Goal: Contribute content: Contribute content

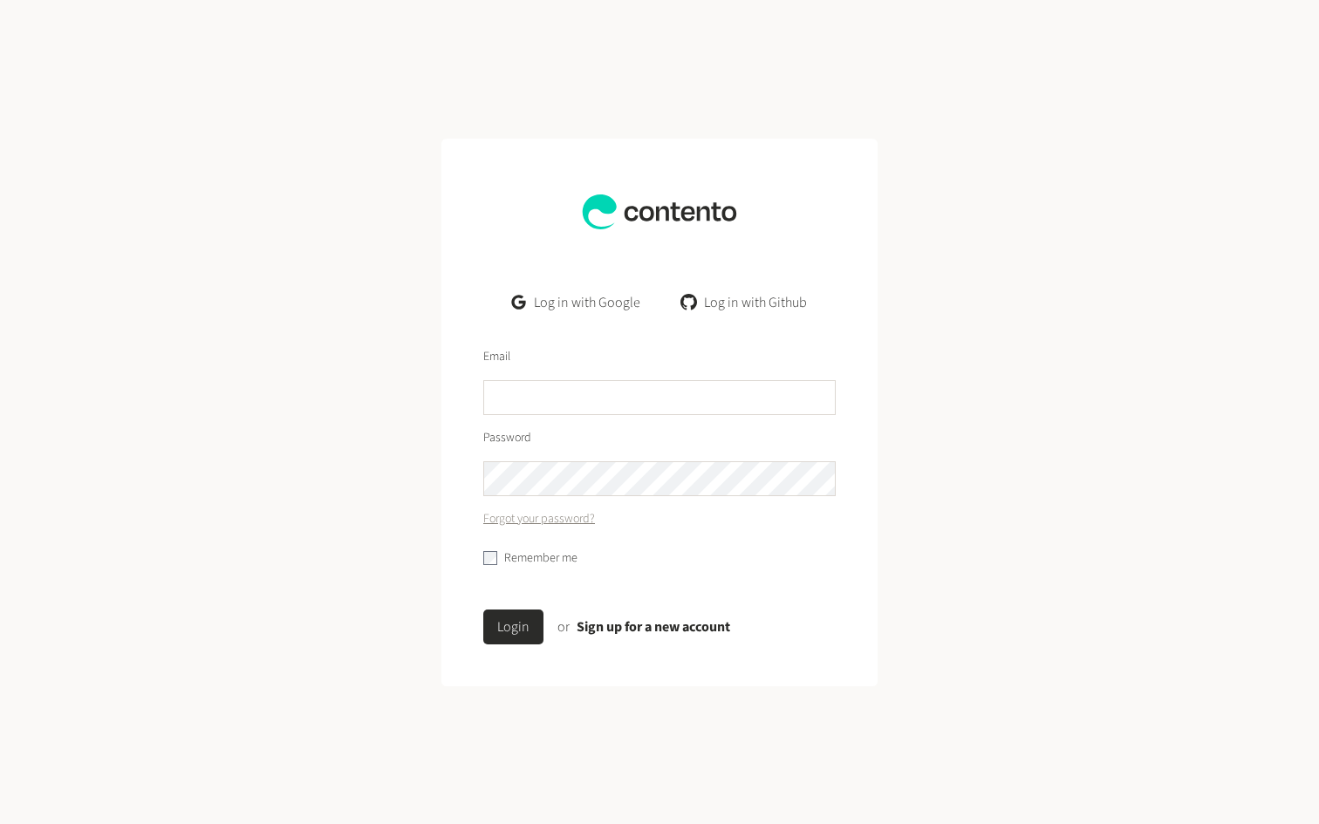
click at [611, 297] on link "Log in with Google" at bounding box center [576, 302] width 156 height 35
click at [546, 298] on link "Log in with Google" at bounding box center [576, 302] width 156 height 35
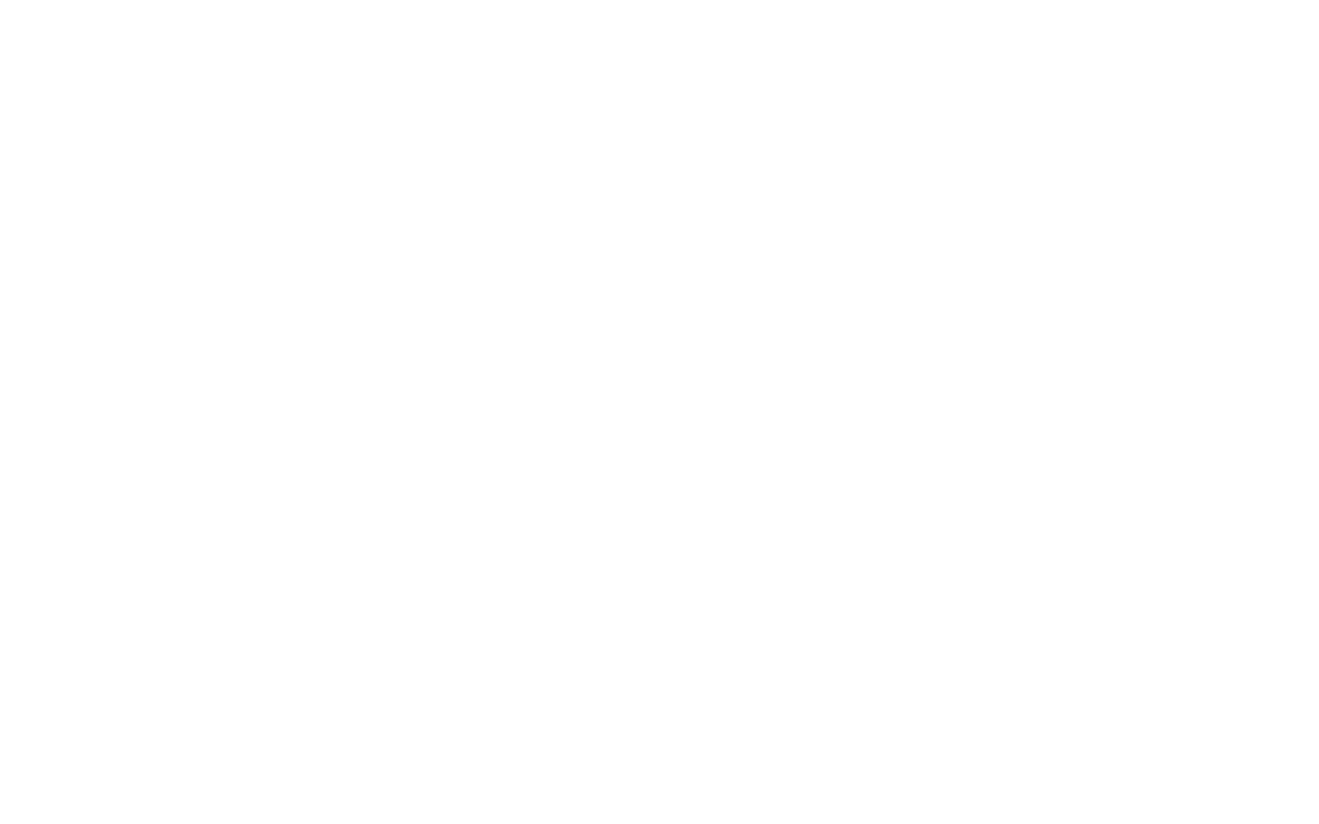
click at [837, 188] on body at bounding box center [659, 412] width 1319 height 824
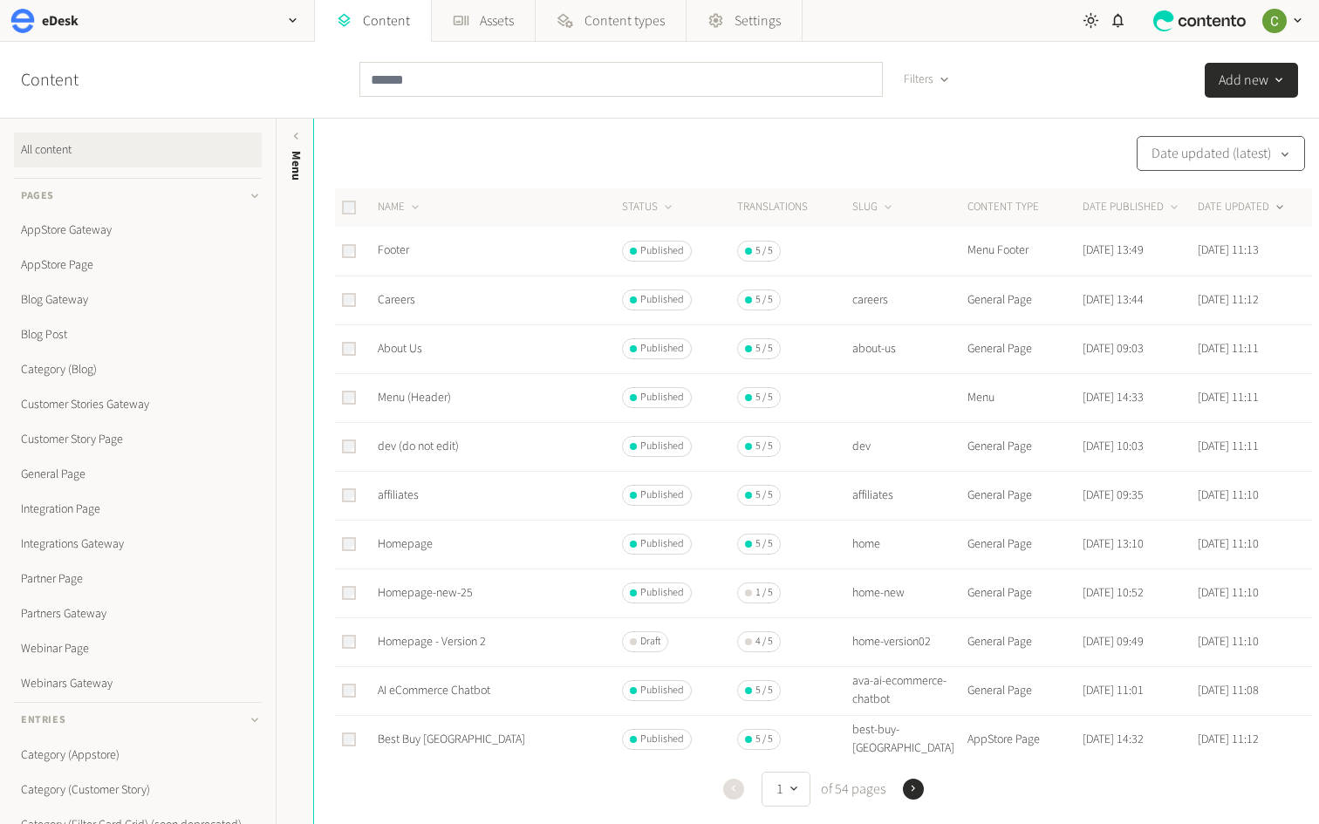
click at [1254, 145] on button "Date updated (latest)" at bounding box center [1221, 153] width 168 height 35
click at [872, 164] on div "Date updated (latest)" at bounding box center [813, 153] width 998 height 35
click at [1224, 150] on button "Date updated (latest)" at bounding box center [1221, 153] width 168 height 35
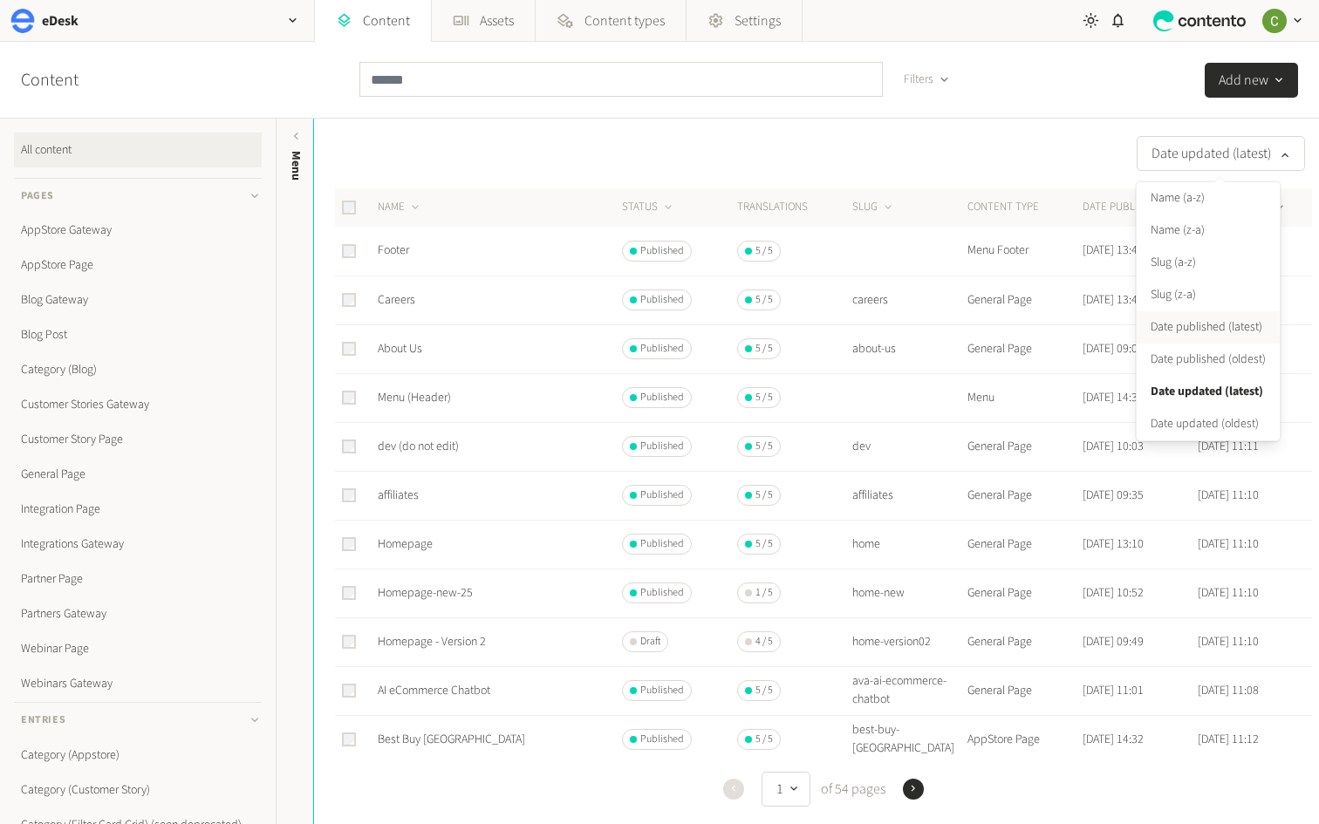
click at [1156, 328] on button "Date published (latest)" at bounding box center [1208, 327] width 143 height 32
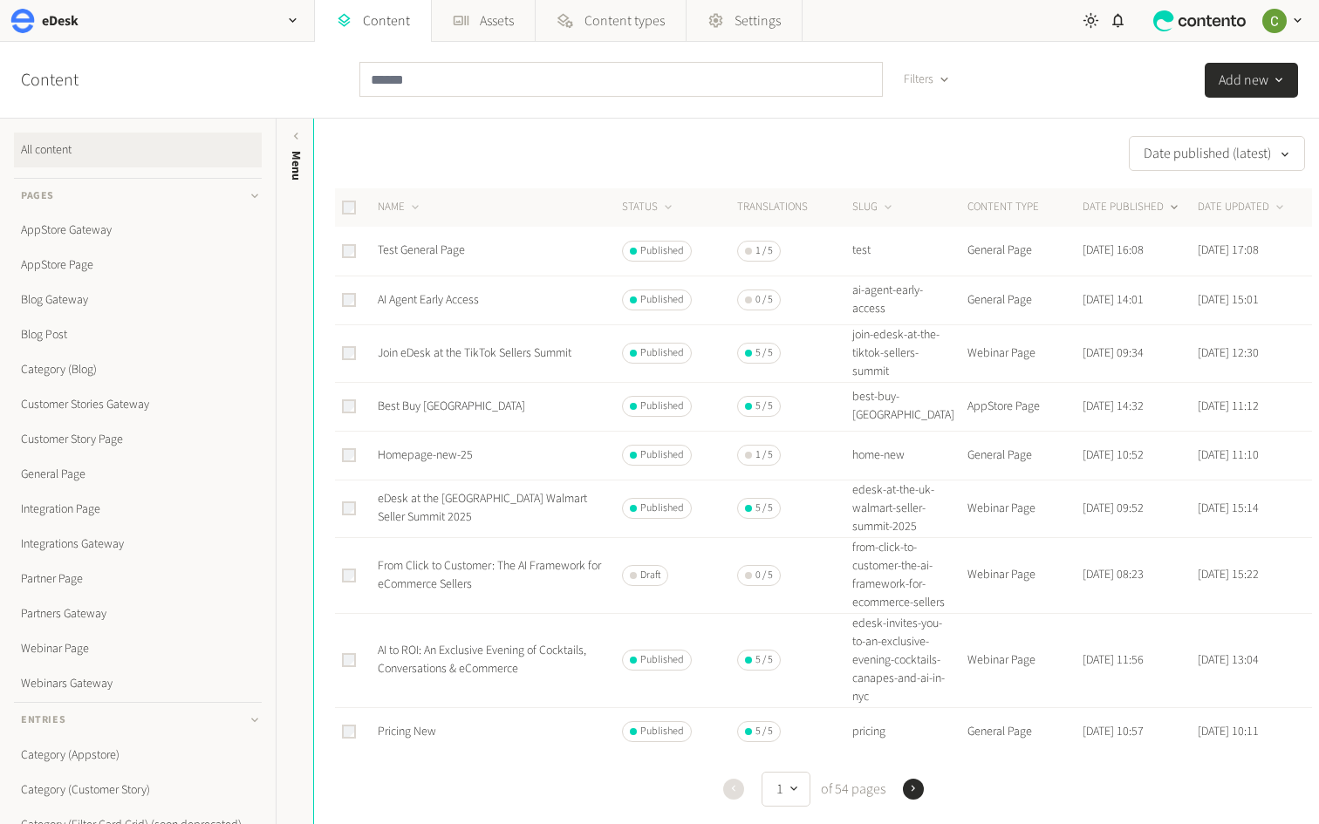
scroll to position [31, 0]
click at [436, 302] on link "AI Agent Early Access" at bounding box center [428, 299] width 101 height 17
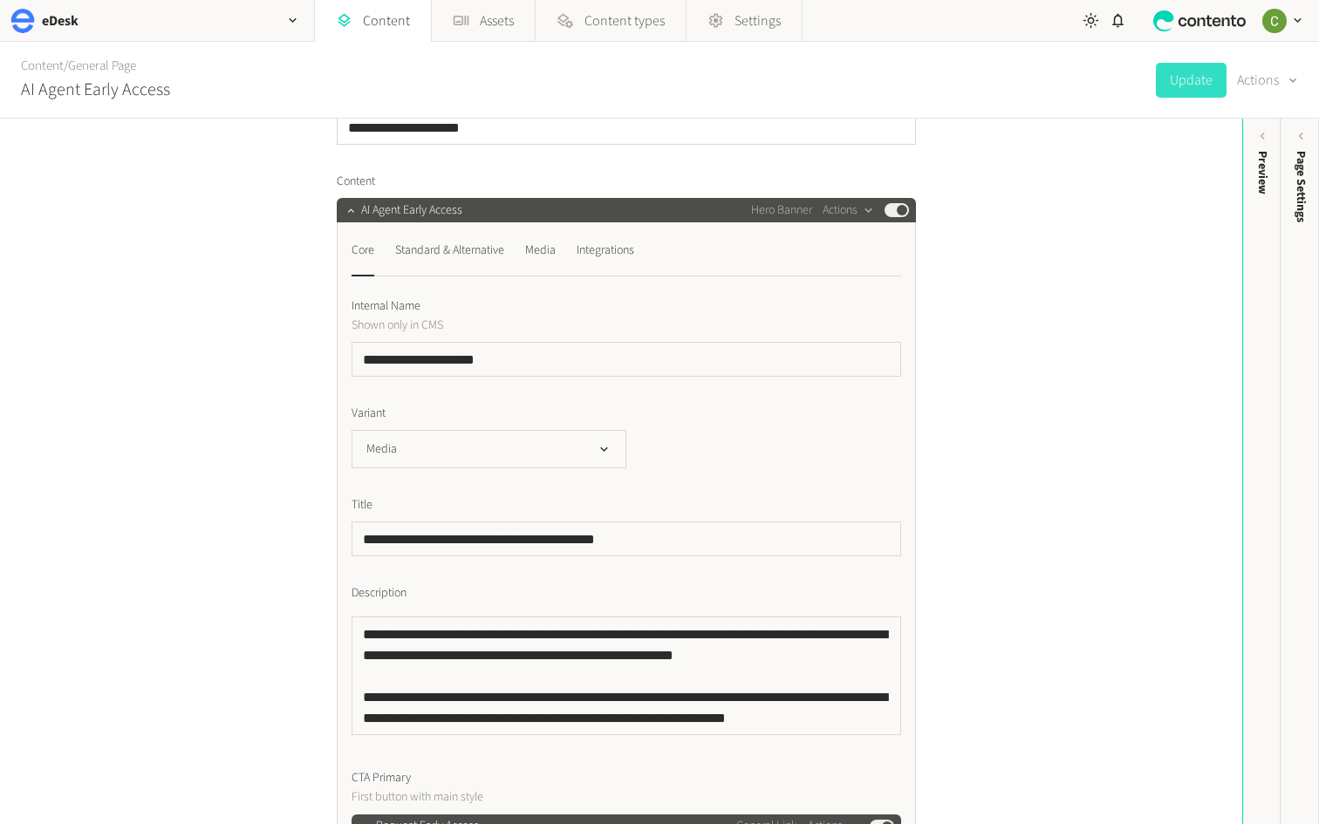
scroll to position [203, 0]
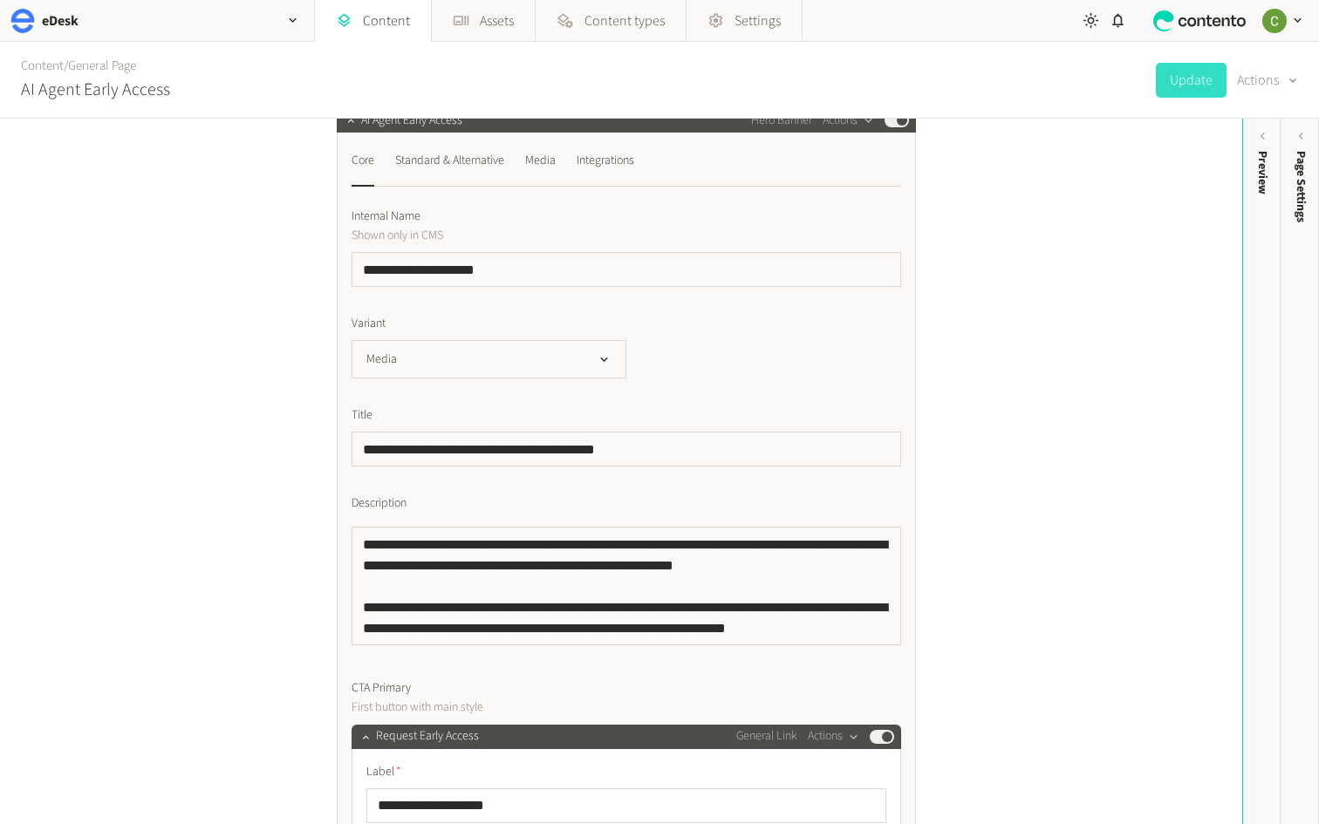
click at [1260, 229] on div "Preview" at bounding box center [1262, 286] width 38 height 314
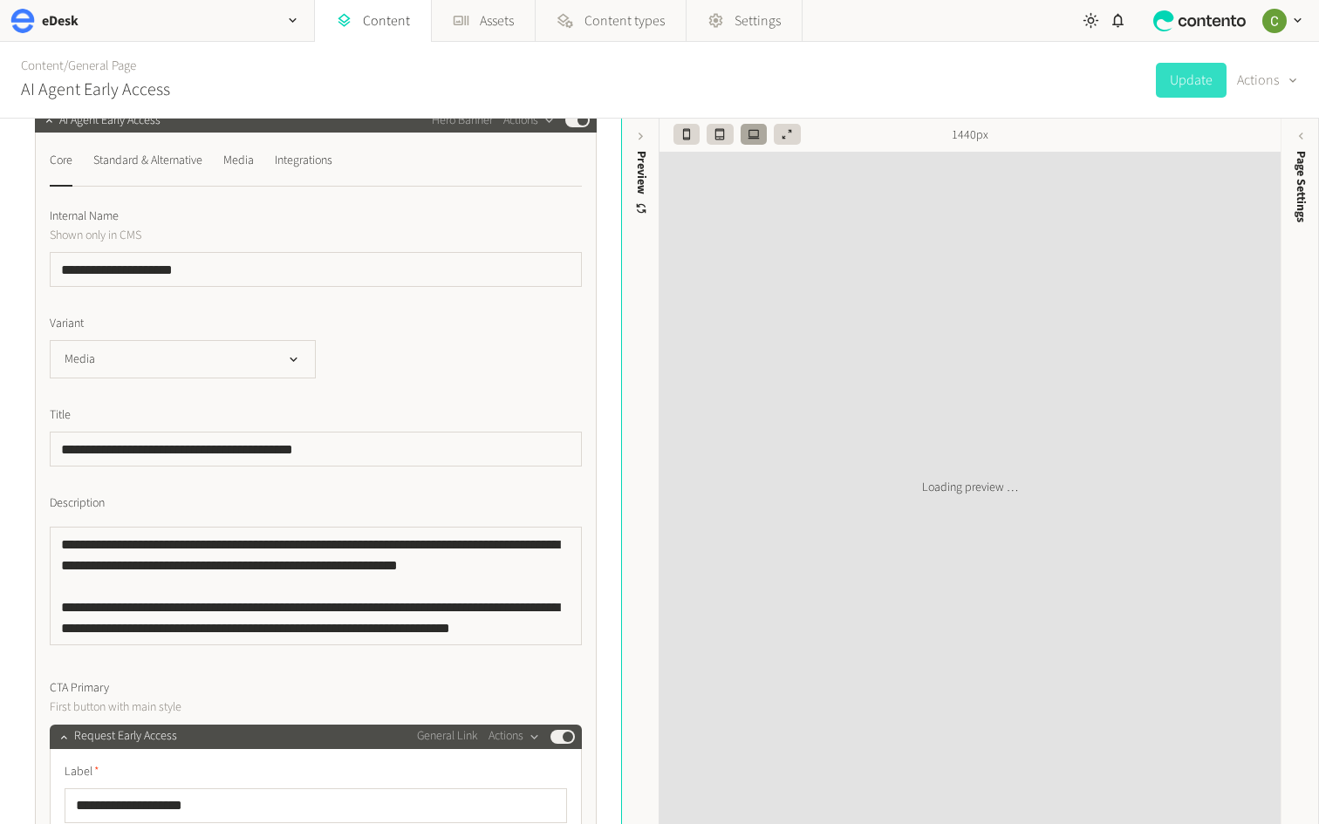
scroll to position [202, 0]
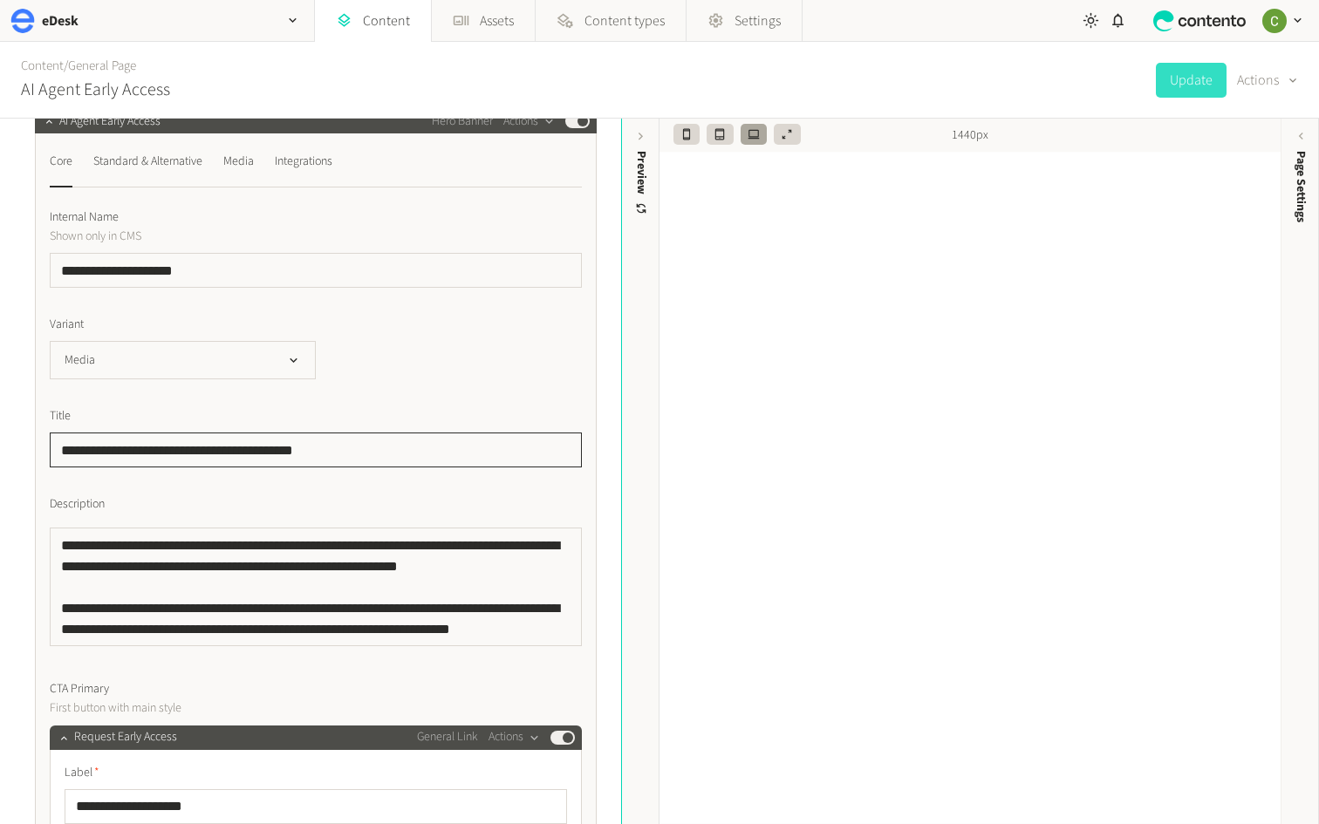
click at [384, 457] on input "**********" at bounding box center [316, 450] width 532 height 35
drag, startPoint x: 371, startPoint y: 458, endPoint x: 174, endPoint y: 449, distance: 196.5
click at [174, 450] on input "**********" at bounding box center [316, 450] width 532 height 35
type input "**********"
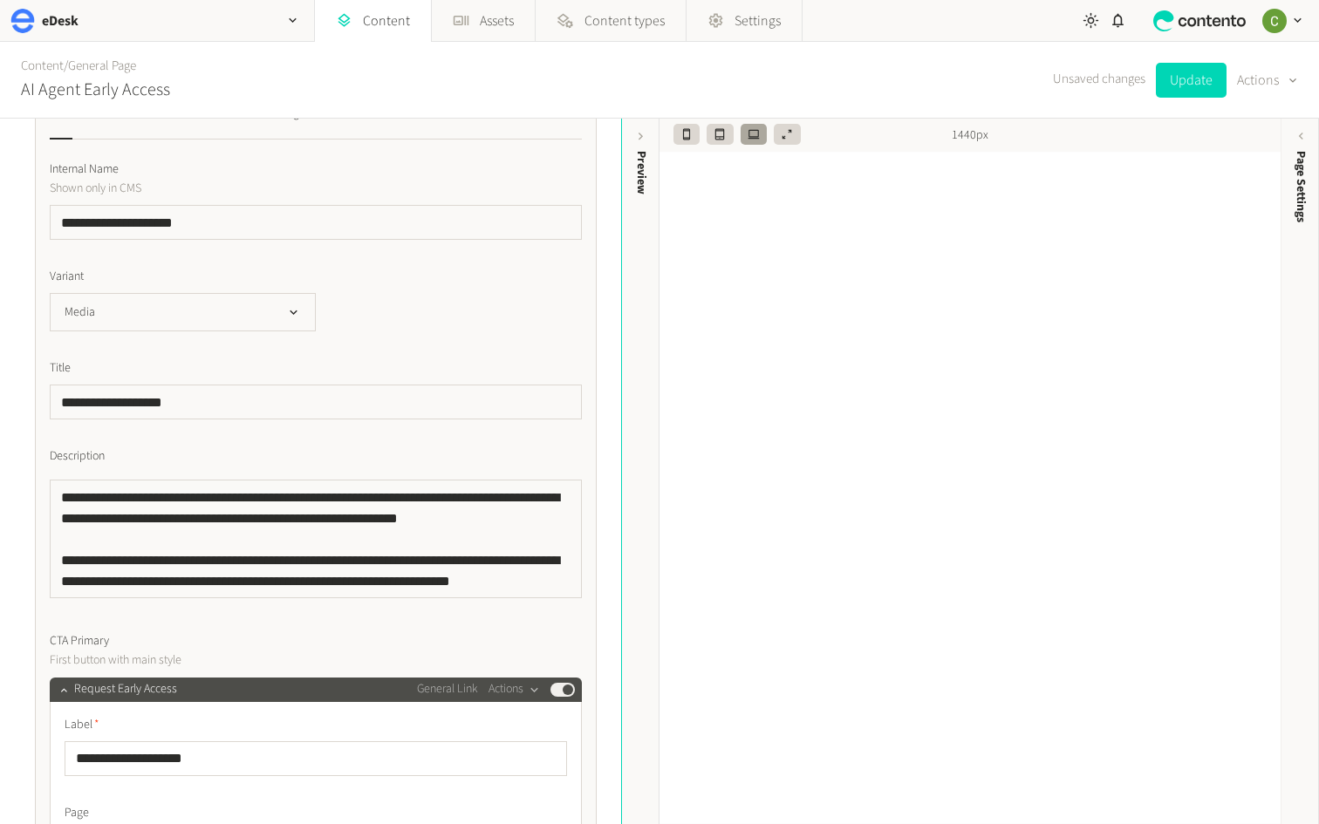
scroll to position [249, 0]
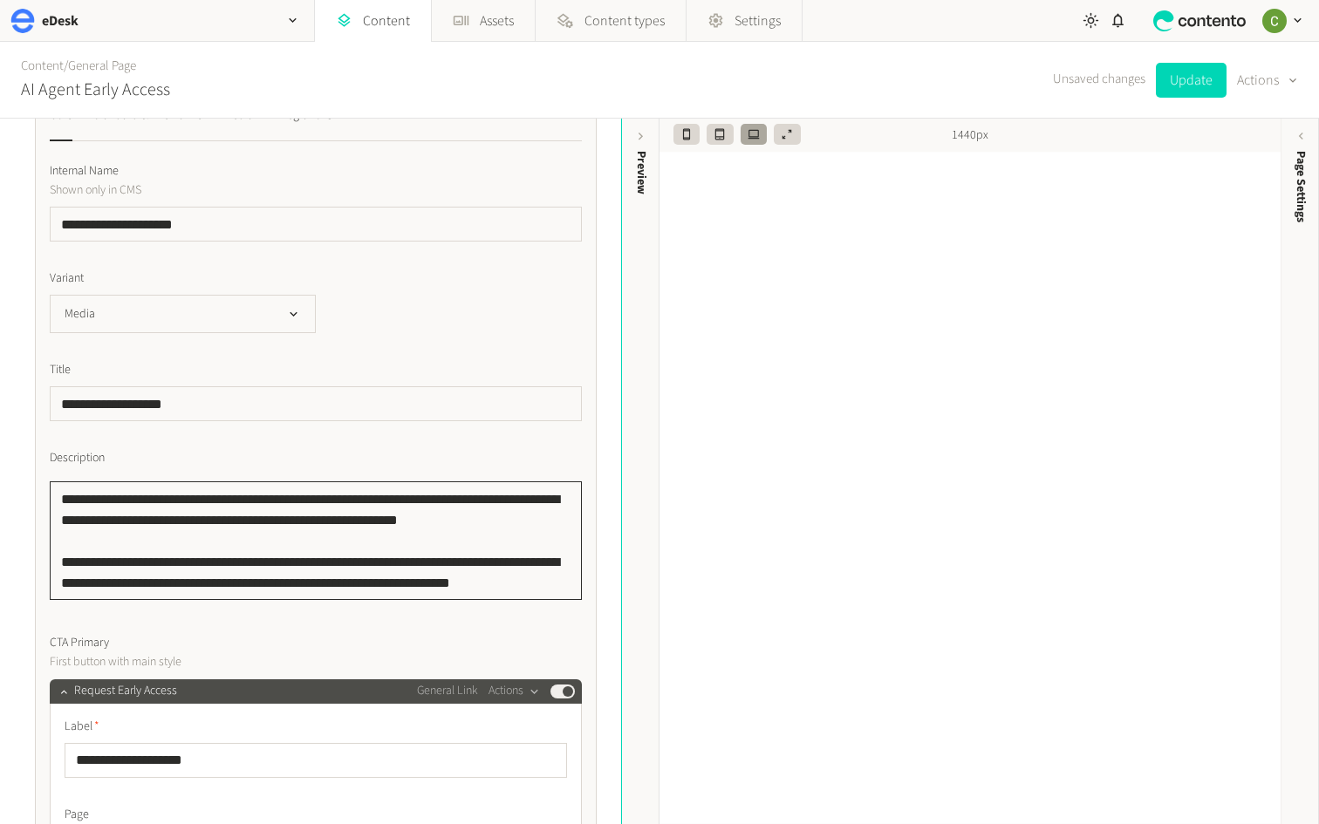
click at [432, 537] on textarea "**********" at bounding box center [316, 541] width 532 height 119
drag, startPoint x: 564, startPoint y: 584, endPoint x: 55, endPoint y: 489, distance: 518.4
click at [55, 489] on textarea "**********" at bounding box center [316, 541] width 532 height 119
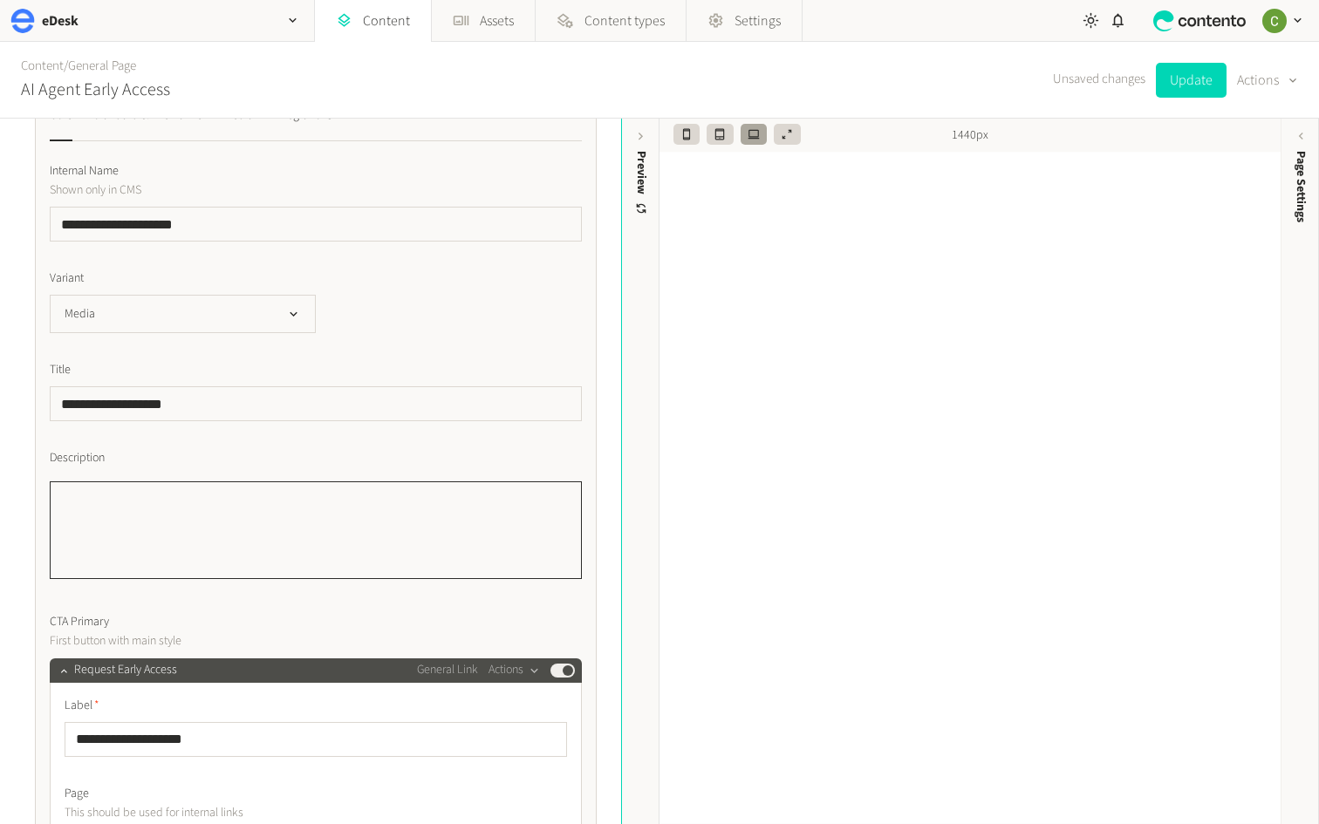
paste textarea "**********"
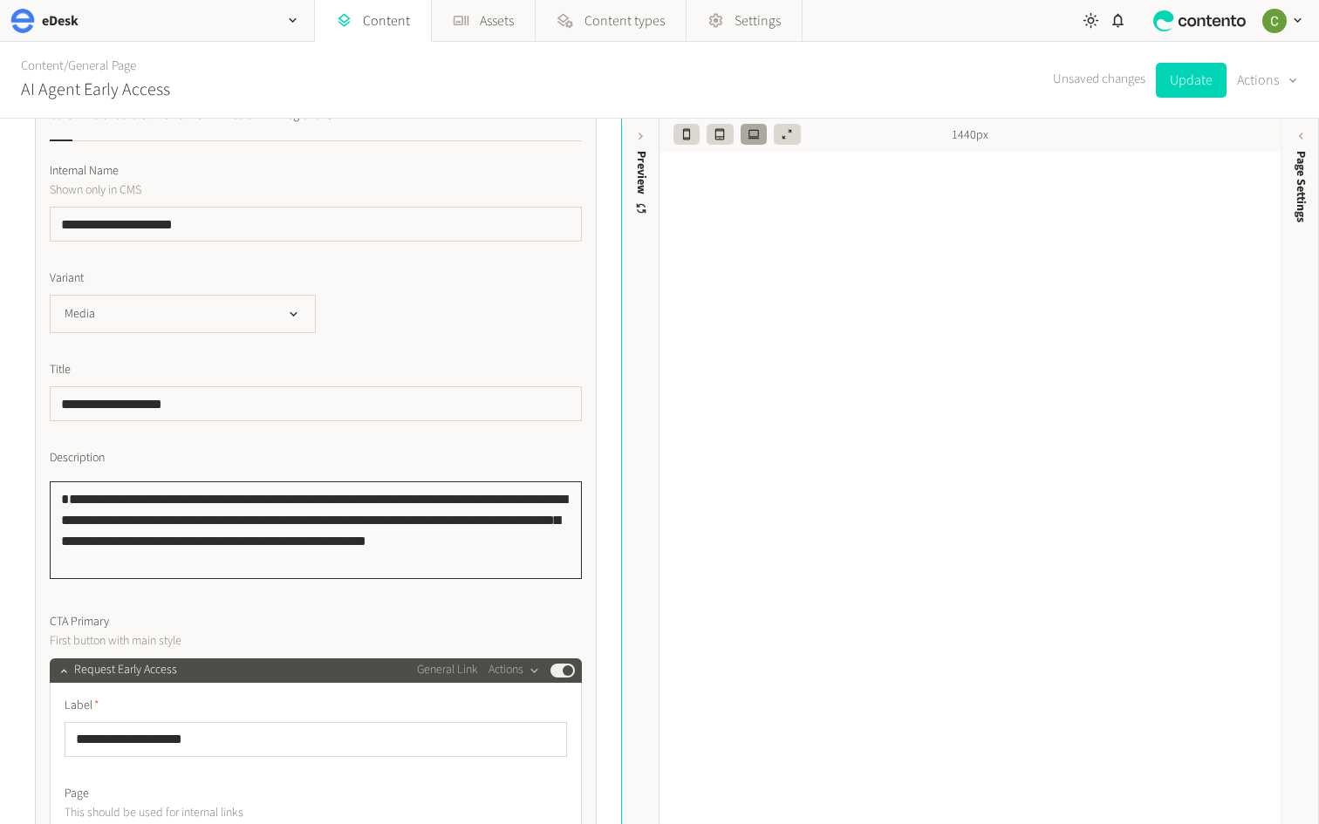
click at [60, 514] on textarea "**********" at bounding box center [316, 531] width 532 height 98
click at [262, 568] on textarea "**********" at bounding box center [316, 531] width 532 height 98
type textarea "**********"
click at [379, 637] on p "First button with main style" at bounding box center [248, 641] width 397 height 19
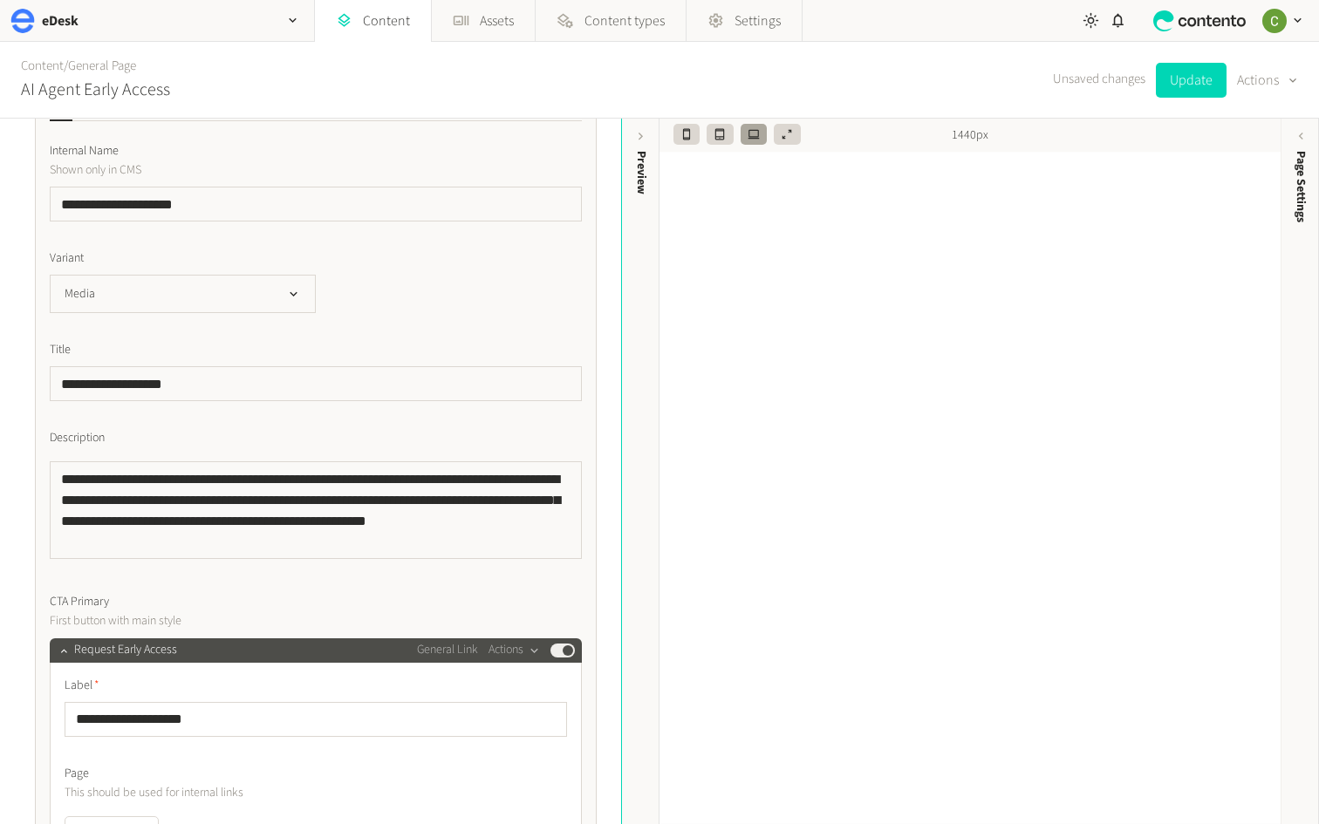
scroll to position [44, 0]
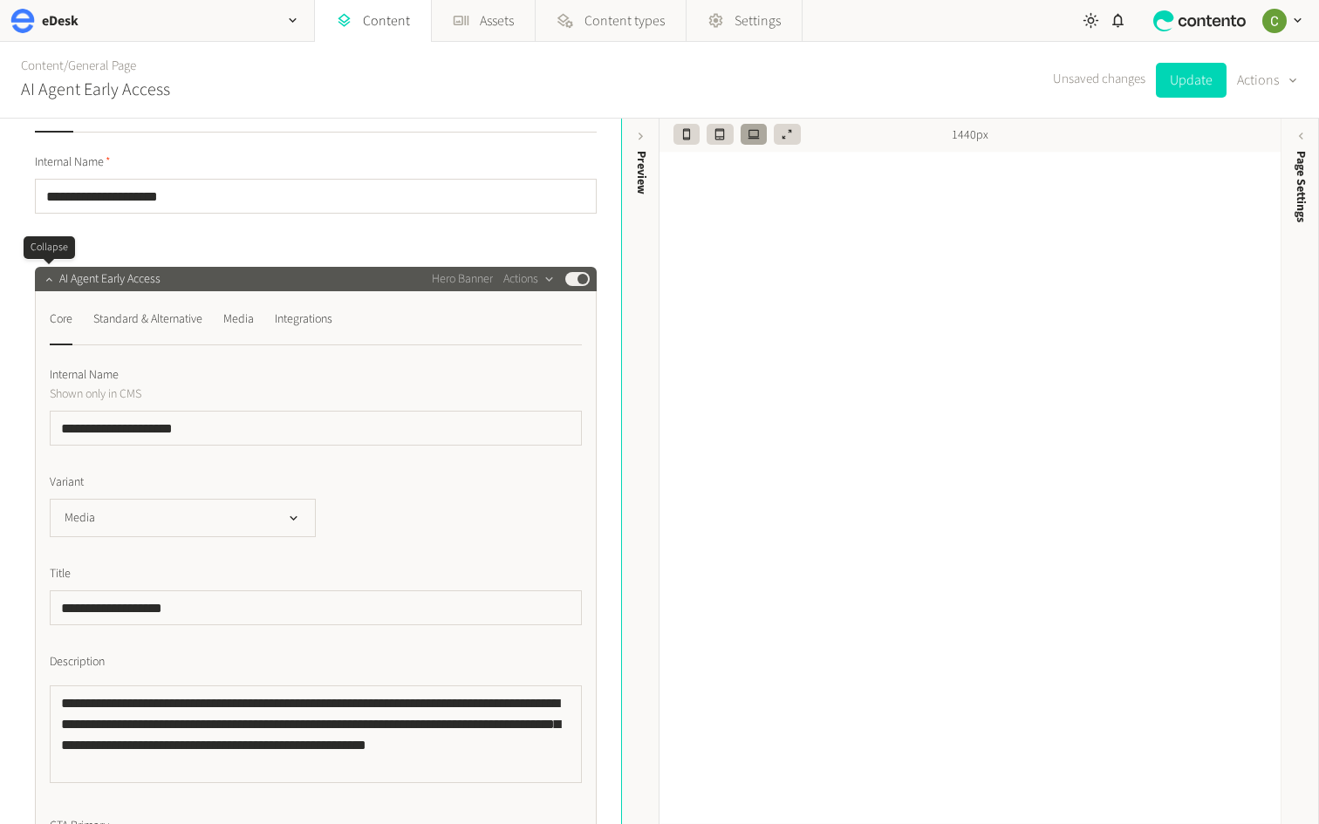
click at [47, 272] on button "button" at bounding box center [48, 277] width 21 height 21
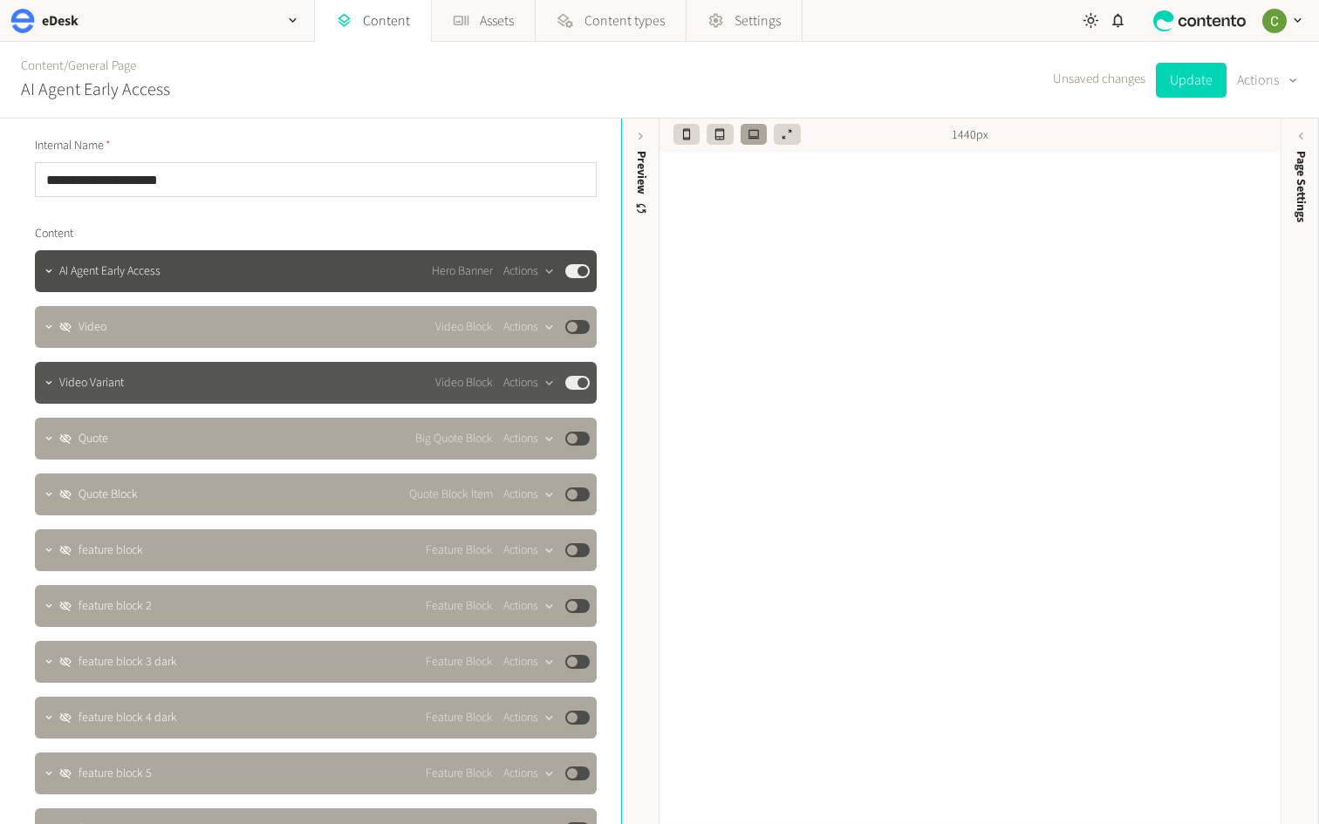
scroll to position [63, 0]
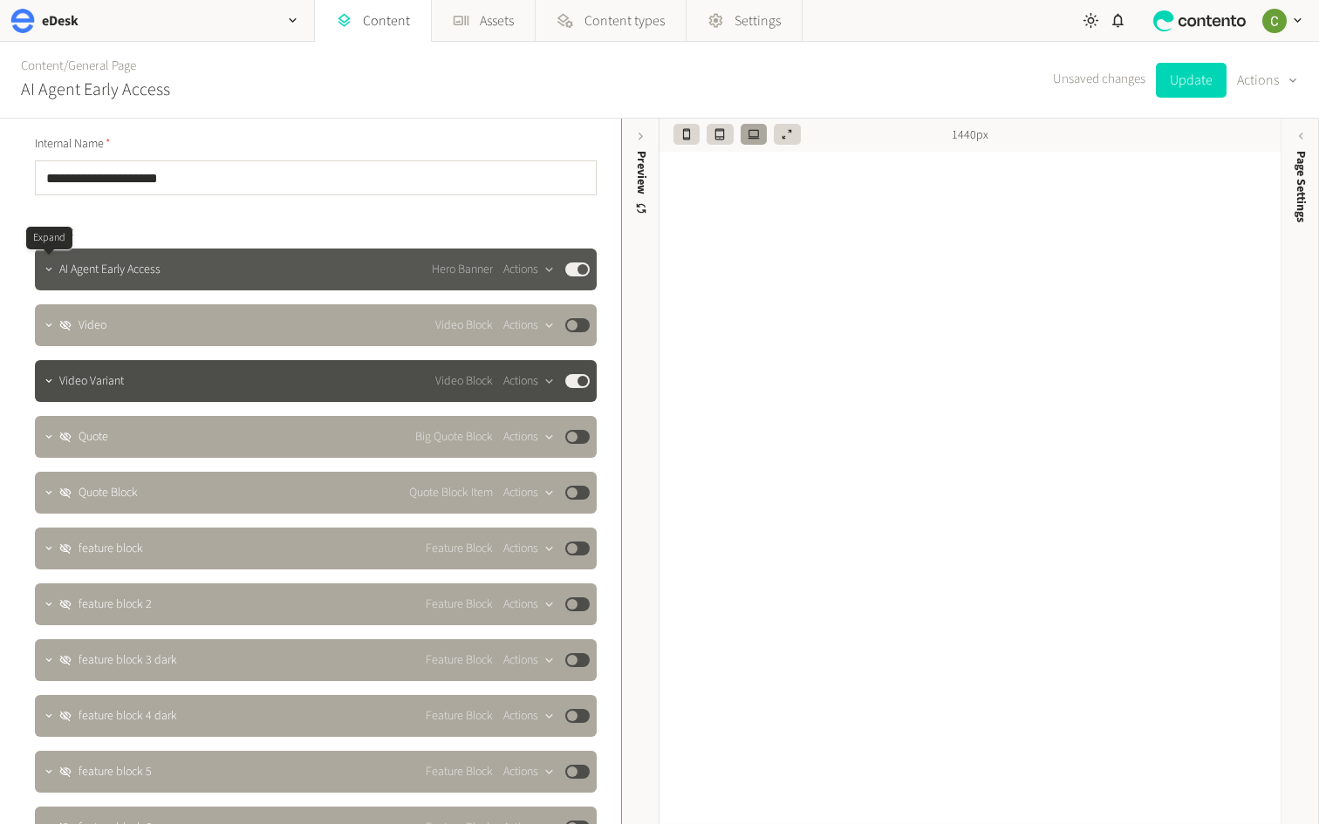
click at [40, 265] on button "button" at bounding box center [48, 267] width 21 height 21
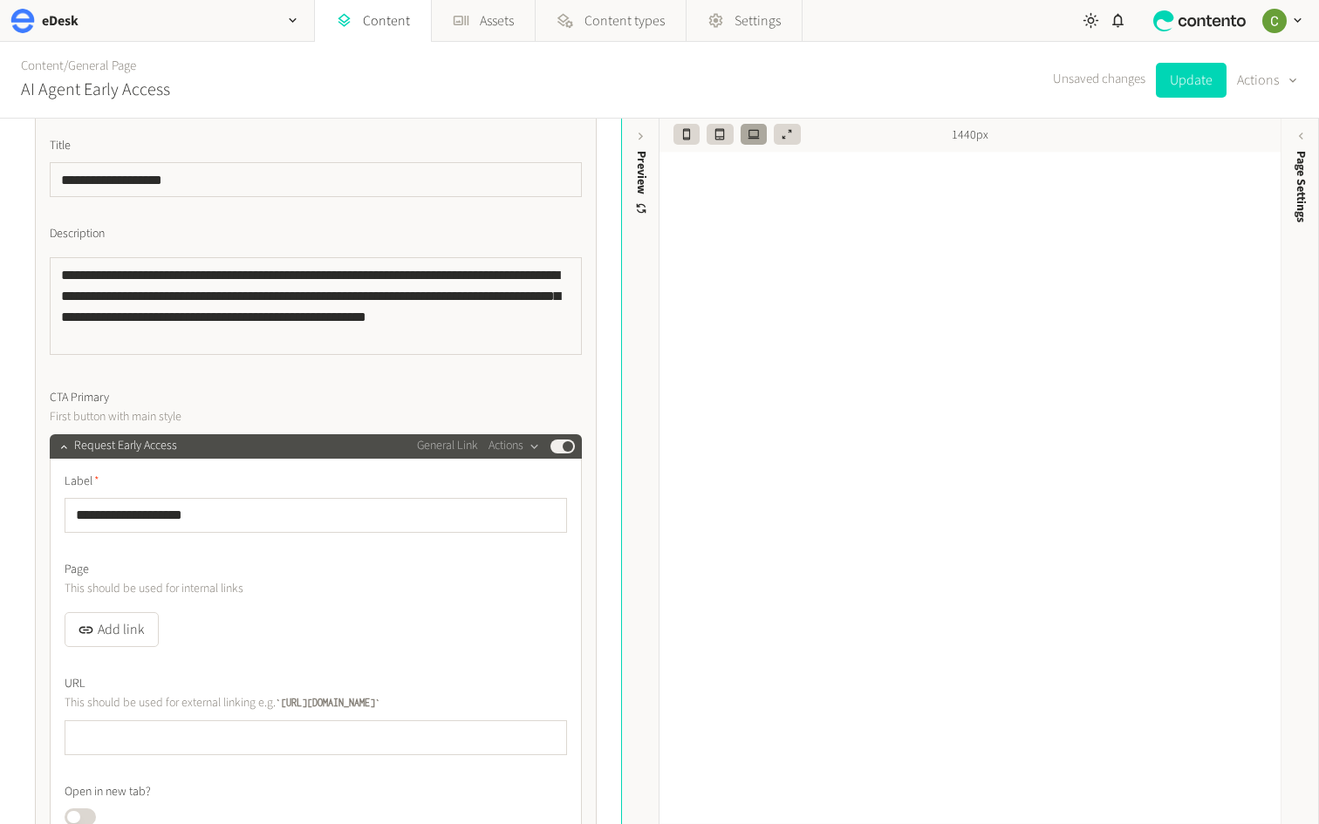
scroll to position [475, 0]
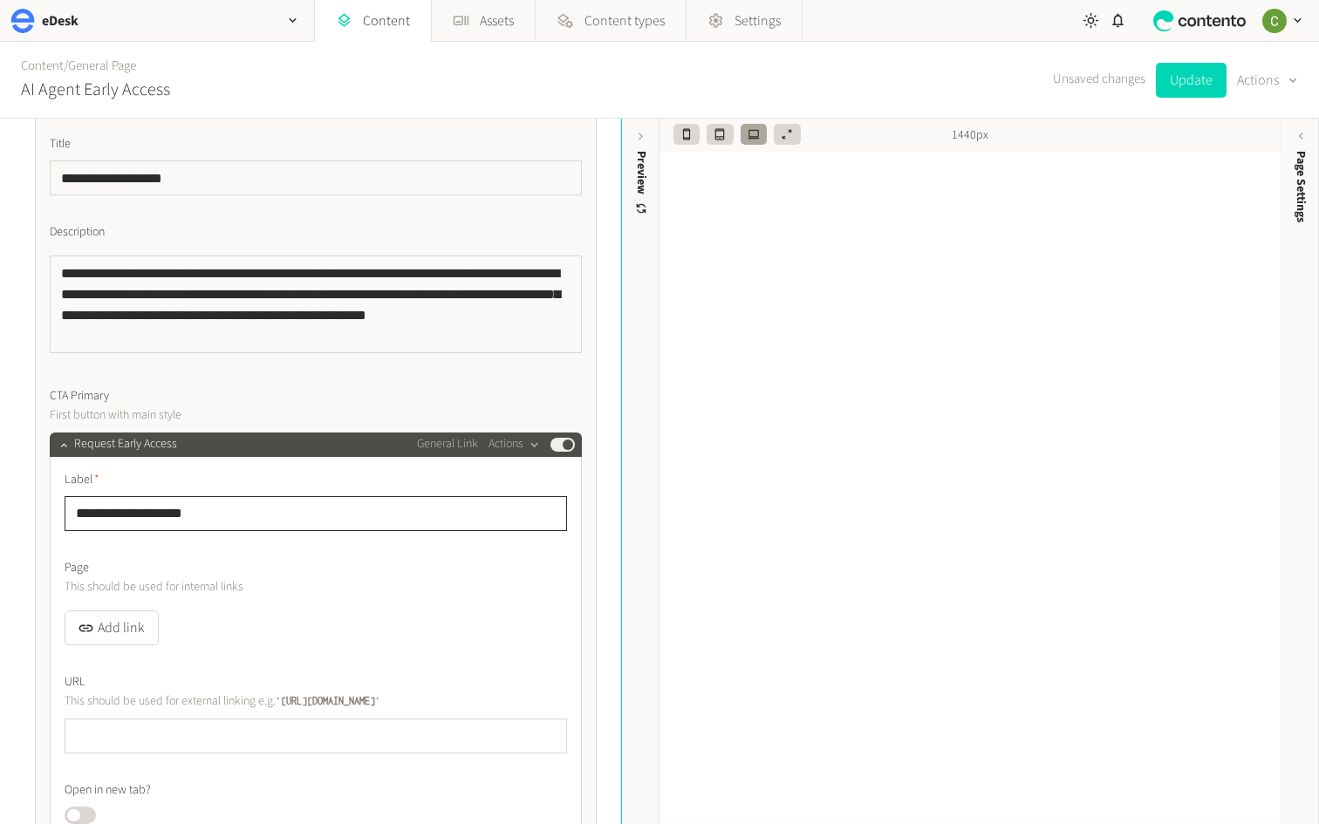
click at [220, 517] on input "**********" at bounding box center [316, 513] width 502 height 35
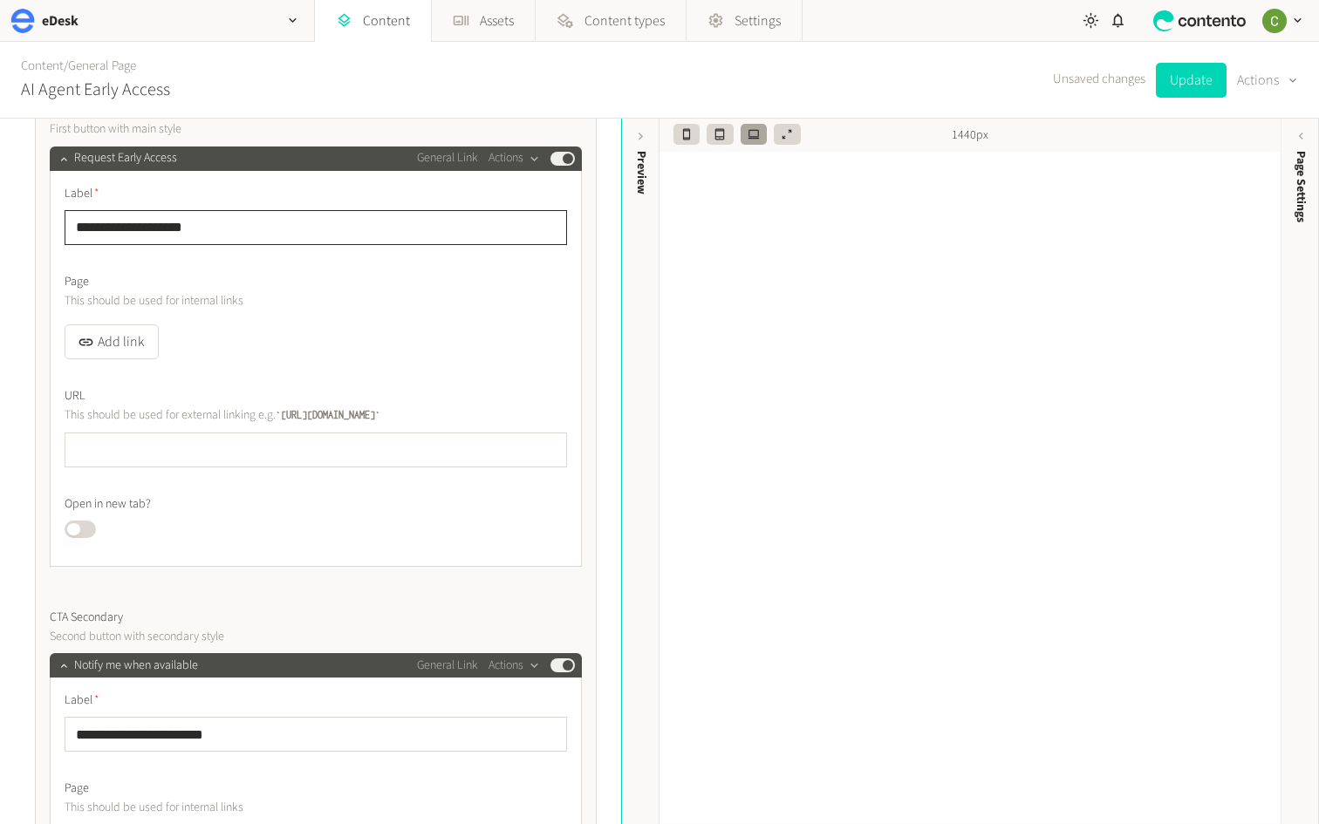
scroll to position [573, 0]
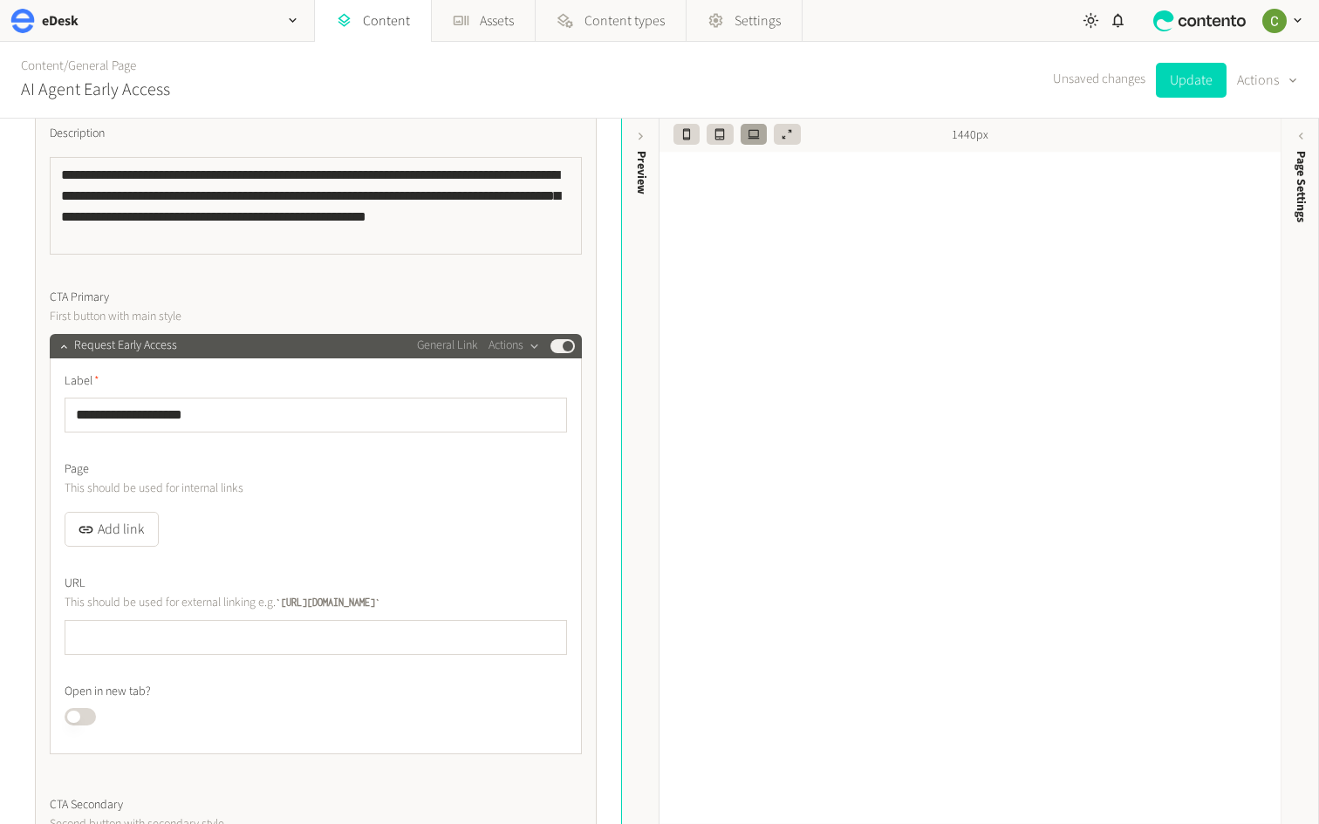
click at [567, 347] on button "Published" at bounding box center [562, 346] width 24 height 14
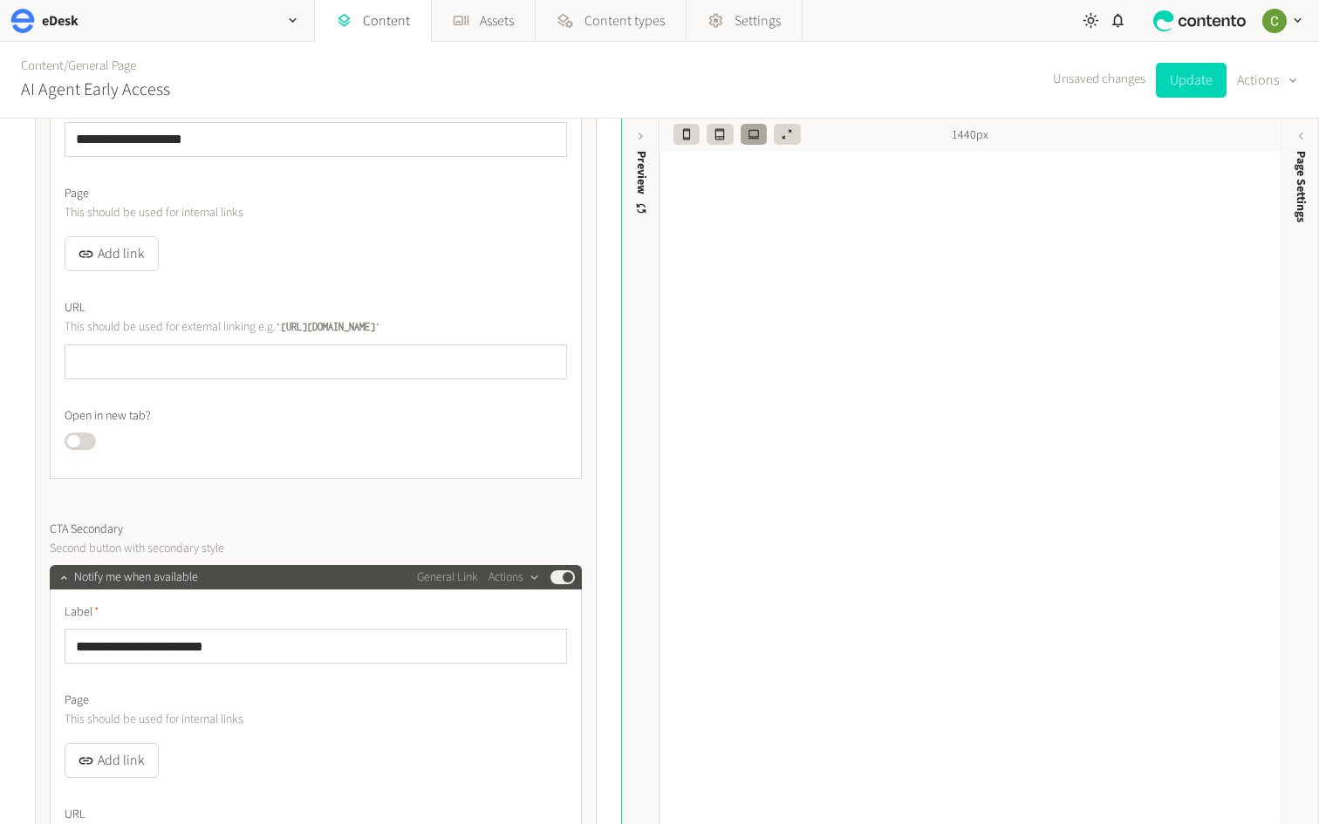
scroll to position [851, 0]
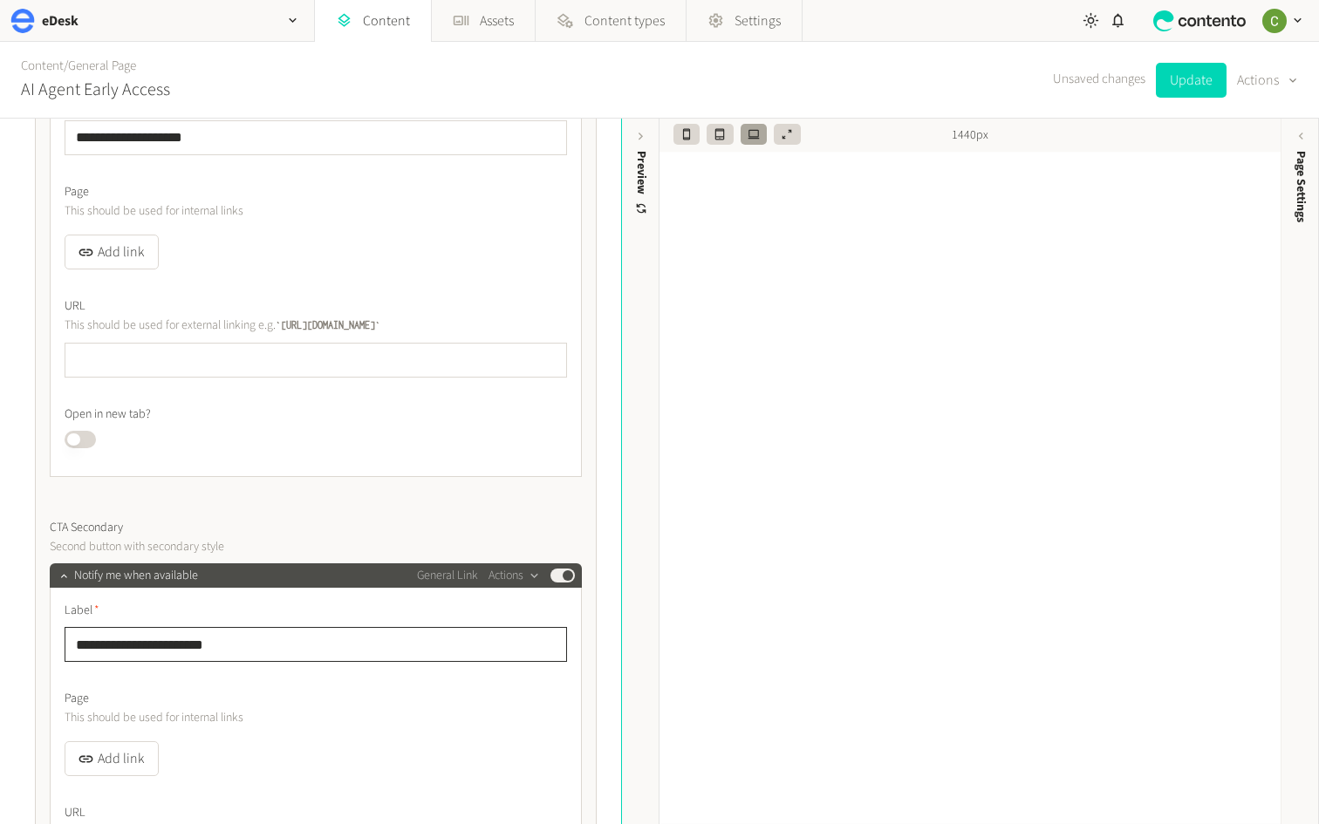
click at [290, 659] on input "**********" at bounding box center [316, 644] width 502 height 35
drag, startPoint x: 221, startPoint y: 649, endPoint x: 69, endPoint y: 640, distance: 152.0
click at [69, 640] on input "**********" at bounding box center [316, 644] width 502 height 35
type input "**********"
drag, startPoint x: 166, startPoint y: 644, endPoint x: 0, endPoint y: 635, distance: 166.0
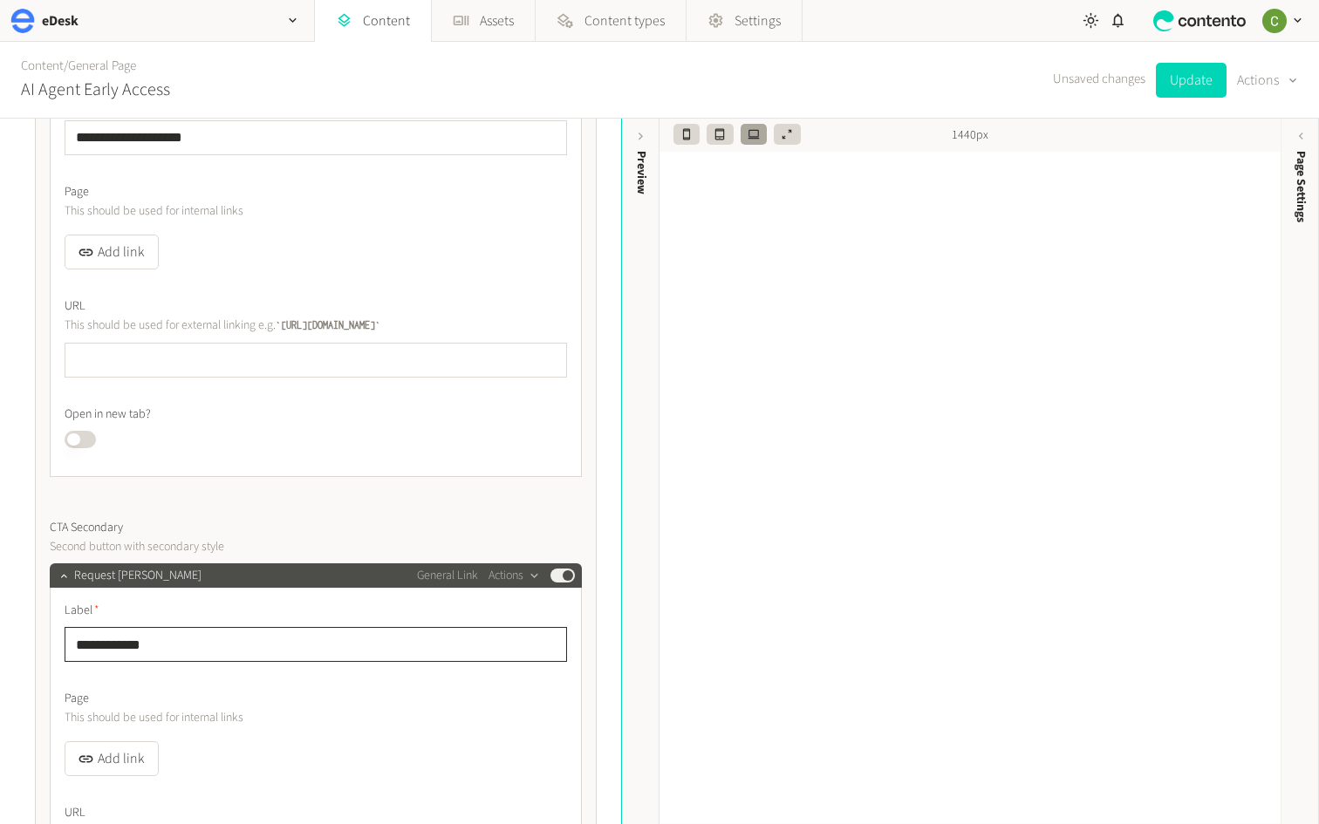
click at [0, 635] on div "**********" at bounding box center [310, 472] width 621 height 706
paste input "**********"
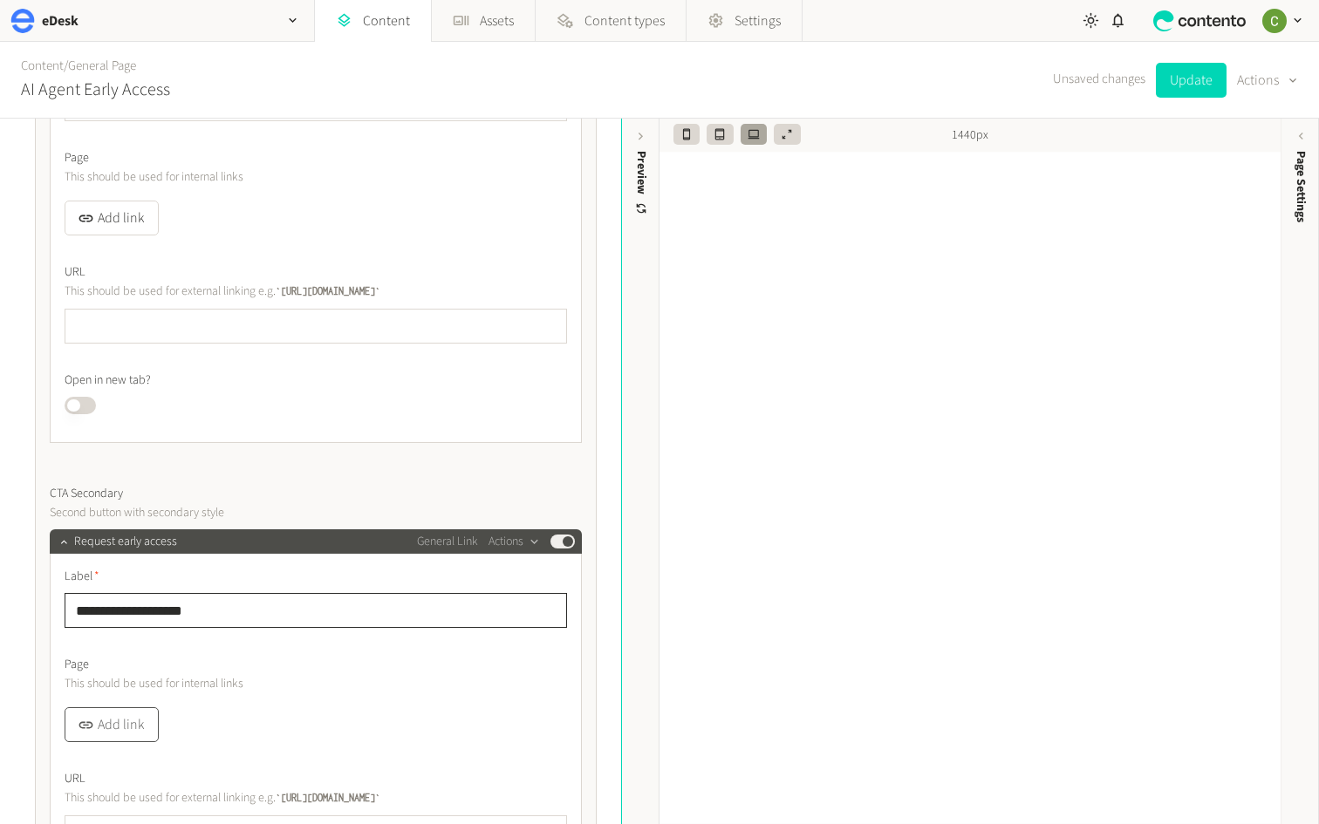
type input "**********"
click at [113, 712] on button "Add link" at bounding box center [112, 724] width 94 height 35
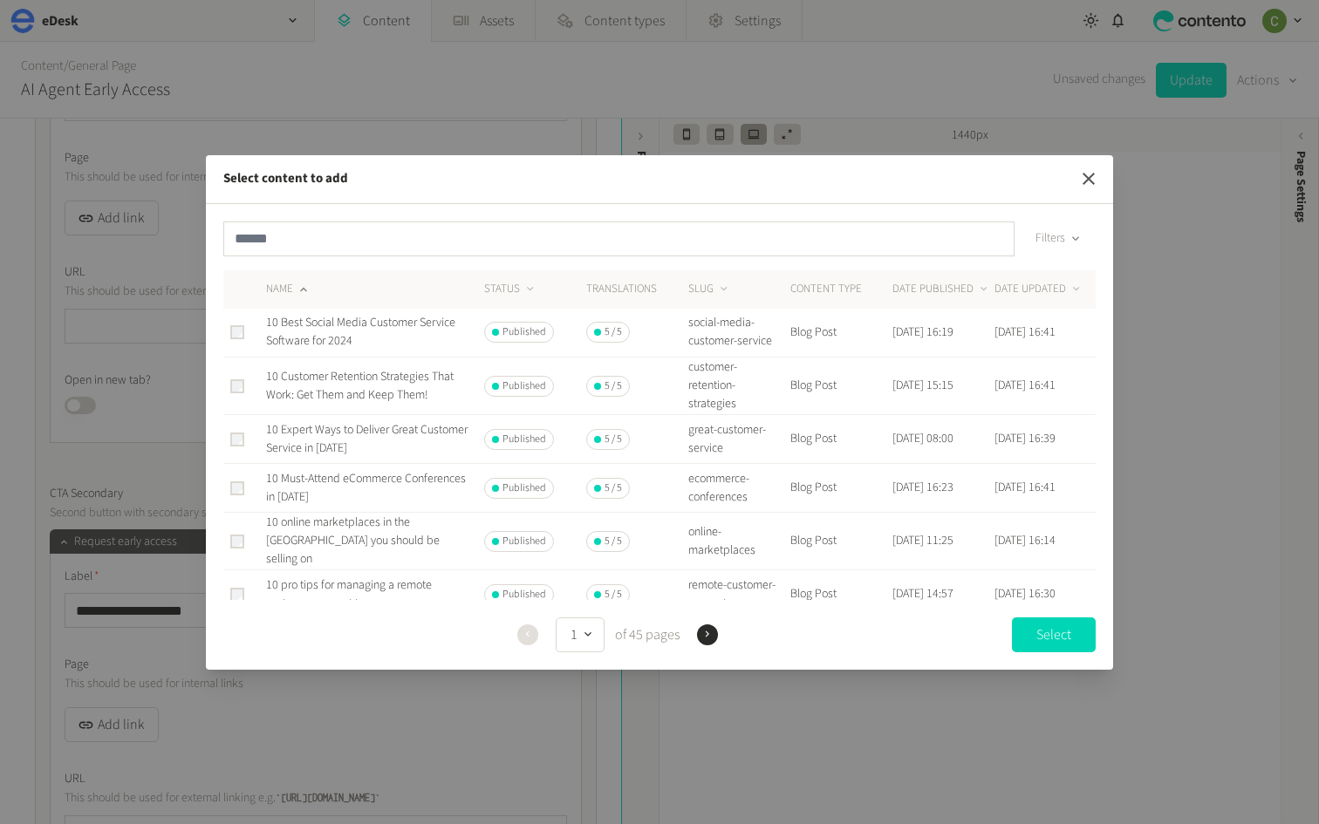
click at [1091, 181] on icon "button" at bounding box center [1088, 178] width 21 height 21
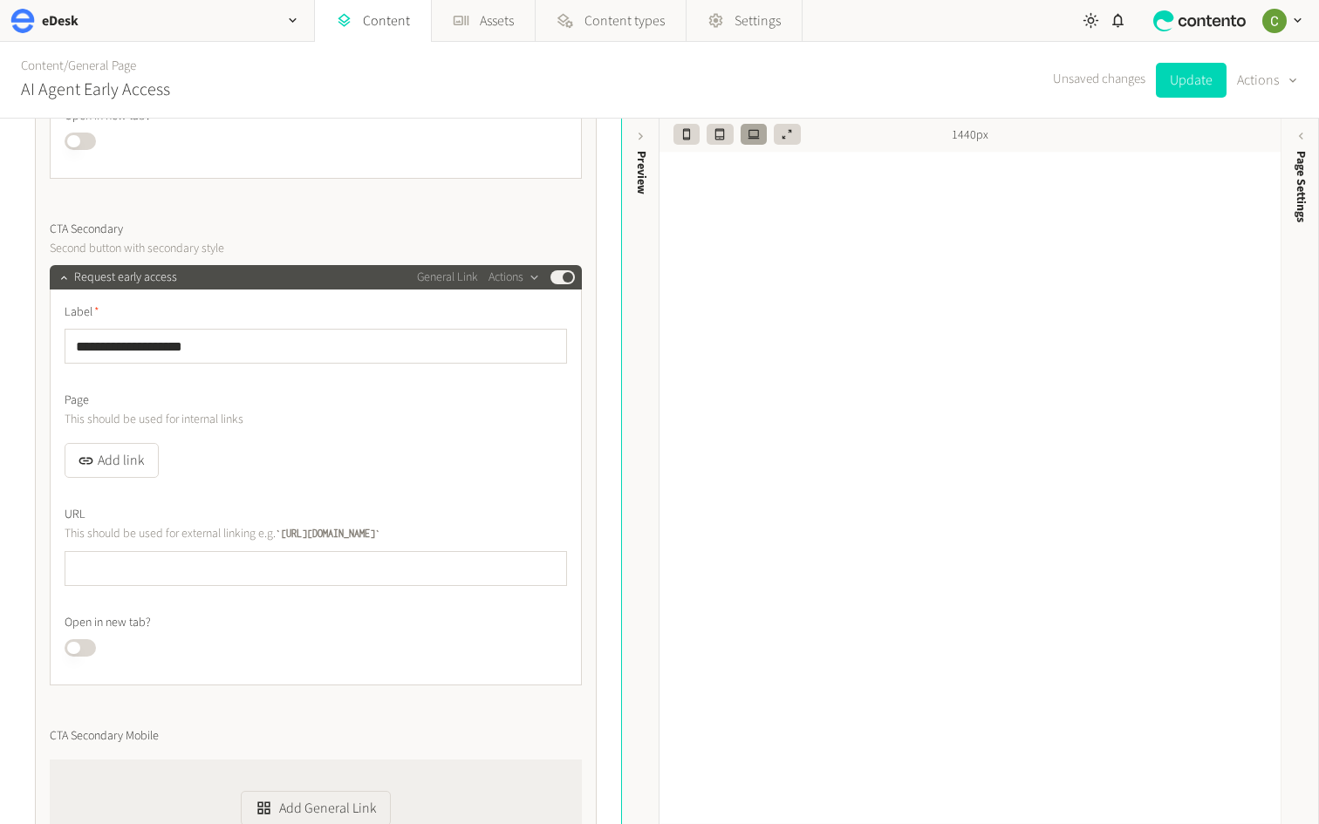
scroll to position [1152, 0]
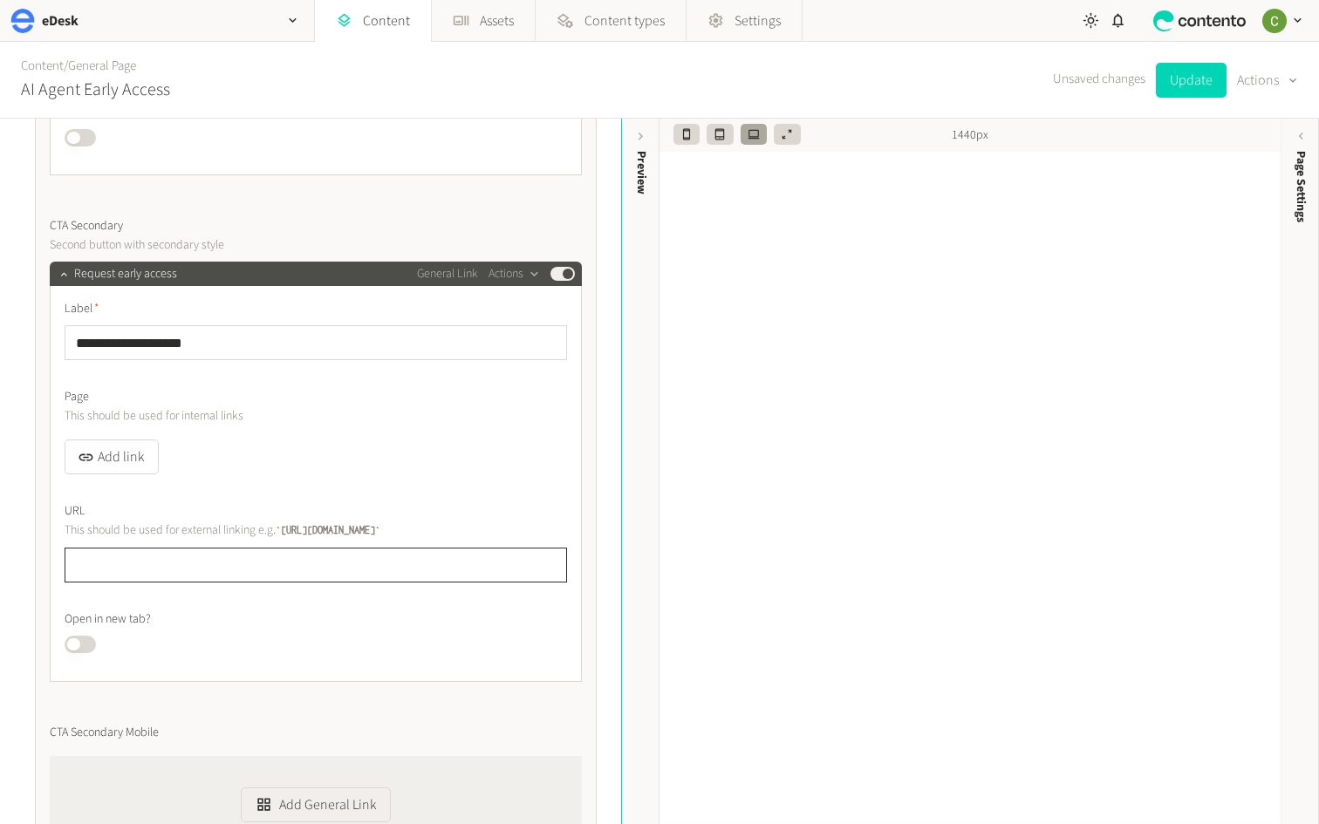
click at [113, 560] on input "text" at bounding box center [316, 565] width 502 height 35
click at [129, 549] on input "text" at bounding box center [316, 565] width 502 height 35
click at [129, 558] on input "text" at bounding box center [316, 565] width 502 height 35
paste input "**********"
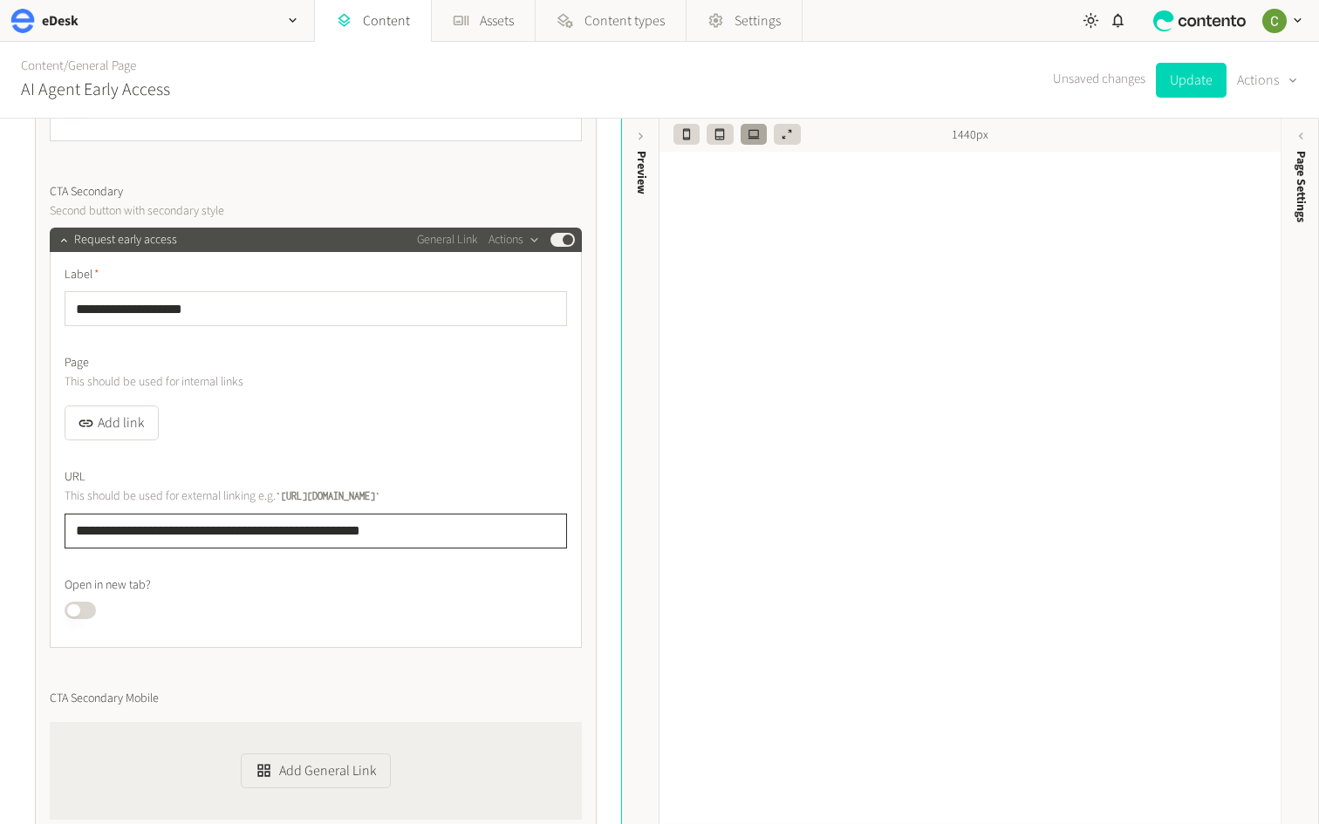
type input "**********"
click at [78, 607] on button "Published" at bounding box center [80, 610] width 31 height 17
click at [59, 244] on icon "button" at bounding box center [64, 240] width 12 height 12
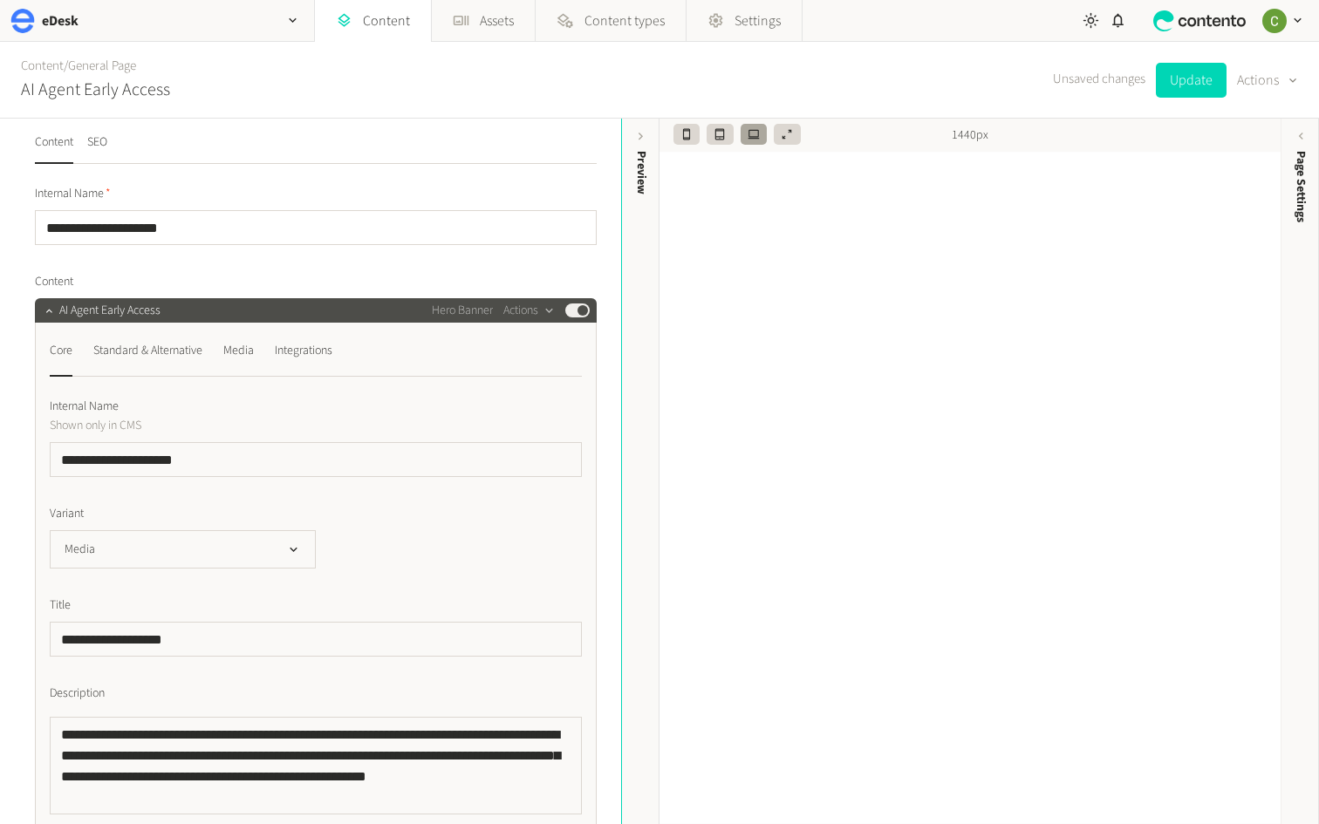
scroll to position [0, 0]
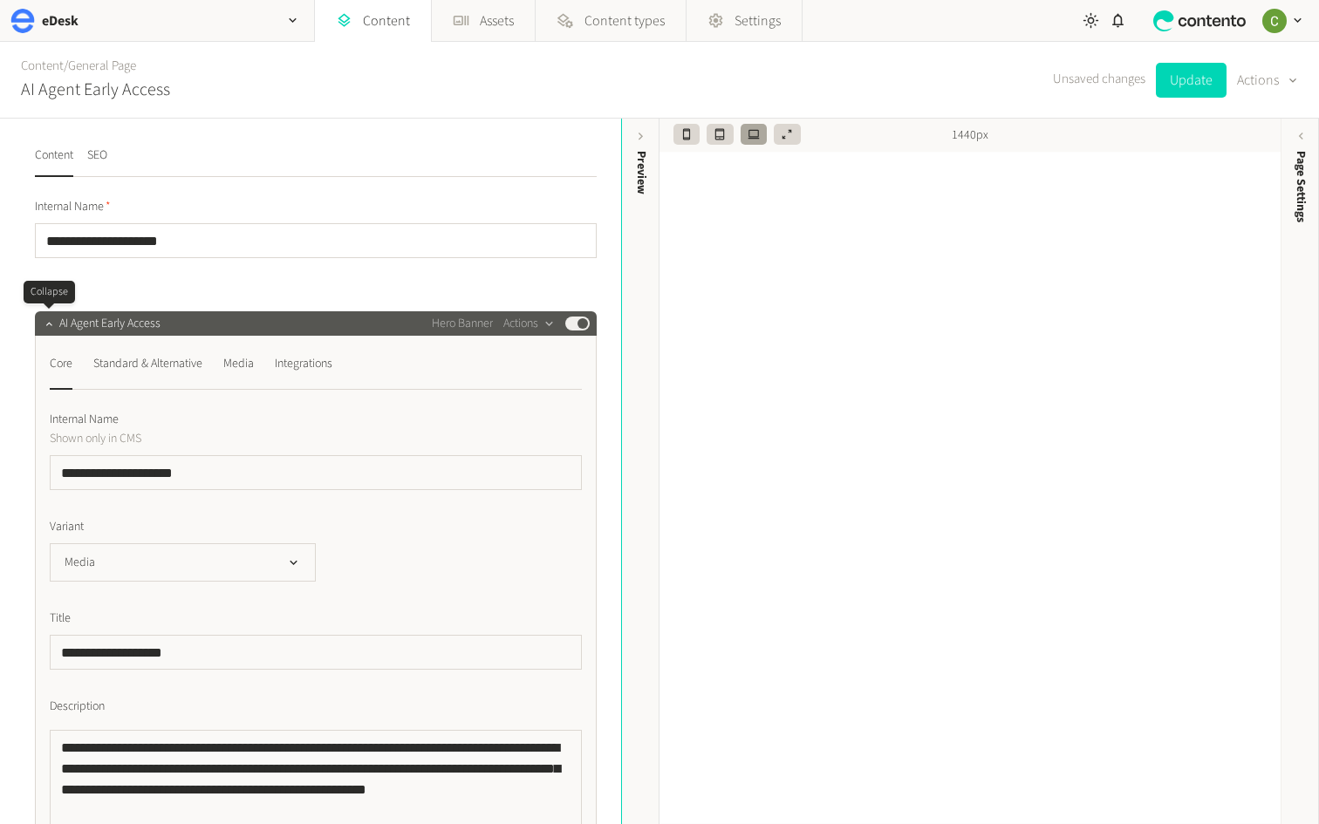
click at [38, 317] on div at bounding box center [48, 323] width 21 height 24
click at [46, 325] on icon "button" at bounding box center [48, 323] width 6 height 3
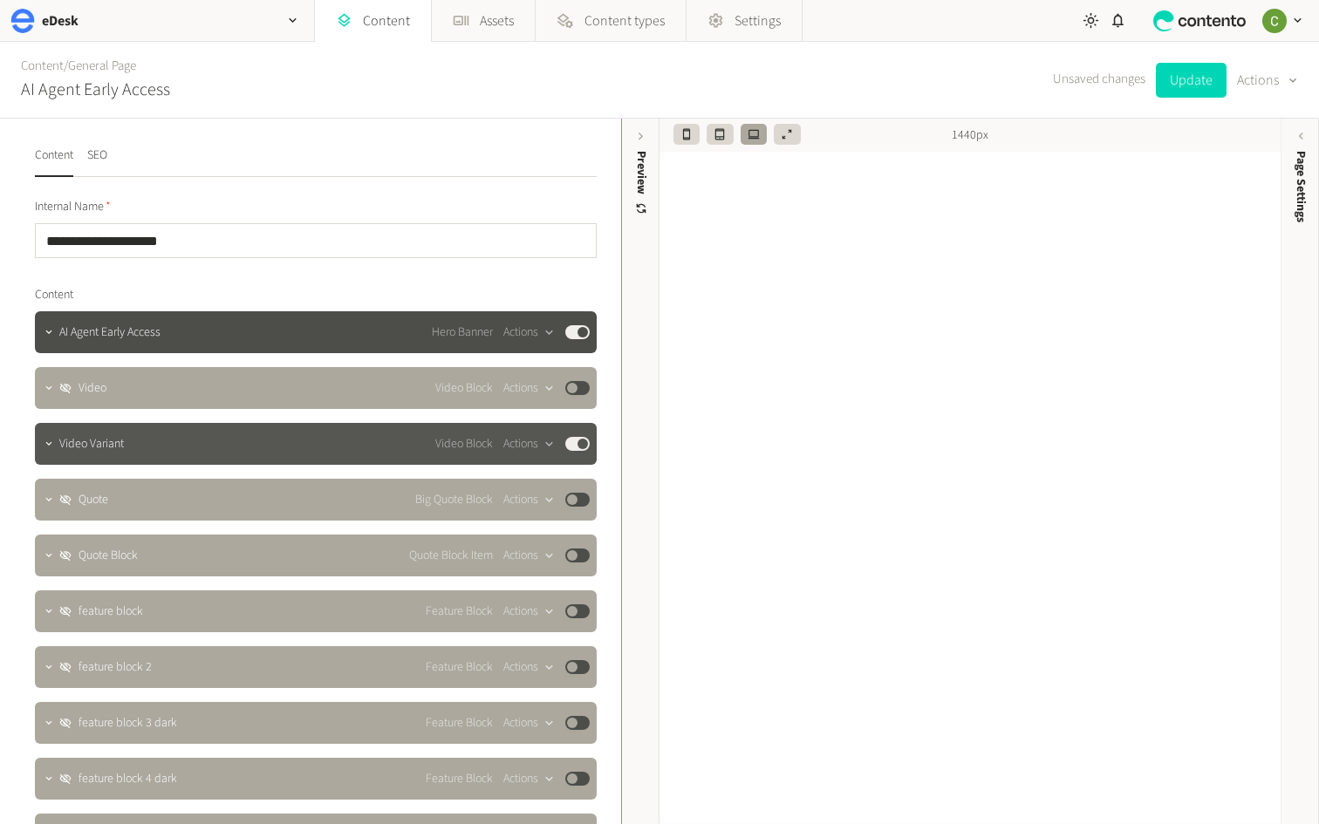
click at [583, 444] on button "Published" at bounding box center [577, 444] width 24 height 14
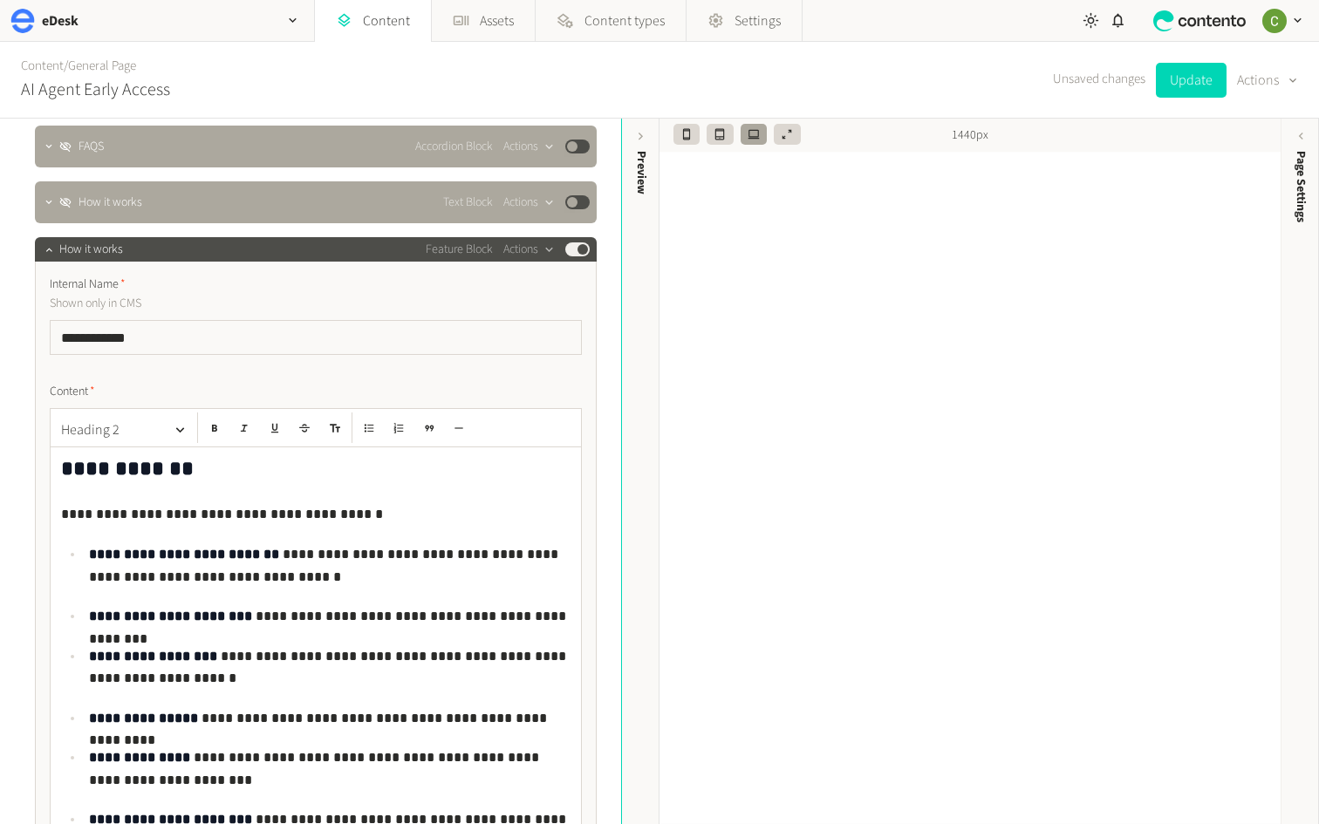
scroll to position [1092, 0]
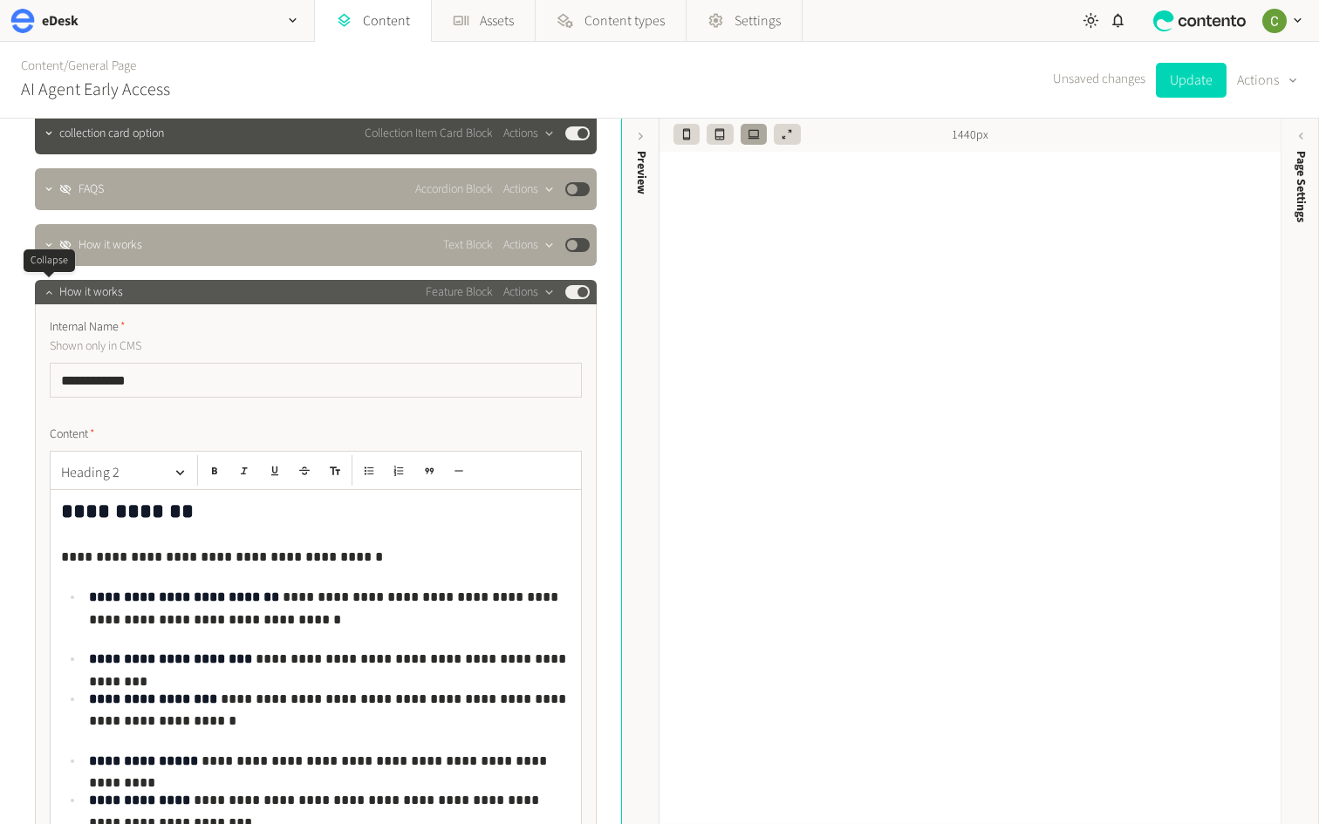
click at [44, 295] on icon "button" at bounding box center [49, 292] width 12 height 12
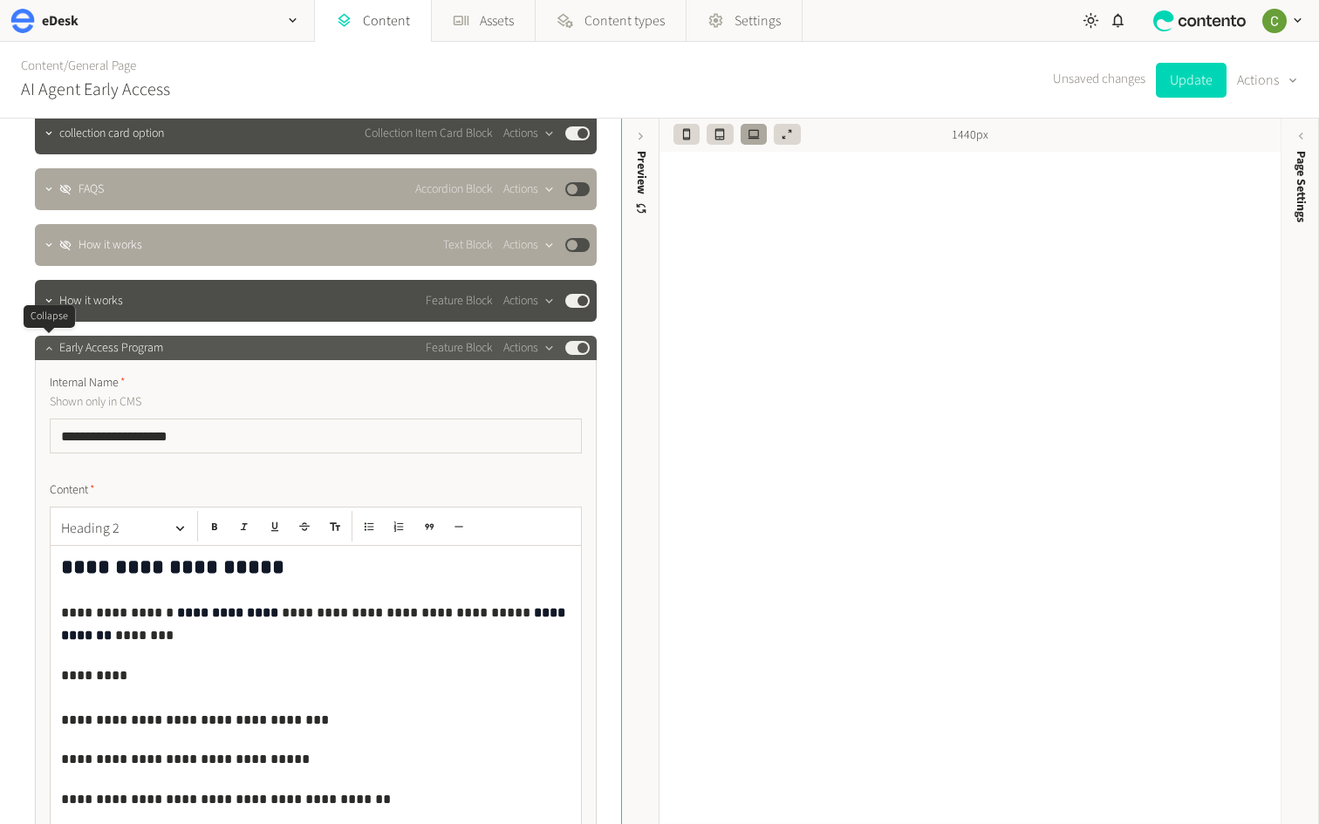
click at [47, 345] on icon "button" at bounding box center [49, 348] width 12 height 12
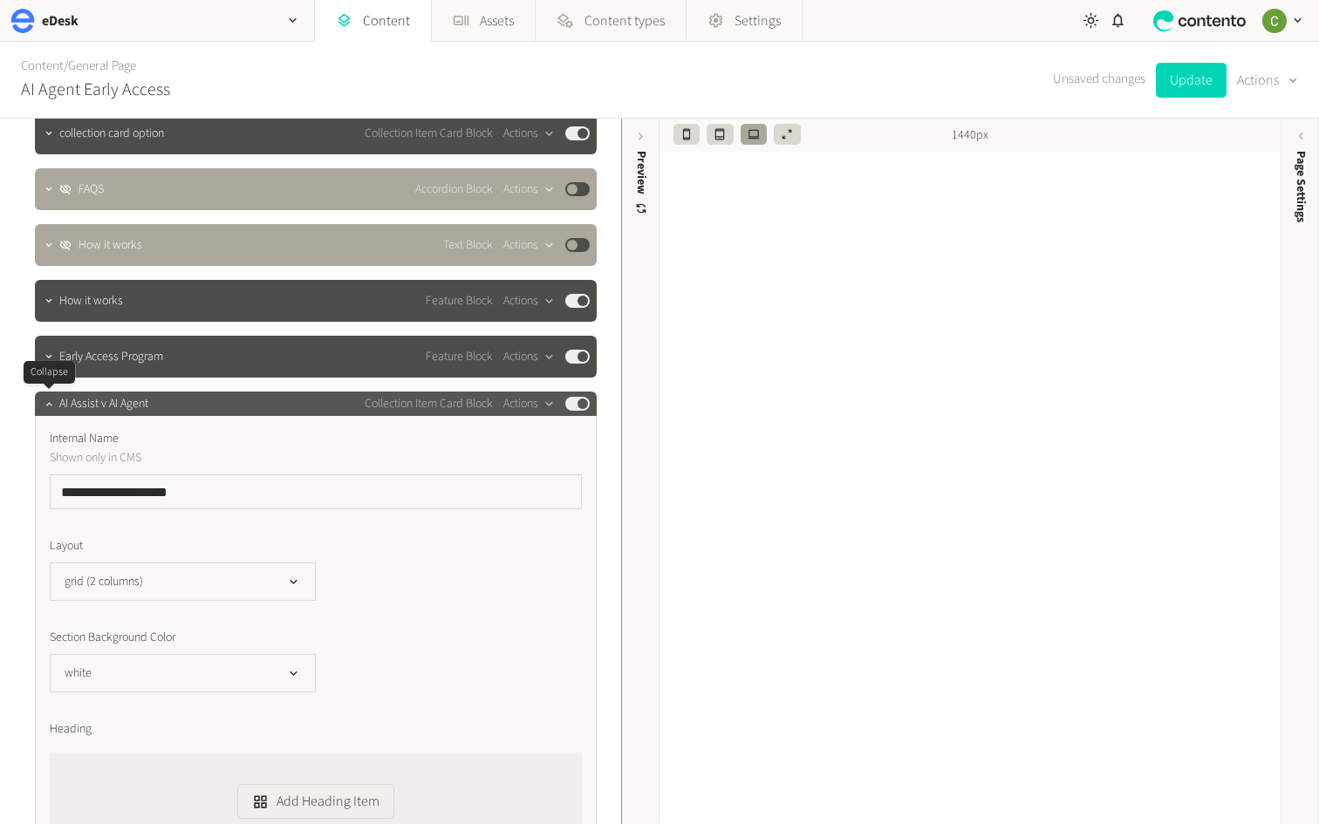
click at [46, 413] on div at bounding box center [48, 404] width 21 height 24
click at [47, 397] on button "button" at bounding box center [48, 402] width 21 height 21
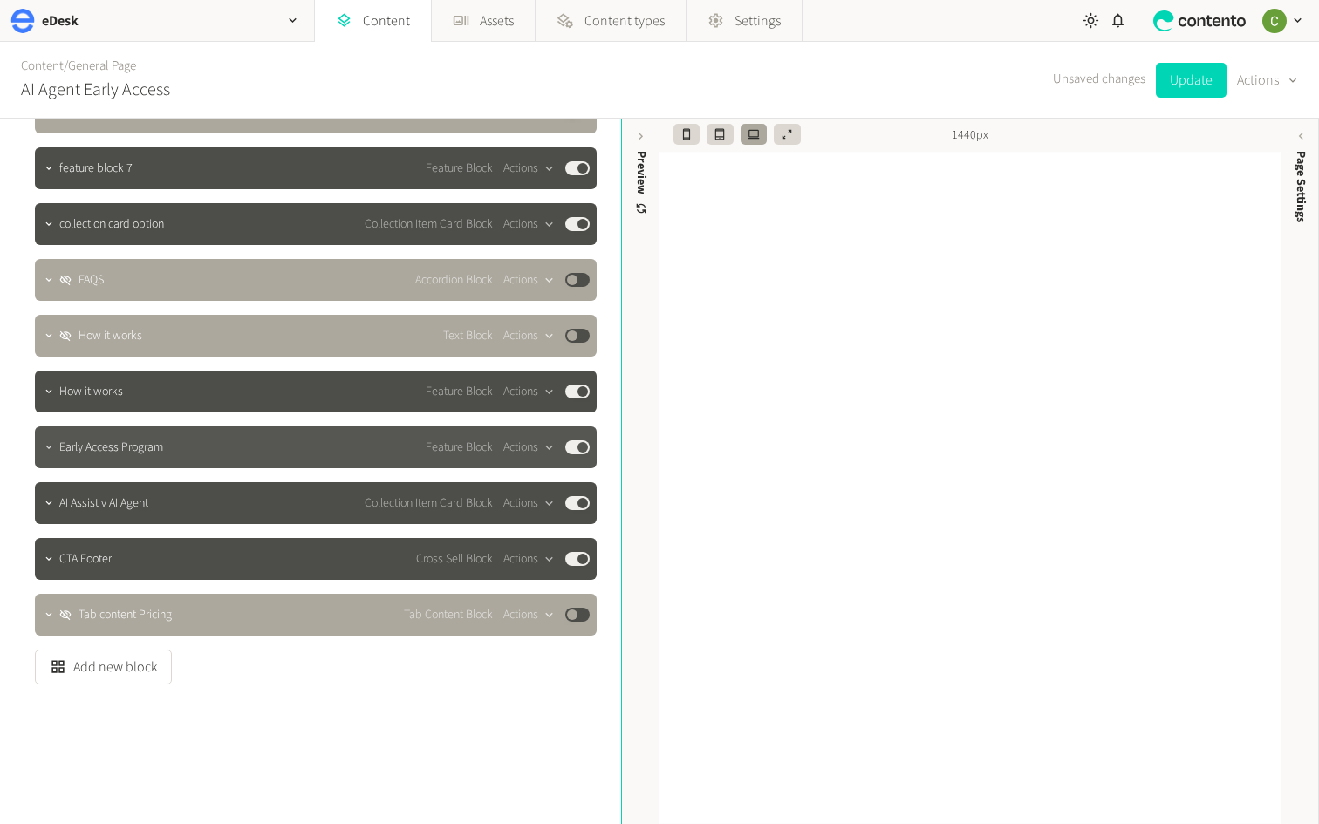
scroll to position [1001, 0]
click at [76, 655] on button "Add new block" at bounding box center [103, 667] width 137 height 35
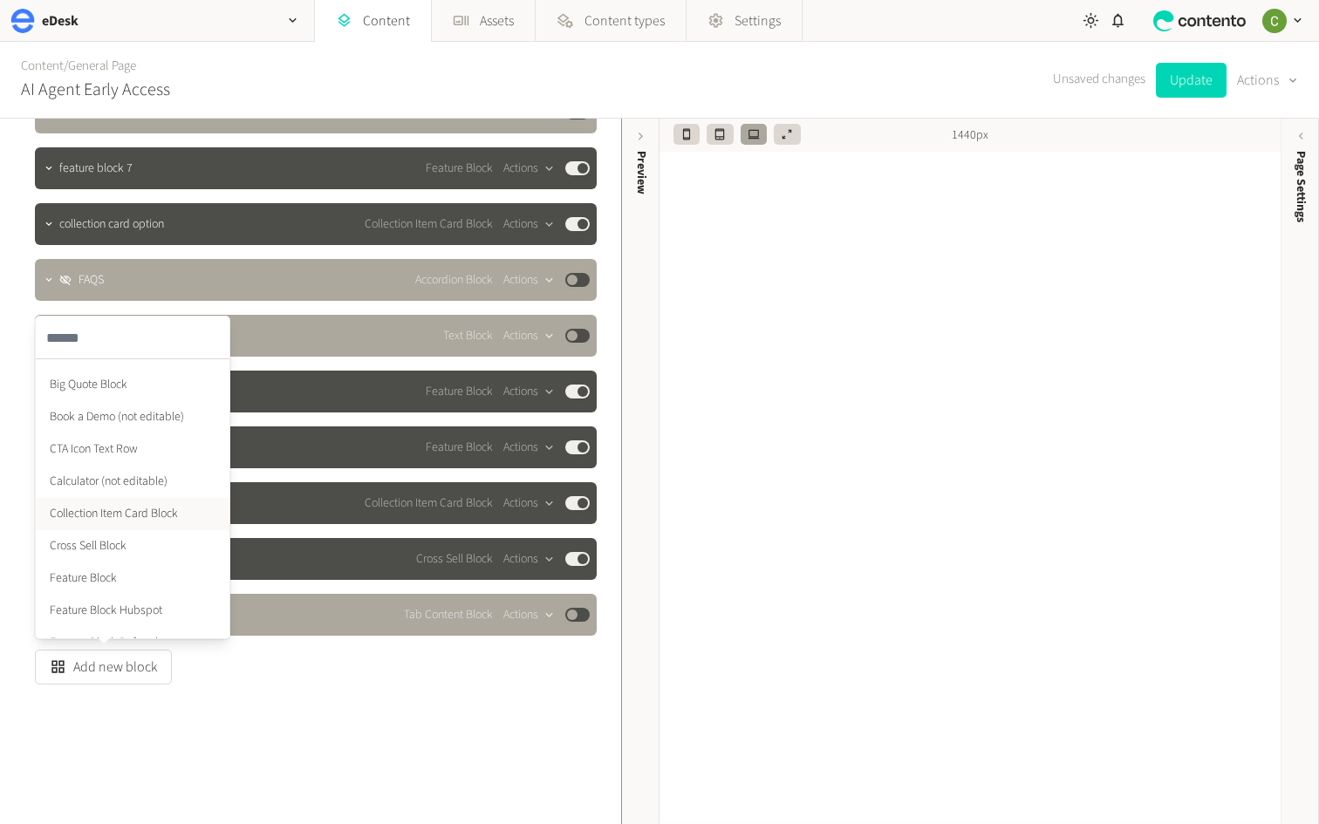
scroll to position [101, 0]
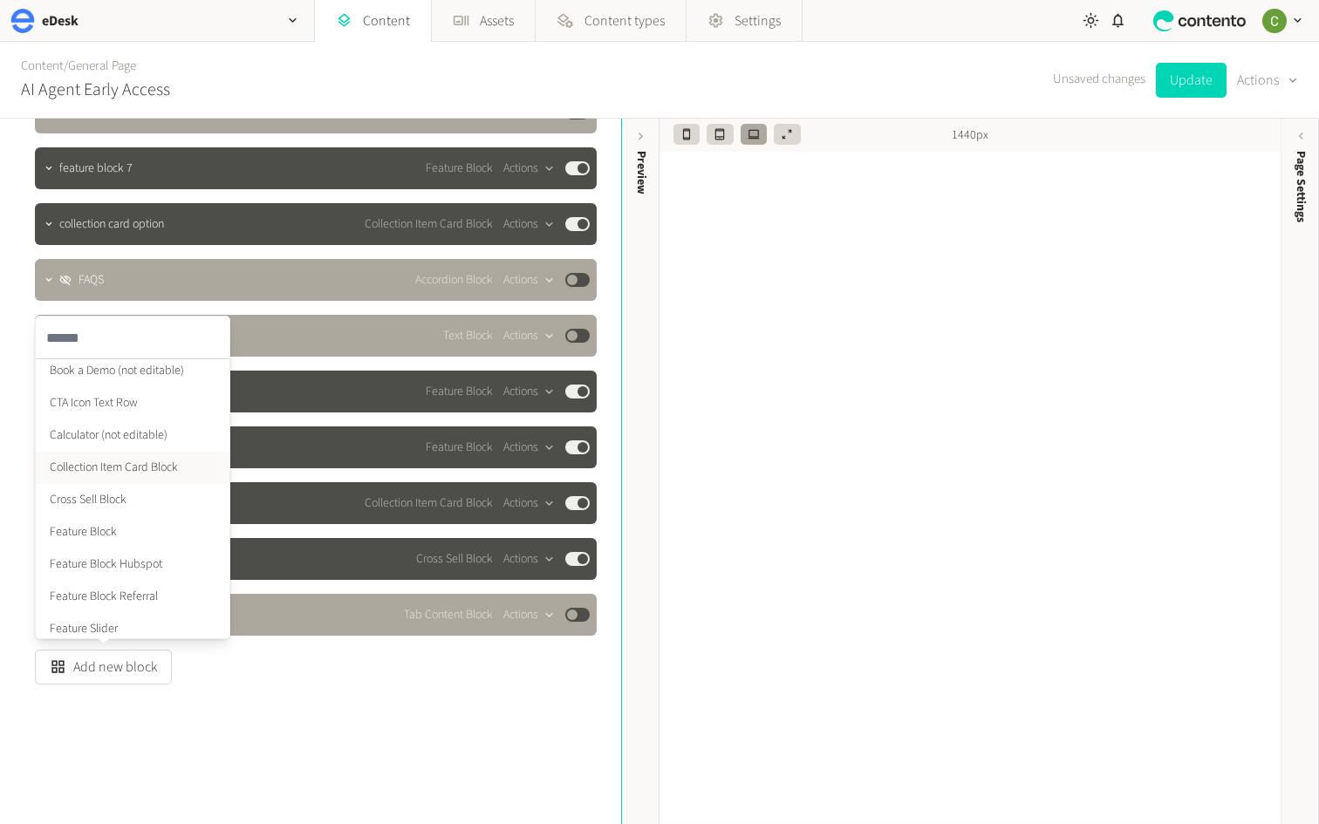
click at [99, 481] on li "Collection Item Card Block" at bounding box center [133, 468] width 194 height 32
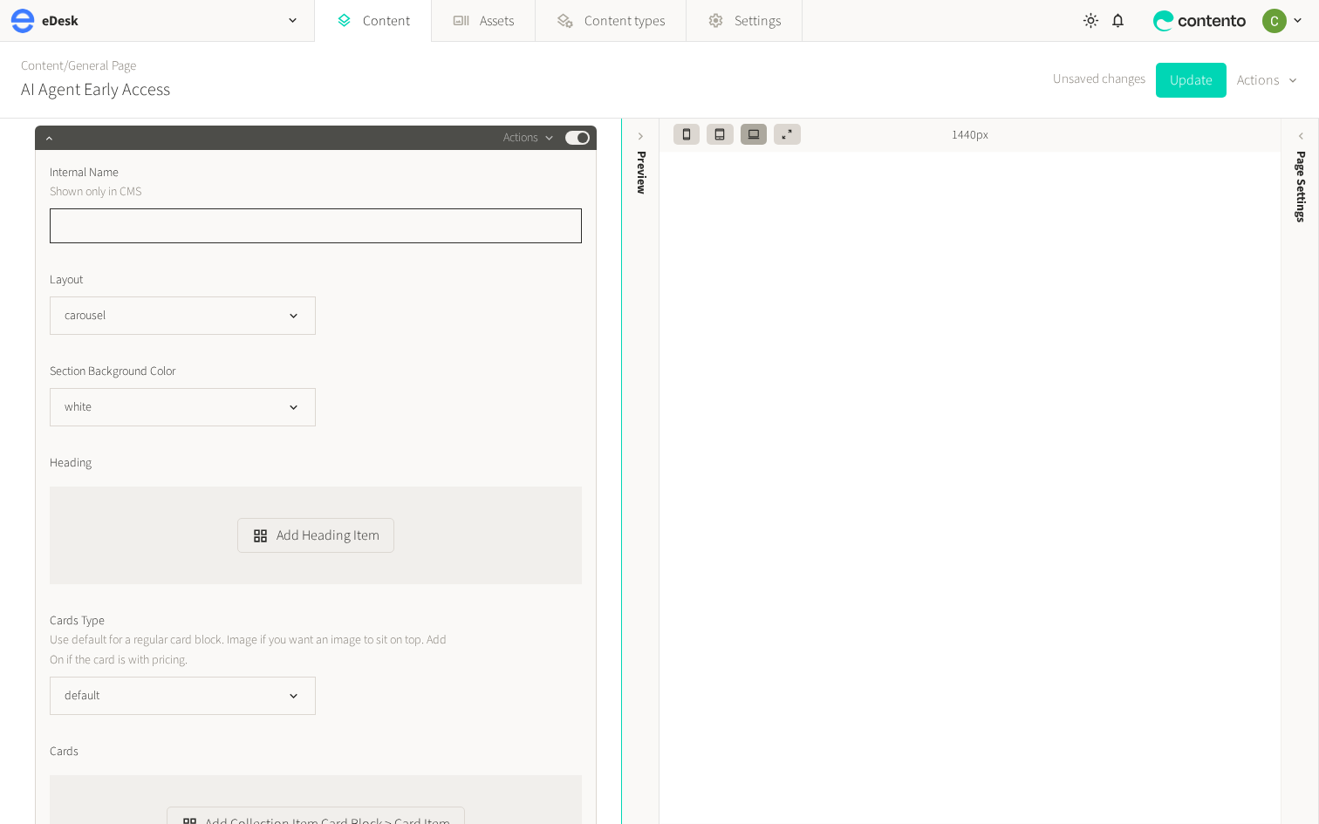
scroll to position [1521, 0]
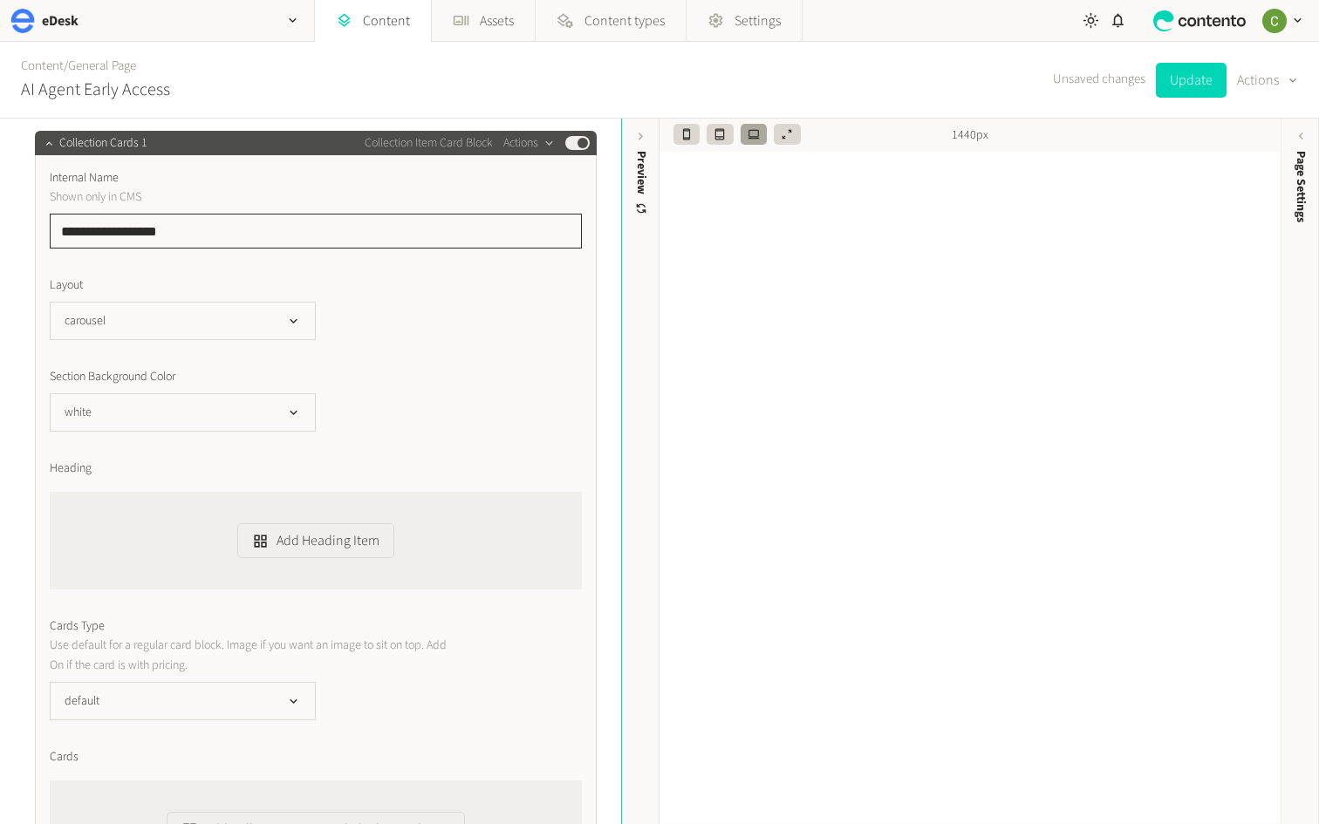
type input "**********"
click at [373, 331] on div "carousel" at bounding box center [316, 321] width 532 height 38
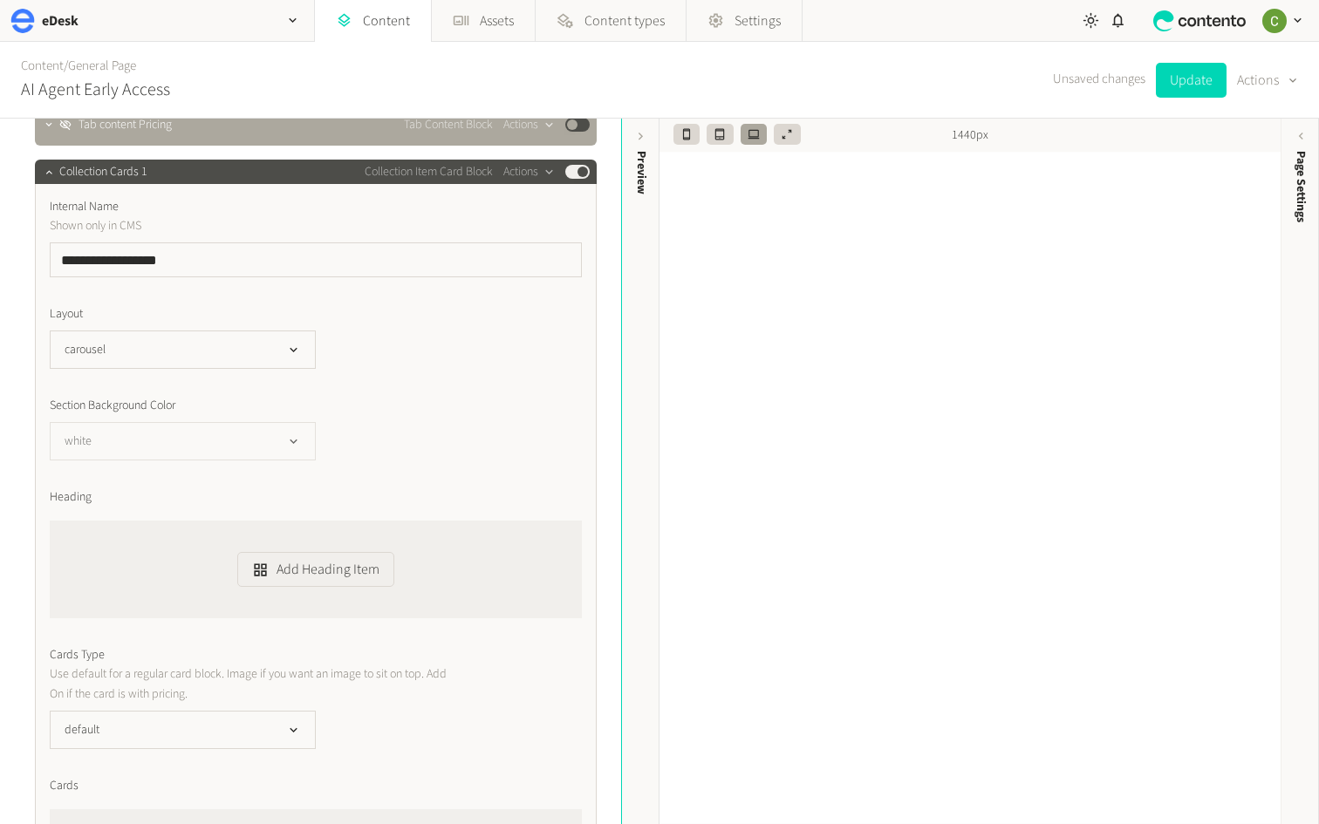
click at [280, 438] on button "white" at bounding box center [183, 441] width 266 height 38
click at [189, 513] on li "grey" at bounding box center [183, 513] width 264 height 35
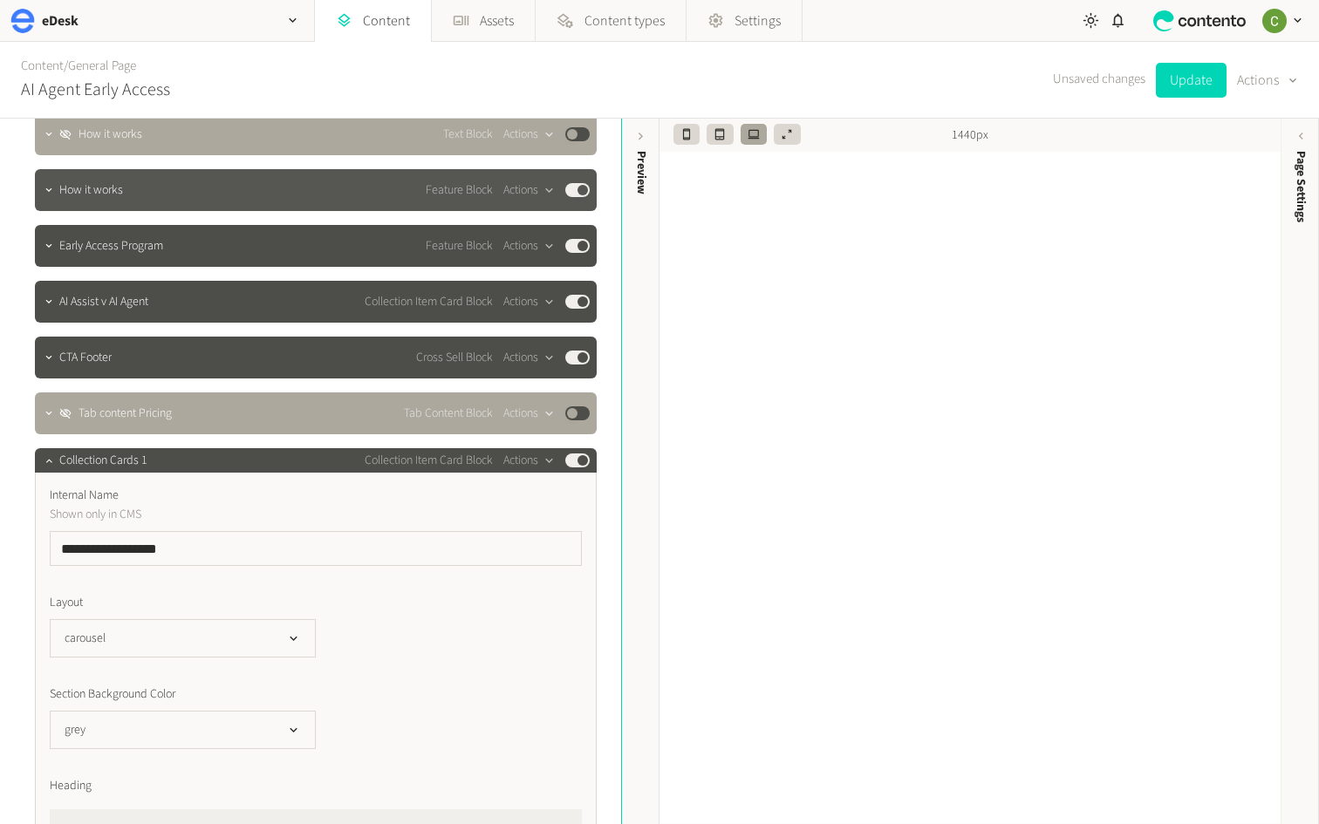
scroll to position [1241, 0]
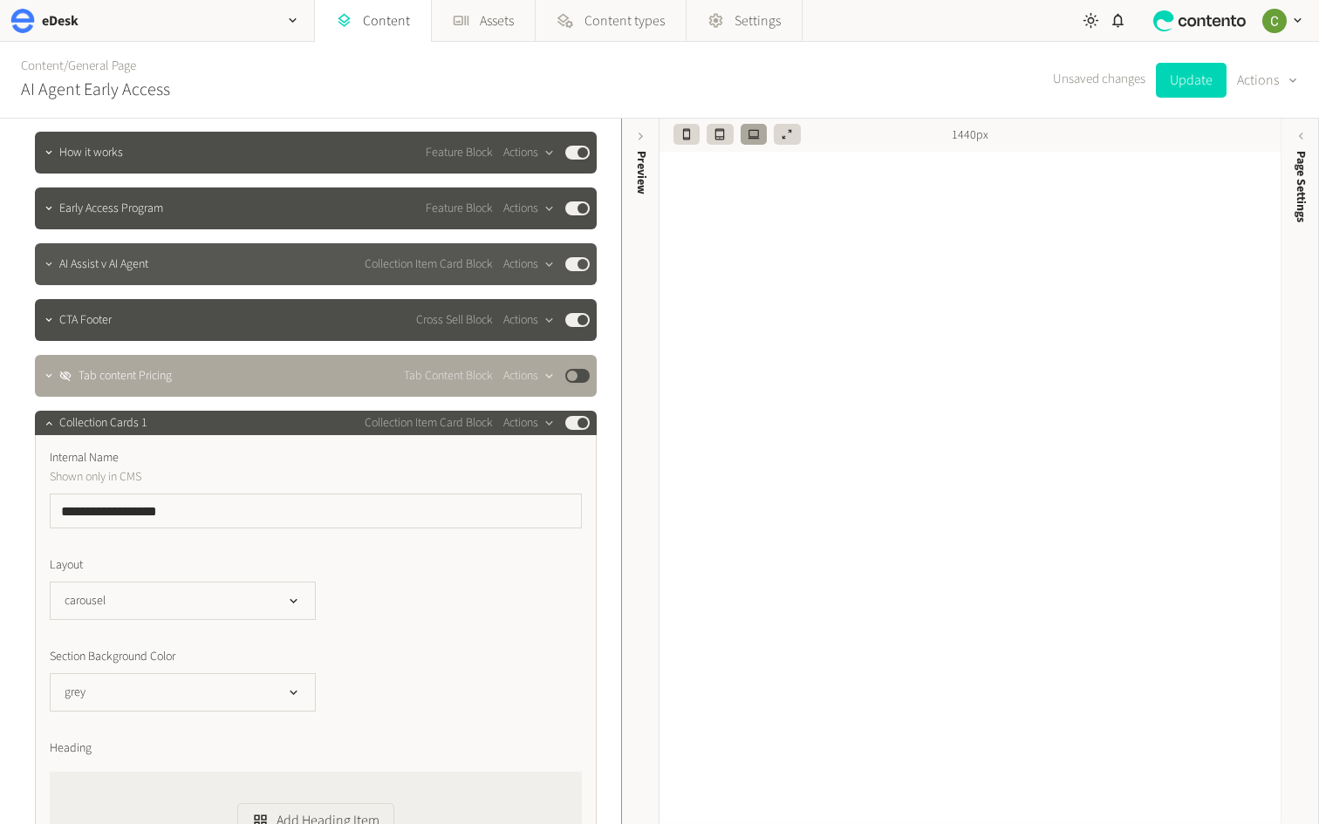
drag, startPoint x: 38, startPoint y: 424, endPoint x: 40, endPoint y: 441, distance: 16.7
click at [38, 424] on button "button" at bounding box center [48, 421] width 21 height 21
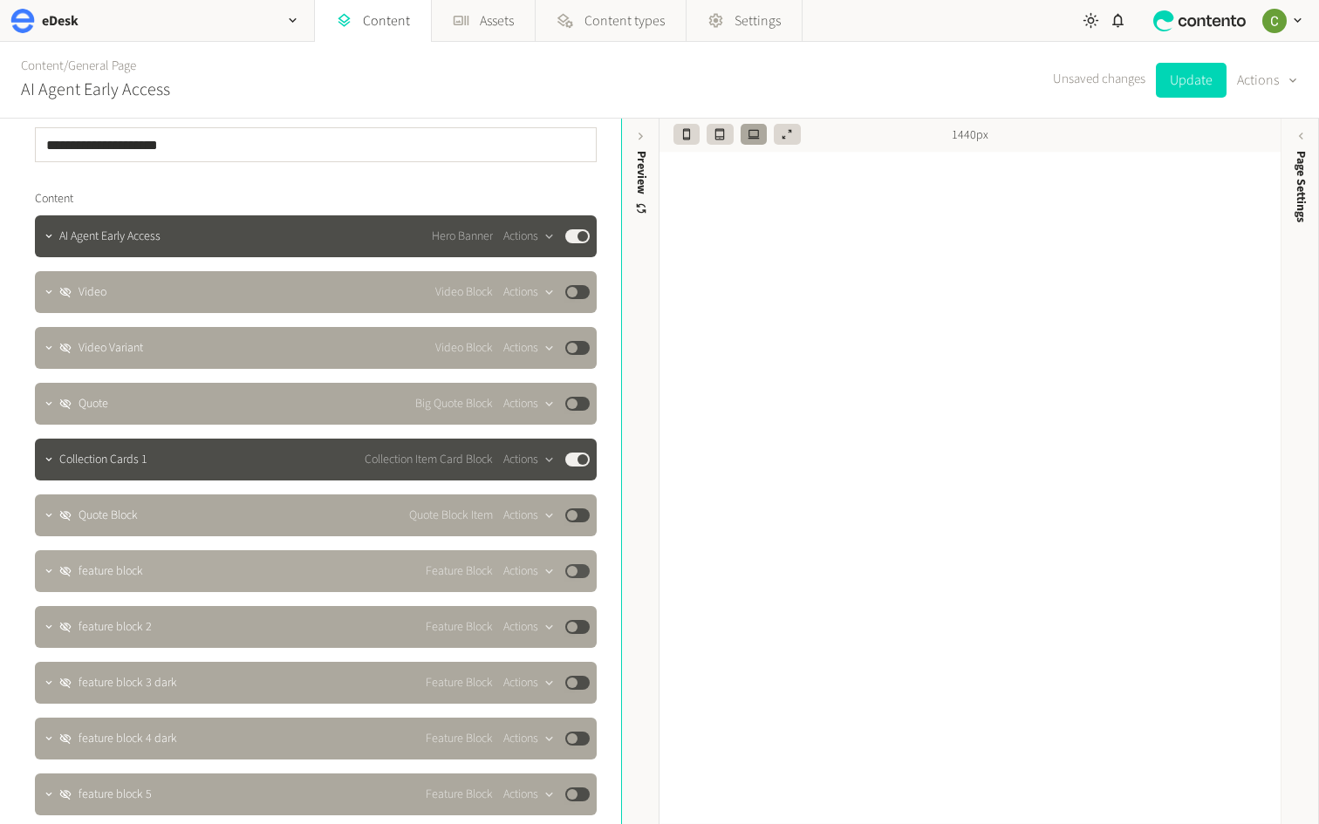
scroll to position [0, 0]
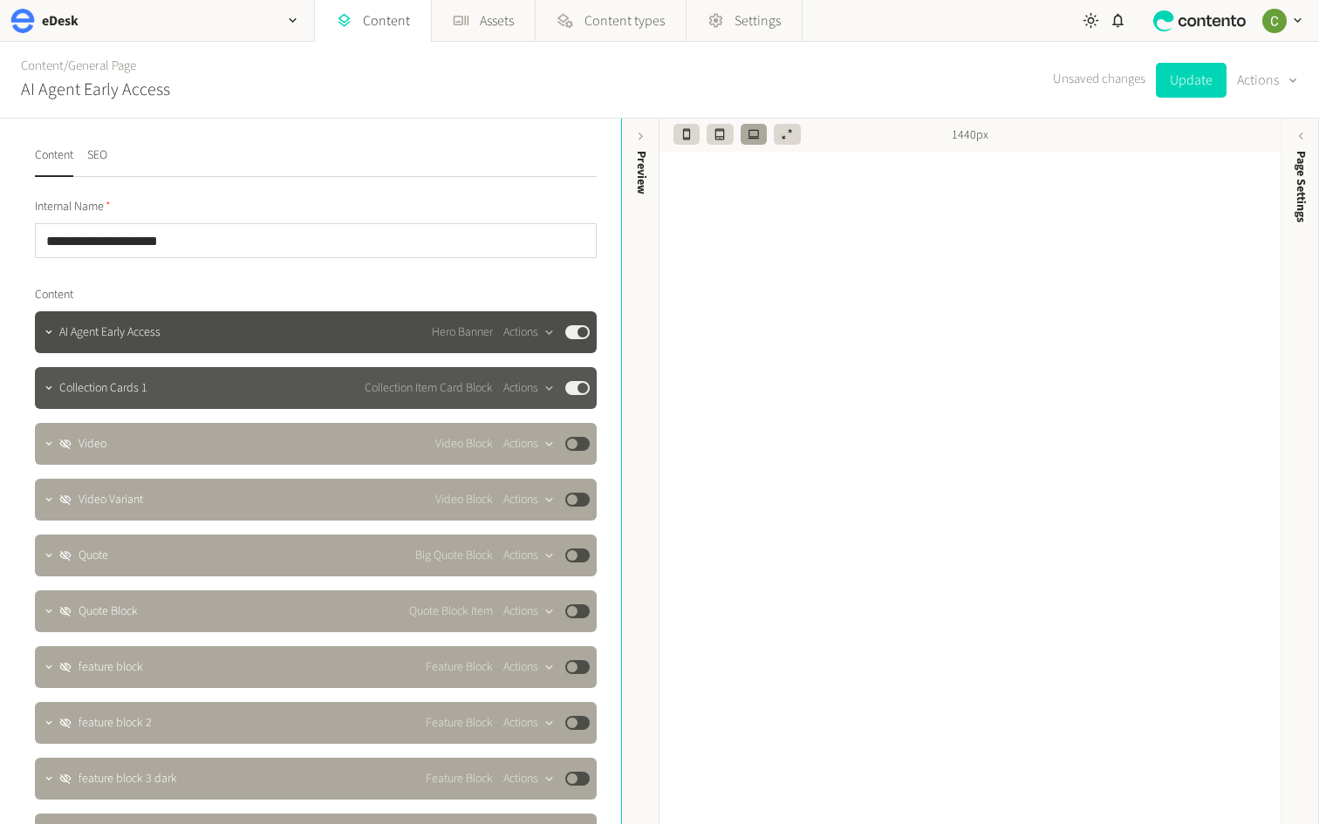
click at [448, 397] on div "Collection Item Card Block Actions Published" at bounding box center [477, 388] width 225 height 21
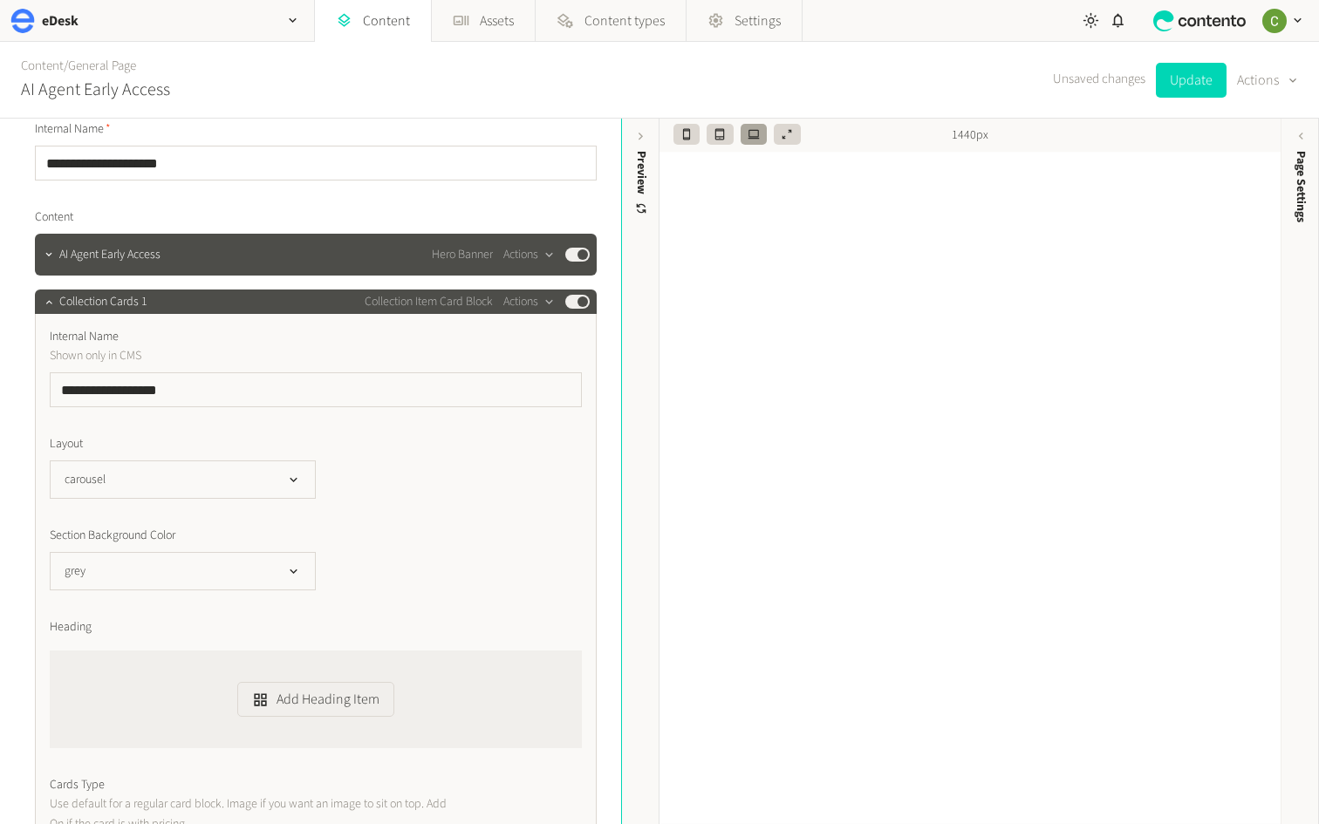
scroll to position [137, 0]
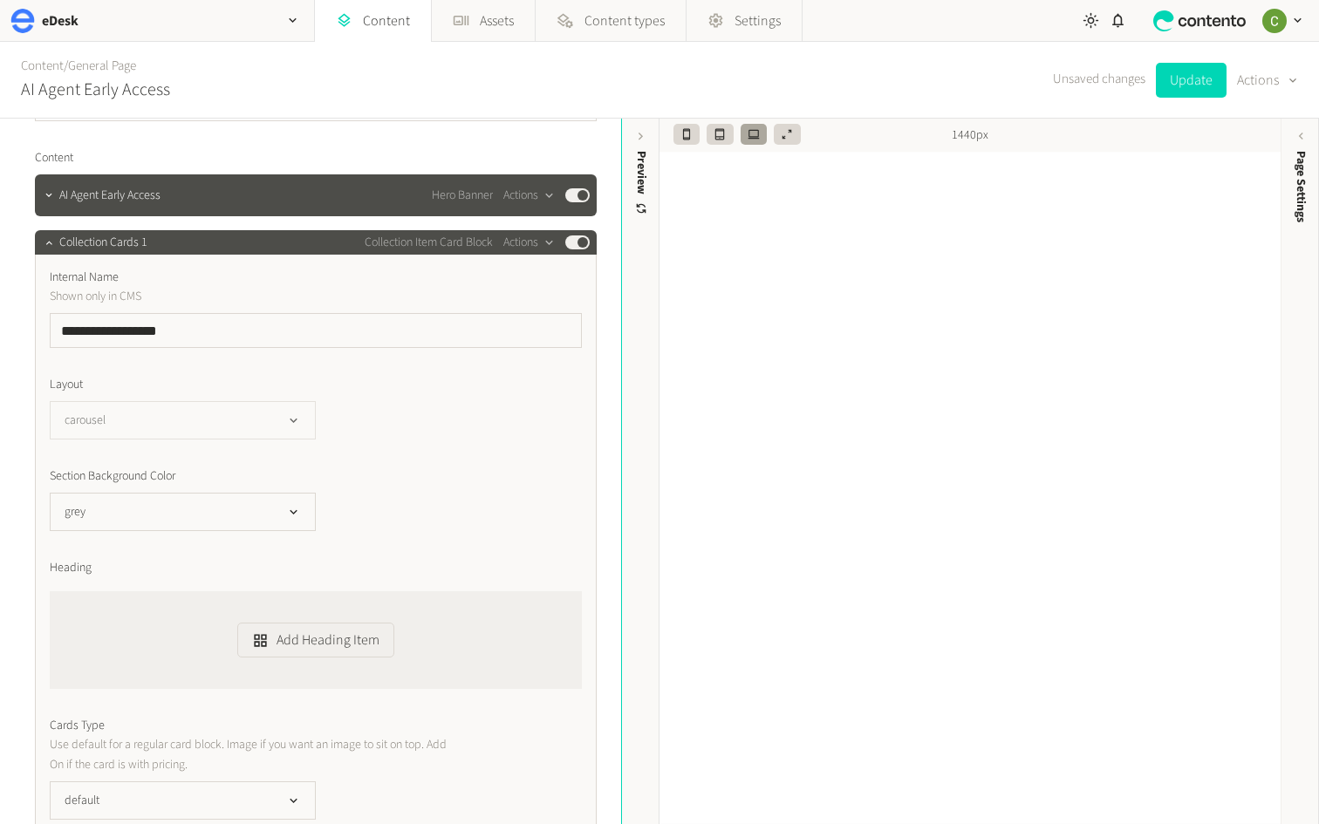
click at [238, 409] on button "carousel" at bounding box center [183, 420] width 266 height 38
click at [111, 519] on span "grid (3 columns)" at bounding box center [114, 527] width 79 height 18
click at [186, 516] on button "grey" at bounding box center [183, 512] width 266 height 38
click at [290, 522] on button "grey" at bounding box center [183, 512] width 266 height 38
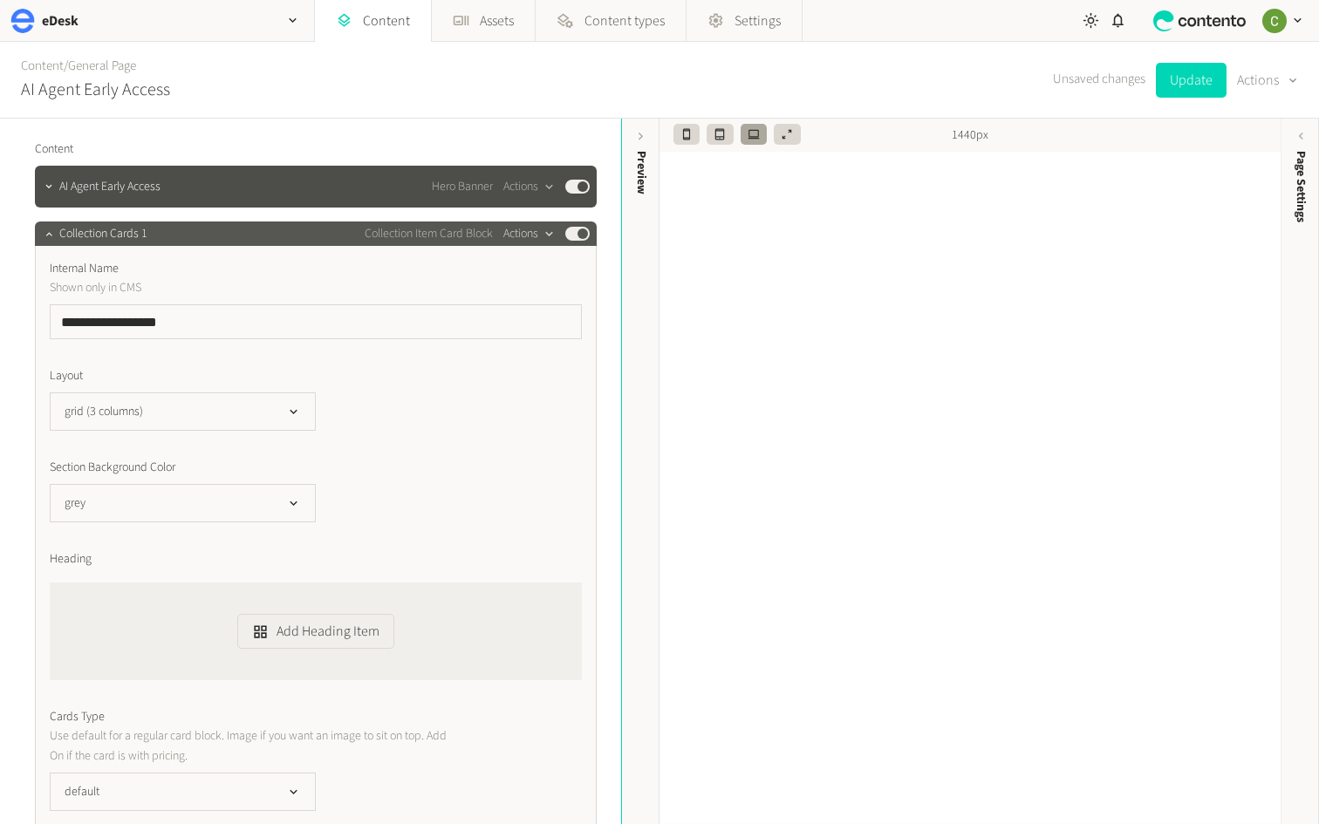
click at [549, 236] on icon "button" at bounding box center [549, 234] width 15 height 15
click at [527, 379] on button "Delete" at bounding box center [559, 368] width 115 height 32
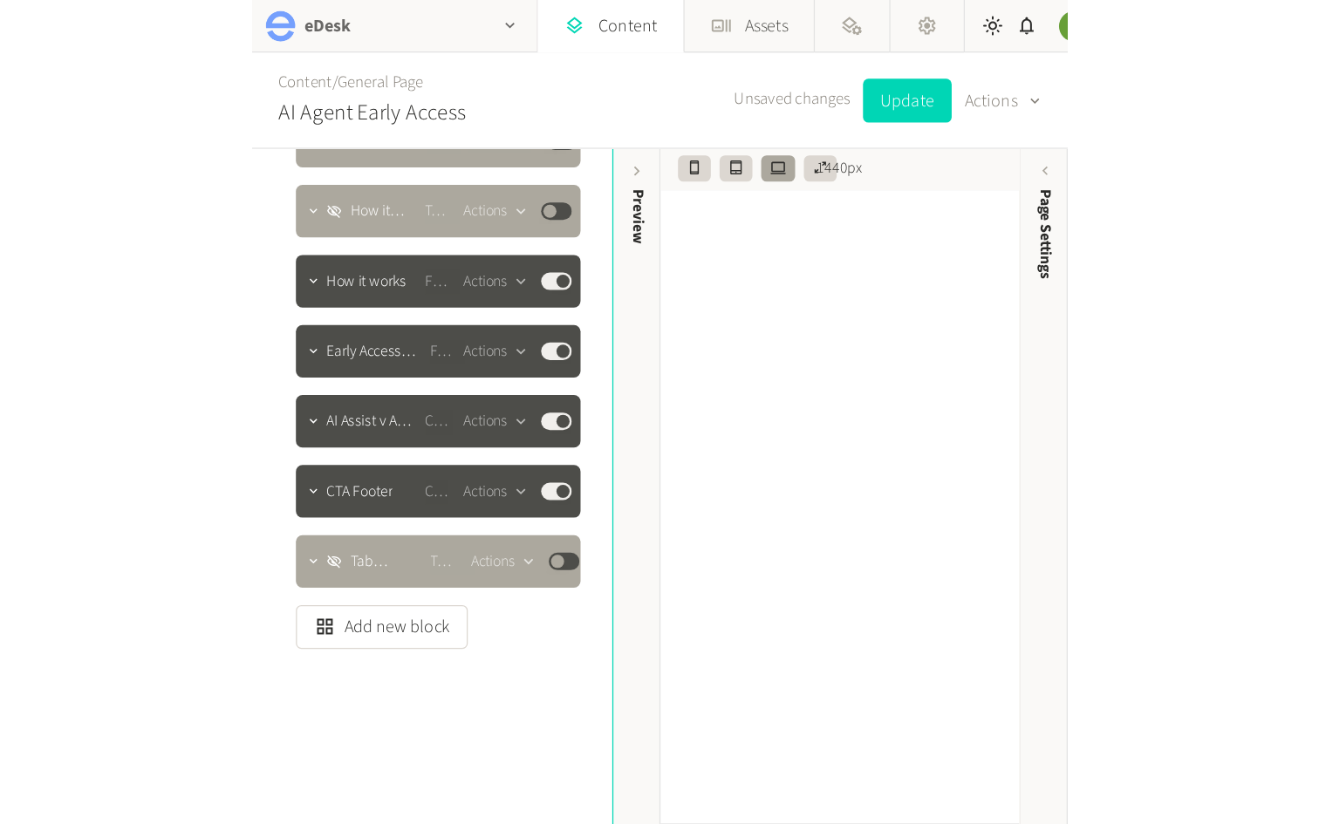
scroll to position [1001, 0]
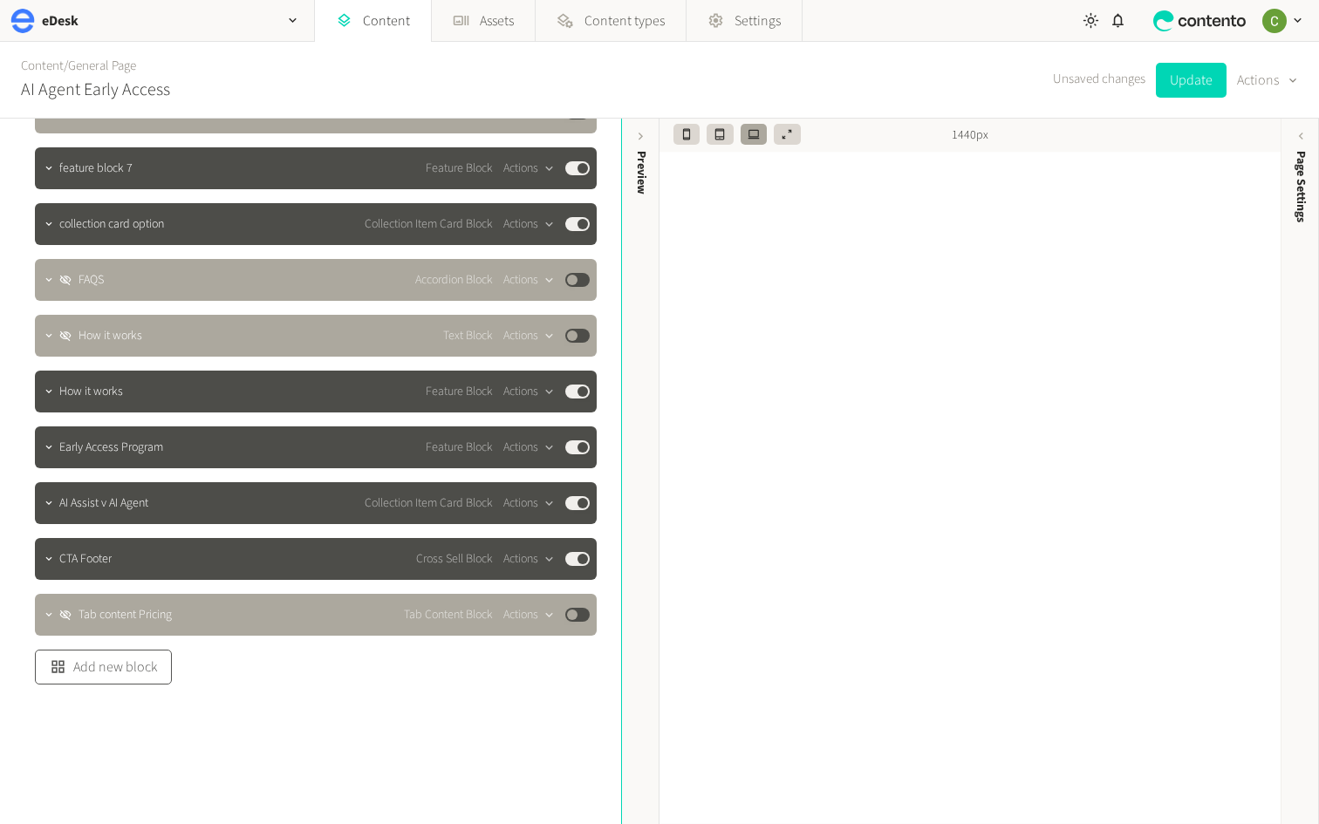
click at [87, 662] on button "Add new block" at bounding box center [103, 667] width 137 height 35
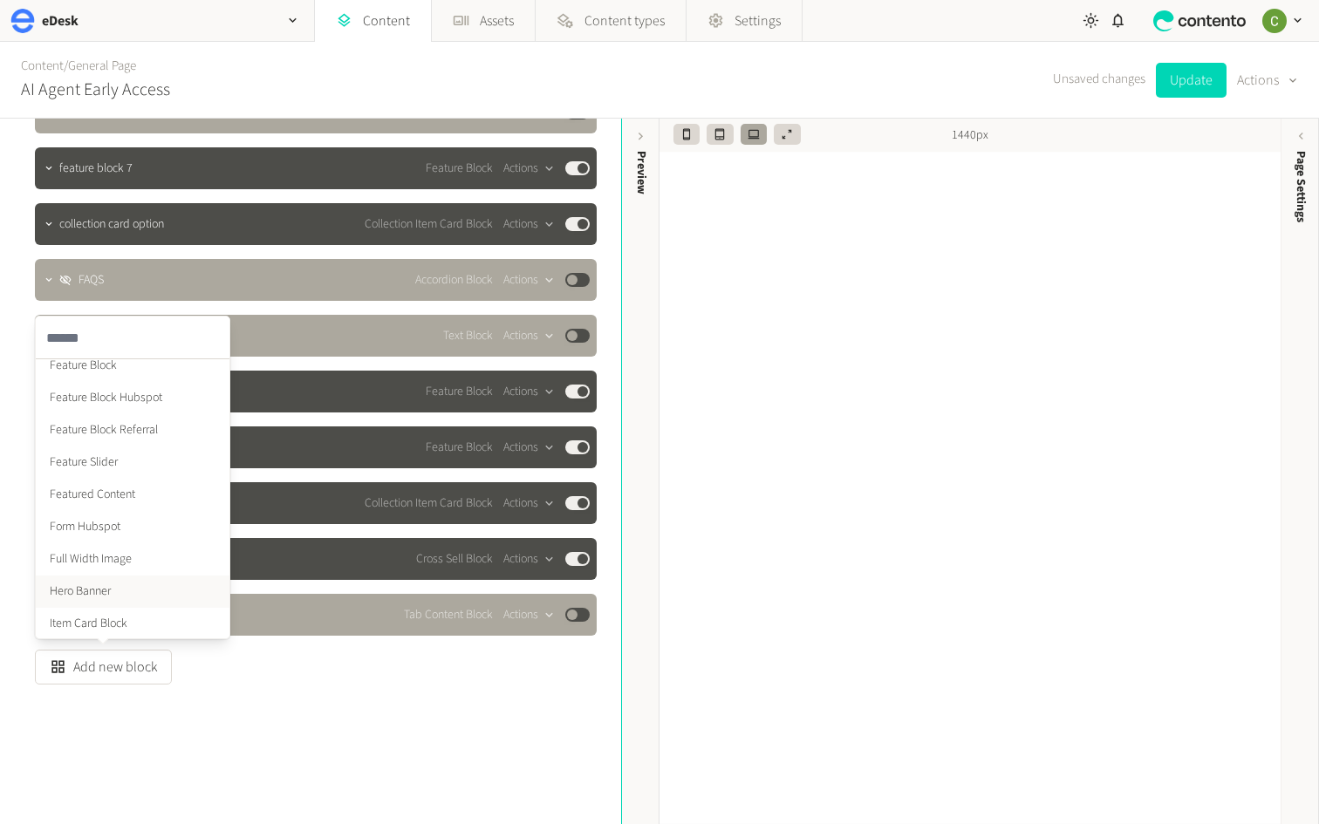
scroll to position [329, 0]
click at [93, 567] on li "Item Card Block" at bounding box center [133, 563] width 194 height 32
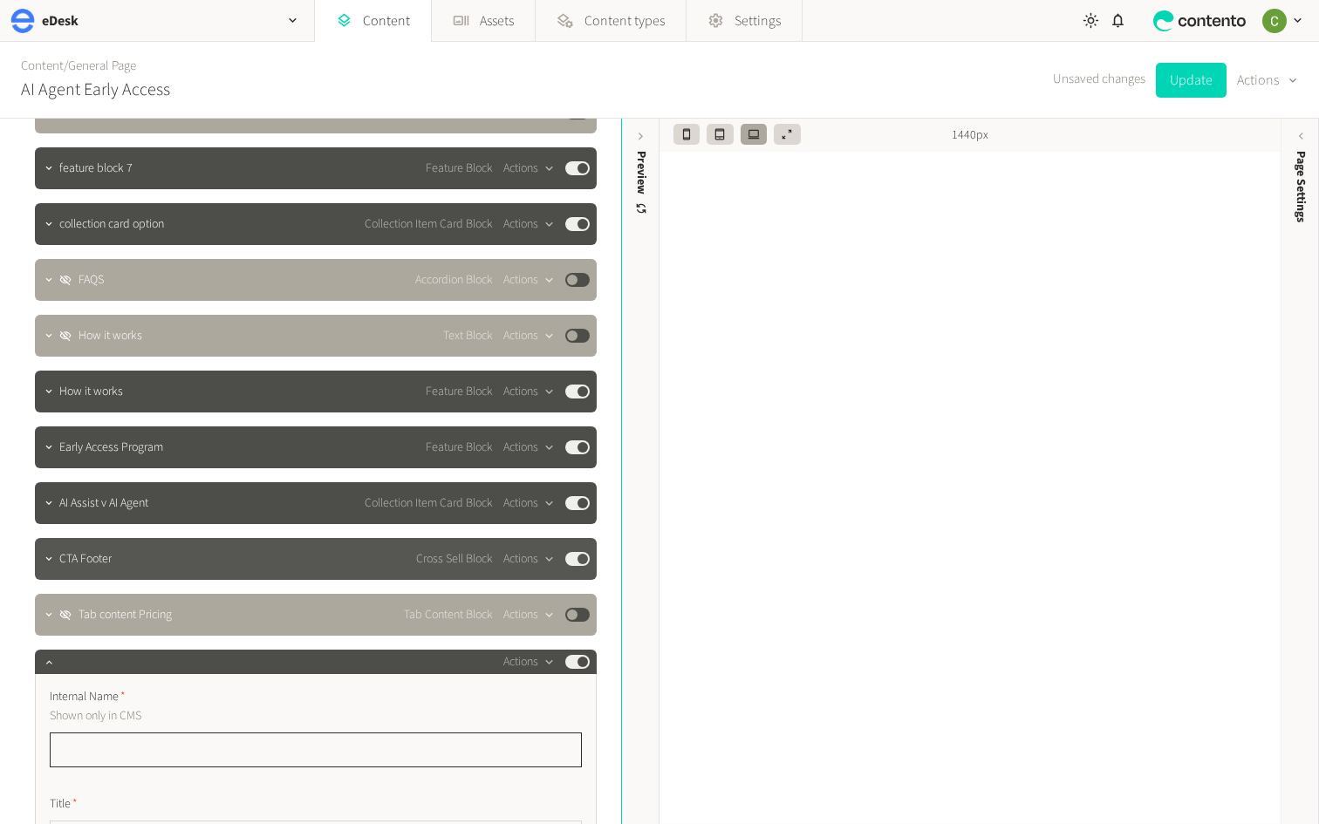
click at [104, 561] on span "CTA Footer" at bounding box center [85, 559] width 52 height 18
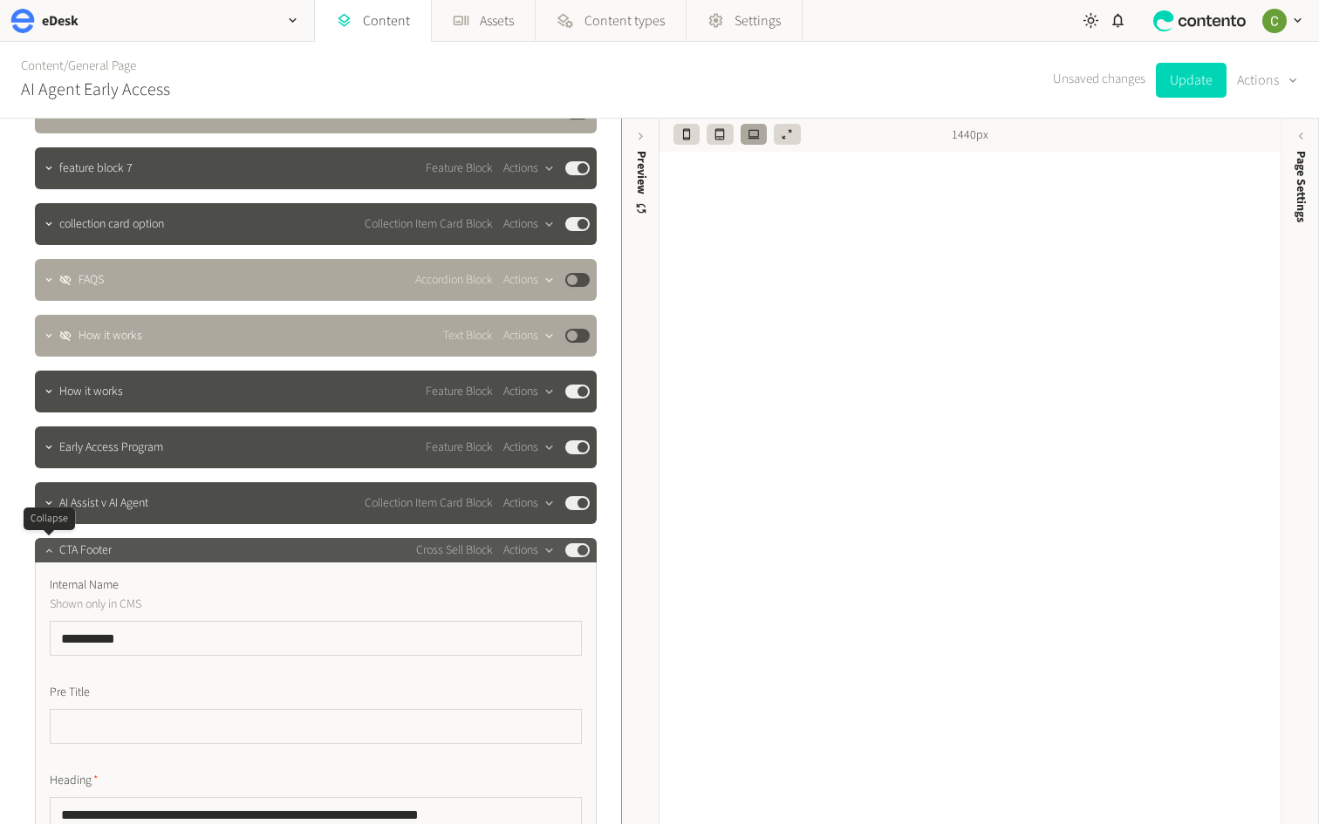
click at [51, 550] on icon "button" at bounding box center [49, 550] width 12 height 12
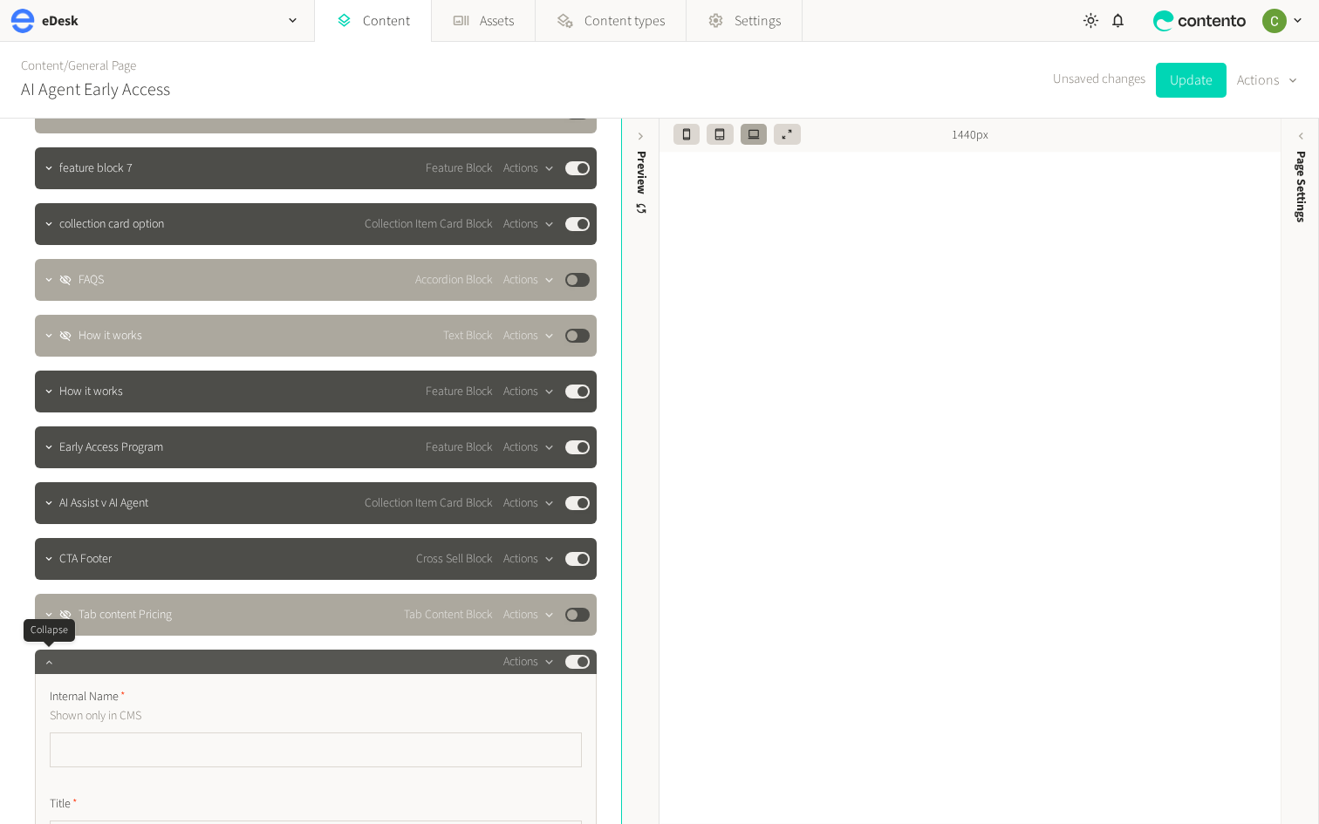
click at [47, 658] on icon "button" at bounding box center [49, 662] width 12 height 12
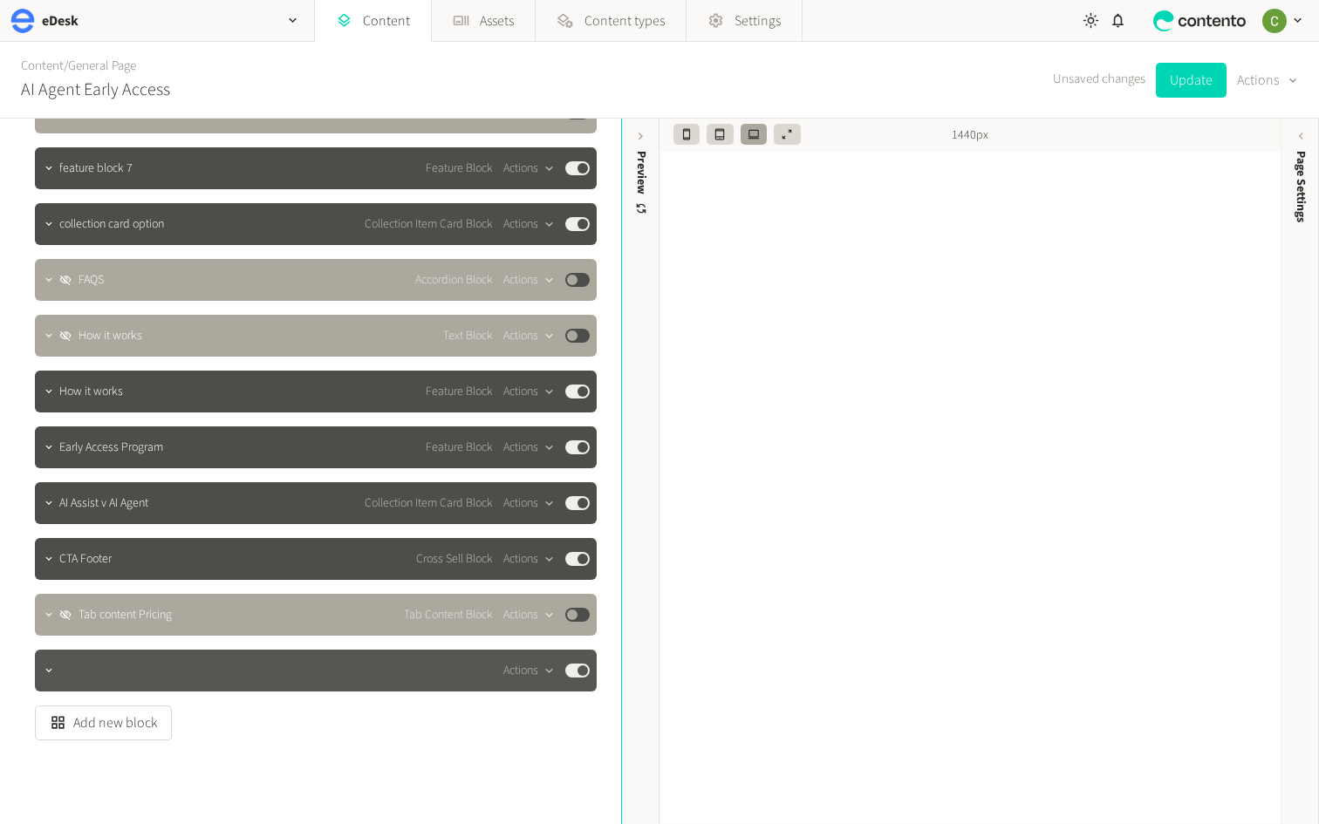
scroll to position [1057, 0]
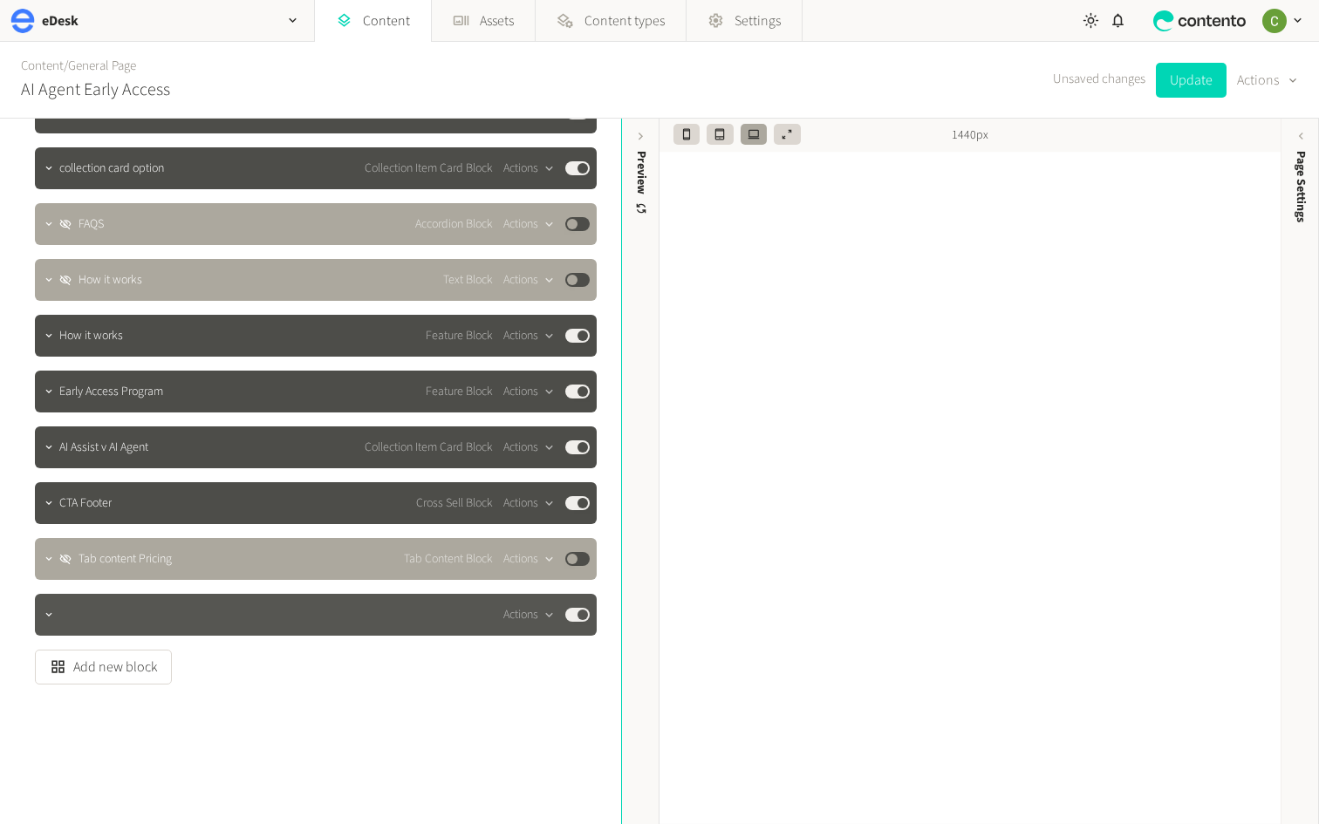
click at [57, 627] on div at bounding box center [48, 615] width 21 height 42
click at [51, 617] on icon "button" at bounding box center [49, 615] width 12 height 12
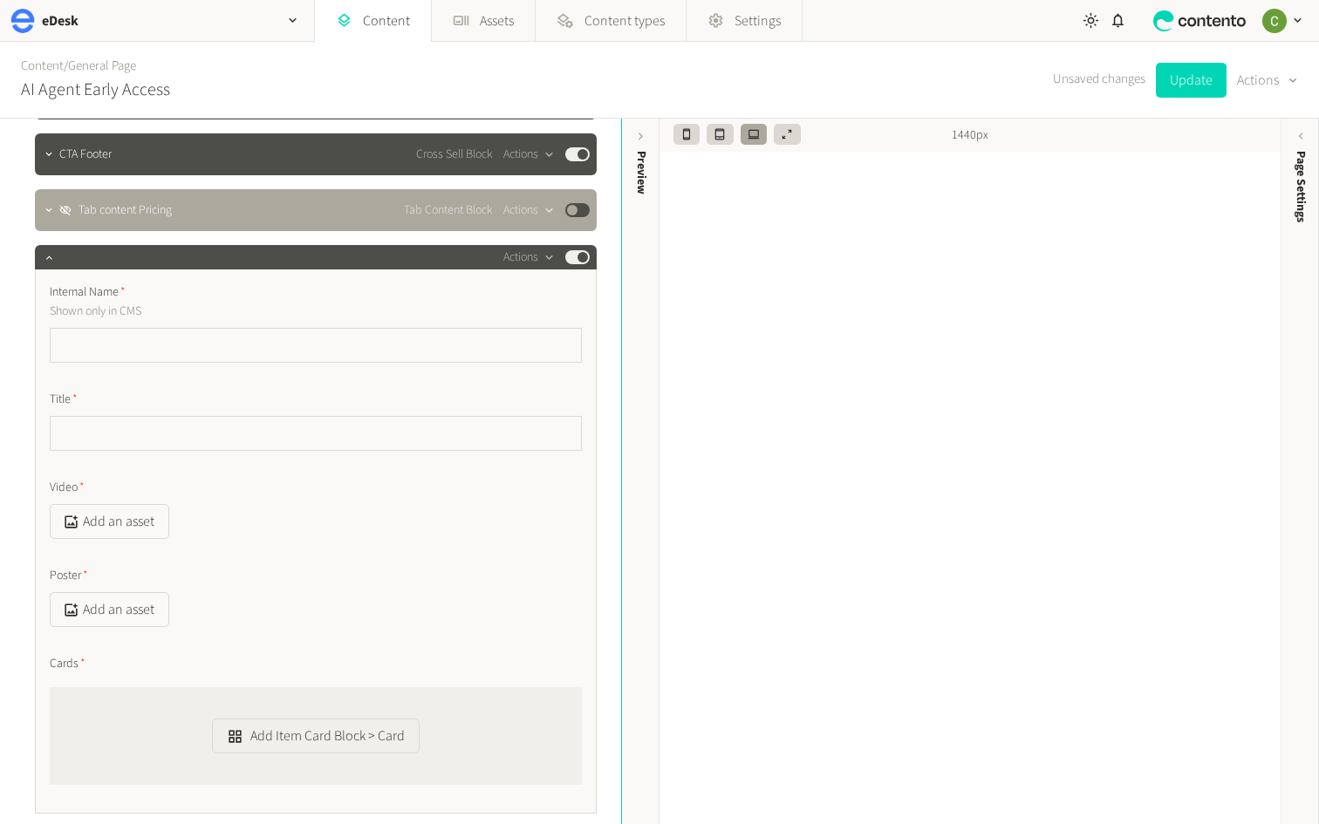
scroll to position [1398, 0]
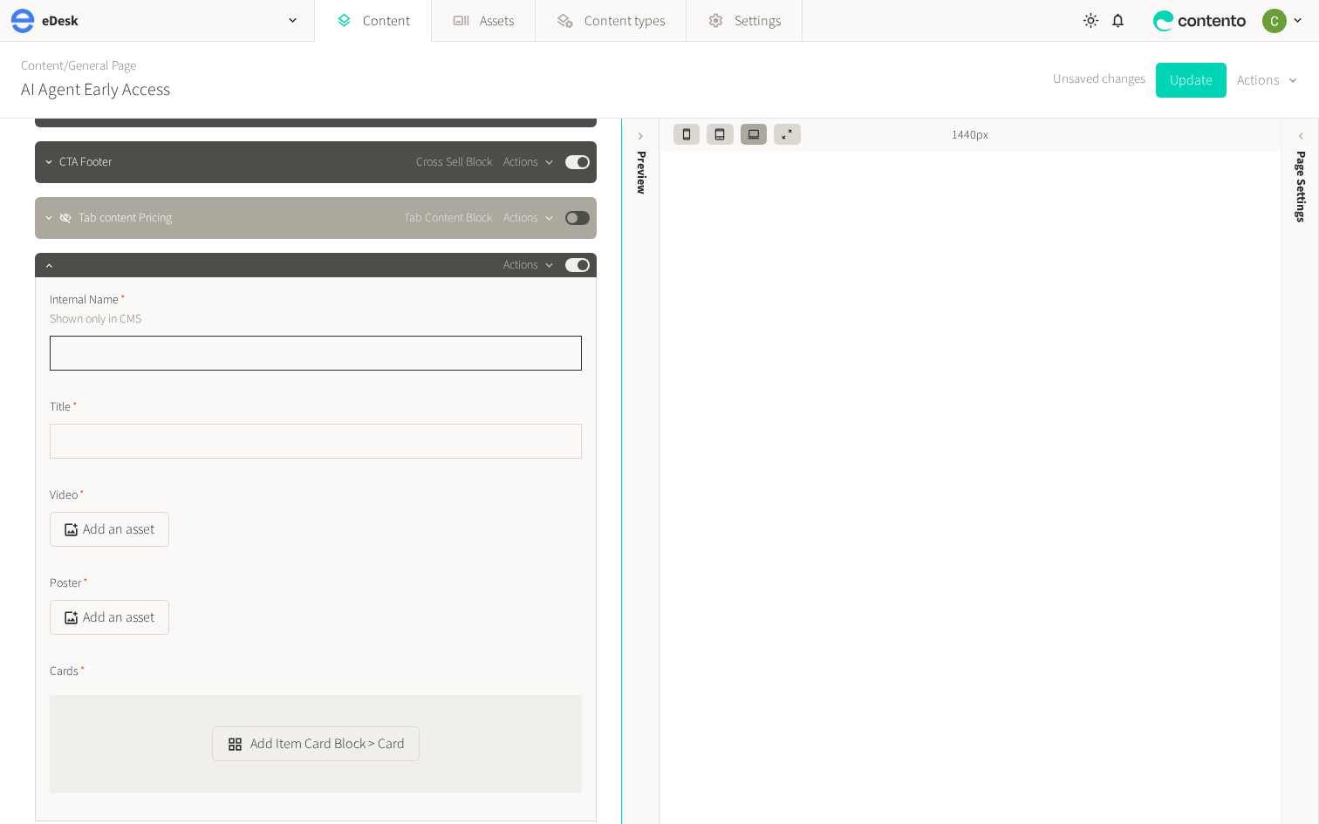
click at [95, 349] on input "text" at bounding box center [316, 353] width 532 height 35
type input "**********"
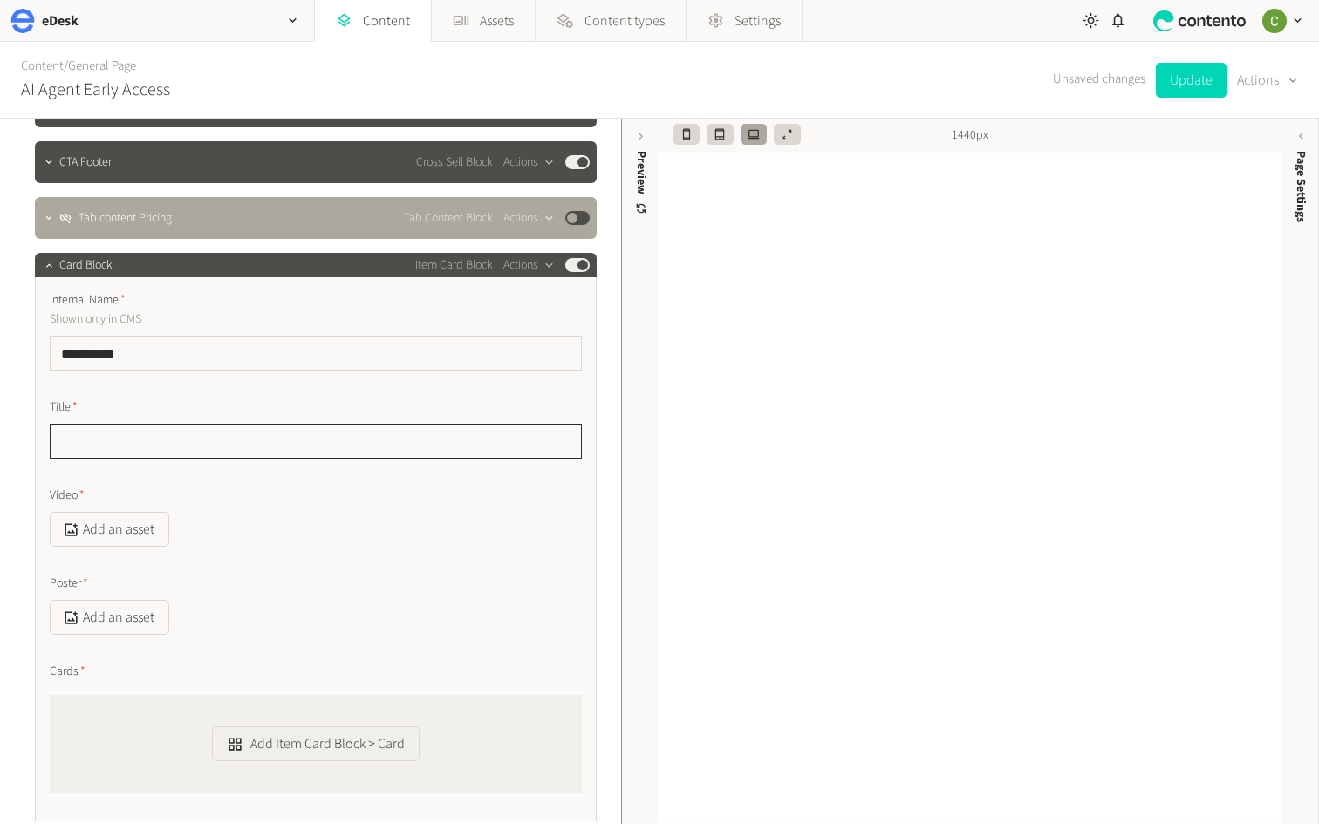
click at [94, 432] on input "text" at bounding box center [316, 441] width 532 height 35
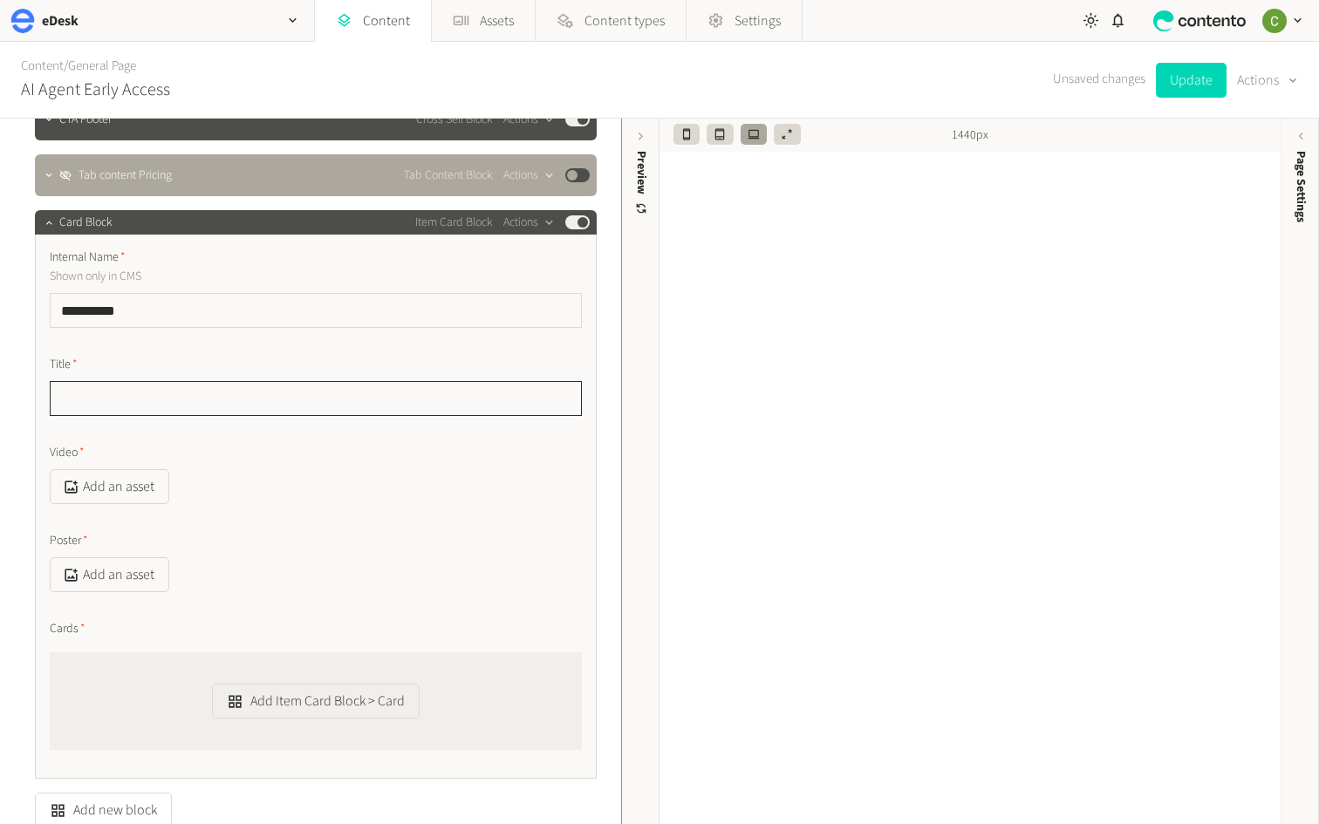
scroll to position [1584, 0]
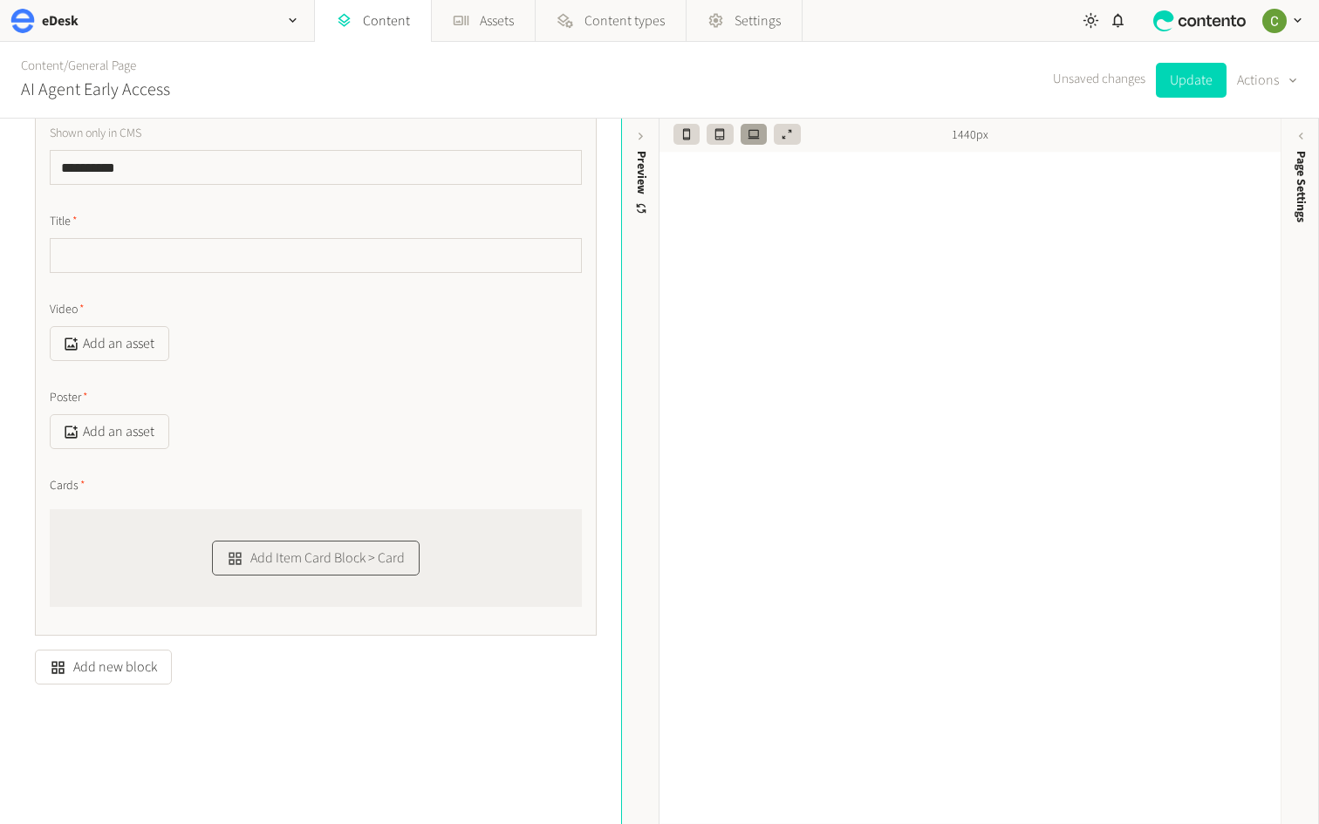
click at [229, 565] on icon "button" at bounding box center [235, 558] width 17 height 17
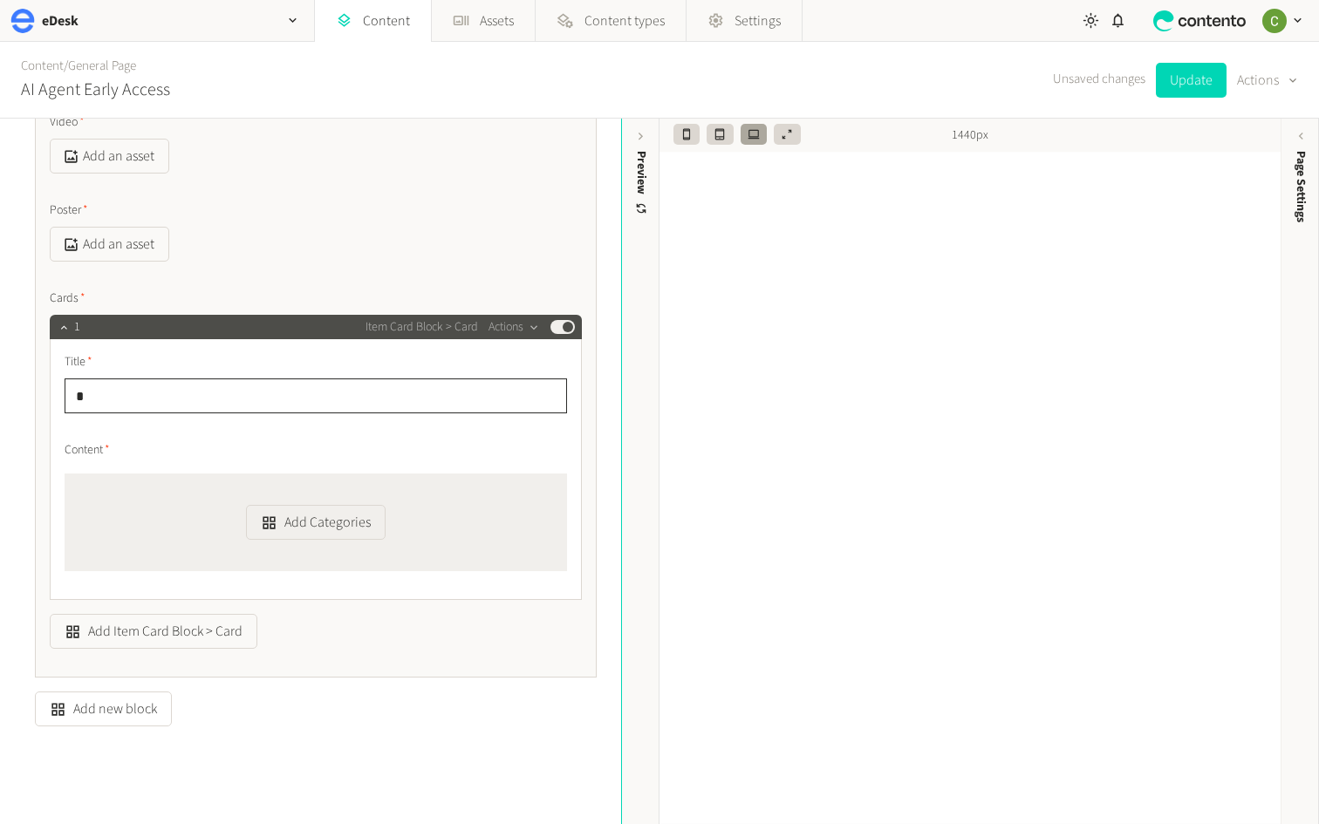
scroll to position [1781, 0]
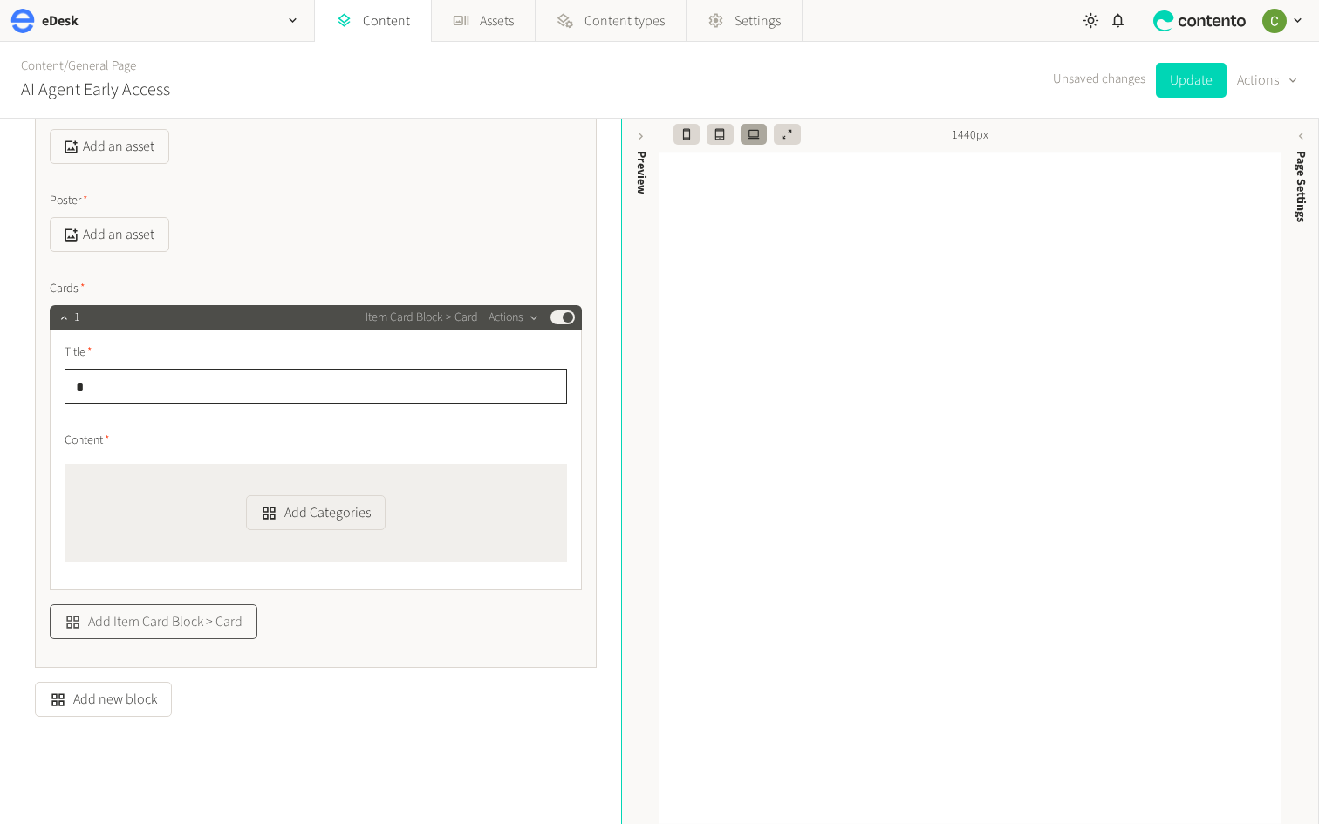
type input "*"
click at [157, 609] on button "Add Item Card Block > Card" at bounding box center [154, 622] width 208 height 35
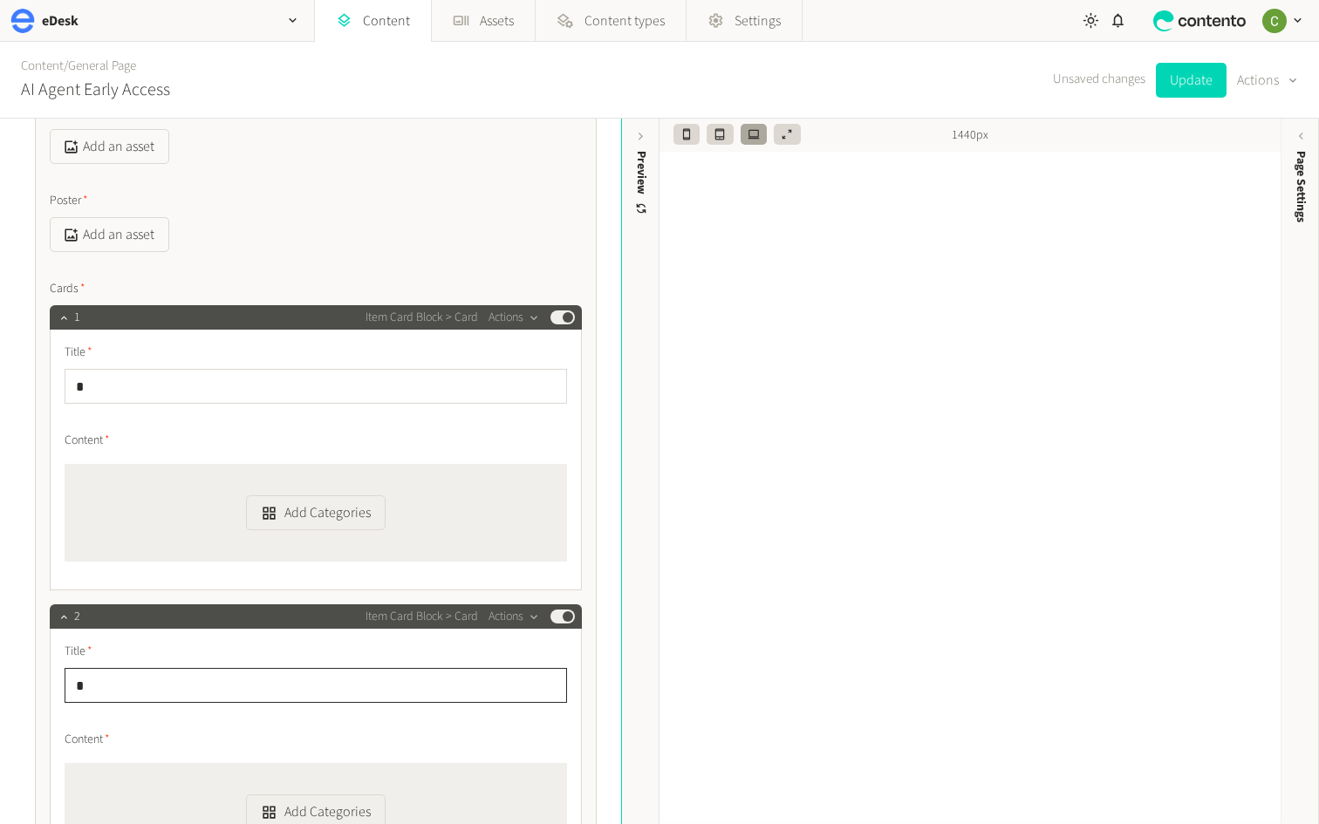
scroll to position [2113, 0]
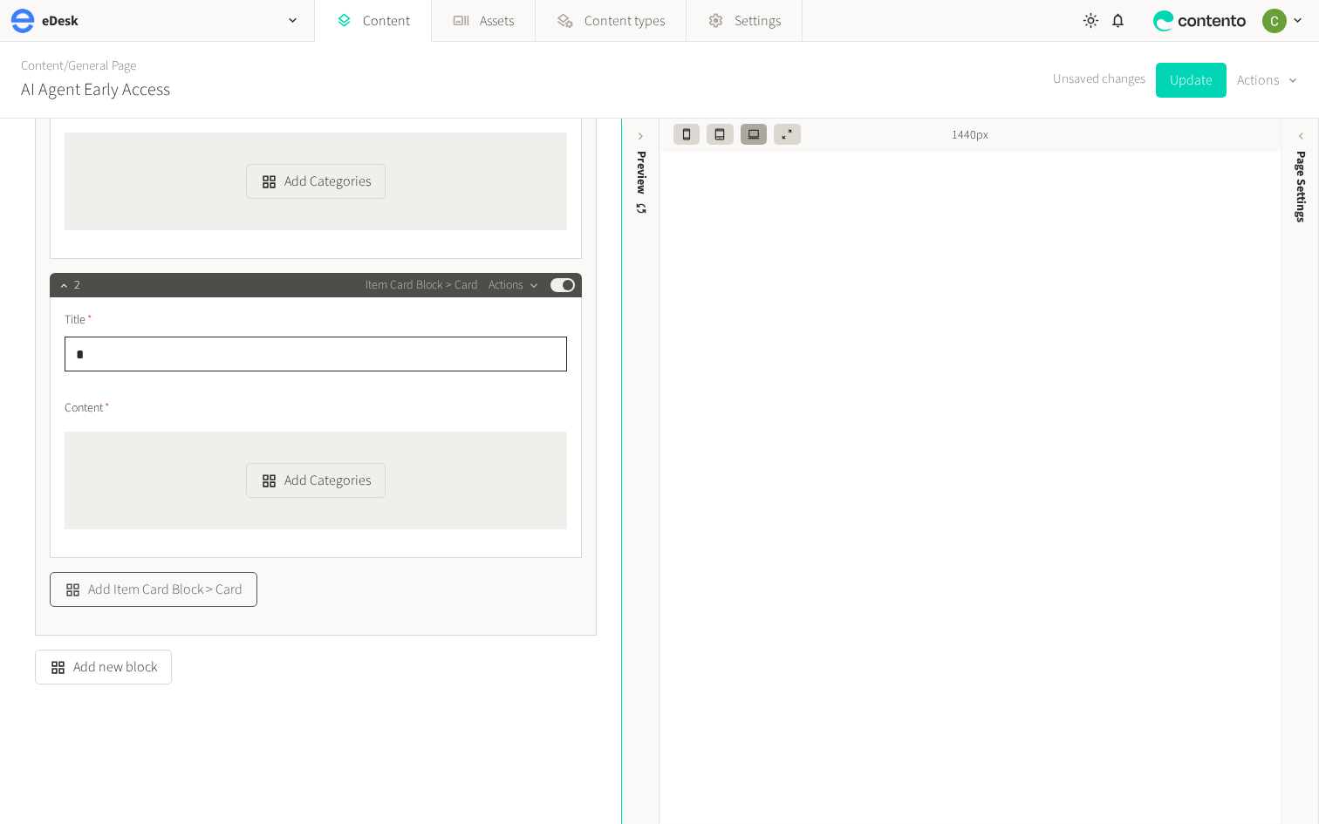
type input "*"
click at [126, 598] on button "Add Item Card Block > Card" at bounding box center [154, 589] width 208 height 35
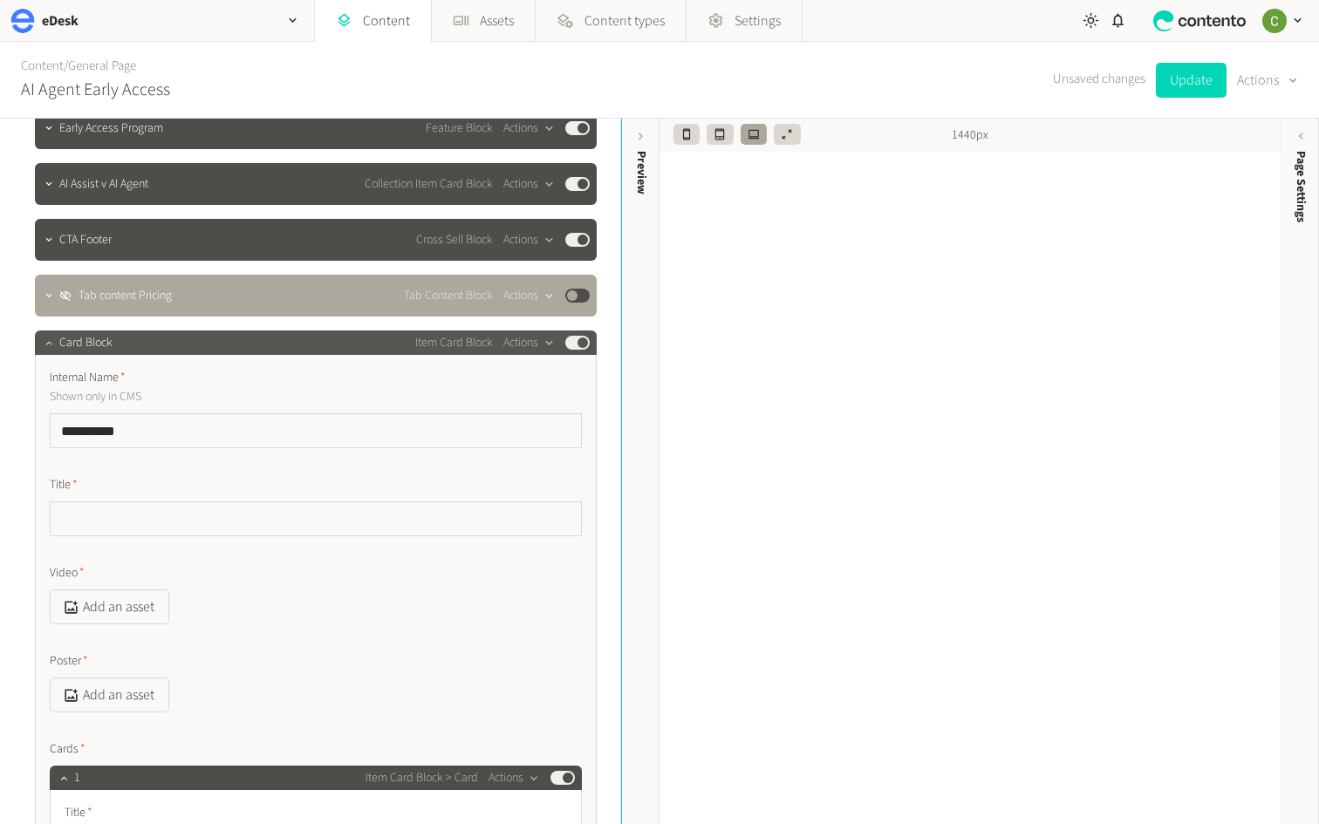
type input "*"
click at [39, 337] on button "button" at bounding box center [48, 341] width 21 height 21
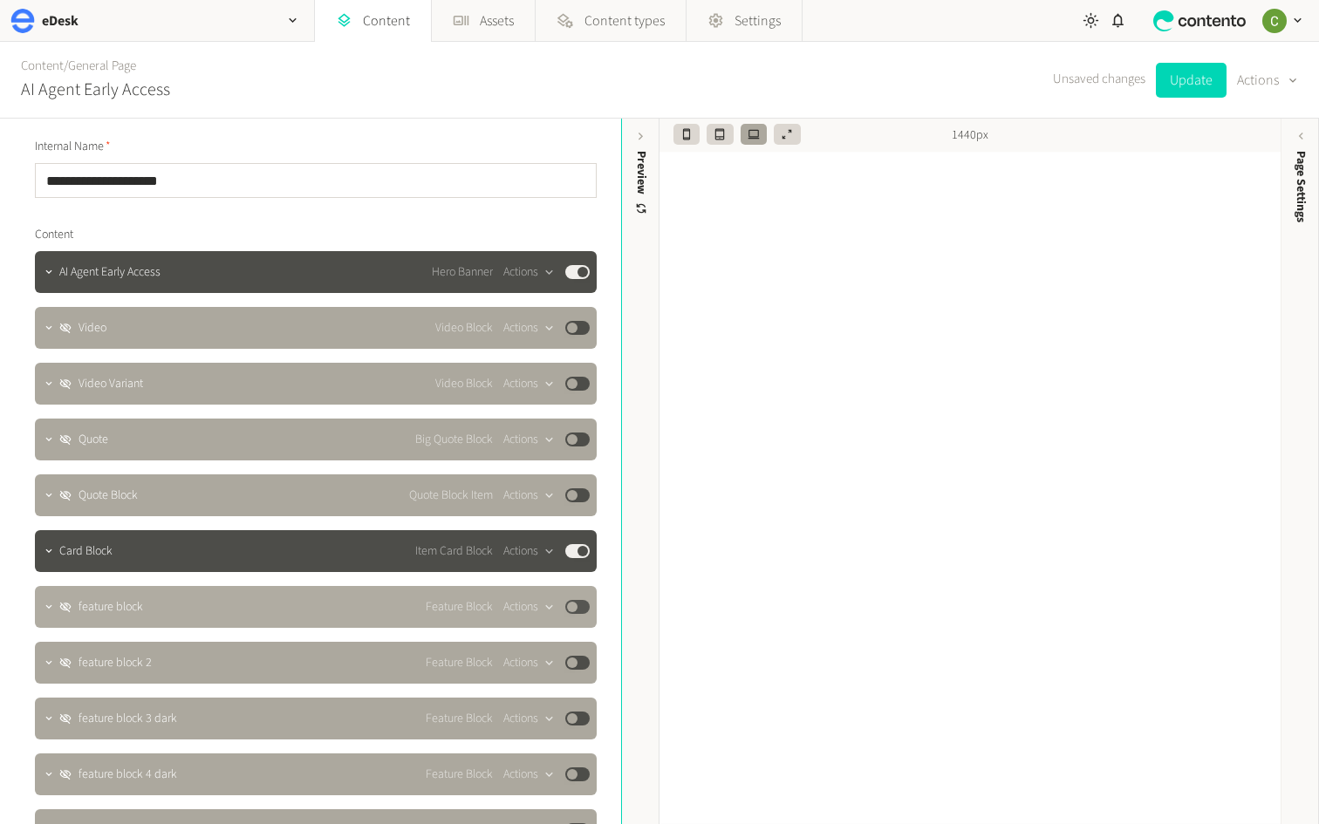
scroll to position [65, 0]
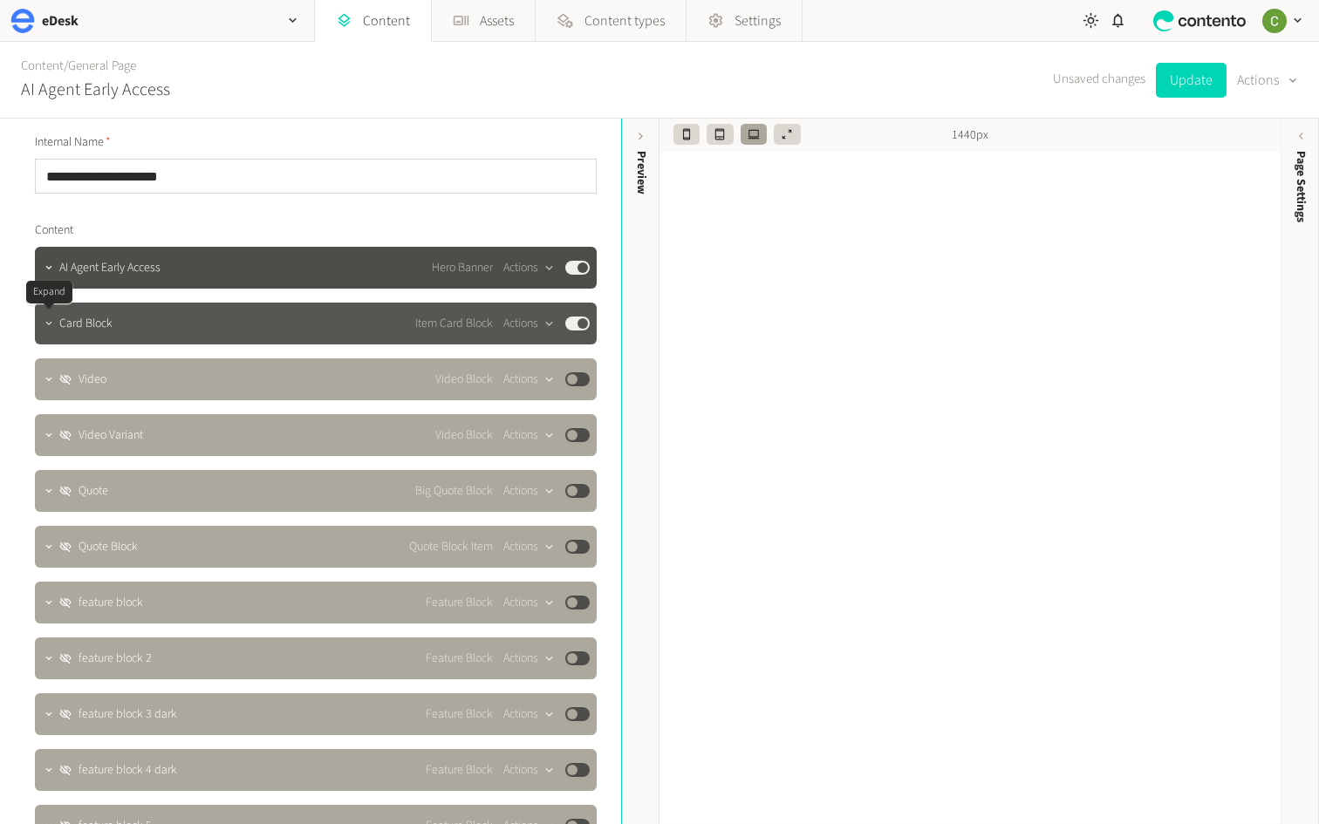
click at [46, 324] on icon "button" at bounding box center [49, 324] width 12 height 12
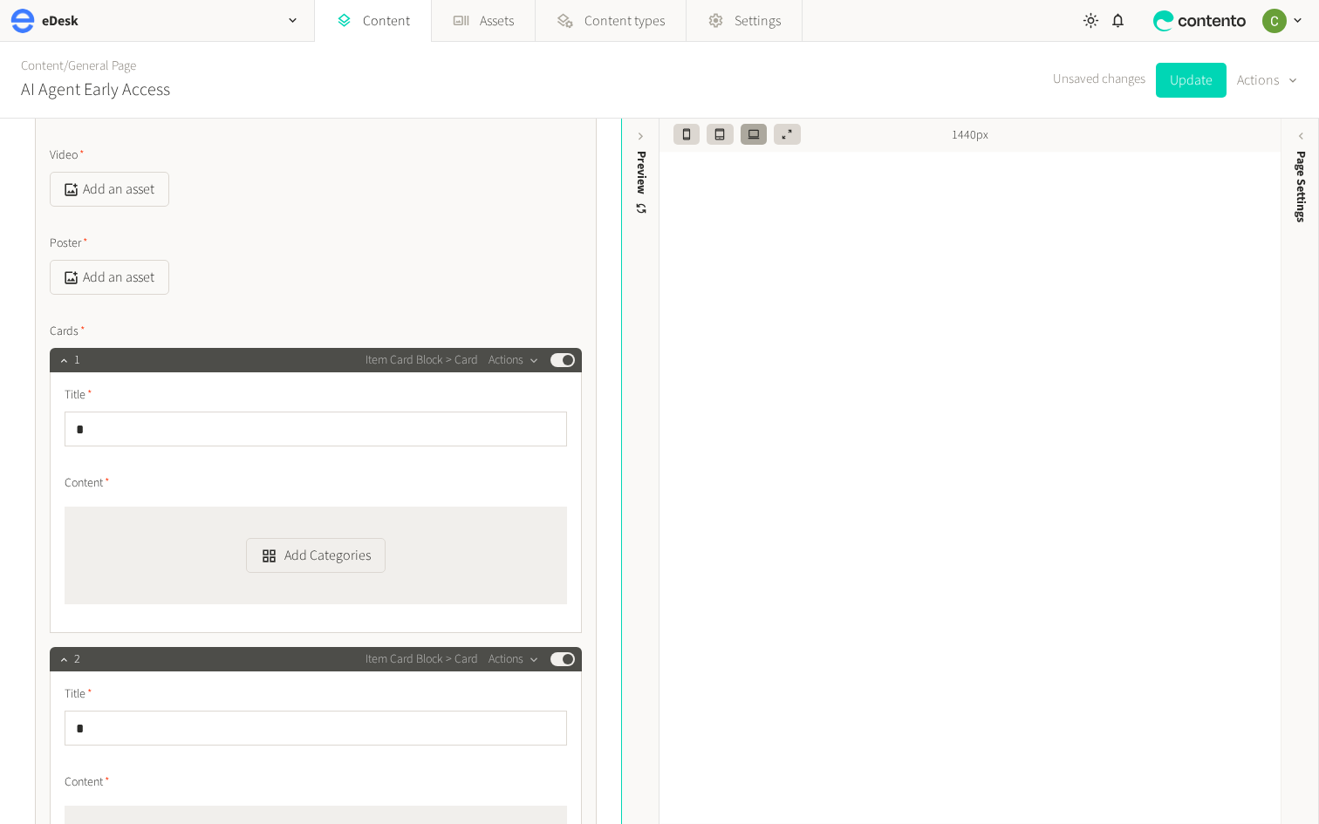
scroll to position [456, 0]
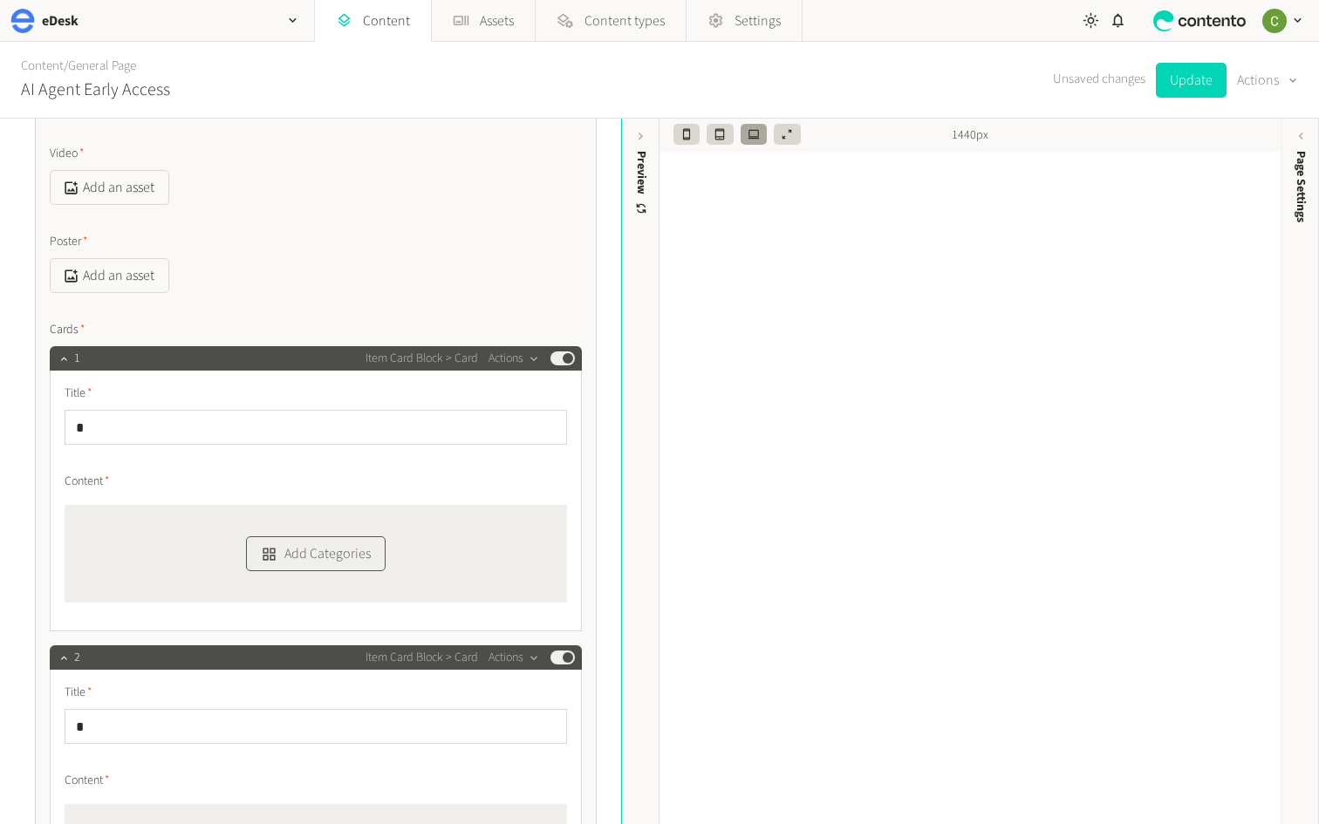
click at [278, 557] on button "Add Categories" at bounding box center [316, 554] width 140 height 35
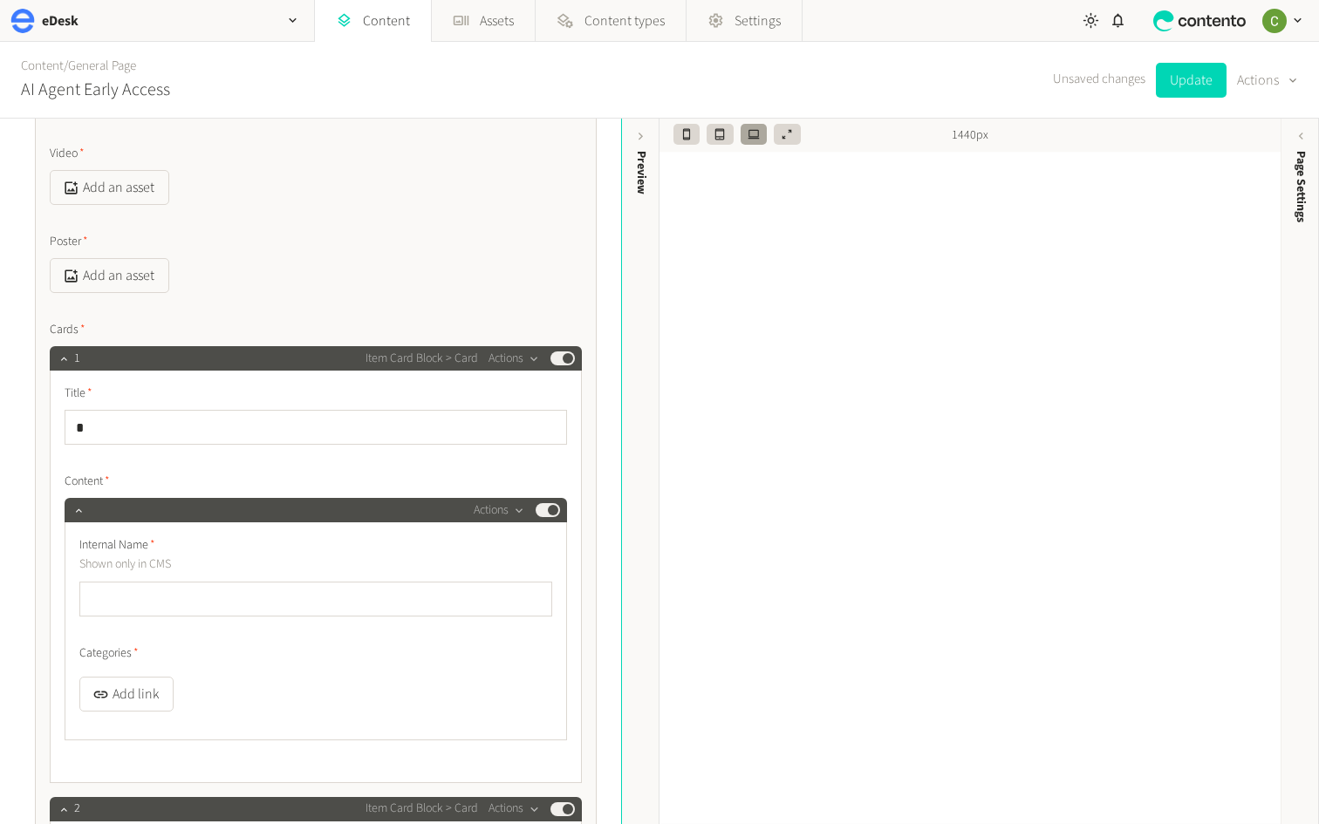
scroll to position [605, 0]
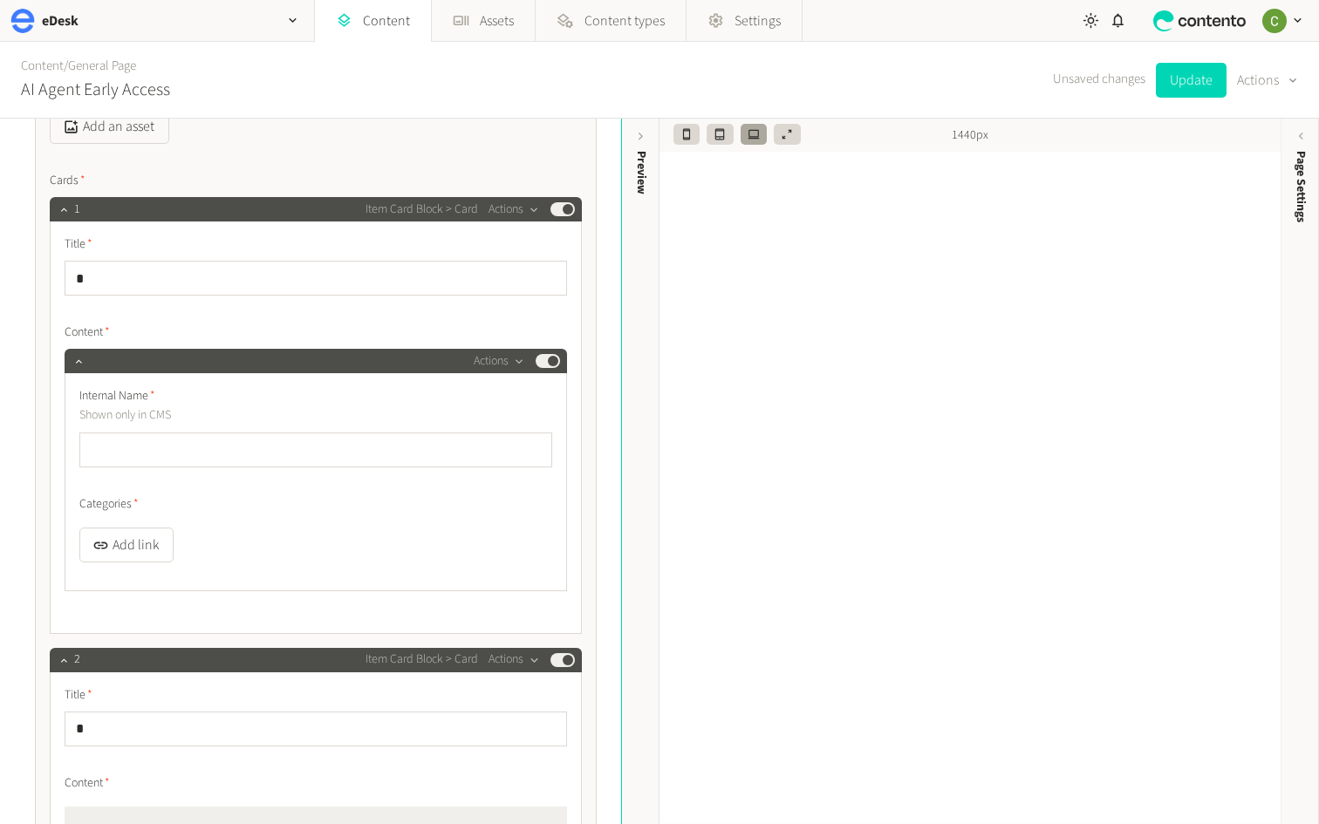
click at [63, 356] on div "Title * Content Actions Published Internal Name Shown only in CMS Categories Ad…" at bounding box center [316, 428] width 532 height 412
click at [73, 356] on icon "button" at bounding box center [78, 361] width 12 height 12
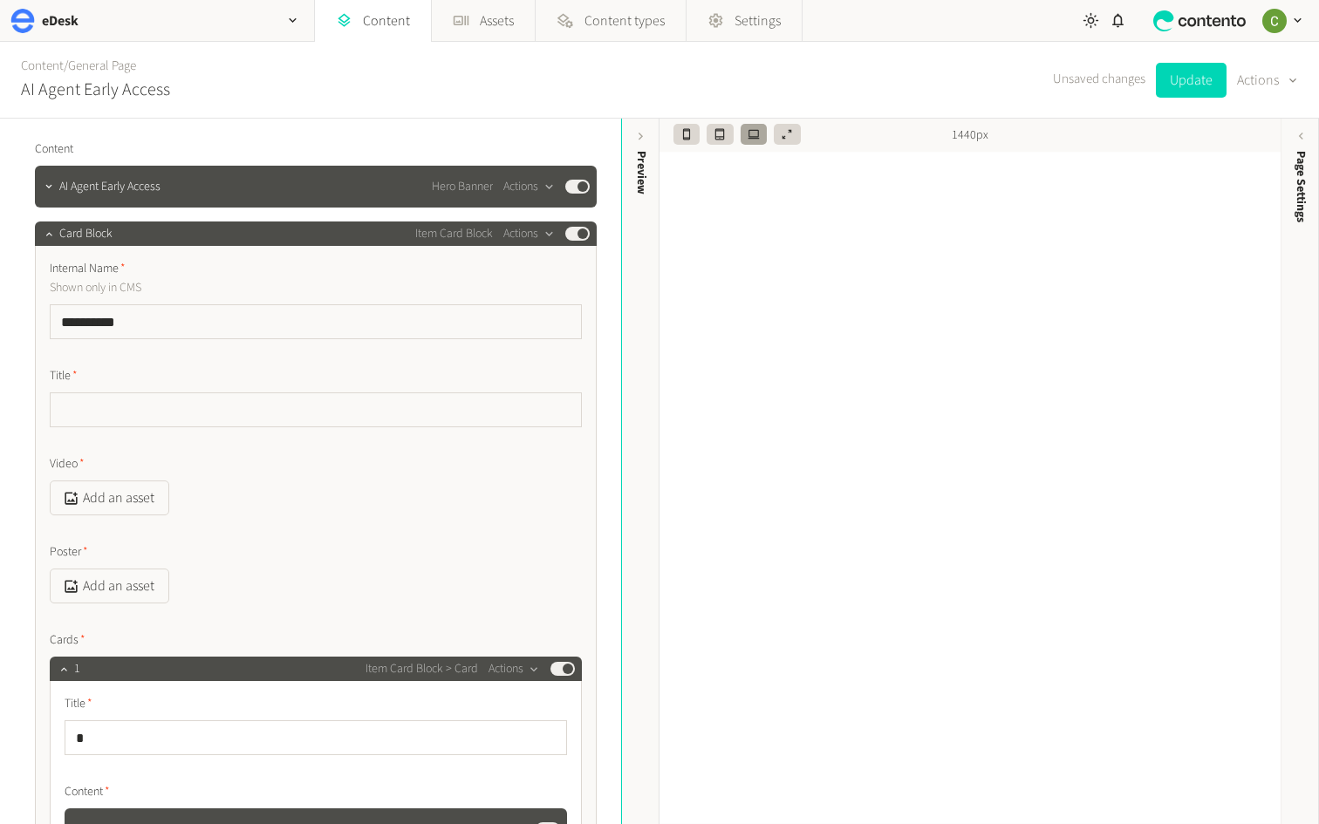
scroll to position [109, 0]
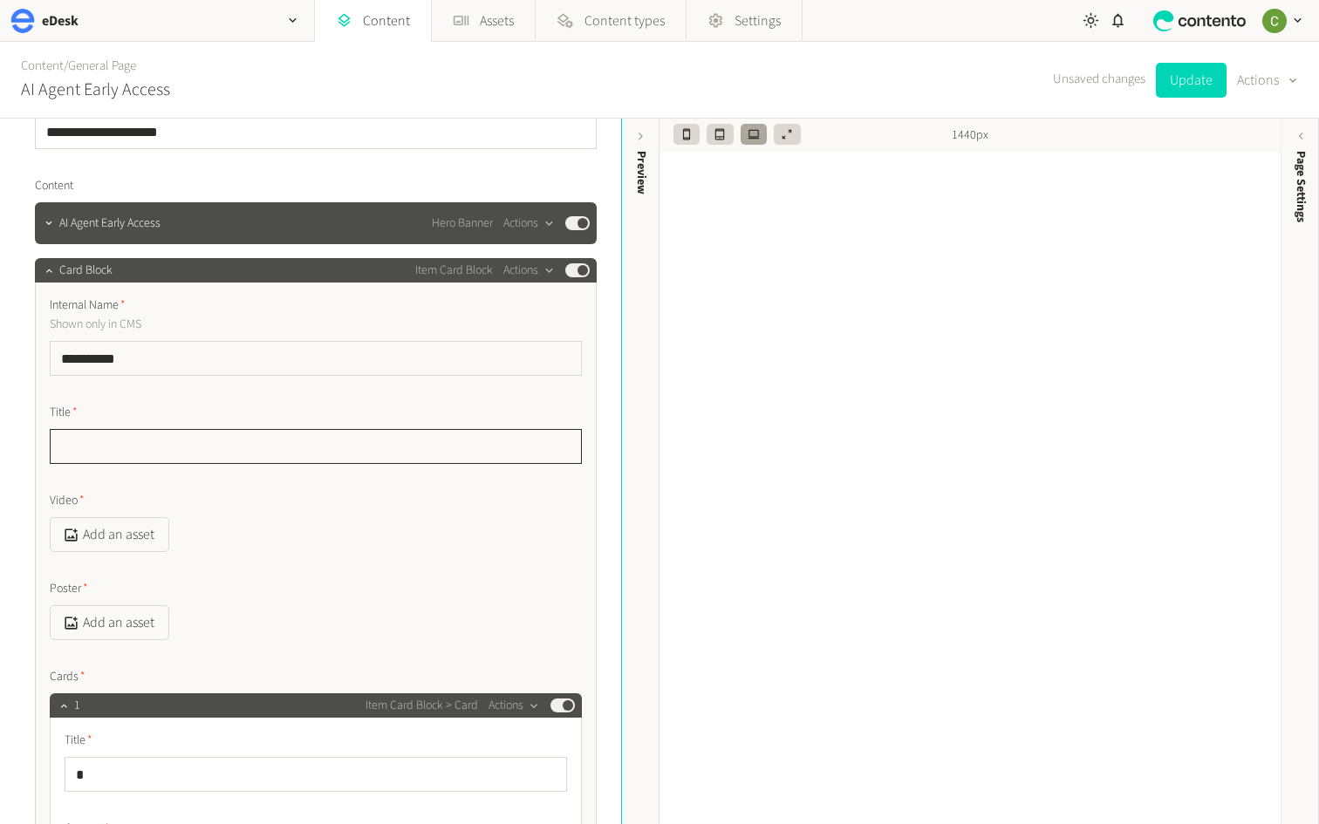
click at [99, 437] on input "text" at bounding box center [316, 446] width 532 height 35
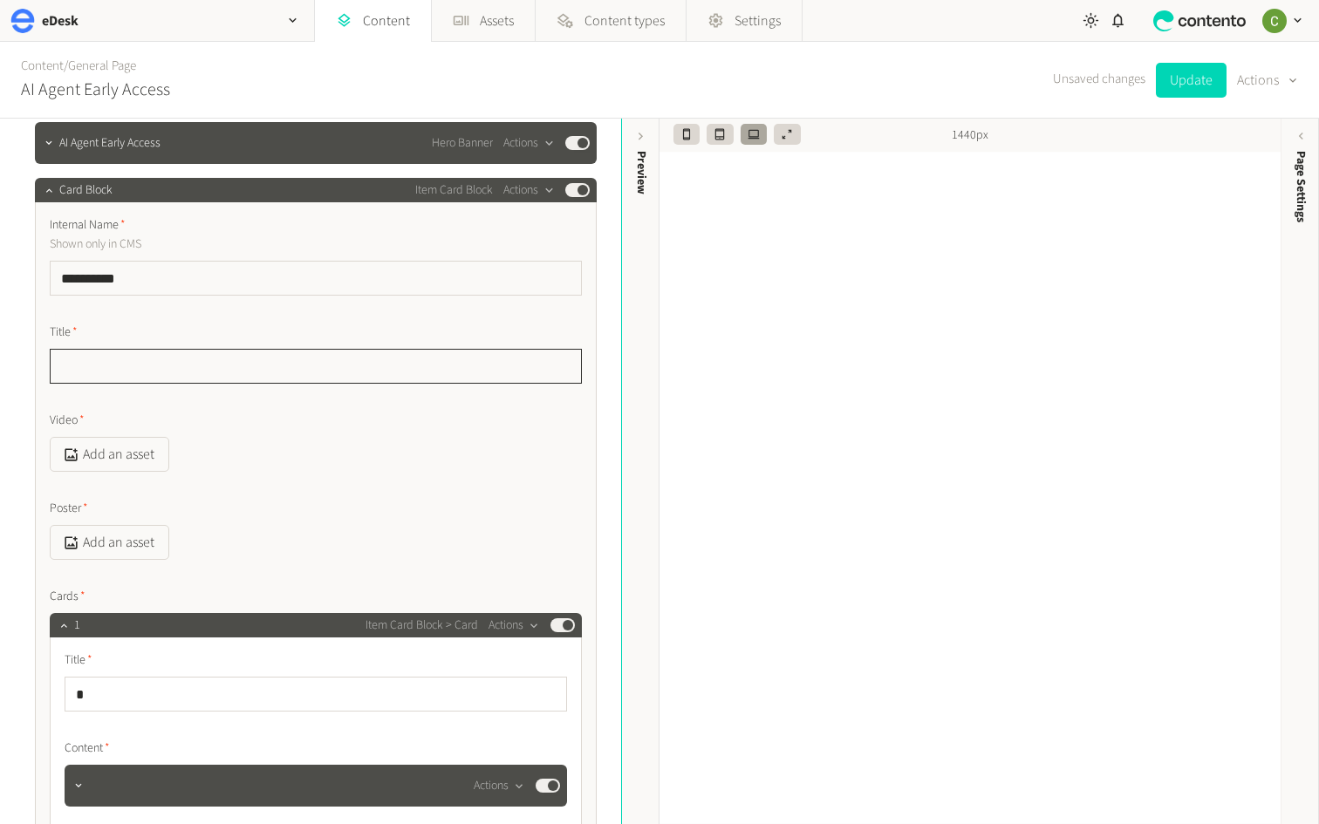
scroll to position [192, 0]
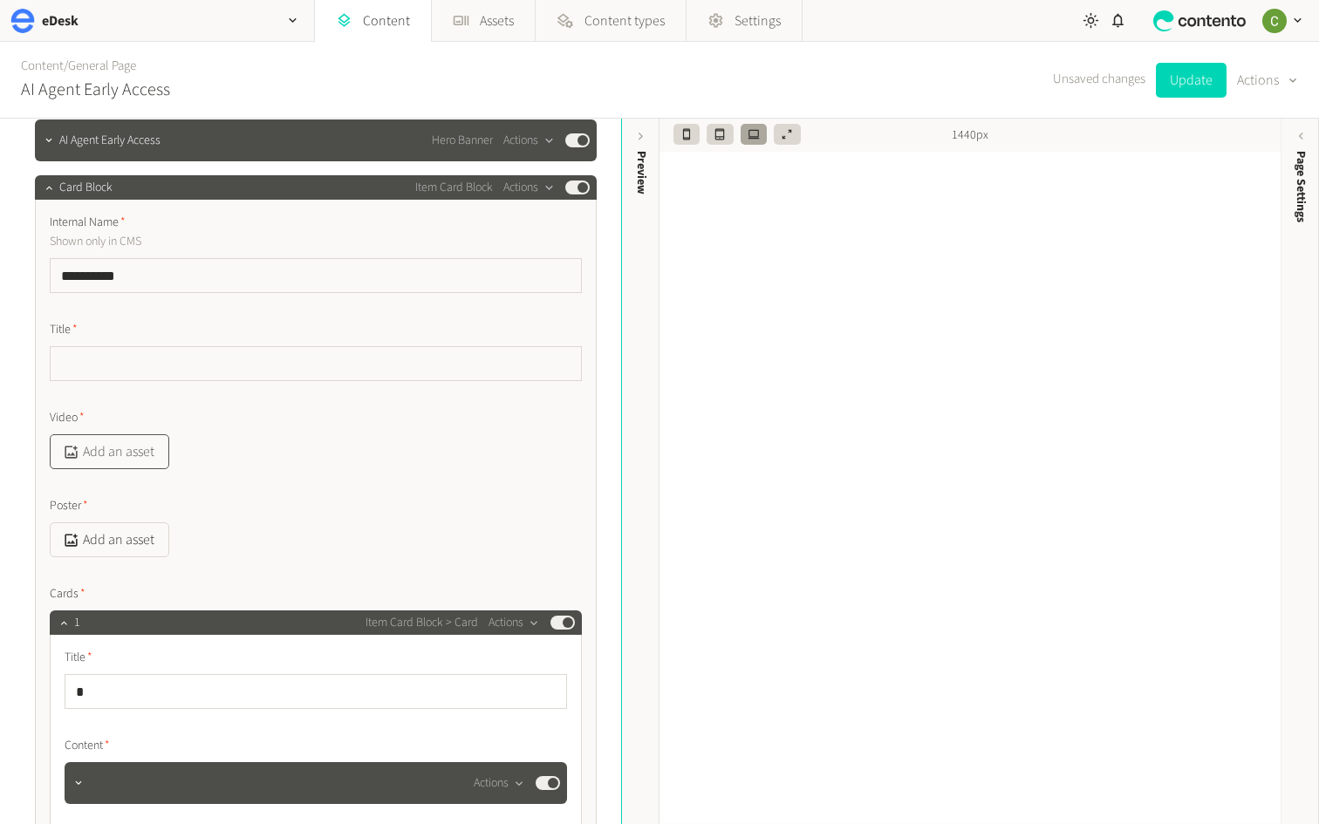
click at [82, 453] on button "Add an asset" at bounding box center [110, 451] width 120 height 35
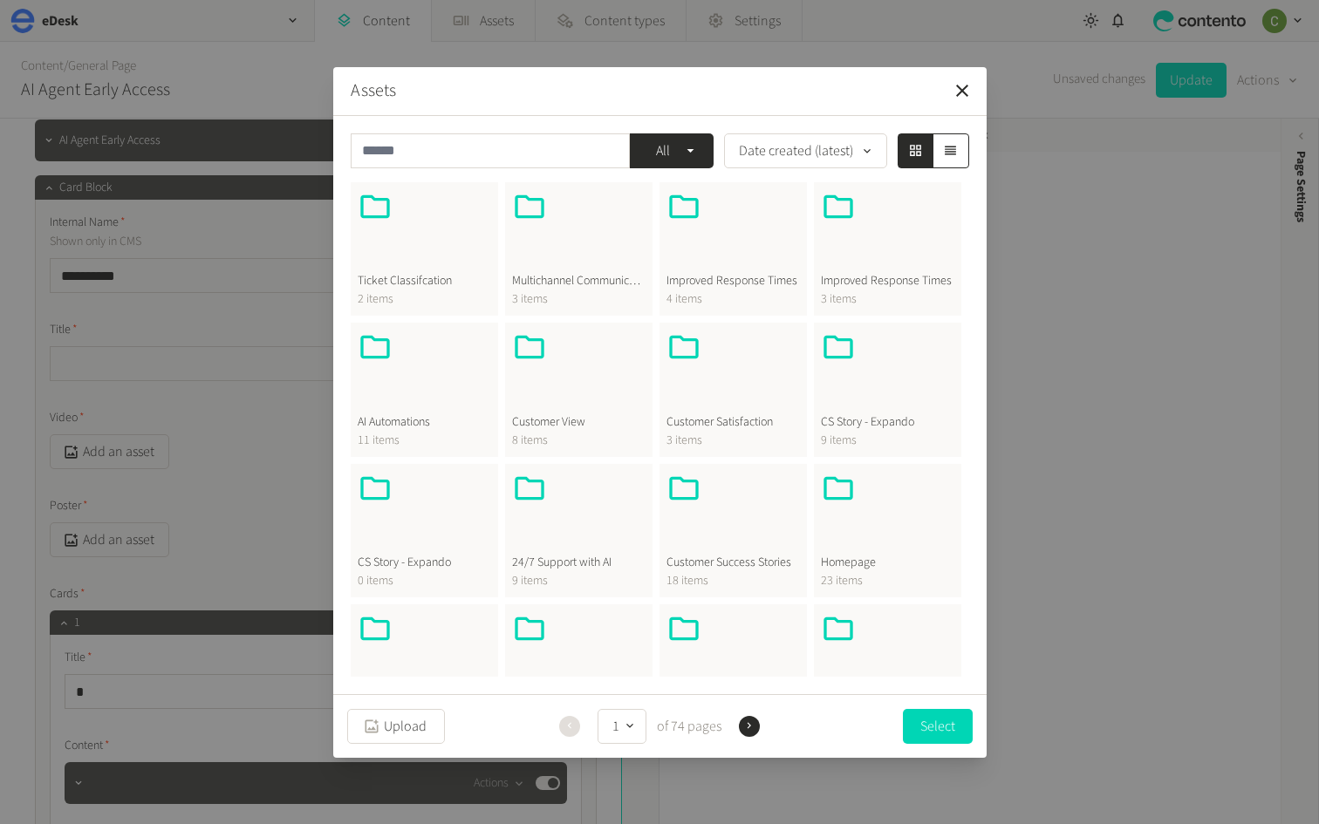
click at [945, 107] on header "Assets" at bounding box center [659, 91] width 653 height 49
click at [958, 91] on icon "button" at bounding box center [962, 90] width 21 height 21
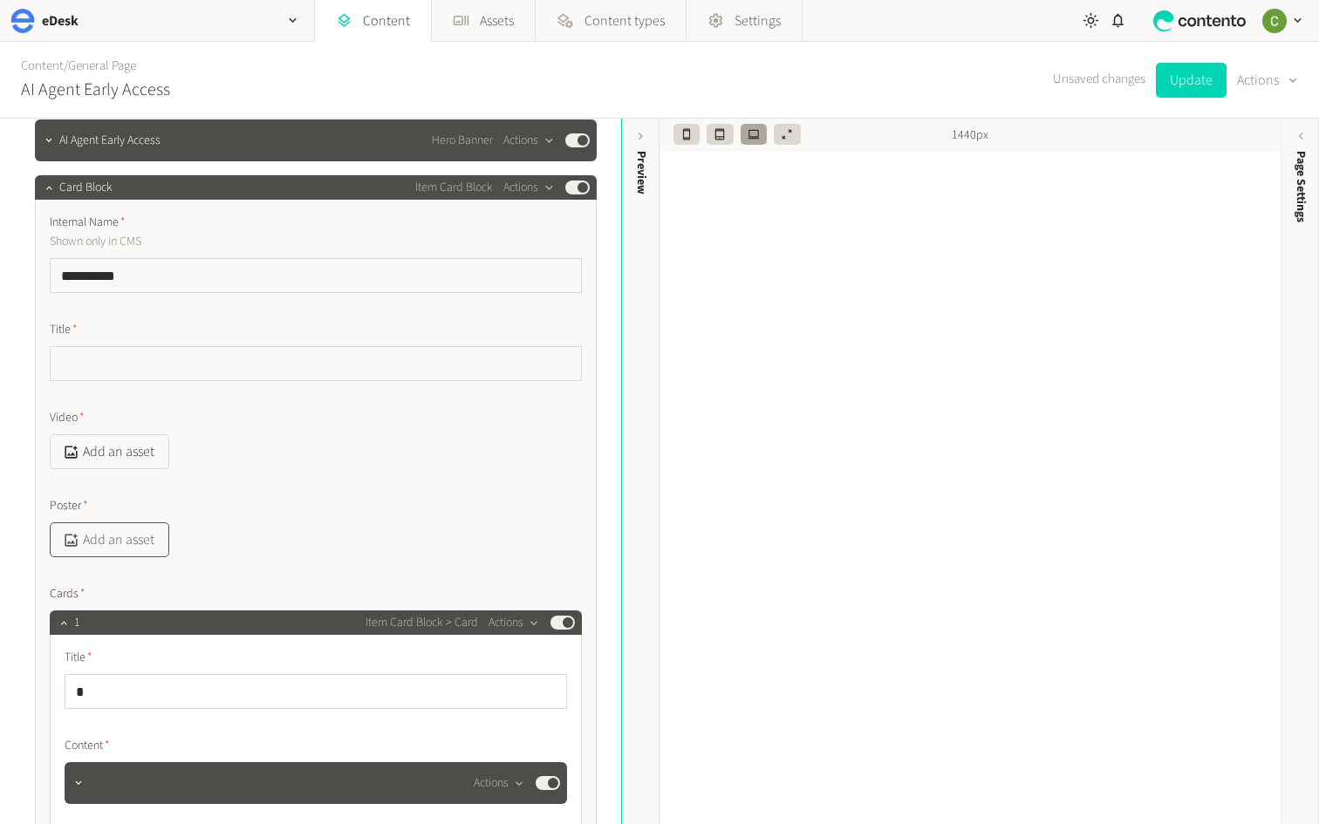
click at [125, 542] on button "Add an asset" at bounding box center [110, 540] width 120 height 35
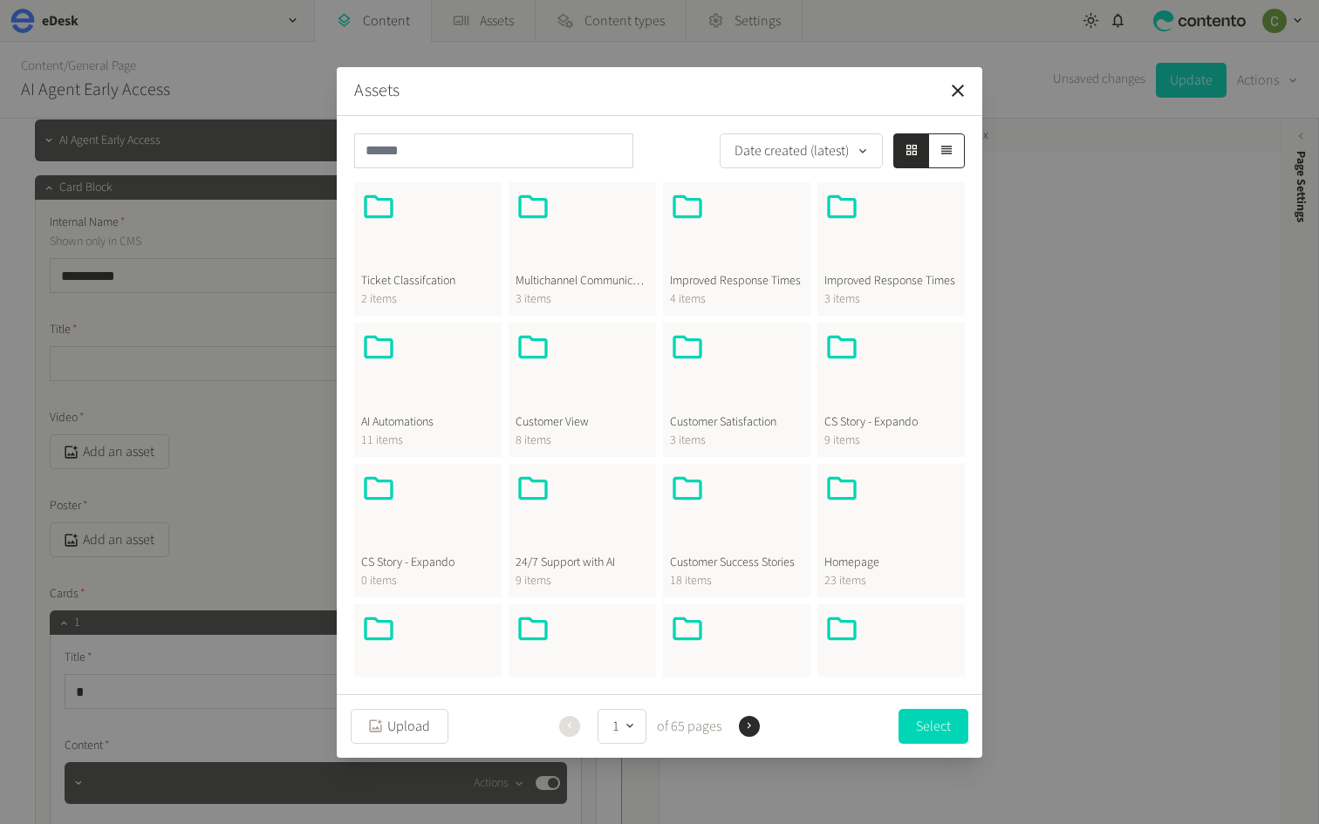
click at [535, 263] on div at bounding box center [582, 231] width 133 height 84
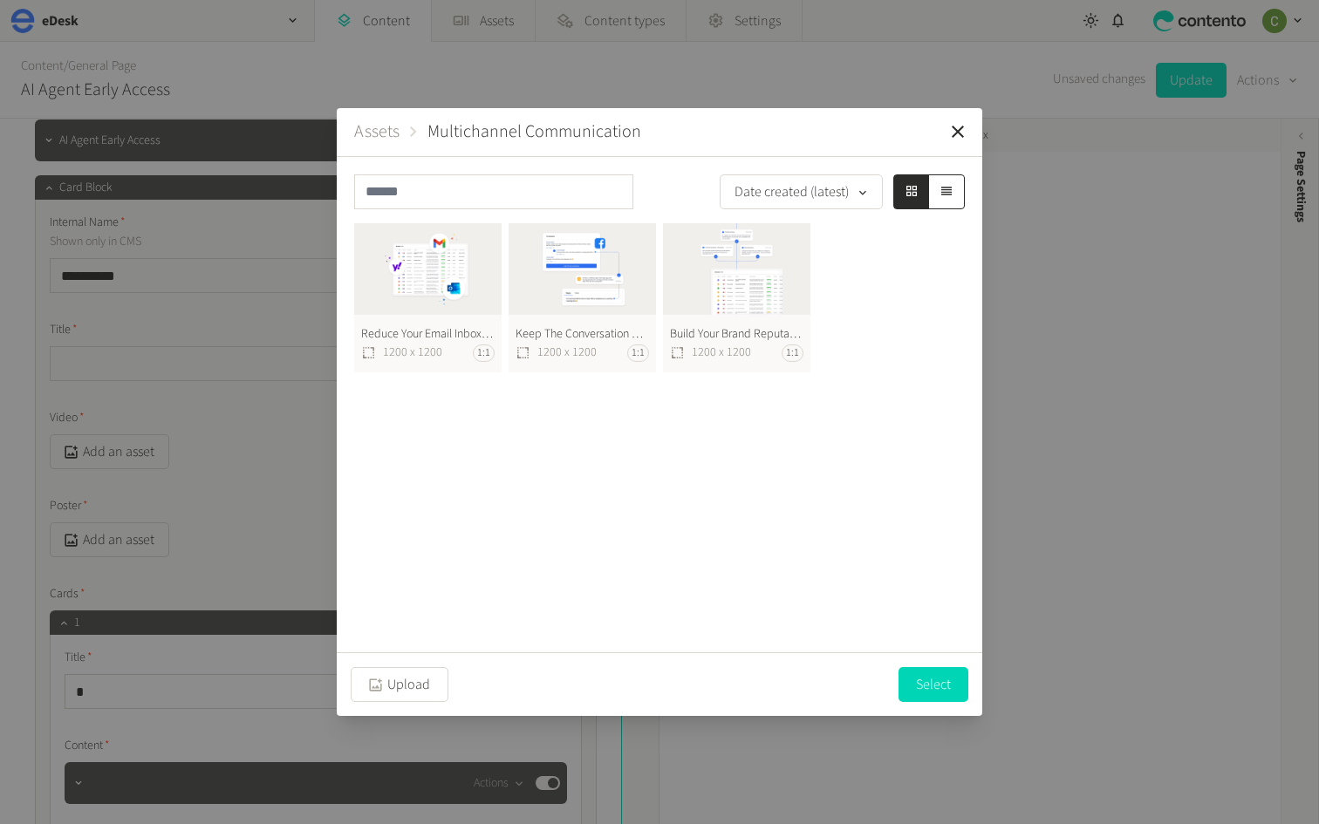
click at [411, 304] on button "Reduce Your Email Inboxes 1200X1200 1200 x 1200 1:1" at bounding box center [427, 298] width 147 height 150
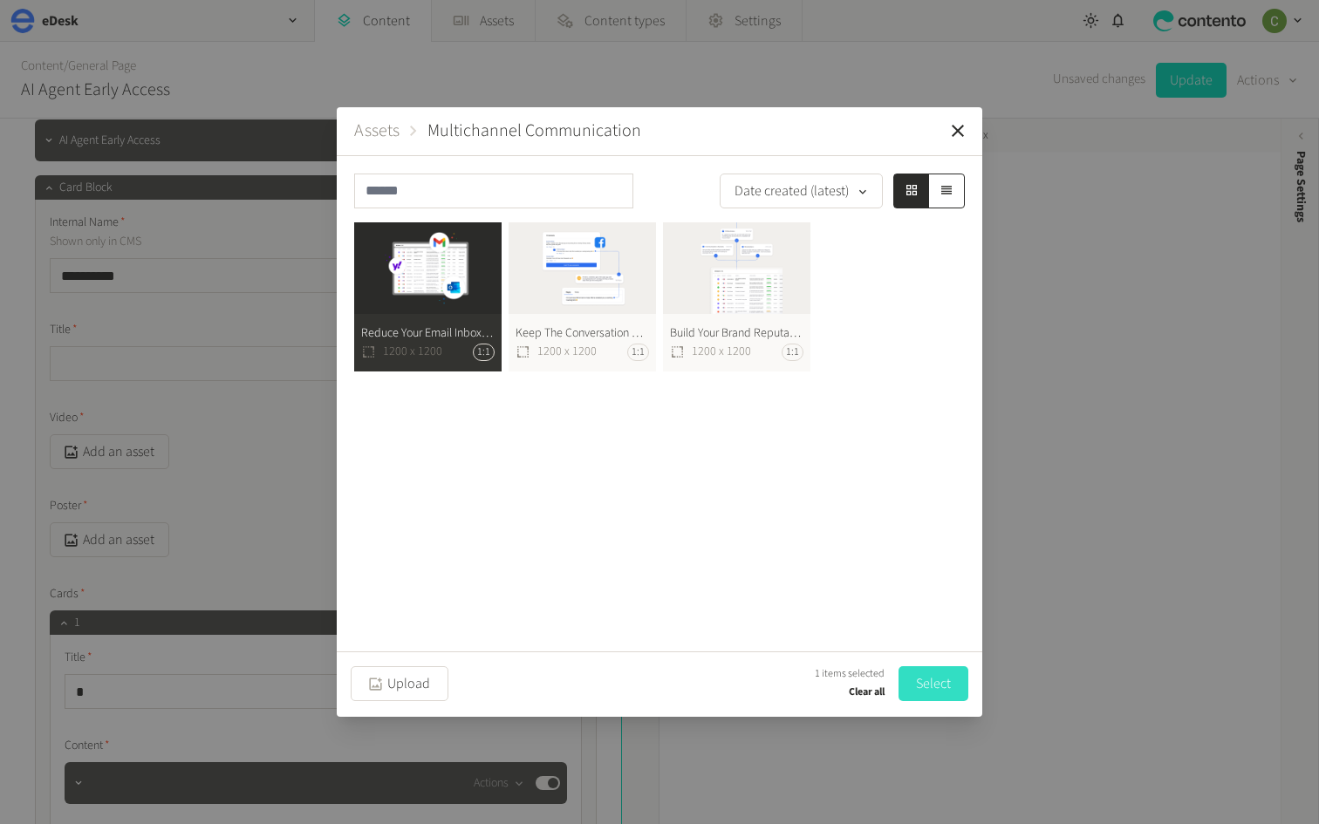
click at [952, 685] on button "Select" at bounding box center [934, 683] width 70 height 35
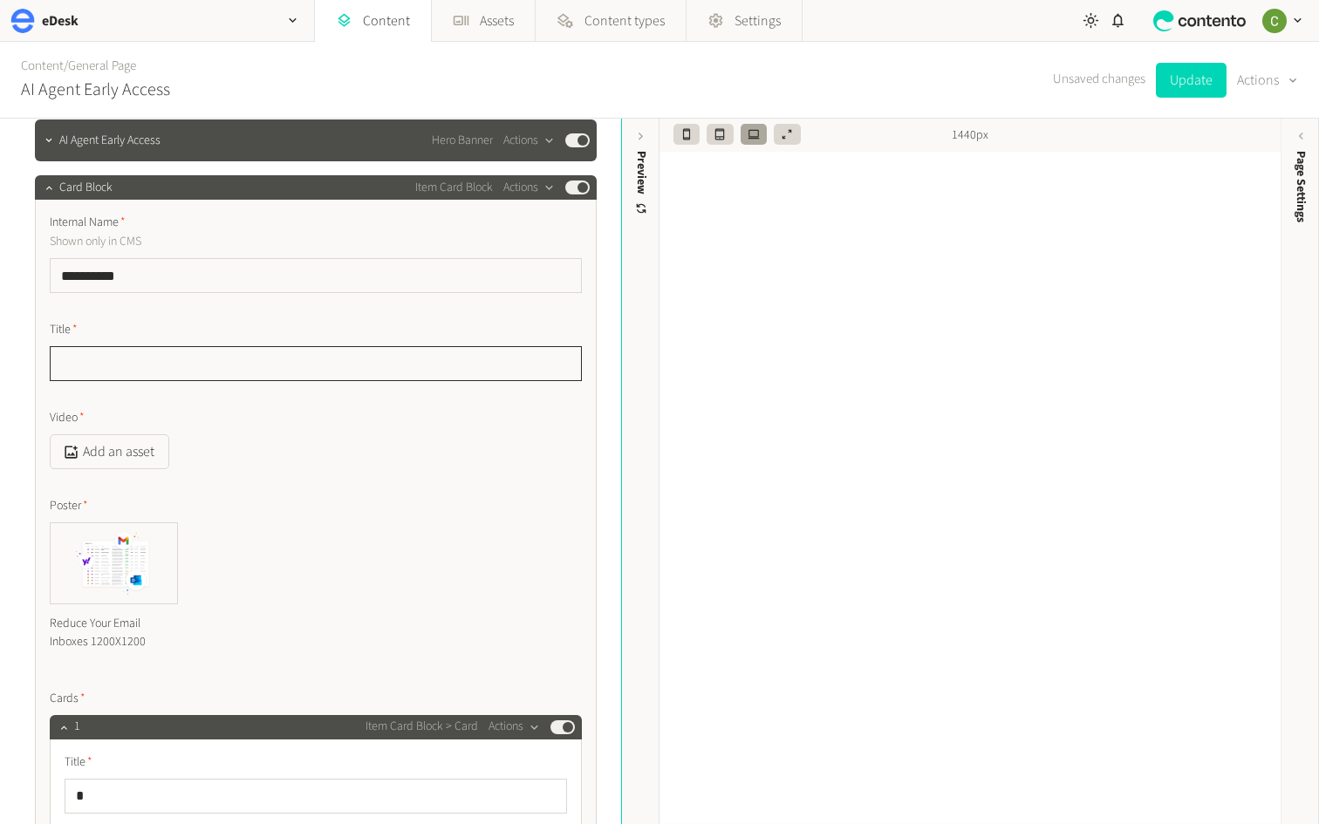
click at [185, 363] on input "text" at bounding box center [316, 363] width 532 height 35
type input "****"
click at [51, 191] on icon "button" at bounding box center [49, 187] width 12 height 12
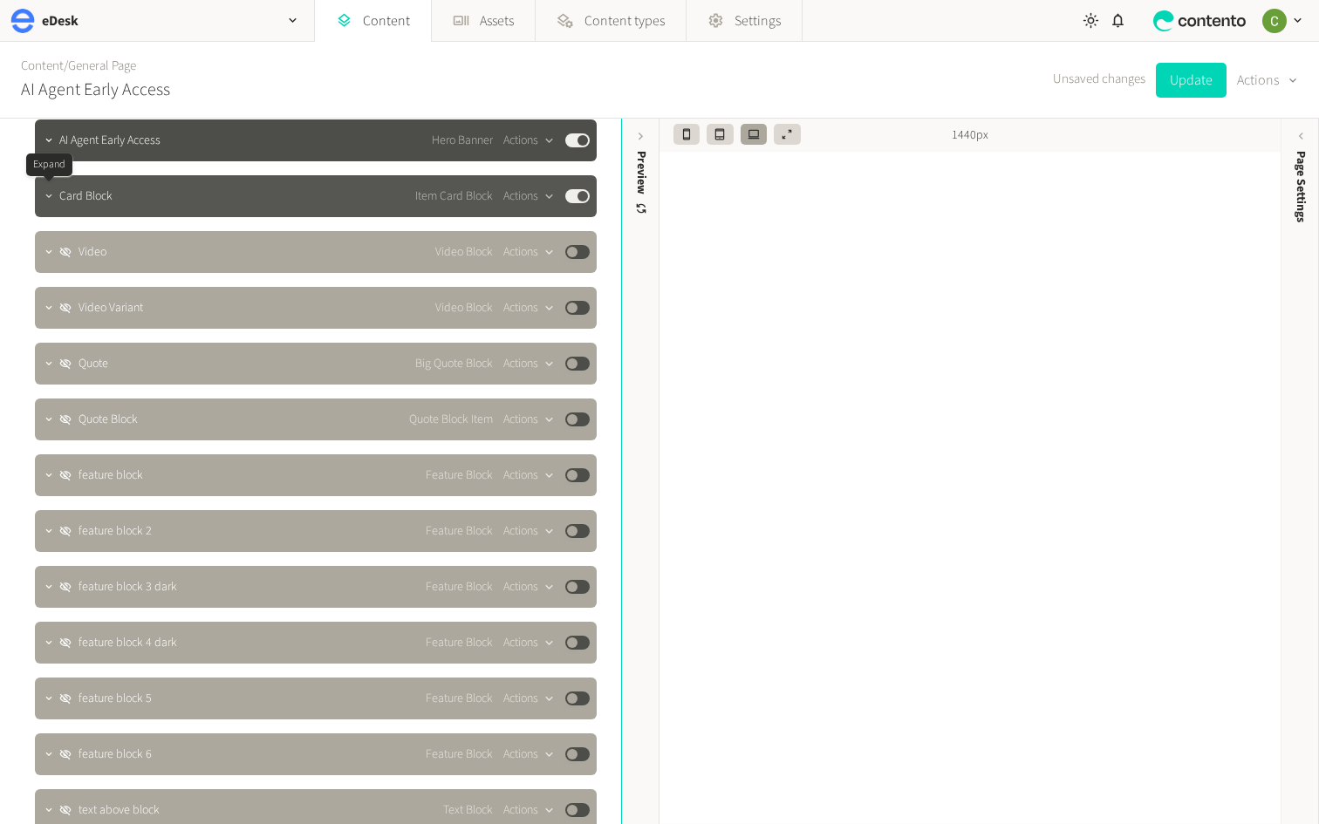
click at [51, 197] on icon "button" at bounding box center [49, 196] width 12 height 12
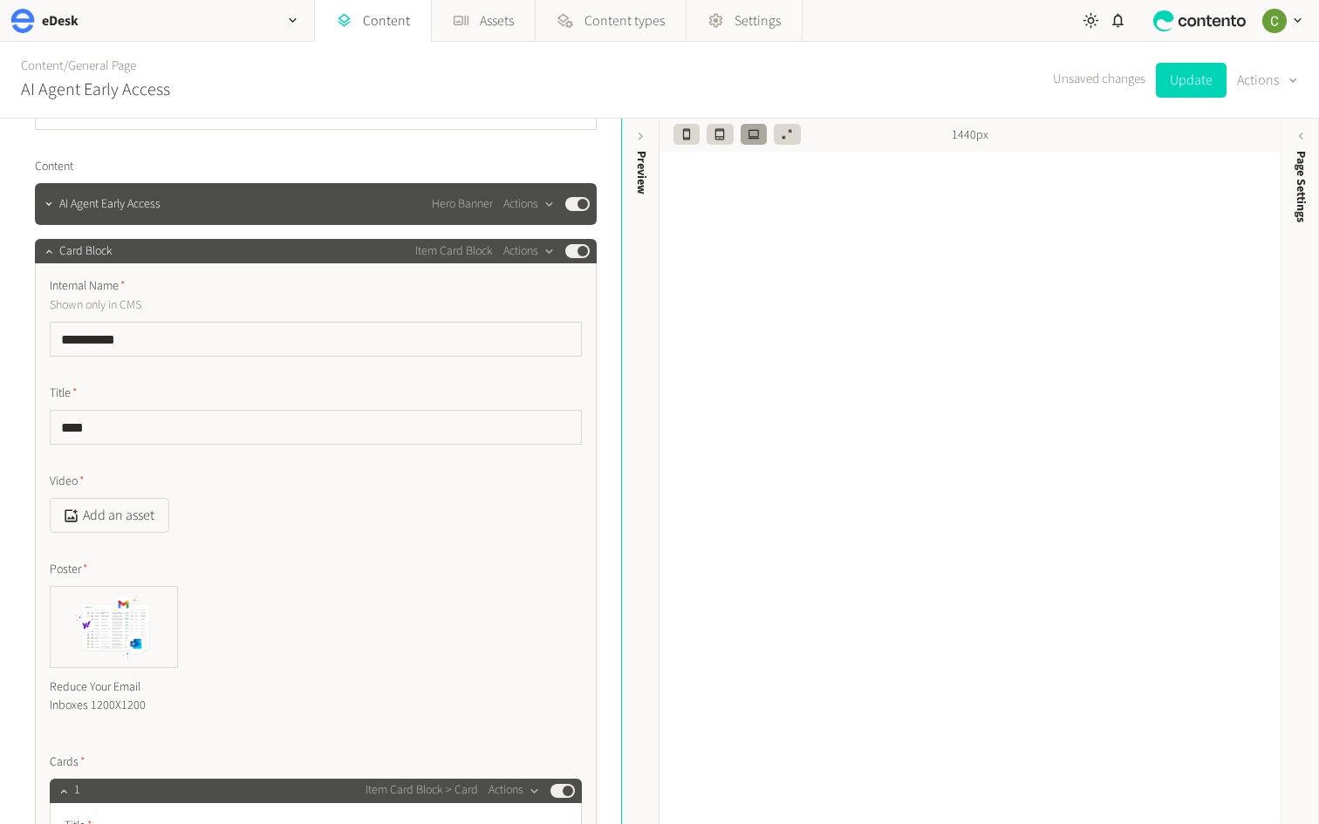
scroll to position [123, 0]
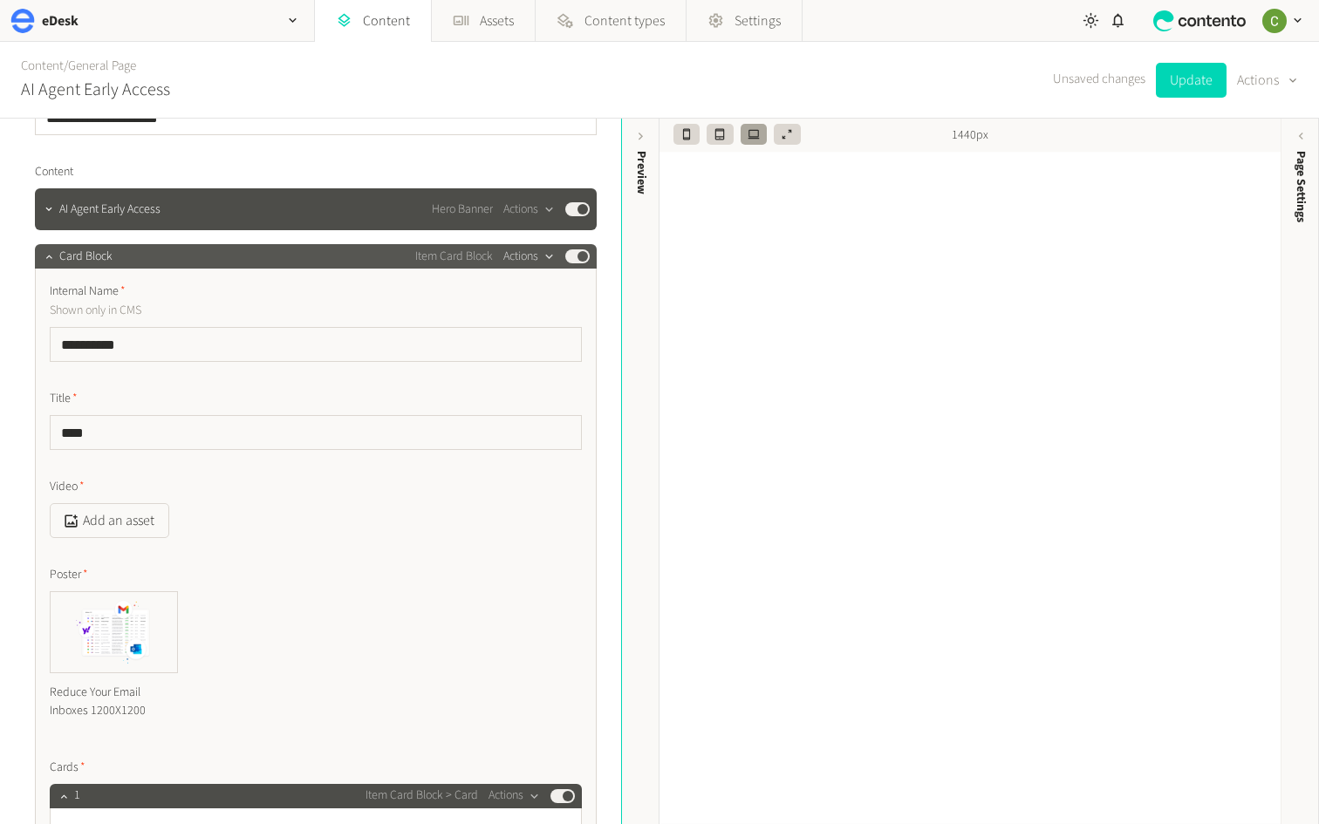
click at [532, 264] on button "Actions" at bounding box center [528, 256] width 51 height 21
click at [523, 383] on button "Delete" at bounding box center [559, 391] width 115 height 32
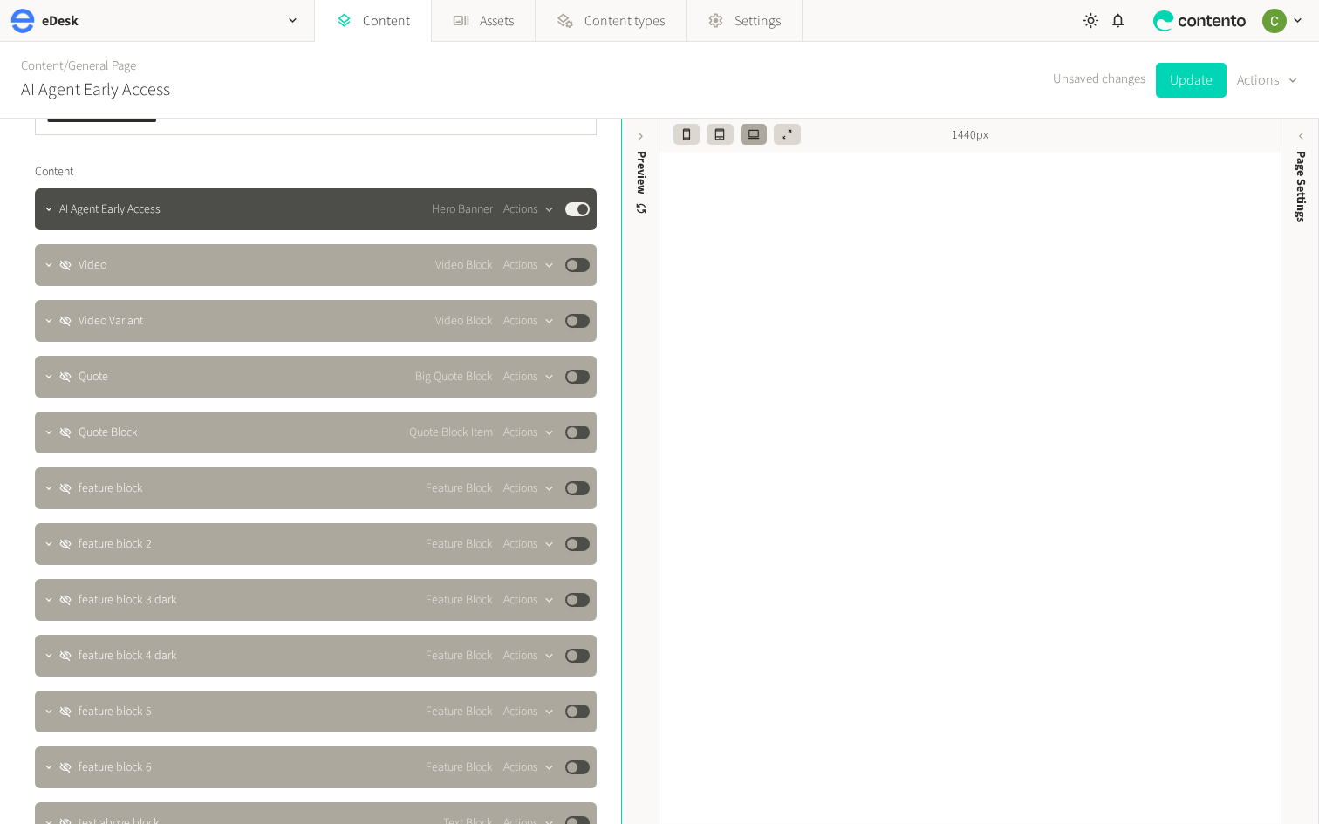
scroll to position [1001, 0]
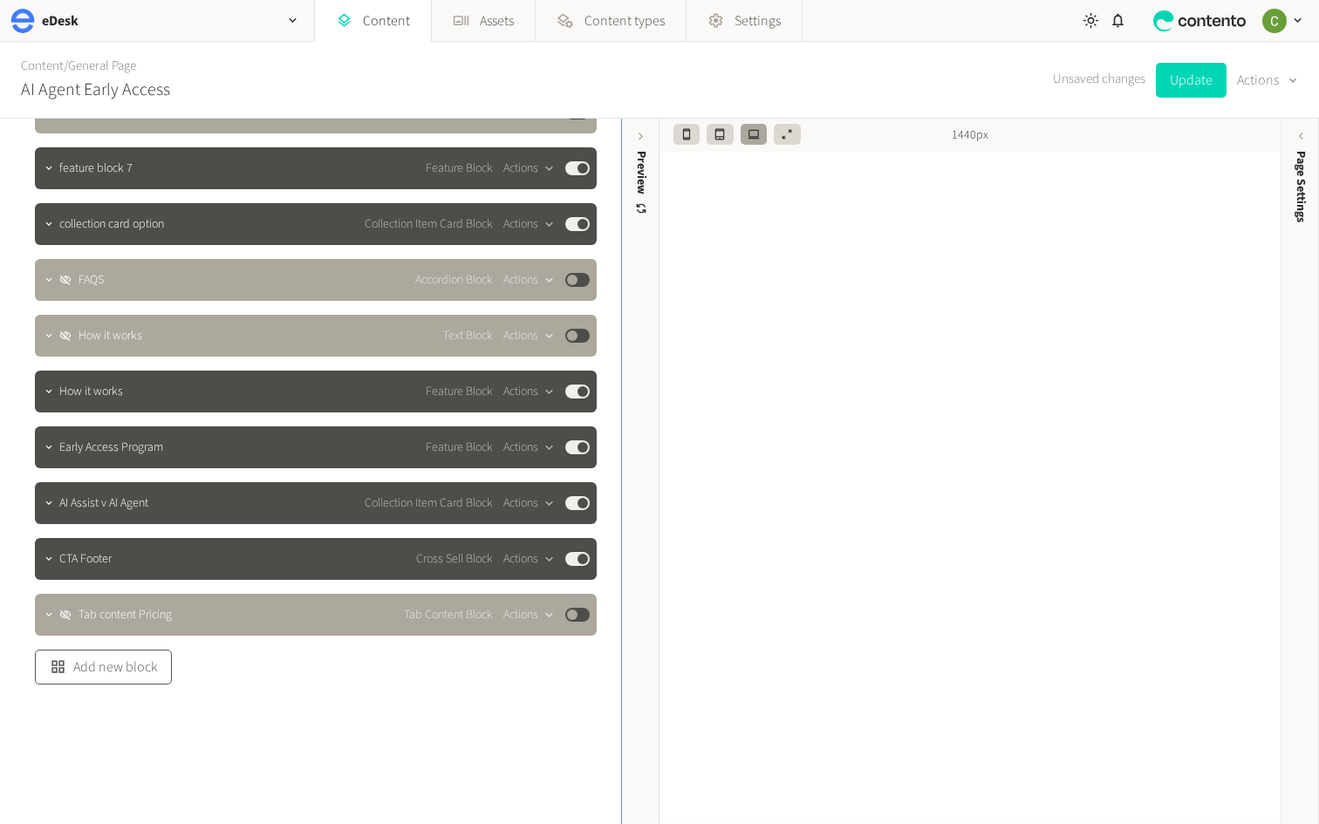
click at [100, 664] on button "Add new block" at bounding box center [103, 667] width 137 height 35
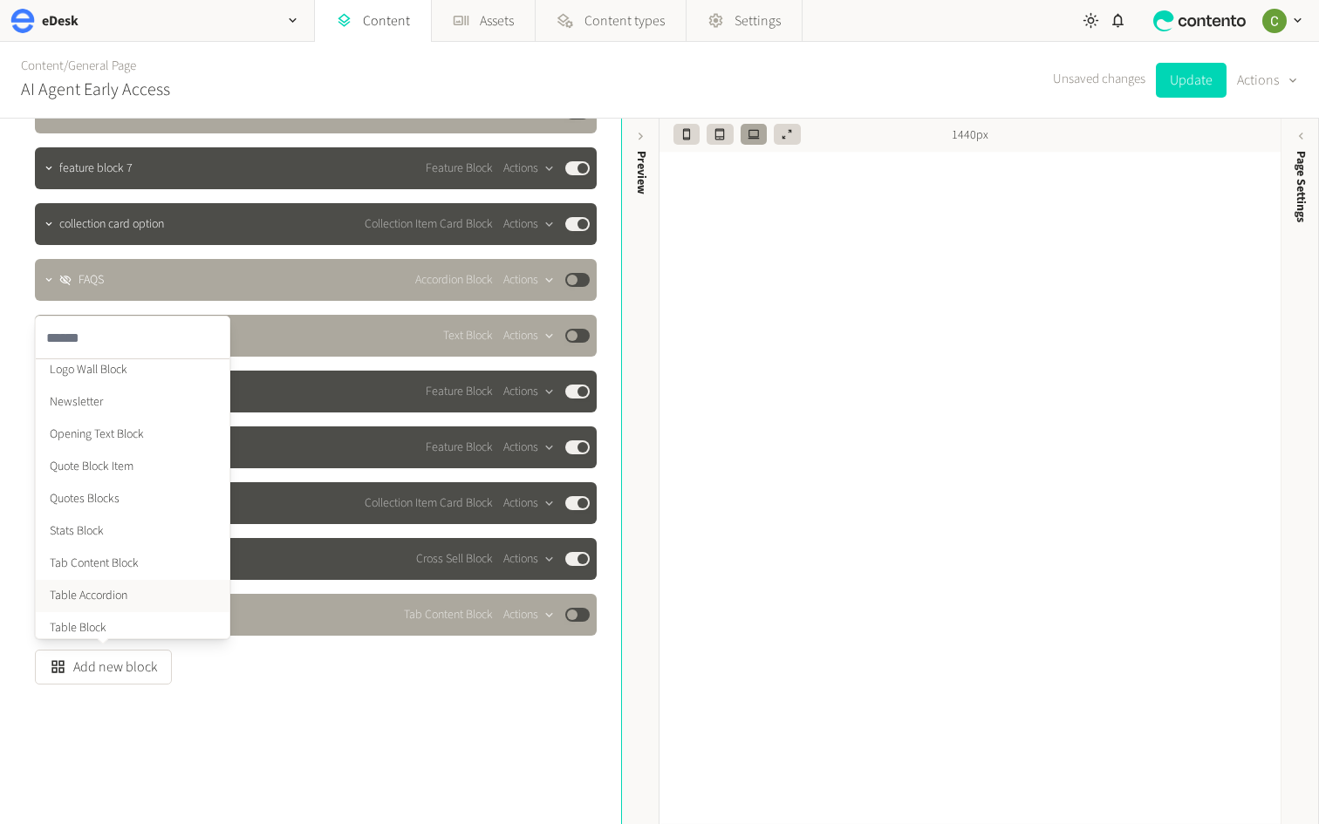
scroll to position [657, 0]
click at [258, 660] on div "Add new block Accordion Block Accordion Item Big Quote Block Book a Demo (not e…" at bounding box center [316, 667] width 562 height 35
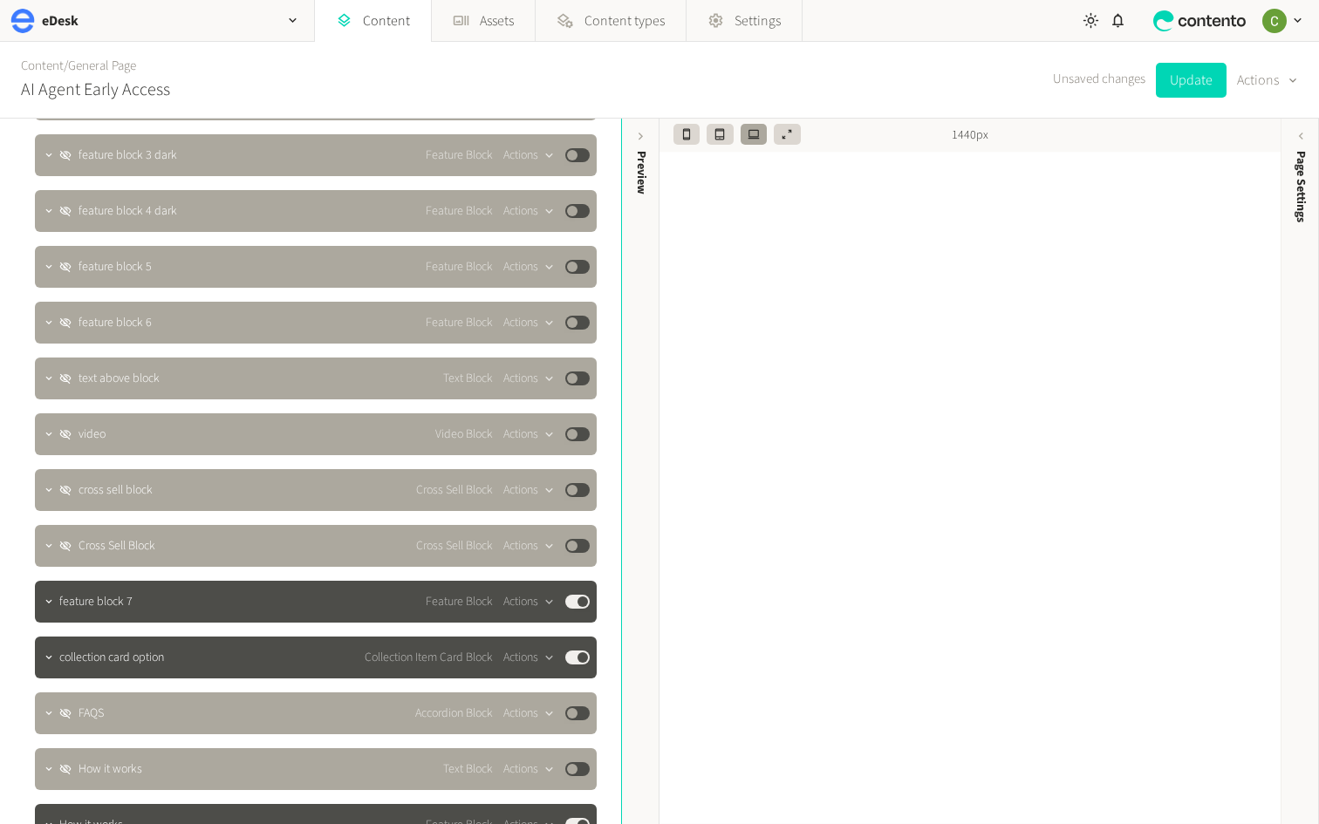
scroll to position [1001, 0]
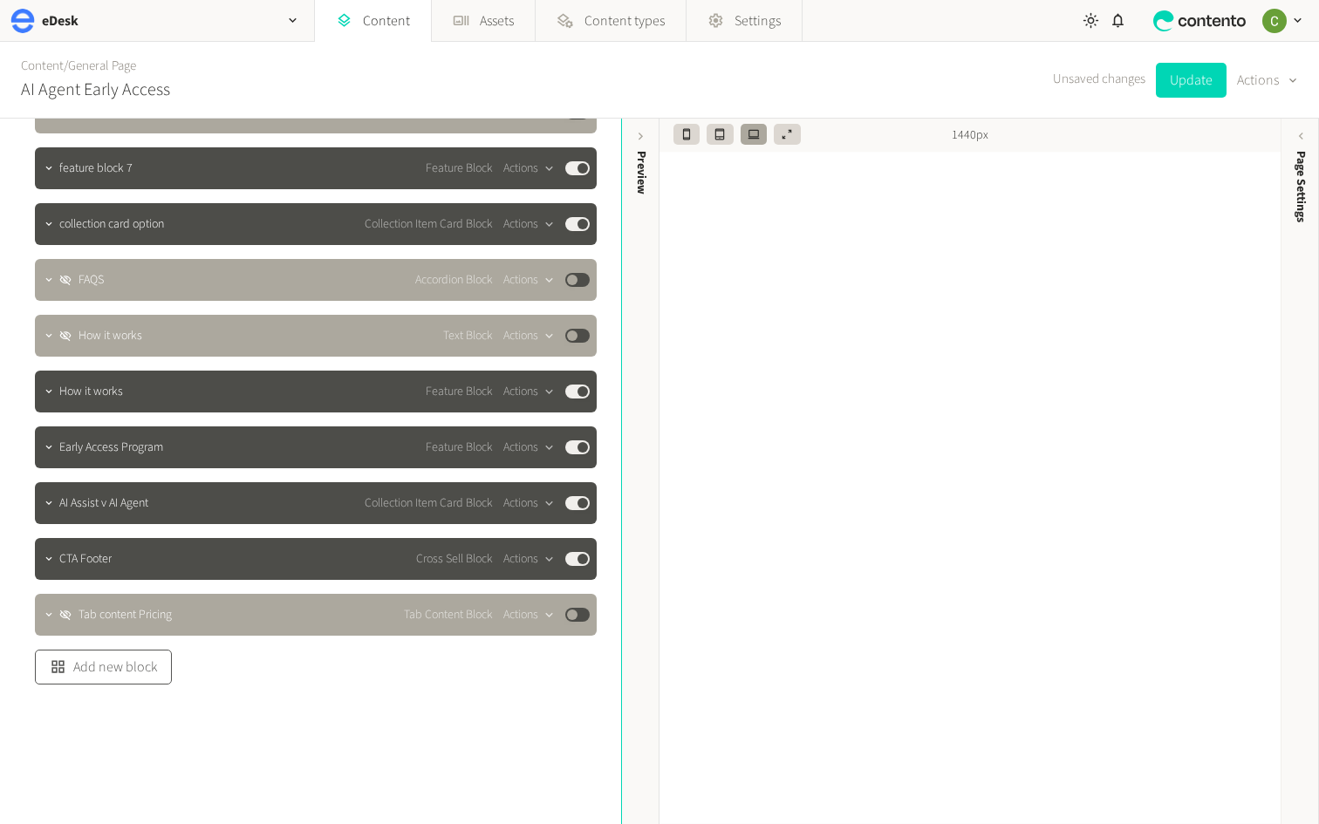
click at [66, 666] on button "Add new block" at bounding box center [103, 667] width 137 height 35
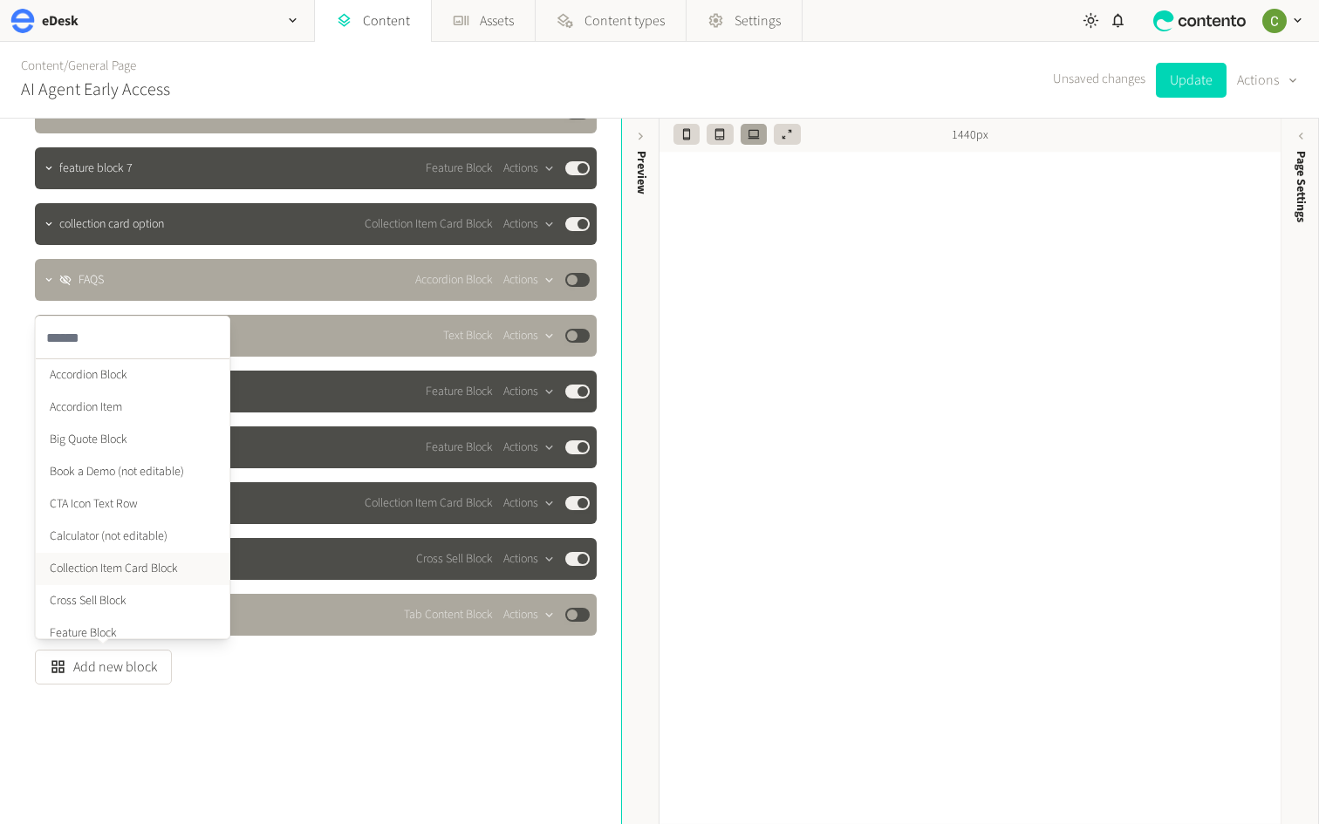
click at [109, 564] on li "Collection Item Card Block" at bounding box center [133, 569] width 194 height 32
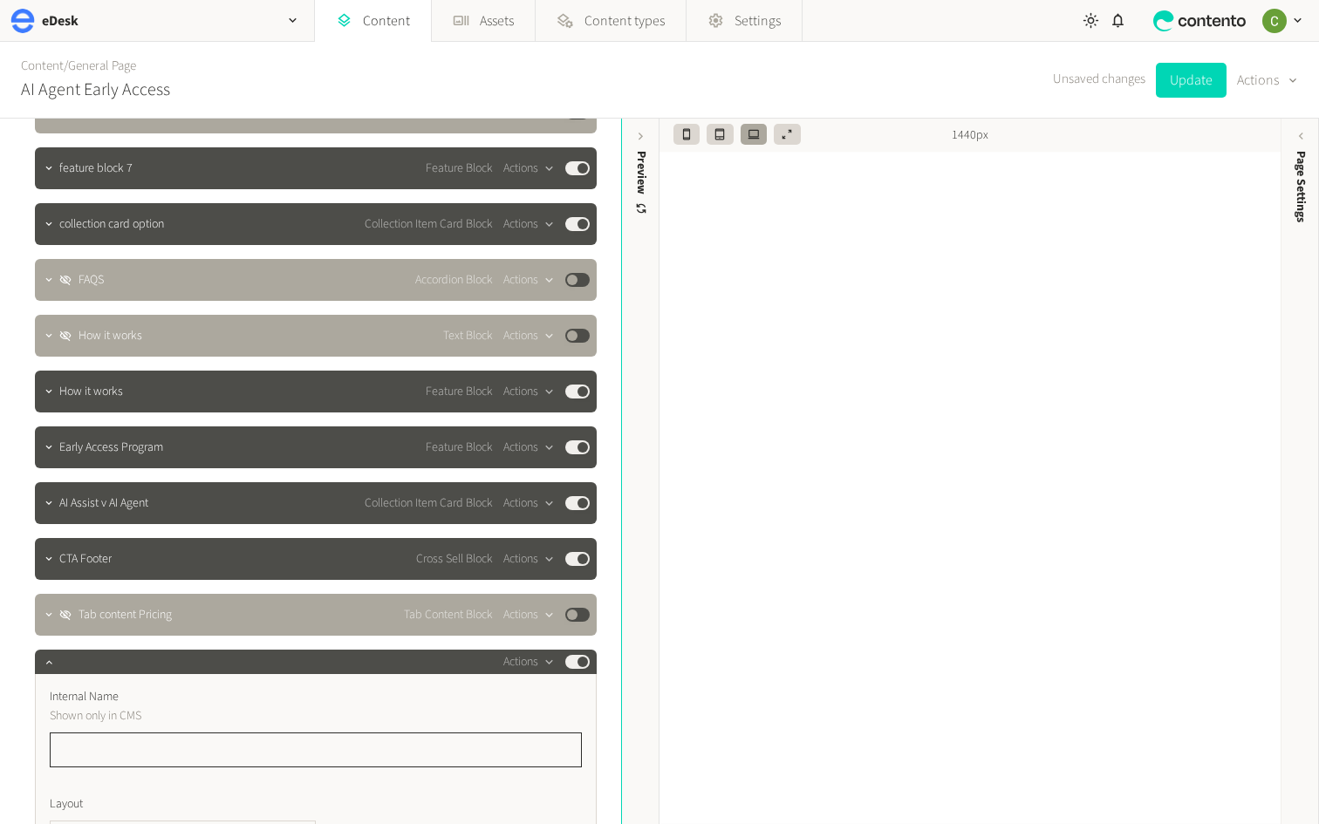
scroll to position [1215, 0]
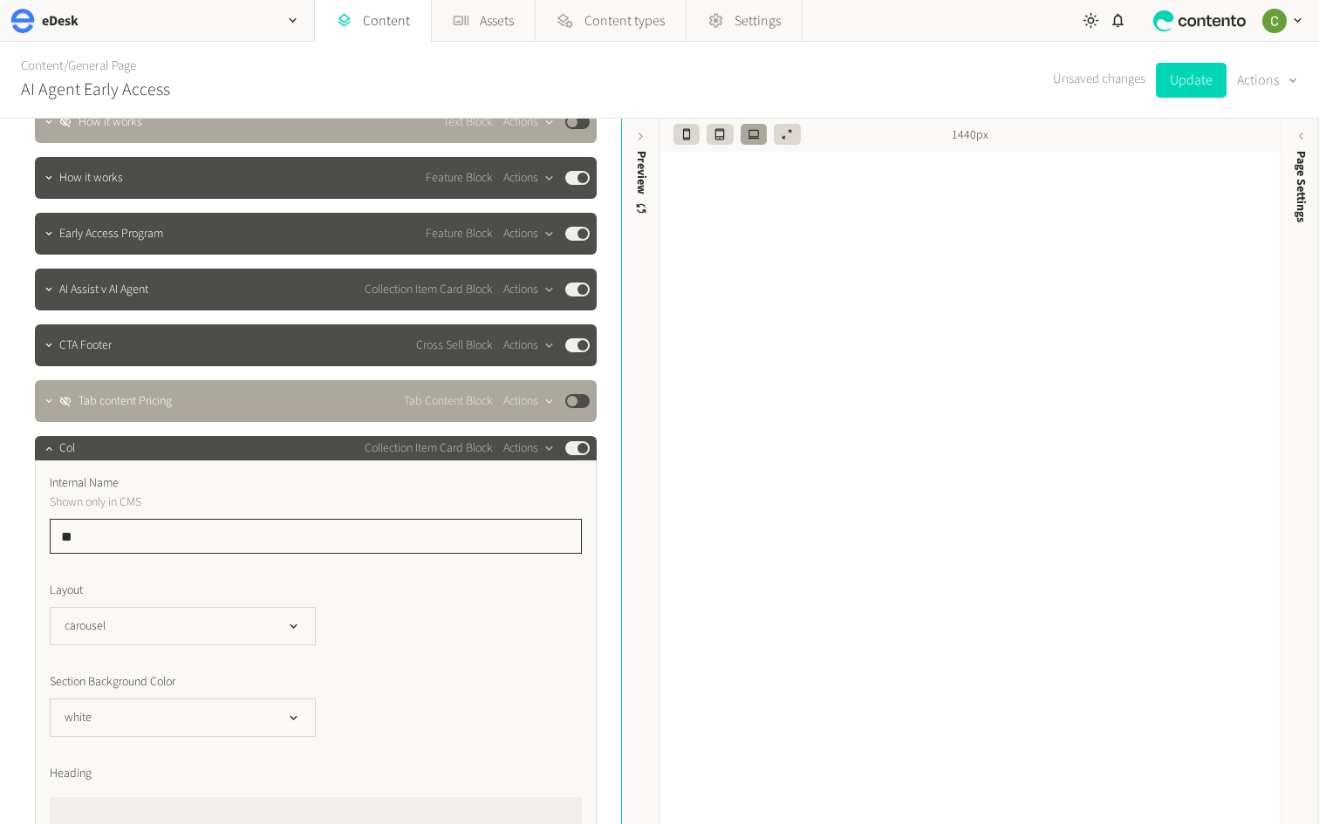
type input "*"
type input "**********"
click at [274, 595] on label "Layout" at bounding box center [316, 591] width 532 height 18
click at [44, 455] on button "button" at bounding box center [48, 446] width 21 height 21
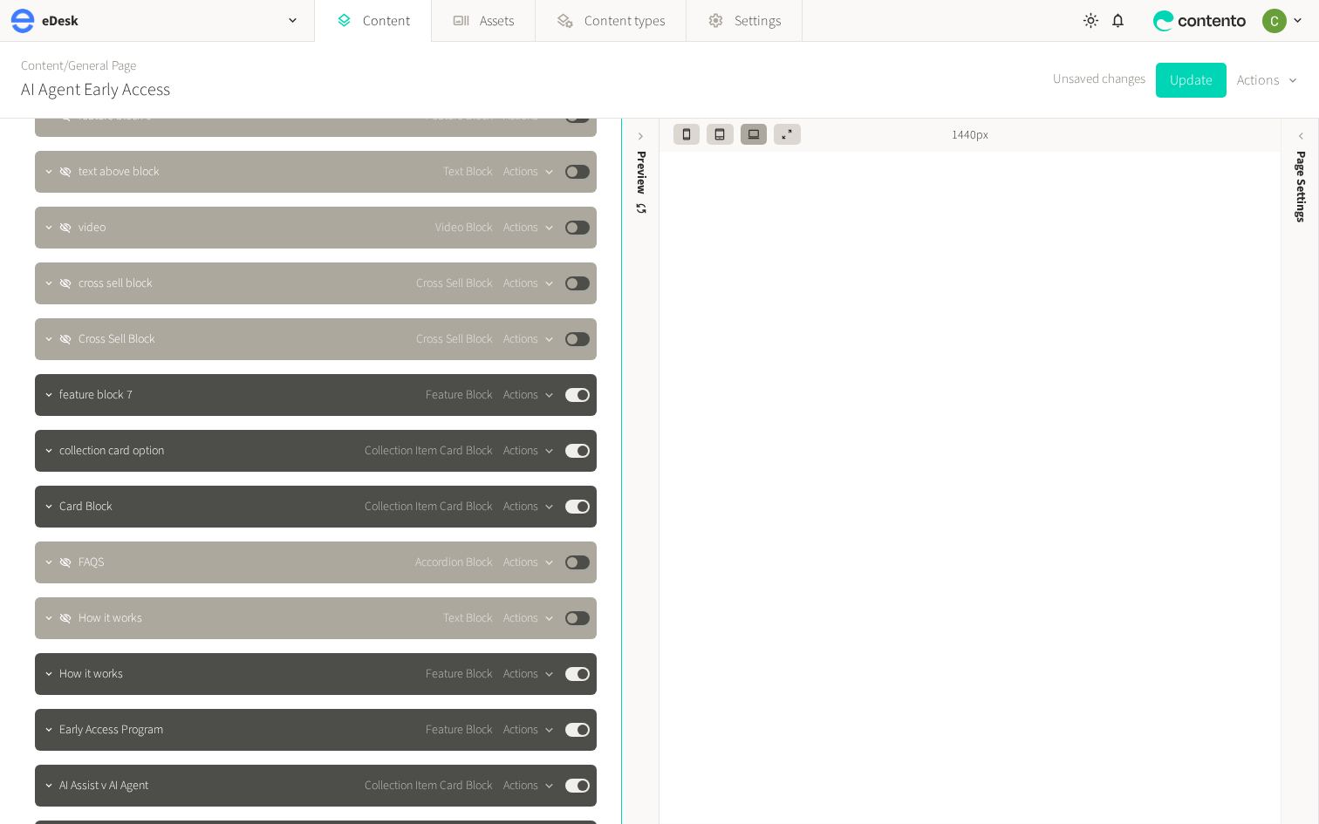
scroll to position [705, 0]
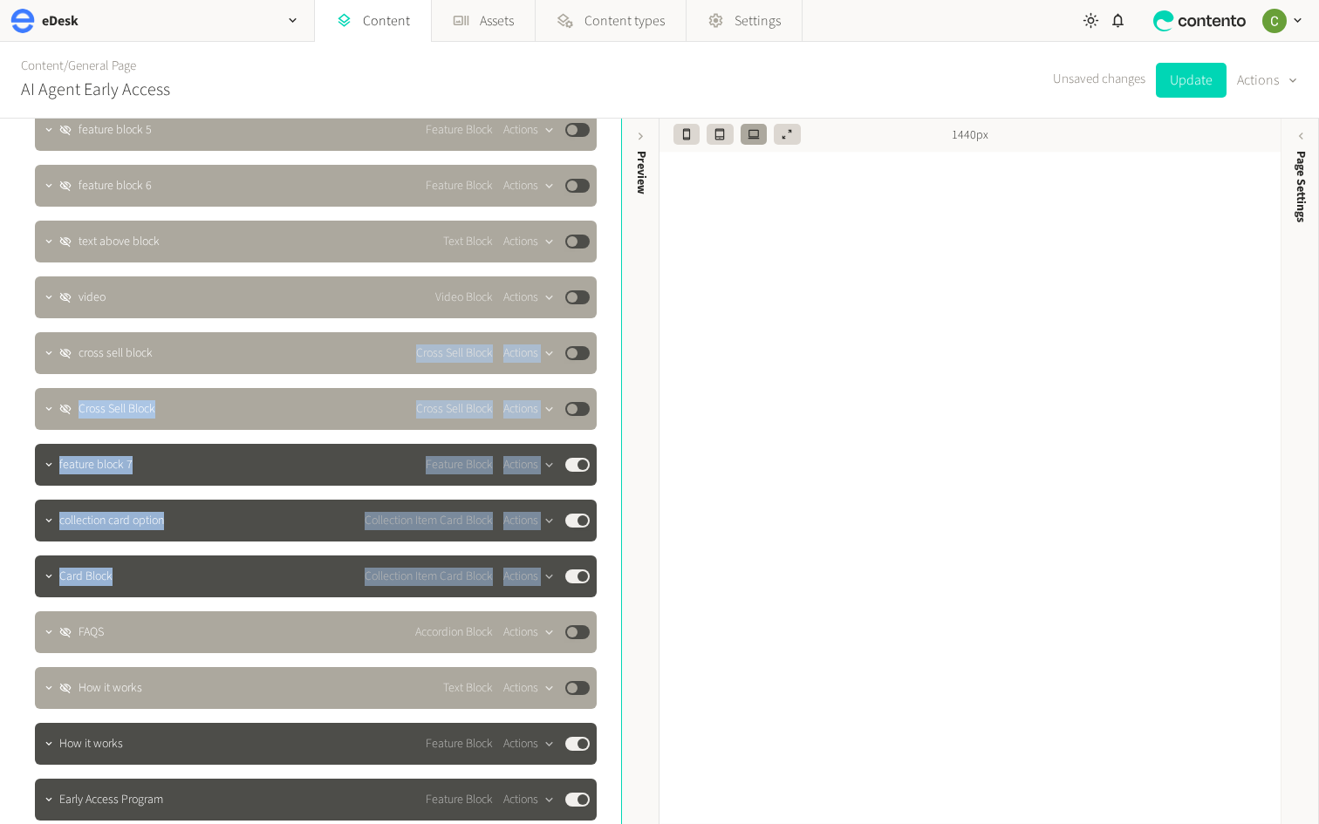
drag, startPoint x: 113, startPoint y: 598, endPoint x: 120, endPoint y: 378, distance: 219.9
click at [120, 374] on div "AI Agent Early Access Hero Banner Actions Published Video Video Block Actions P…" at bounding box center [316, 298] width 562 height 1382
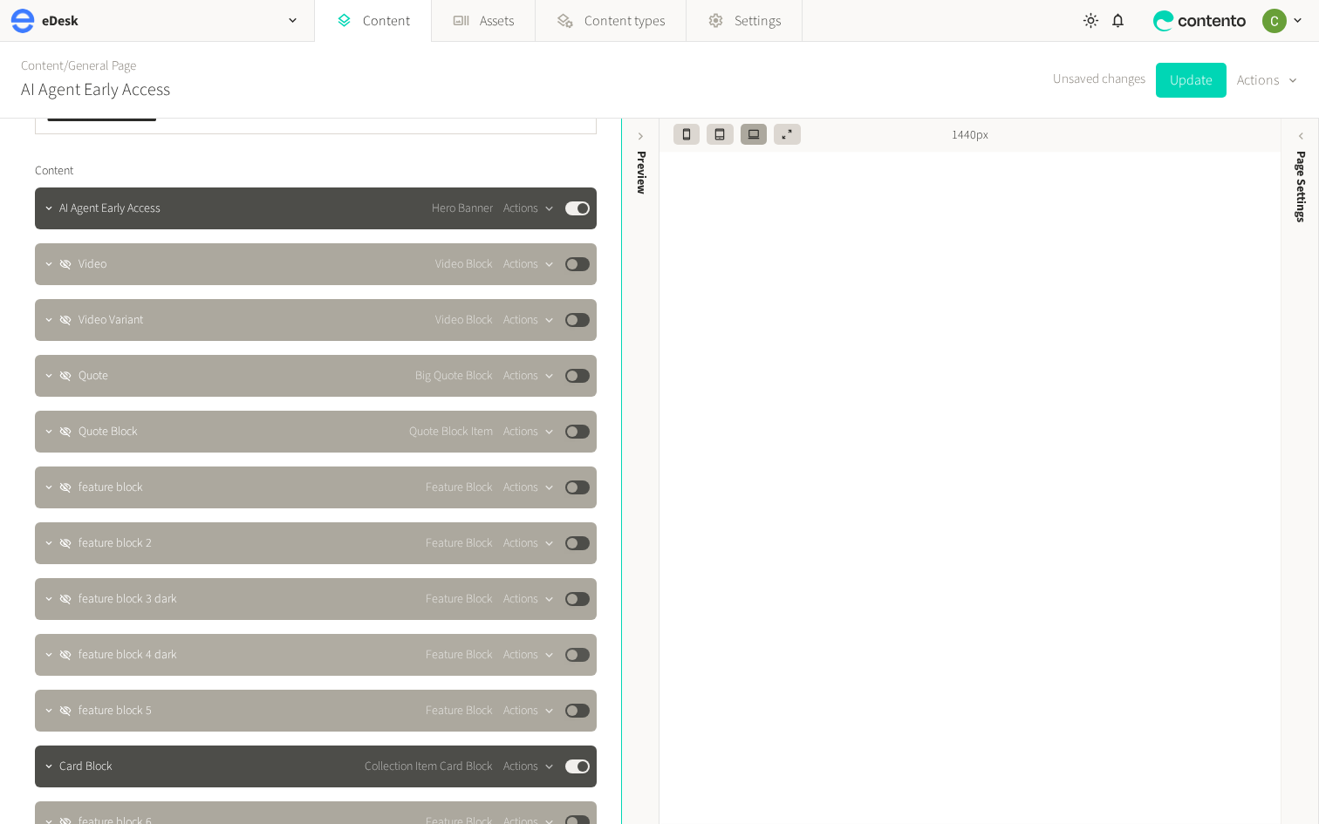
scroll to position [129, 0]
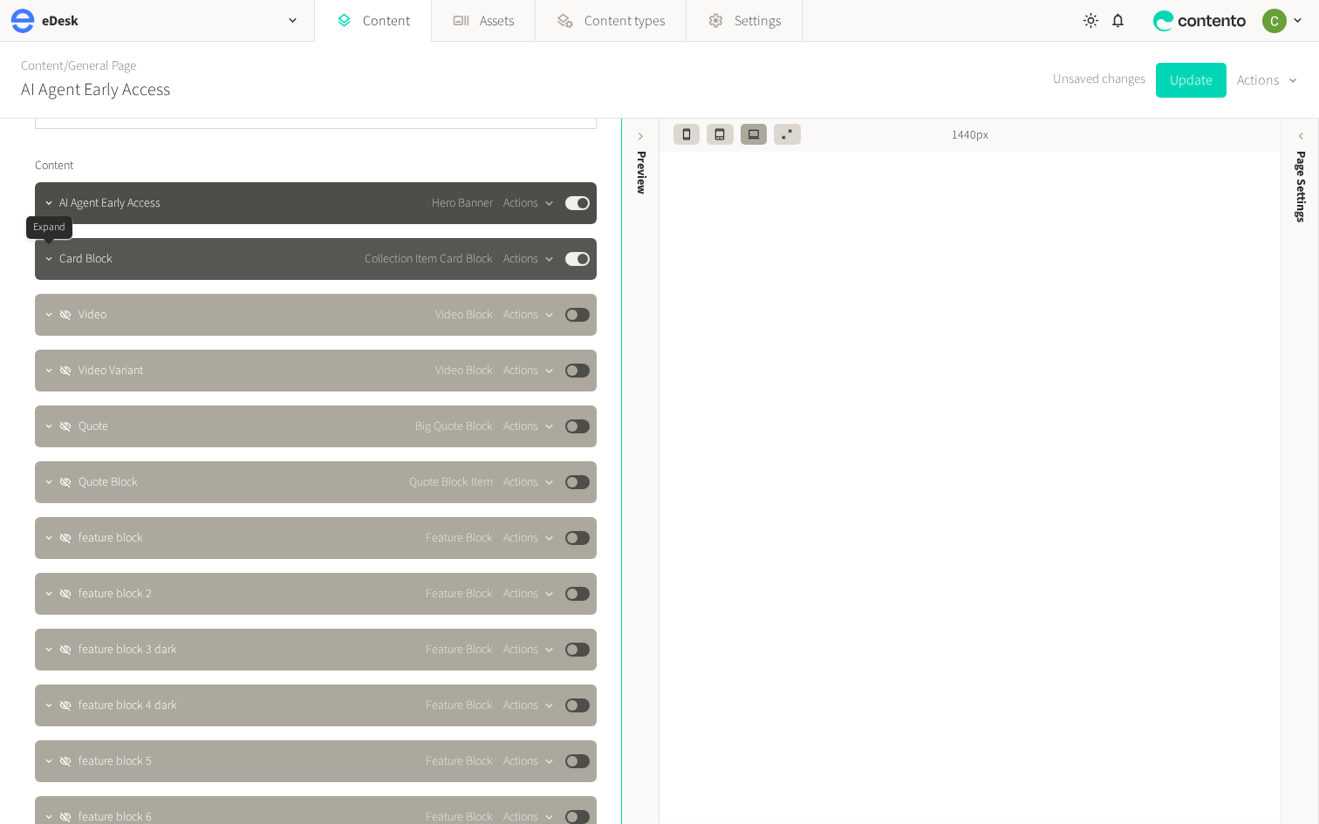
click at [44, 256] on icon "button" at bounding box center [49, 259] width 12 height 12
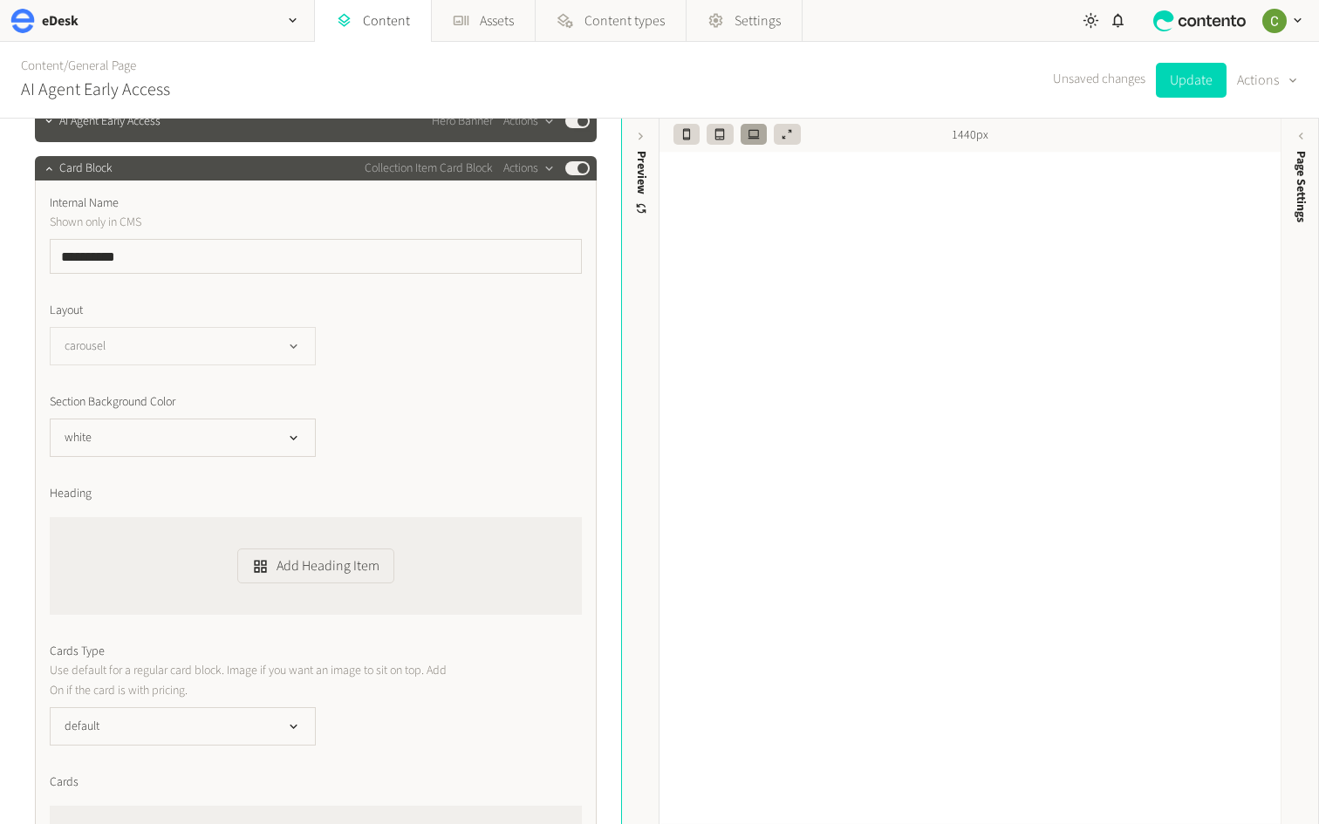
scroll to position [246, 0]
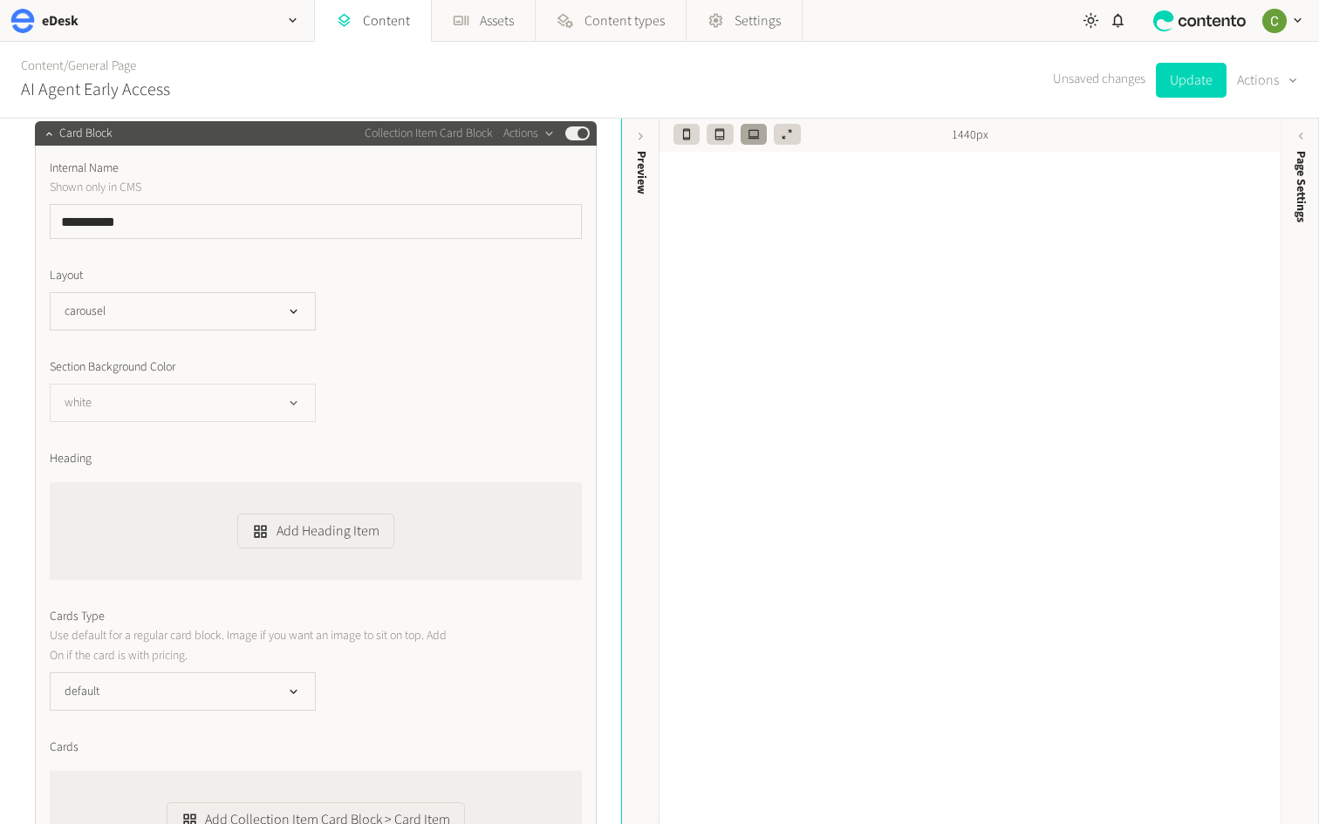
click at [238, 415] on button "white" at bounding box center [183, 403] width 266 height 38
click at [181, 468] on li "grey" at bounding box center [183, 474] width 264 height 35
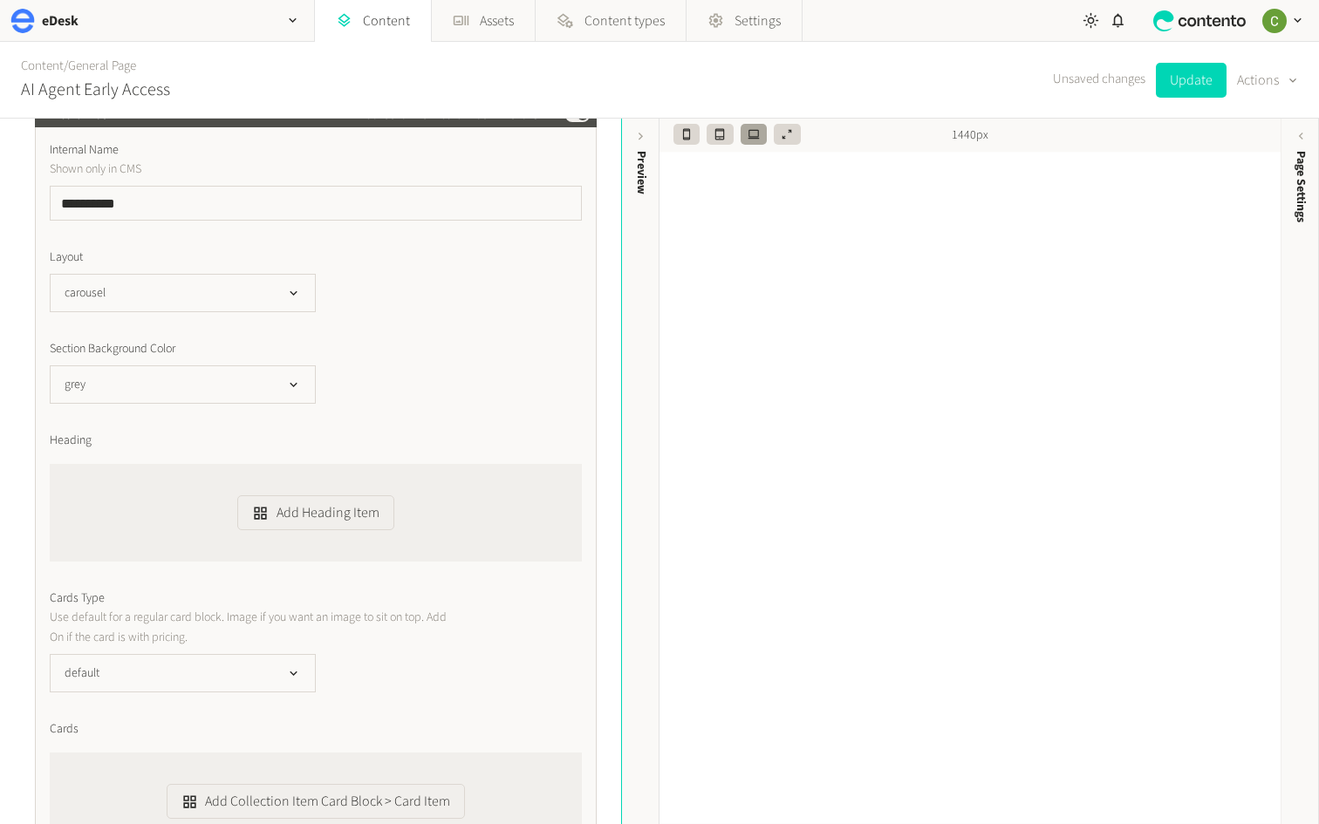
scroll to position [265, 0]
click at [318, 507] on button "Add Heading Item" at bounding box center [315, 512] width 156 height 35
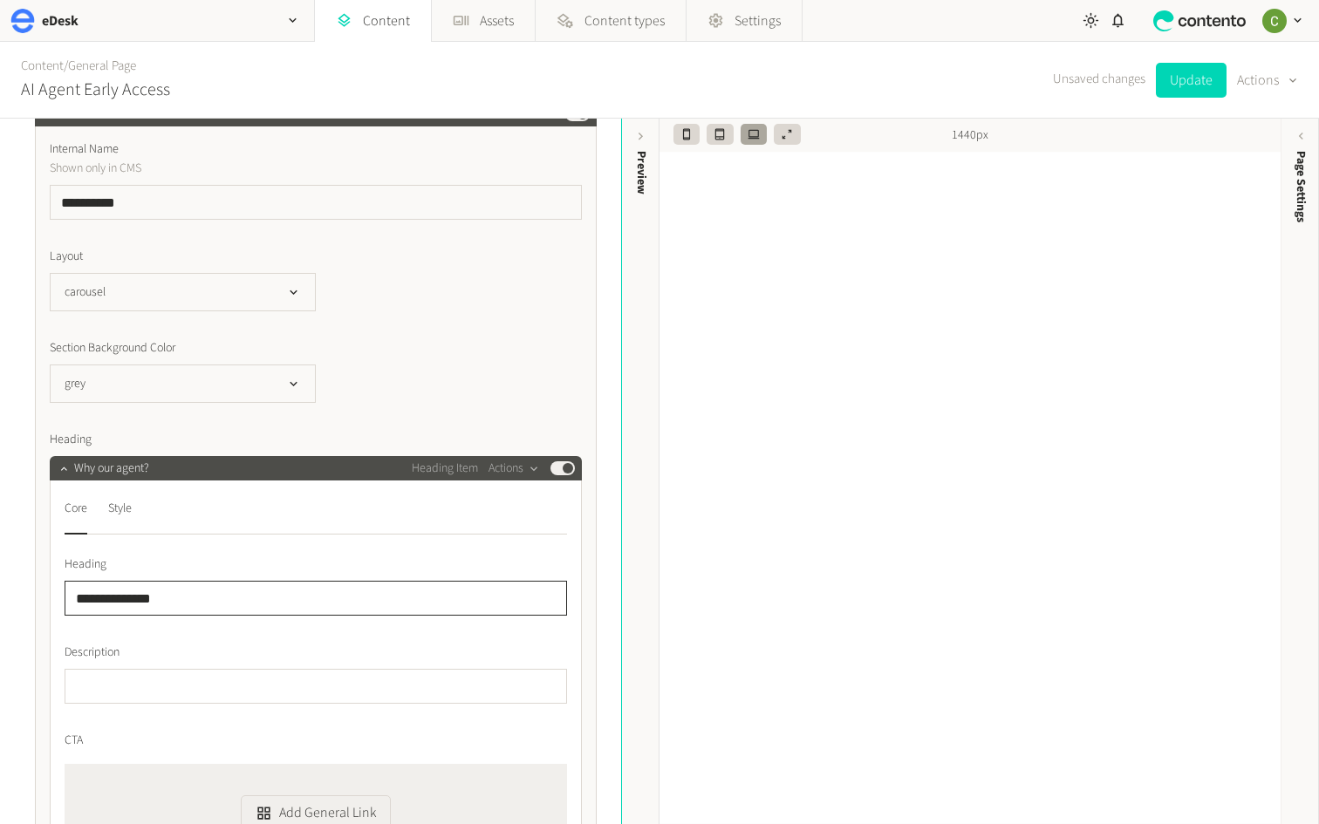
type input "**********"
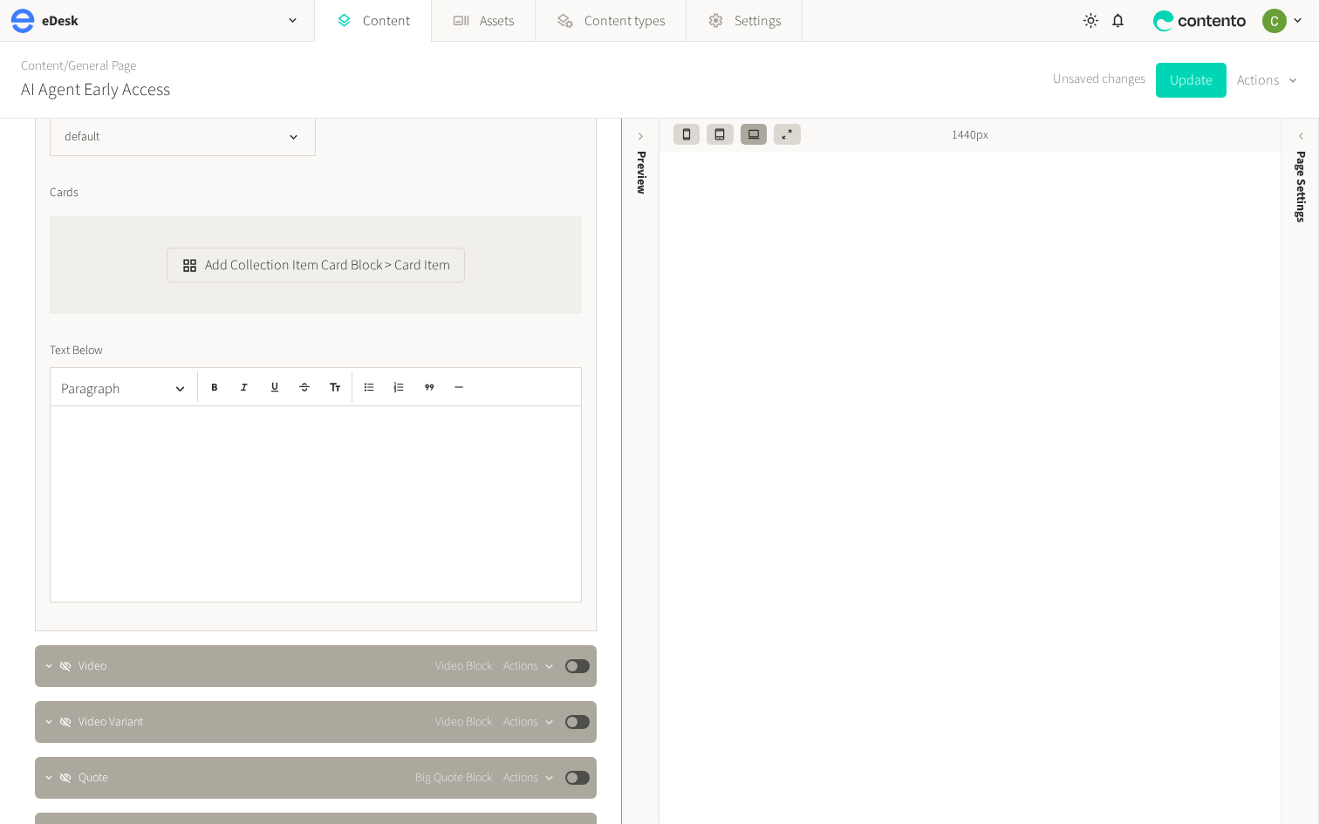
scroll to position [1183, 0]
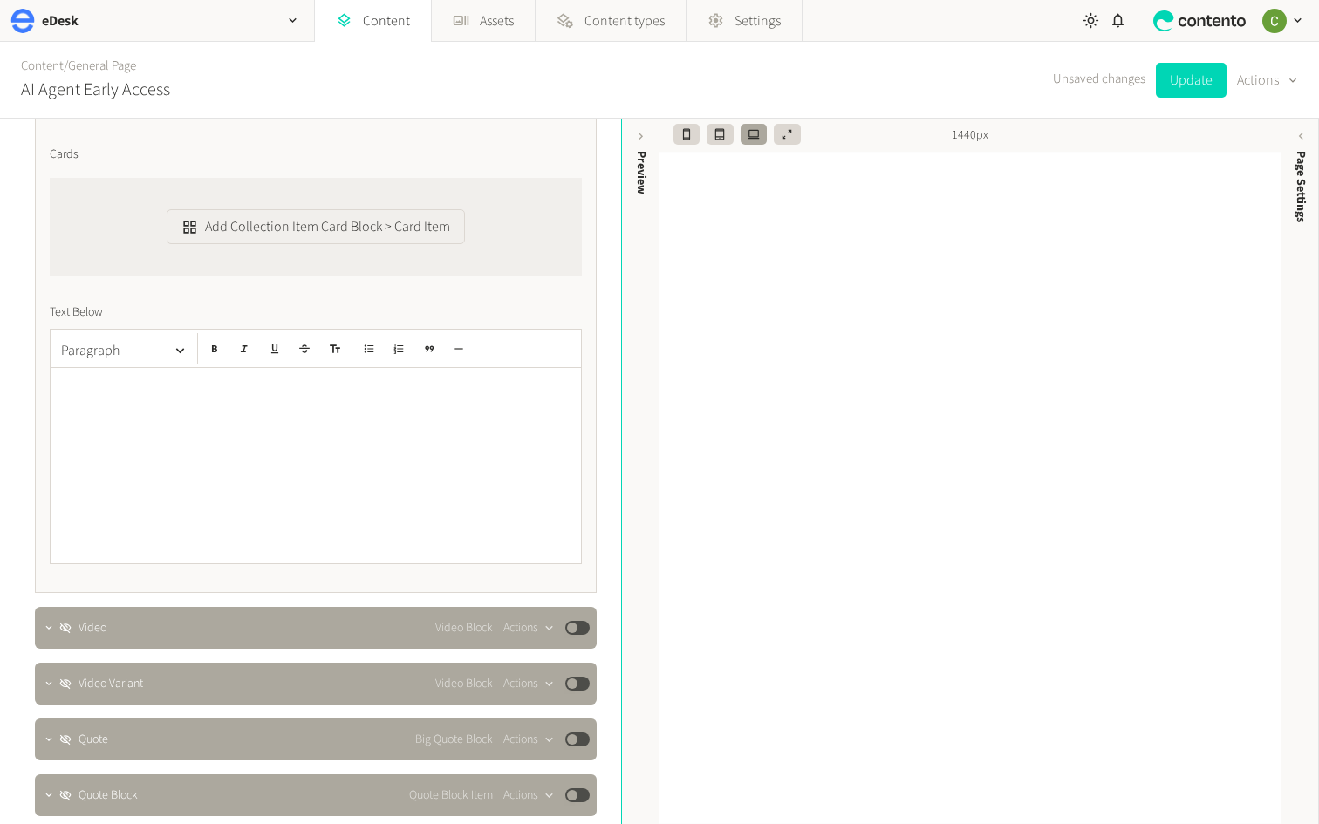
click at [114, 409] on div at bounding box center [316, 465] width 530 height 195
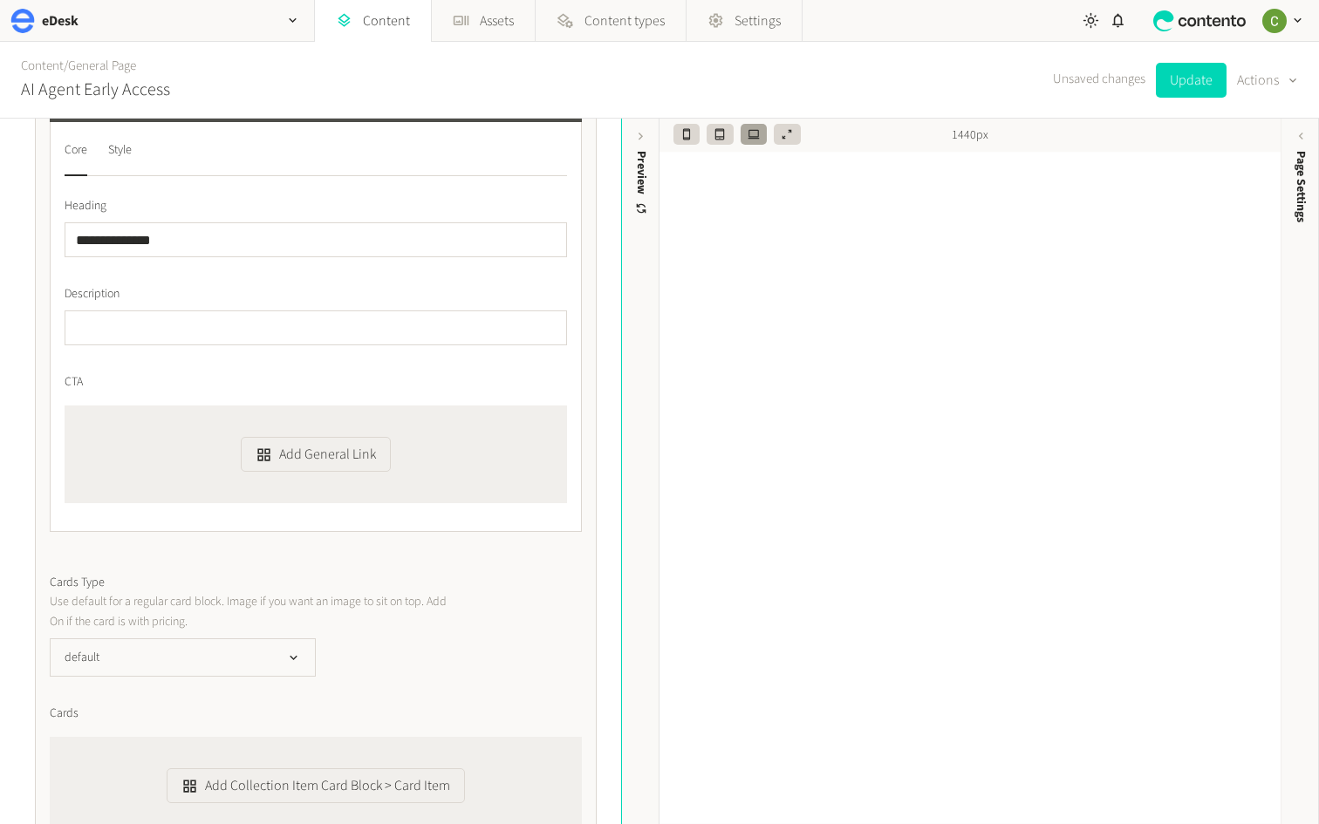
scroll to position [659, 0]
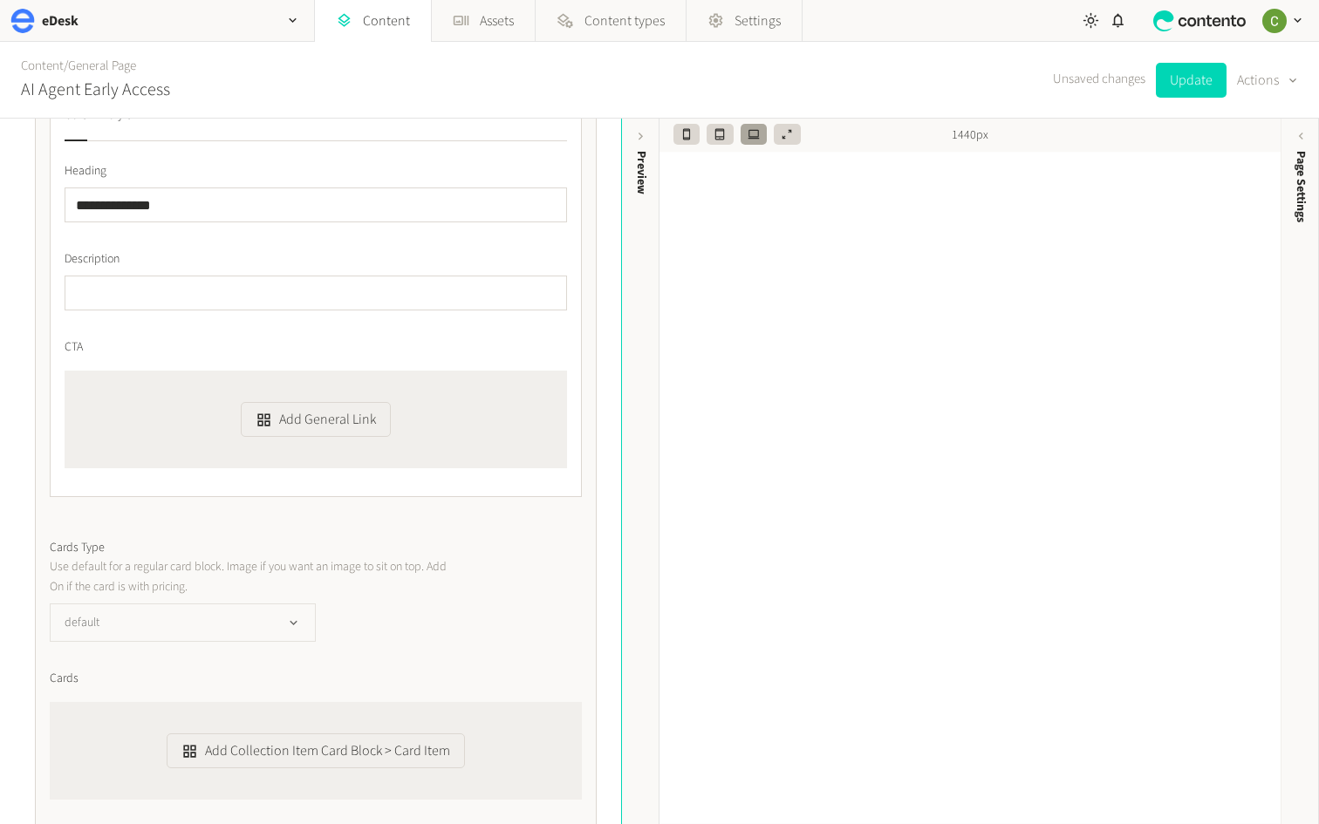
click at [291, 630] on icon "button" at bounding box center [293, 623] width 15 height 15
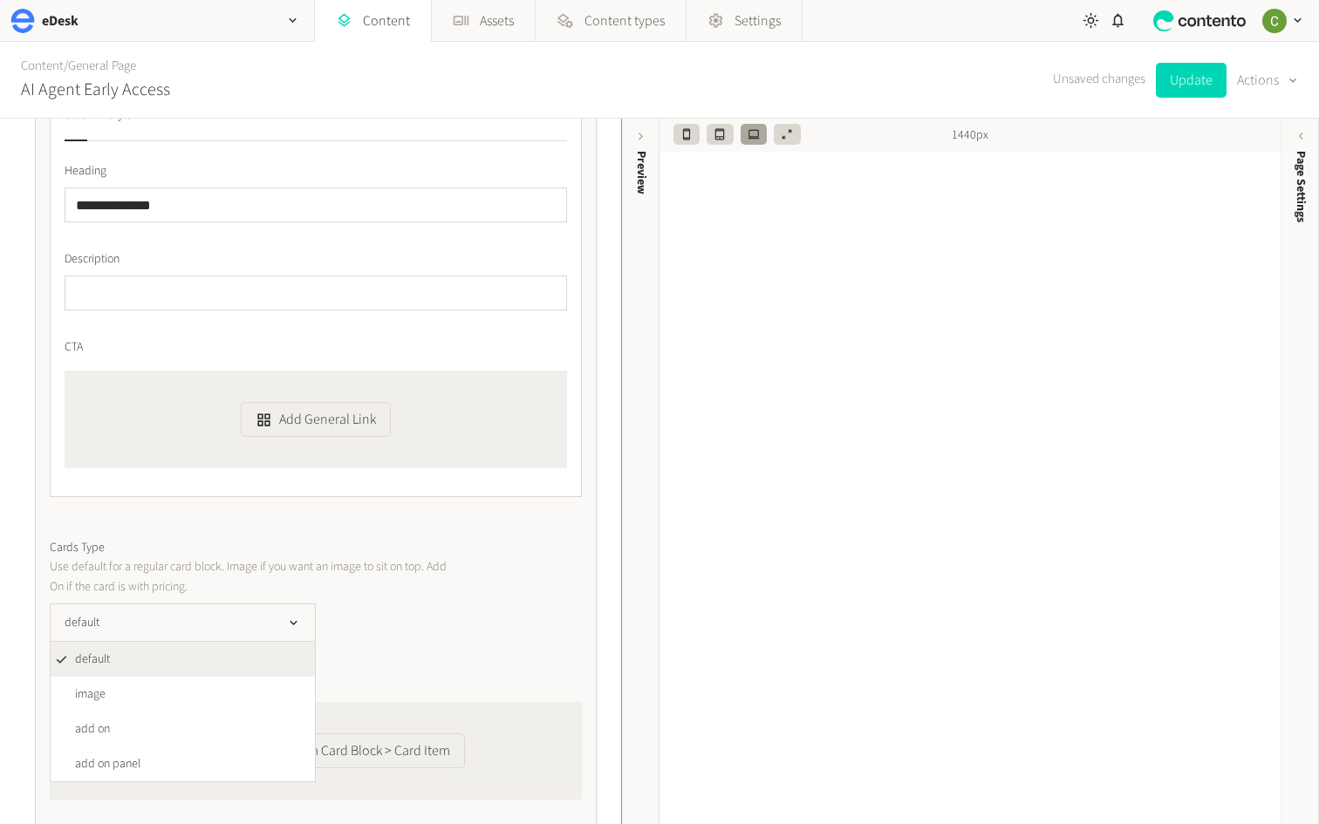
click at [324, 598] on div "Cards Type Use default for a regular card block. Image if you want an image to …" at bounding box center [316, 590] width 532 height 103
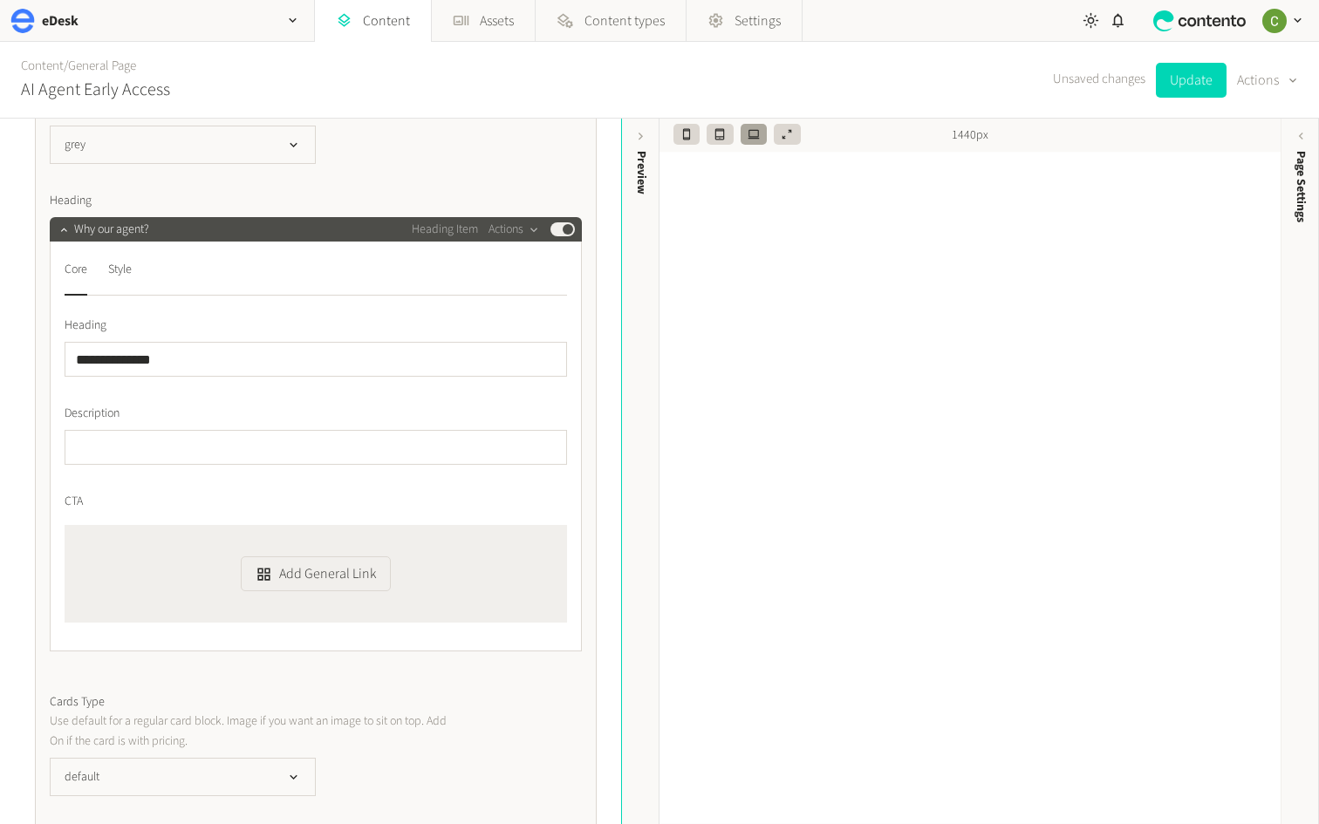
scroll to position [475, 0]
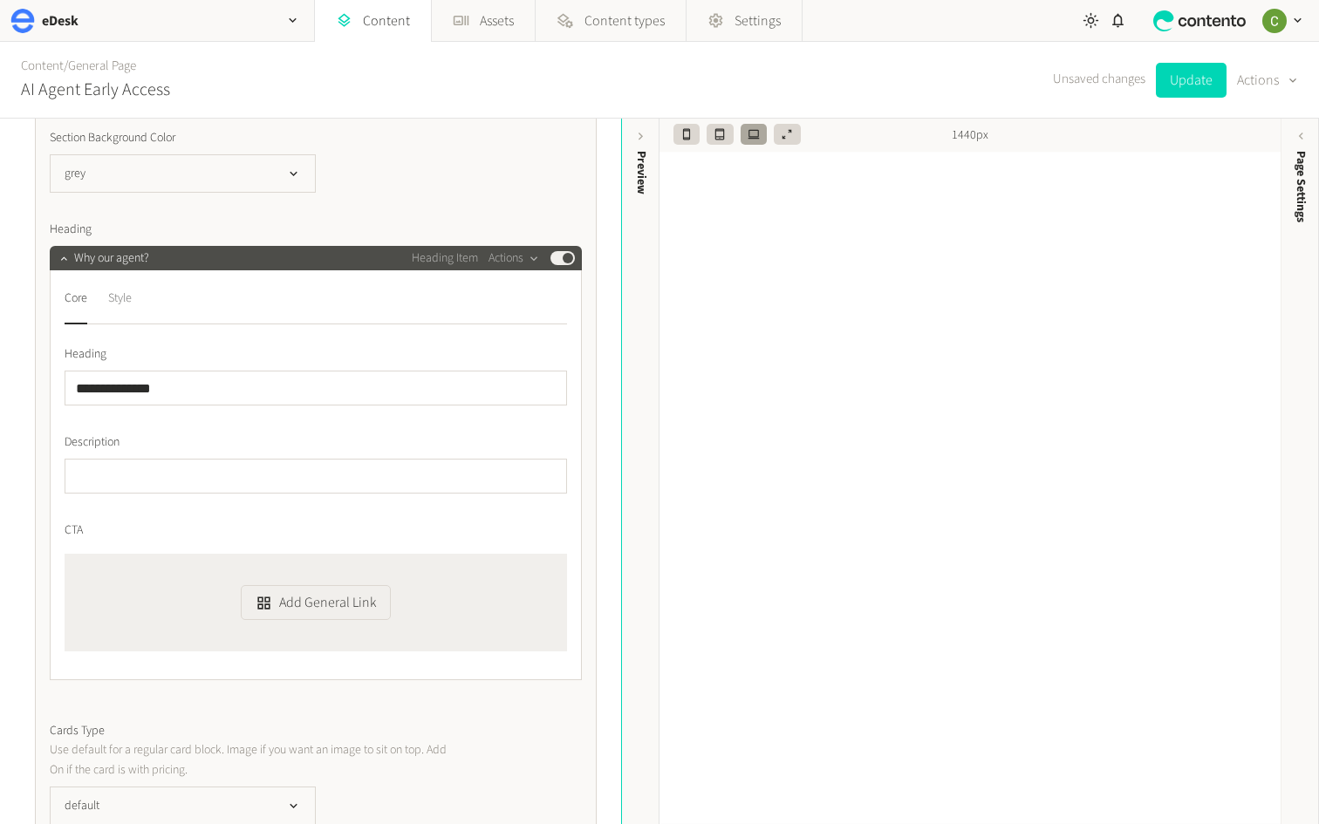
click at [114, 285] on div "Style" at bounding box center [120, 298] width 24 height 28
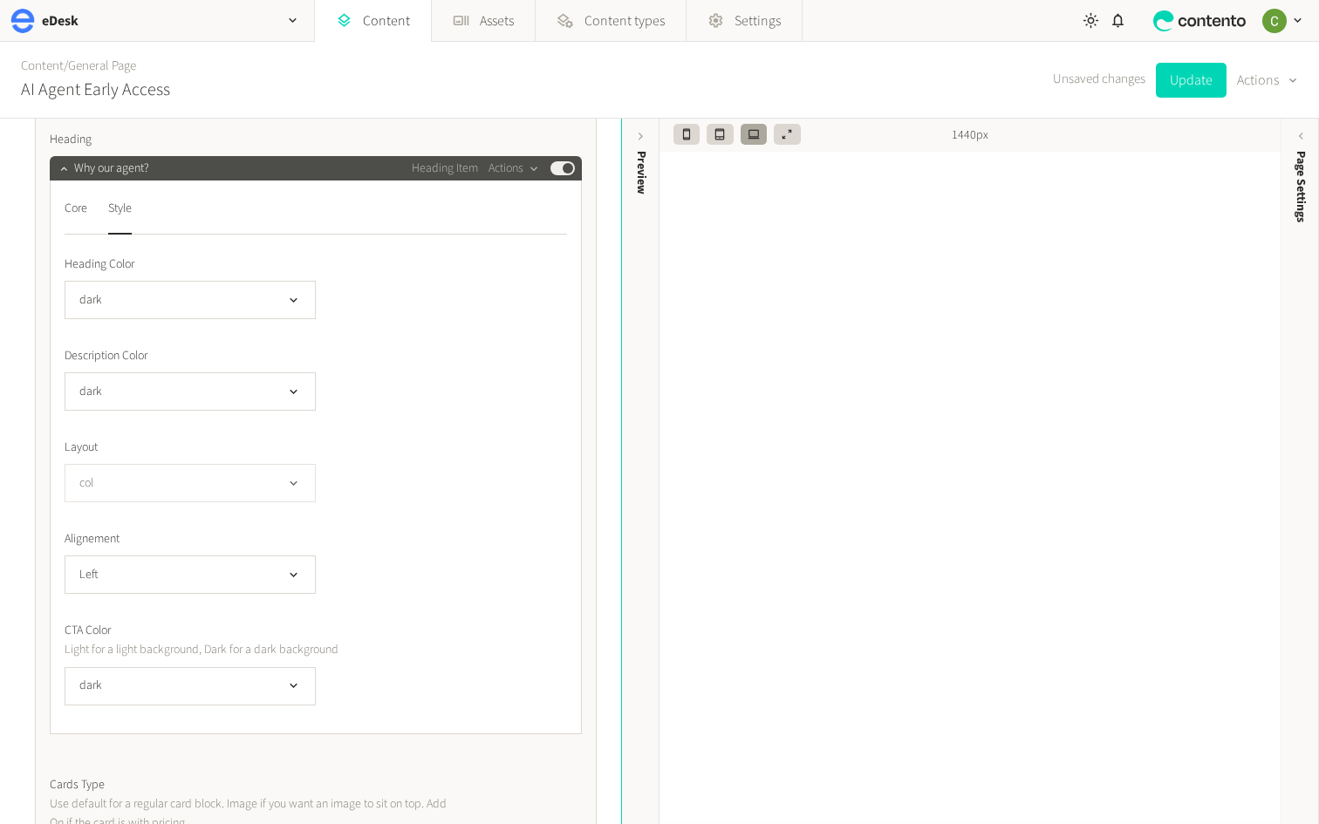
scroll to position [566, 0]
click at [300, 586] on button "Left" at bounding box center [190, 574] width 251 height 38
click at [207, 639] on li "Center" at bounding box center [189, 645] width 249 height 35
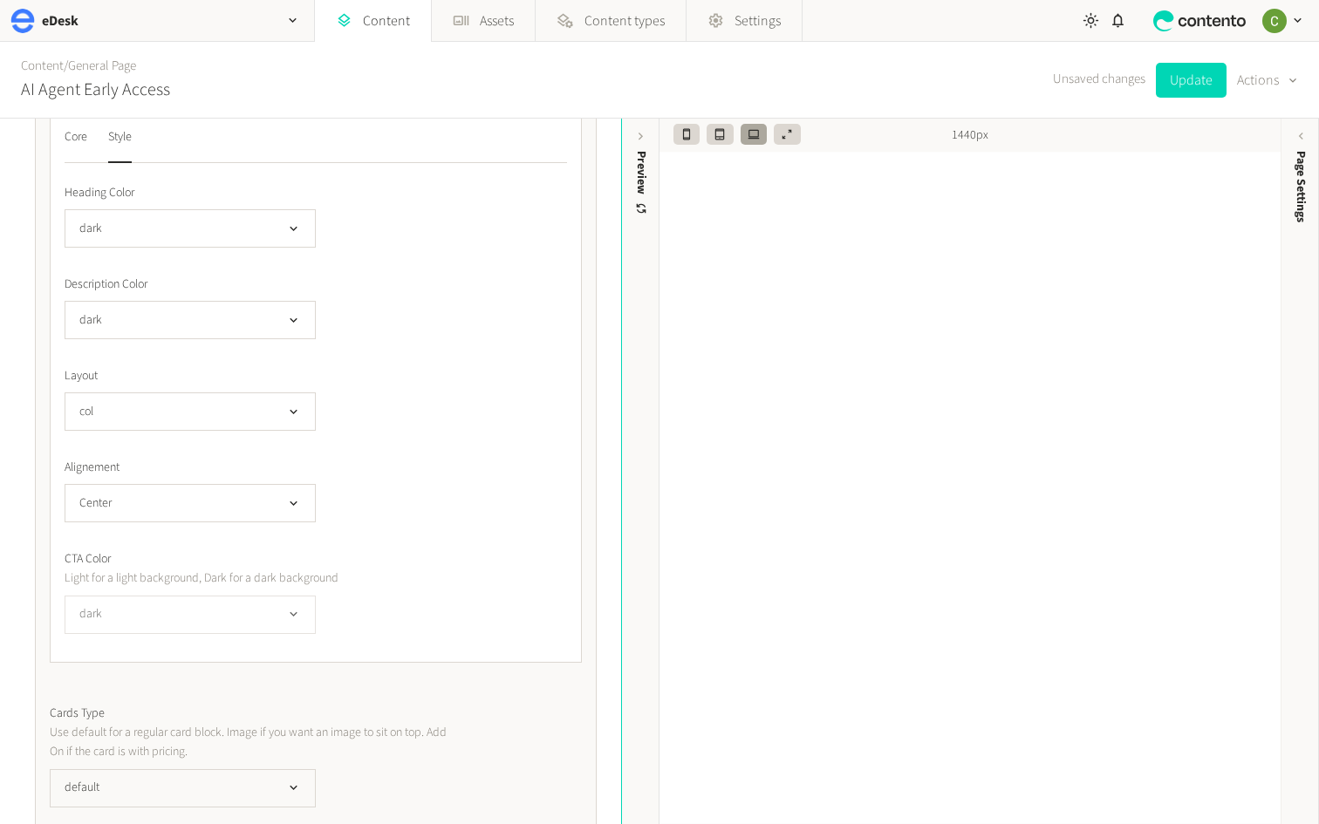
click at [301, 616] on button "dark" at bounding box center [190, 615] width 251 height 38
click at [396, 583] on p "Light for a light background, Dark for a dark background" at bounding box center [263, 578] width 397 height 19
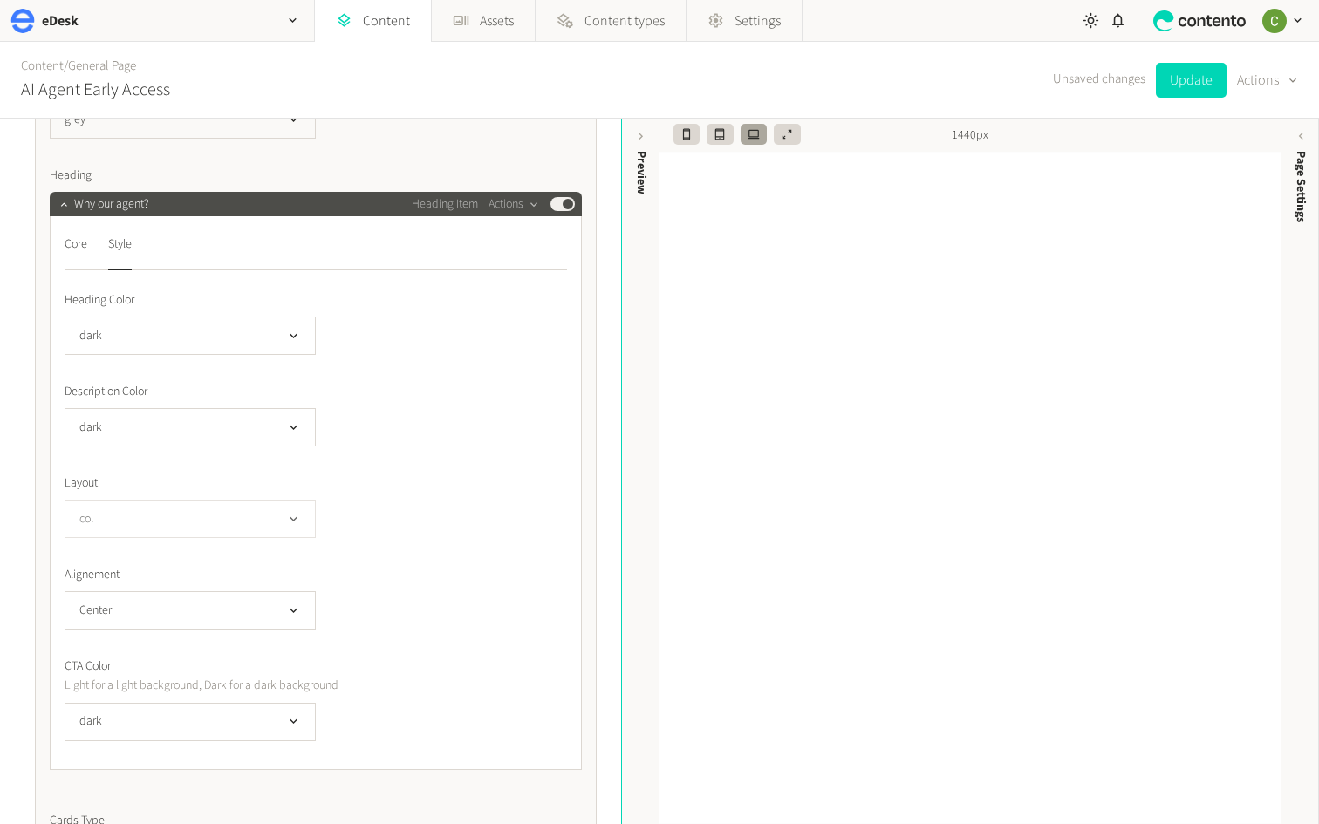
scroll to position [503, 0]
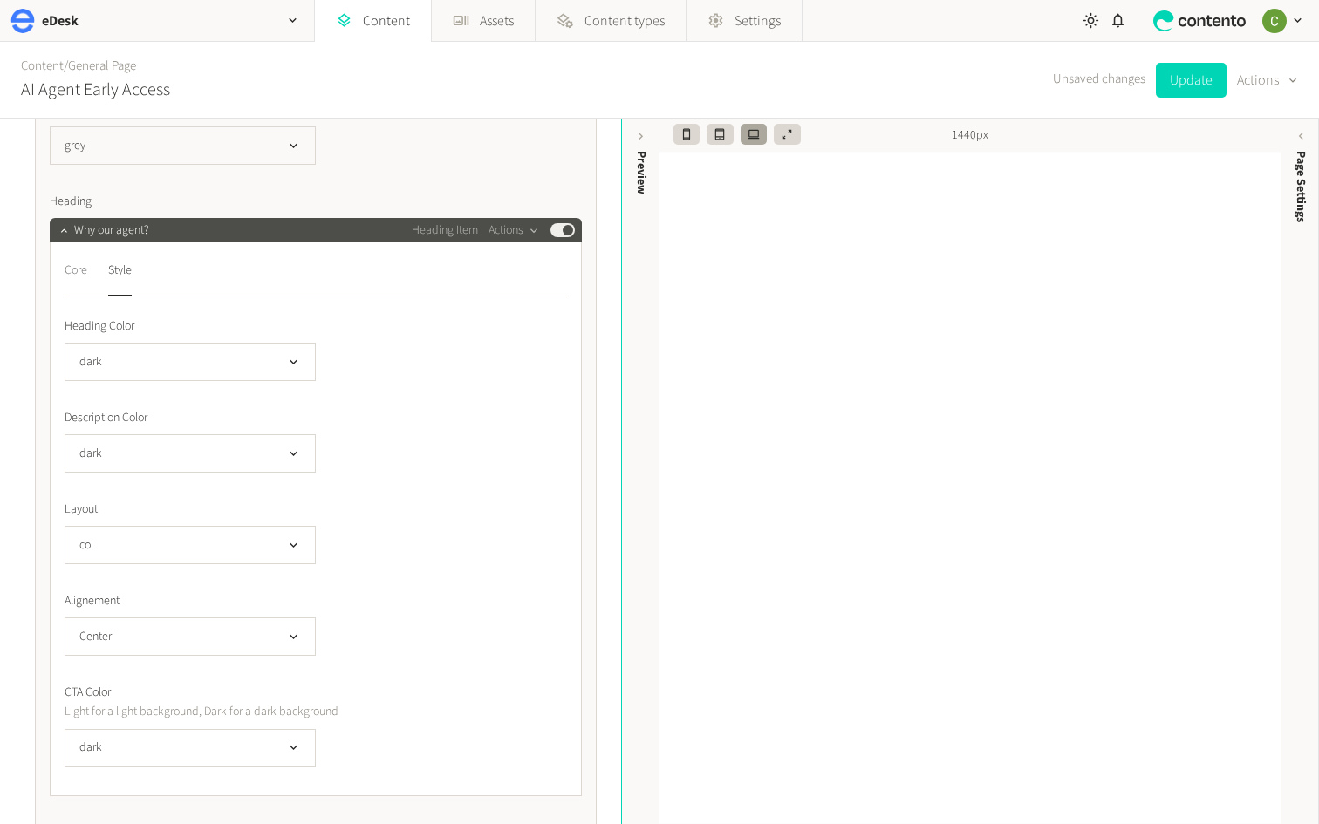
click at [71, 284] on div "Core" at bounding box center [76, 270] width 23 height 28
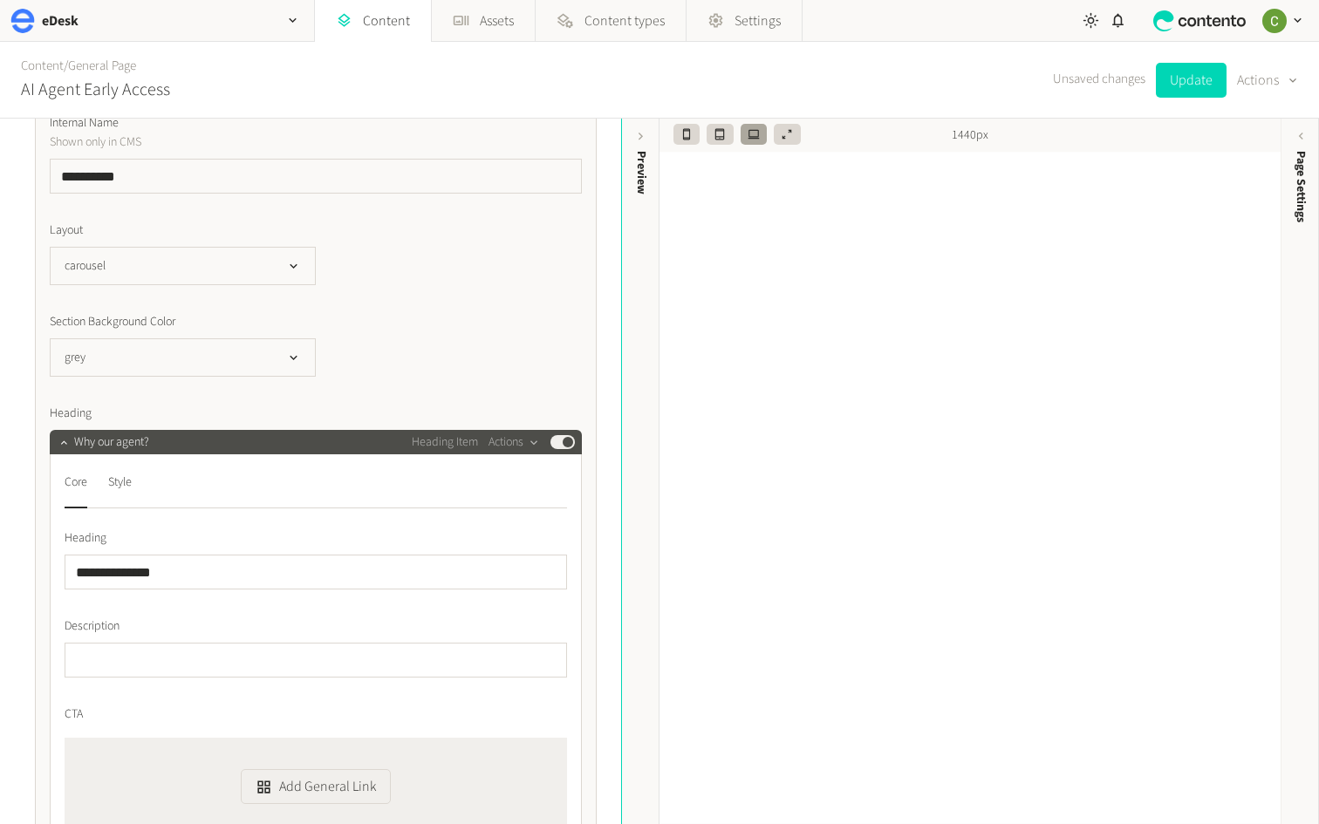
scroll to position [290, 0]
click at [285, 373] on button "grey" at bounding box center [183, 358] width 266 height 38
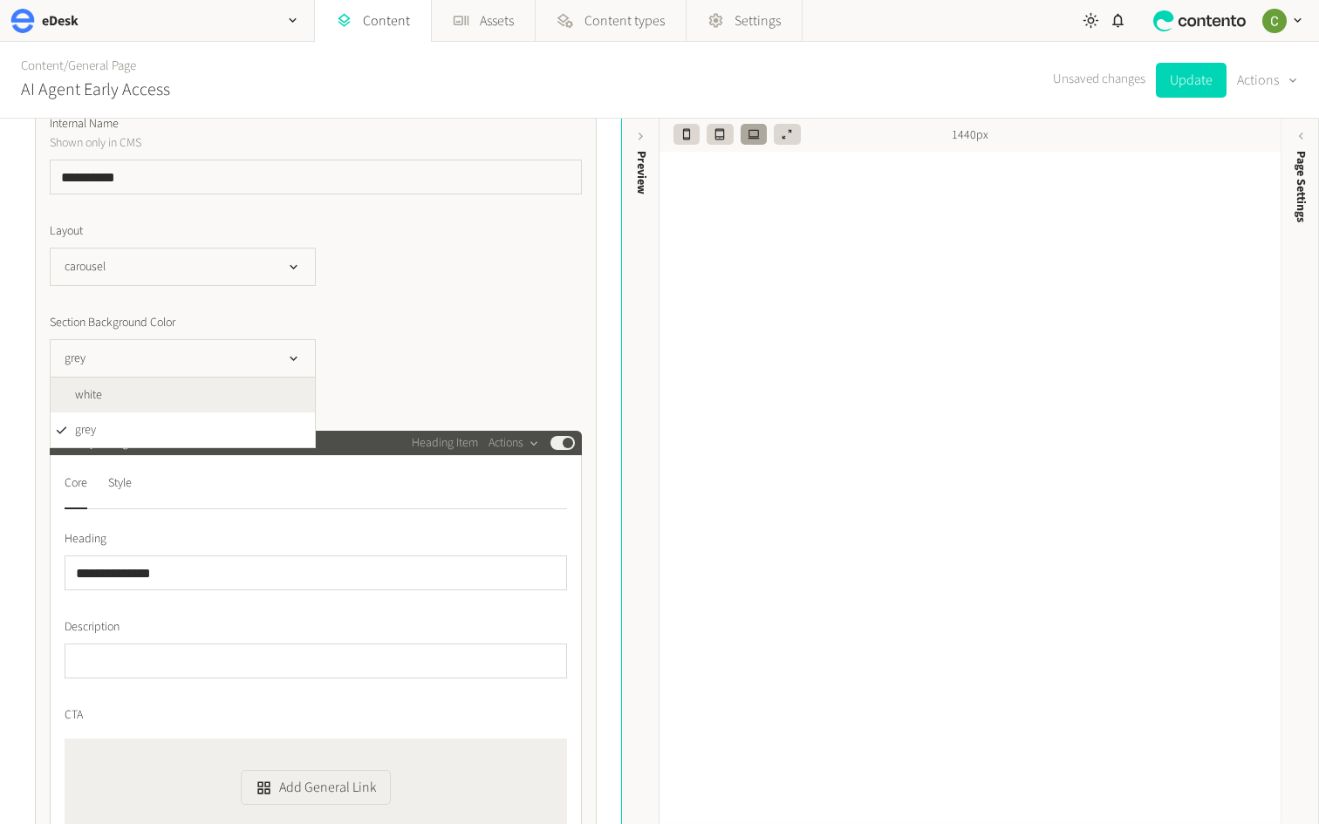
click at [106, 400] on li "white" at bounding box center [183, 395] width 264 height 35
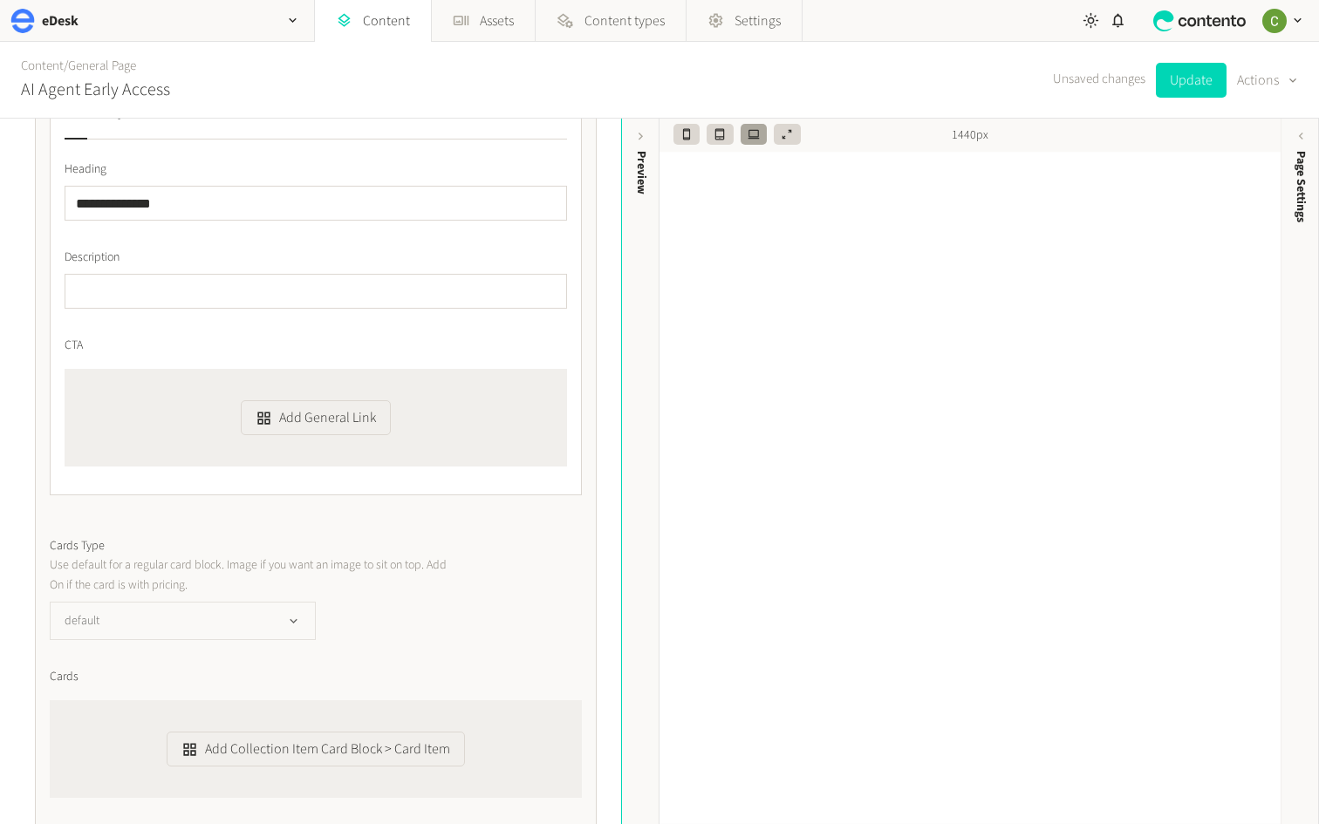
click at [295, 615] on icon "button" at bounding box center [293, 621] width 15 height 15
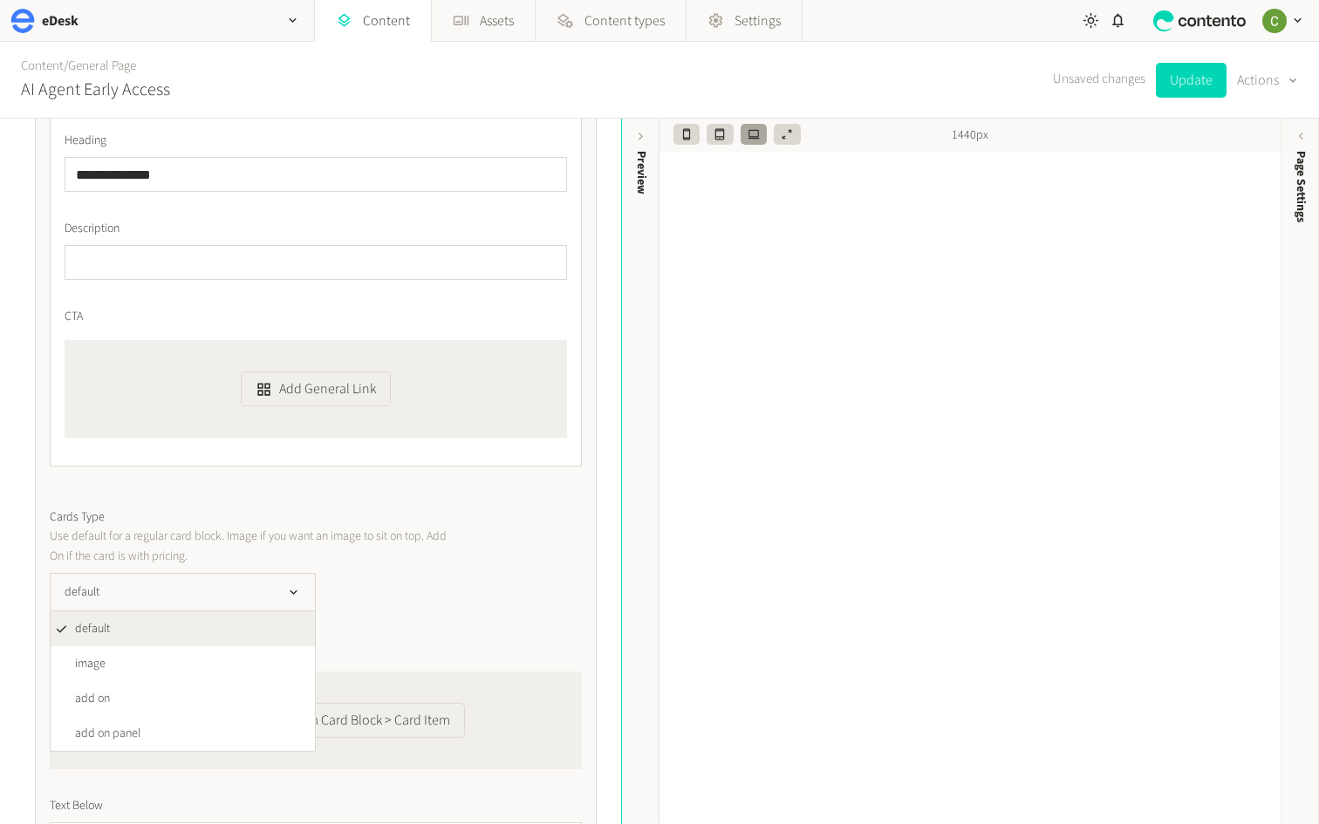
scroll to position [690, 0]
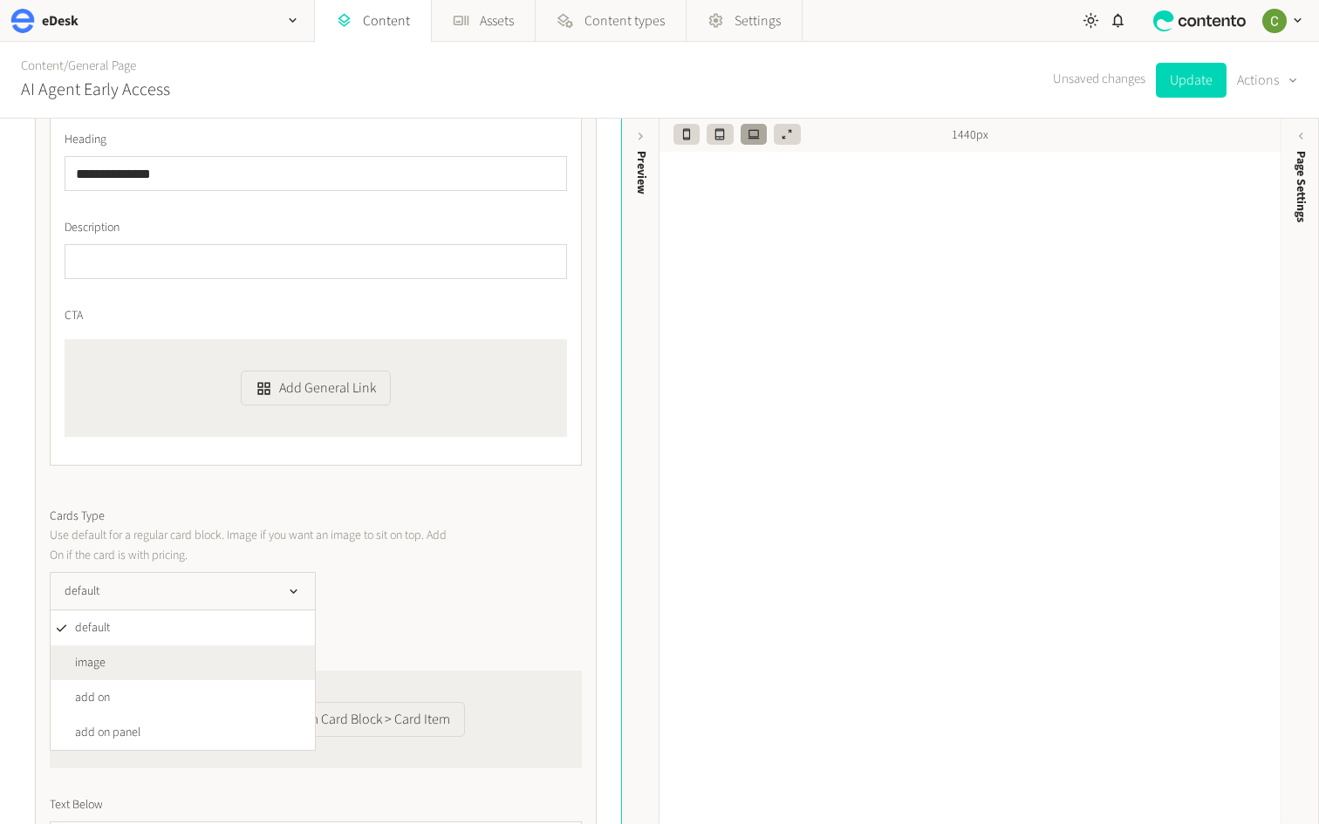
click at [167, 653] on li "image" at bounding box center [183, 663] width 264 height 35
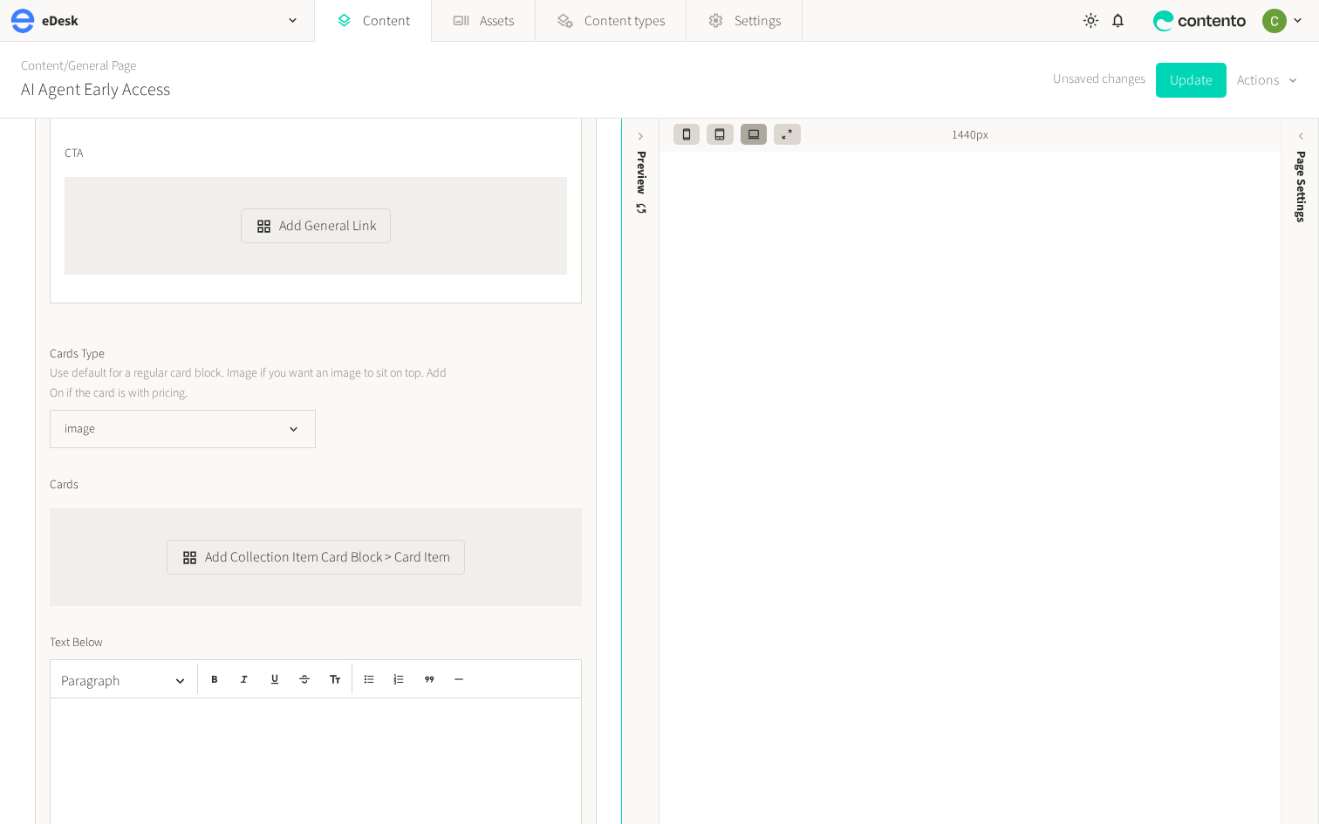
scroll to position [853, 0]
click at [209, 564] on button "Add Collection Item Card Block > Card Item" at bounding box center [316, 556] width 298 height 35
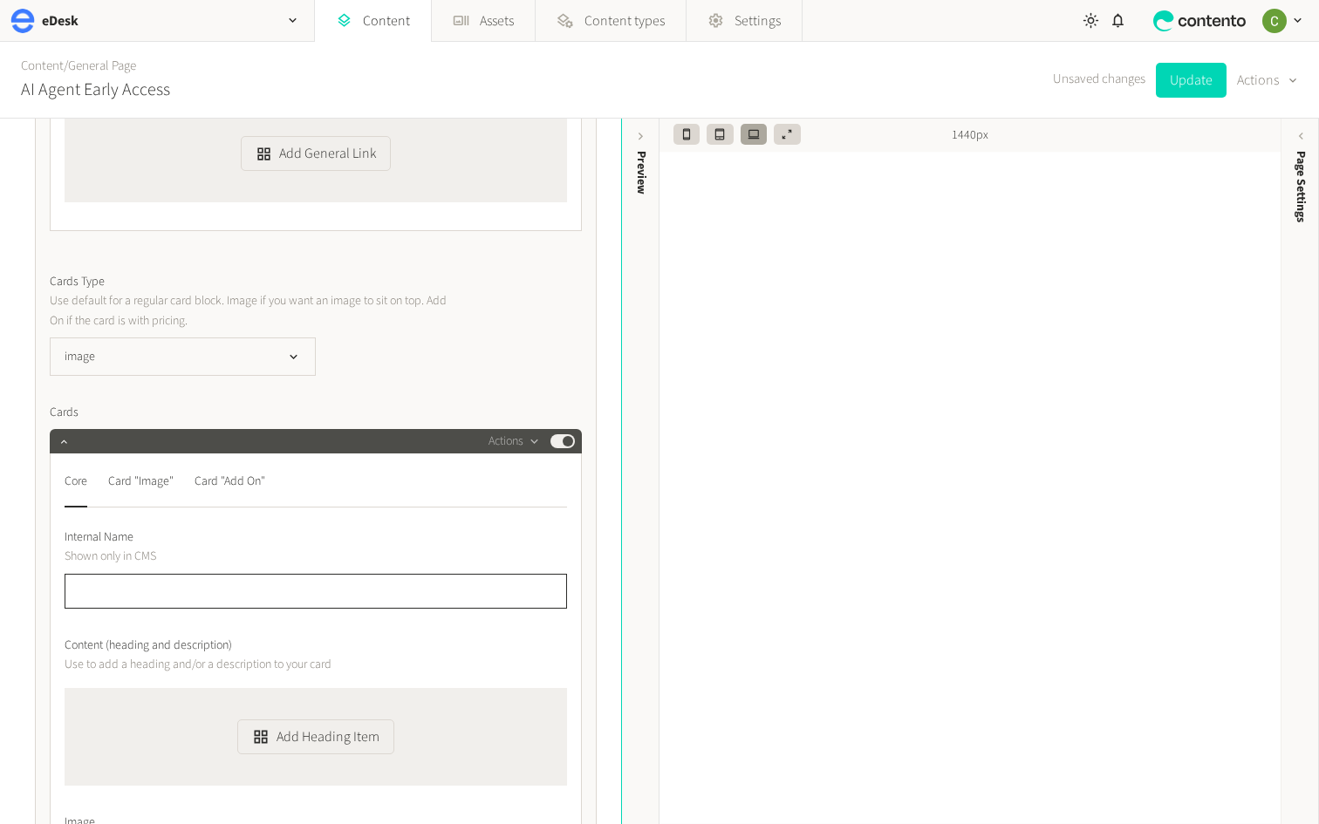
scroll to position [940, 0]
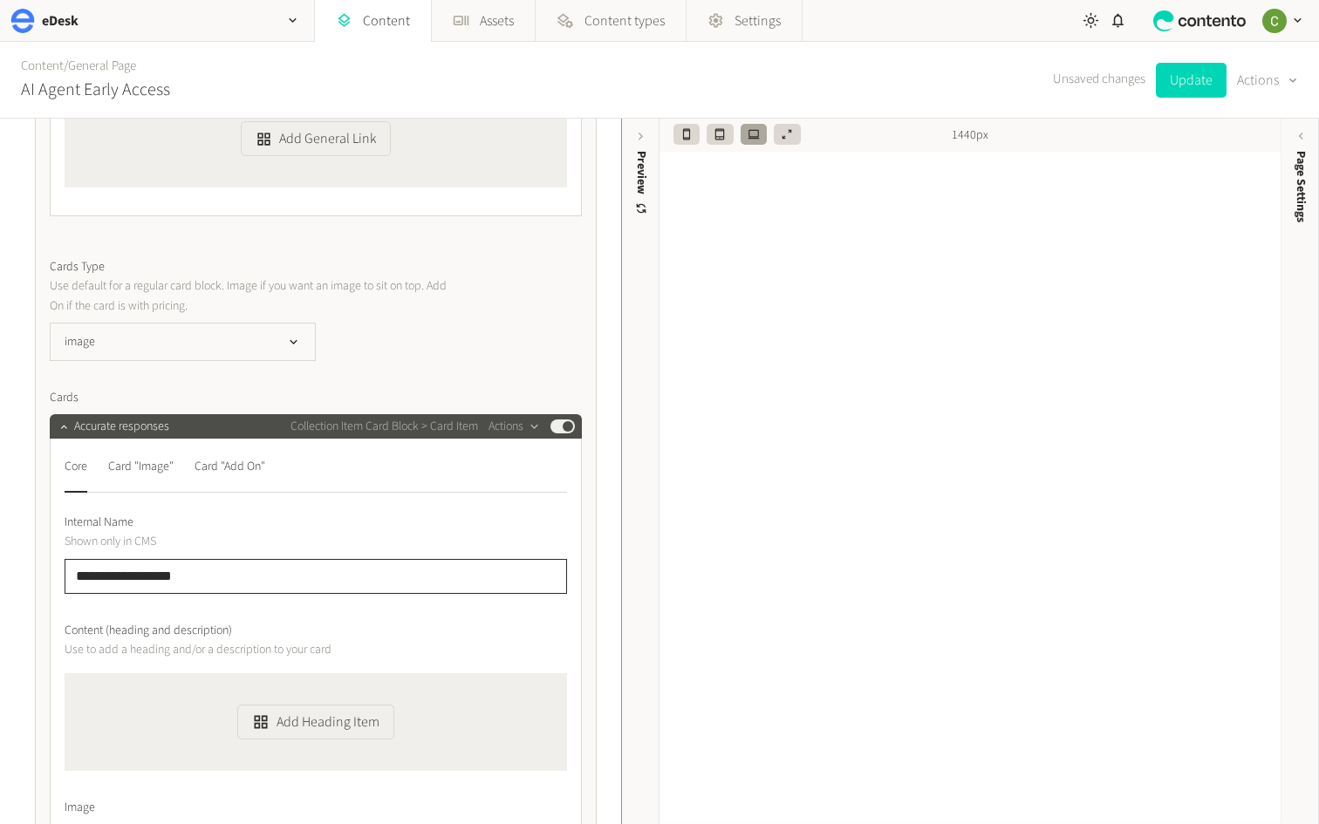
type input "**********"
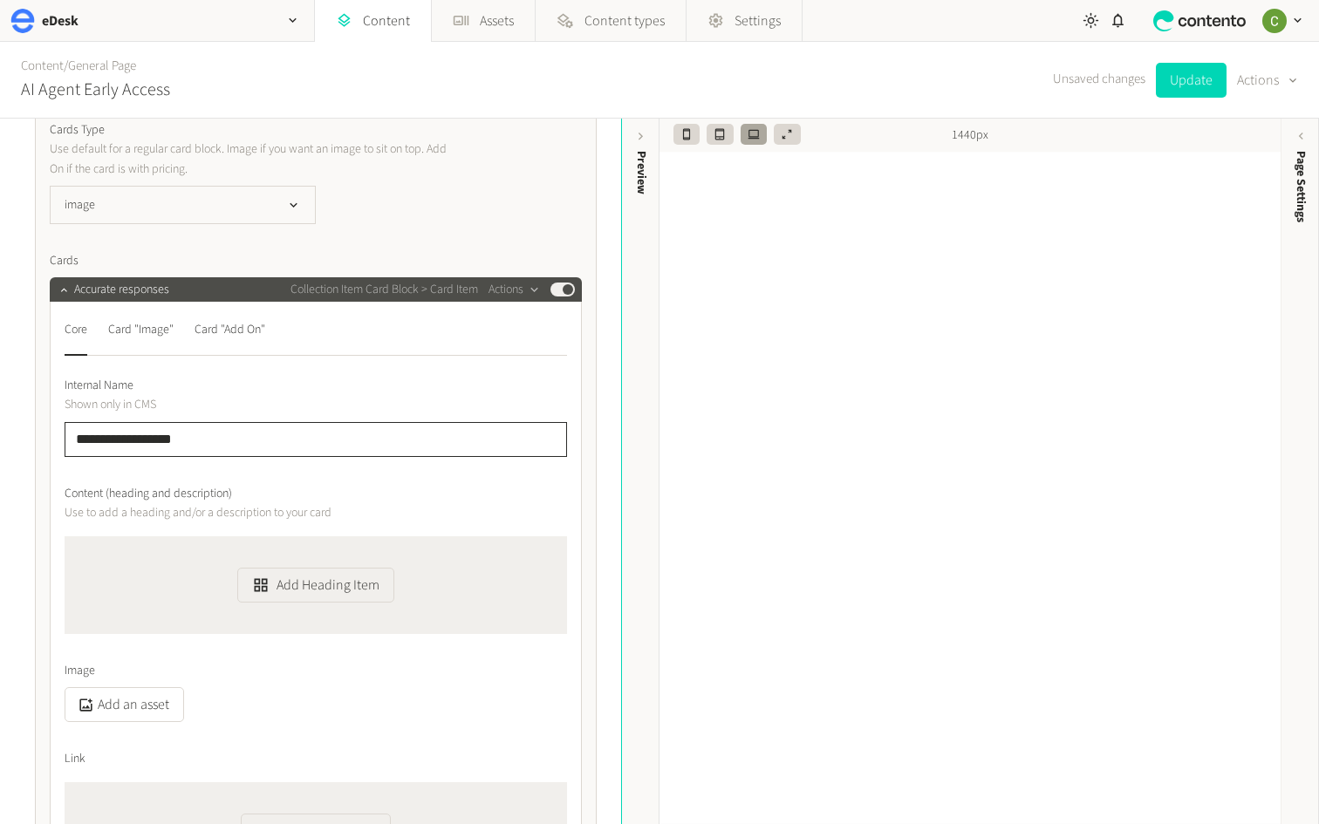
scroll to position [1106, 0]
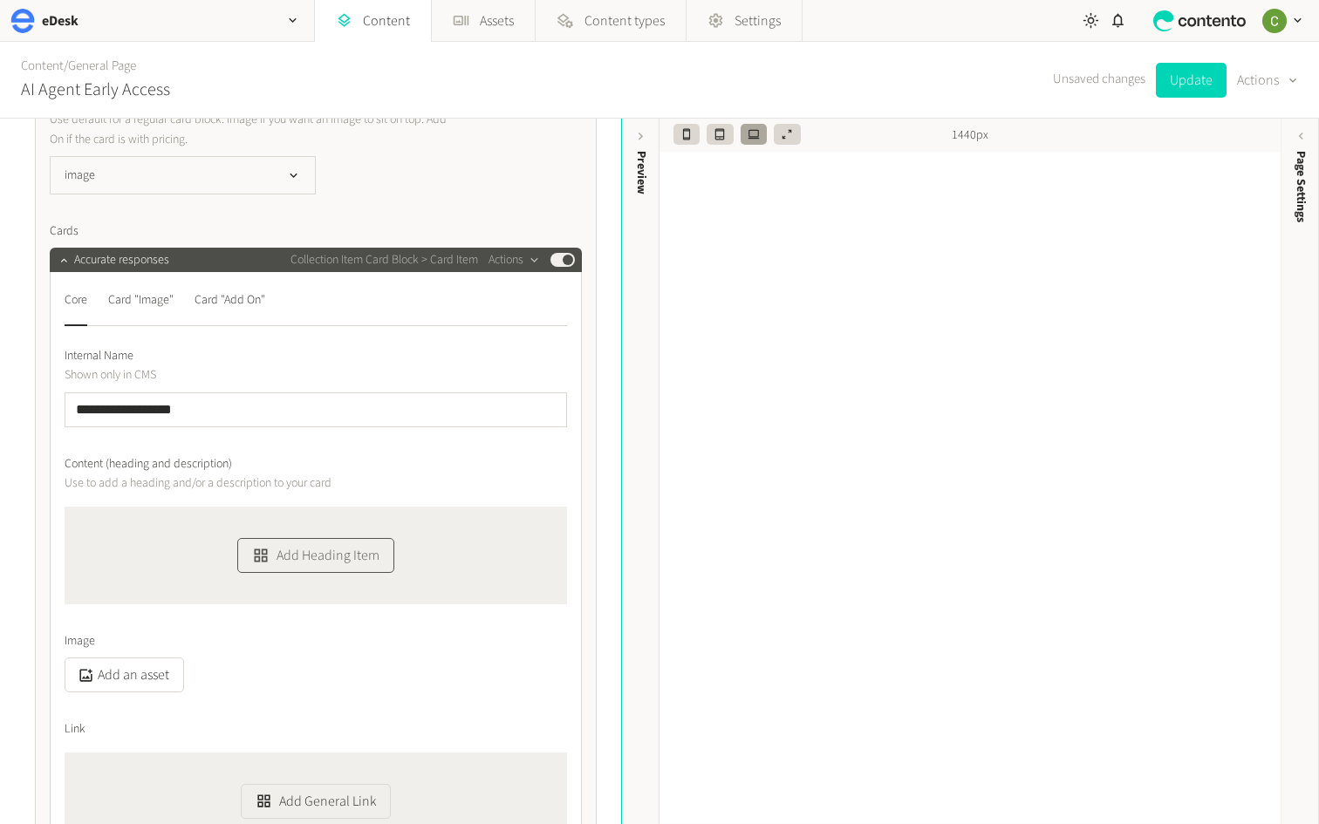
click at [263, 560] on icon "button" at bounding box center [260, 555] width 17 height 17
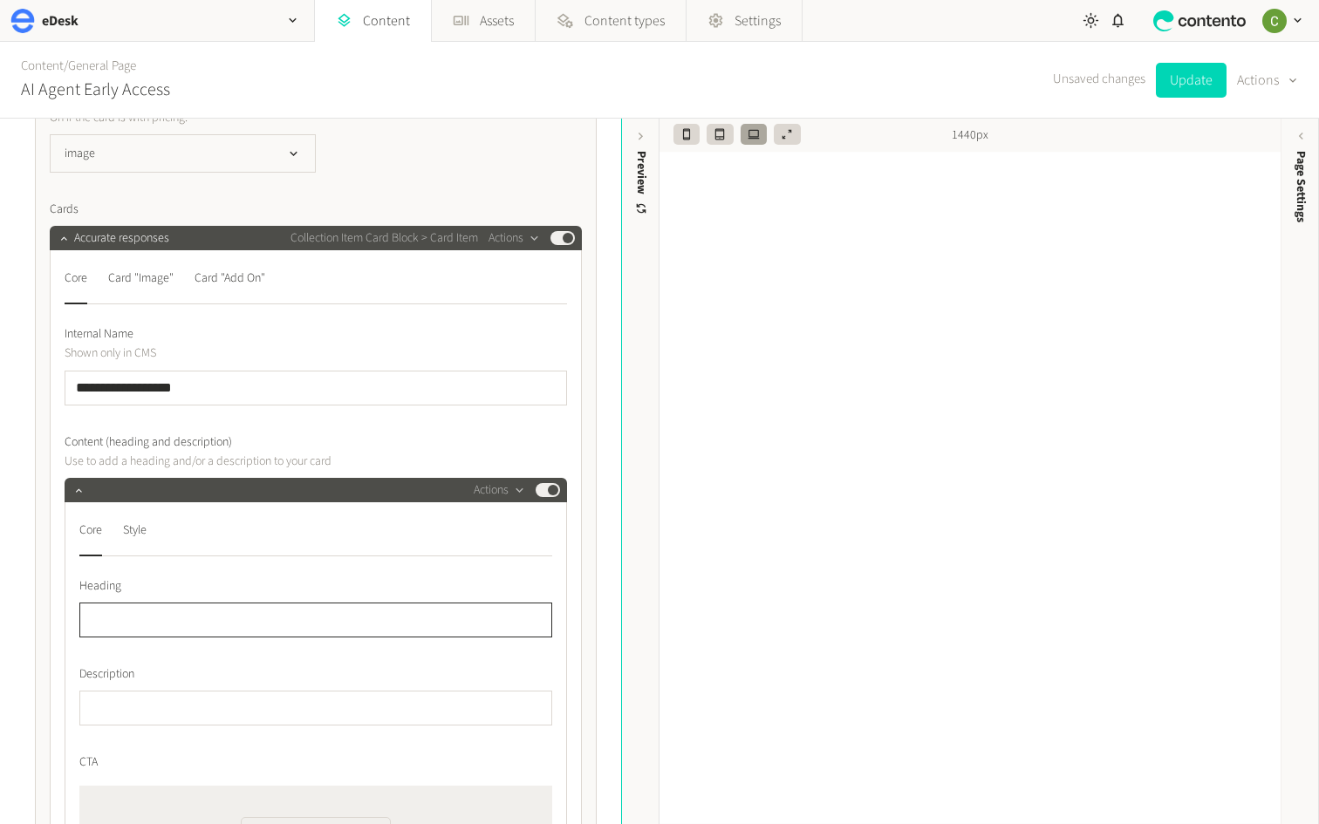
scroll to position [1137, 0]
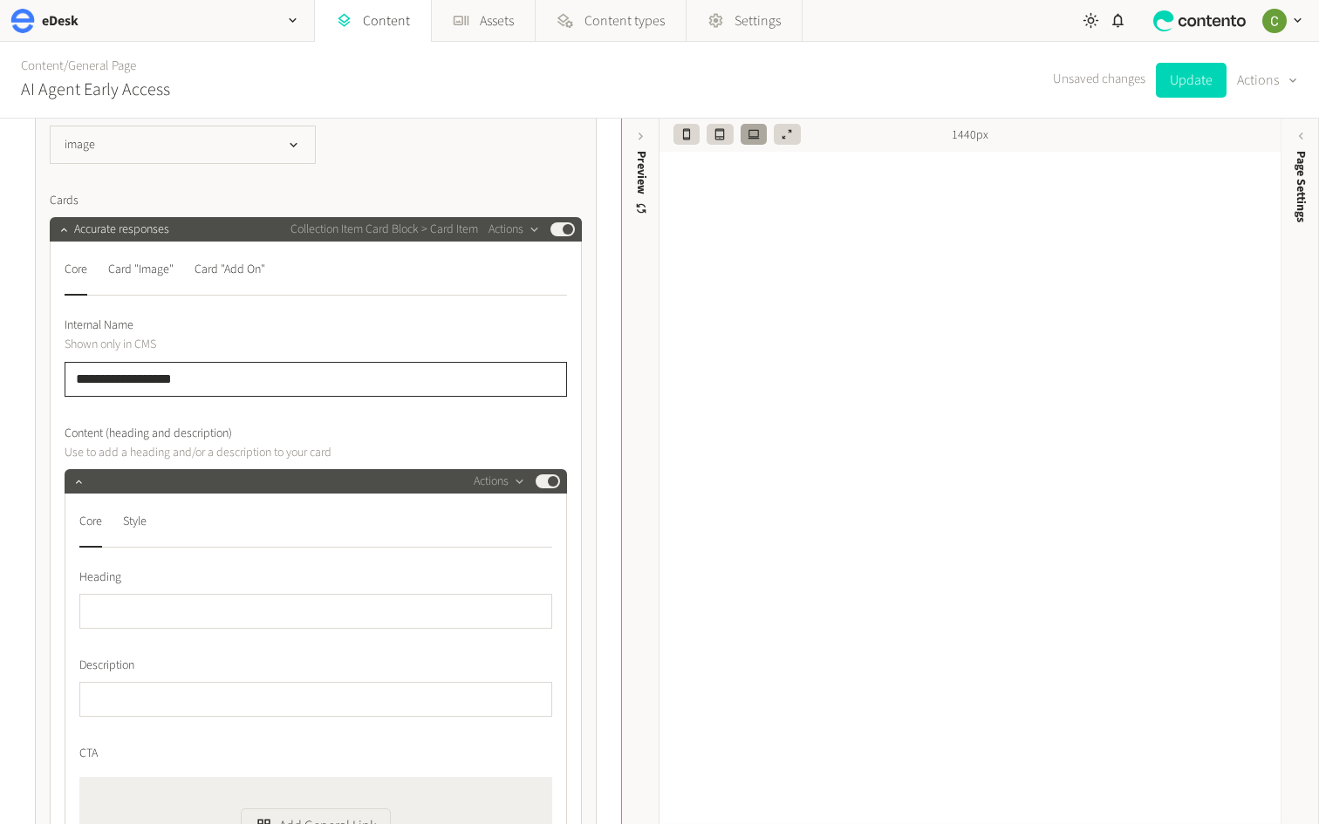
drag, startPoint x: 72, startPoint y: 373, endPoint x: 202, endPoint y: 373, distance: 130.0
click at [202, 373] on input "**********" at bounding box center [316, 379] width 502 height 35
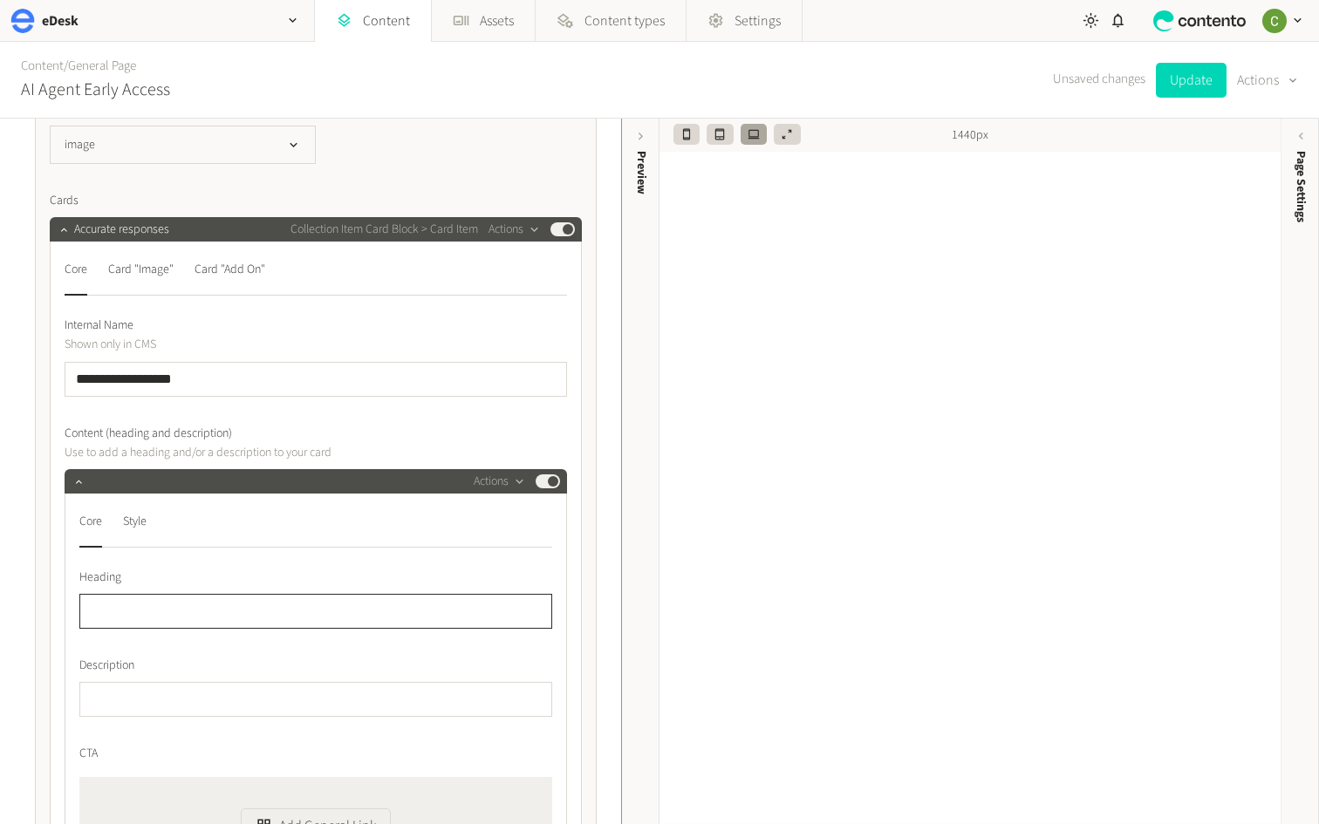
click at [126, 594] on input "text" at bounding box center [315, 611] width 473 height 35
paste input "**********"
type input "**********"
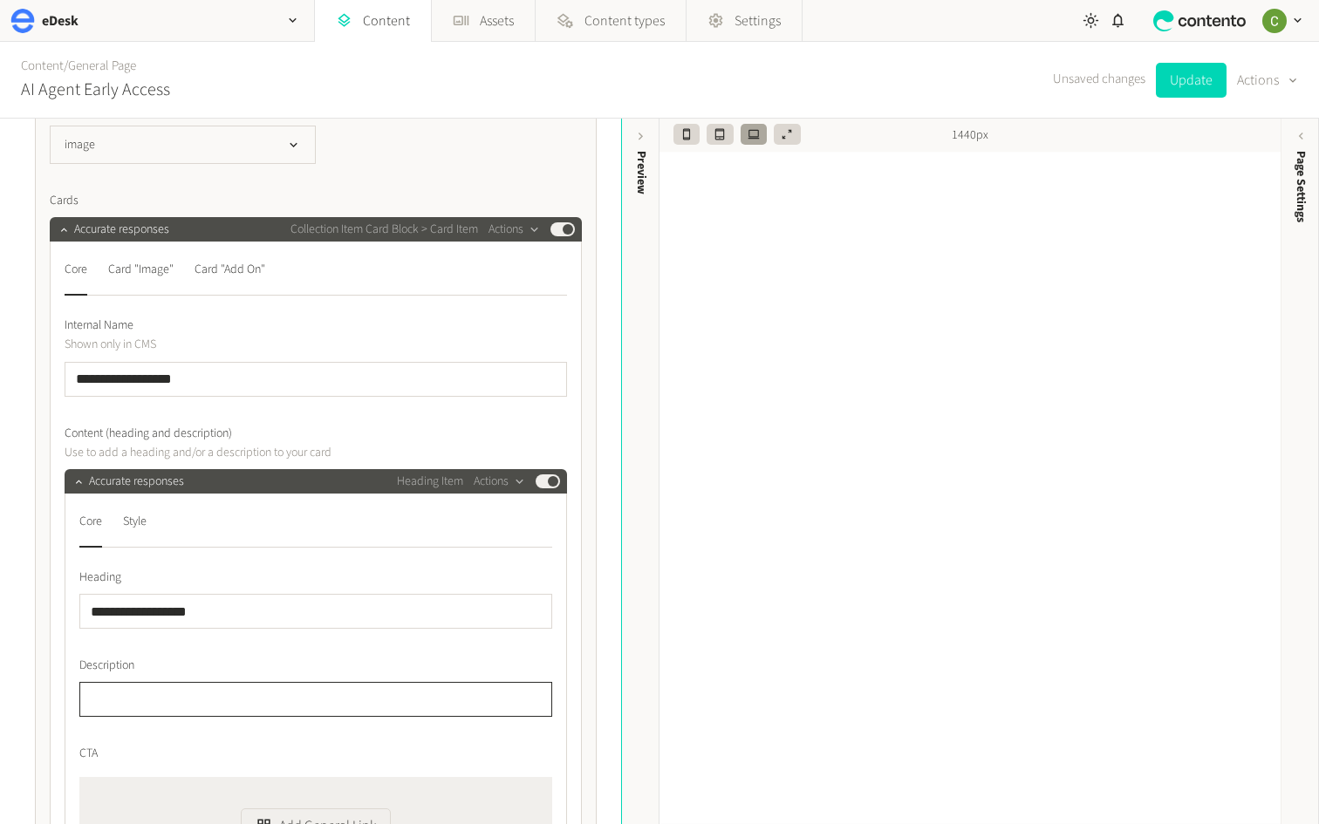
click at [140, 705] on input "text" at bounding box center [315, 699] width 473 height 35
paste input "**********"
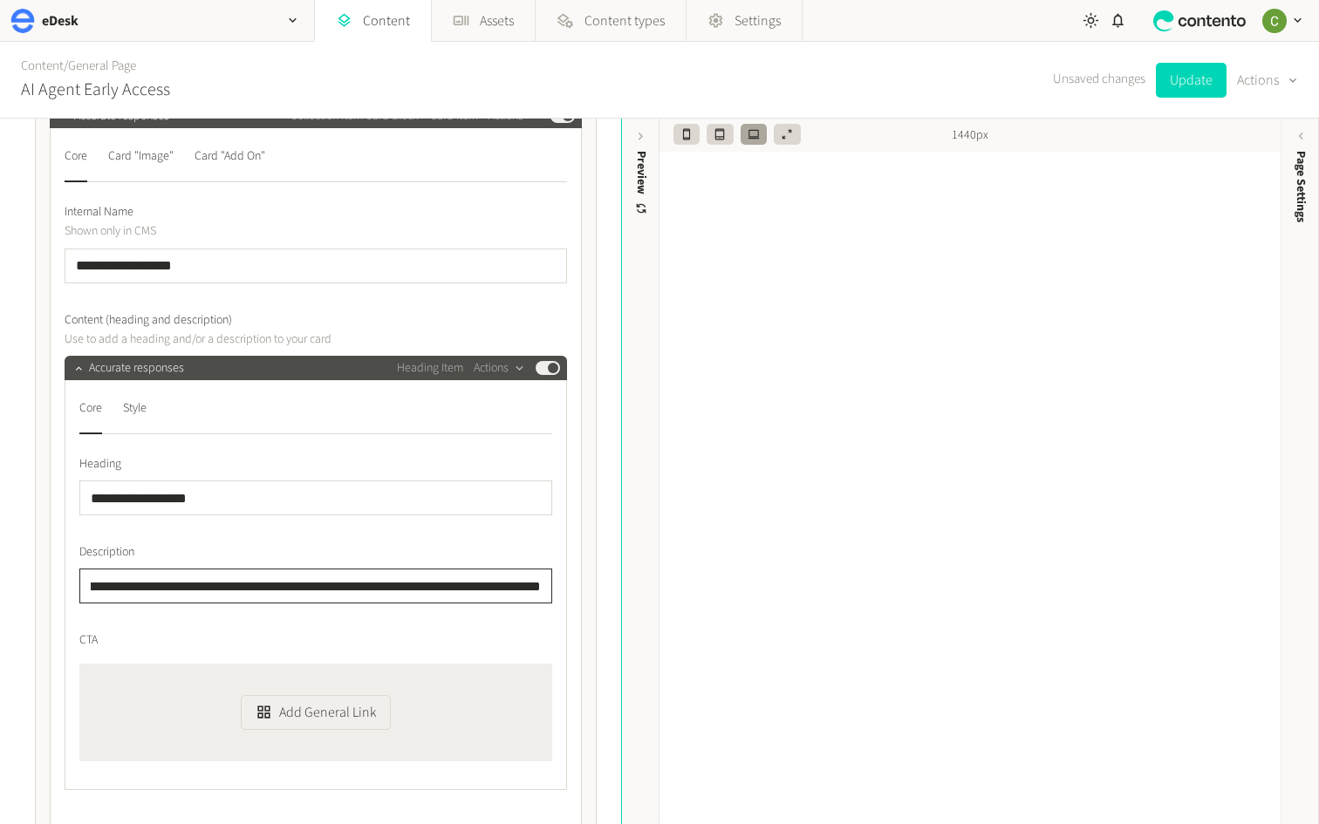
scroll to position [1278, 0]
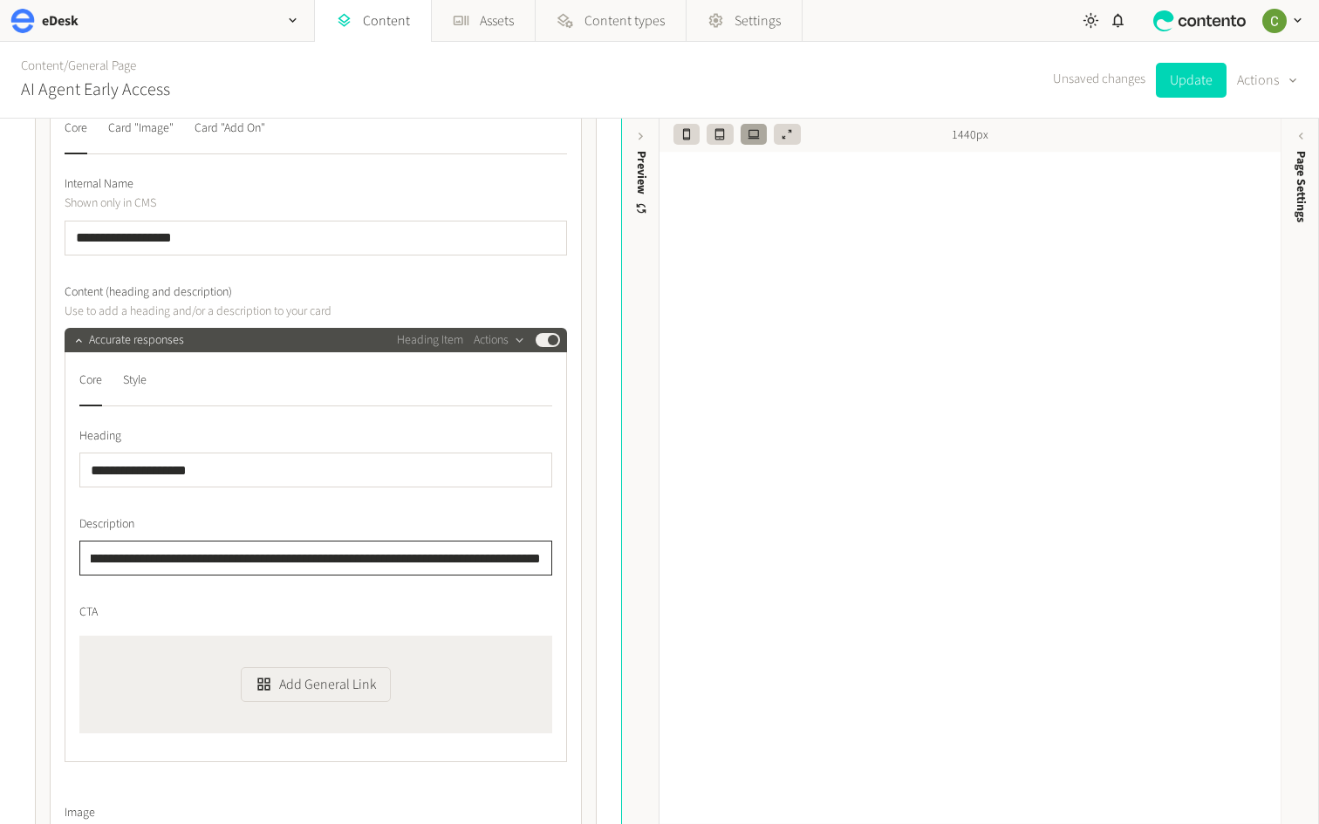
type input "**********"
click at [150, 379] on nav "Core Style" at bounding box center [315, 386] width 473 height 40
click at [129, 383] on div "Style" at bounding box center [135, 380] width 24 height 28
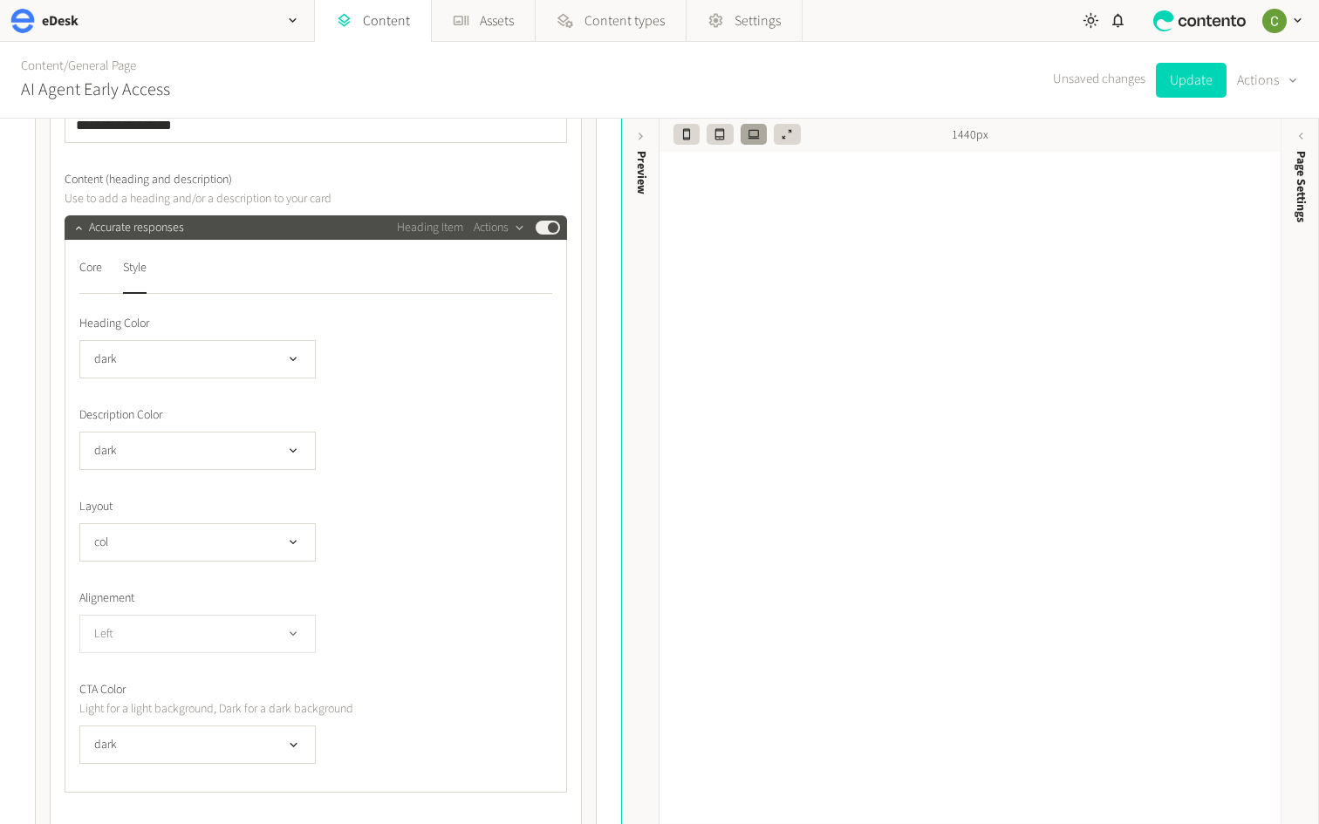
scroll to position [1389, 0]
click at [87, 279] on div "Core" at bounding box center [90, 270] width 23 height 28
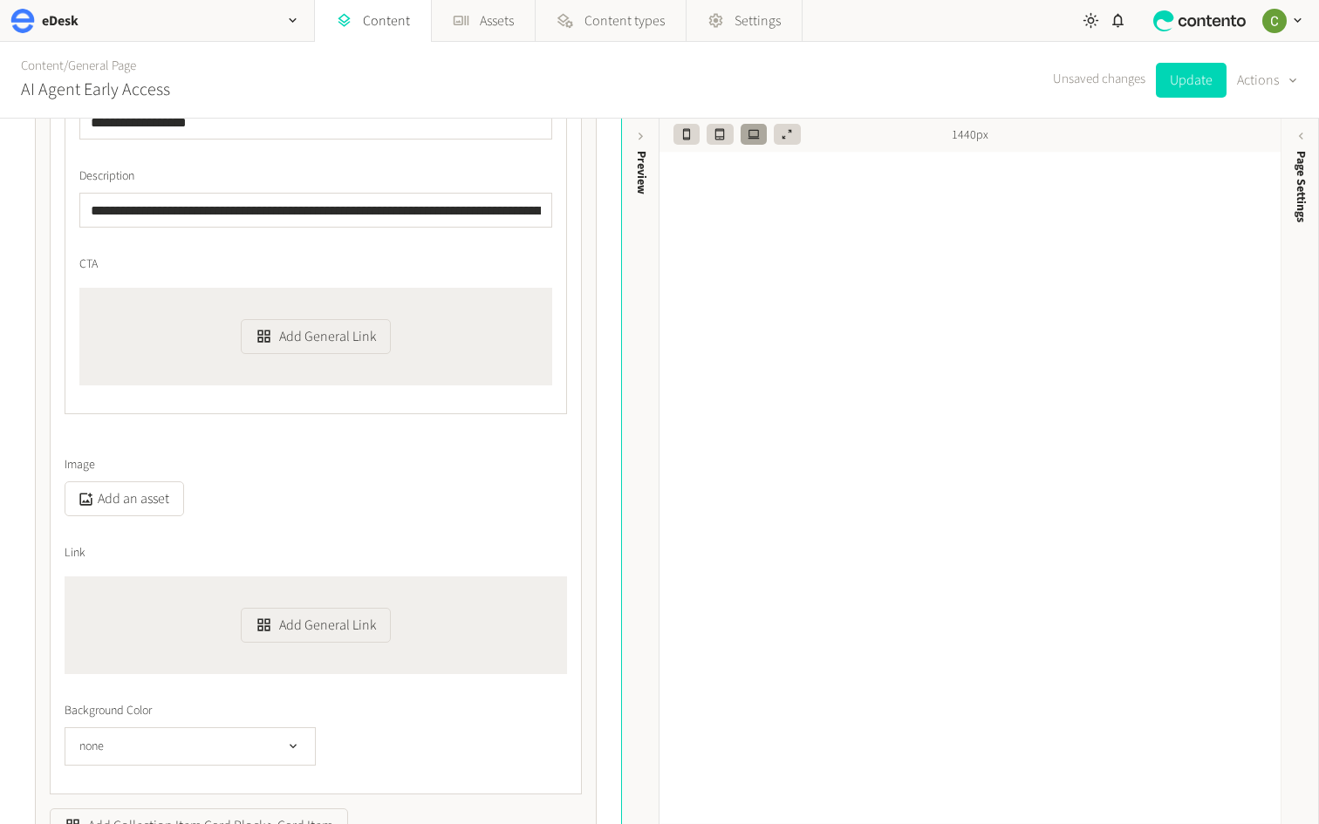
scroll to position [1794, 0]
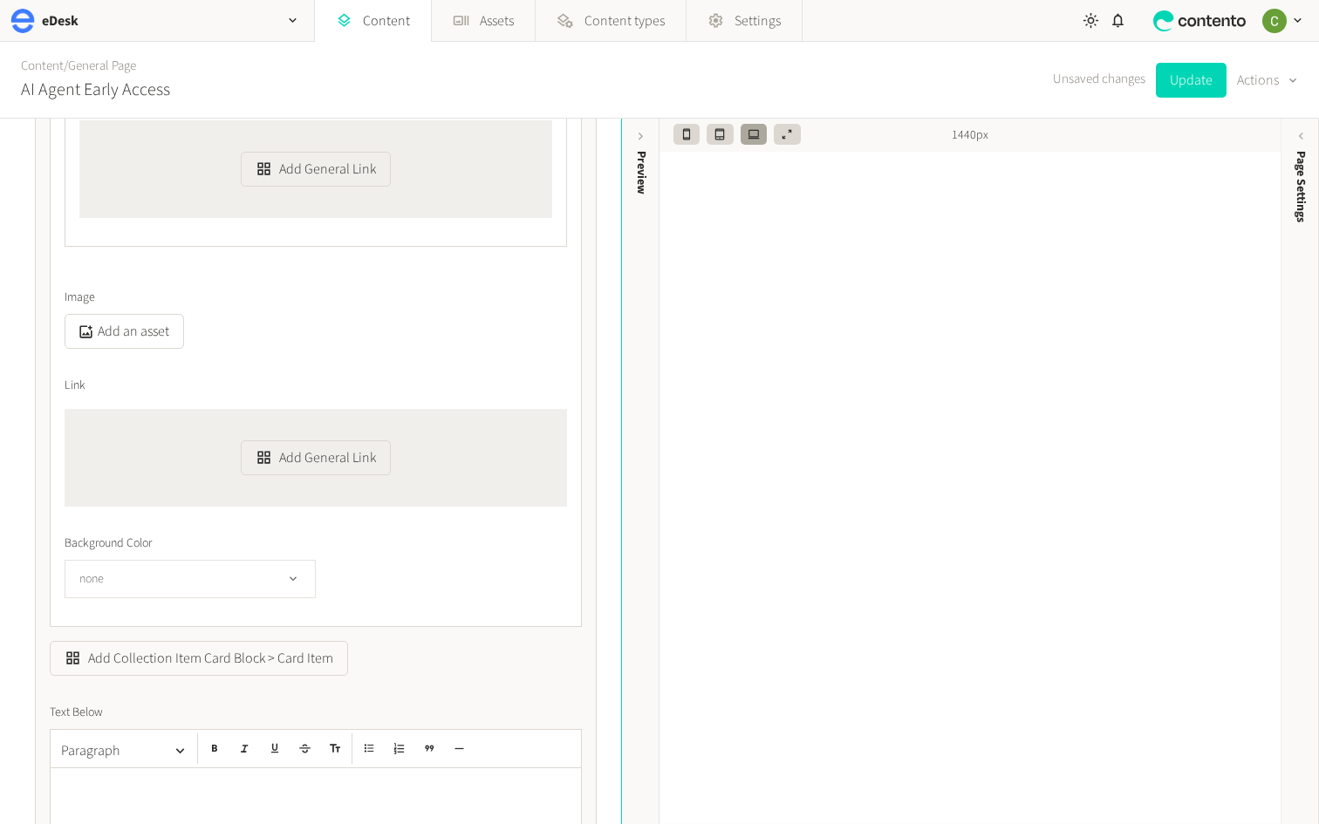
click at [266, 574] on button "none" at bounding box center [190, 579] width 251 height 38
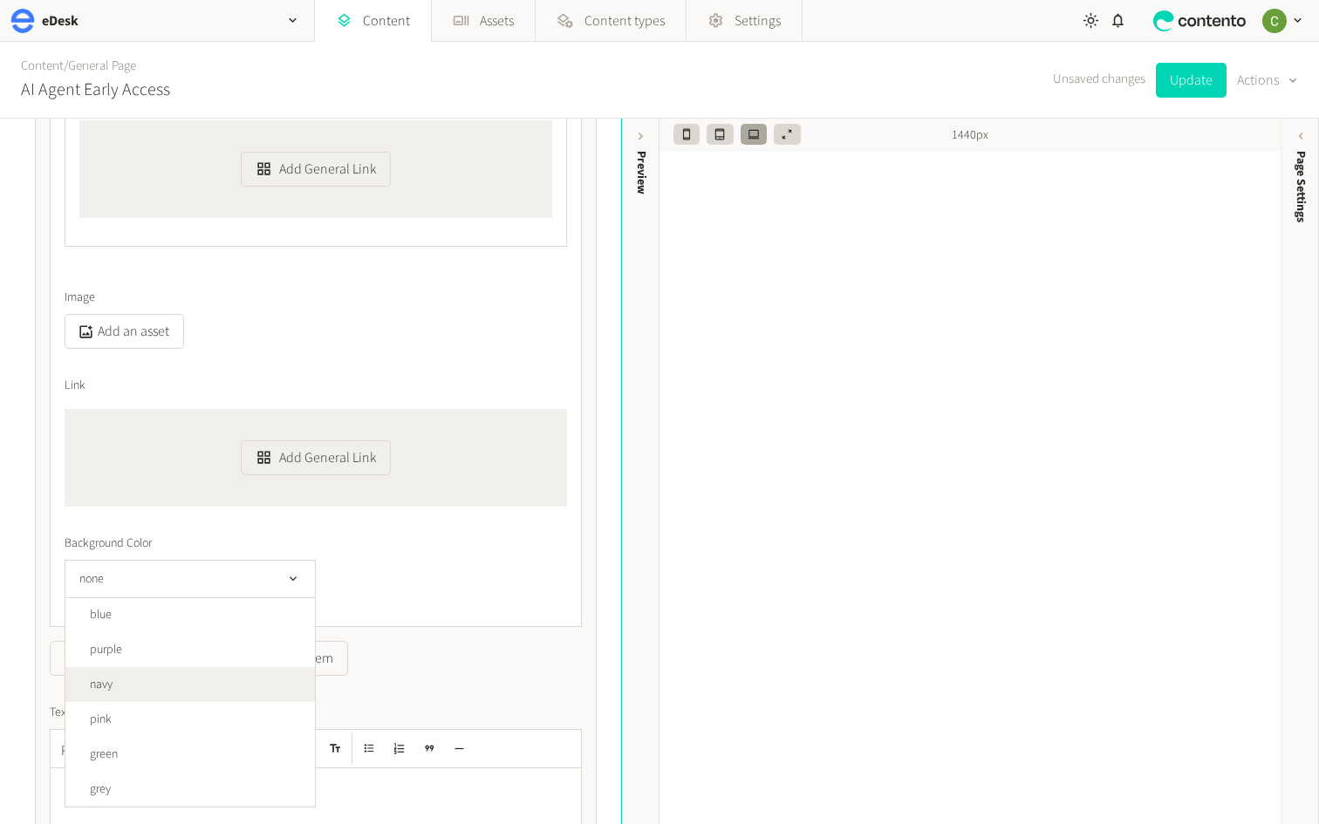
click at [117, 684] on li "navy" at bounding box center [189, 684] width 249 height 35
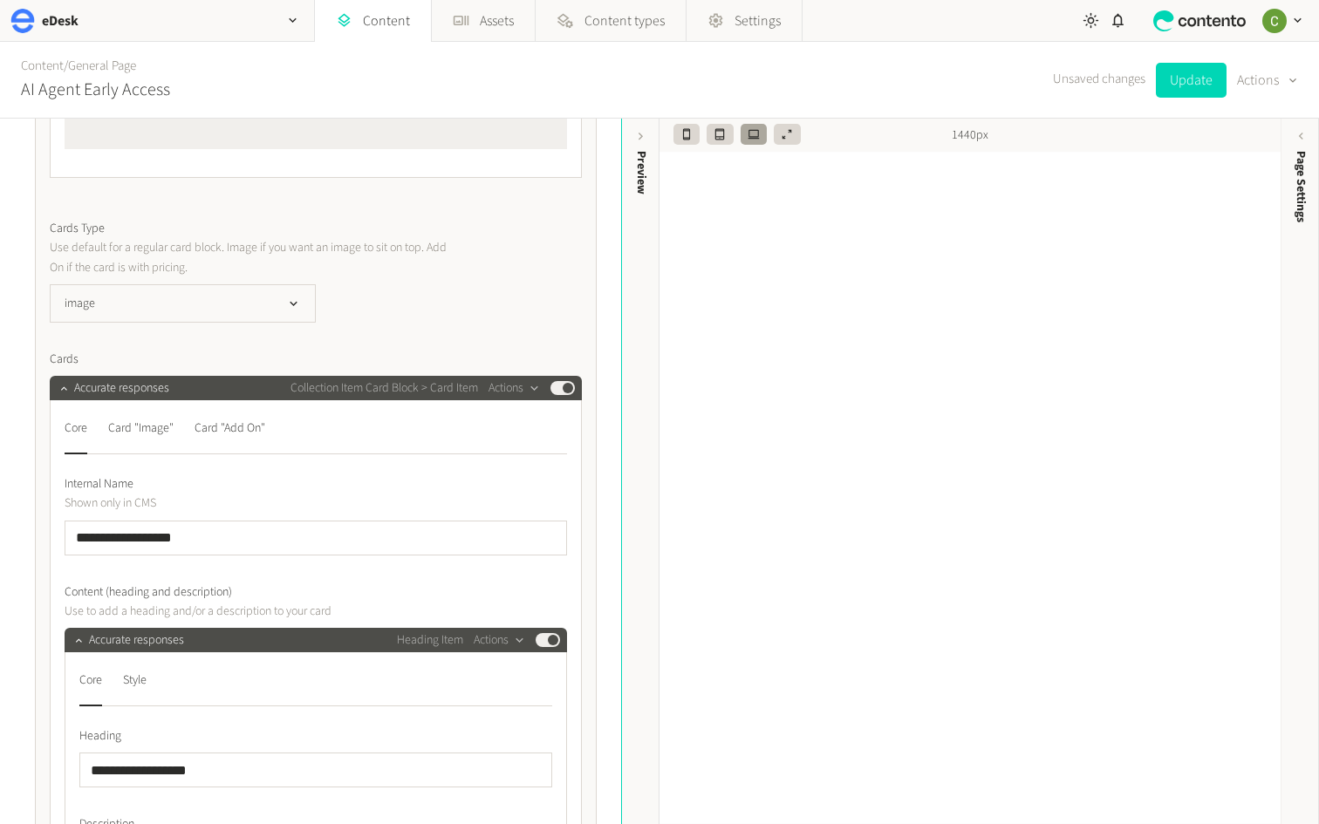
scroll to position [1024, 0]
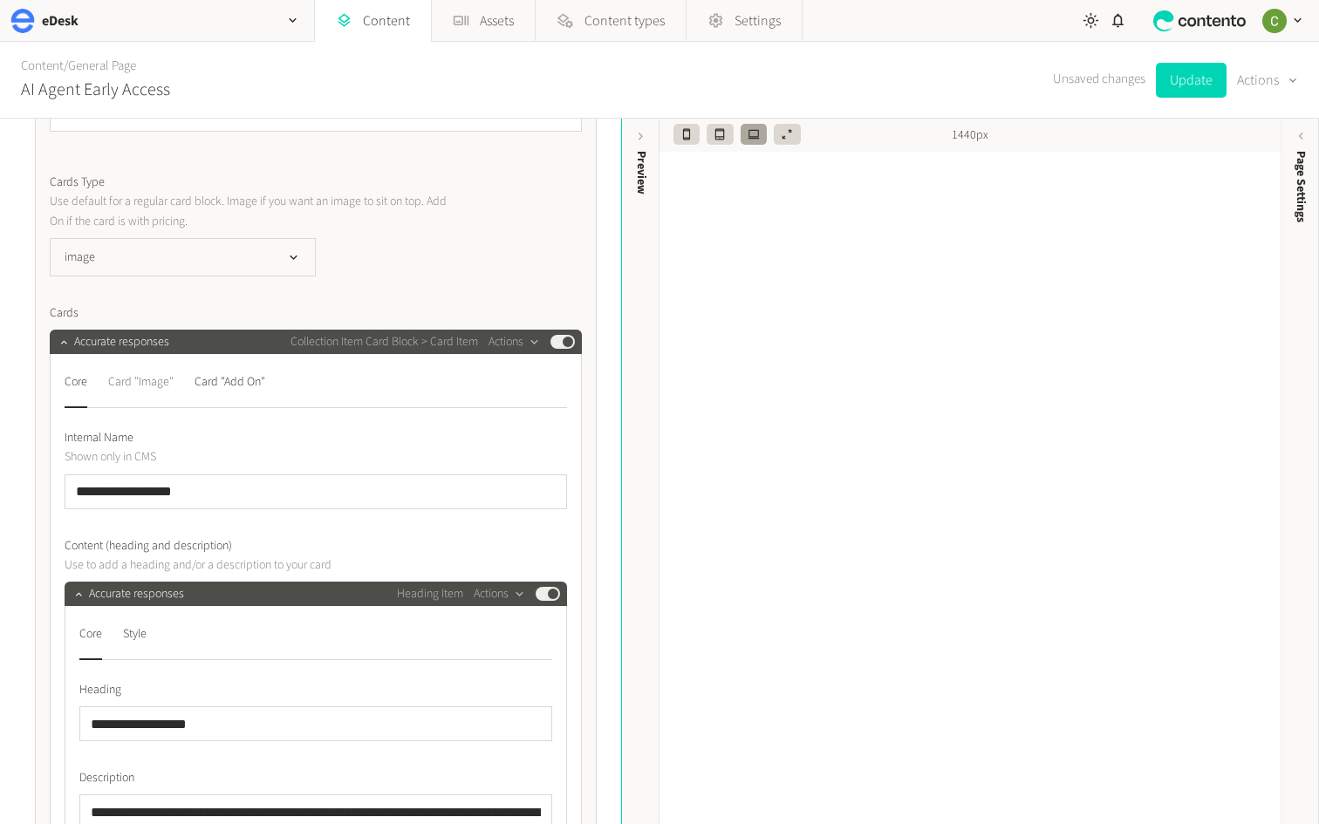
click at [142, 379] on div "Card "Image"" at bounding box center [140, 382] width 65 height 28
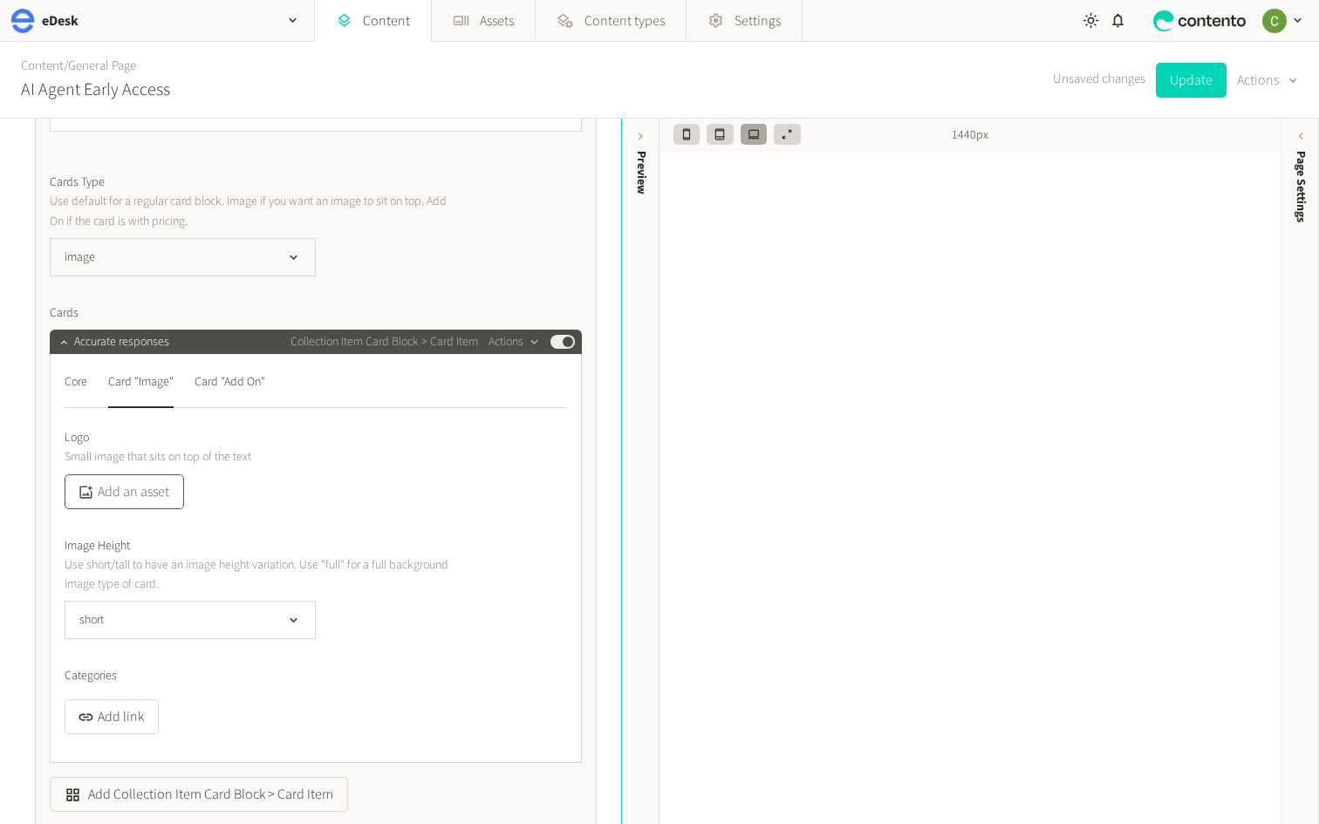
click at [139, 475] on button "Add an asset" at bounding box center [125, 492] width 120 height 35
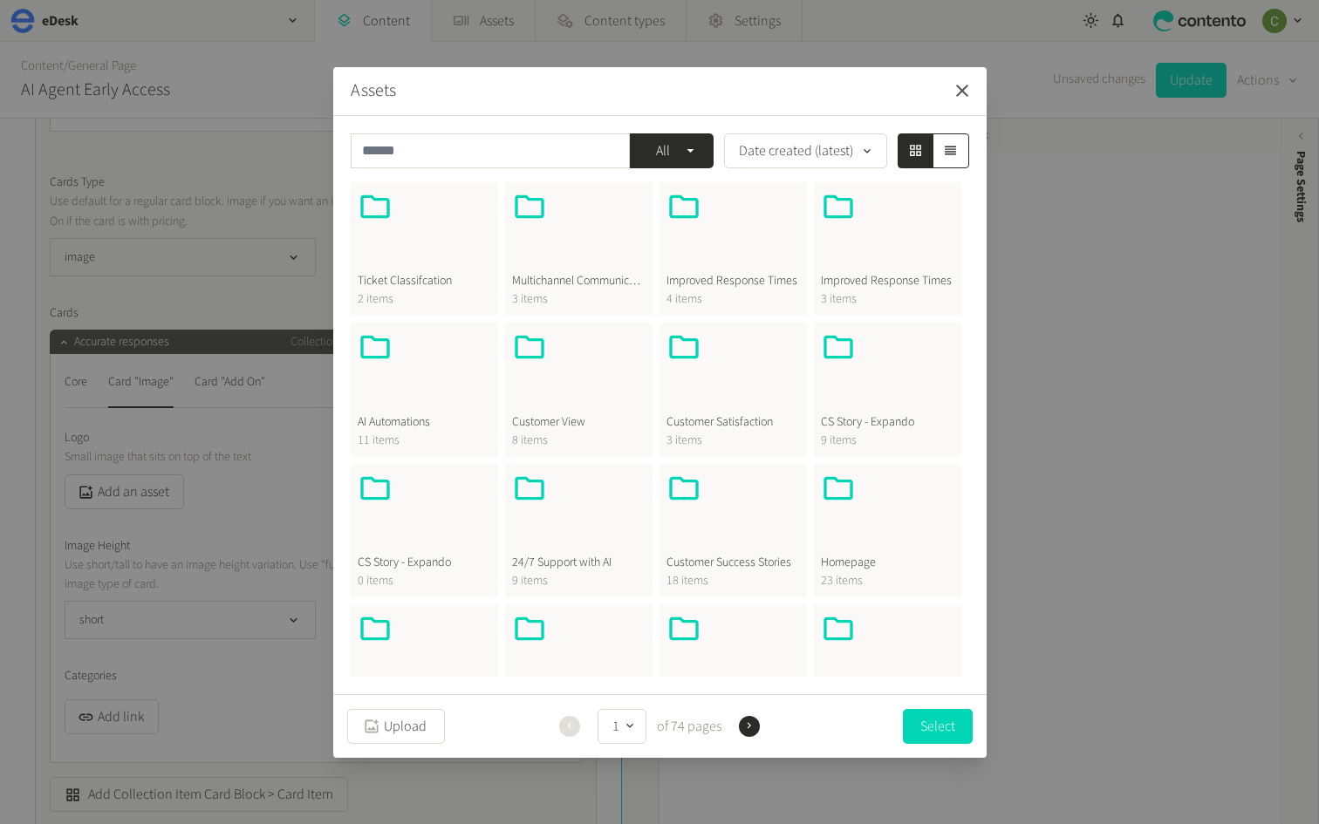
click at [960, 105] on button "button" at bounding box center [962, 90] width 35 height 35
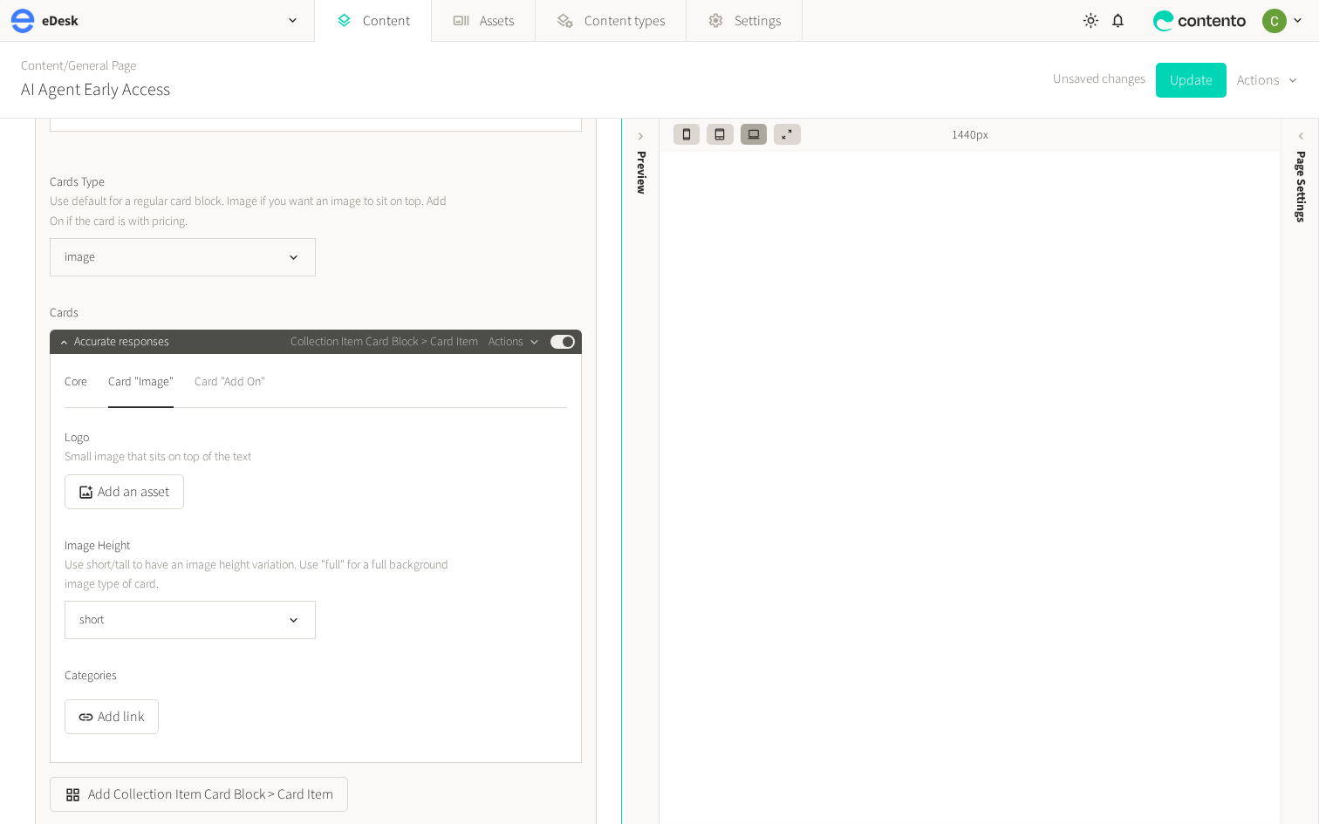
scroll to position [1043, 0]
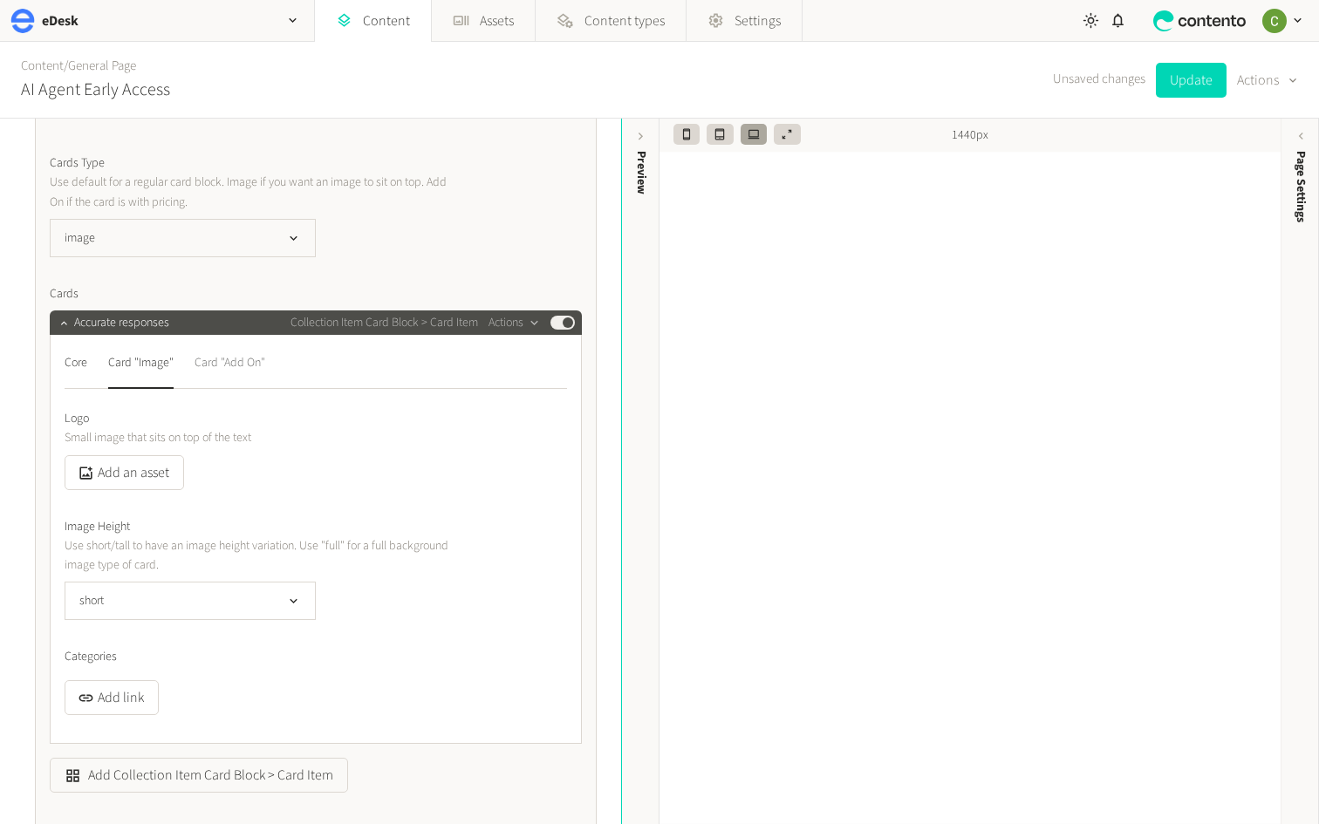
click at [237, 361] on div "Card "Add On"" at bounding box center [230, 363] width 71 height 28
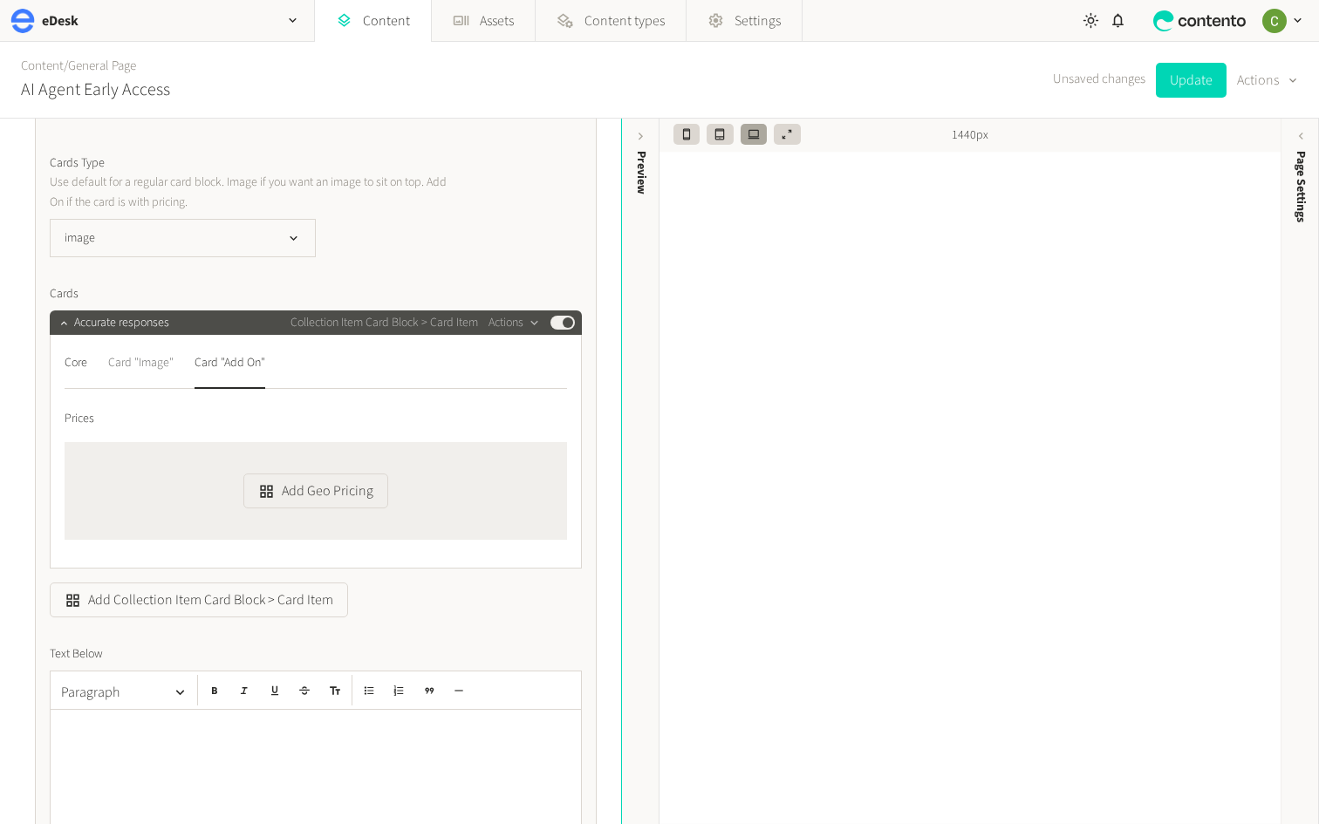
click at [153, 367] on div "Card "Image"" at bounding box center [140, 363] width 65 height 28
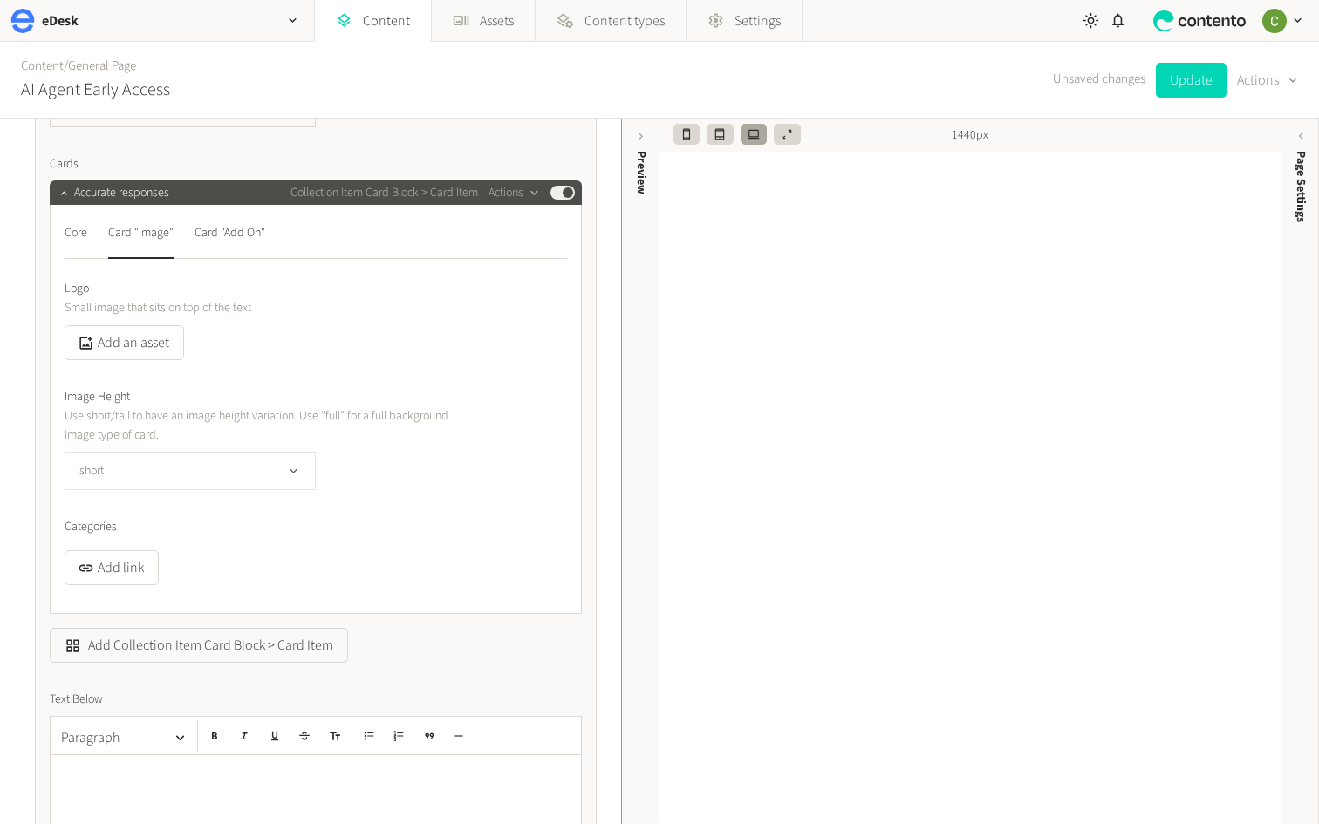
scroll to position [1159, 0]
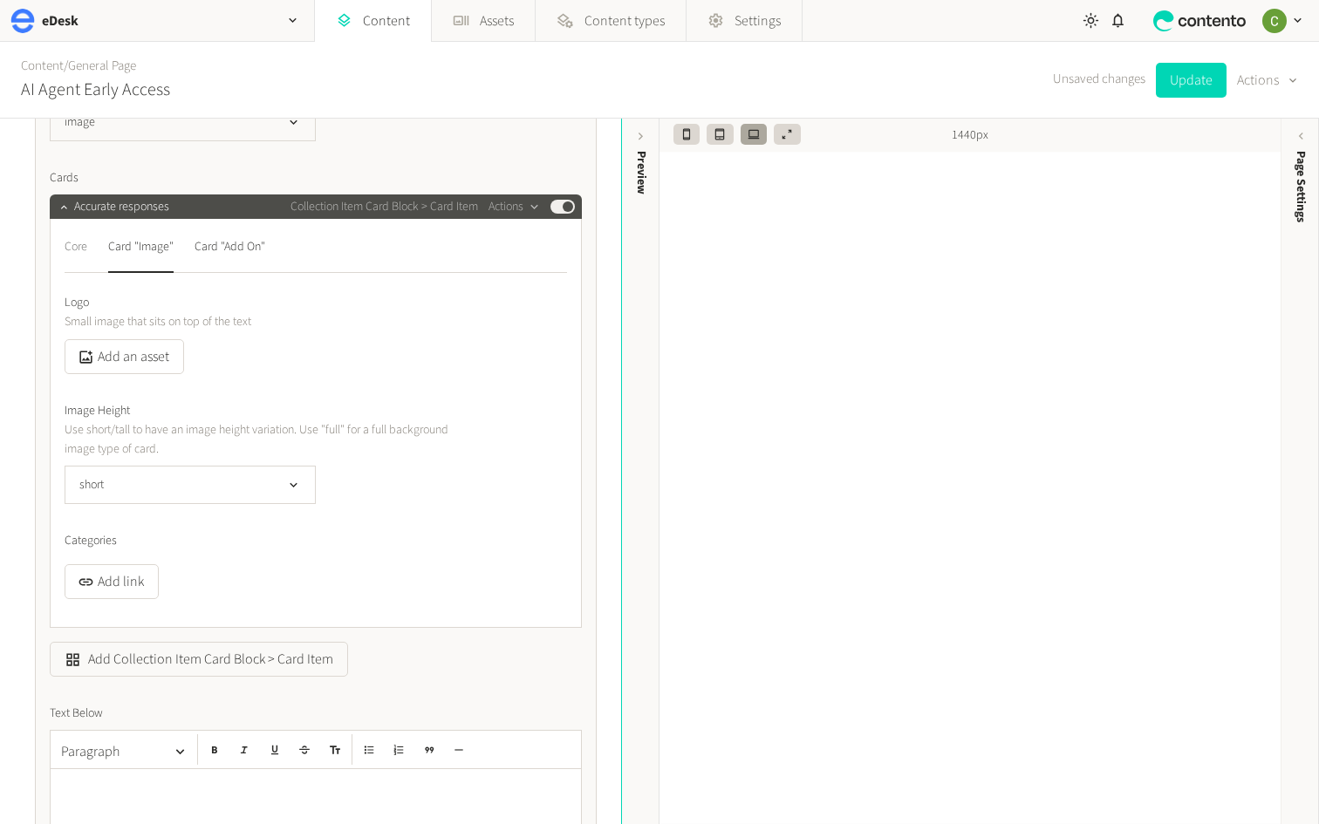
click at [77, 249] on div "Core" at bounding box center [76, 247] width 23 height 28
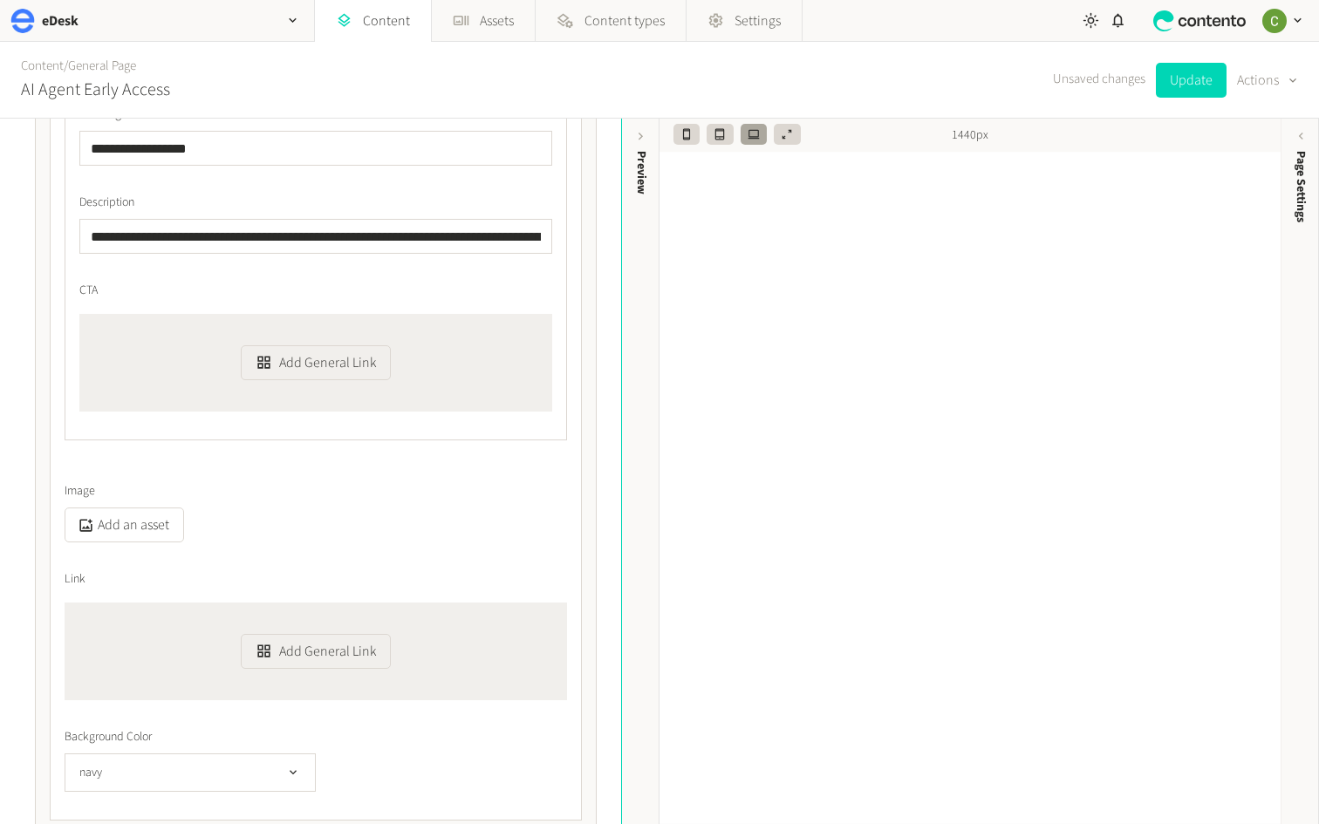
scroll to position [1610, 0]
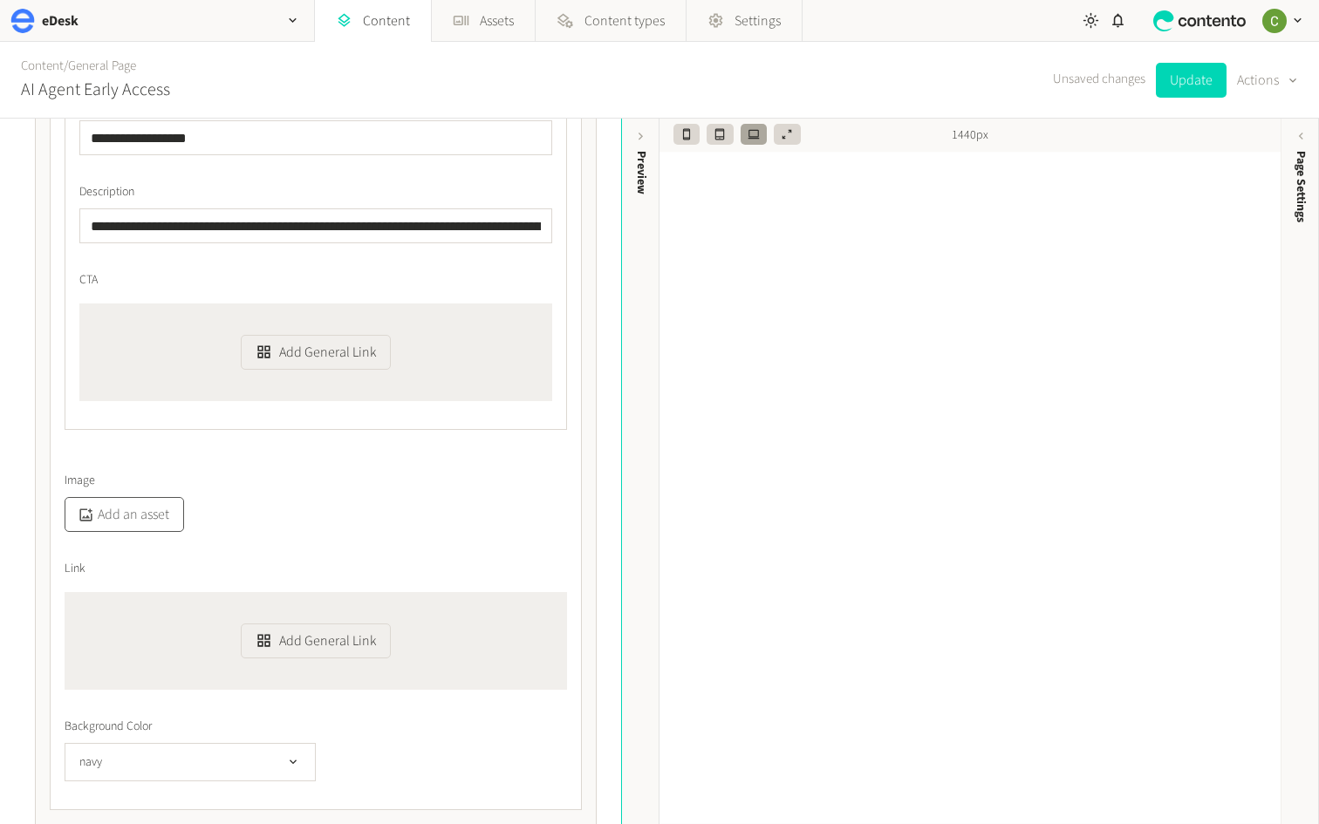
click at [138, 497] on button "Add an asset" at bounding box center [125, 514] width 120 height 35
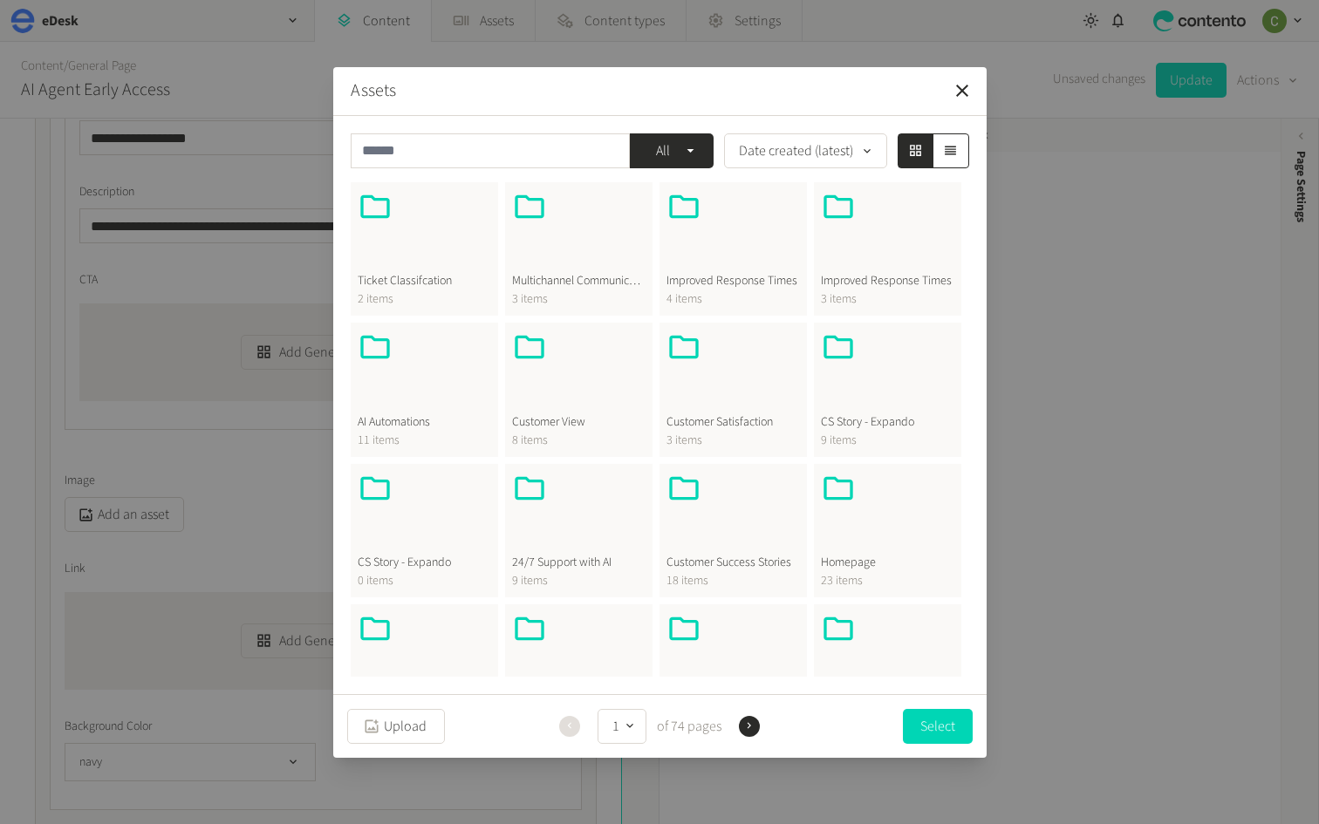
click at [560, 248] on div at bounding box center [578, 231] width 133 height 84
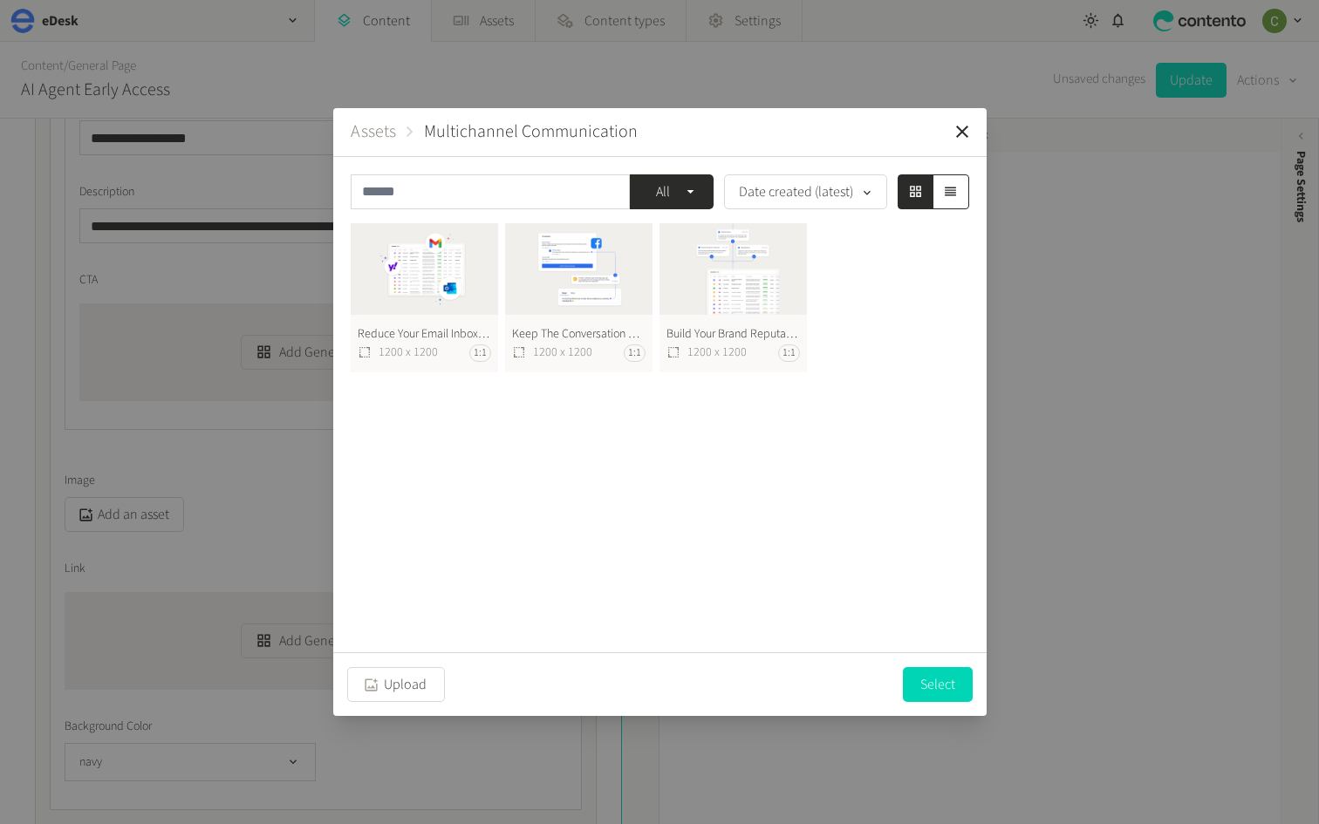
click at [368, 139] on button "Assets" at bounding box center [373, 132] width 45 height 26
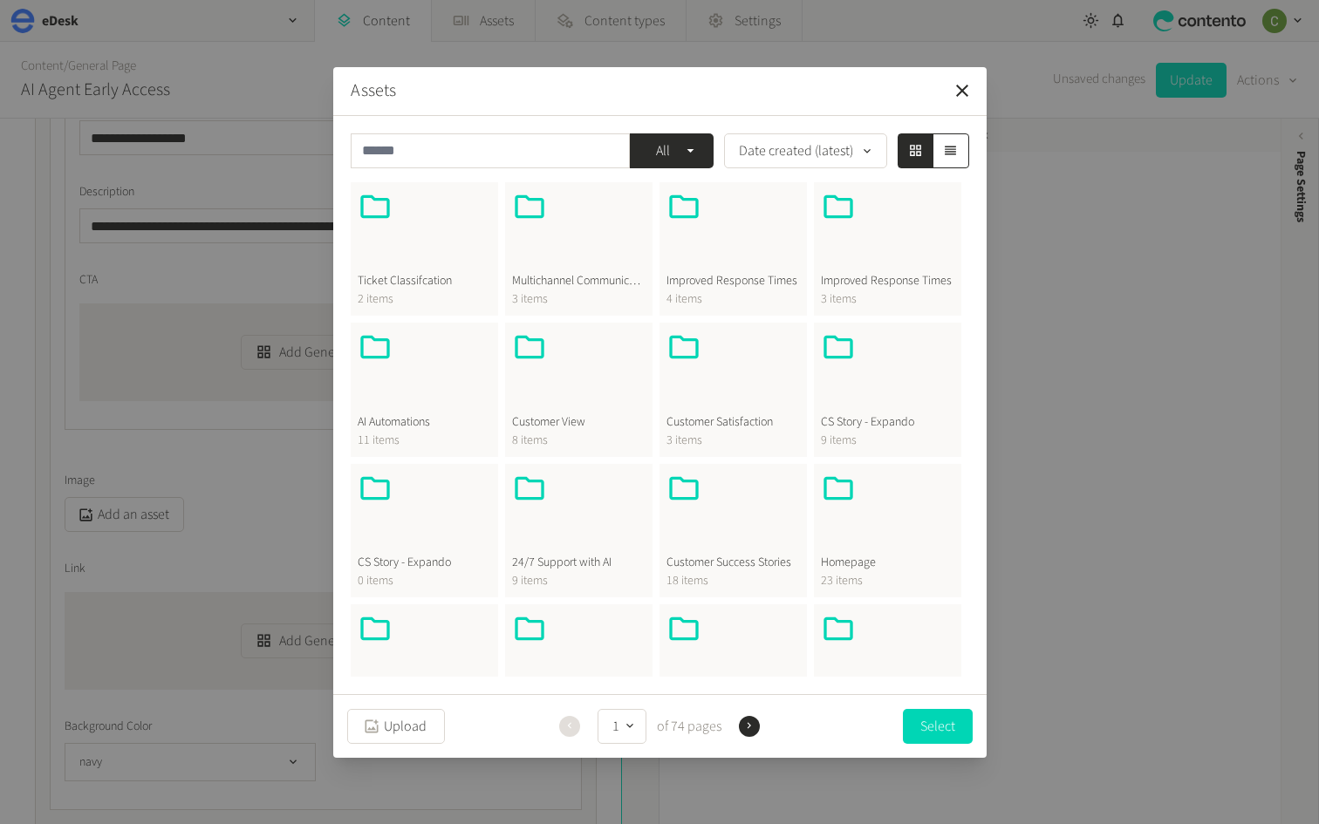
click at [442, 371] on div at bounding box center [424, 372] width 133 height 84
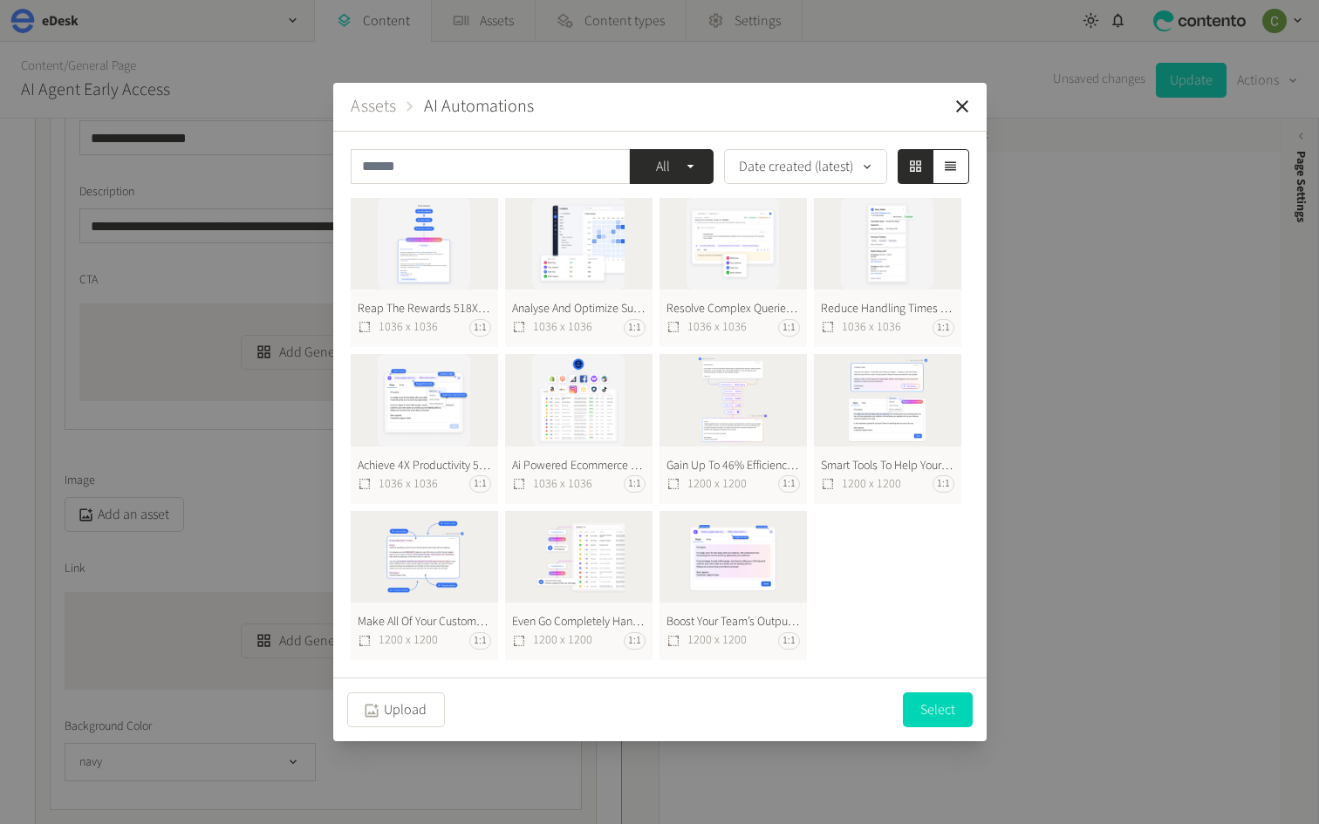
click at [444, 386] on button "Achieve 4X Productivity 518X518@2X 1036 x 1036 1:1" at bounding box center [424, 429] width 147 height 150
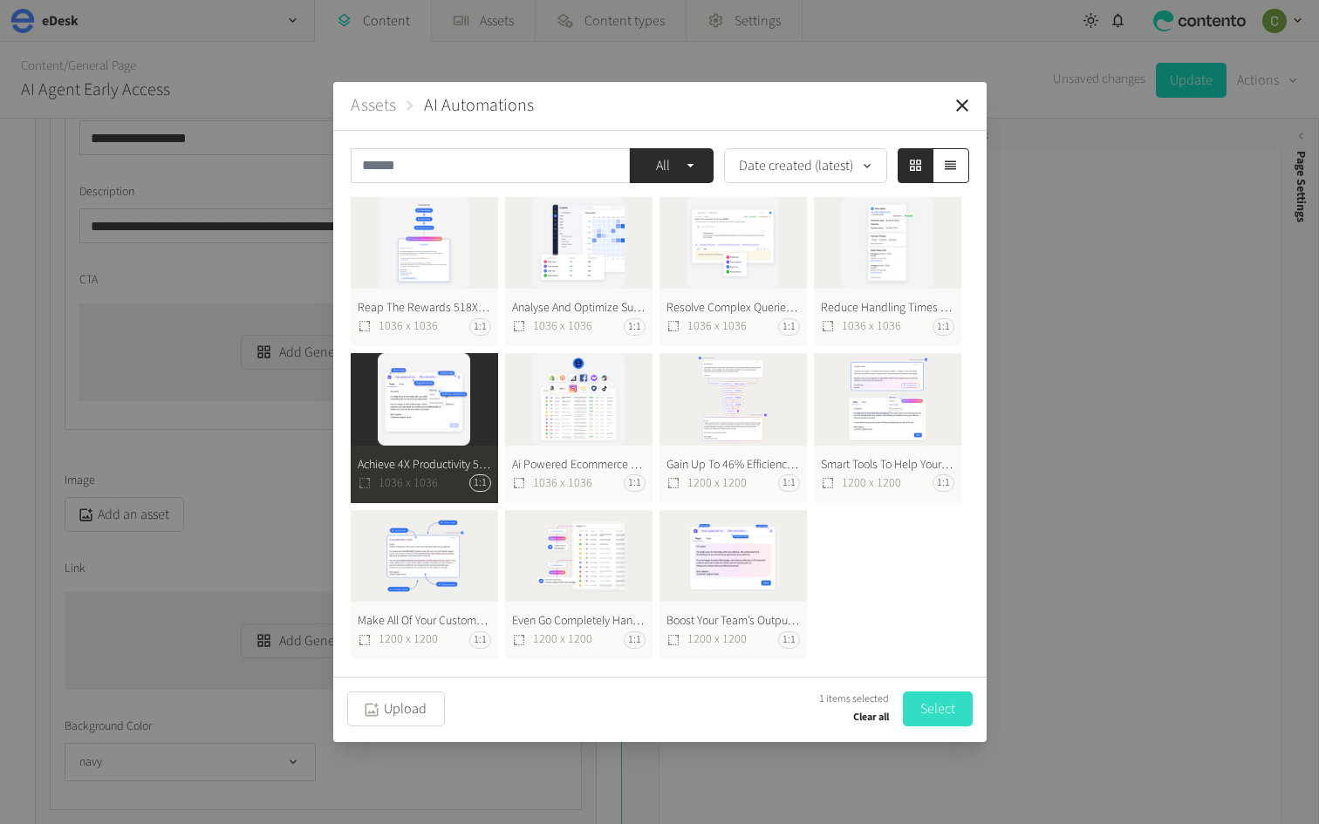
click at [943, 711] on button "Select" at bounding box center [938, 709] width 70 height 35
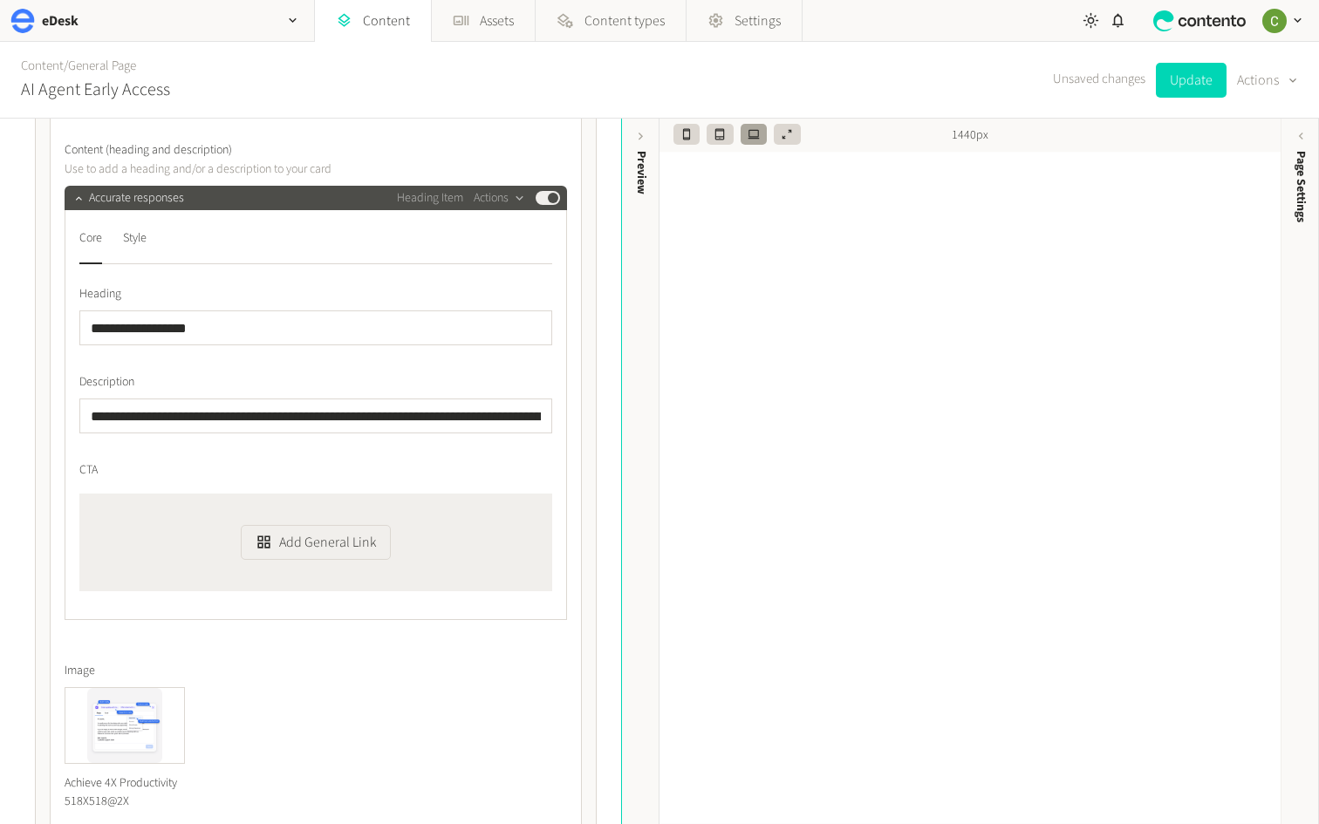
scroll to position [1365, 0]
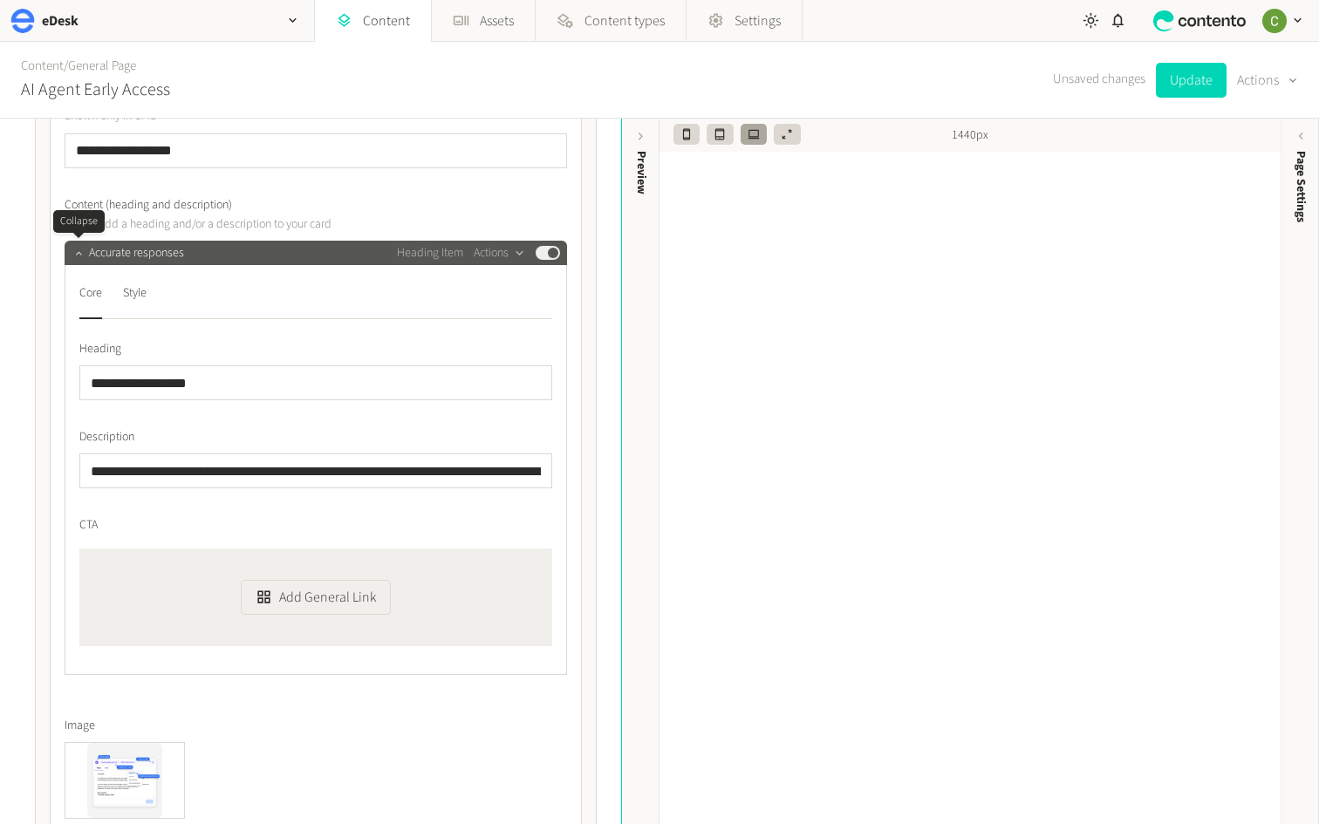
click at [74, 249] on icon "button" at bounding box center [78, 253] width 12 height 12
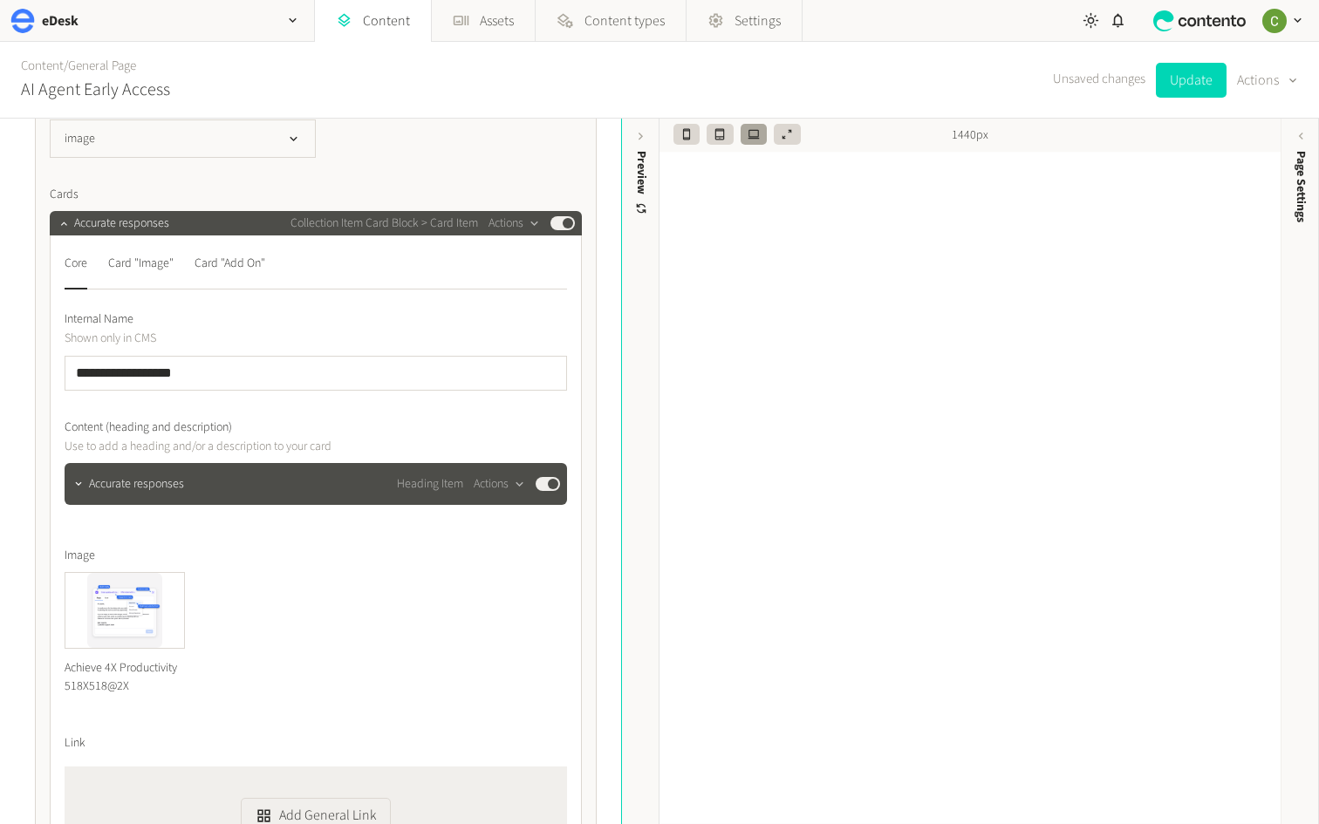
scroll to position [1083, 0]
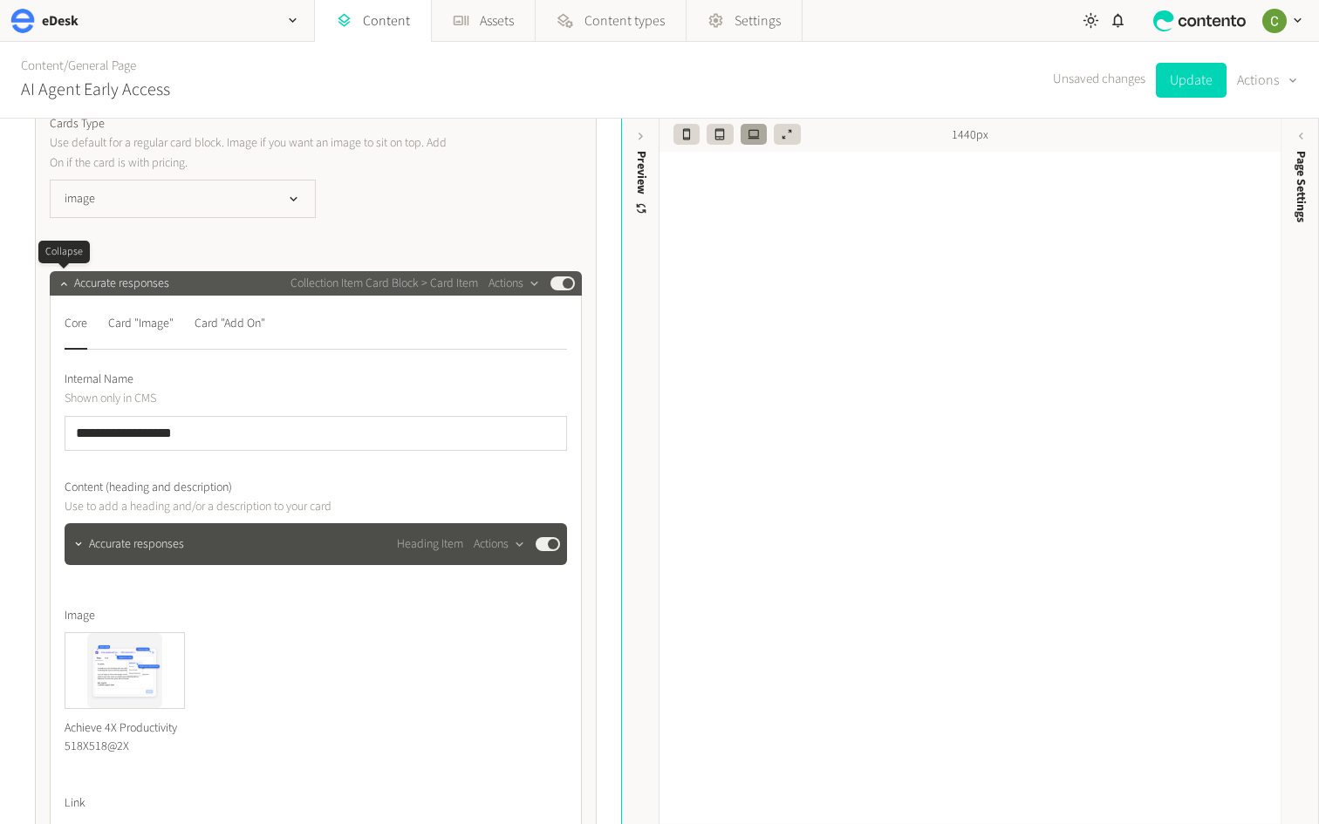
click at [70, 292] on div at bounding box center [63, 283] width 21 height 24
click at [60, 280] on icon "button" at bounding box center [64, 283] width 12 height 12
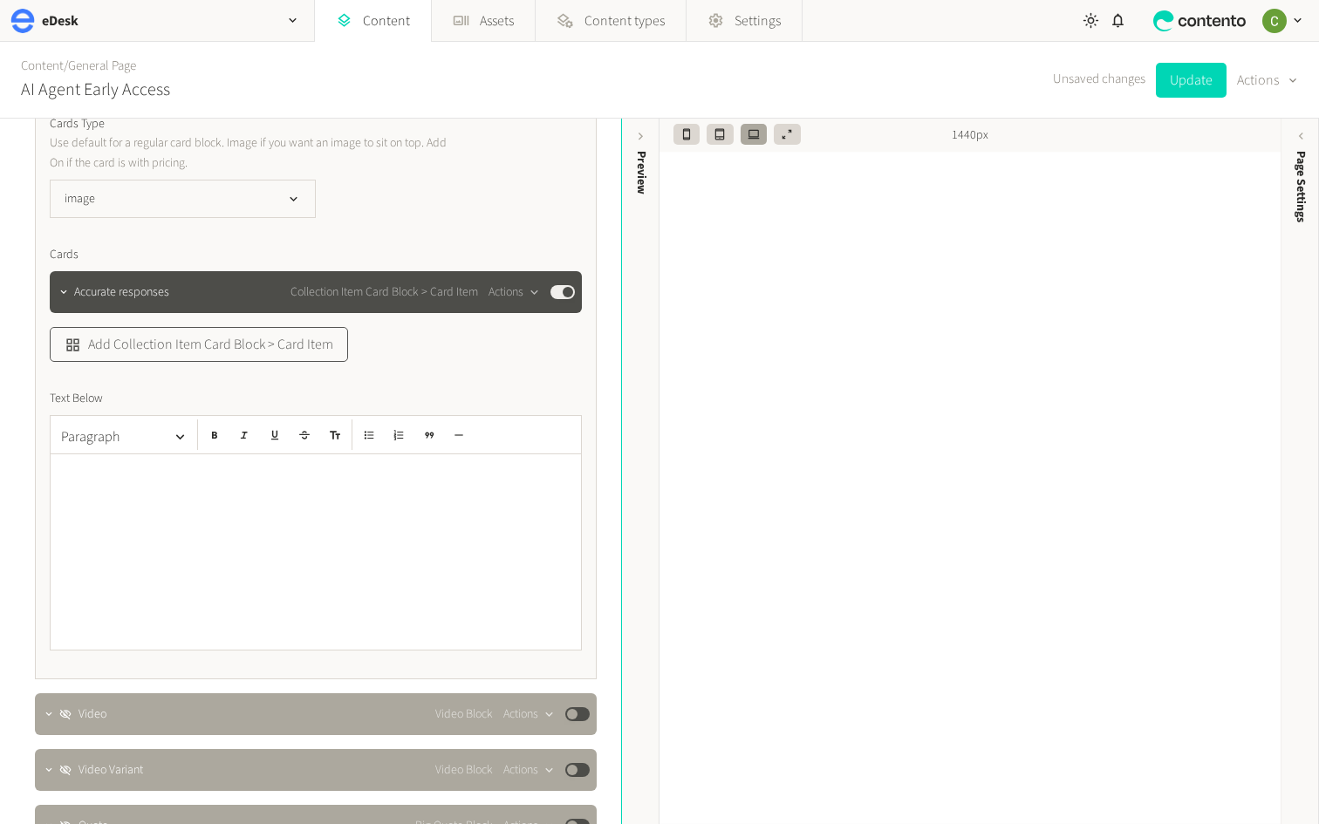
click at [84, 332] on button "Add Collection Item Card Block > Card Item" at bounding box center [199, 344] width 298 height 35
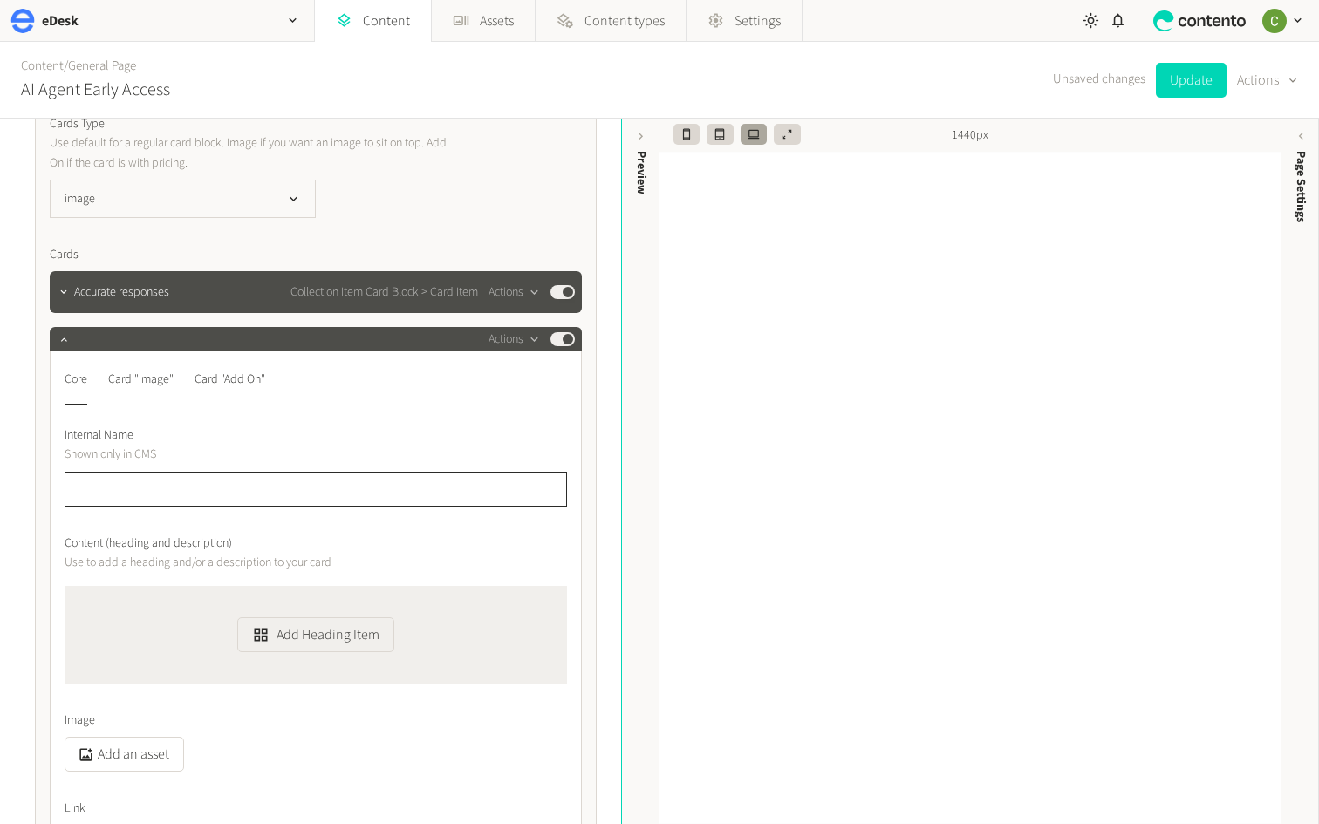
paste input "**********"
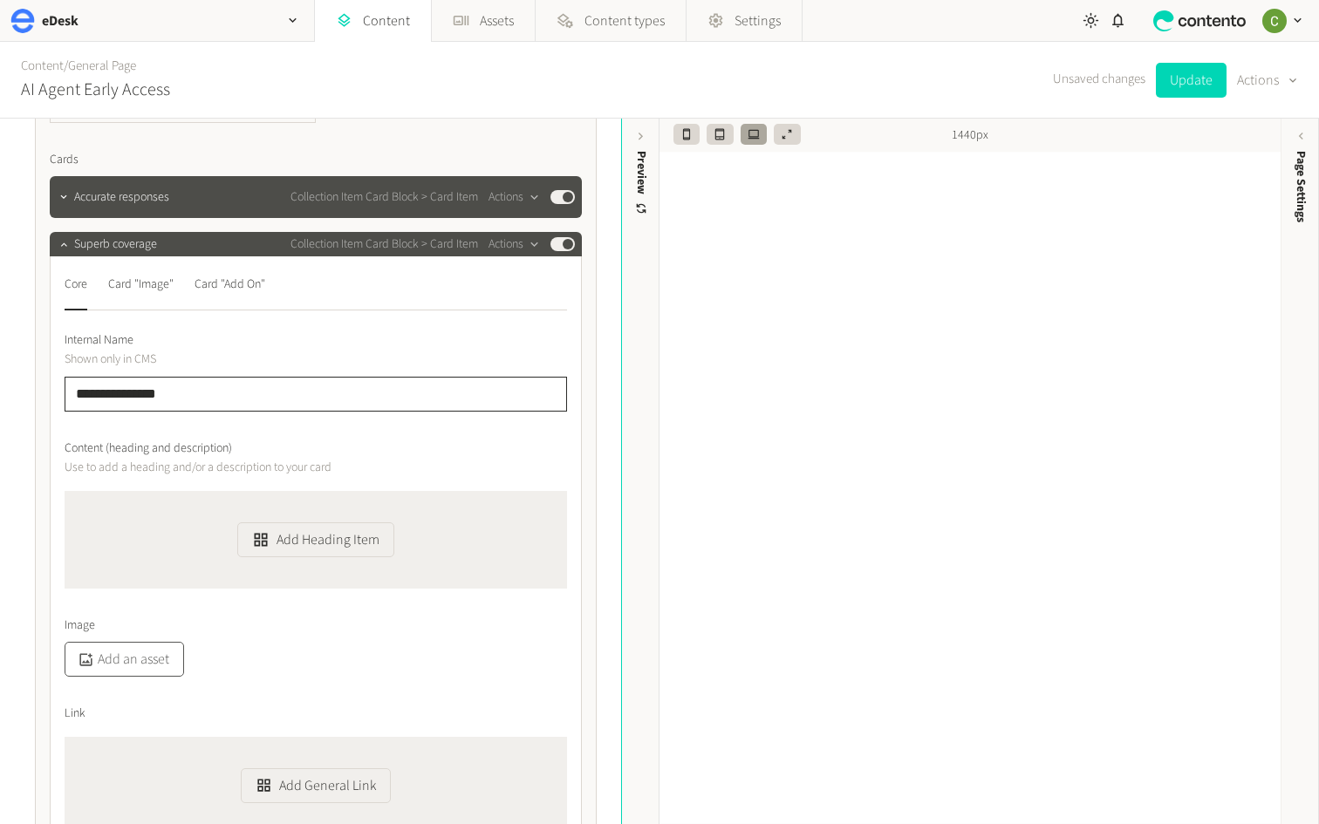
type input "**********"
click at [126, 652] on button "Add an asset" at bounding box center [125, 659] width 120 height 35
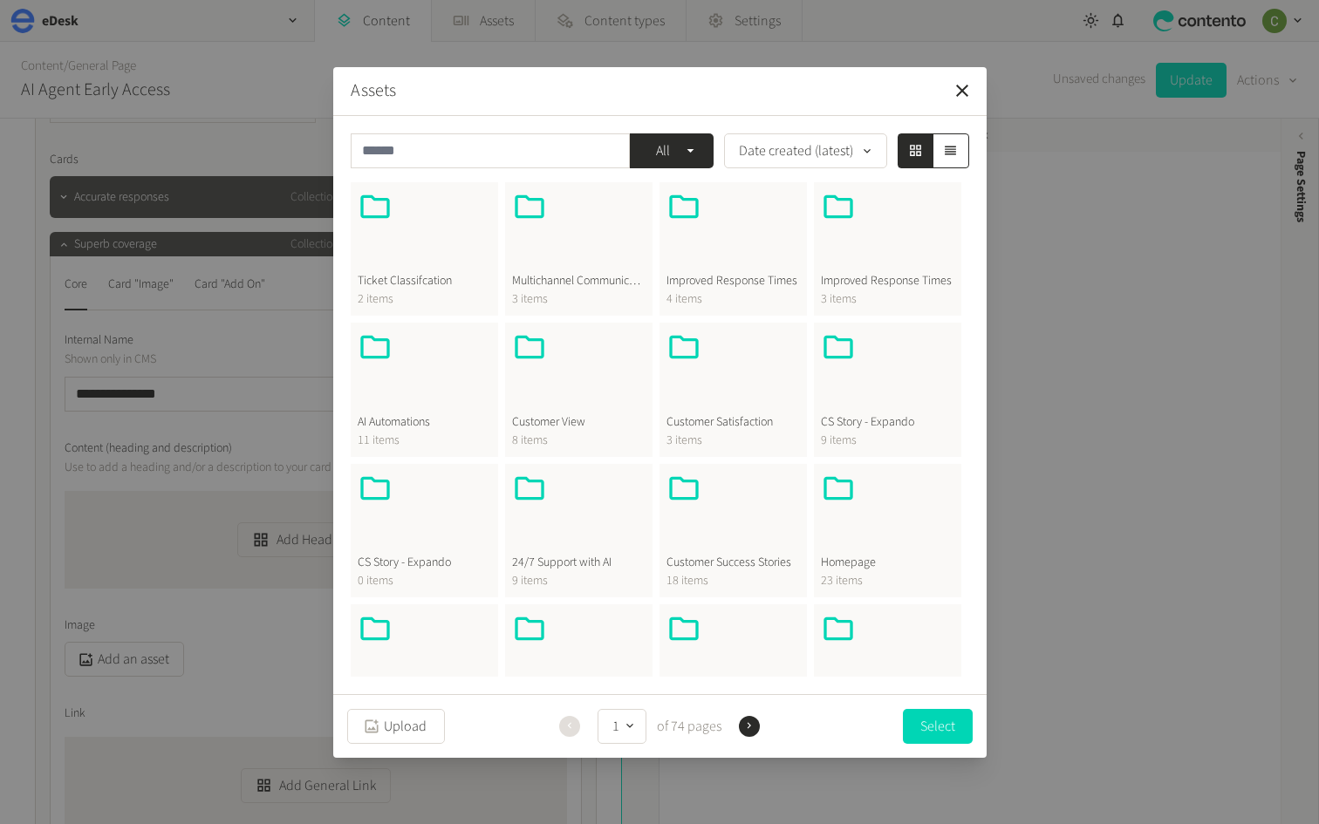
click at [419, 389] on div at bounding box center [424, 372] width 133 height 84
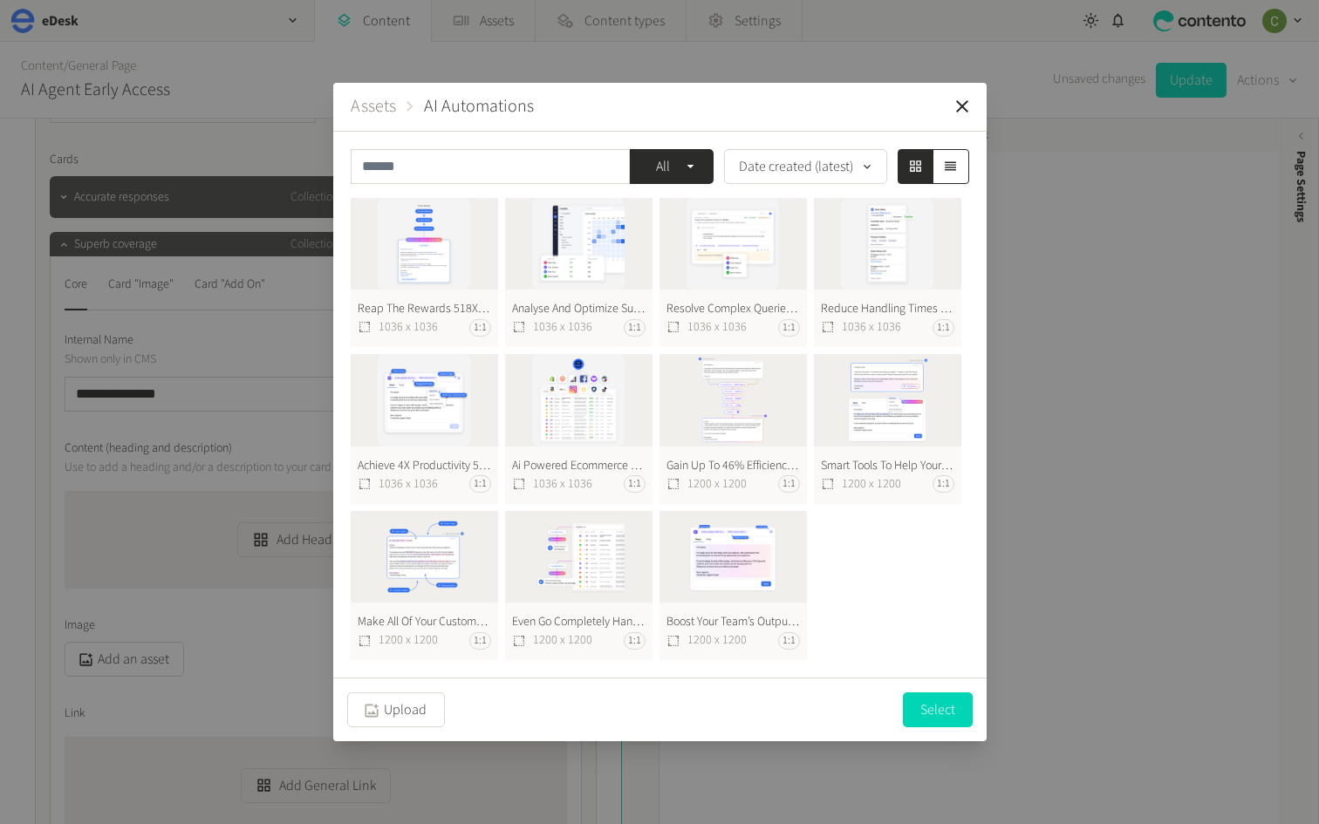
click at [405, 386] on button "Achieve 4X Productivity 518X518@2X 1036 x 1036 1:1" at bounding box center [424, 429] width 147 height 150
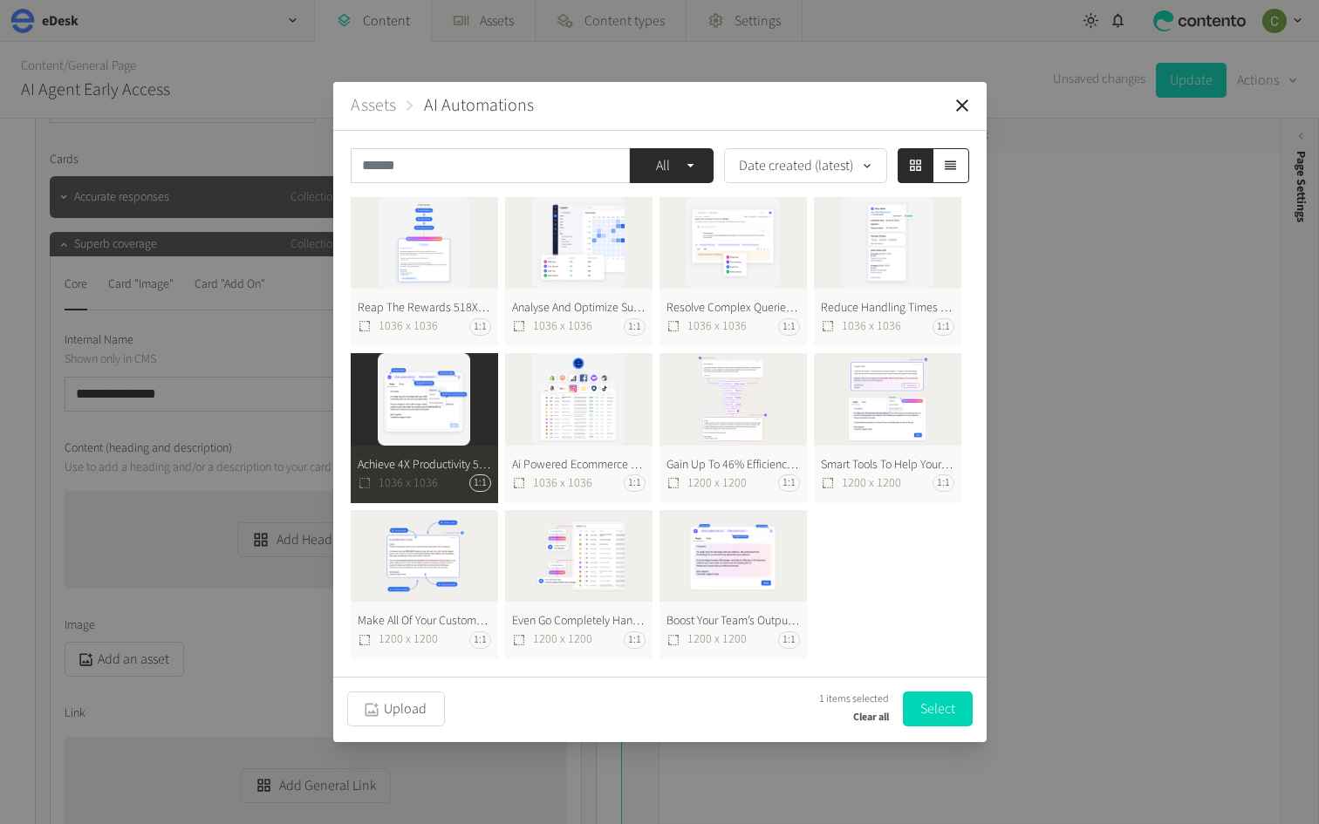
click at [867, 717] on button "Clear all" at bounding box center [871, 717] width 36 height 21
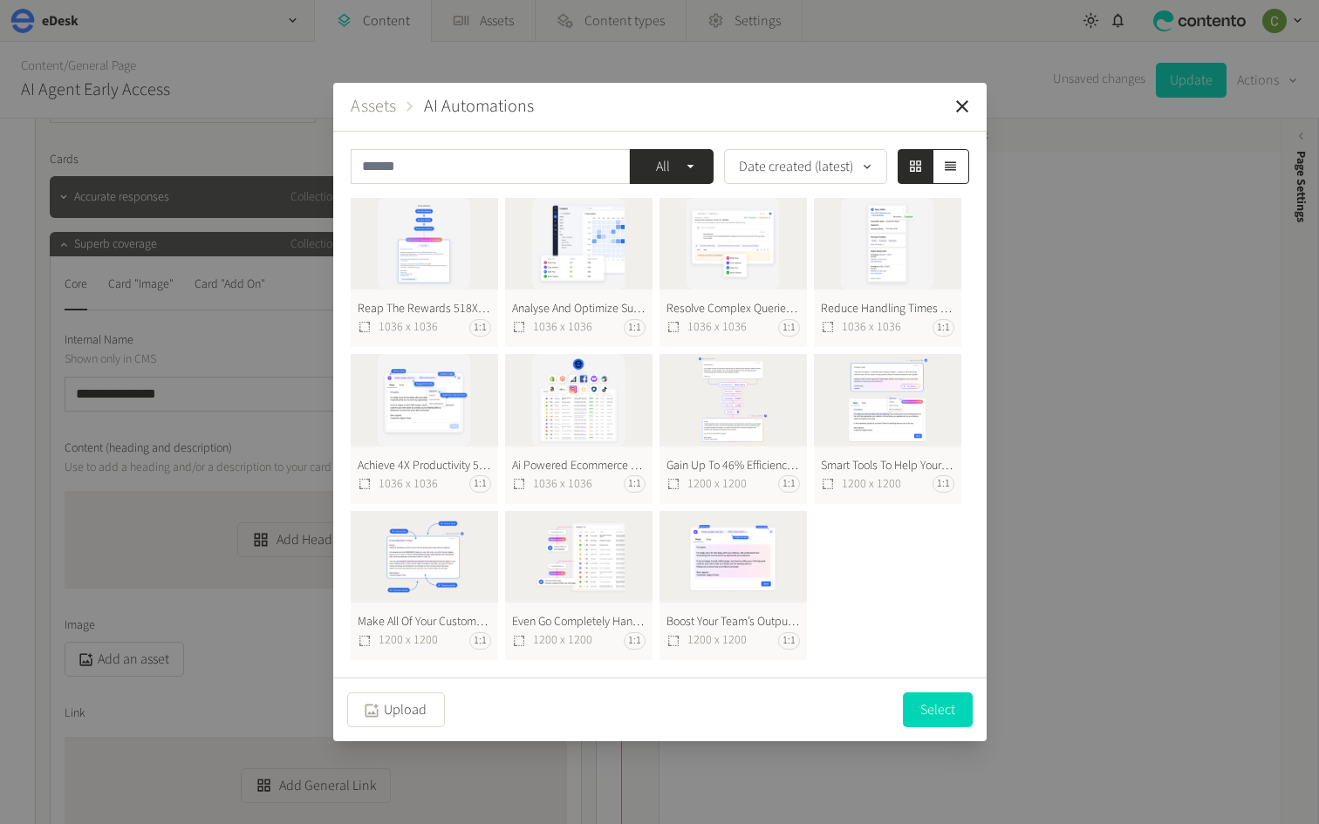
click at [756, 575] on button "Boost Your Team’s Output 1200X1200 1200 x 1200 1:1" at bounding box center [733, 586] width 147 height 150
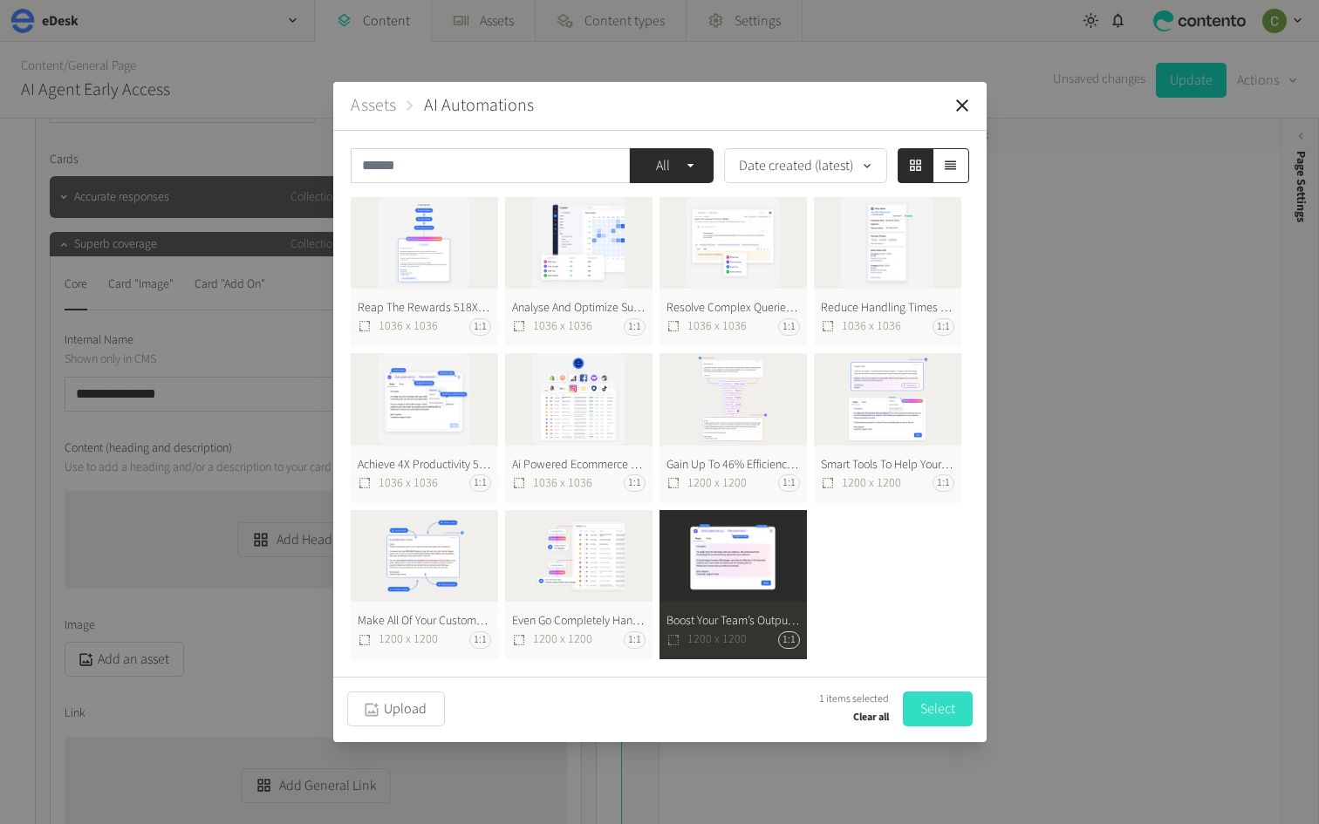
click at [929, 697] on button "Select" at bounding box center [938, 709] width 70 height 35
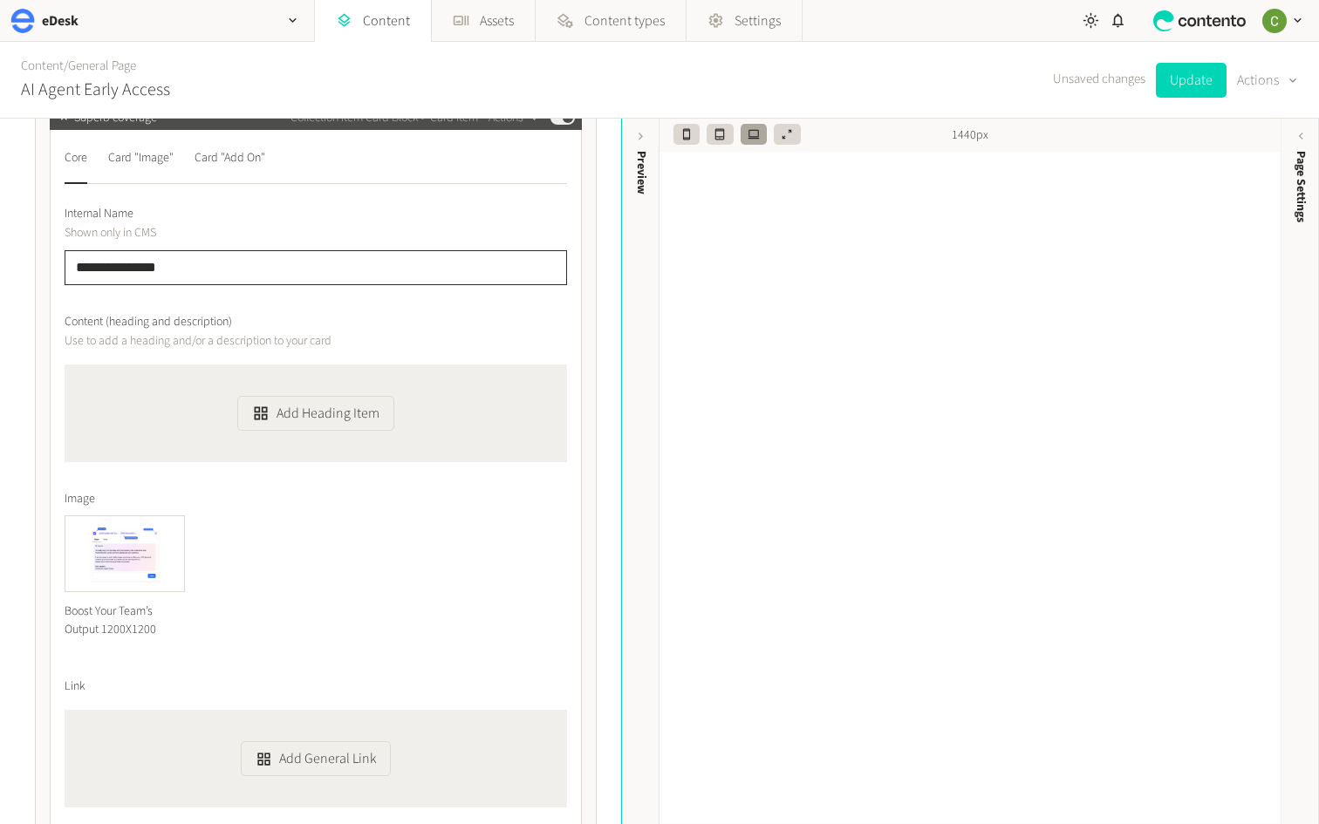
scroll to position [1306, 0]
click at [145, 168] on div "Card "Image"" at bounding box center [140, 156] width 65 height 28
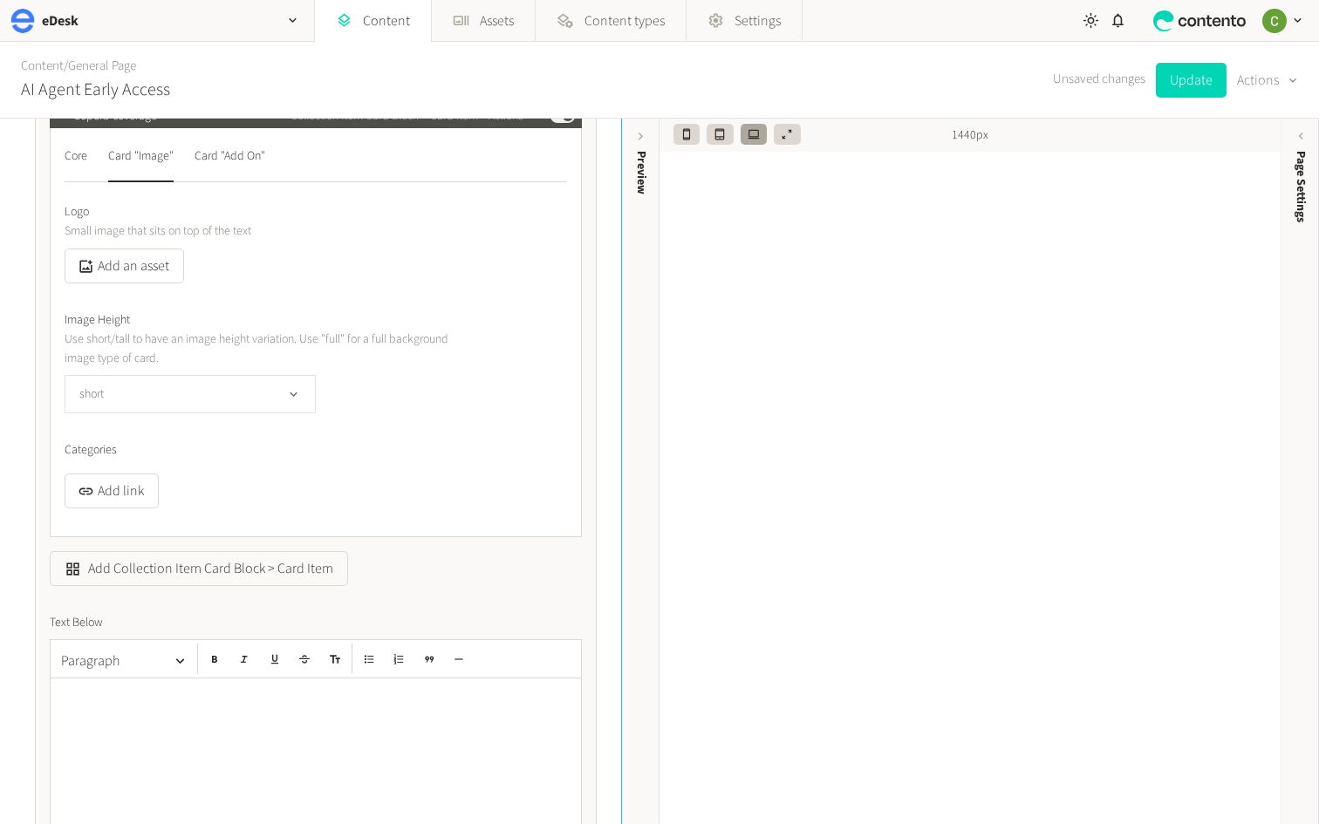
click at [196, 389] on button "short" at bounding box center [190, 394] width 251 height 38
click at [148, 499] on span "full (background)" at bounding box center [132, 501] width 84 height 18
click at [215, 377] on button "full (background)" at bounding box center [190, 394] width 251 height 38
click at [162, 467] on li "tall" at bounding box center [189, 465] width 249 height 35
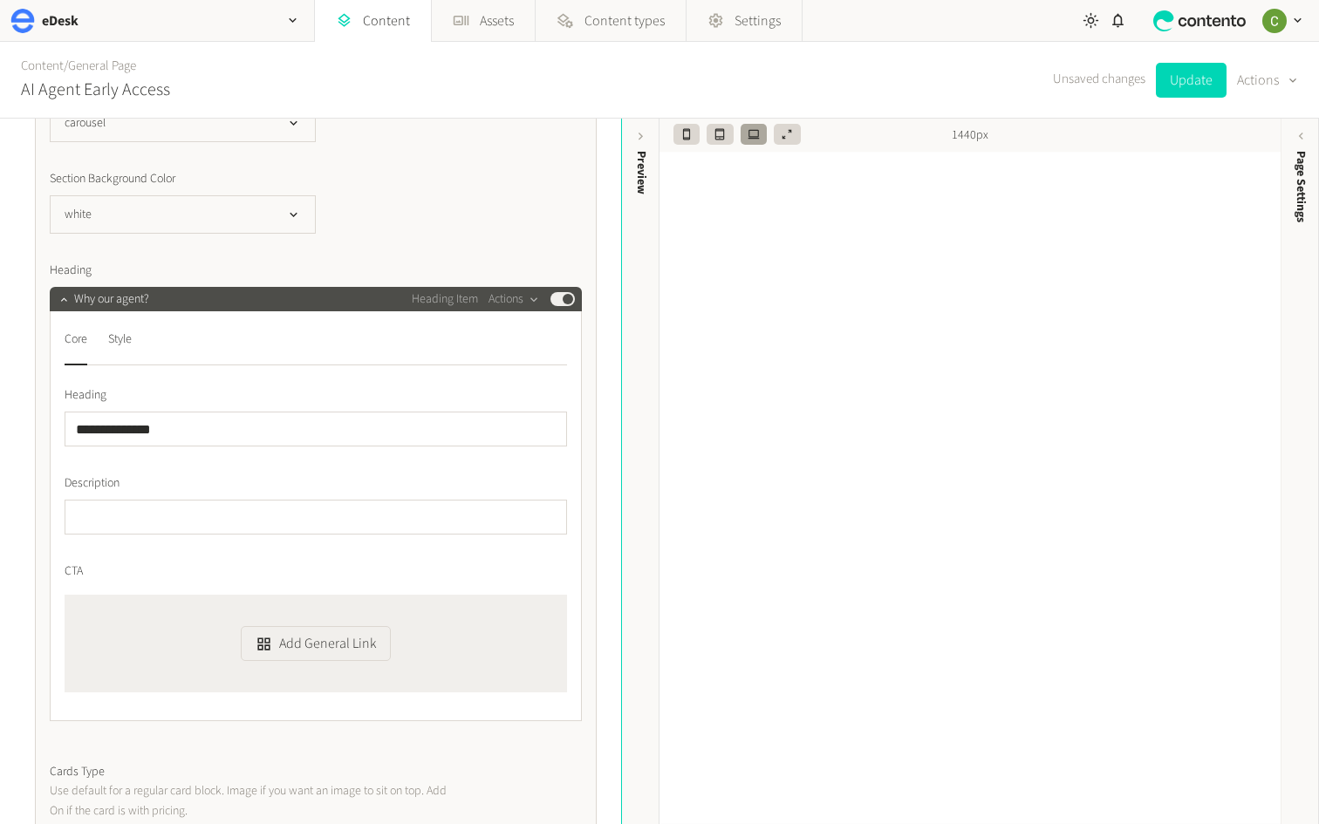
scroll to position [347, 0]
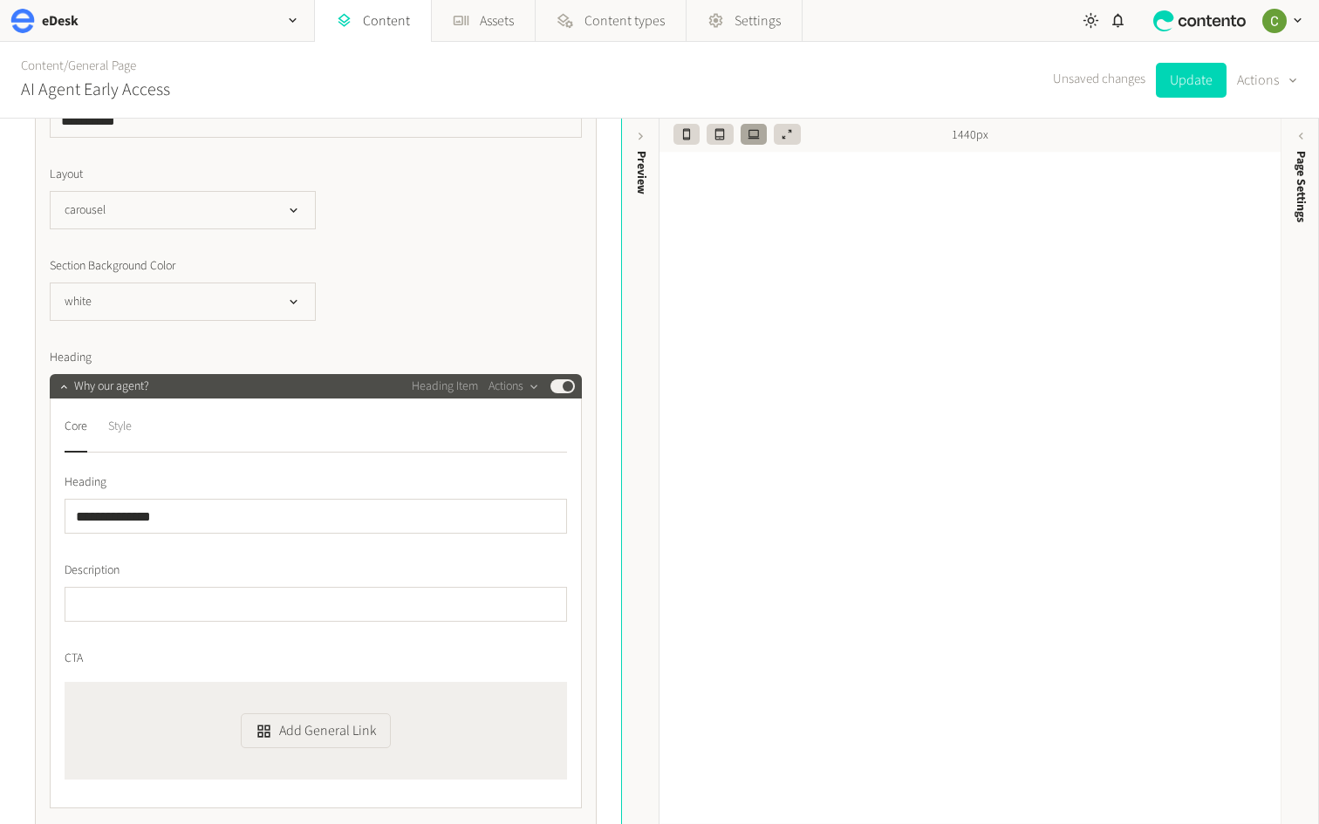
click at [132, 422] on div "Style" at bounding box center [120, 427] width 24 height 28
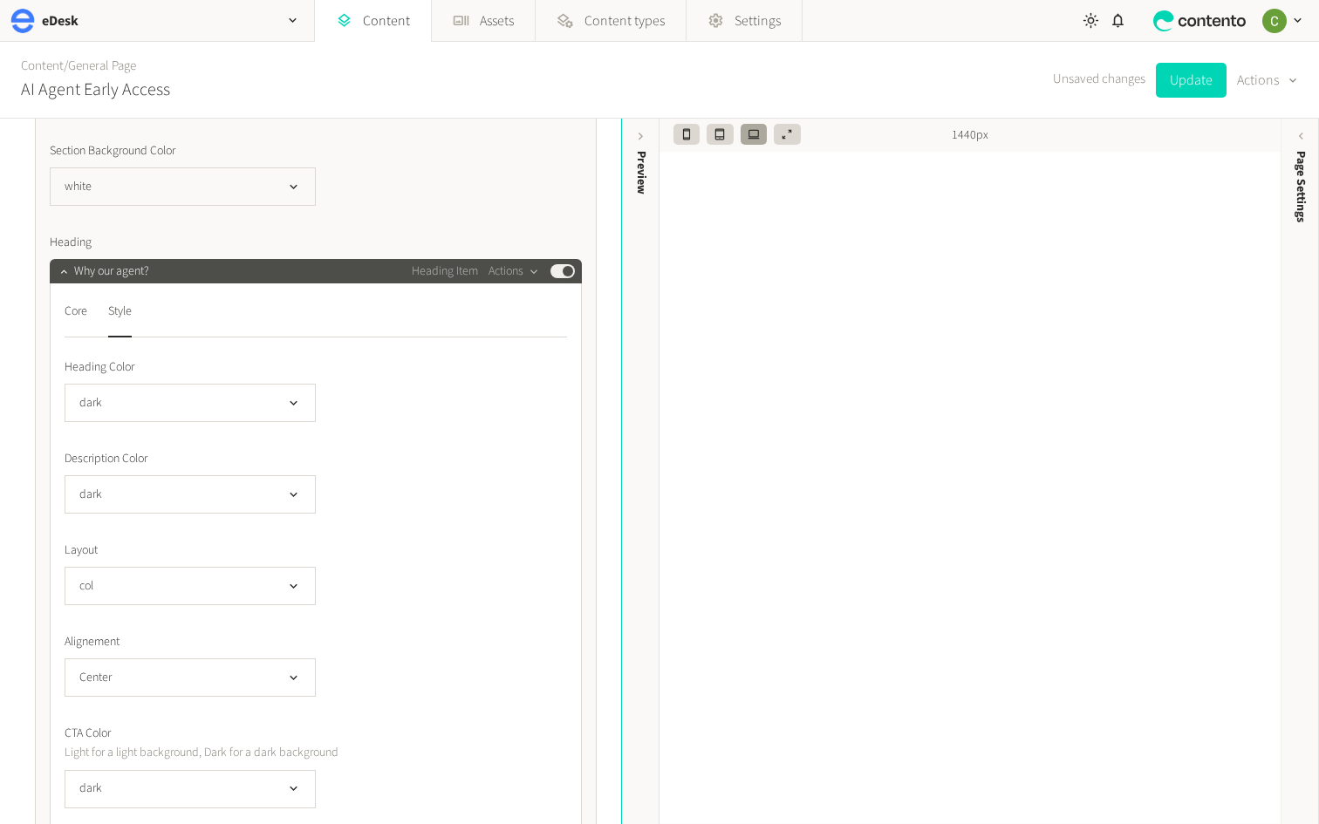
scroll to position [467, 0]
click at [72, 303] on div "Core" at bounding box center [76, 307] width 23 height 28
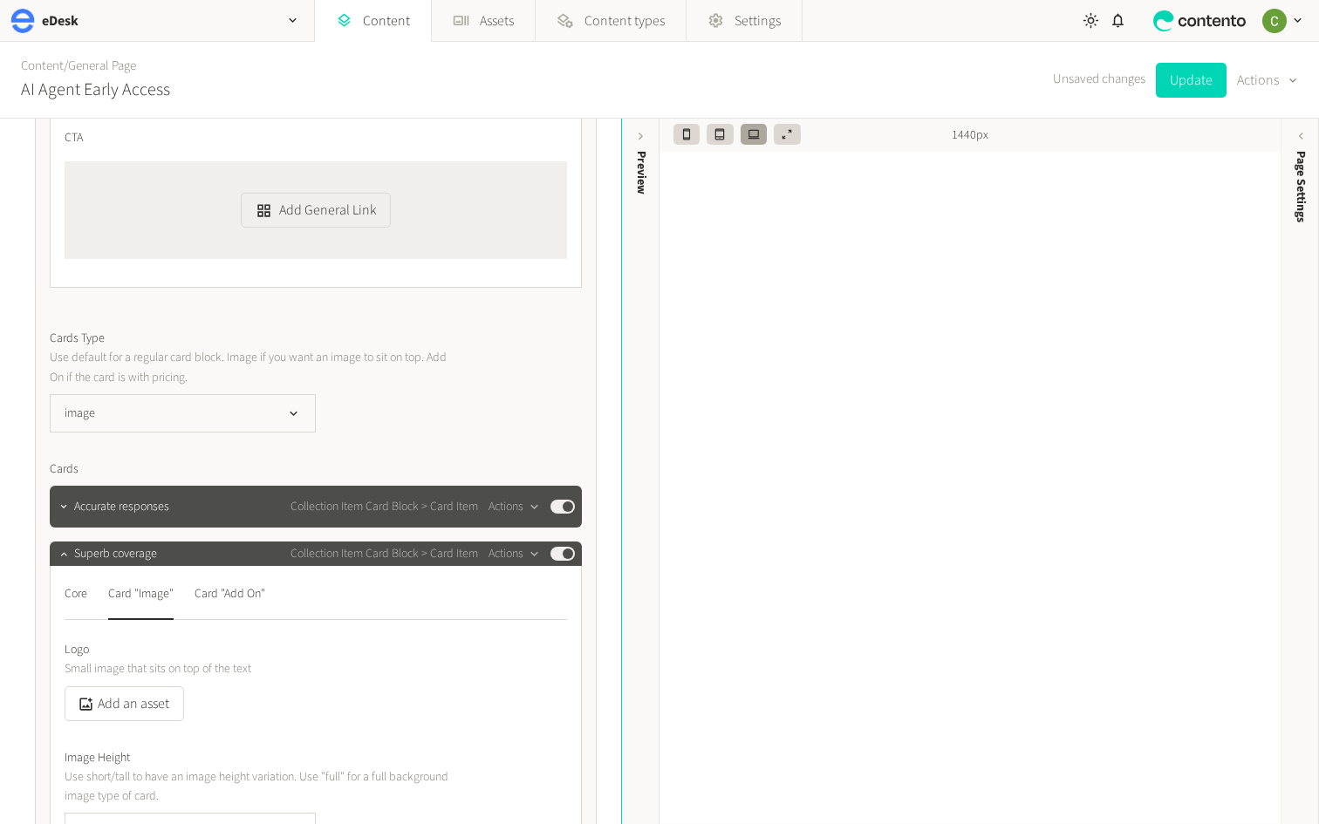
scroll to position [974, 0]
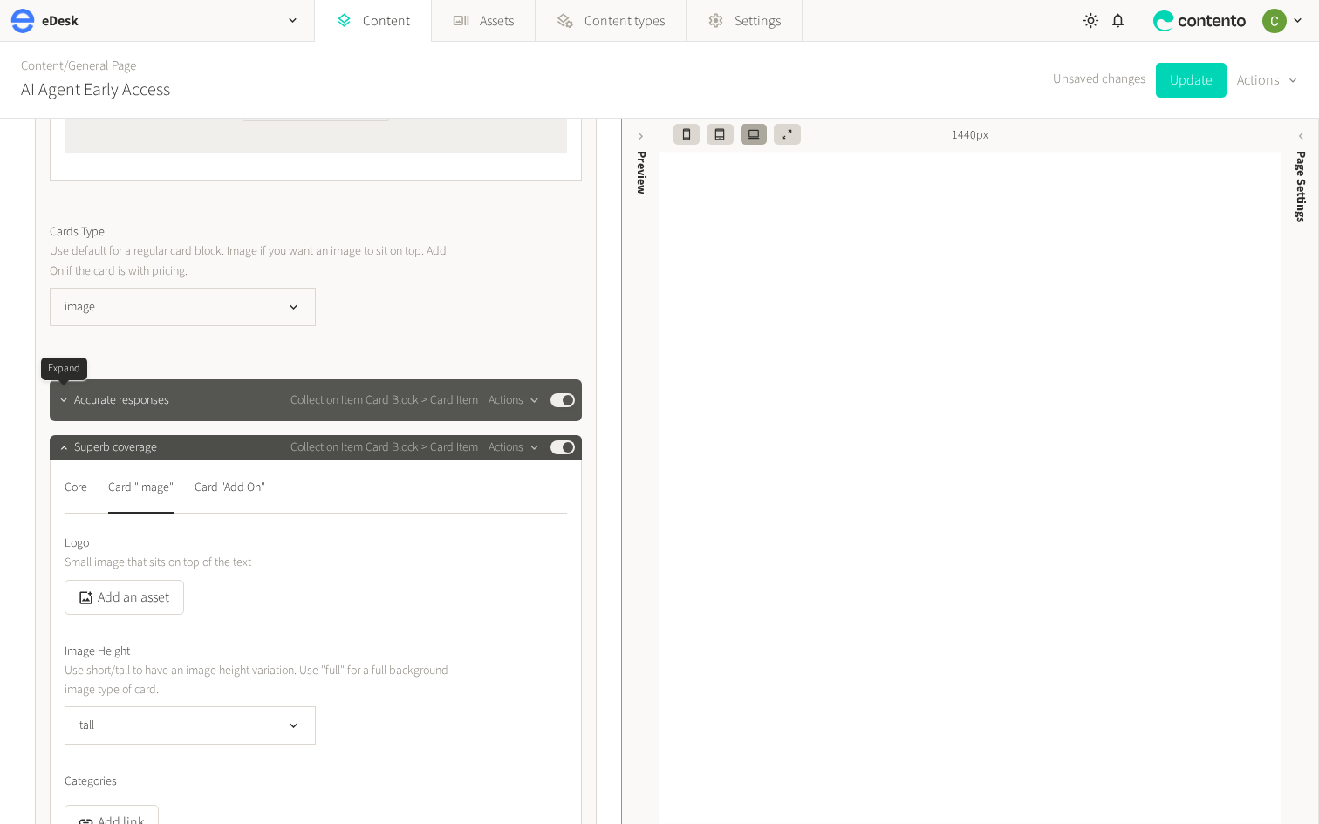
click at [72, 395] on button "button" at bounding box center [63, 398] width 21 height 21
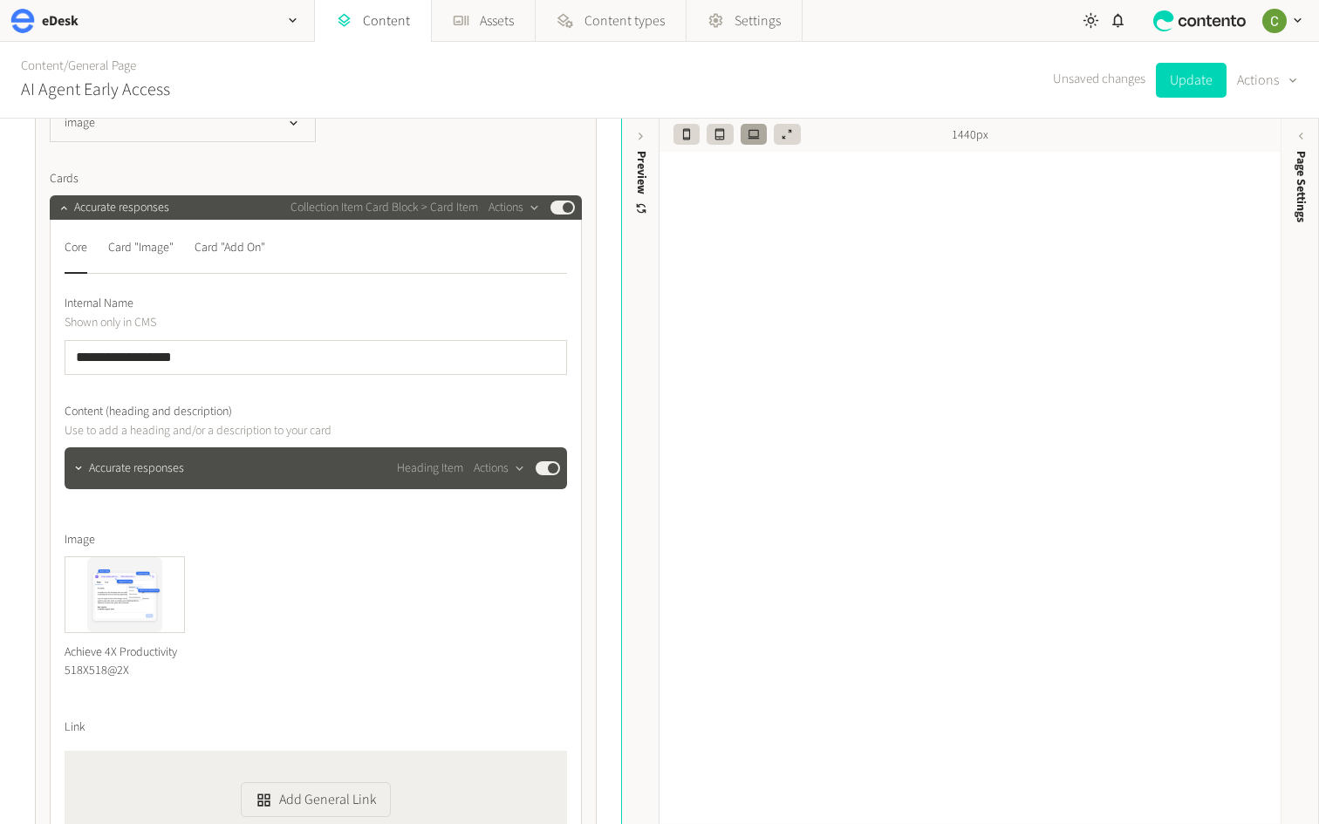
scroll to position [1157, 0]
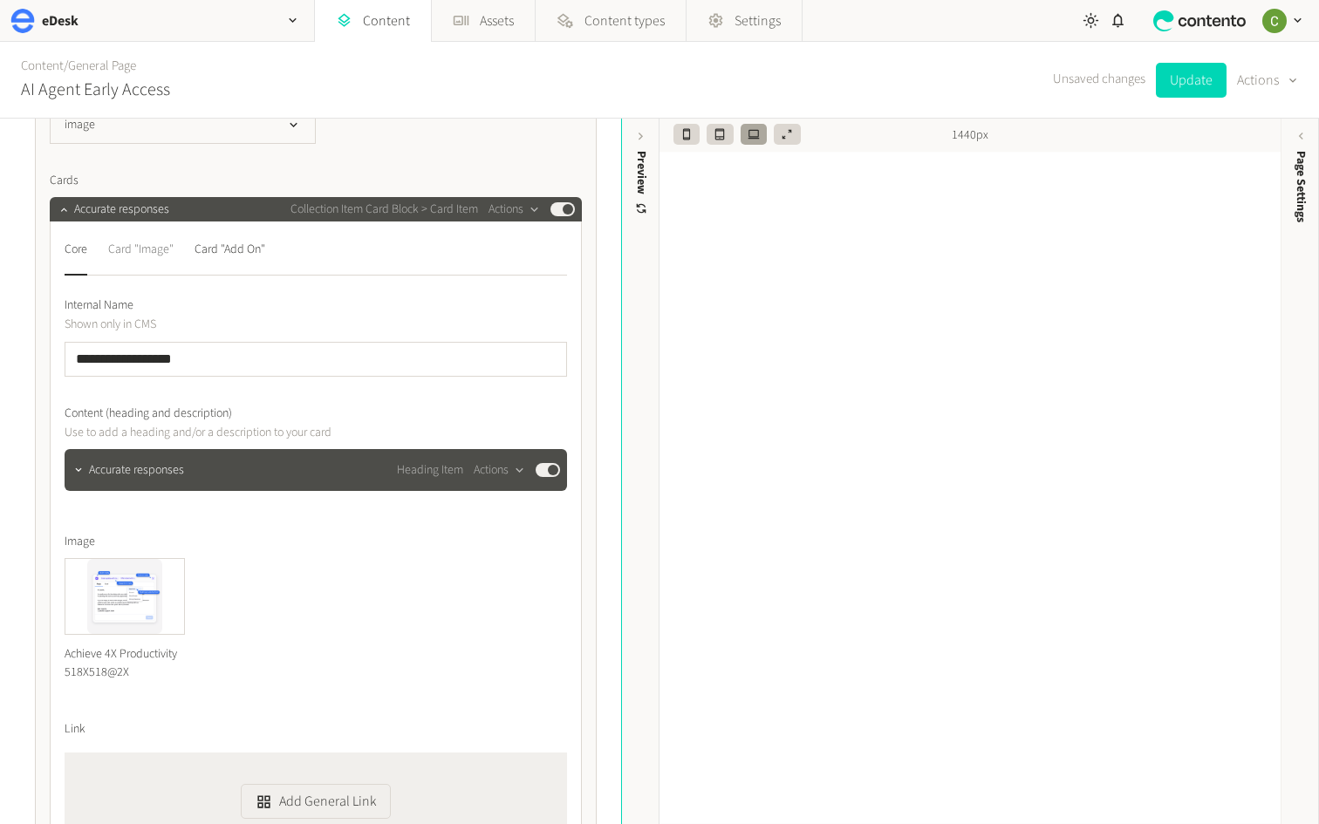
click at [133, 255] on div "Card "Image"" at bounding box center [140, 250] width 65 height 28
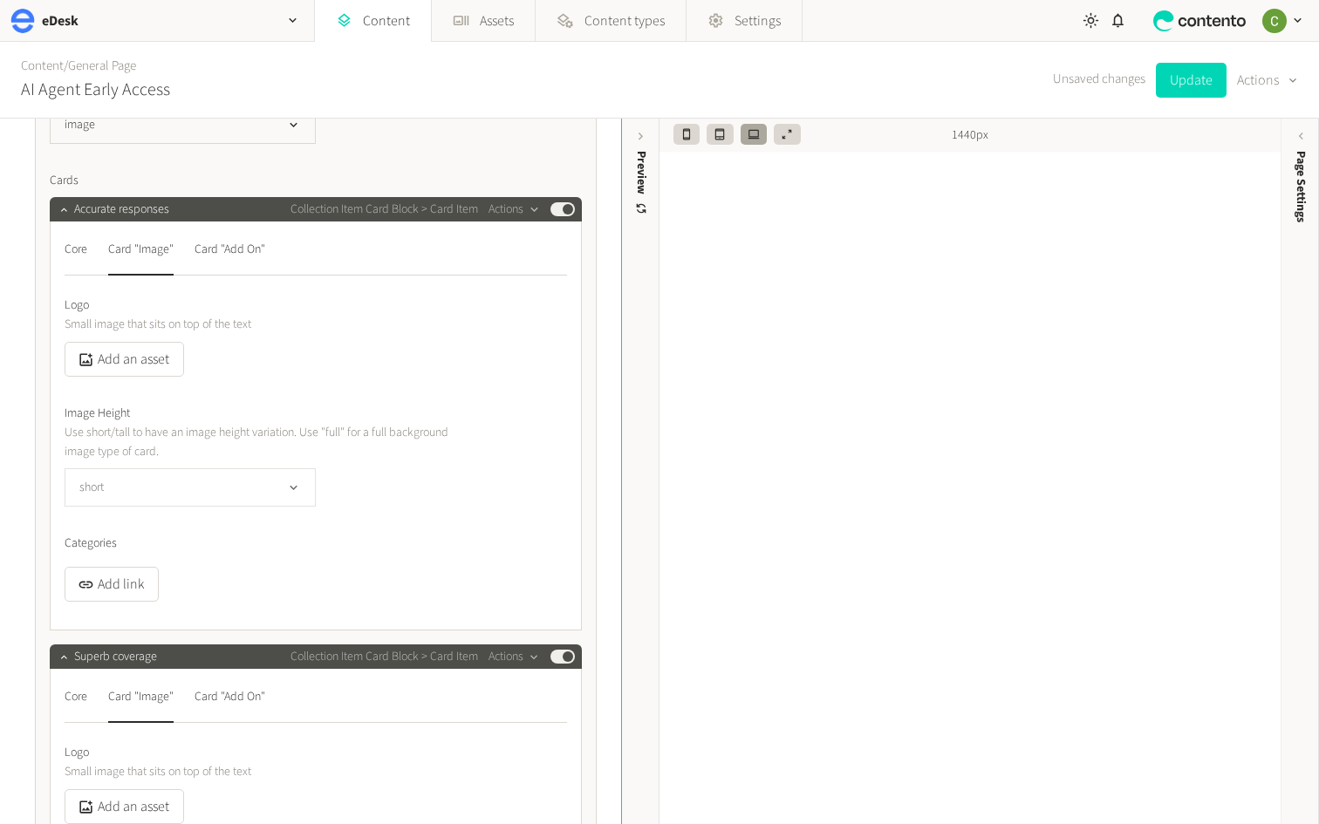
click at [208, 494] on button "short" at bounding box center [190, 487] width 251 height 38
click at [109, 548] on li "tall" at bounding box center [189, 559] width 249 height 35
click at [1188, 79] on button "Update" at bounding box center [1191, 80] width 71 height 35
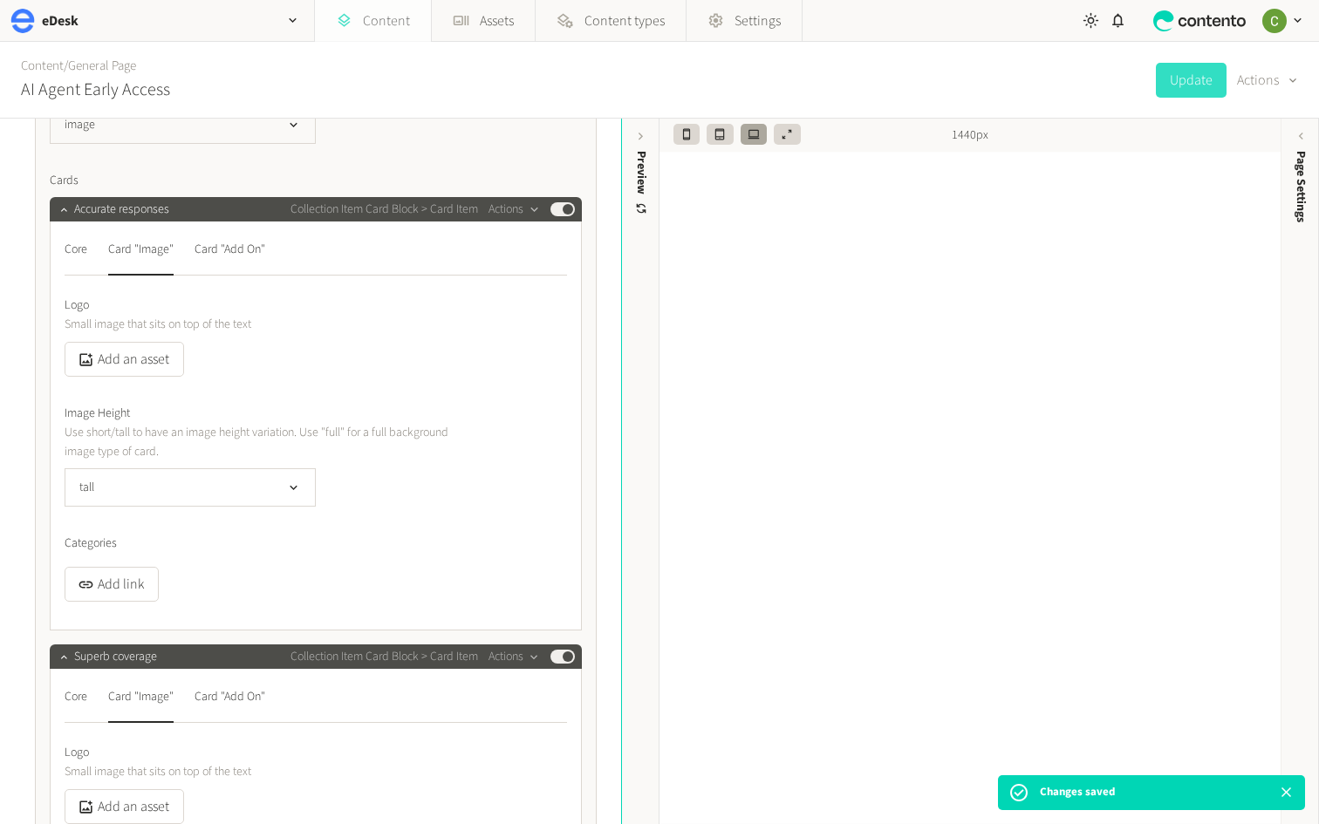
click at [372, 17] on link "Content" at bounding box center [373, 21] width 116 height 42
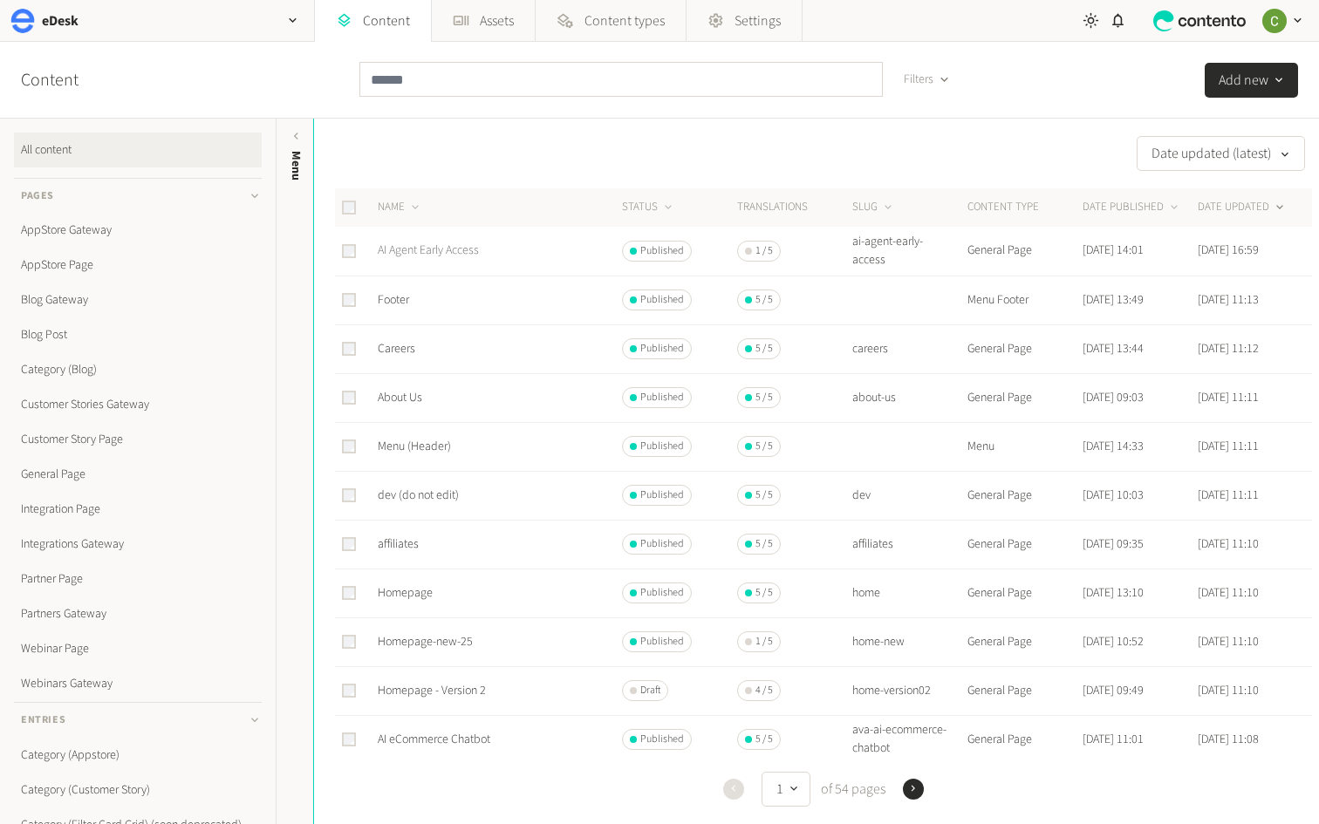
click at [429, 247] on link "AI Agent Early Access" at bounding box center [428, 250] width 101 height 17
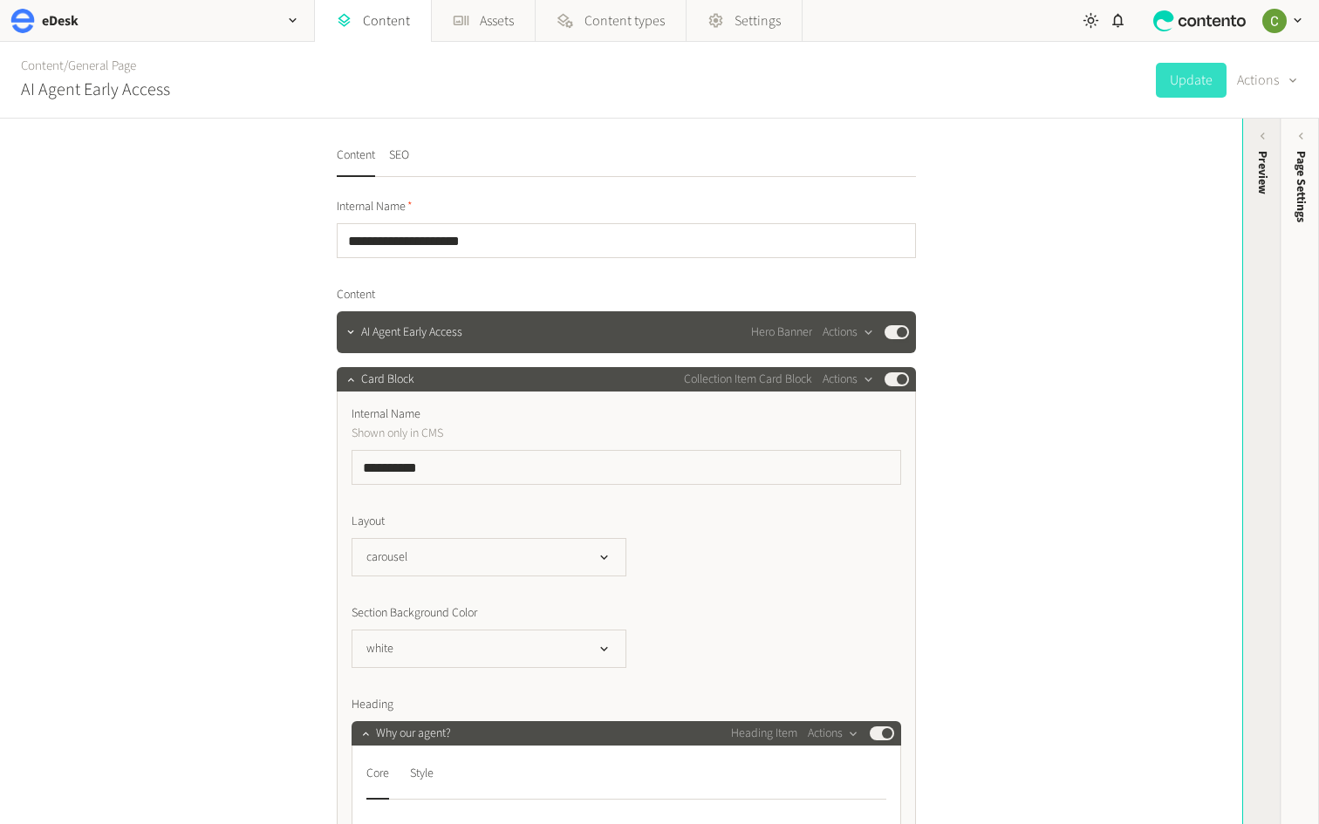
click at [1255, 229] on div "Preview" at bounding box center [1262, 286] width 38 height 314
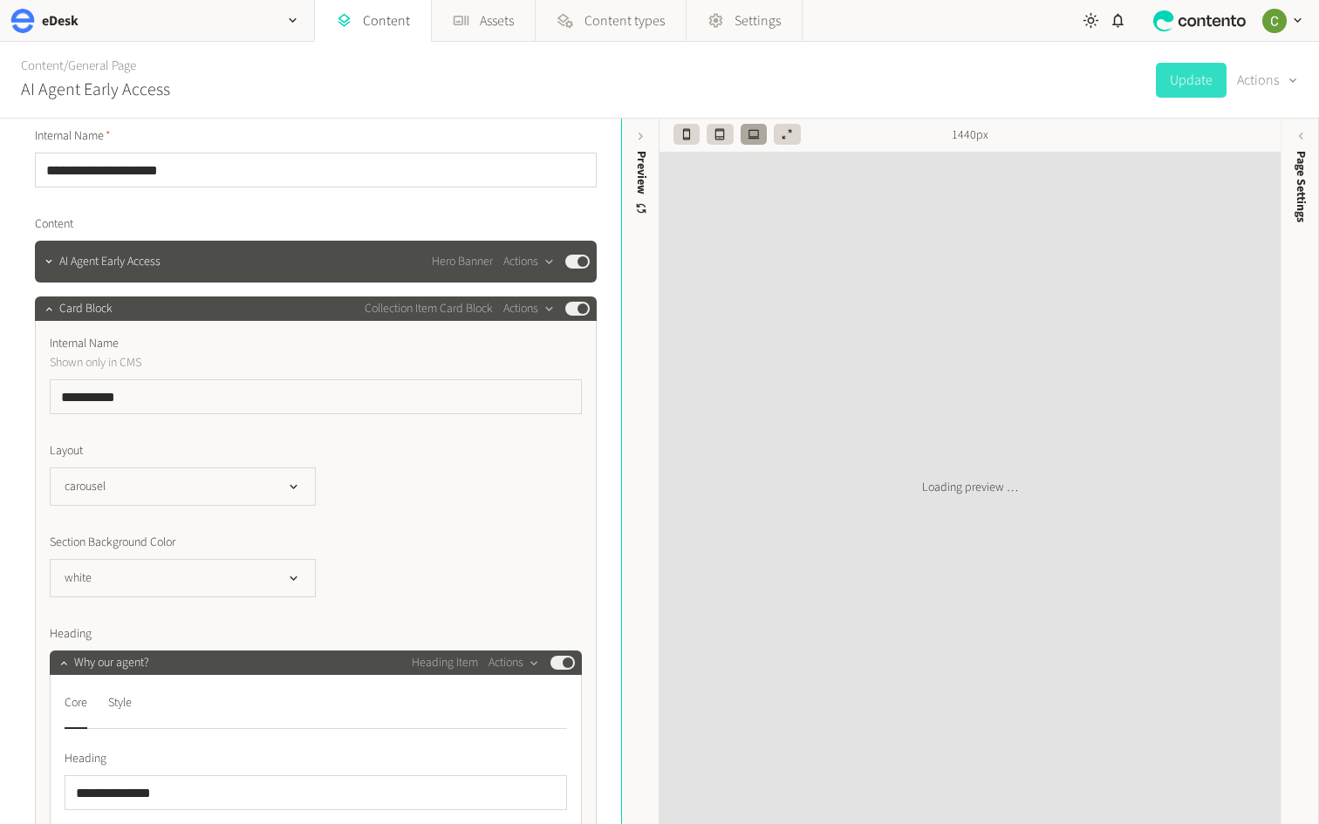
scroll to position [75, 0]
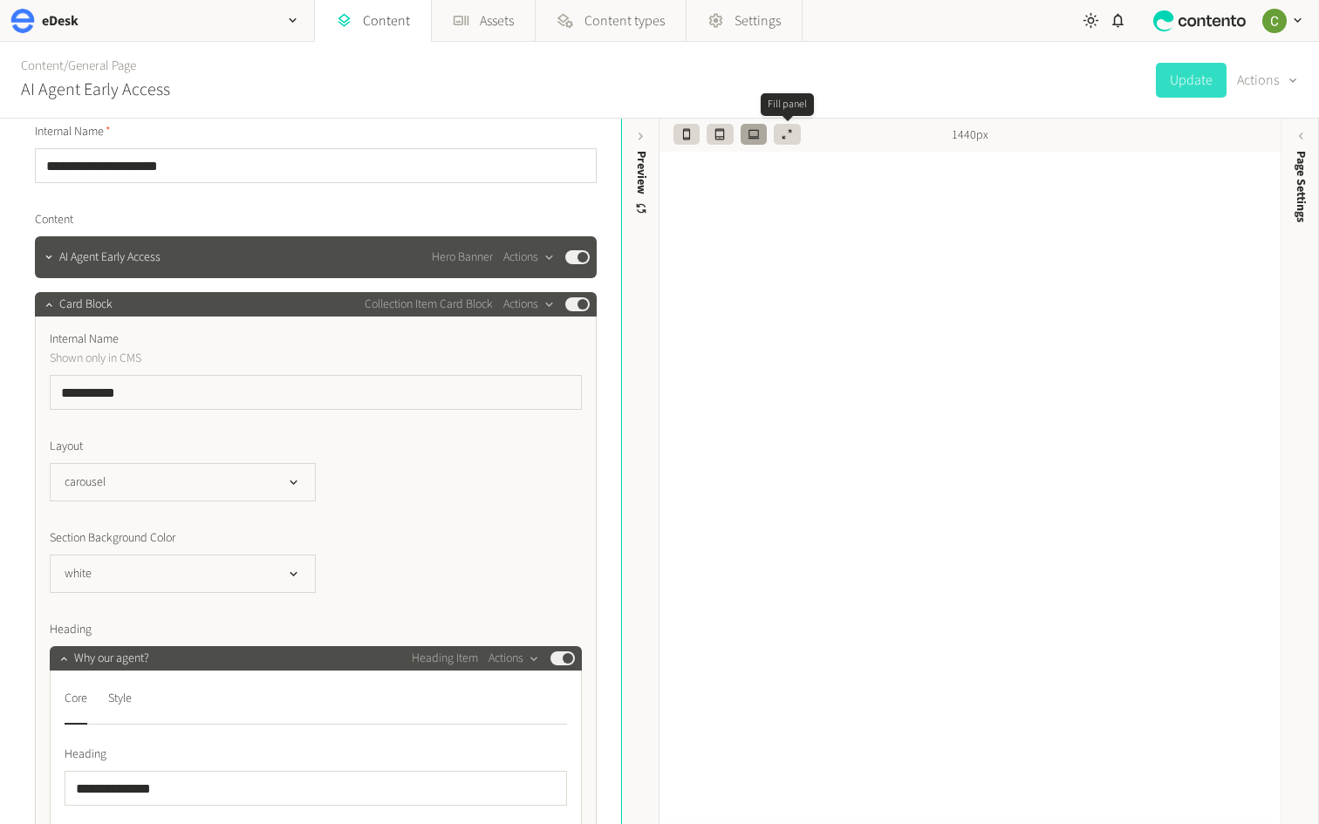
click at [788, 142] on button "button" at bounding box center [787, 134] width 26 height 21
click at [762, 140] on button "button" at bounding box center [754, 134] width 26 height 21
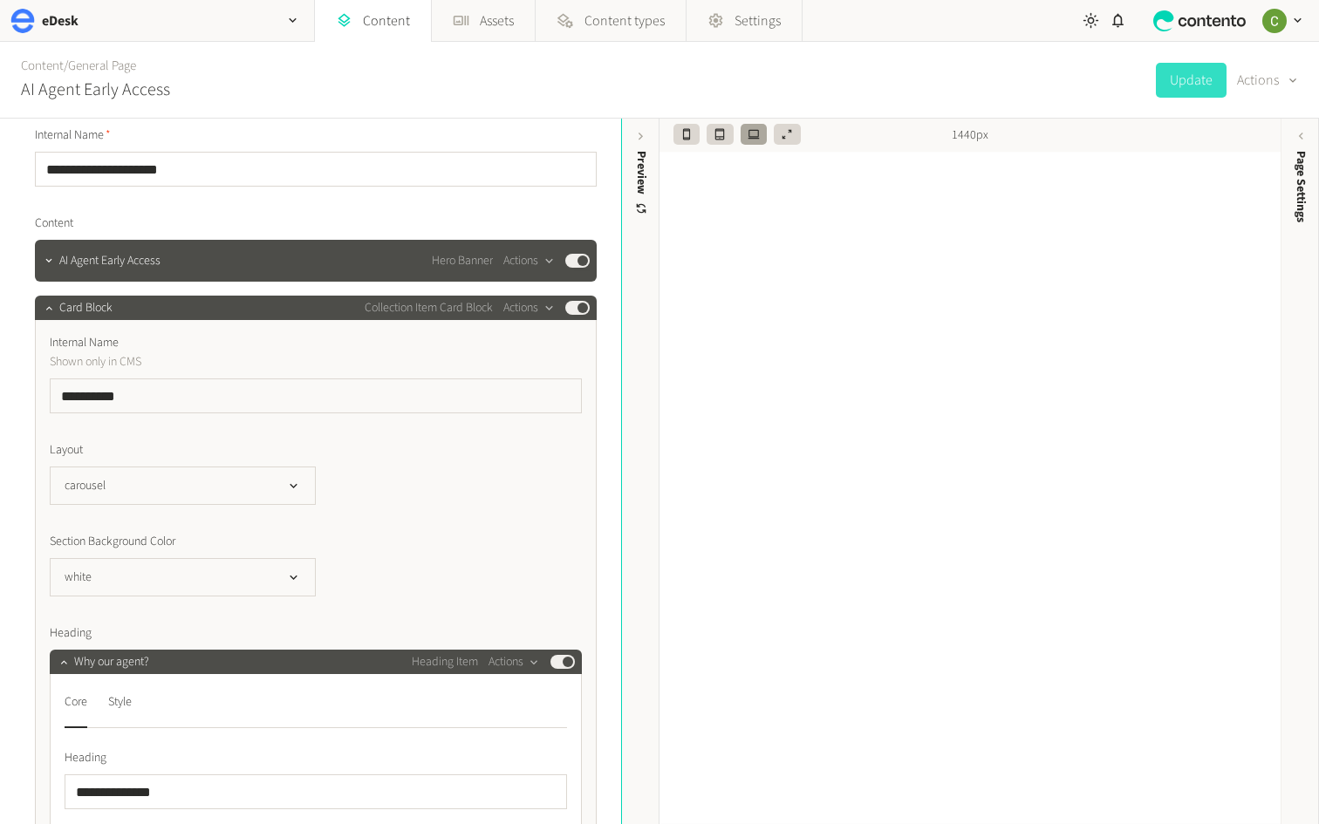
scroll to position [97, 0]
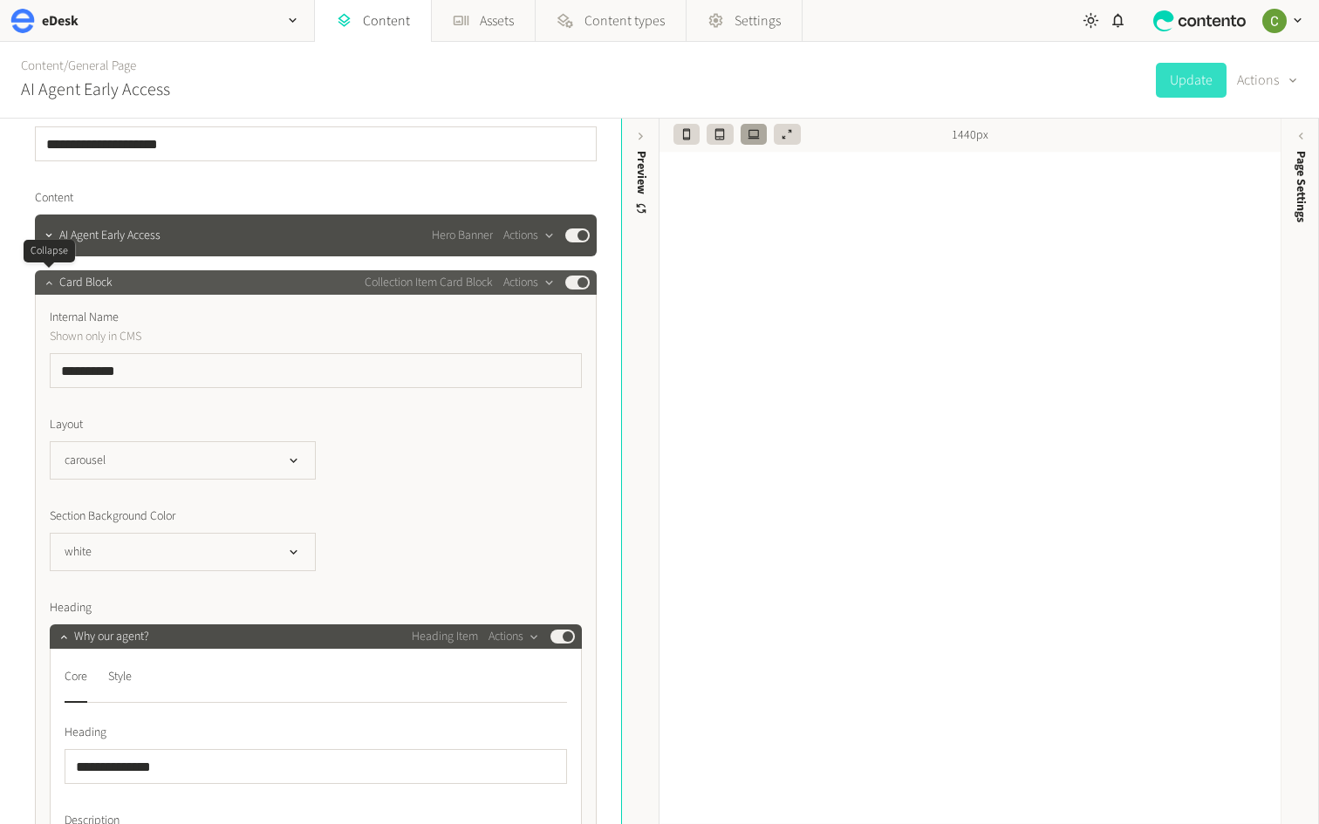
click at [49, 279] on icon "button" at bounding box center [49, 283] width 12 height 12
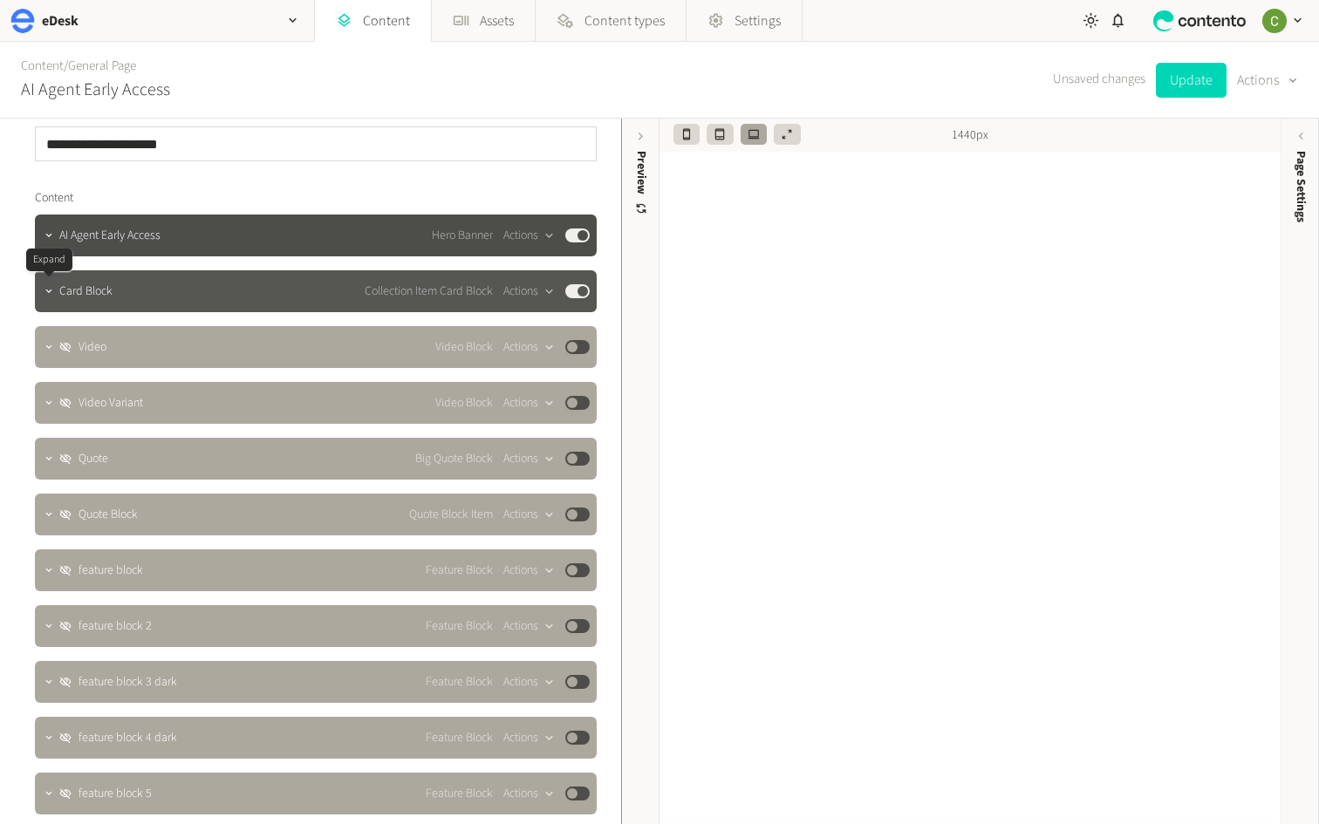
click at [52, 300] on div at bounding box center [48, 291] width 21 height 24
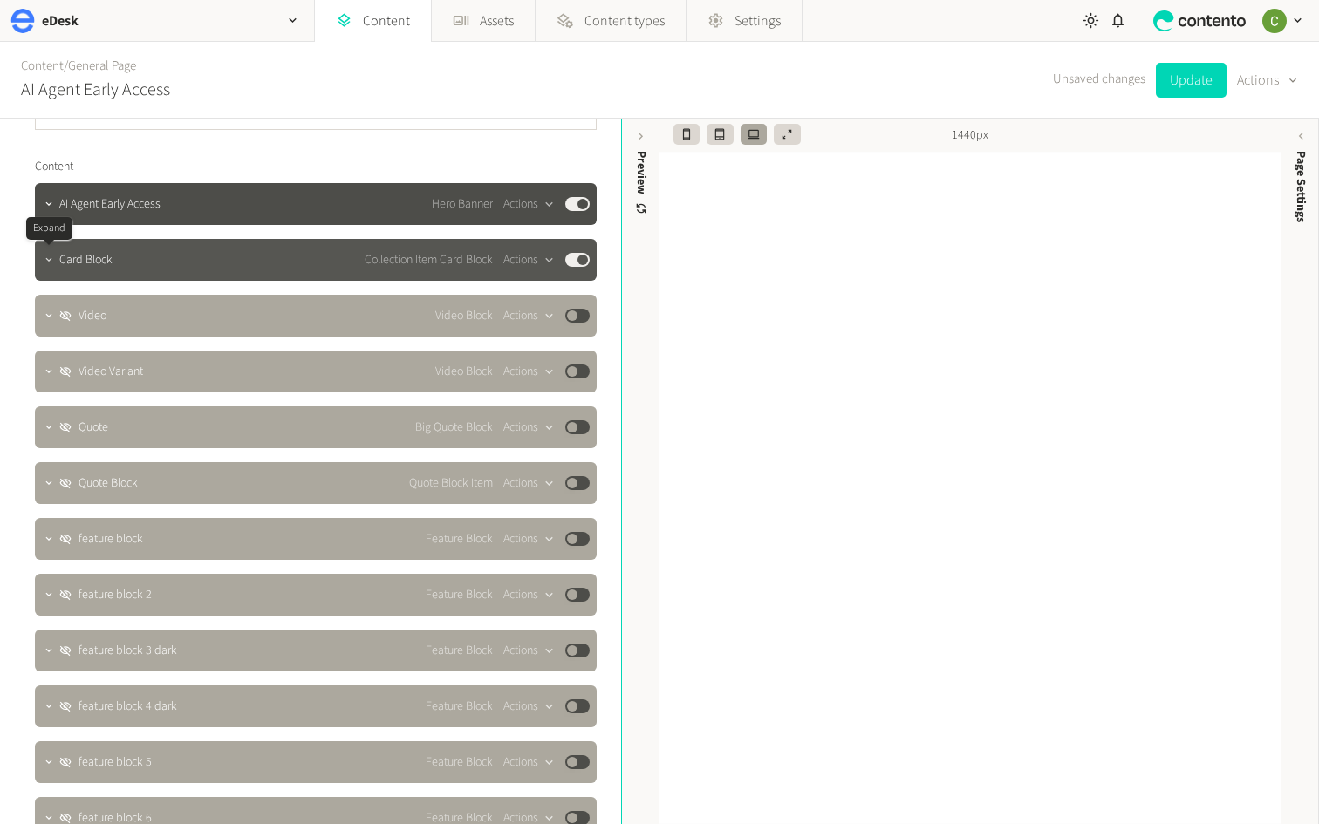
click at [44, 256] on icon "button" at bounding box center [49, 260] width 12 height 12
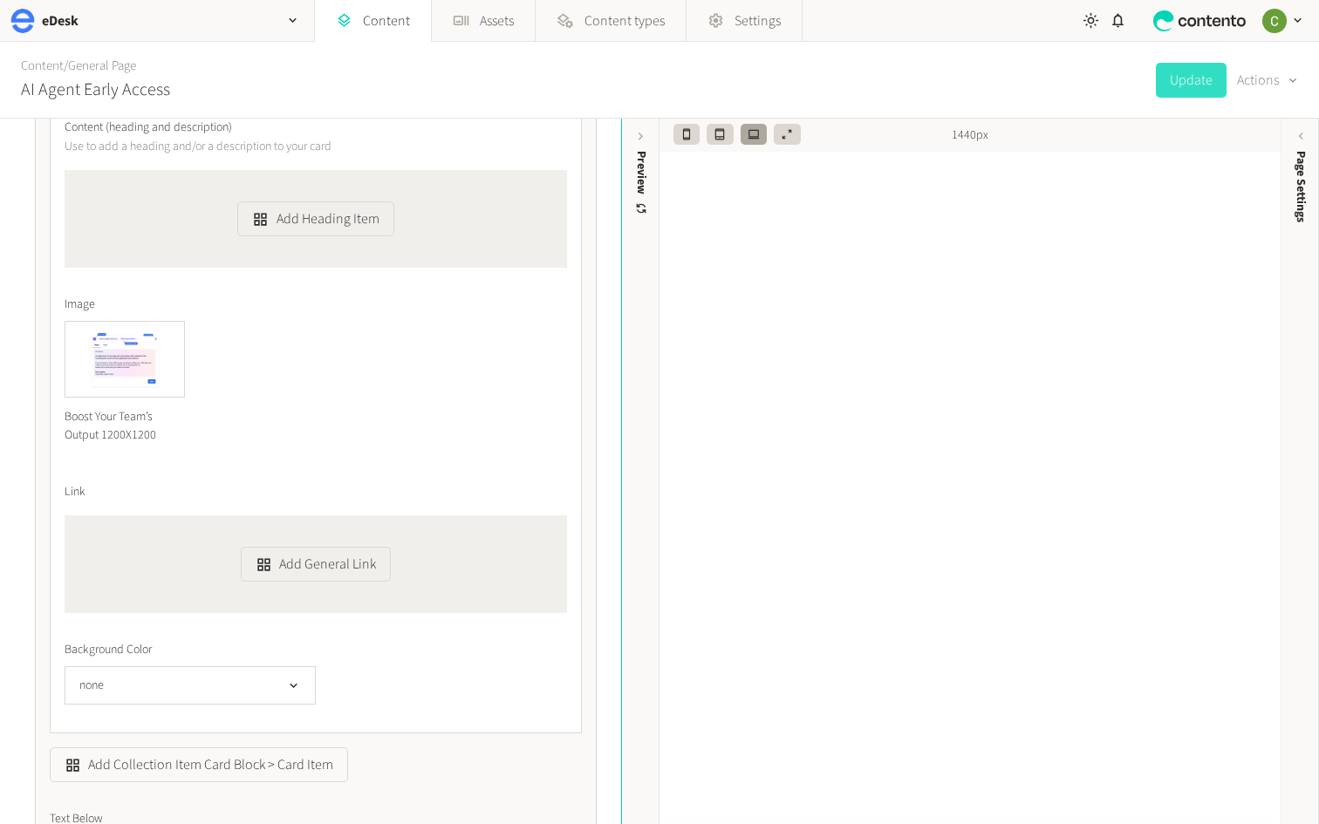
scroll to position [2232, 0]
click at [181, 332] on img at bounding box center [124, 357] width 119 height 75
click at [181, 328] on icon "button" at bounding box center [181, 323] width 12 height 12
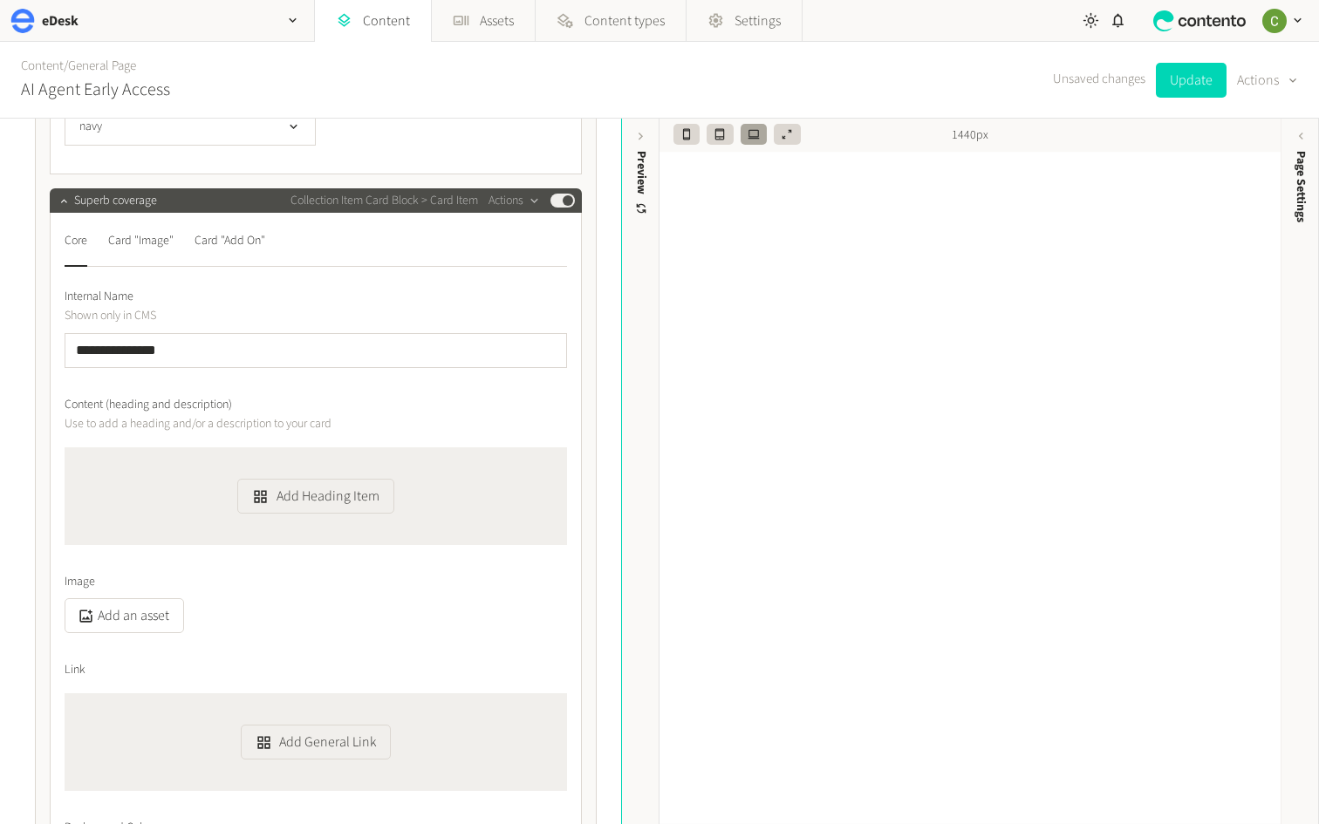
scroll to position [1955, 0]
click at [143, 237] on div "Card "Image"" at bounding box center [140, 239] width 65 height 28
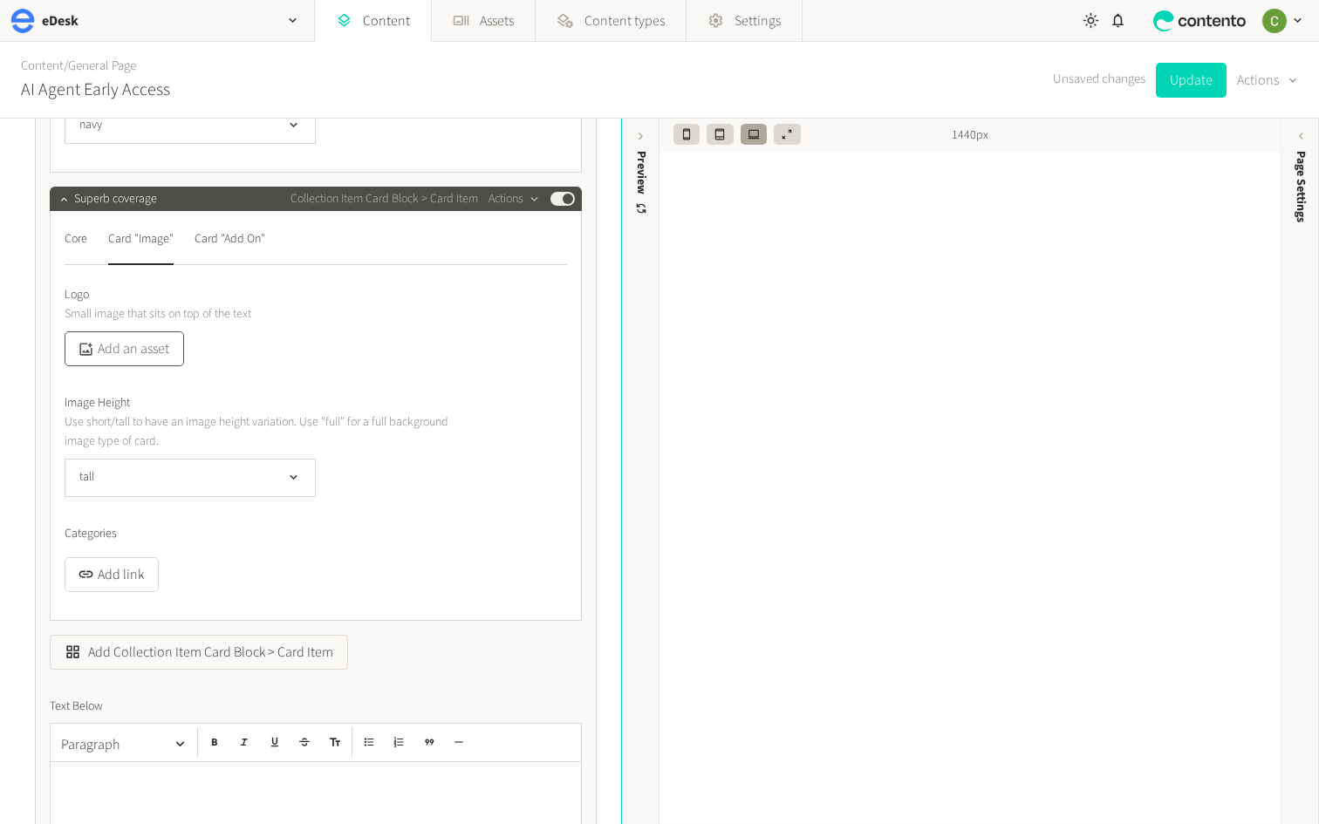
click at [126, 345] on button "Add an asset" at bounding box center [125, 348] width 120 height 35
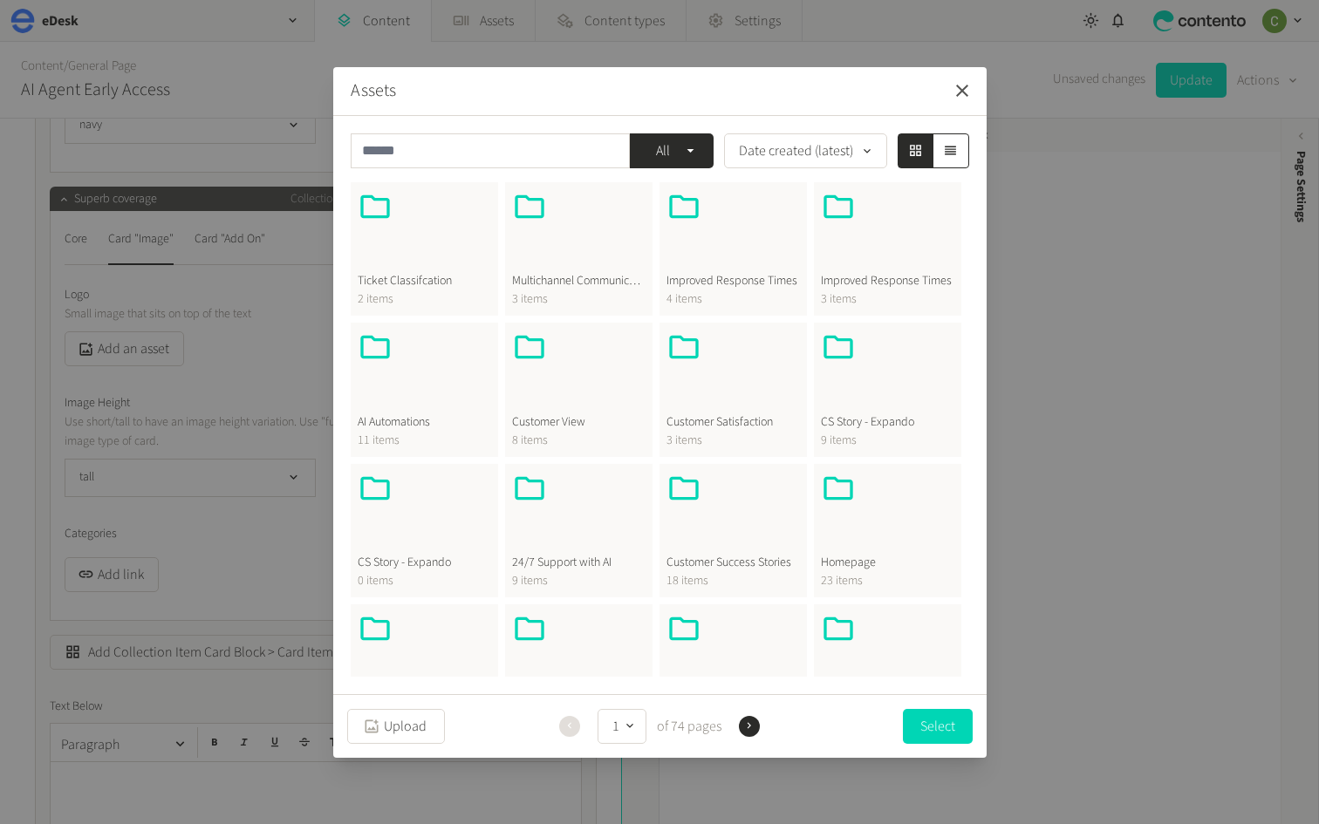
click at [963, 90] on icon "button" at bounding box center [962, 91] width 12 height 12
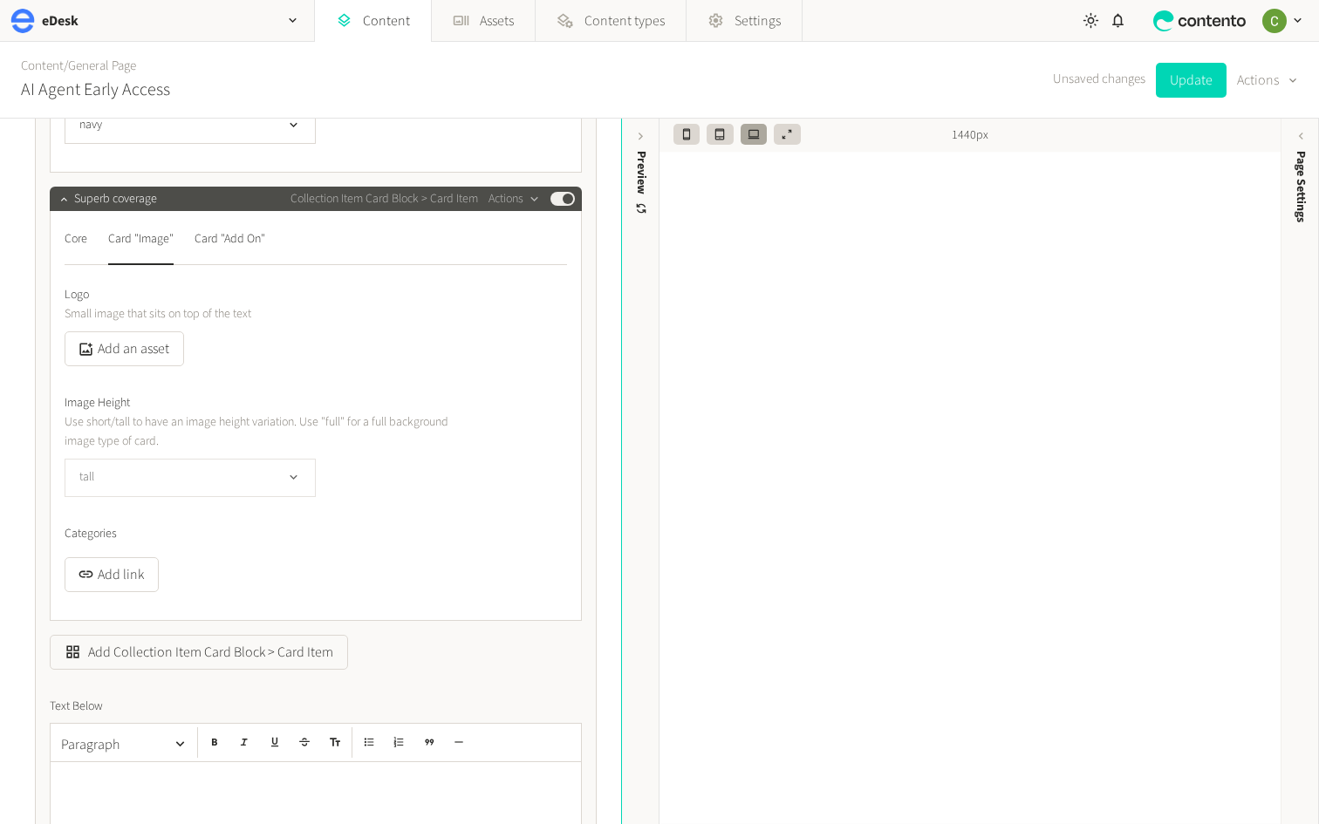
scroll to position [1948, 0]
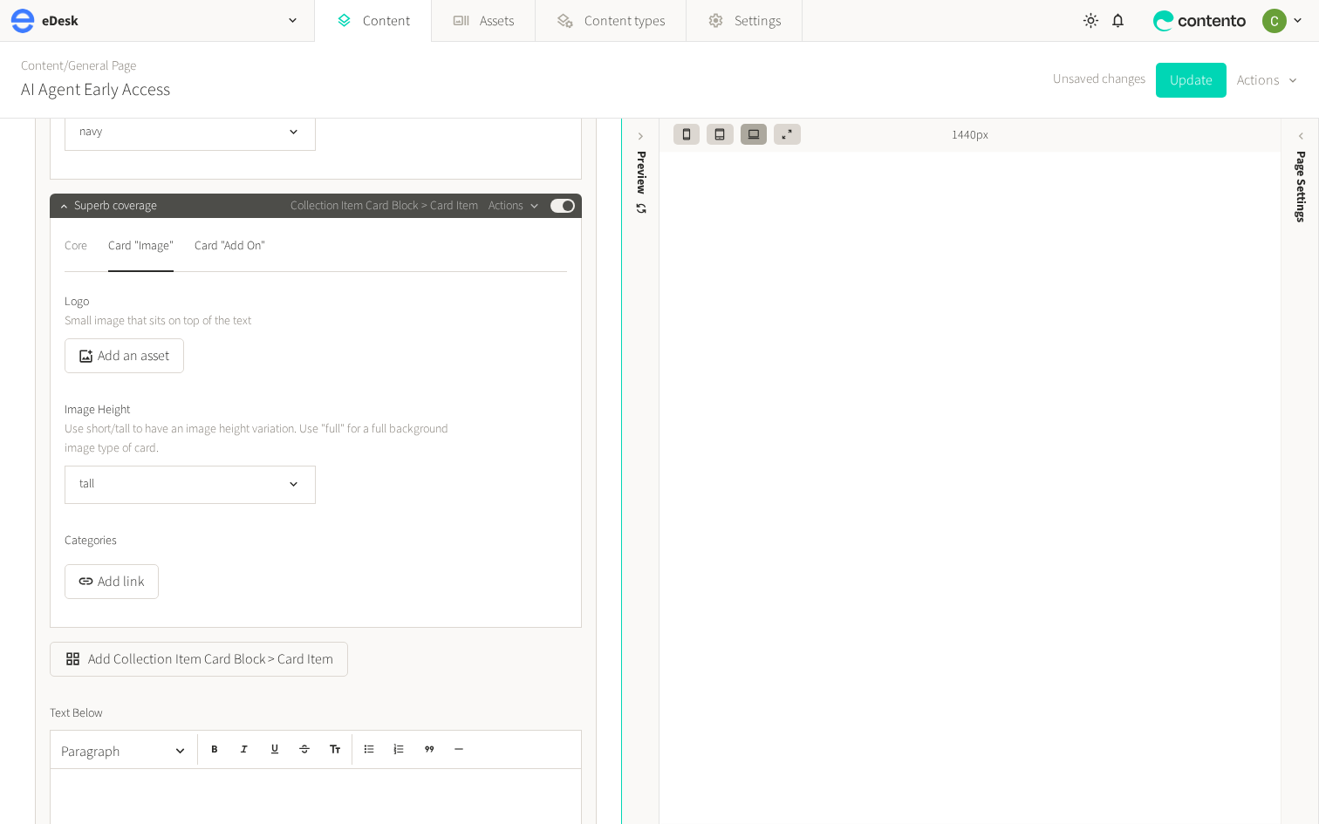
click at [65, 239] on div "Core" at bounding box center [76, 246] width 23 height 28
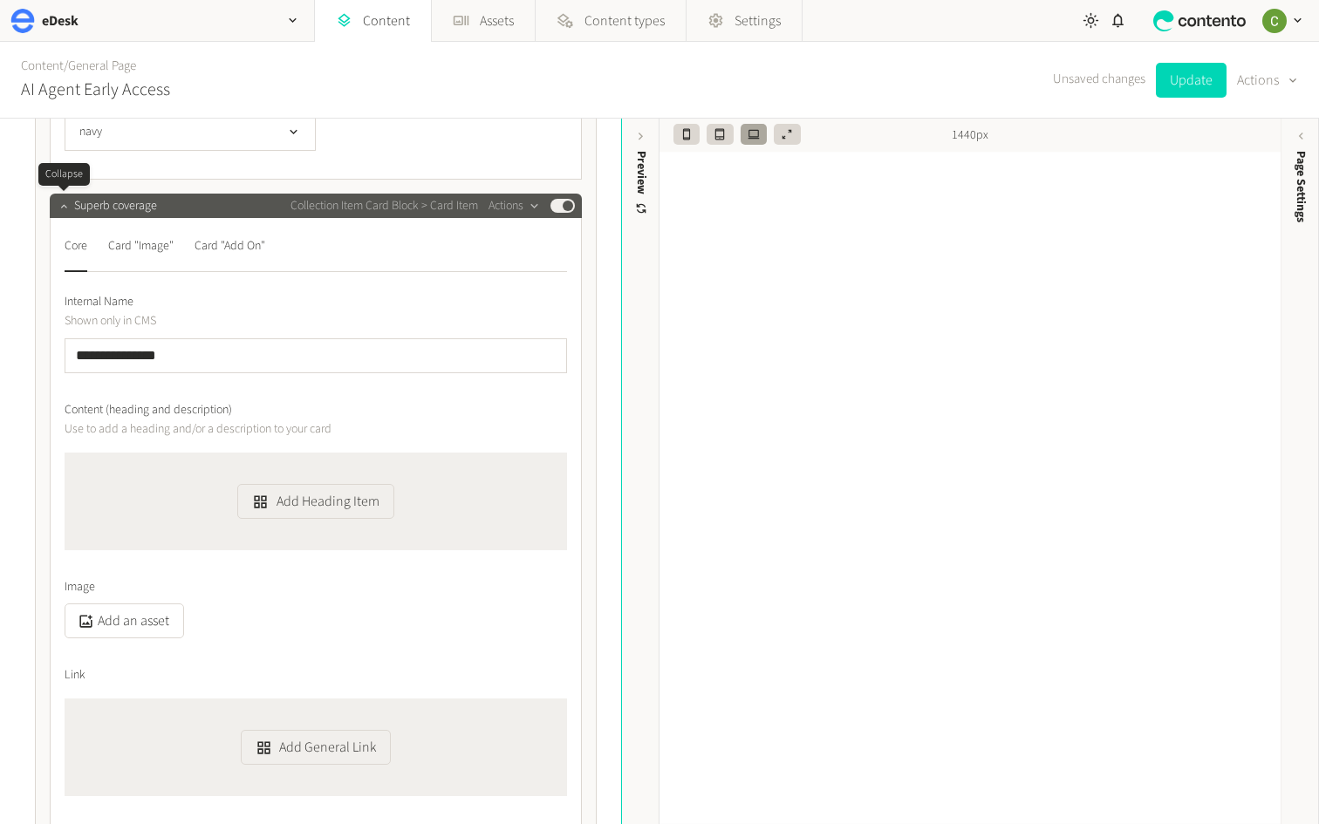
click at [59, 212] on icon "button" at bounding box center [64, 206] width 12 height 12
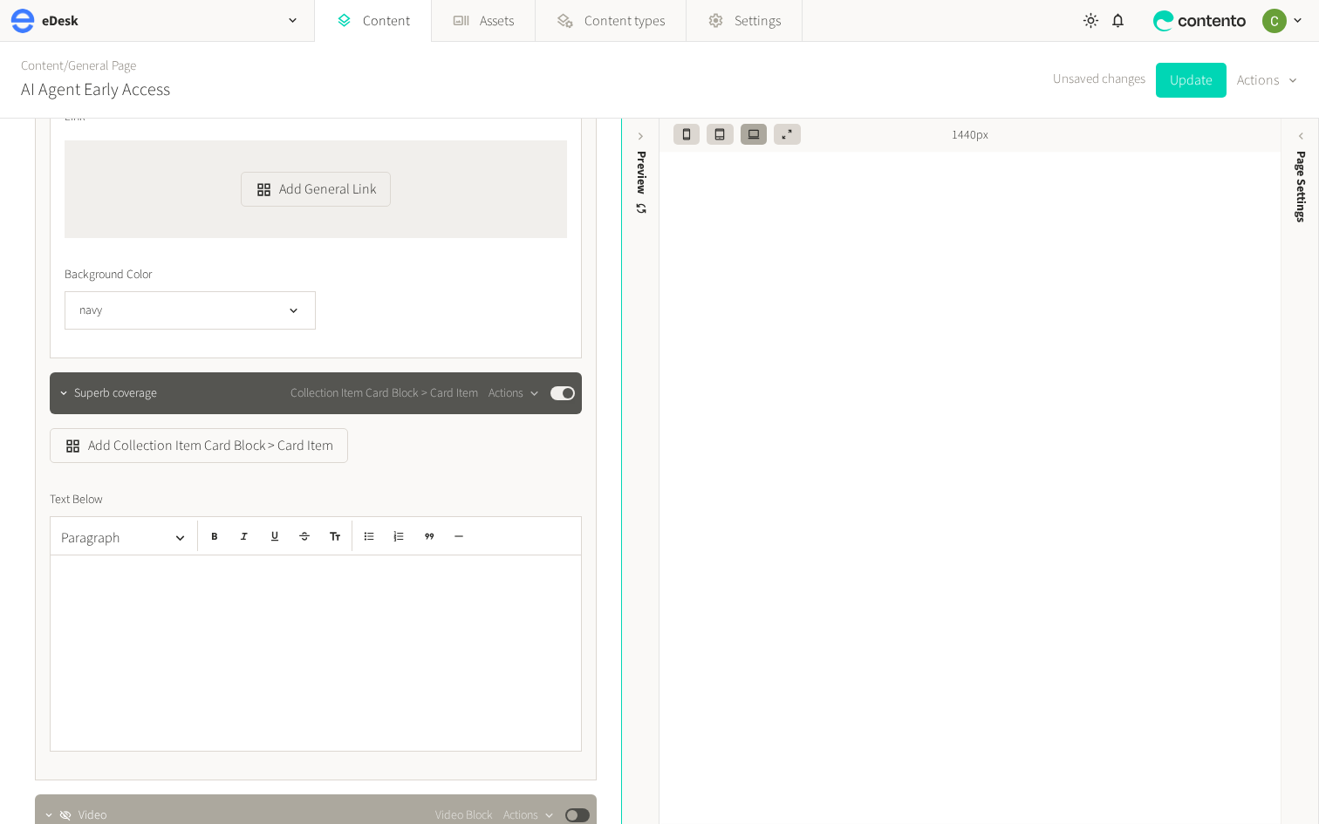
scroll to position [1451, 0]
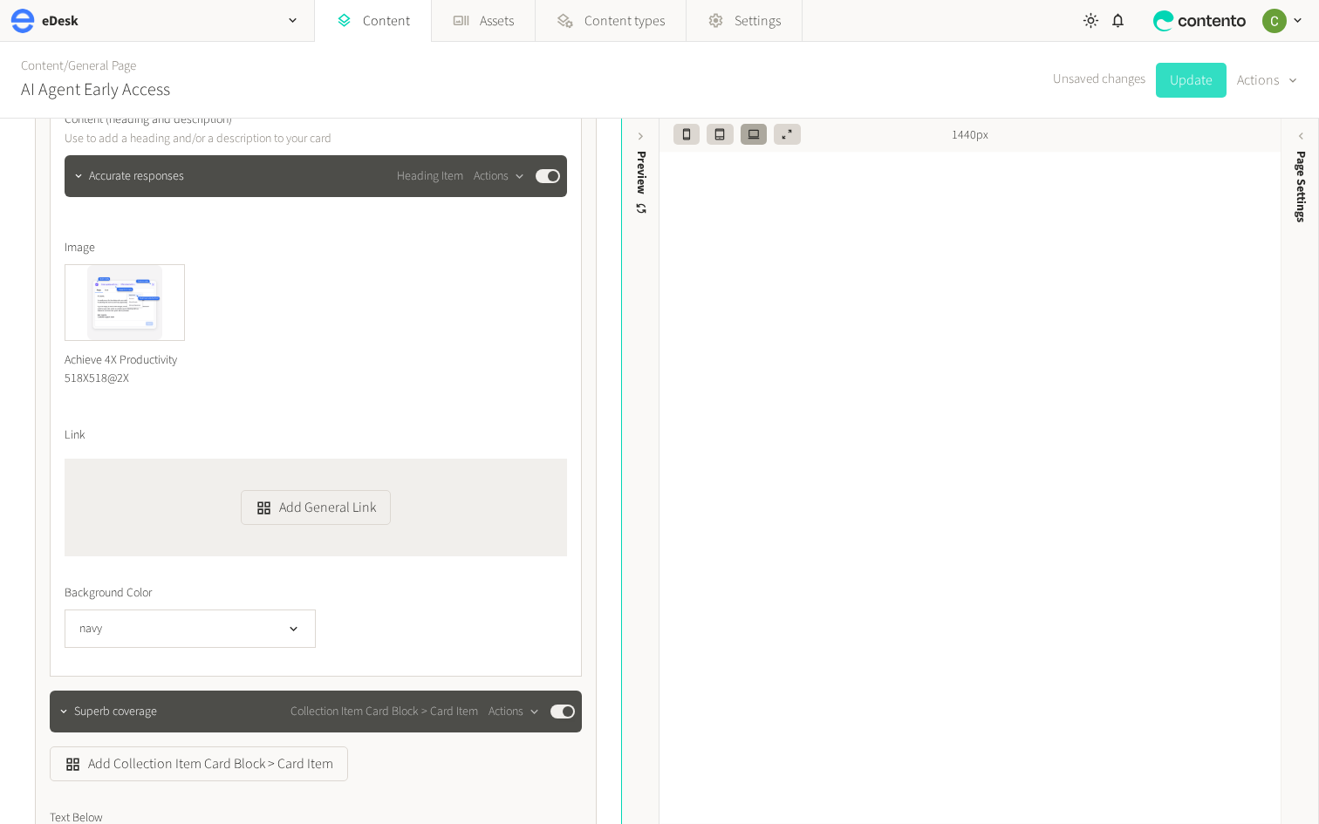
click at [1193, 75] on button "Update" at bounding box center [1191, 80] width 71 height 35
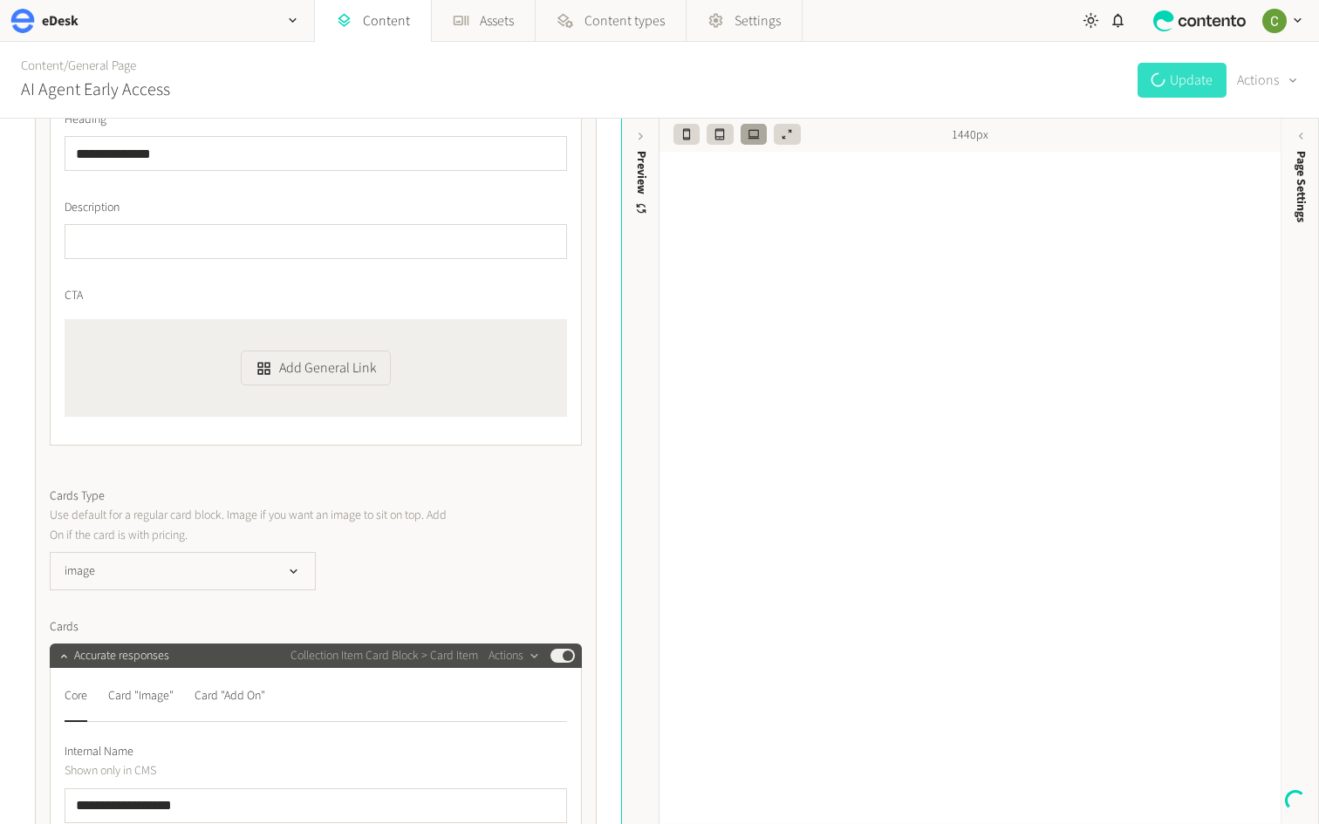
scroll to position [0, 0]
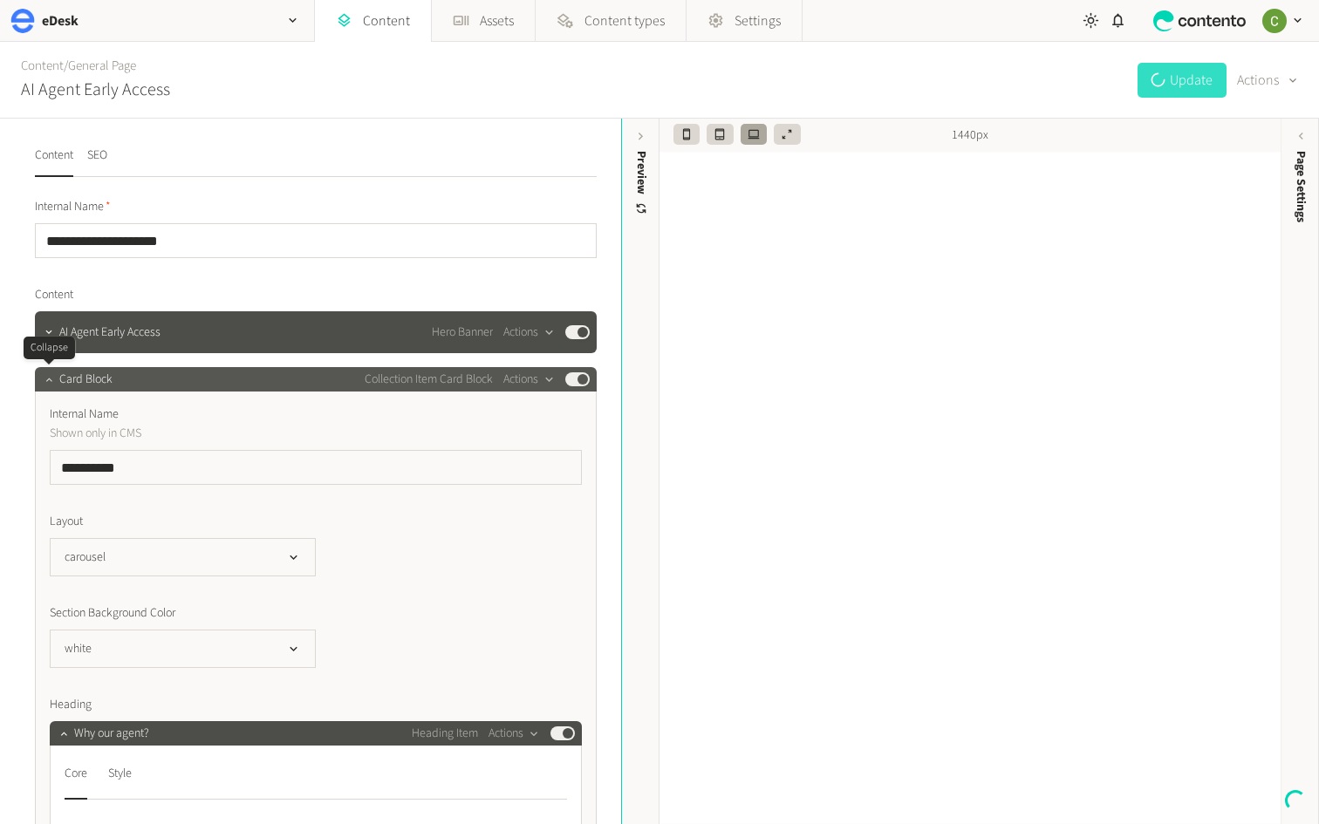
click at [47, 384] on icon "button" at bounding box center [49, 379] width 12 height 12
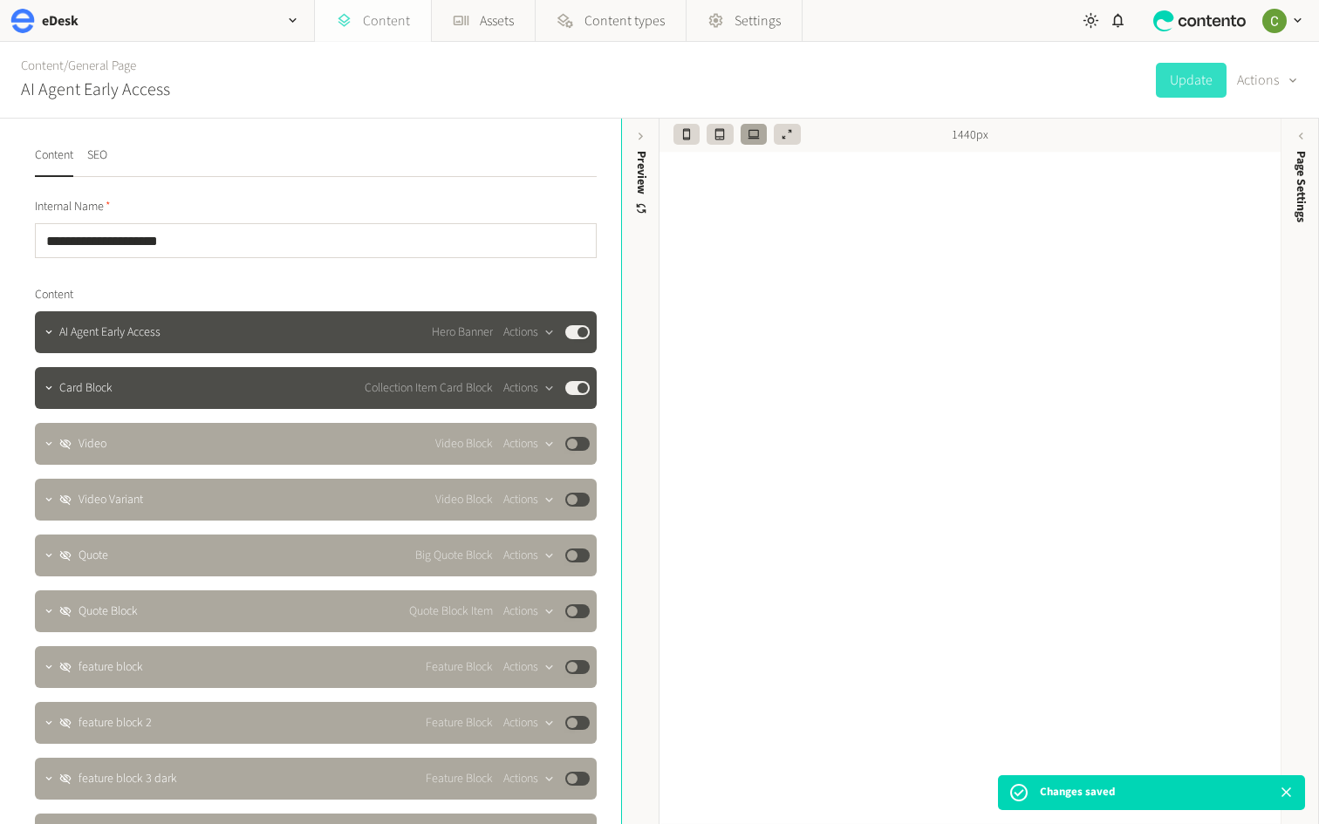
click at [372, 20] on link "Content" at bounding box center [373, 21] width 116 height 42
click at [379, 20] on link "Content" at bounding box center [373, 21] width 116 height 42
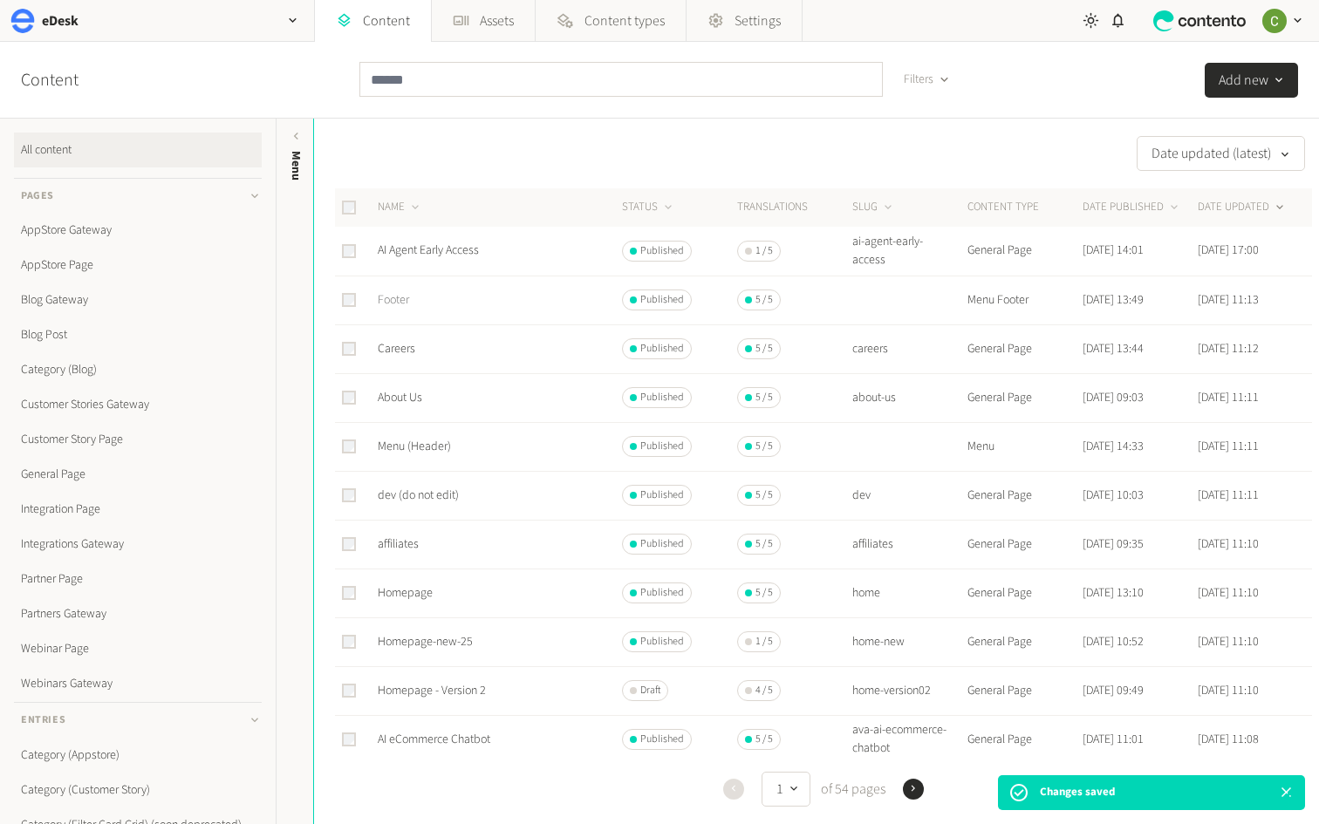
click at [395, 301] on link "Footer" at bounding box center [393, 299] width 31 height 17
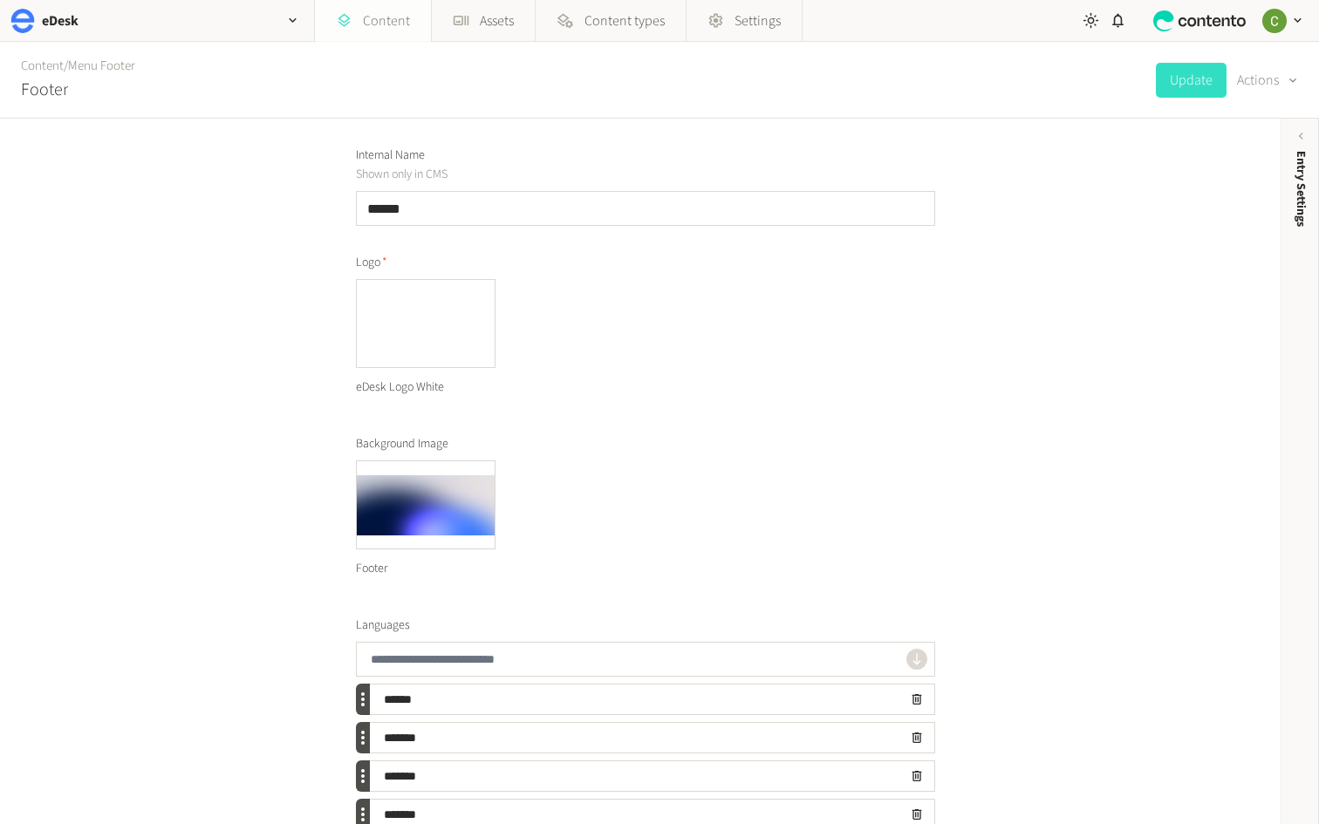
click at [380, 26] on link "Content" at bounding box center [373, 21] width 116 height 42
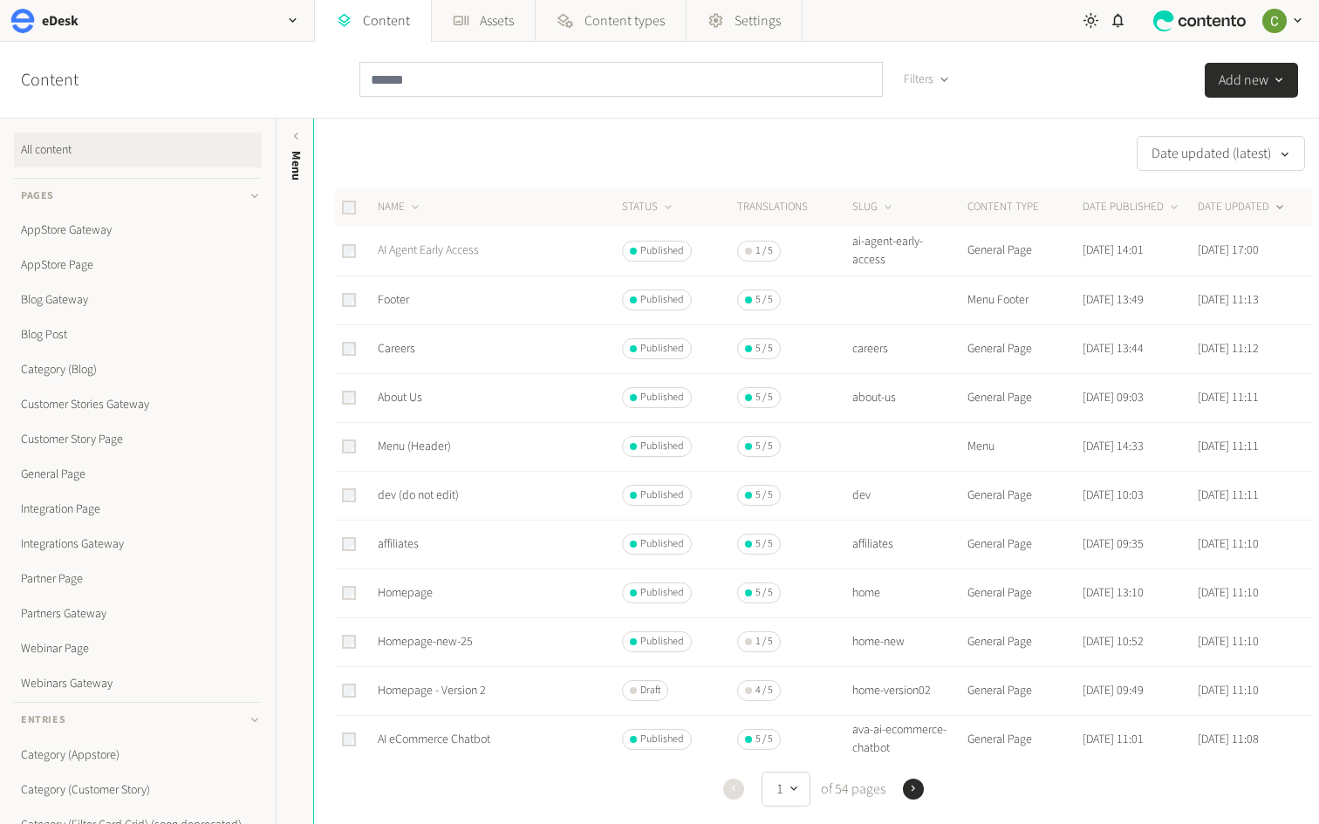
click at [400, 244] on link "AI Agent Early Access" at bounding box center [428, 250] width 101 height 17
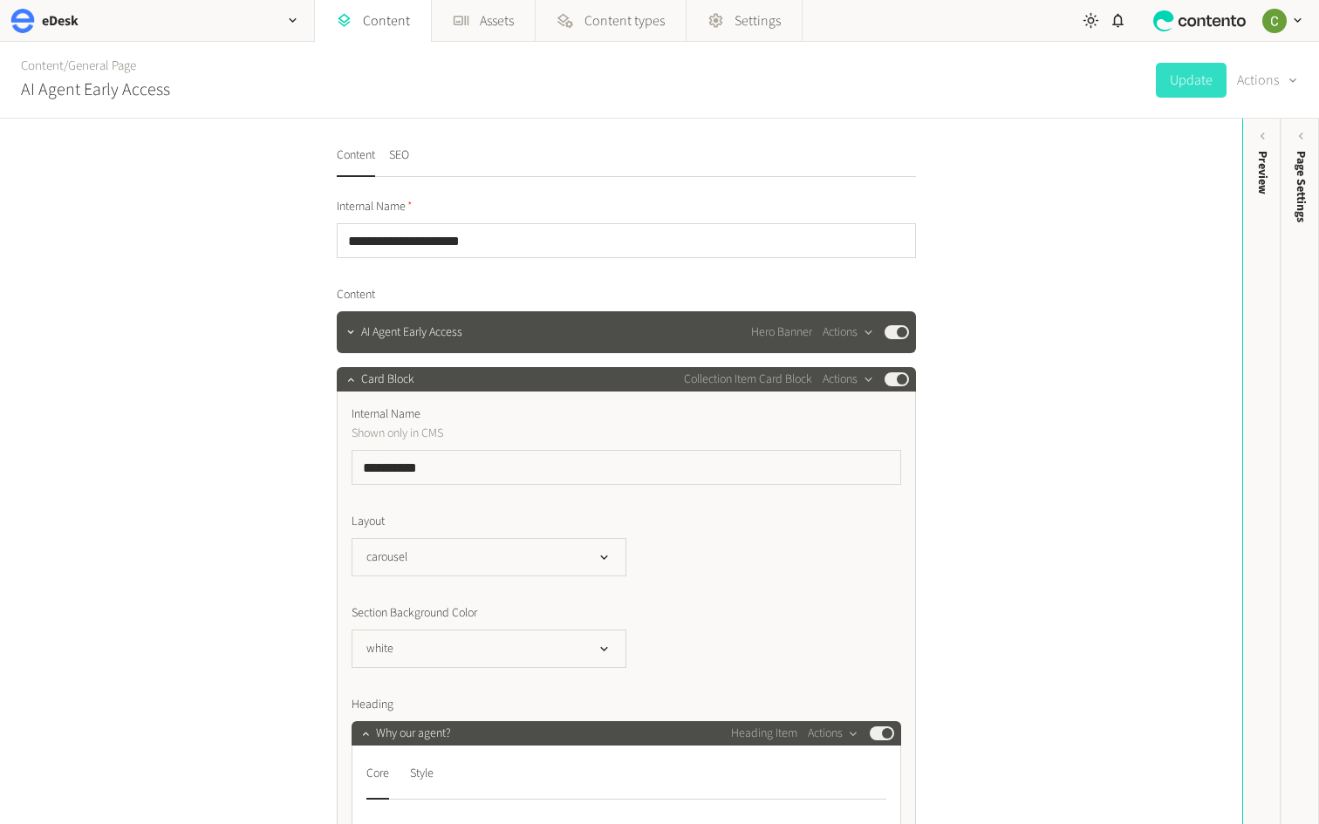
click at [1230, 289] on div "**********" at bounding box center [621, 472] width 1242 height 706
click at [1247, 284] on div "Preview" at bounding box center [1262, 286] width 38 height 314
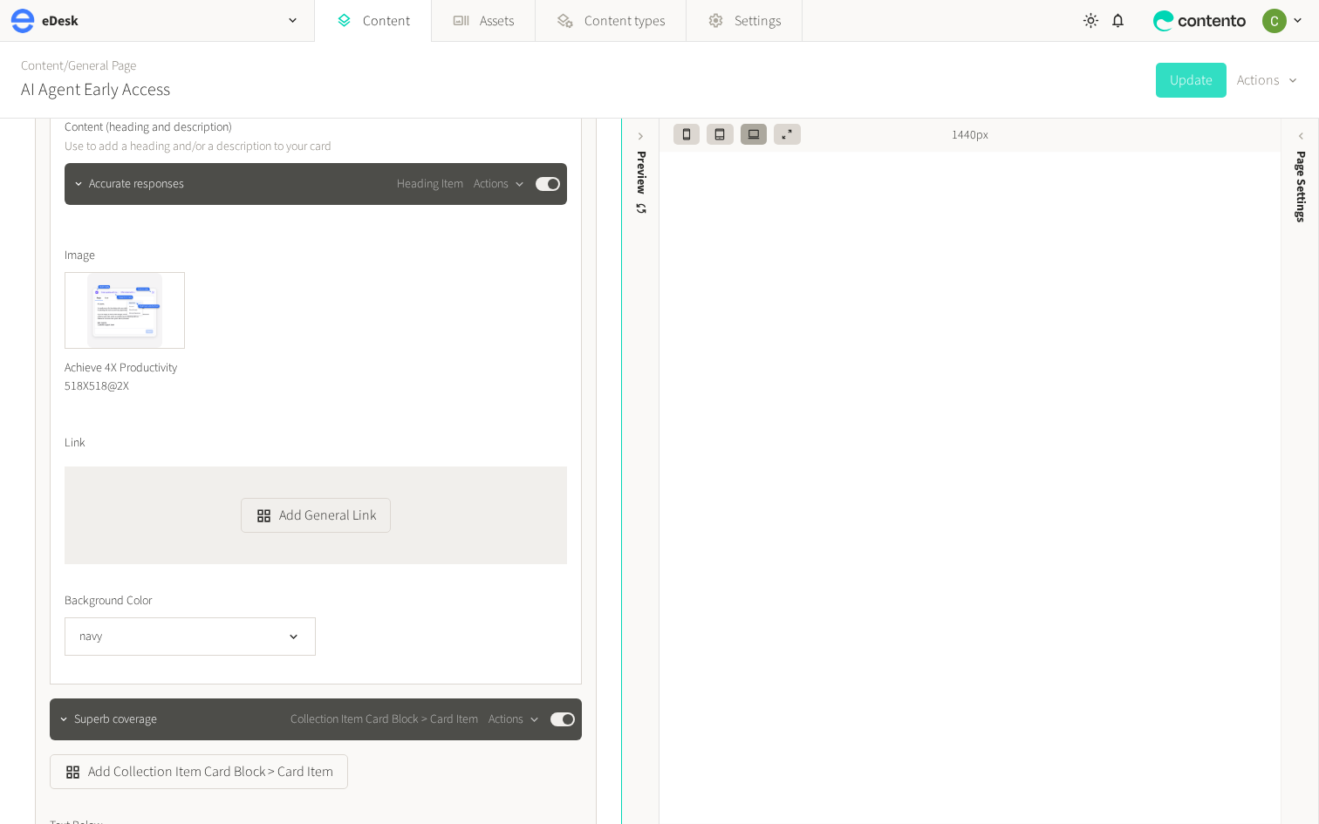
scroll to position [1478, 0]
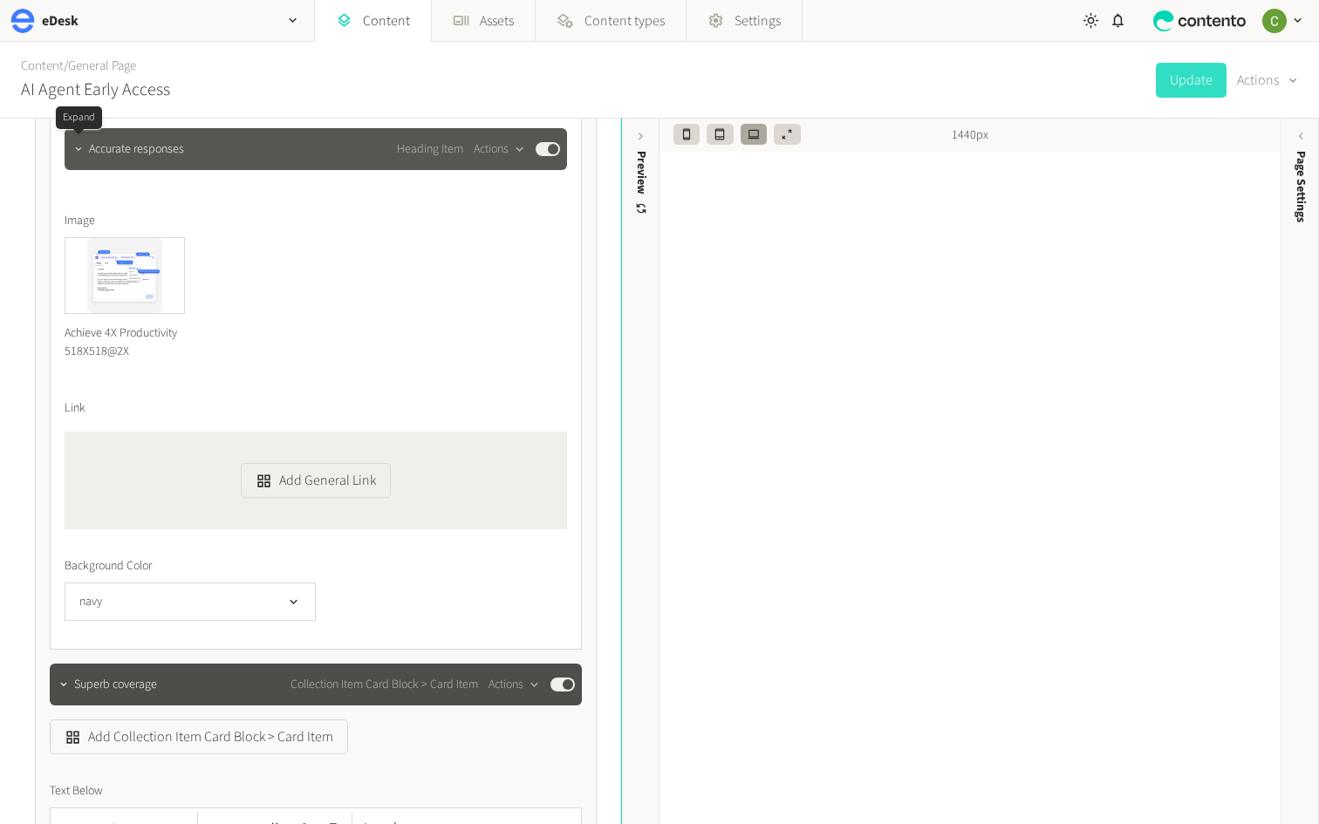
click at [78, 145] on icon "button" at bounding box center [78, 149] width 12 height 12
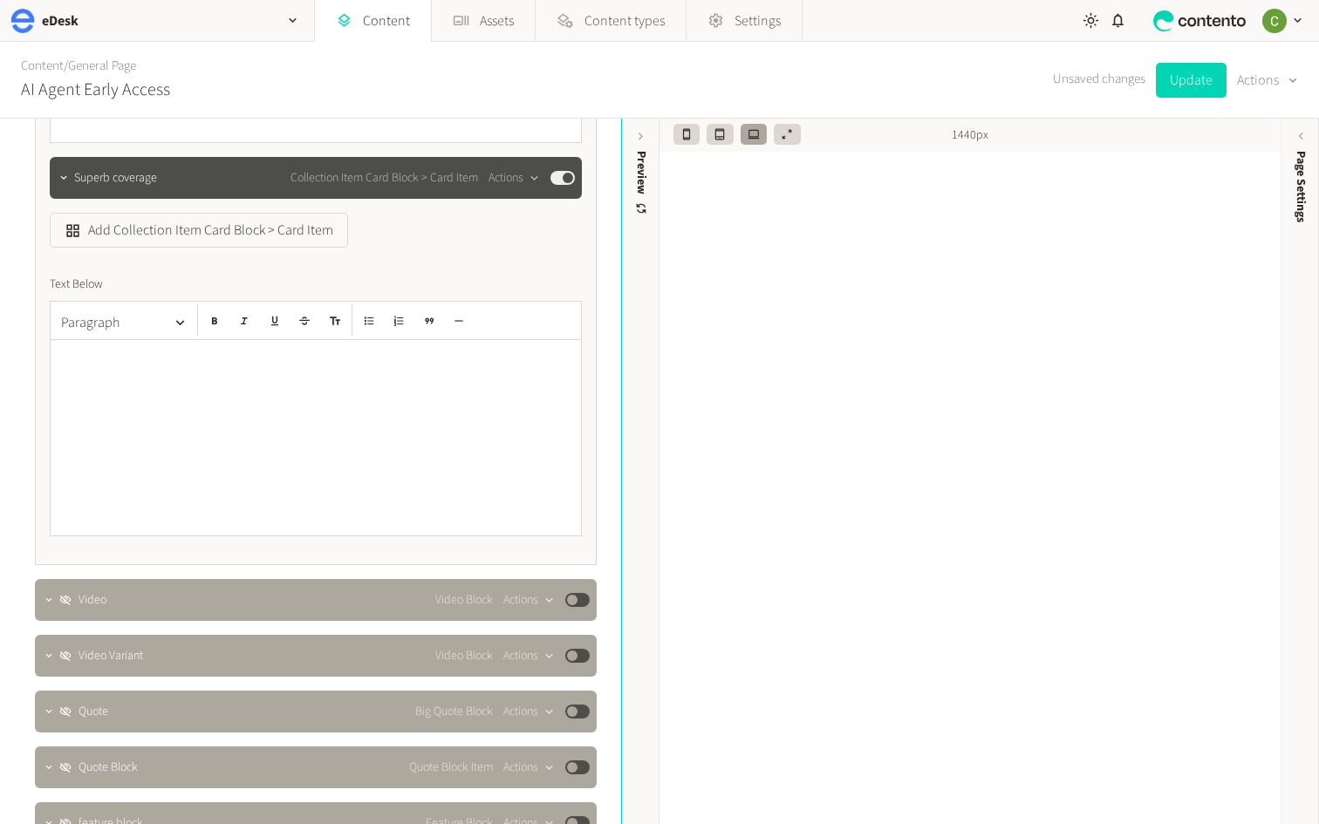
scroll to position [2385, 0]
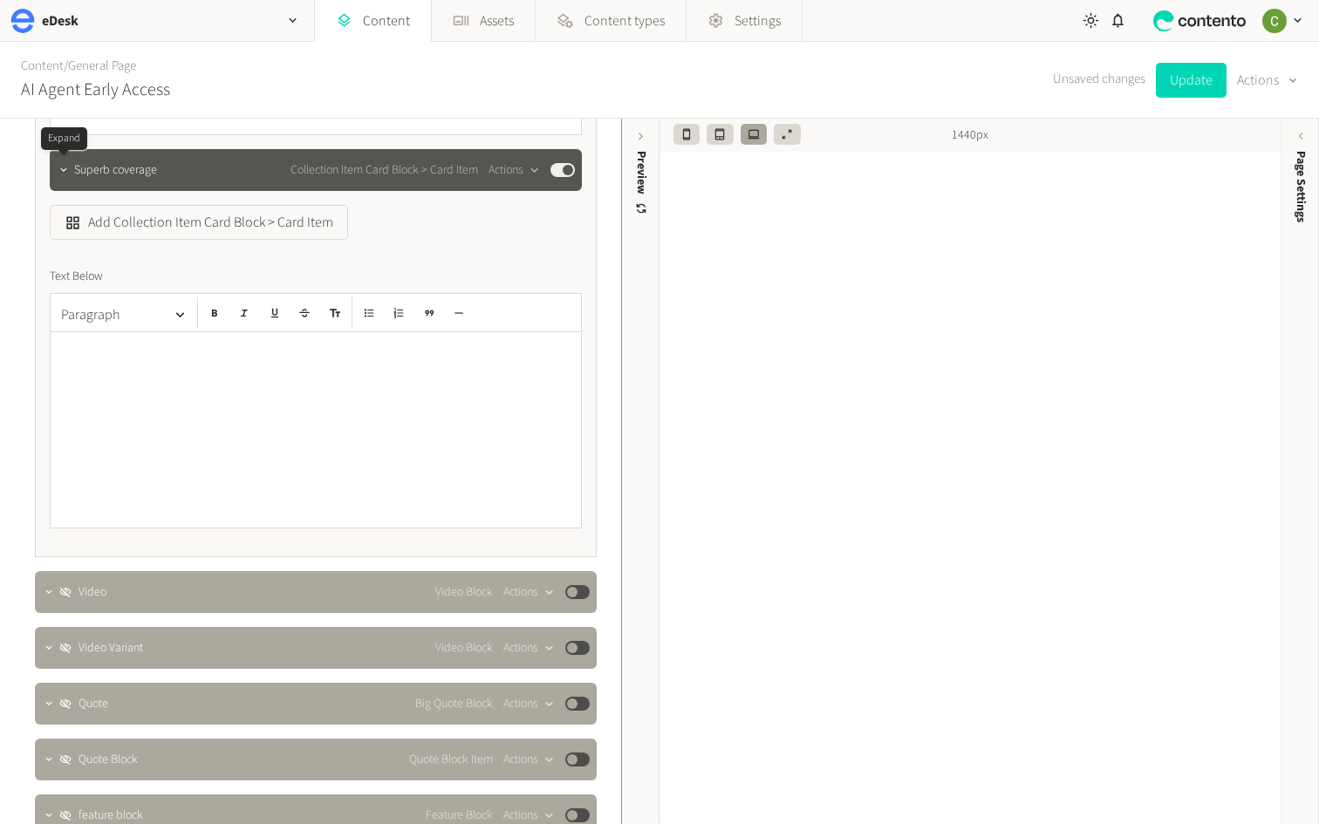
click at [64, 180] on div at bounding box center [63, 170] width 21 height 24
click at [61, 176] on button "button" at bounding box center [63, 168] width 21 height 21
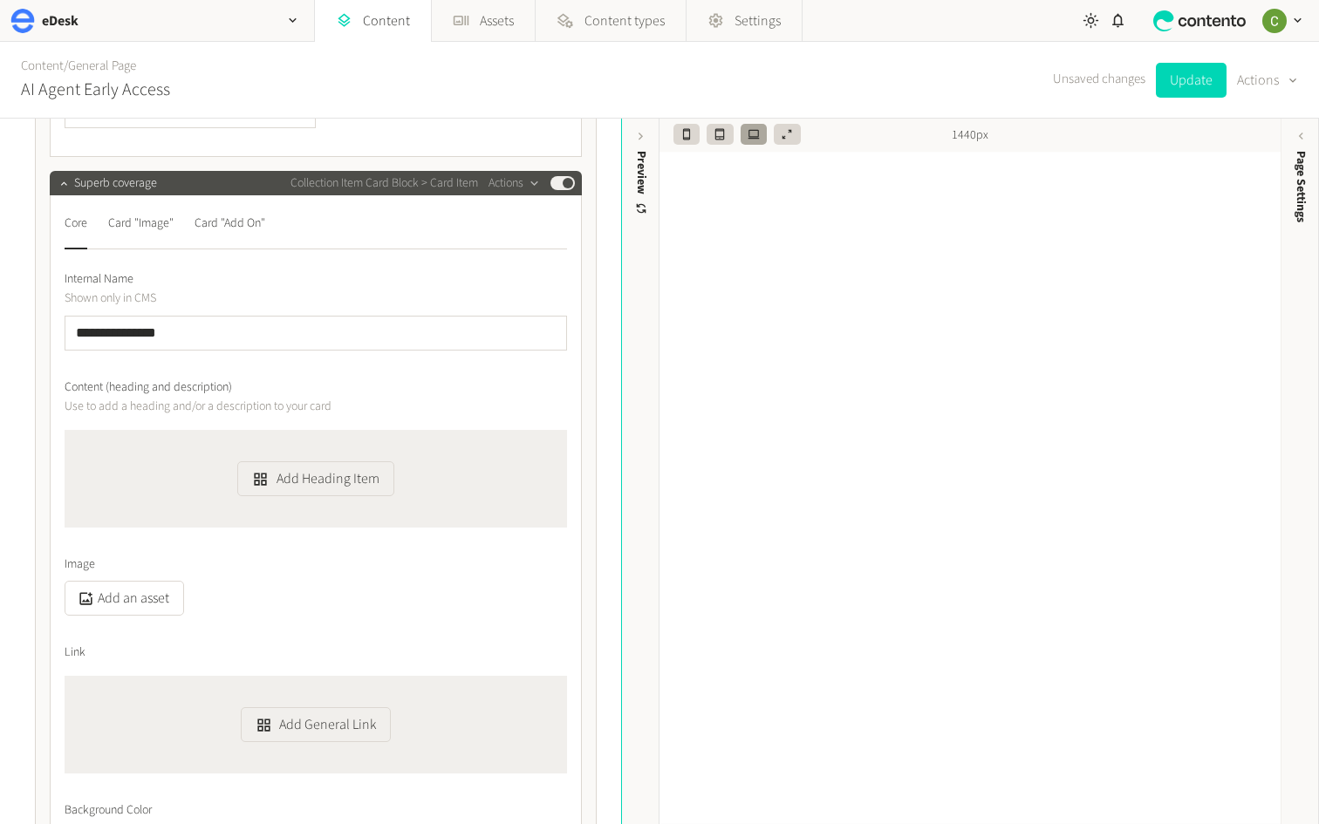
scroll to position [2424, 0]
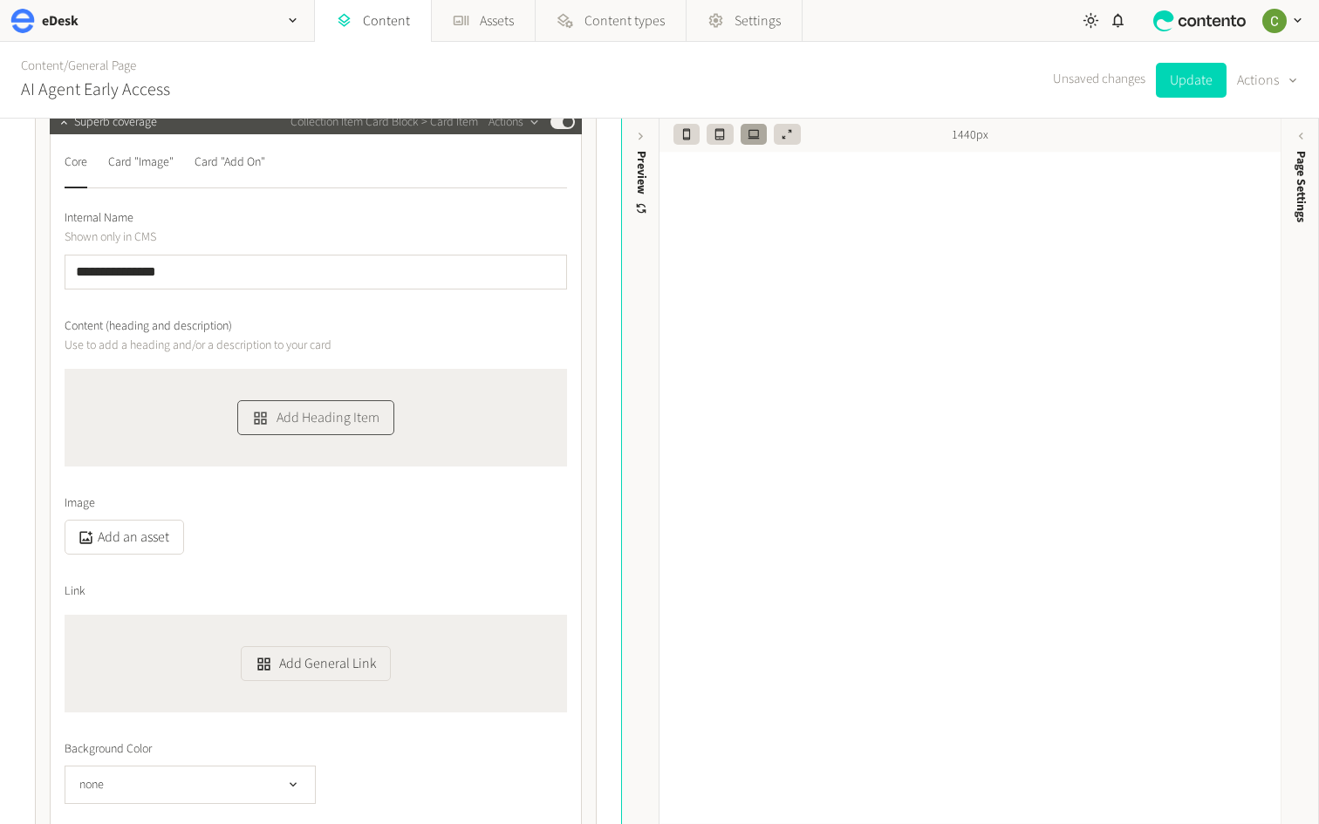
click at [262, 416] on icon "button" at bounding box center [261, 418] width 12 height 12
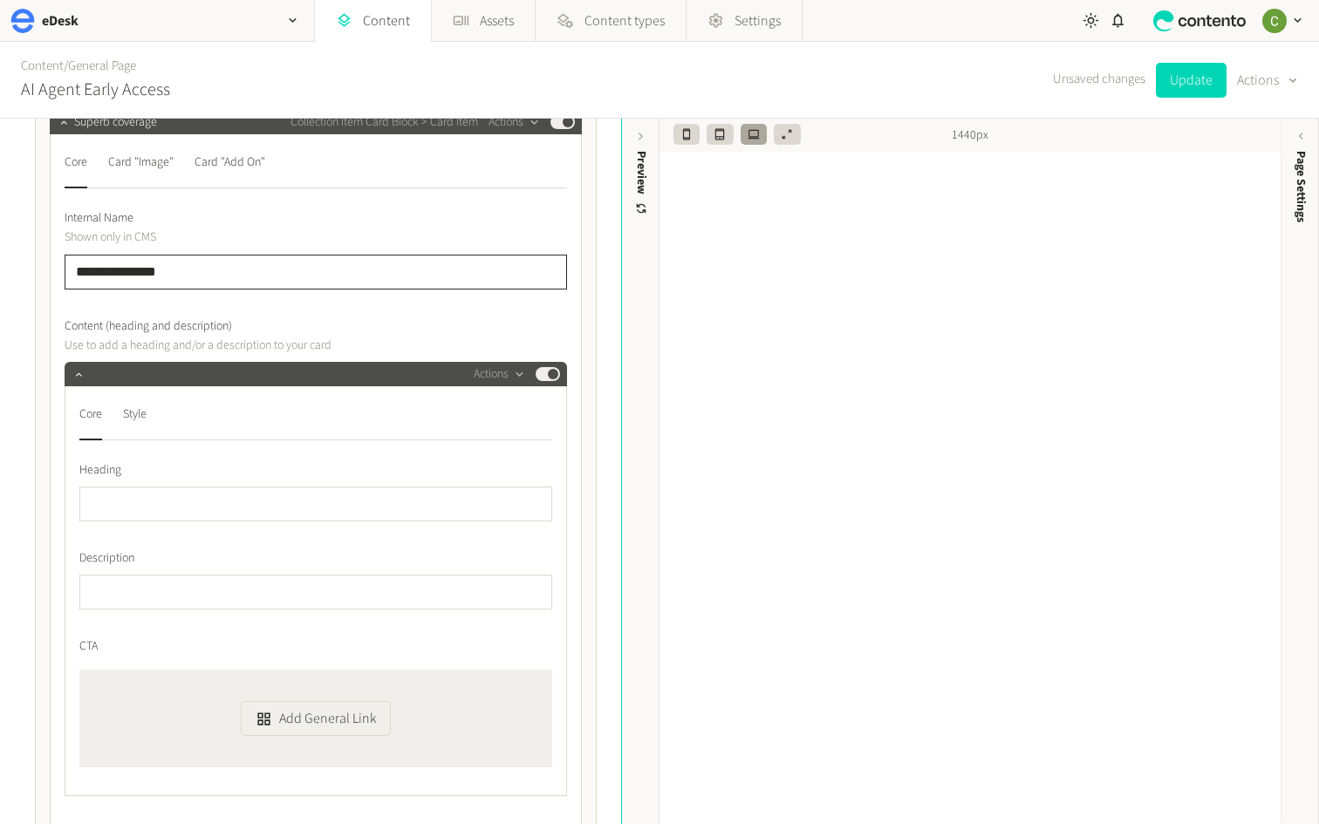
drag, startPoint x: 73, startPoint y: 269, endPoint x: 178, endPoint y: 268, distance: 104.7
click at [178, 269] on input "**********" at bounding box center [316, 272] width 502 height 35
click at [99, 497] on input "text" at bounding box center [315, 504] width 473 height 35
paste input "**********"
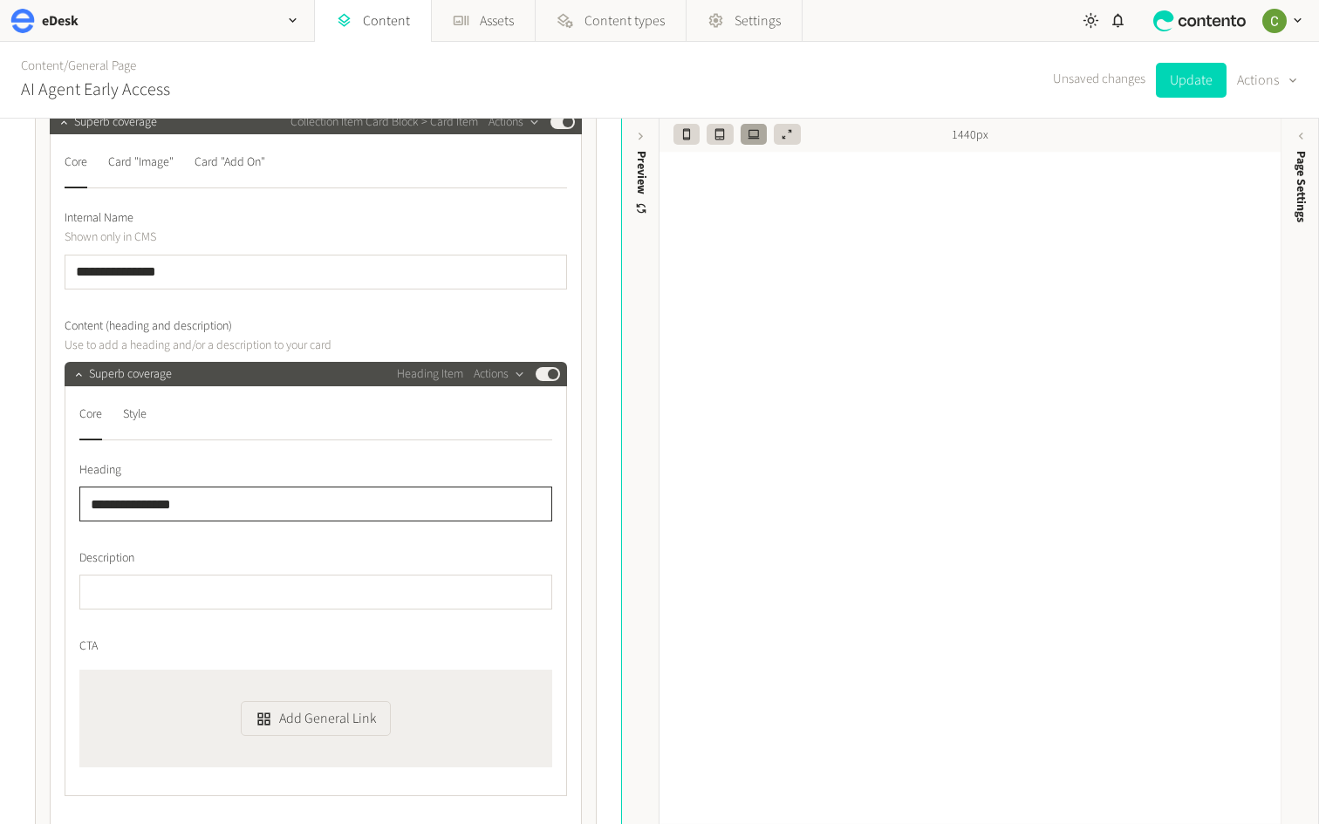
type input "**********"
click at [137, 591] on input "text" at bounding box center [315, 592] width 473 height 35
paste input "**********"
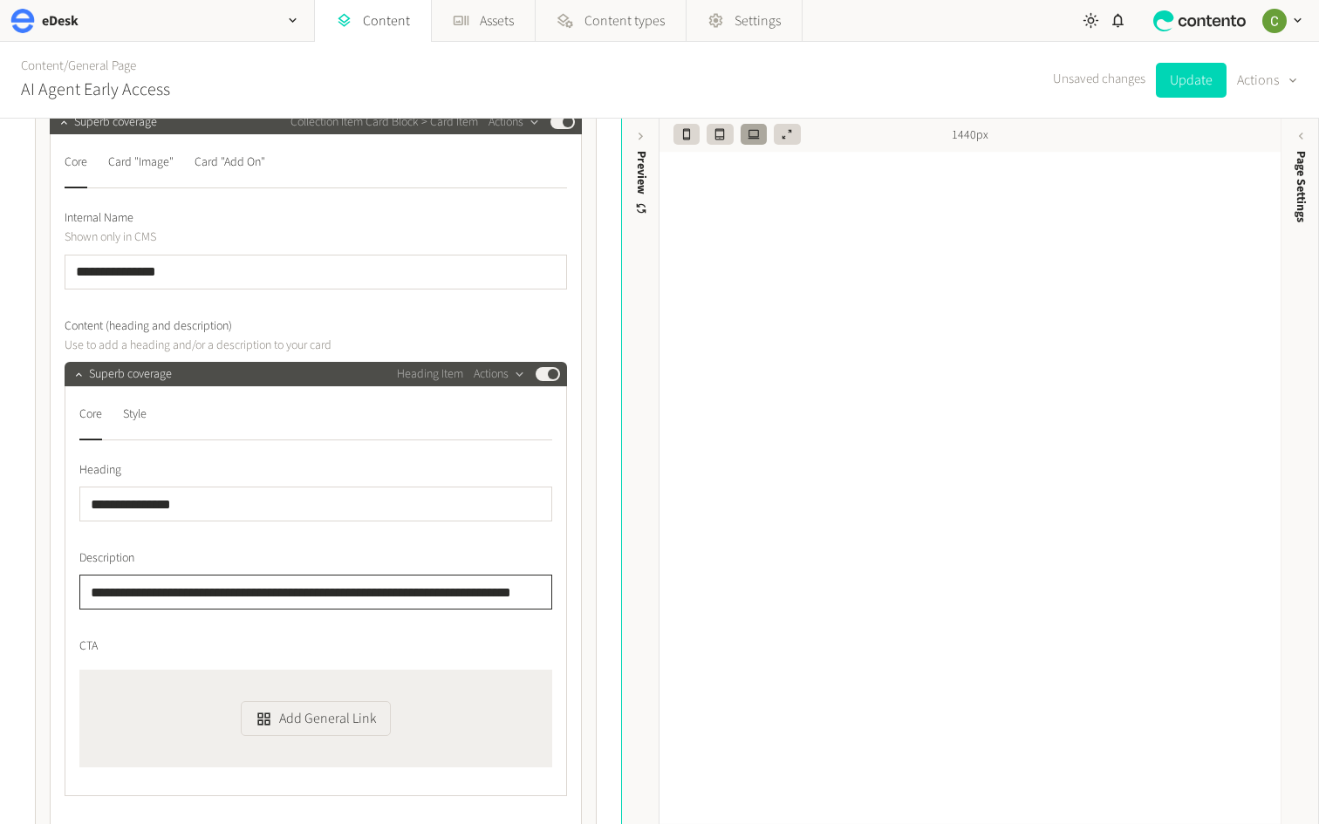
scroll to position [2498, 0]
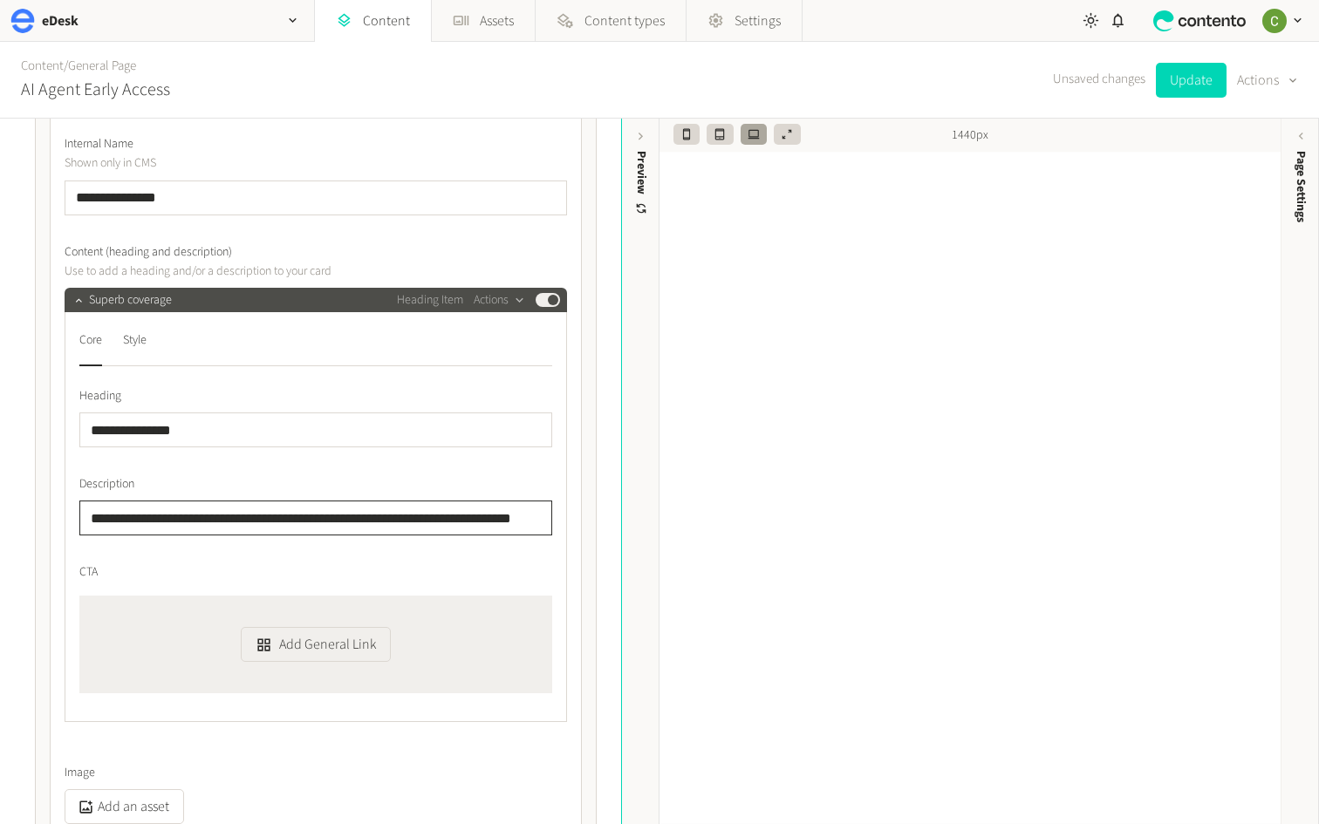
type input "**********"
click at [198, 543] on div "**********" at bounding box center [315, 540] width 473 height 306
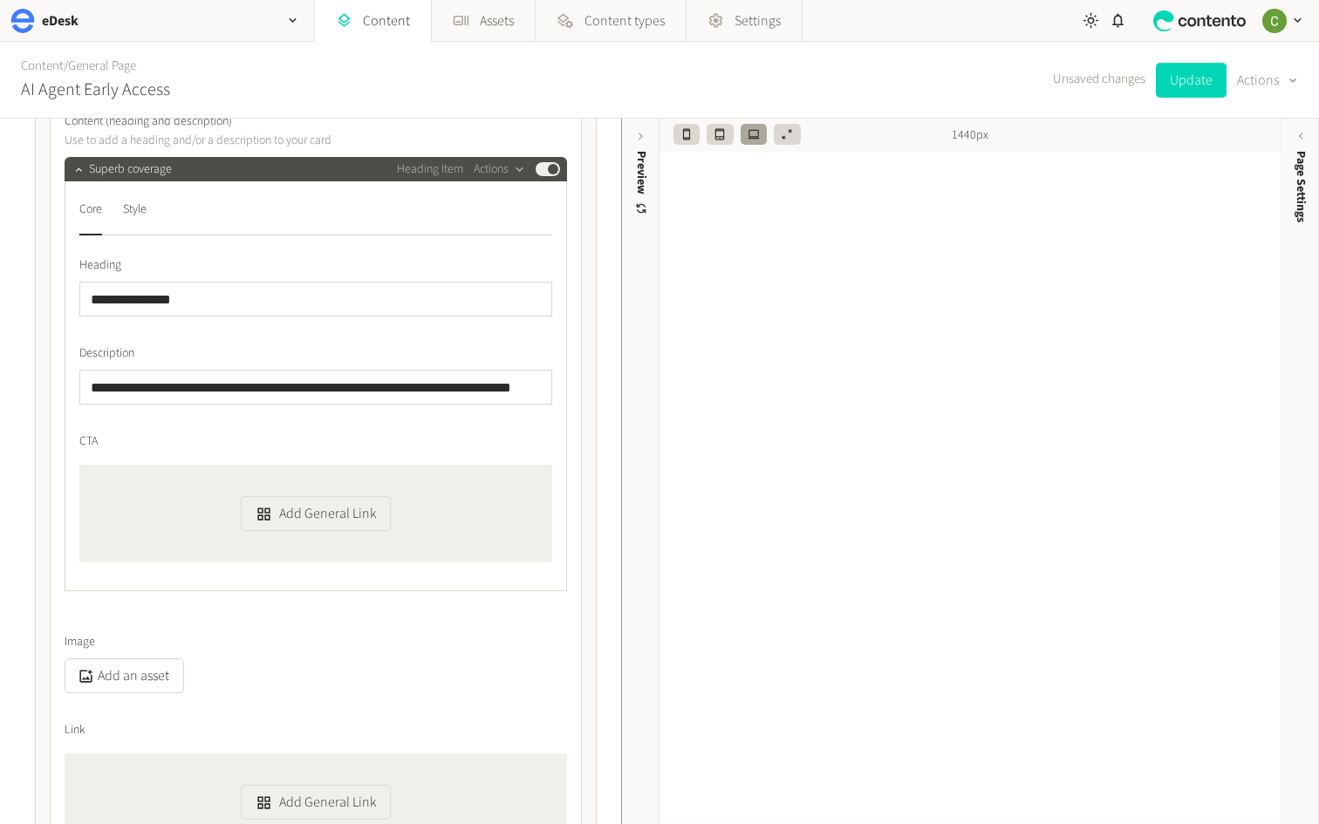
scroll to position [2635, 0]
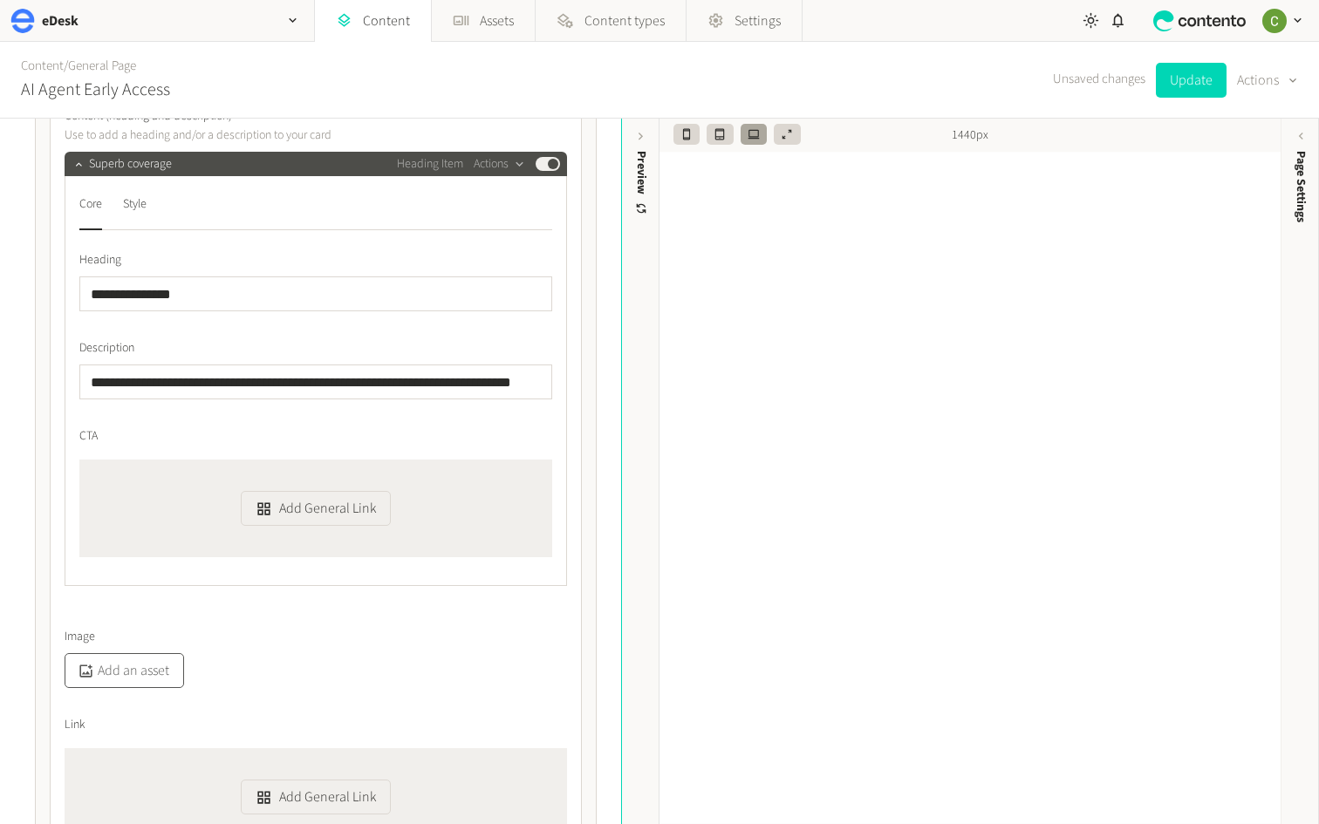
click at [144, 667] on button "Add an asset" at bounding box center [125, 670] width 120 height 35
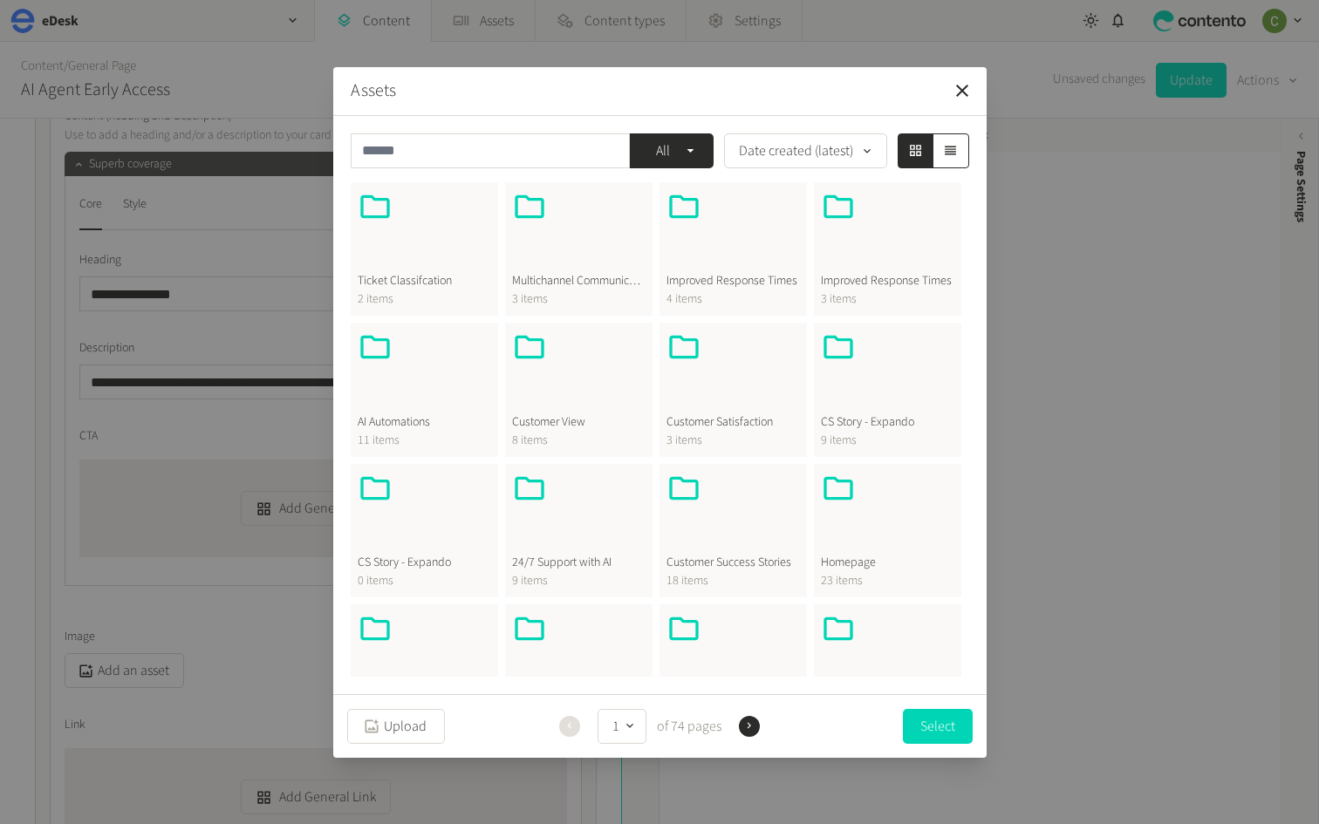
click at [554, 242] on div at bounding box center [578, 231] width 133 height 84
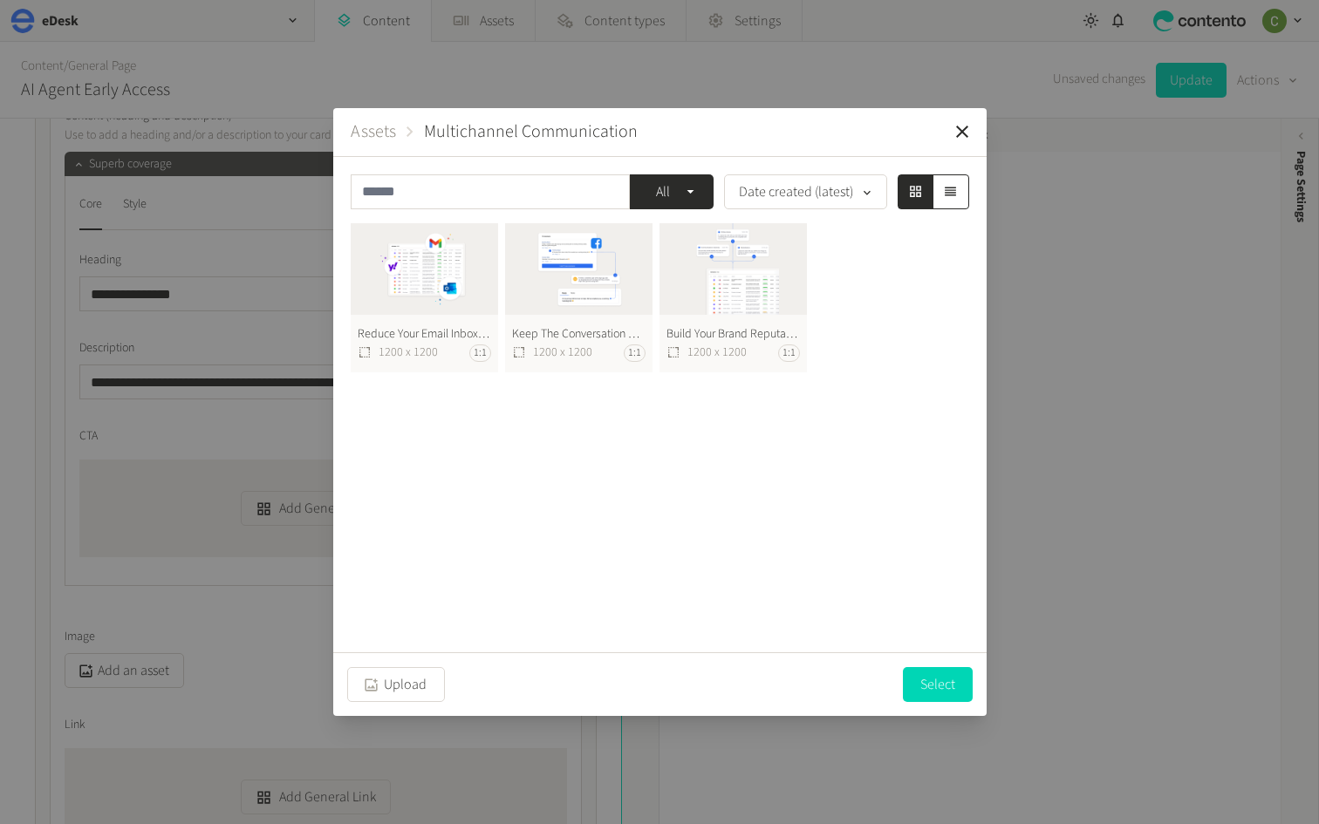
click at [384, 140] on button "Assets" at bounding box center [373, 132] width 45 height 26
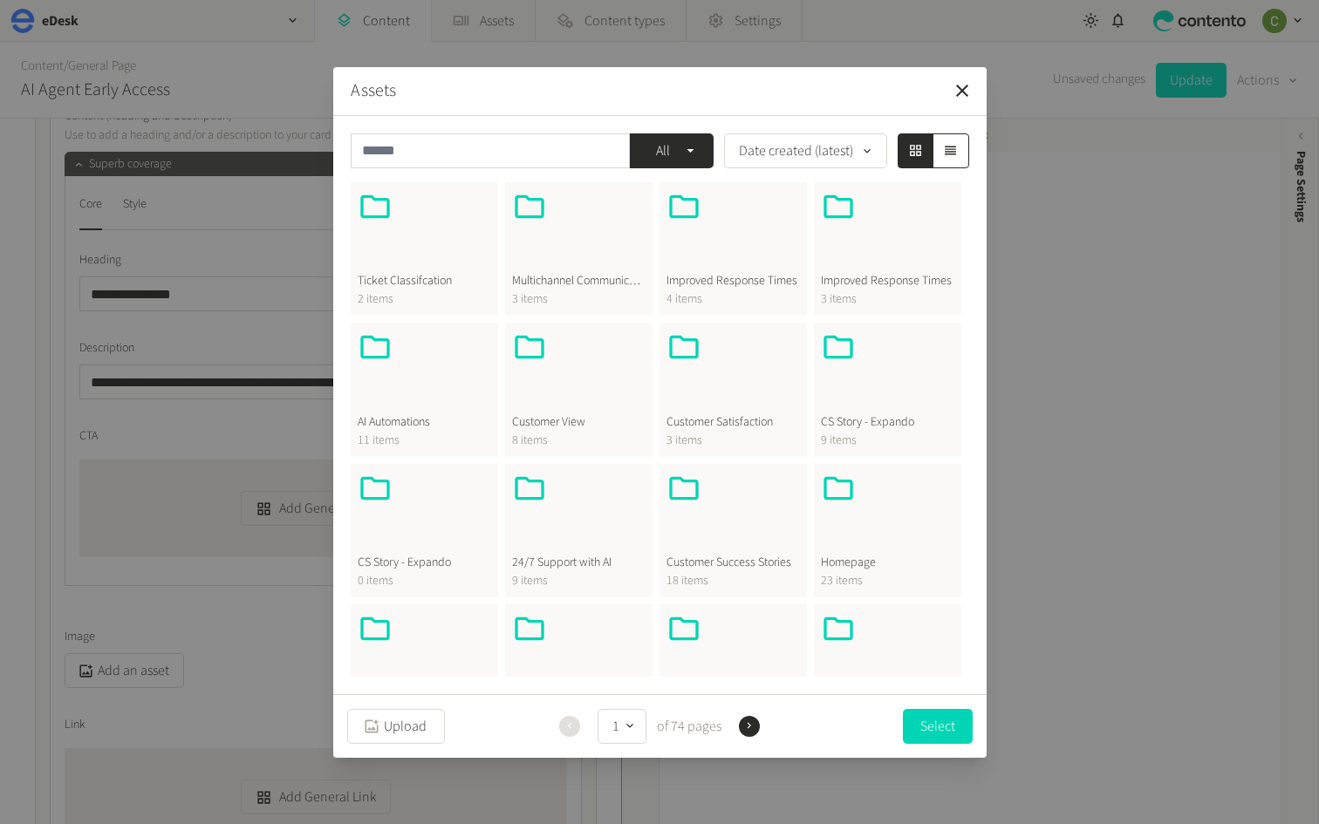
click at [454, 391] on div at bounding box center [424, 372] width 133 height 84
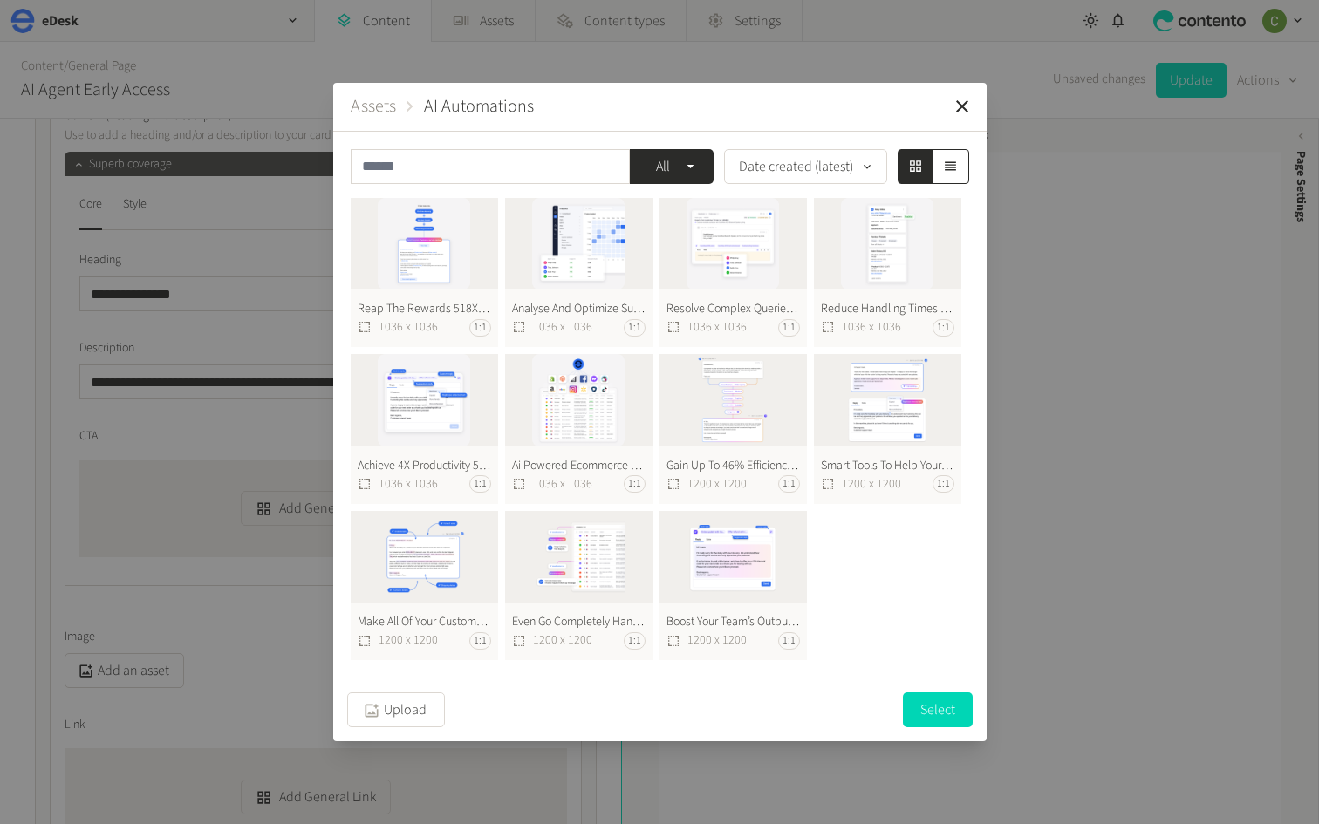
click at [433, 422] on button "Achieve 4X Productivity 518X518@2X 1036 x 1036 1:1" at bounding box center [424, 429] width 147 height 150
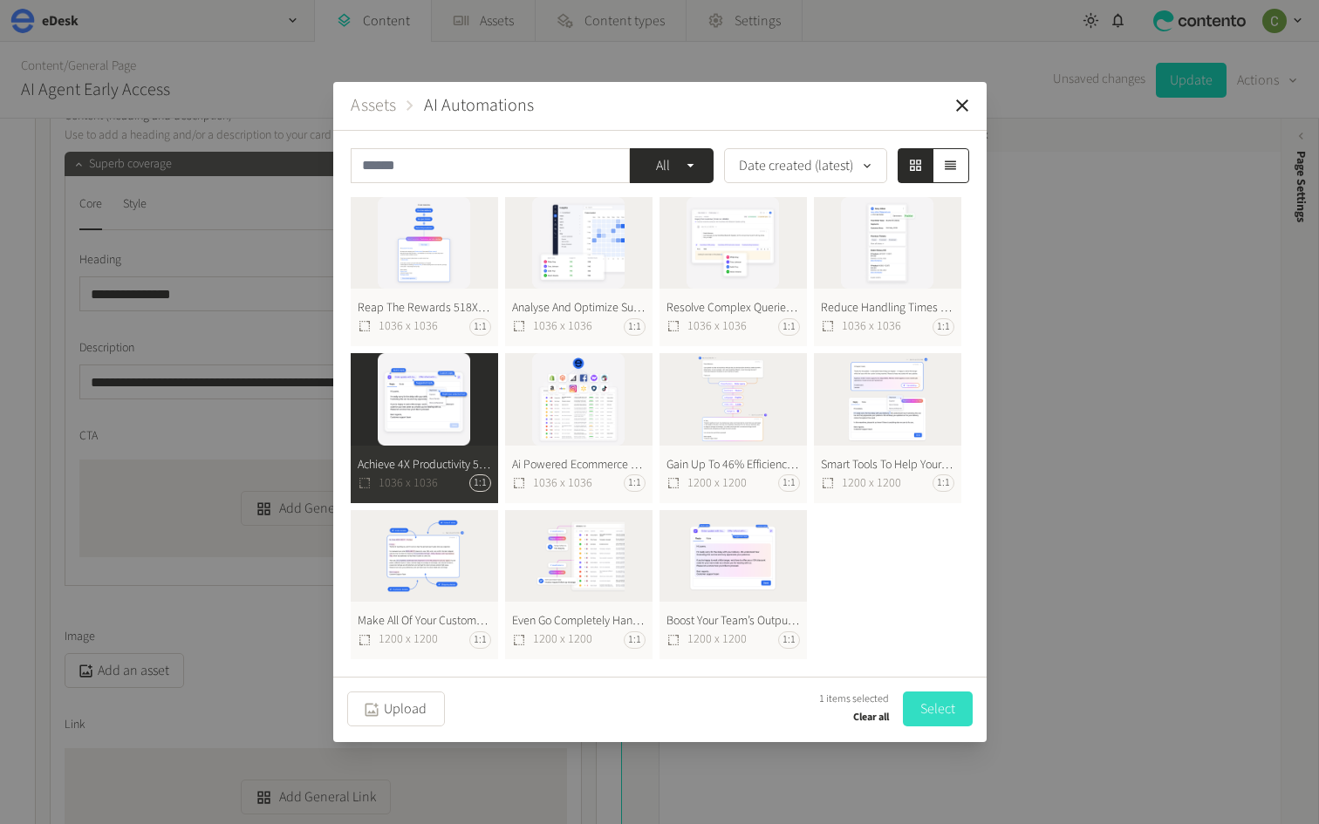
click at [921, 702] on button "Select" at bounding box center [938, 709] width 70 height 35
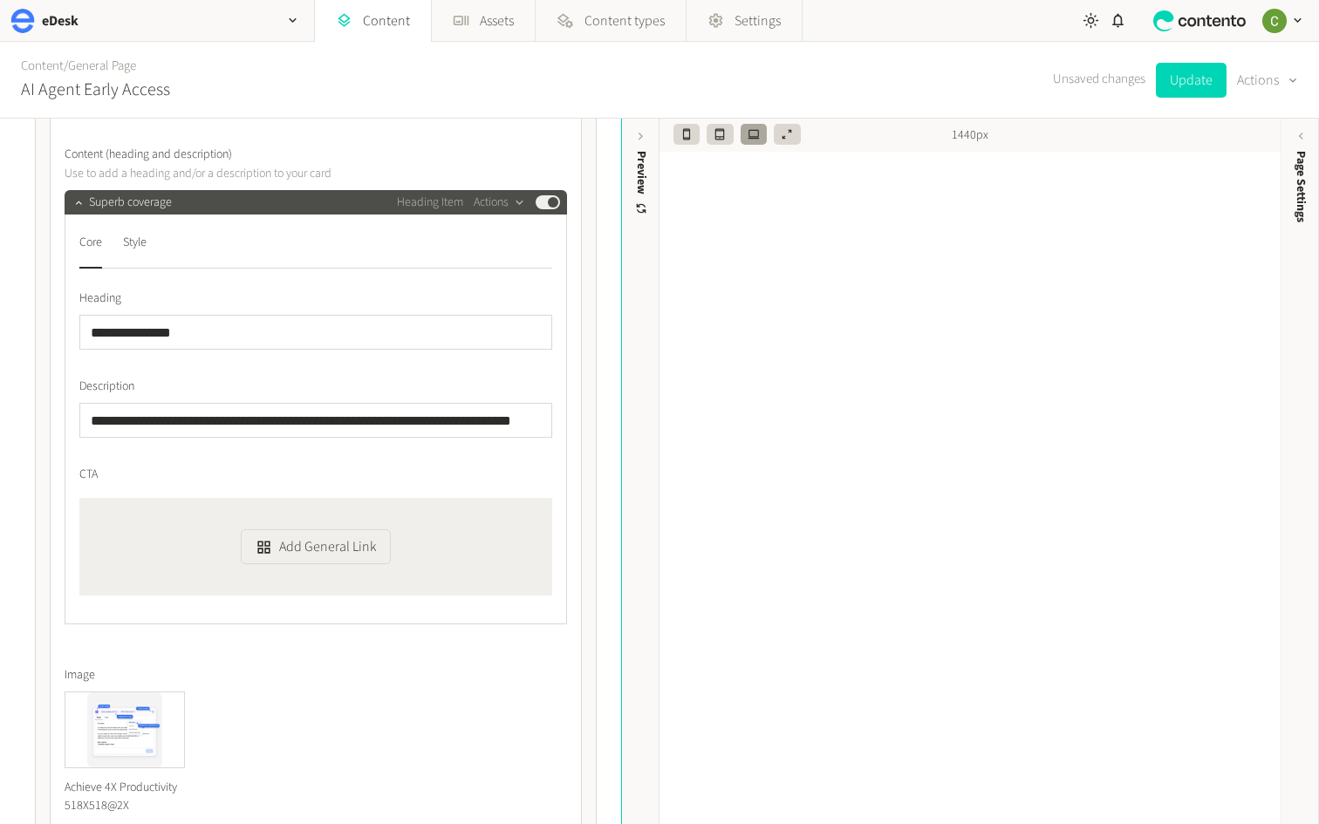
scroll to position [2594, 0]
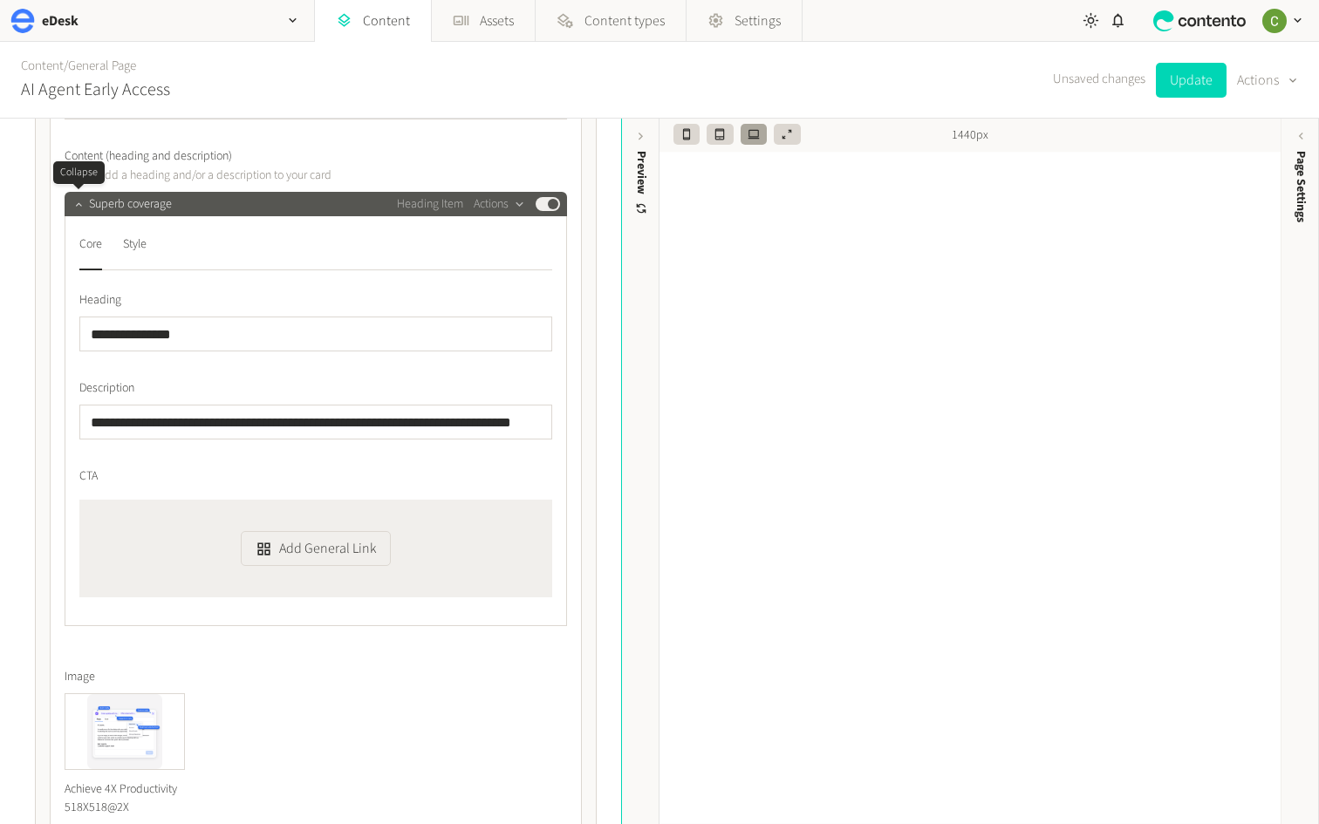
click at [79, 210] on button "button" at bounding box center [78, 202] width 21 height 21
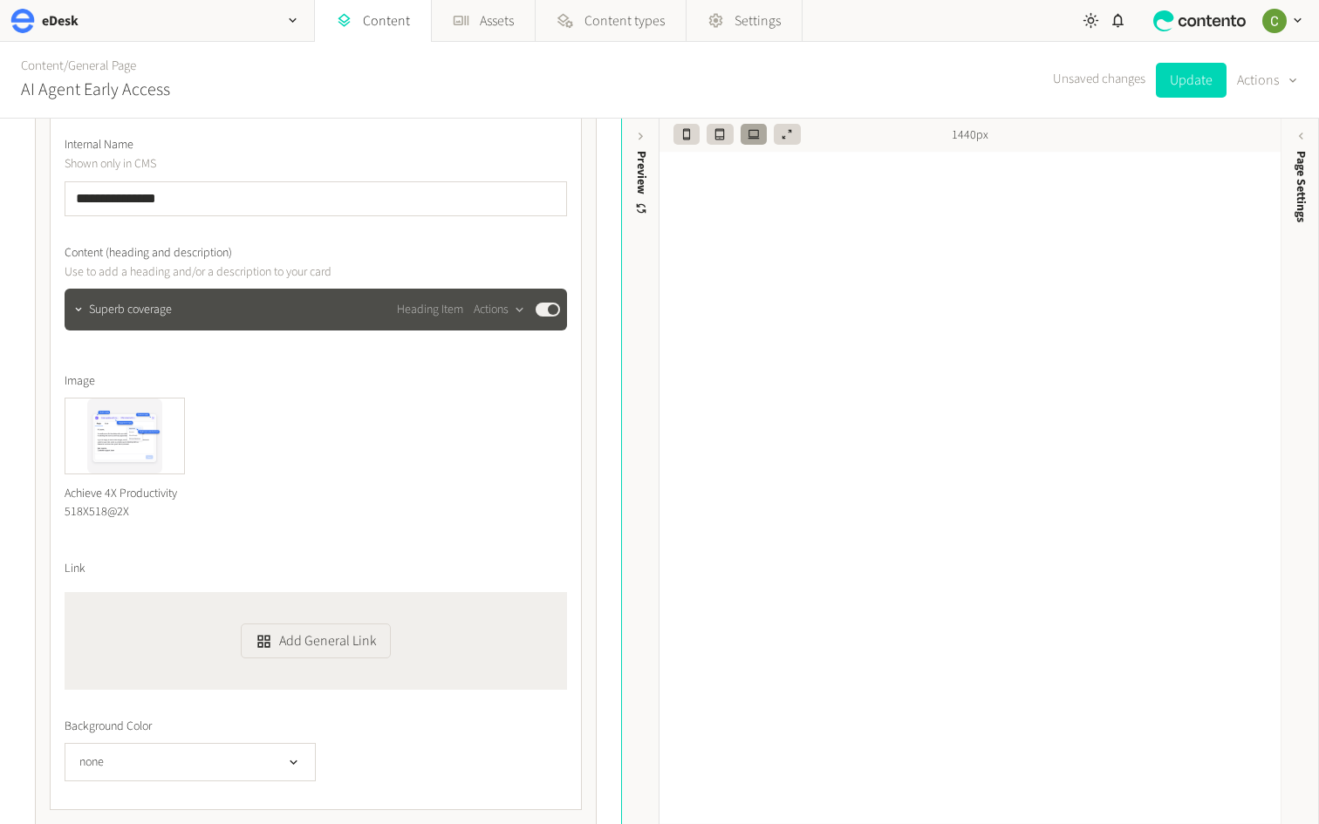
scroll to position [2485, 0]
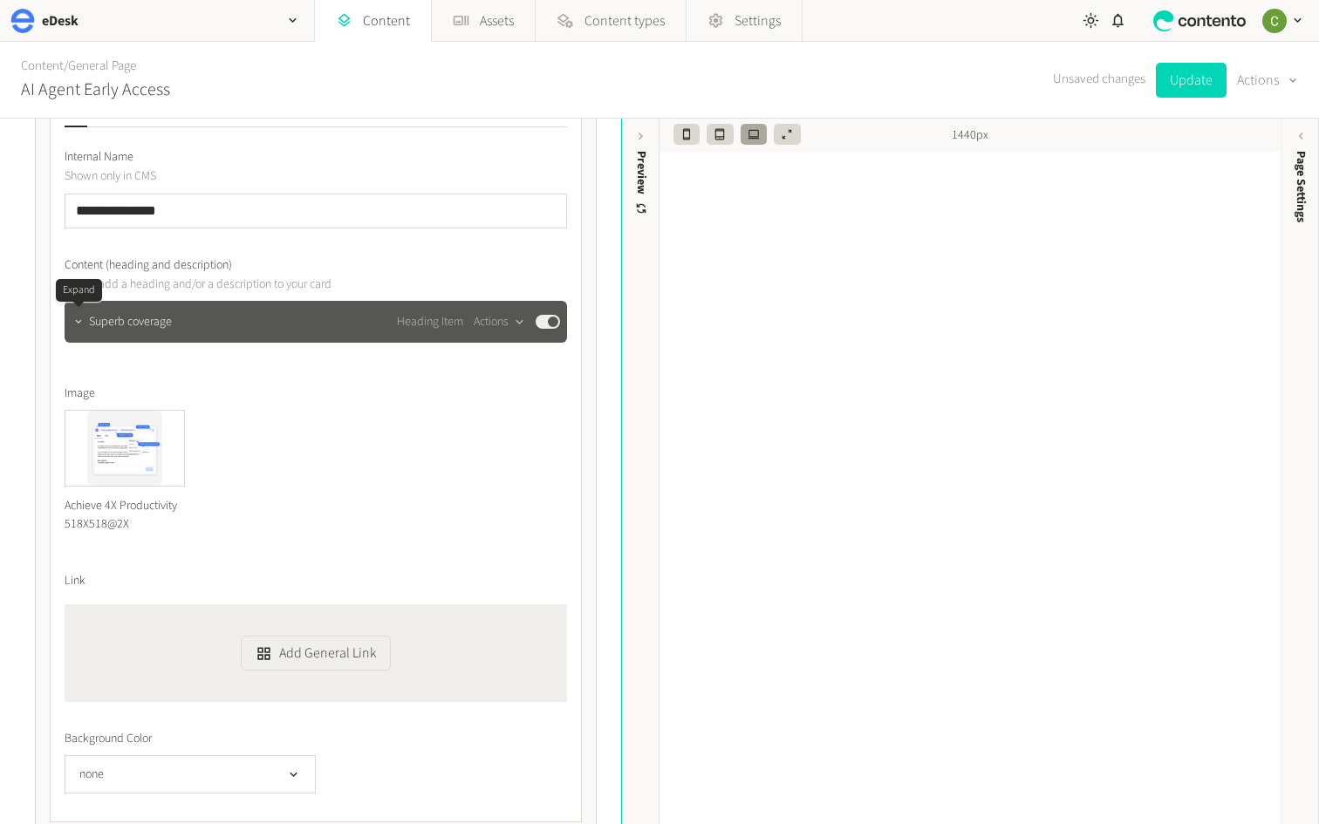
click at [81, 318] on icon "button" at bounding box center [78, 322] width 12 height 12
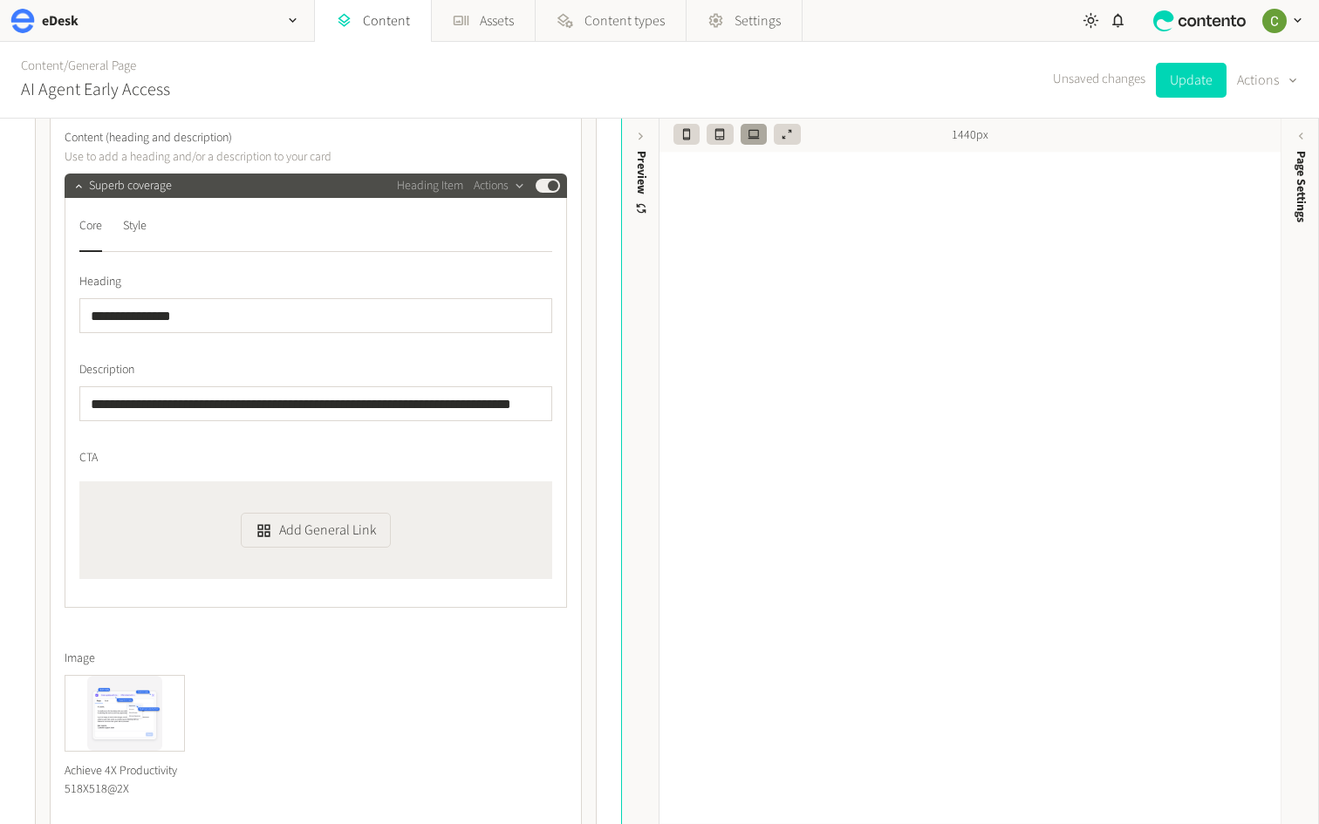
scroll to position [2624, 0]
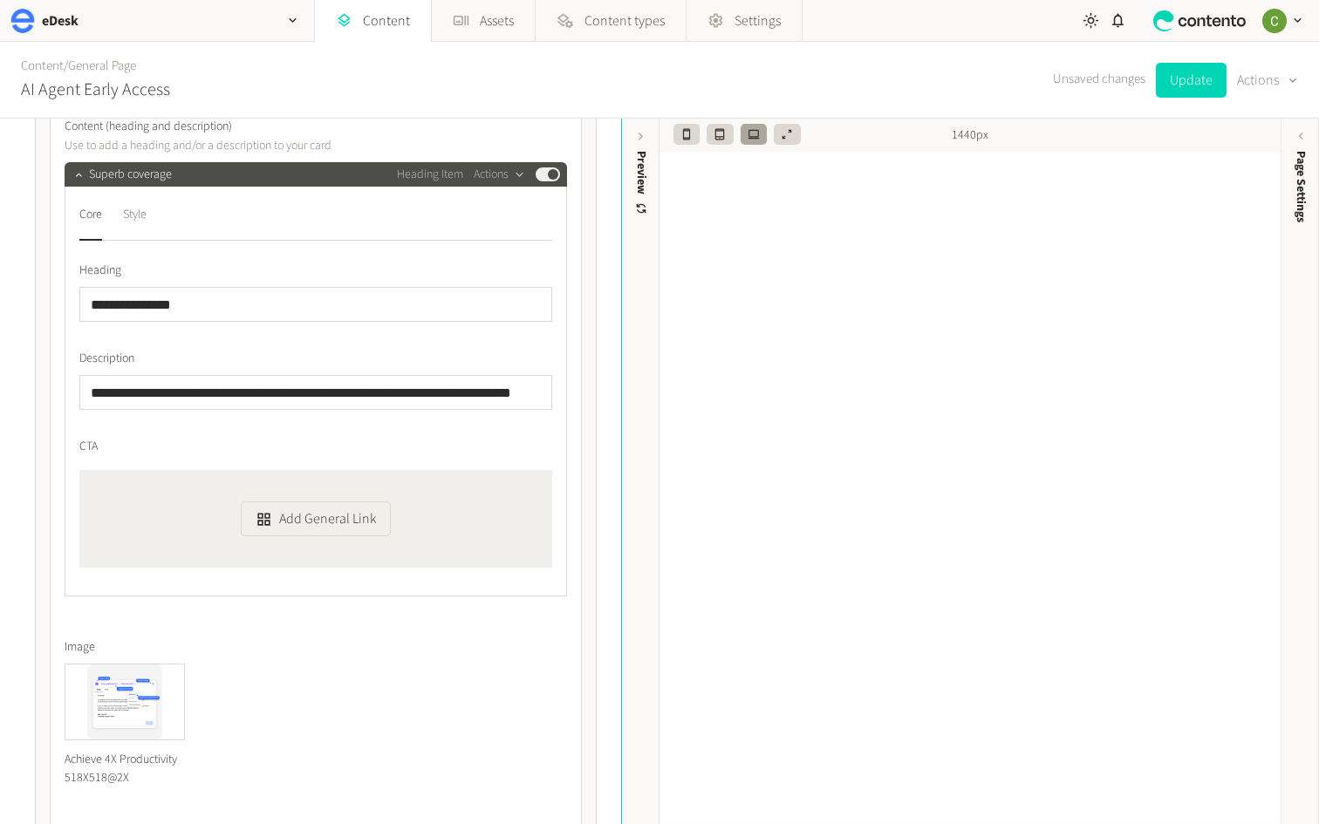
click at [145, 215] on div "Style" at bounding box center [135, 215] width 24 height 28
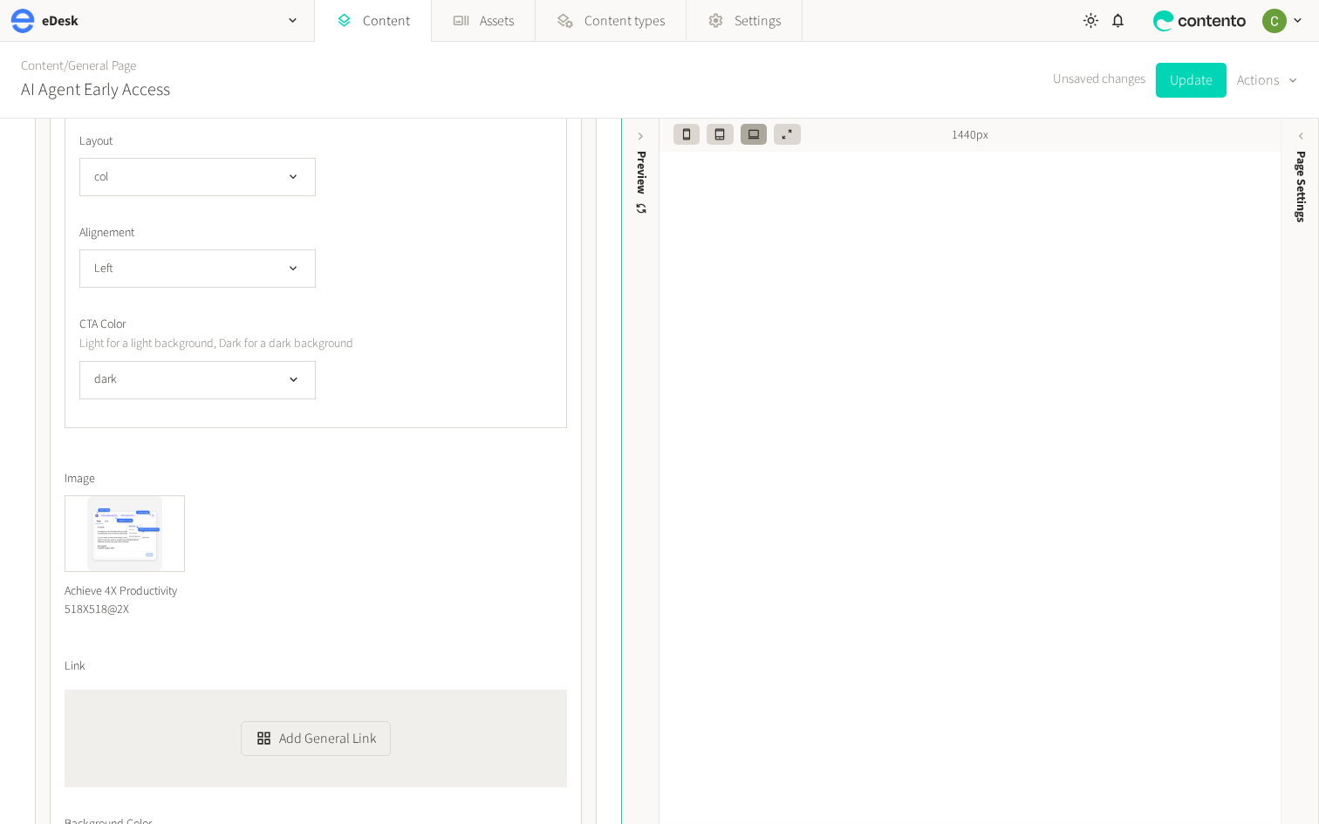
scroll to position [2461, 0]
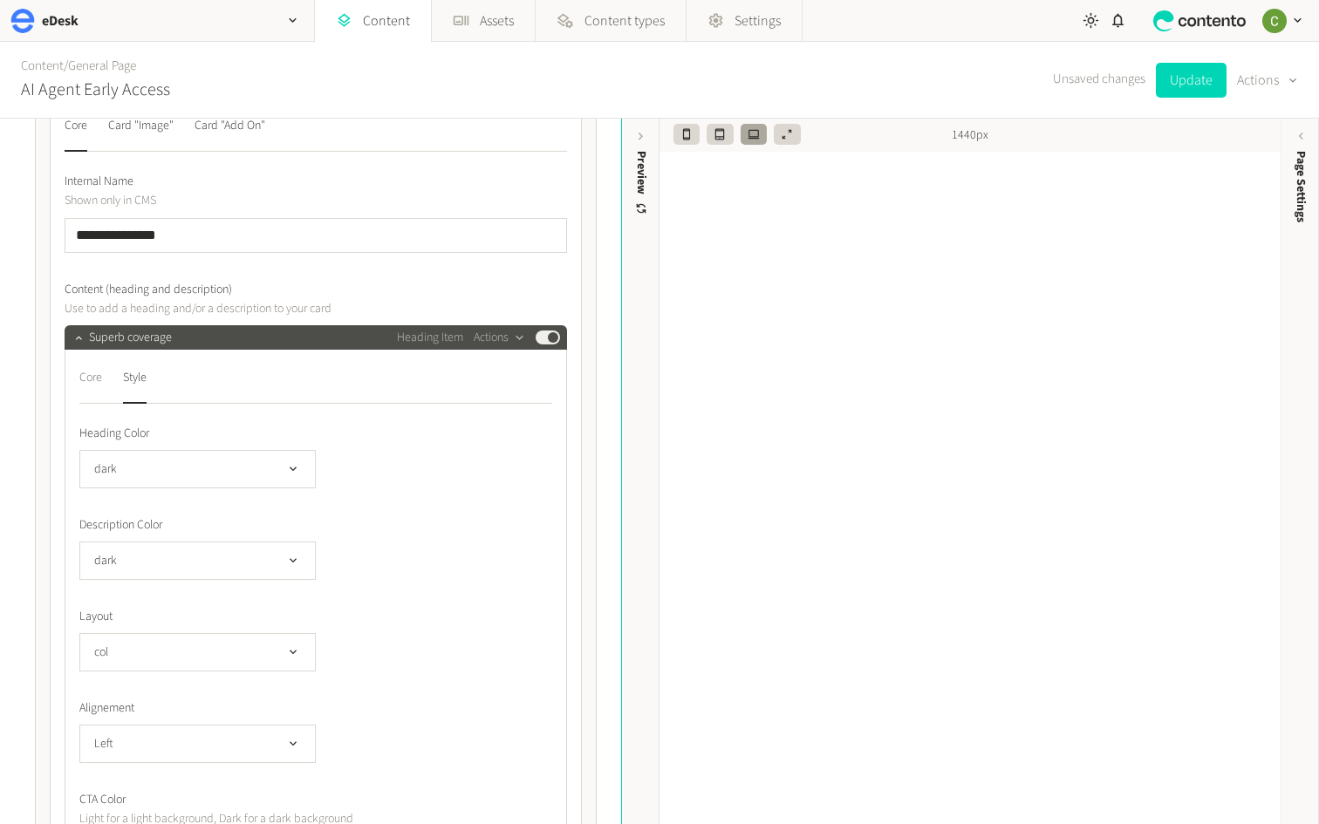
click at [92, 377] on div "Core" at bounding box center [90, 378] width 23 height 28
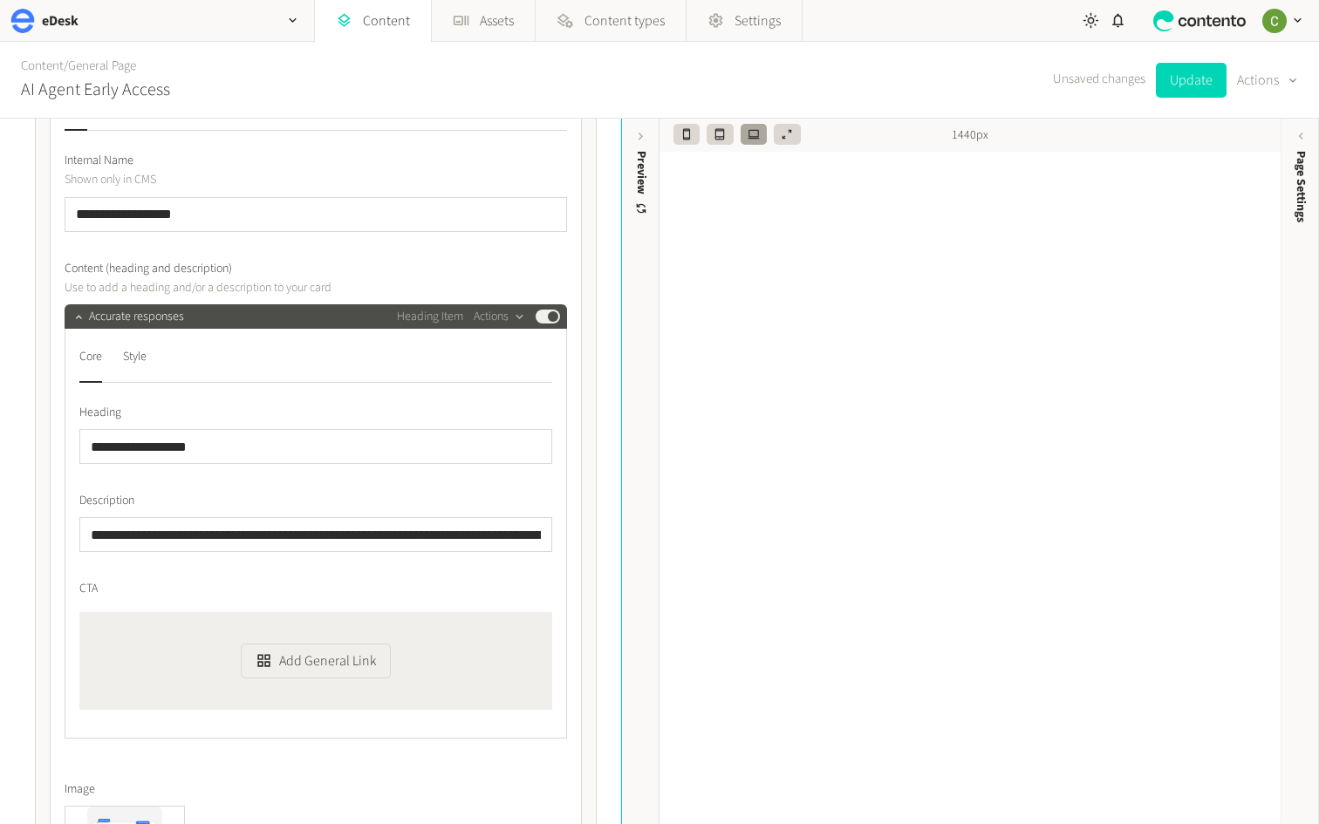
scroll to position [1282, 0]
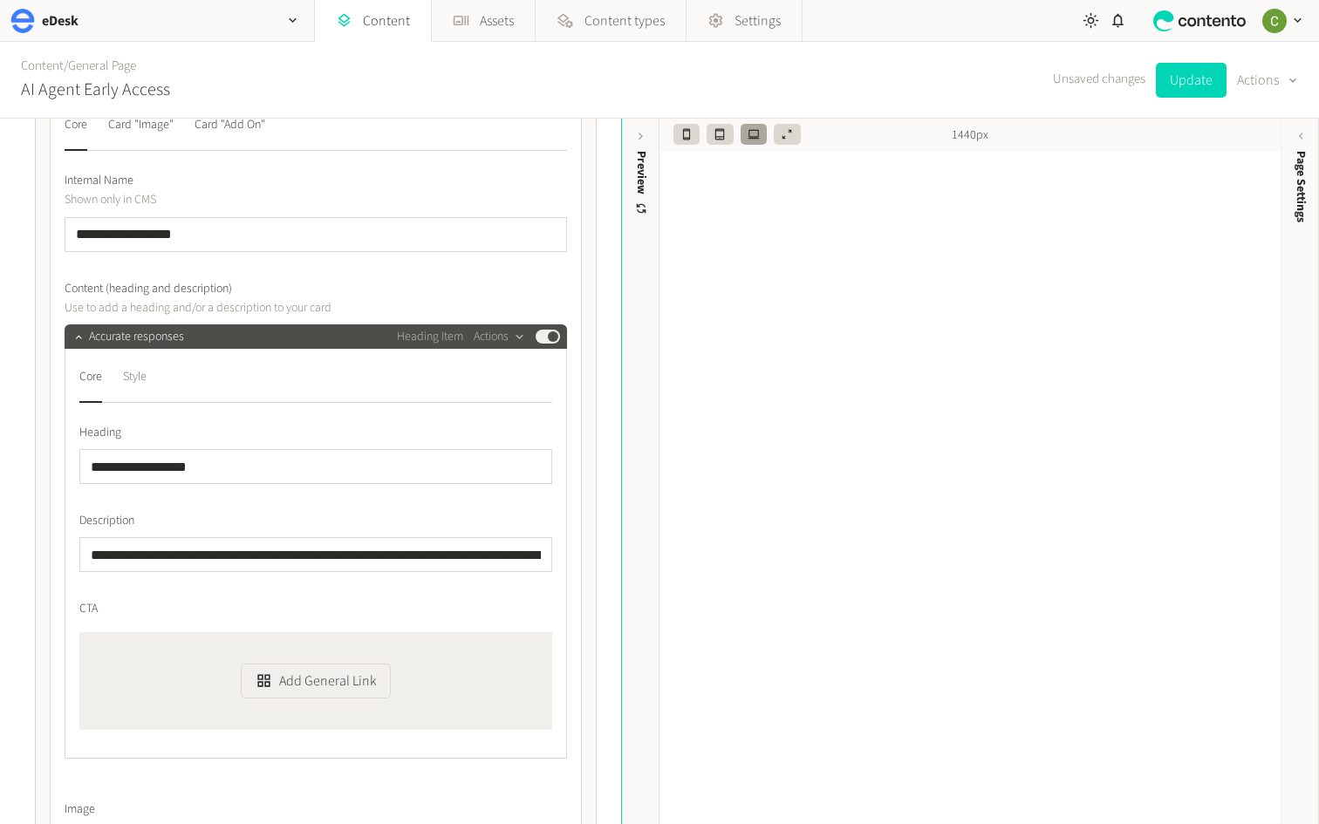
click at [143, 374] on div "Style" at bounding box center [135, 377] width 24 height 28
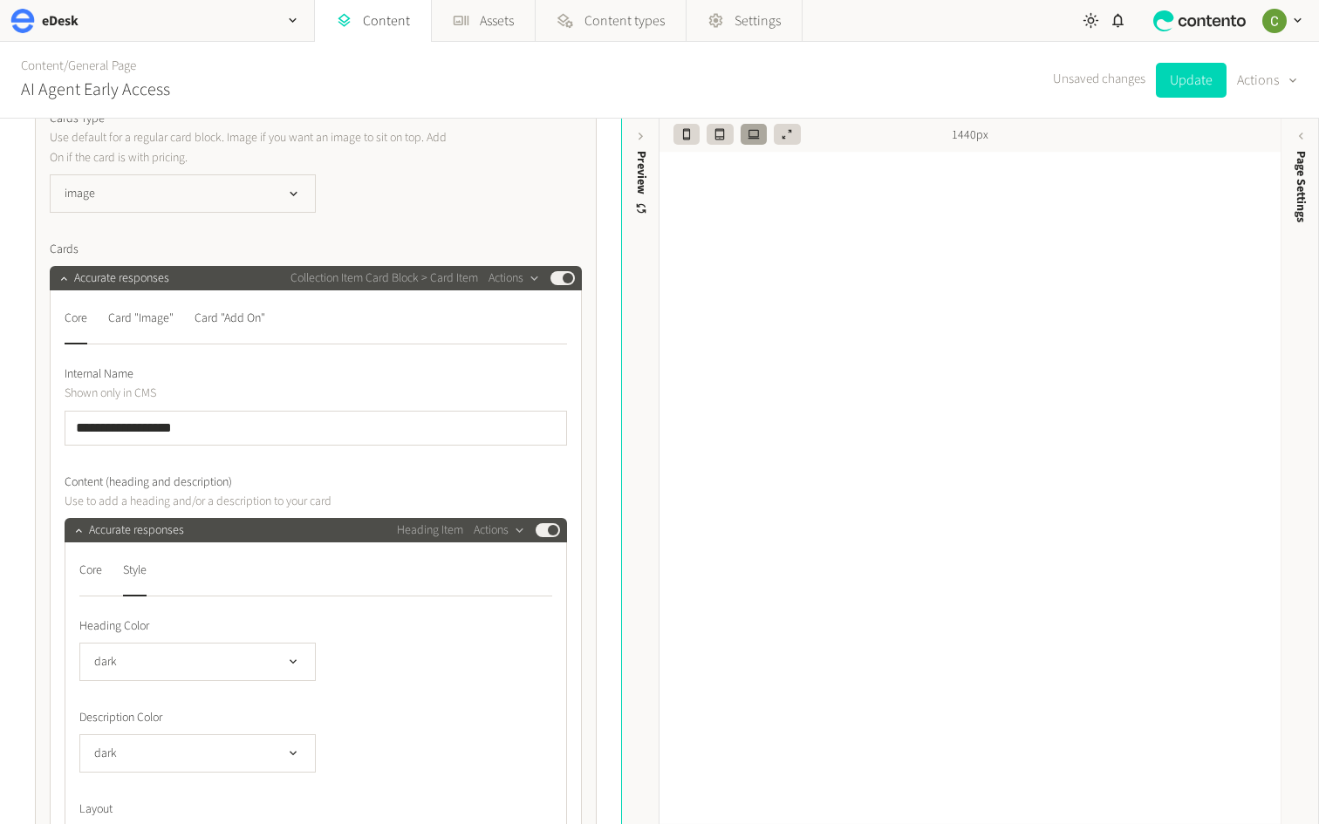
scroll to position [1005, 0]
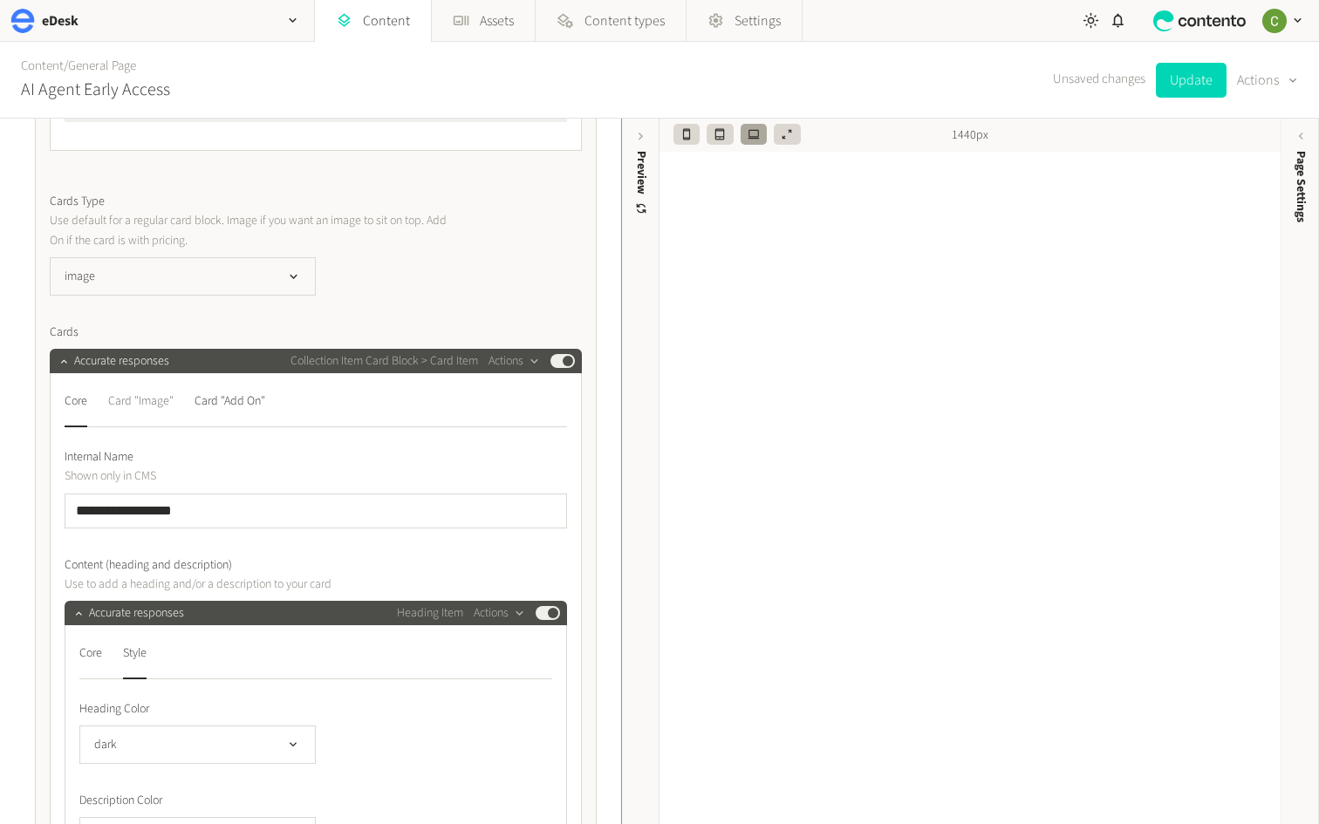
click at [150, 393] on div "Card "Image"" at bounding box center [140, 401] width 65 height 28
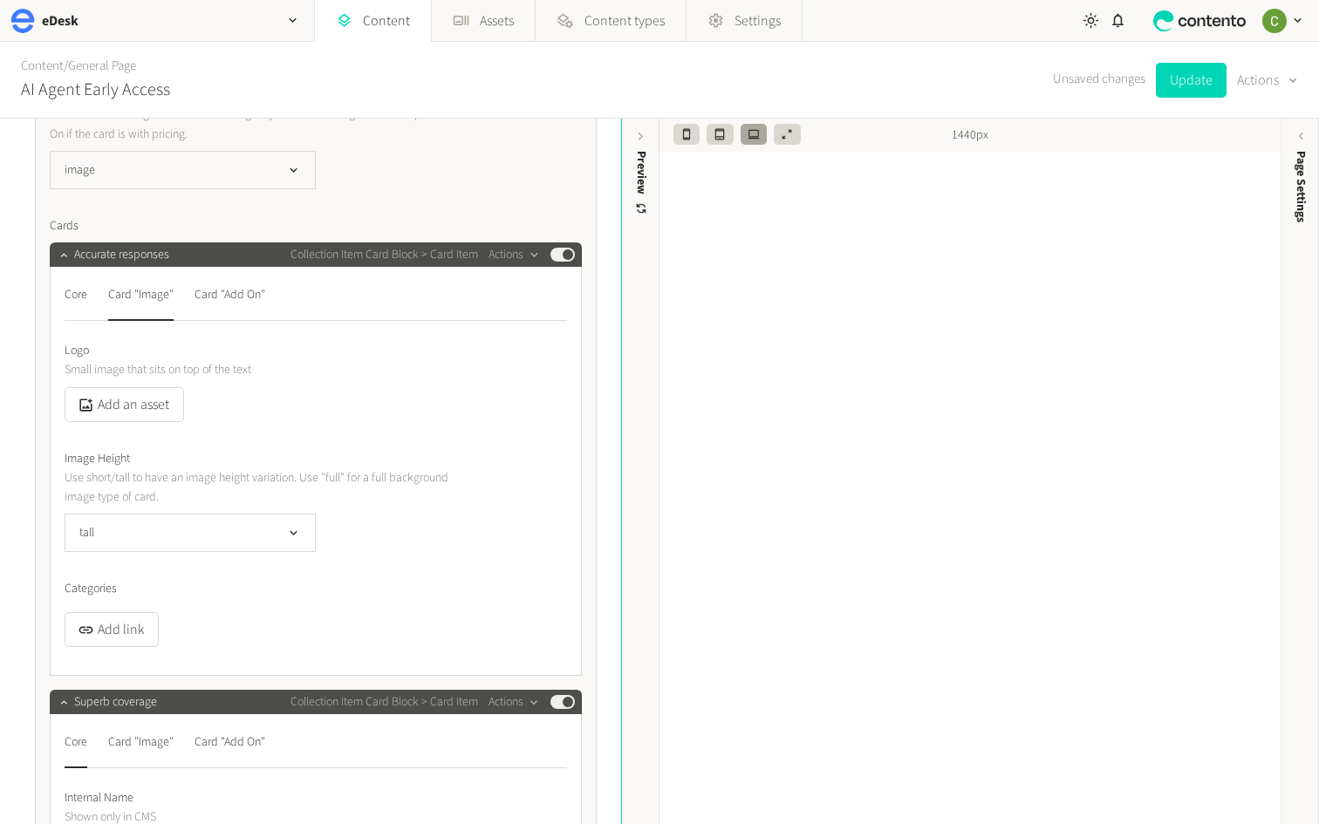
scroll to position [1136, 0]
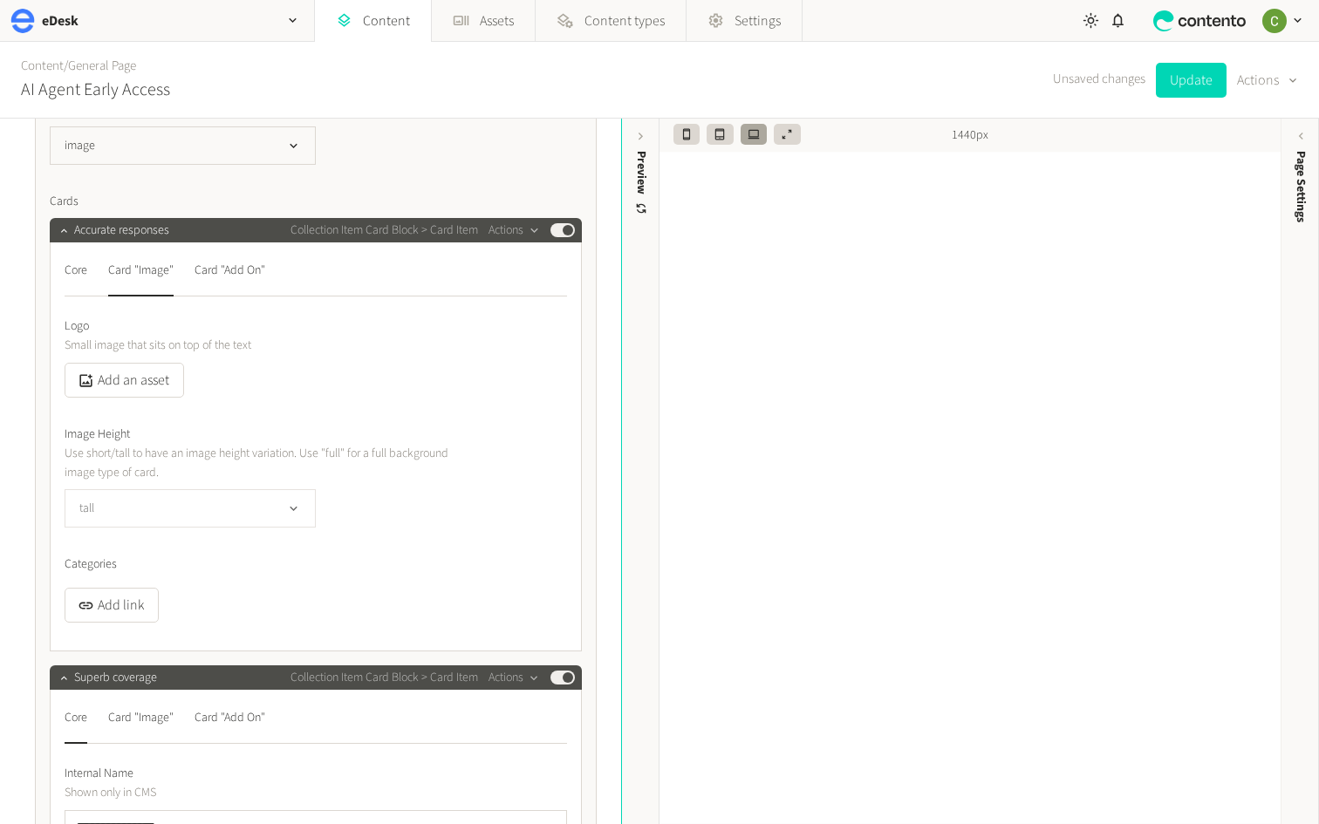
click at [203, 514] on button "tall" at bounding box center [190, 508] width 251 height 38
click at [143, 547] on li "short" at bounding box center [189, 545] width 249 height 35
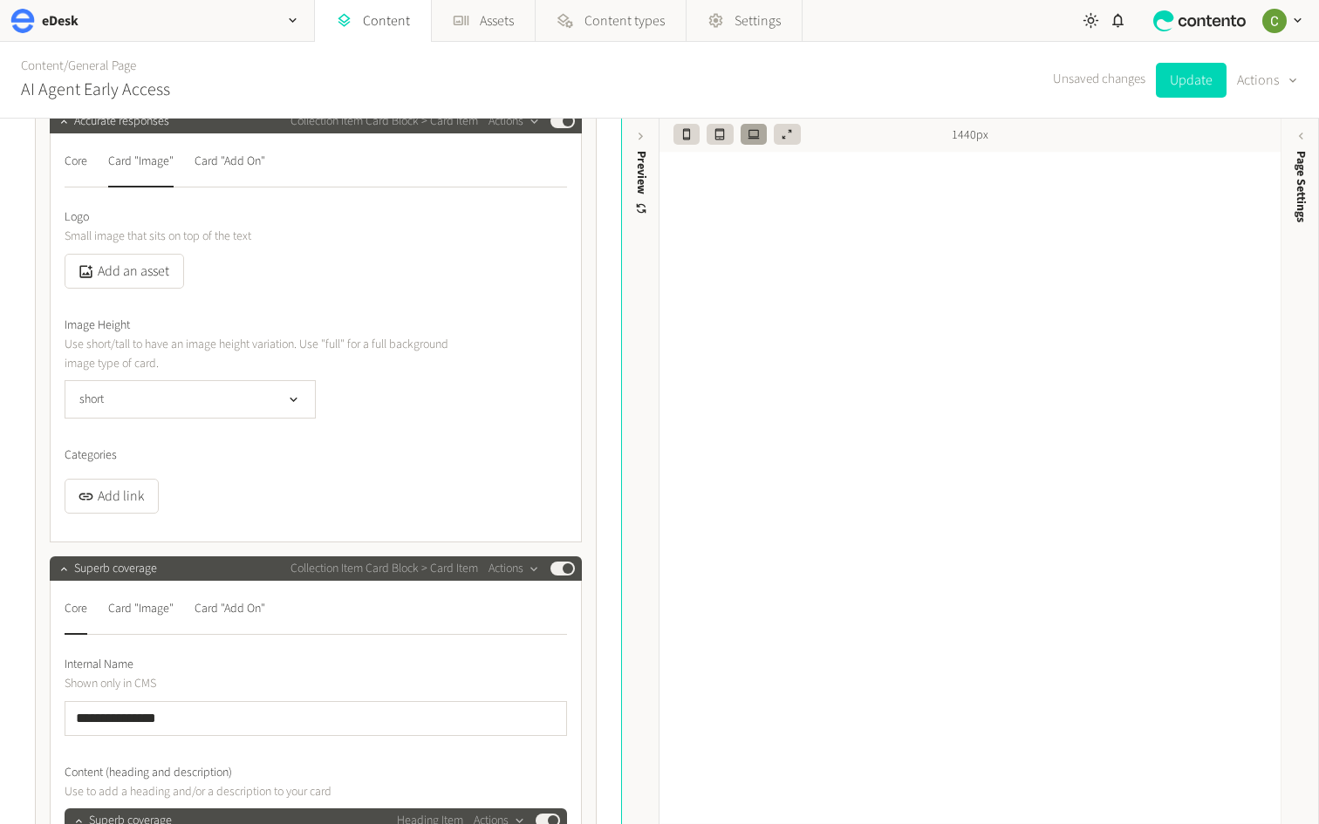
scroll to position [1436, 0]
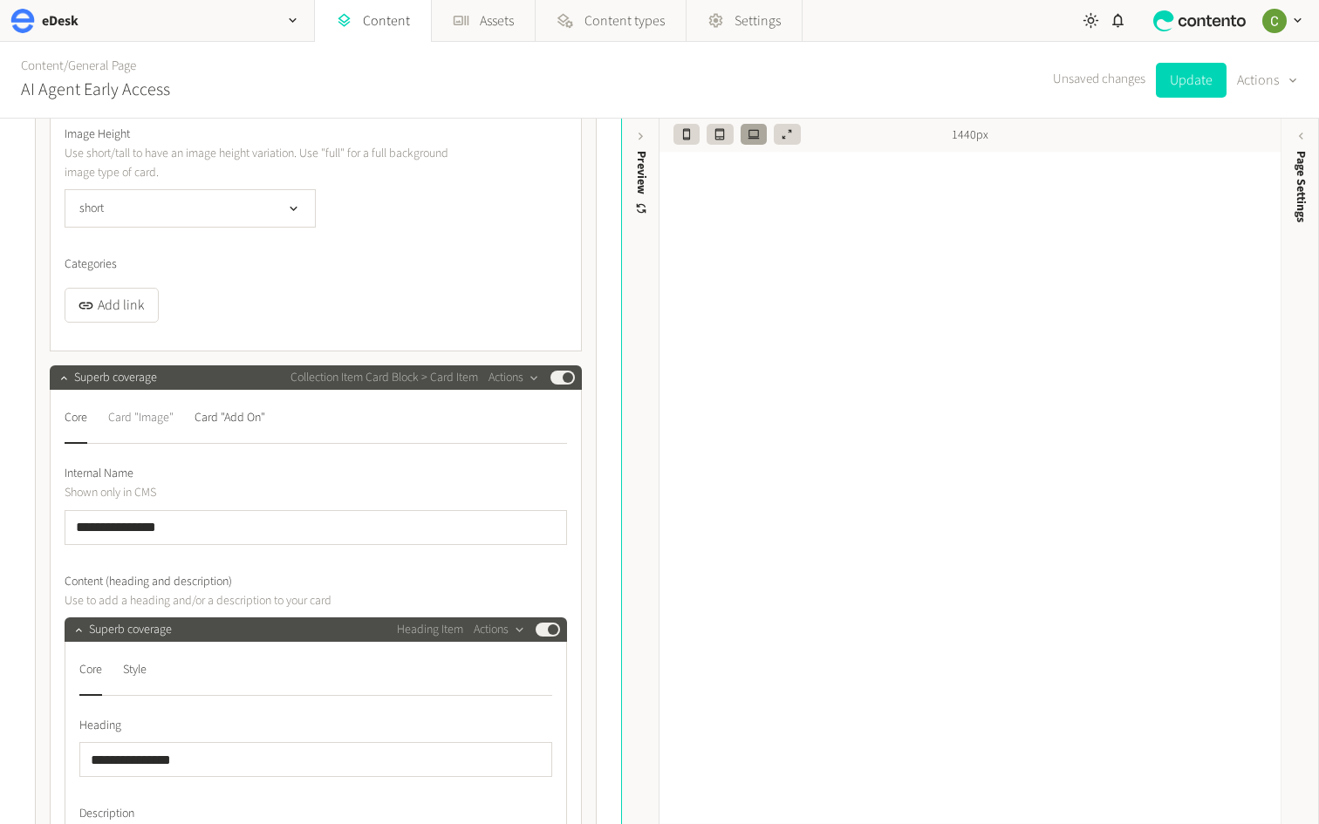
click at [158, 419] on div "Card "Image"" at bounding box center [140, 418] width 65 height 28
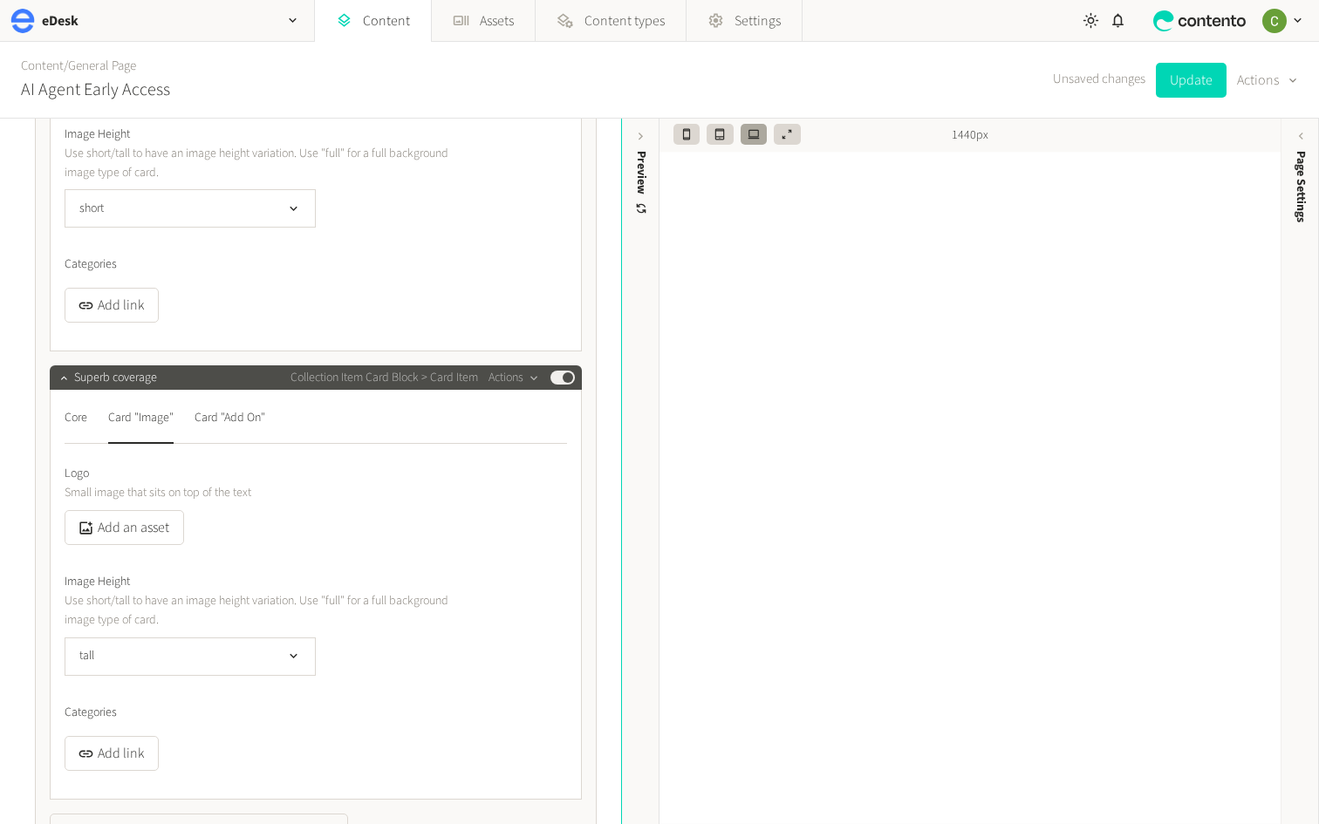
scroll to position [1567, 0]
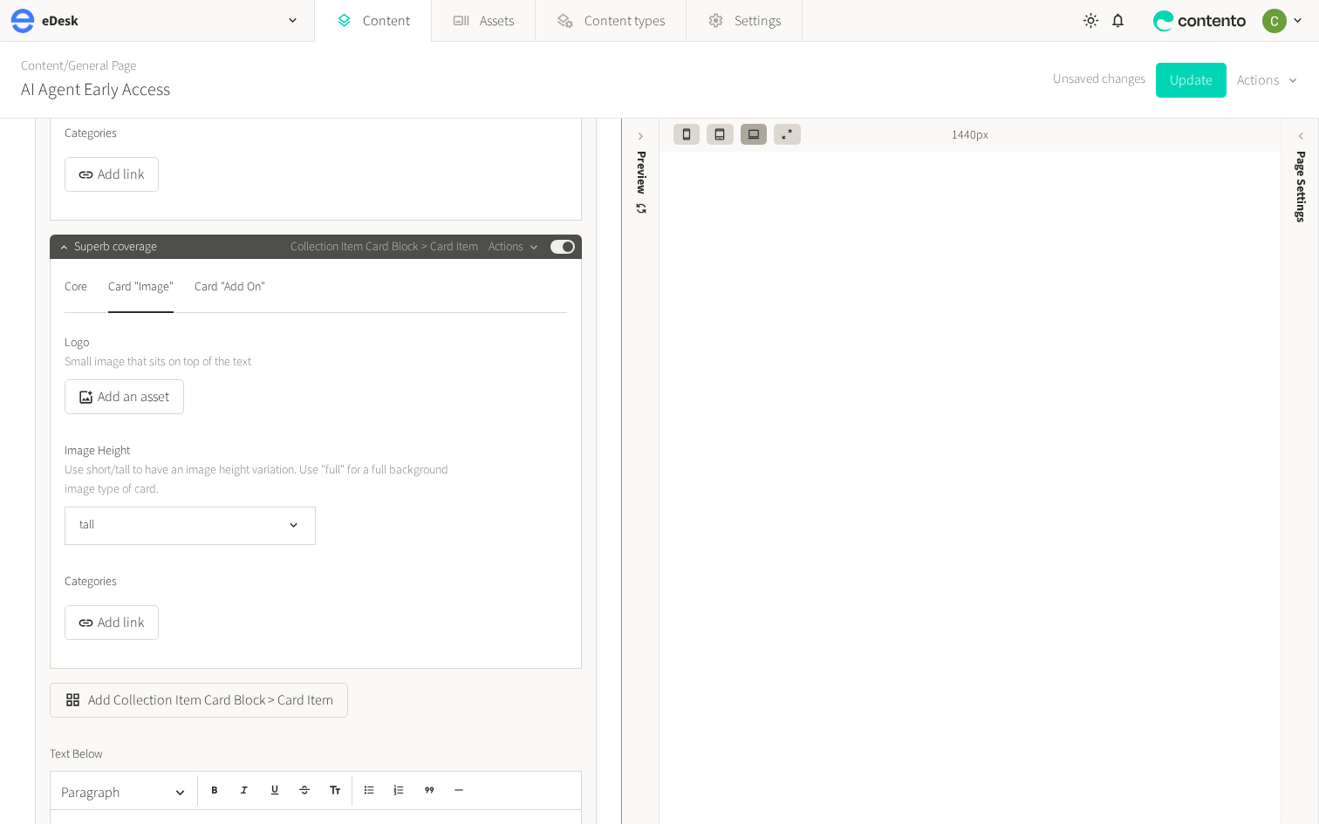
click at [269, 503] on div "Image Height Use short/tall to have an image height variation. Use "full" for a…" at bounding box center [316, 493] width 502 height 103
click at [184, 537] on button "tall" at bounding box center [190, 526] width 251 height 38
click at [105, 564] on span "short" at bounding box center [102, 562] width 24 height 18
click at [407, 535] on div "short" at bounding box center [316, 526] width 502 height 38
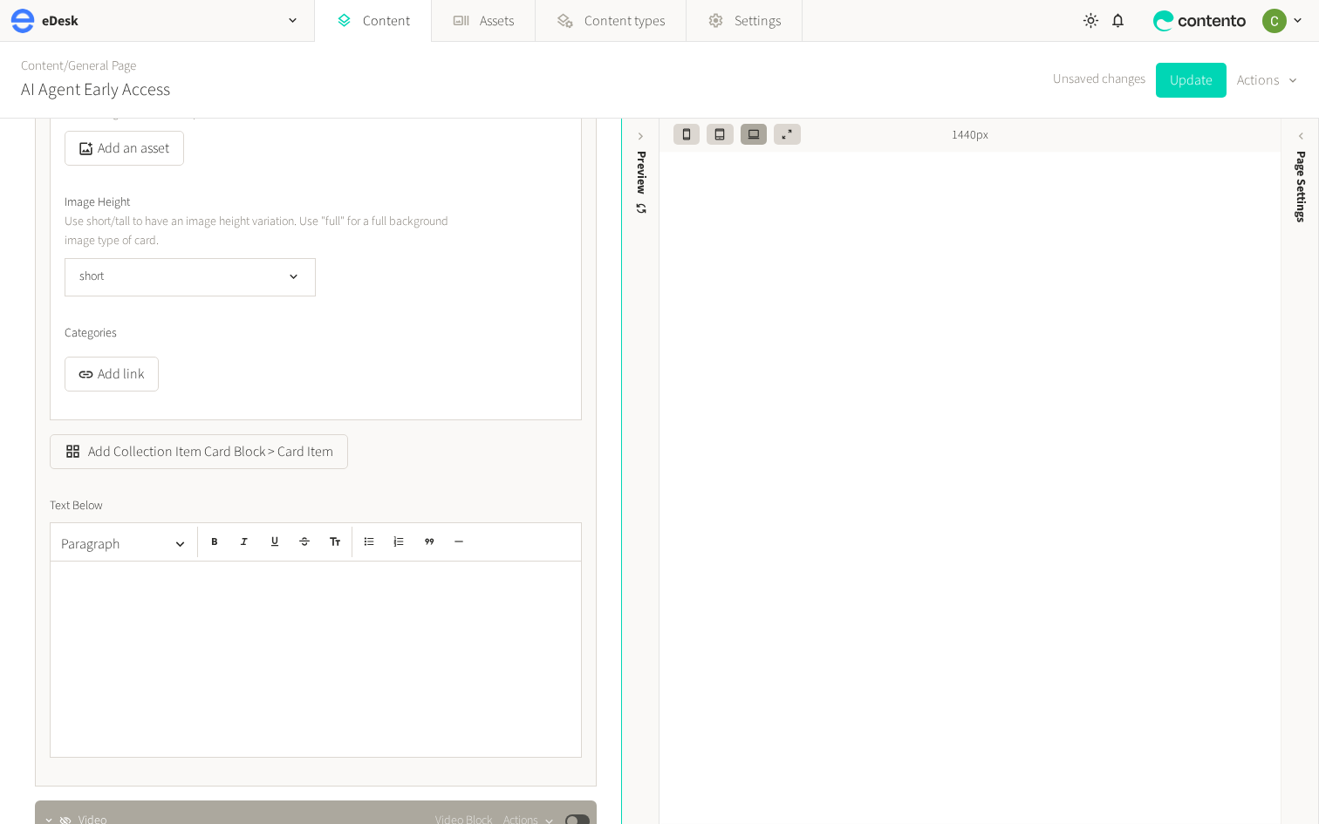
scroll to position [1544, 0]
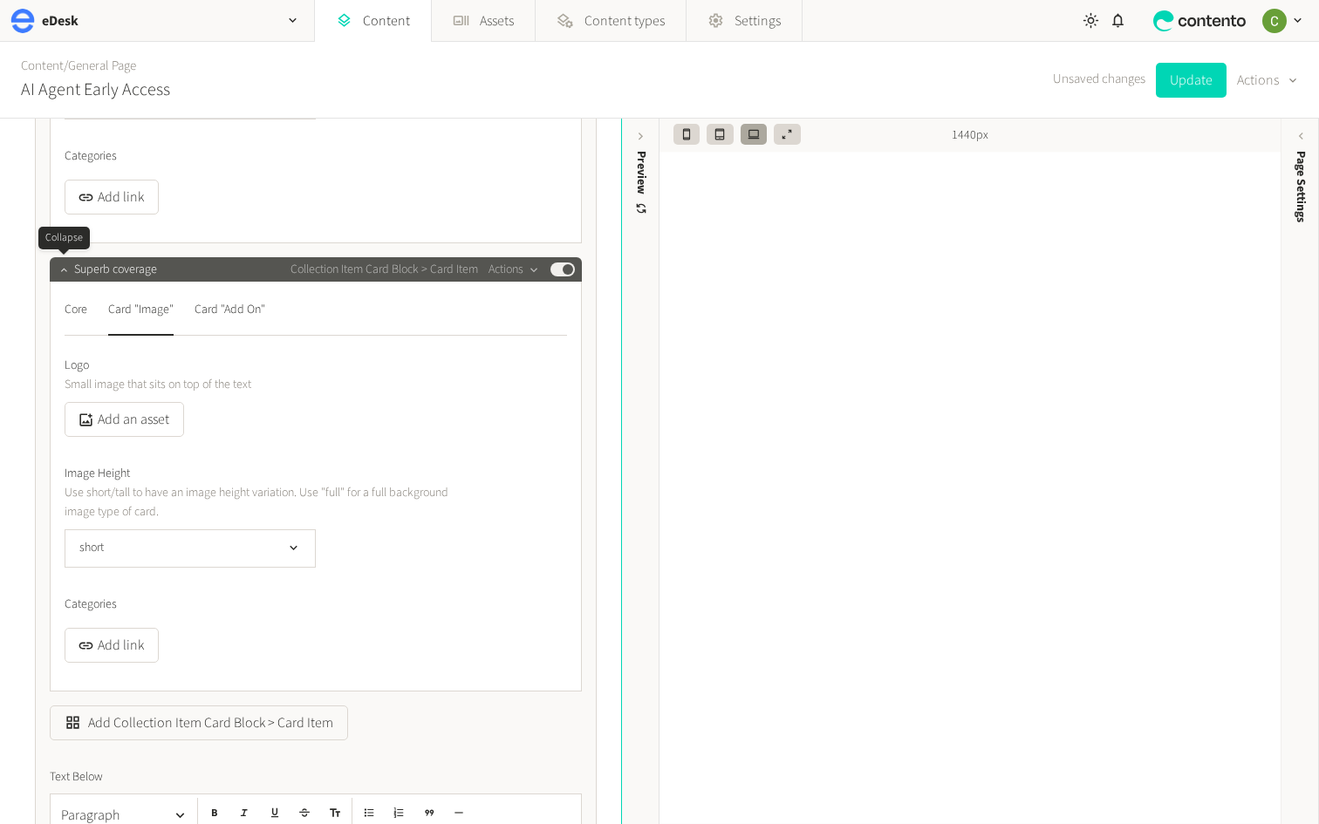
click at [58, 266] on icon "button" at bounding box center [64, 269] width 12 height 12
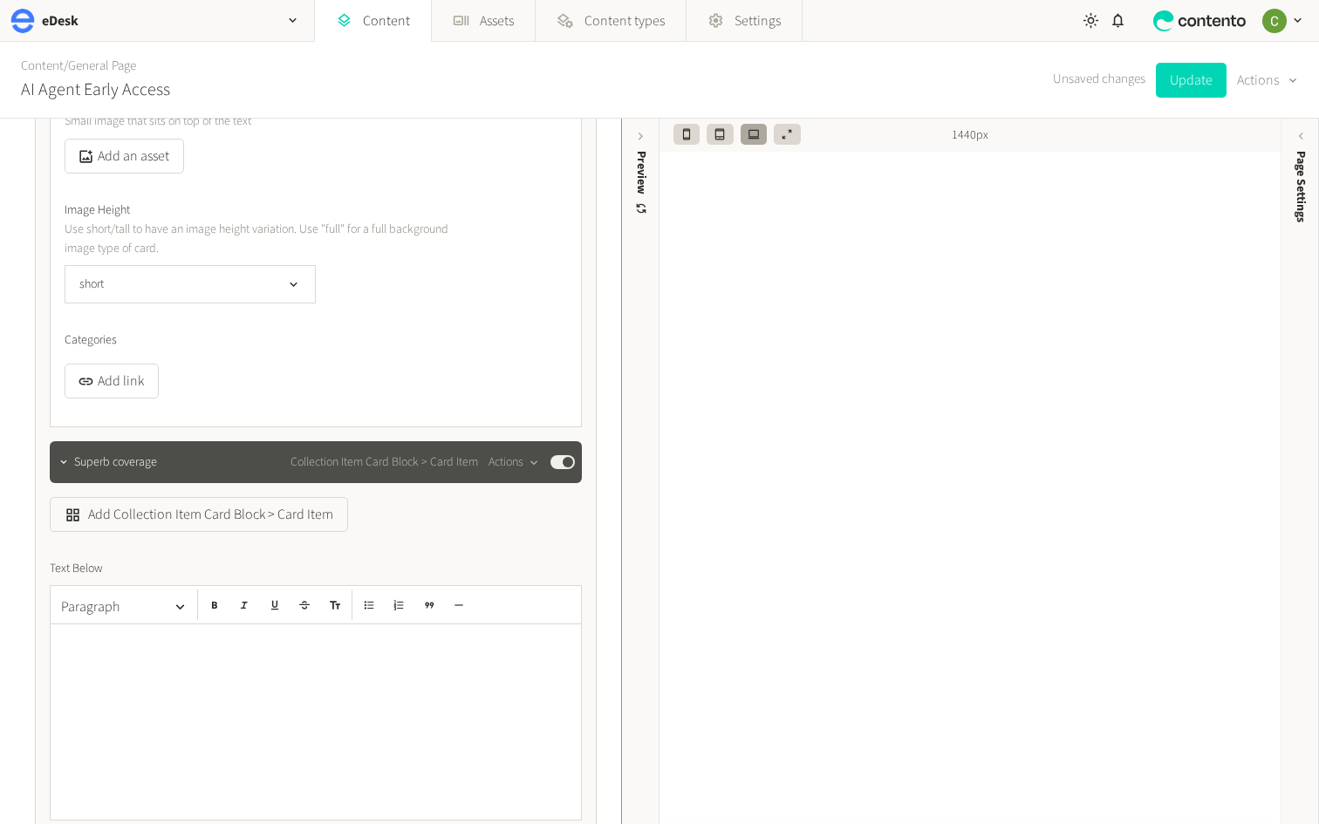
scroll to position [1362, 0]
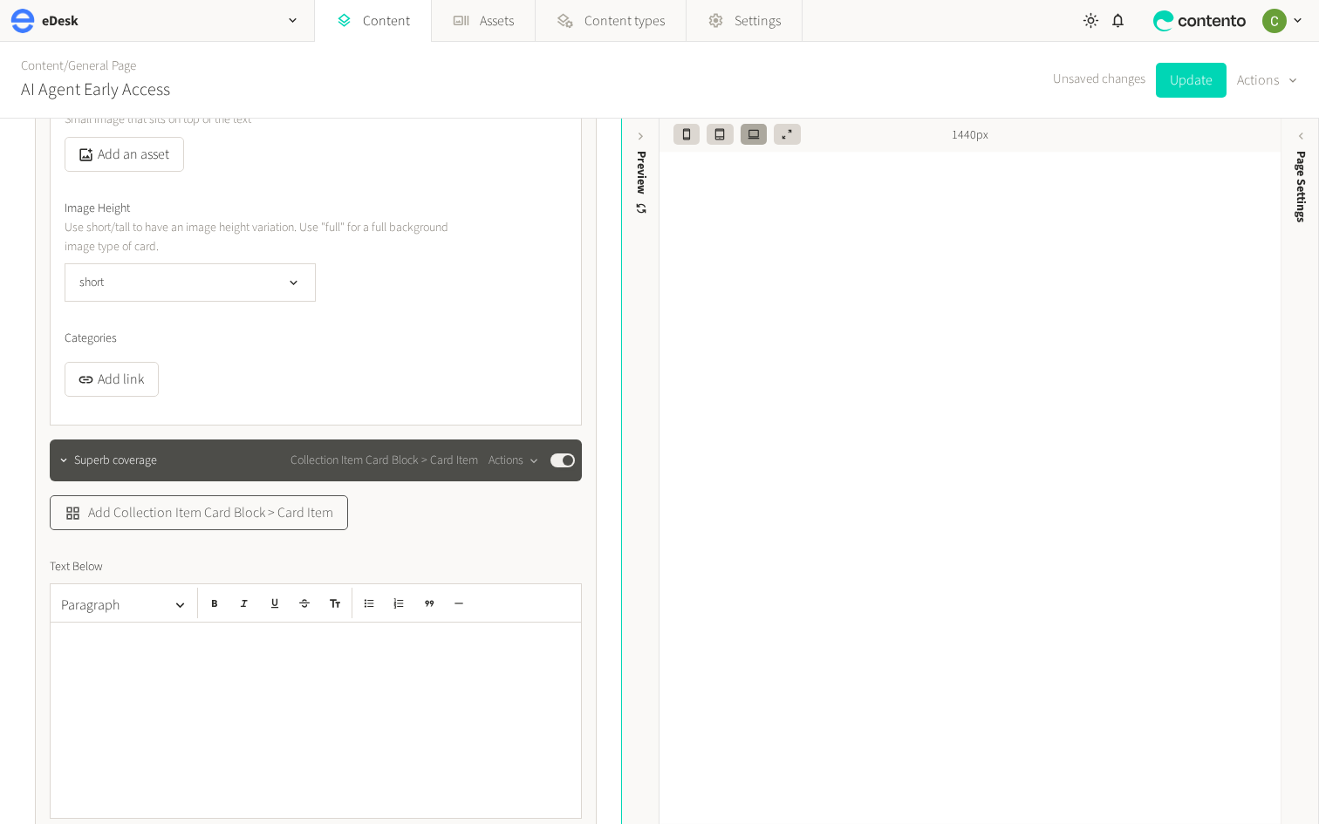
click at [102, 517] on button "Add Collection Item Card Block > Card Item" at bounding box center [199, 513] width 298 height 35
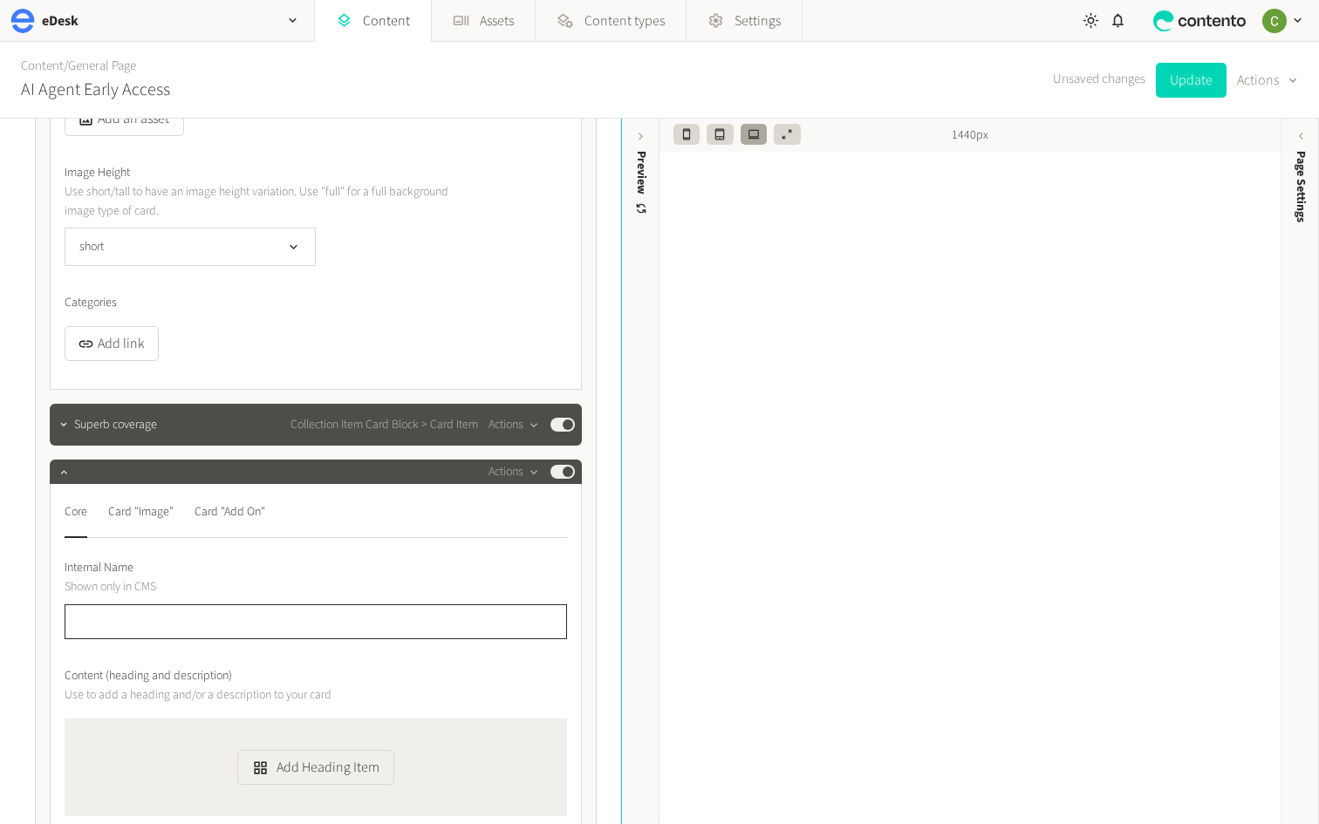
scroll to position [1407, 0]
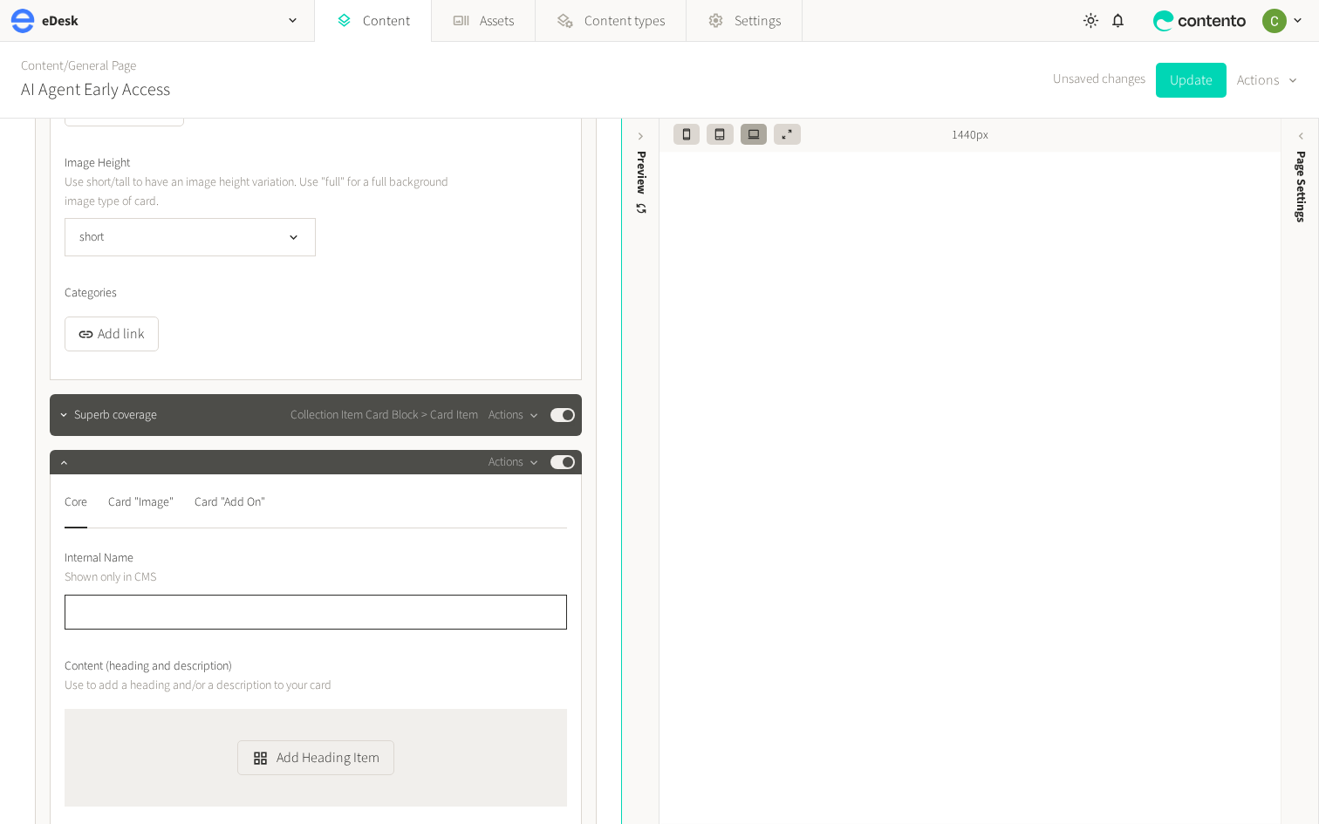
paste input "**********"
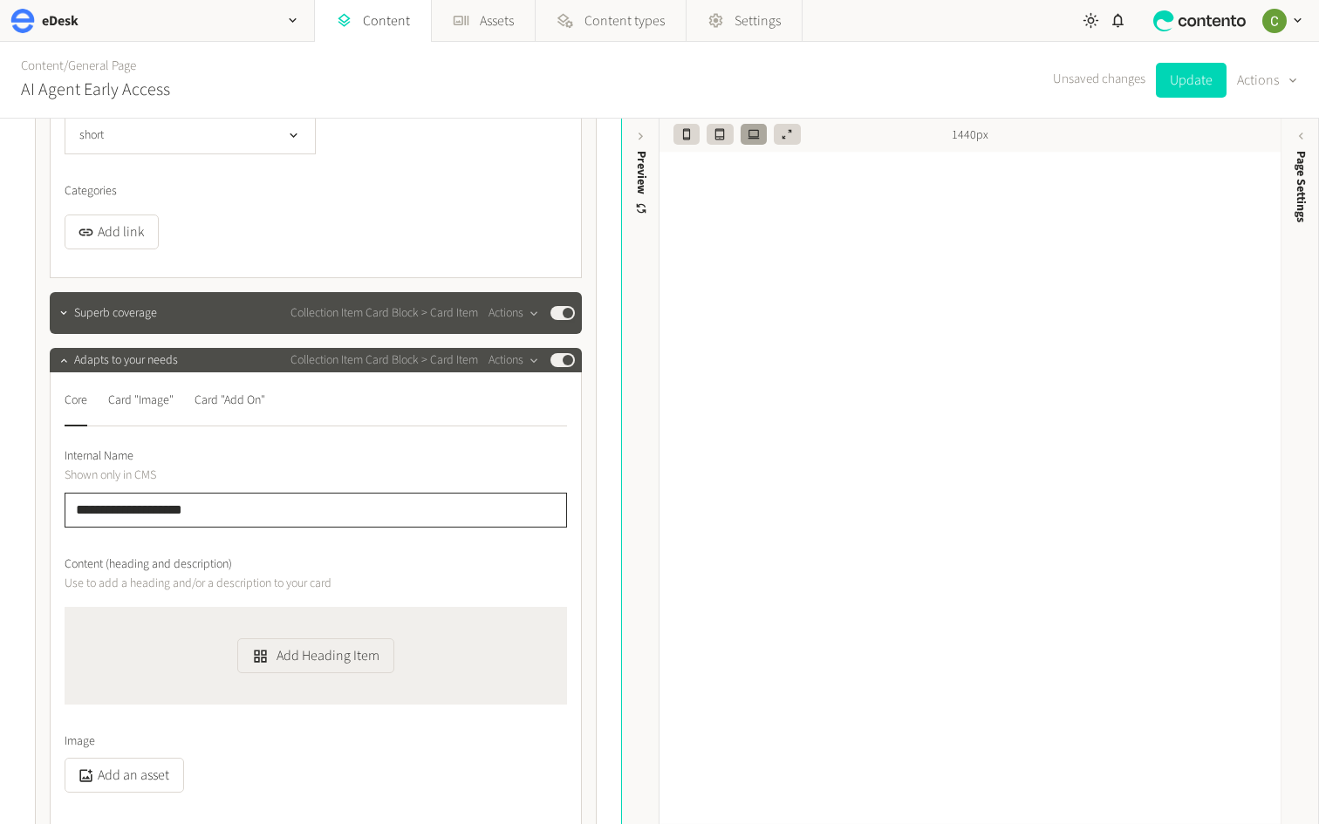
scroll to position [1651, 0]
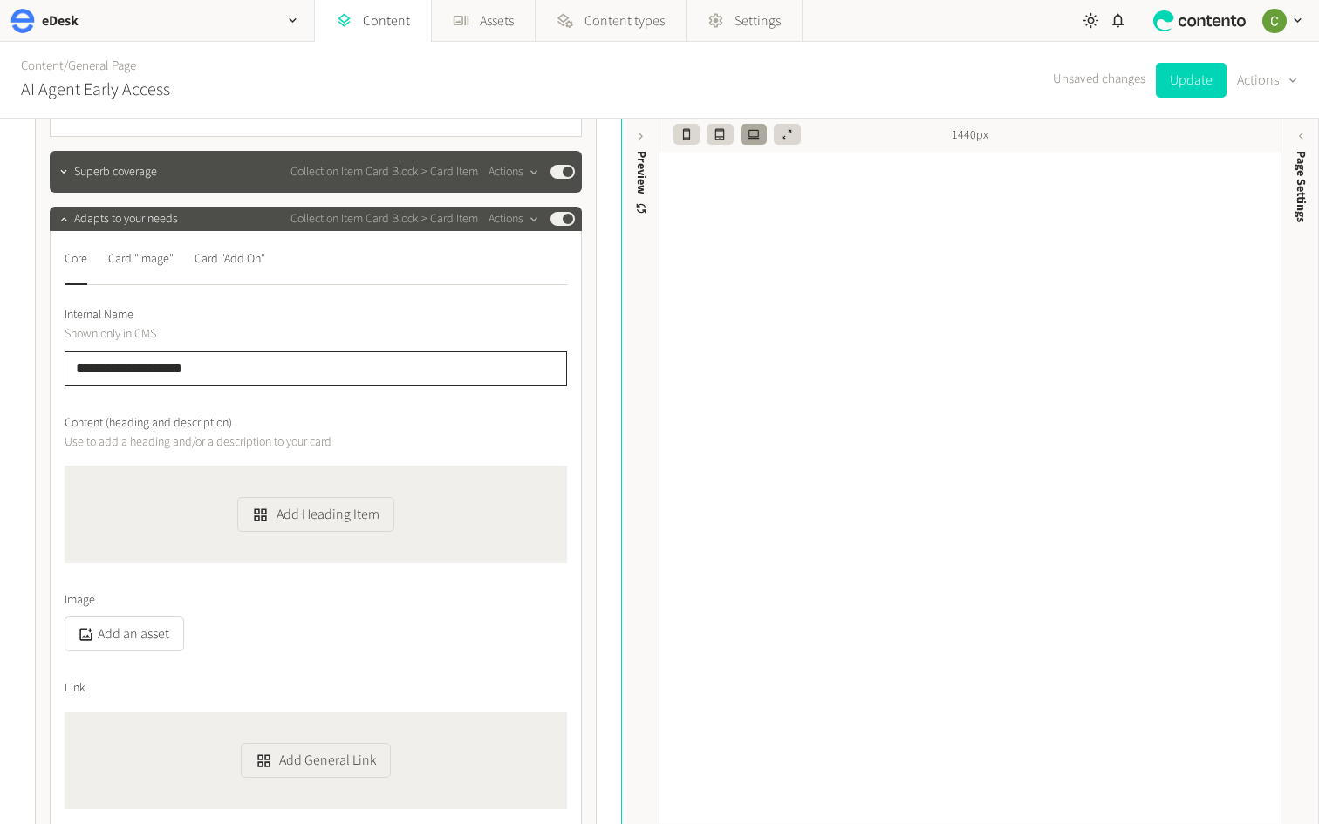
type input "**********"
click at [167, 481] on div "Add Heading Item" at bounding box center [316, 515] width 502 height 98
click at [281, 516] on button "Add Heading Item" at bounding box center [315, 514] width 156 height 35
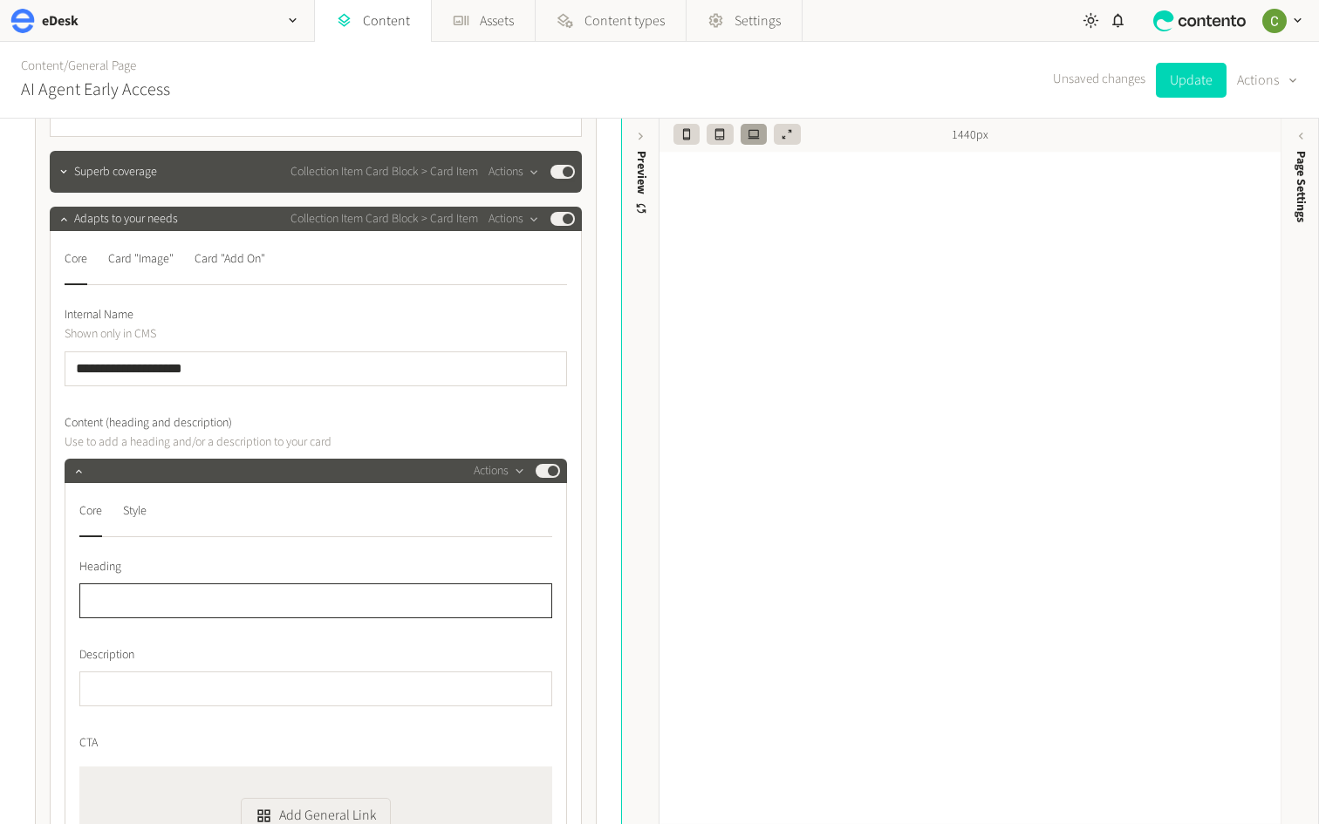
paste input "**********"
type input "**********"
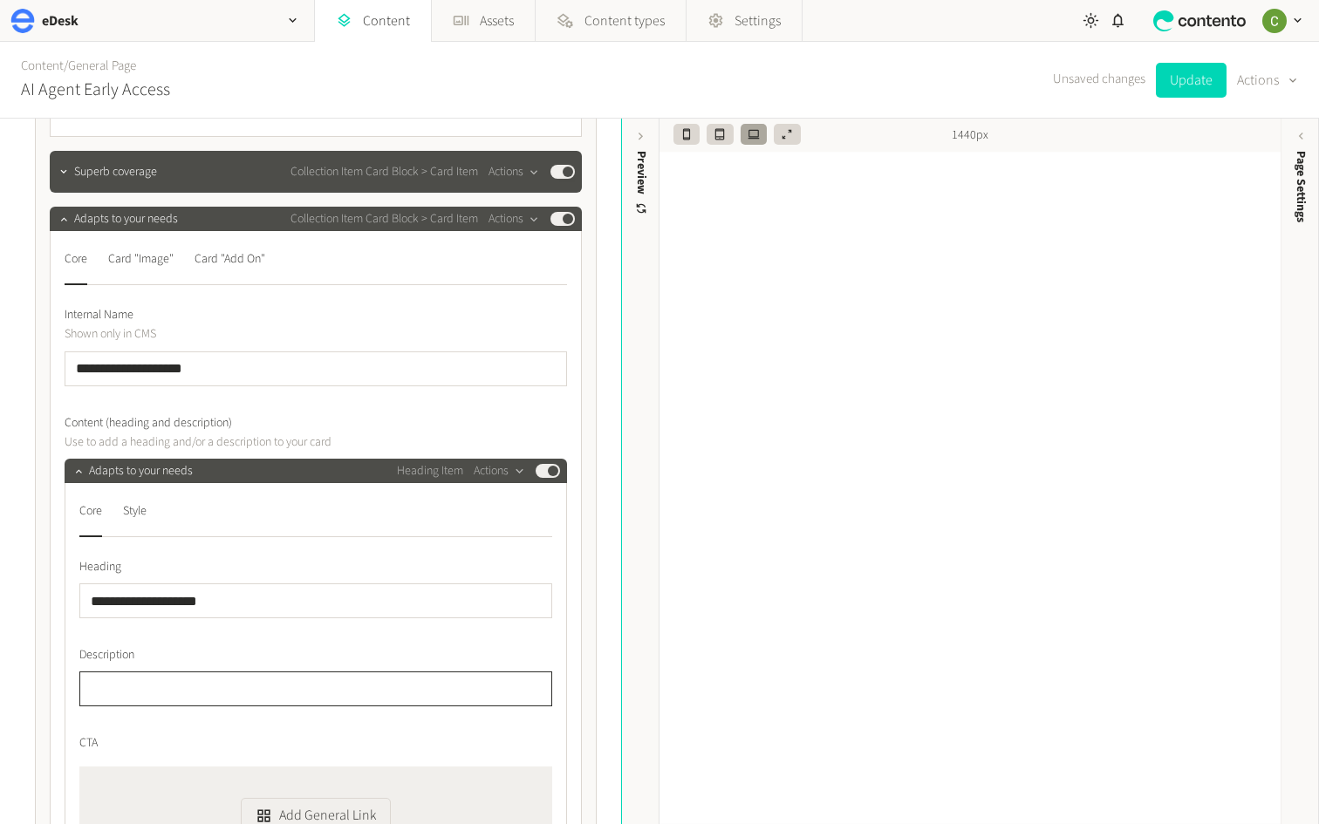
click at [104, 699] on input "text" at bounding box center [315, 689] width 473 height 35
paste input "**********"
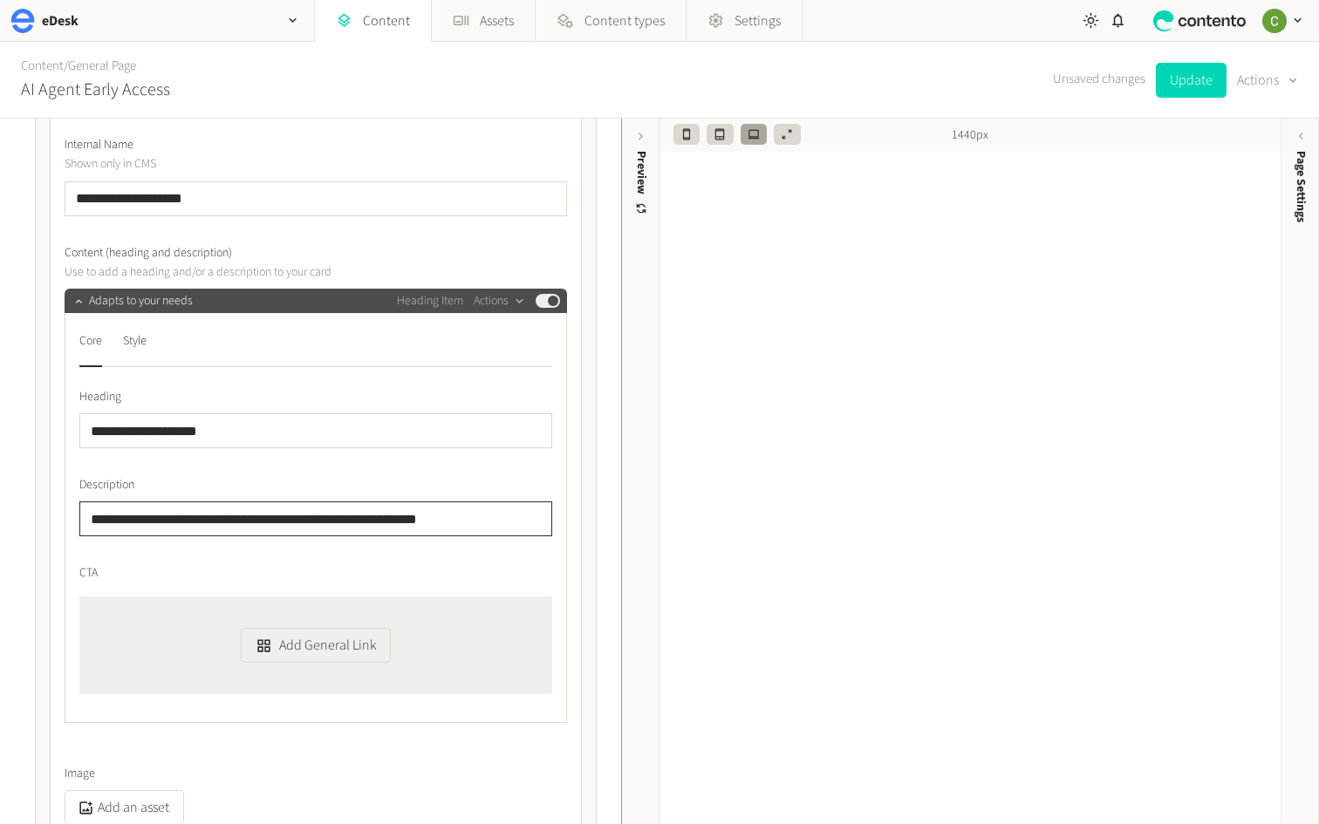
scroll to position [1823, 0]
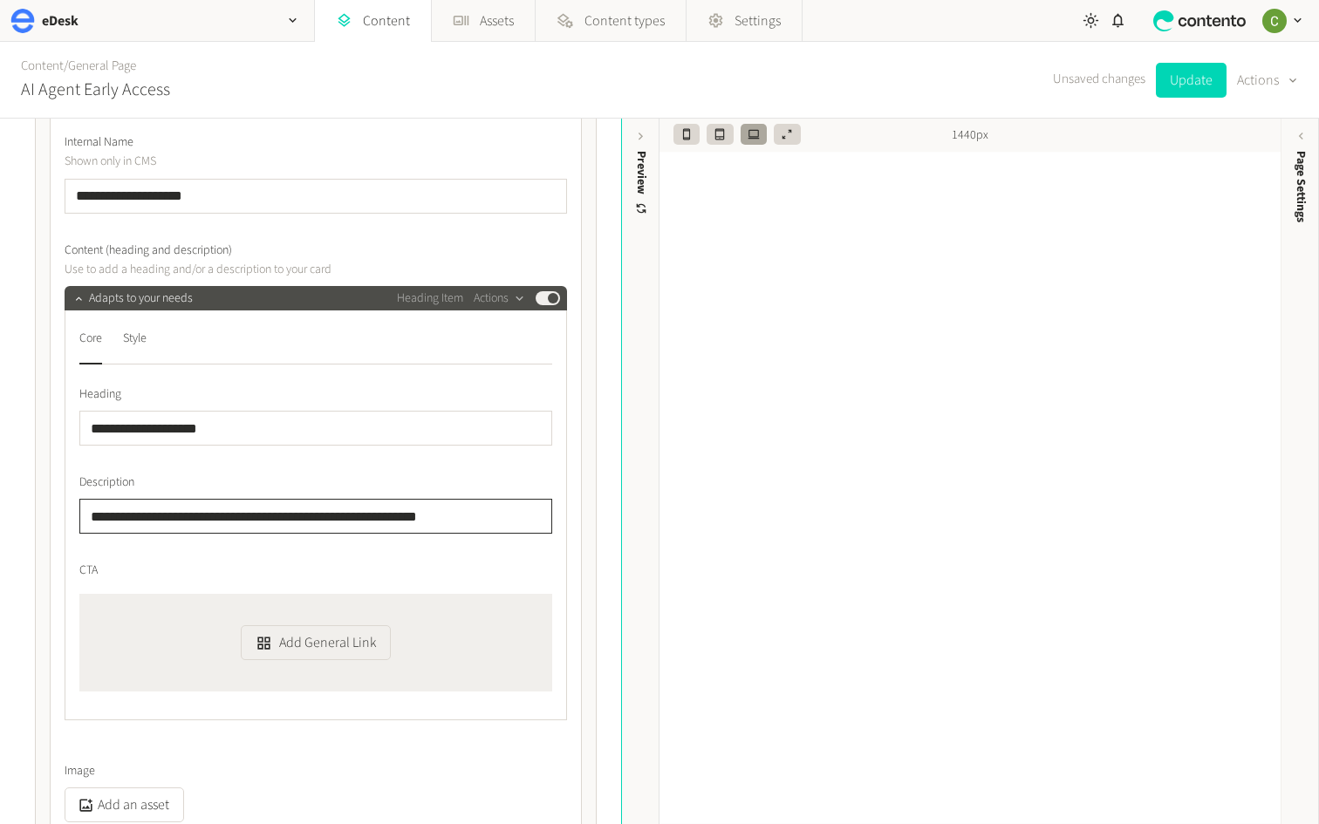
type input "**********"
click at [342, 591] on div "CTA Add General Link" at bounding box center [315, 627] width 473 height 130
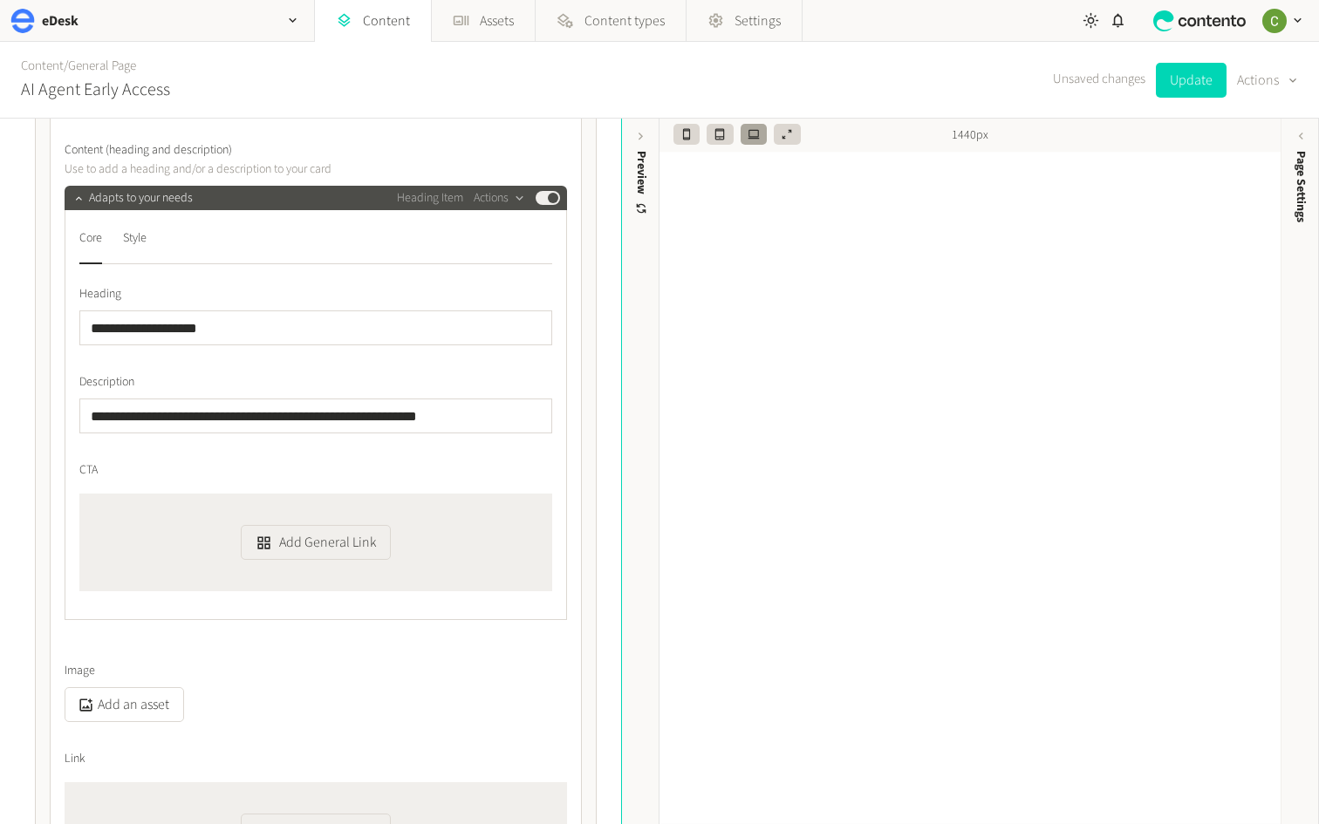
scroll to position [1928, 0]
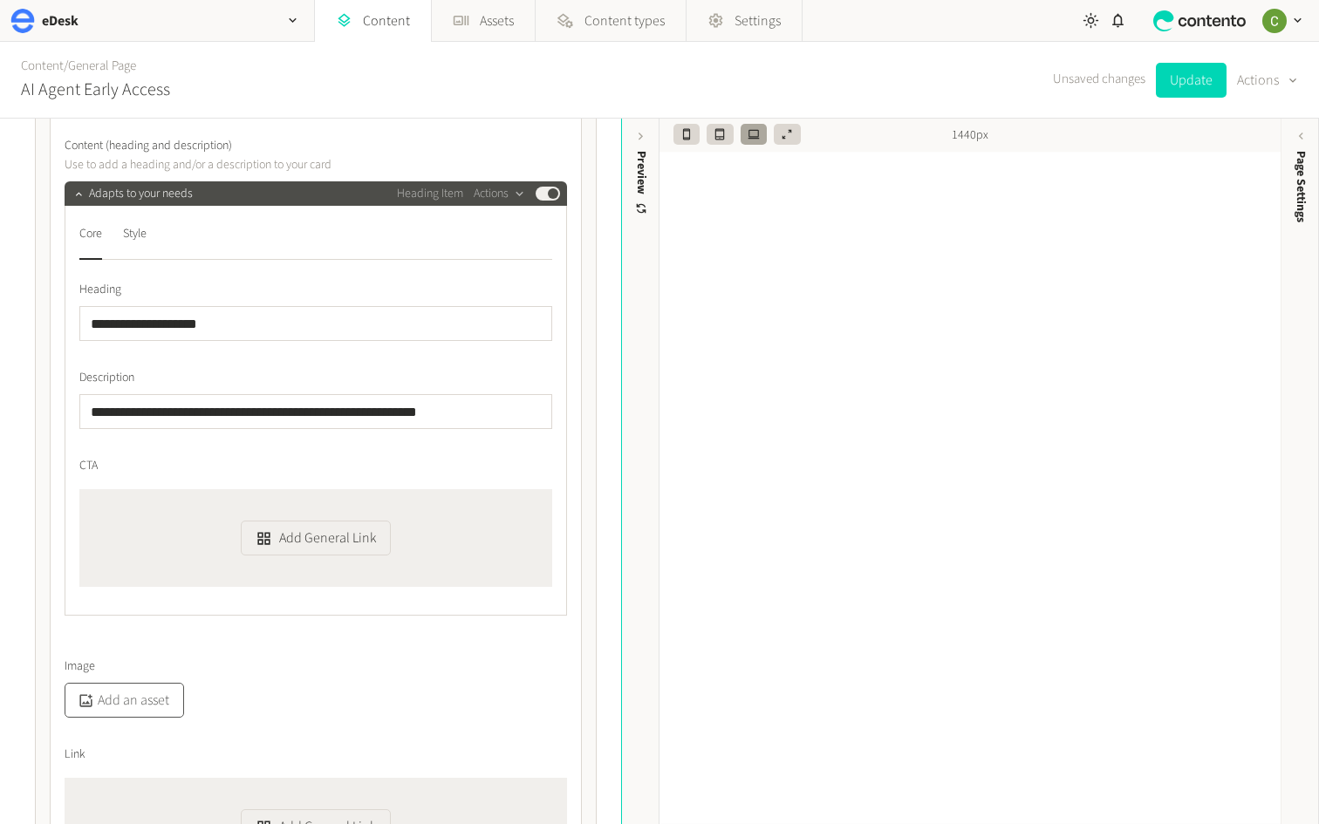
click at [132, 701] on button "Add an asset" at bounding box center [125, 700] width 120 height 35
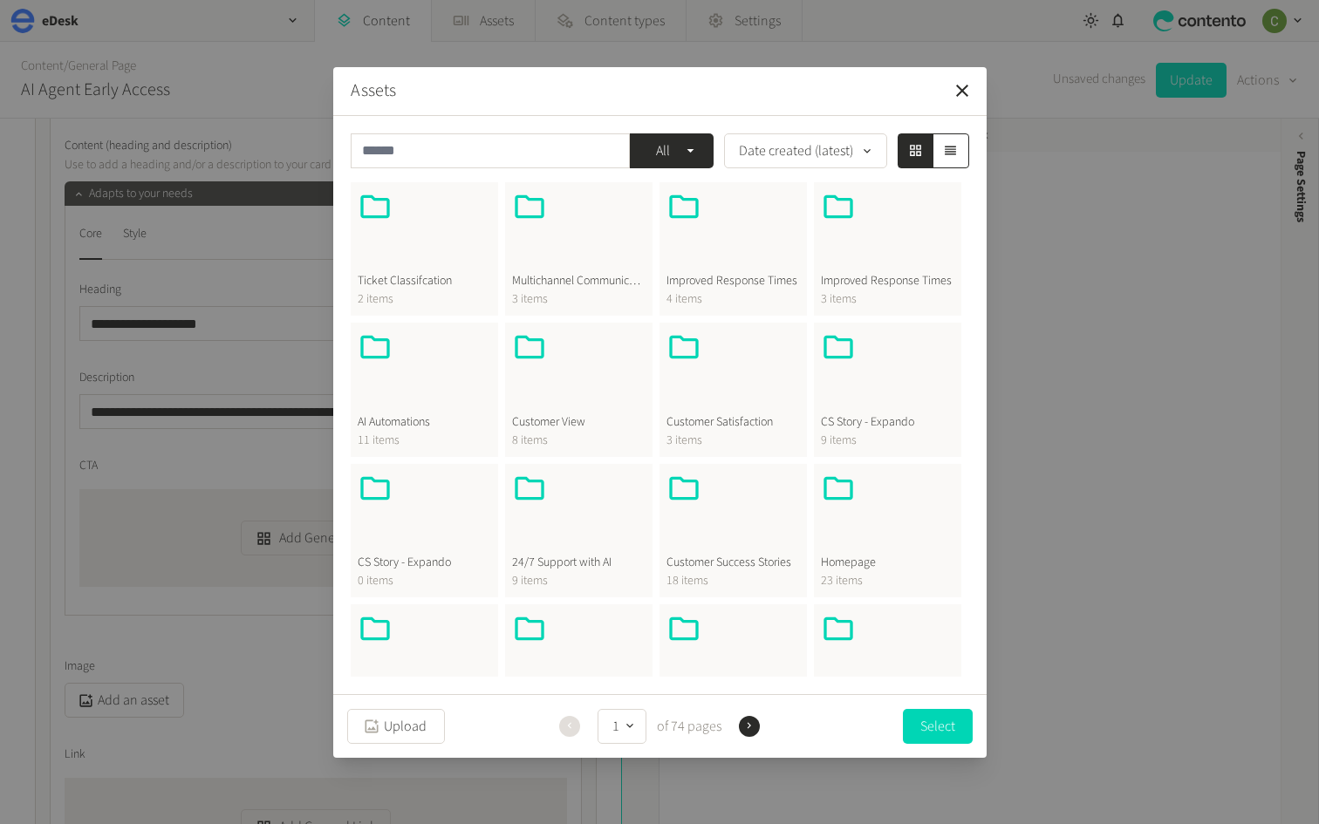
click at [418, 388] on div at bounding box center [424, 372] width 133 height 84
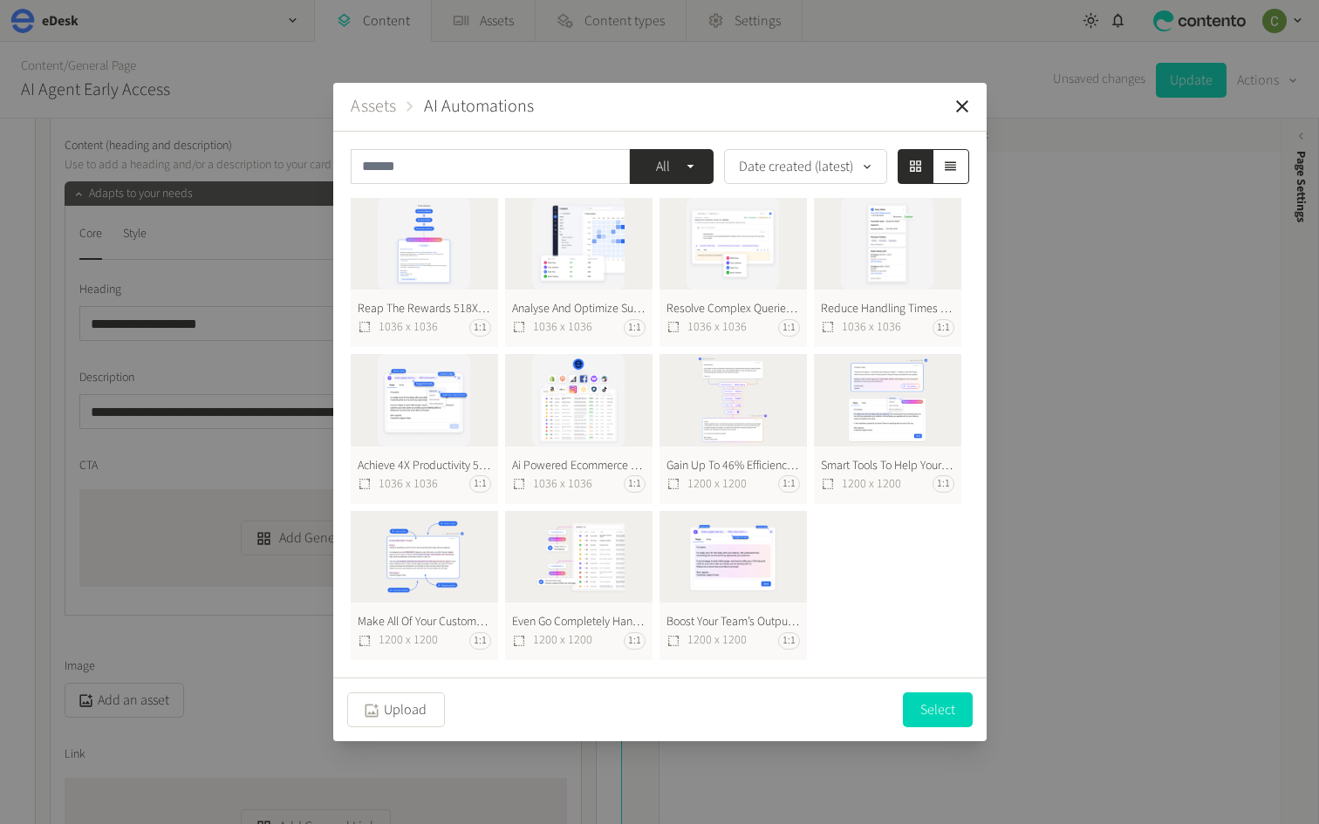
click at [439, 425] on button "Achieve 4X Productivity 518X518@2X 1036 x 1036 1:1" at bounding box center [424, 429] width 147 height 150
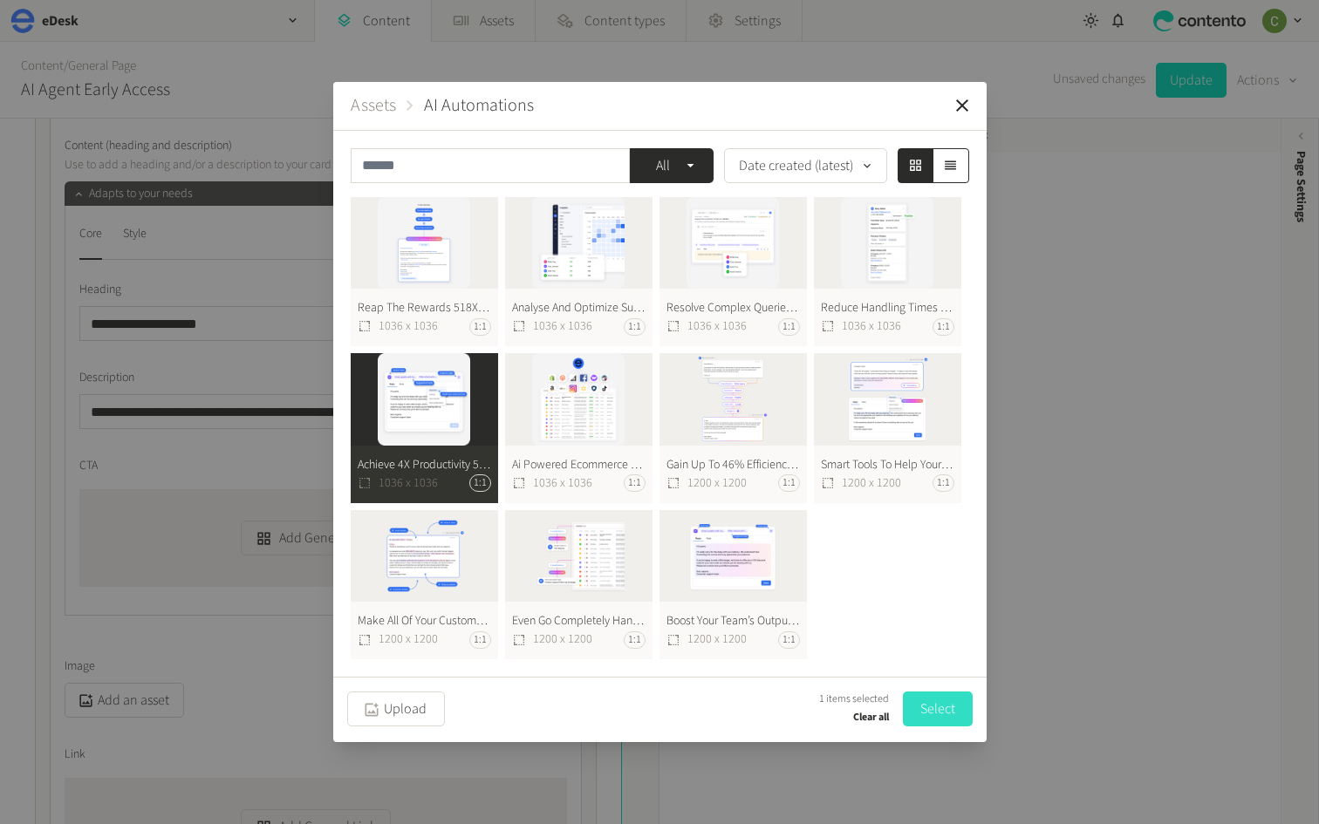
click at [951, 703] on button "Select" at bounding box center [938, 709] width 70 height 35
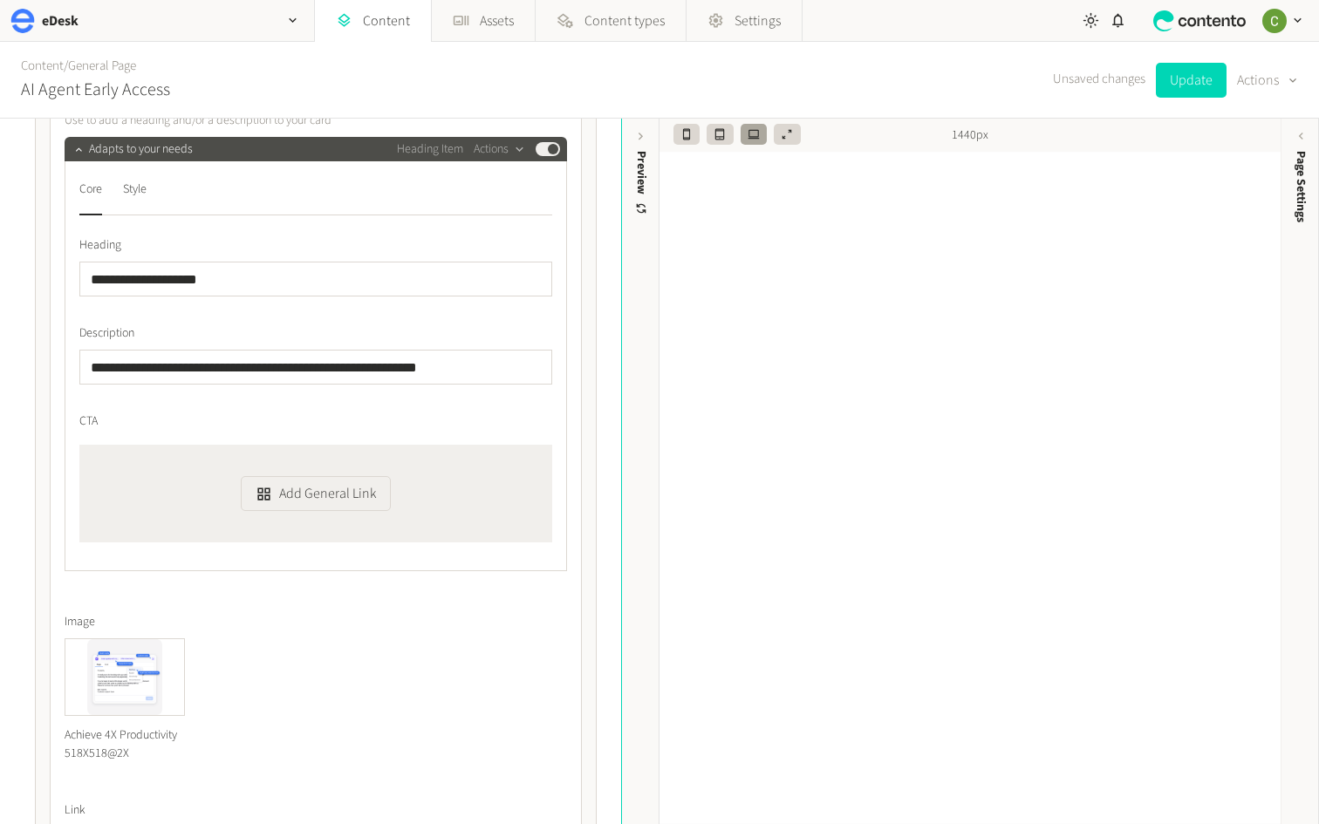
scroll to position [1969, 0]
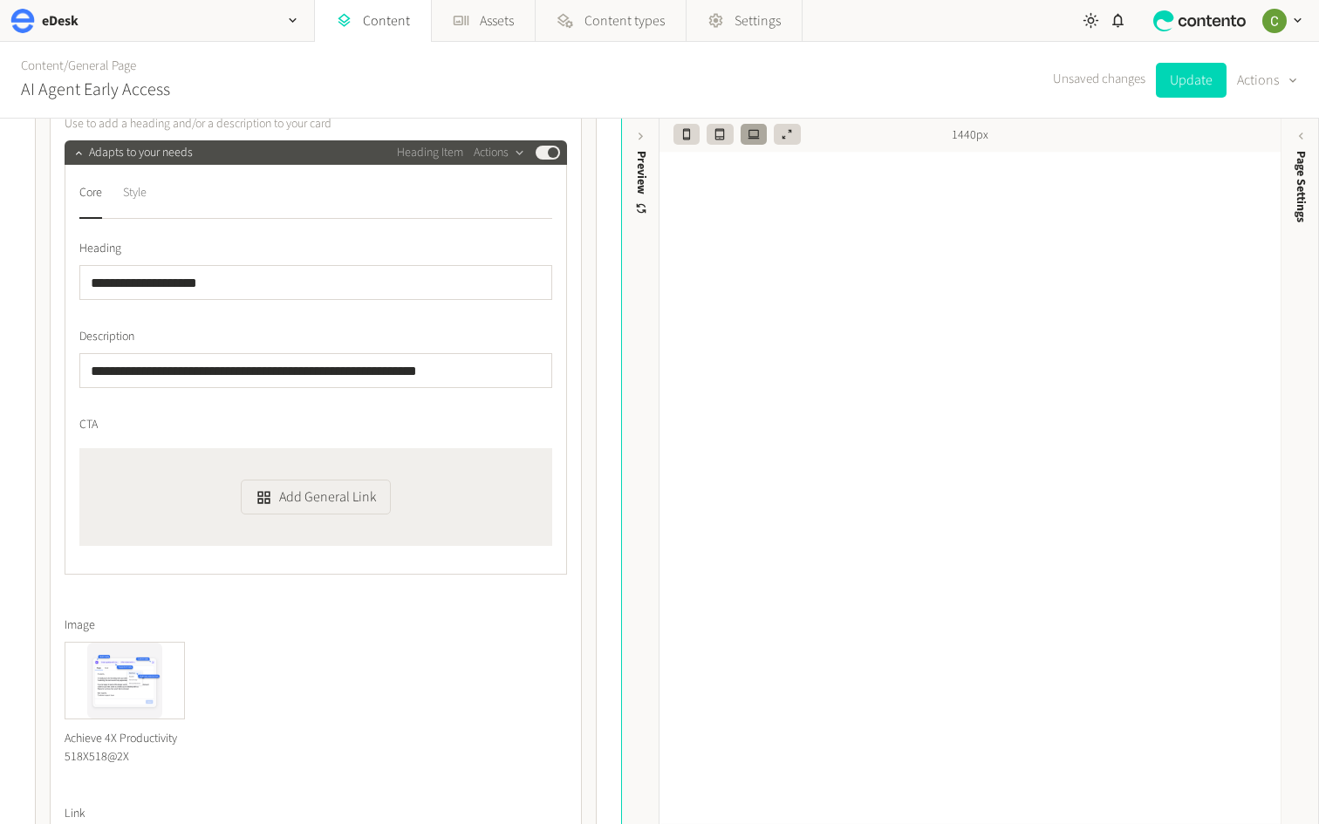
click at [129, 194] on div "Style" at bounding box center [135, 193] width 24 height 28
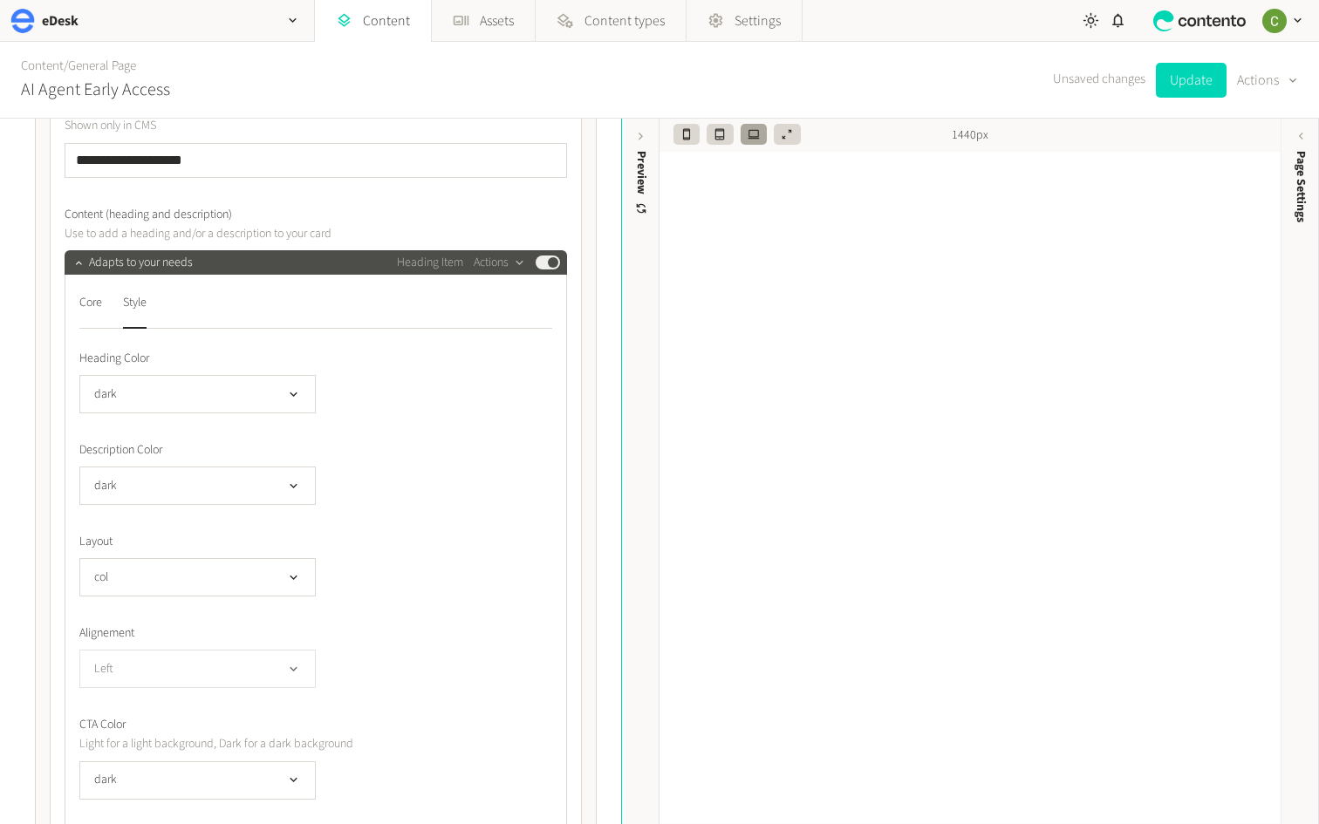
scroll to position [1807, 0]
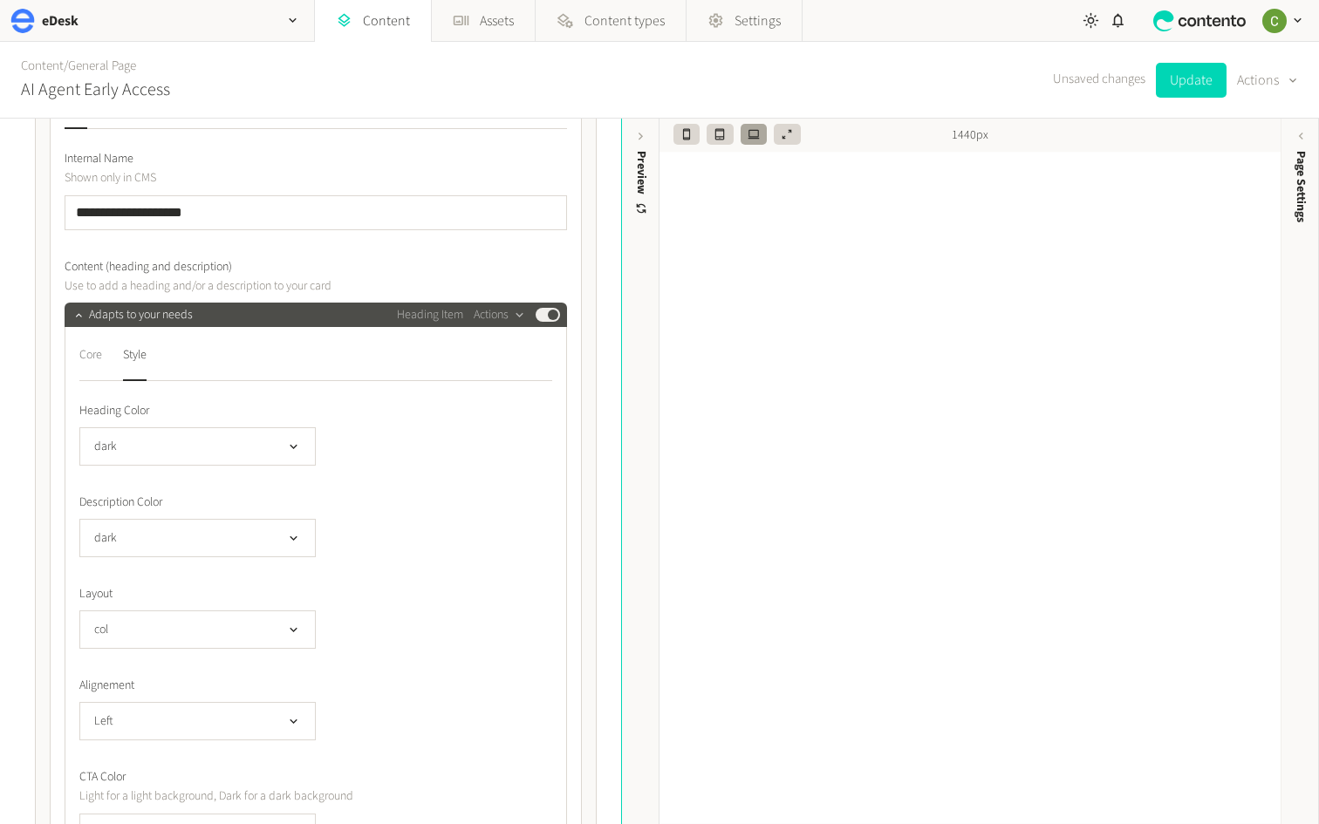
click at [86, 345] on div "Core" at bounding box center [90, 355] width 23 height 28
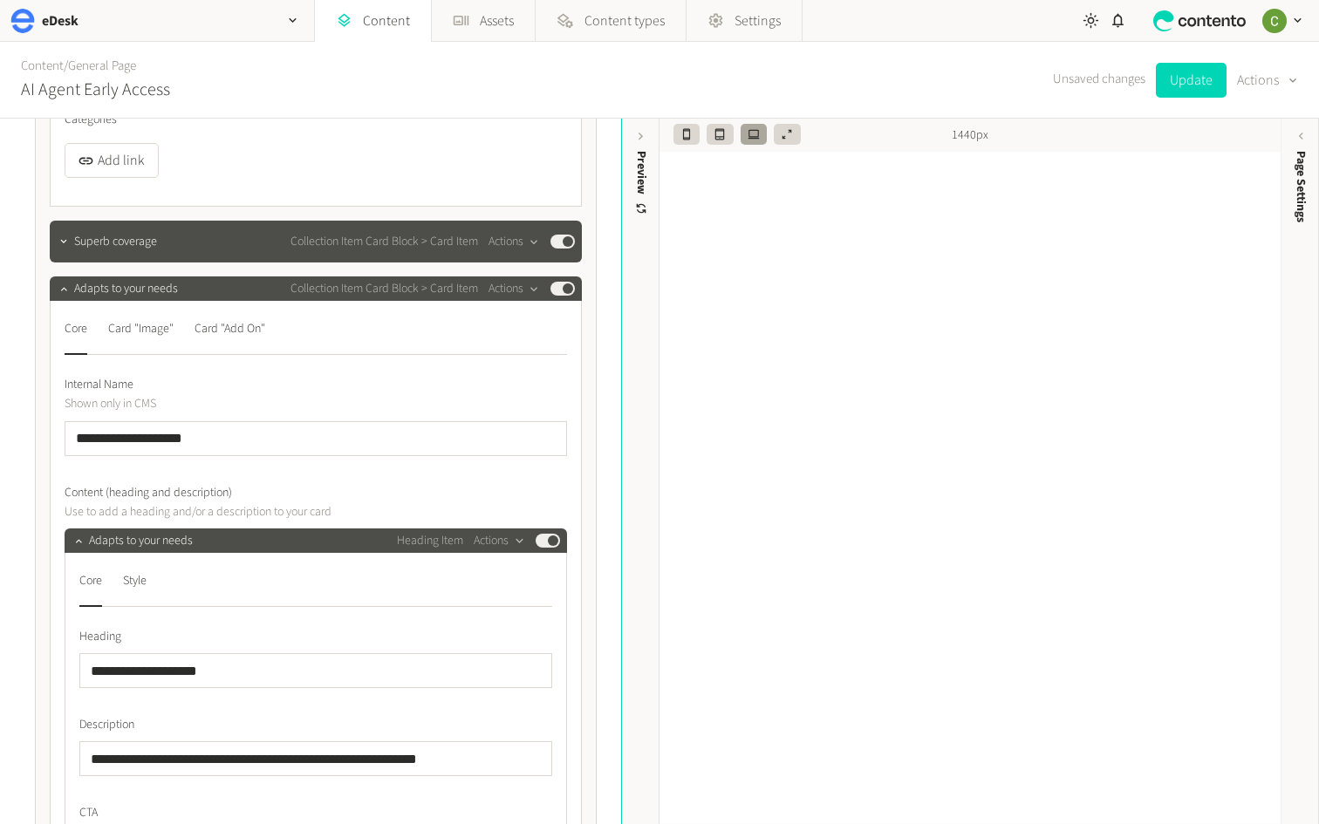
scroll to position [1583, 0]
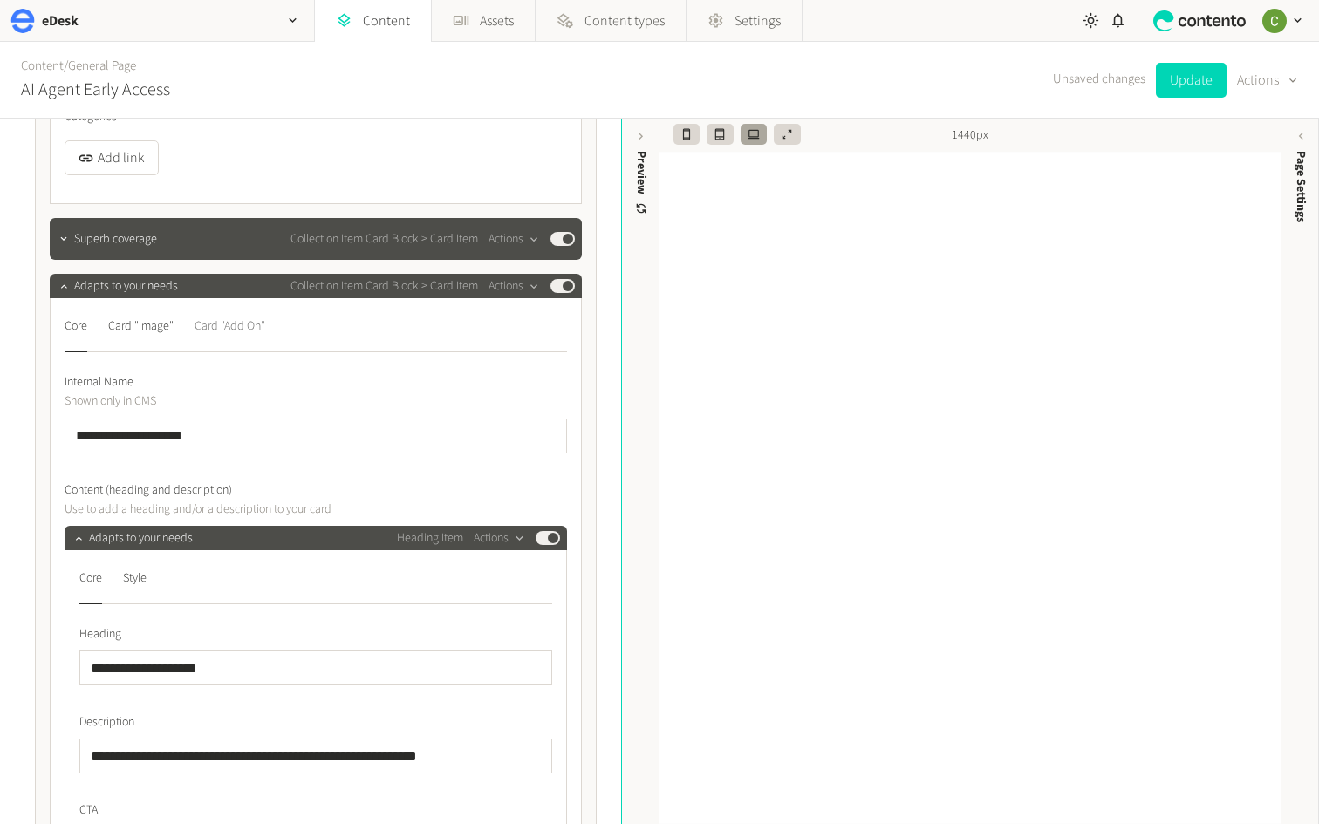
click at [213, 330] on div "Card "Add On"" at bounding box center [230, 326] width 71 height 28
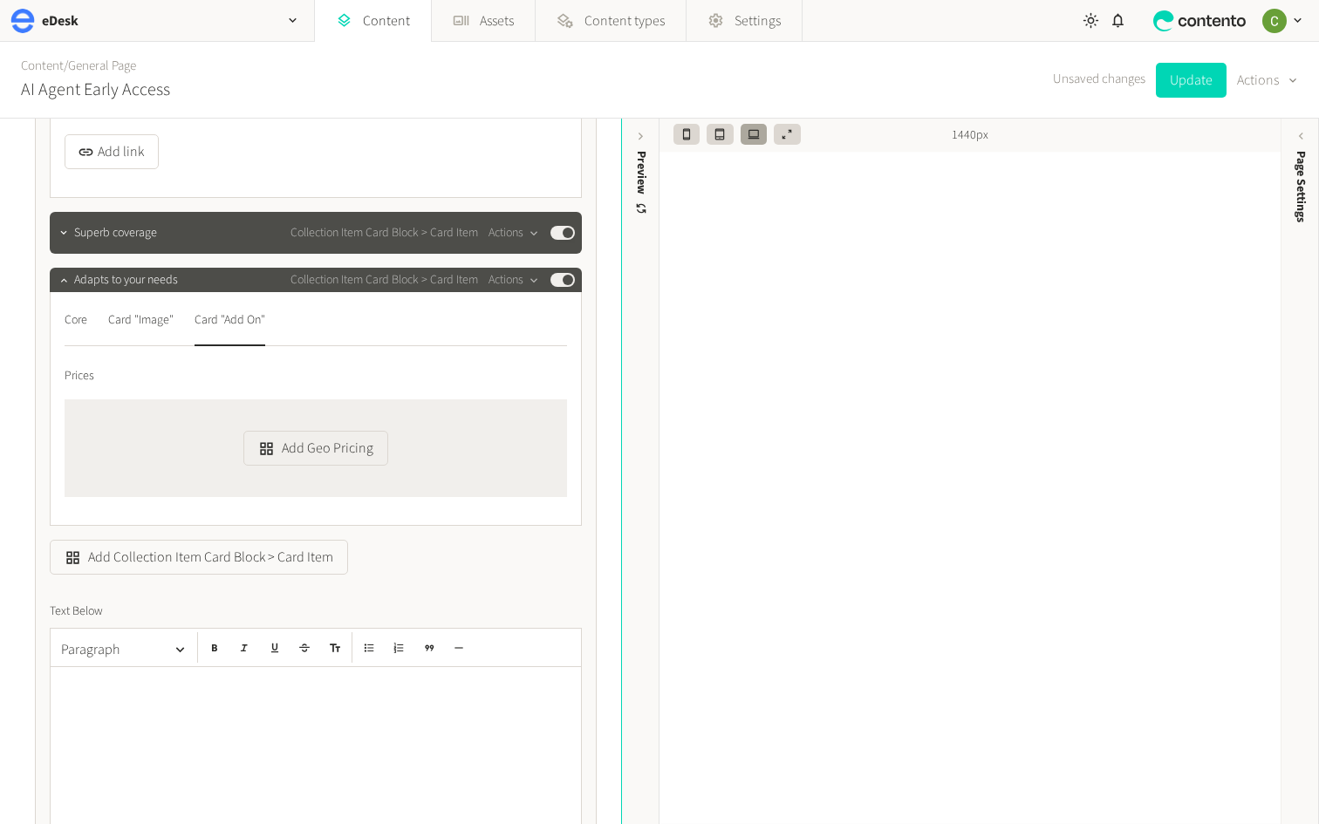
scroll to position [1581, 0]
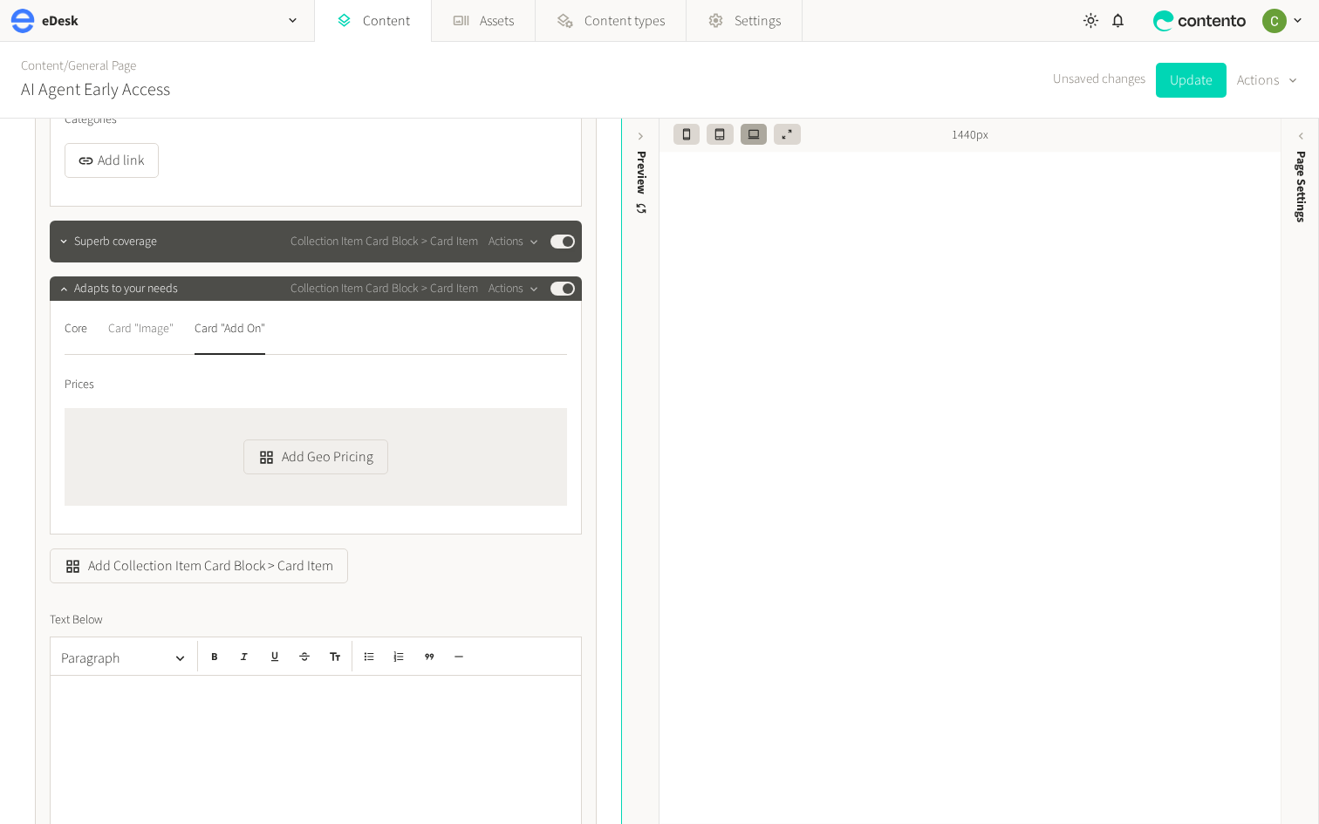
click at [138, 324] on div "Card "Image"" at bounding box center [140, 329] width 65 height 28
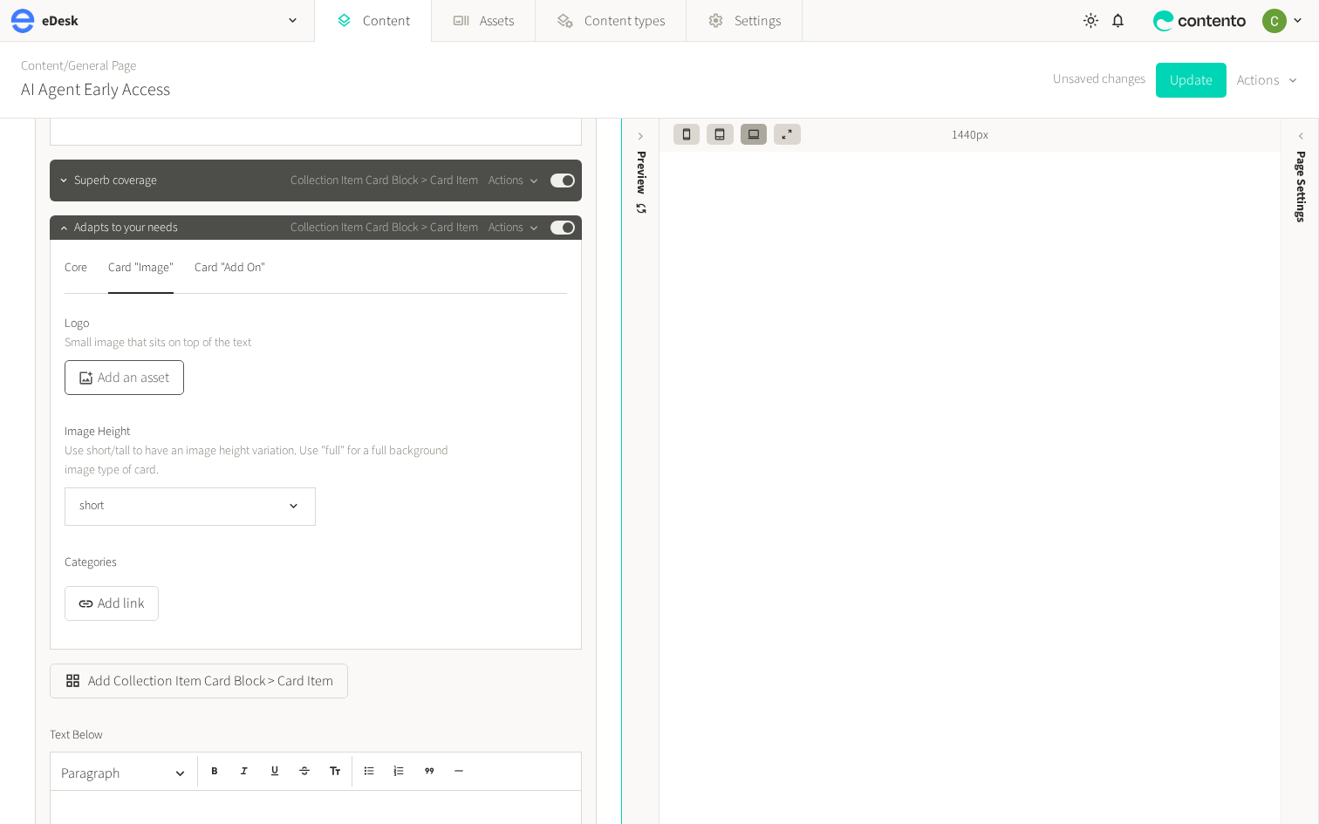
scroll to position [1634, 0]
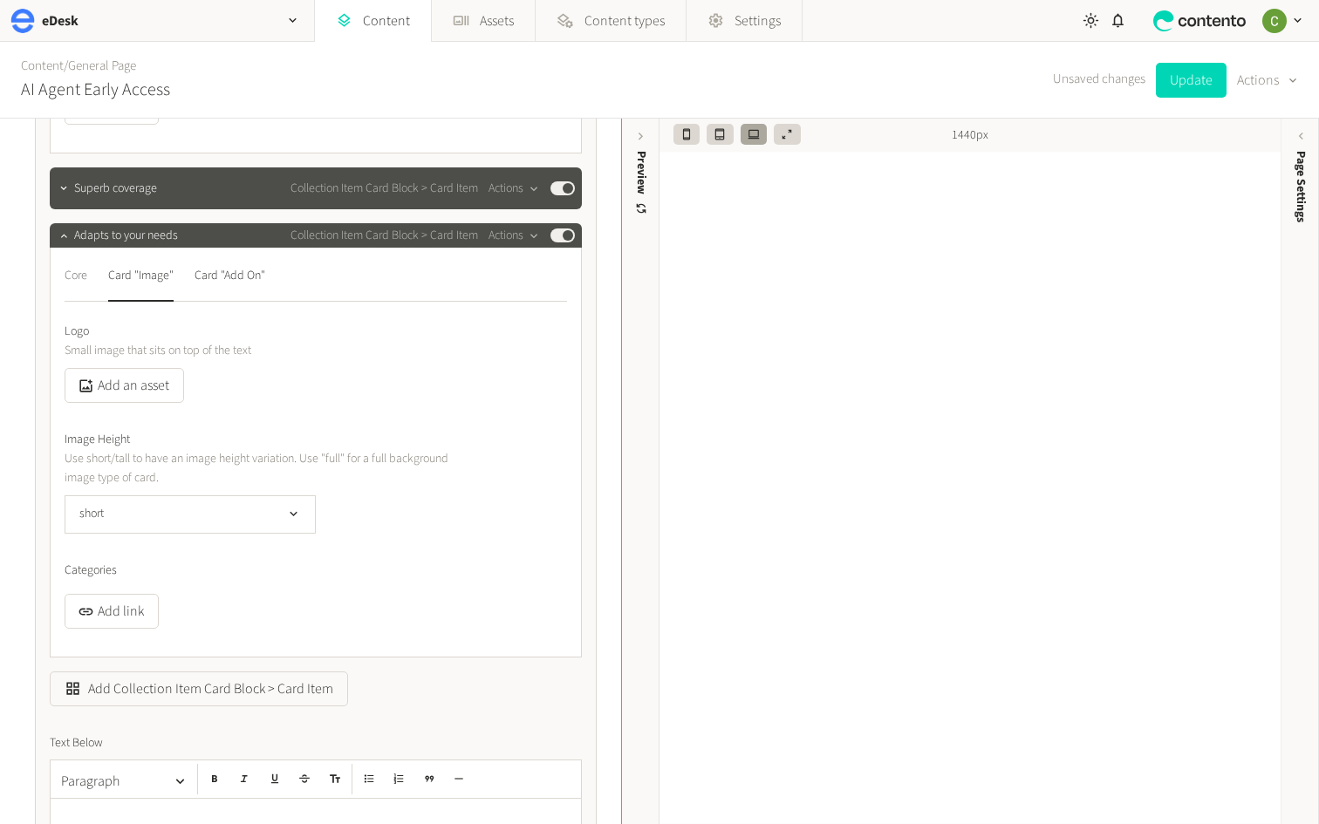
click at [66, 279] on div "Core" at bounding box center [76, 276] width 23 height 28
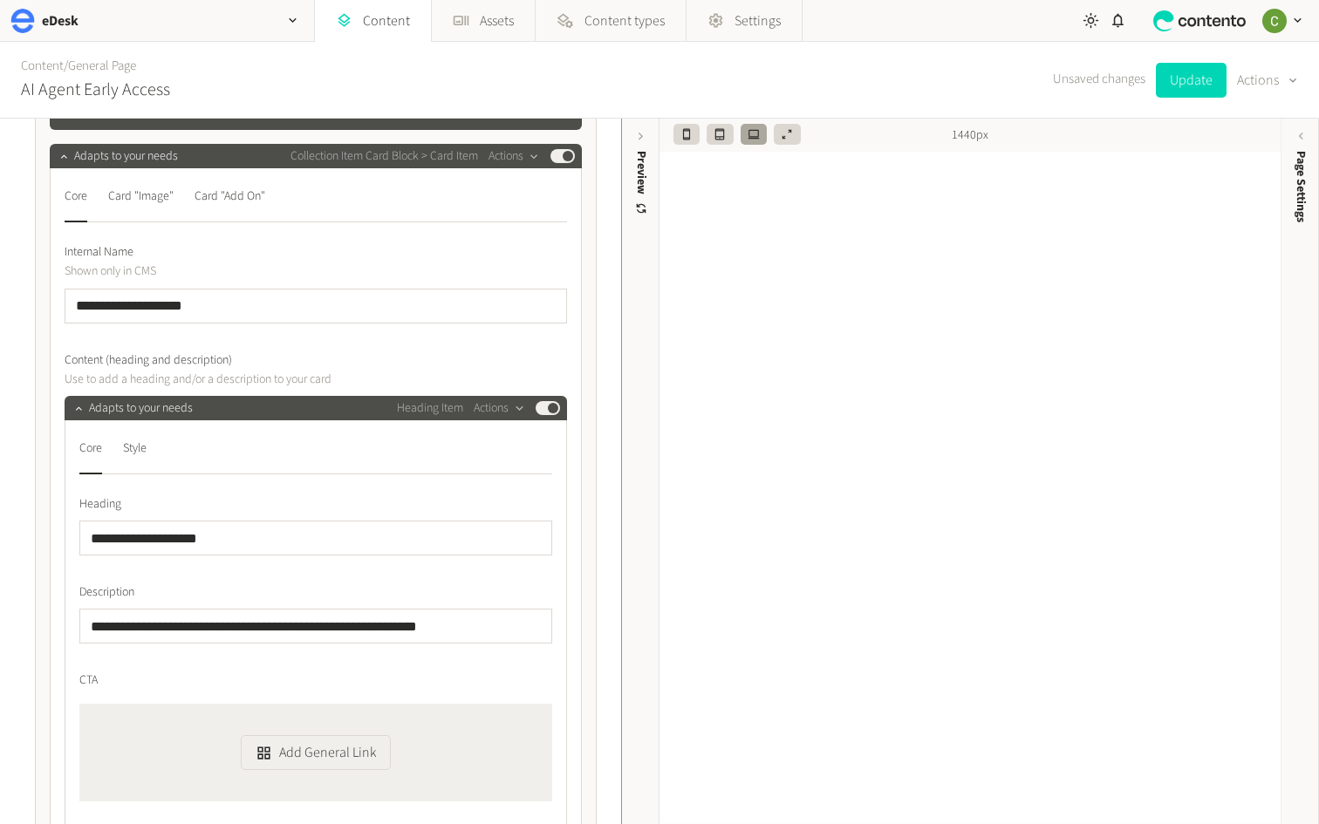
scroll to position [1714, 0]
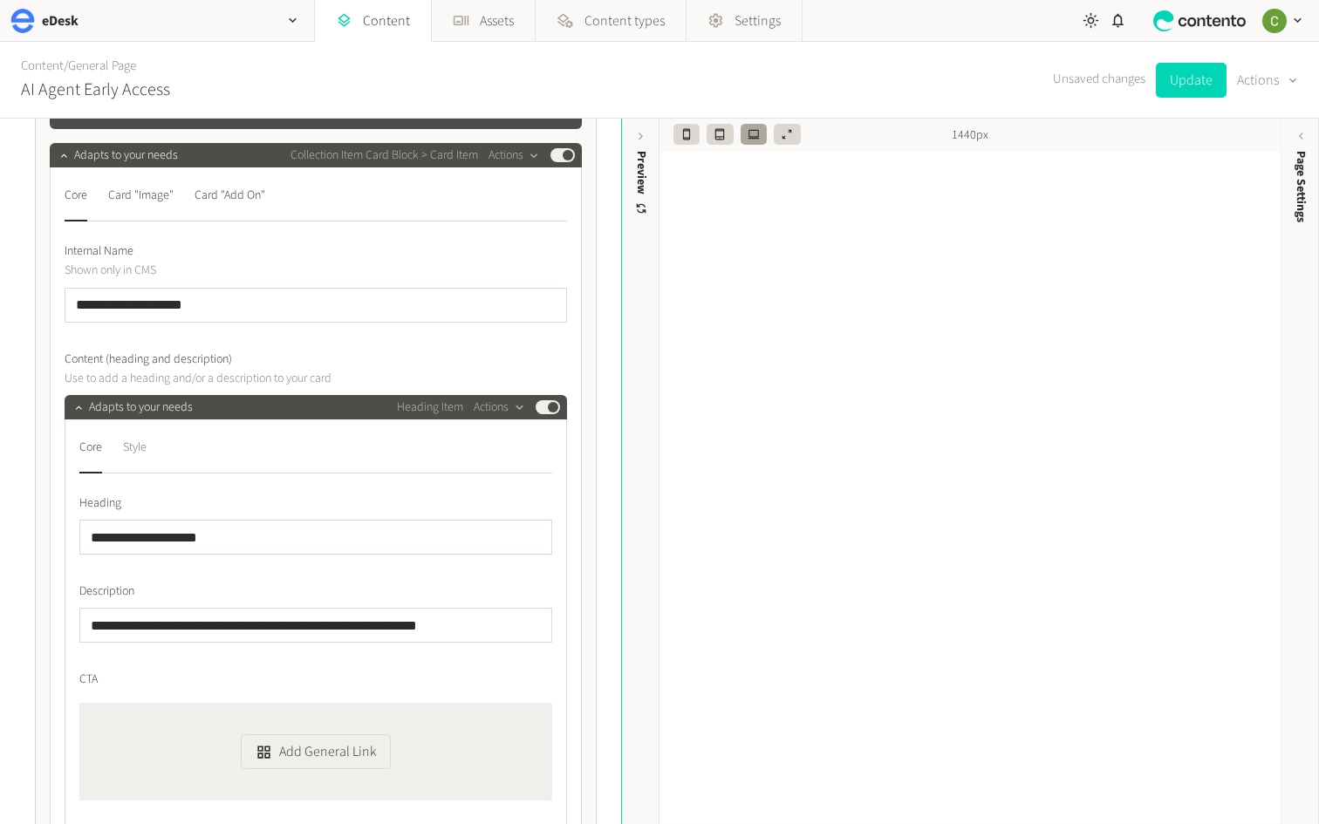
click at [143, 454] on div "Style" at bounding box center [135, 448] width 24 height 28
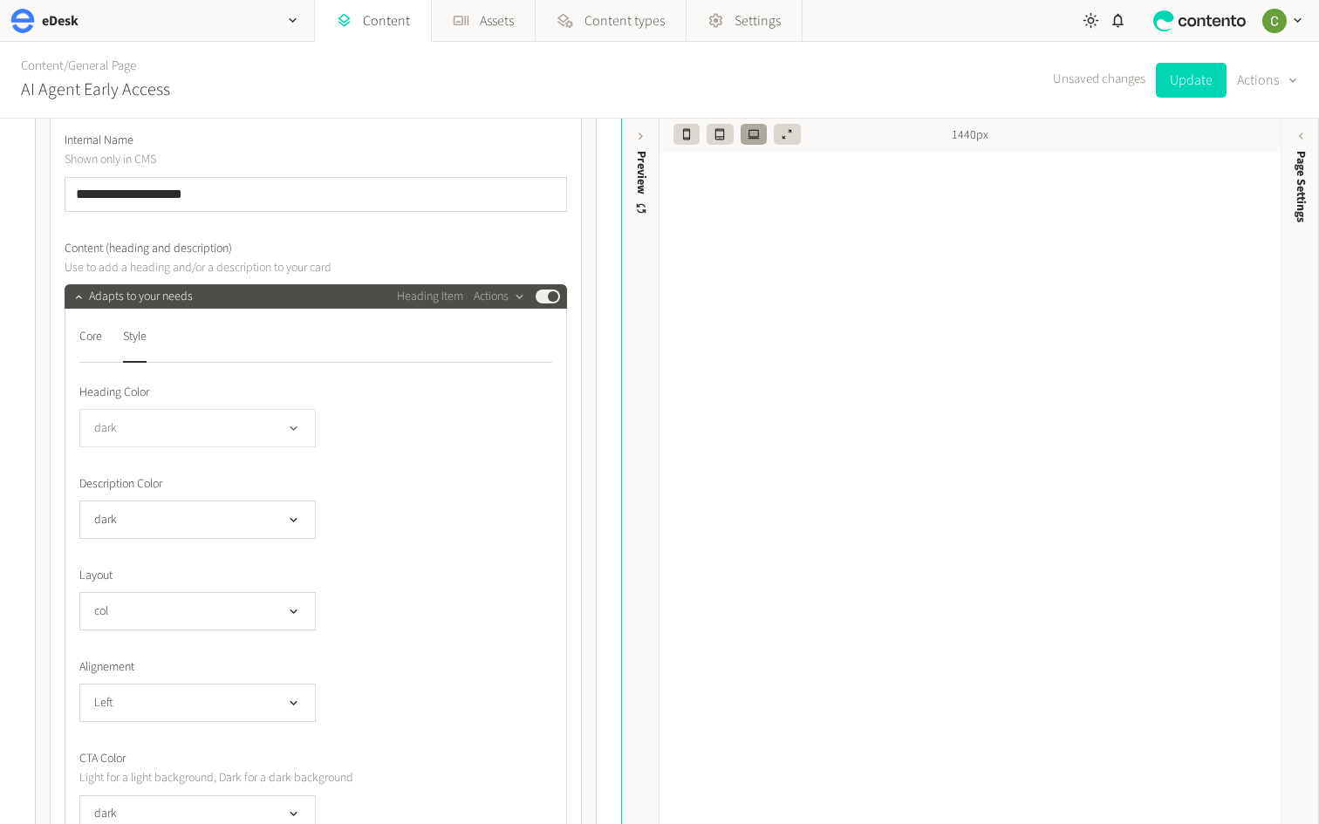
scroll to position [1827, 0]
click at [79, 327] on div "Core Style Heading Color dark Description Color dark Layout col Alignement Left…" at bounding box center [316, 583] width 502 height 553
click at [92, 333] on div "Core" at bounding box center [90, 335] width 23 height 28
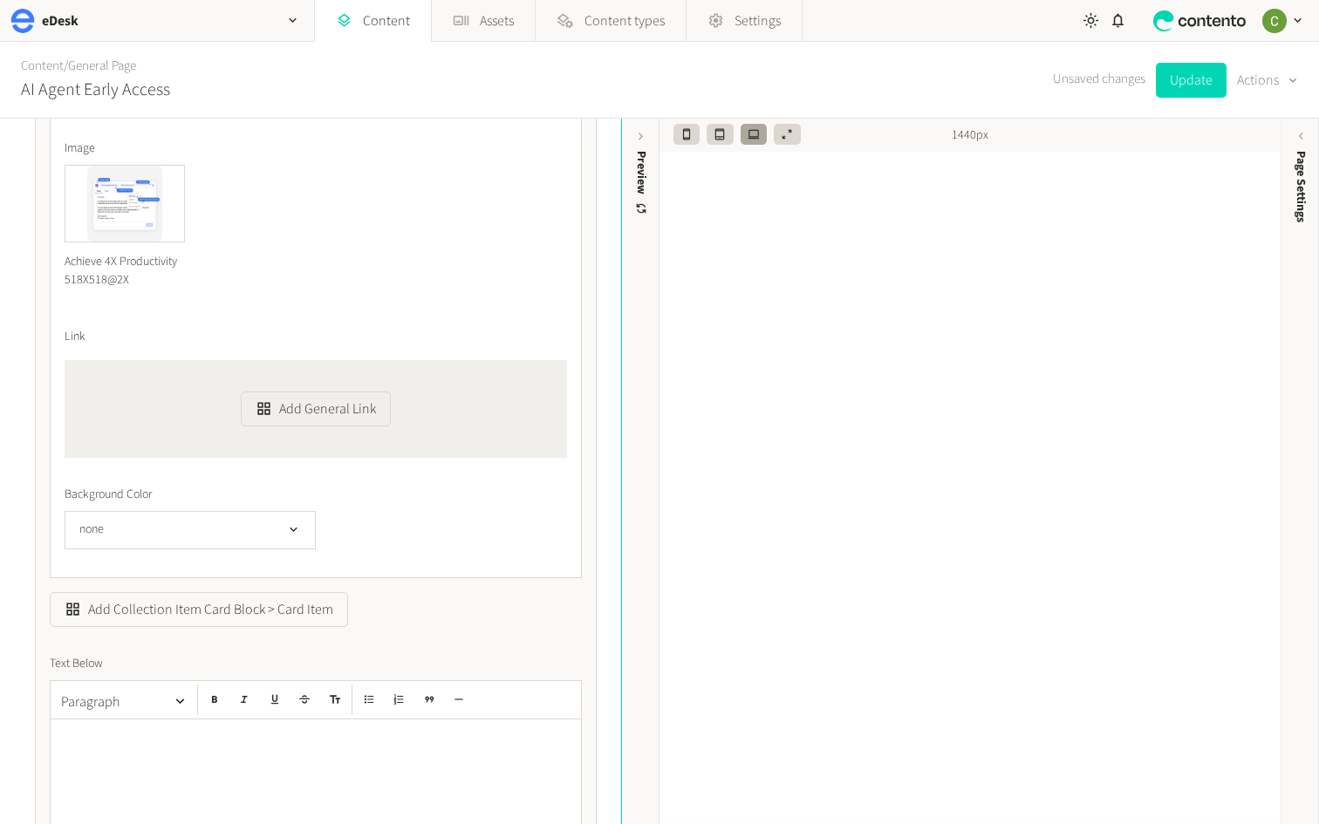
scroll to position [2451, 0]
click at [233, 524] on button "none" at bounding box center [190, 525] width 251 height 38
click at [405, 551] on div "**********" at bounding box center [316, 1] width 532 height 1142
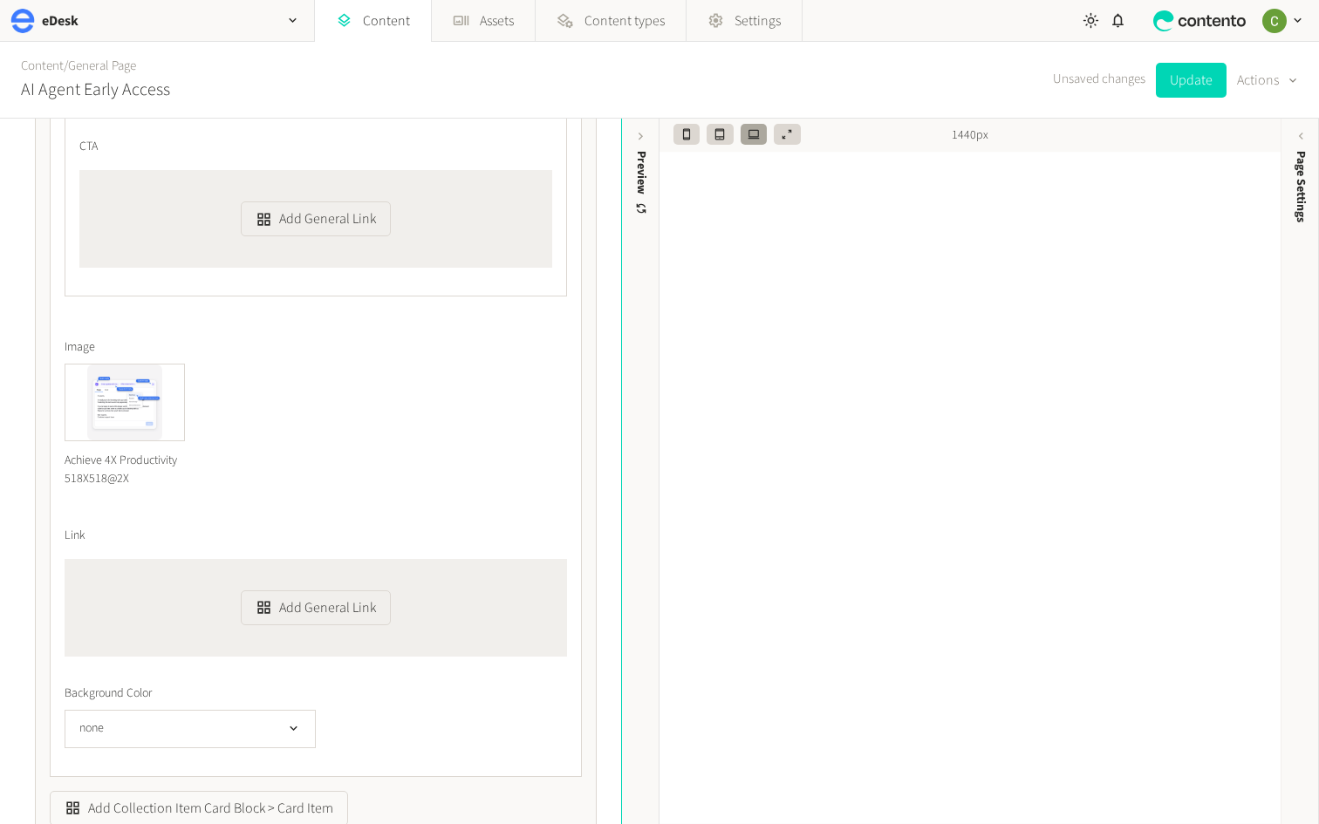
scroll to position [2284, 0]
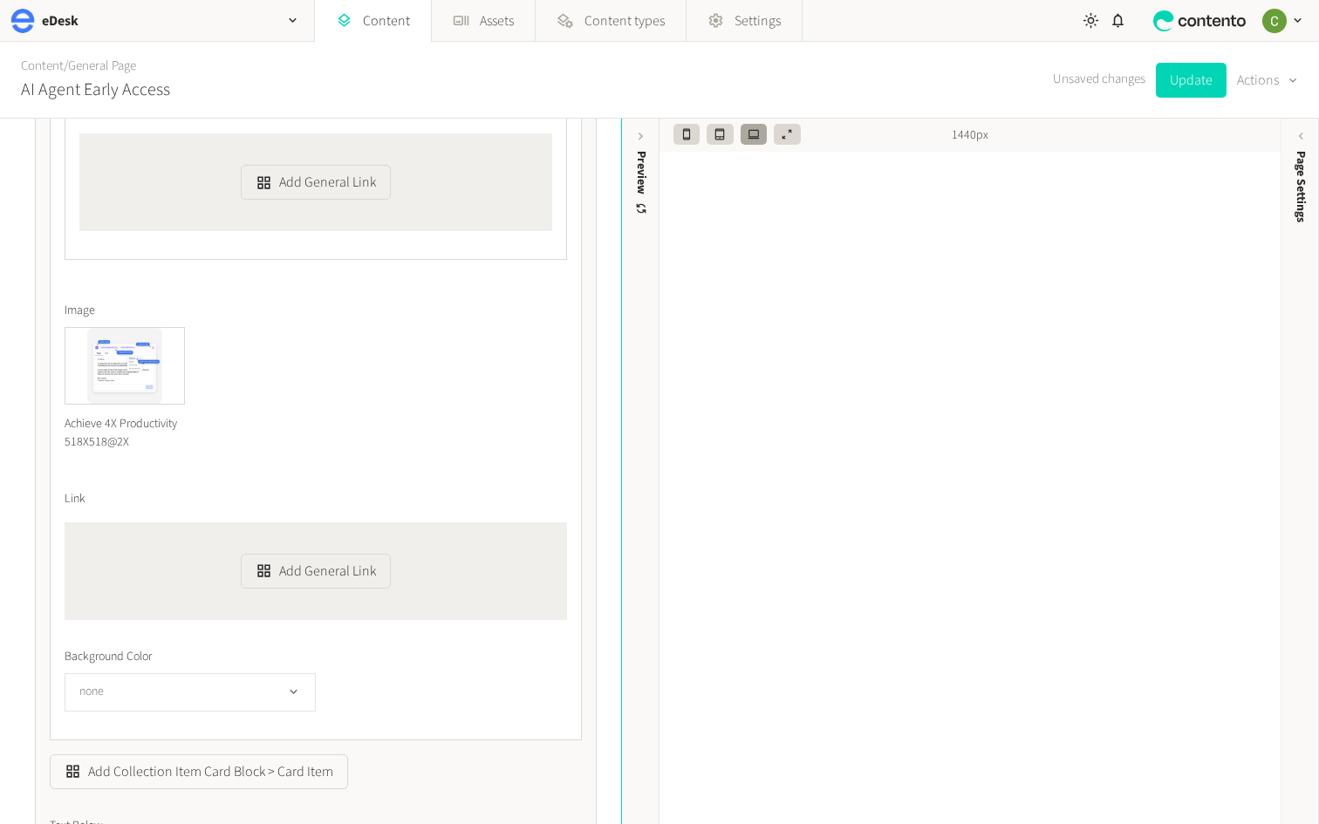
click at [255, 686] on button "none" at bounding box center [190, 692] width 251 height 38
click at [119, 789] on li "navy" at bounding box center [189, 798] width 249 height 35
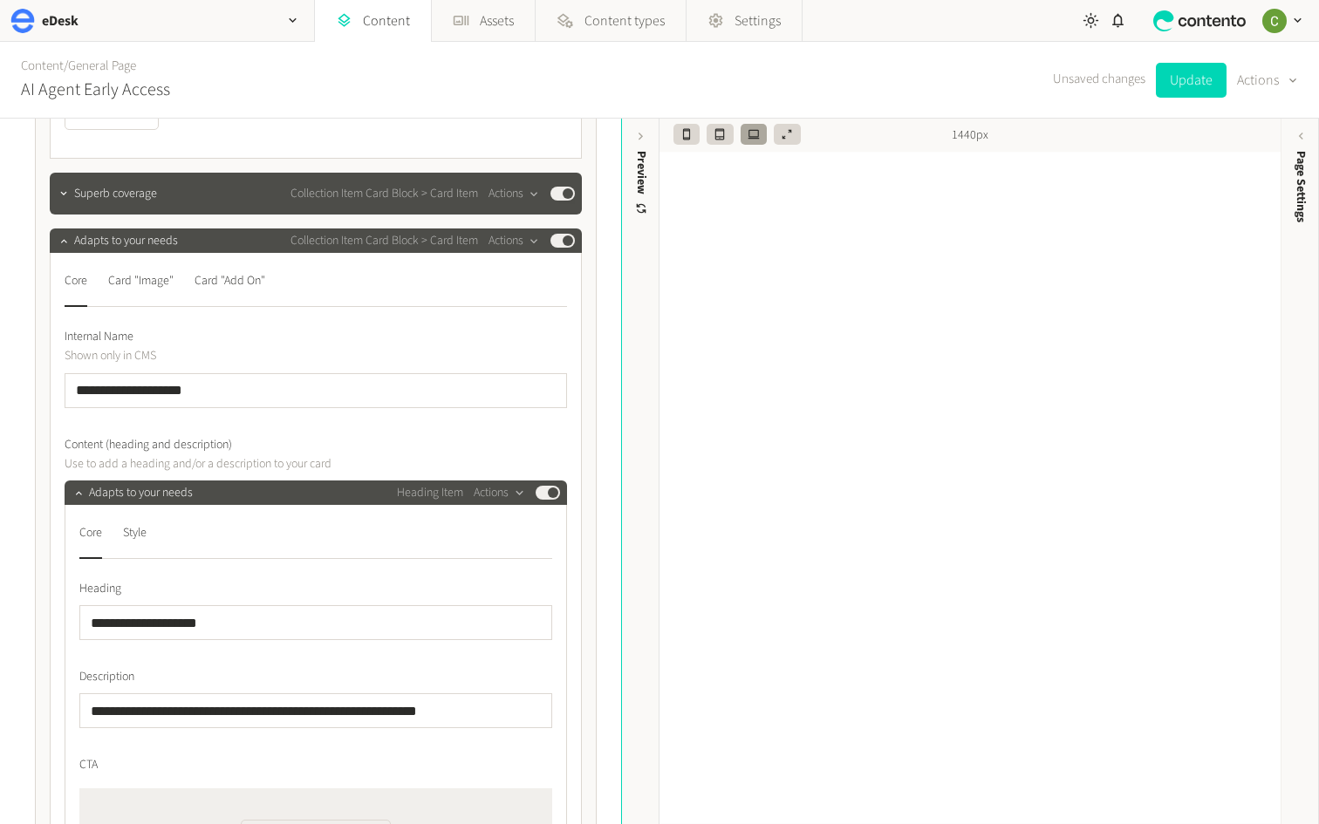
scroll to position [1616, 0]
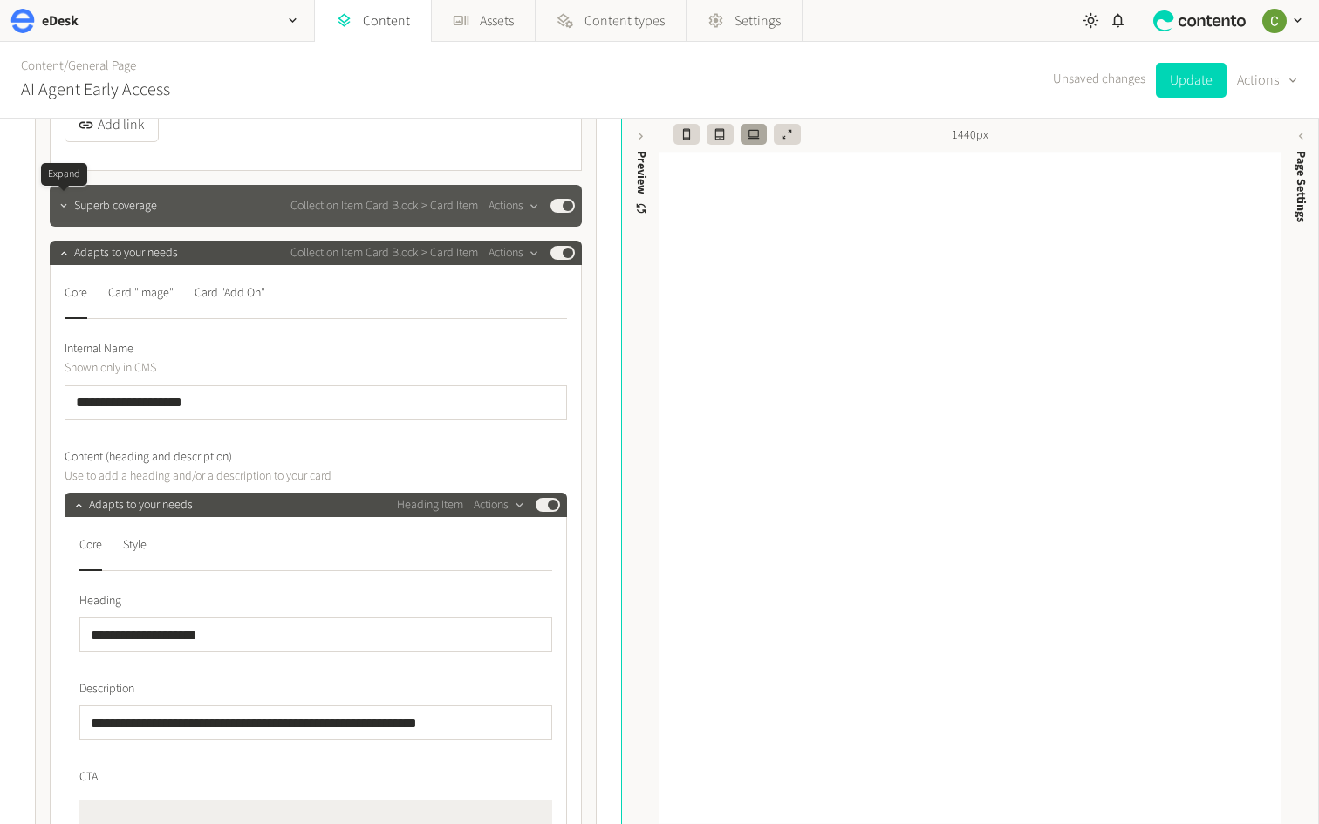
click at [58, 201] on icon "button" at bounding box center [64, 206] width 12 height 12
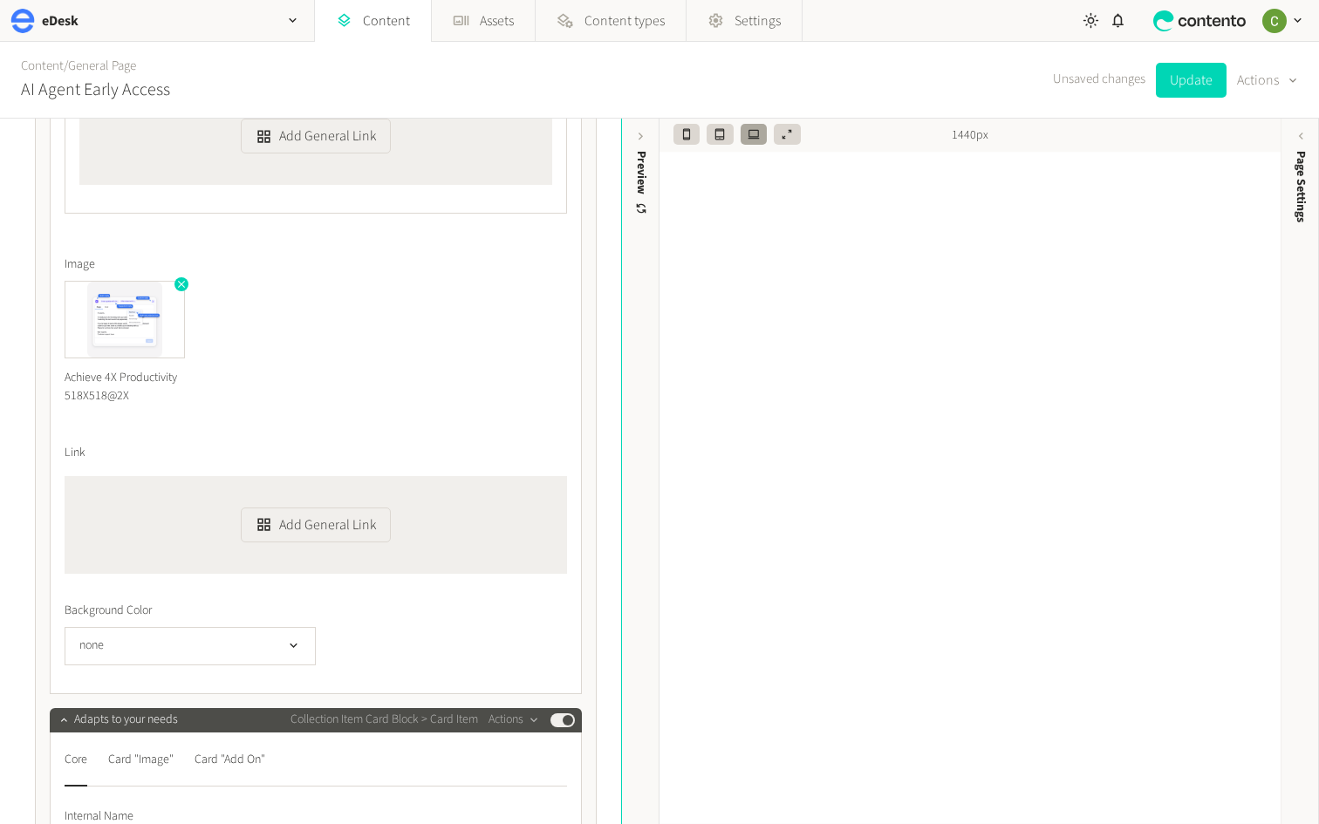
scroll to position [2278, 0]
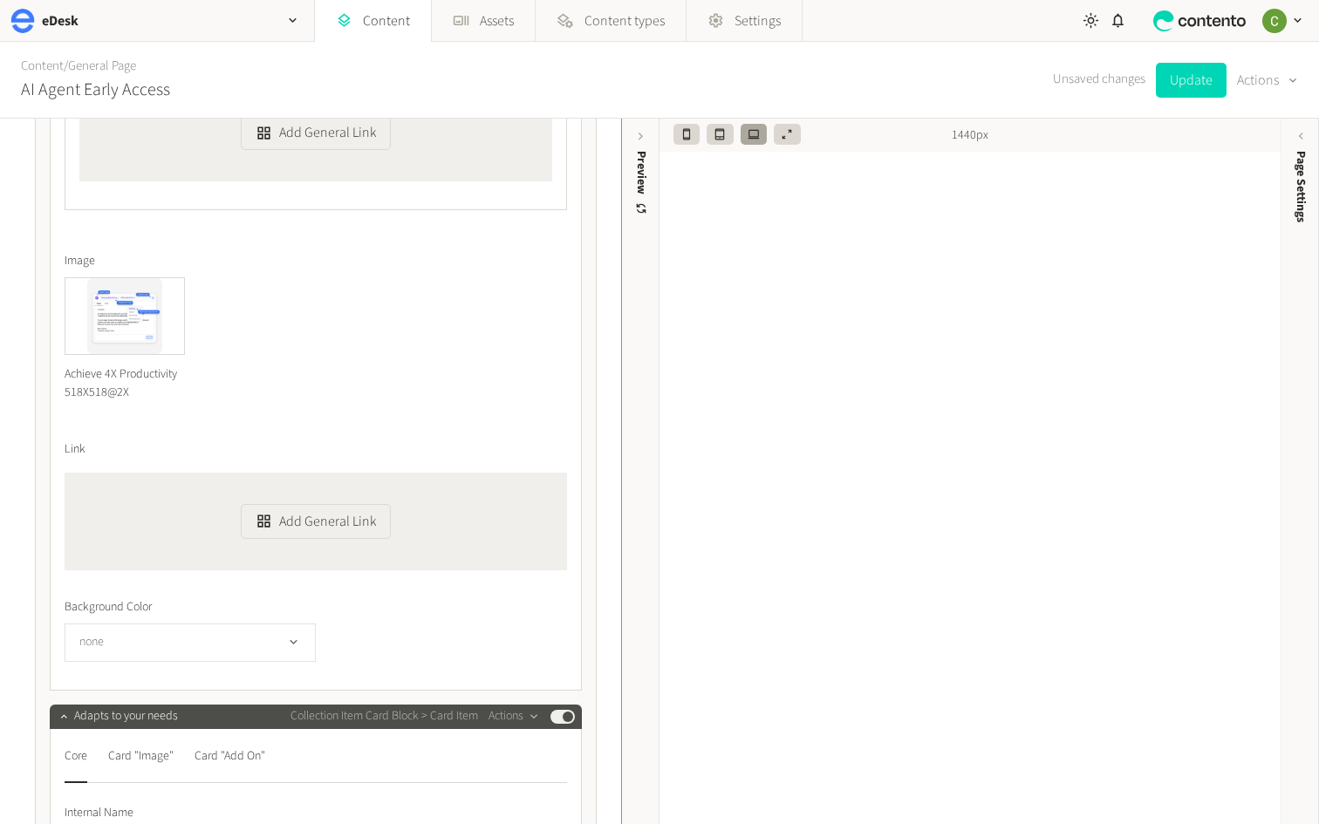
click at [236, 651] on button "none" at bounding box center [190, 643] width 251 height 38
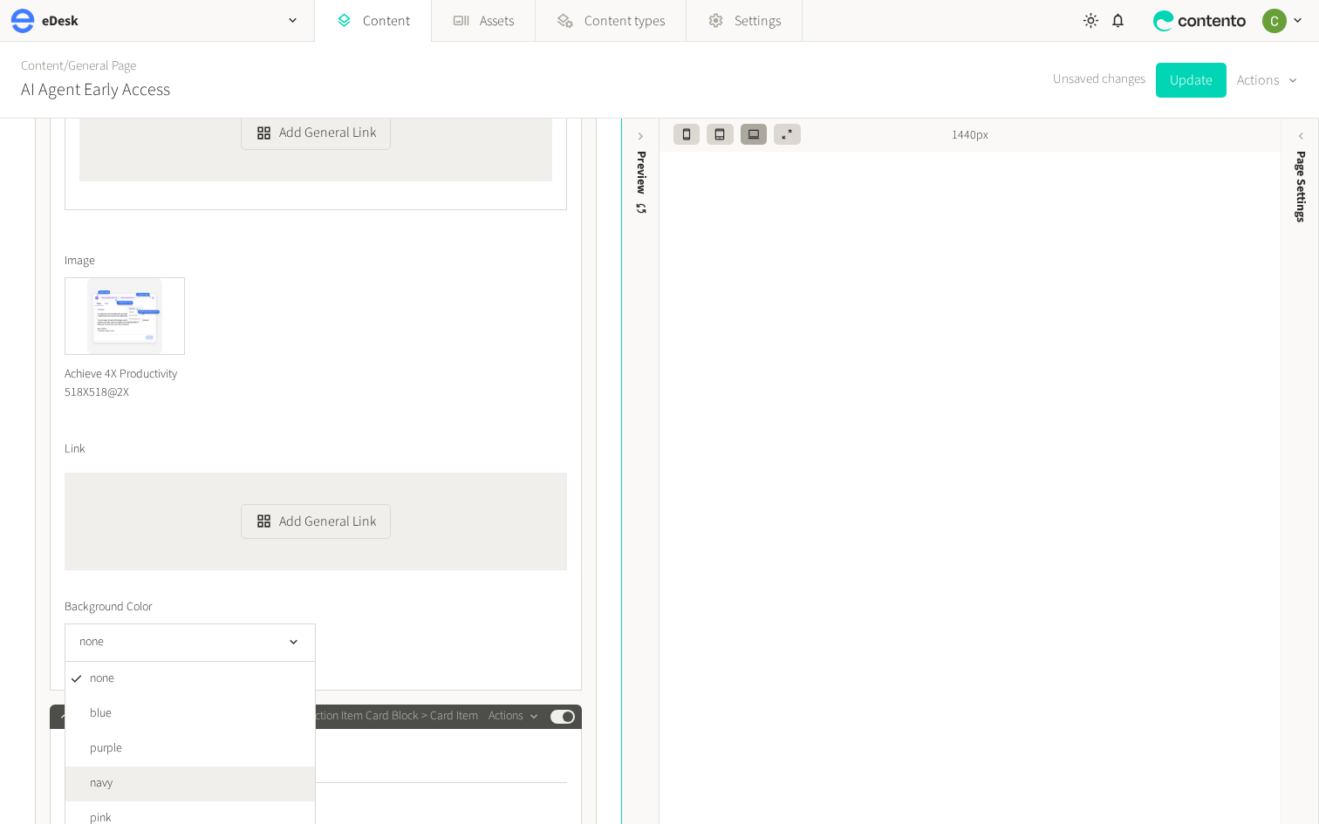
click at [105, 784] on span "navy" at bounding box center [101, 784] width 23 height 18
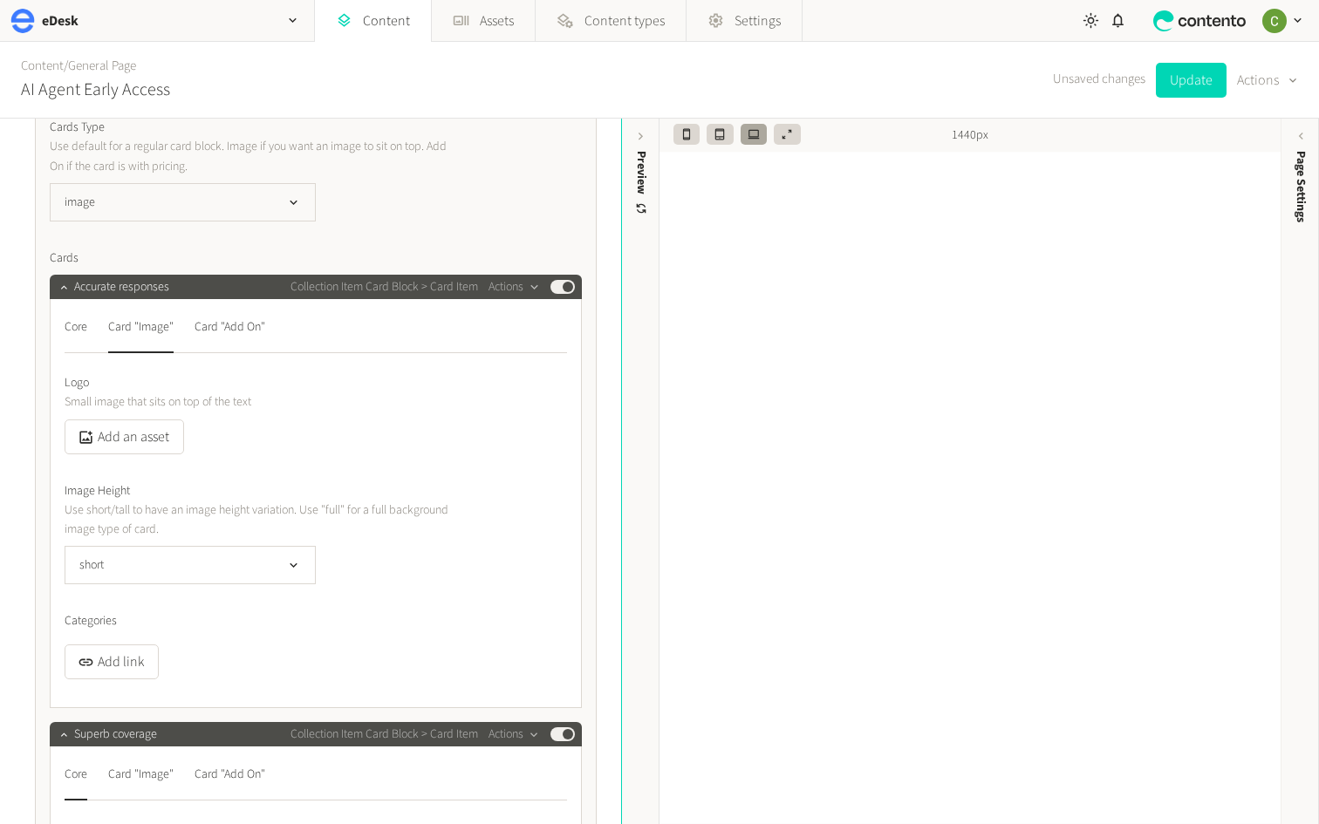
scroll to position [1083, 0]
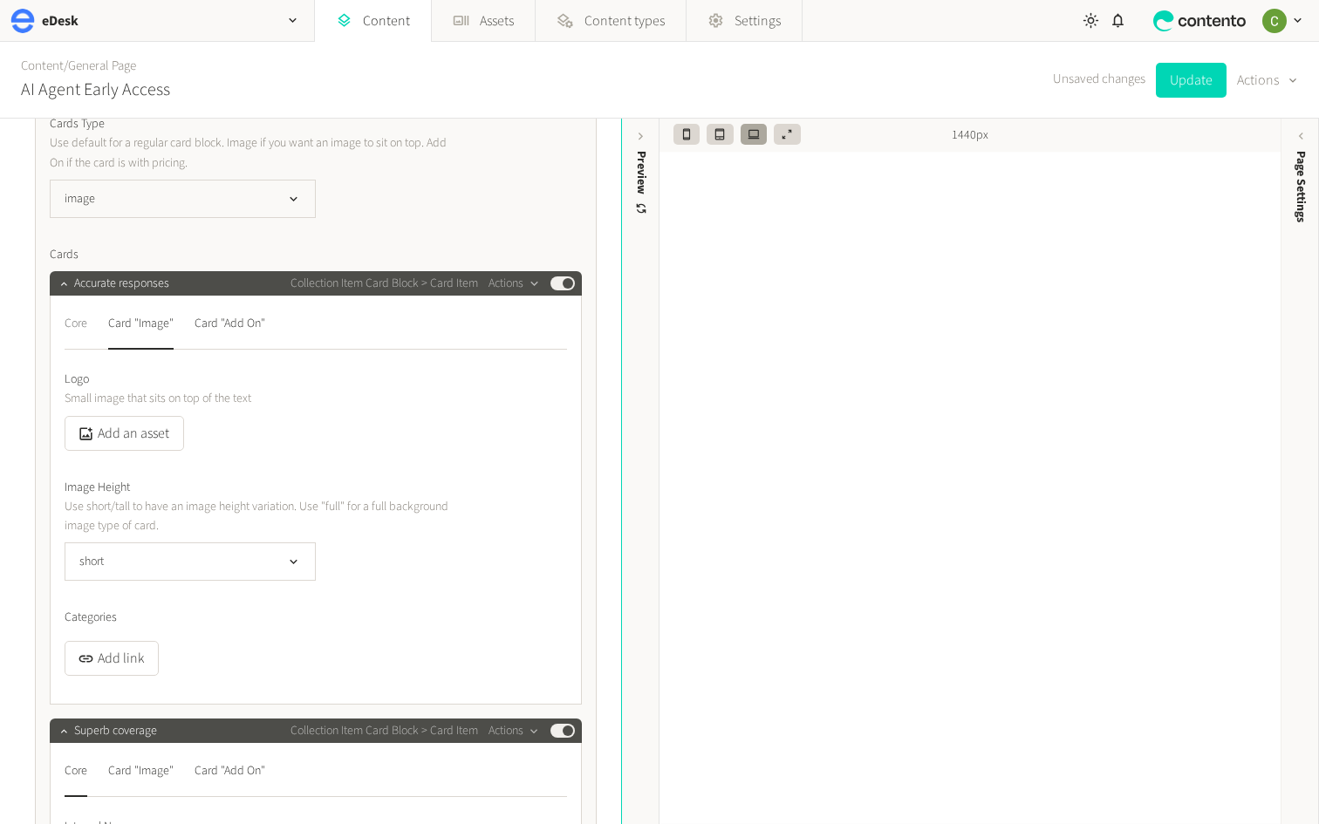
click at [77, 321] on div "Core" at bounding box center [76, 324] width 23 height 28
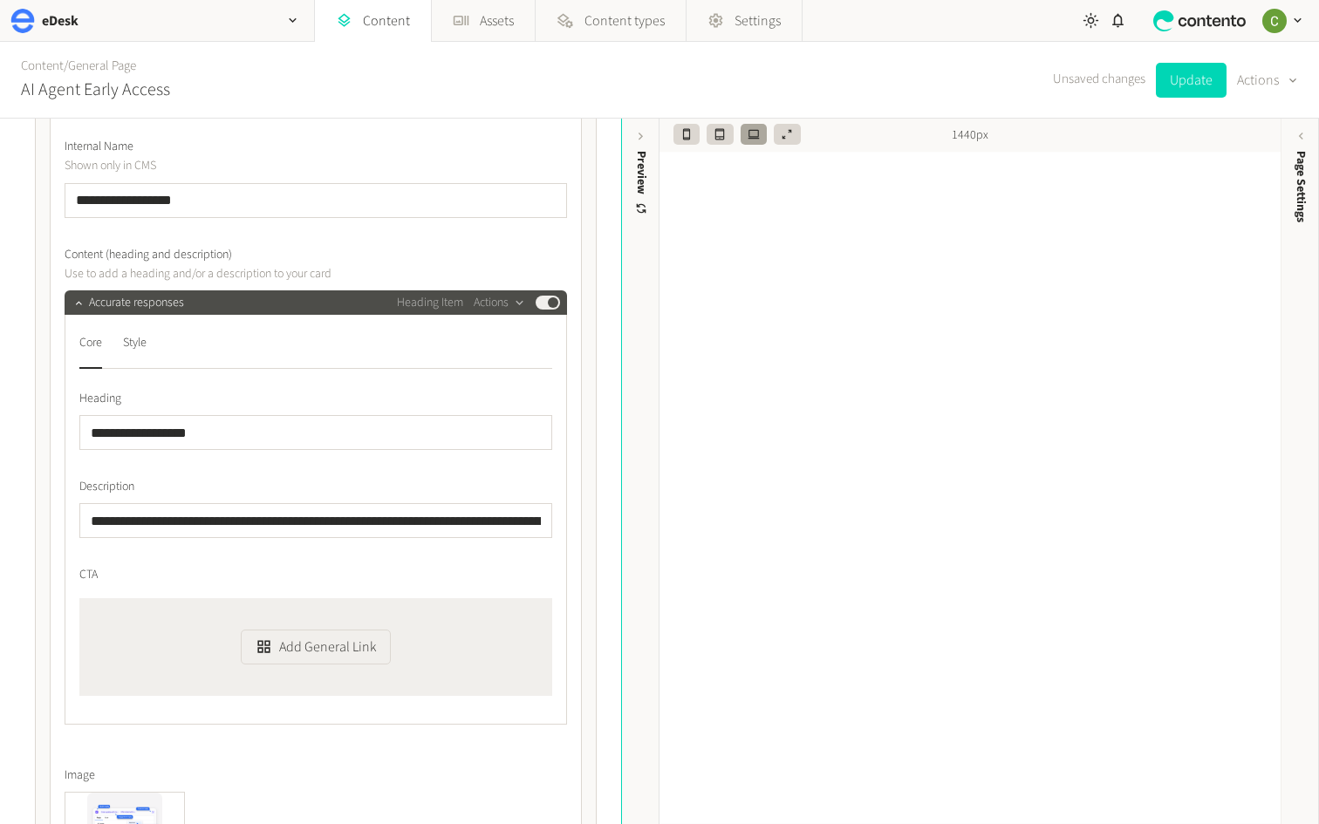
scroll to position [1060, 0]
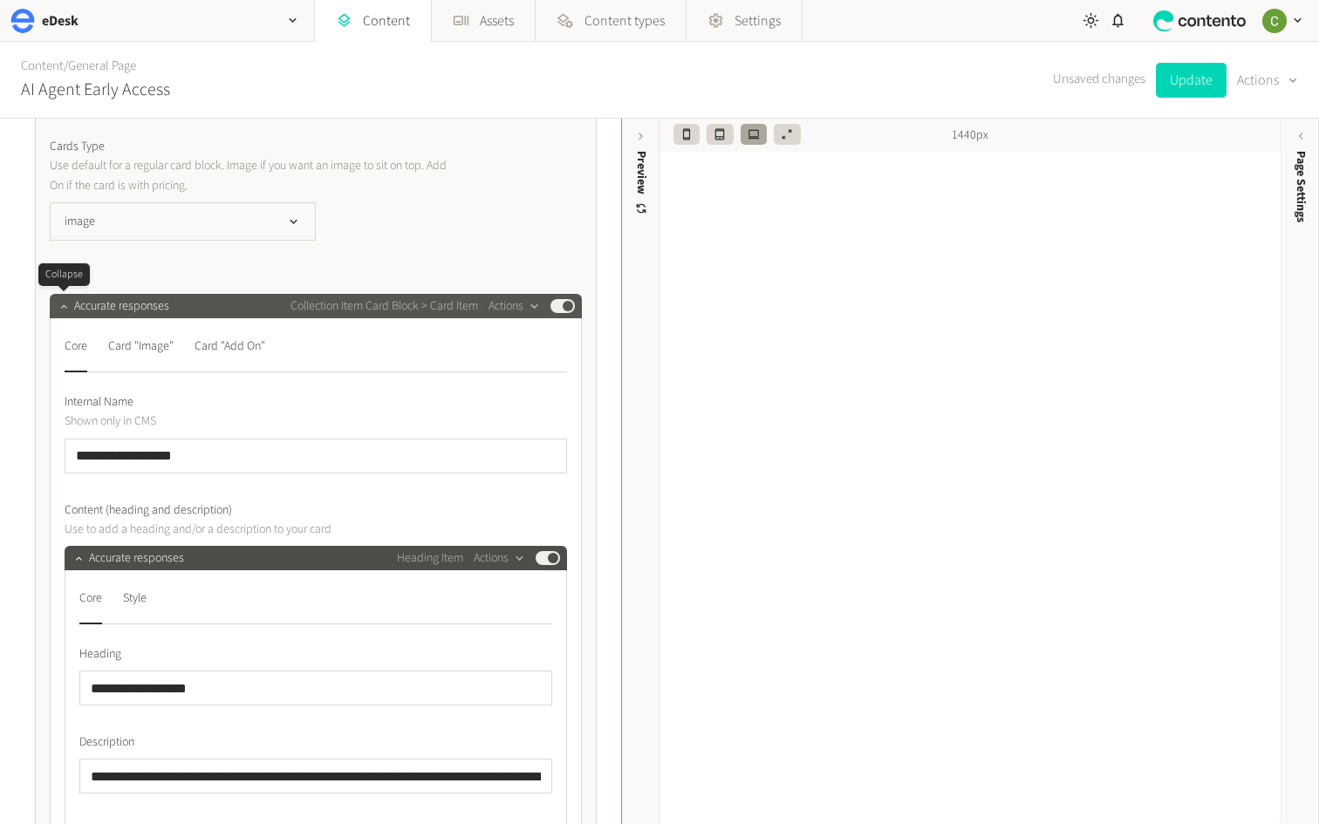
drag, startPoint x: 58, startPoint y: 300, endPoint x: 58, endPoint y: 315, distance: 14.8
click at [58, 300] on icon "button" at bounding box center [64, 306] width 12 height 12
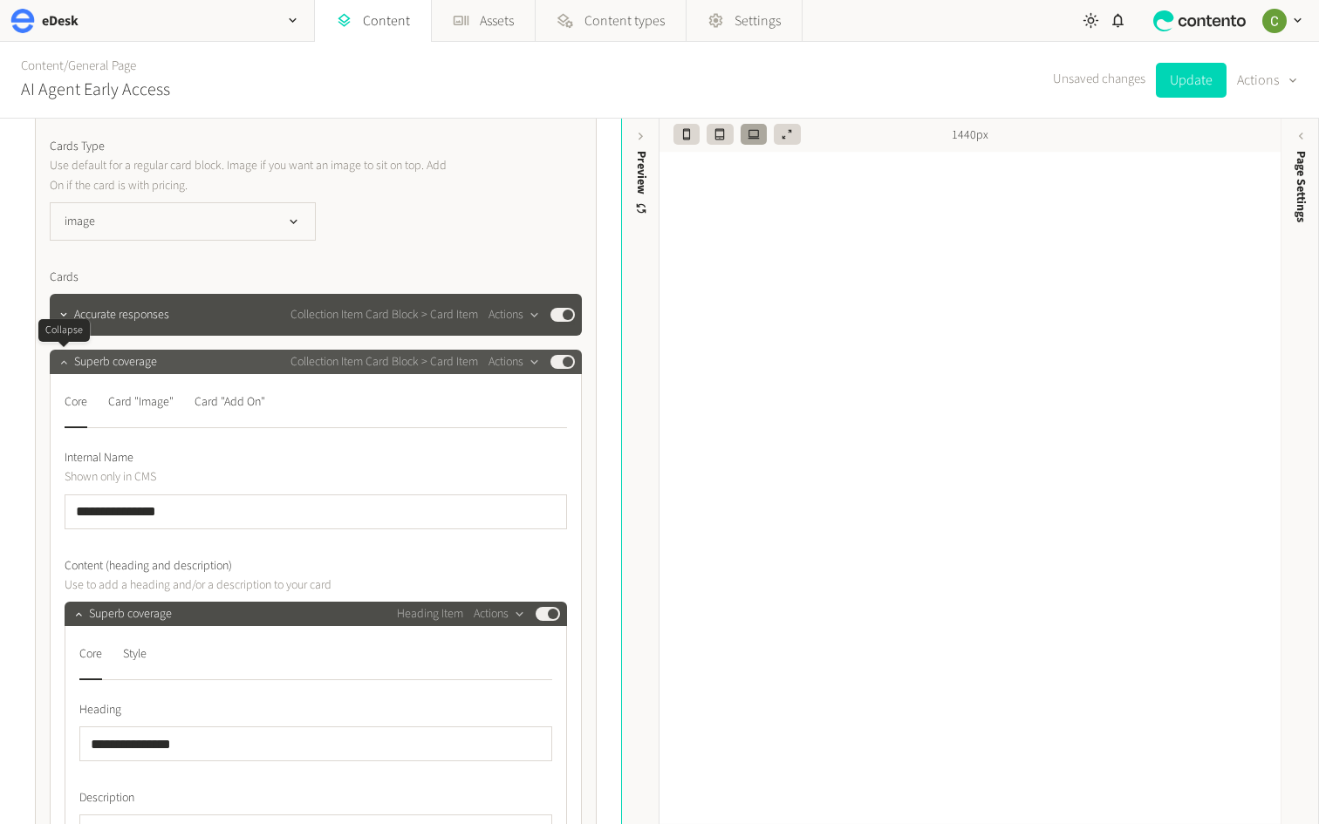
drag, startPoint x: 58, startPoint y: 359, endPoint x: 58, endPoint y: 368, distance: 9.6
click at [58, 359] on icon "button" at bounding box center [64, 362] width 12 height 12
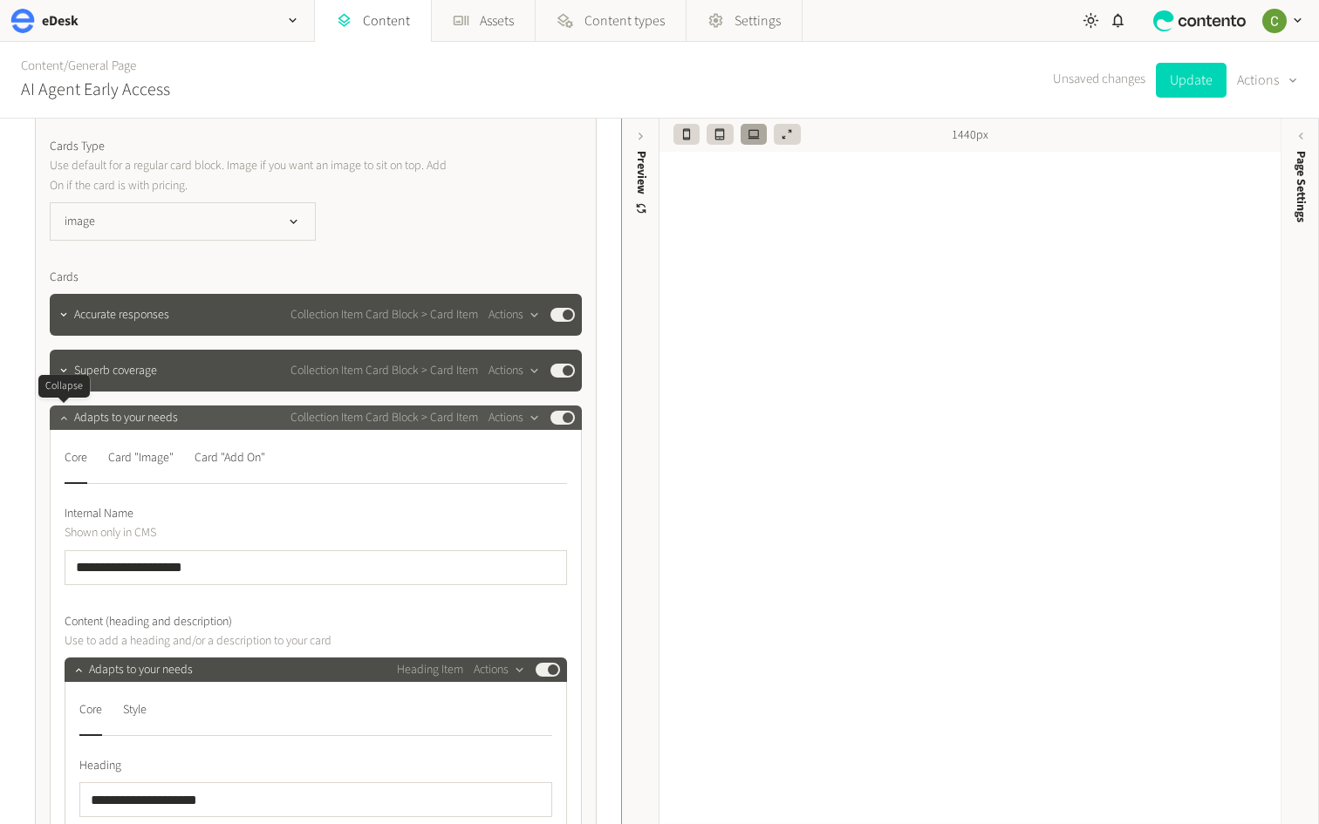
click at [61, 416] on icon "button" at bounding box center [64, 418] width 12 height 12
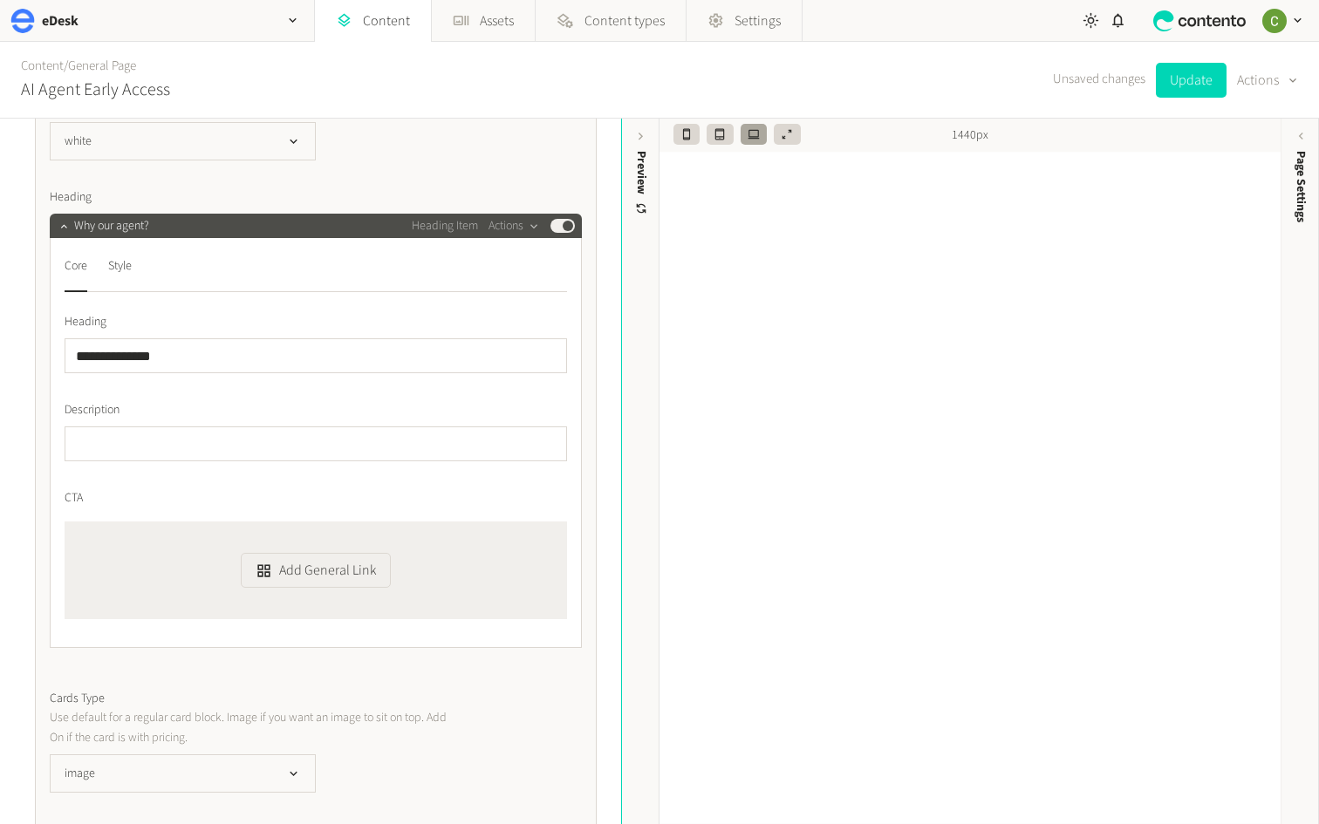
scroll to position [504, 0]
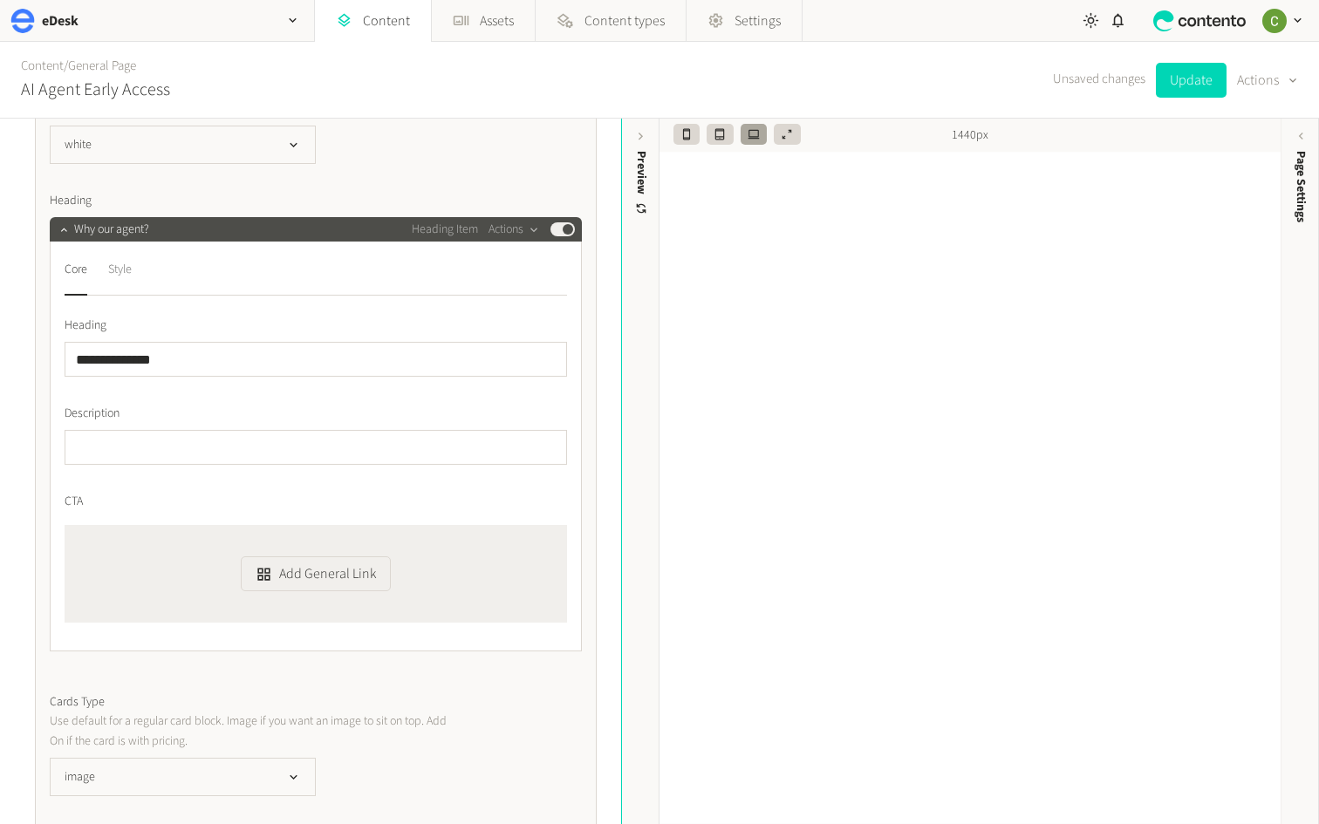
click at [113, 265] on div "Style" at bounding box center [120, 270] width 24 height 28
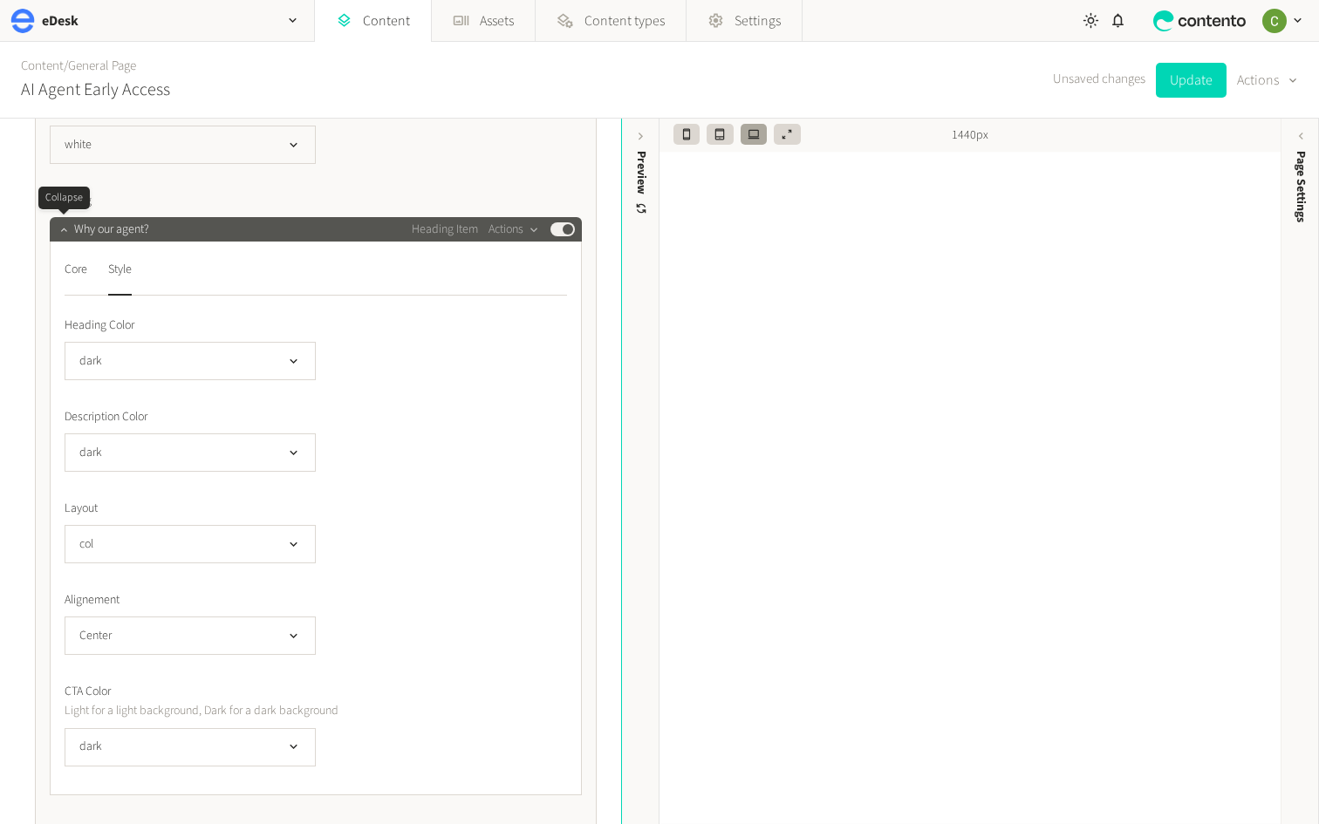
click at [65, 229] on icon "button" at bounding box center [64, 229] width 12 height 12
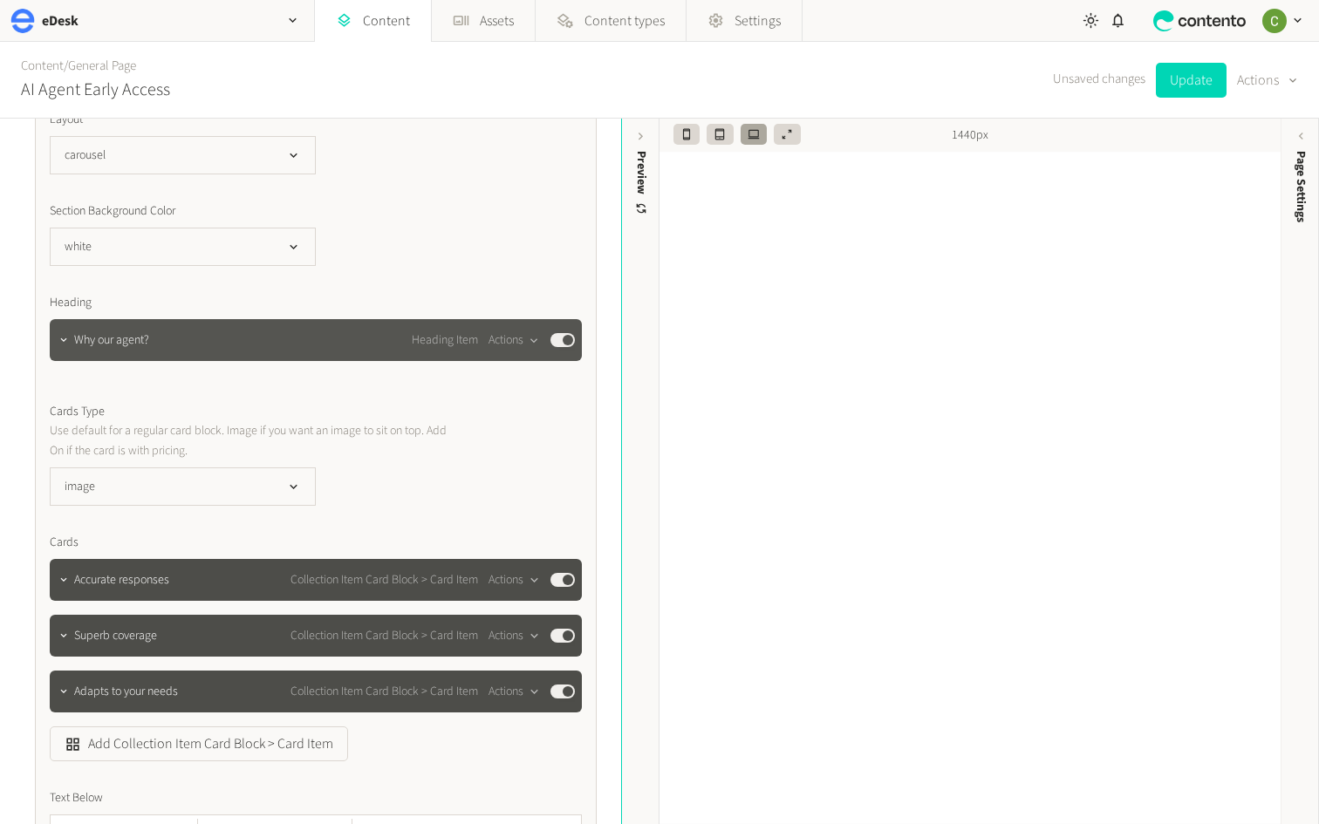
scroll to position [297, 0]
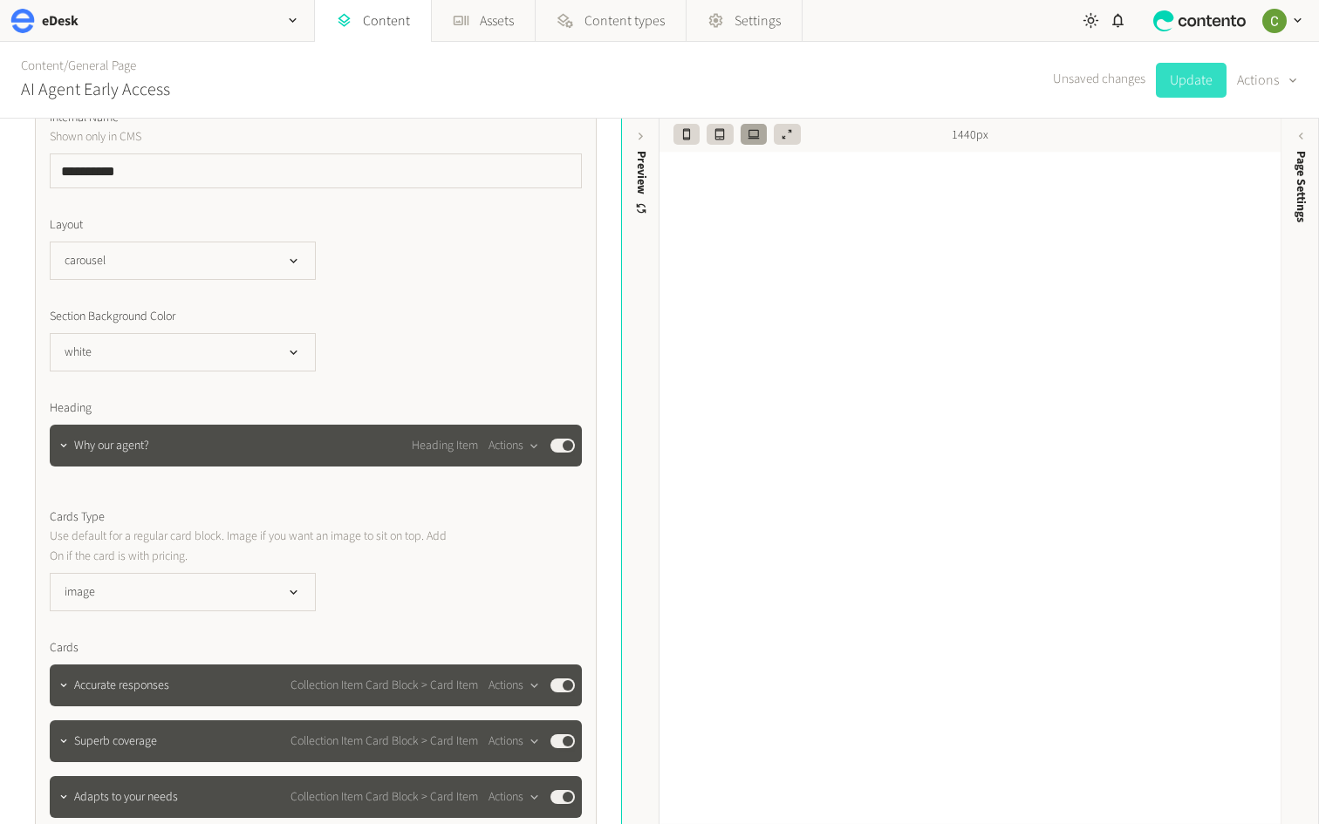
click at [1186, 77] on button "Update" at bounding box center [1191, 80] width 71 height 35
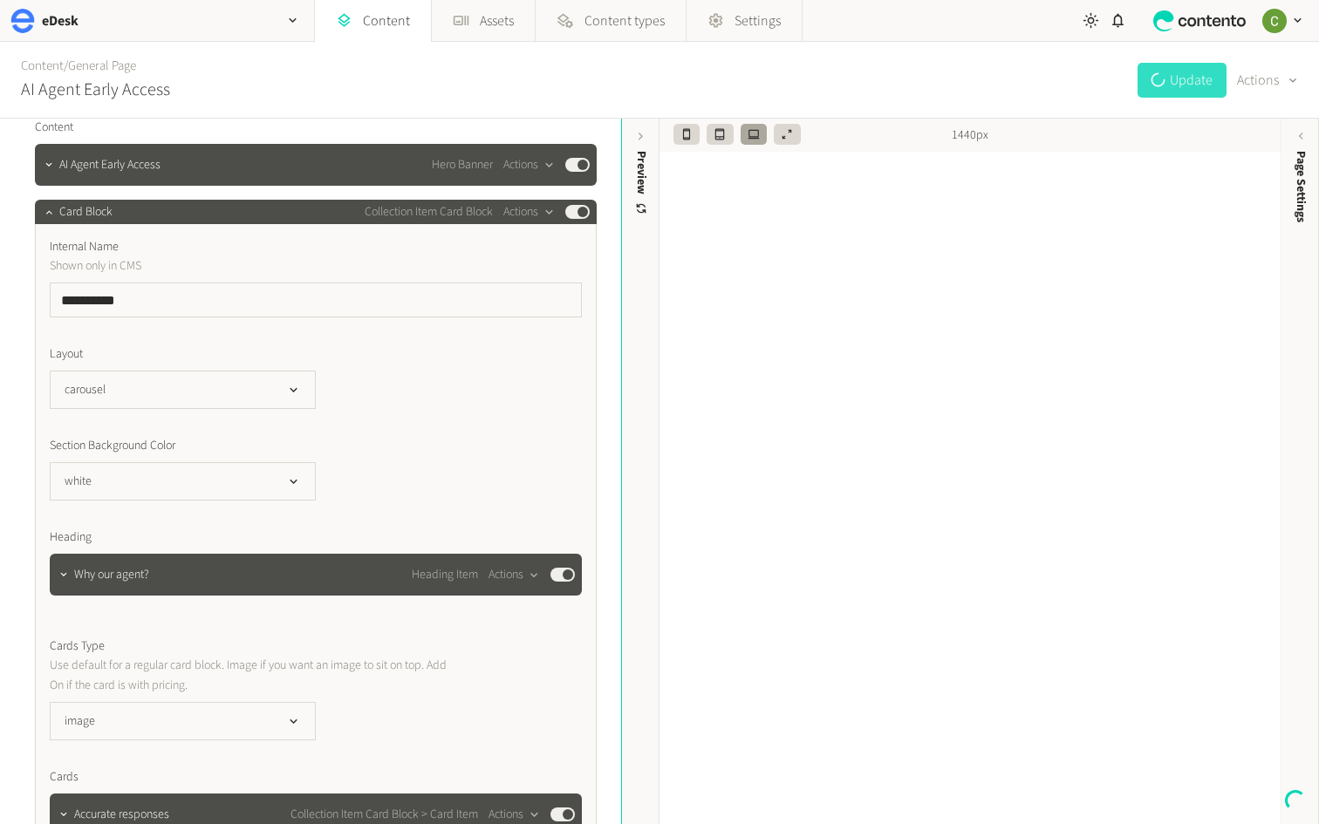
scroll to position [163, 0]
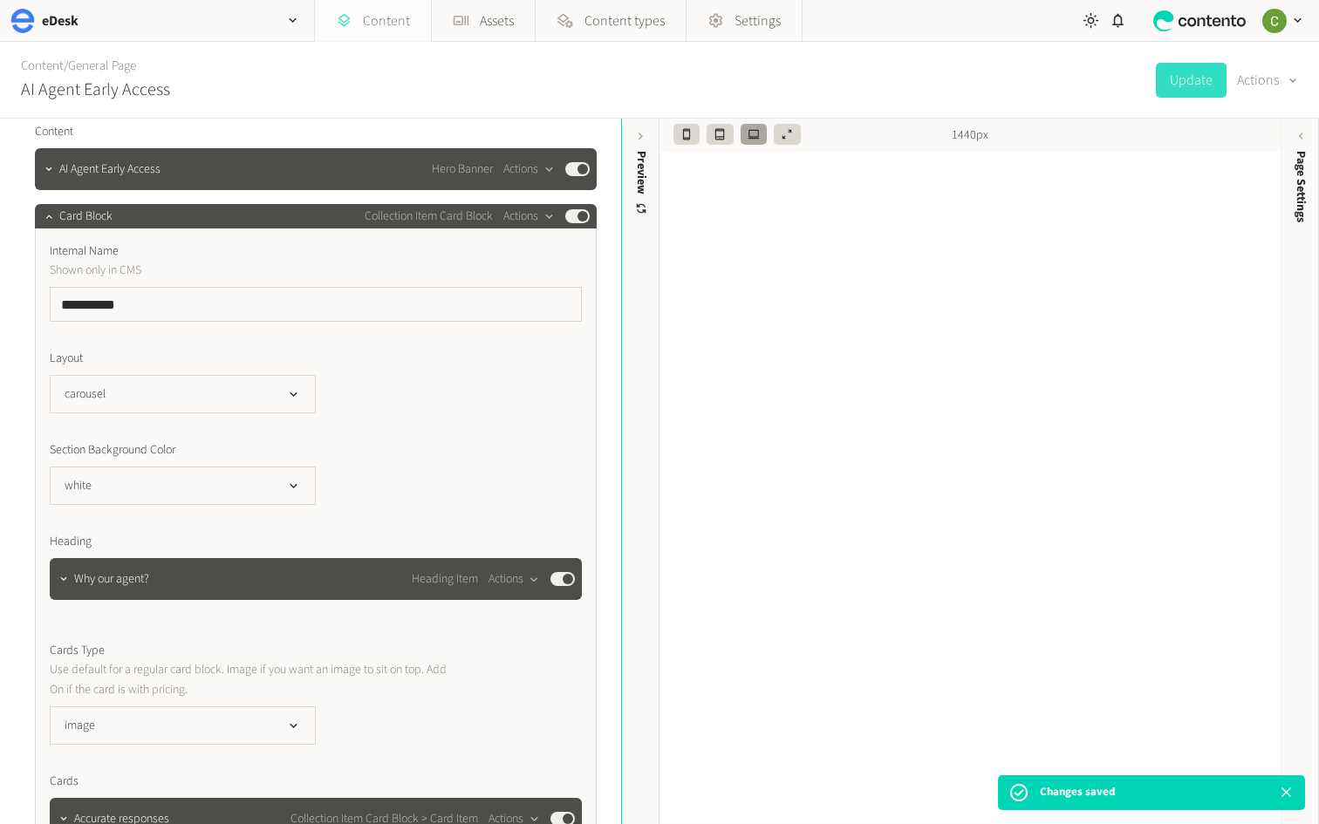
click at [379, 24] on link "Content" at bounding box center [373, 21] width 116 height 42
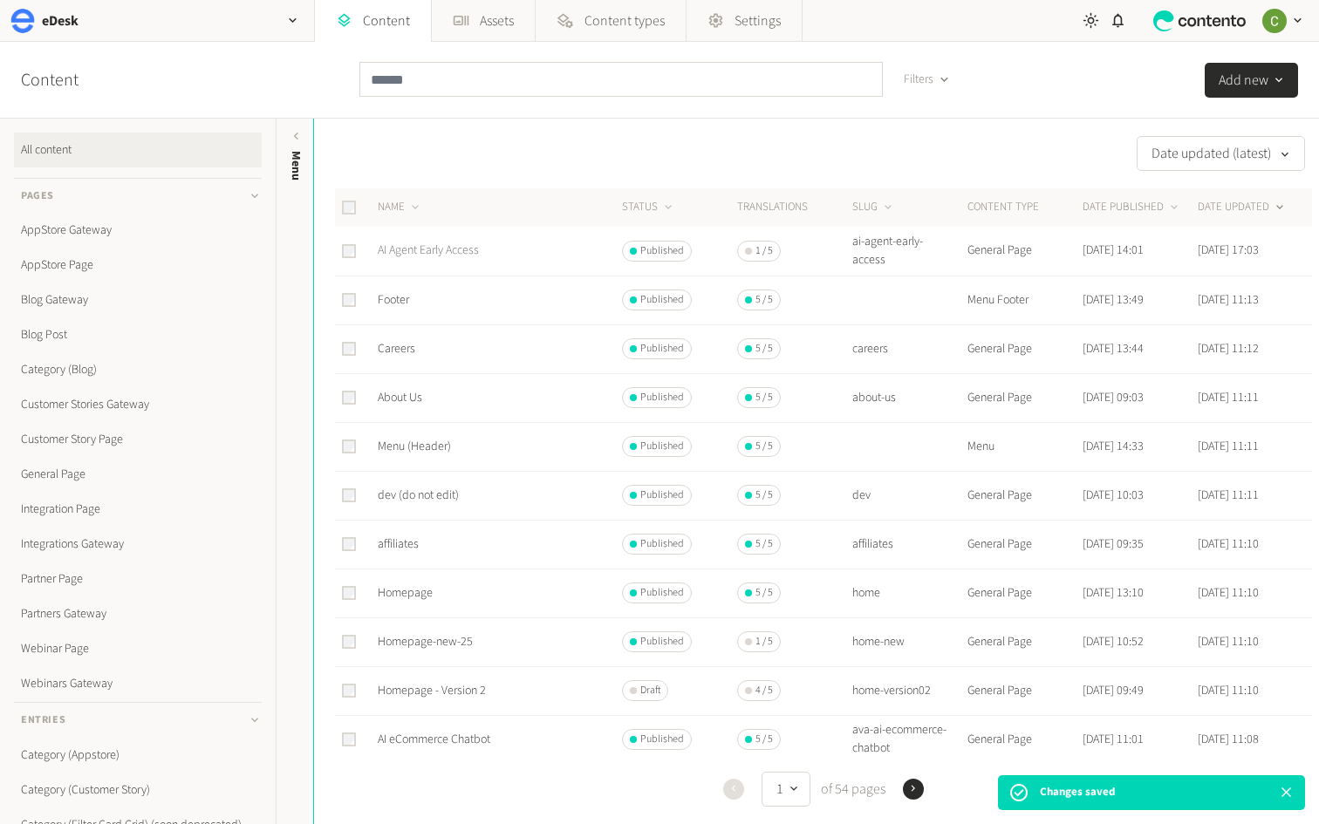
click at [455, 248] on link "AI Agent Early Access" at bounding box center [428, 250] width 101 height 17
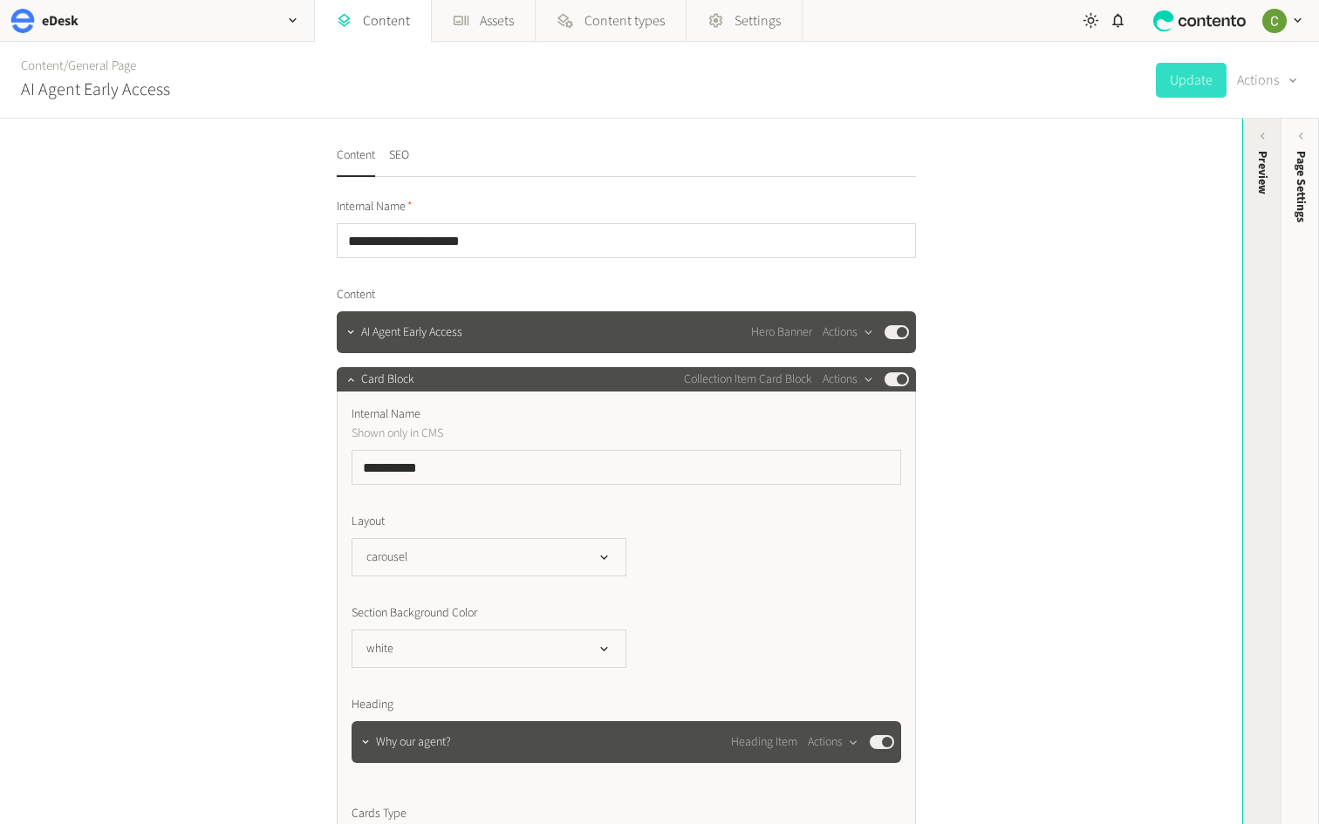
click at [1257, 170] on div "Preview" at bounding box center [1263, 173] width 18 height 44
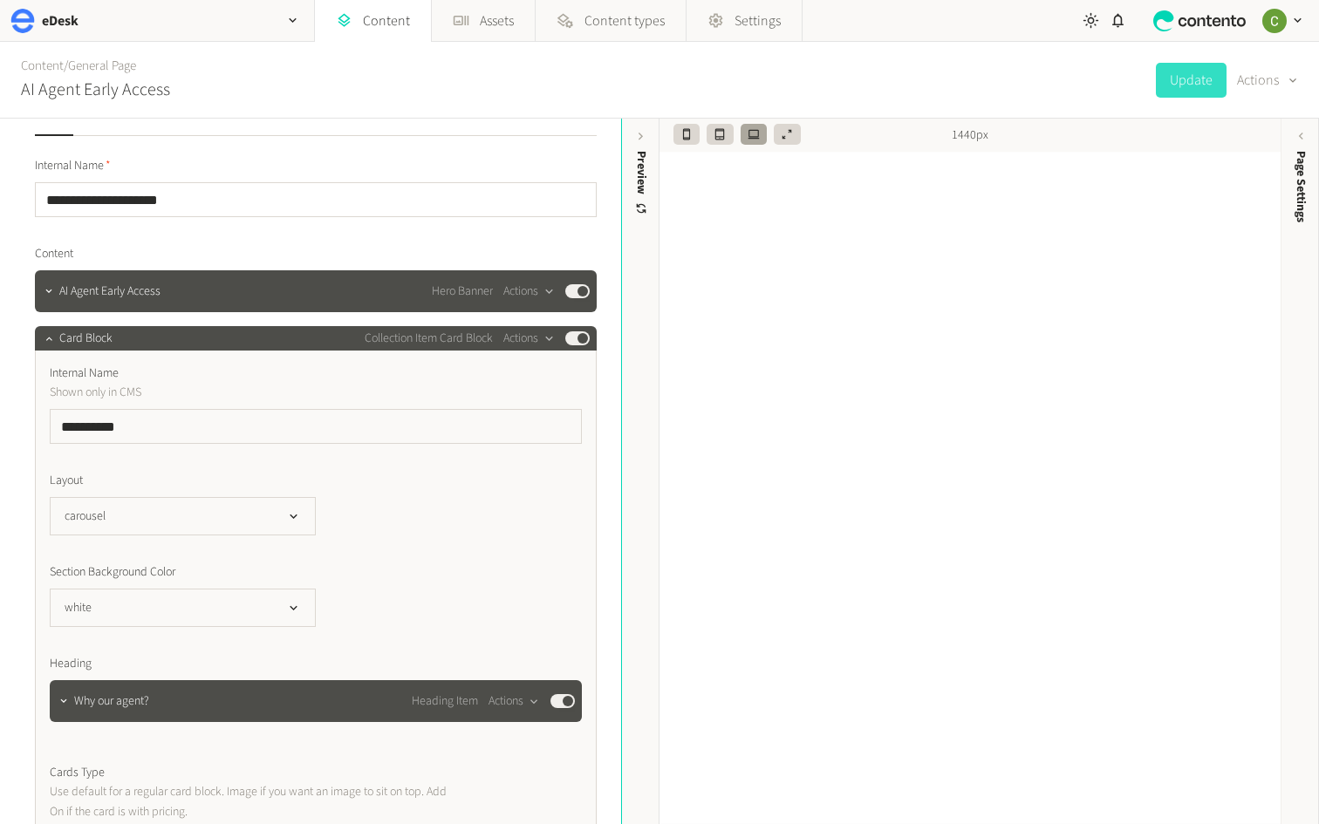
scroll to position [47, 0]
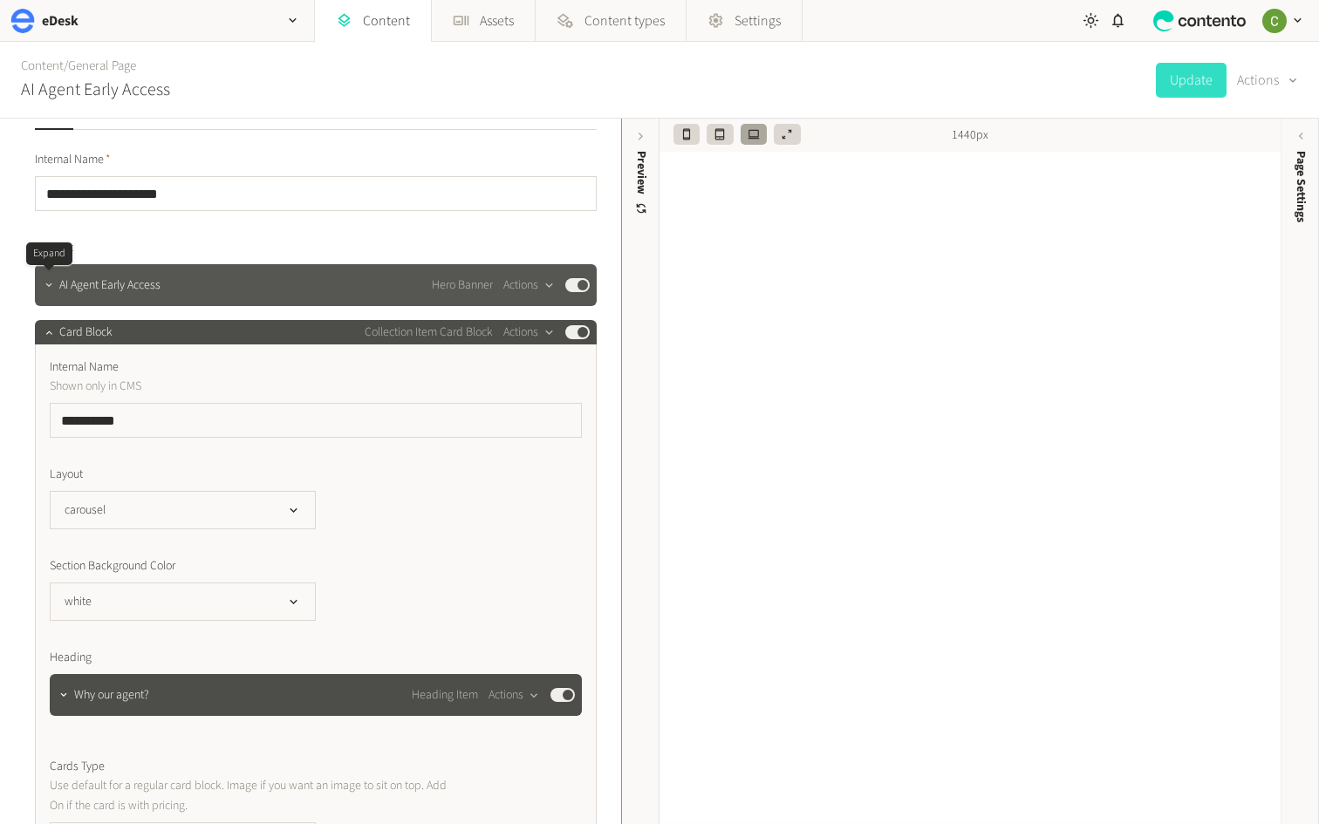
click at [50, 290] on icon "button" at bounding box center [49, 285] width 12 height 12
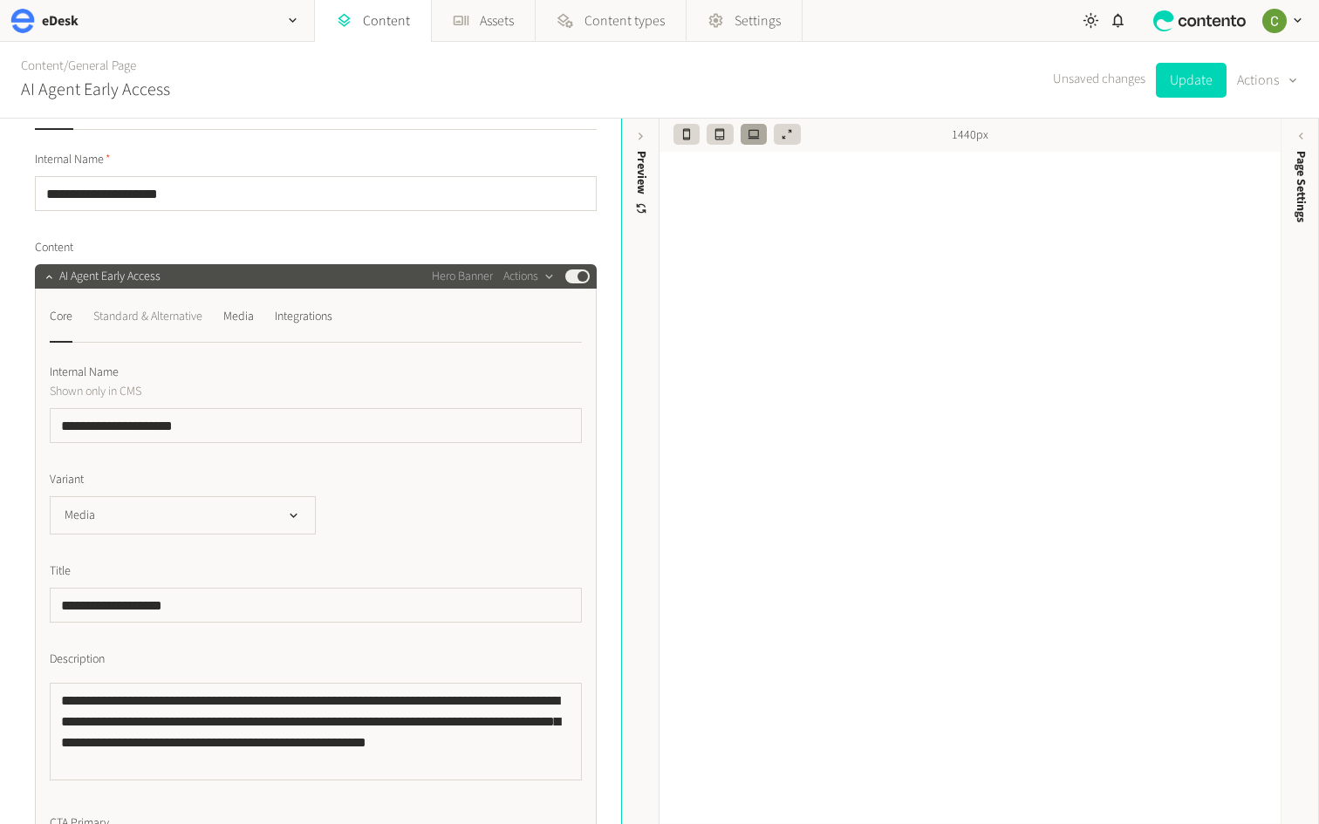
click at [164, 322] on div "Standard & Alternative" at bounding box center [147, 317] width 109 height 28
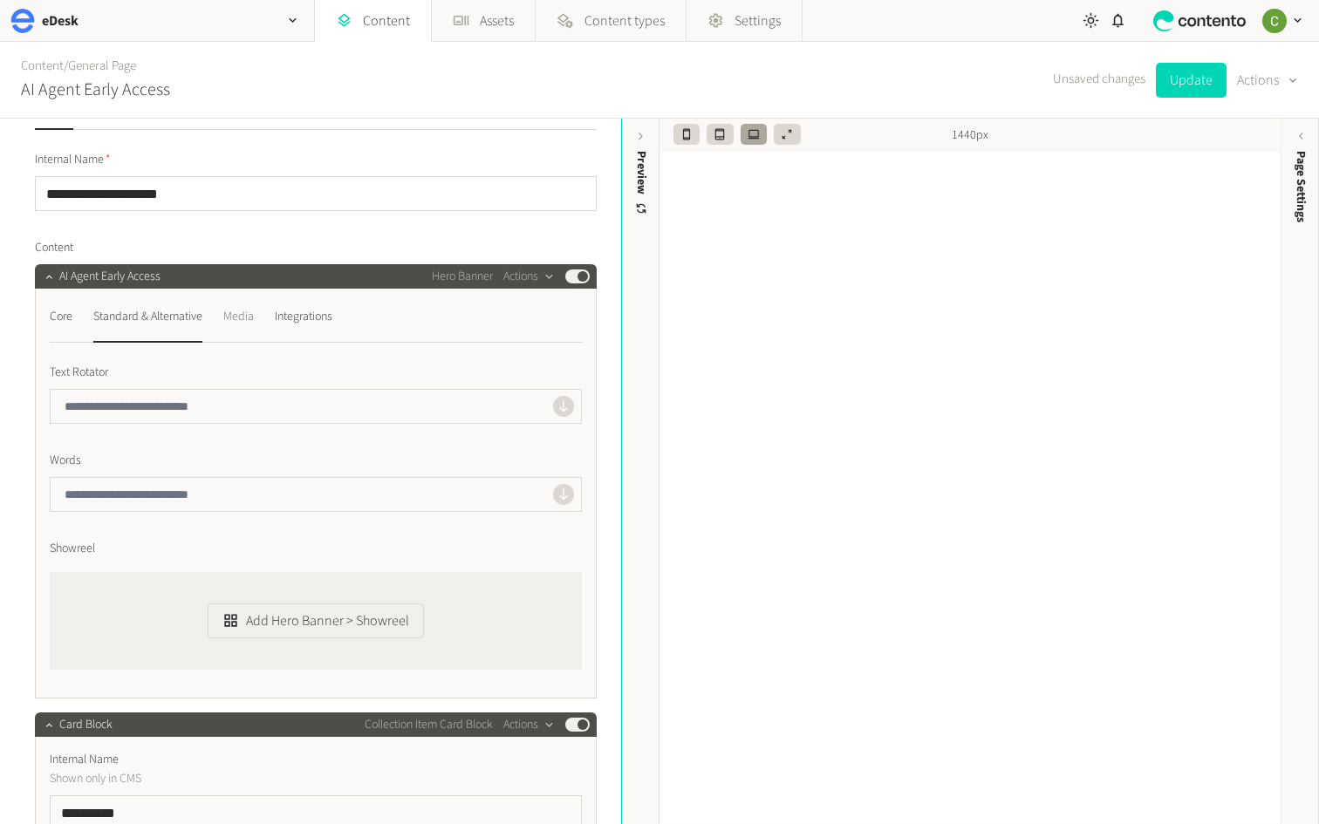
click at [242, 321] on div "Media" at bounding box center [238, 317] width 31 height 28
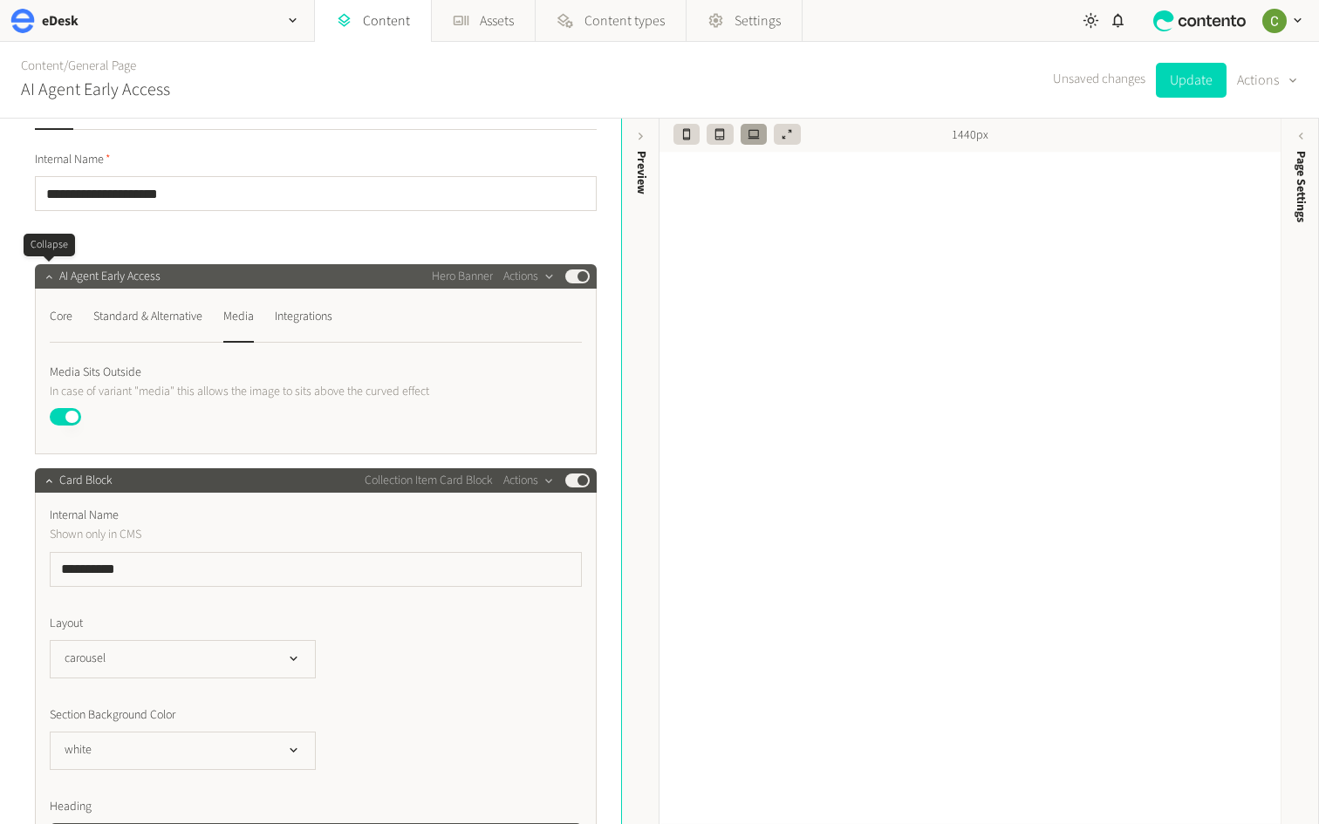
click at [50, 279] on icon "button" at bounding box center [49, 276] width 12 height 12
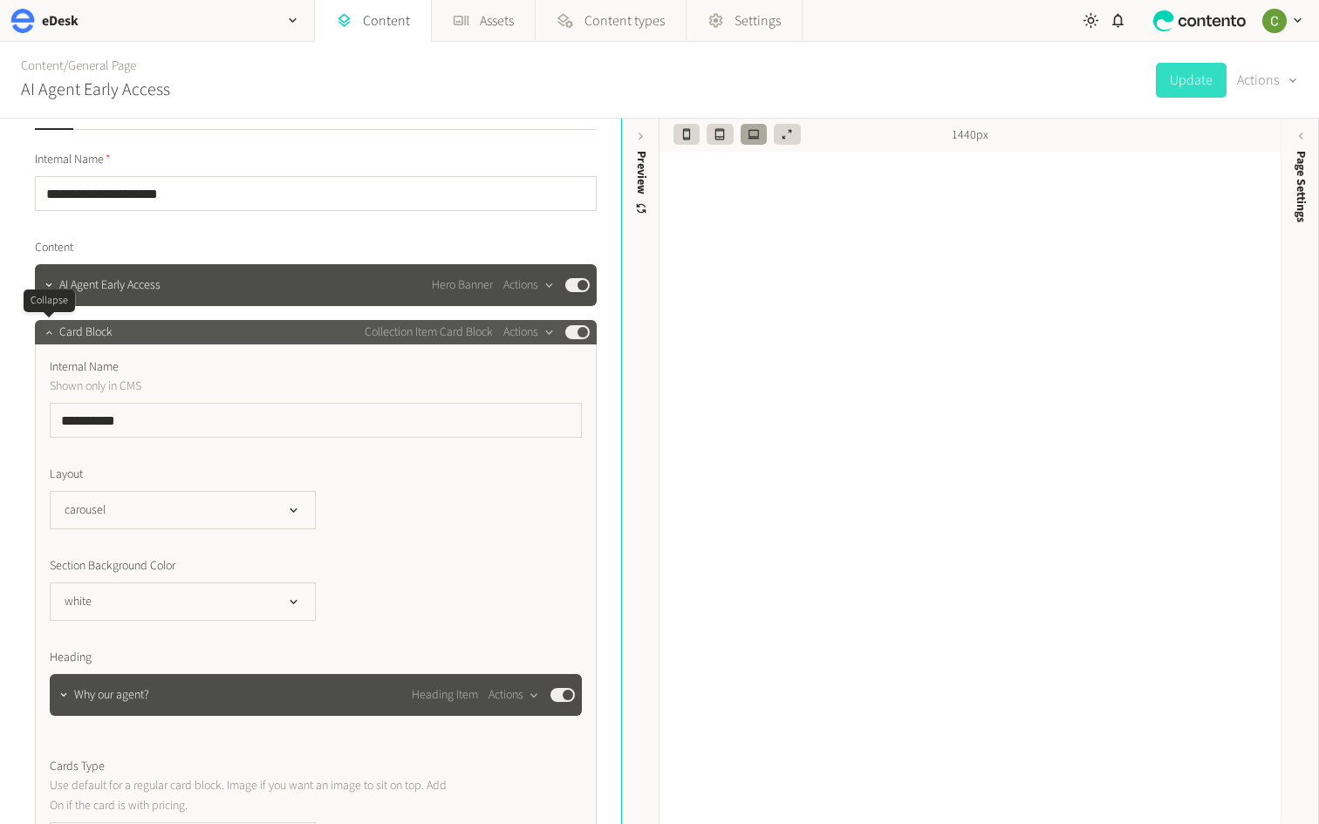
click at [49, 337] on icon "button" at bounding box center [49, 332] width 12 height 12
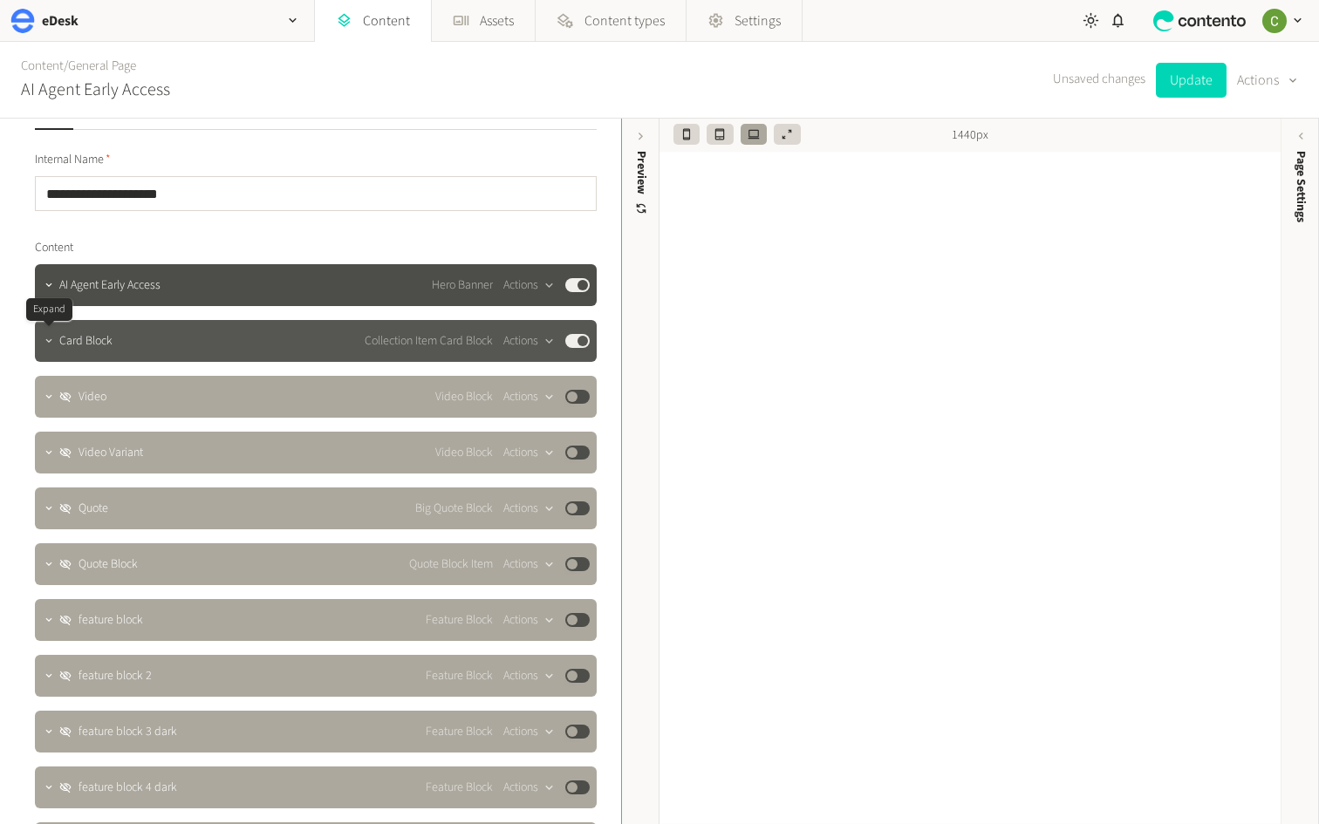
click at [49, 337] on icon "button" at bounding box center [49, 341] width 12 height 12
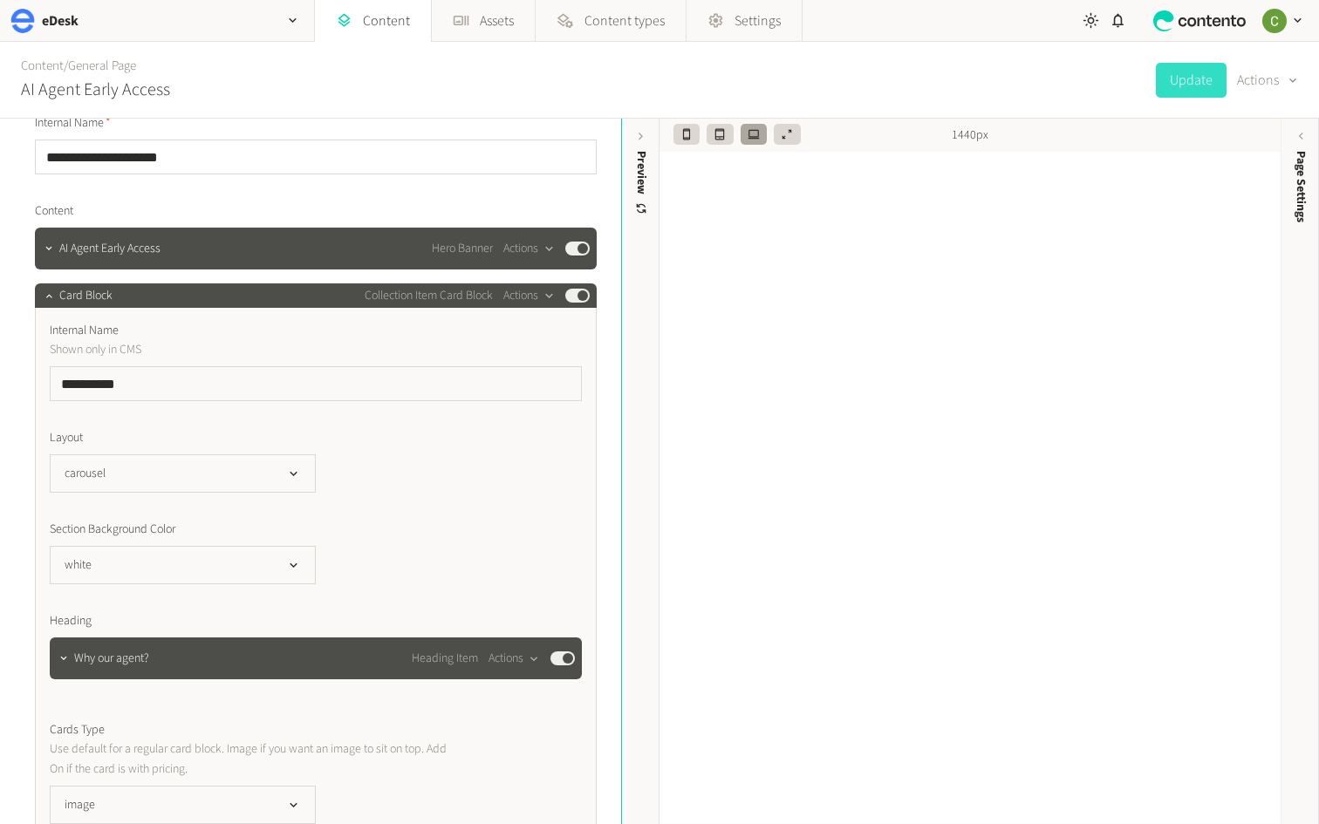
scroll to position [102, 0]
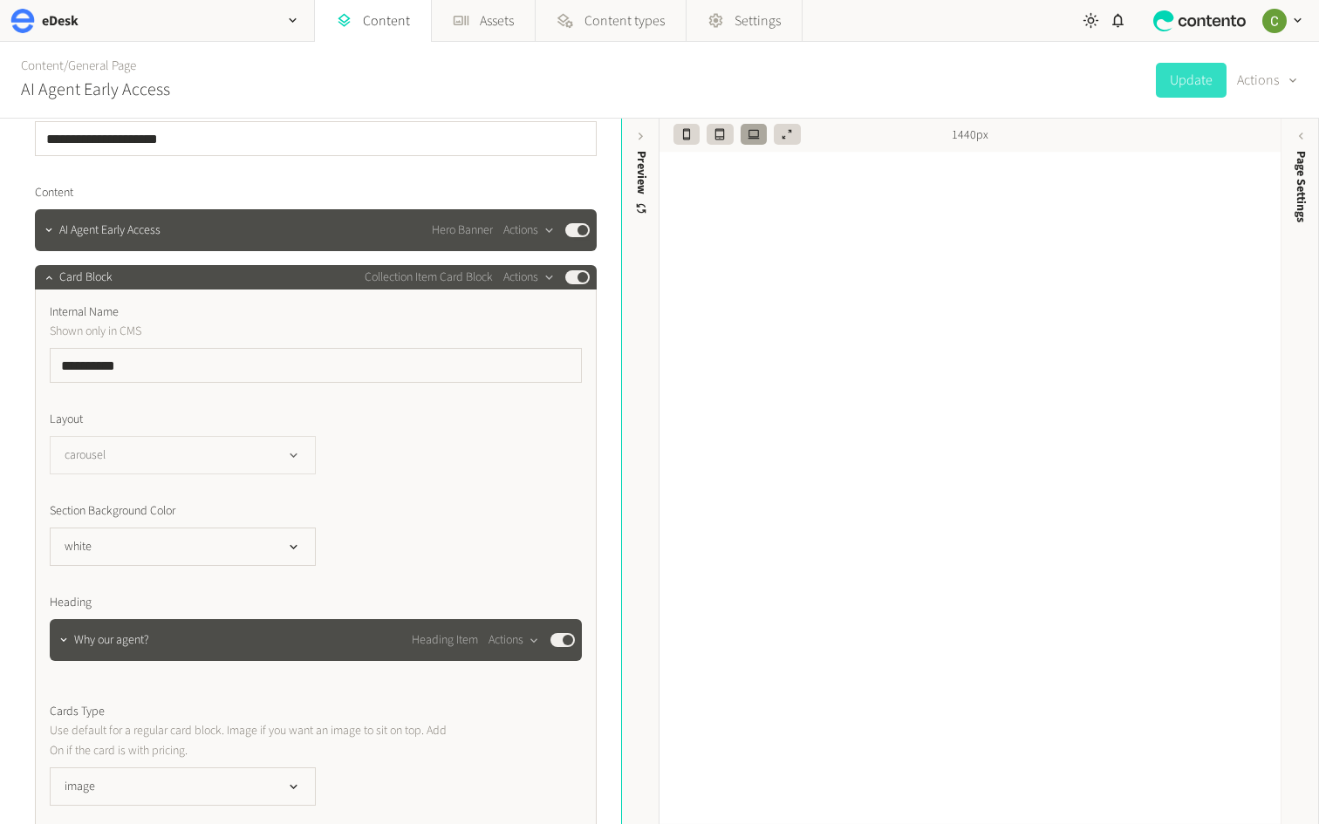
click at [227, 454] on button "carousel" at bounding box center [183, 455] width 266 height 38
click at [171, 549] on li "grid (3 columns)" at bounding box center [183, 561] width 264 height 35
click at [40, 274] on button "button" at bounding box center [48, 275] width 21 height 21
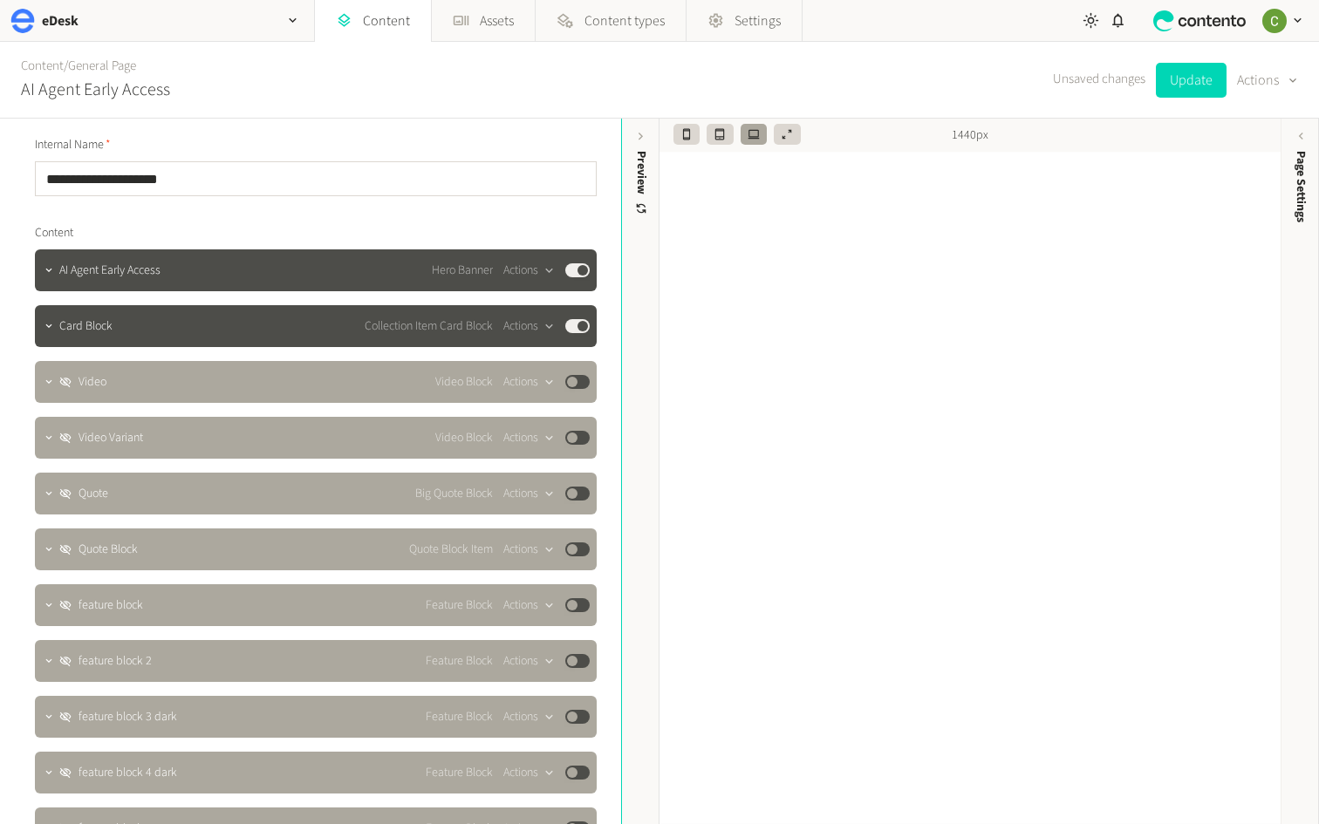
scroll to position [3, 0]
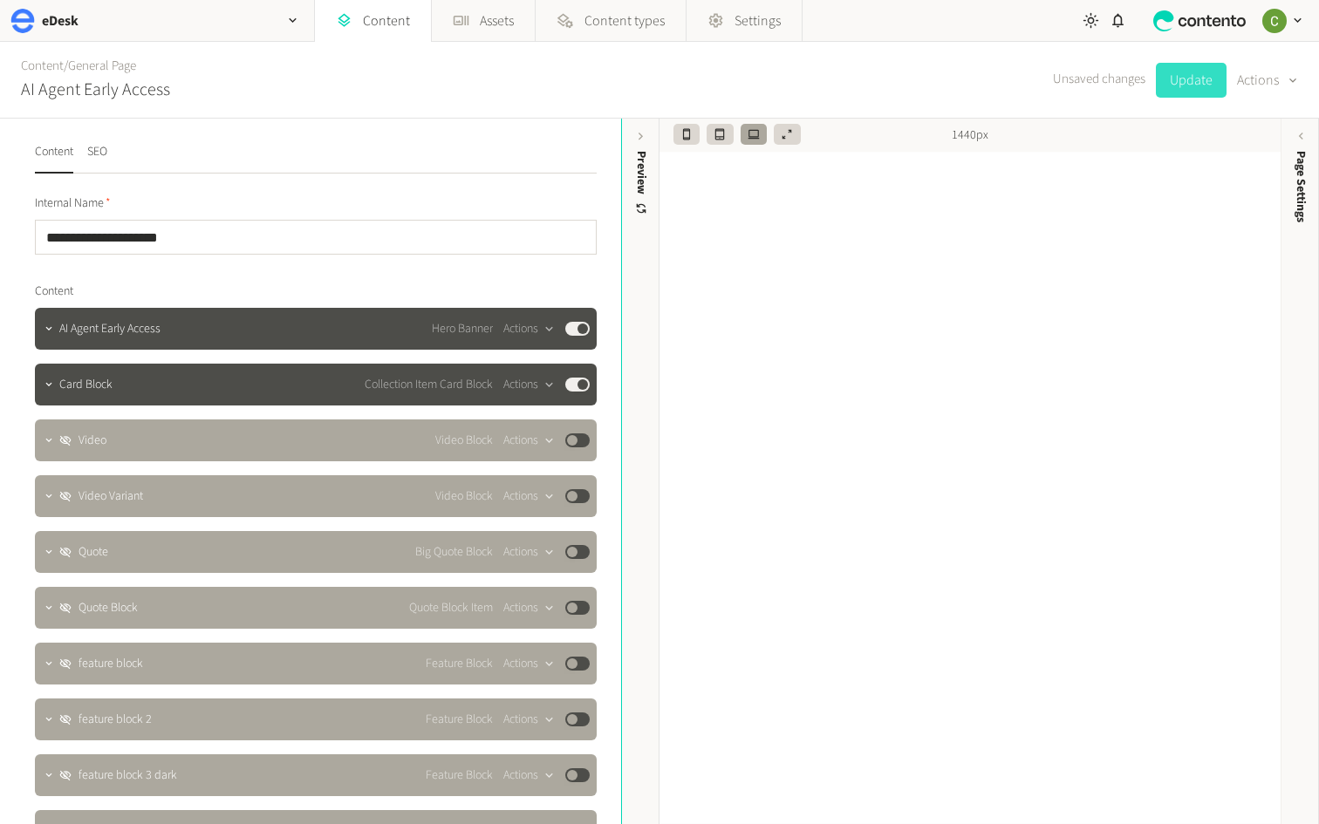
click at [1178, 71] on button "Update" at bounding box center [1191, 80] width 71 height 35
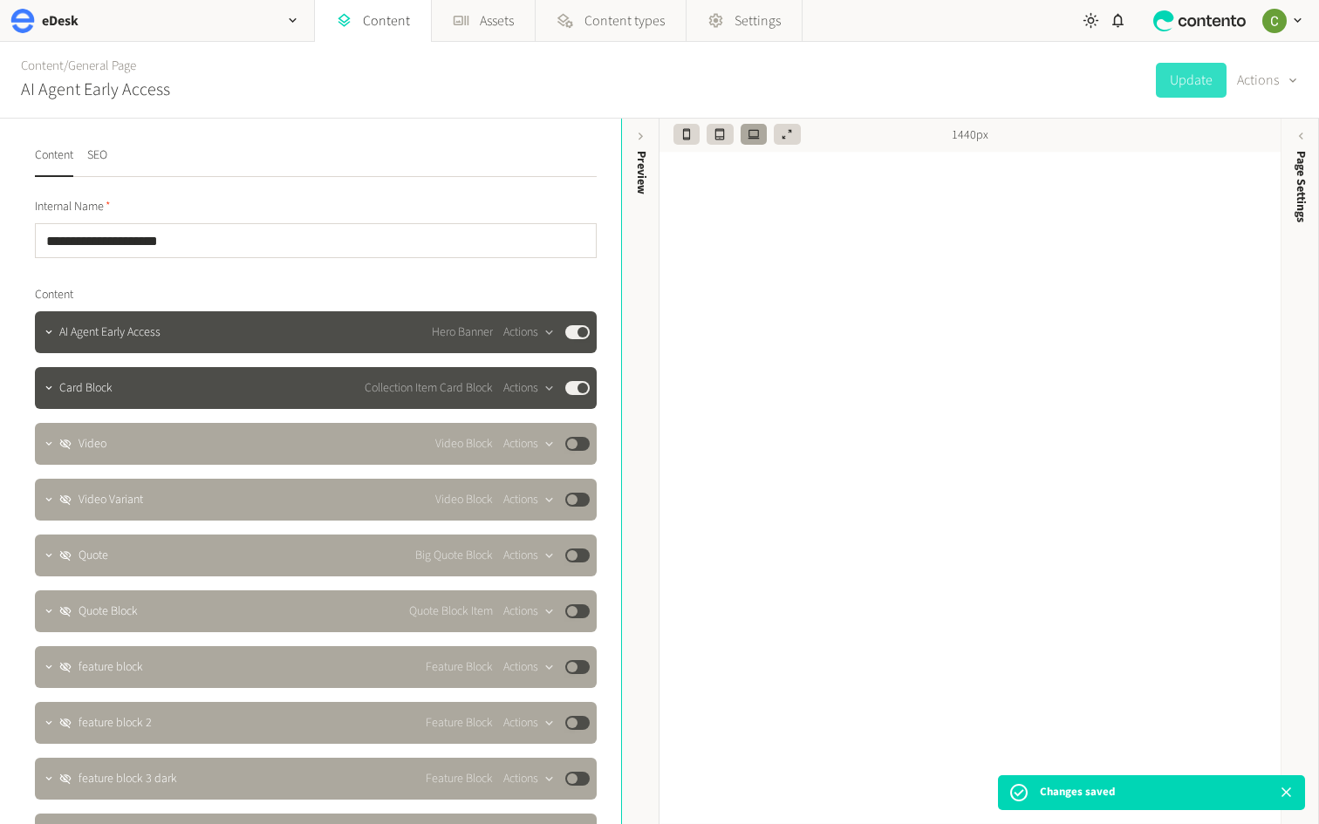
scroll to position [1057, 0]
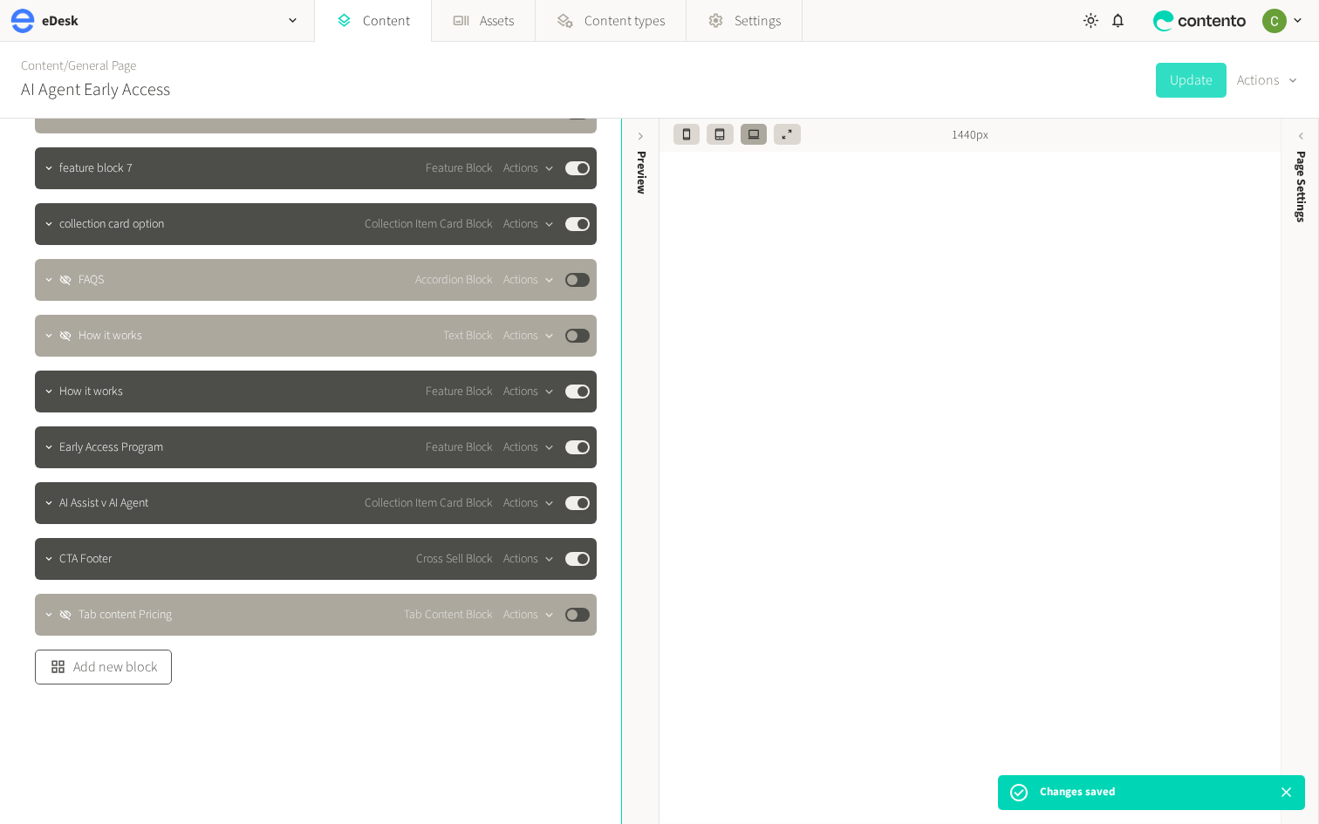
click at [107, 669] on button "Add new block" at bounding box center [103, 667] width 137 height 35
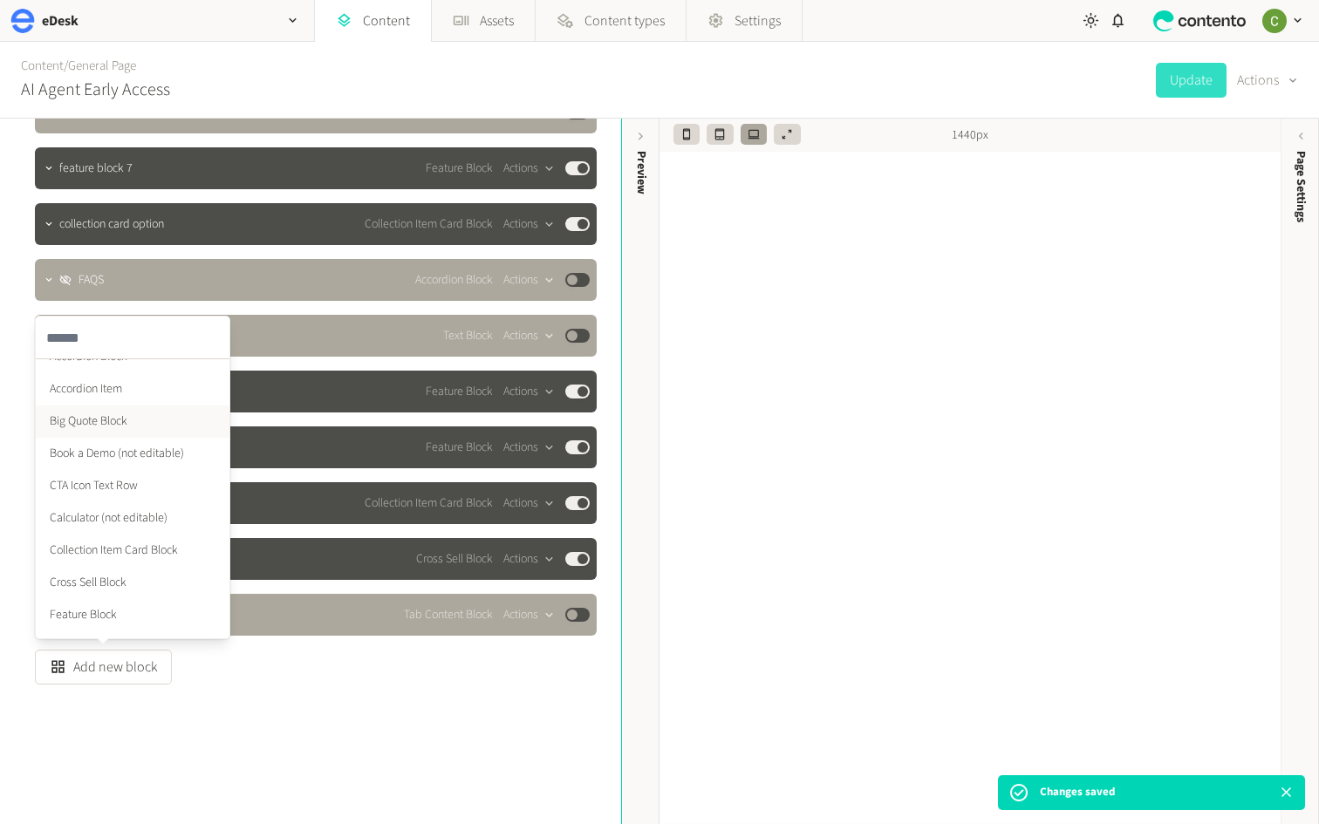
scroll to position [20, 0]
click at [79, 425] on li "Big Quote Block" at bounding box center [133, 420] width 194 height 32
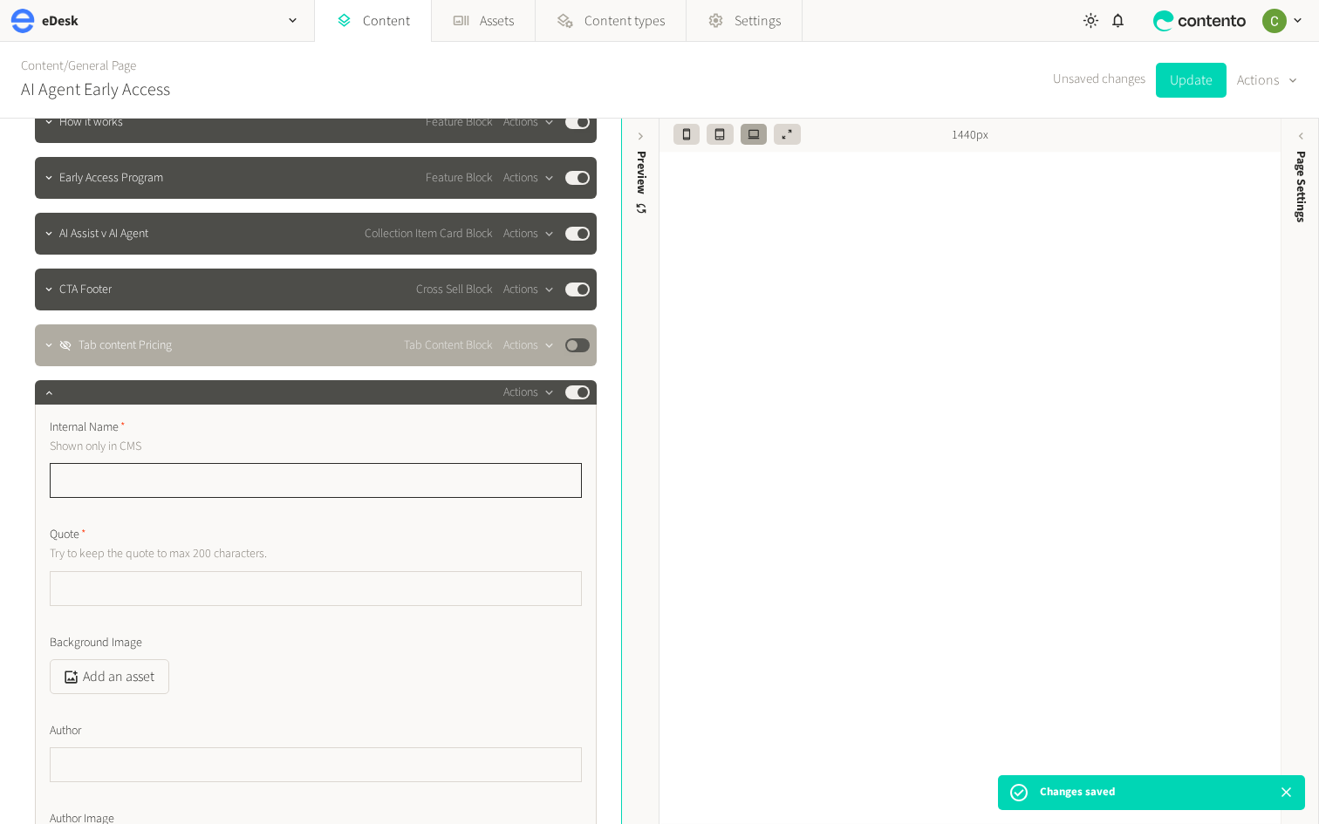
scroll to position [1333, 0]
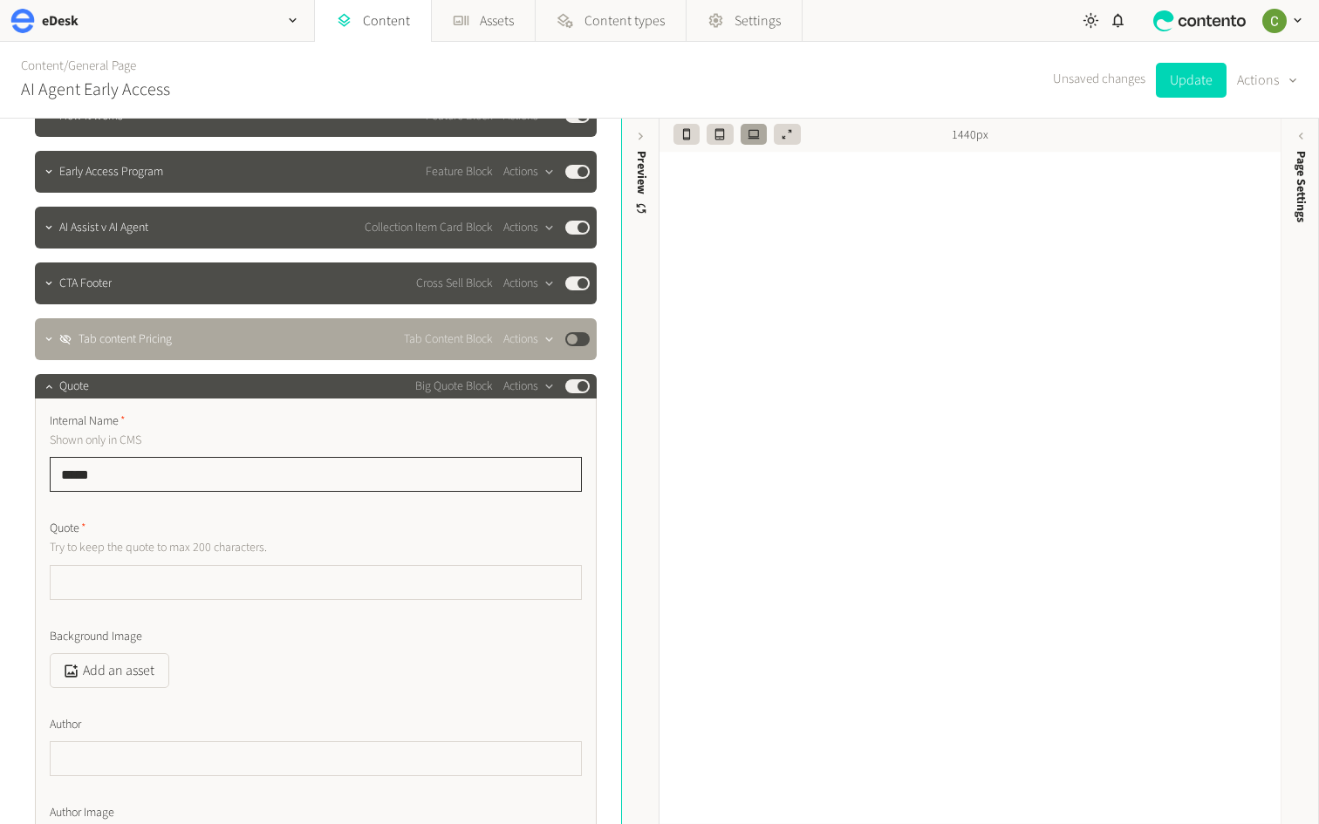
type input "*****"
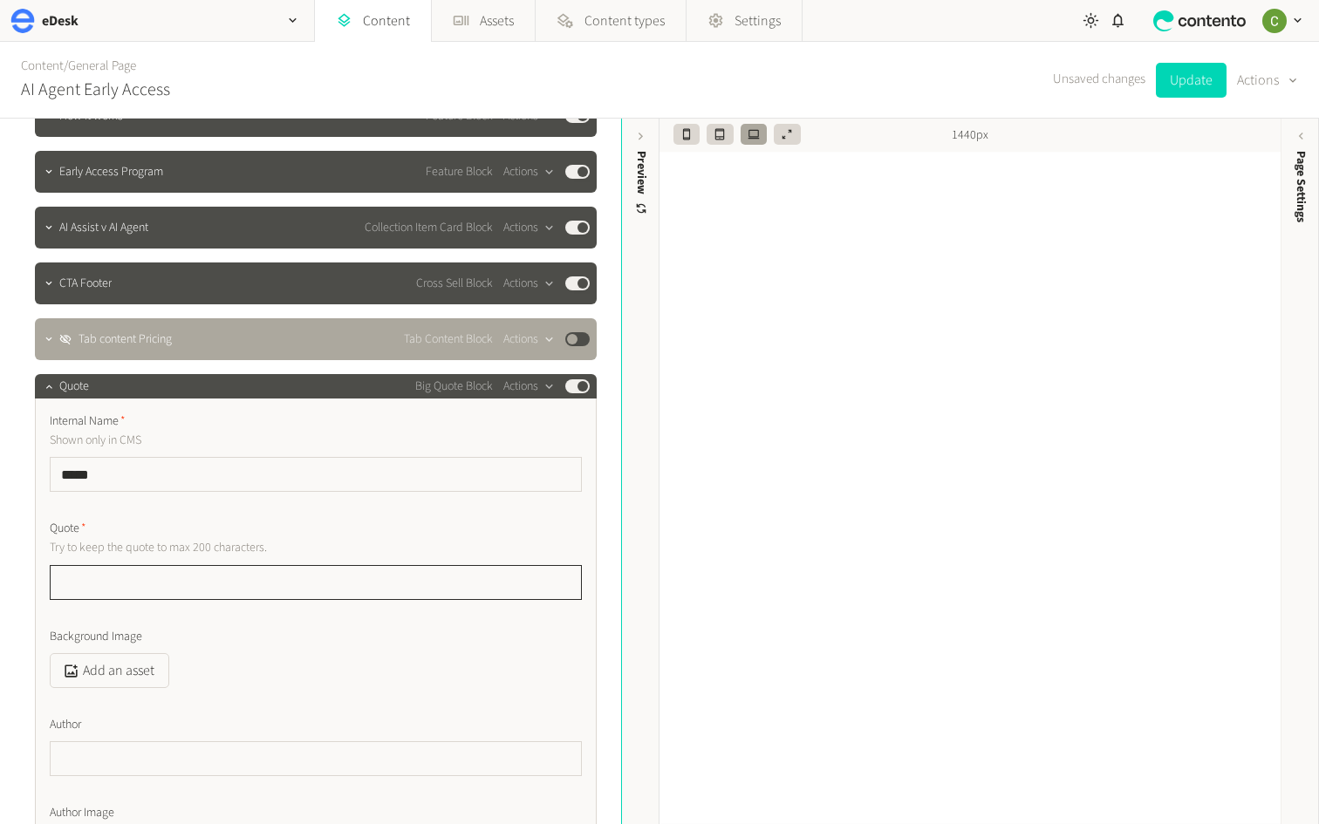
click at [88, 578] on input "text" at bounding box center [316, 582] width 532 height 35
paste input "**********"
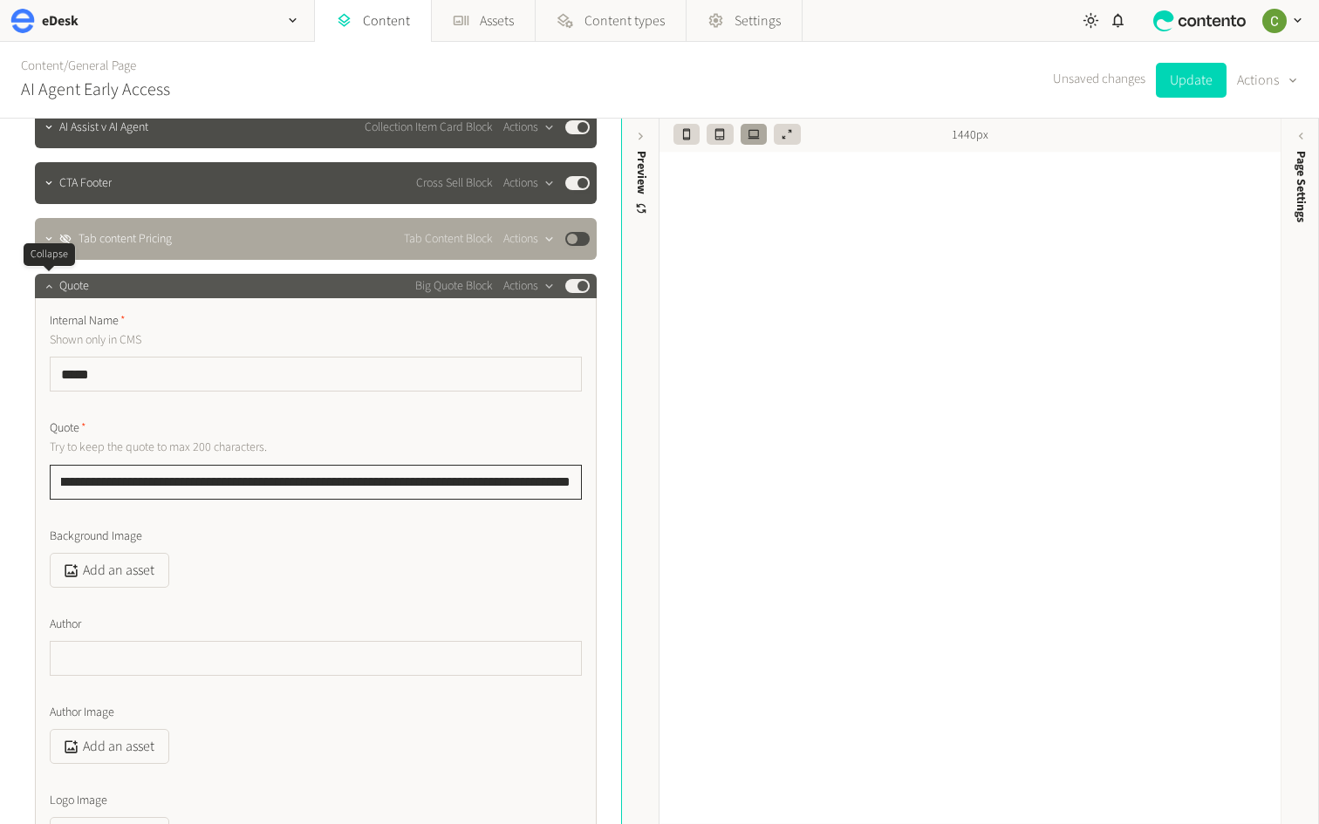
type input "**********"
click at [46, 287] on icon "button" at bounding box center [48, 285] width 6 height 3
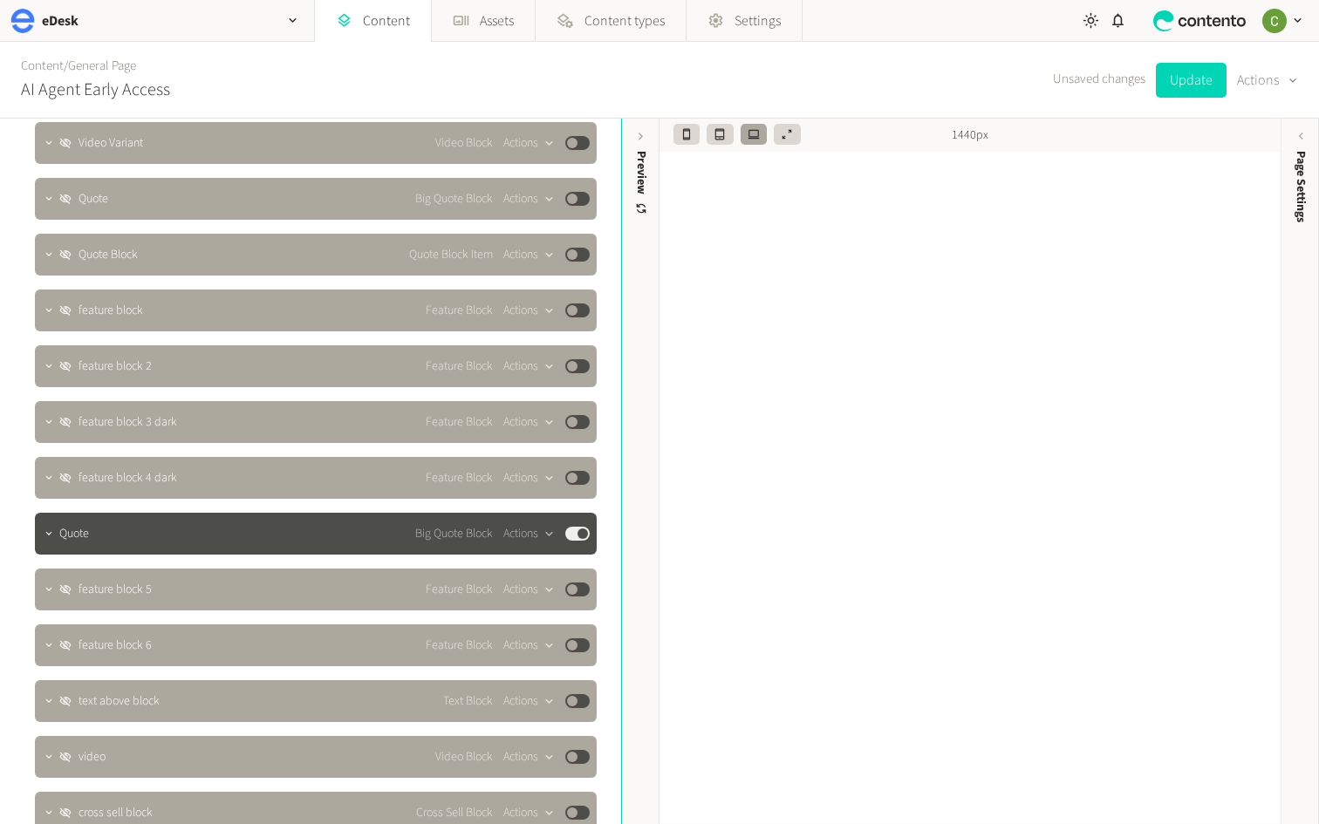
scroll to position [352, 0]
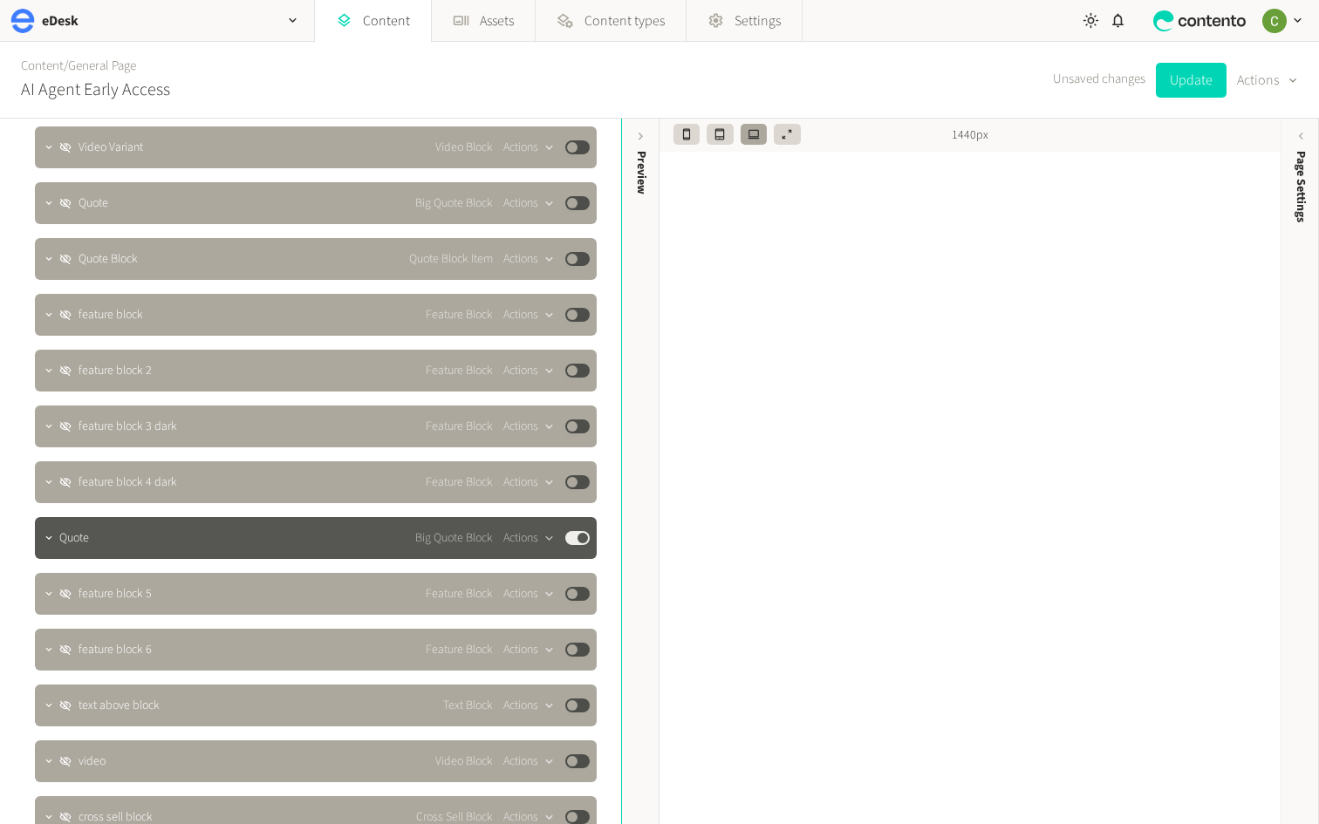
click at [173, 536] on div "Quote Big Quote Block Actions Published" at bounding box center [324, 538] width 530 height 21
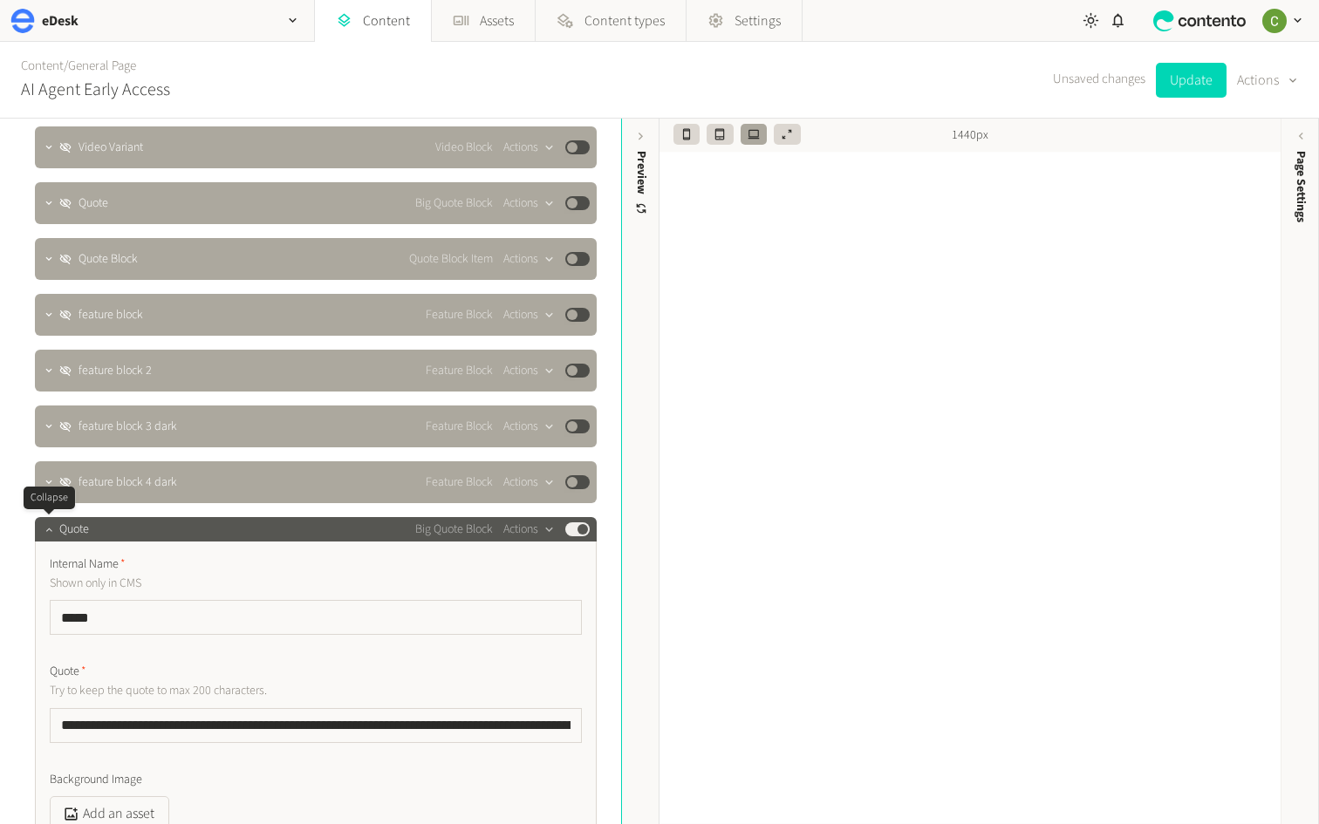
click at [51, 531] on icon "button" at bounding box center [49, 529] width 12 height 12
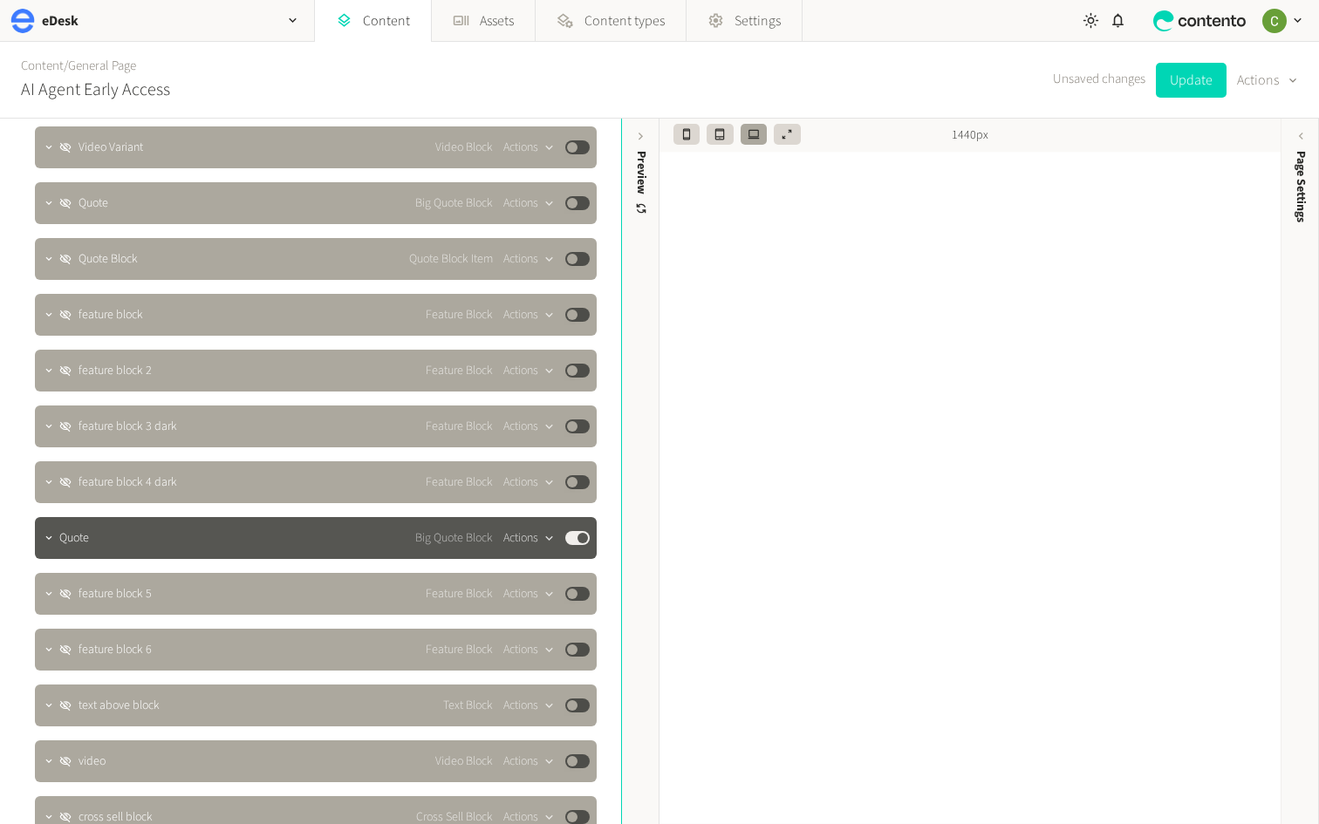
click at [538, 547] on button "Actions" at bounding box center [528, 538] width 51 height 21
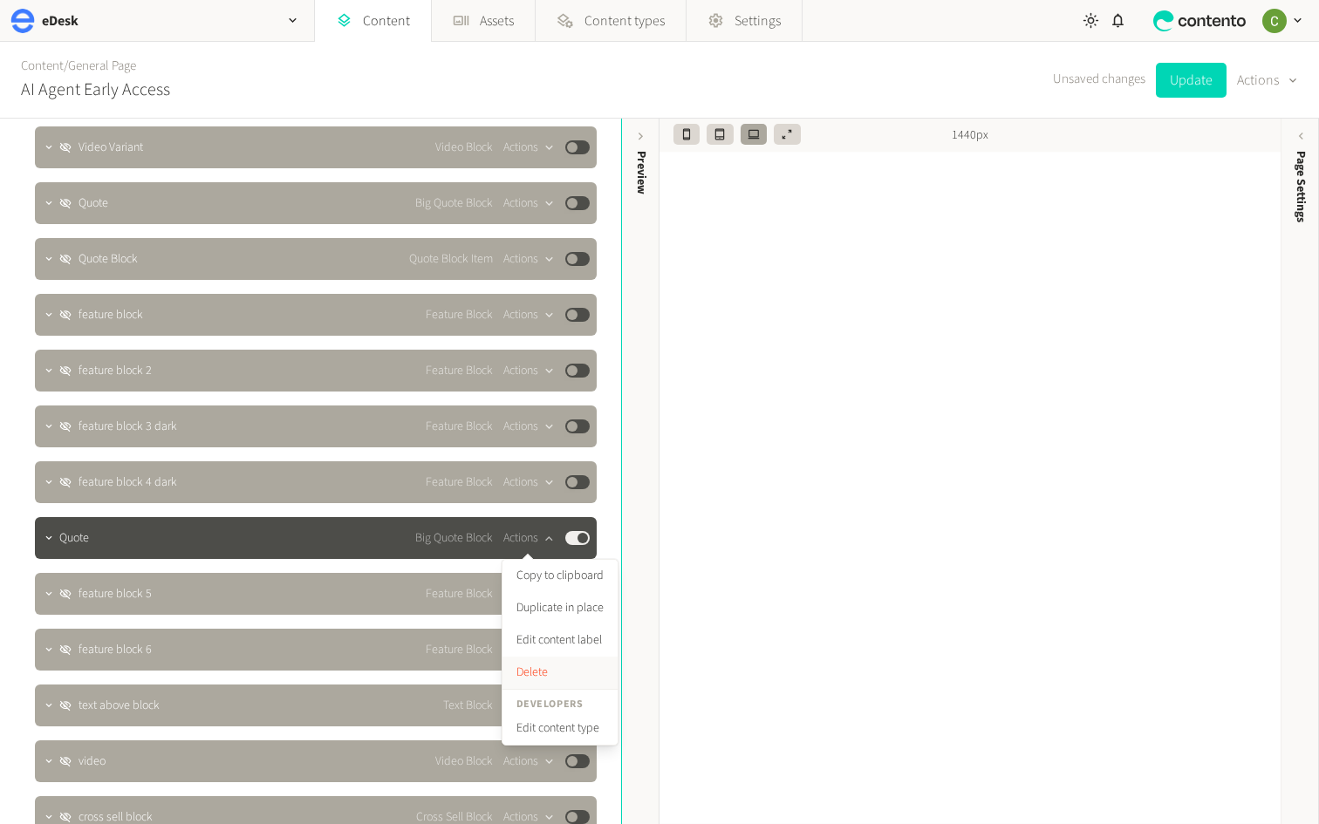
click at [530, 673] on button "Delete" at bounding box center [559, 673] width 115 height 32
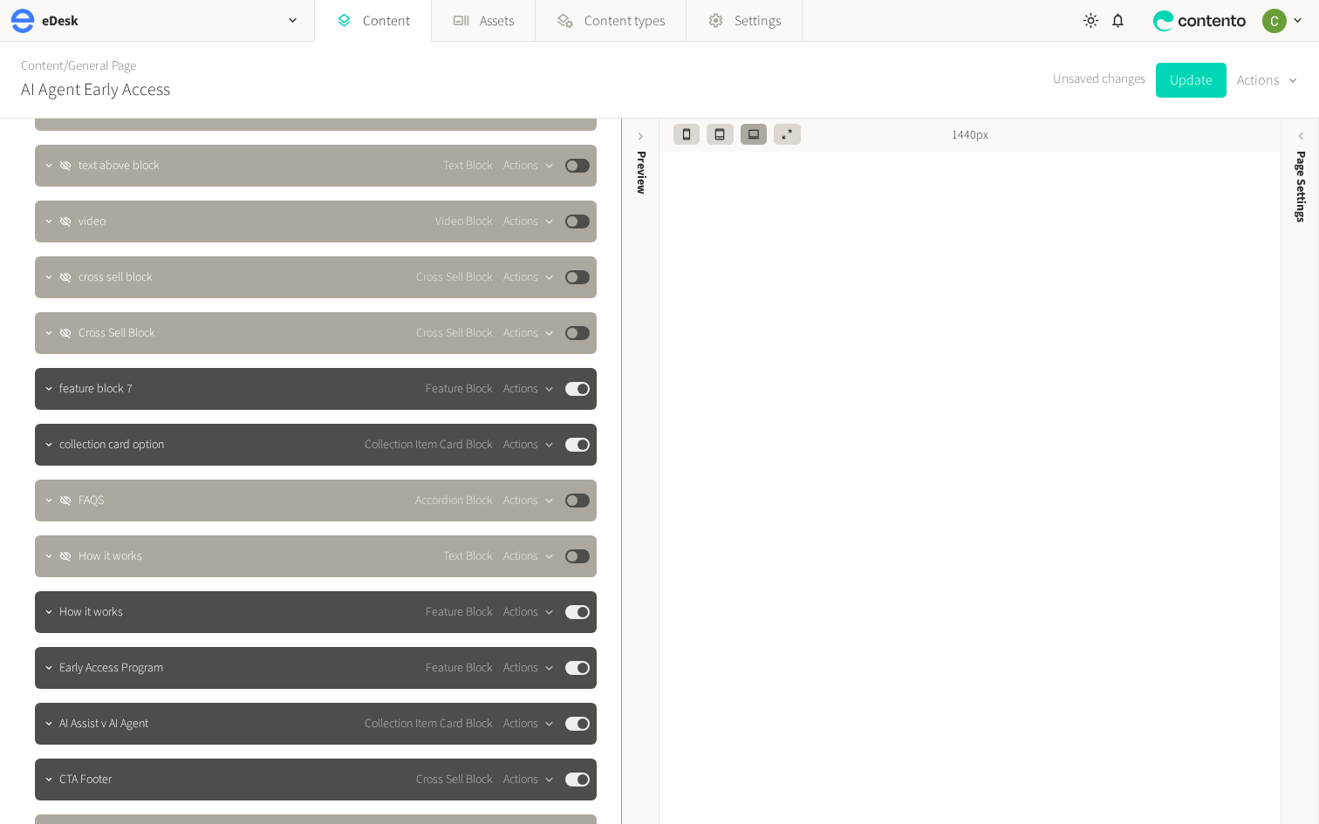
scroll to position [1057, 0]
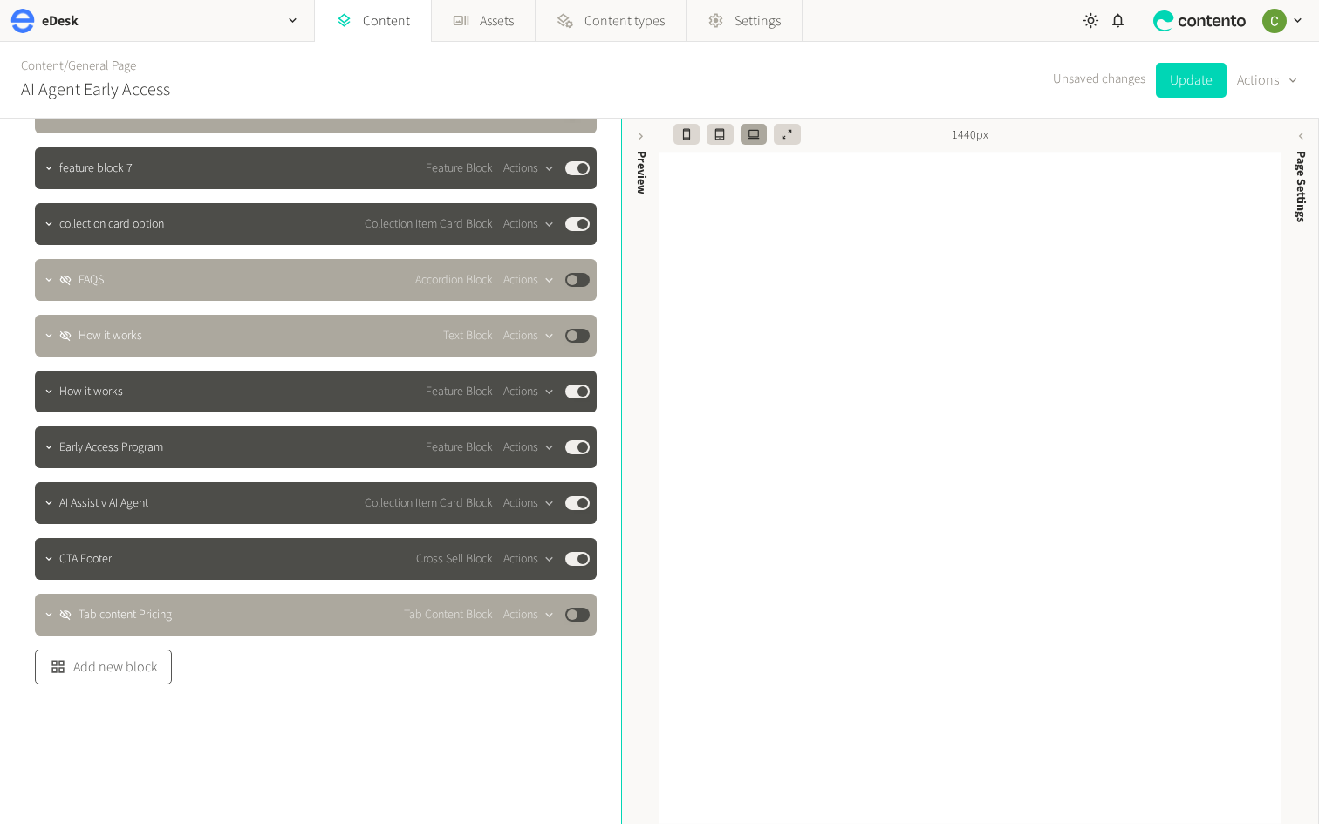
click at [63, 660] on icon "button" at bounding box center [58, 667] width 17 height 17
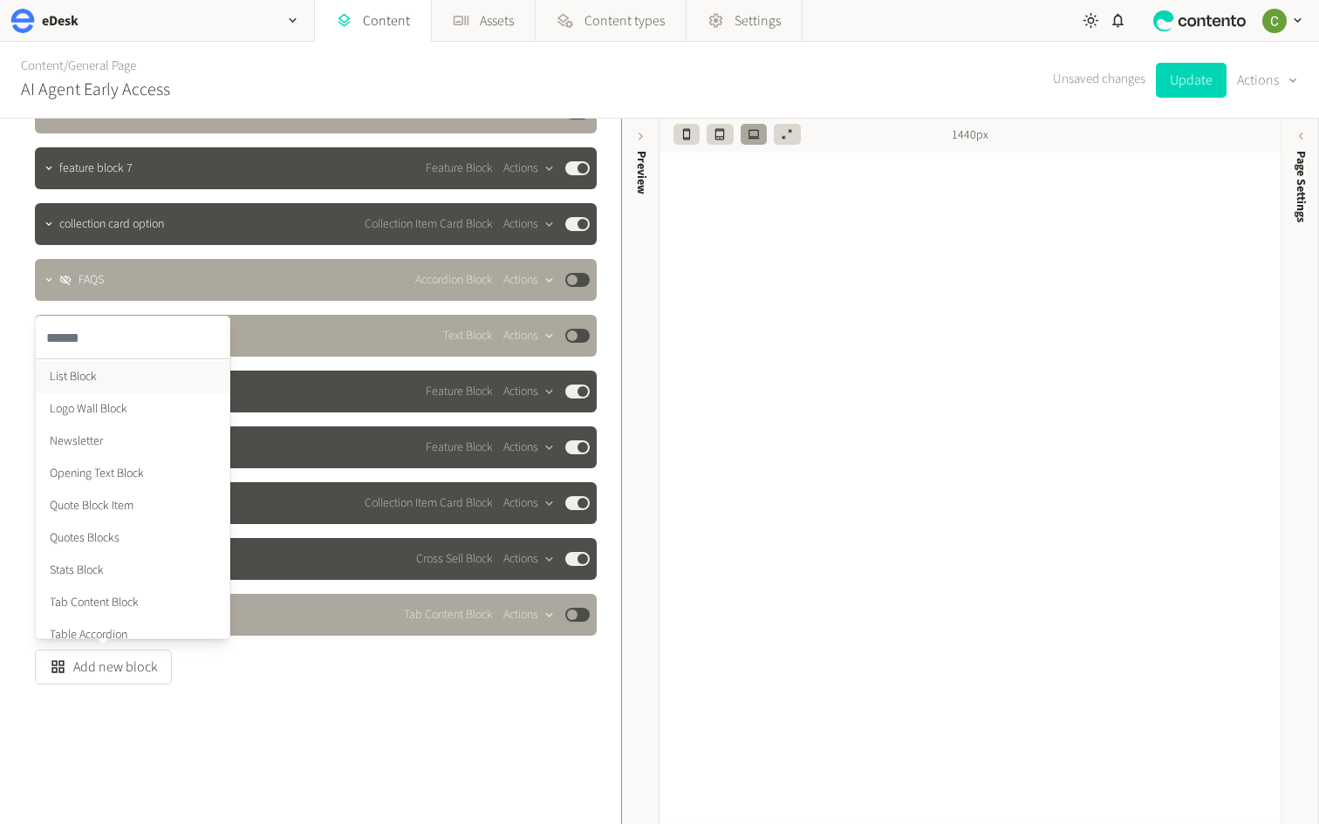
scroll to position [539, 0]
click at [82, 515] on li "Quote Block Item" at bounding box center [133, 514] width 194 height 32
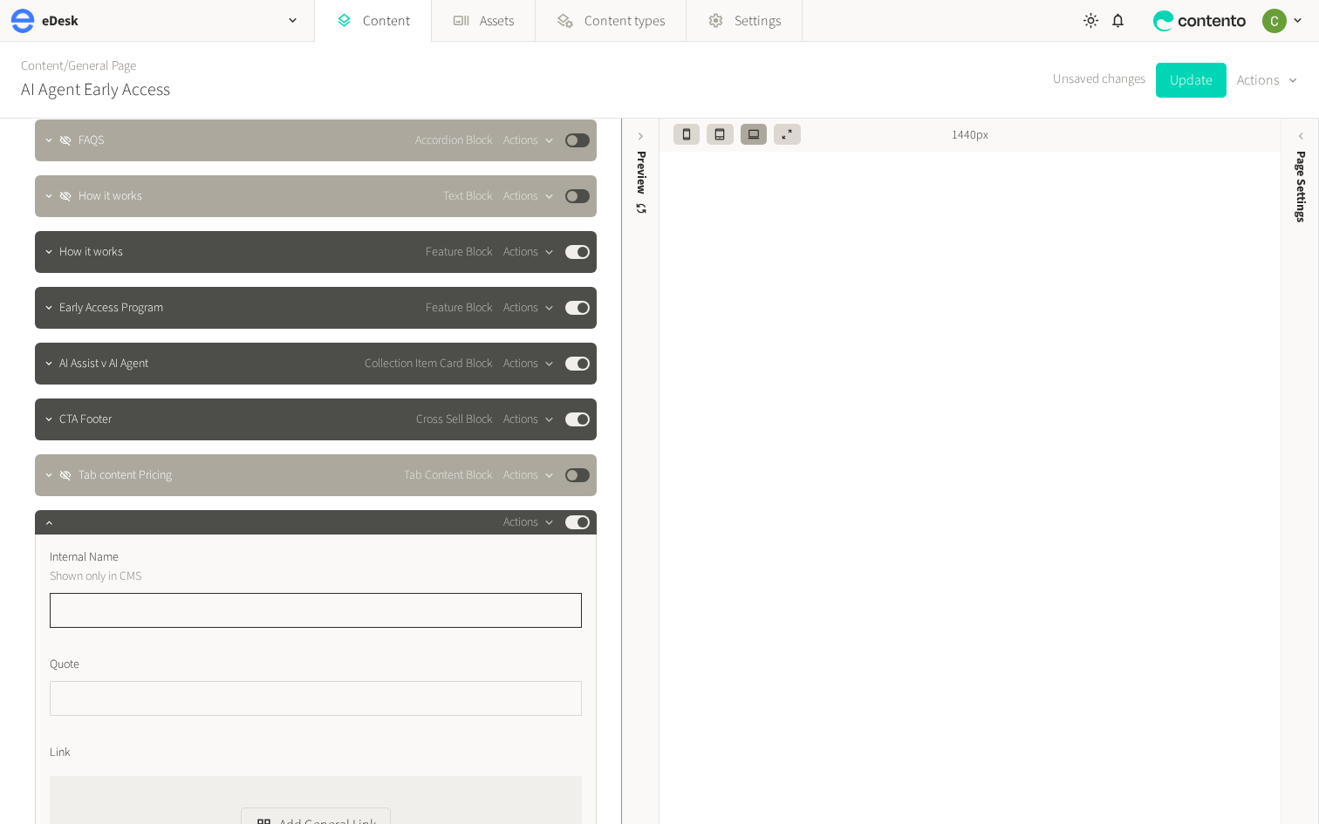
scroll to position [1200, 0]
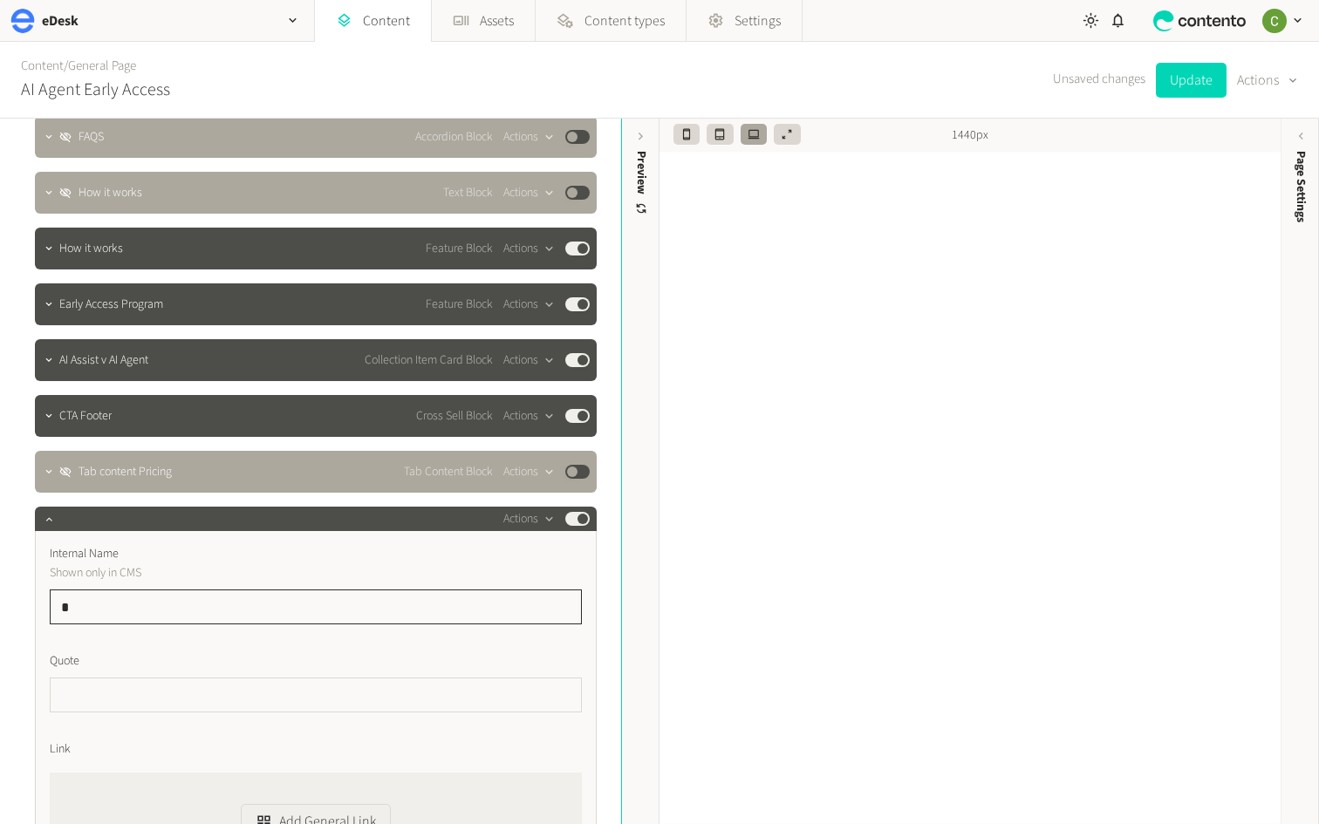
type input "*"
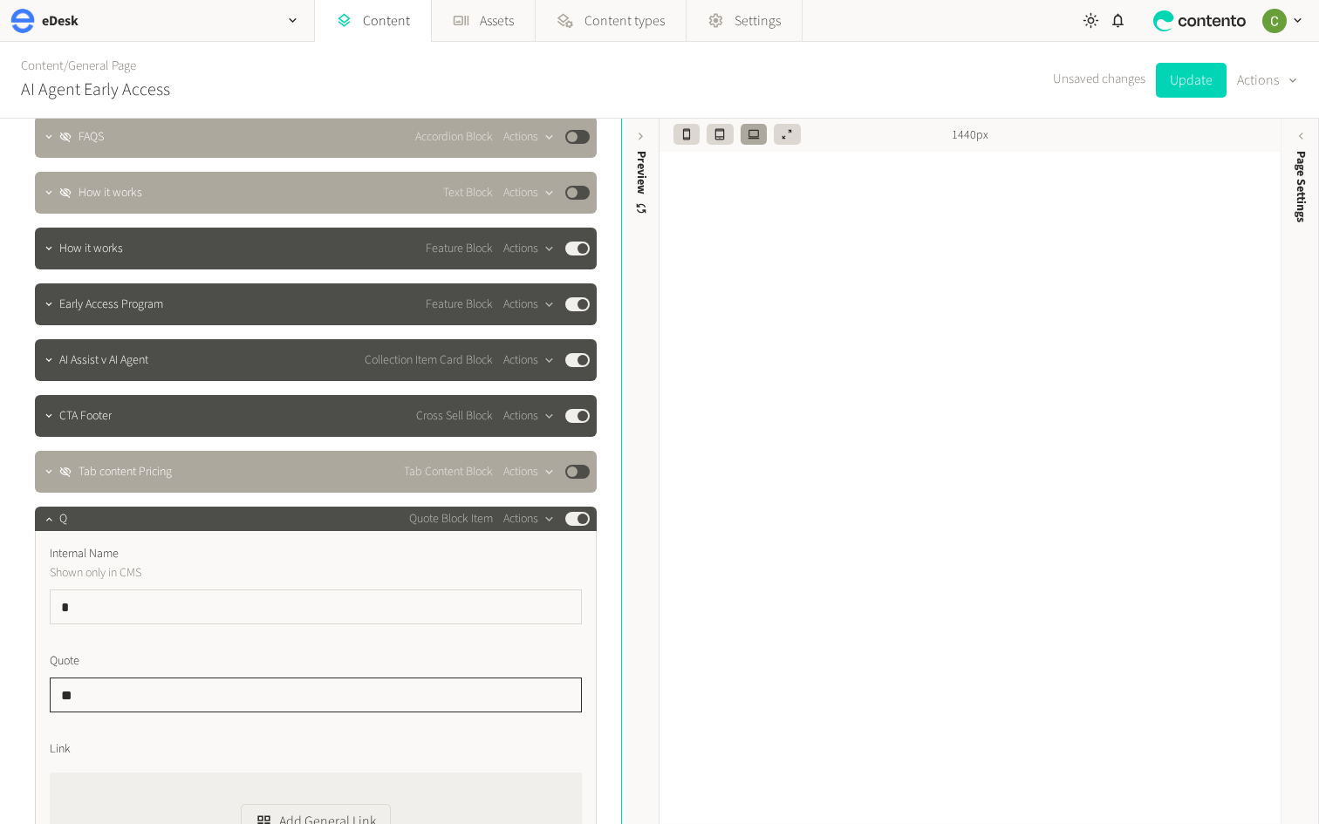
type input "*"
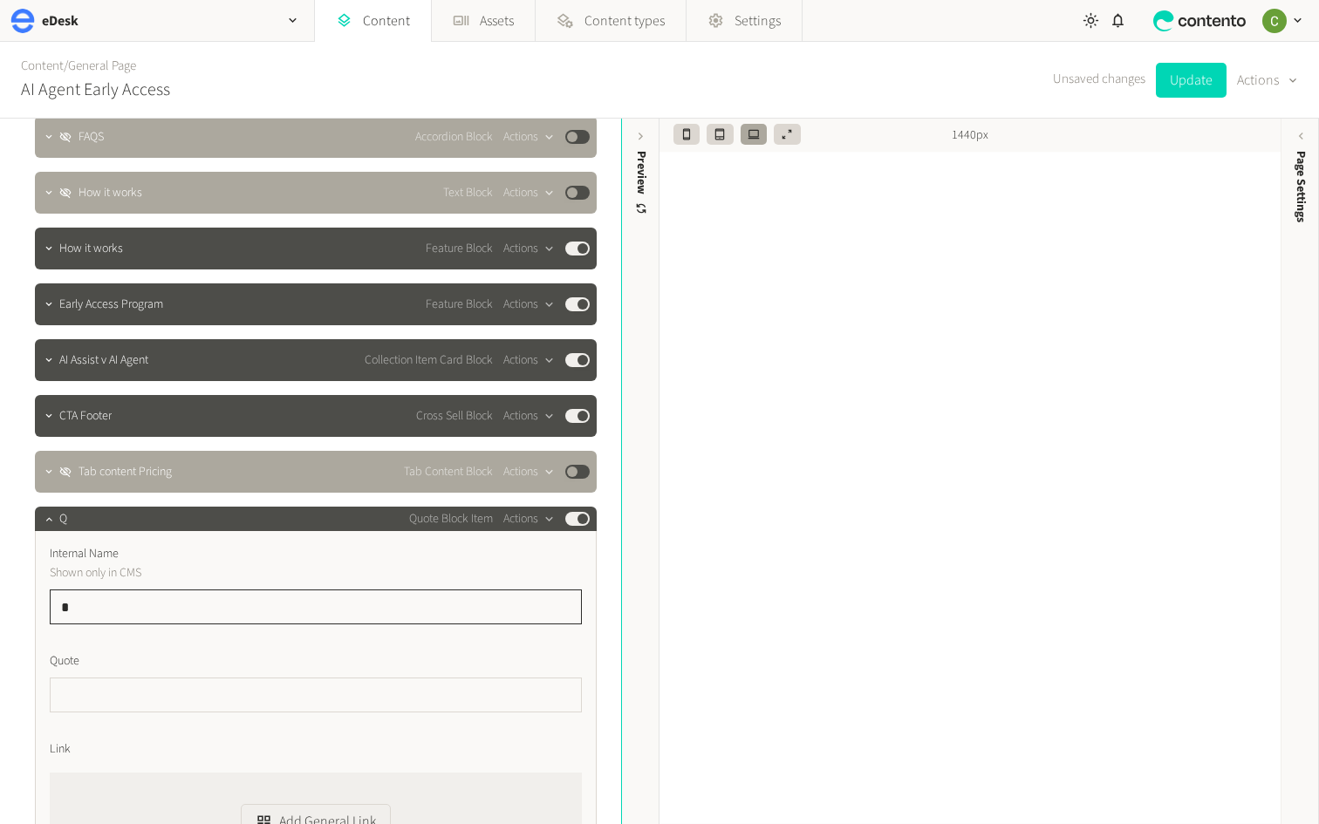
click at [87, 611] on input "*" at bounding box center [316, 607] width 532 height 35
type input "**********"
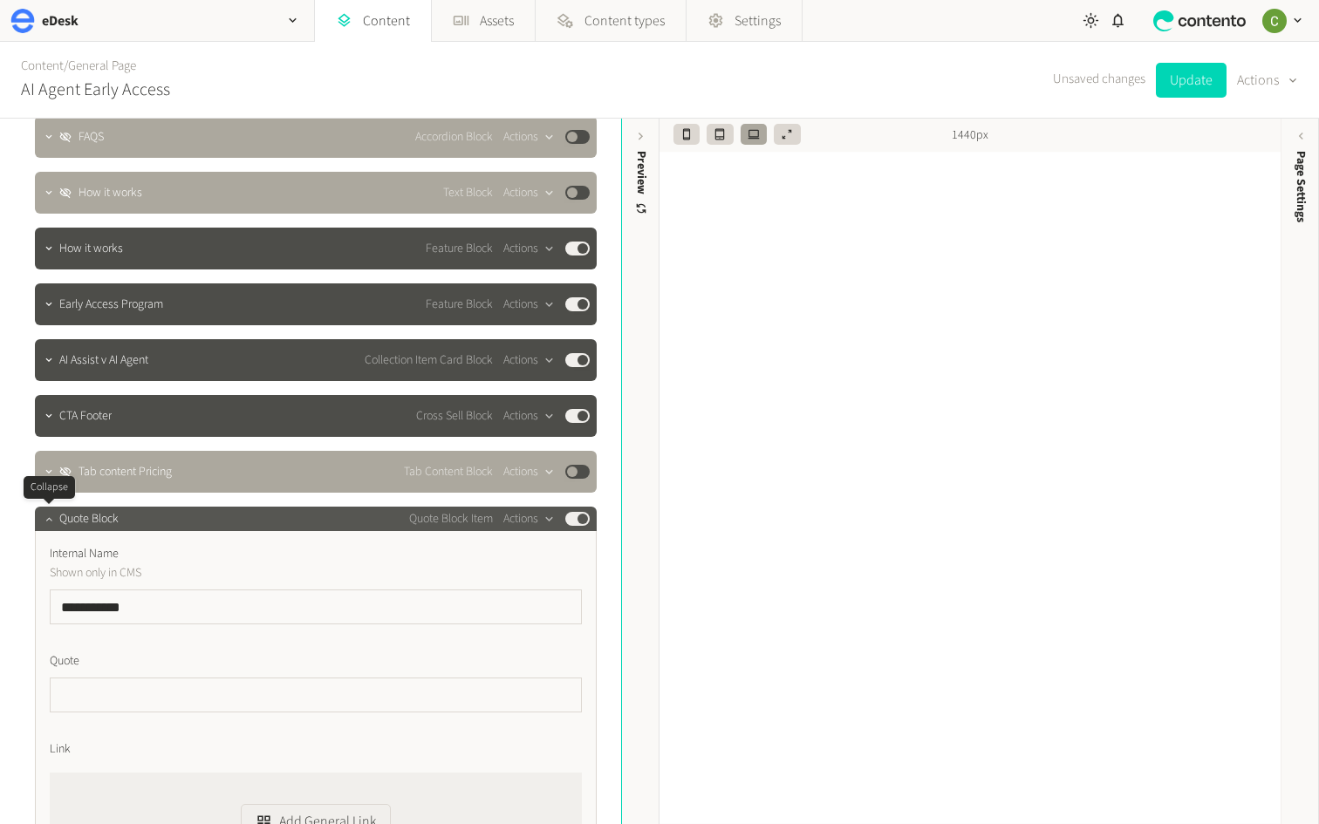
click at [45, 519] on icon "button" at bounding box center [49, 519] width 12 height 12
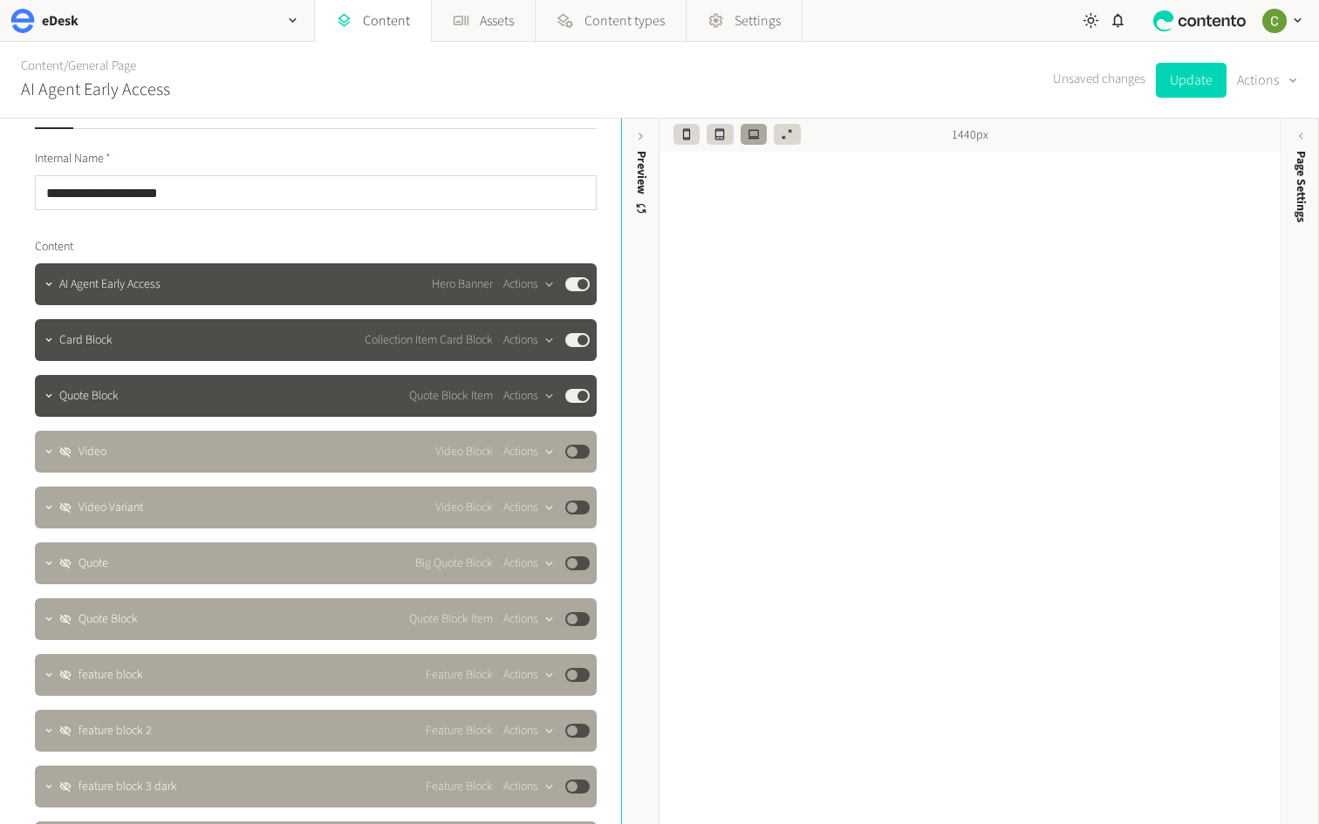
scroll to position [0, 0]
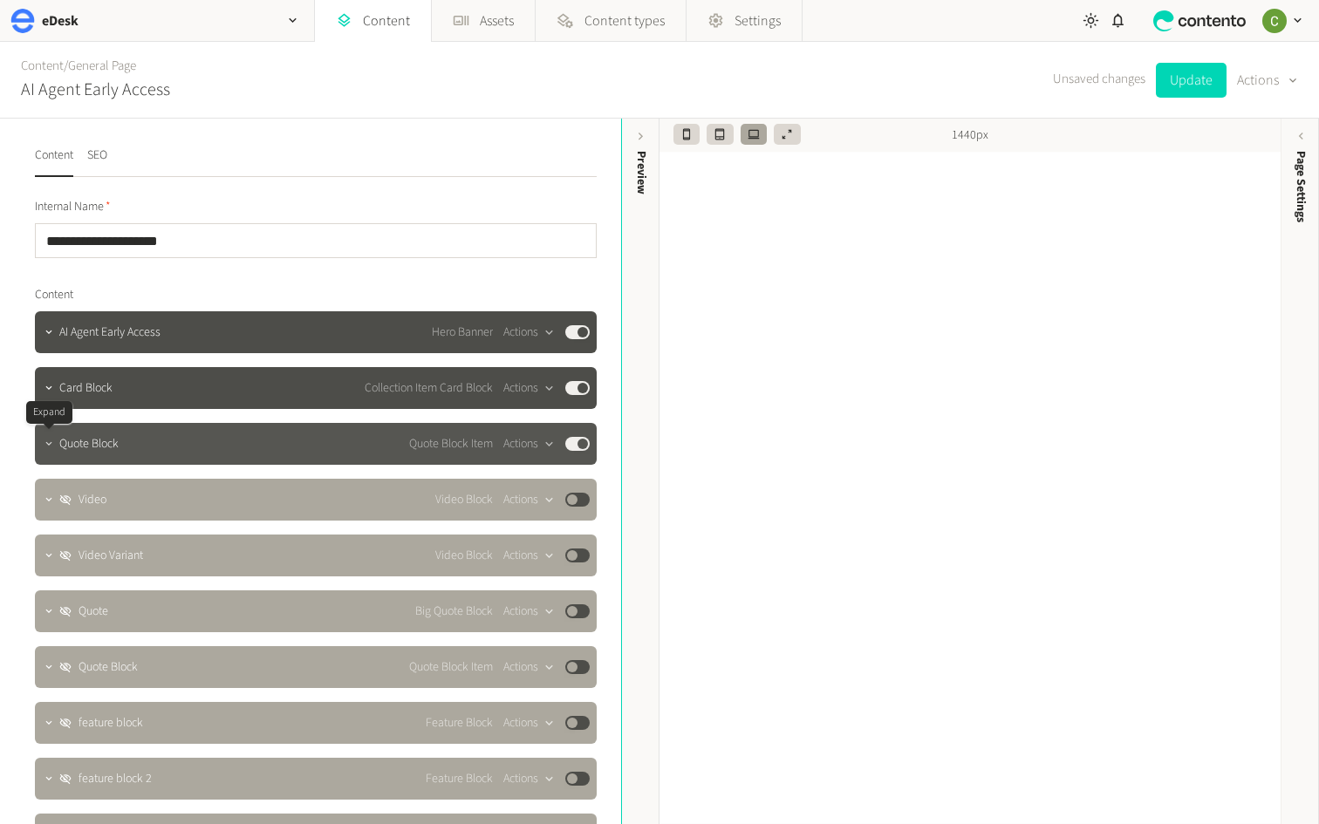
click at [45, 440] on icon "button" at bounding box center [49, 444] width 12 height 12
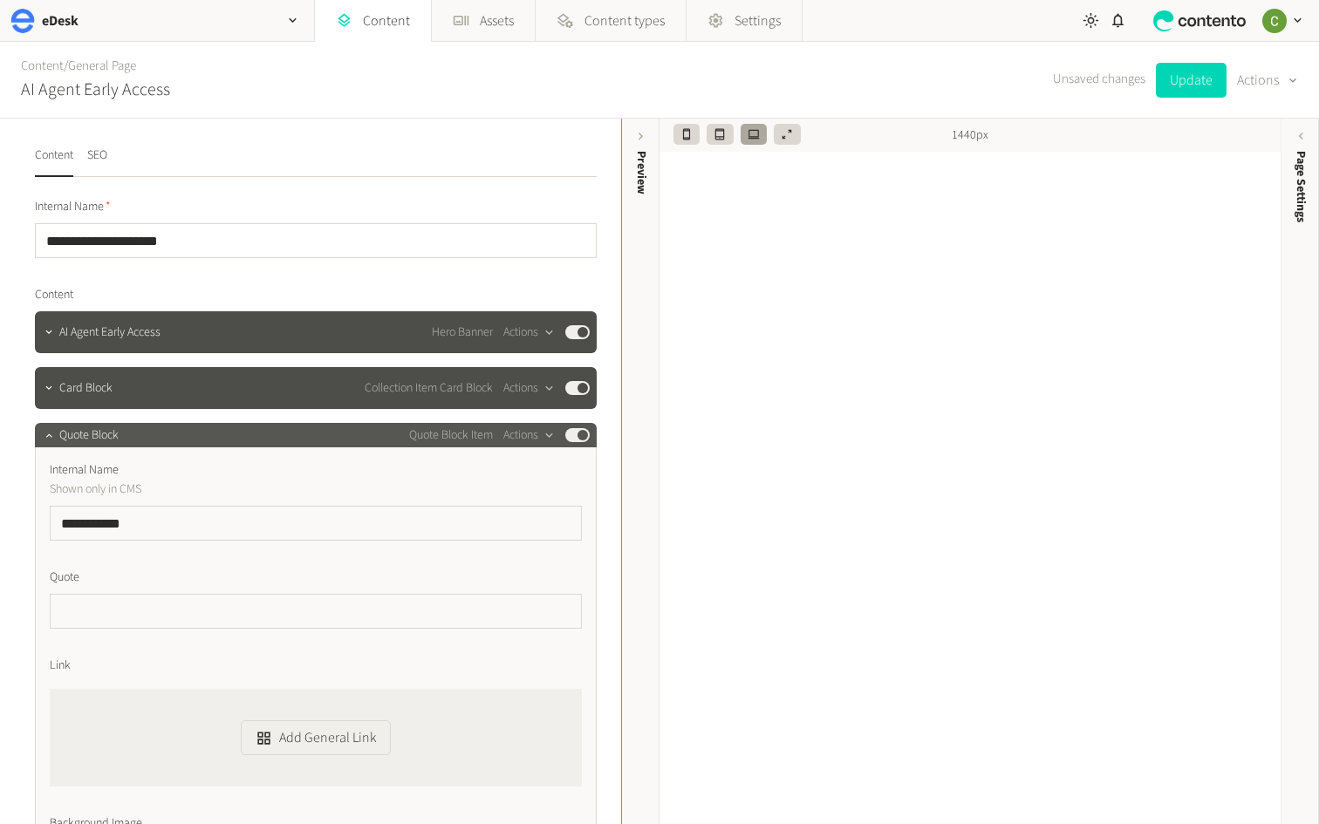
scroll to position [10, 0]
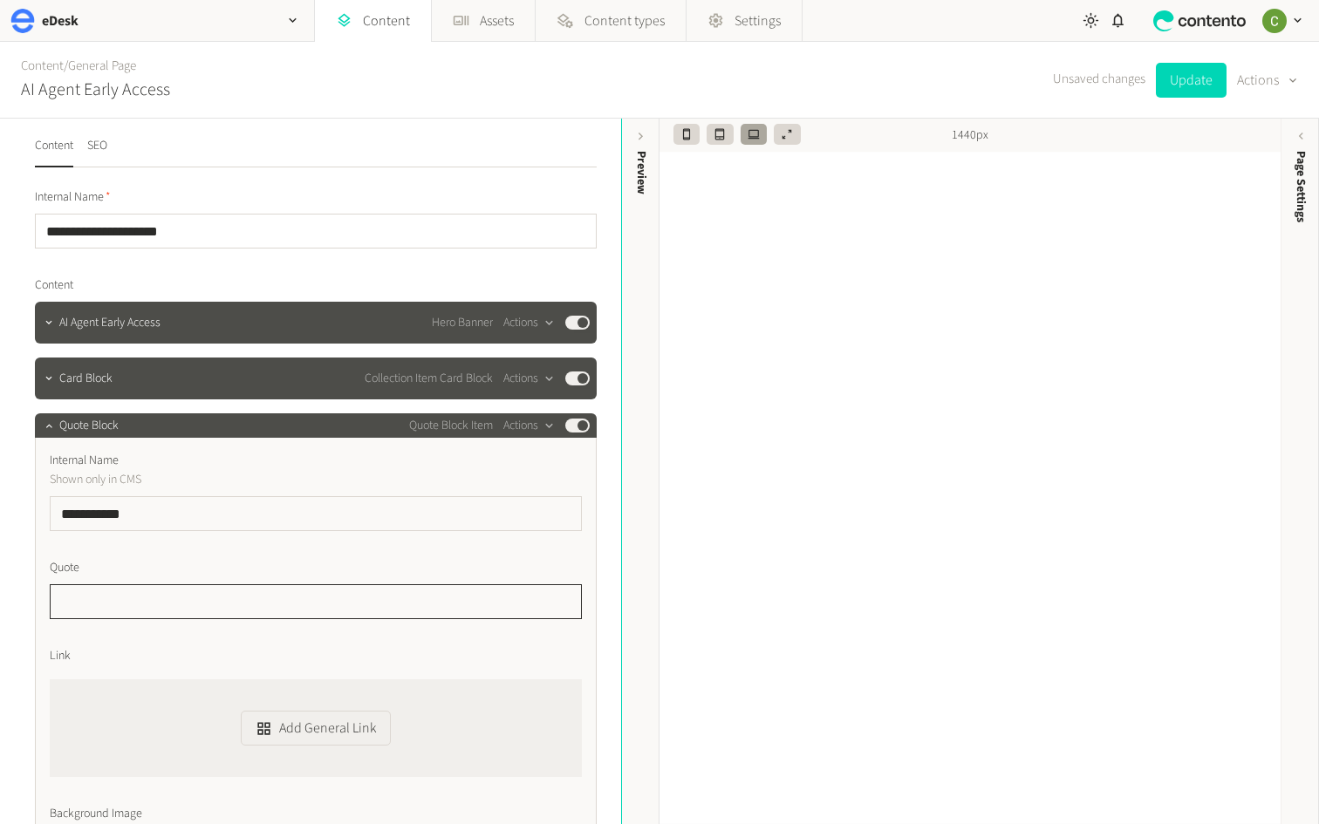
click at [101, 598] on input "text" at bounding box center [316, 601] width 532 height 35
click at [72, 593] on input "text" at bounding box center [316, 601] width 532 height 35
paste input "**********"
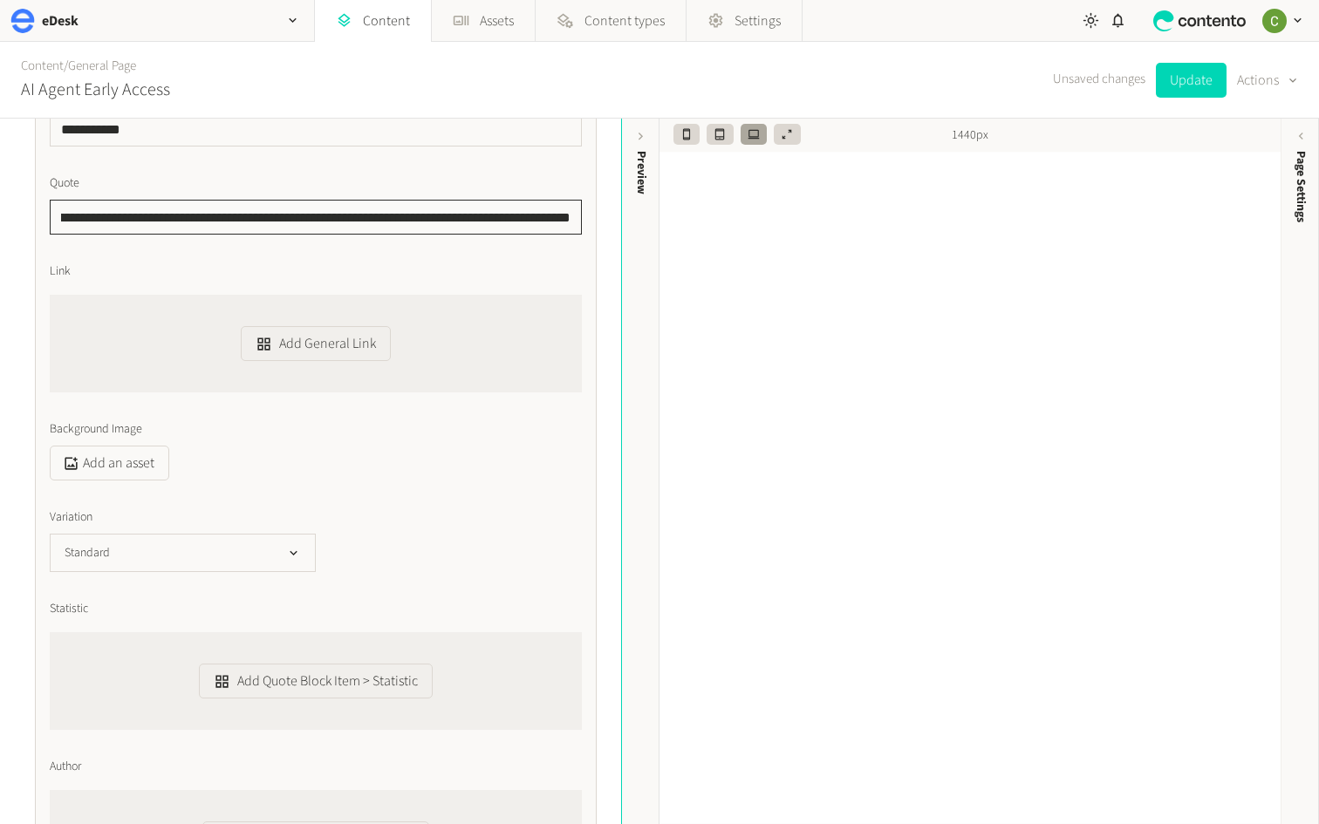
scroll to position [414, 0]
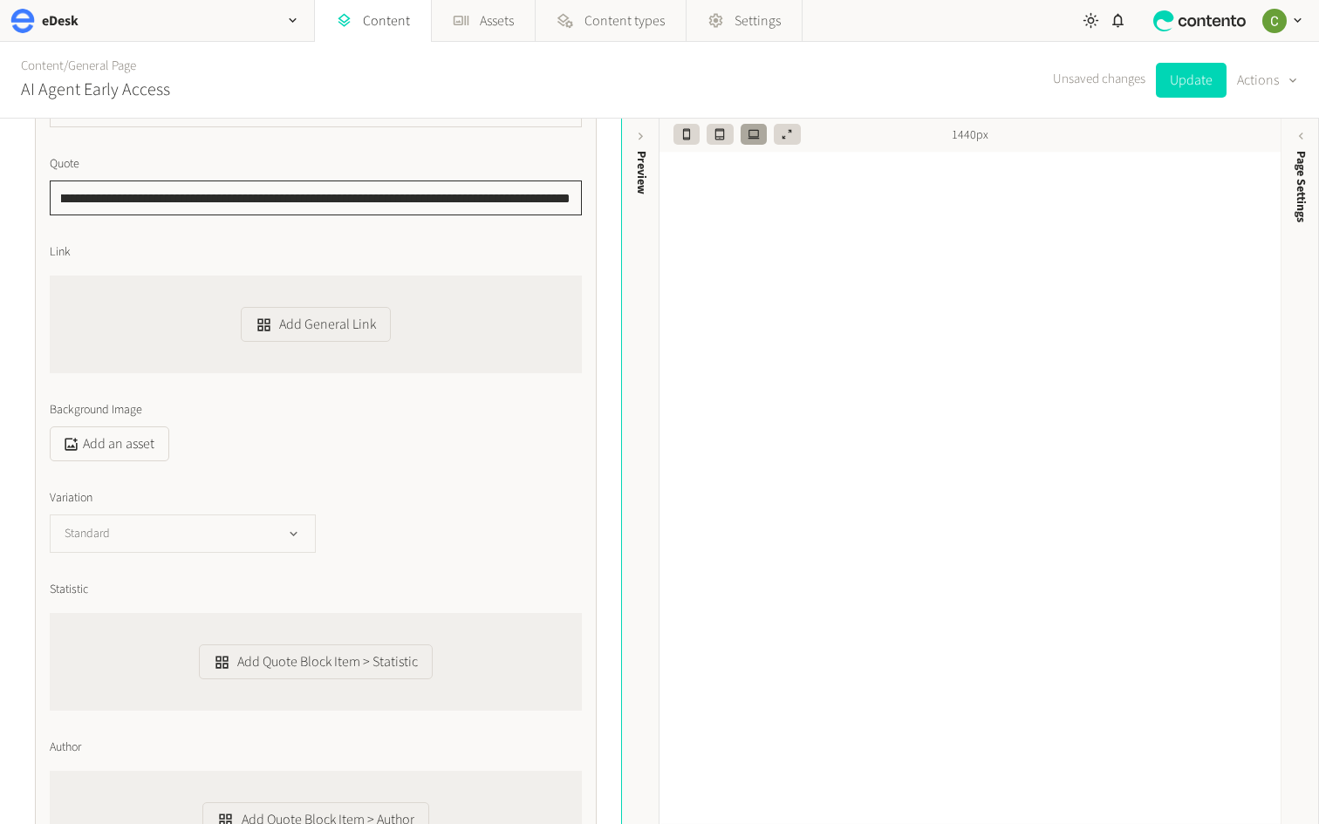
type input "**********"
click at [171, 544] on button "Standard" at bounding box center [183, 534] width 266 height 38
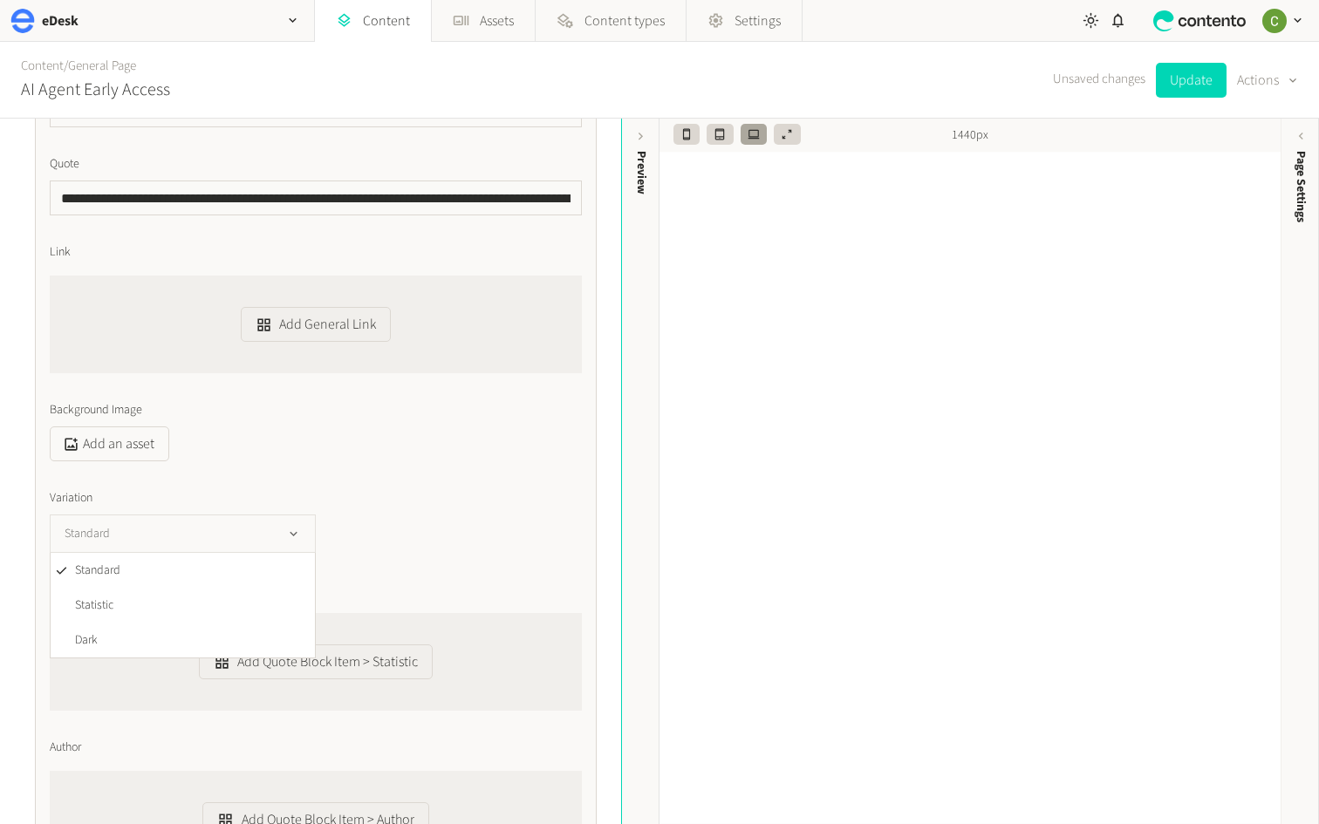
click at [299, 527] on icon "button" at bounding box center [293, 534] width 15 height 15
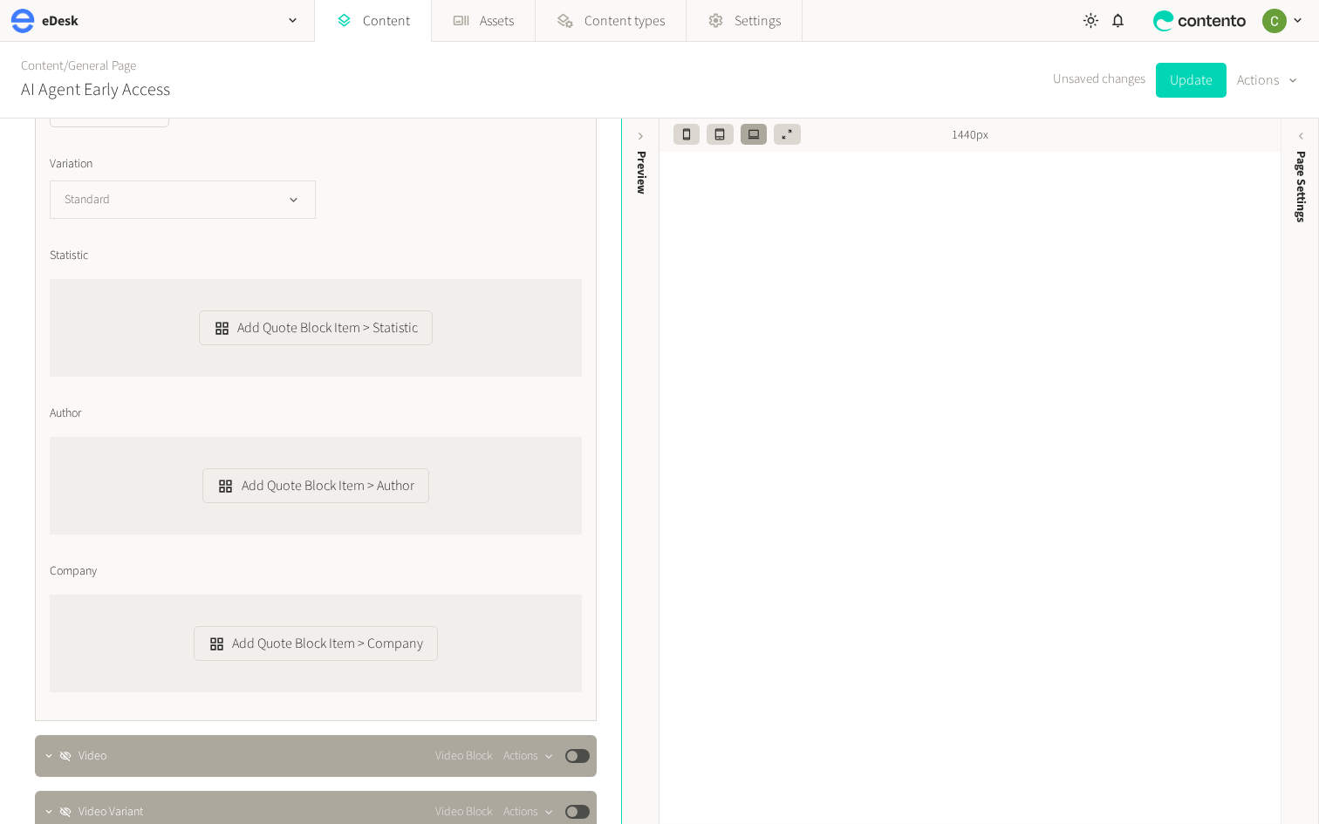
scroll to position [748, 0]
click at [283, 487] on button "Add Quote Block Item > Author" at bounding box center [315, 485] width 226 height 35
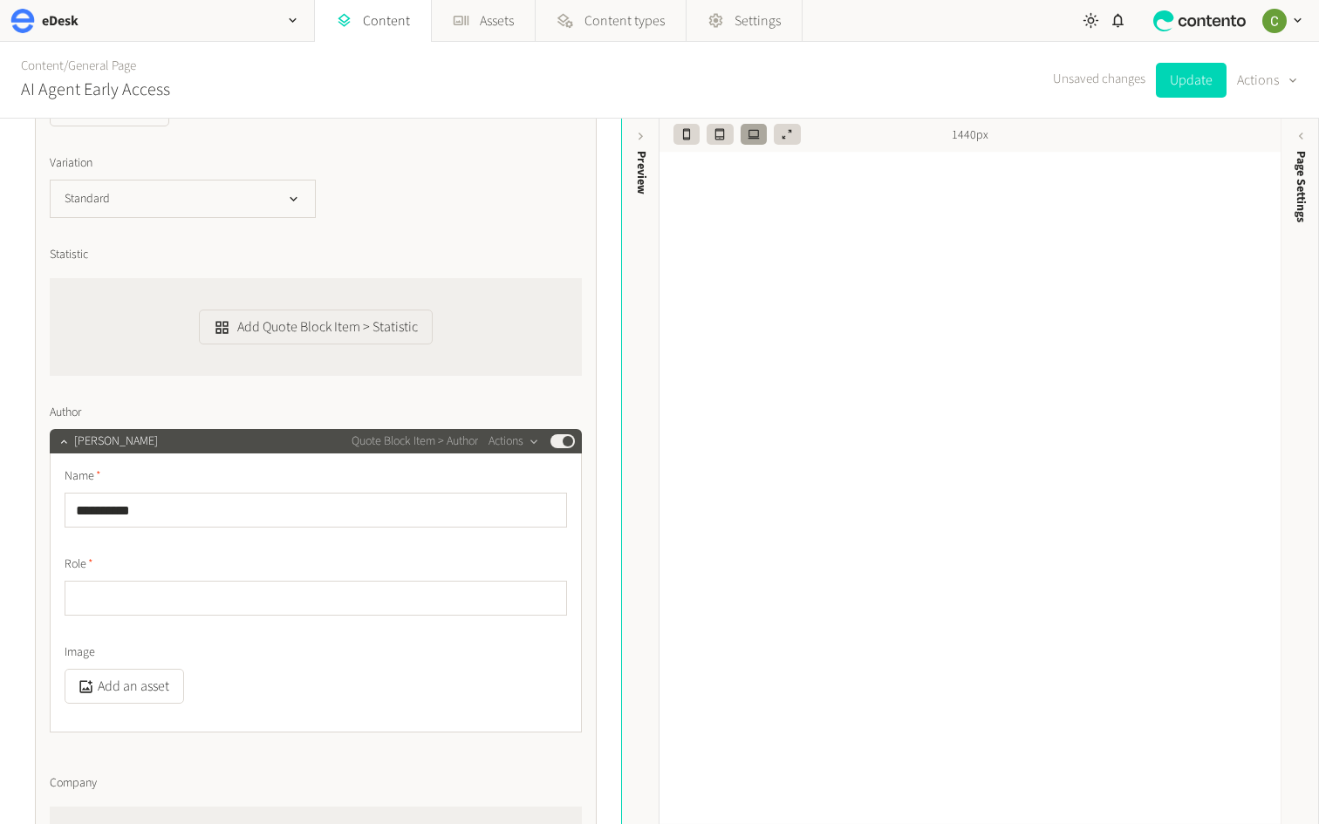
type input "**********"
drag, startPoint x: 154, startPoint y: 523, endPoint x: 0, endPoint y: 516, distance: 153.7
click at [0, 516] on div "**********" at bounding box center [310, 472] width 621 height 706
paste input "**********"
type input "**********"
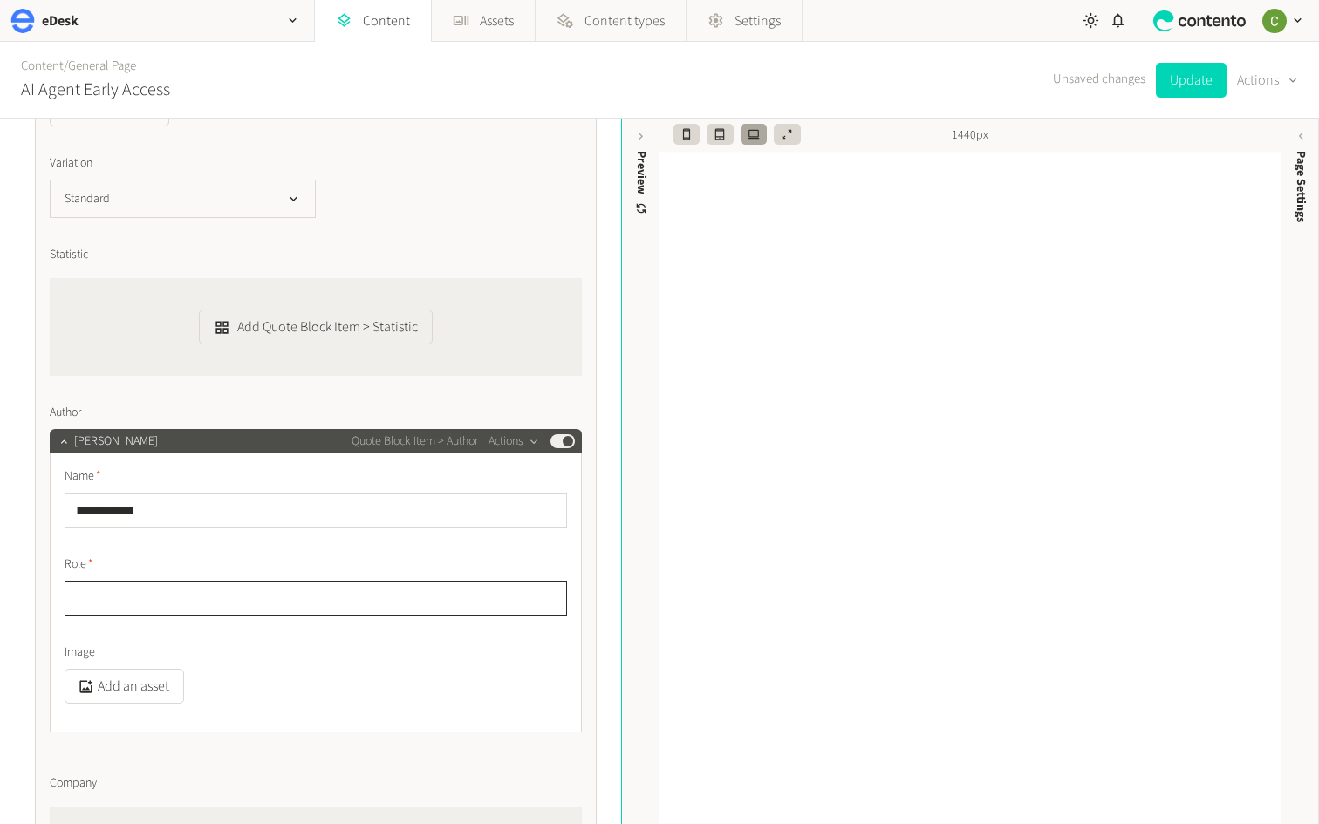
click at [86, 591] on input "text" at bounding box center [316, 598] width 502 height 35
paste input "**********"
type input "**********"
click at [100, 684] on button "Add an asset" at bounding box center [125, 686] width 120 height 35
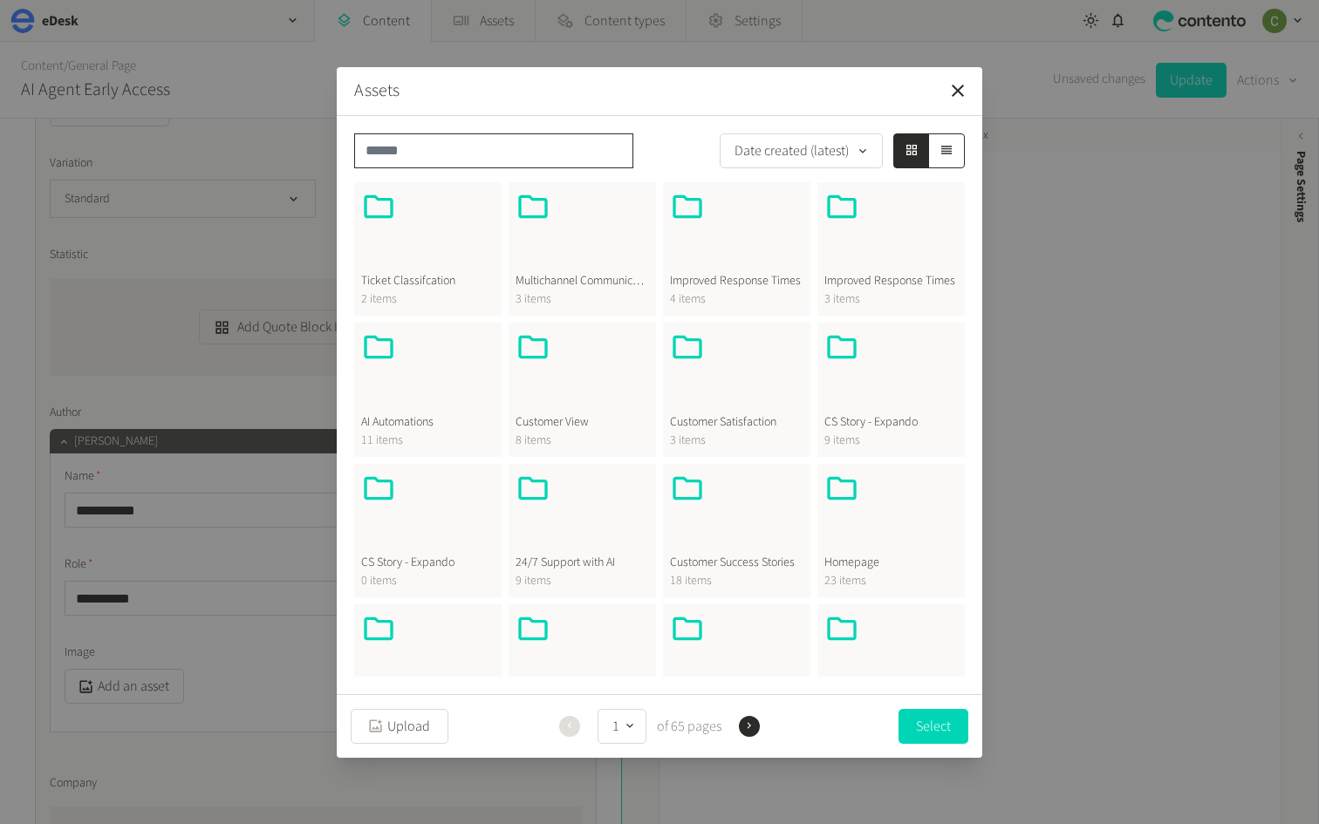
click at [442, 154] on input "text" at bounding box center [493, 150] width 279 height 35
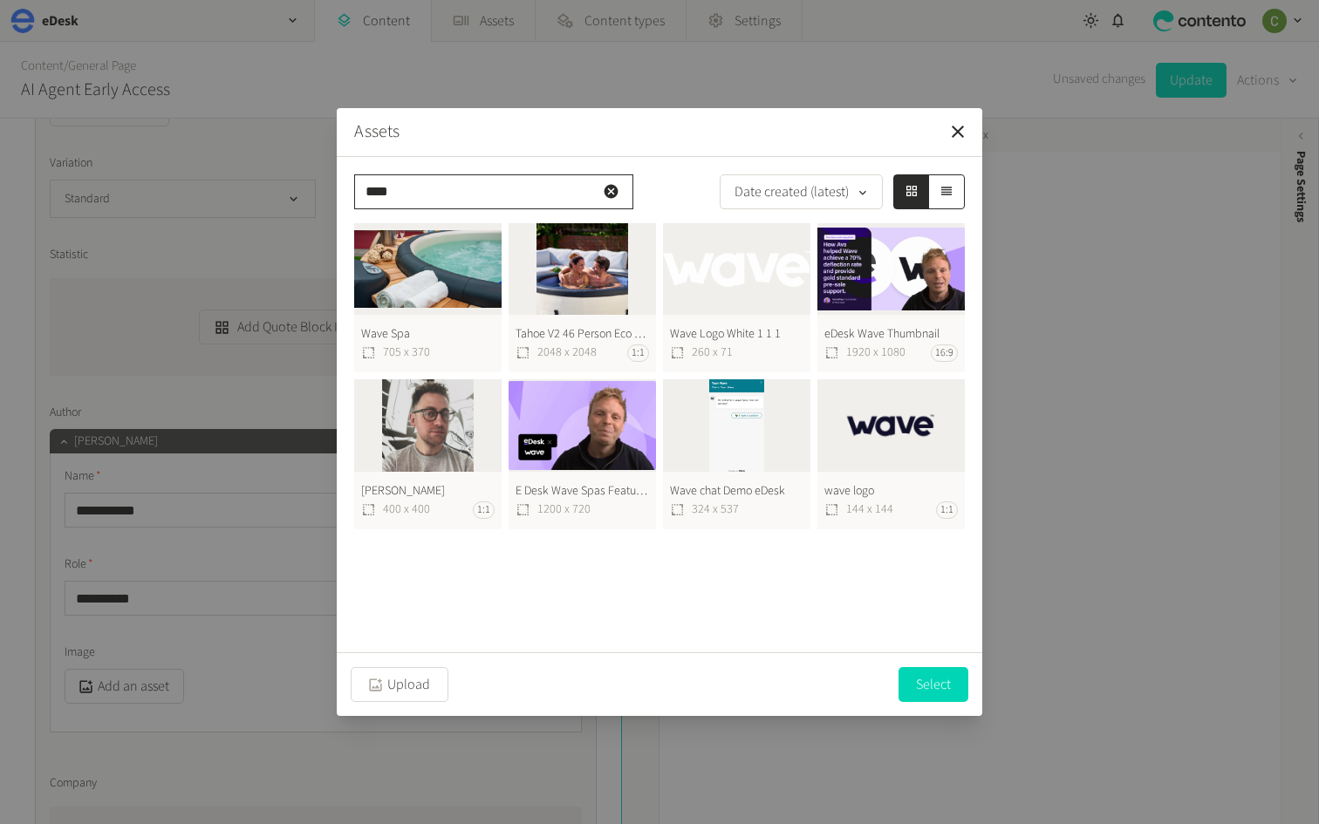
type input "****"
click at [883, 439] on button "wave logo 144 x 144 1:1" at bounding box center [890, 454] width 147 height 150
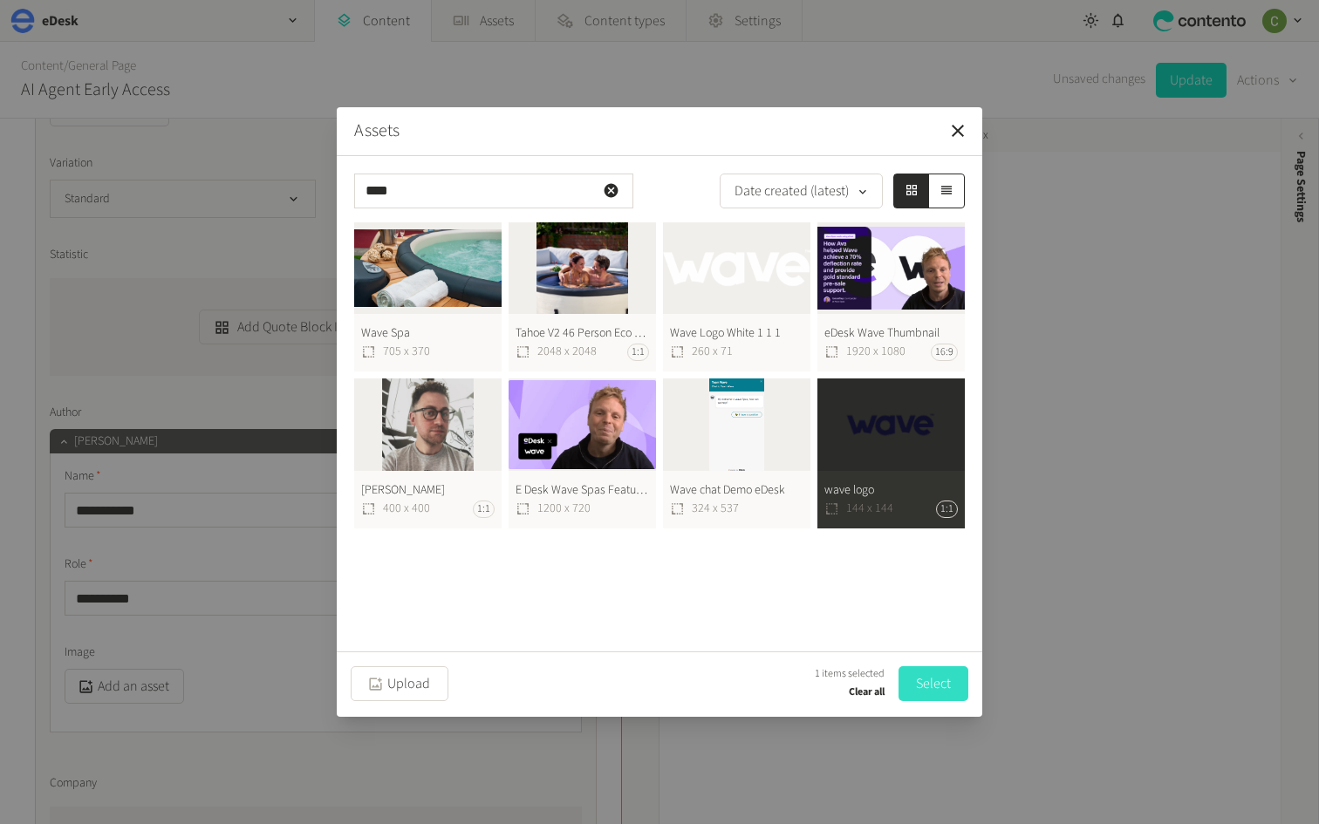
click at [923, 688] on button "Select" at bounding box center [934, 683] width 70 height 35
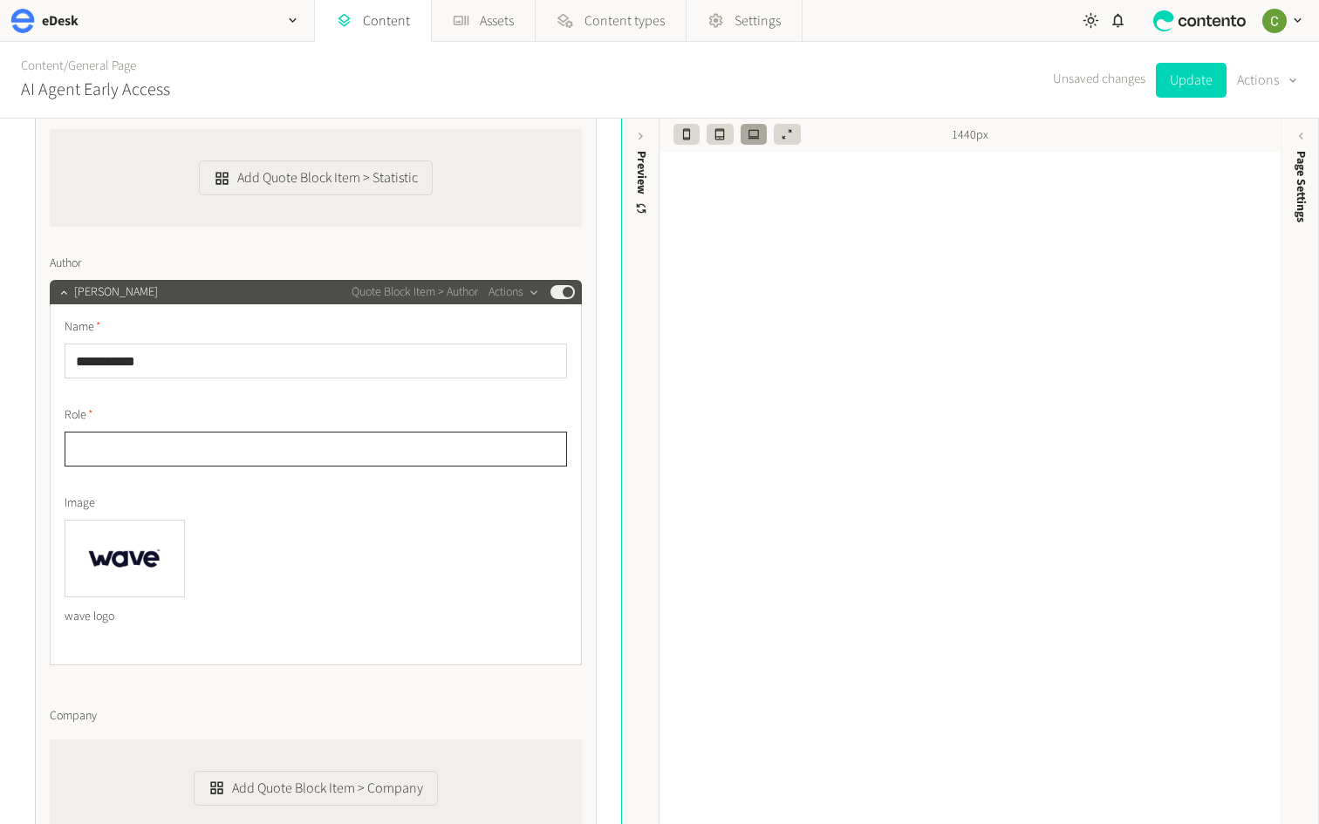
scroll to position [1023, 0]
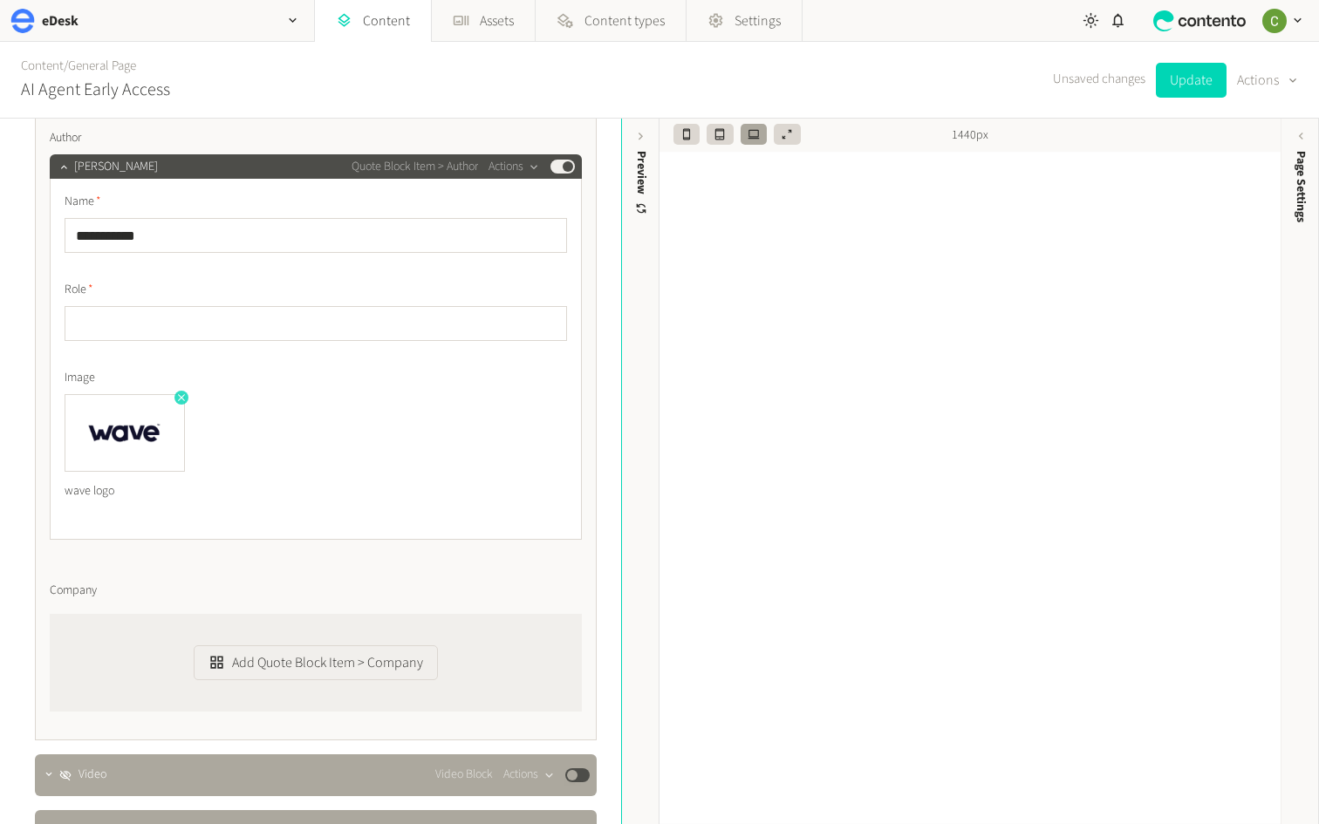
click at [186, 395] on icon "button" at bounding box center [181, 398] width 12 height 12
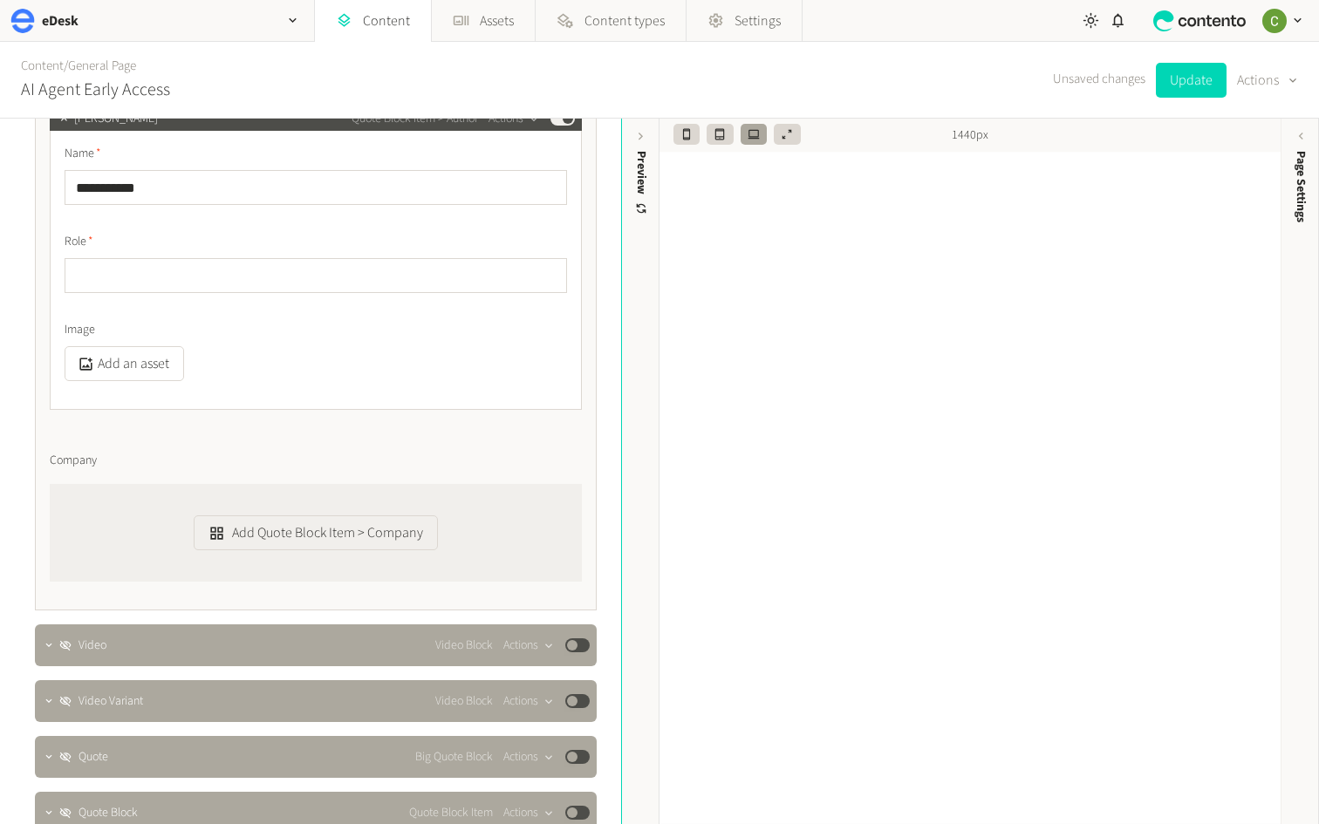
scroll to position [1084, 0]
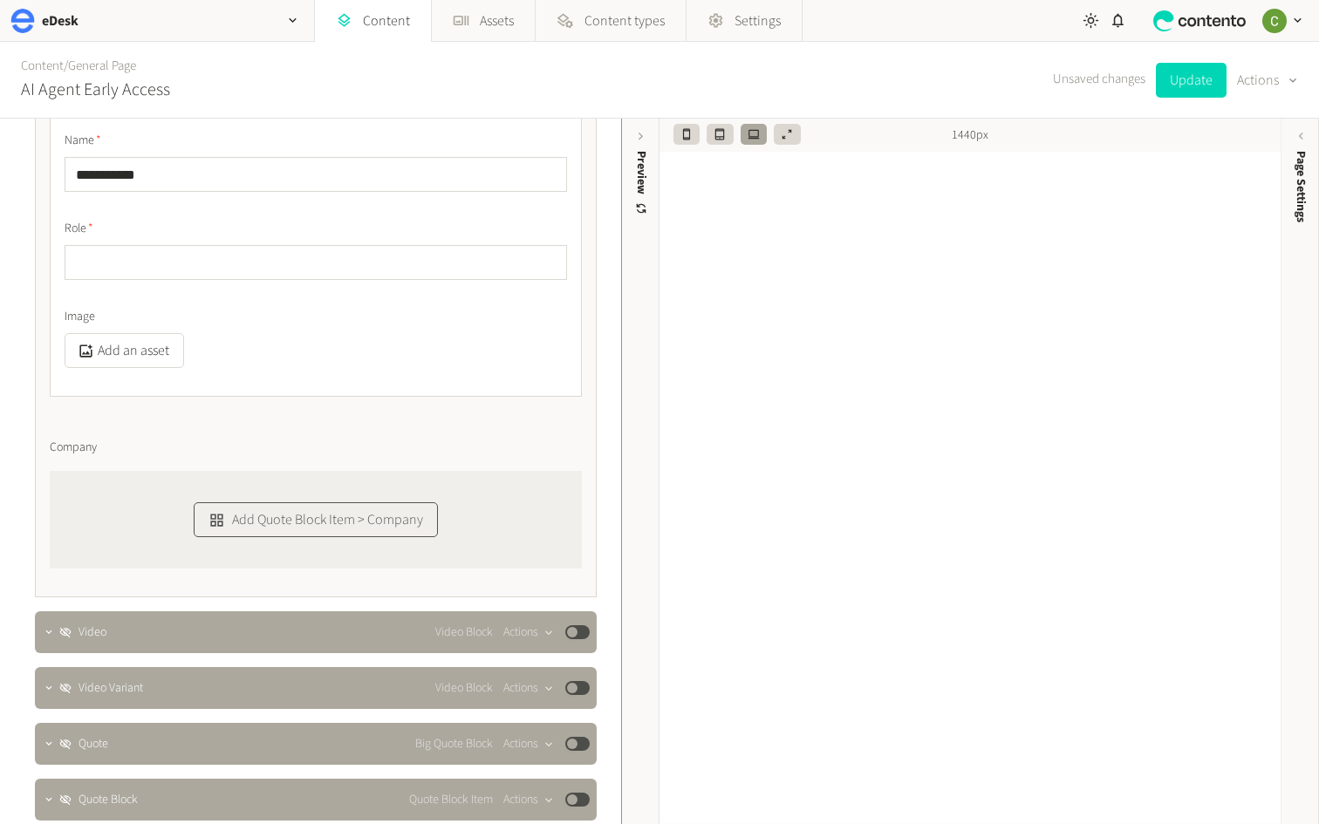
click at [266, 519] on button "Add Quote Block Item > Company" at bounding box center [316, 519] width 244 height 35
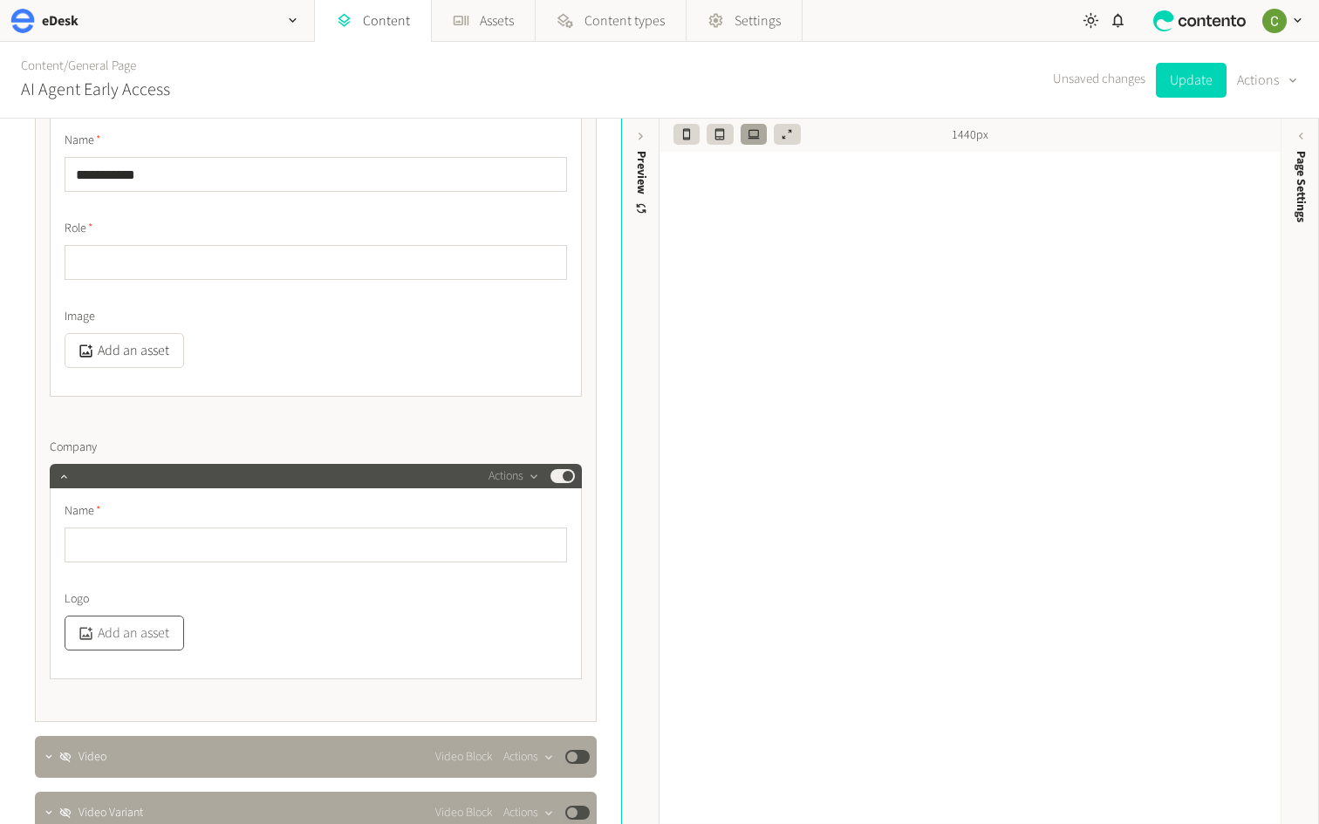
click at [70, 639] on button "Add an asset" at bounding box center [125, 633] width 120 height 35
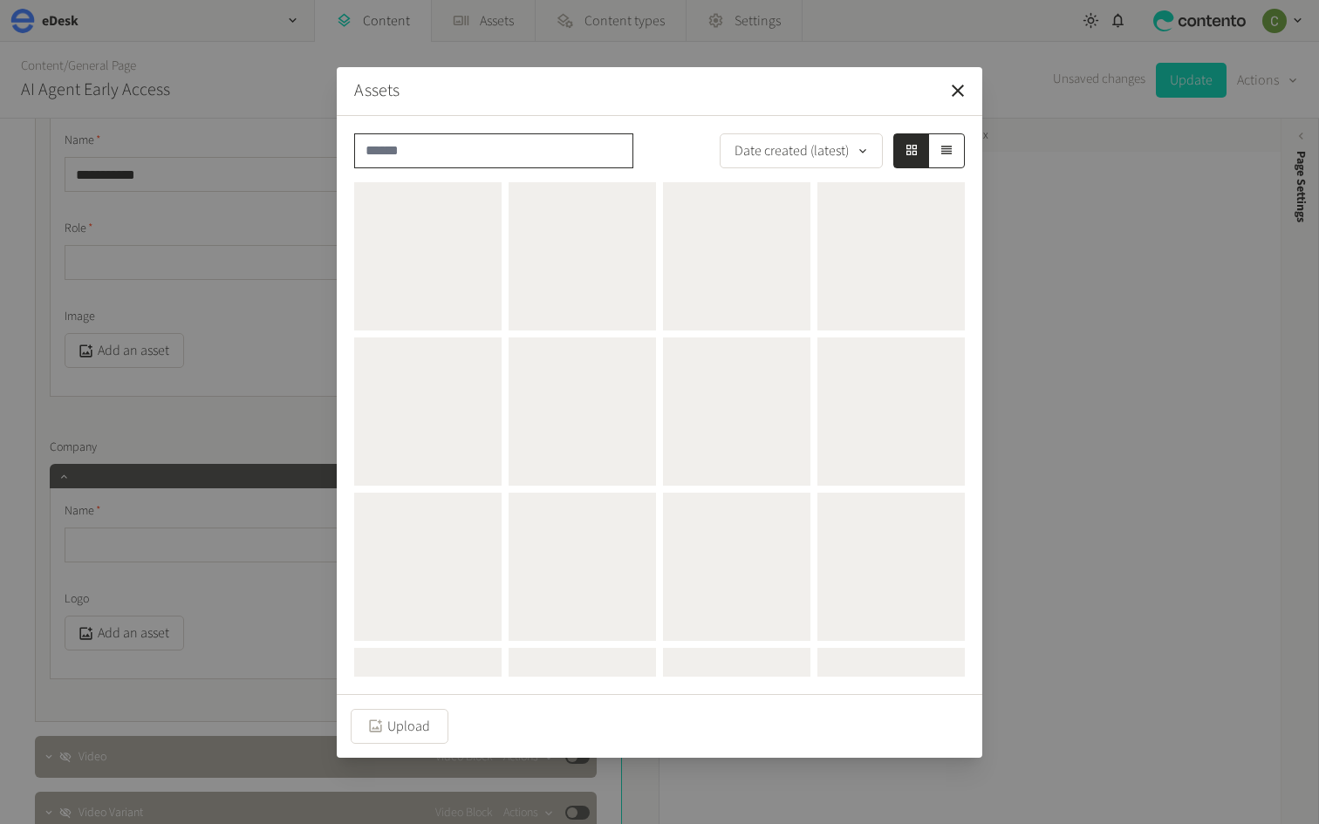
click at [462, 138] on input "text" at bounding box center [493, 150] width 279 height 35
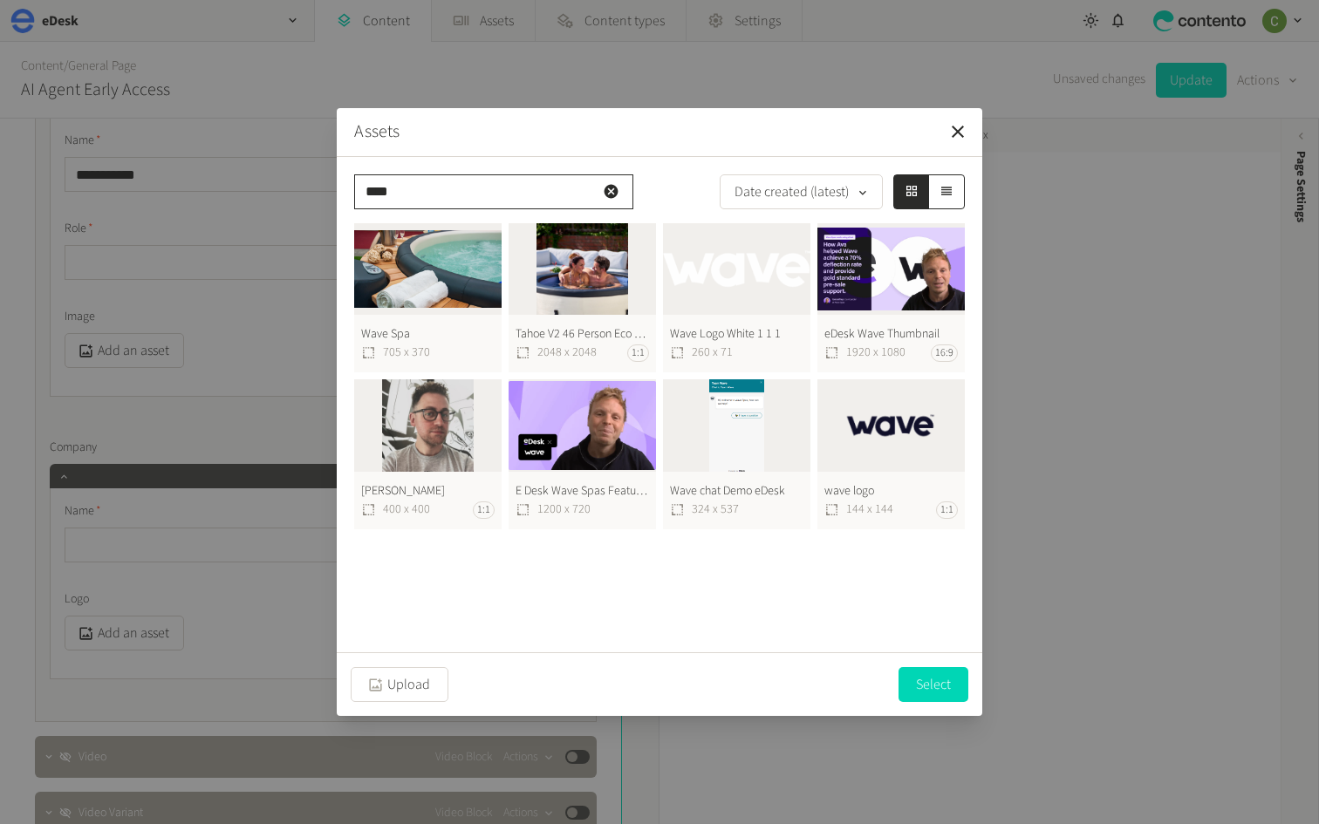
type input "****"
click at [915, 437] on button "wave logo 144 x 144 1:1" at bounding box center [890, 454] width 147 height 150
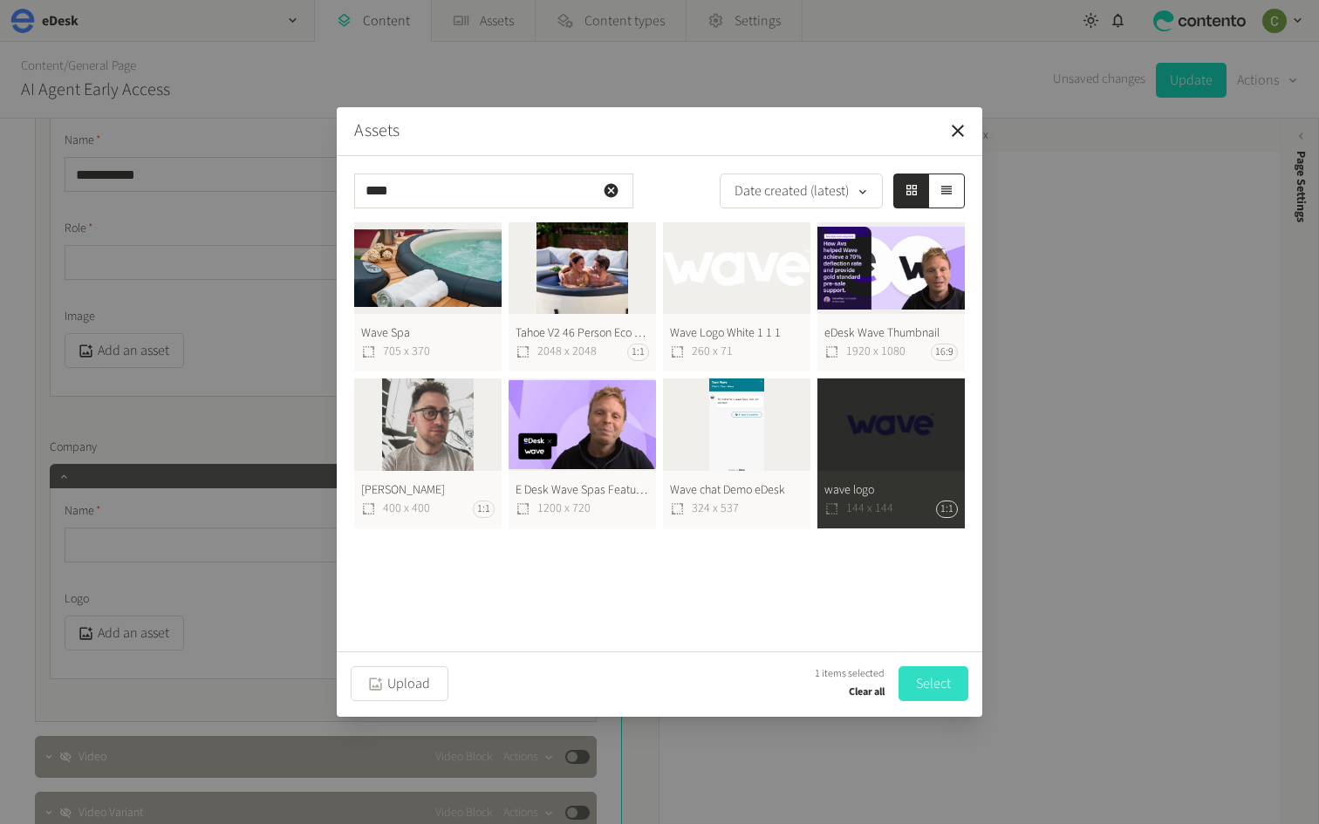
click at [936, 693] on button "Select" at bounding box center [934, 683] width 70 height 35
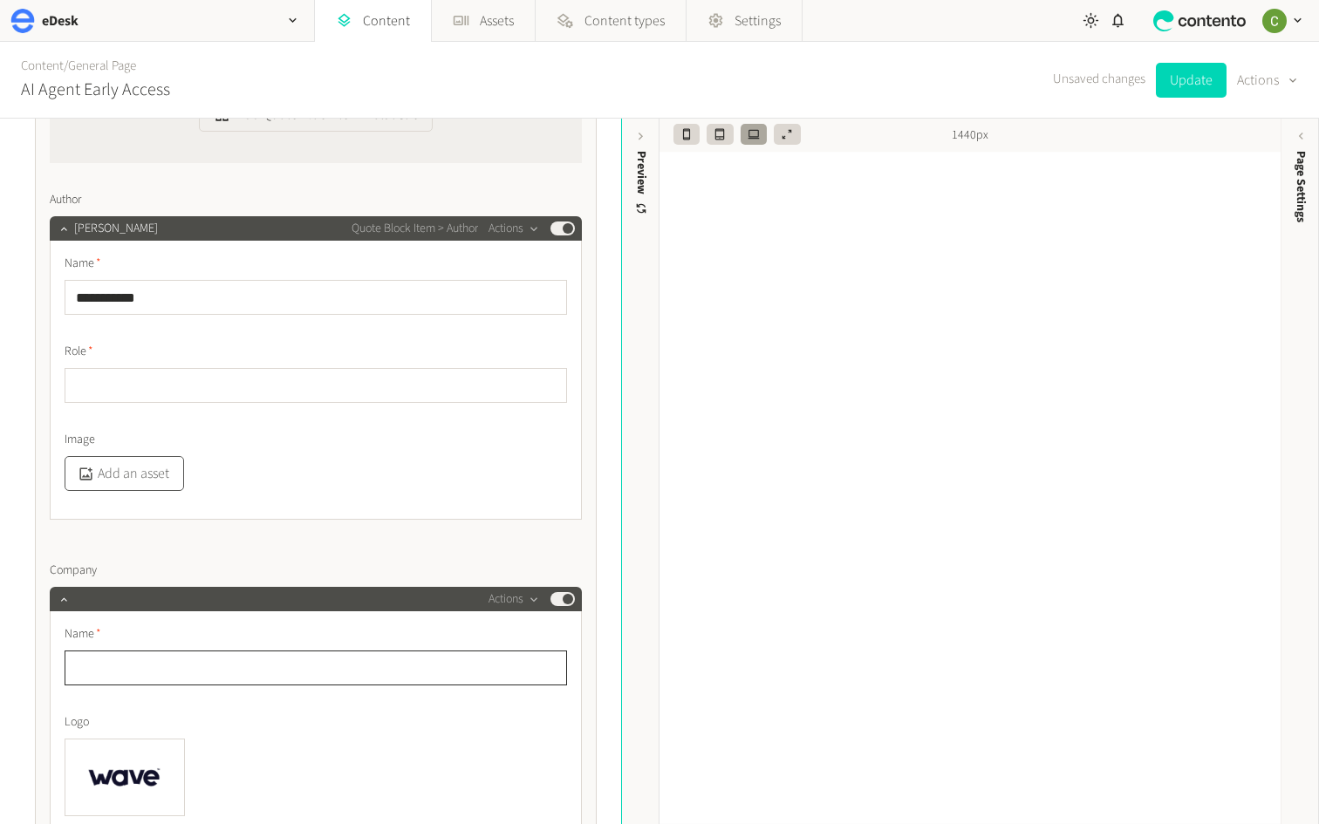
scroll to position [949, 0]
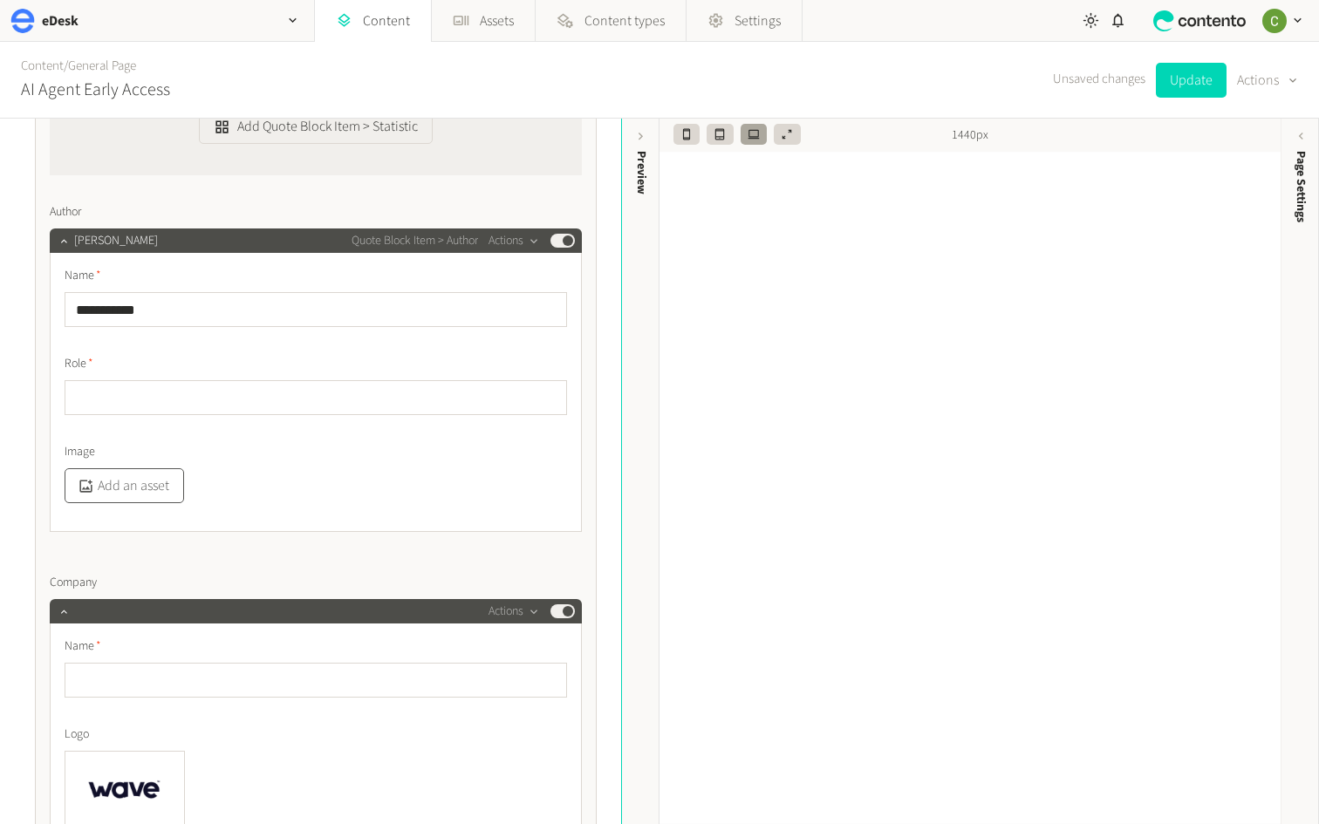
click at [129, 480] on button "Add an asset" at bounding box center [125, 485] width 120 height 35
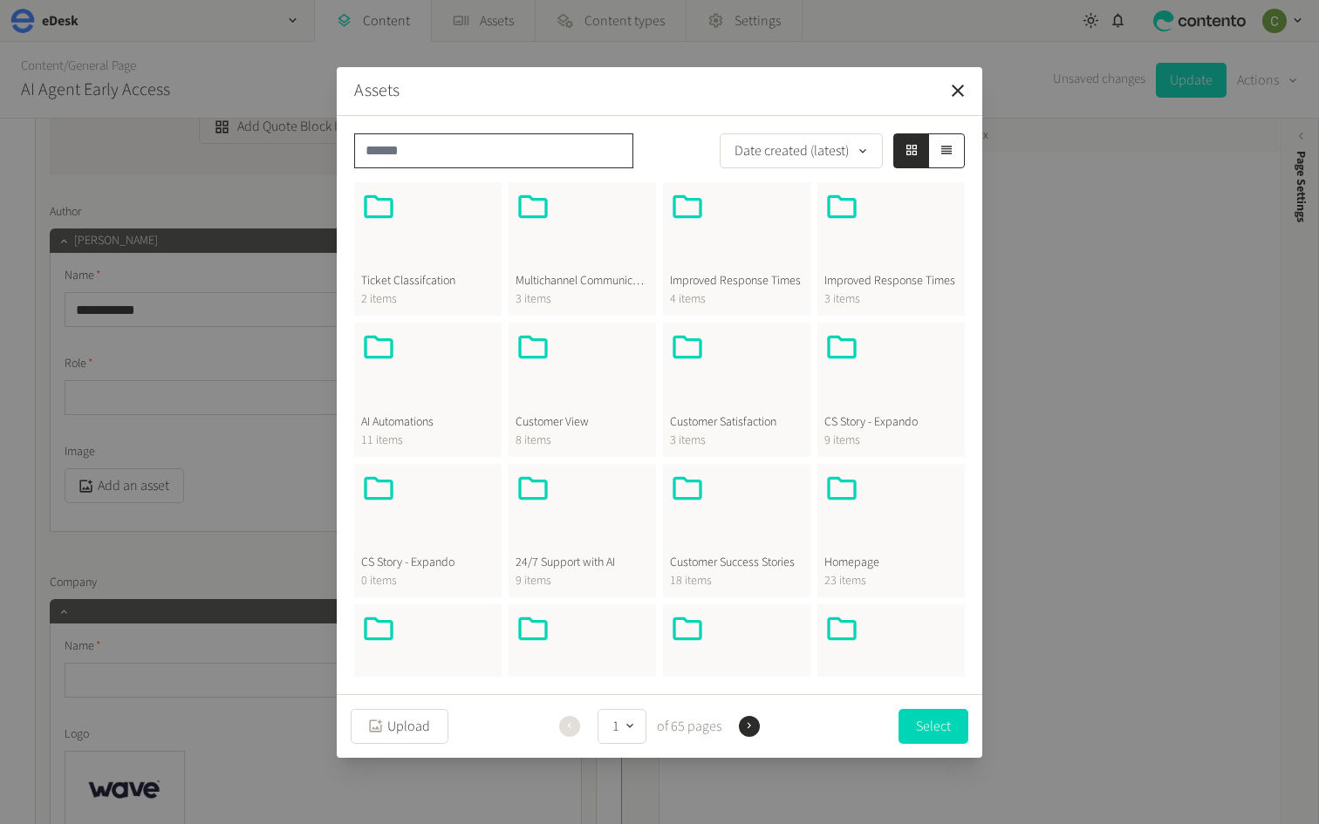
click at [472, 142] on input "text" at bounding box center [493, 150] width 279 height 35
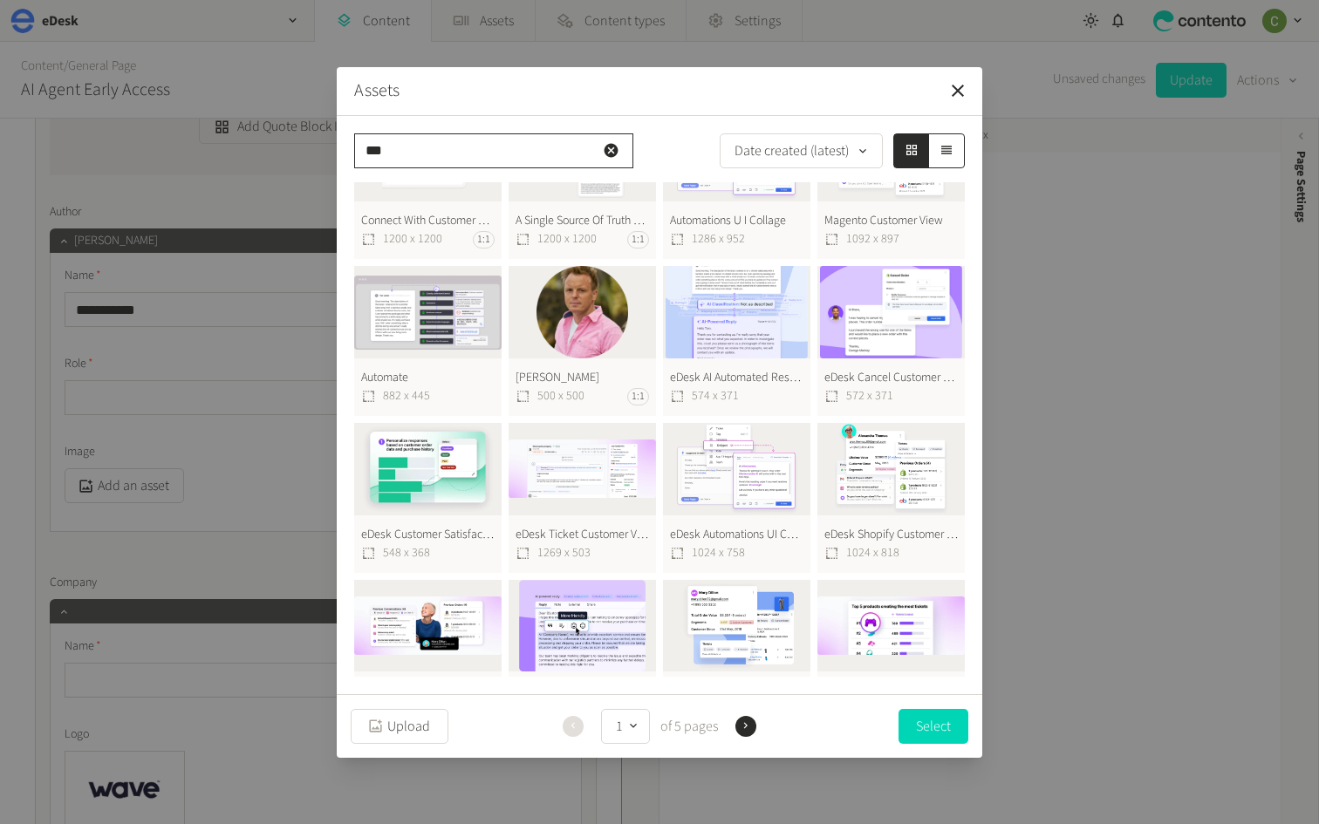
scroll to position [368, 0]
type input "***"
click at [596, 321] on button "[PERSON_NAME] 500 x 500 1:1" at bounding box center [582, 343] width 147 height 150
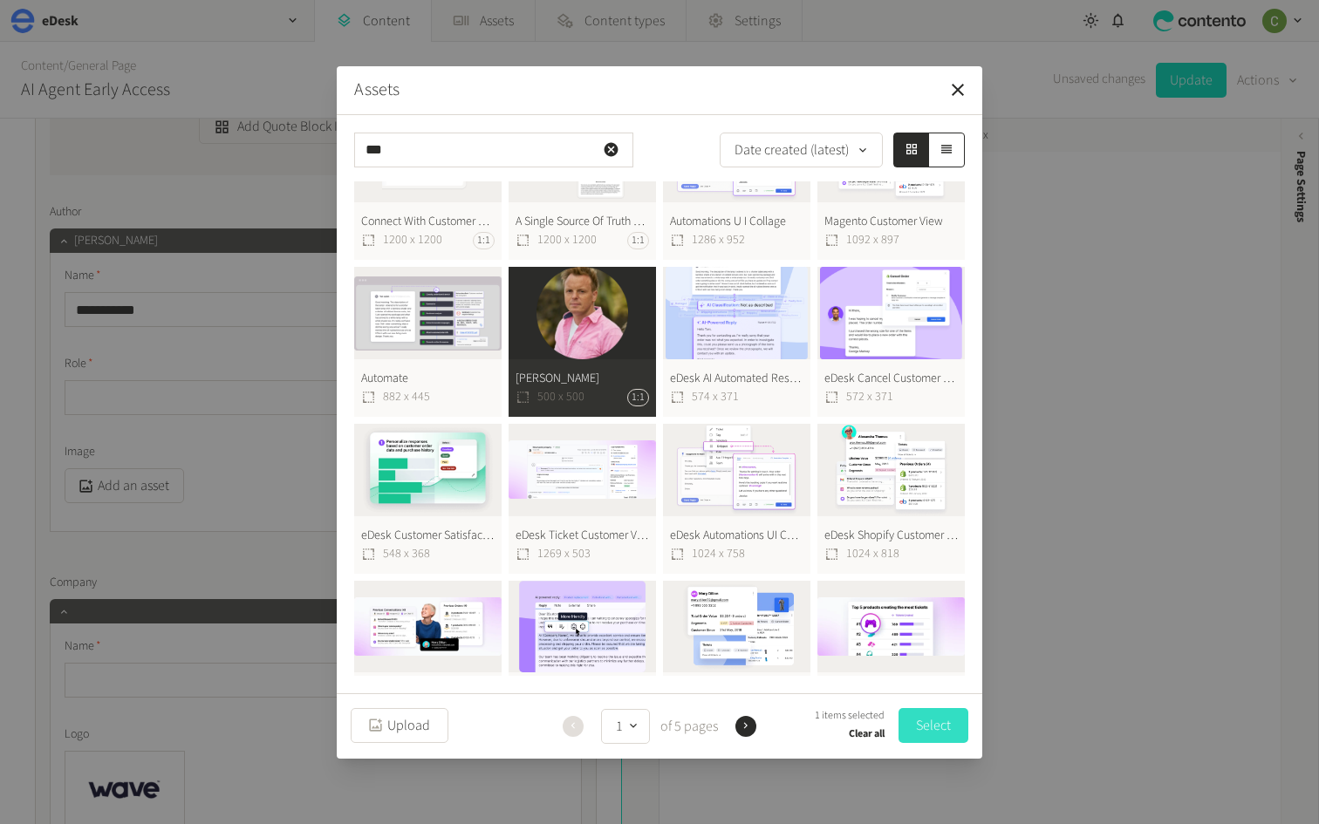
click at [930, 717] on button "Select" at bounding box center [934, 725] width 70 height 35
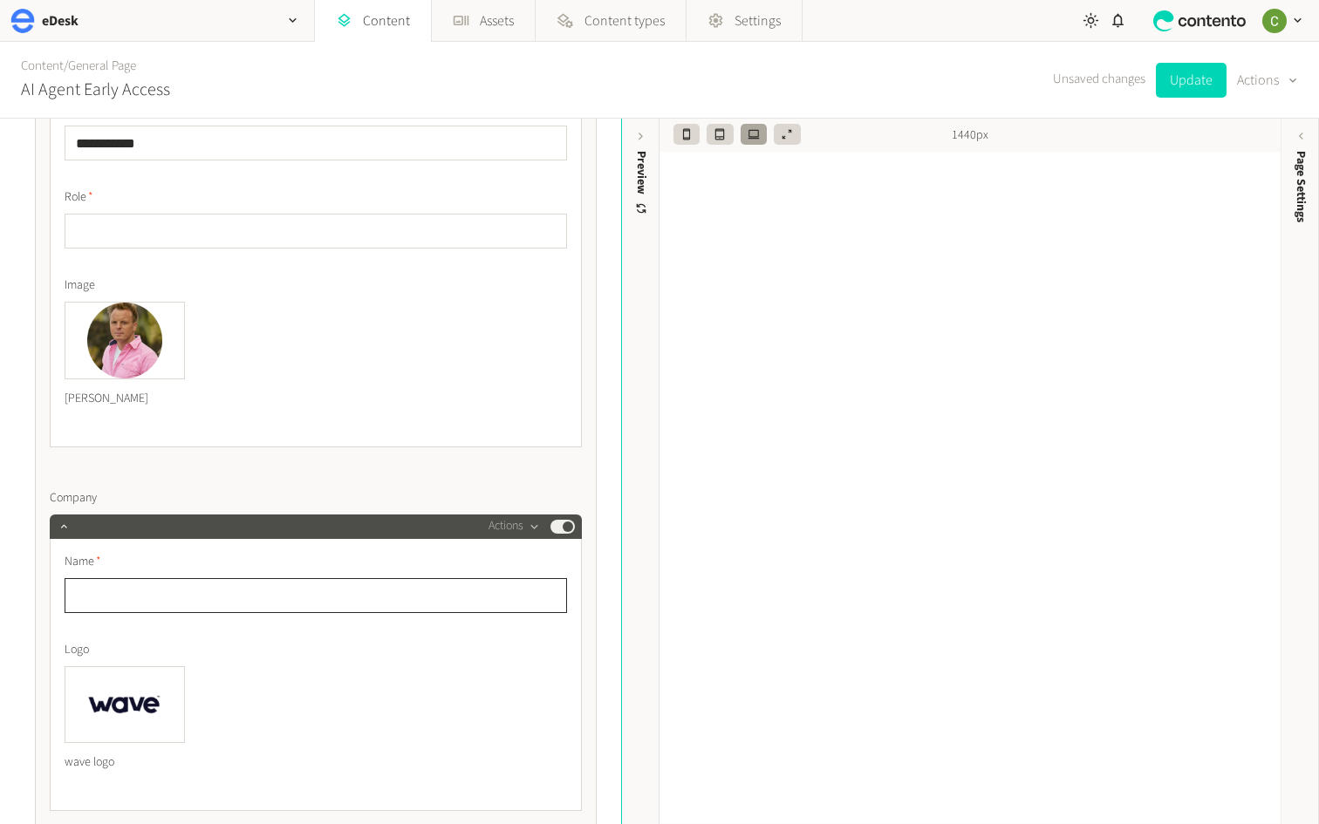
scroll to position [1144, 0]
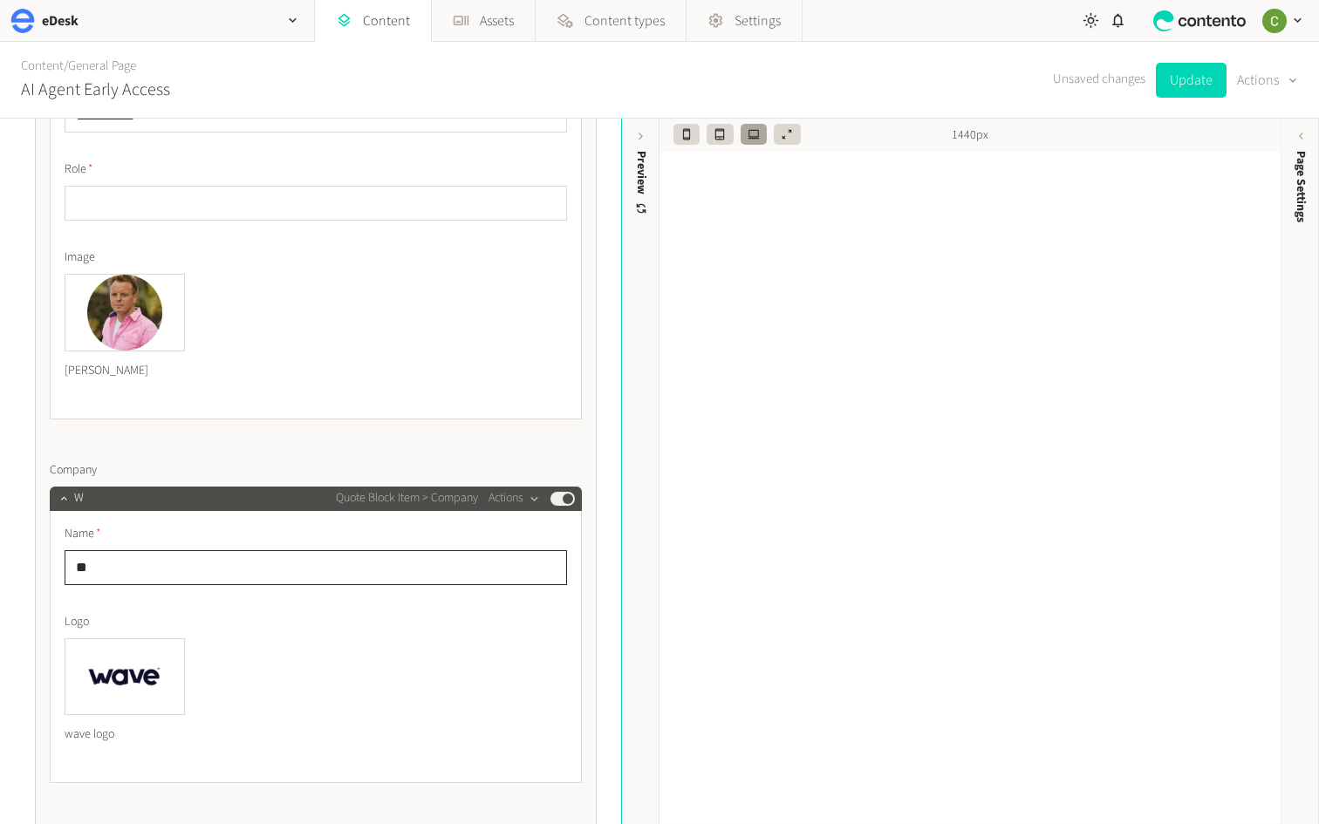
type input "*"
type input "****"
click at [55, 496] on button "button" at bounding box center [63, 497] width 21 height 21
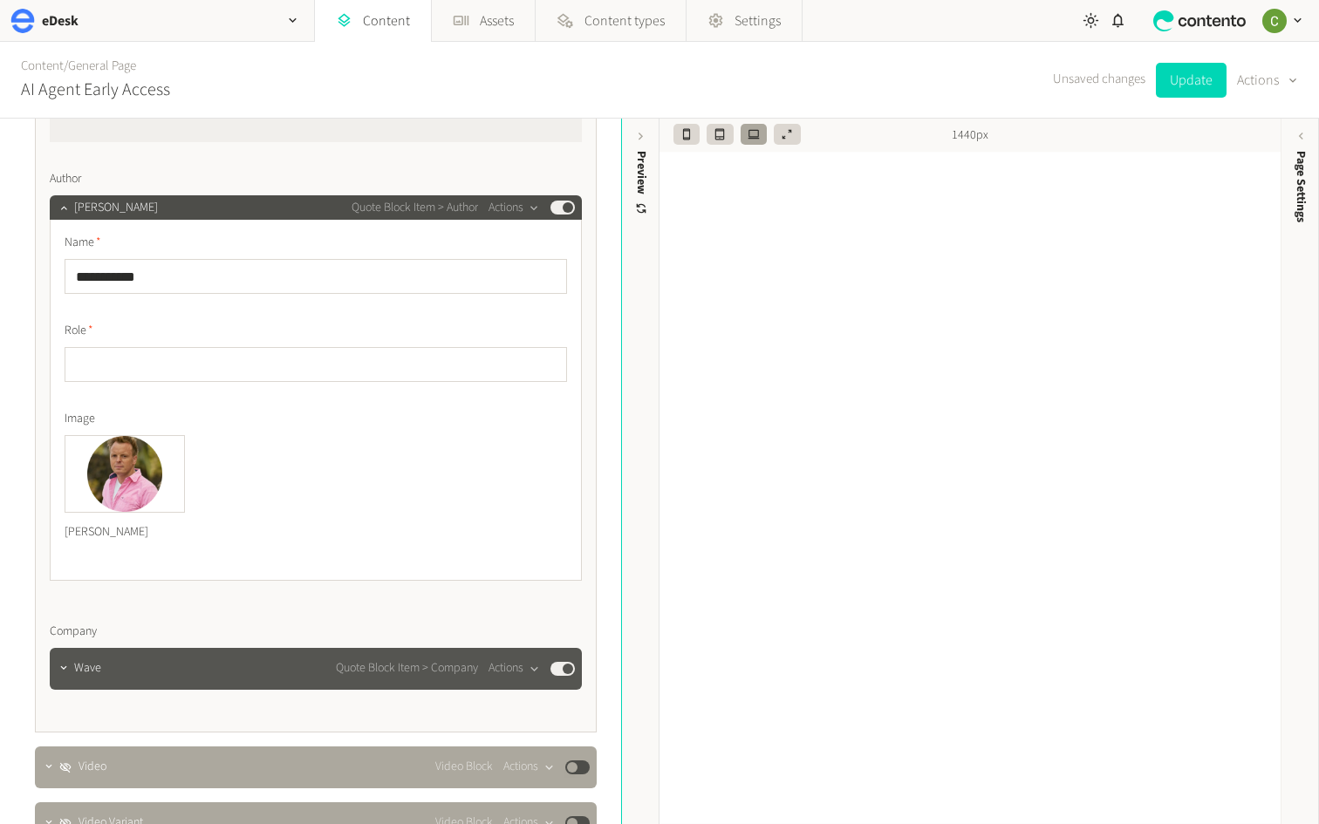
scroll to position [810, 0]
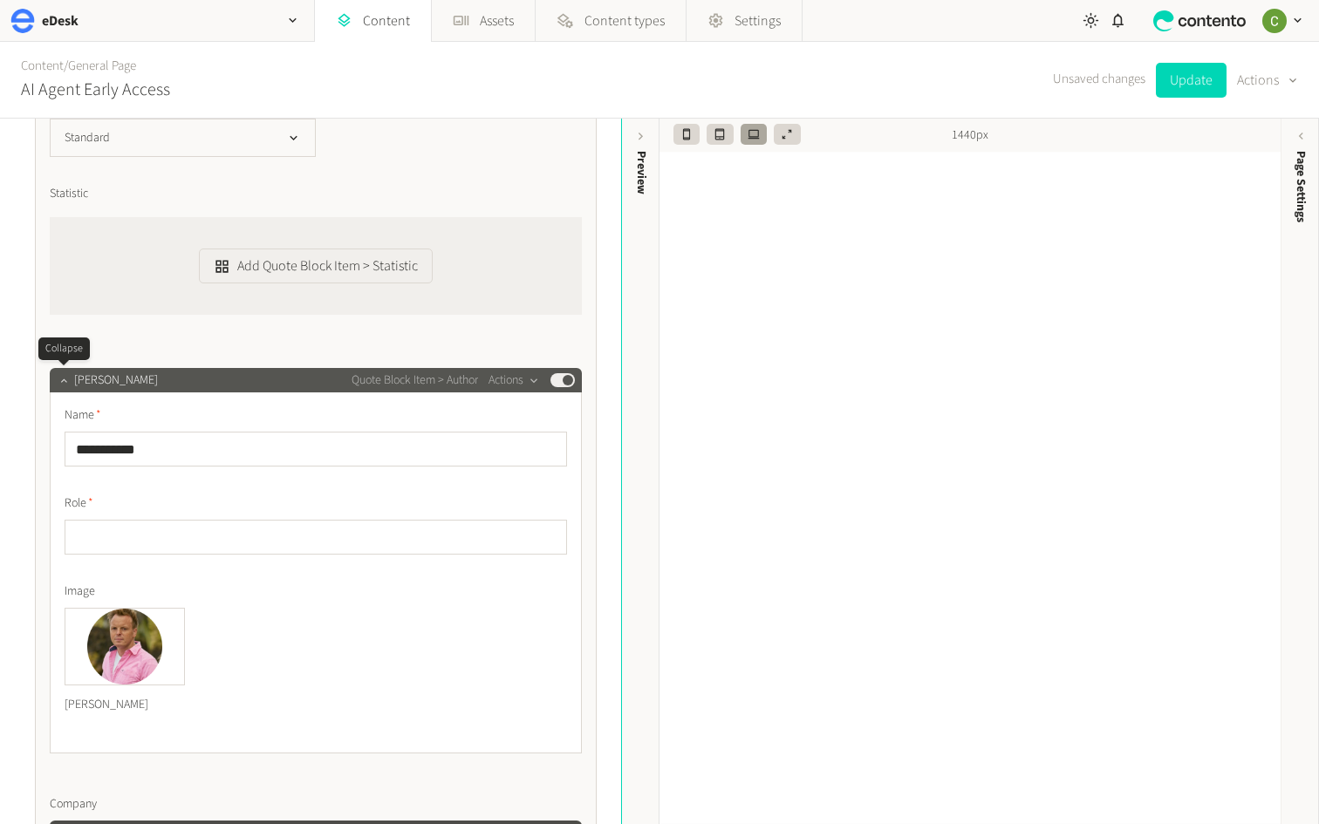
click at [61, 381] on icon "button" at bounding box center [63, 380] width 6 height 3
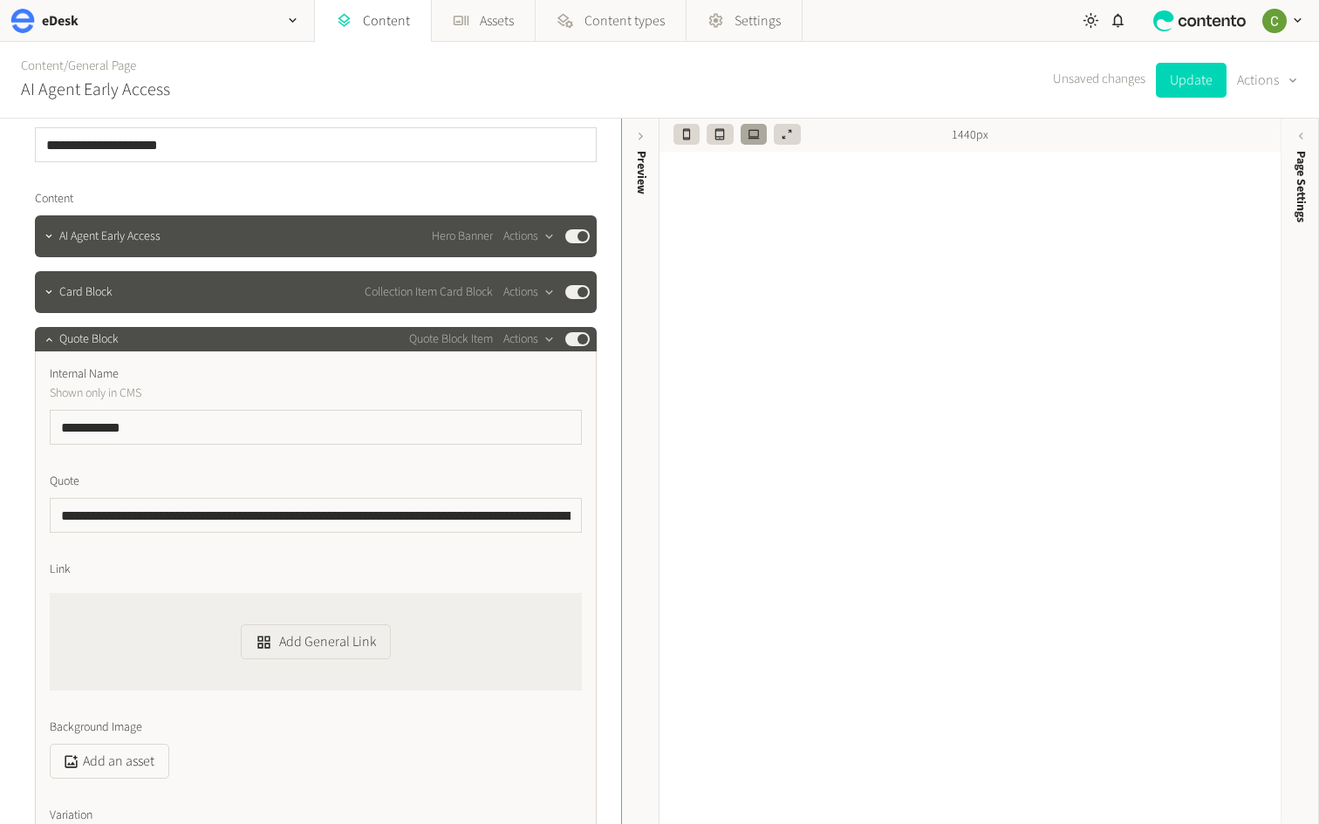
scroll to position [98, 0]
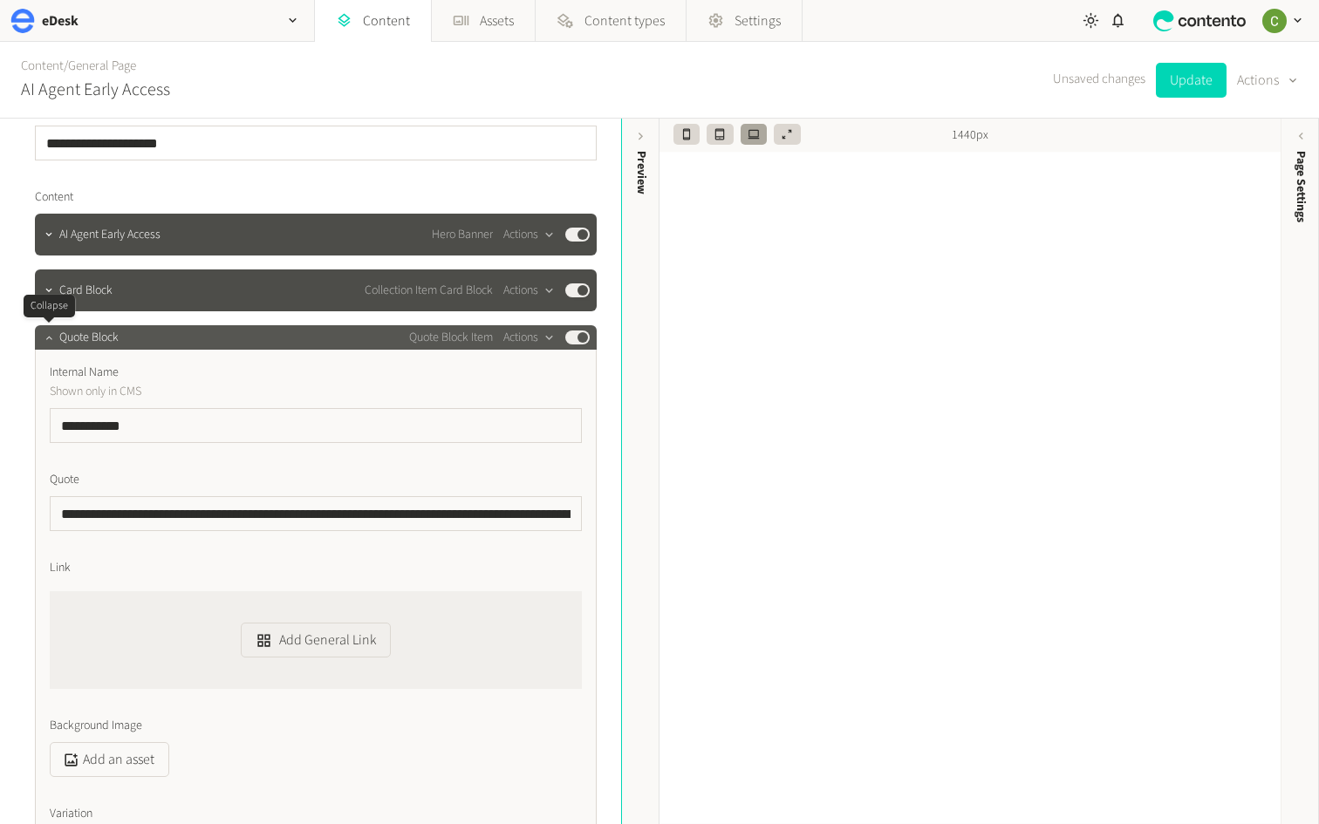
click at [50, 343] on icon "button" at bounding box center [49, 337] width 12 height 12
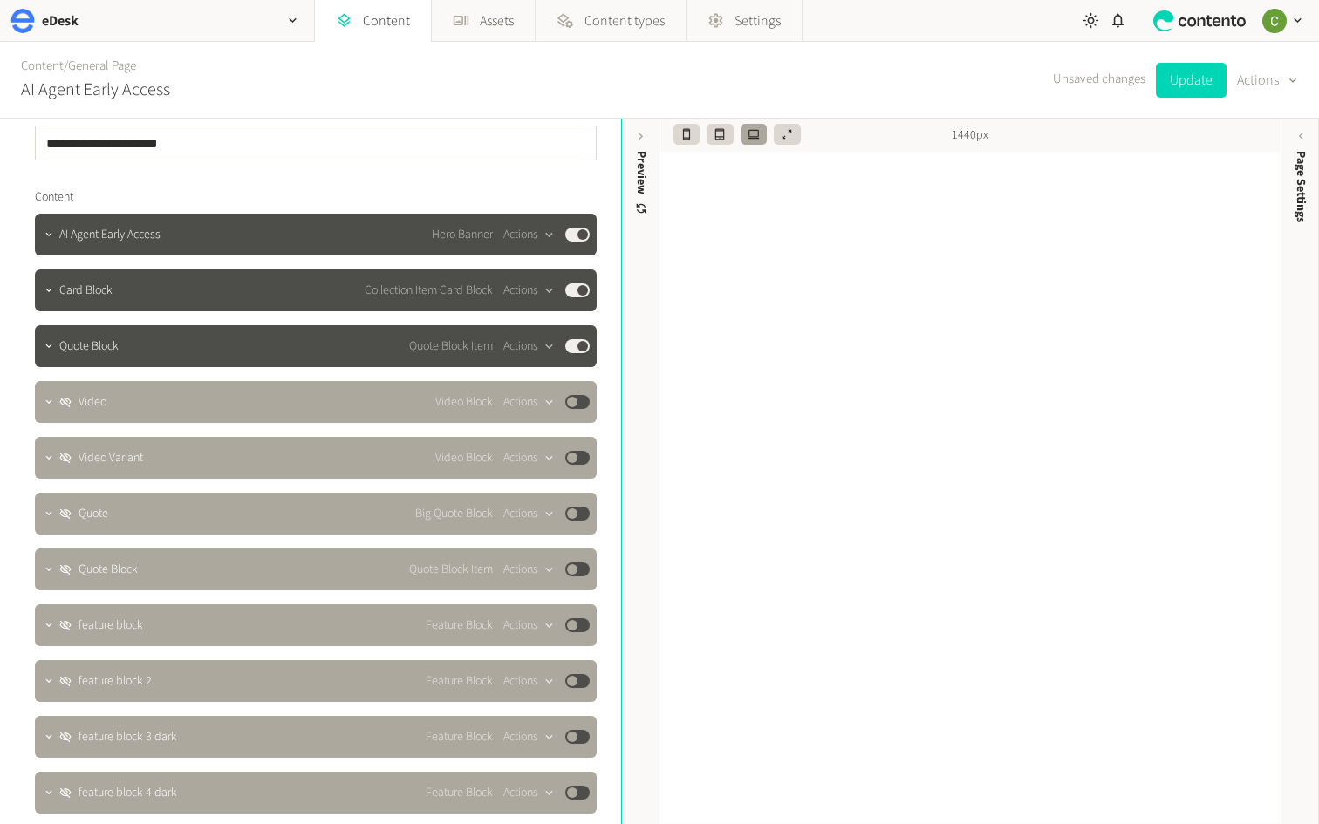
scroll to position [22, 0]
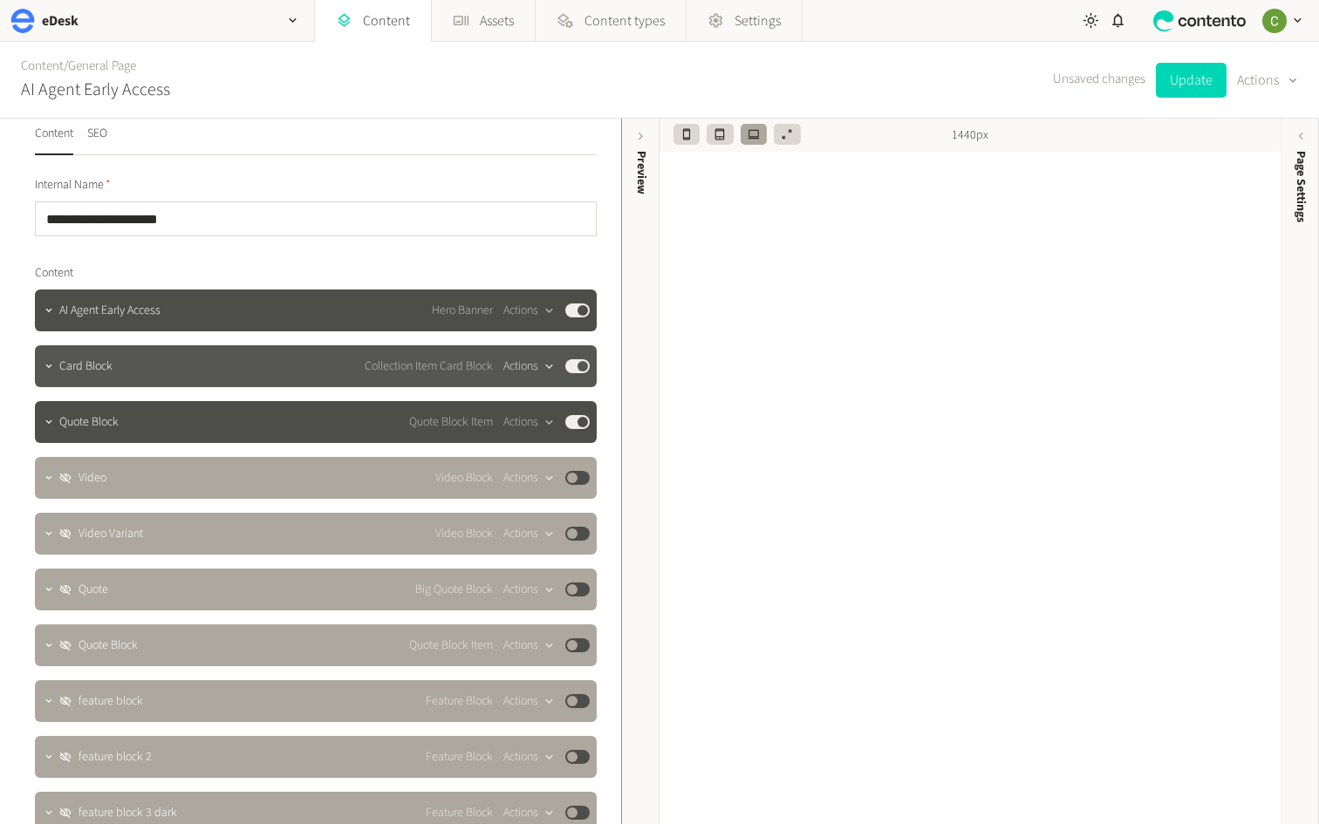
click at [528, 366] on button "Actions" at bounding box center [528, 366] width 51 height 21
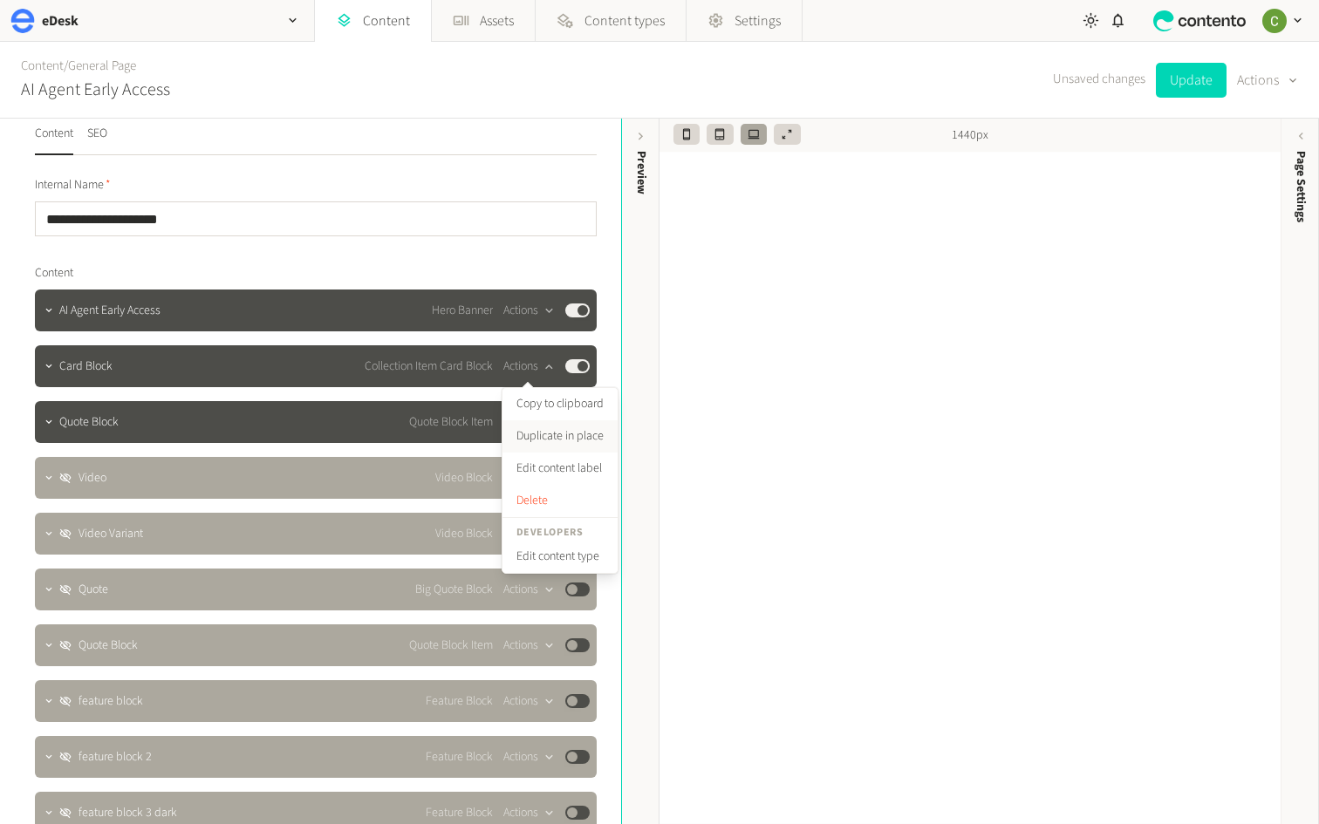
click at [523, 432] on button "Duplicate in place" at bounding box center [559, 436] width 115 height 32
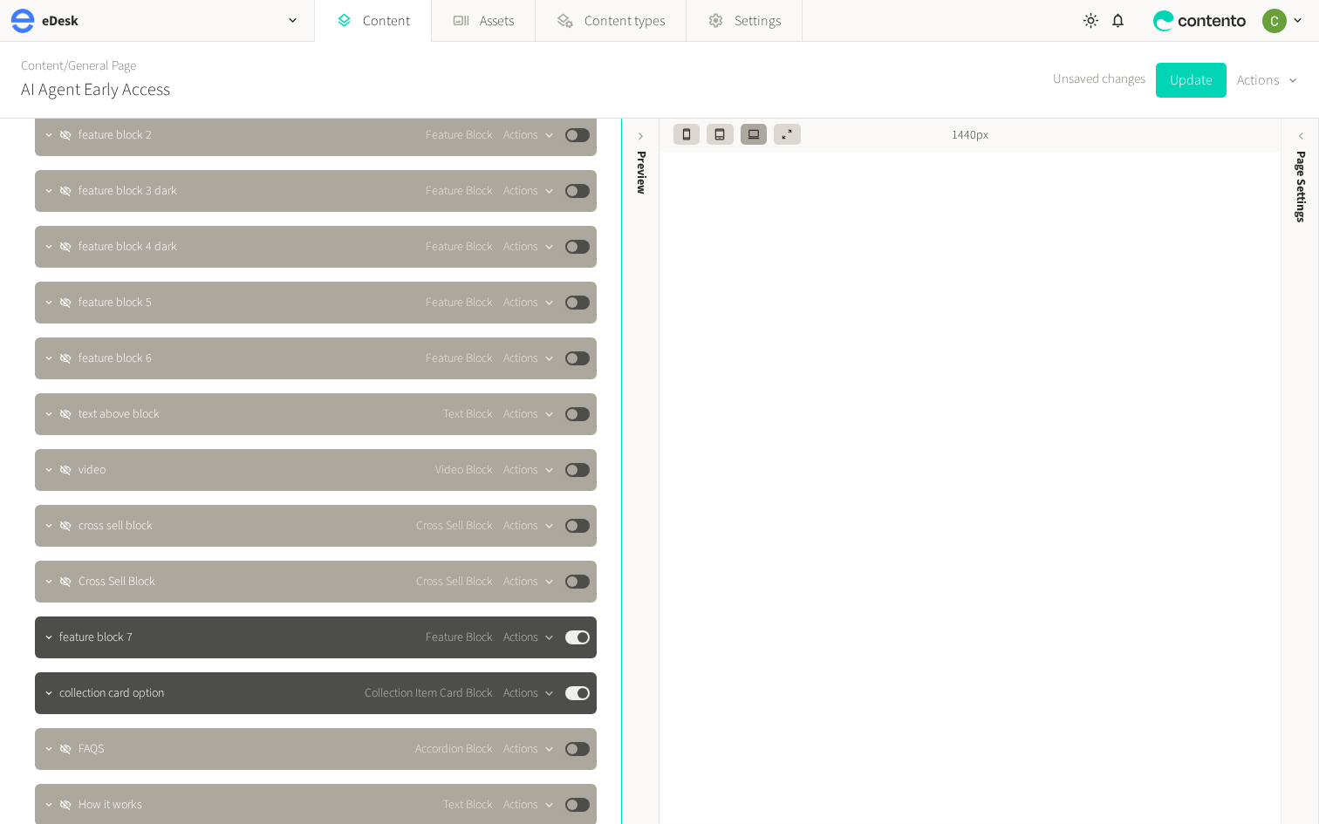
scroll to position [859, 0]
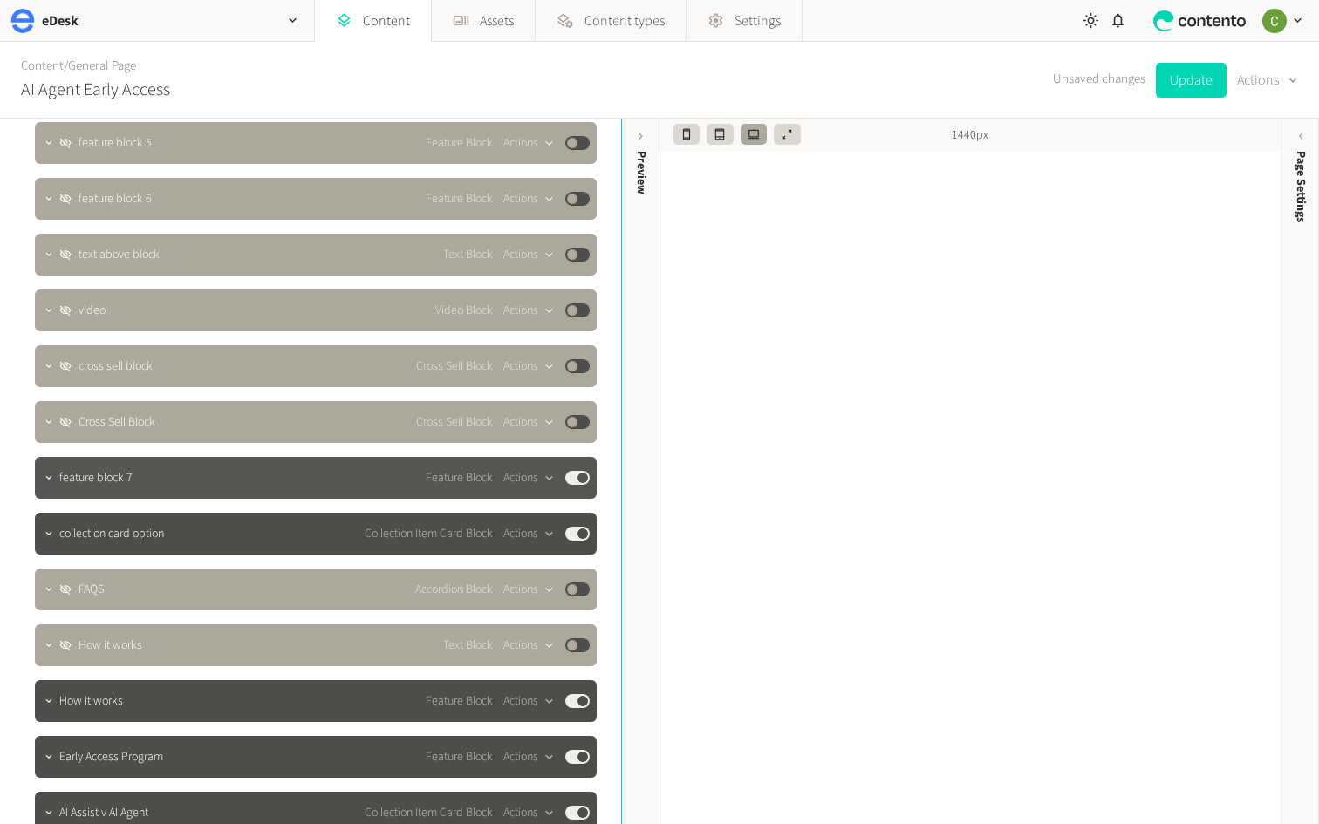
click at [578, 482] on button "Published" at bounding box center [577, 478] width 24 height 14
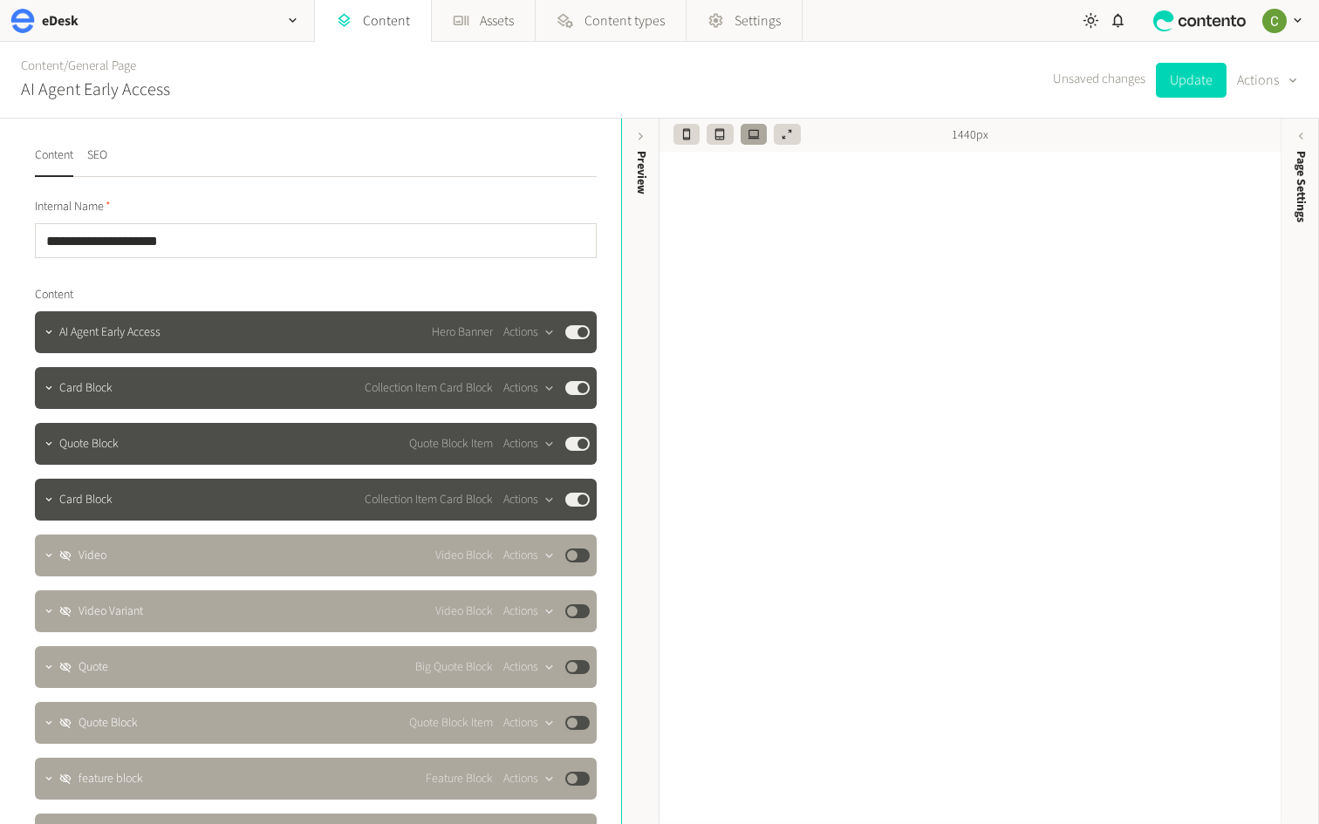
scroll to position [1, 0]
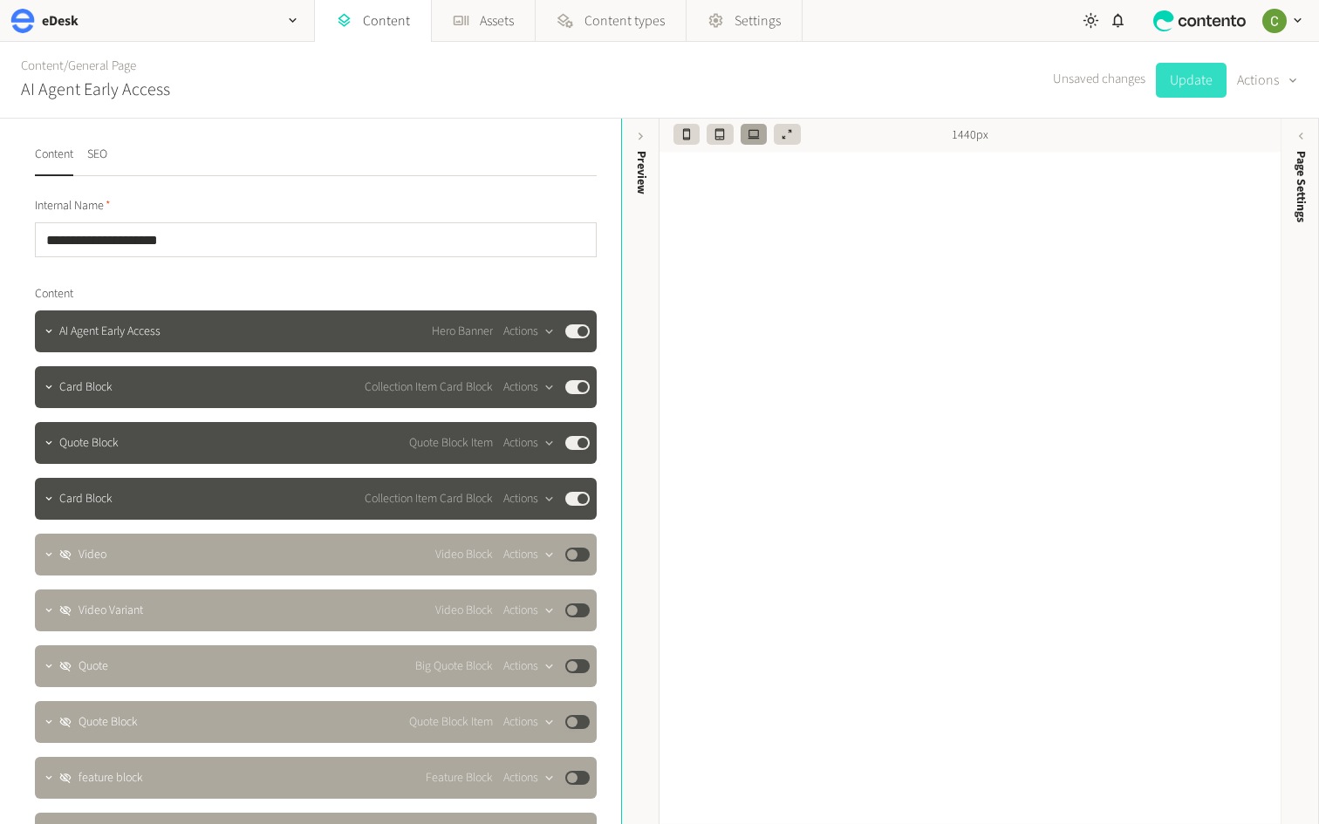
click at [1195, 63] on button "Update" at bounding box center [1191, 80] width 71 height 35
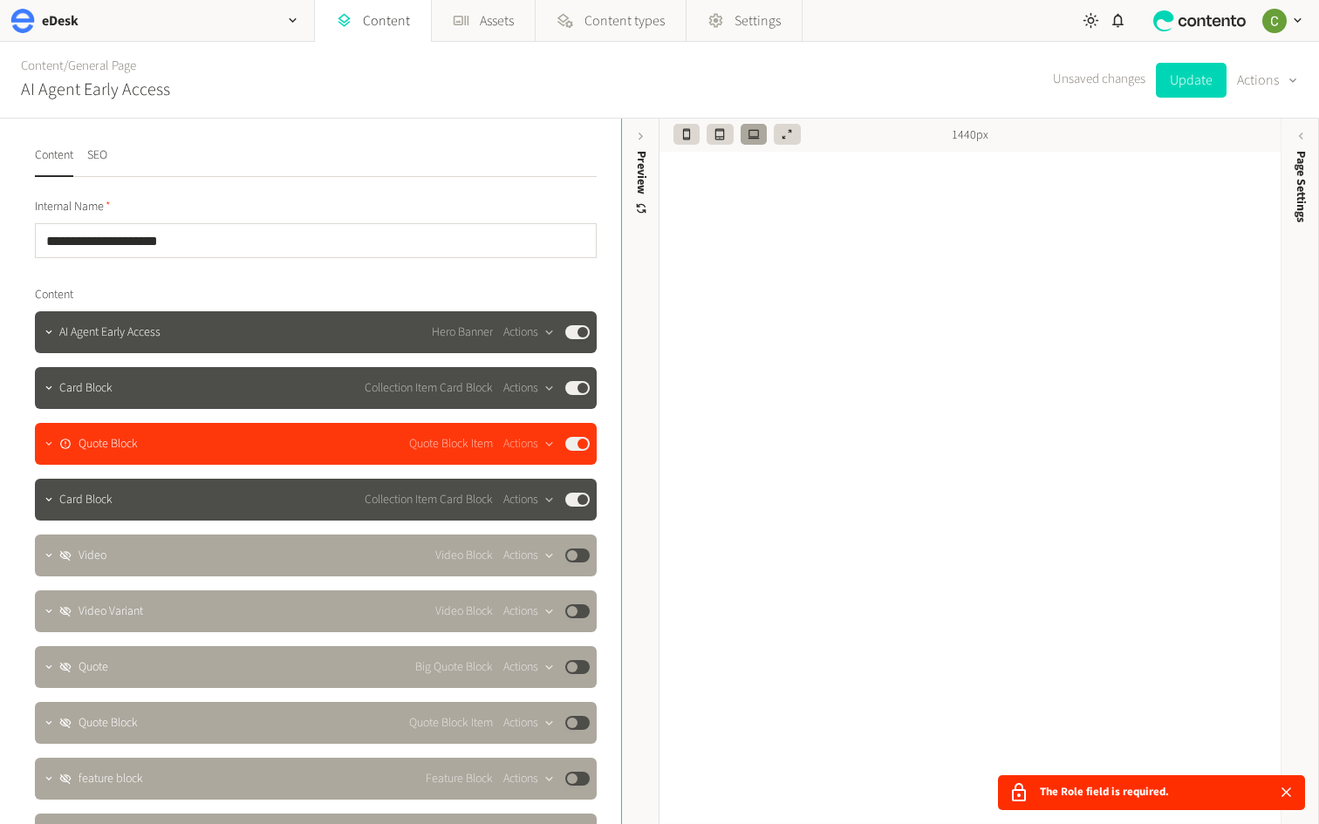
click at [48, 449] on icon "button" at bounding box center [49, 444] width 12 height 12
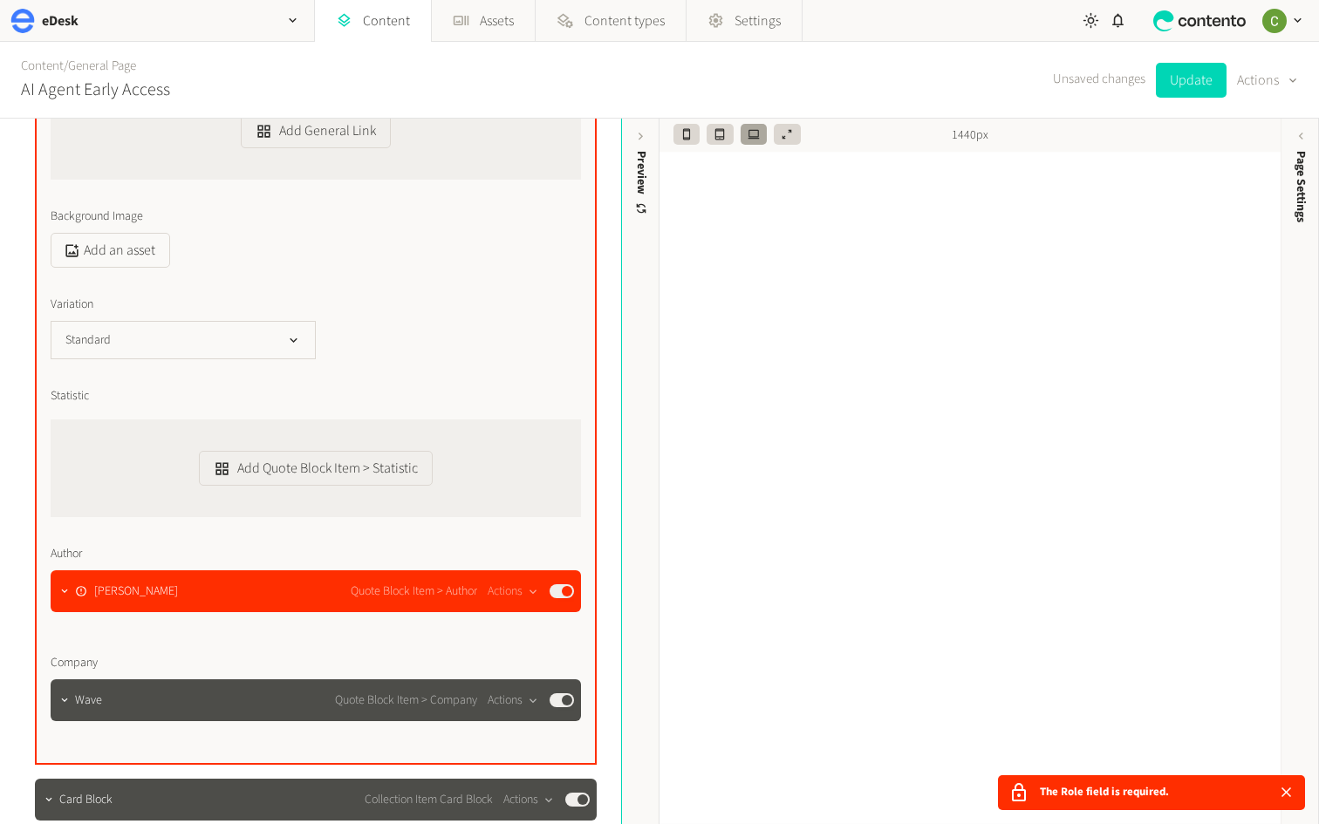
scroll to position [610, 0]
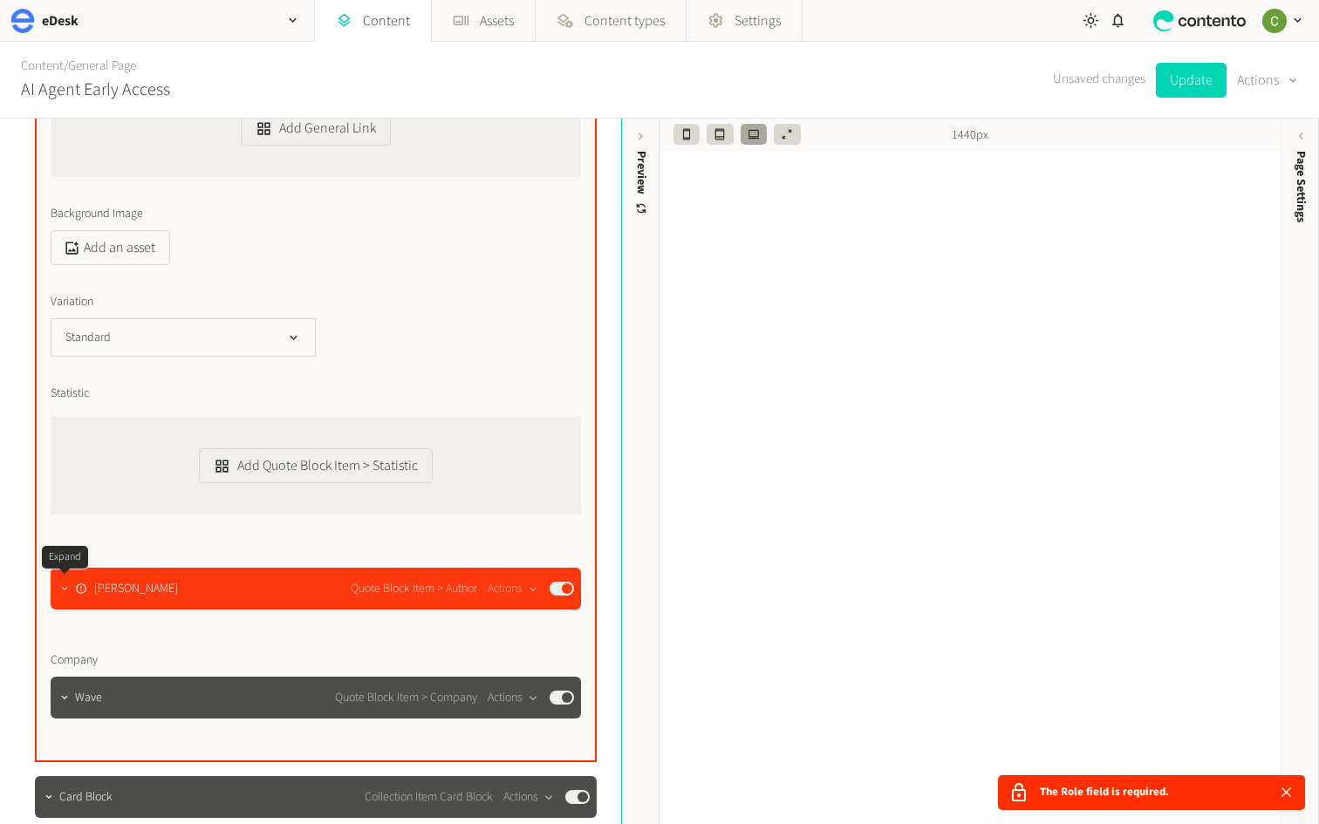
click at [62, 594] on icon "button" at bounding box center [64, 589] width 12 height 12
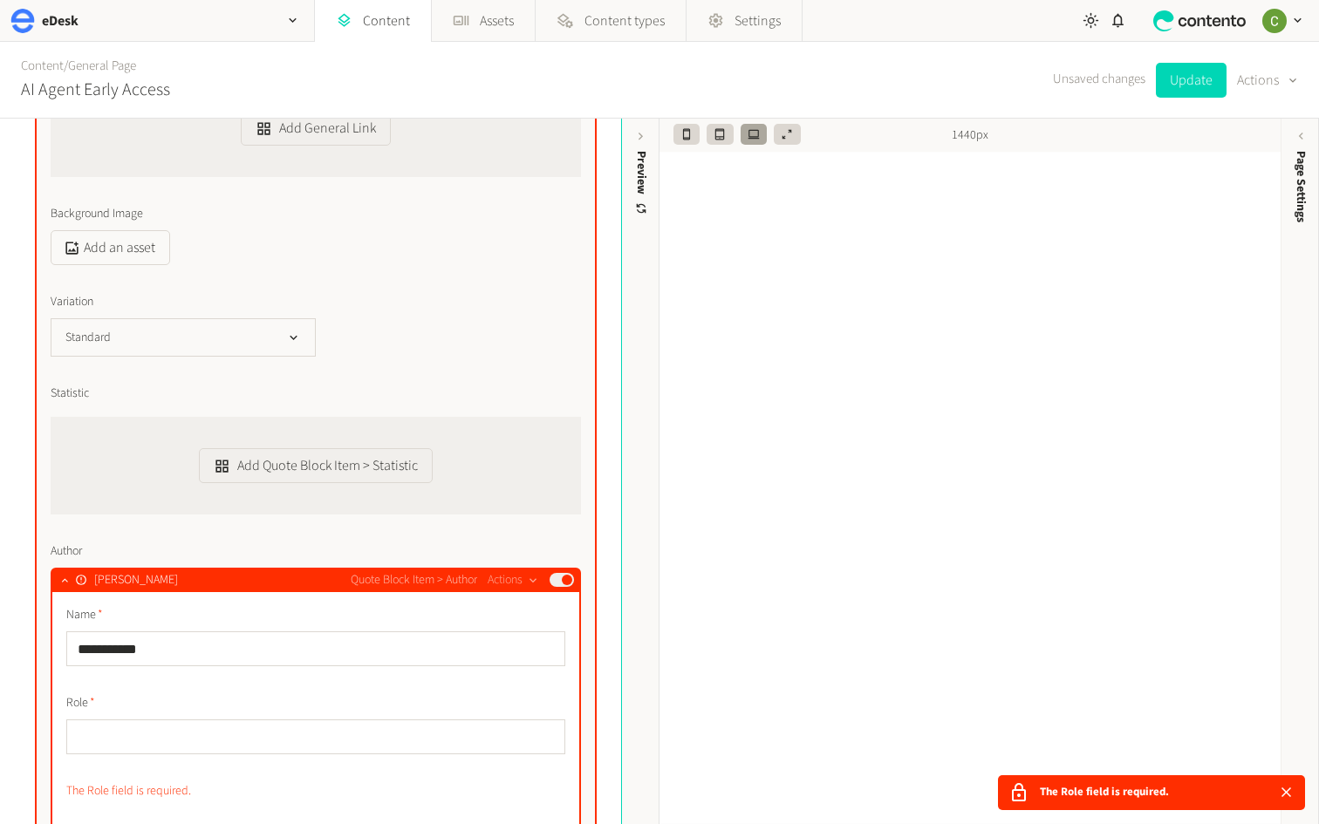
scroll to position [789, 0]
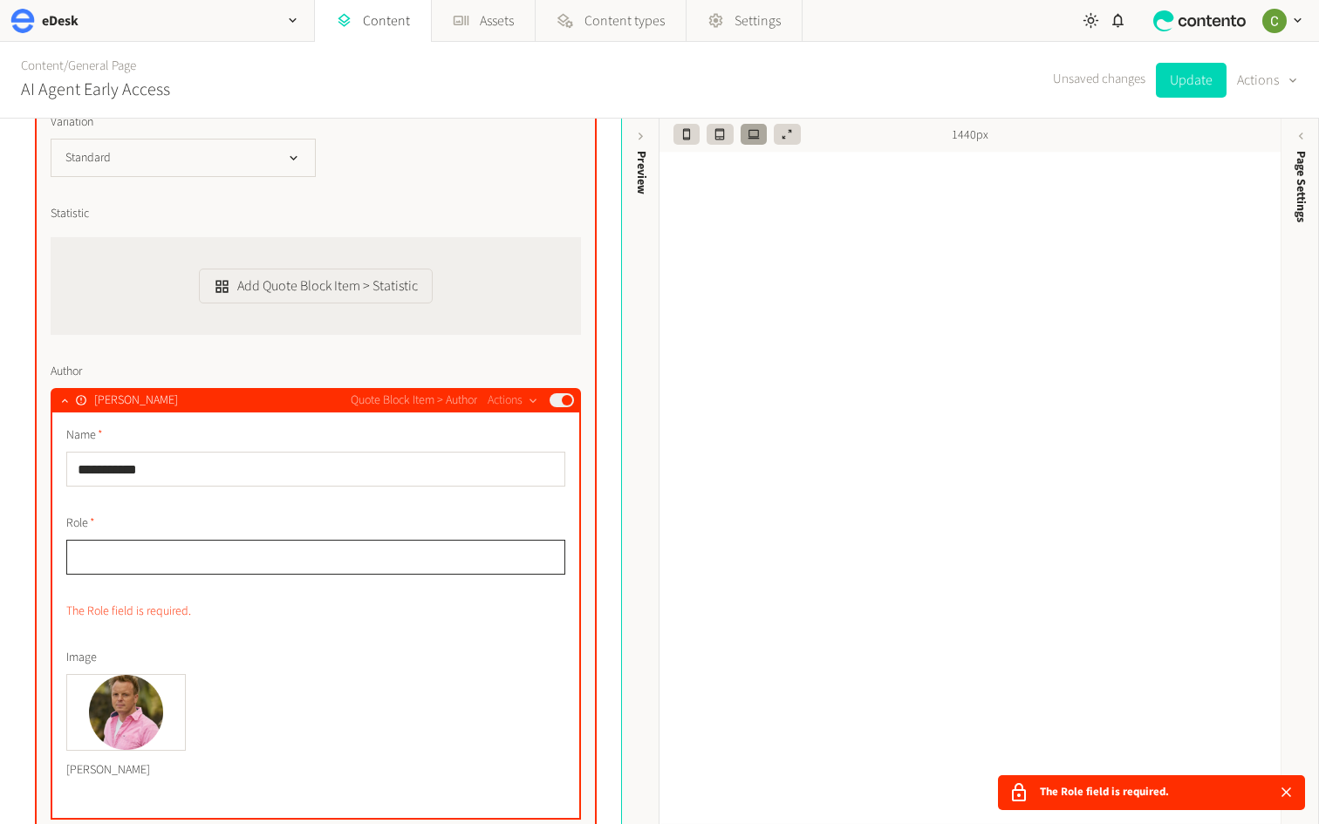
click at [122, 552] on input "text" at bounding box center [315, 557] width 499 height 35
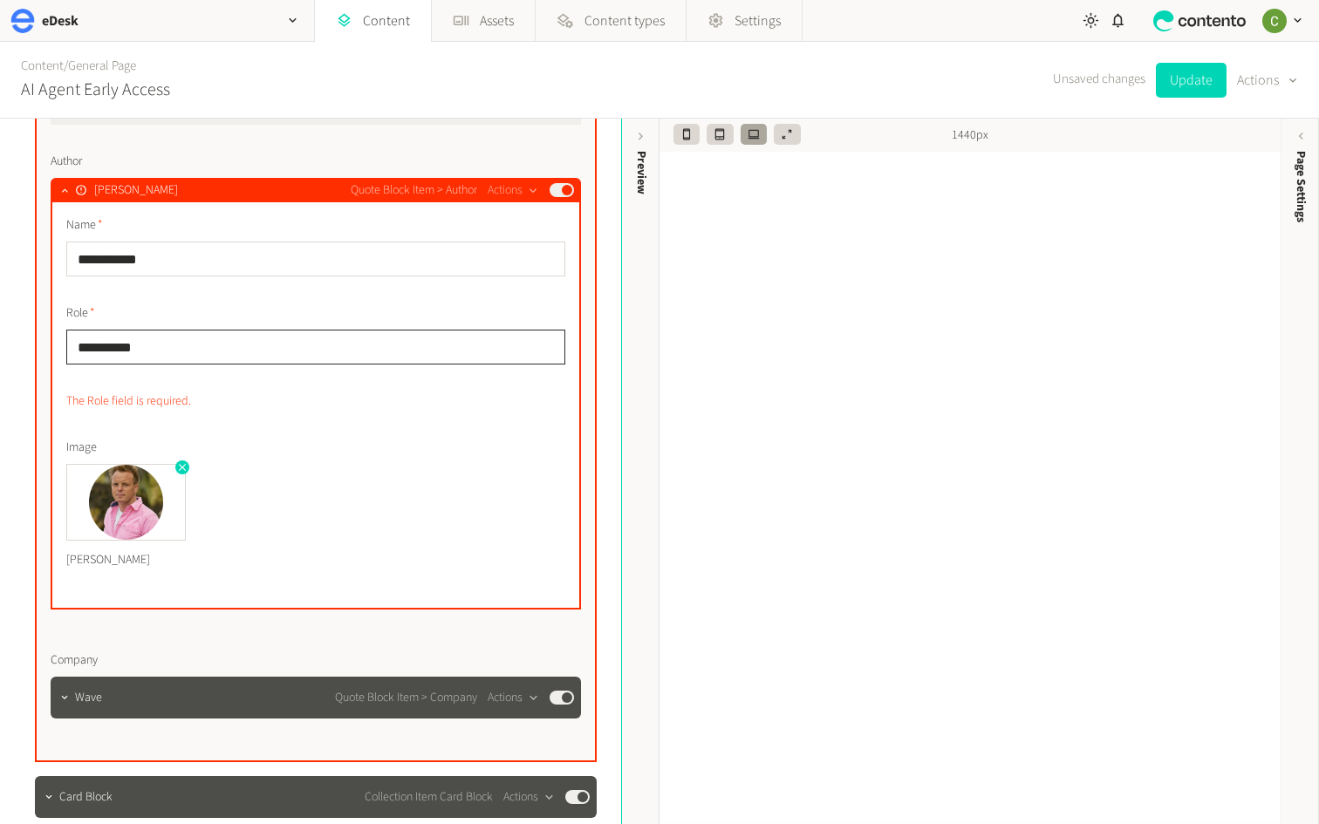
scroll to position [1001, 0]
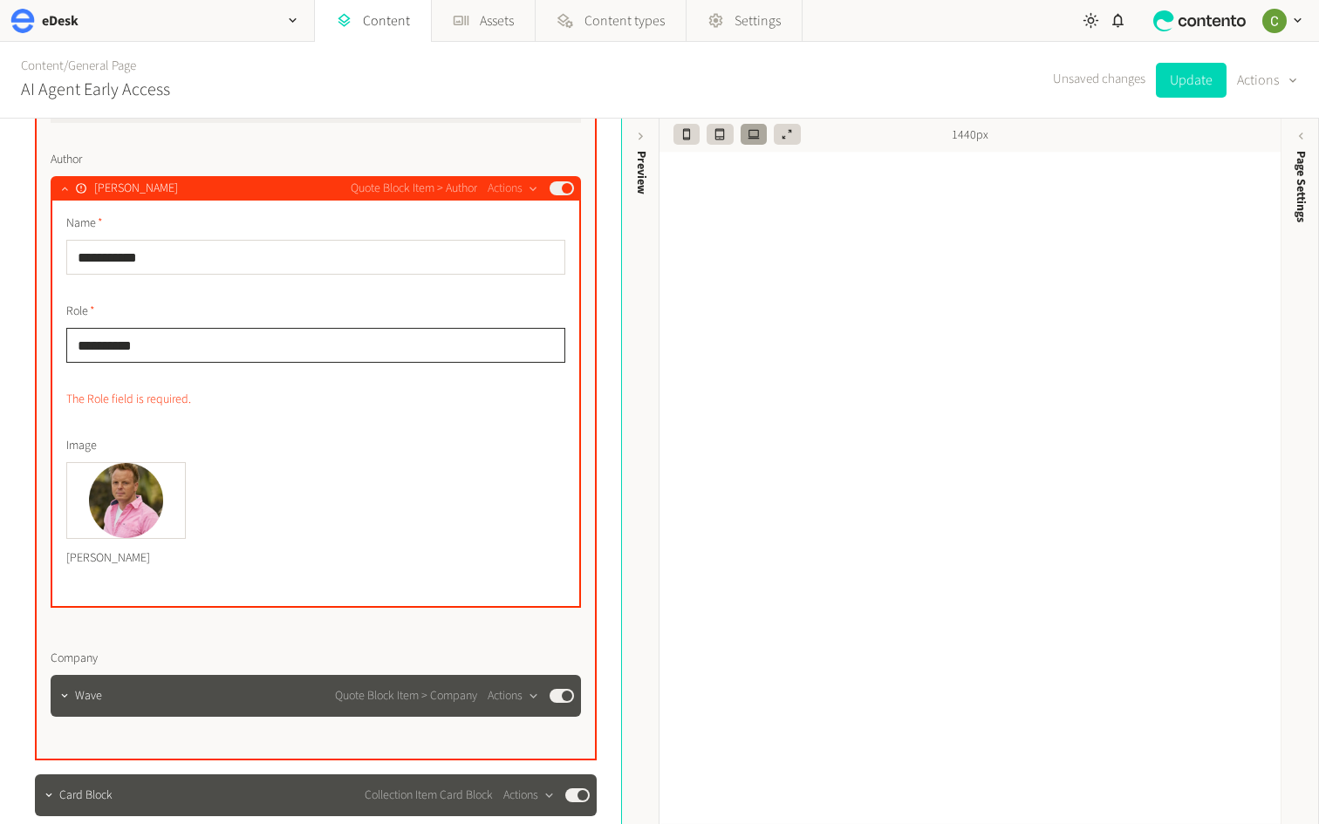
type input "**********"
click at [60, 191] on icon "button" at bounding box center [64, 188] width 12 height 12
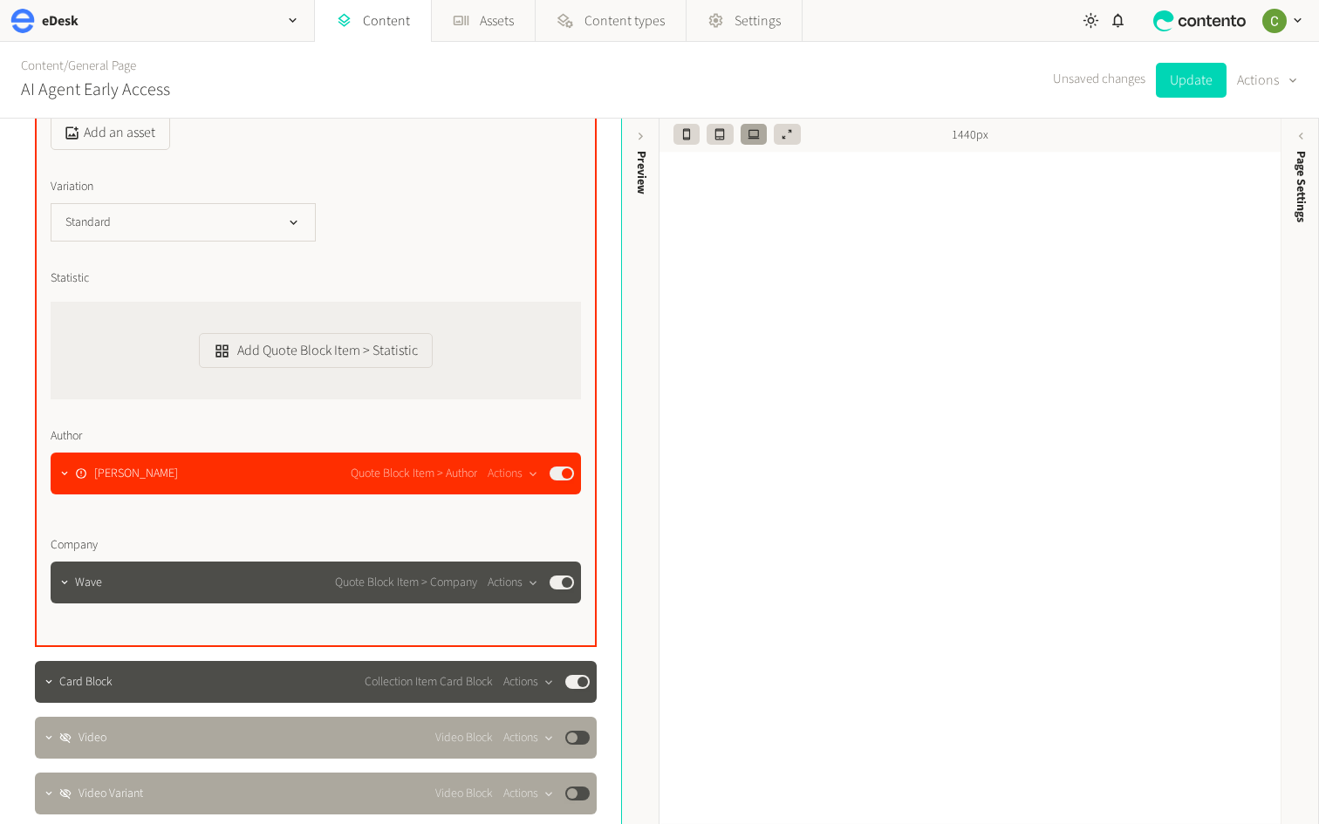
scroll to position [653, 0]
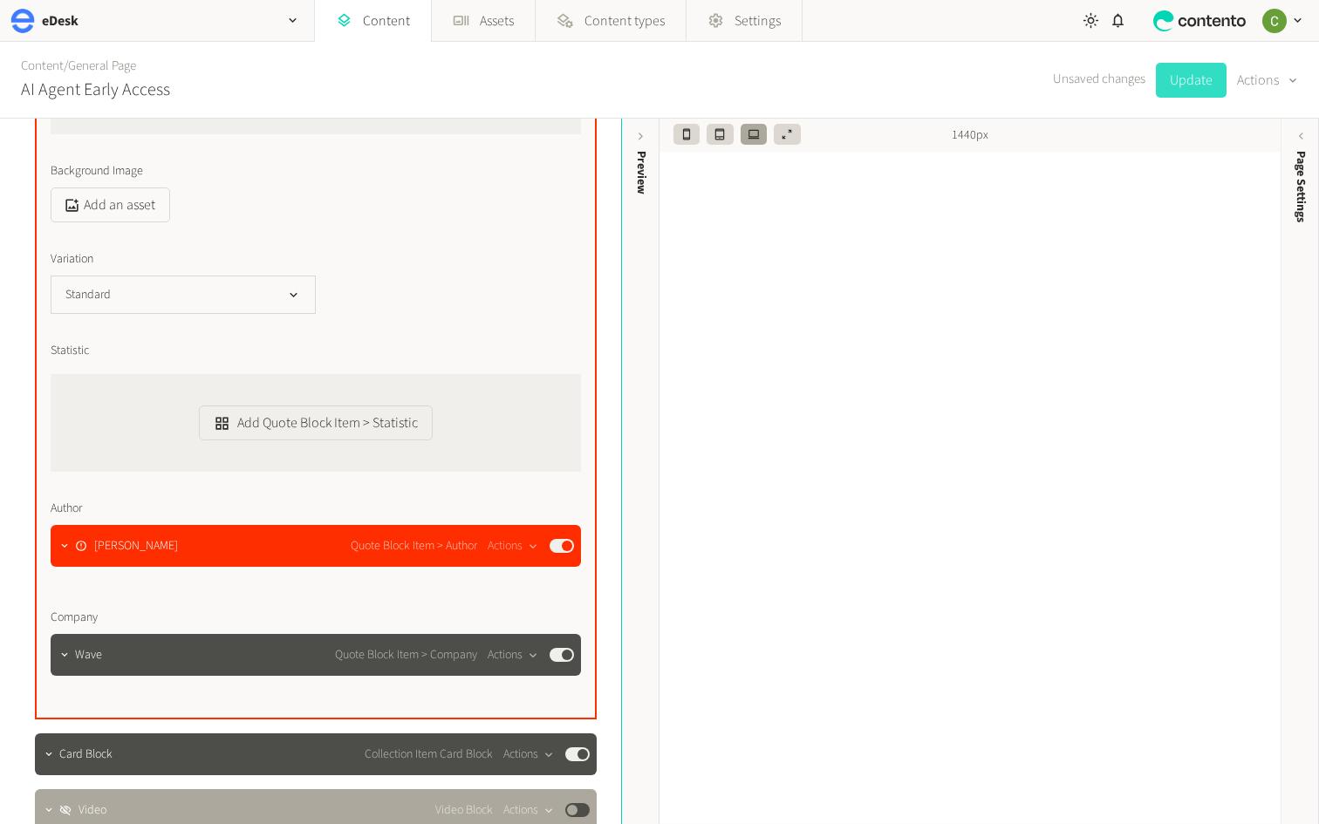
click at [1187, 77] on button "Update" at bounding box center [1191, 80] width 71 height 35
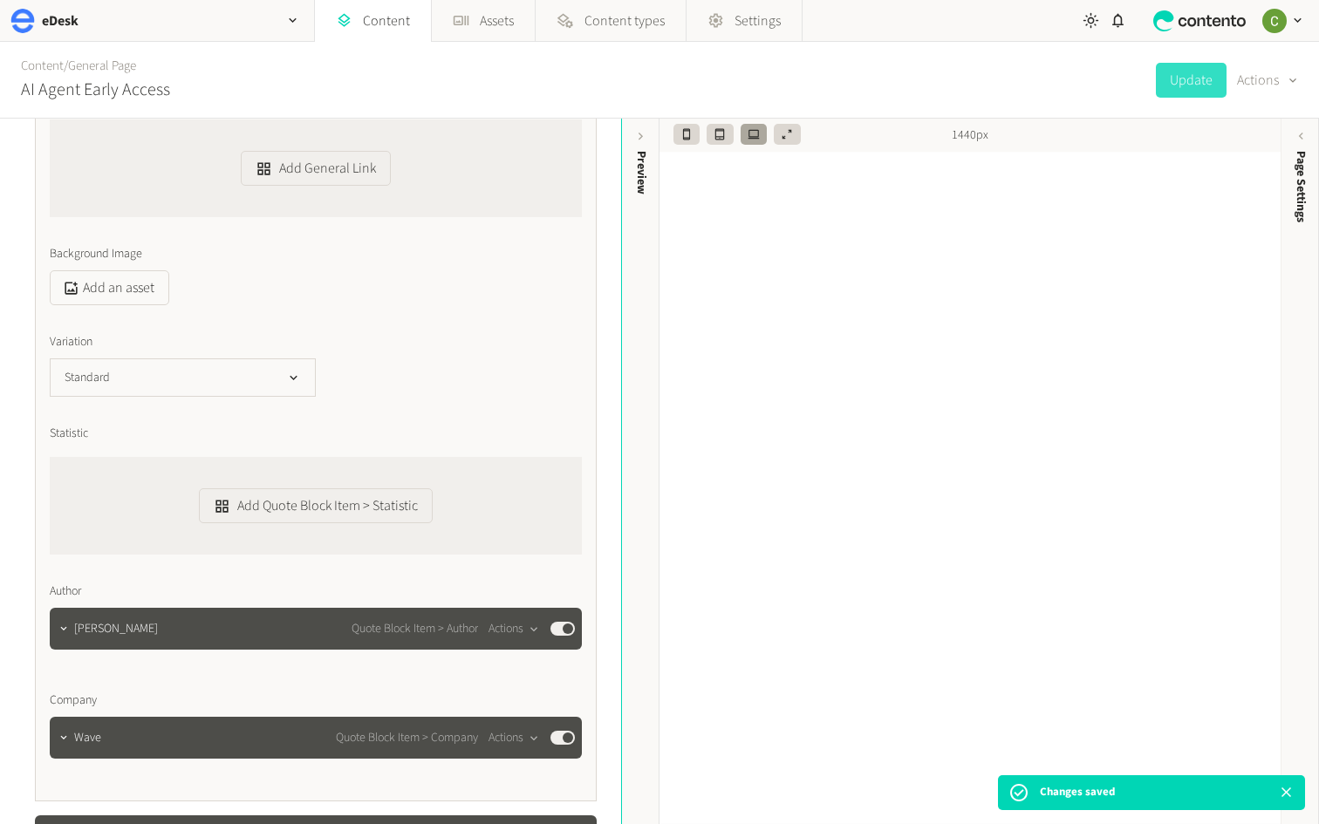
scroll to position [81, 0]
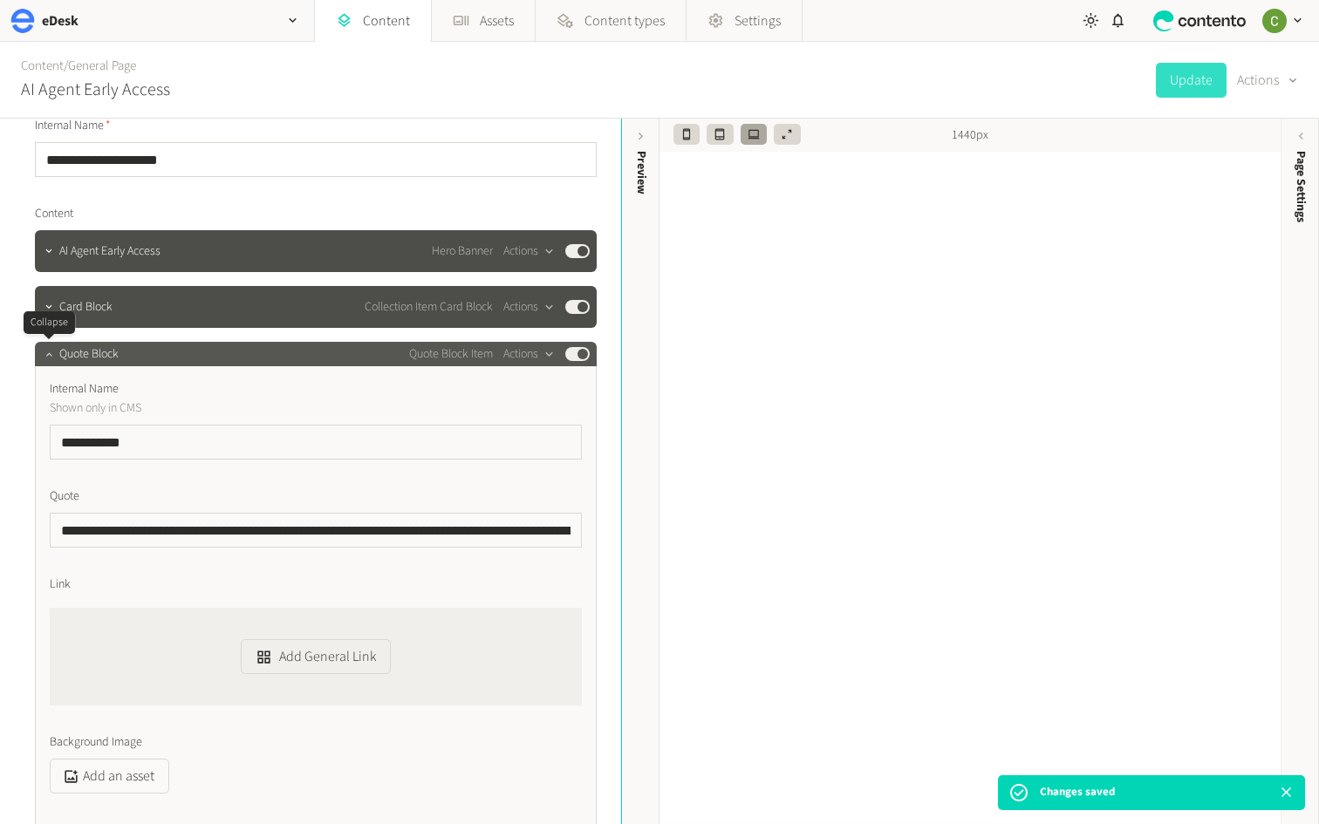
click at [52, 353] on icon "button" at bounding box center [49, 354] width 12 height 12
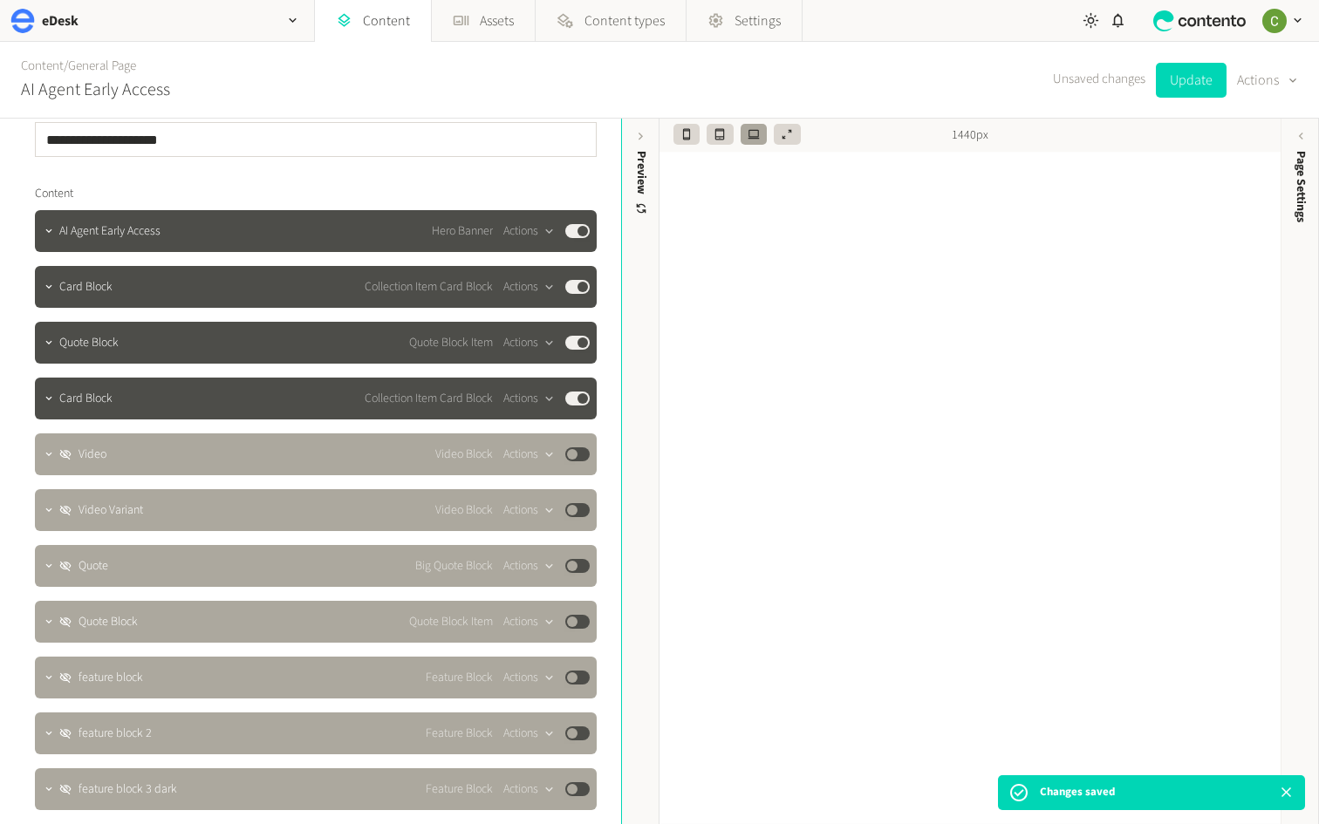
scroll to position [101, 0]
click at [44, 399] on icon "button" at bounding box center [49, 399] width 12 height 12
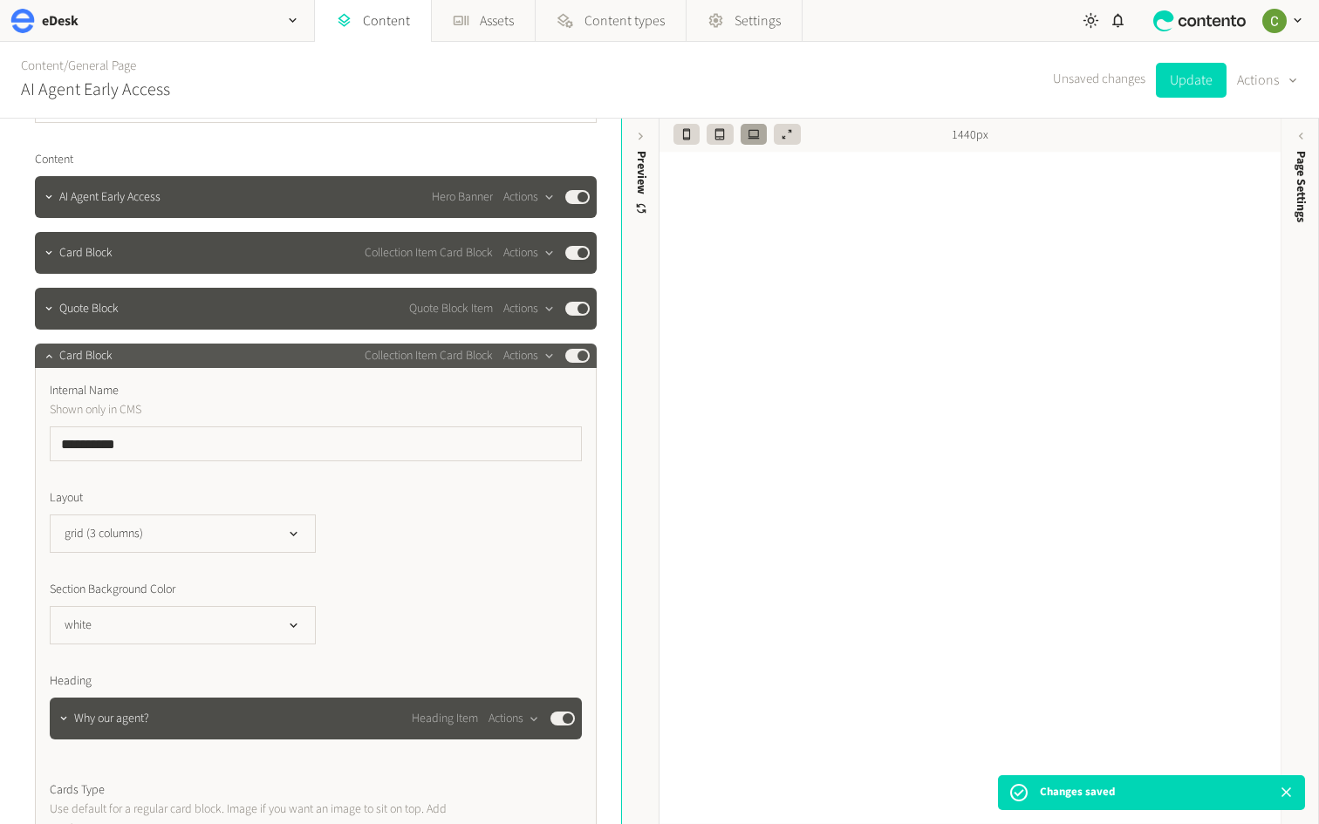
scroll to position [140, 0]
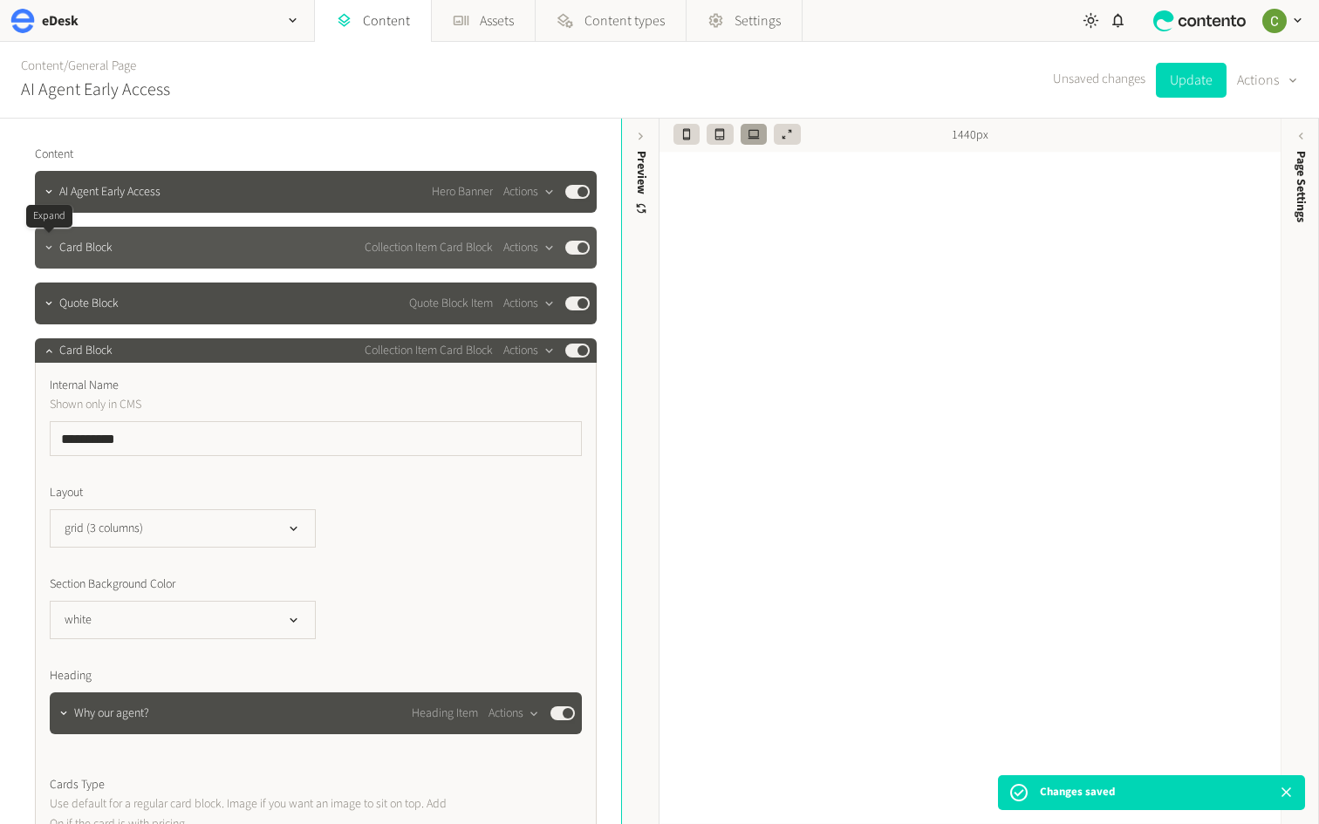
click at [52, 247] on icon "button" at bounding box center [49, 248] width 12 height 12
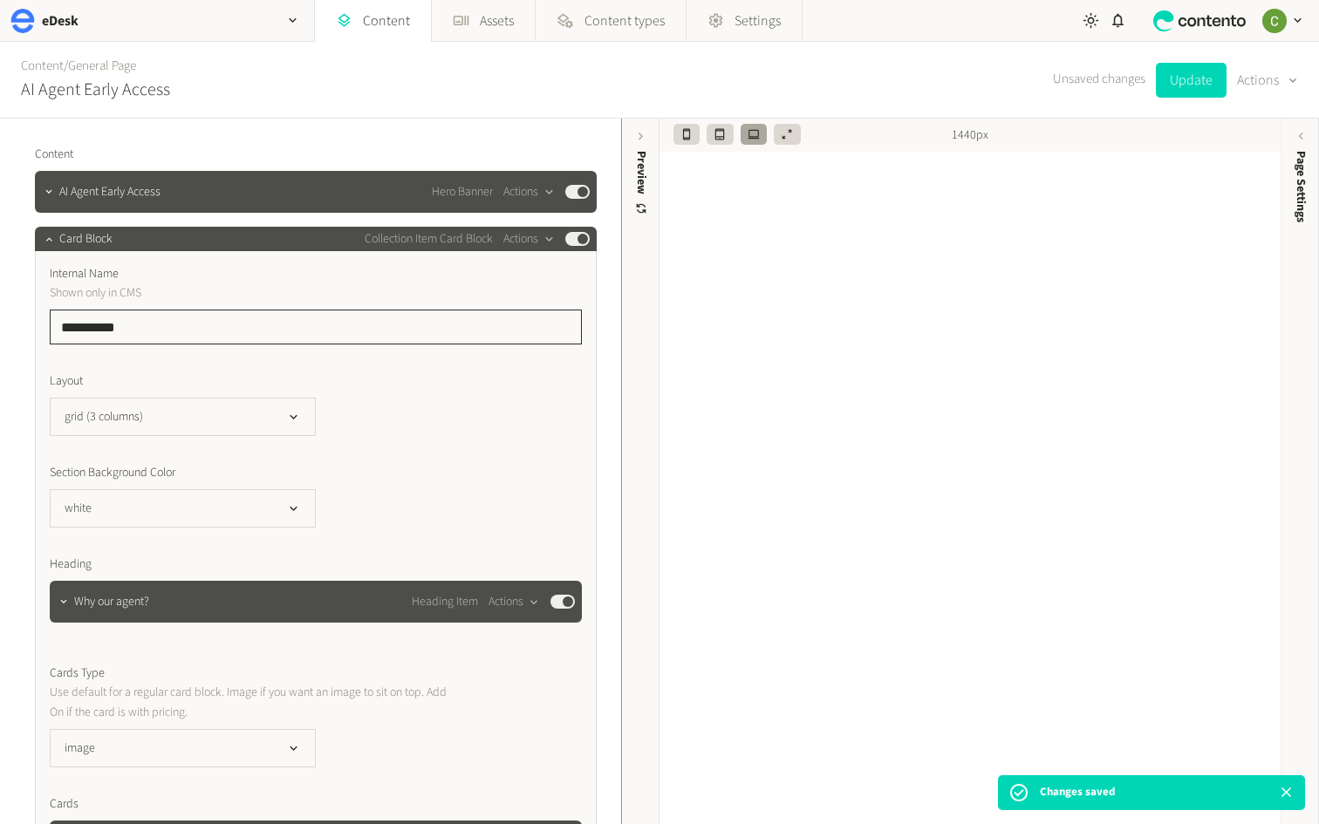
click at [154, 335] on input "**********" at bounding box center [316, 327] width 532 height 35
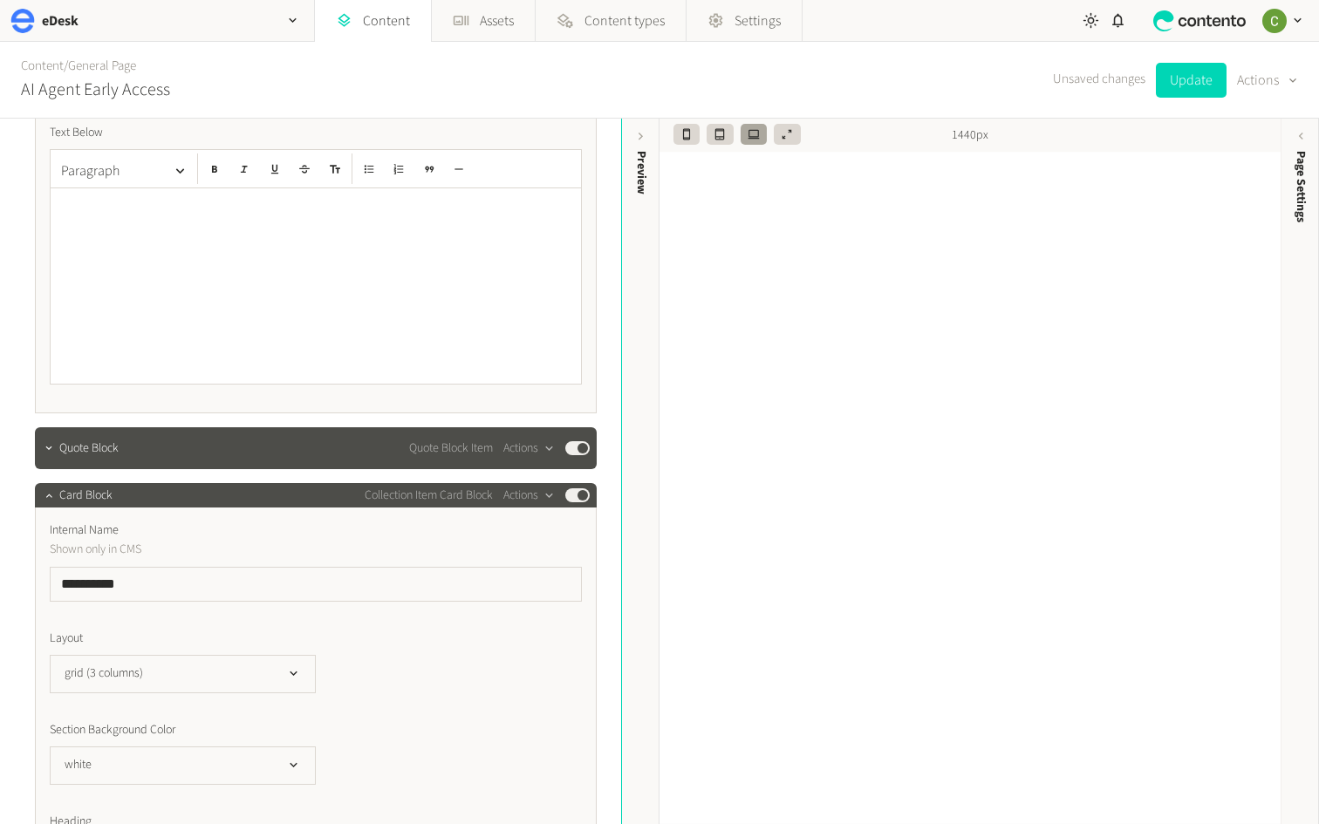
scroll to position [1103, 0]
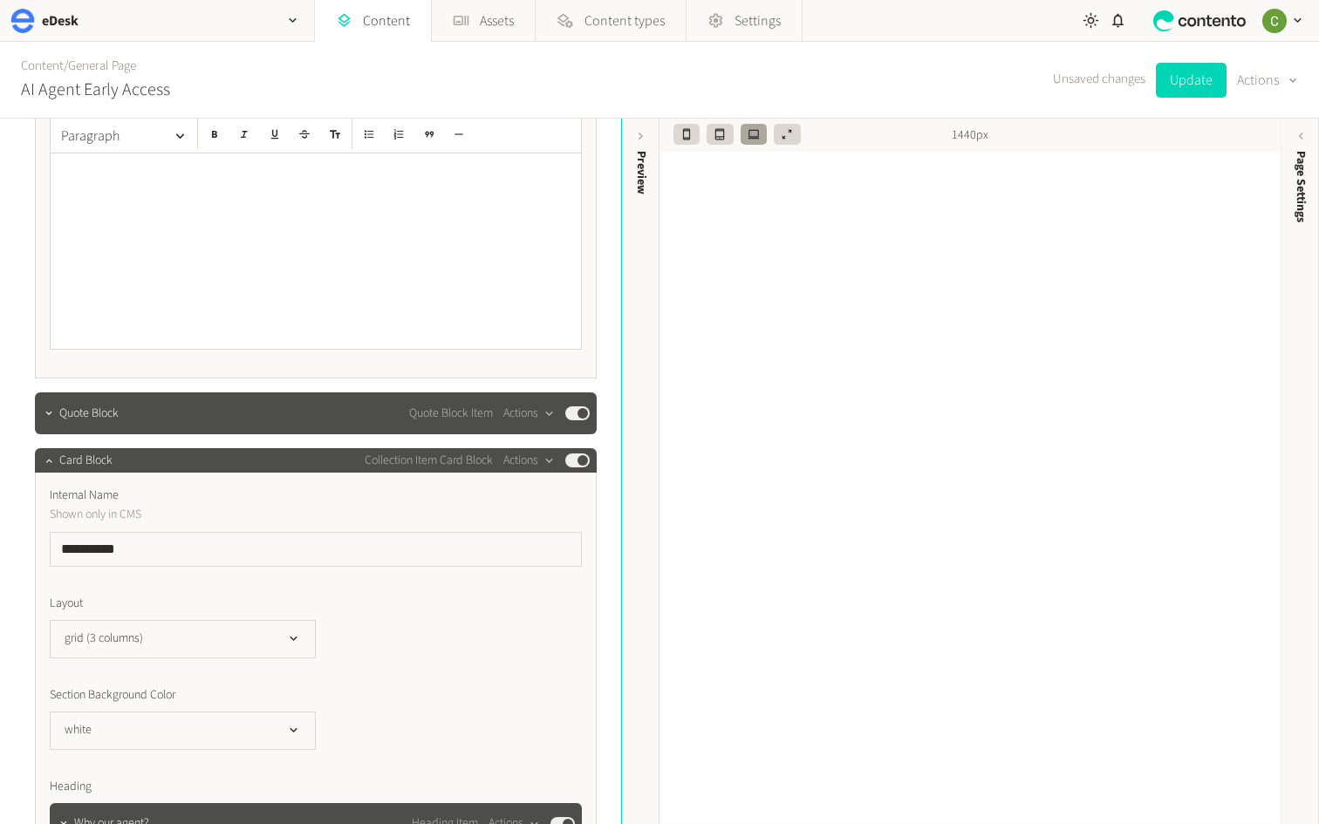
type input "**********"
click at [173, 555] on input "**********" at bounding box center [316, 549] width 532 height 35
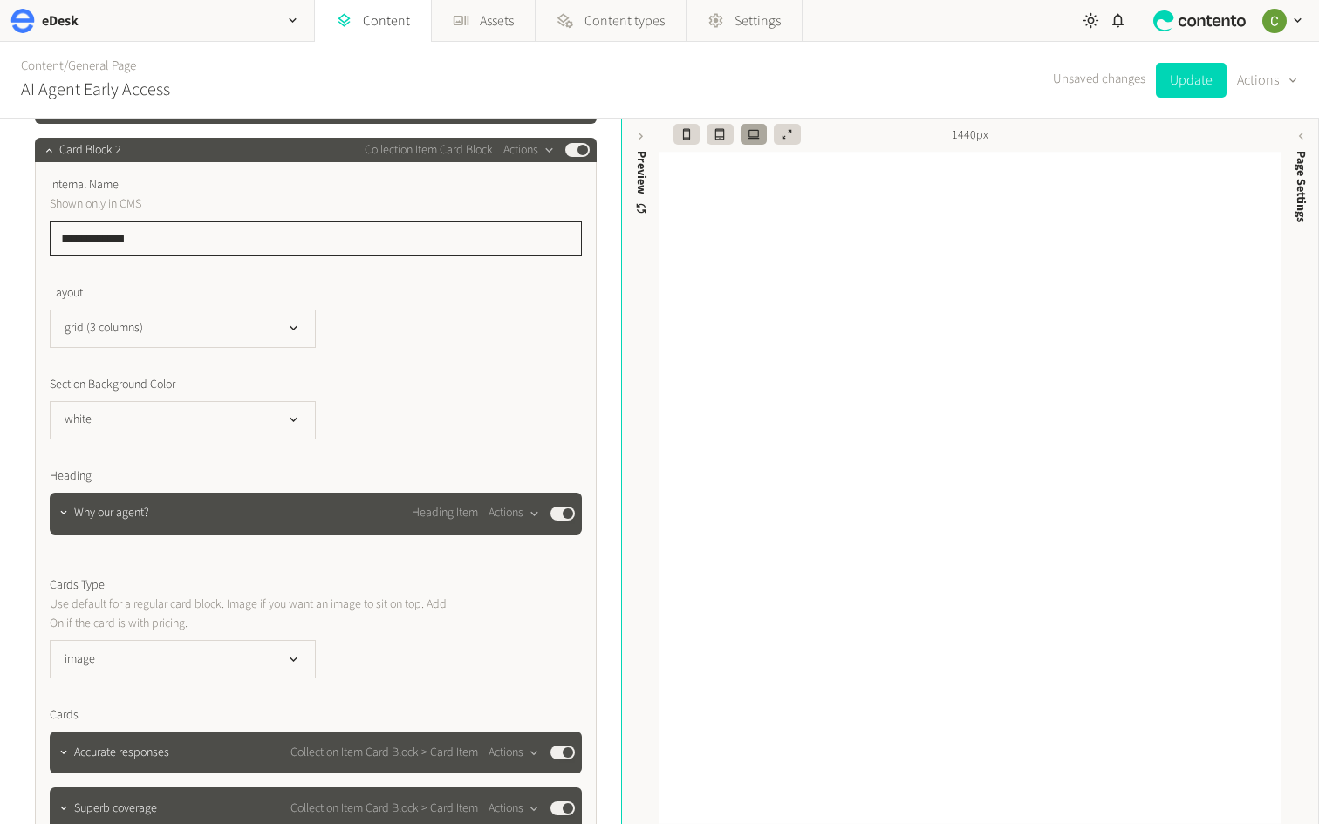
scroll to position [1430, 0]
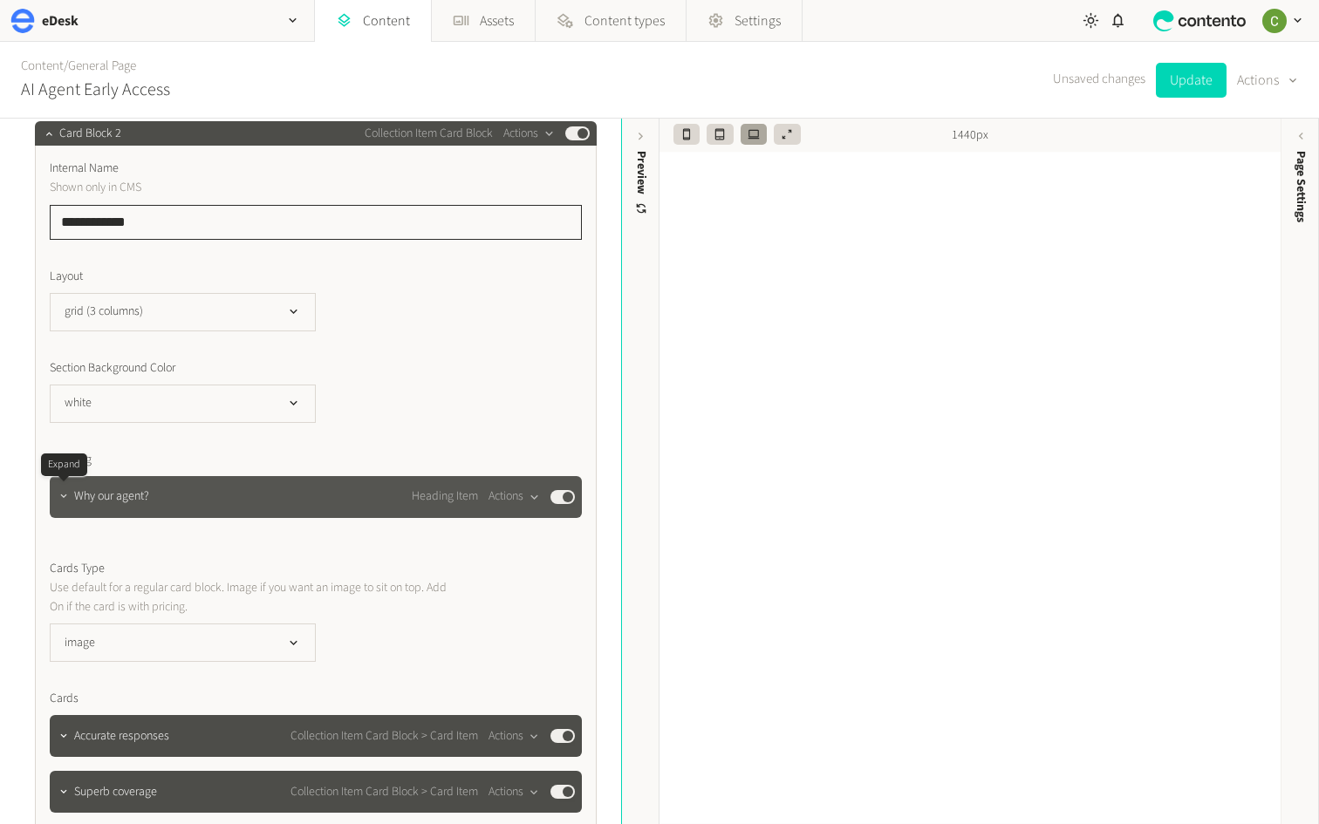
type input "**********"
click at [60, 496] on icon "button" at bounding box center [63, 496] width 6 height 3
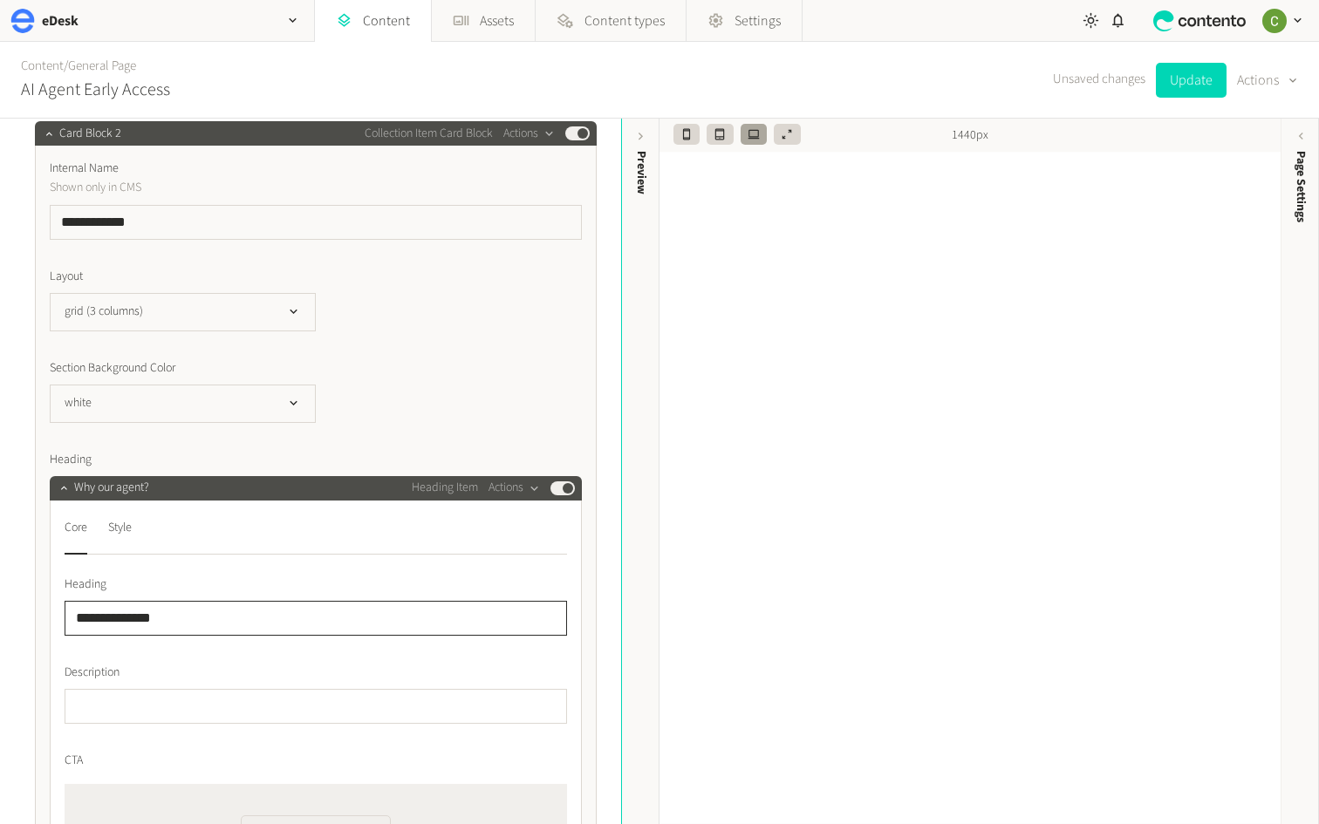
drag, startPoint x: 180, startPoint y: 618, endPoint x: 0, endPoint y: 589, distance: 182.0
click at [0, 601] on div "**********" at bounding box center [310, 472] width 621 height 706
paste input "**********"
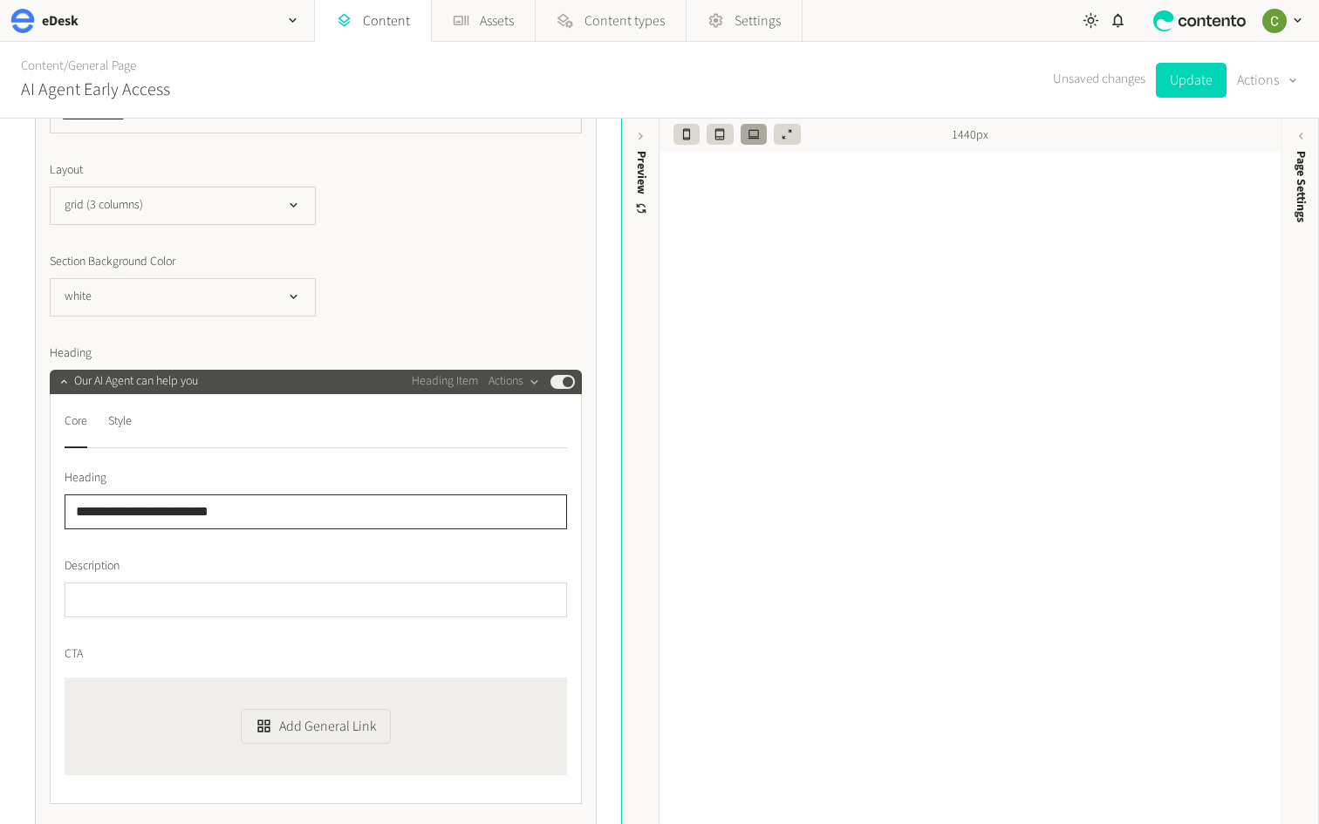
type input "**********"
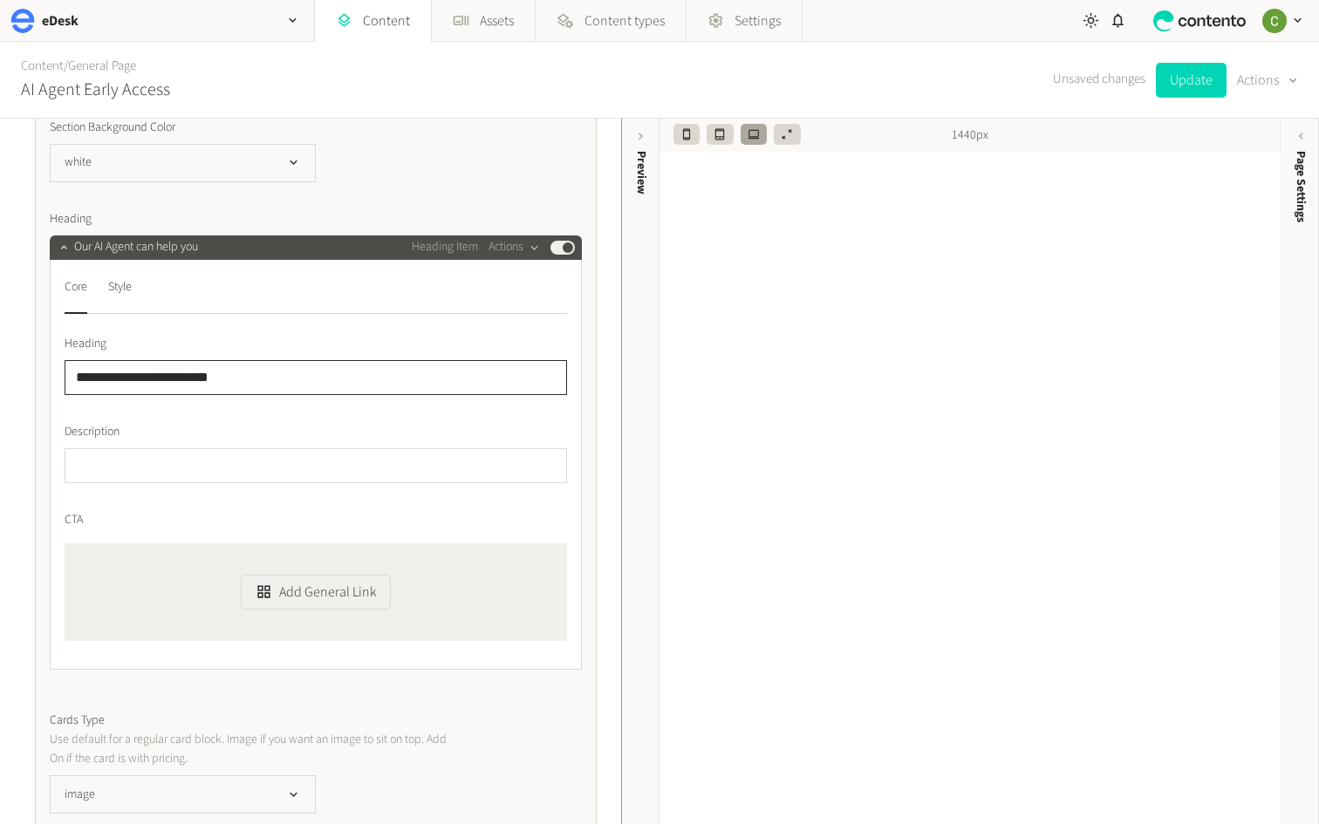
scroll to position [1710, 0]
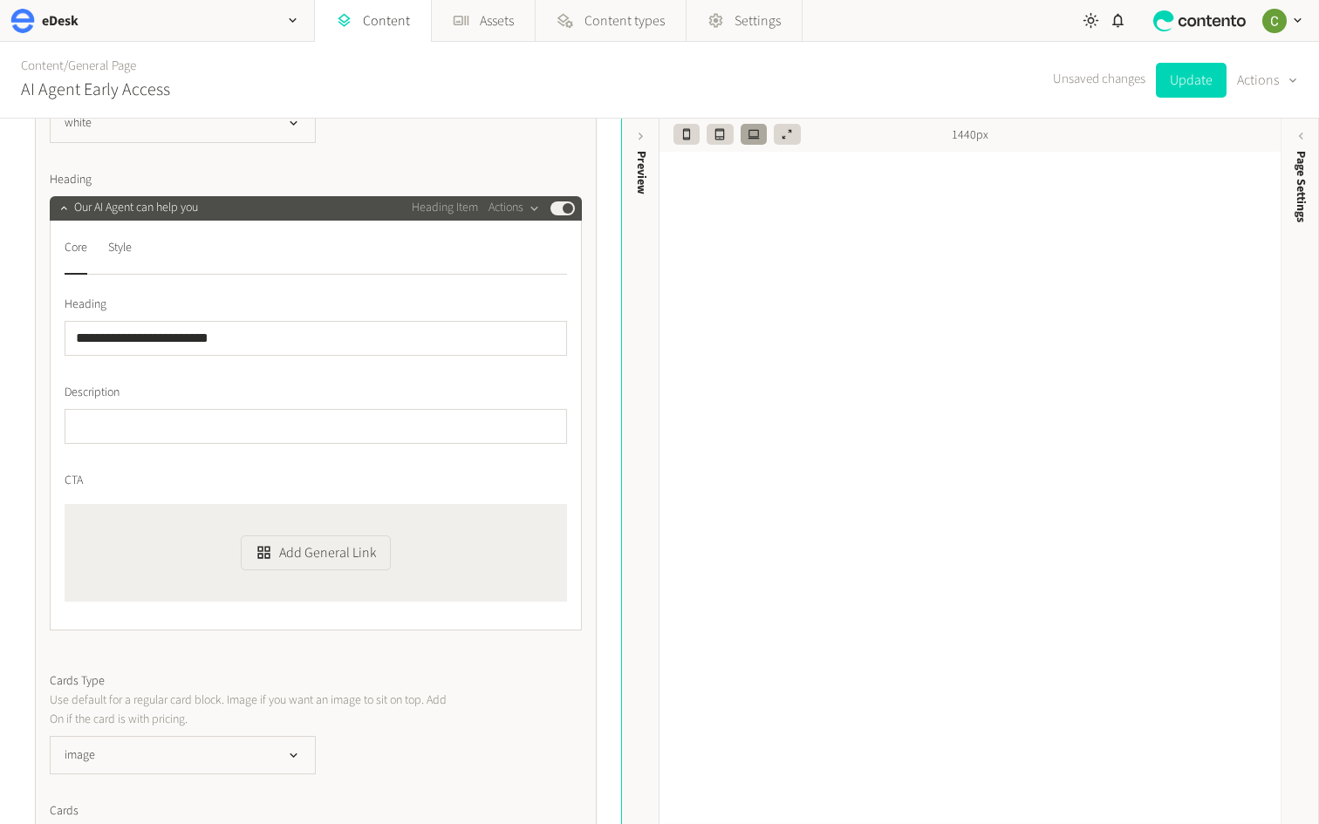
click at [142, 462] on div "**********" at bounding box center [316, 449] width 502 height 306
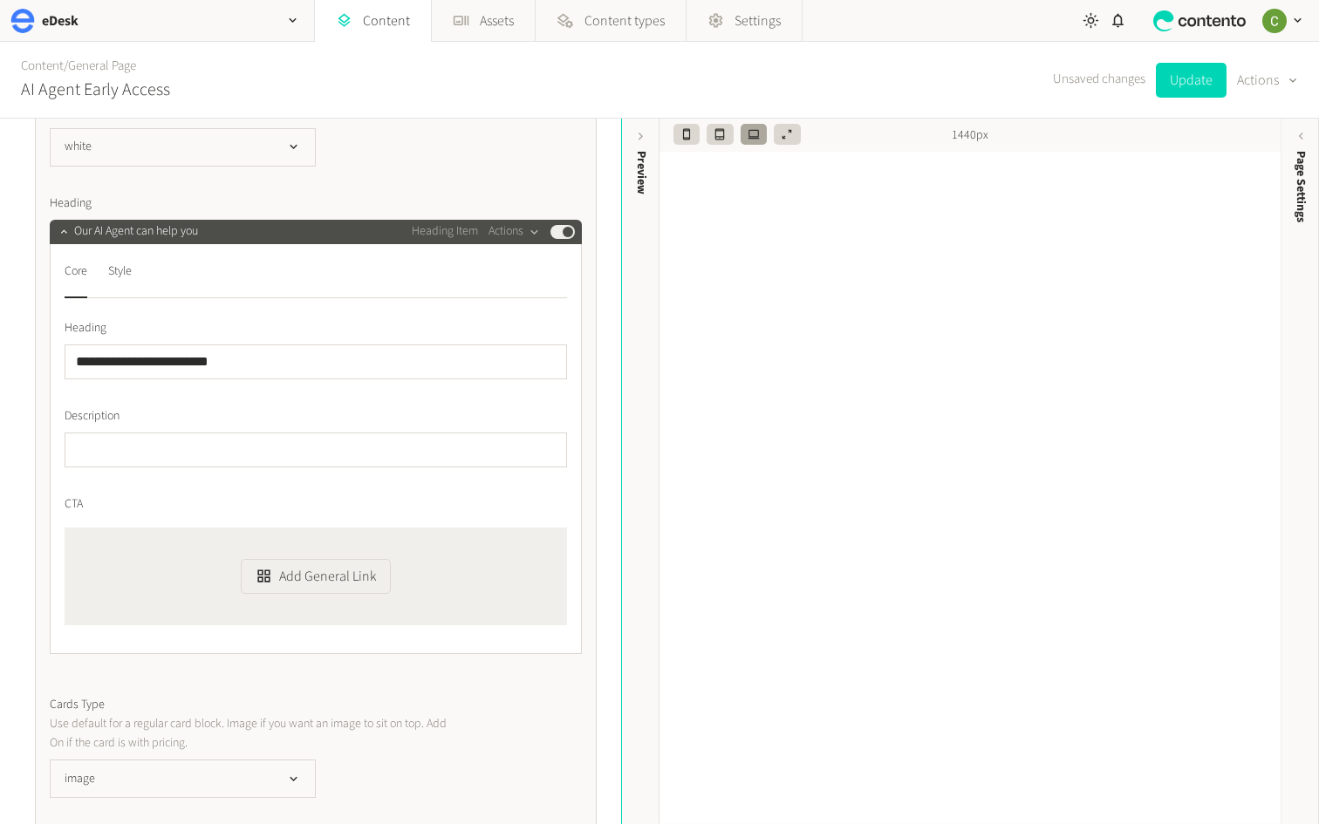
scroll to position [1671, 0]
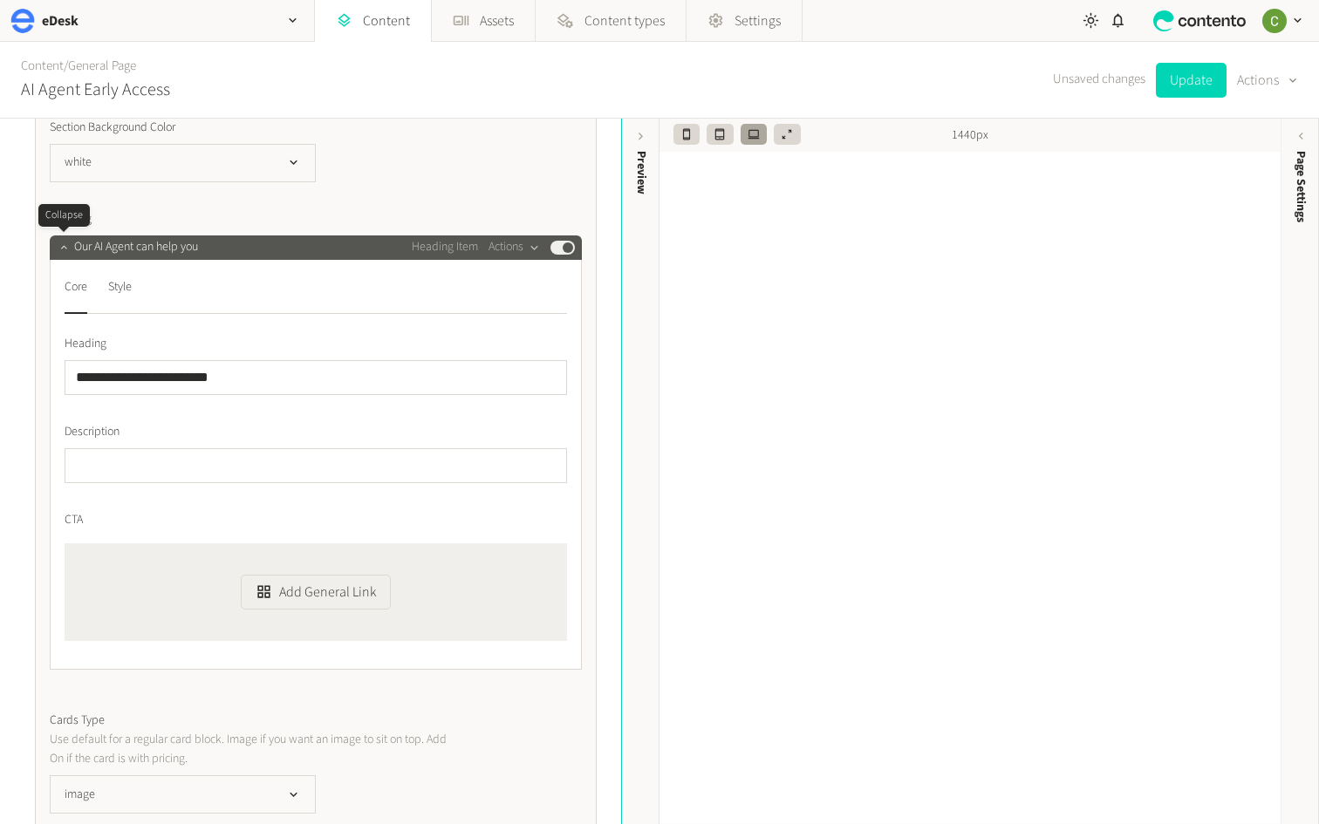
click at [65, 249] on icon "button" at bounding box center [63, 246] width 6 height 3
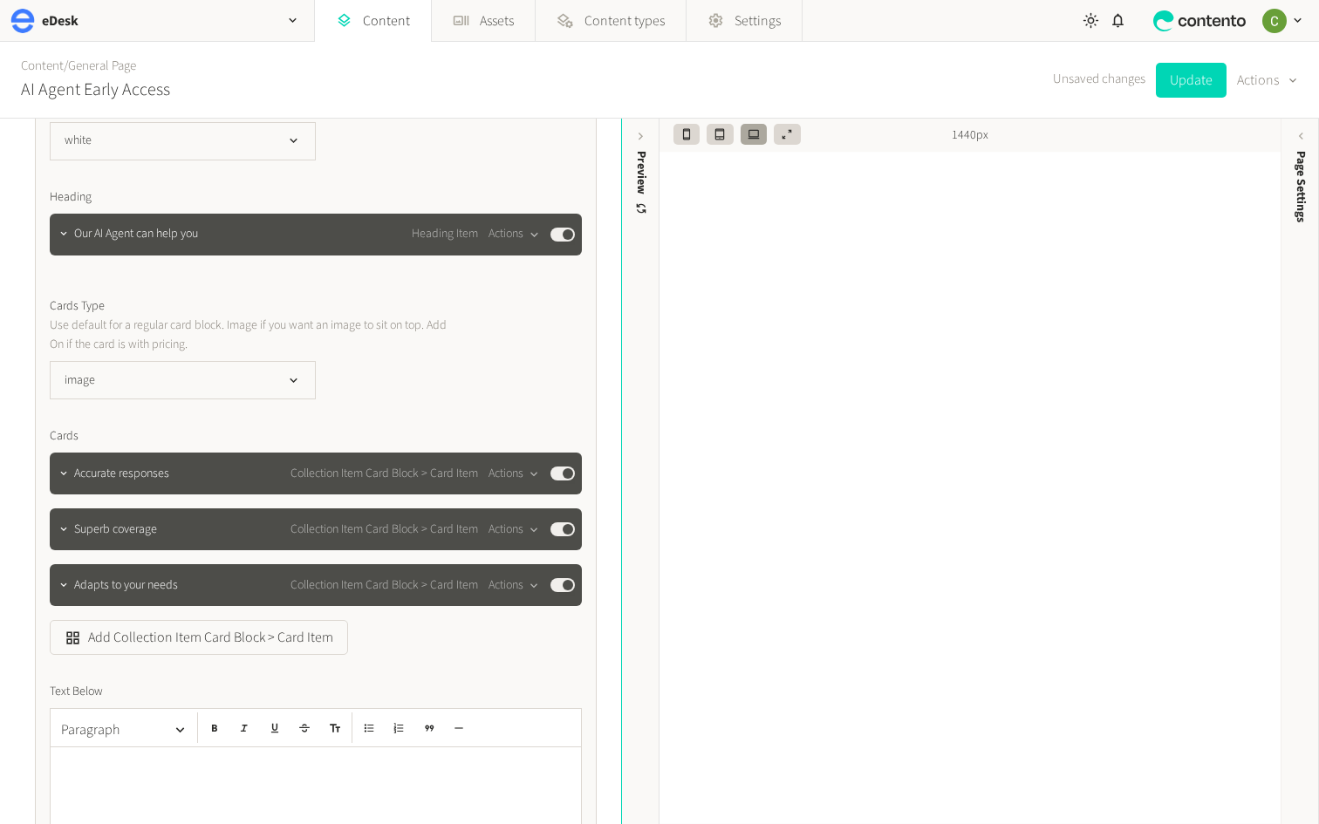
scroll to position [1692, 0]
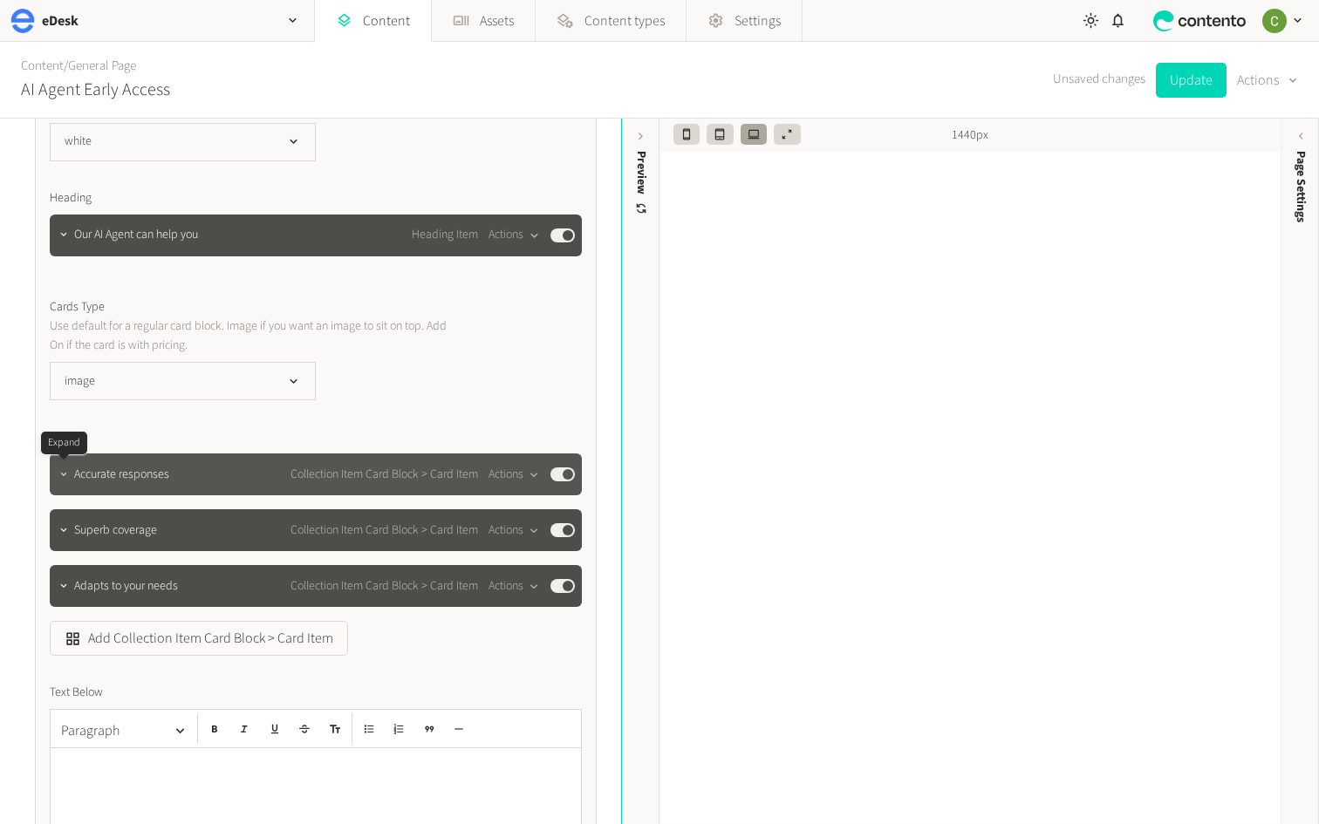
click at [62, 471] on icon "button" at bounding box center [64, 474] width 12 height 12
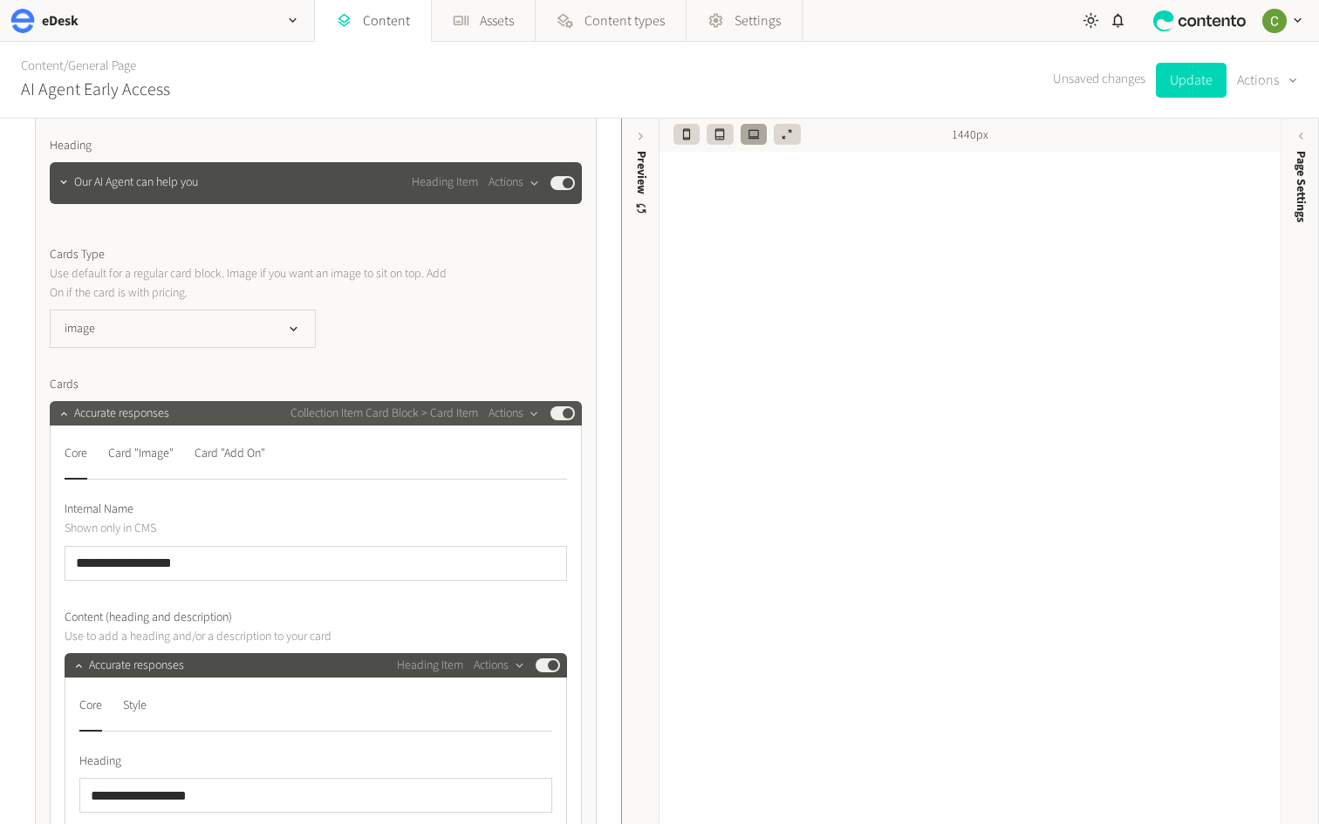
scroll to position [1747, 0]
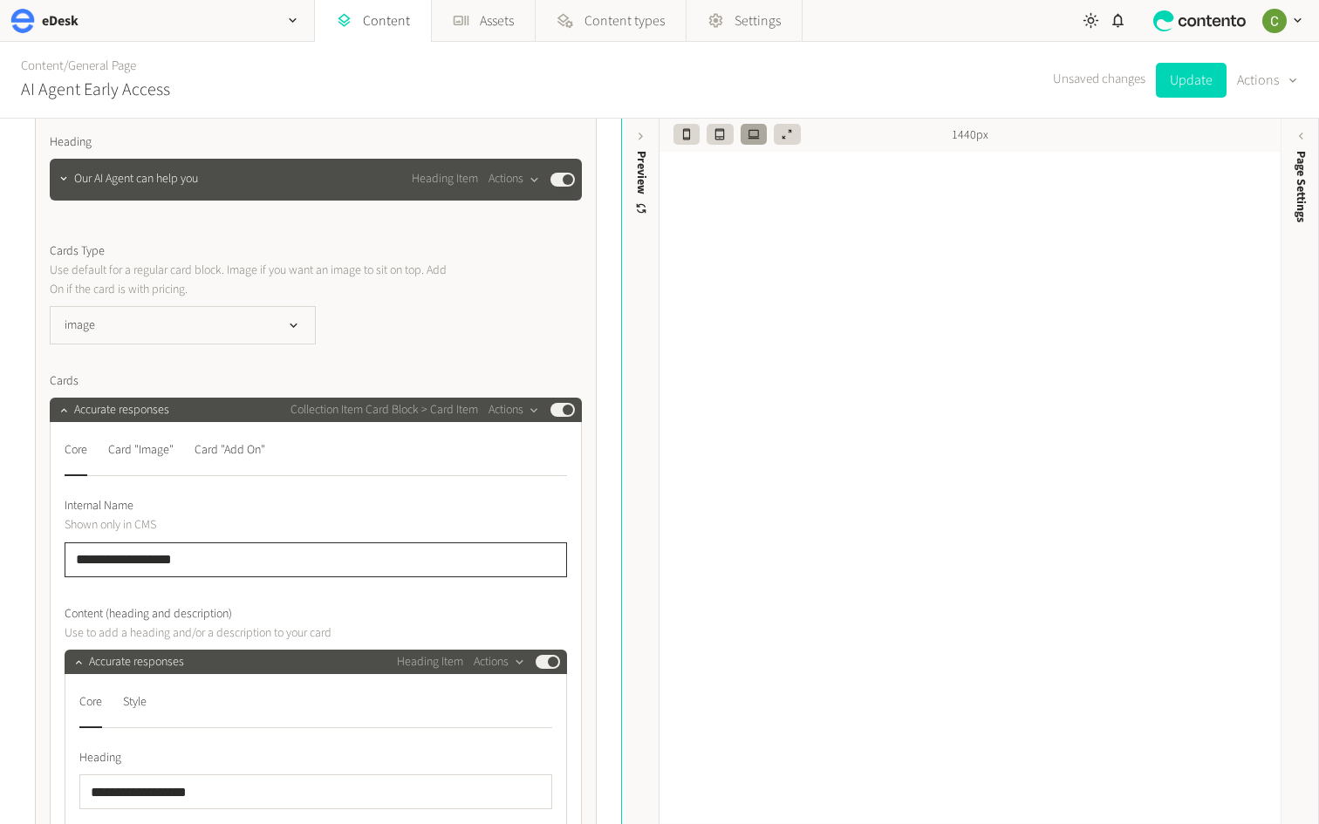
click at [243, 553] on input "**********" at bounding box center [316, 560] width 502 height 35
drag, startPoint x: 213, startPoint y: 556, endPoint x: 31, endPoint y: 550, distance: 182.4
paste input "**********"
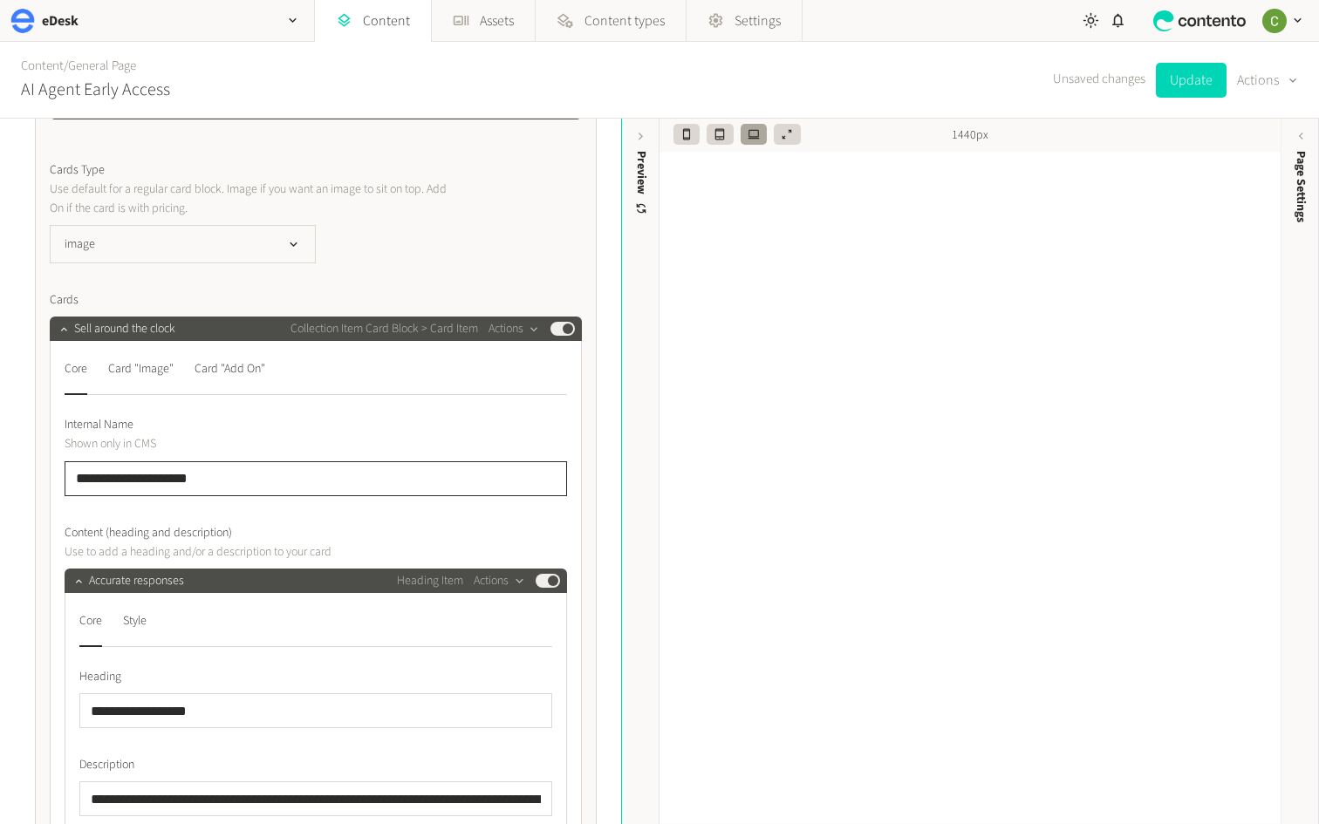
scroll to position [1932, 0]
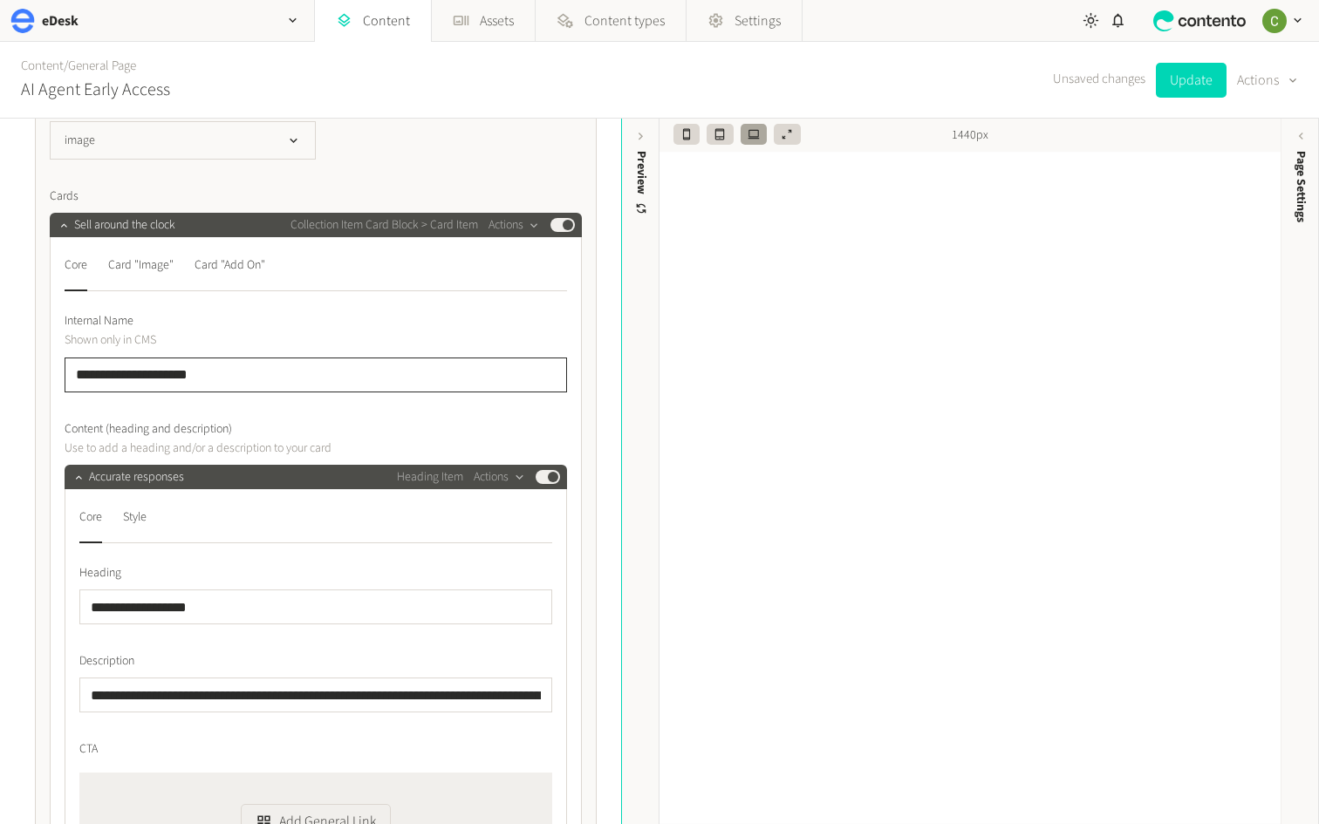
type input "**********"
drag, startPoint x: 232, startPoint y: 610, endPoint x: 0, endPoint y: 599, distance: 232.3
click at [0, 599] on div "**********" at bounding box center [310, 472] width 621 height 706
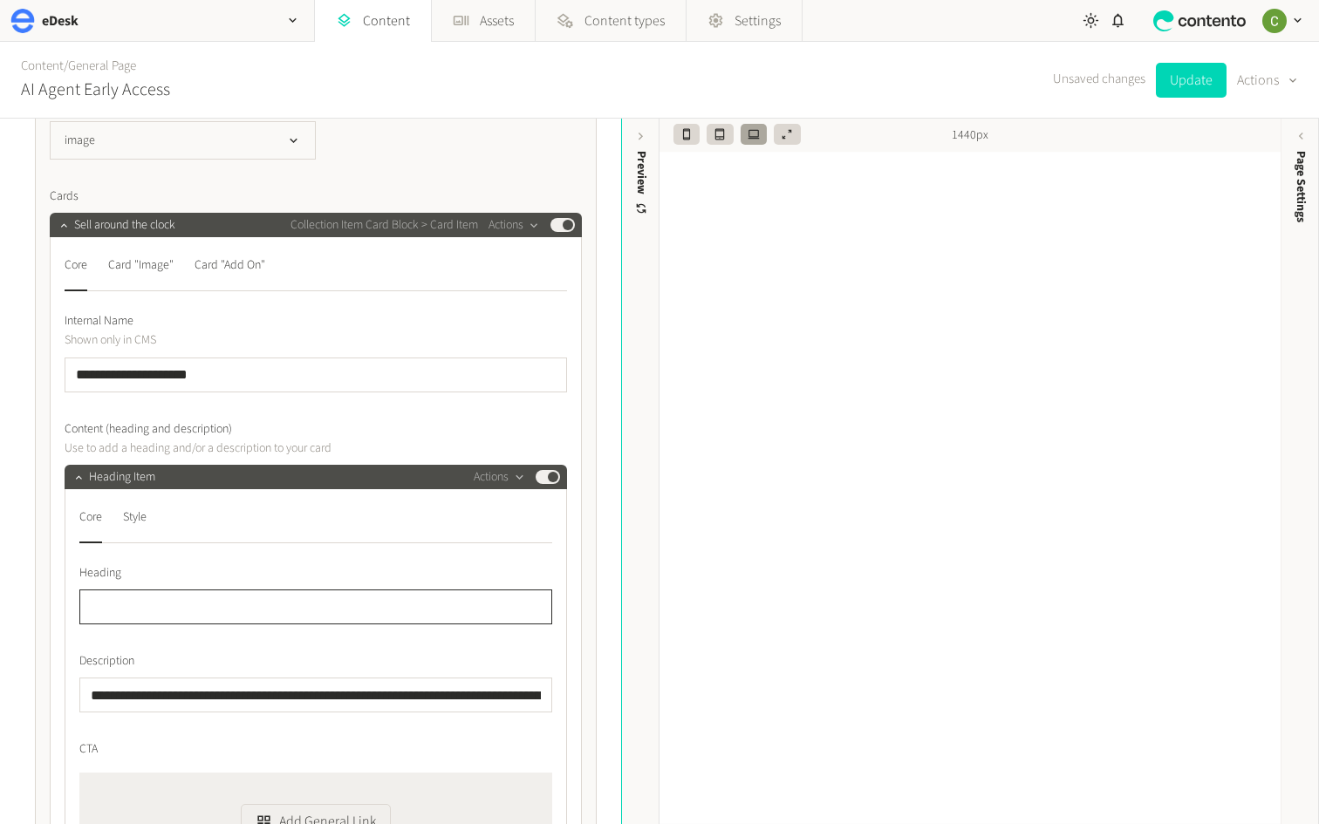
paste input "**********"
type input "**********"
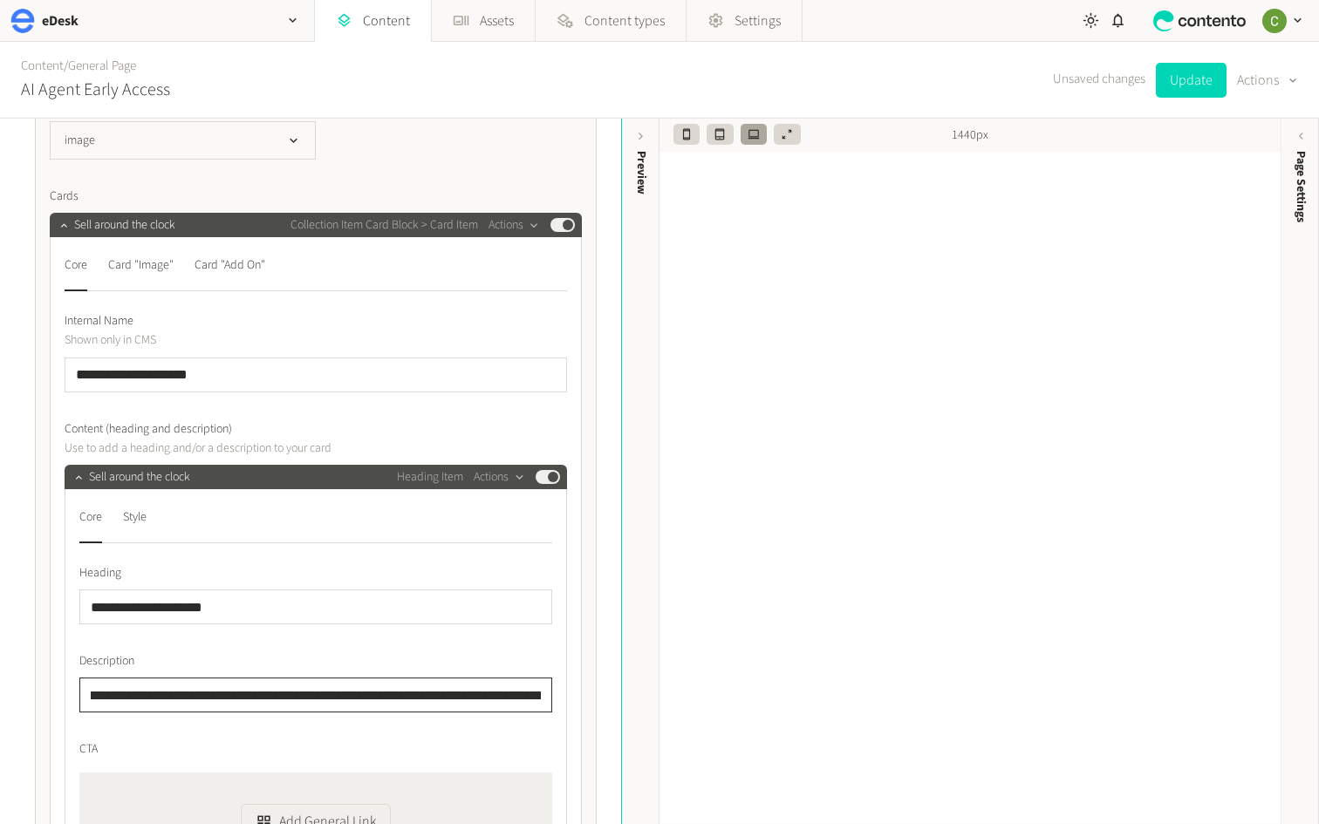
scroll to position [0, 124]
drag, startPoint x: 114, startPoint y: 698, endPoint x: 542, endPoint y: 697, distance: 427.5
click at [542, 697] on input "**********" at bounding box center [315, 695] width 473 height 35
paste input "**********"
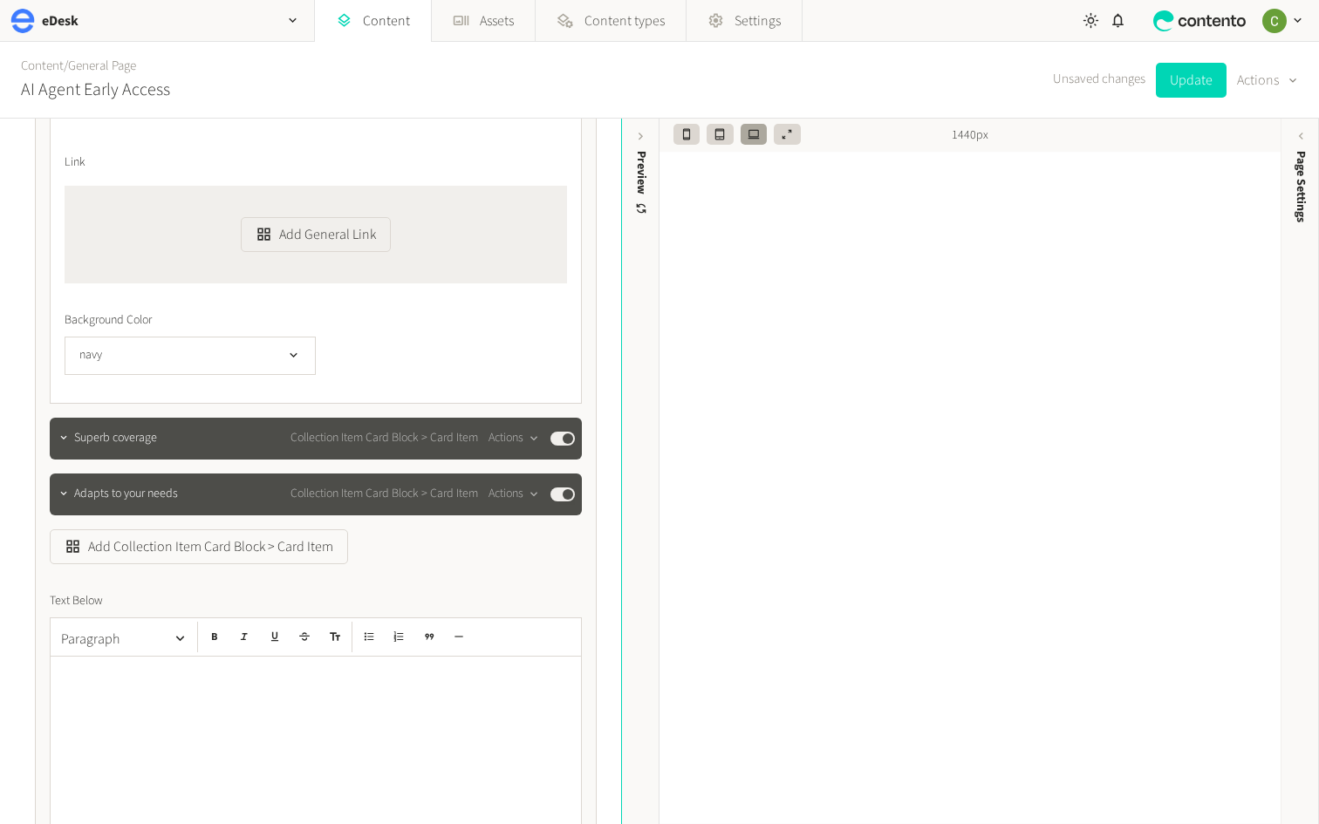
scroll to position [2889, 0]
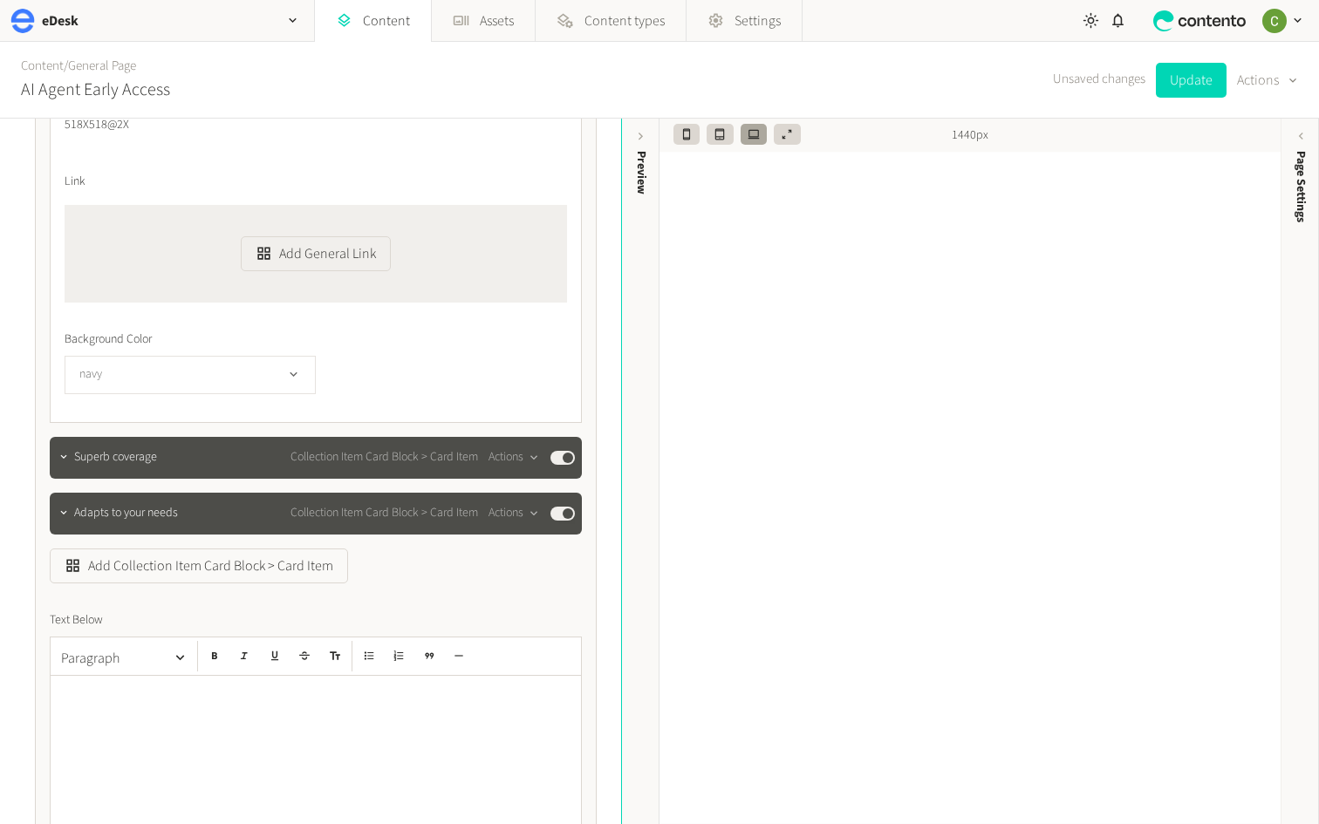
type input "**********"
click at [264, 376] on button "navy" at bounding box center [190, 375] width 251 height 38
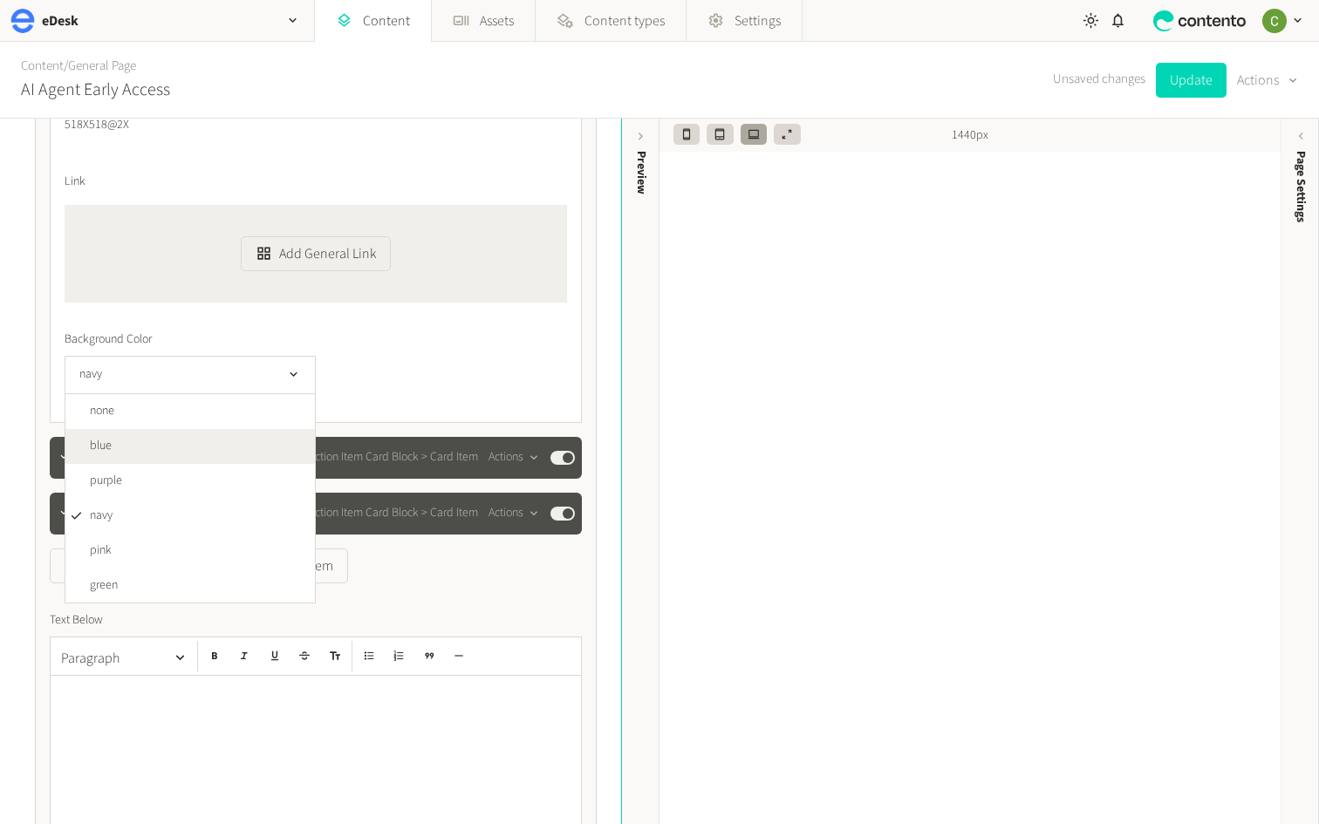
click at [124, 449] on li "blue" at bounding box center [189, 446] width 249 height 35
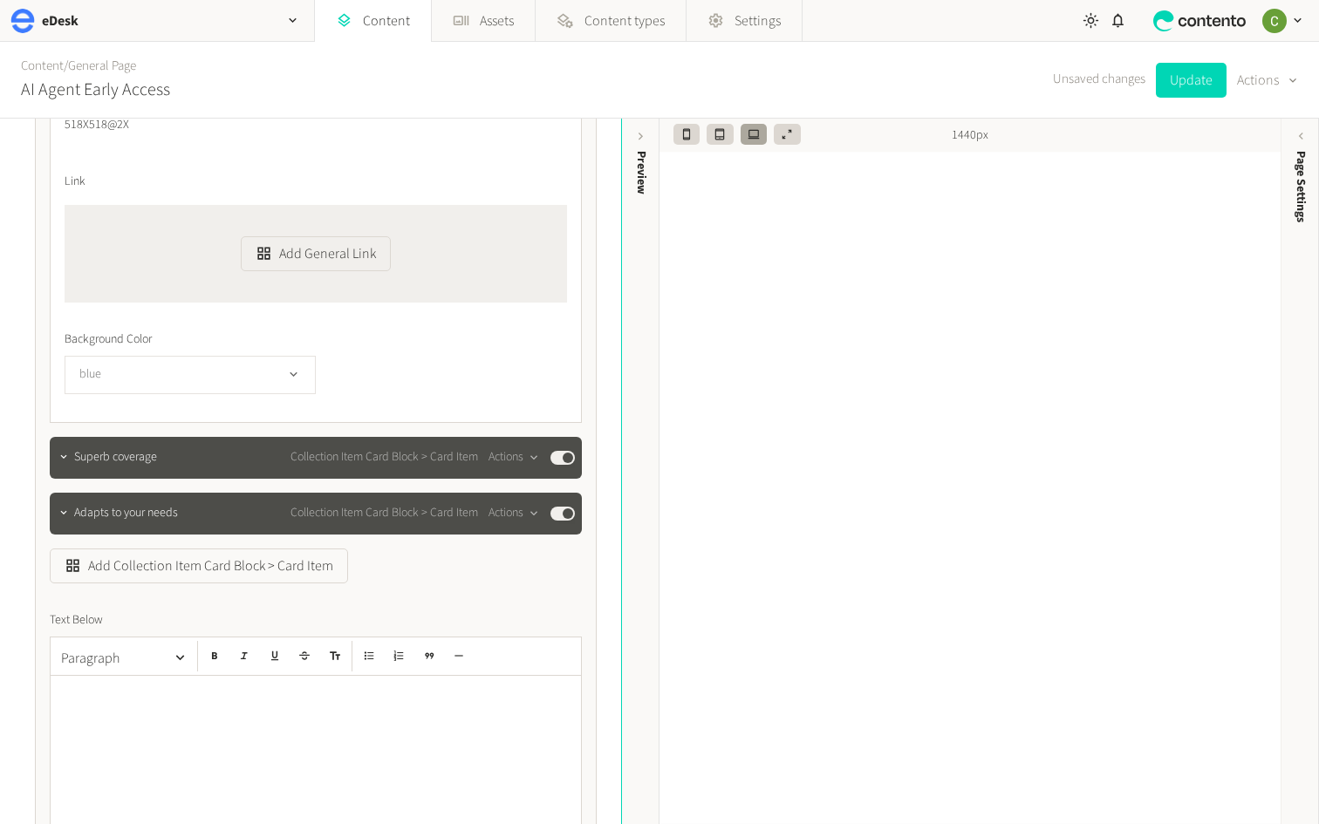
click at [283, 366] on button "blue" at bounding box center [190, 375] width 251 height 38
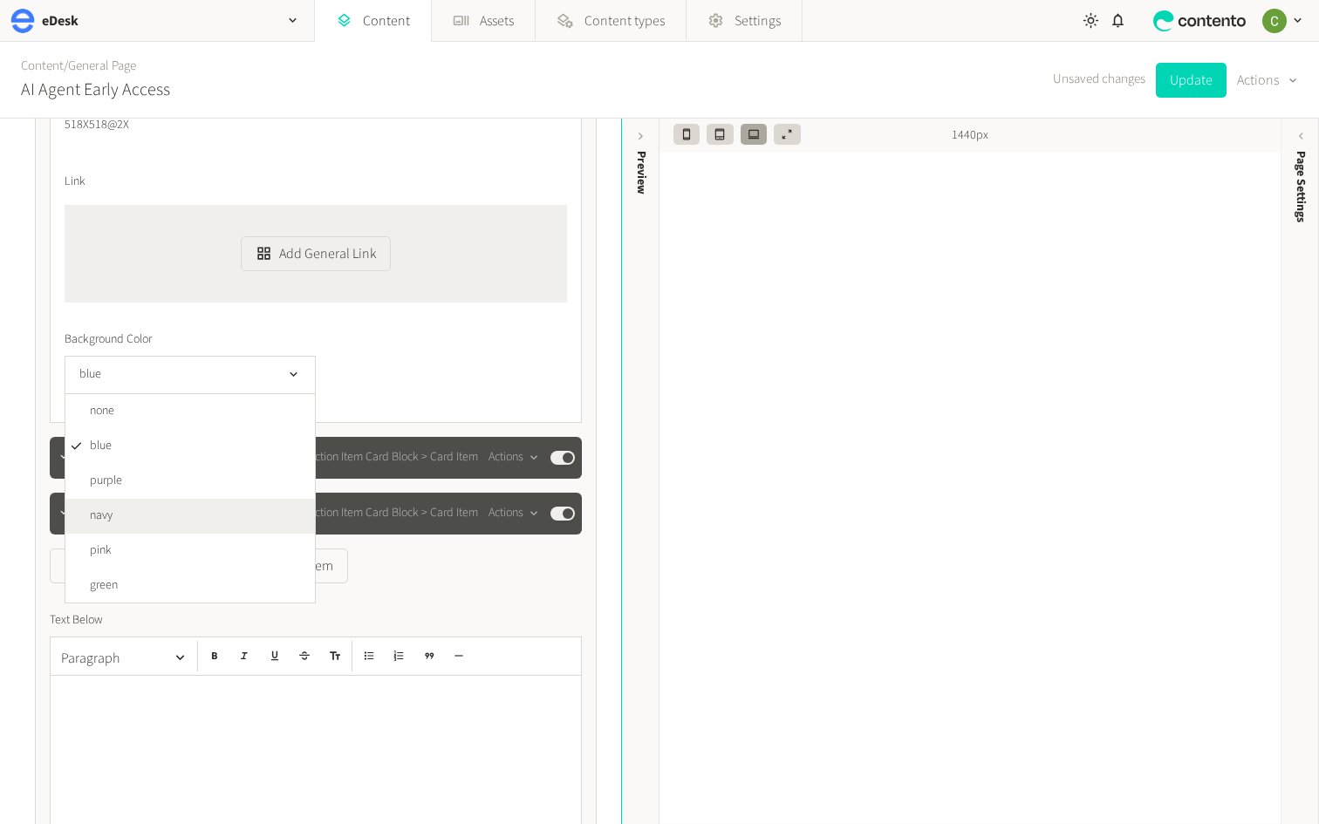
click at [112, 512] on span "navy" at bounding box center [101, 516] width 23 height 18
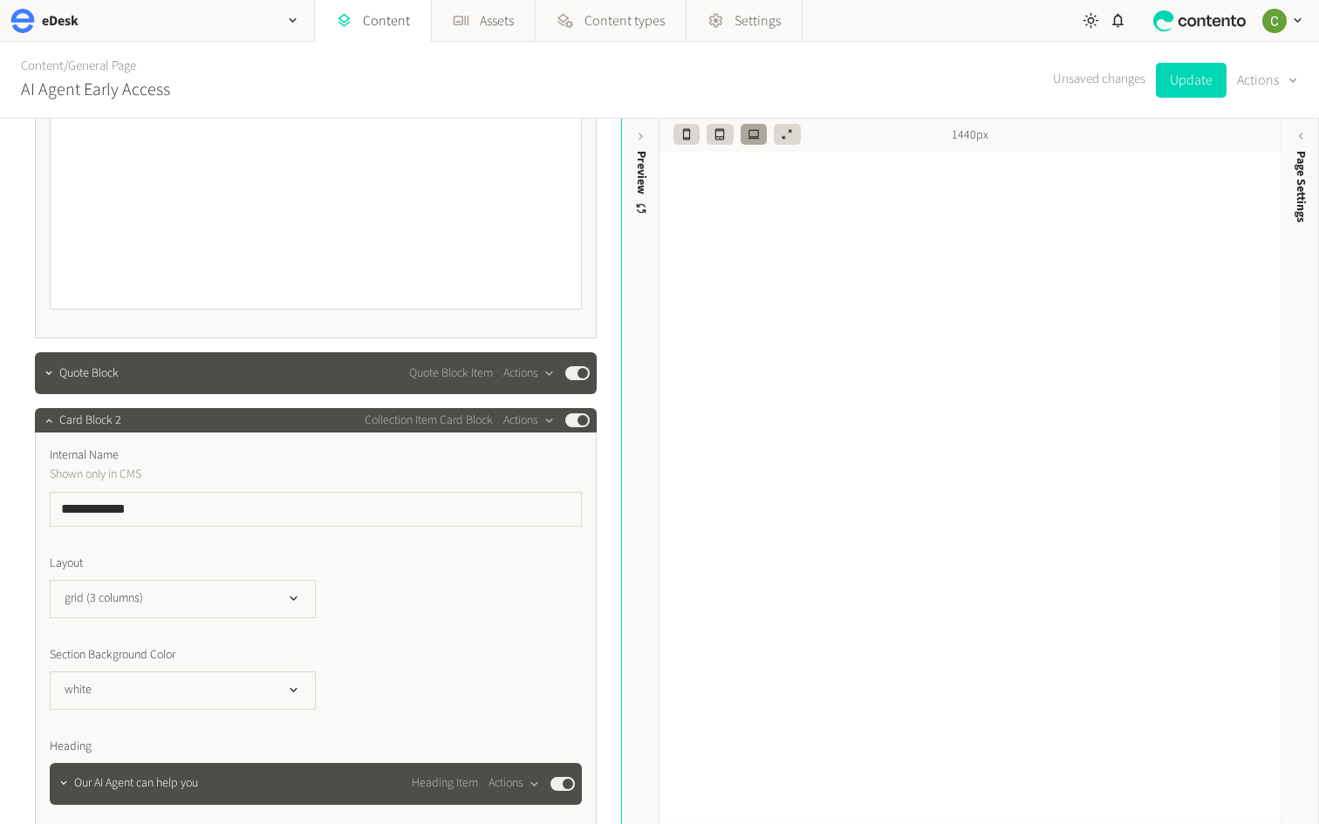
scroll to position [1137, 0]
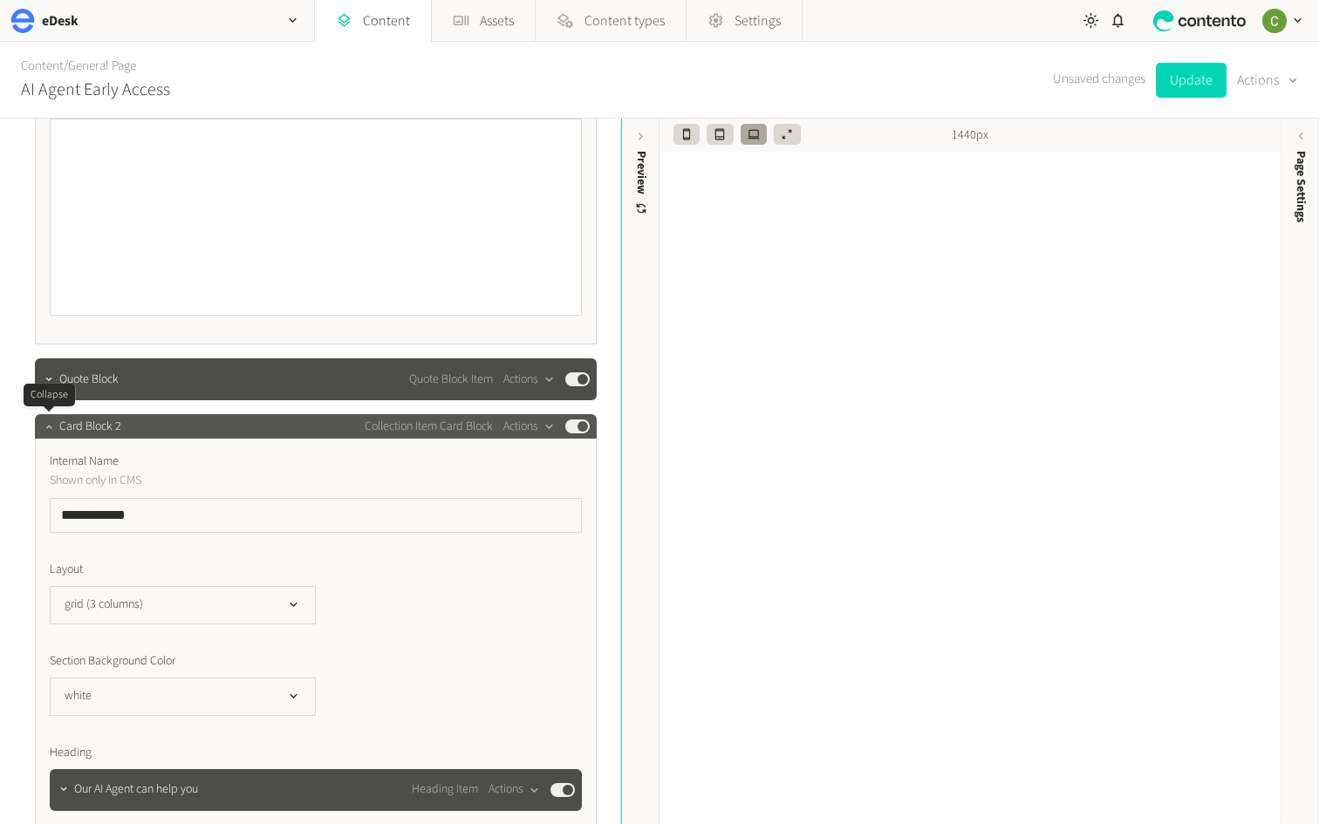
click at [45, 433] on icon "button" at bounding box center [49, 426] width 12 height 12
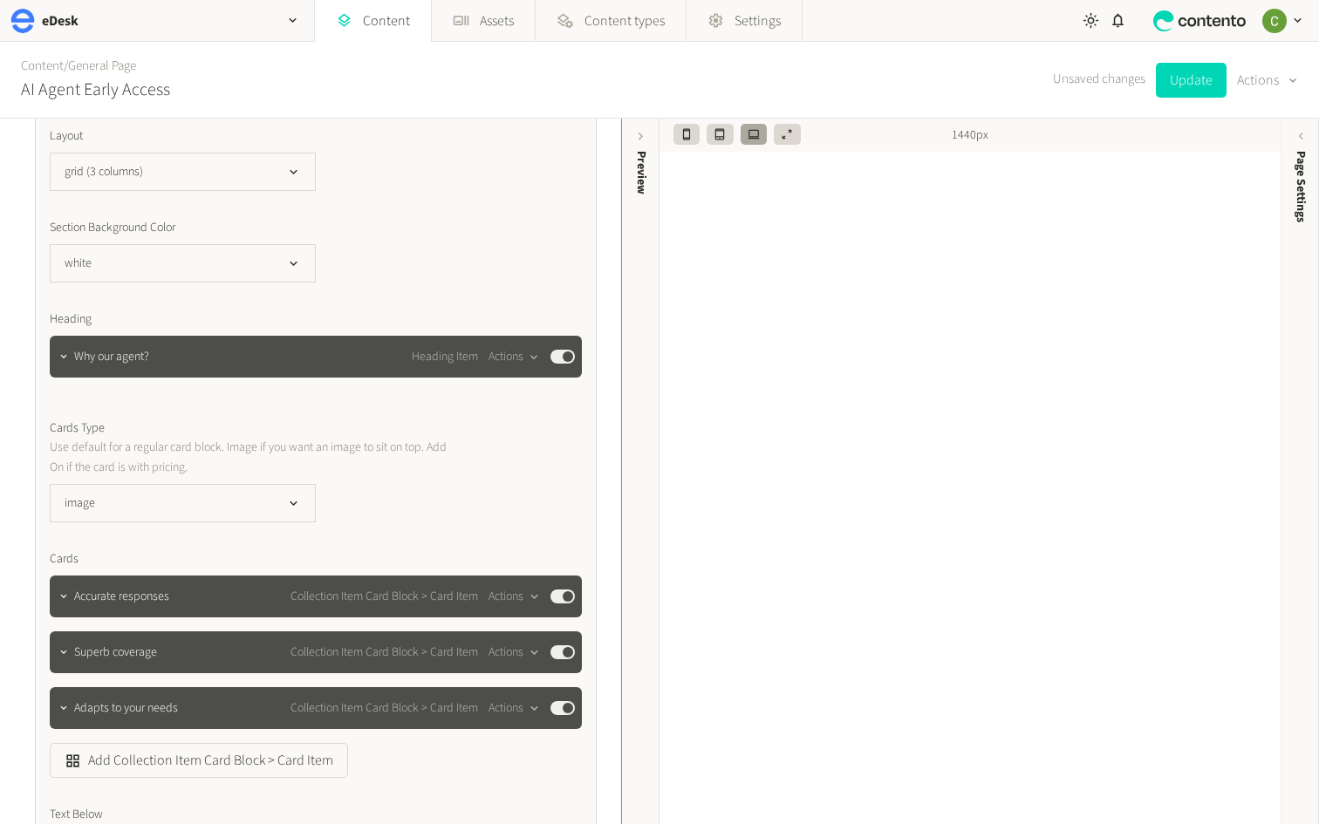
scroll to position [533, 0]
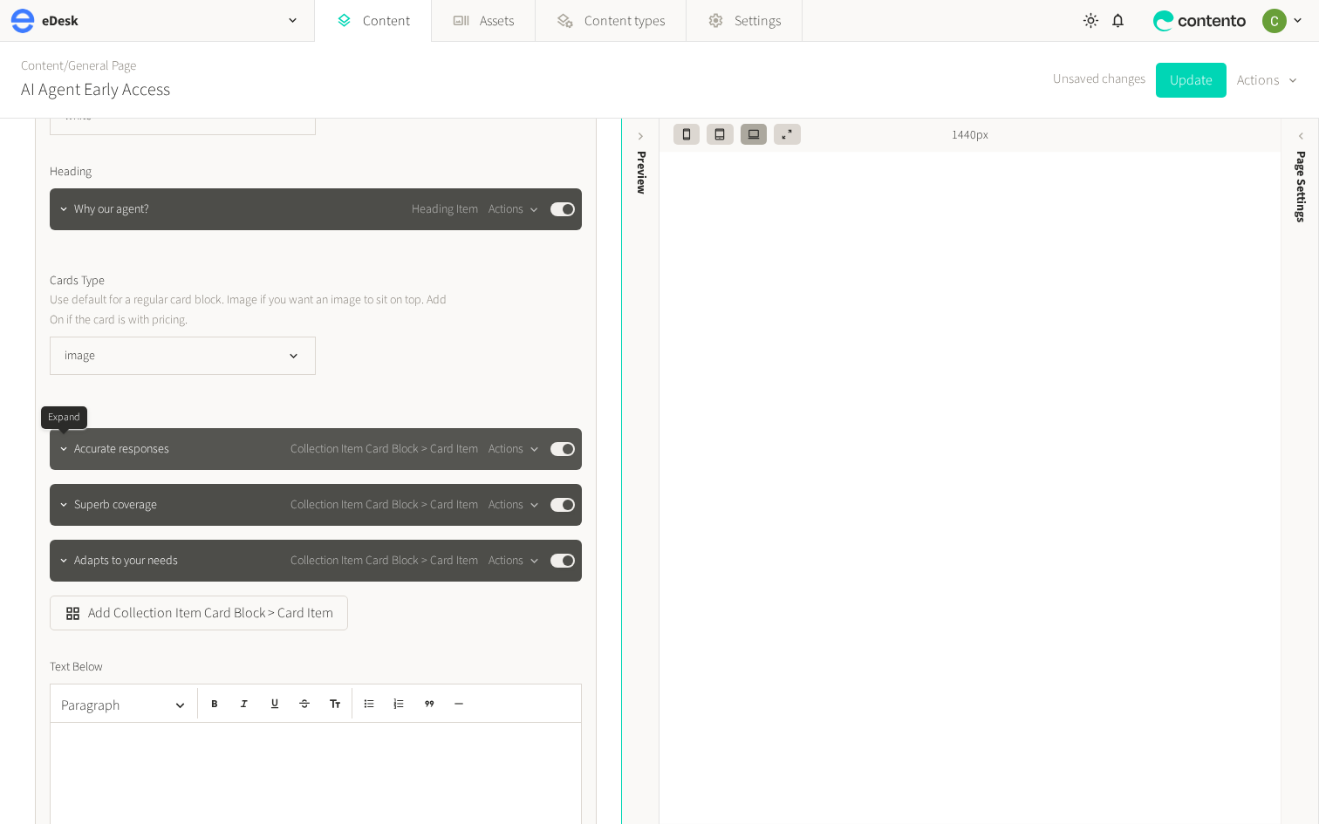
click at [72, 455] on div at bounding box center [63, 449] width 21 height 24
click at [71, 453] on button "button" at bounding box center [63, 447] width 21 height 21
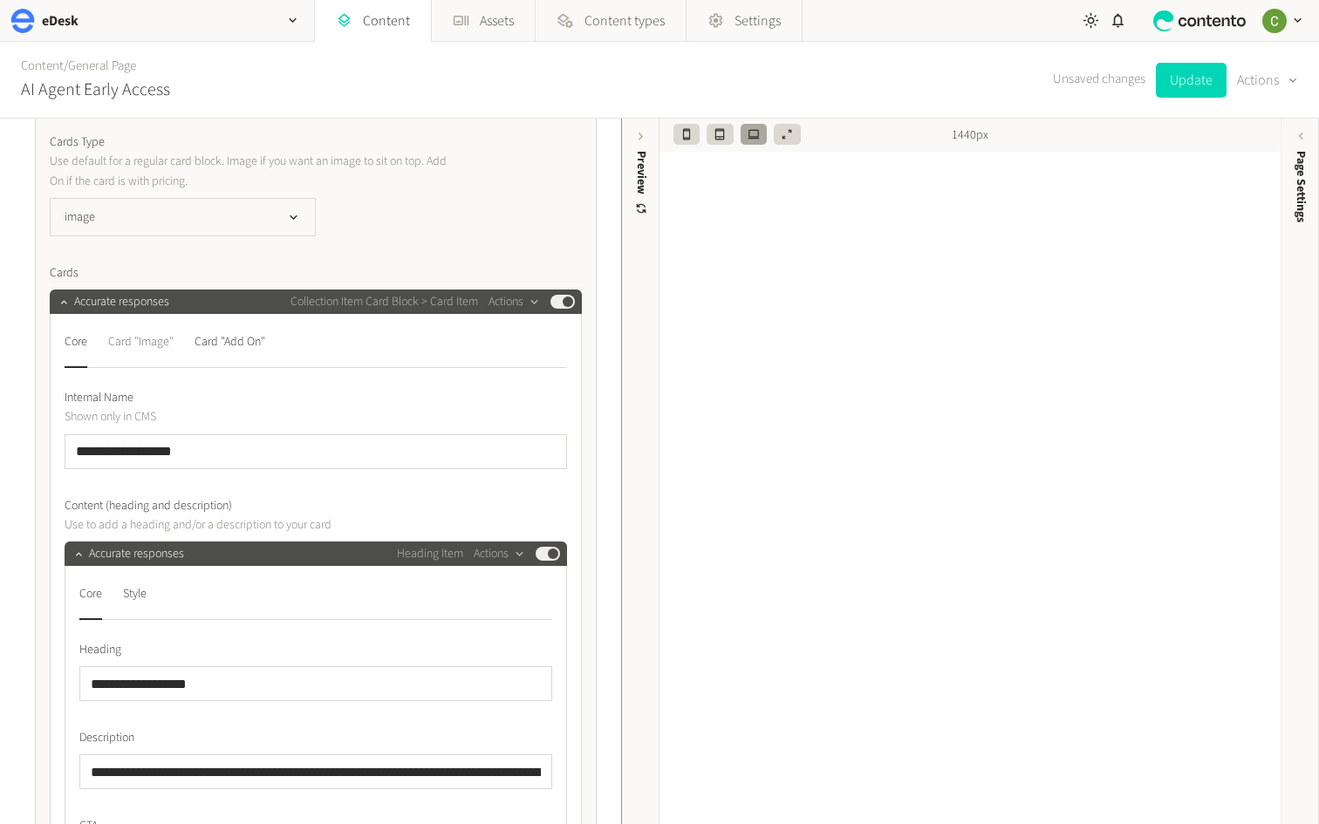
scroll to position [690, 0]
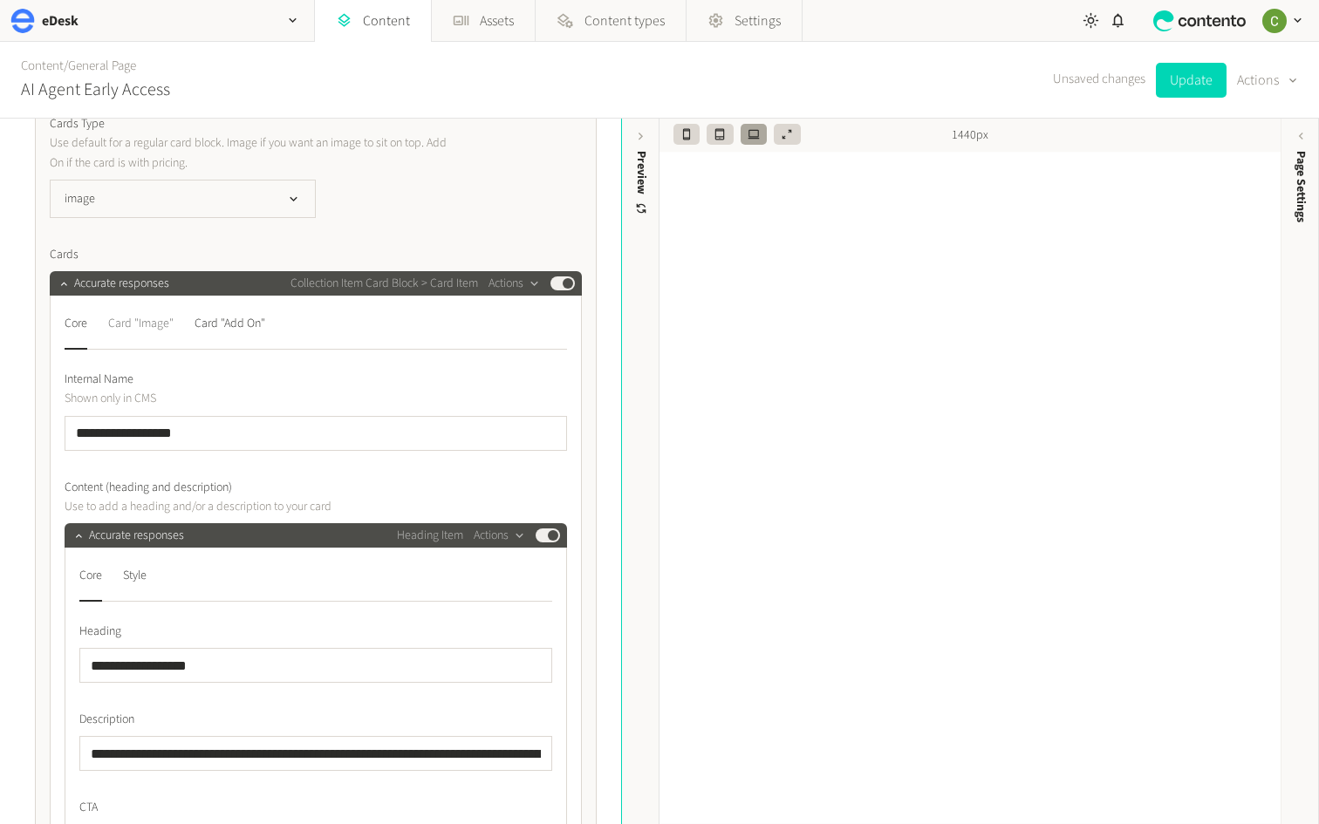
click at [139, 314] on div "Card "Image"" at bounding box center [140, 324] width 65 height 28
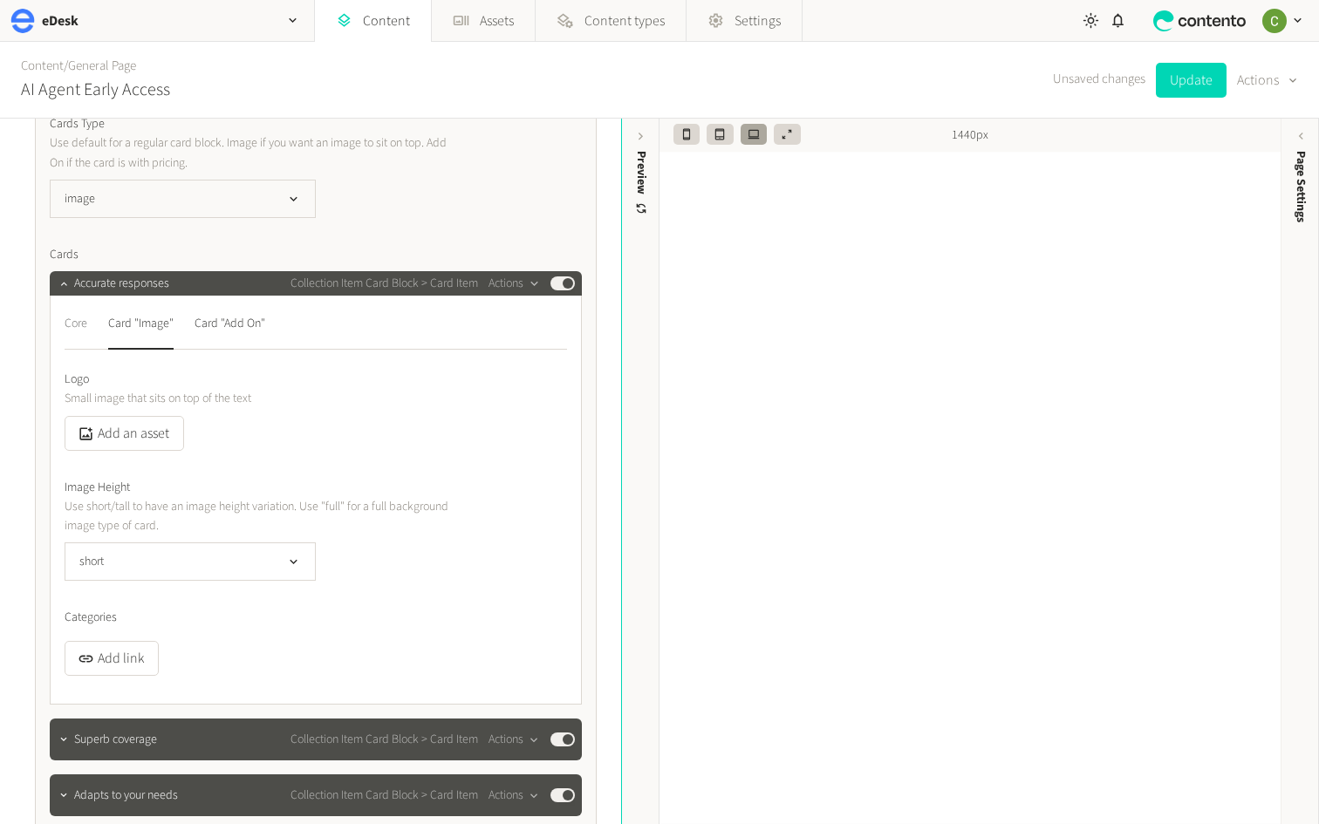
click at [84, 325] on div "Core" at bounding box center [76, 324] width 23 height 28
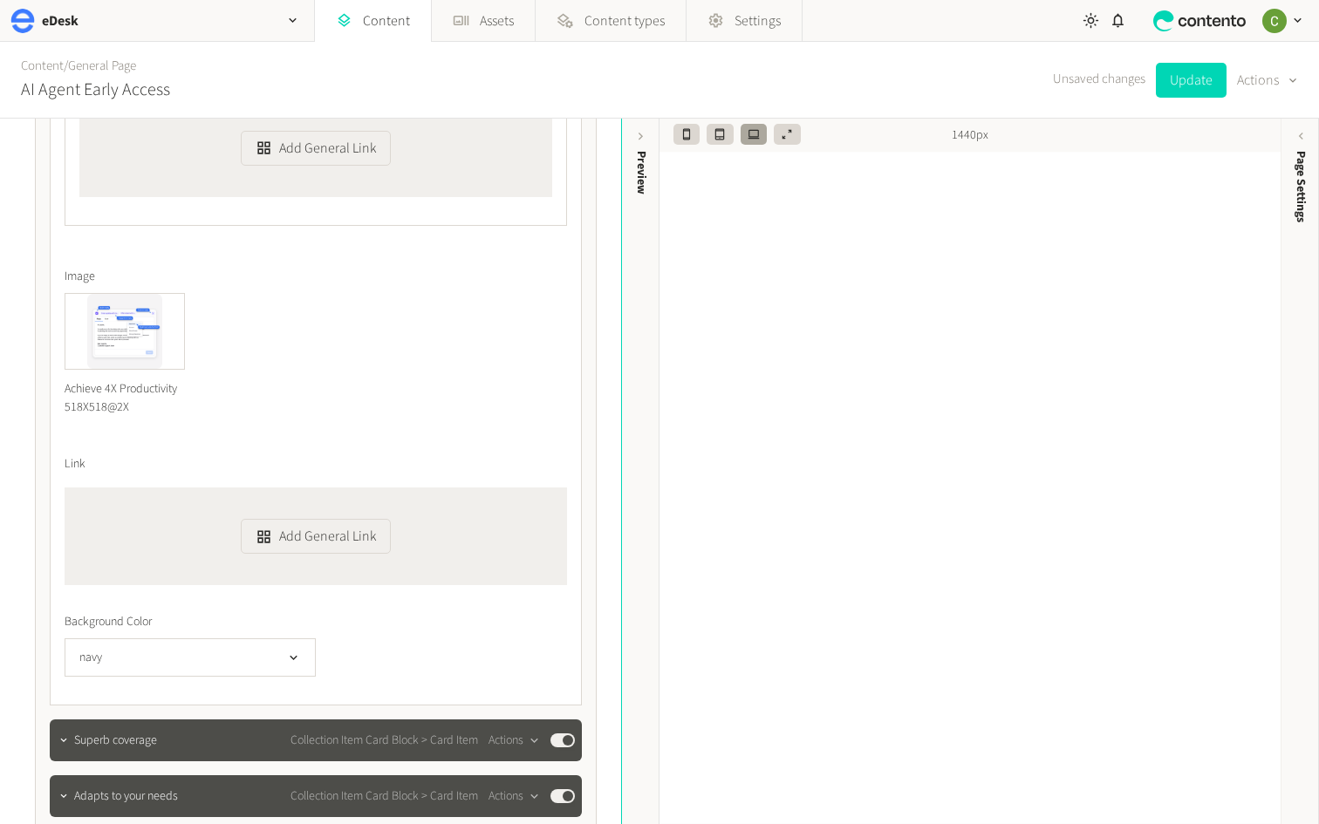
scroll to position [1446, 0]
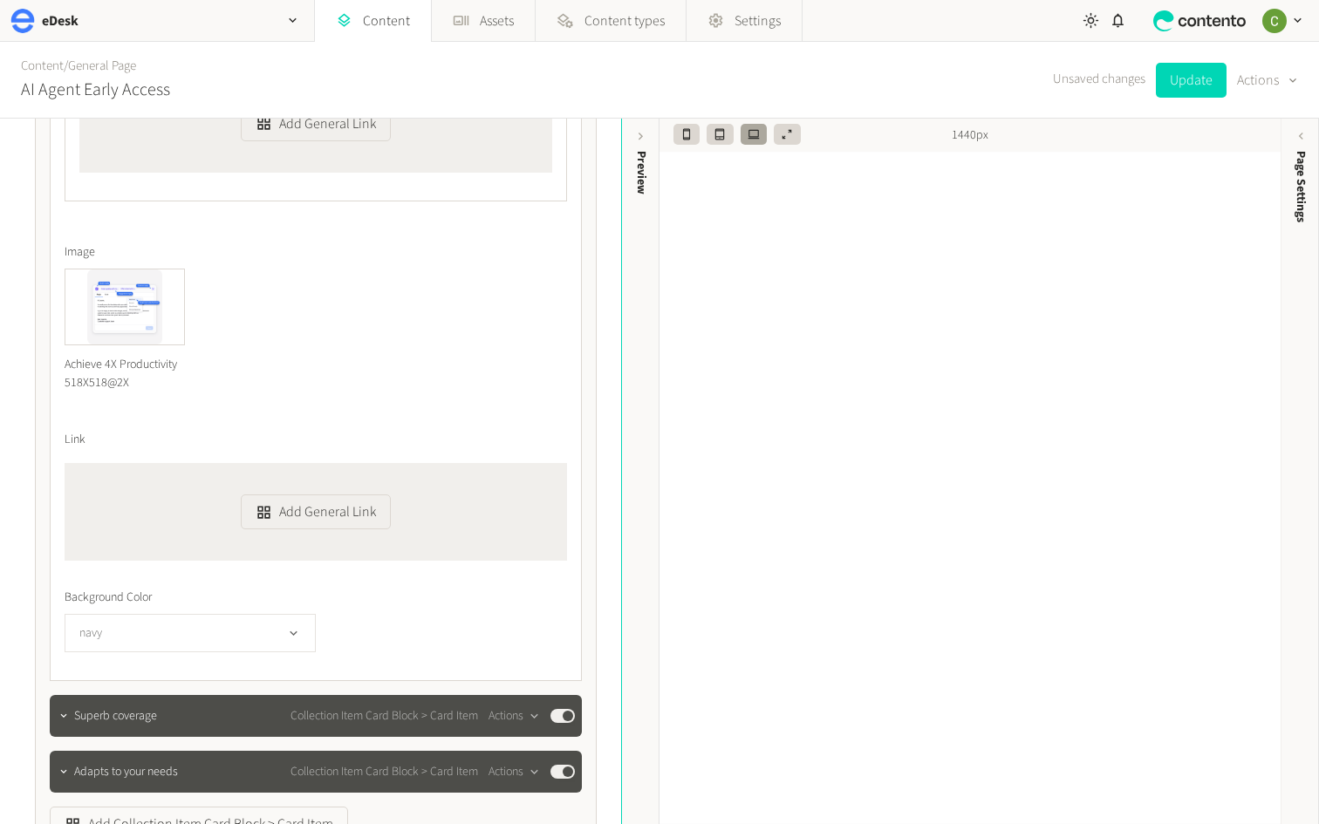
click at [275, 648] on button "navy" at bounding box center [190, 633] width 251 height 38
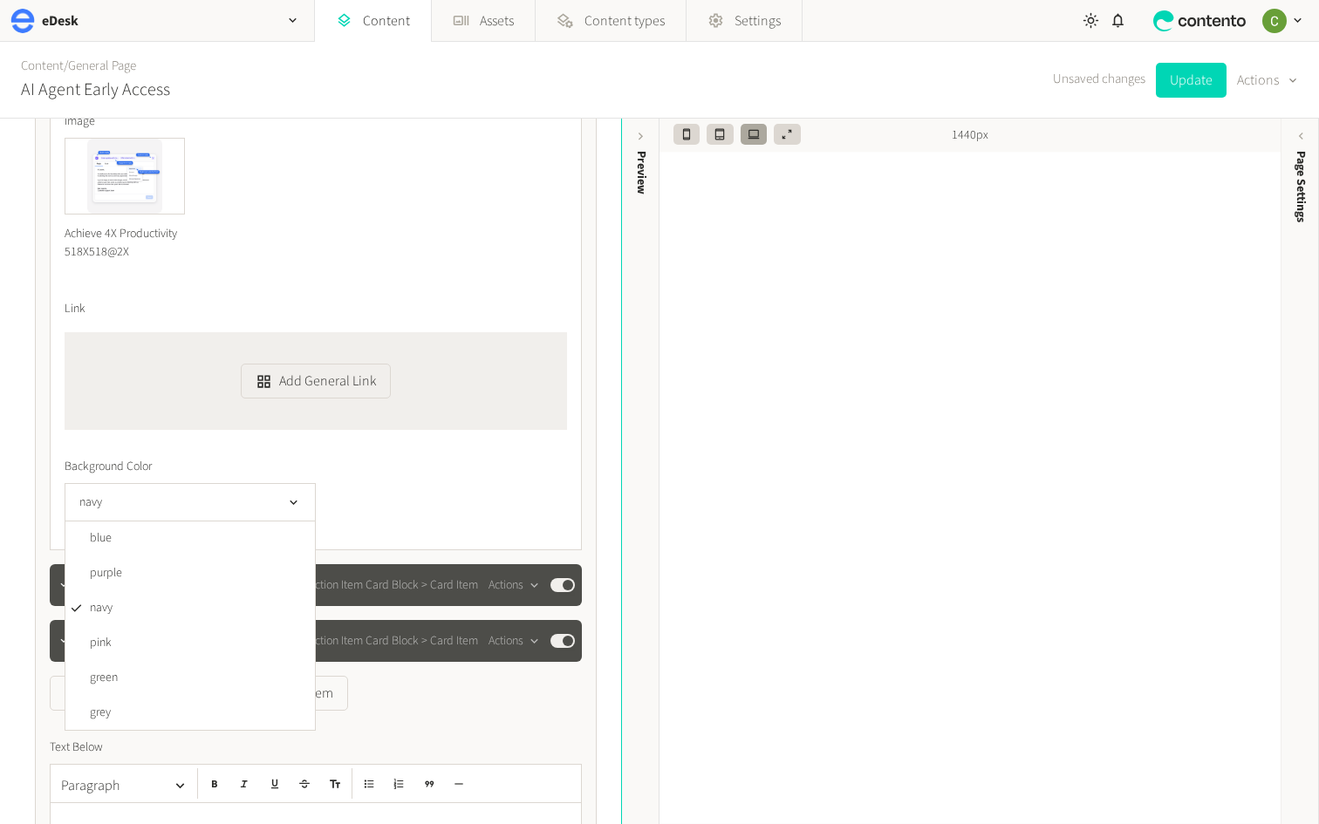
scroll to position [1583, 0]
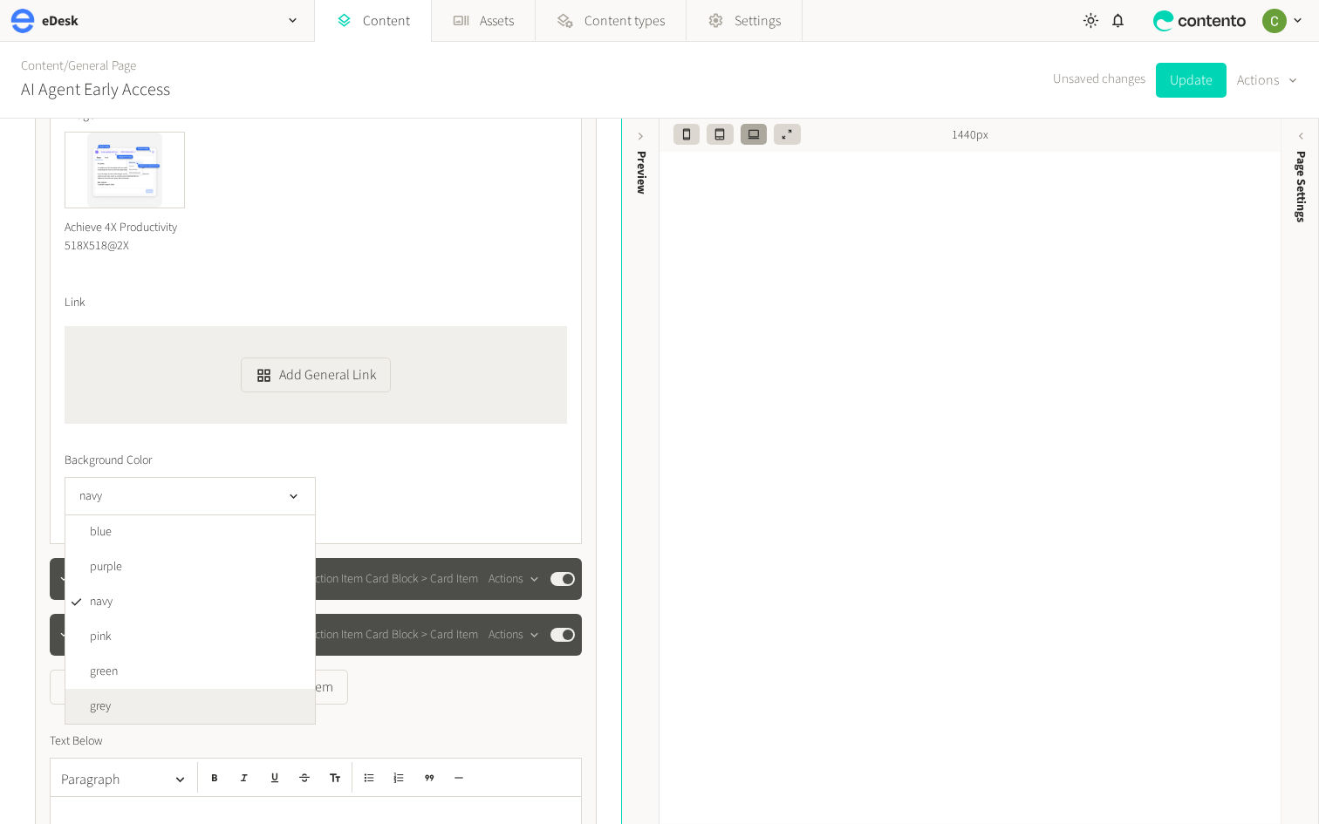
click at [126, 701] on li "grey" at bounding box center [189, 706] width 249 height 35
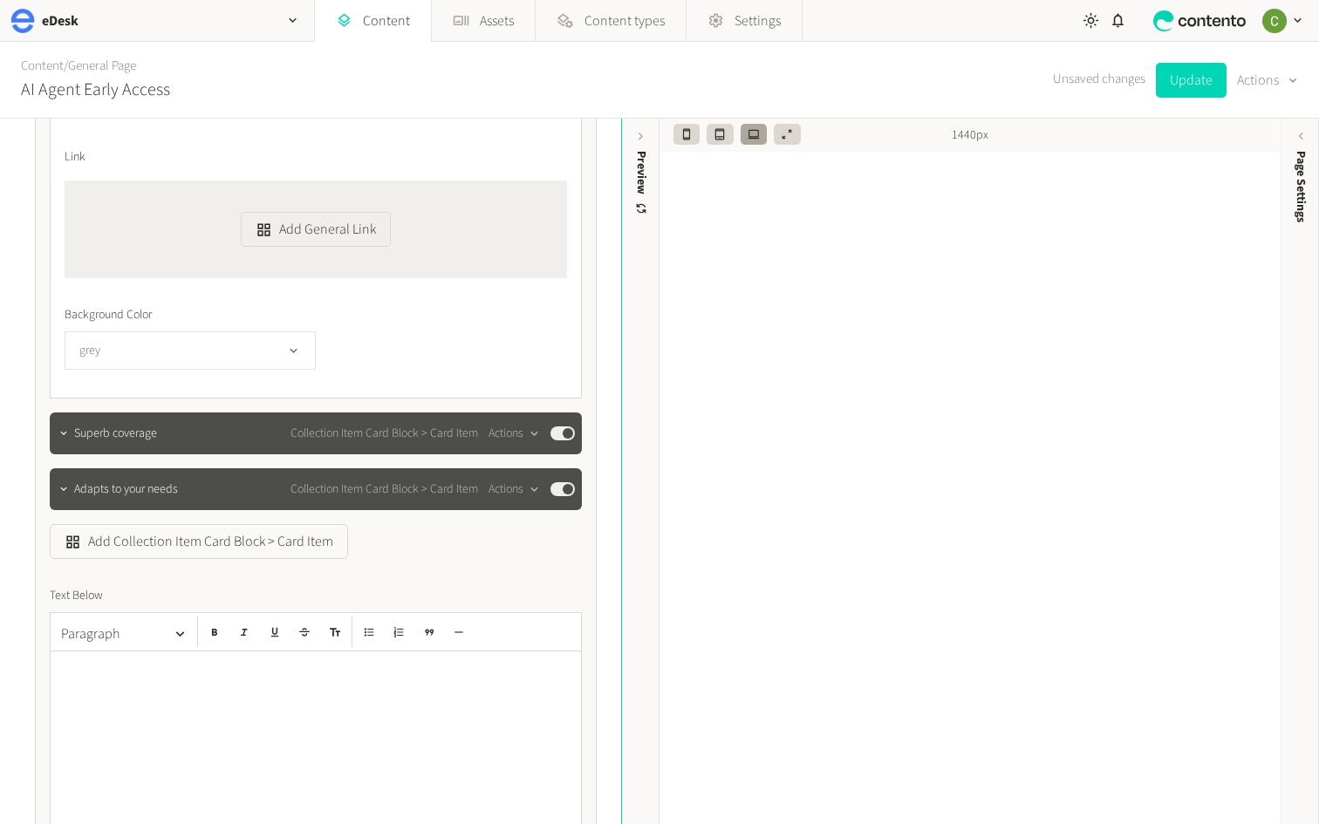
scroll to position [1750, 0]
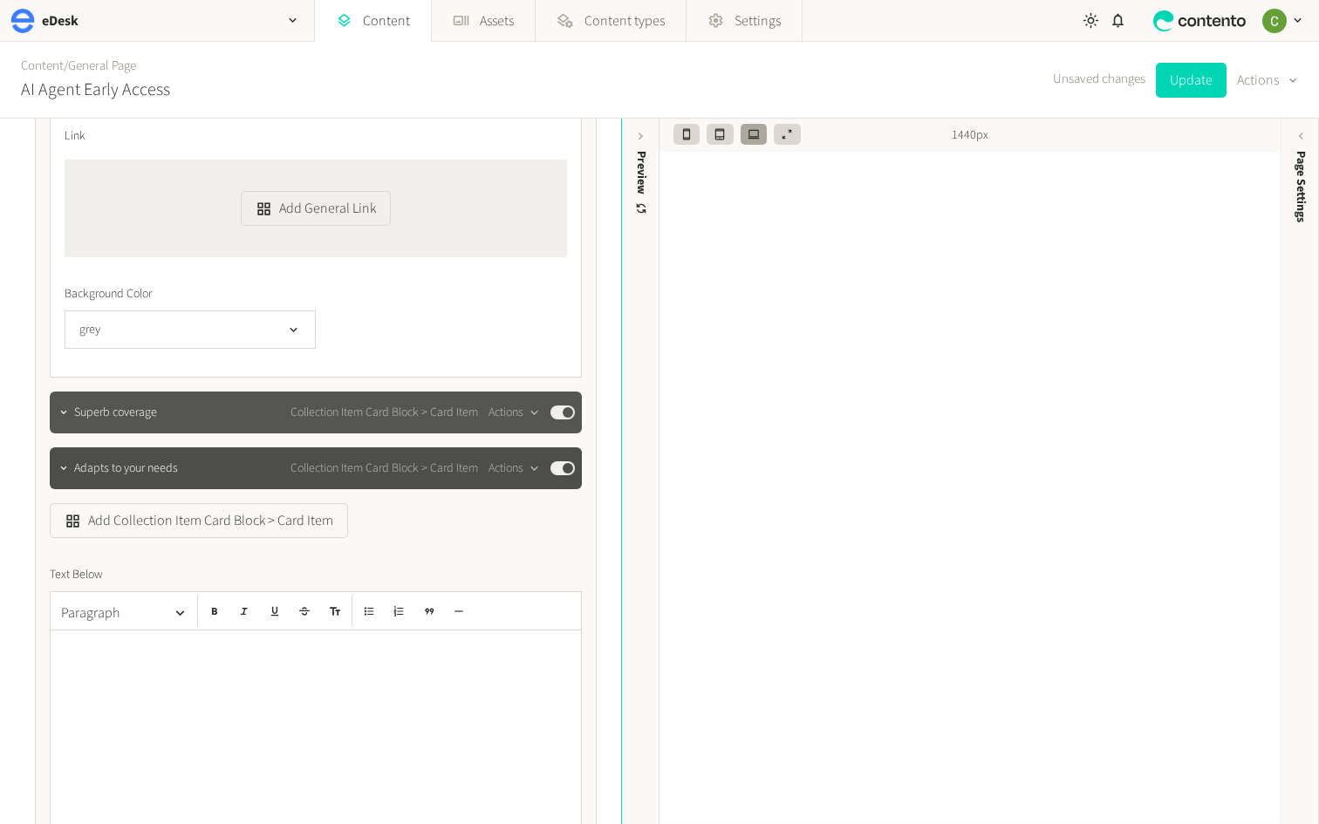
click at [58, 426] on div at bounding box center [63, 413] width 21 height 42
click at [61, 407] on icon "button" at bounding box center [64, 413] width 12 height 12
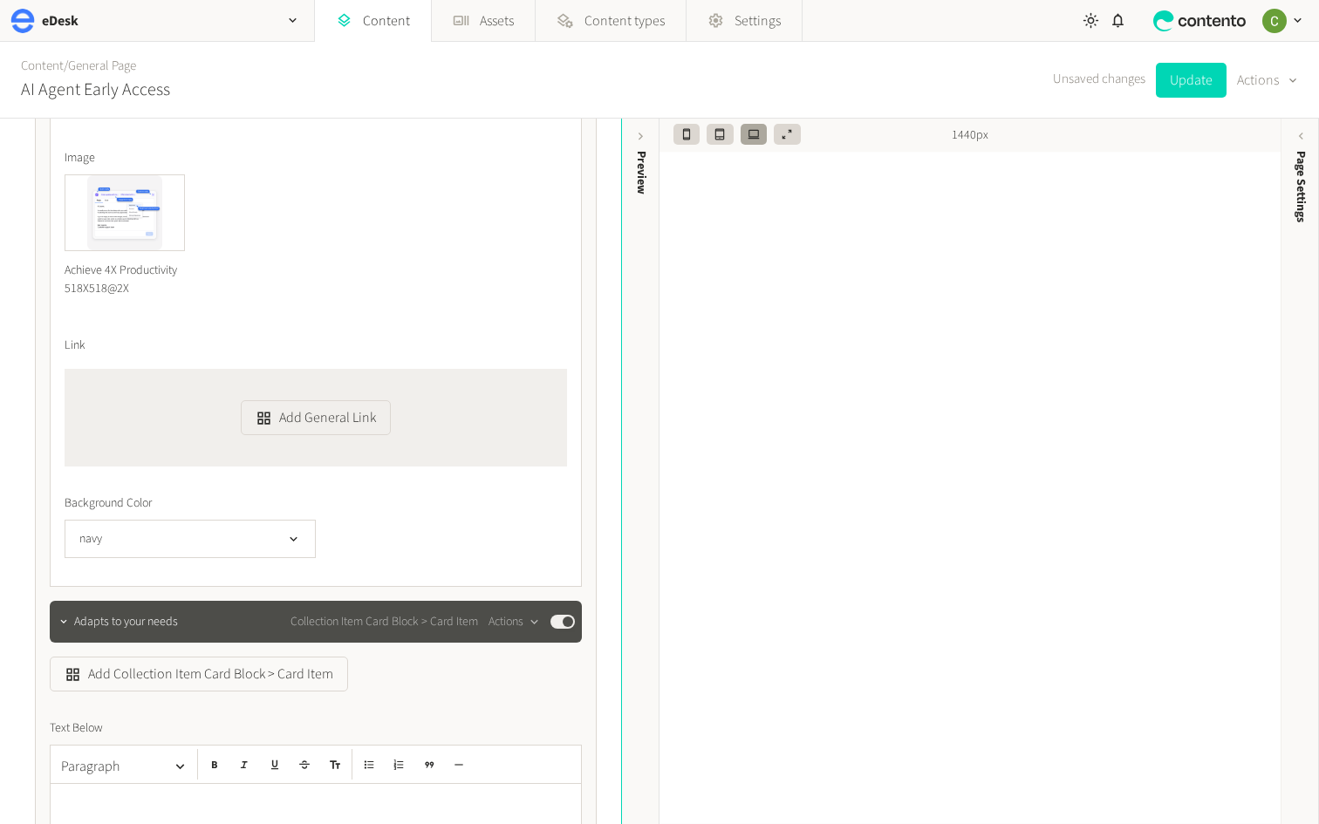
scroll to position [2718, 0]
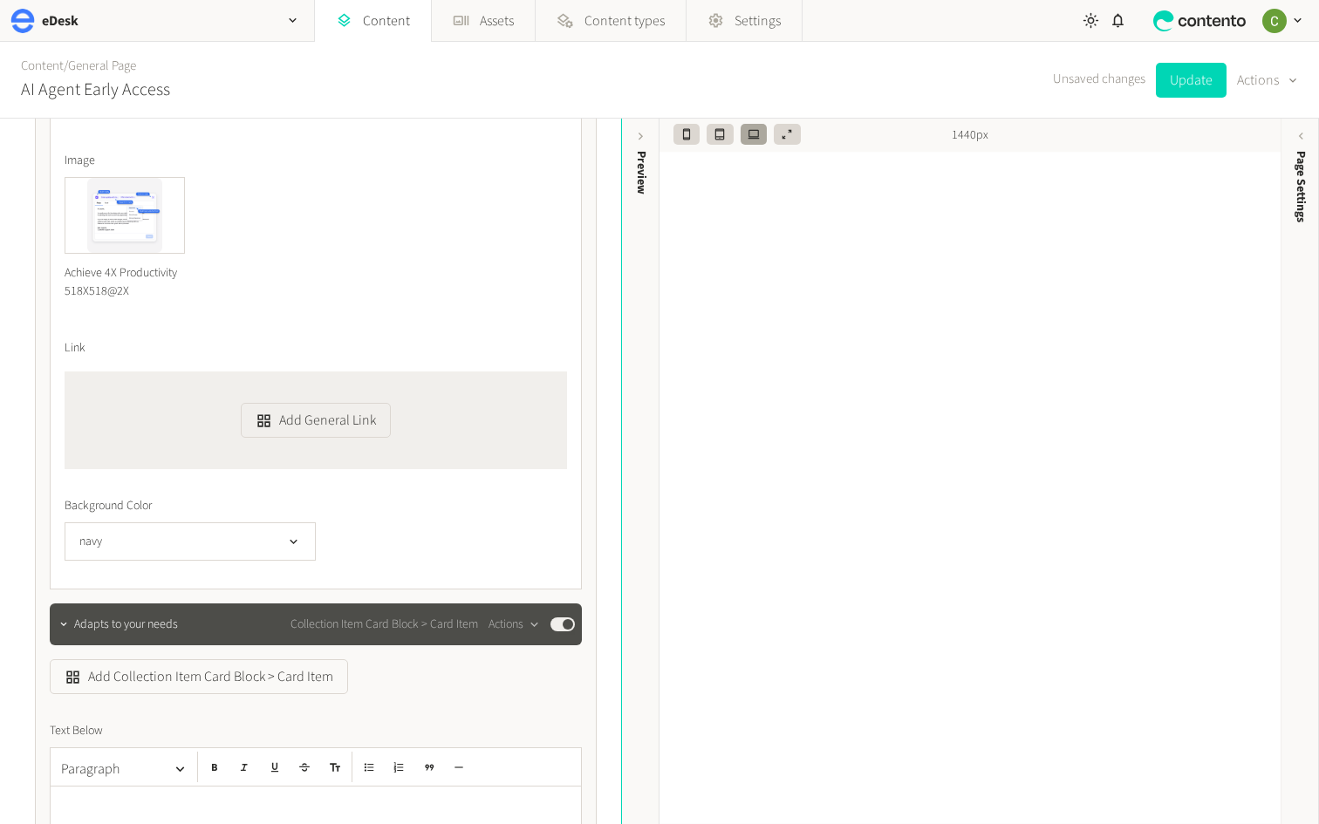
click at [318, 530] on div "navy" at bounding box center [316, 542] width 502 height 38
click at [294, 531] on button "navy" at bounding box center [190, 542] width 251 height 38
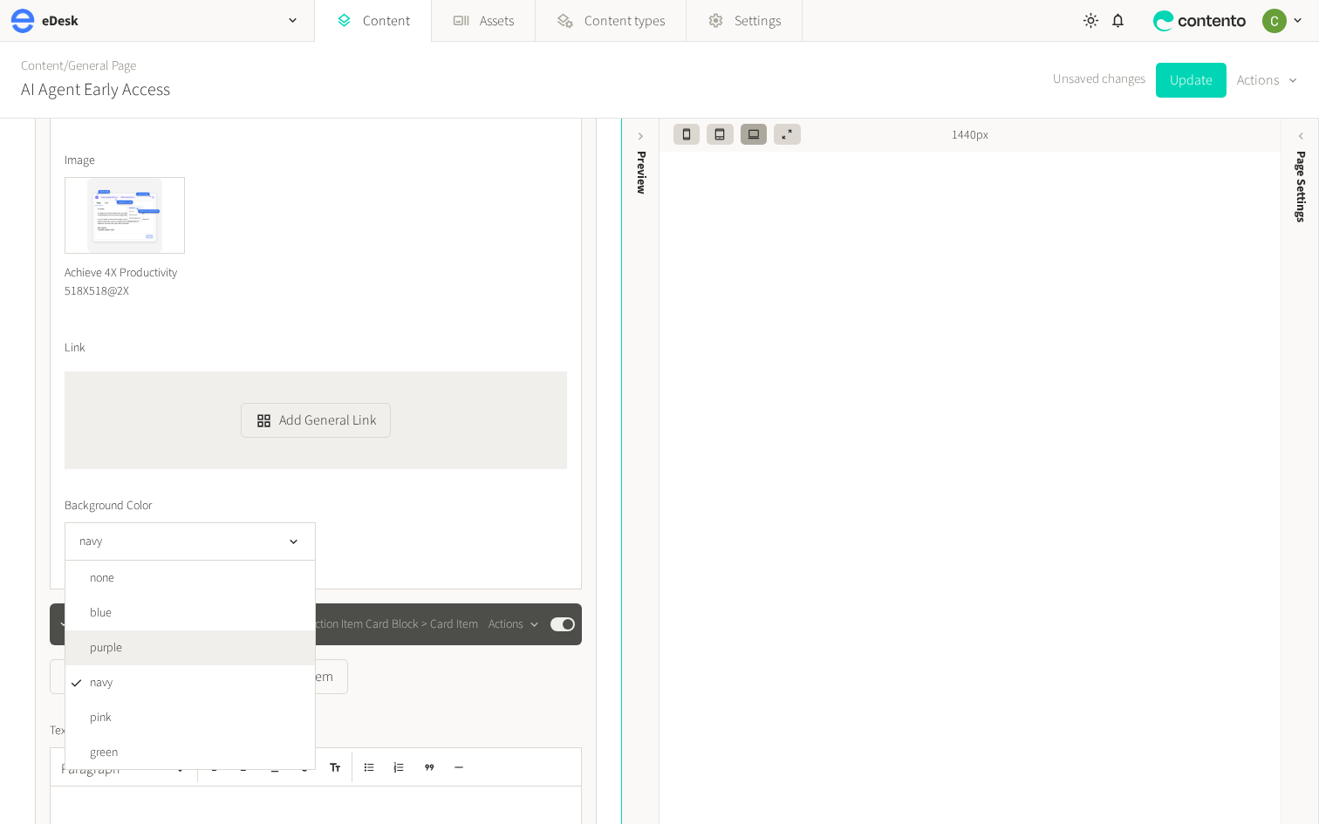
scroll to position [36, 0]
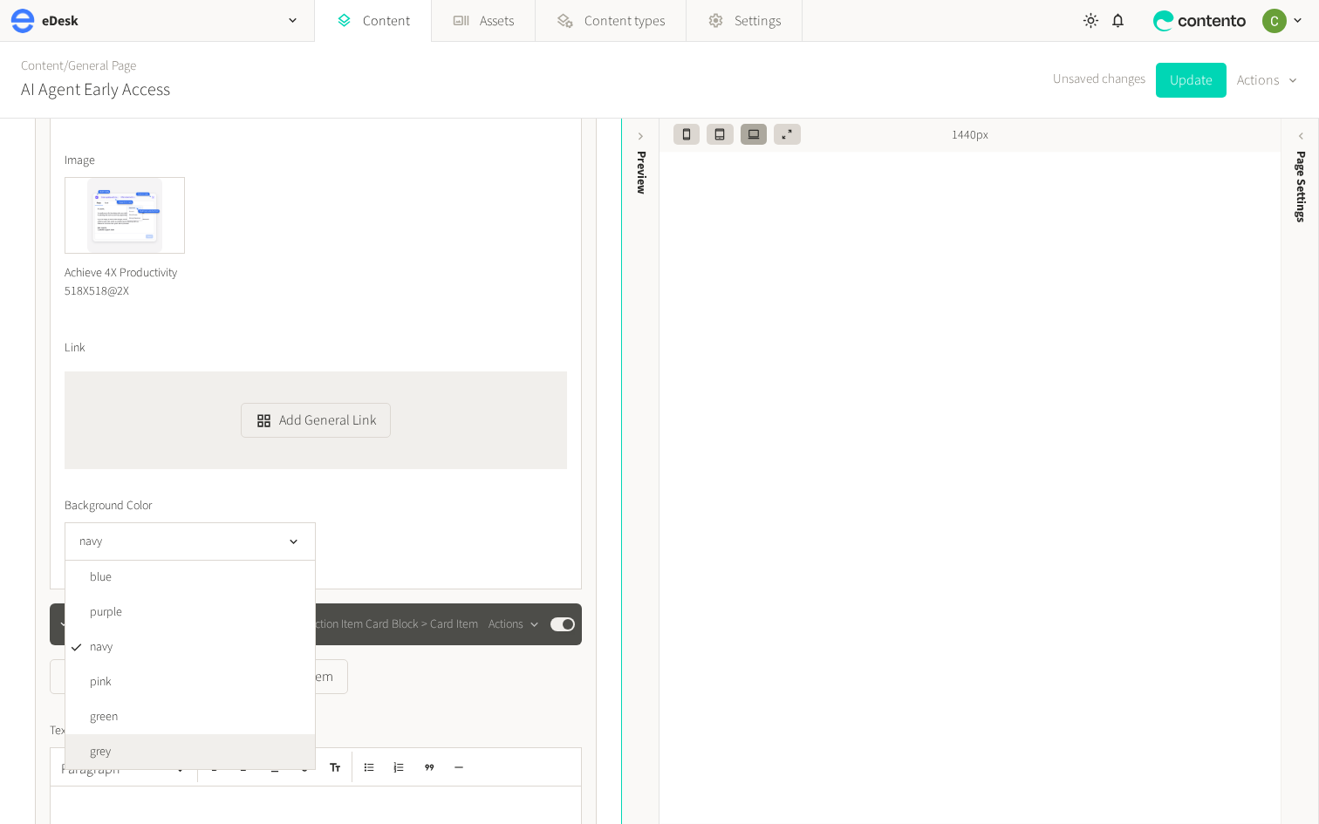
click at [161, 748] on li "grey" at bounding box center [189, 752] width 249 height 35
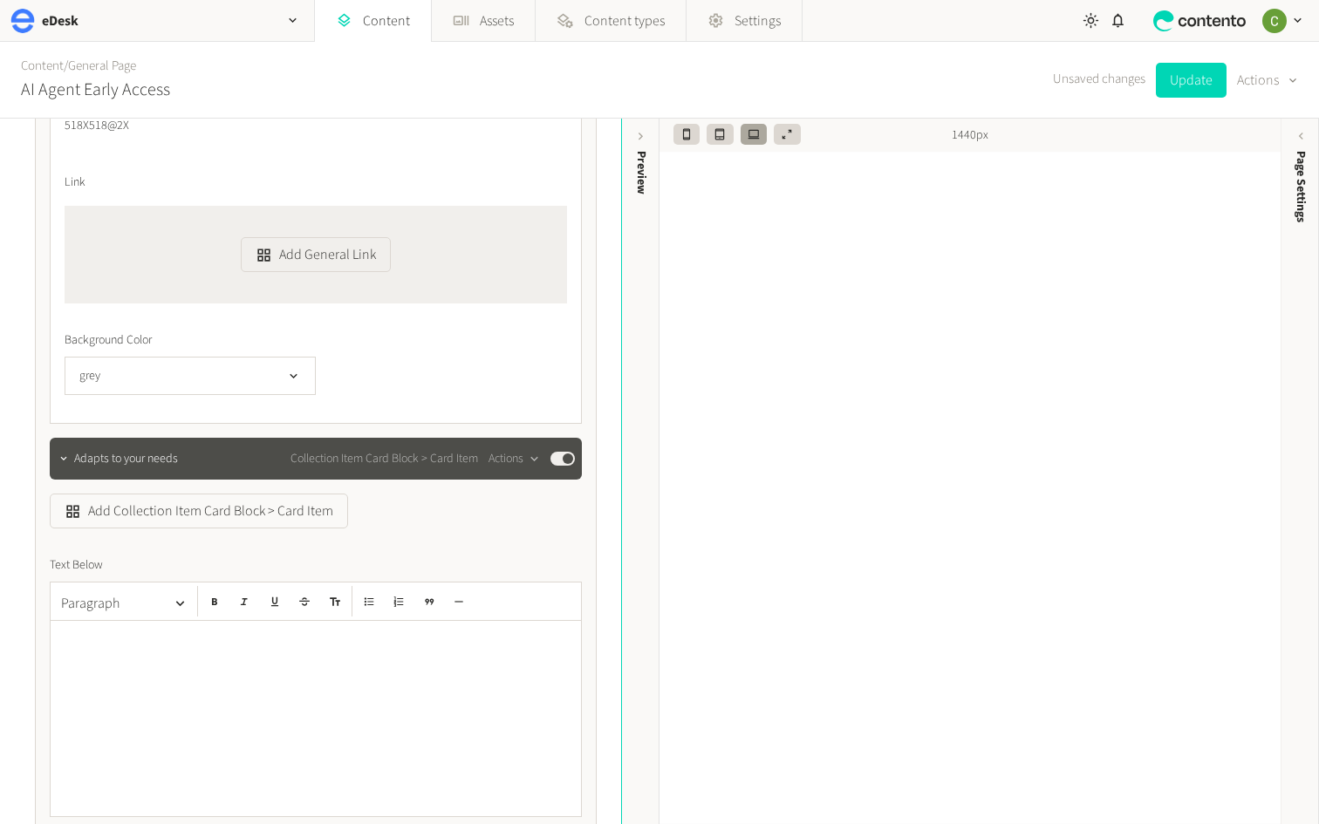
scroll to position [2963, 0]
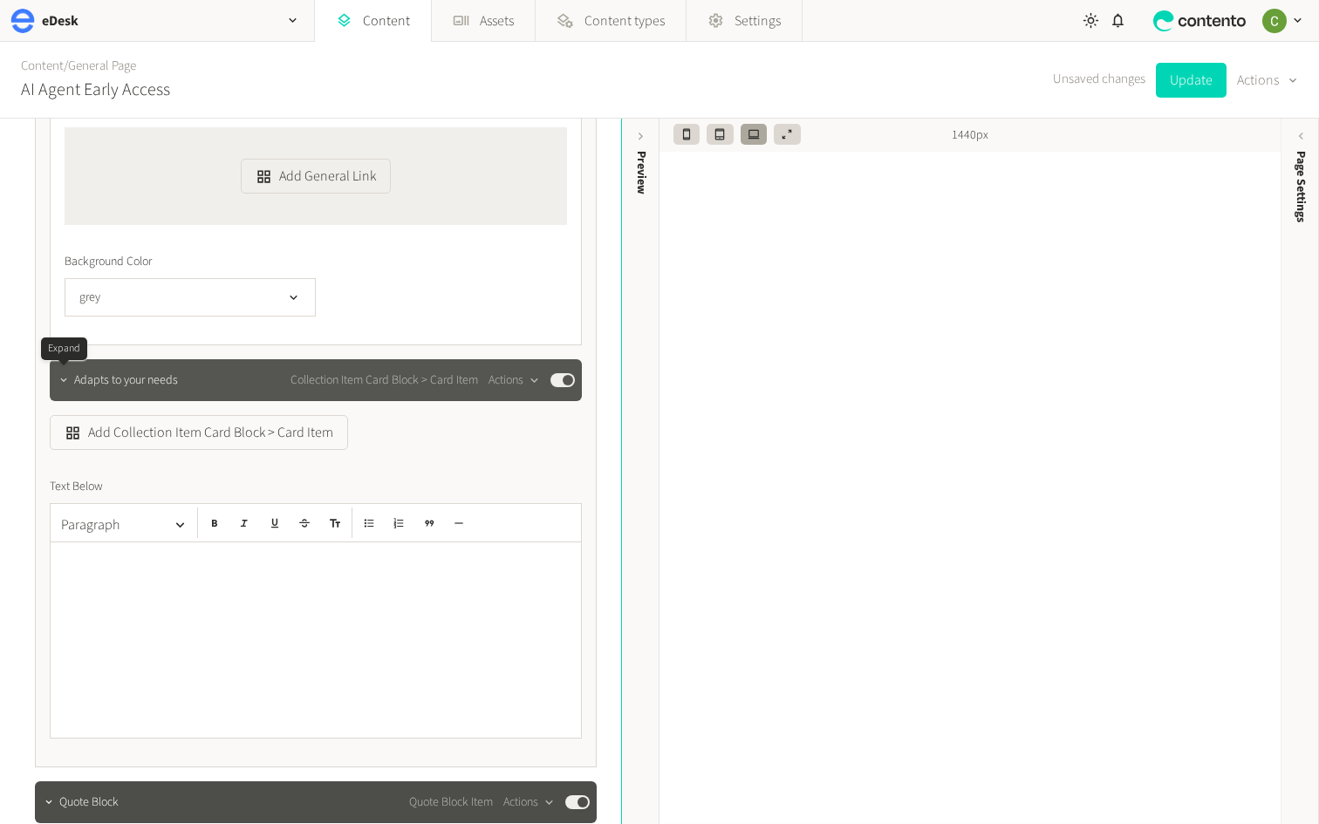
click at [61, 383] on icon "button" at bounding box center [64, 380] width 12 height 12
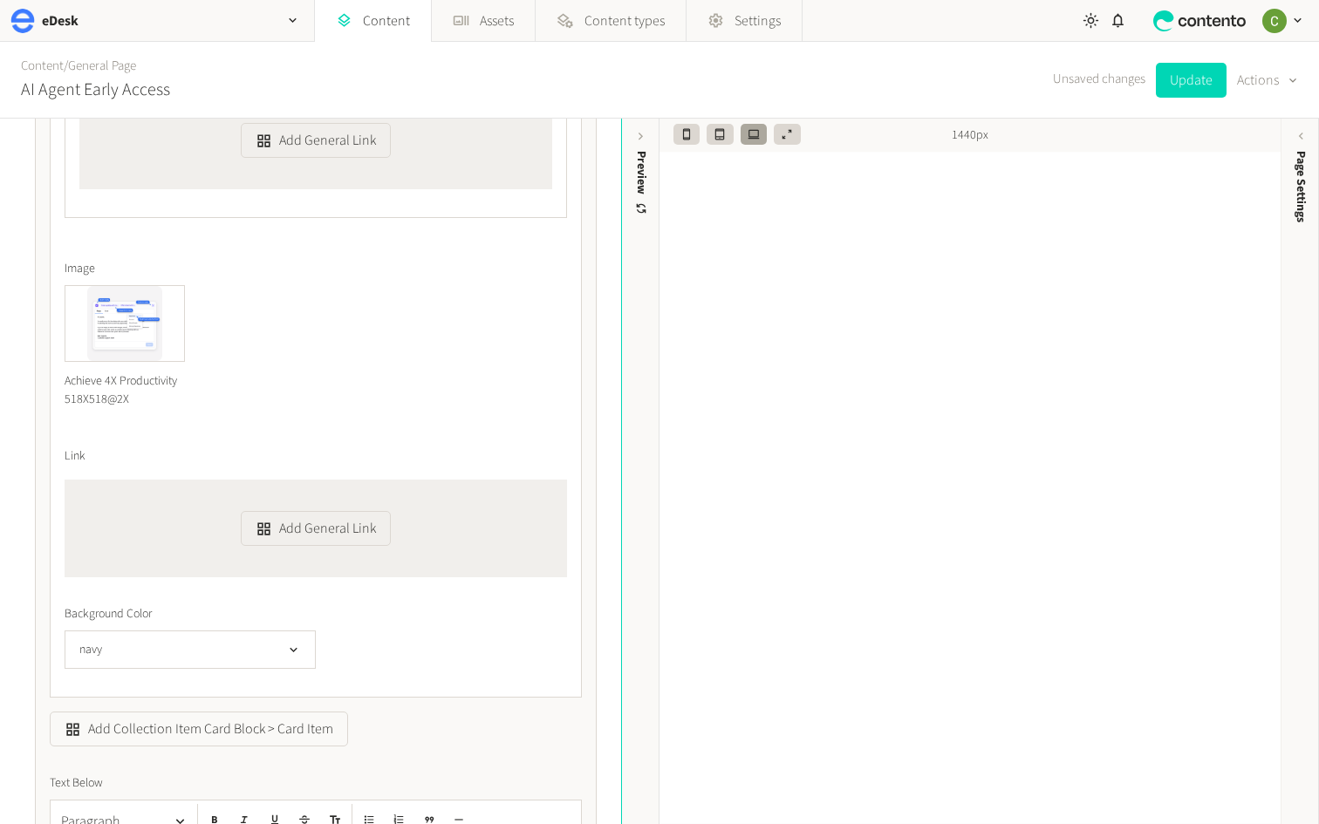
scroll to position [3795, 0]
click at [222, 645] on button "navy" at bounding box center [190, 645] width 251 height 38
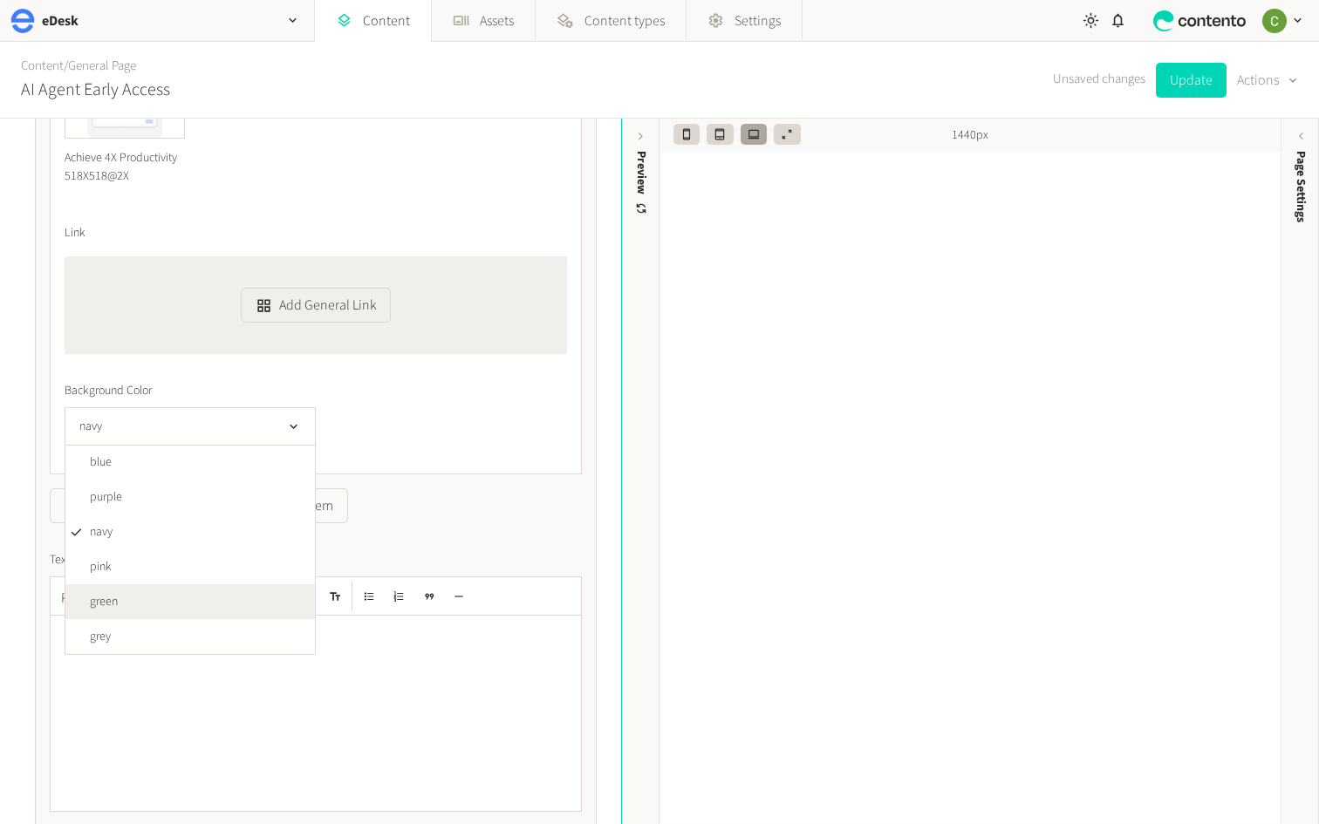
scroll to position [4020, 0]
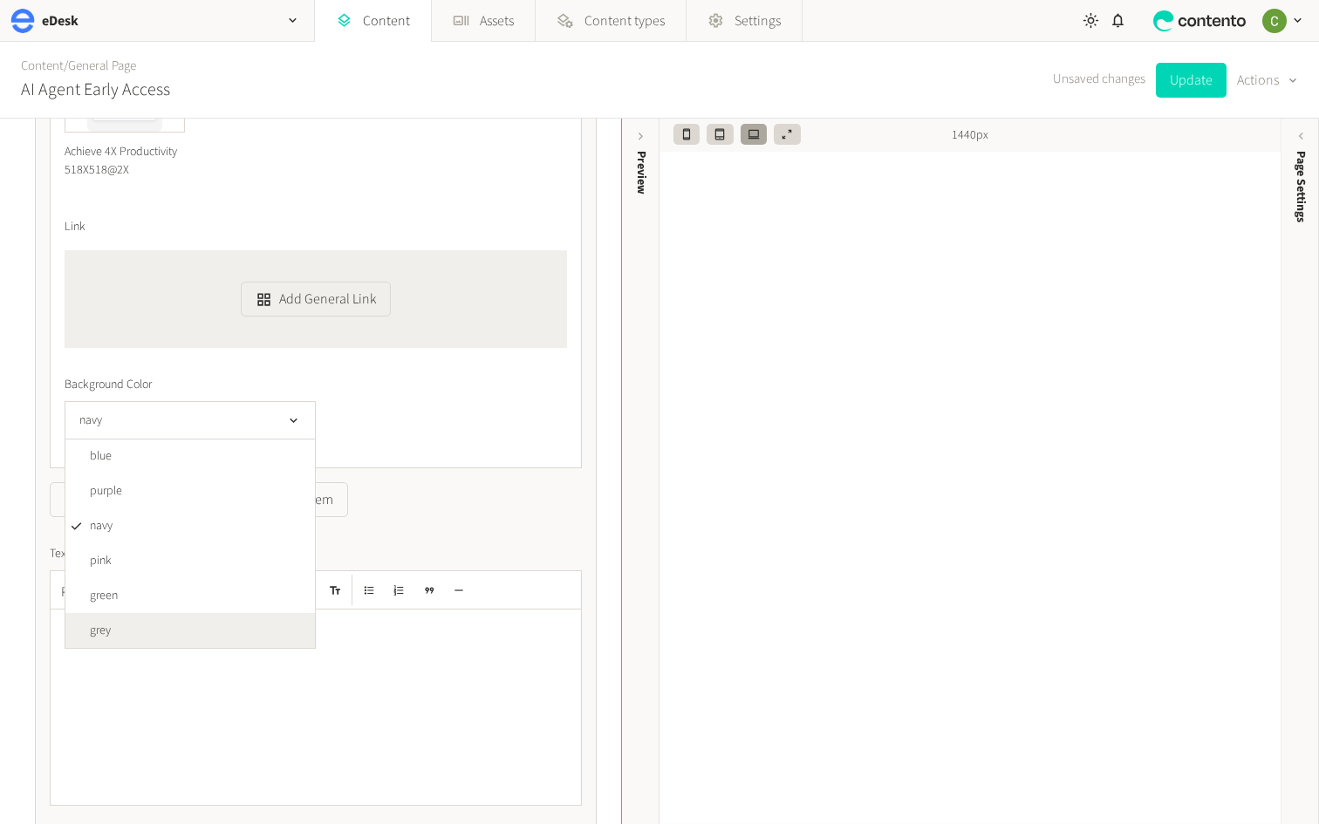
click at [108, 629] on span "grey" at bounding box center [100, 631] width 21 height 18
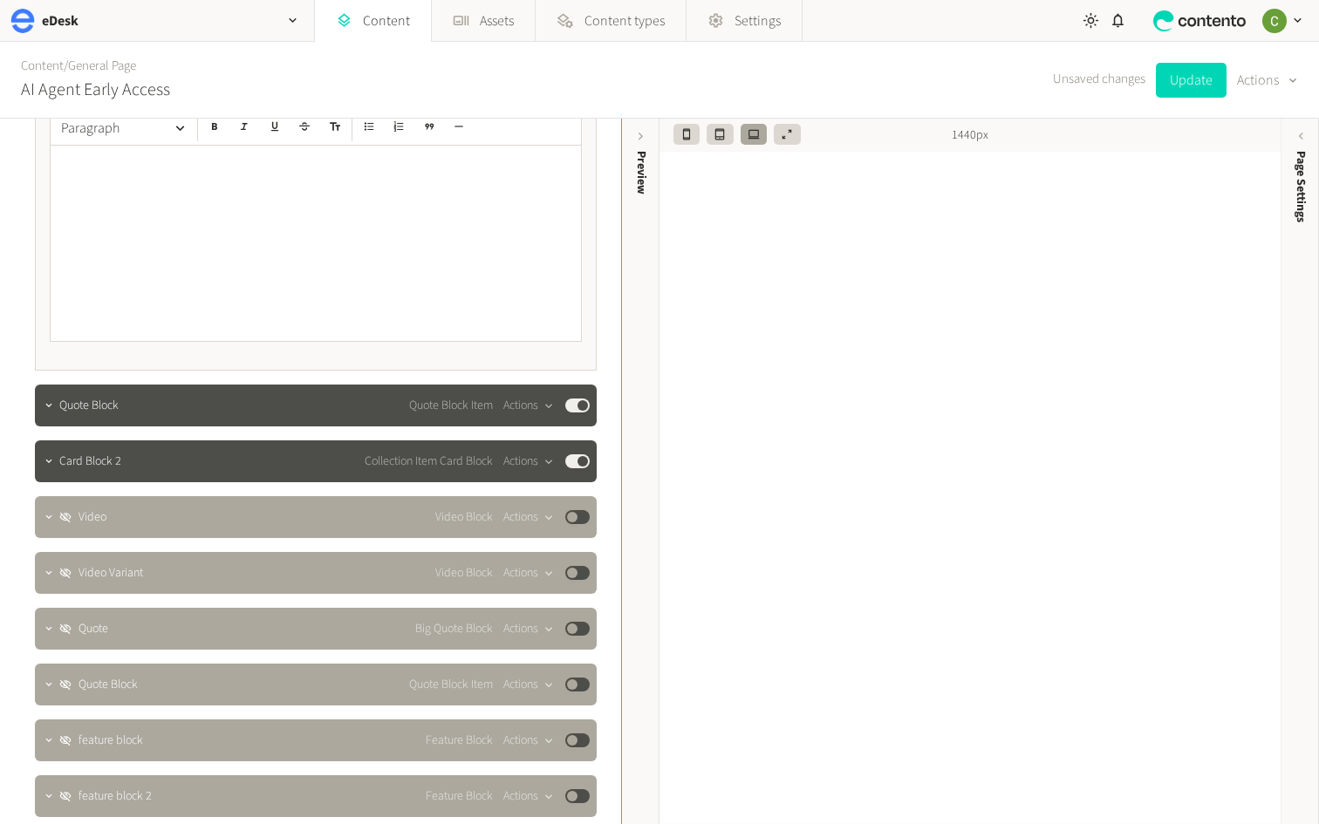
scroll to position [4506, 0]
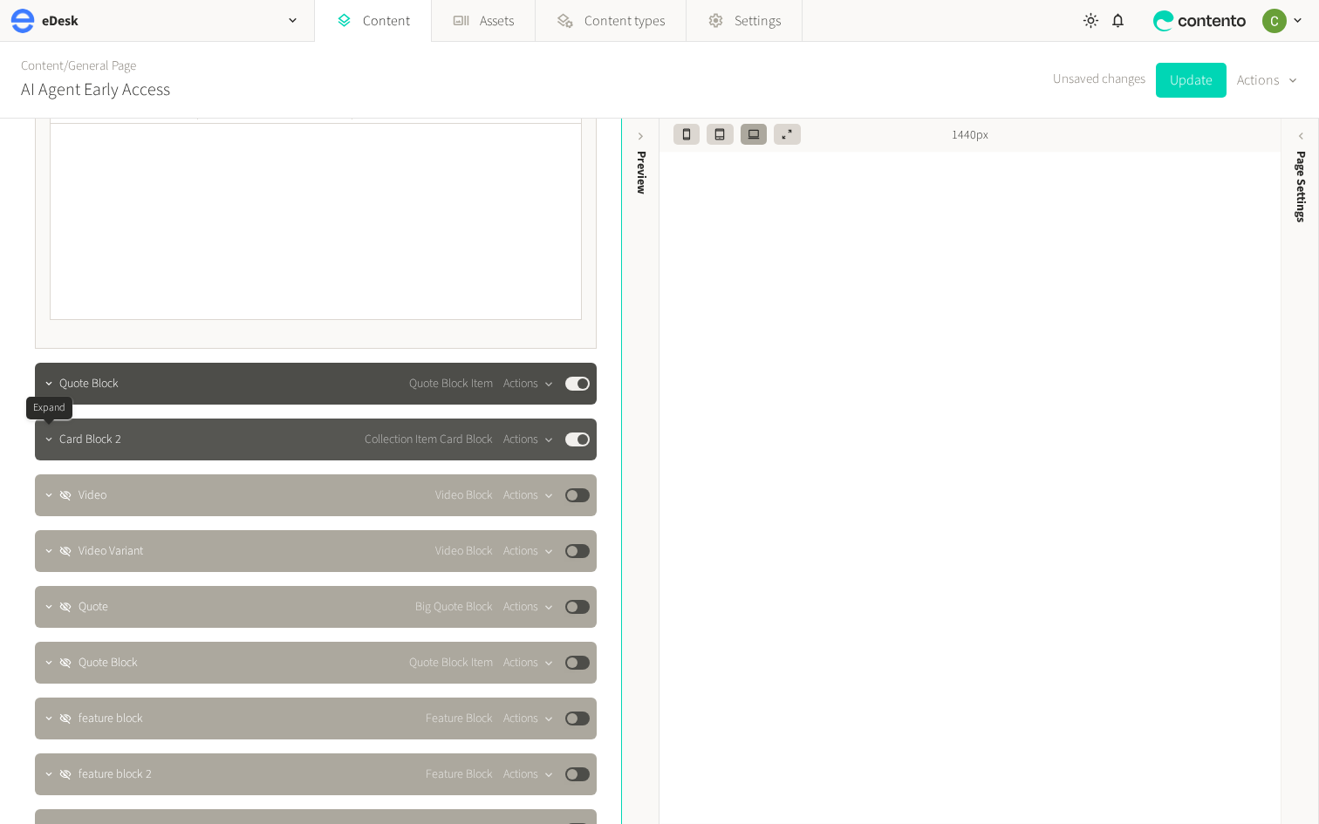
click at [51, 441] on icon "button" at bounding box center [49, 440] width 12 height 12
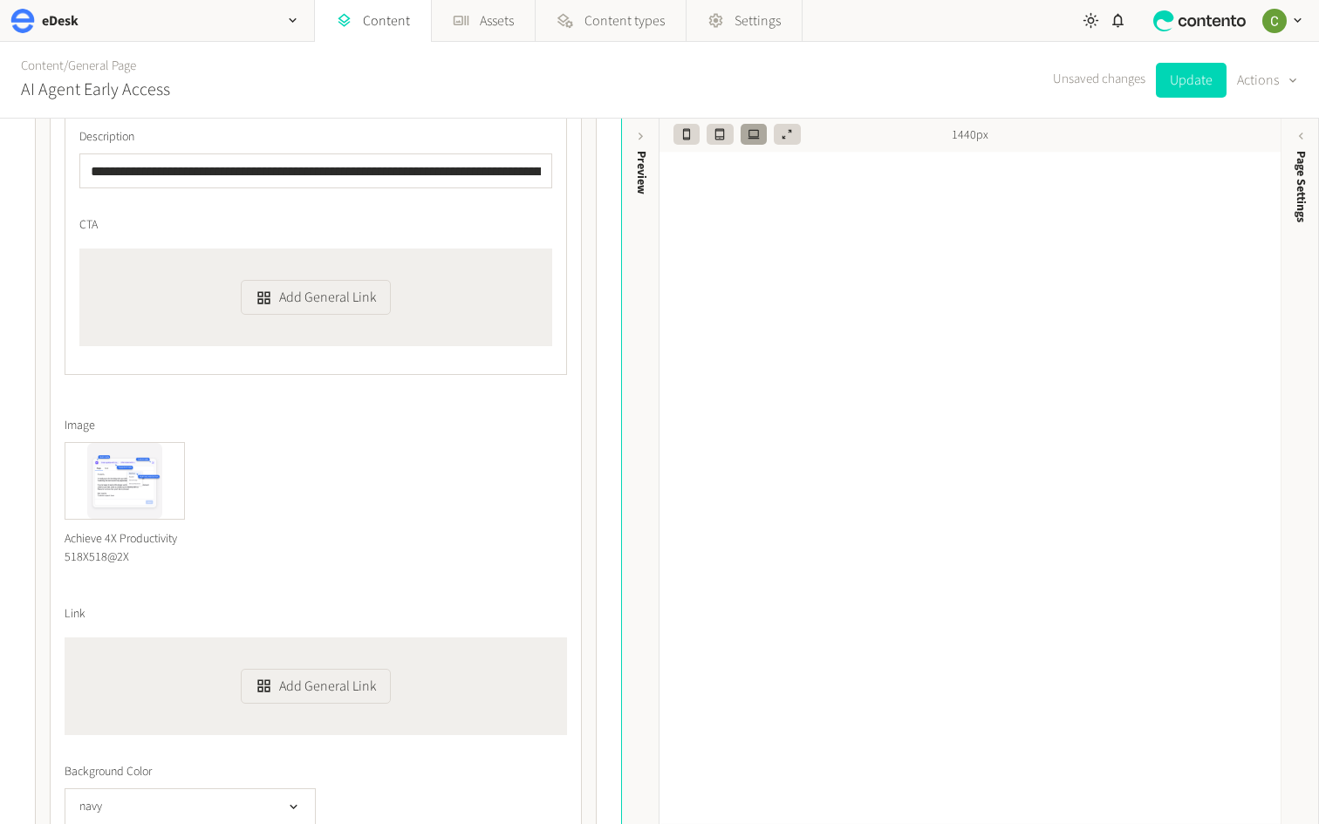
scroll to position [6044, 0]
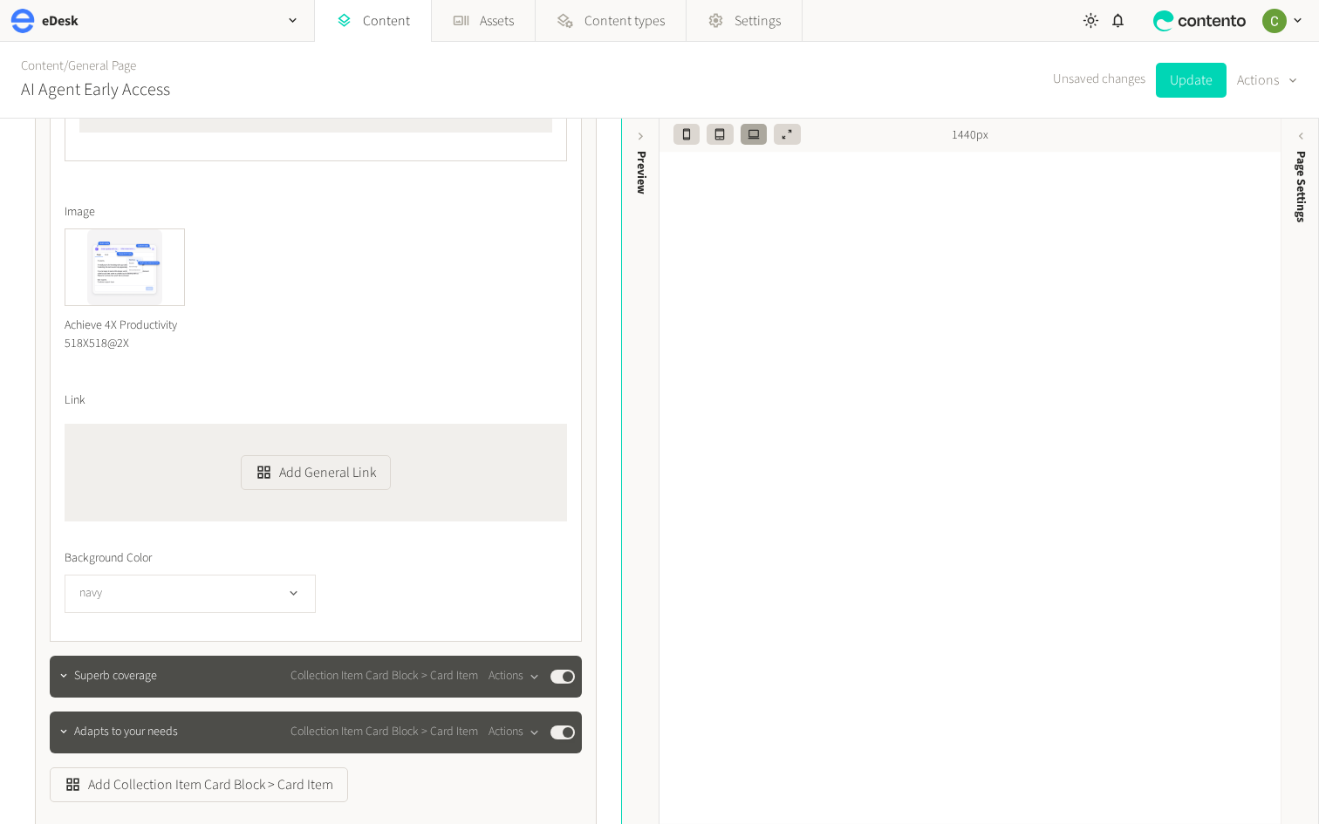
click at [240, 586] on button "navy" at bounding box center [190, 594] width 251 height 38
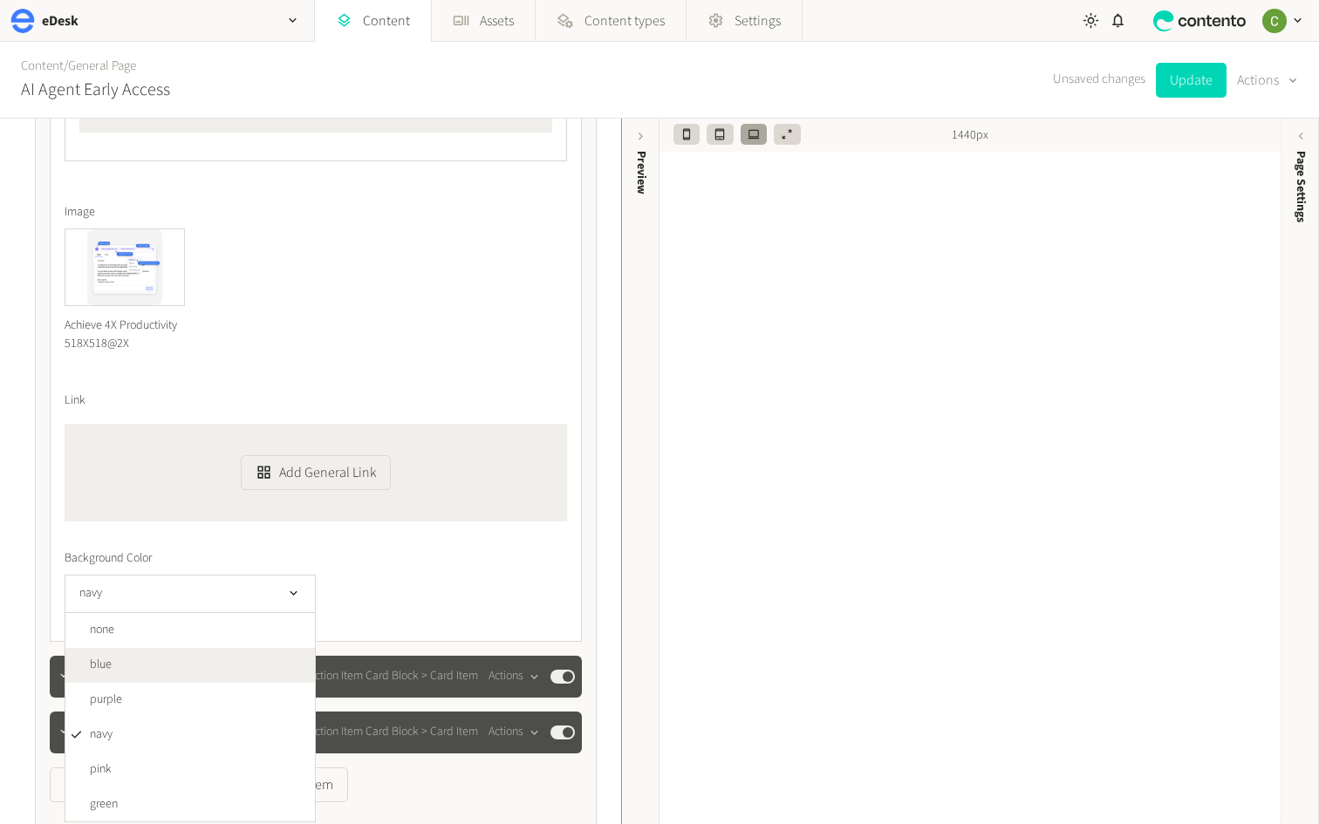
scroll to position [36, 0]
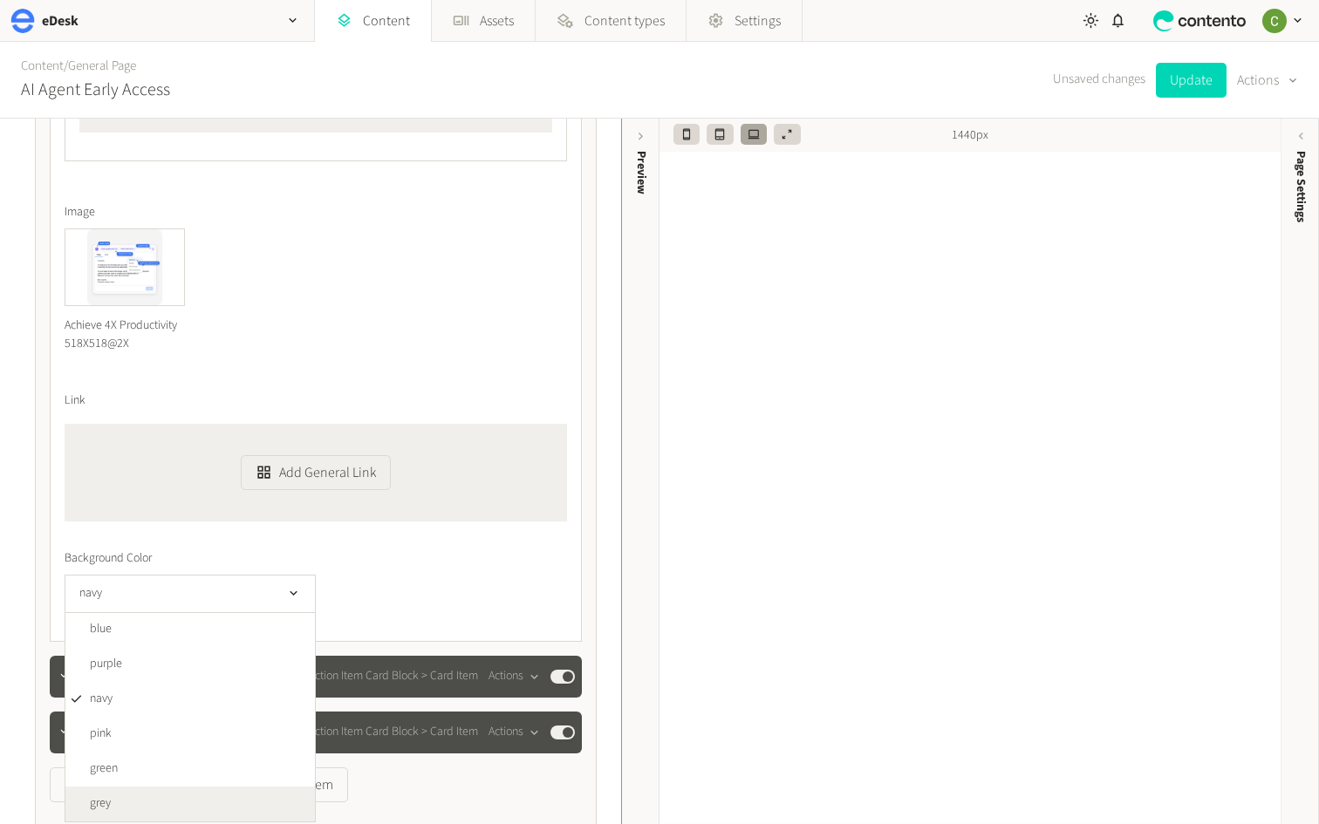
click at [92, 796] on span "grey" at bounding box center [100, 804] width 21 height 18
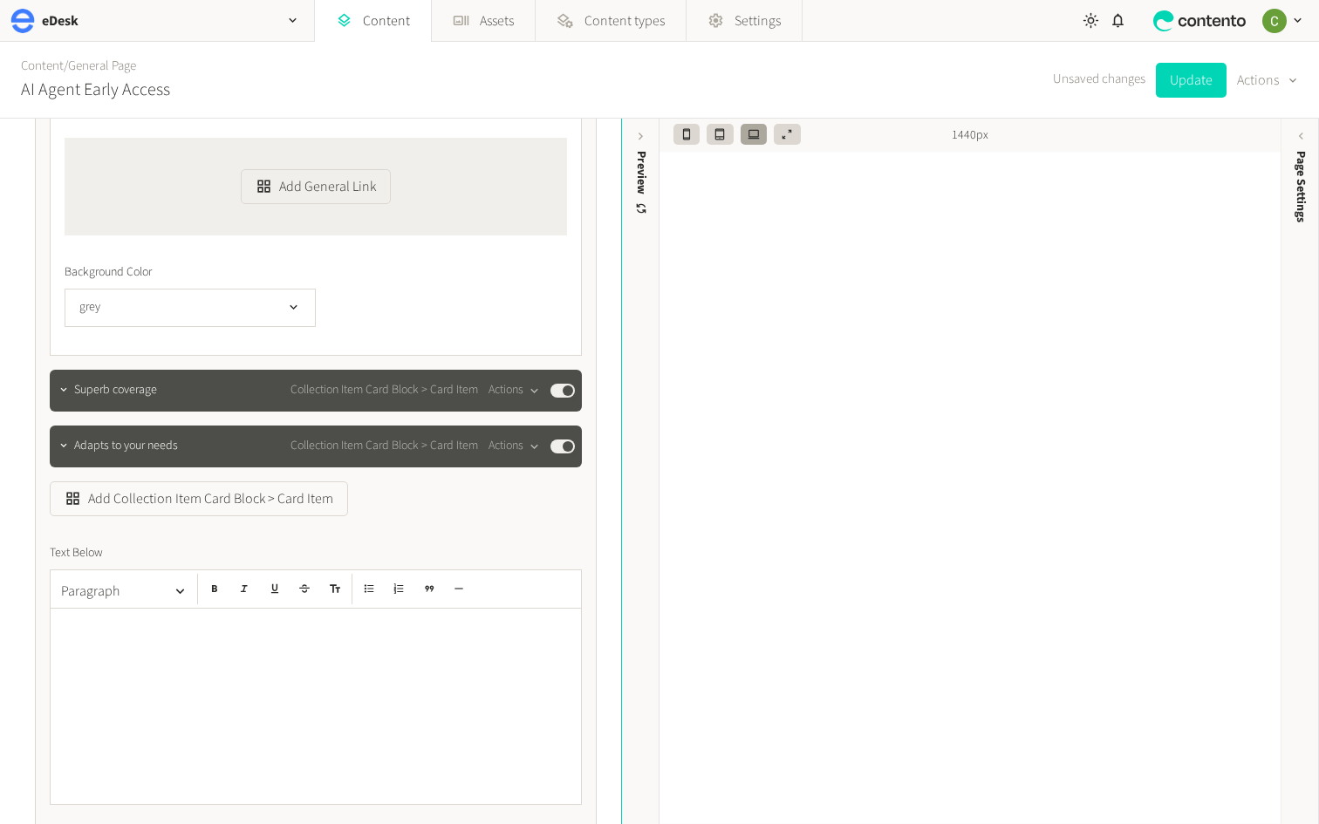
scroll to position [6440, 0]
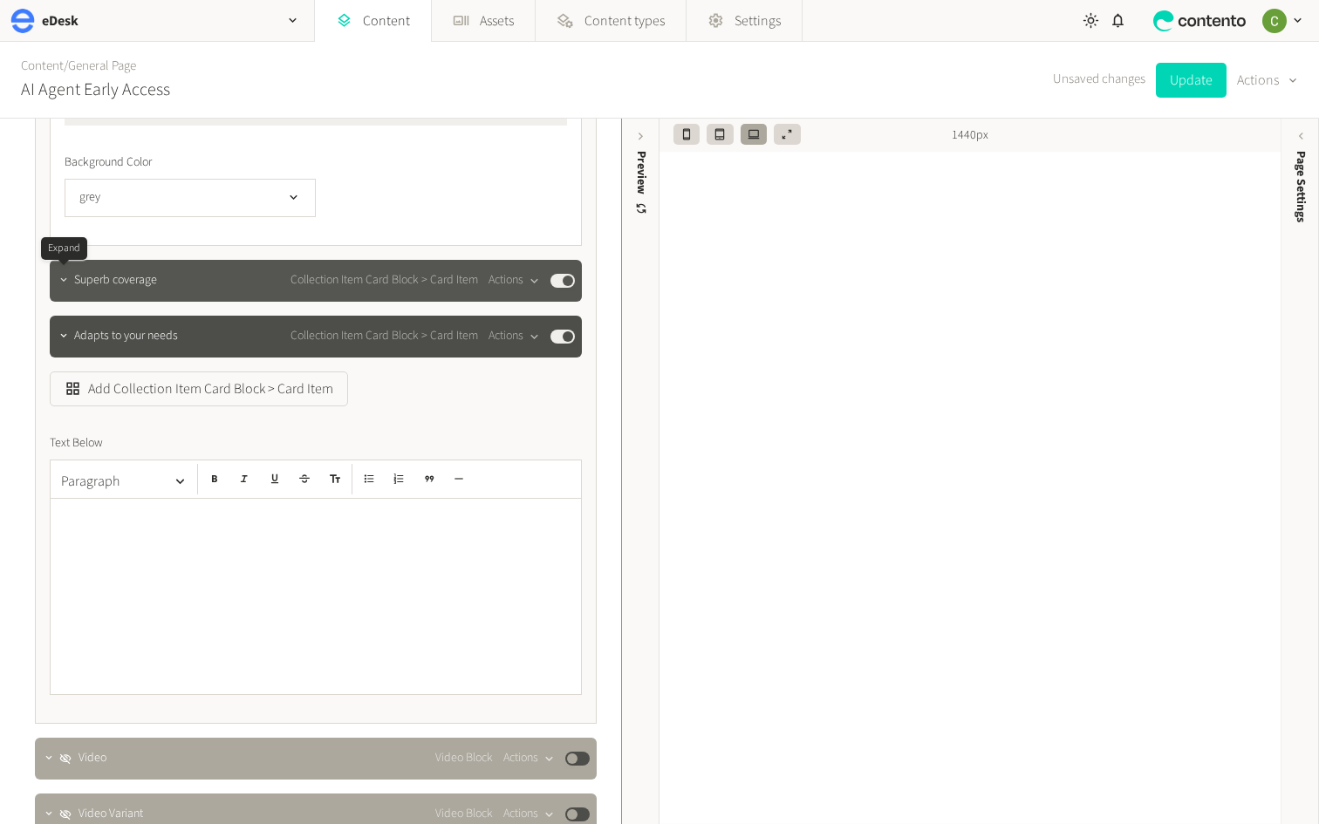
click at [63, 275] on icon "button" at bounding box center [64, 280] width 12 height 12
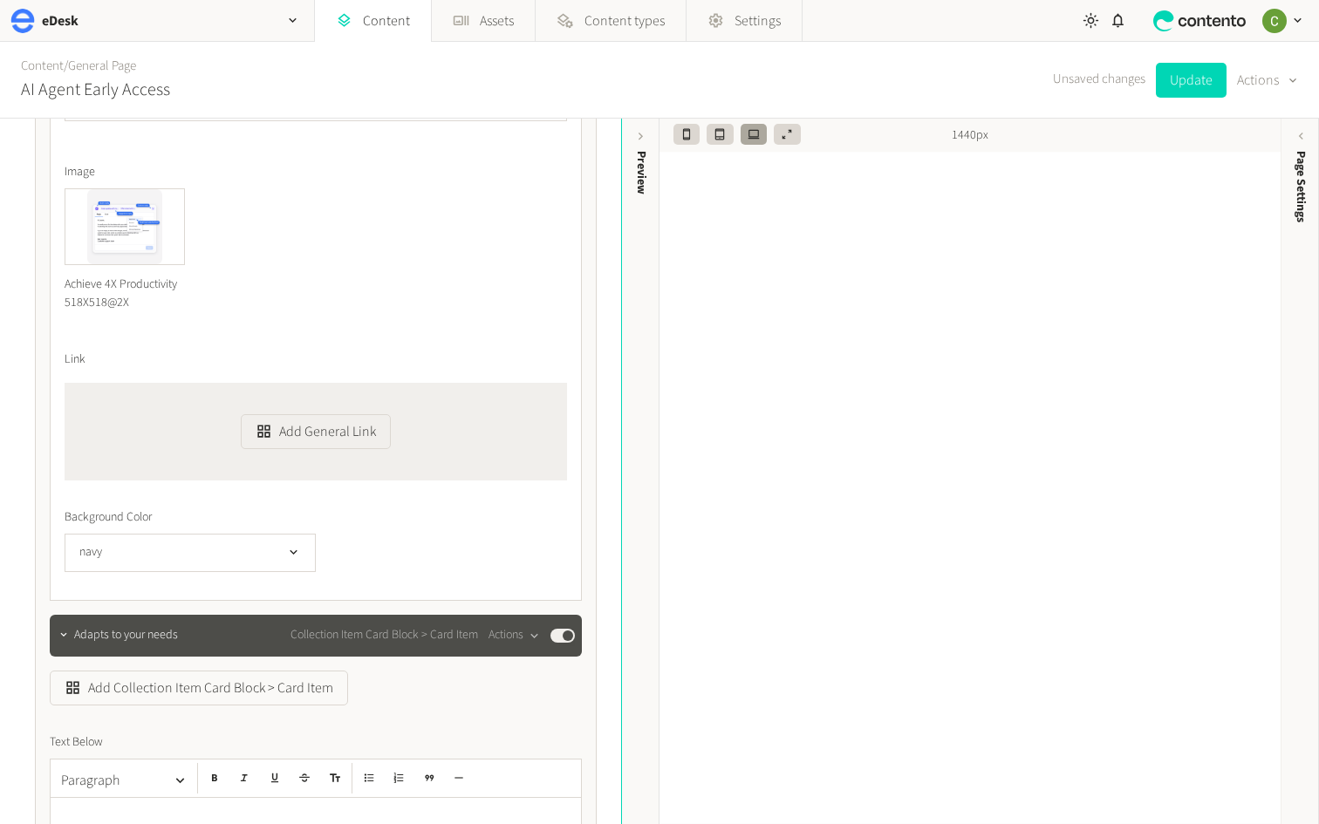
scroll to position [7271, 0]
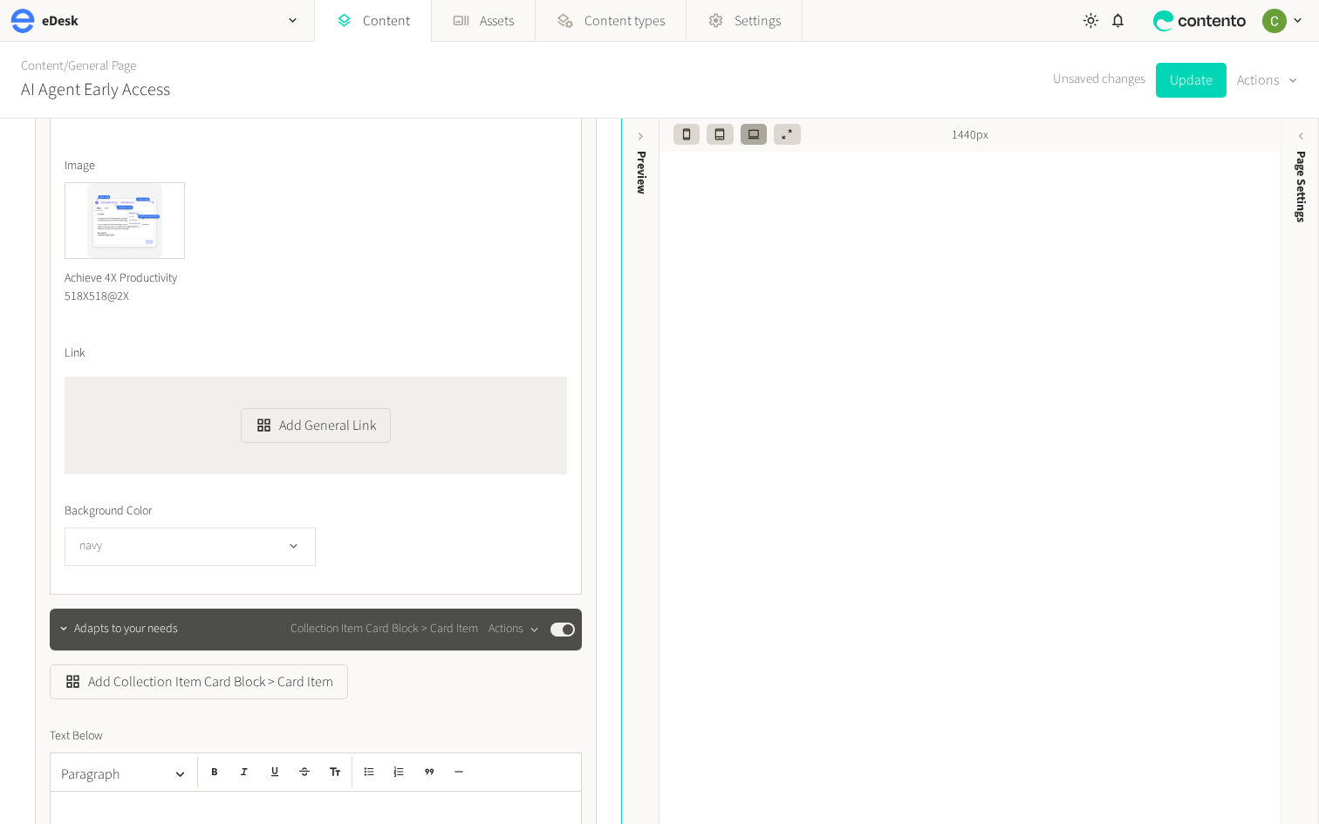
click at [284, 551] on button "navy" at bounding box center [190, 547] width 251 height 38
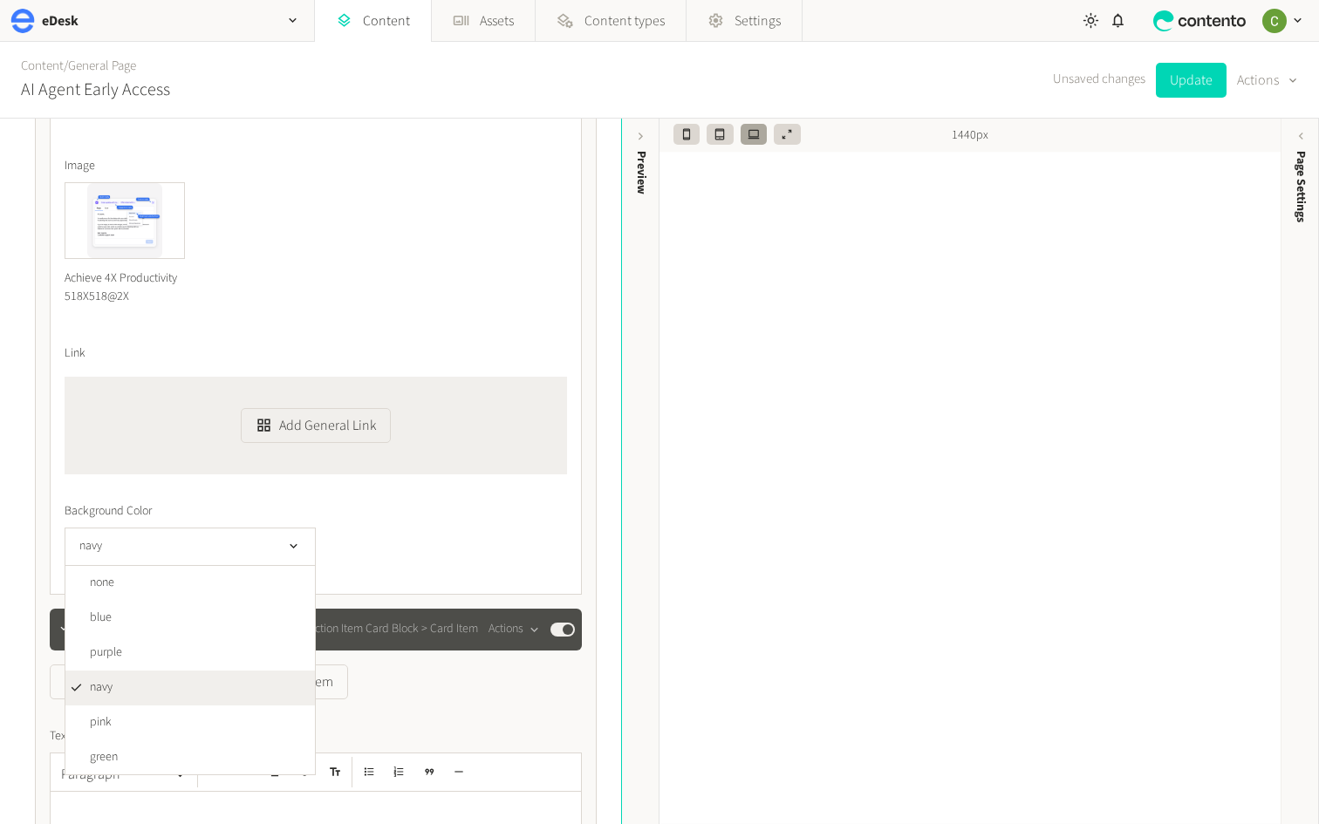
scroll to position [36, 0]
click at [110, 750] on span "grey" at bounding box center [100, 757] width 21 height 18
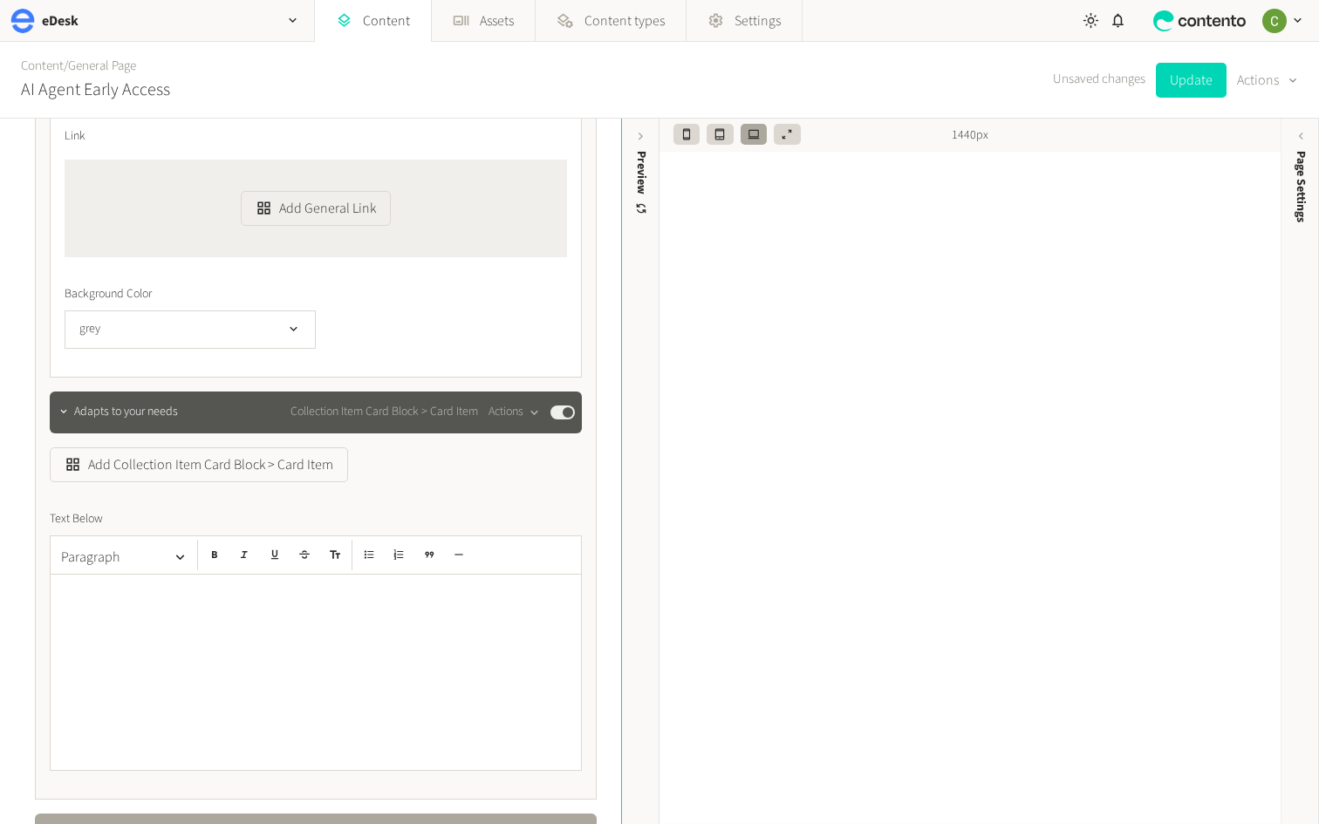
scroll to position [7489, 0]
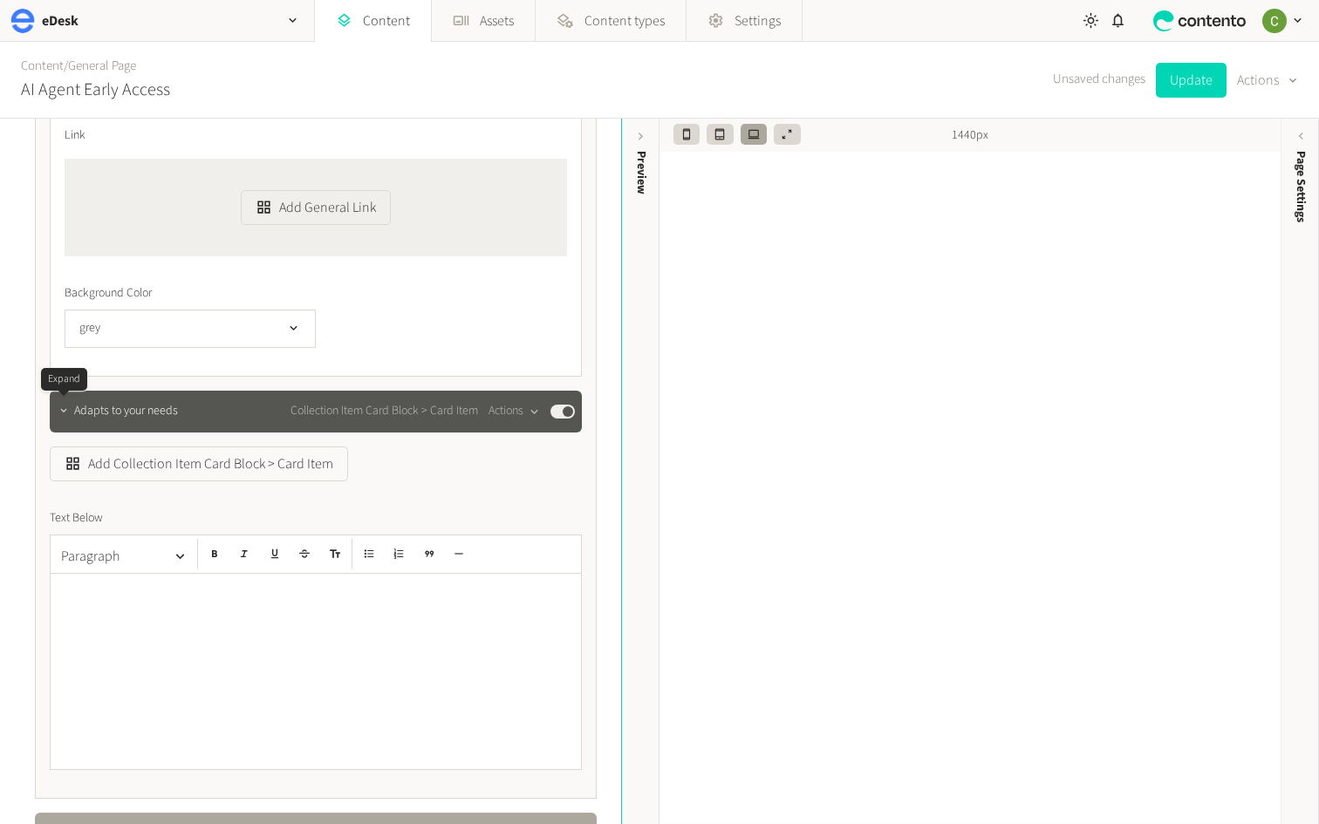
click at [61, 409] on icon "button" at bounding box center [64, 411] width 12 height 12
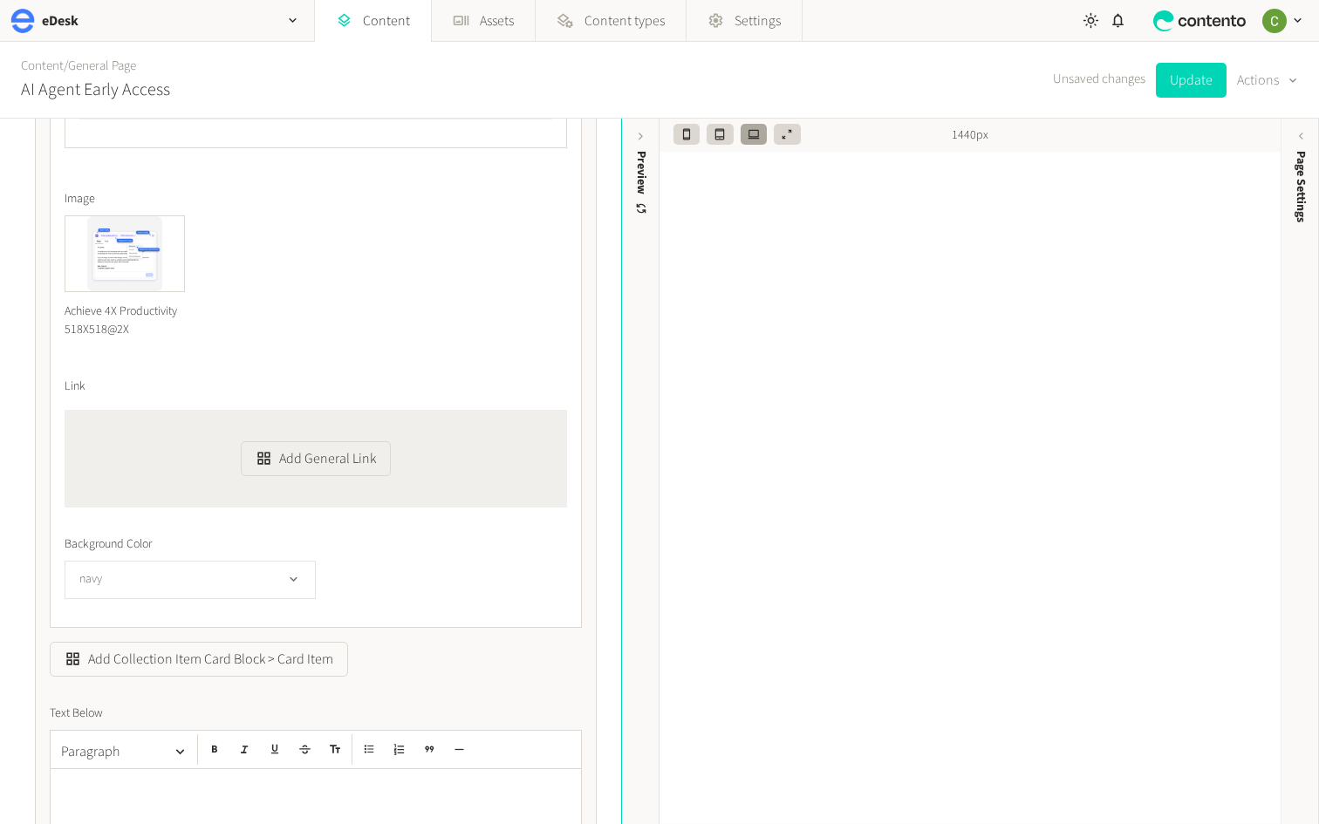
click at [192, 579] on button "navy" at bounding box center [190, 580] width 251 height 38
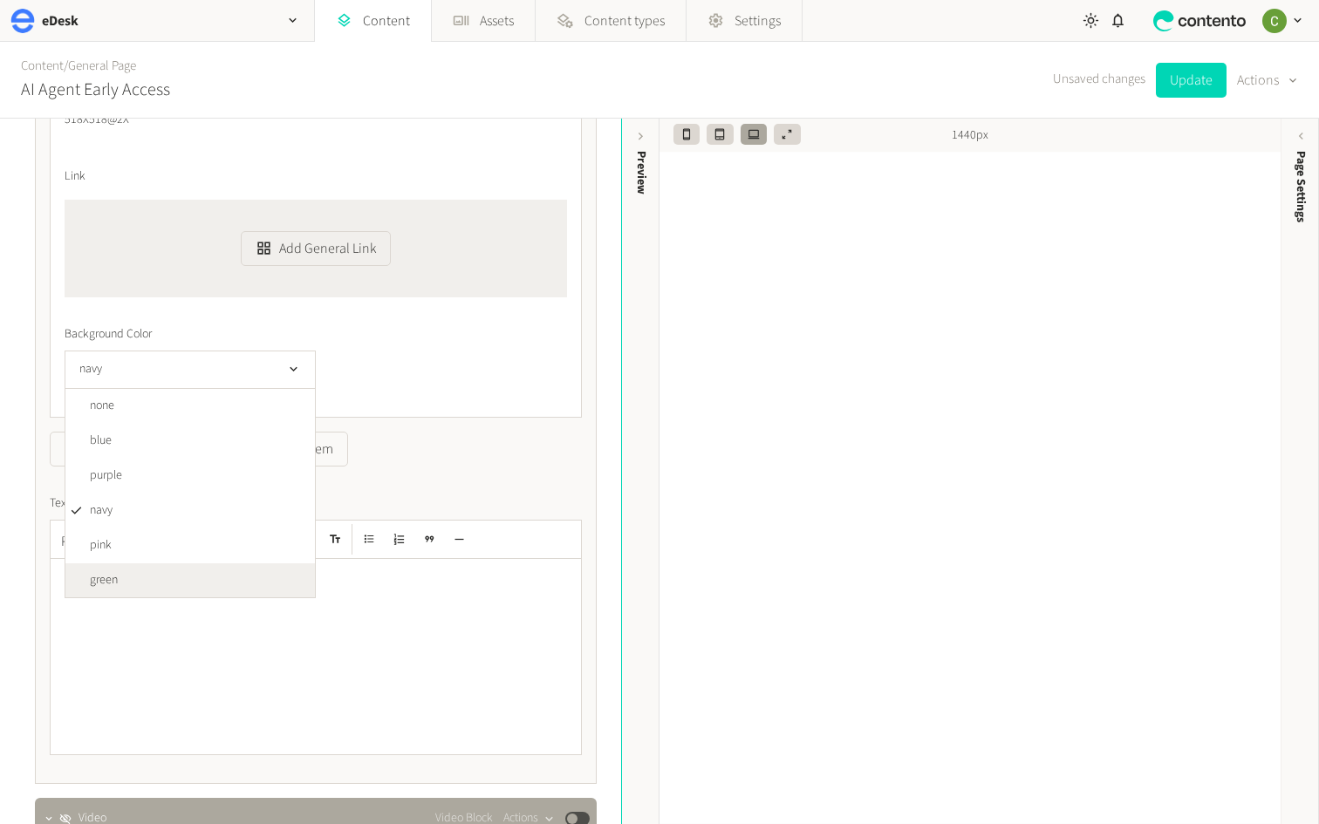
scroll to position [36, 0]
click at [99, 573] on span "grey" at bounding box center [100, 580] width 21 height 18
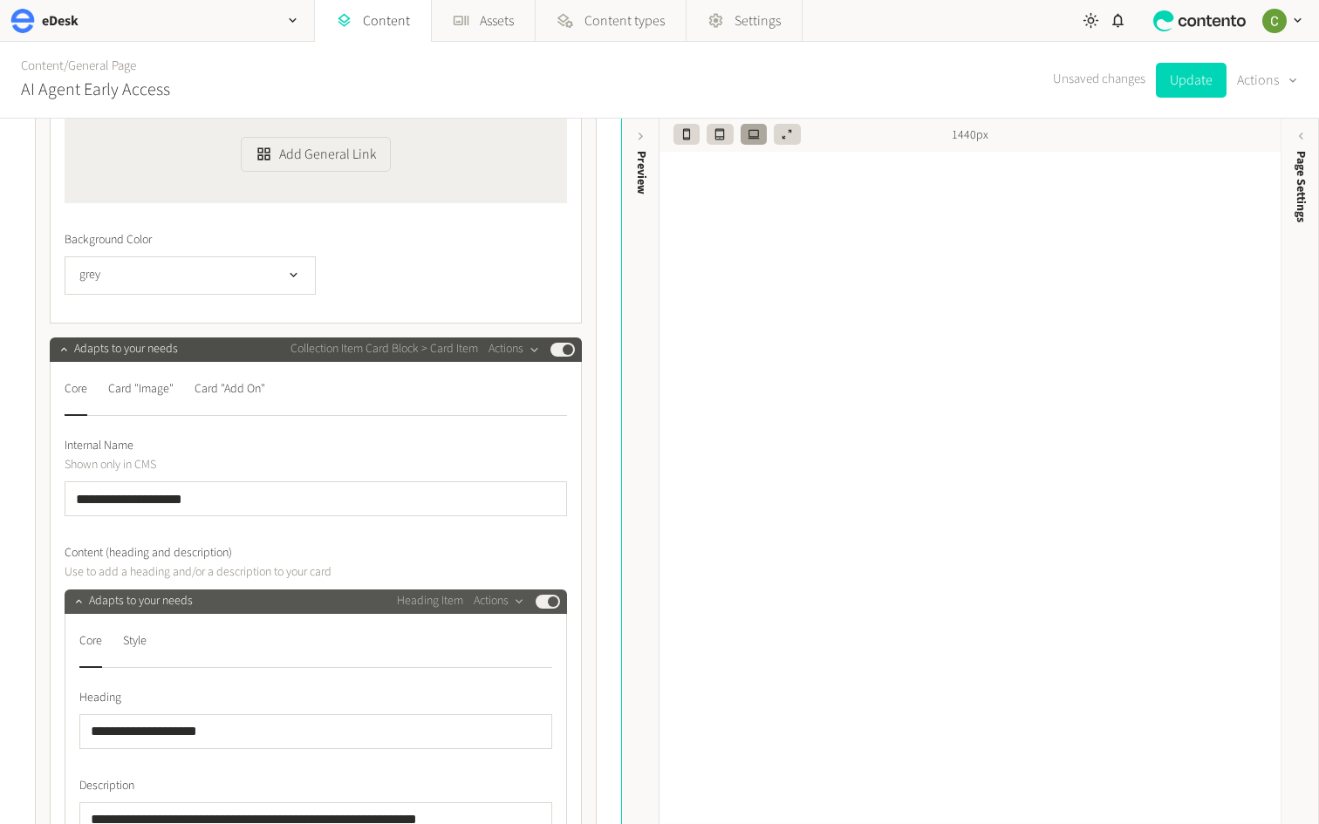
scroll to position [7541, 0]
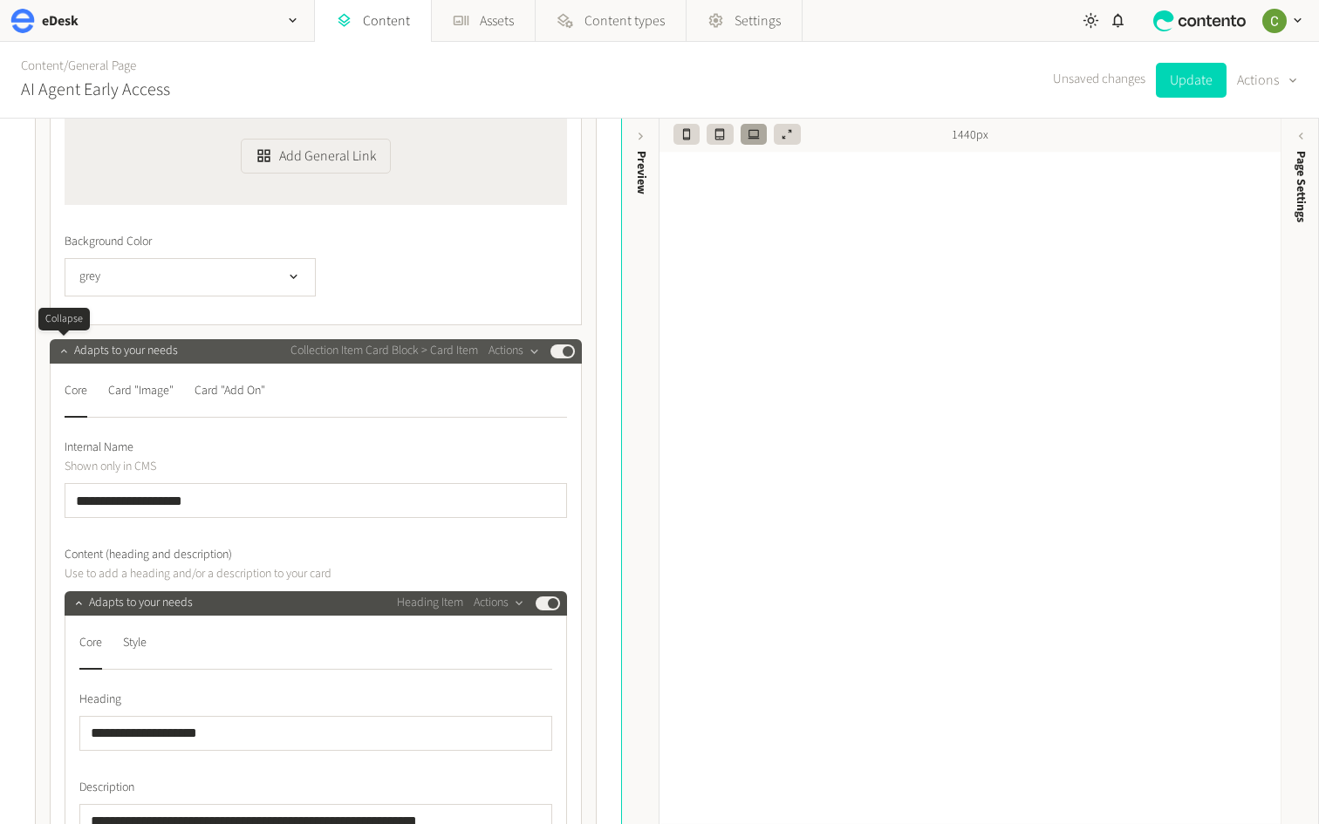
click at [56, 342] on button "button" at bounding box center [63, 349] width 21 height 21
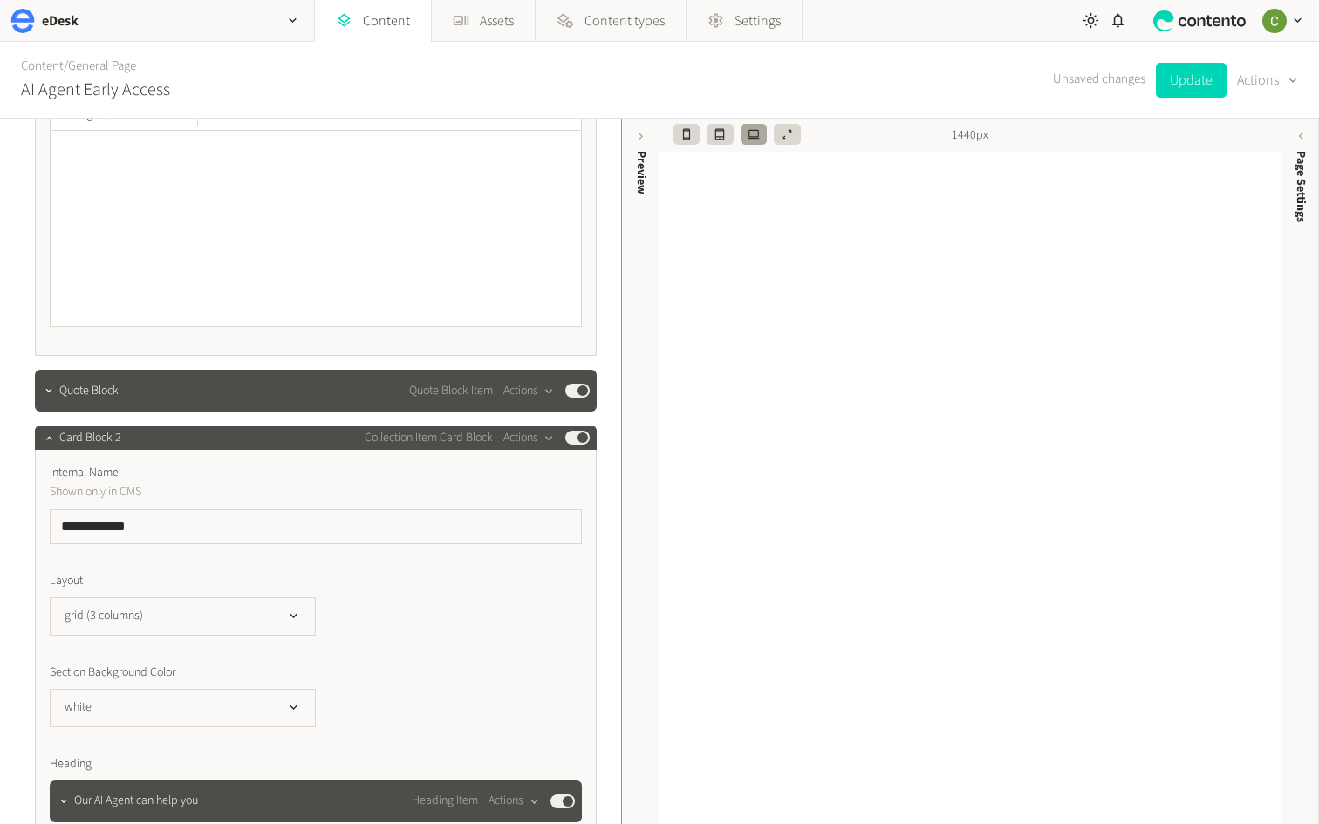
scroll to position [4495, 0]
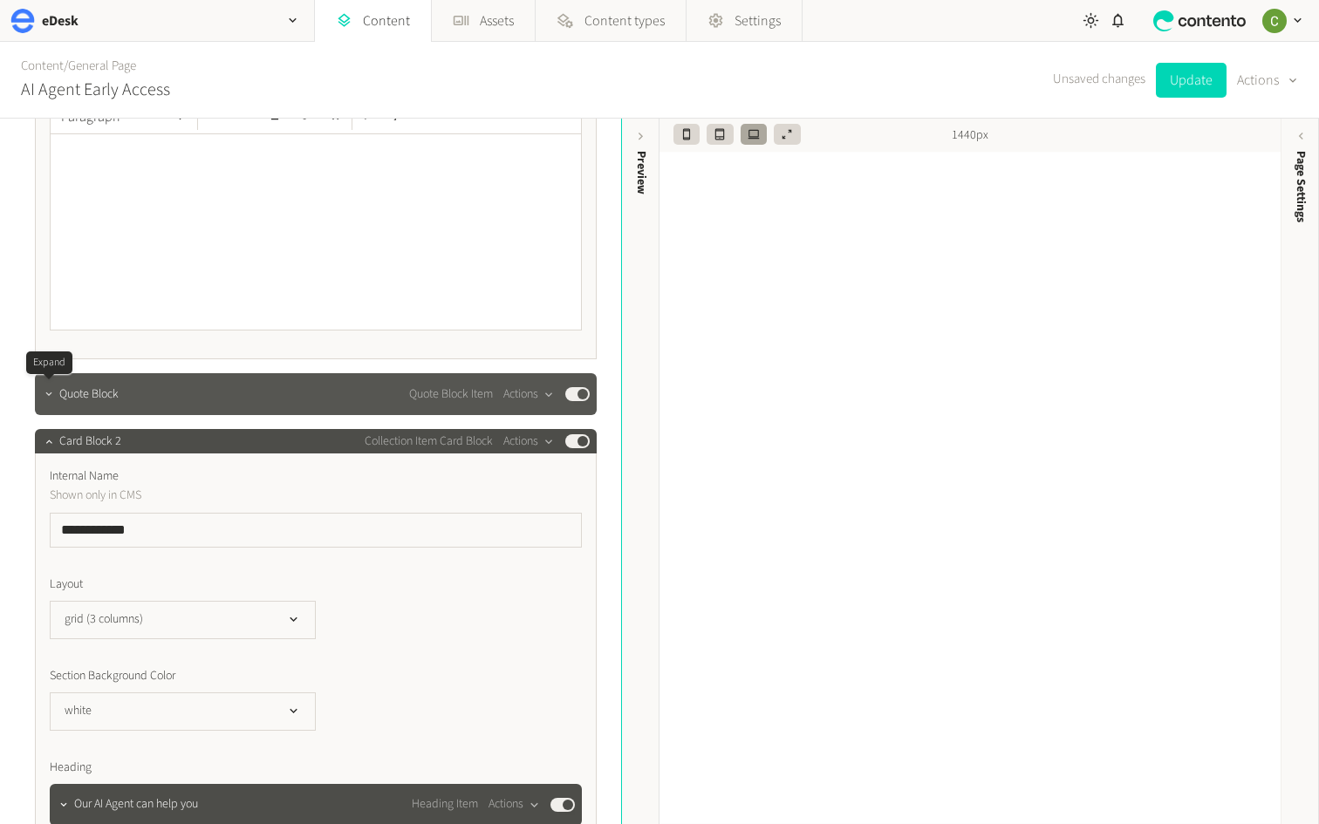
click at [51, 393] on icon "button" at bounding box center [49, 394] width 12 height 12
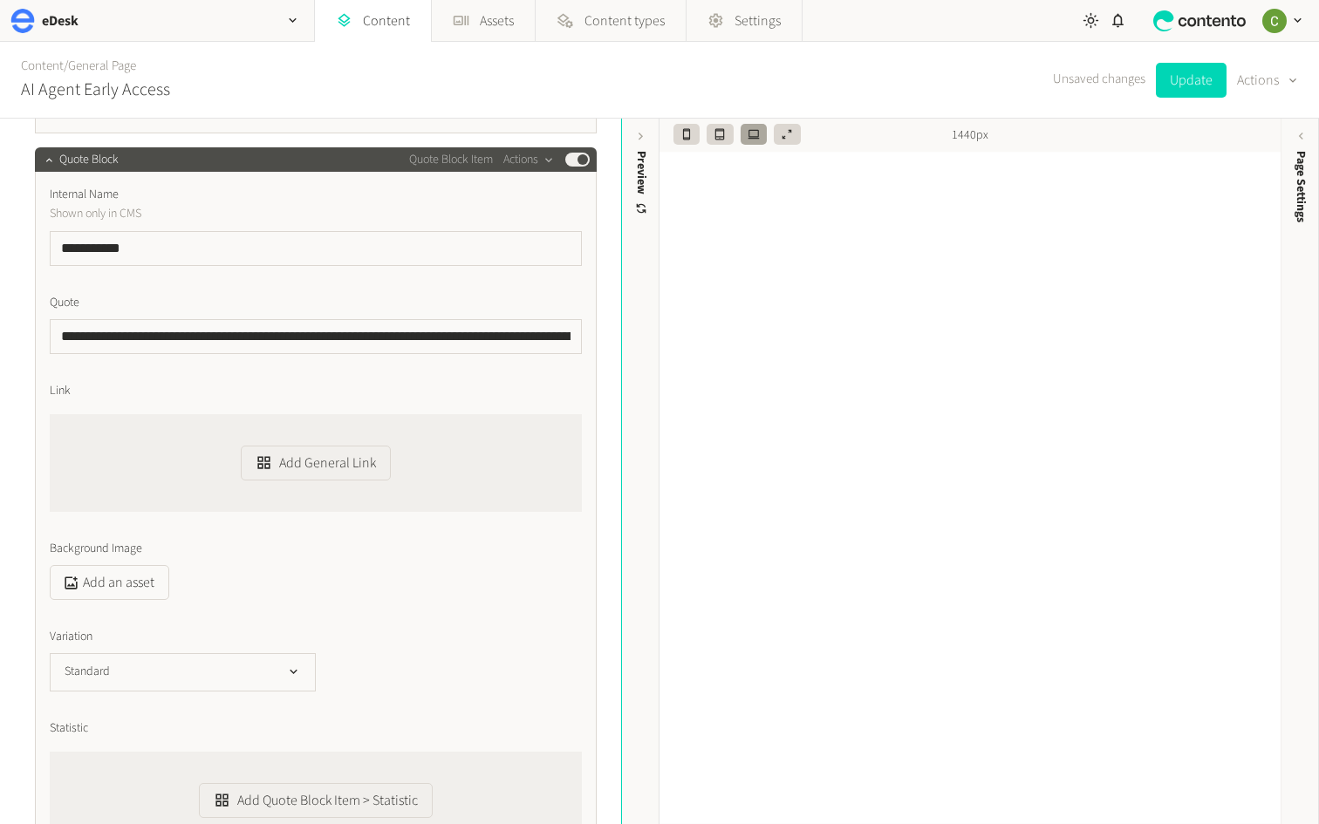
scroll to position [4907, 0]
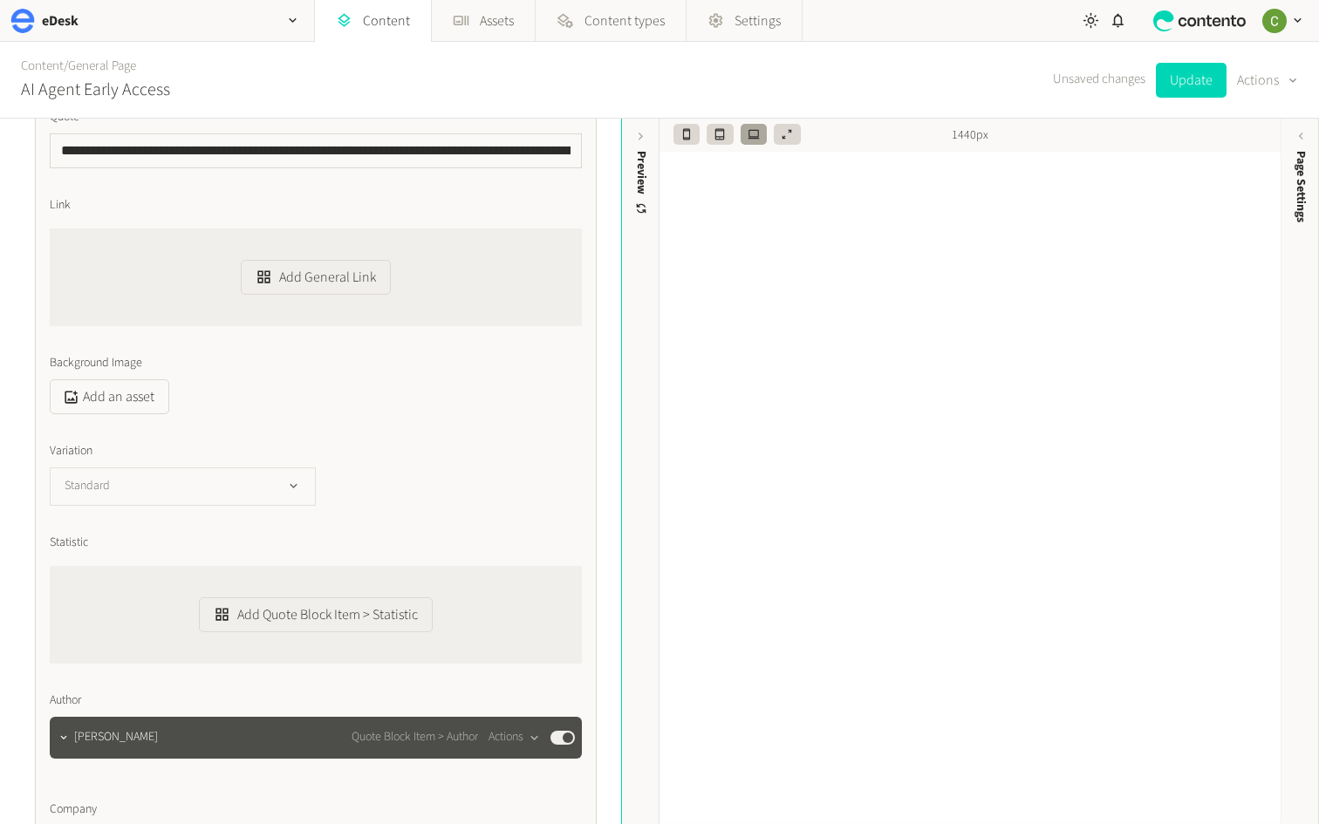
click at [234, 479] on button "Standard" at bounding box center [183, 487] width 266 height 38
click at [102, 583] on li "Dark" at bounding box center [183, 593] width 264 height 35
click at [278, 490] on button "Dark" at bounding box center [183, 487] width 266 height 38
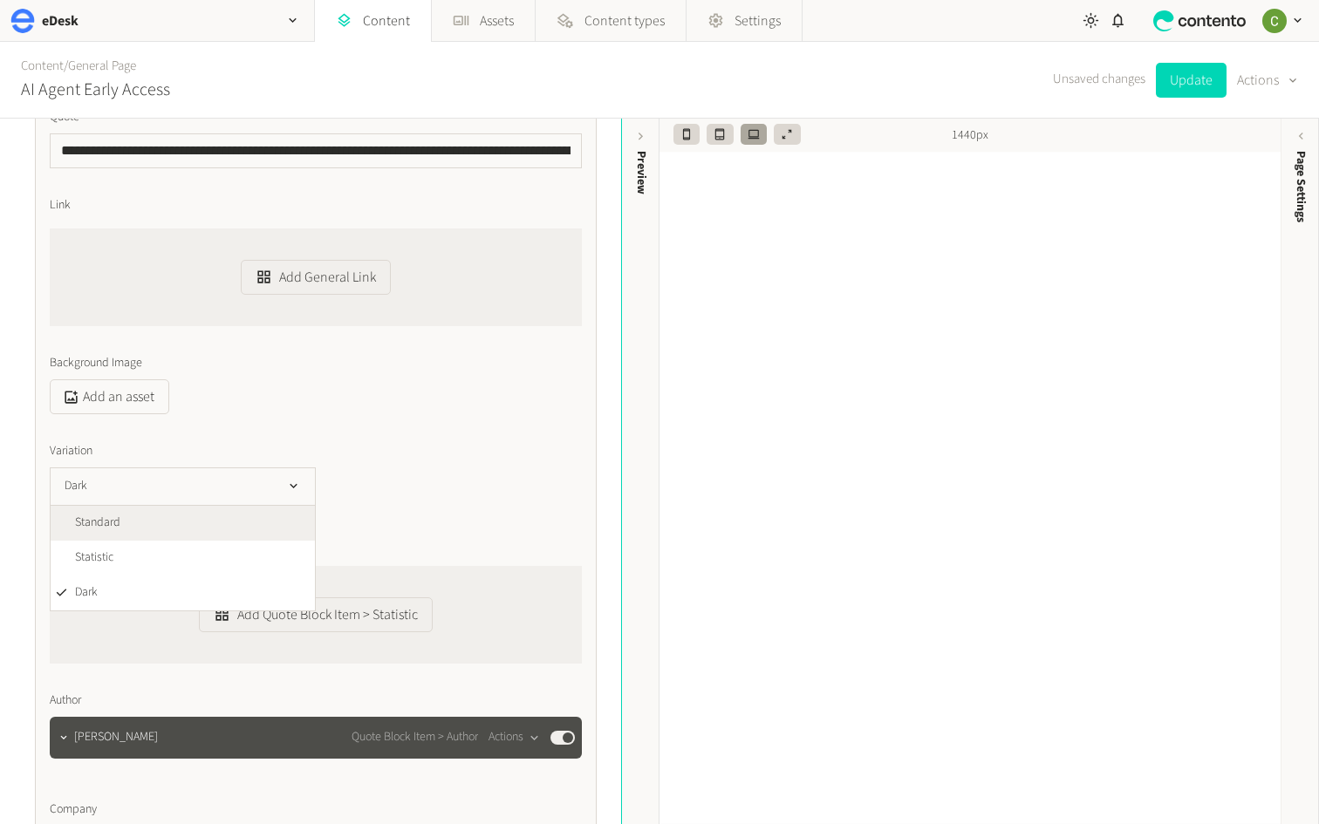
click at [187, 516] on li "Standard" at bounding box center [183, 523] width 264 height 35
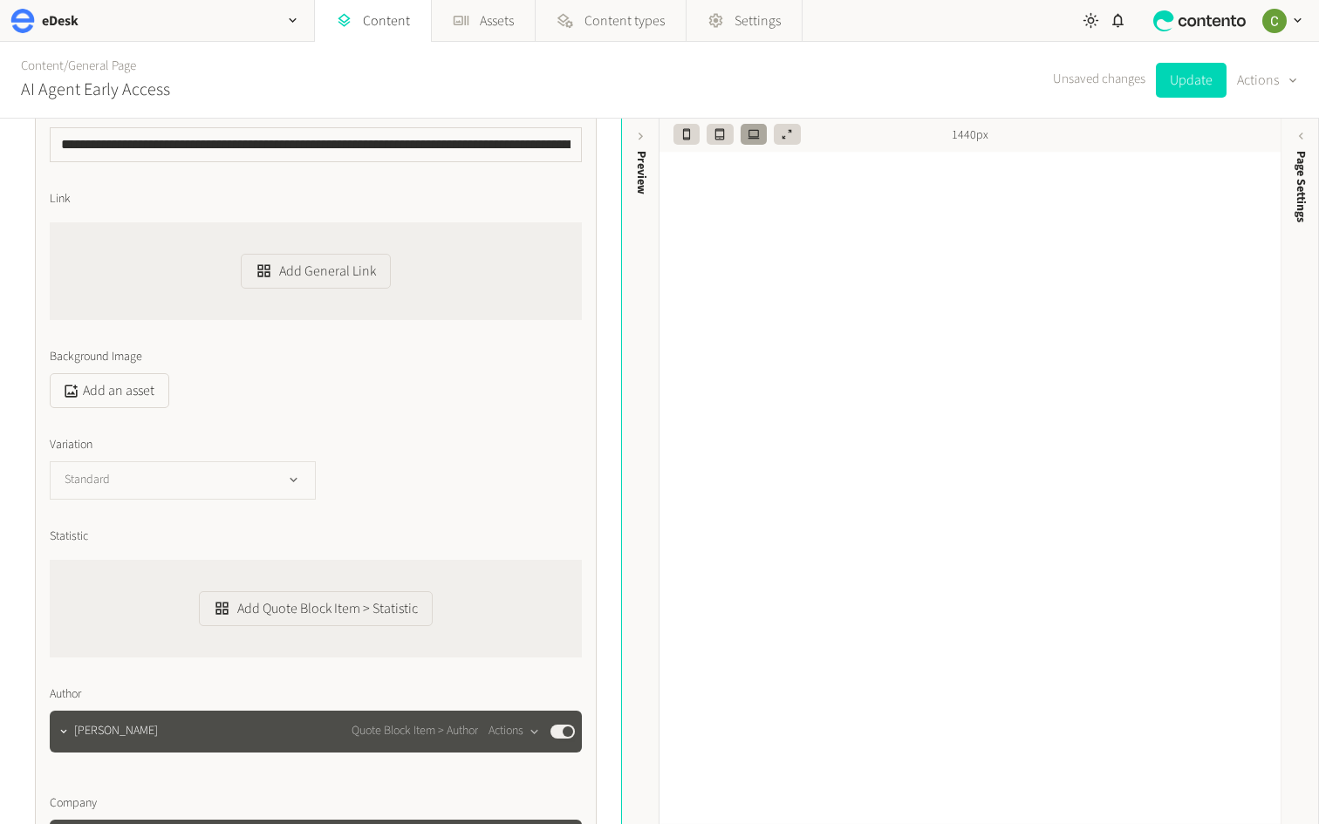
scroll to position [5097, 0]
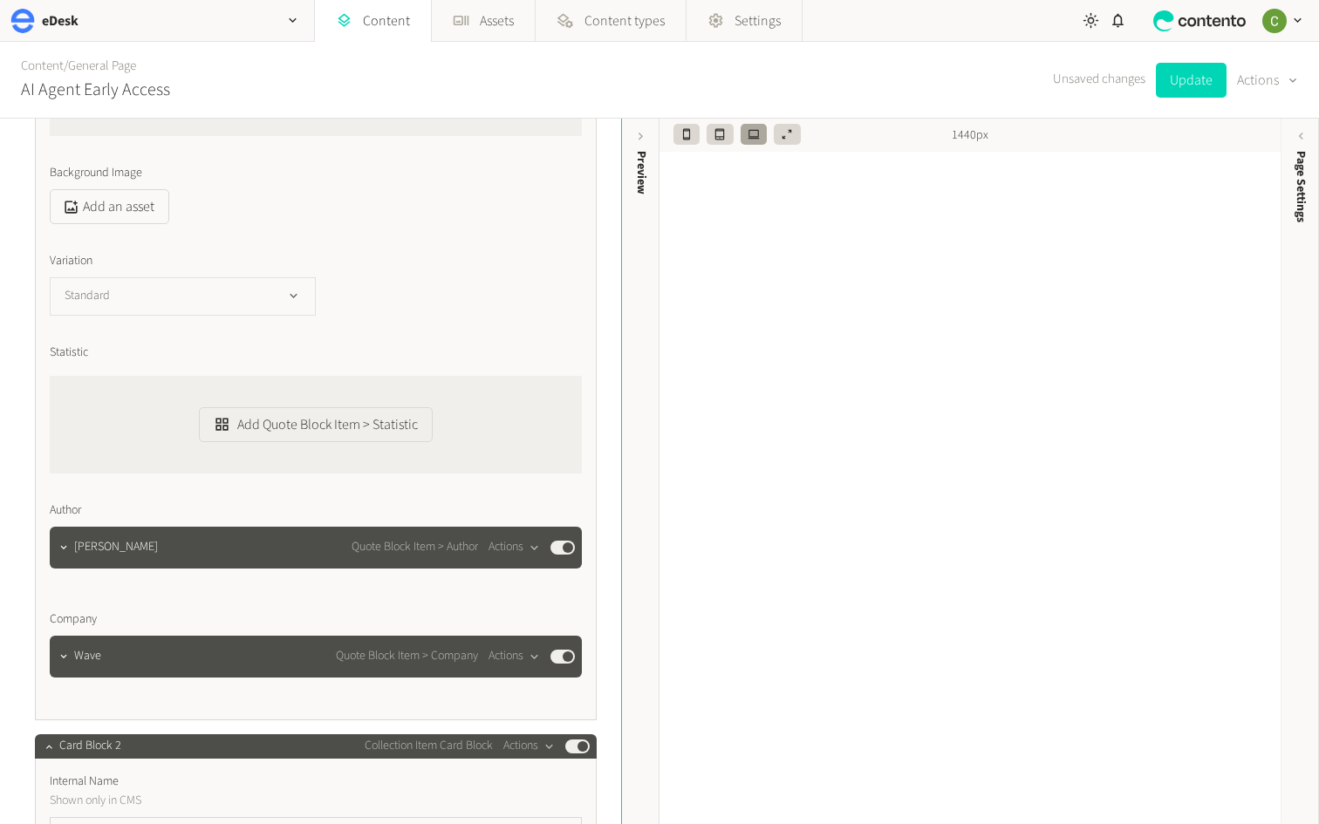
click at [291, 292] on icon "button" at bounding box center [293, 296] width 15 height 15
click at [109, 396] on li "Dark" at bounding box center [183, 403] width 264 height 35
click at [265, 287] on button "Dark" at bounding box center [183, 296] width 266 height 38
click at [113, 319] on li "Standard" at bounding box center [183, 333] width 264 height 35
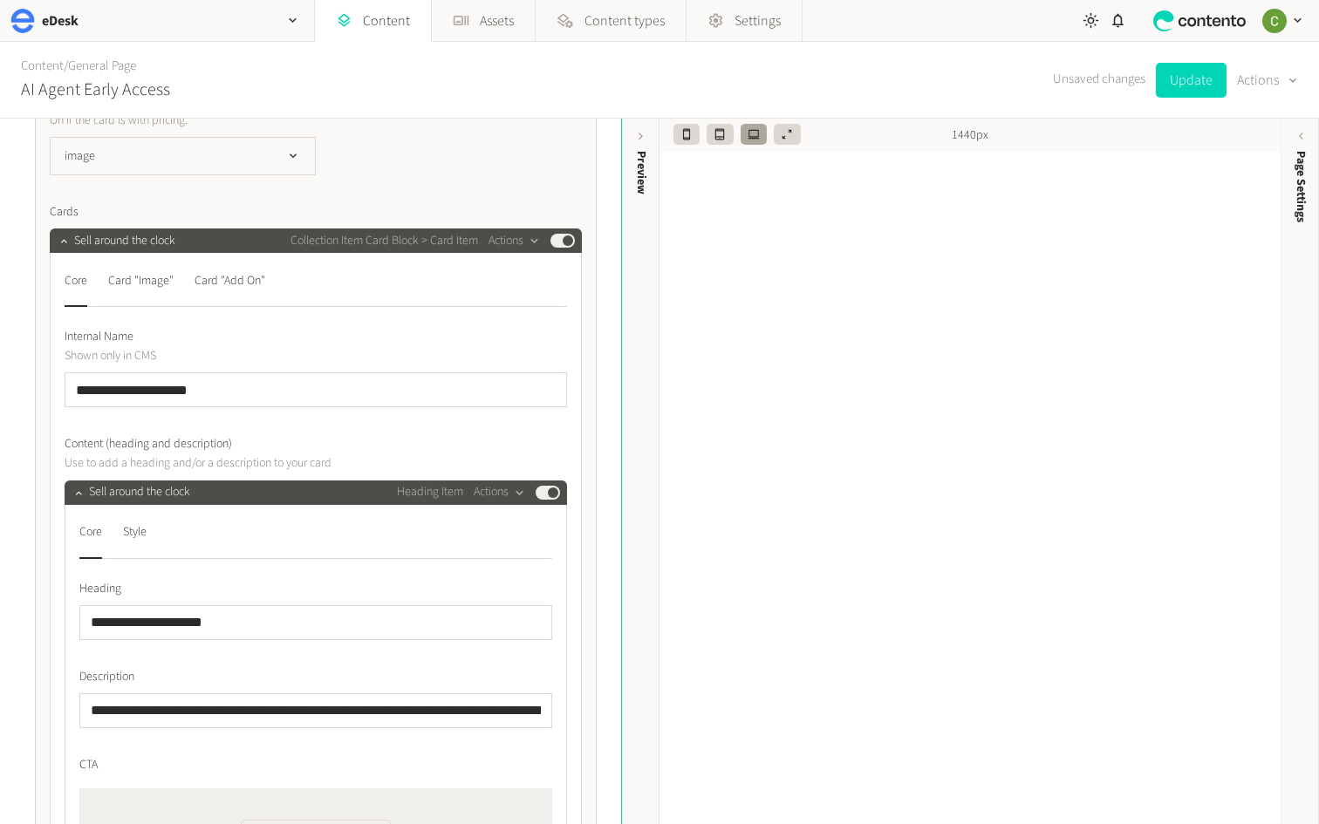
scroll to position [6378, 0]
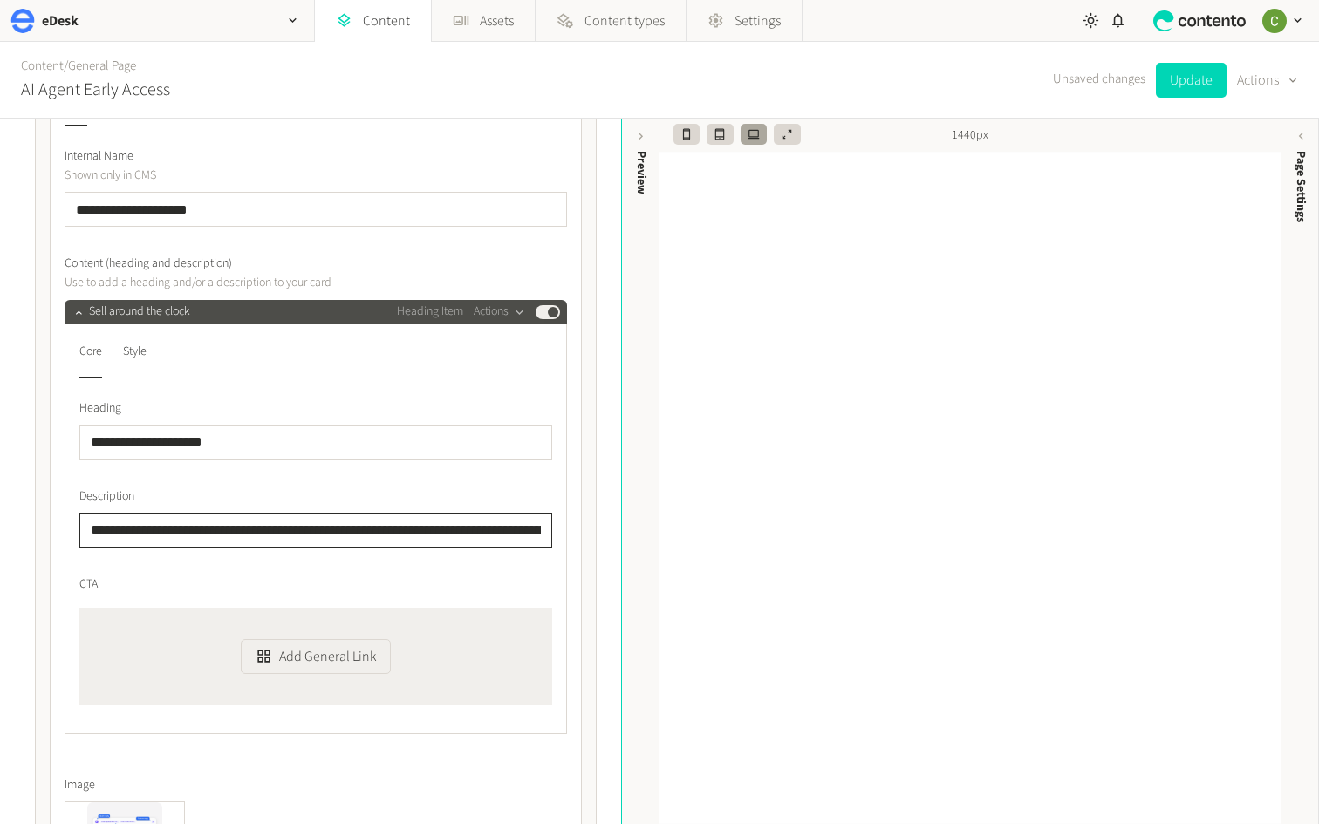
click at [203, 523] on input "**********" at bounding box center [315, 530] width 473 height 35
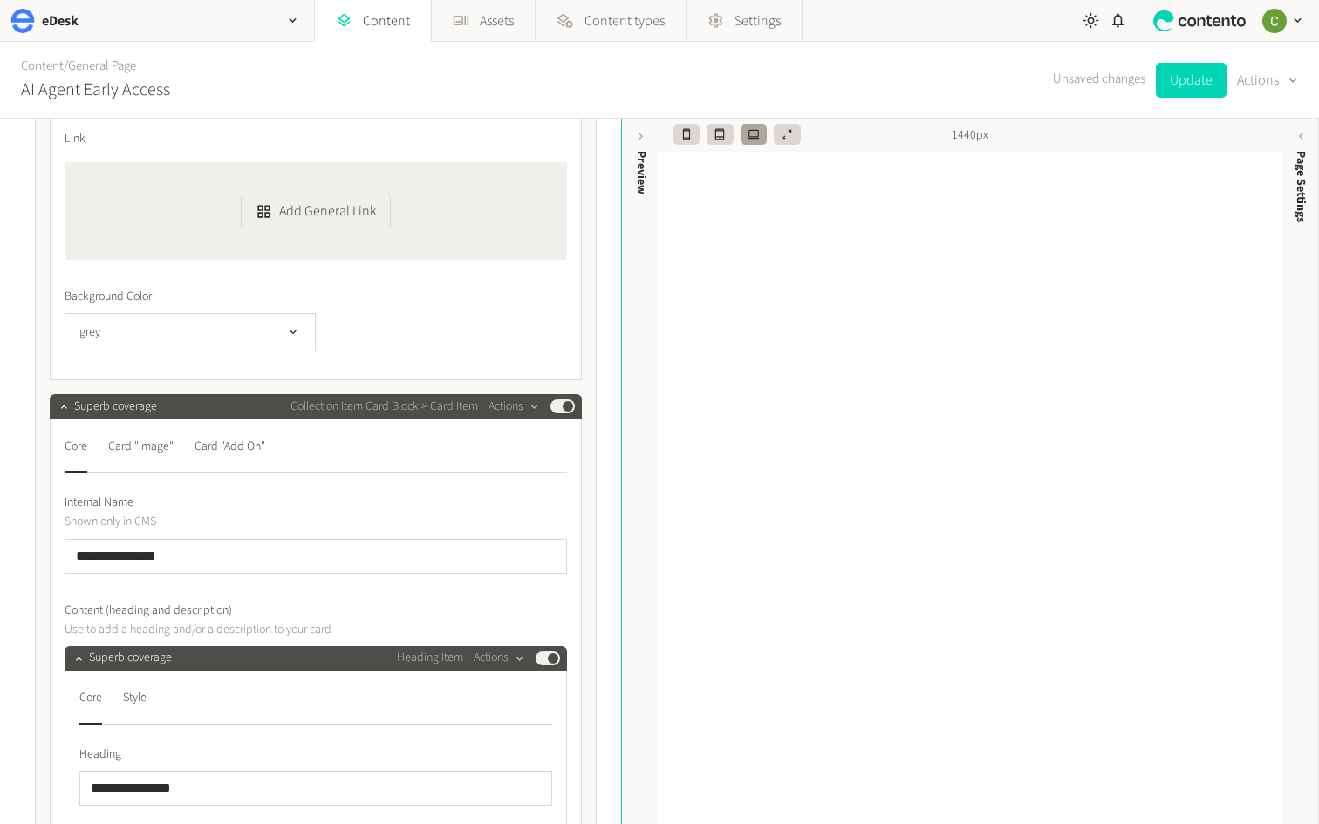
scroll to position [7378, 0]
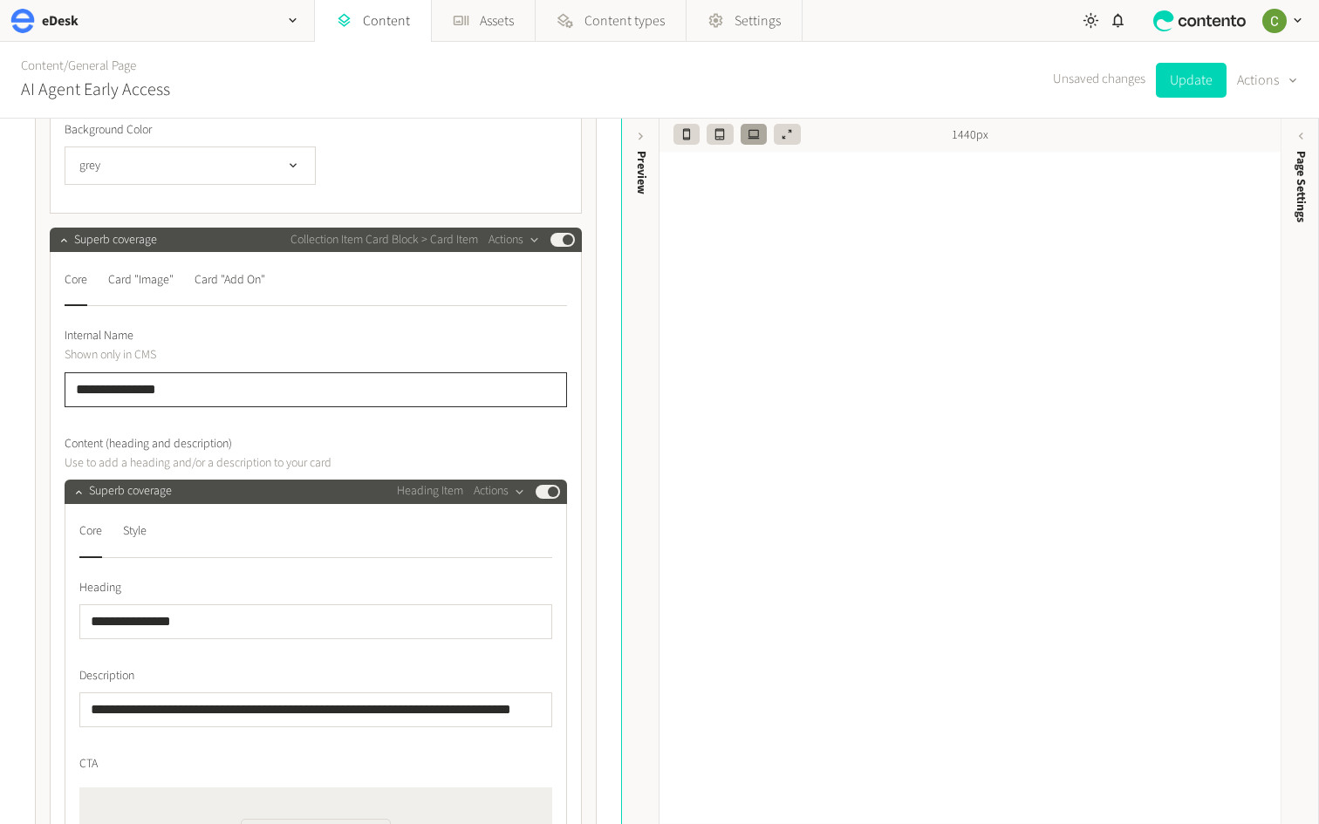
click at [189, 385] on input "**********" at bounding box center [316, 390] width 502 height 35
drag, startPoint x: 181, startPoint y: 398, endPoint x: 2, endPoint y: 384, distance: 180.2
click at [2, 384] on div "**********" at bounding box center [310, 472] width 621 height 706
paste input "**********"
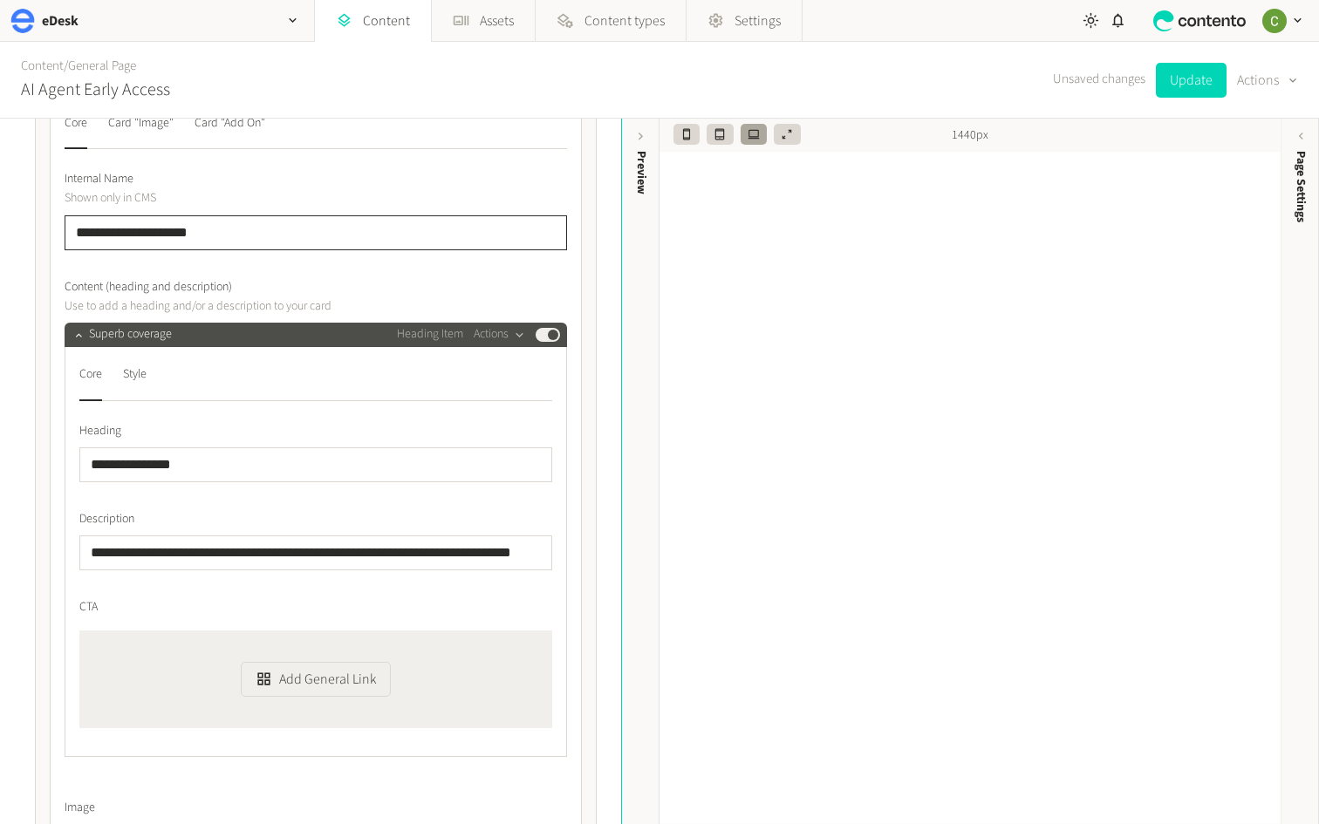
scroll to position [7530, 0]
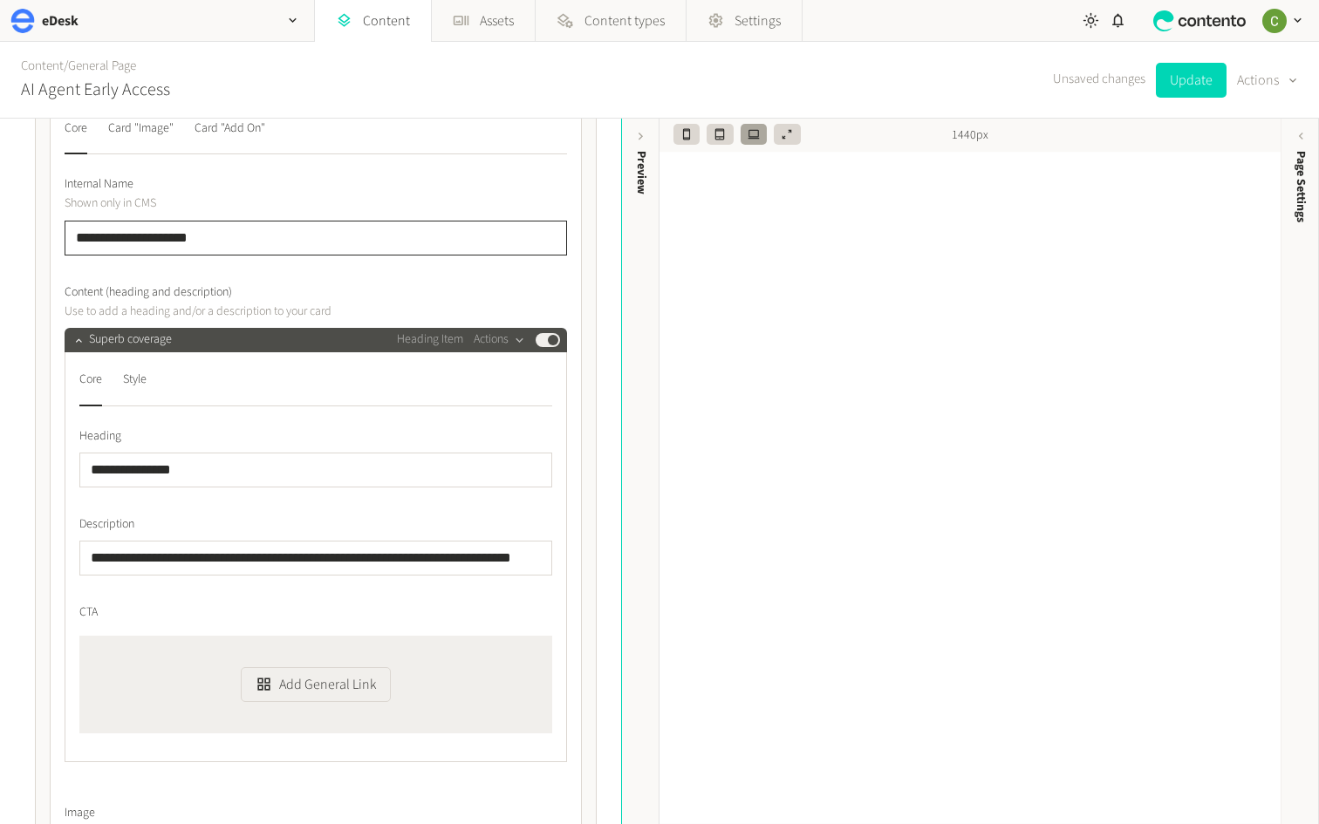
type input "**********"
click at [198, 462] on input "**********" at bounding box center [315, 470] width 473 height 35
drag, startPoint x: 221, startPoint y: 477, endPoint x: 49, endPoint y: 461, distance: 172.6
click at [50, 461] on div "**********" at bounding box center [316, 671] width 532 height 1142
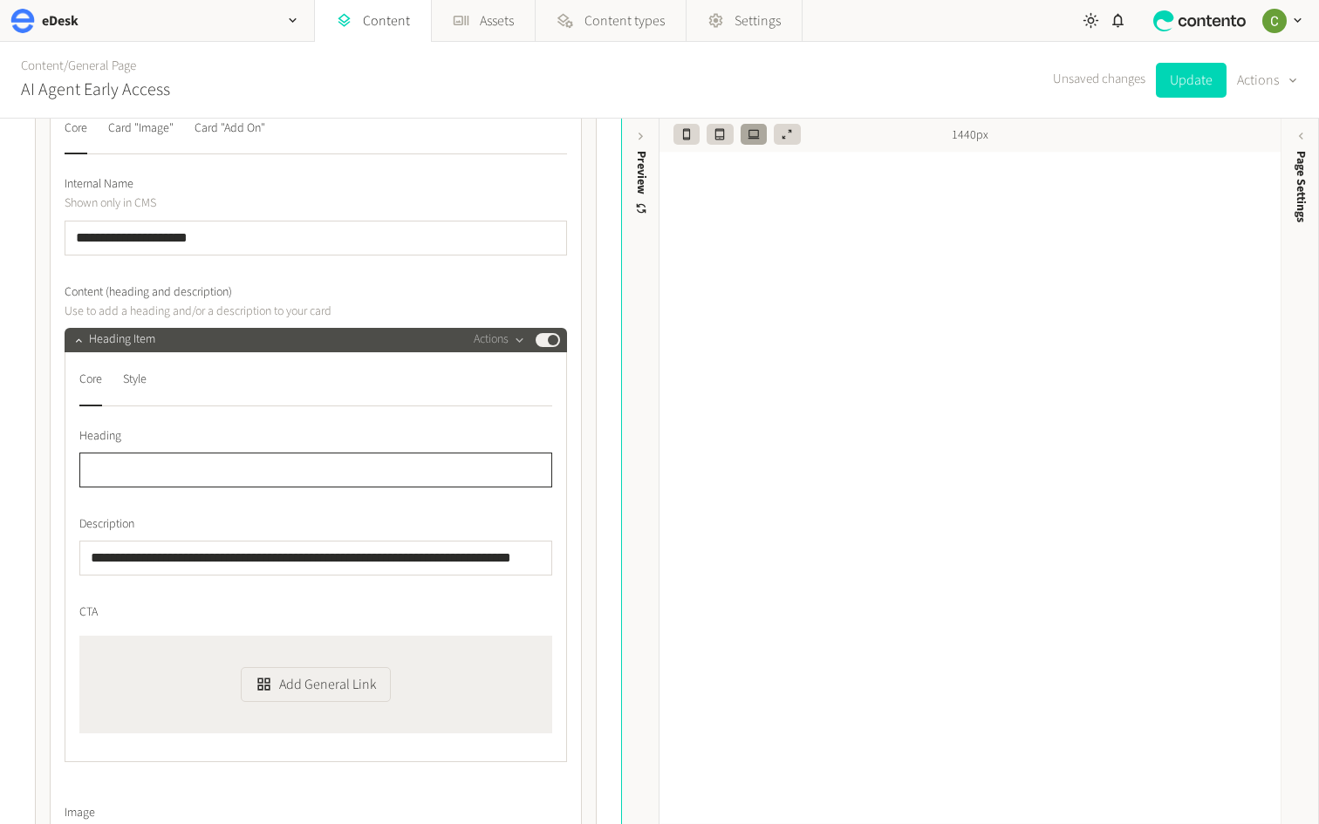
paste input "**********"
type input "**********"
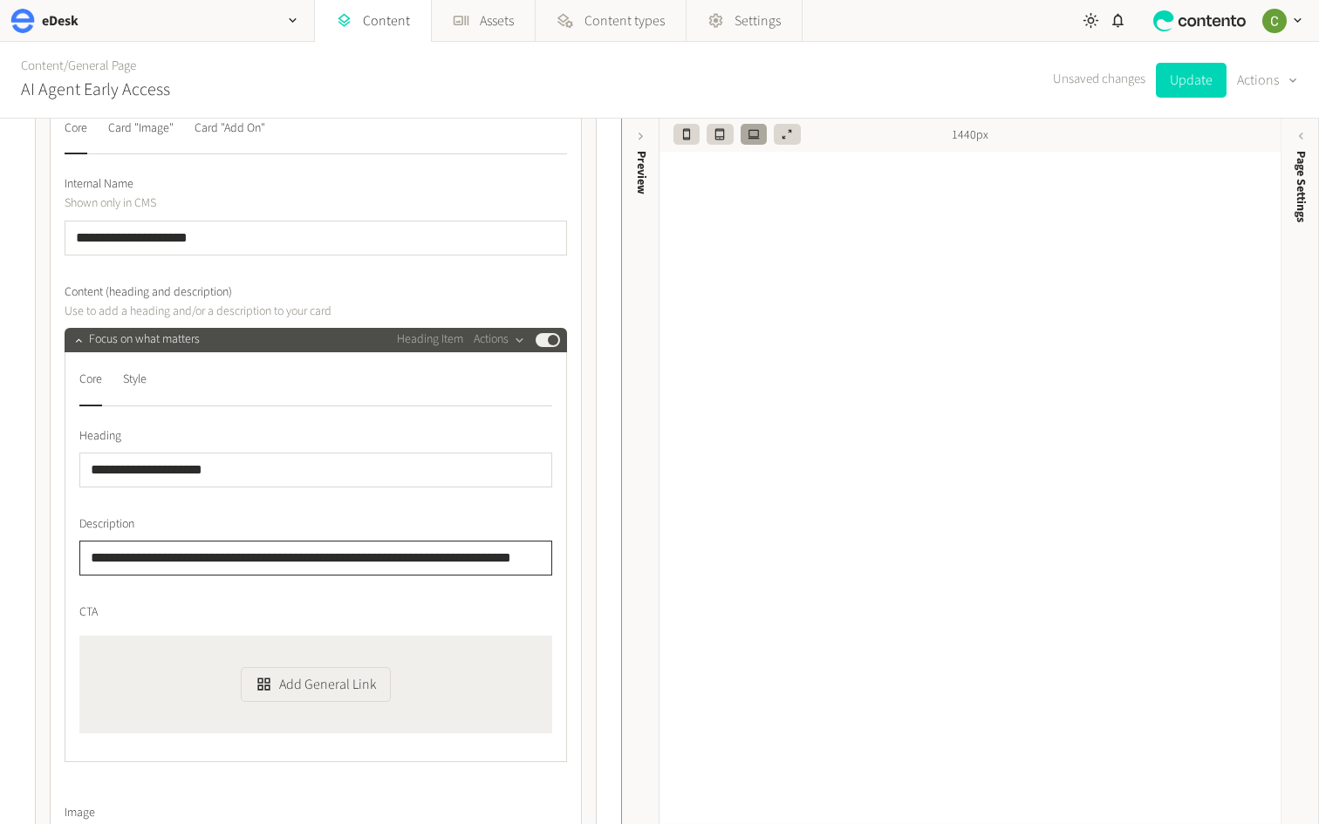
scroll to position [0, 12]
drag, startPoint x: 84, startPoint y: 558, endPoint x: 547, endPoint y: 552, distance: 463.3
click at [547, 552] on input "**********" at bounding box center [315, 558] width 473 height 35
paste input "**********"
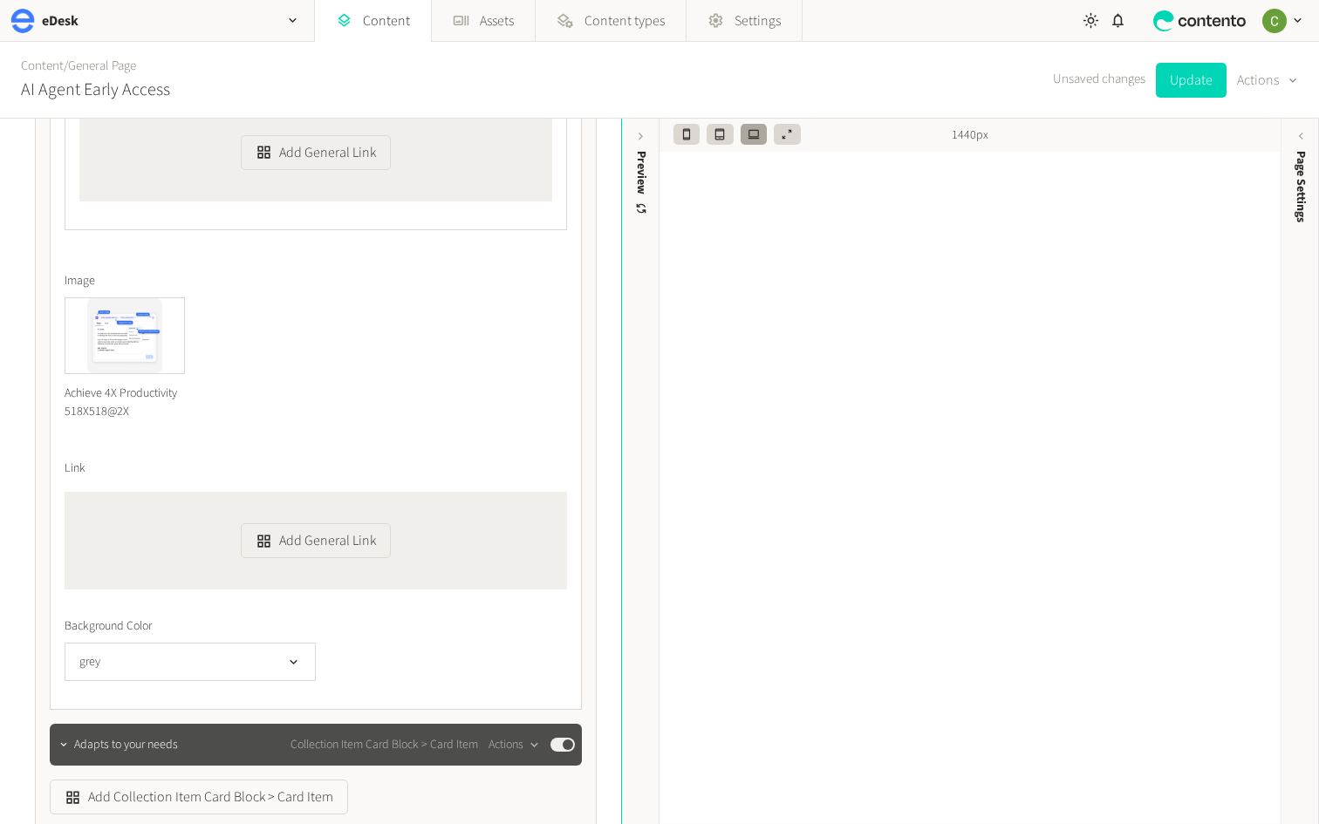
scroll to position [8411, 0]
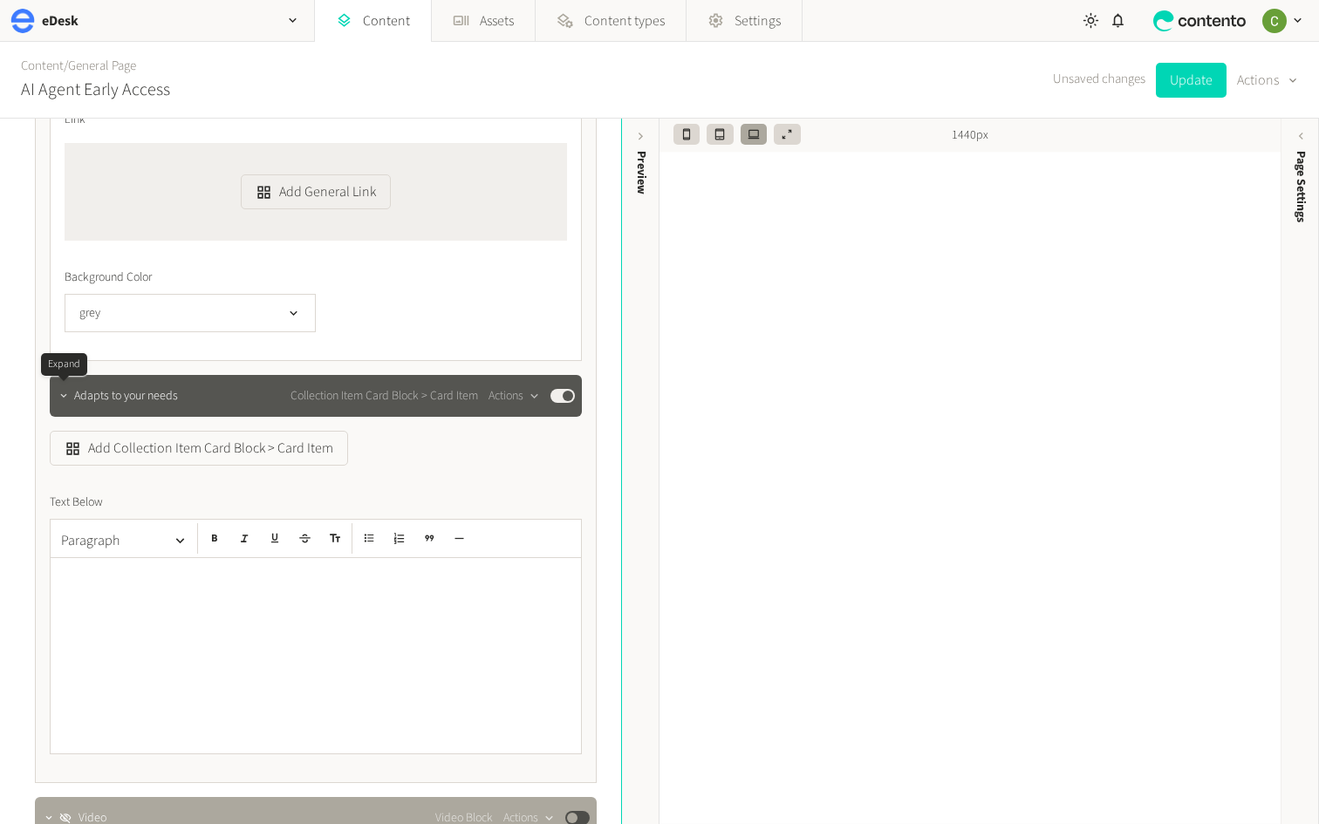
type input "**********"
click at [63, 390] on icon "button" at bounding box center [64, 396] width 12 height 12
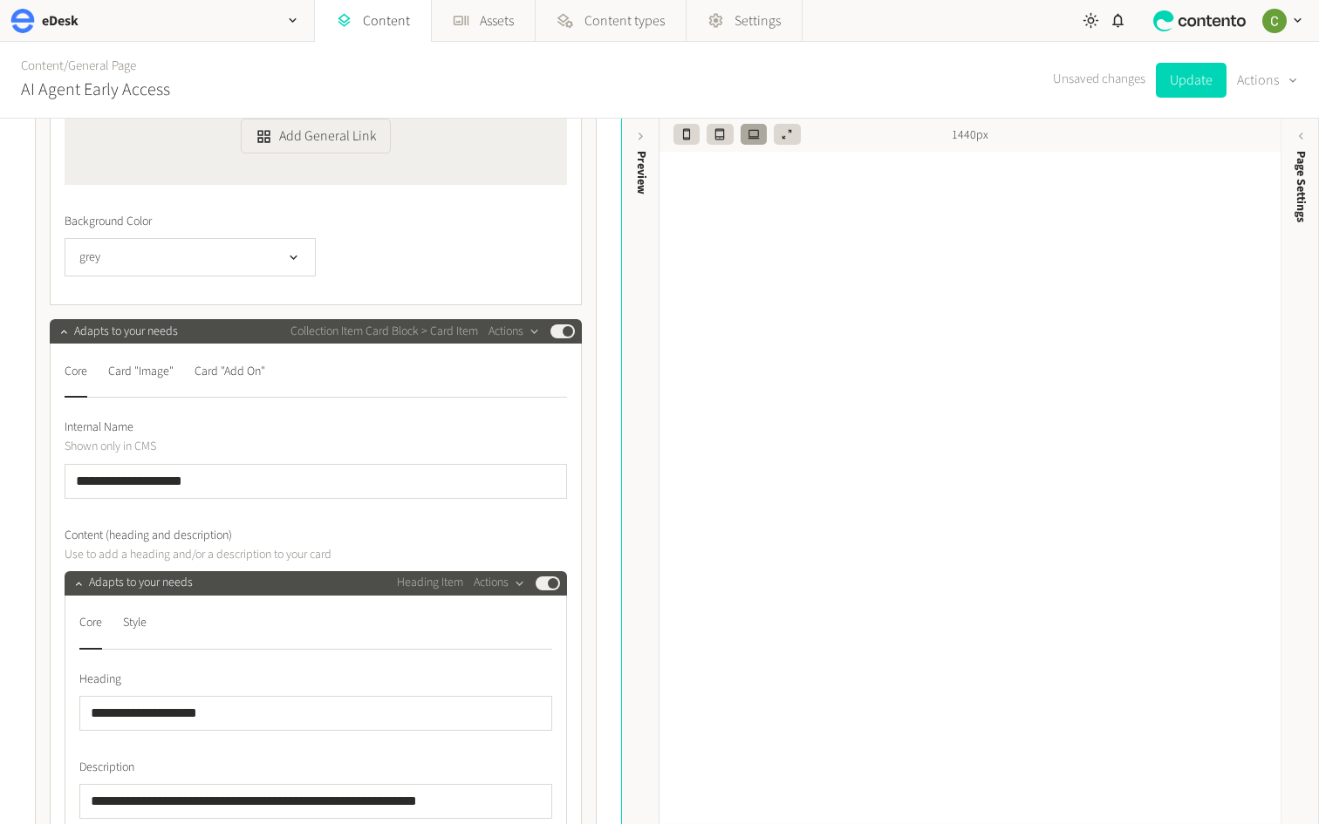
scroll to position [8512, 0]
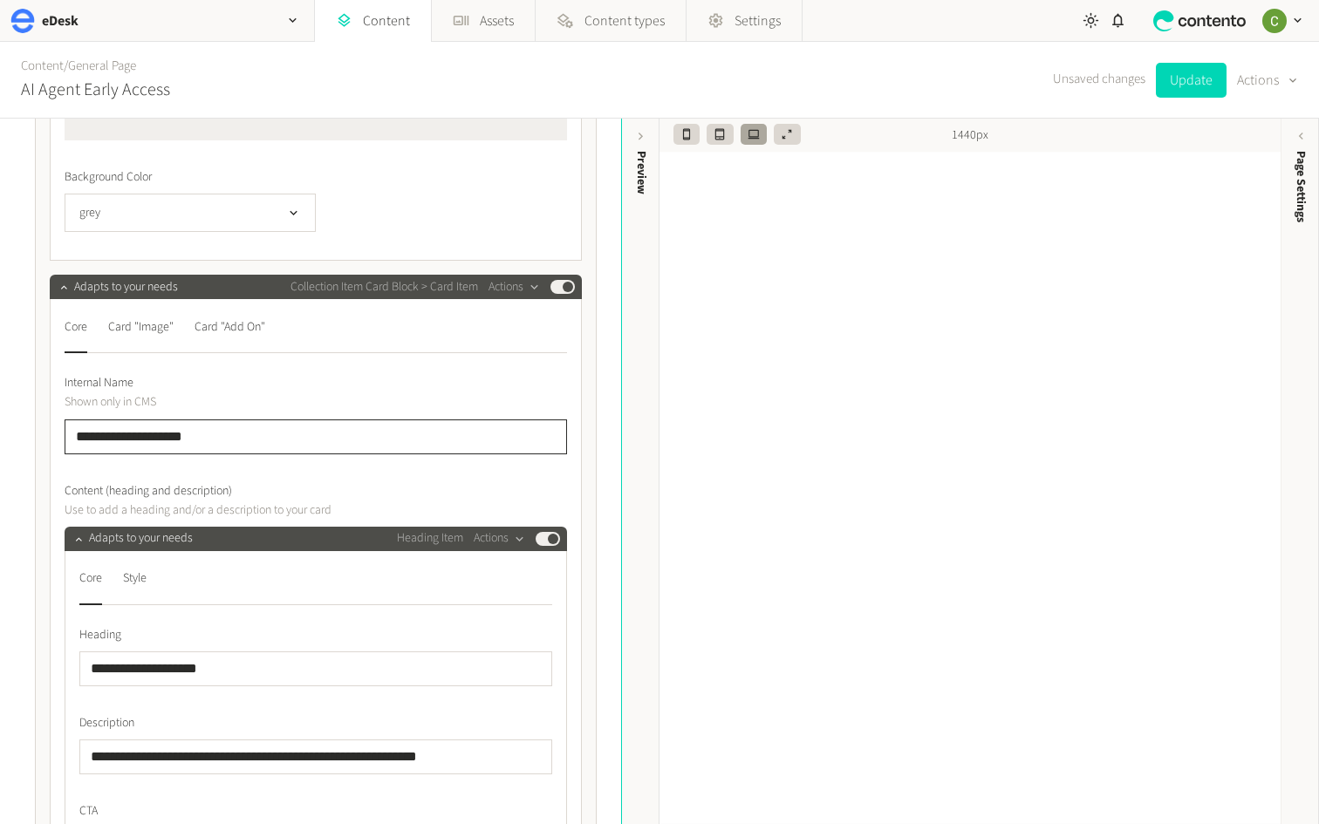
drag, startPoint x: 231, startPoint y: 443, endPoint x: 47, endPoint y: 411, distance: 186.9
paste input "**********"
click at [74, 440] on input "**********" at bounding box center [316, 437] width 502 height 35
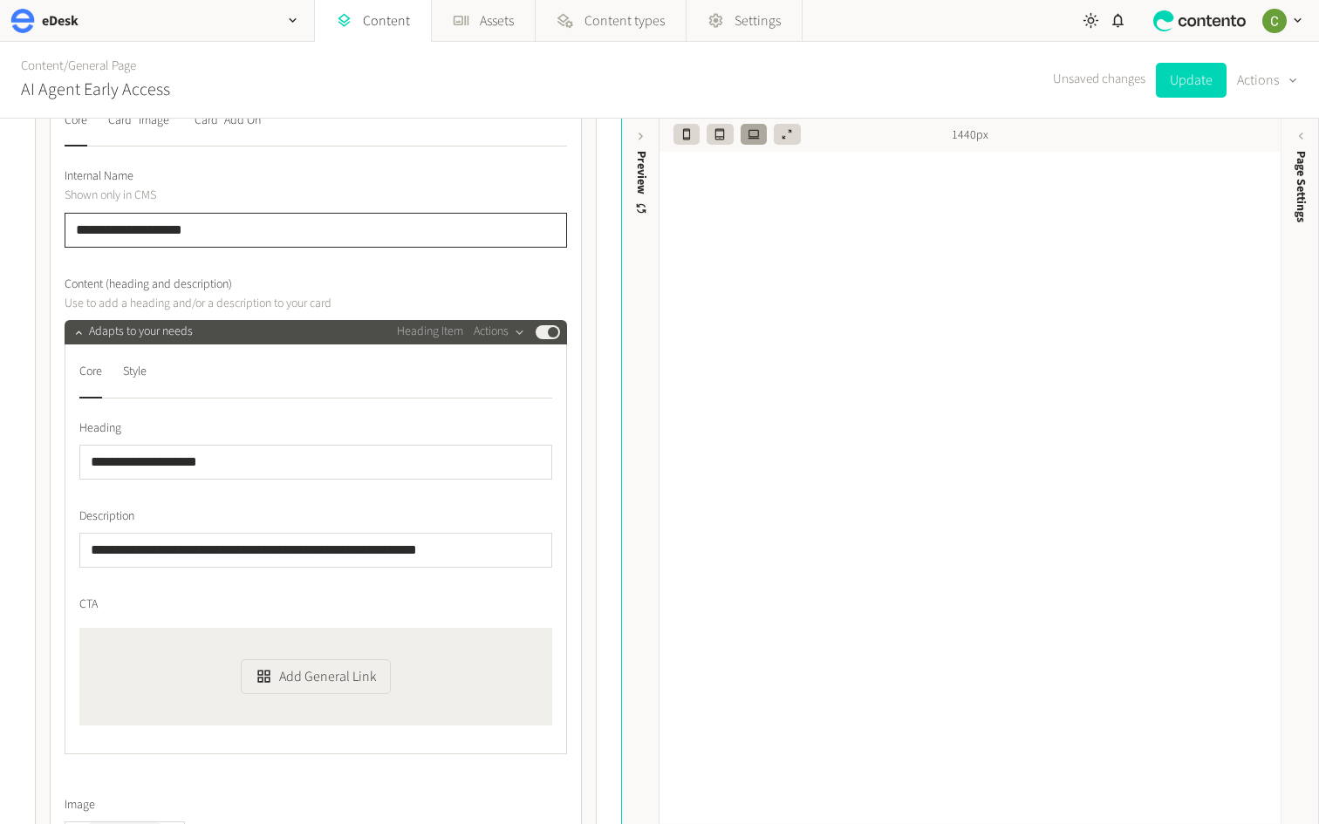
type input "**********"
drag, startPoint x: 229, startPoint y: 464, endPoint x: 21, endPoint y: 462, distance: 207.6
drag, startPoint x: 196, startPoint y: 227, endPoint x: 0, endPoint y: 227, distance: 196.3
click at [0, 227] on div "**********" at bounding box center [310, 472] width 621 height 706
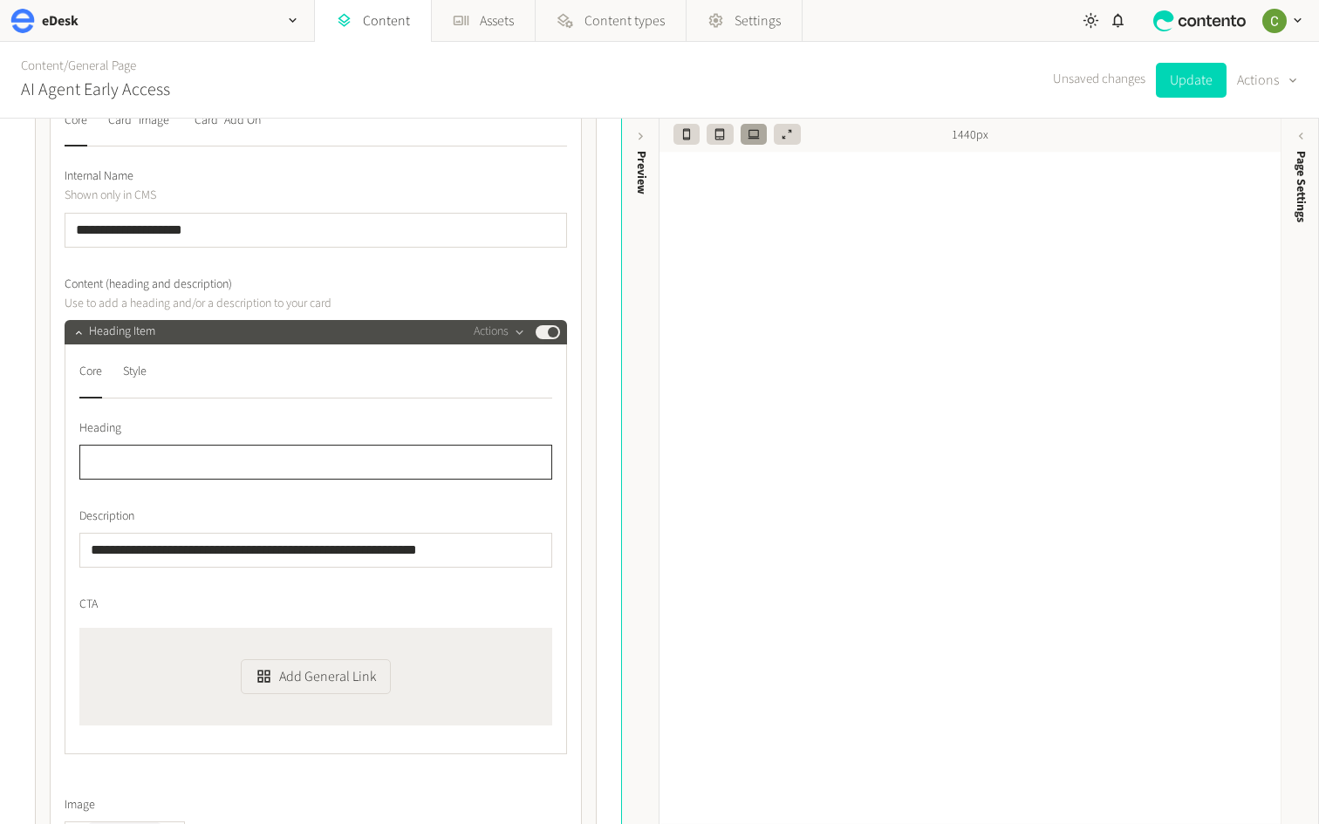
click at [142, 458] on input "text" at bounding box center [315, 462] width 473 height 35
paste input "**********"
type input "**********"
drag, startPoint x: 461, startPoint y: 557, endPoint x: 1, endPoint y: 553, distance: 460.6
click at [1, 553] on div "**********" at bounding box center [310, 472] width 621 height 706
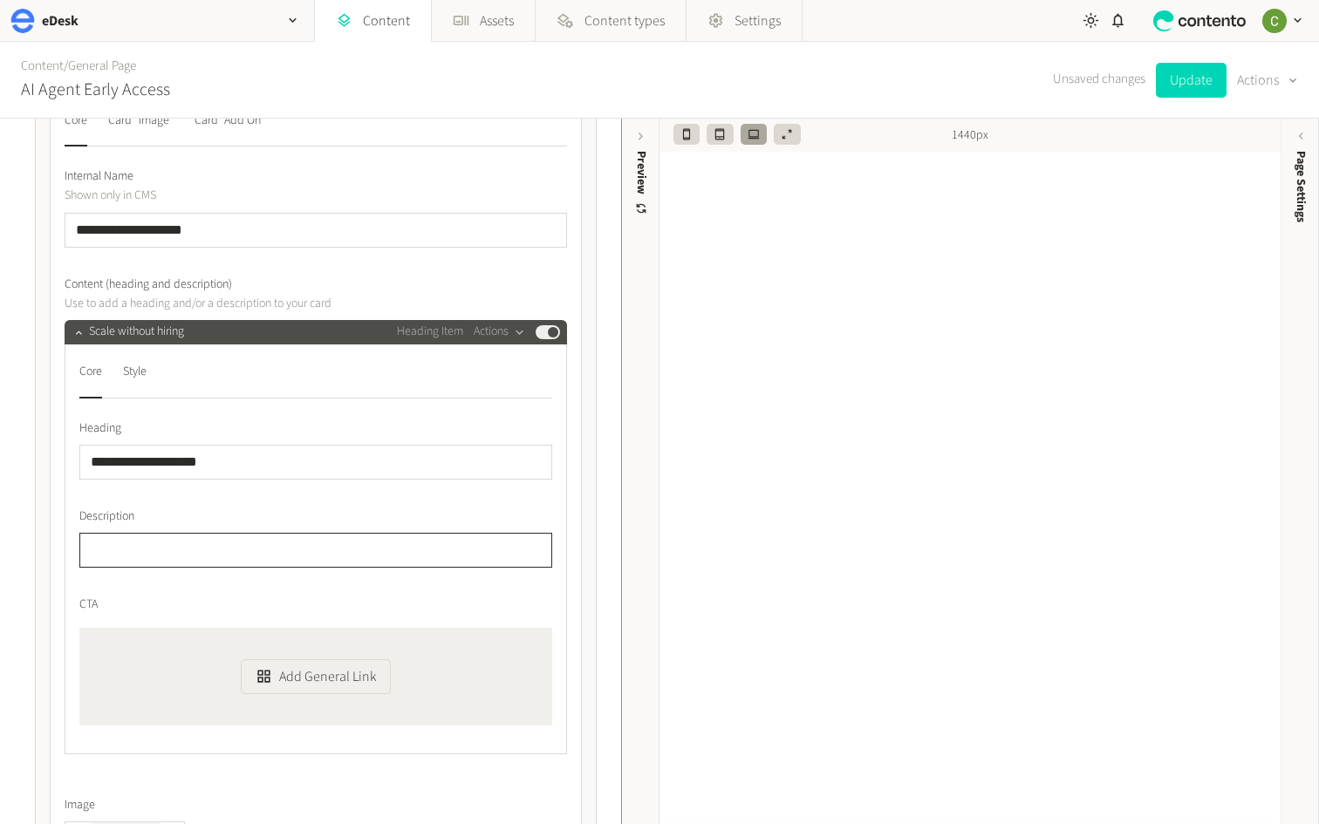
paste input "**********"
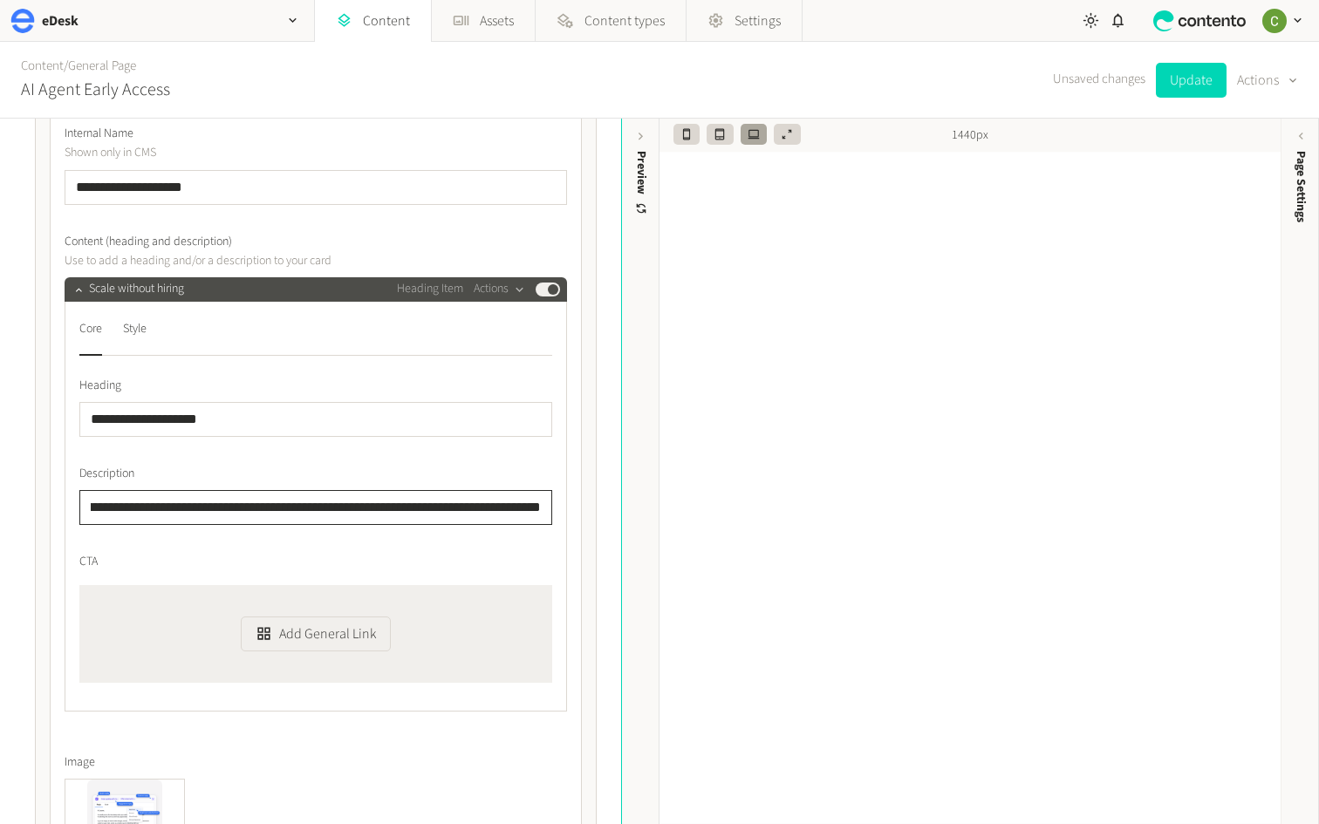
type input "**********"
click at [388, 550] on div "**********" at bounding box center [315, 530] width 473 height 306
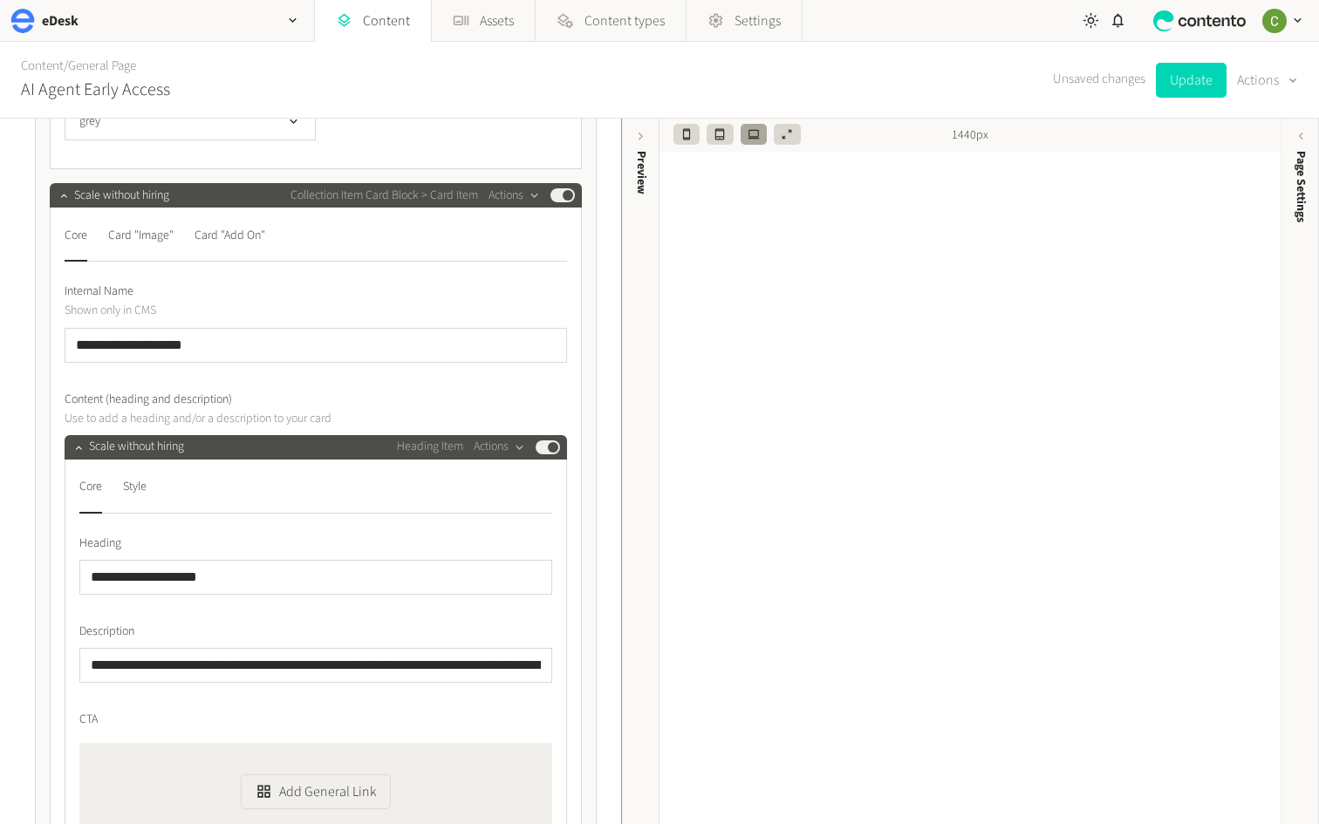
scroll to position [8508, 0]
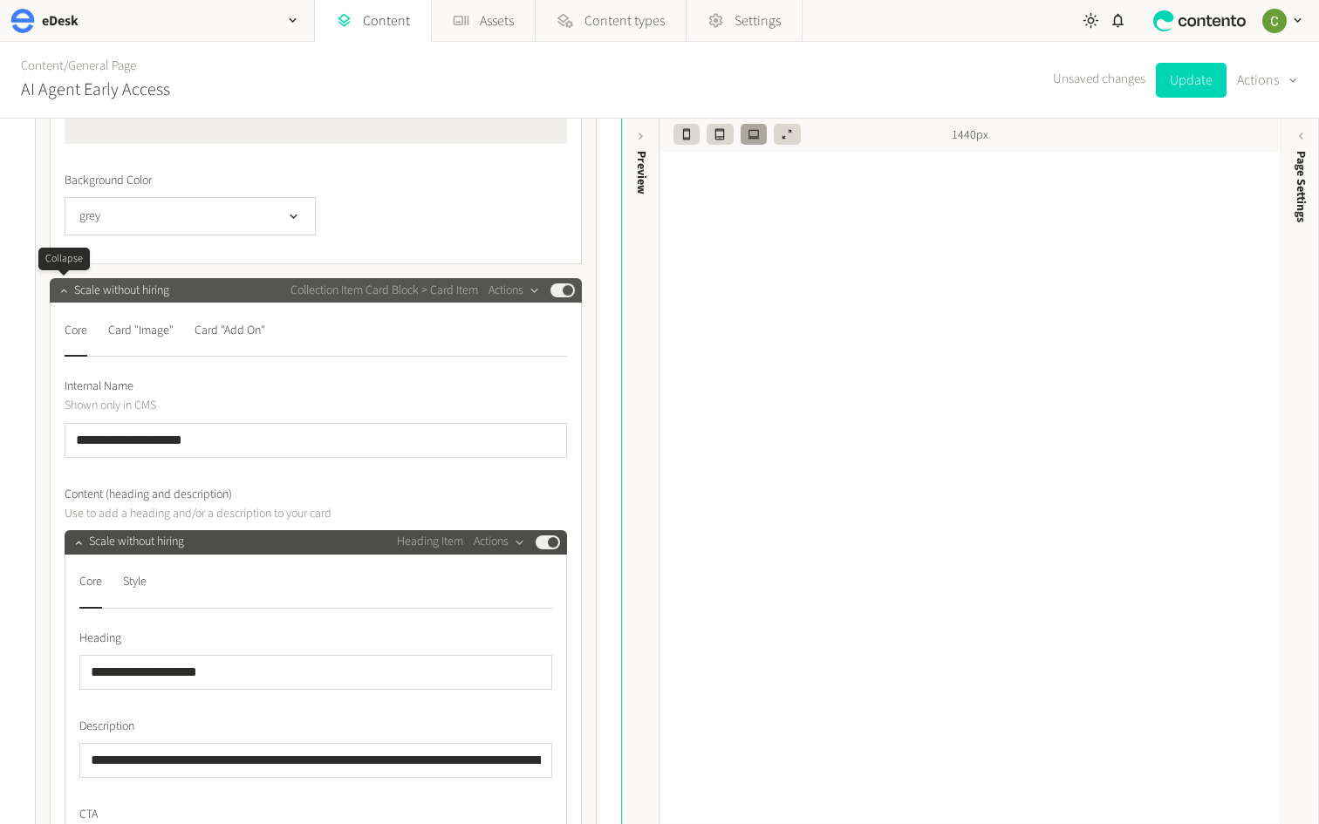
click at [59, 294] on icon "button" at bounding box center [64, 290] width 12 height 12
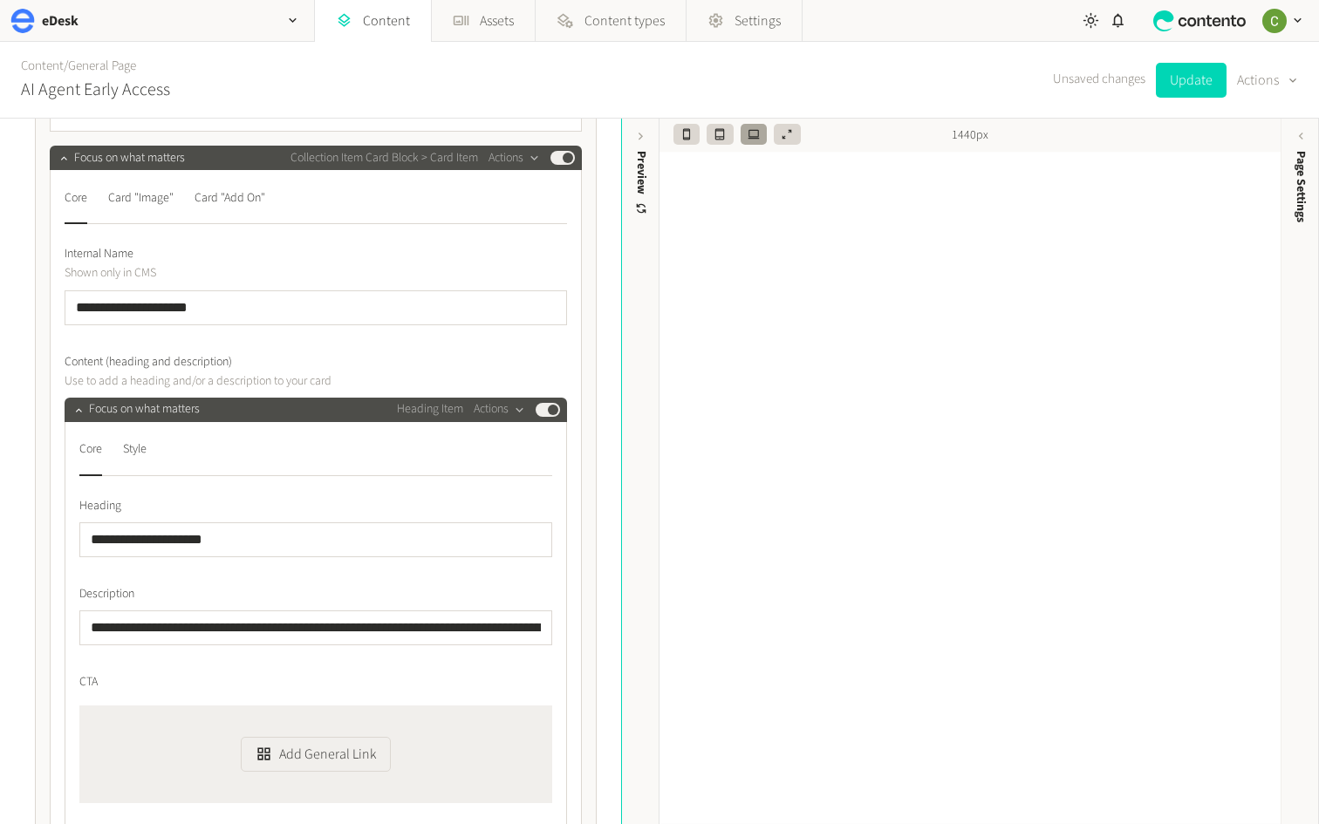
scroll to position [7462, 0]
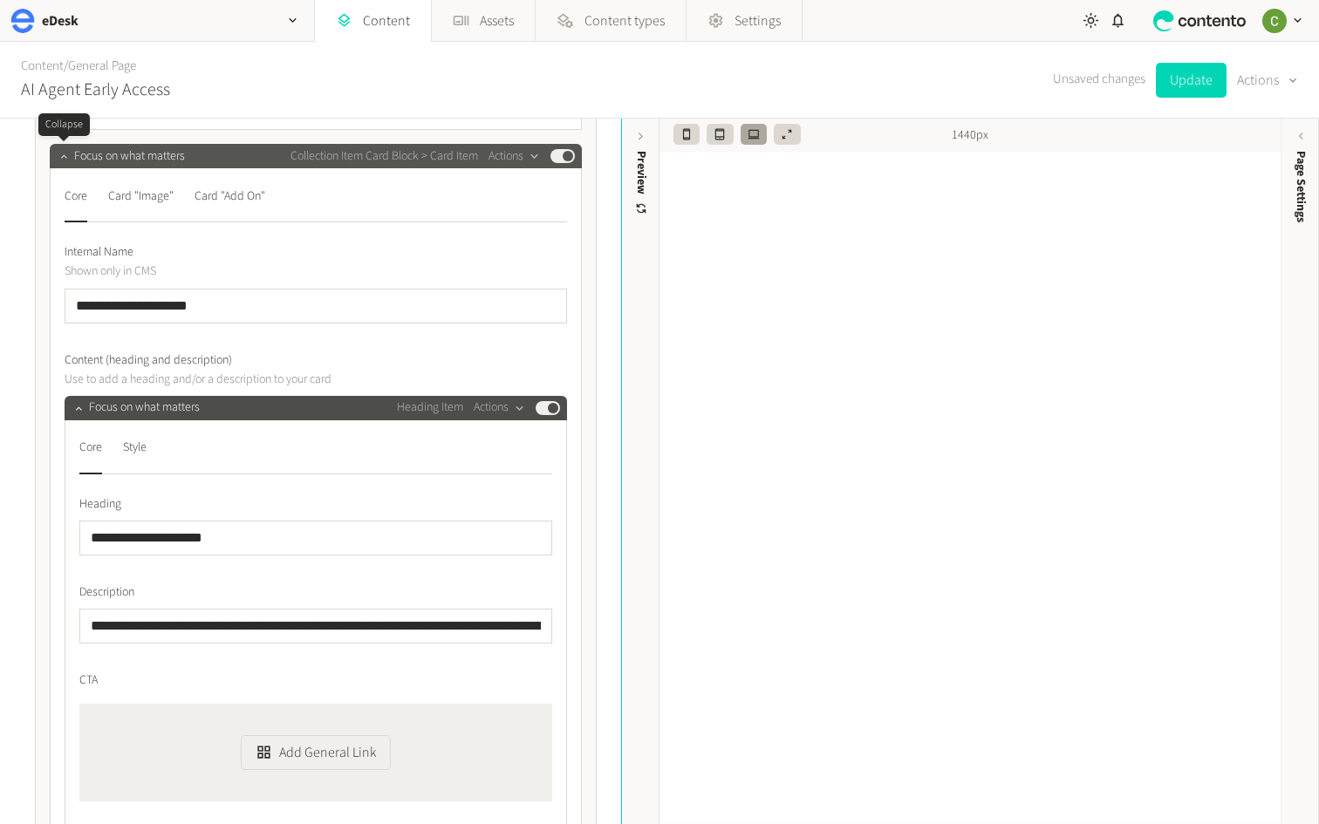
click at [56, 151] on button "button" at bounding box center [63, 154] width 21 height 21
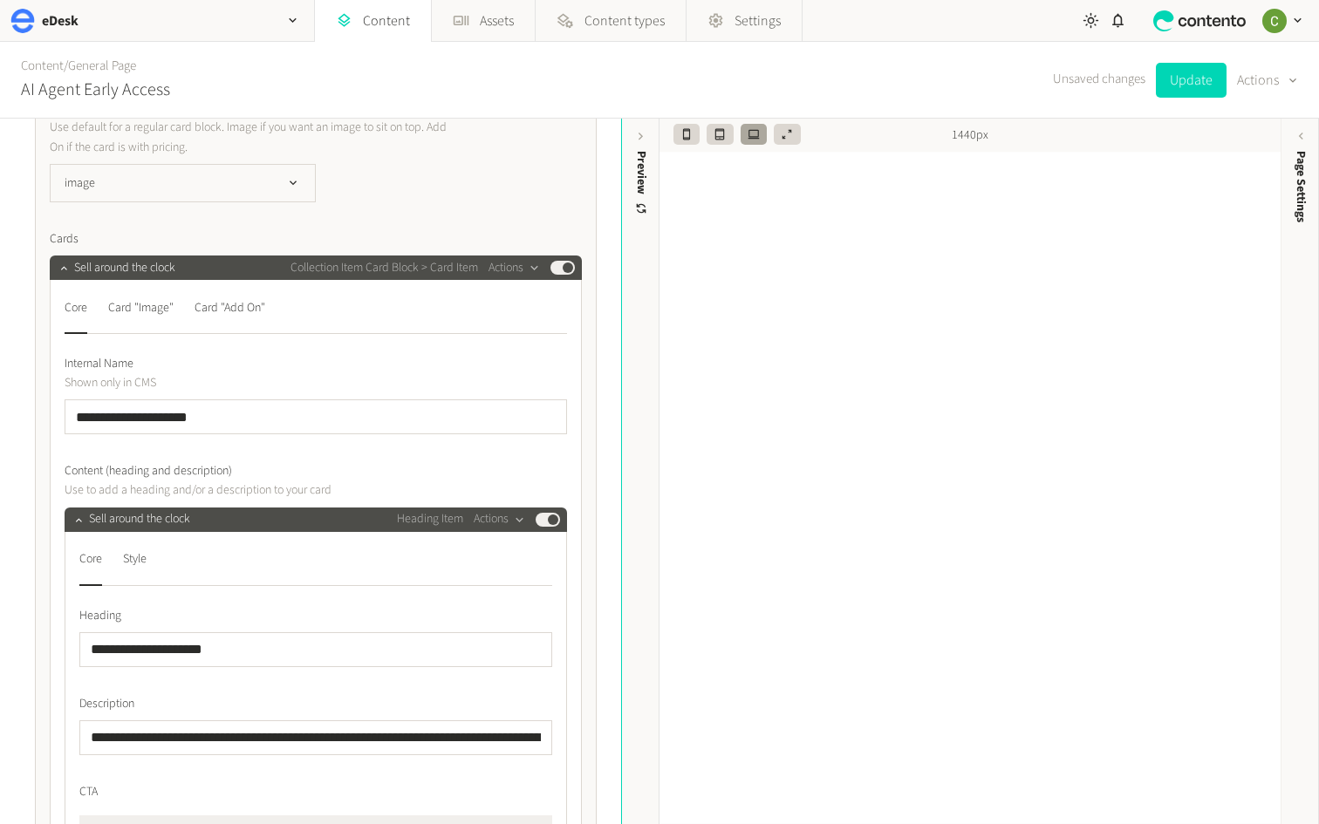
scroll to position [6168, 0]
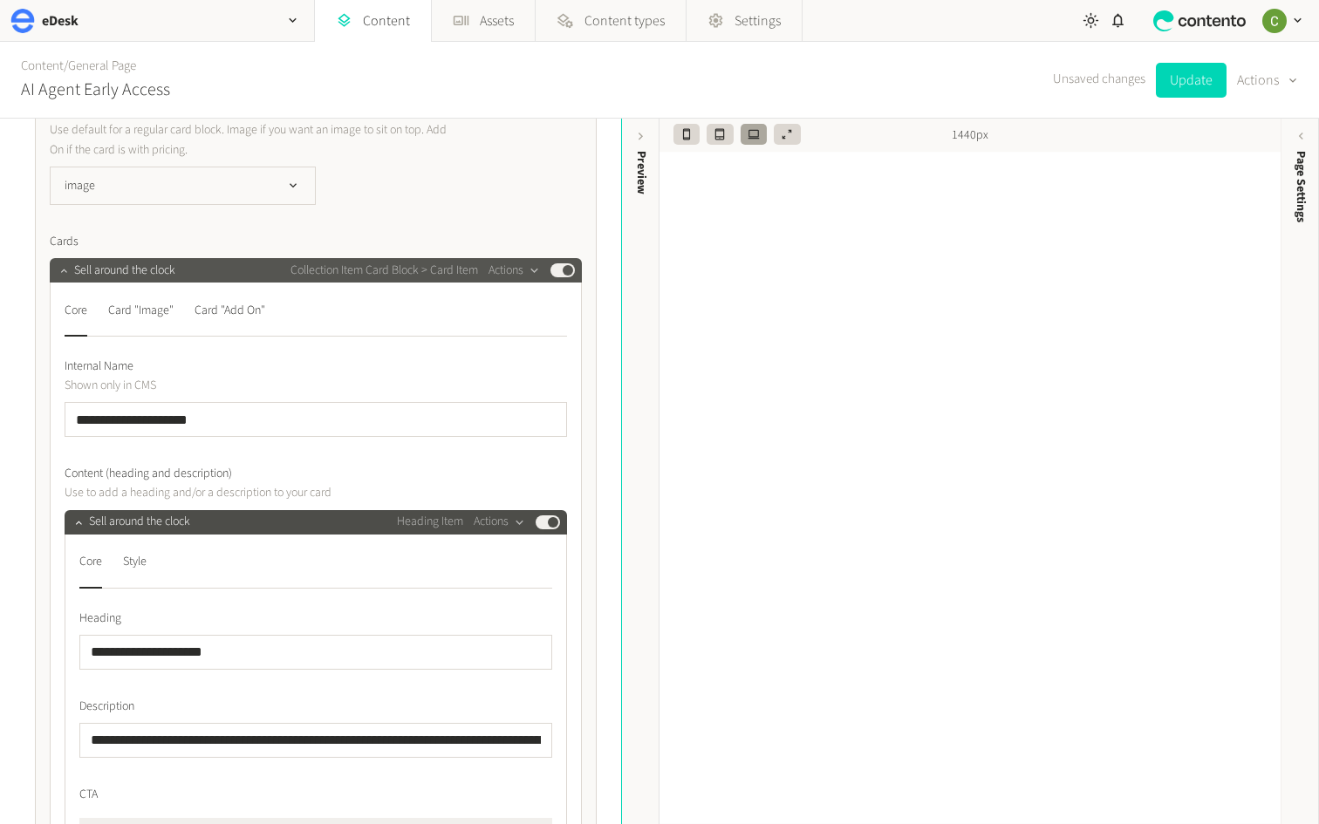
click at [61, 273] on icon "button" at bounding box center [64, 270] width 12 height 12
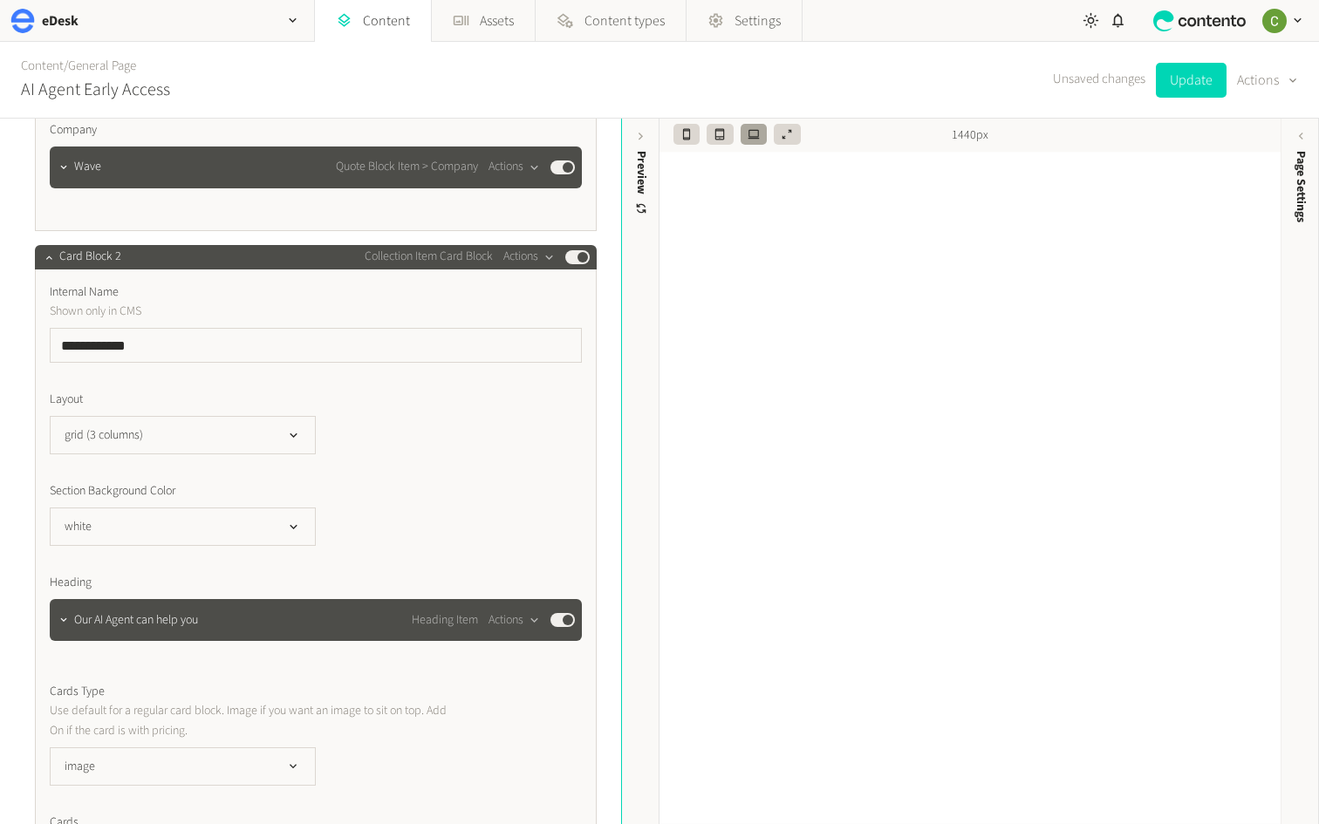
scroll to position [5581, 0]
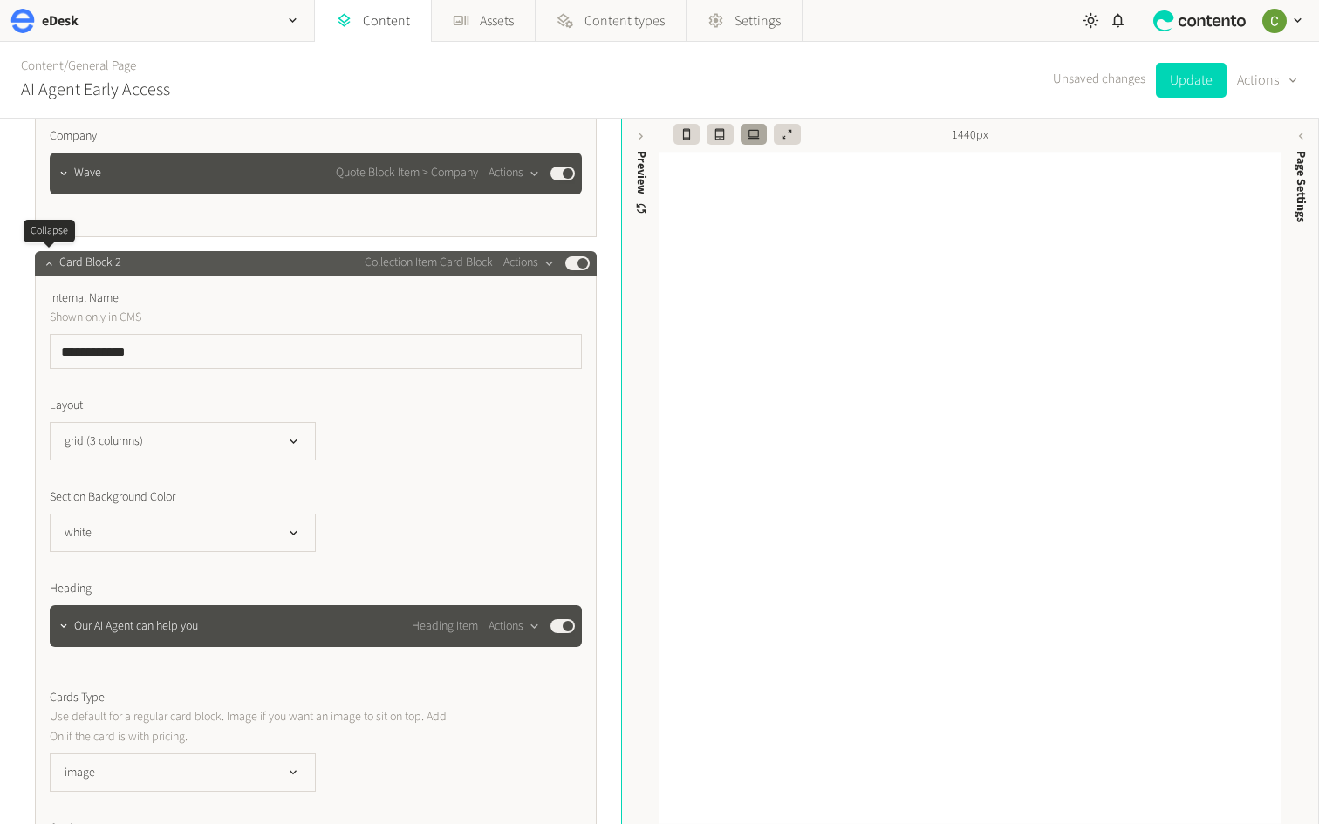
click at [46, 263] on icon "button" at bounding box center [49, 263] width 12 height 12
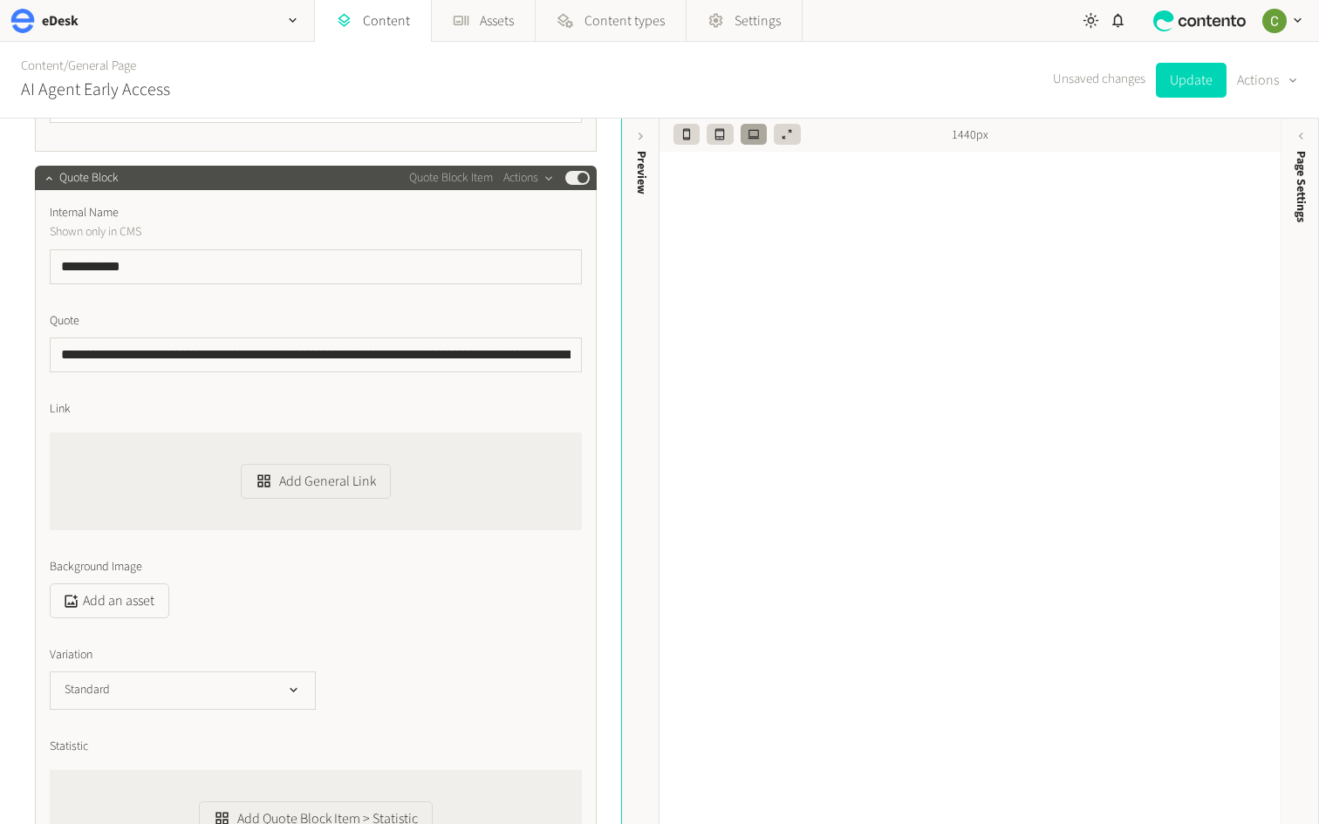
scroll to position [4696, 0]
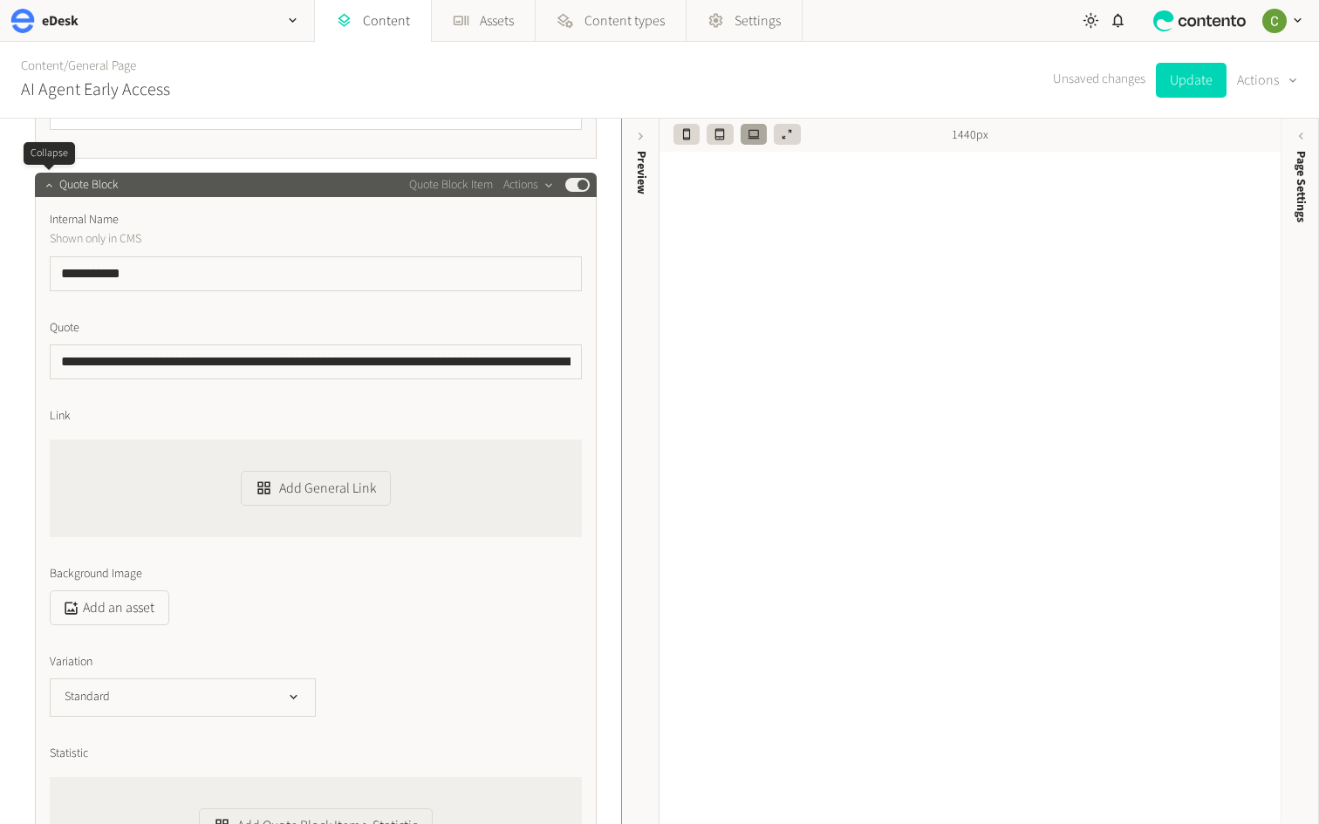
click at [46, 189] on icon "button" at bounding box center [49, 185] width 12 height 12
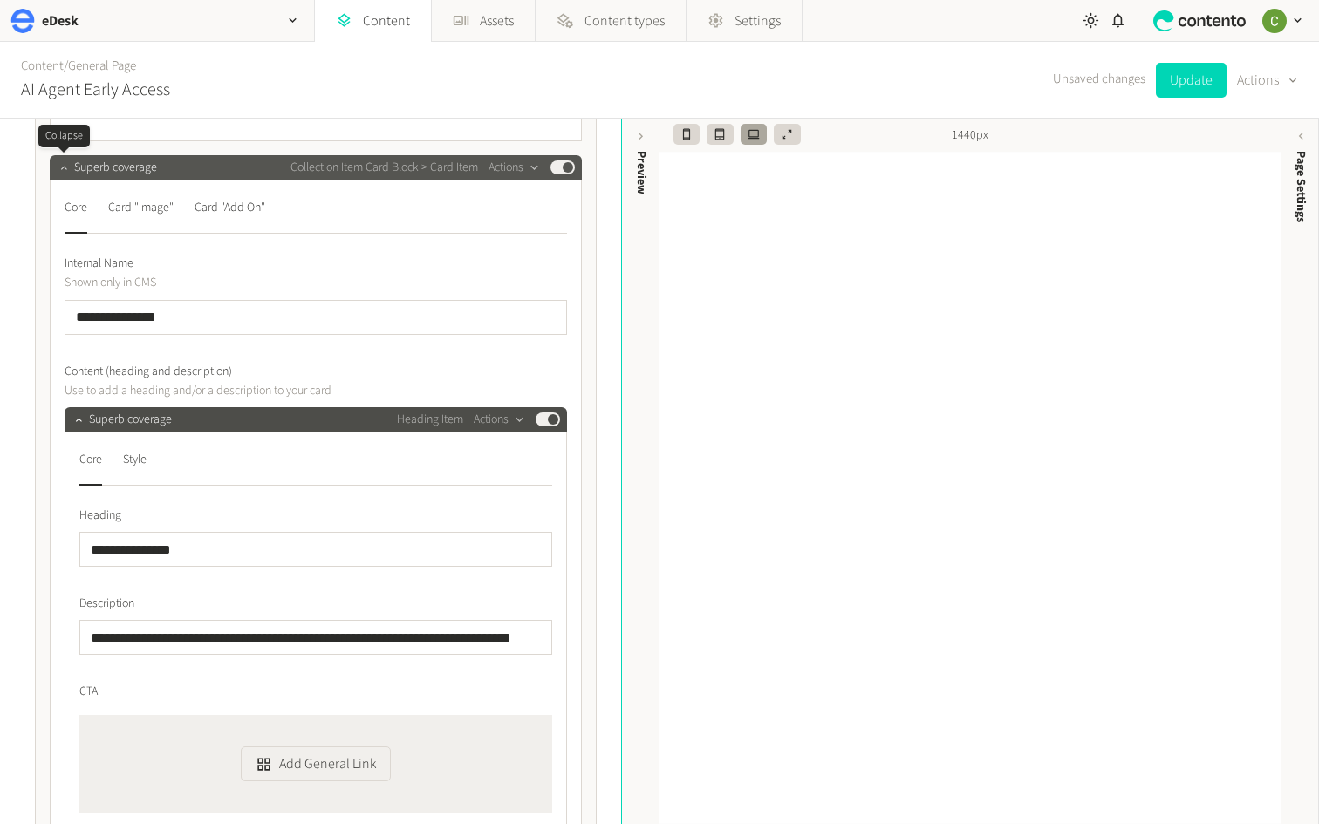
click at [59, 172] on icon "button" at bounding box center [64, 167] width 12 height 12
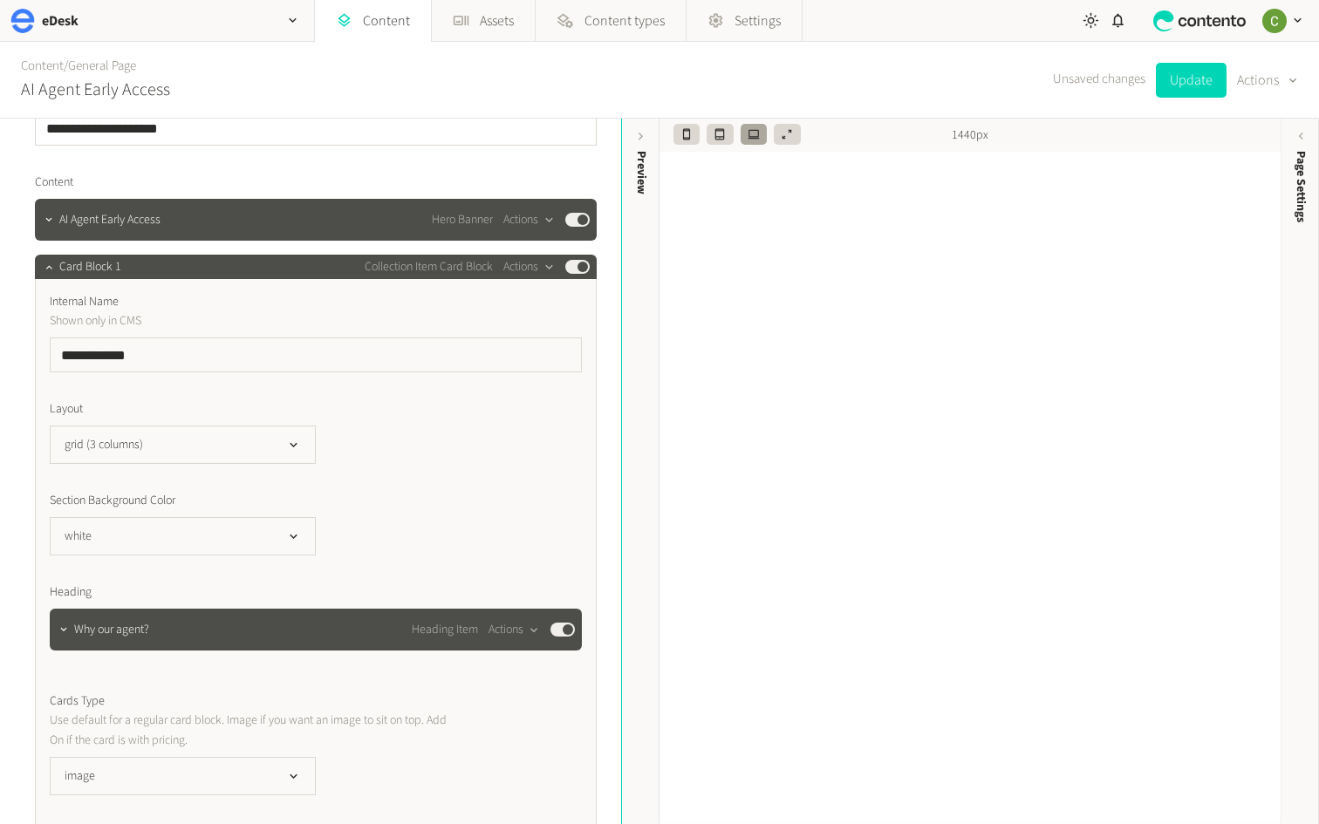
scroll to position [9, 0]
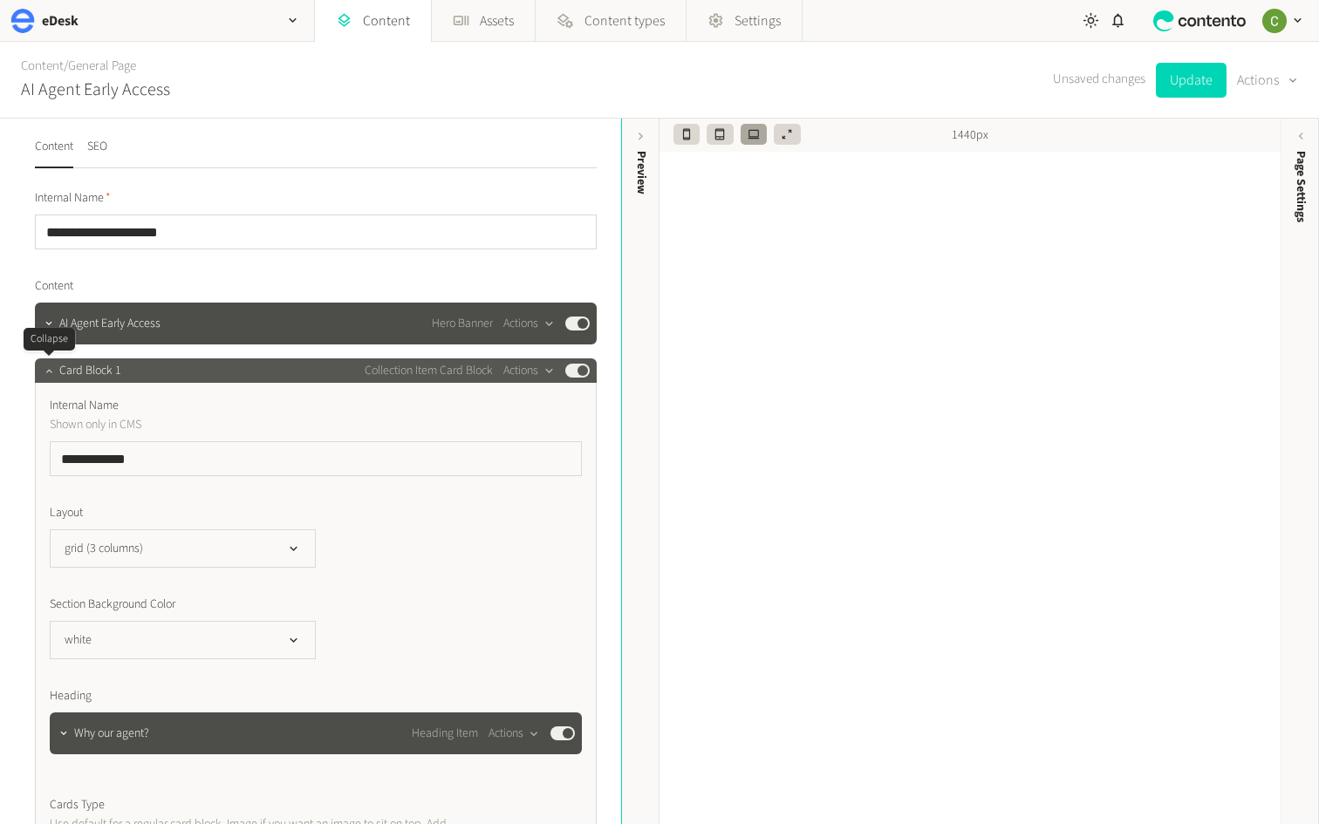
click at [39, 369] on button "button" at bounding box center [48, 369] width 21 height 21
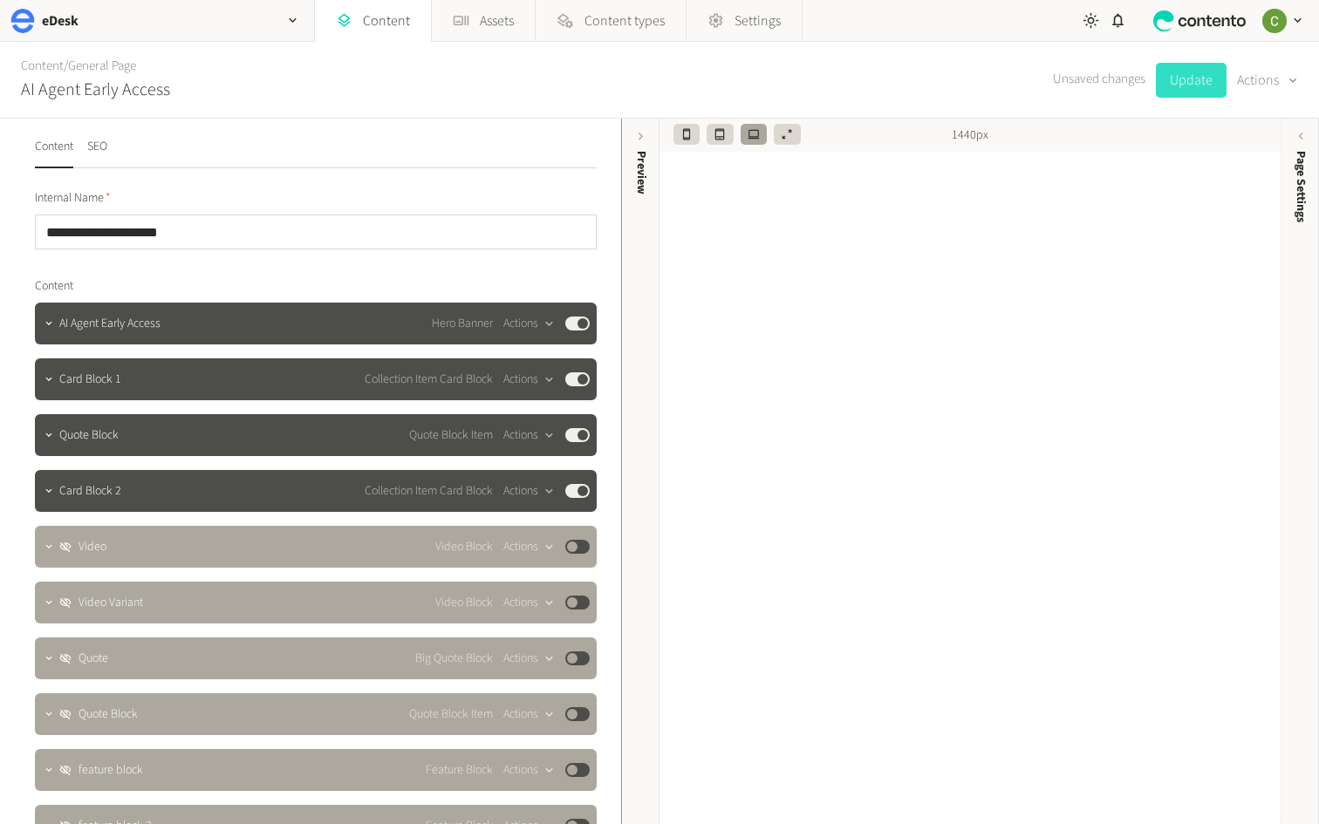
click at [1188, 66] on button "Update" at bounding box center [1191, 80] width 71 height 35
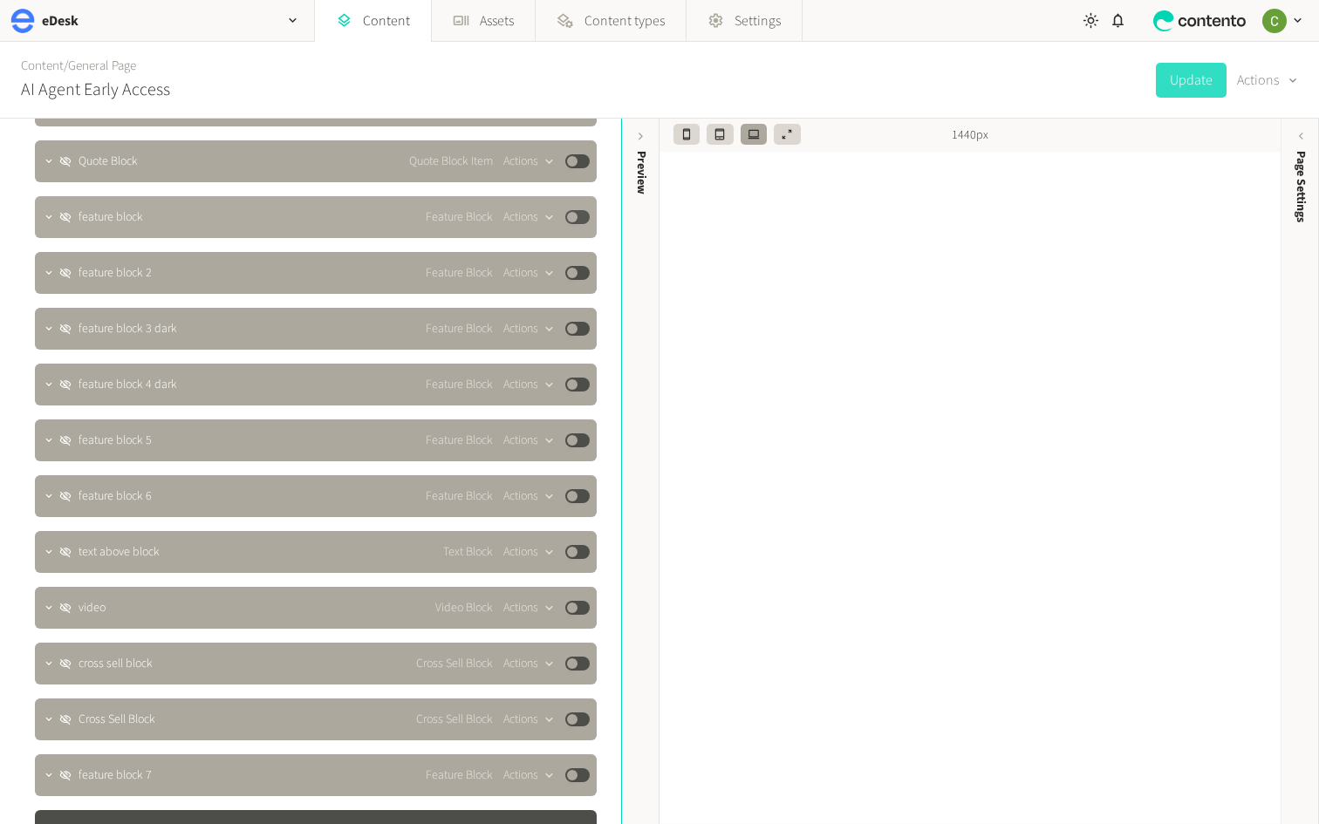
scroll to position [1169, 0]
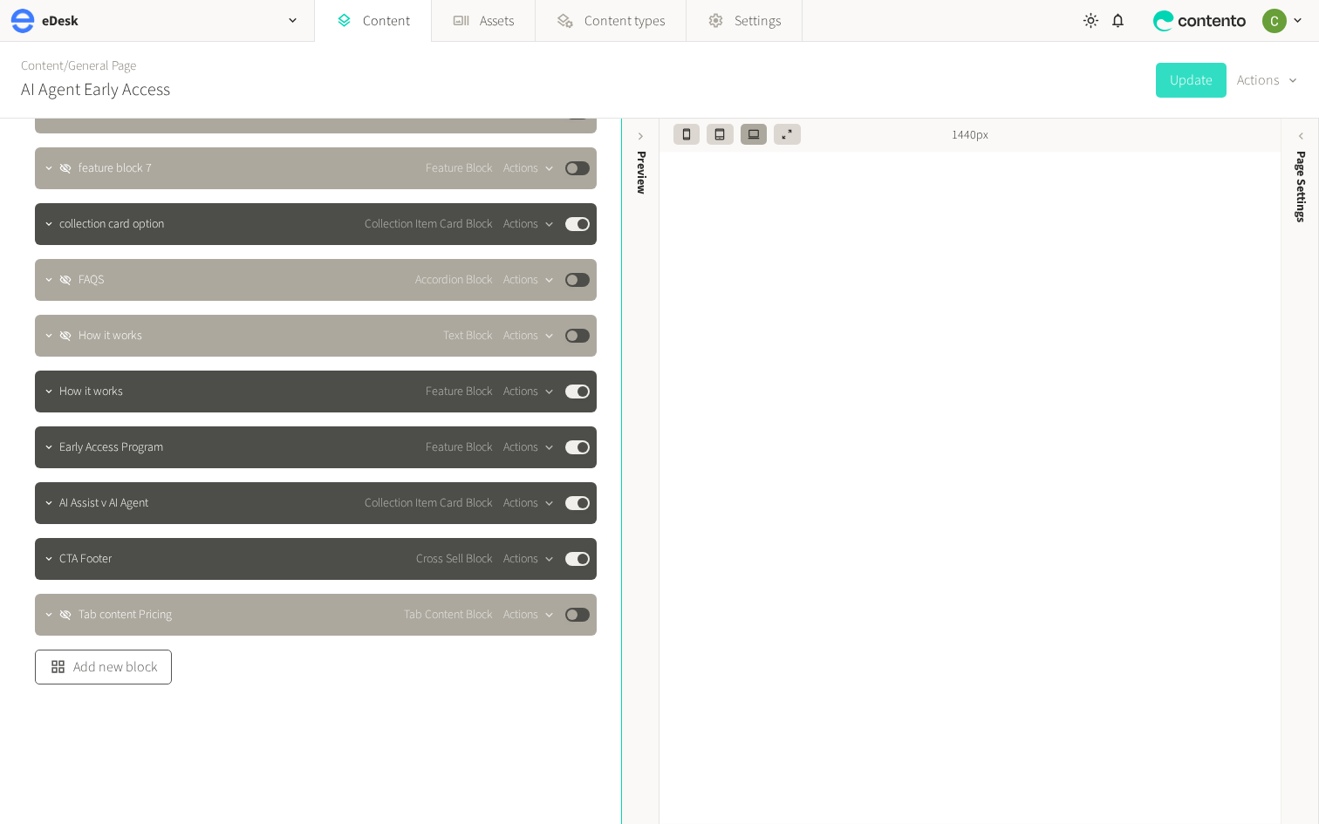
drag, startPoint x: 54, startPoint y: 653, endPoint x: 79, endPoint y: 653, distance: 24.4
click at [54, 653] on button "Add new block" at bounding box center [103, 667] width 137 height 35
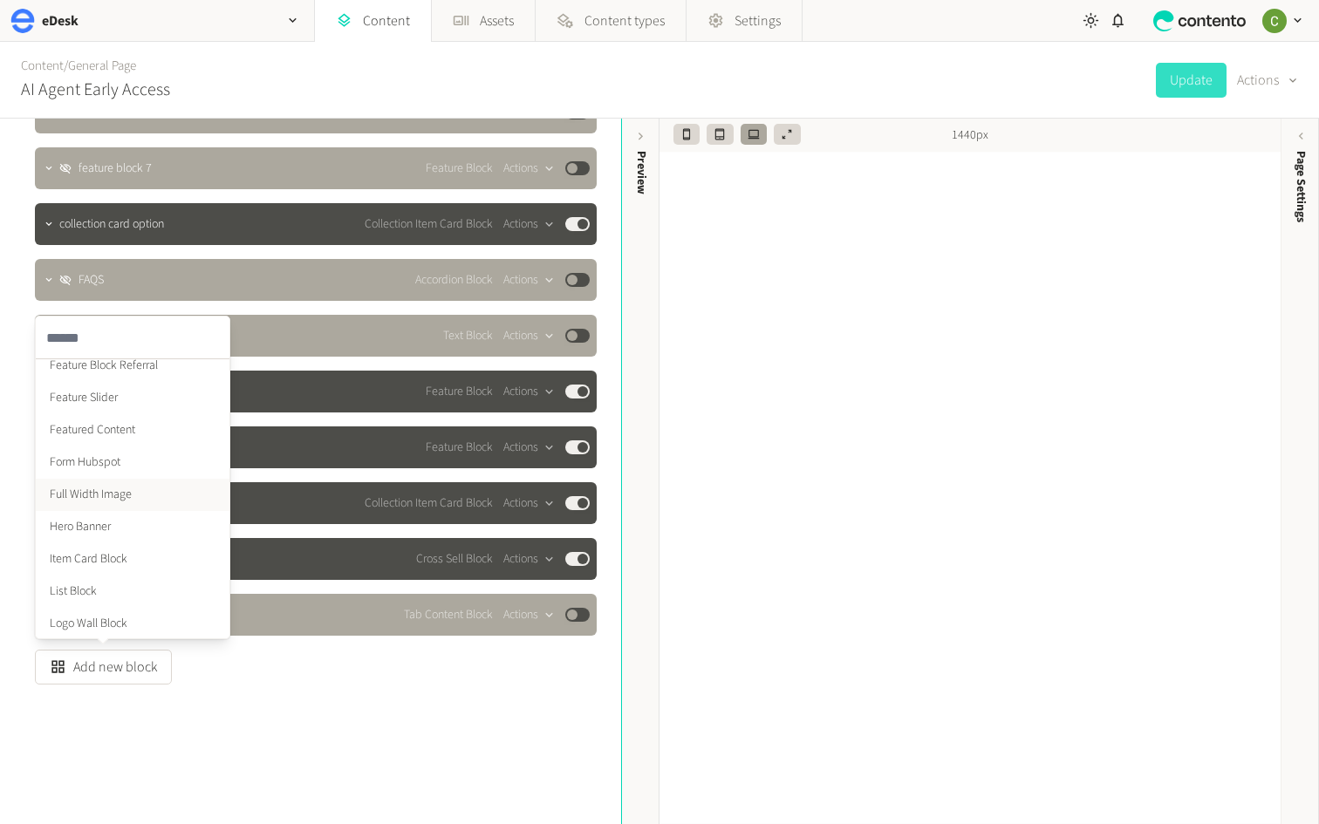
scroll to position [257, 0]
click at [108, 466] on li "Feature Slider" at bounding box center [133, 473] width 194 height 32
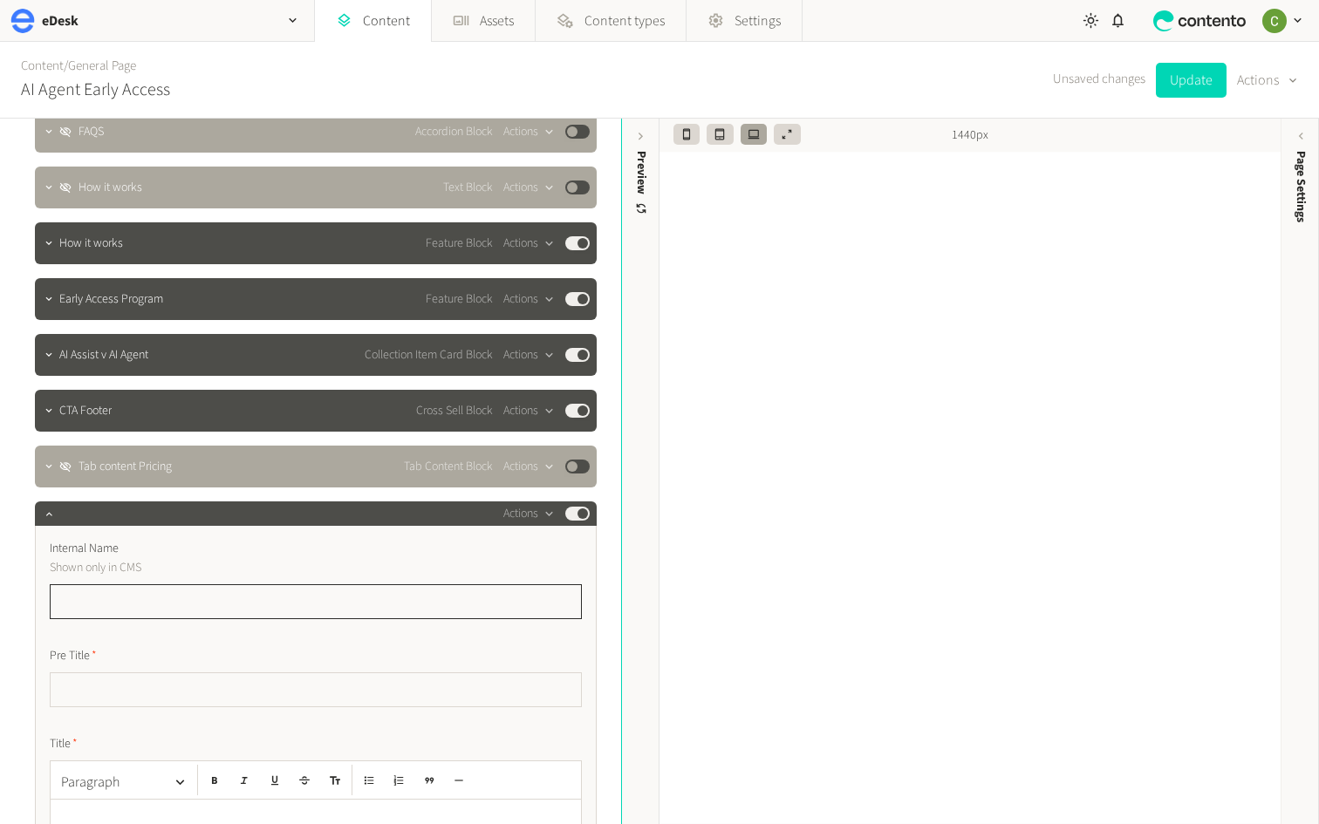
scroll to position [1637, 0]
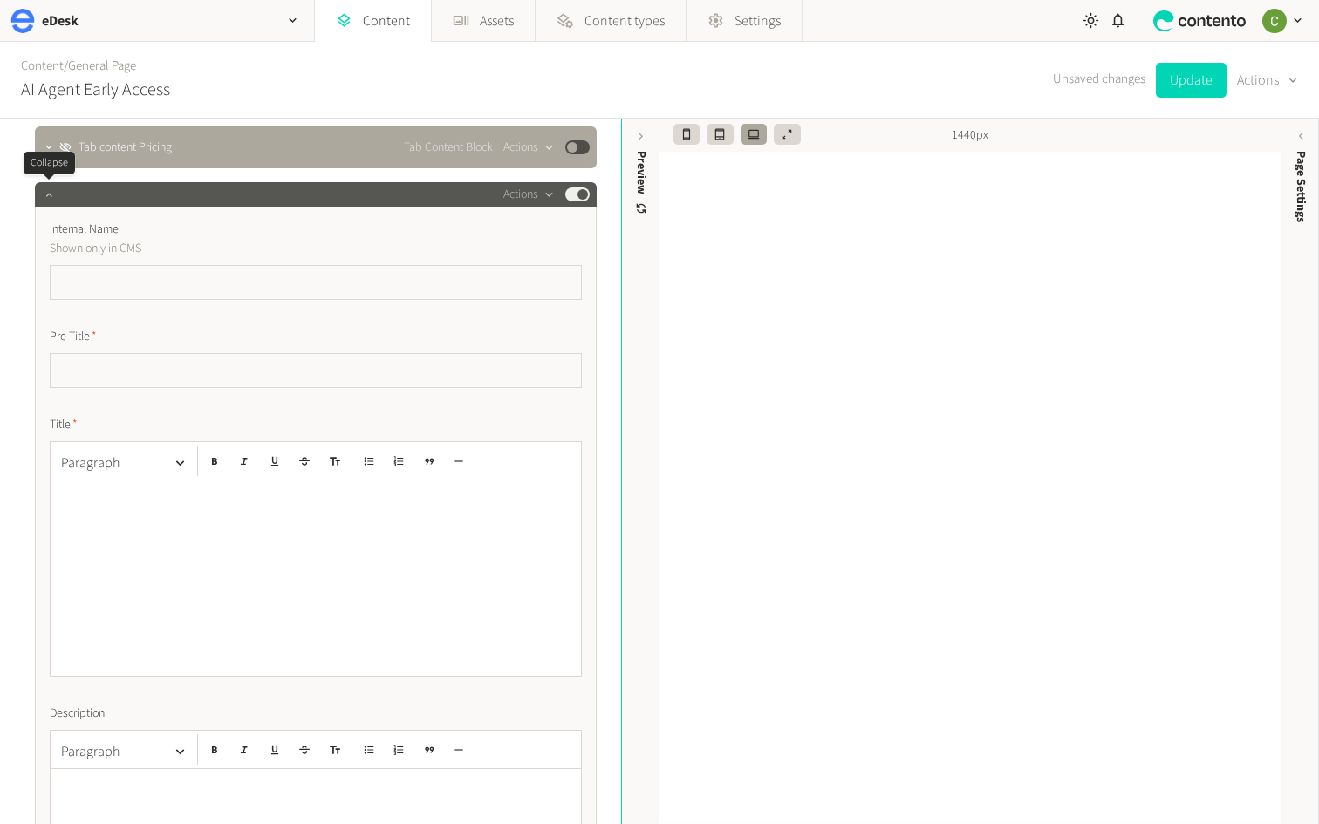
click at [51, 201] on icon "button" at bounding box center [49, 194] width 12 height 12
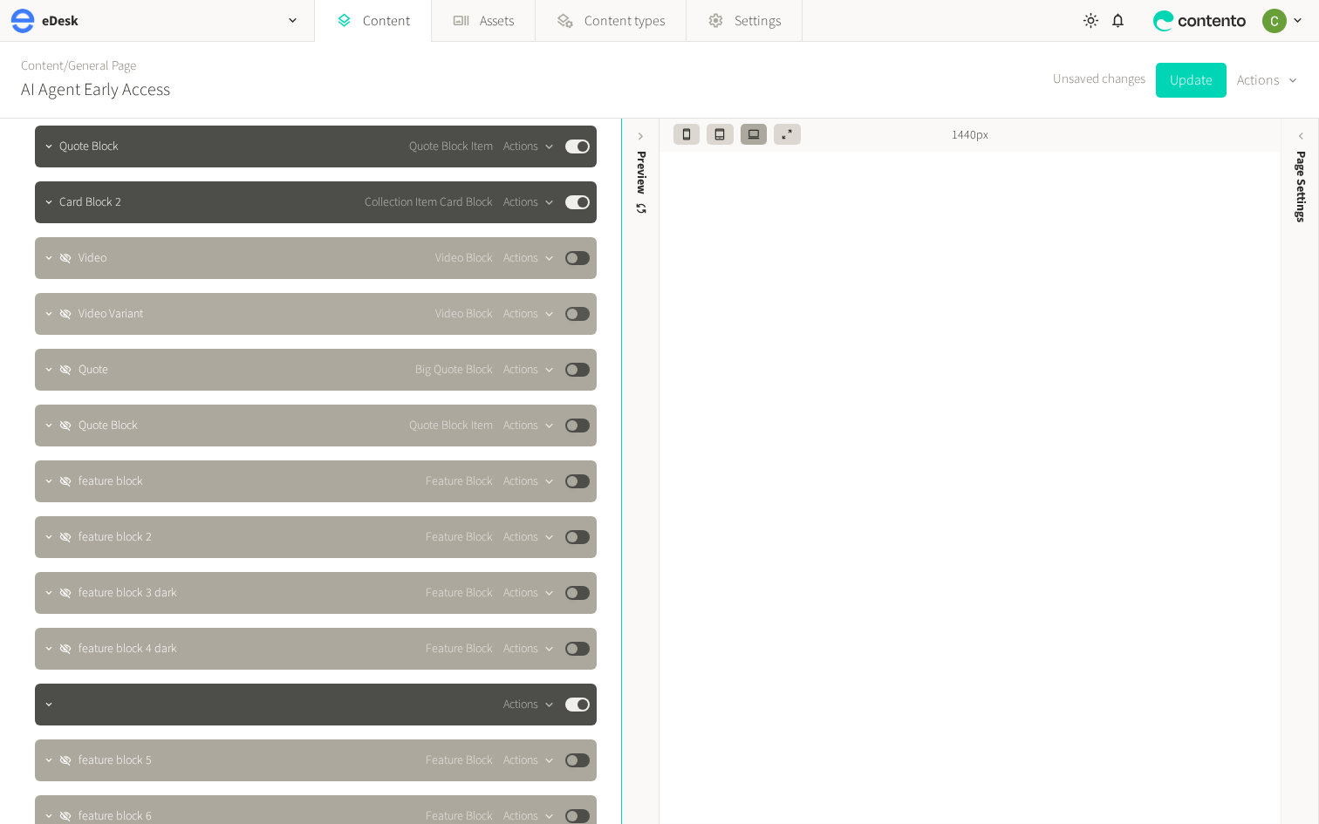
scroll to position [307, 0]
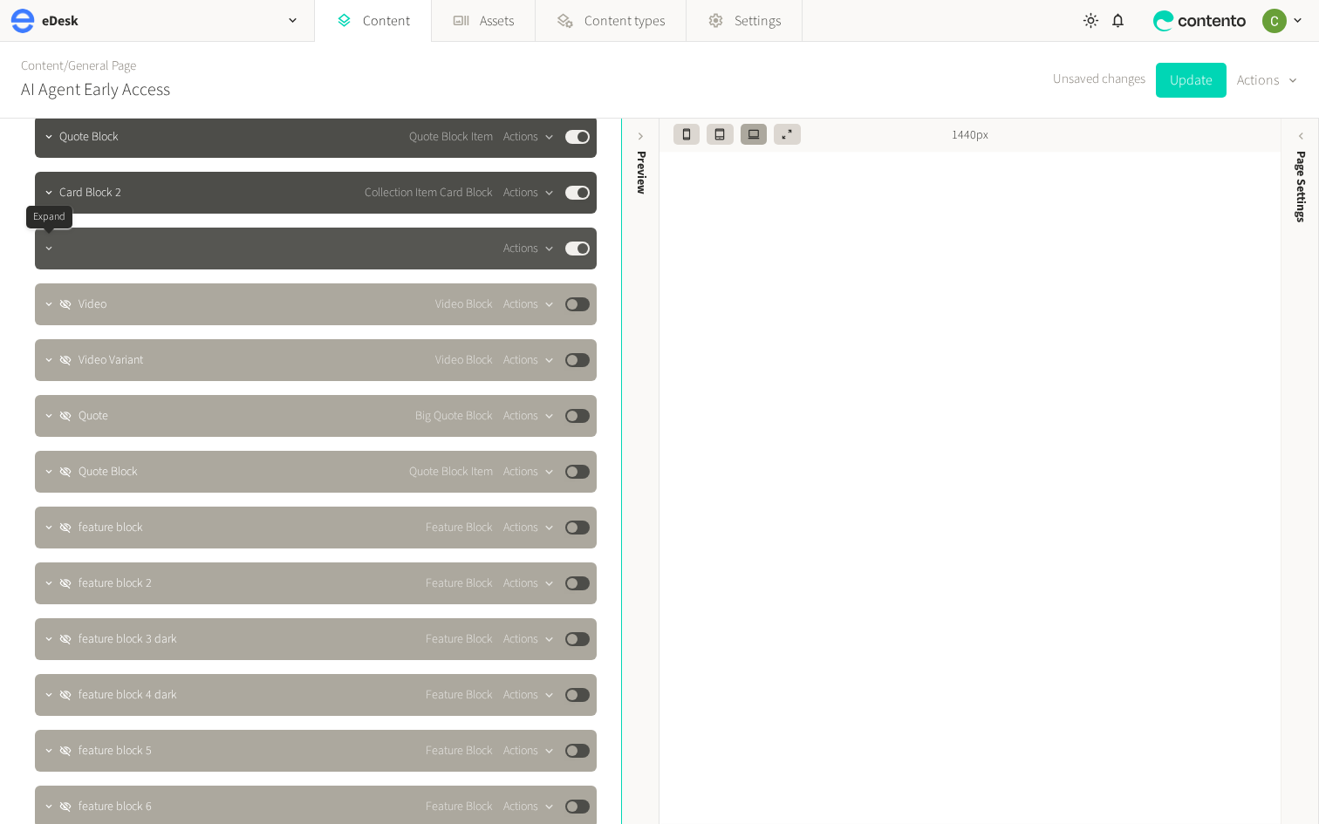
click at [51, 253] on icon "button" at bounding box center [49, 249] width 12 height 12
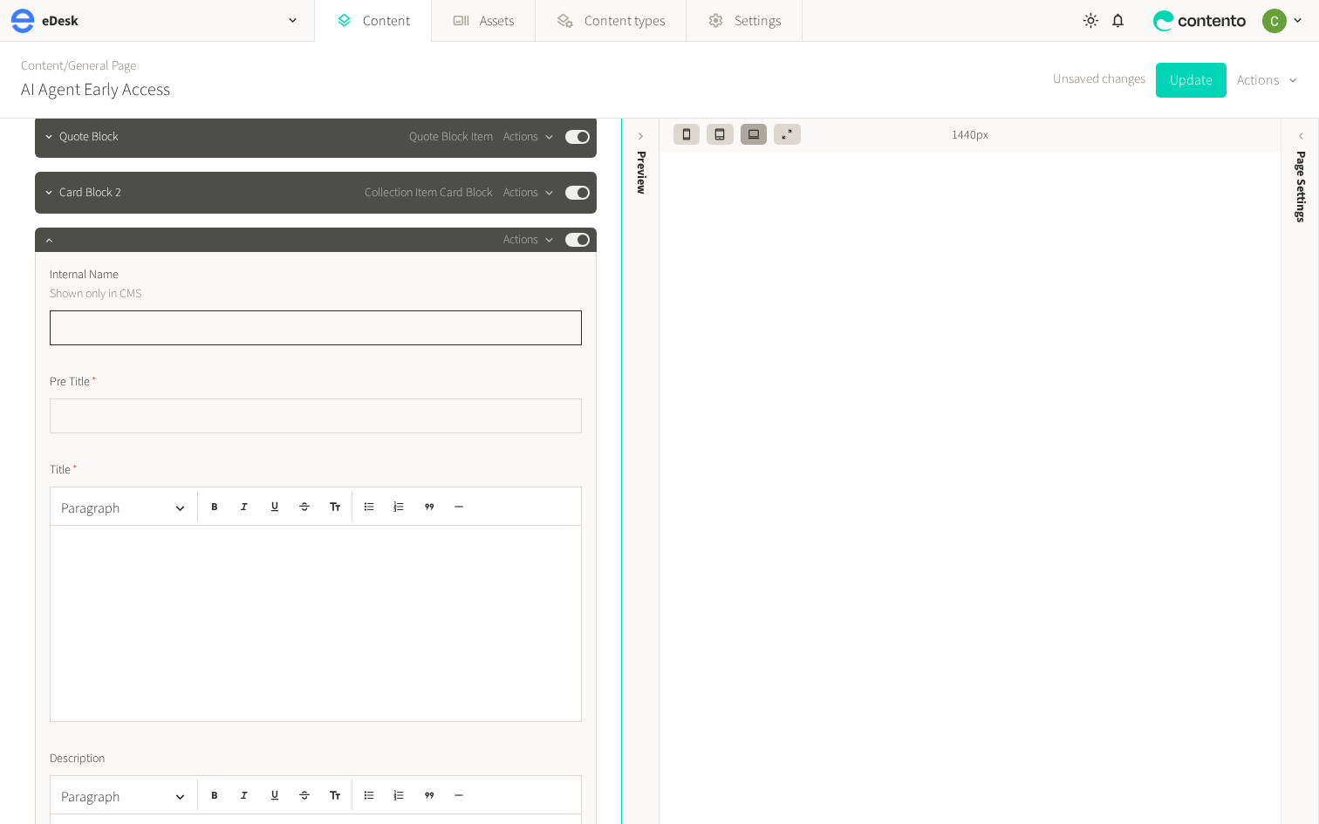
click at [151, 338] on input "text" at bounding box center [316, 328] width 532 height 35
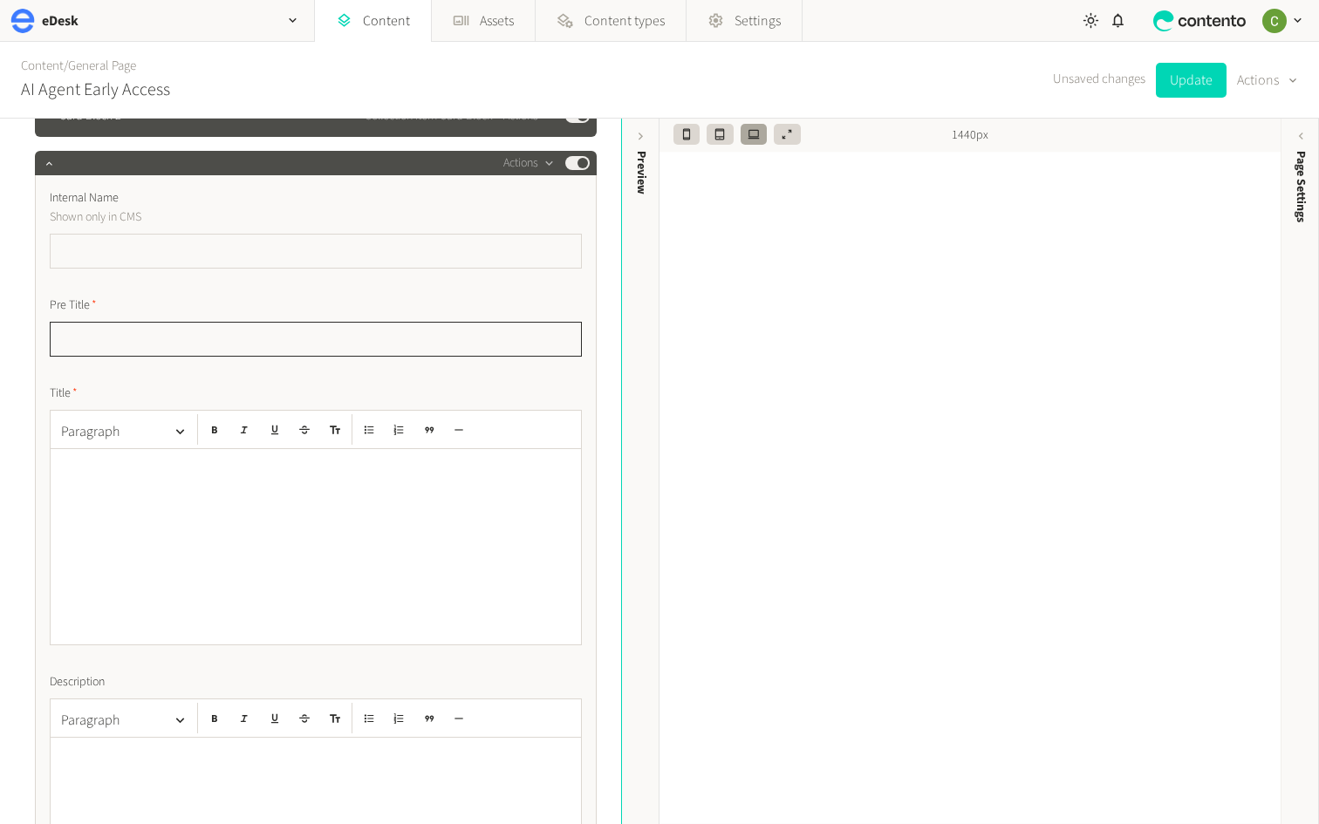
click at [158, 338] on input "text" at bounding box center [316, 339] width 532 height 35
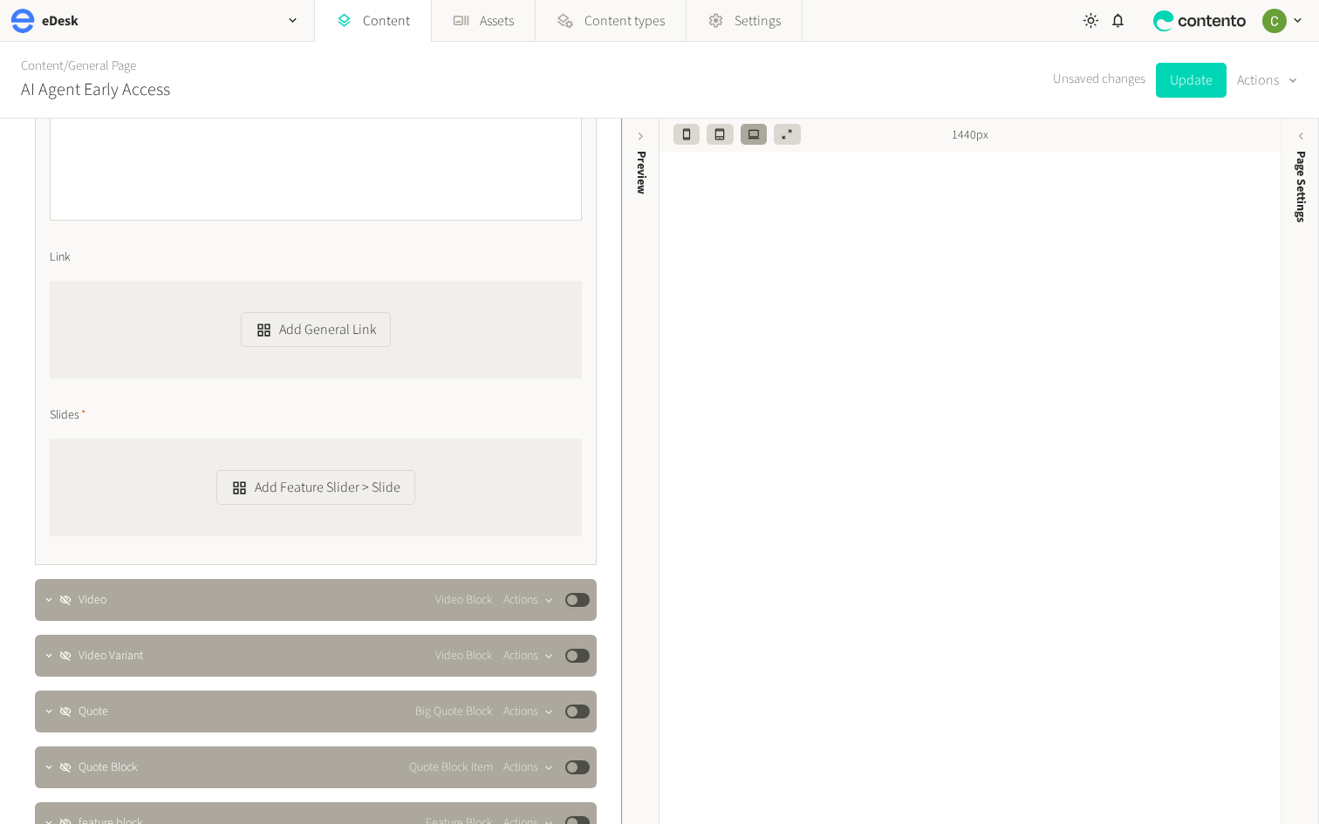
scroll to position [1105, 0]
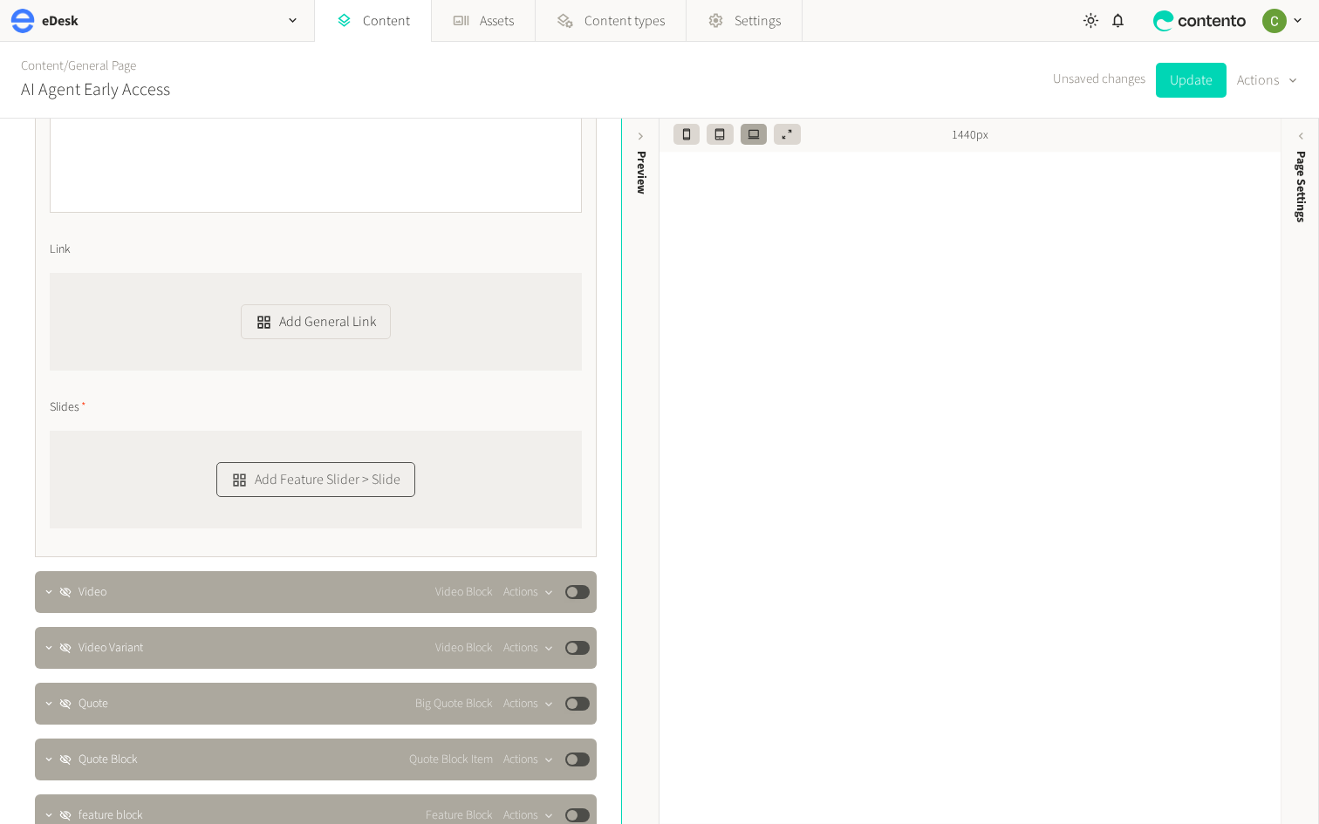
click at [257, 480] on button "Add Feature Slider > Slide" at bounding box center [315, 479] width 199 height 35
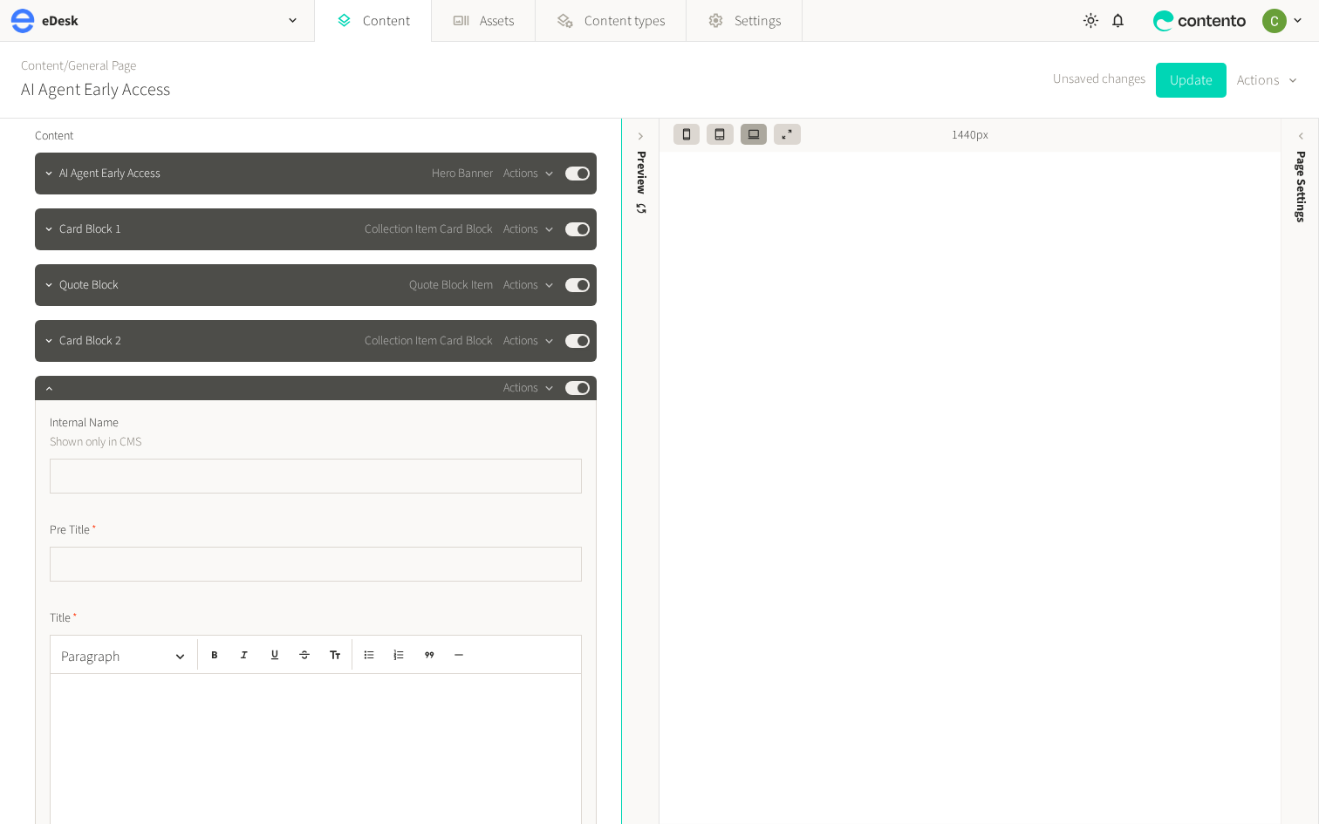
scroll to position [162, 0]
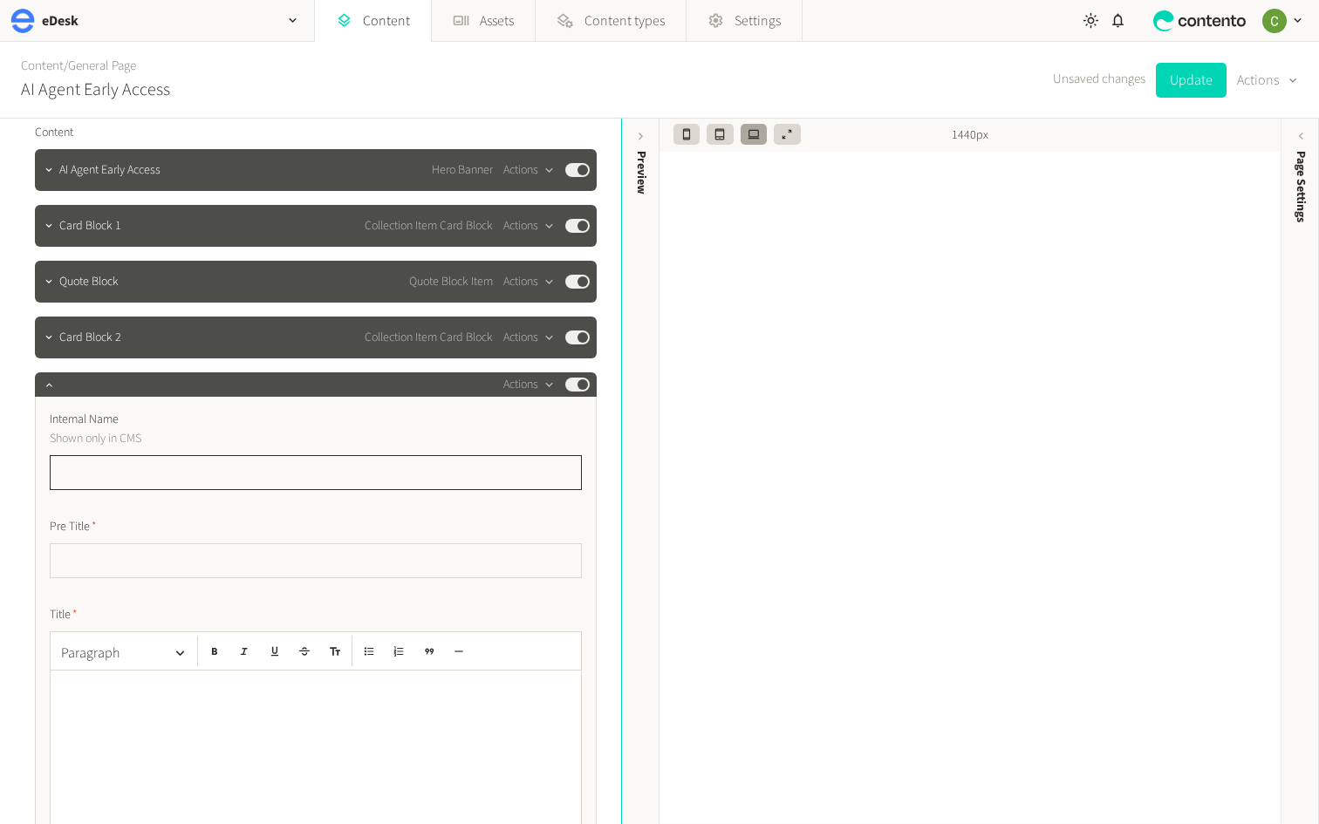
click at [92, 465] on input "text" at bounding box center [316, 472] width 532 height 35
type input "**********"
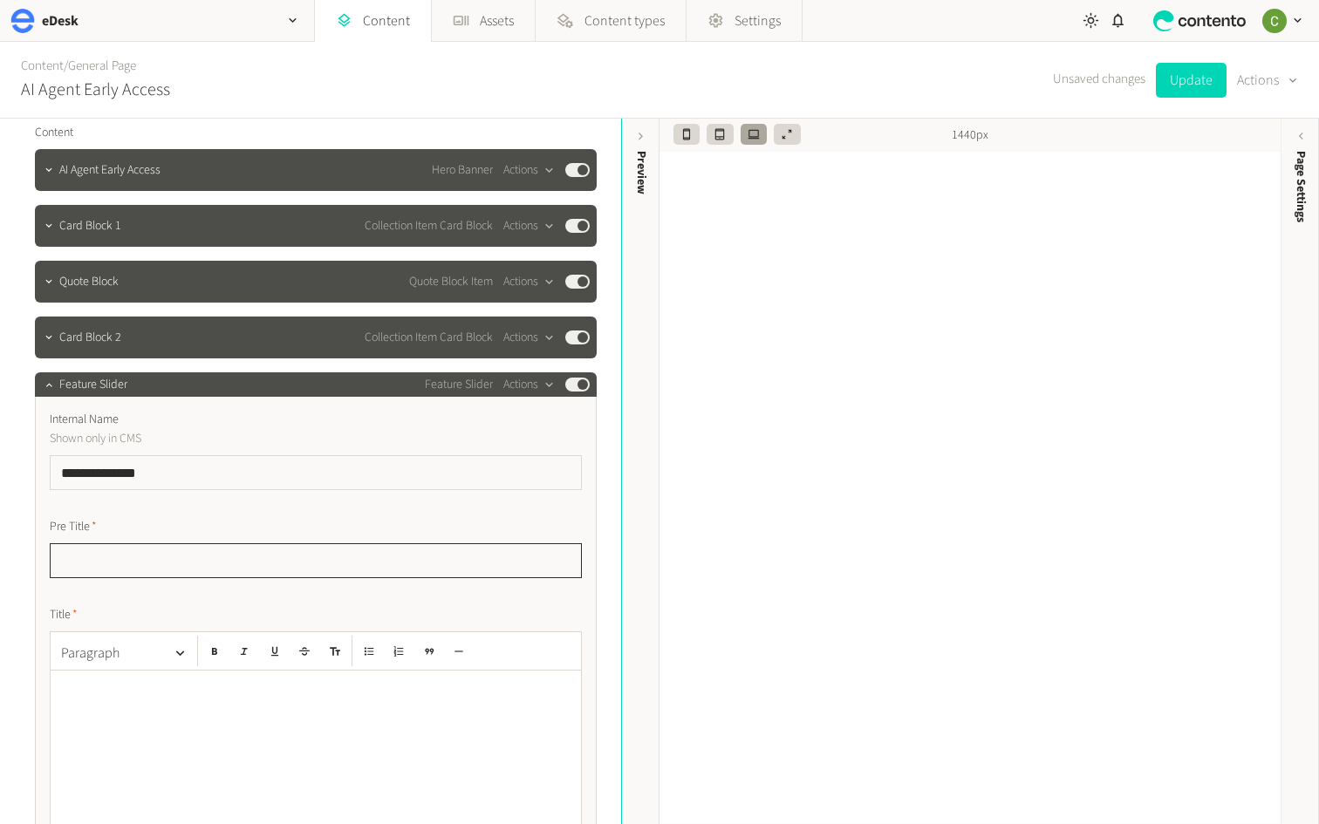
click at [150, 550] on input "text" at bounding box center [316, 560] width 532 height 35
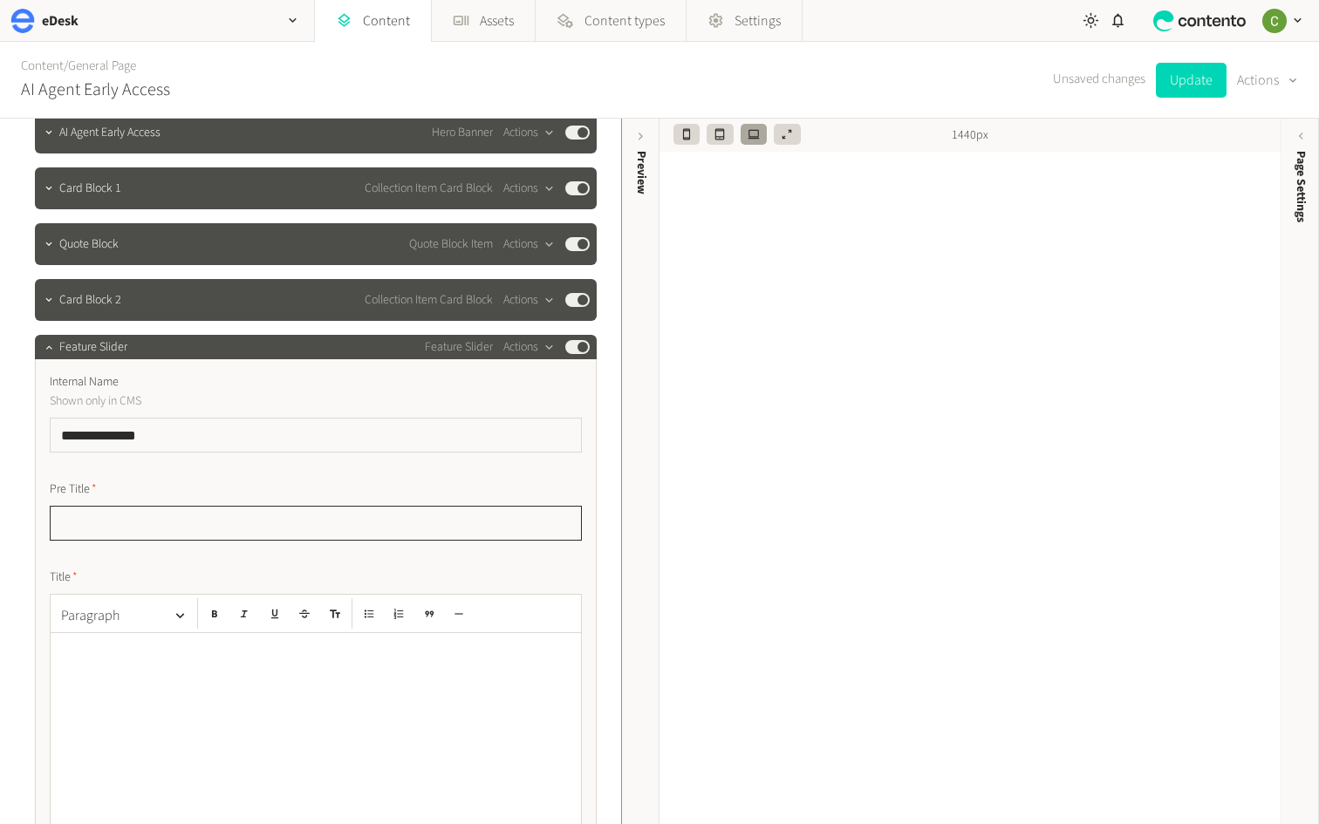
scroll to position [223, 0]
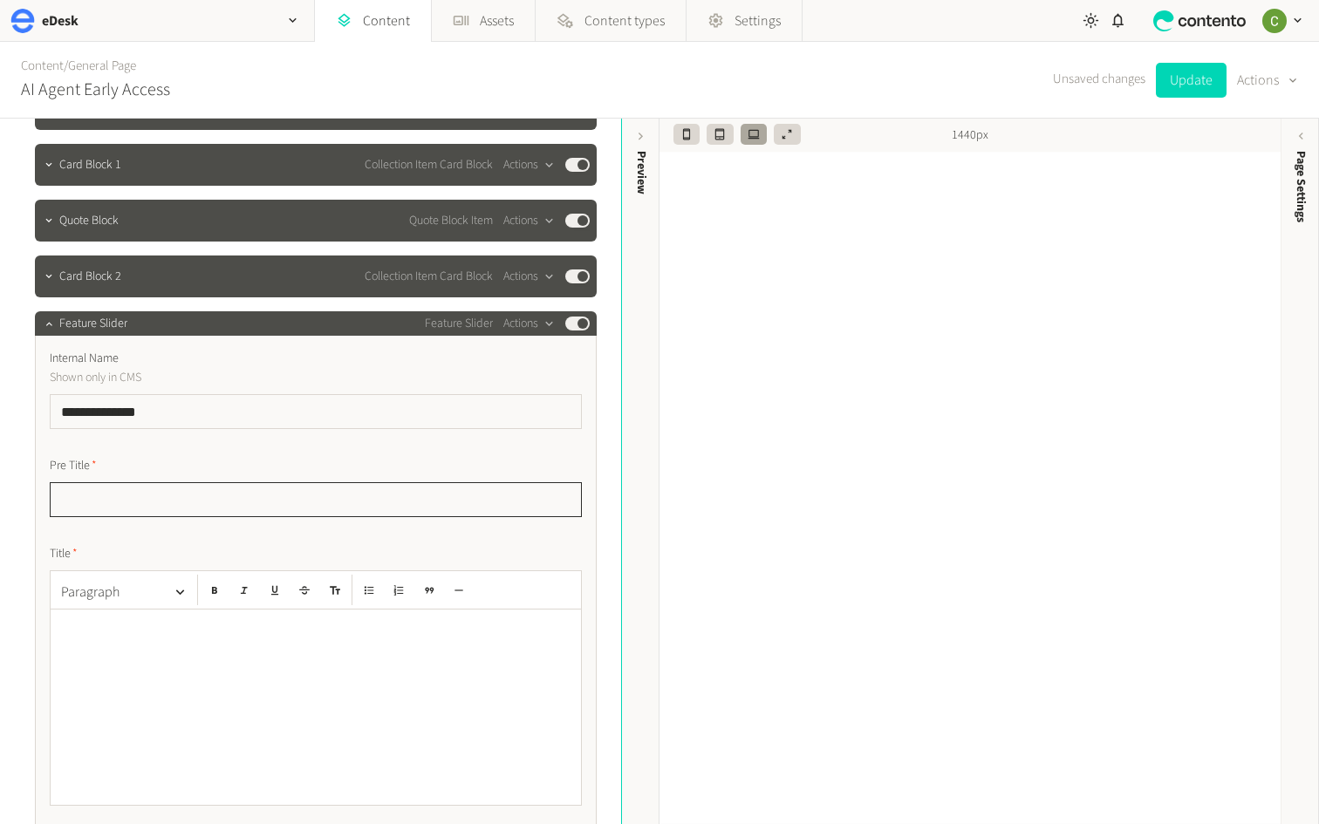
paste input "**********"
type input "**********"
click at [153, 653] on div at bounding box center [316, 707] width 530 height 195
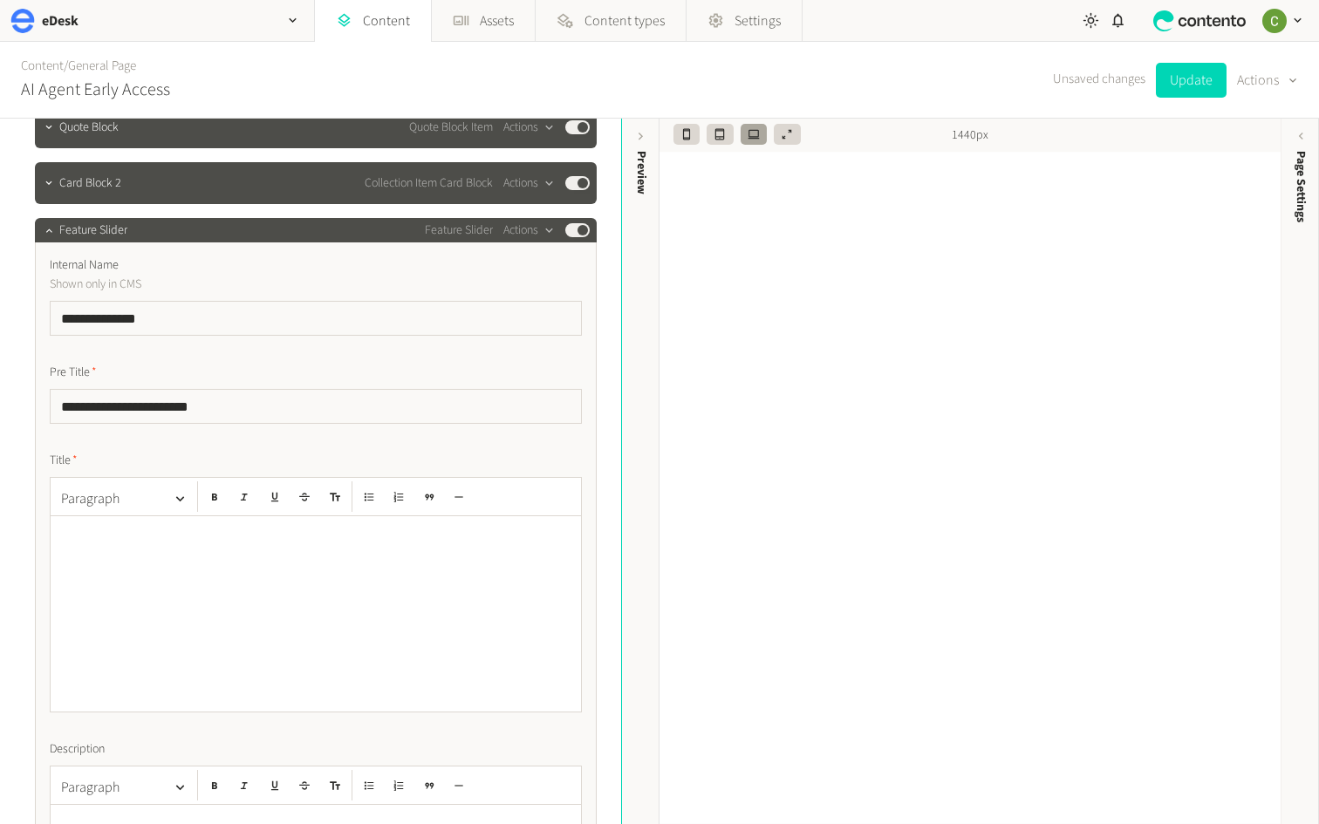
paste div
click at [57, 532] on div "**********" at bounding box center [316, 613] width 530 height 195
click at [224, 543] on p "**********" at bounding box center [315, 534] width 509 height 23
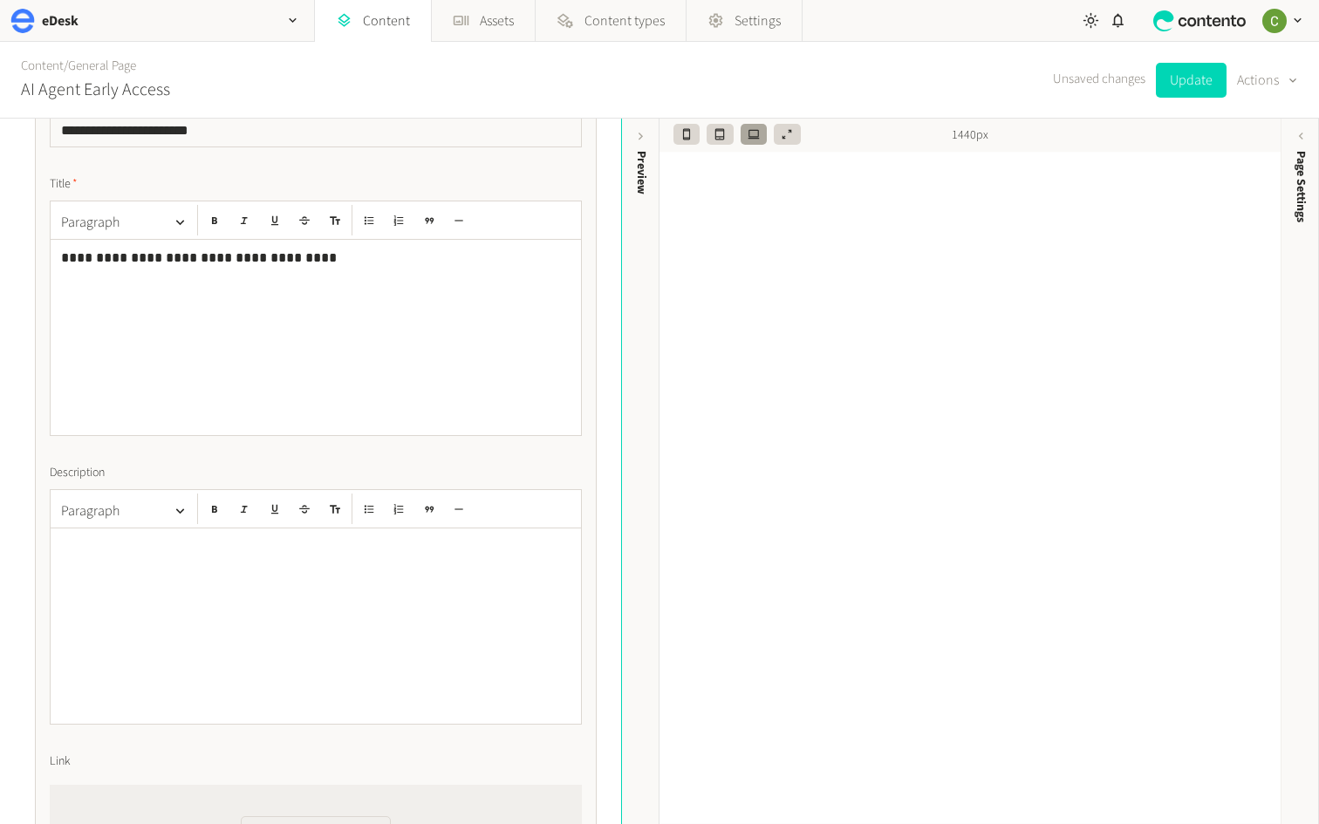
click at [194, 621] on div at bounding box center [316, 626] width 530 height 195
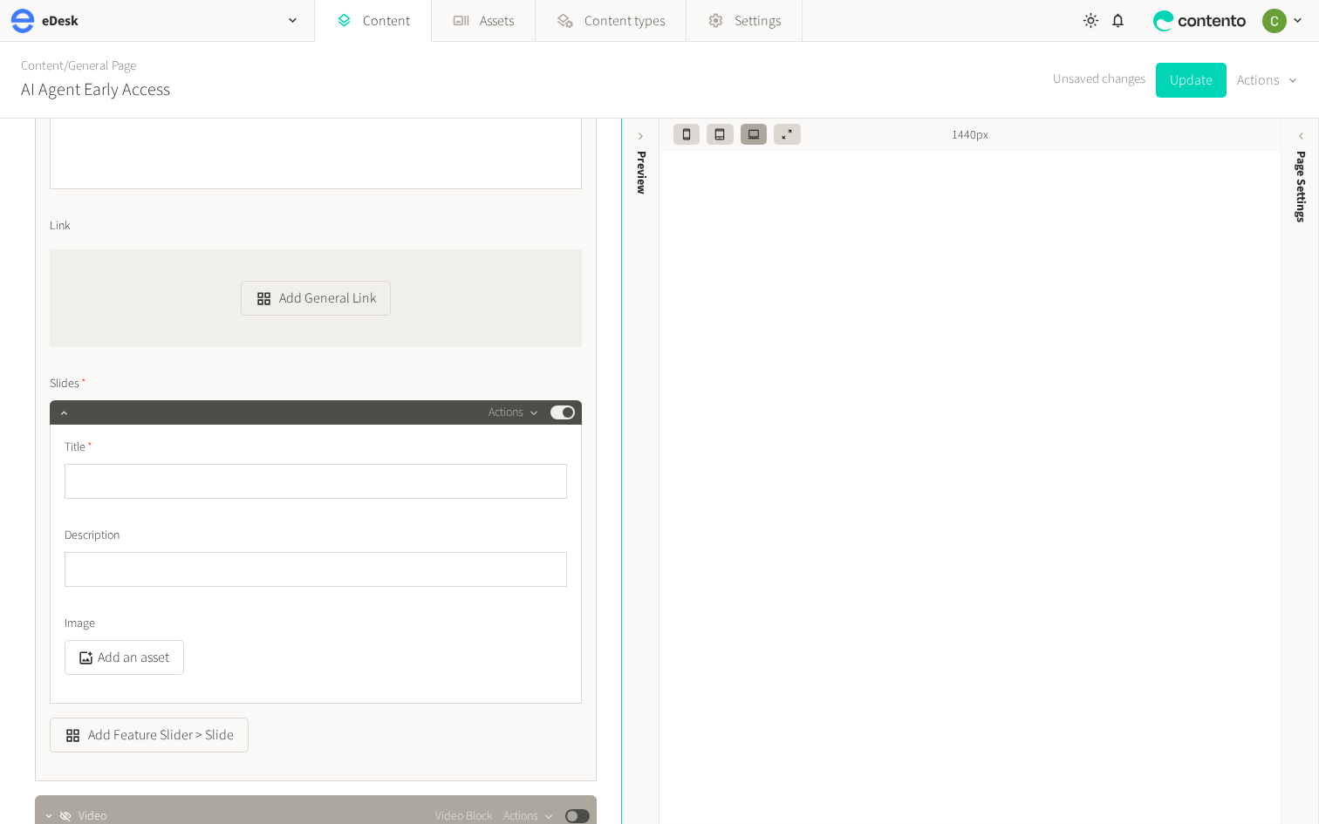
scroll to position [1128, 0]
click at [132, 476] on input "text" at bounding box center [316, 482] width 502 height 35
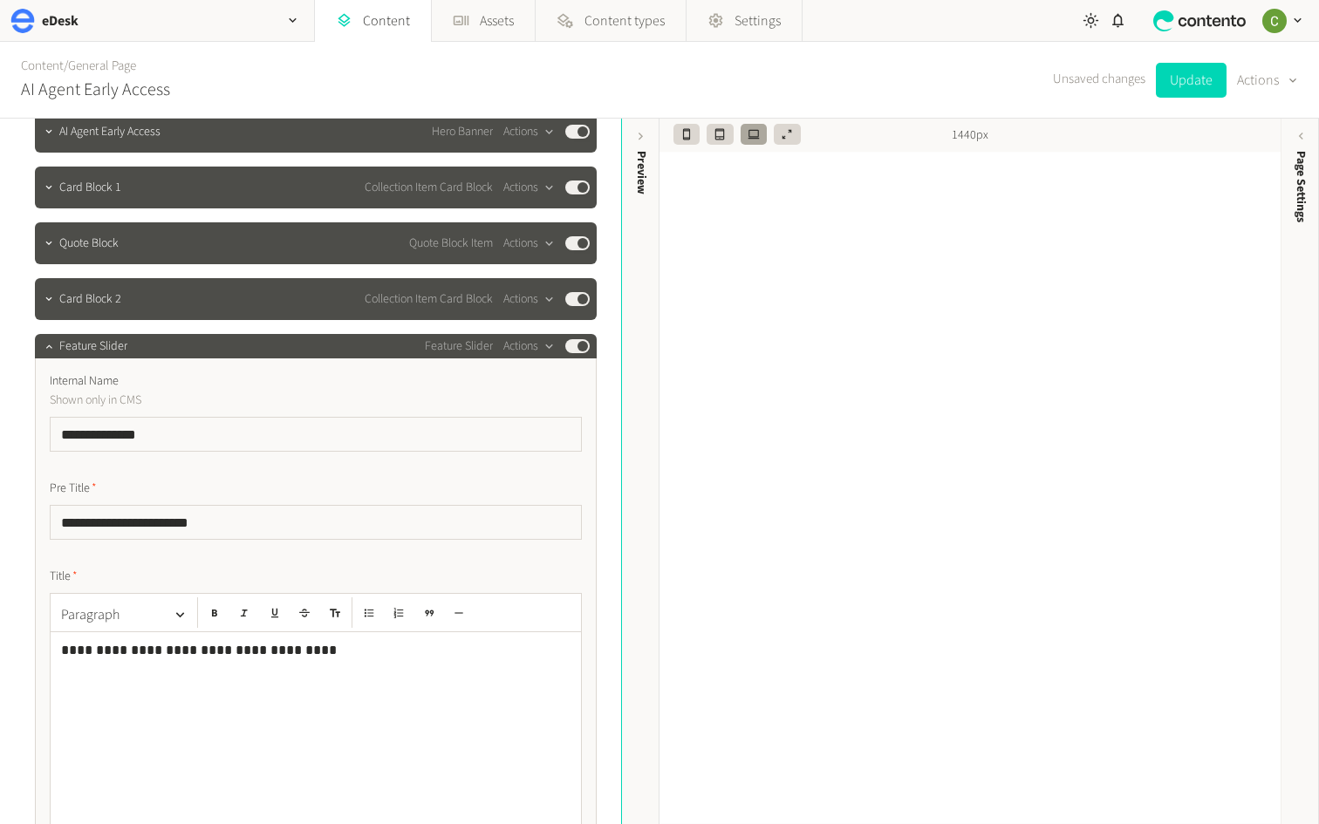
scroll to position [204, 0]
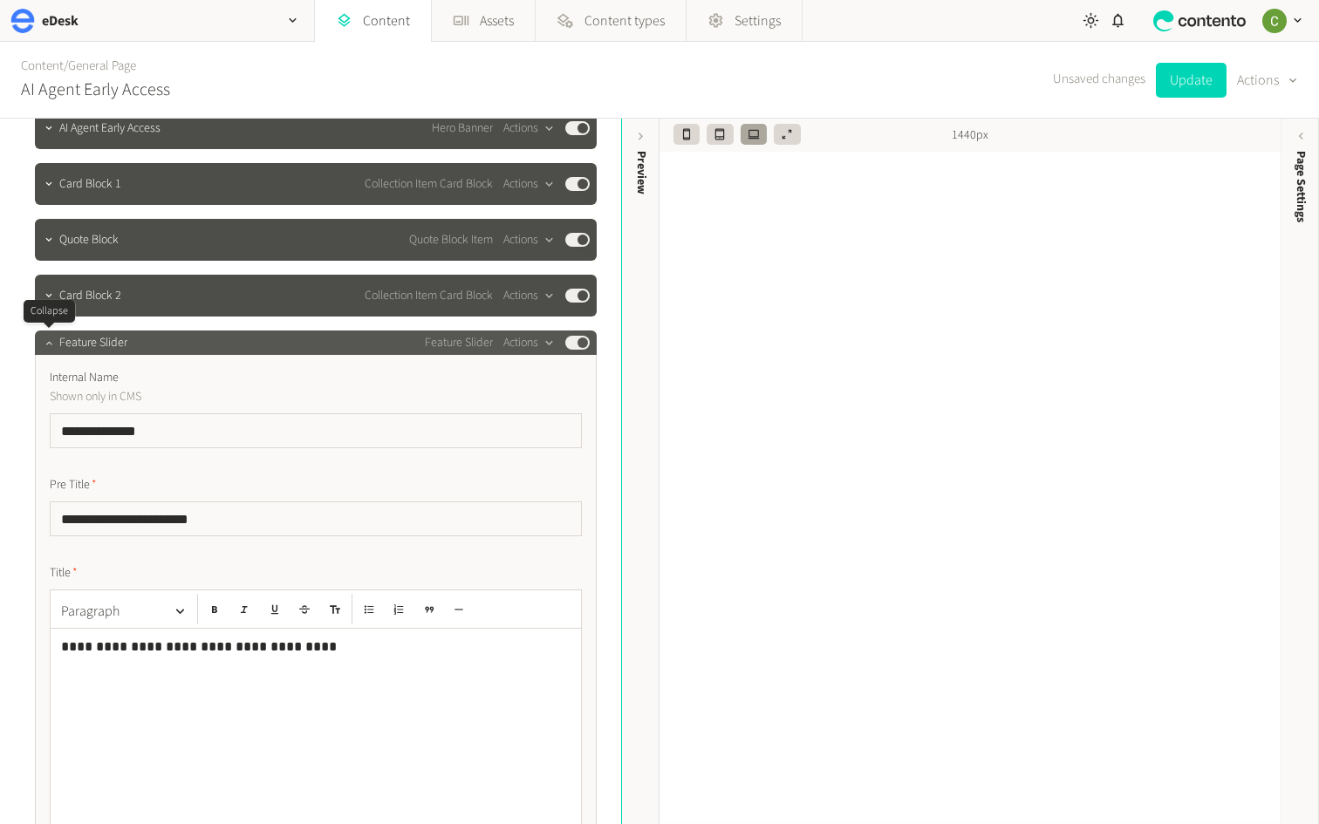
click at [42, 344] on button "button" at bounding box center [48, 341] width 21 height 21
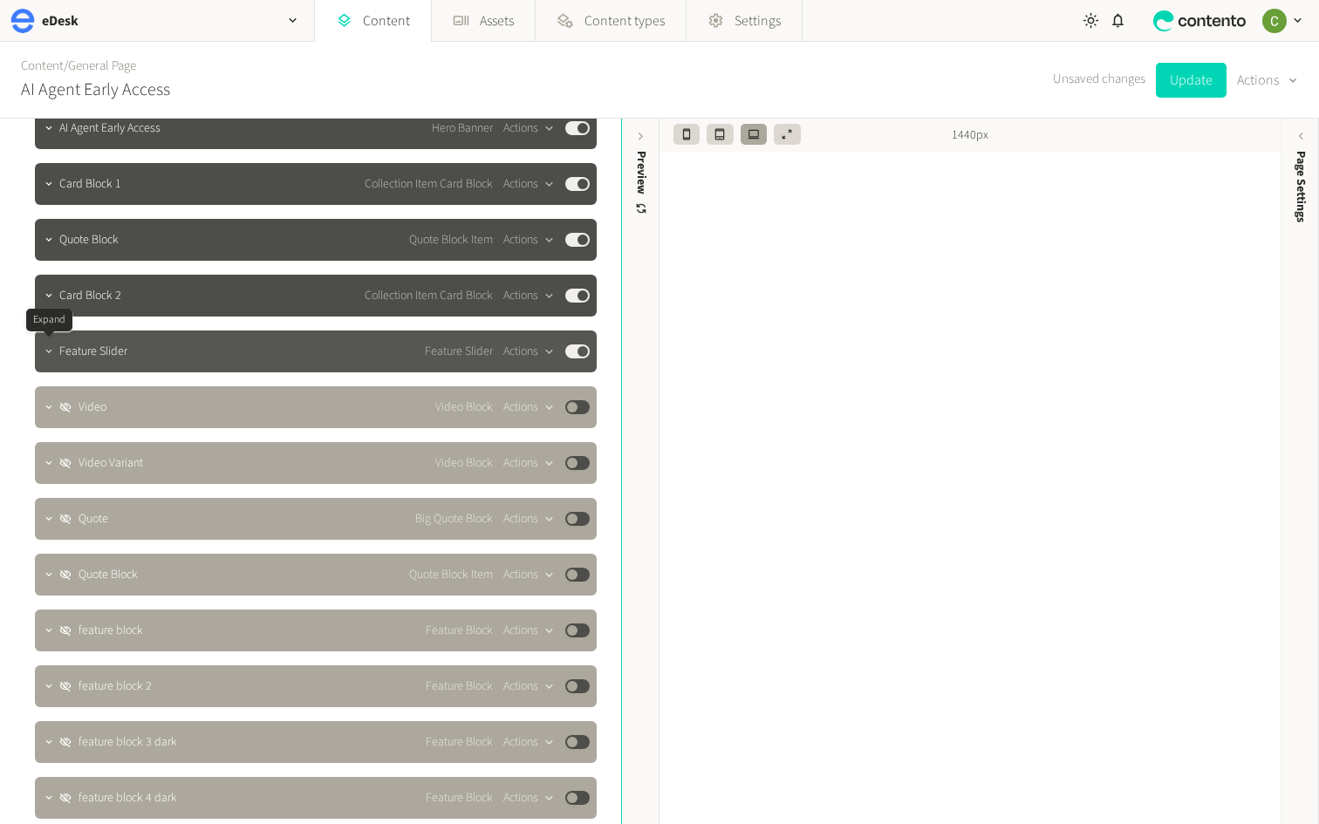
click at [43, 345] on icon "button" at bounding box center [49, 351] width 12 height 12
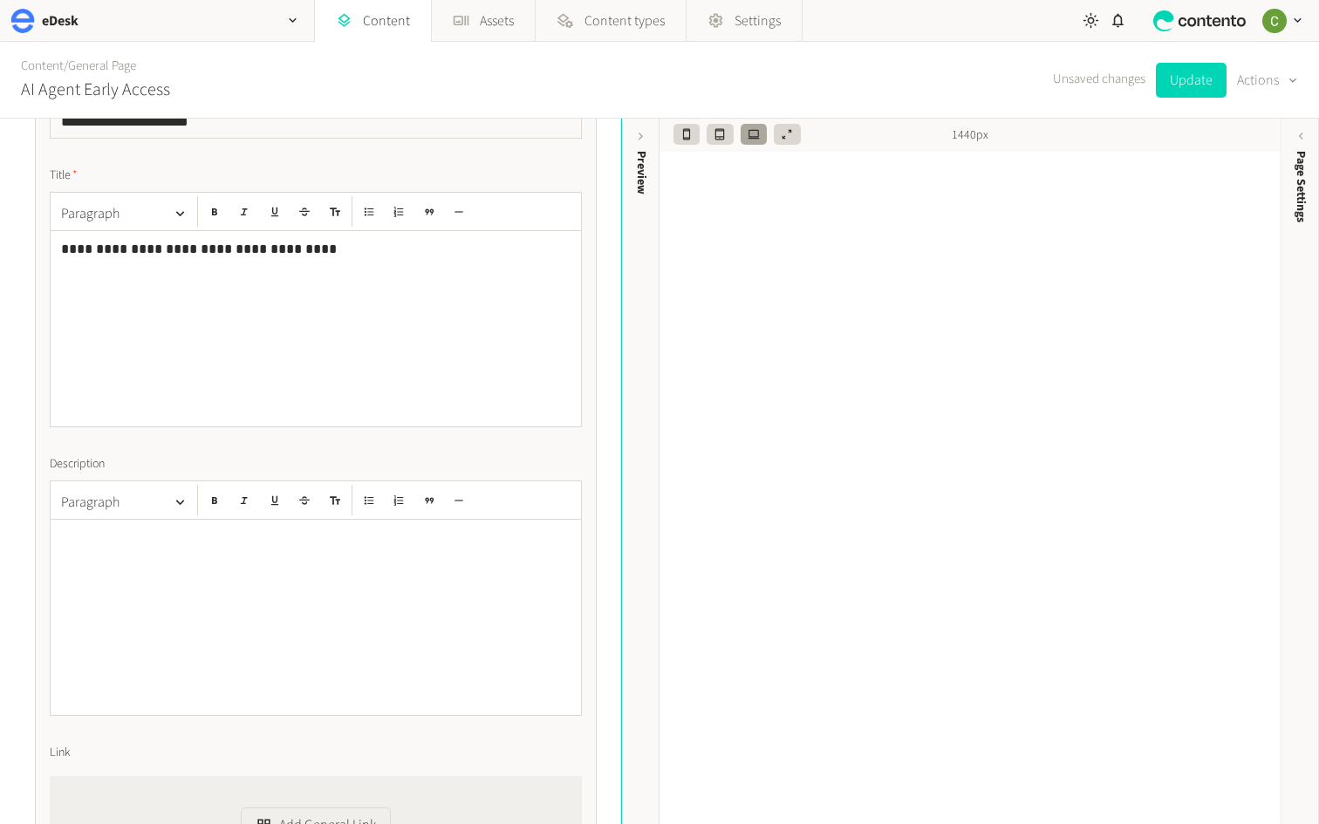
scroll to position [601, 0]
click at [93, 562] on div at bounding box center [316, 618] width 530 height 195
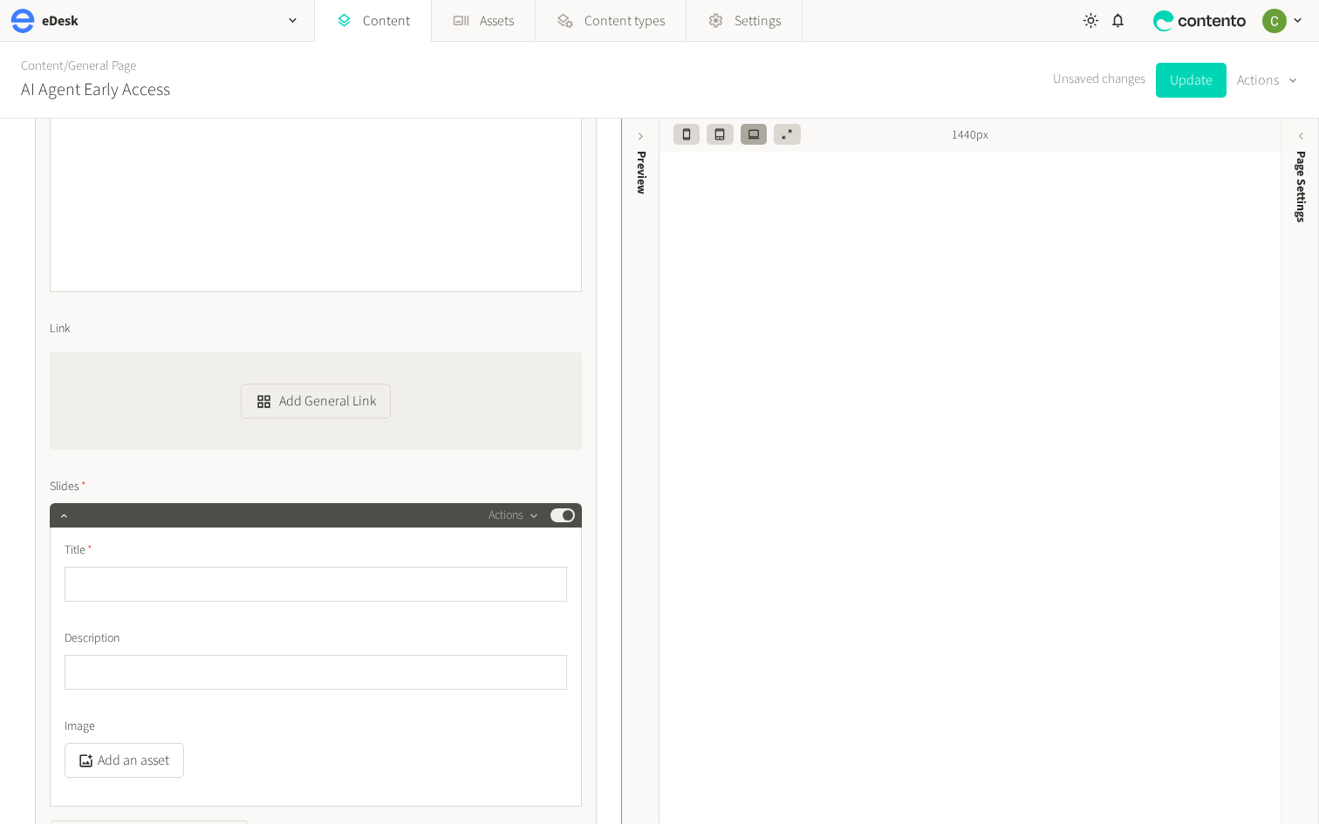
scroll to position [1029, 0]
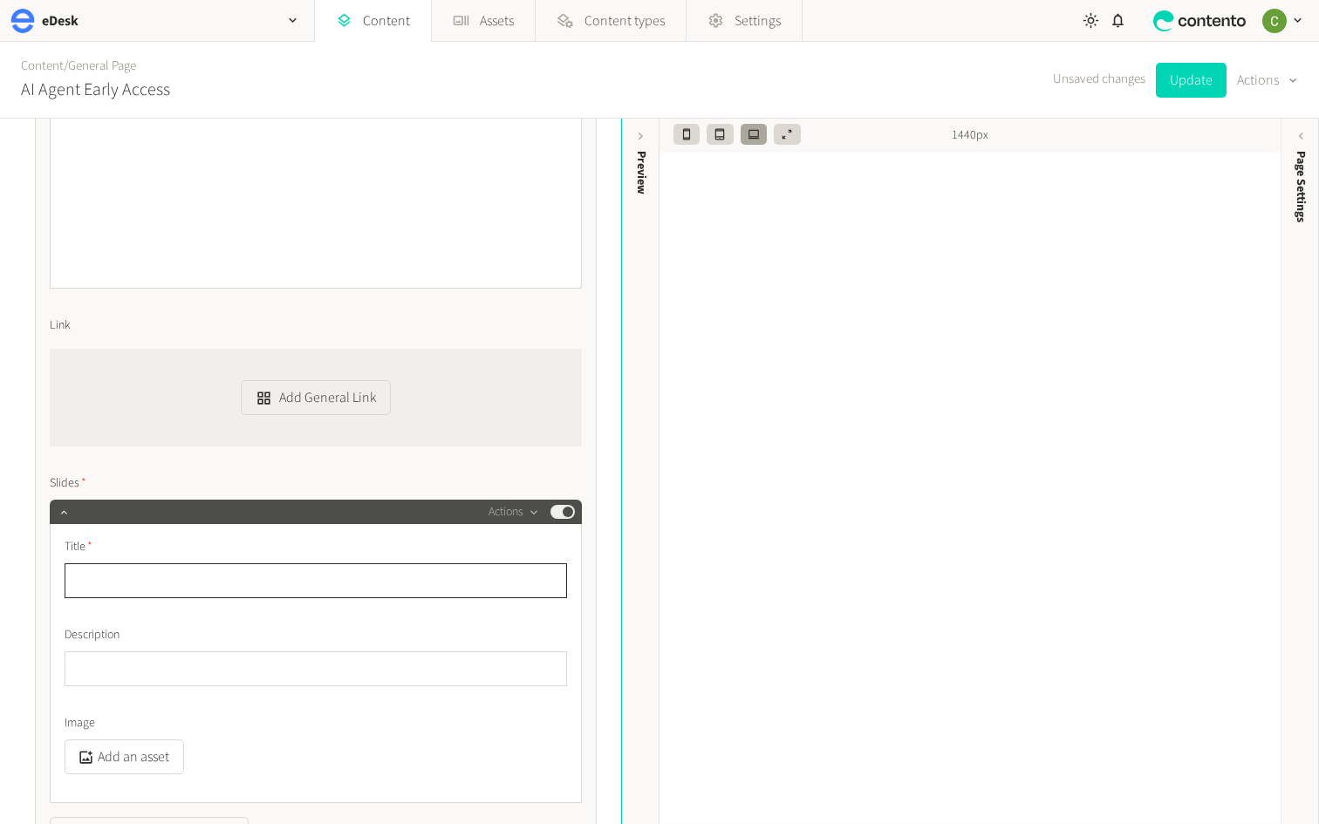
click at [97, 578] on input "text" at bounding box center [316, 581] width 502 height 35
paste input "**********"
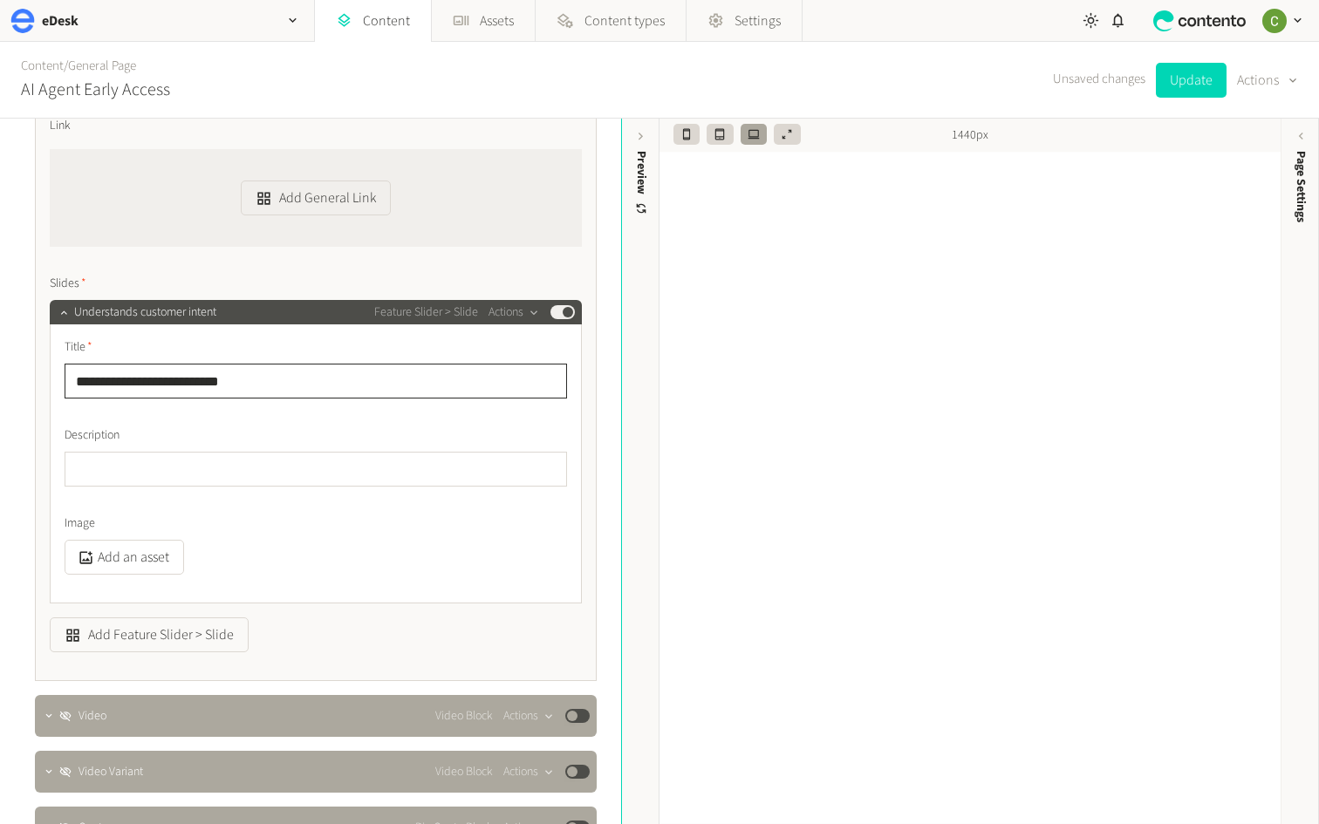
scroll to position [1233, 0]
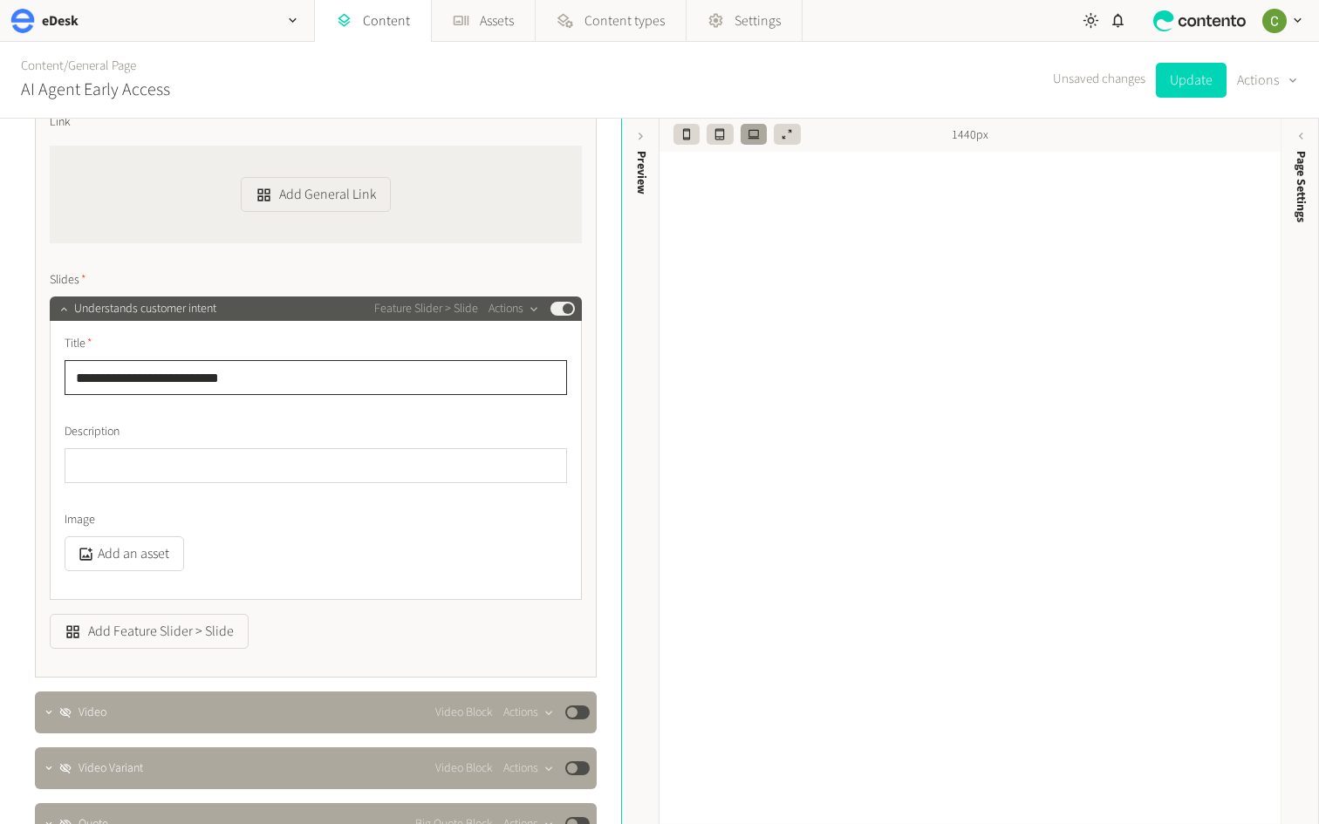
type input "**********"
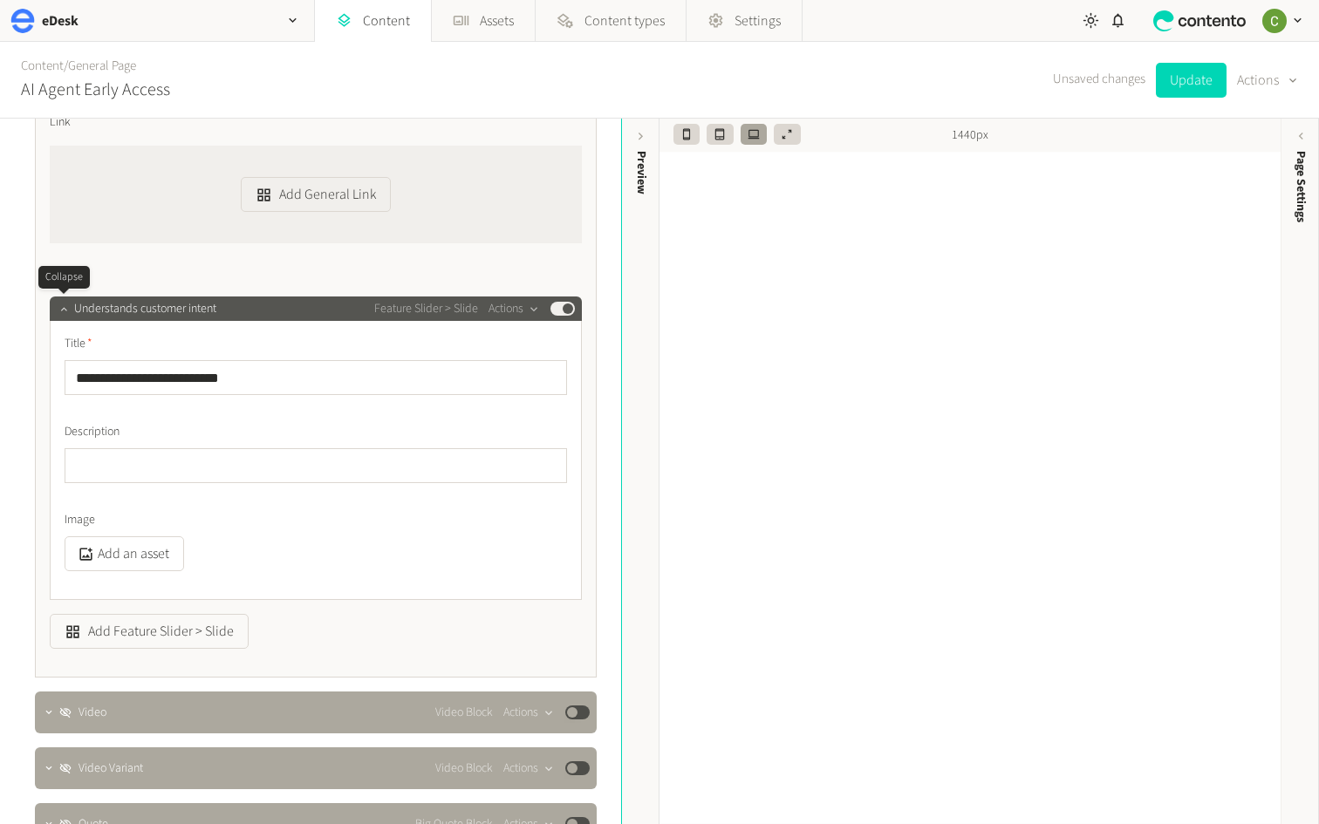
click at [58, 314] on icon "button" at bounding box center [64, 309] width 12 height 12
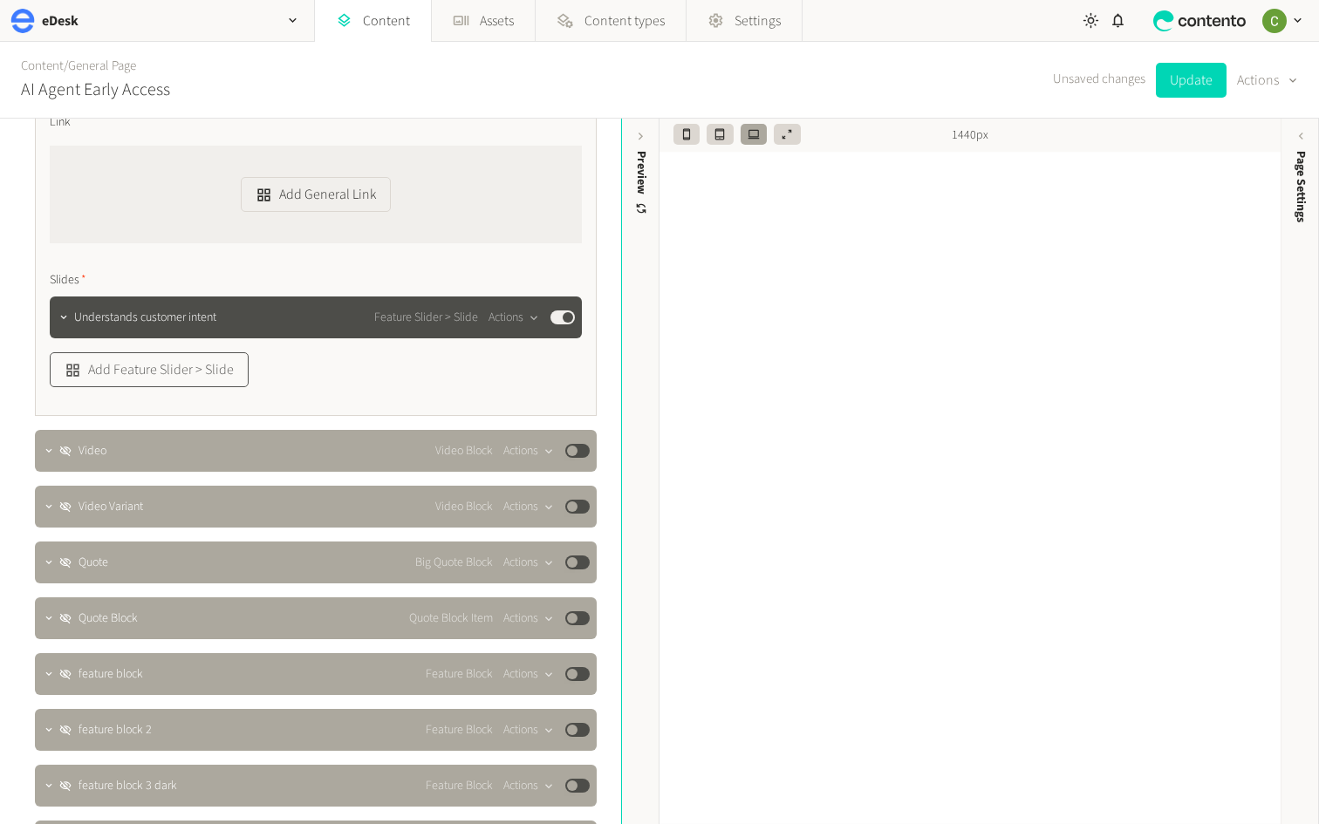
click at [71, 363] on icon "button" at bounding box center [73, 370] width 17 height 17
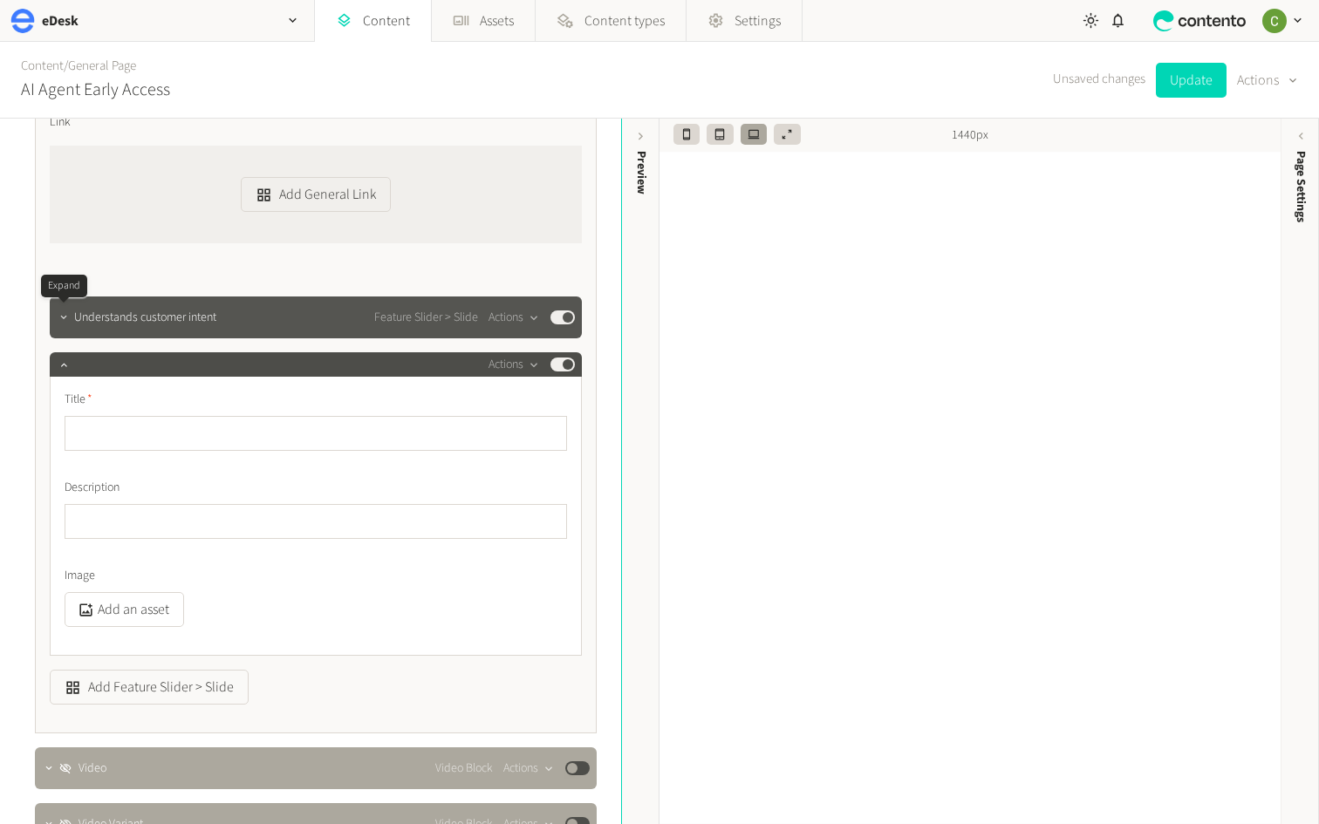
click at [62, 319] on icon "button" at bounding box center [64, 317] width 12 height 12
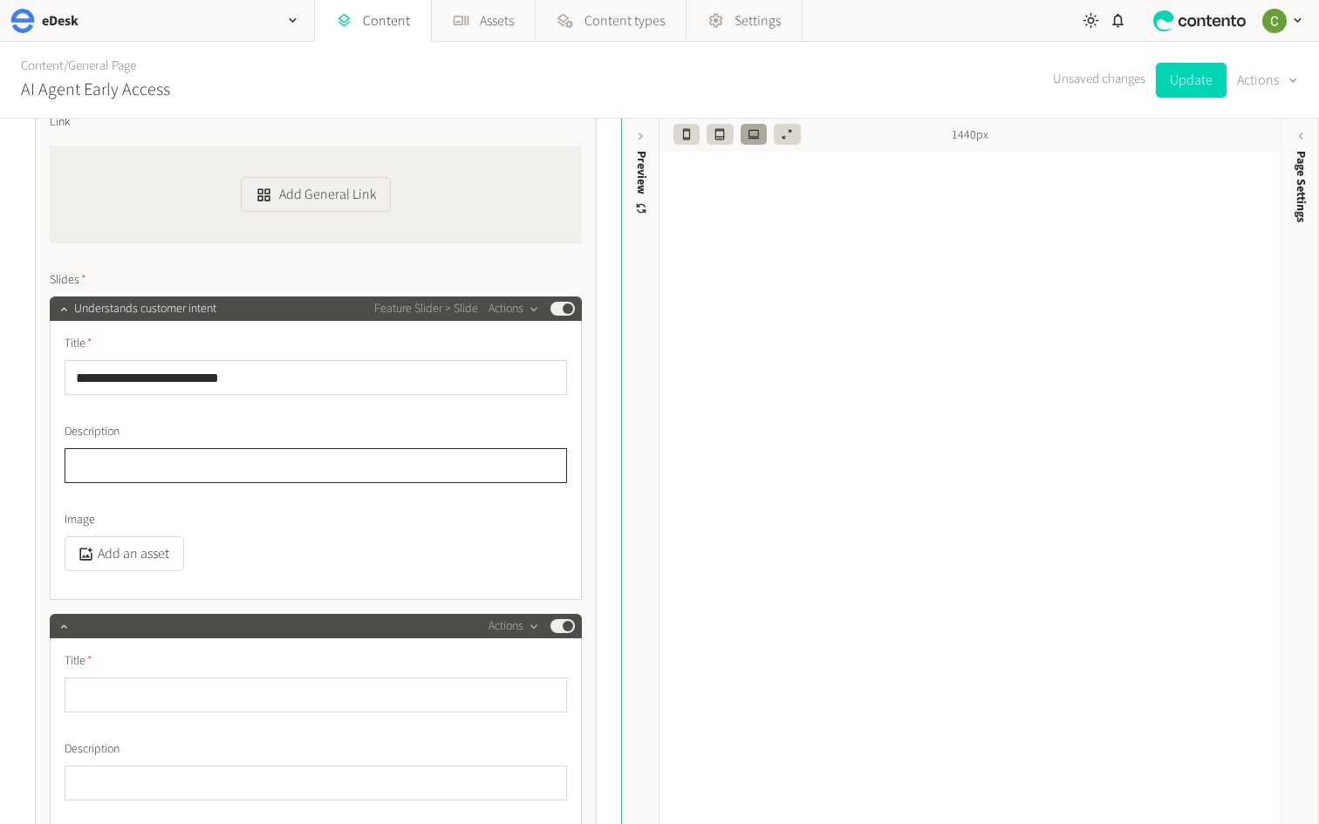
click at [144, 474] on input "text" at bounding box center [316, 465] width 502 height 35
paste input "**********"
click at [74, 463] on input "**********" at bounding box center [316, 465] width 502 height 35
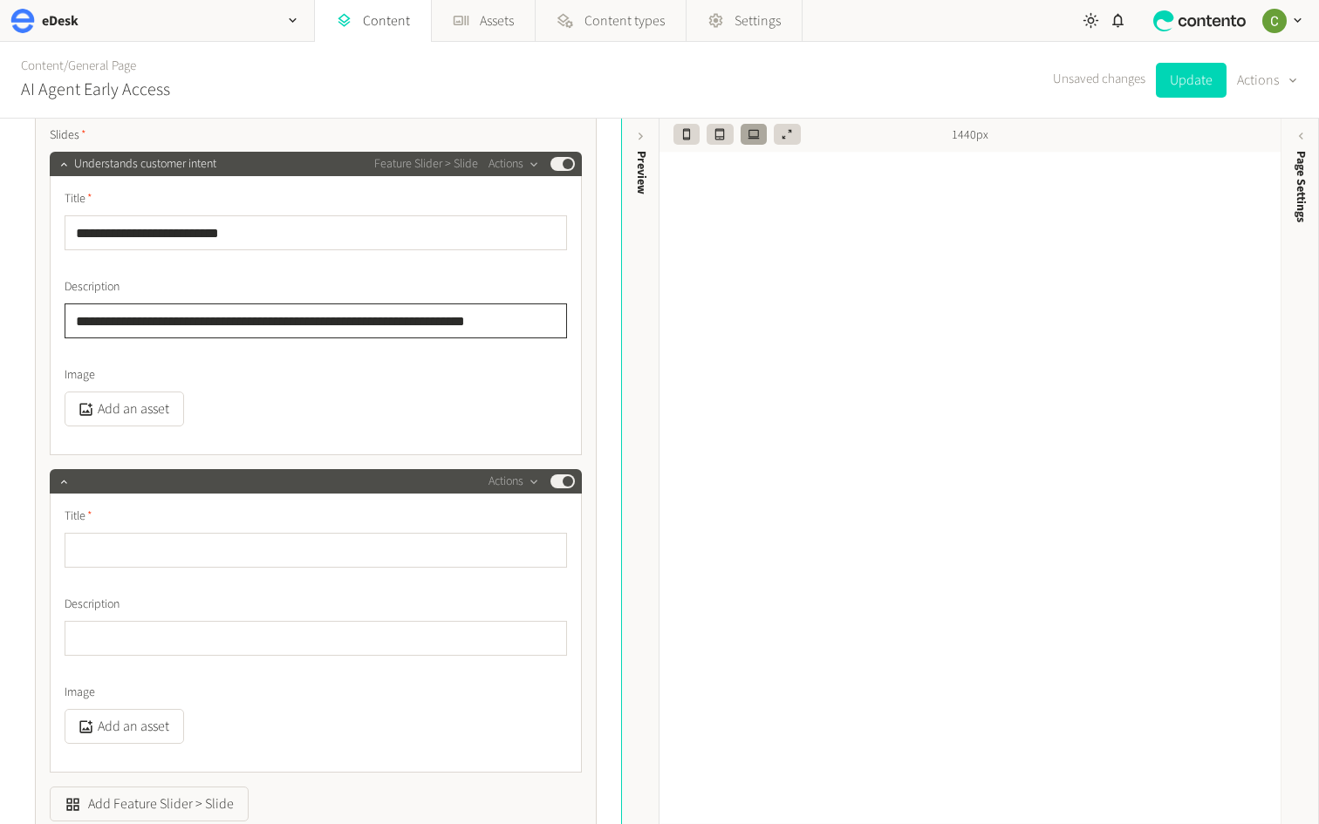
scroll to position [1381, 0]
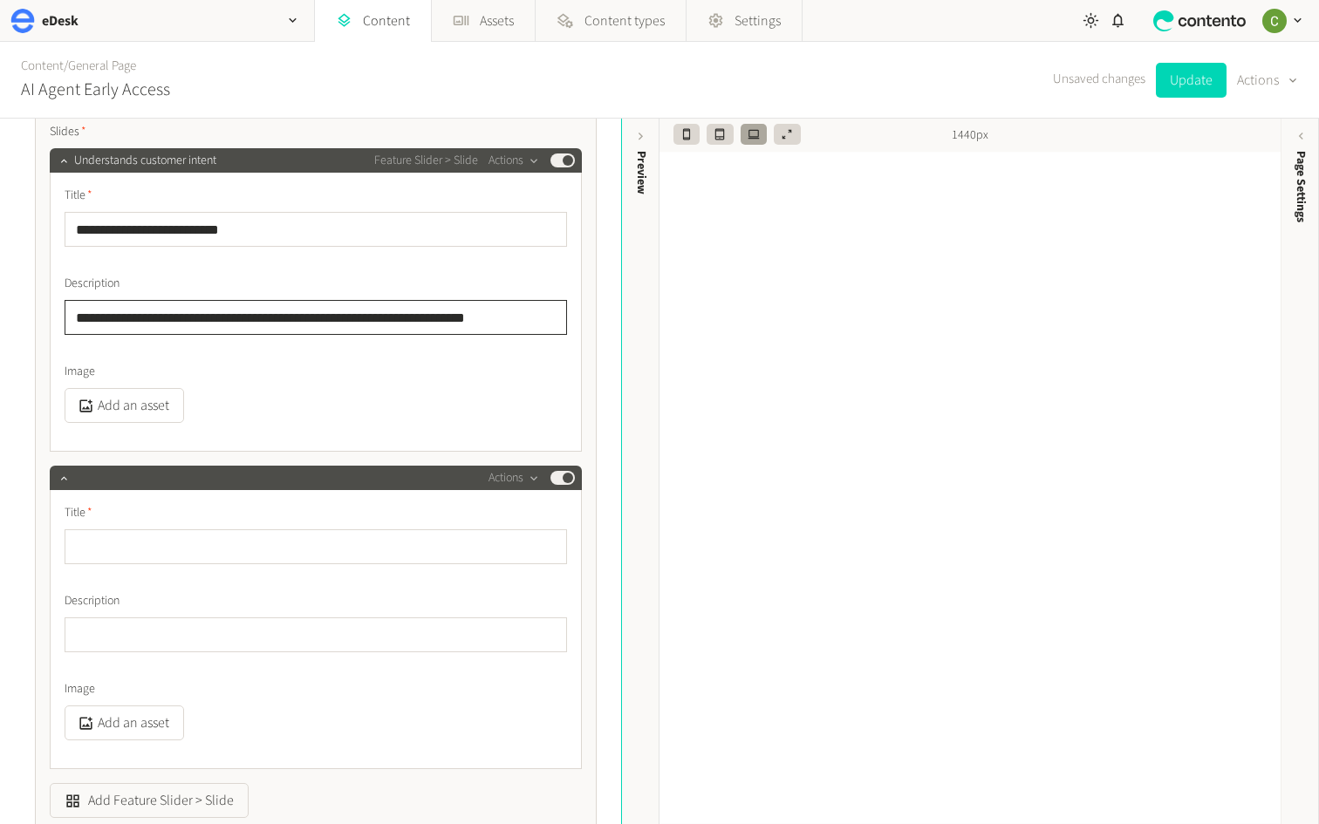
type input "**********"
click at [112, 556] on input "text" at bounding box center [316, 547] width 502 height 35
paste input "**********"
type input "**********"
click at [127, 640] on input "text" at bounding box center [316, 635] width 502 height 35
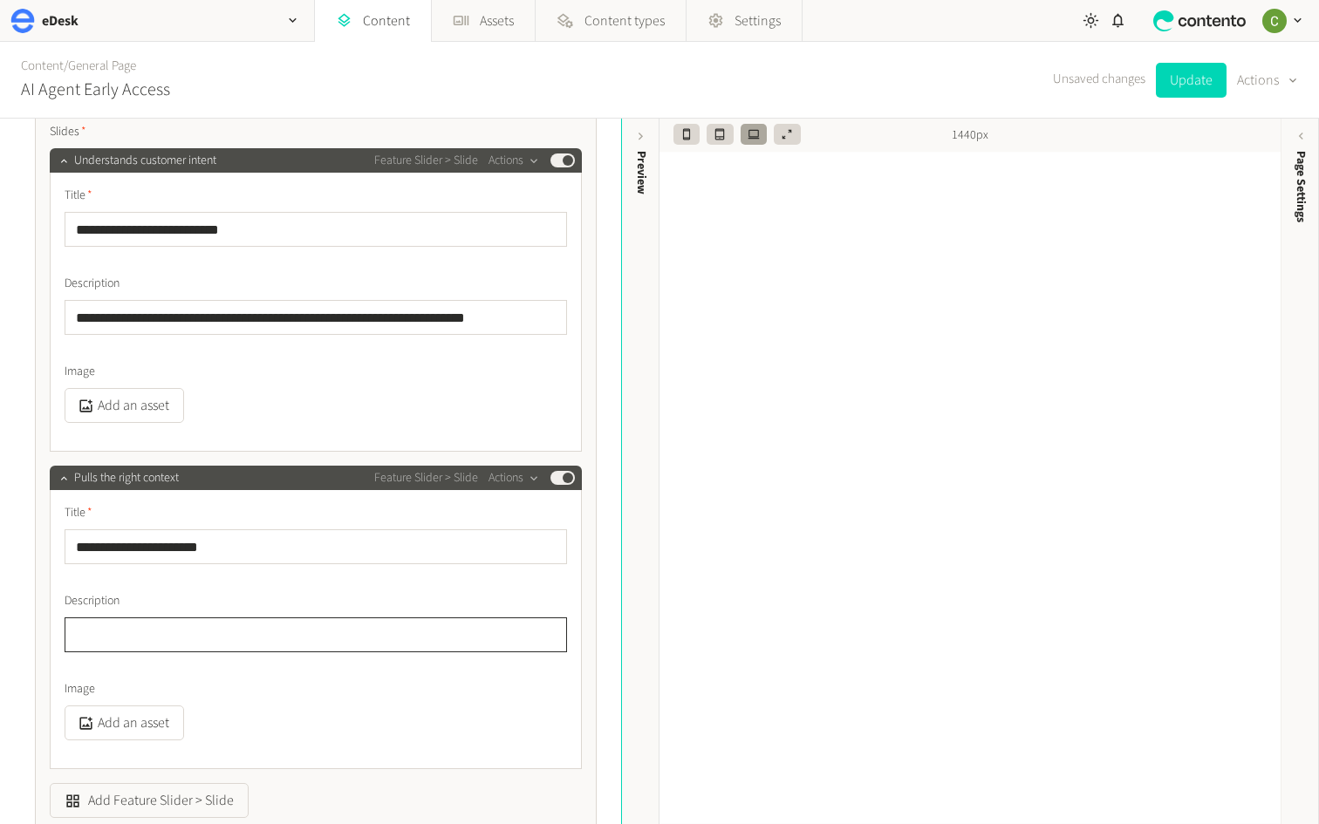
paste input "**********"
click at [74, 638] on input "**********" at bounding box center [316, 635] width 502 height 35
click at [430, 648] on input "**********" at bounding box center [316, 635] width 502 height 35
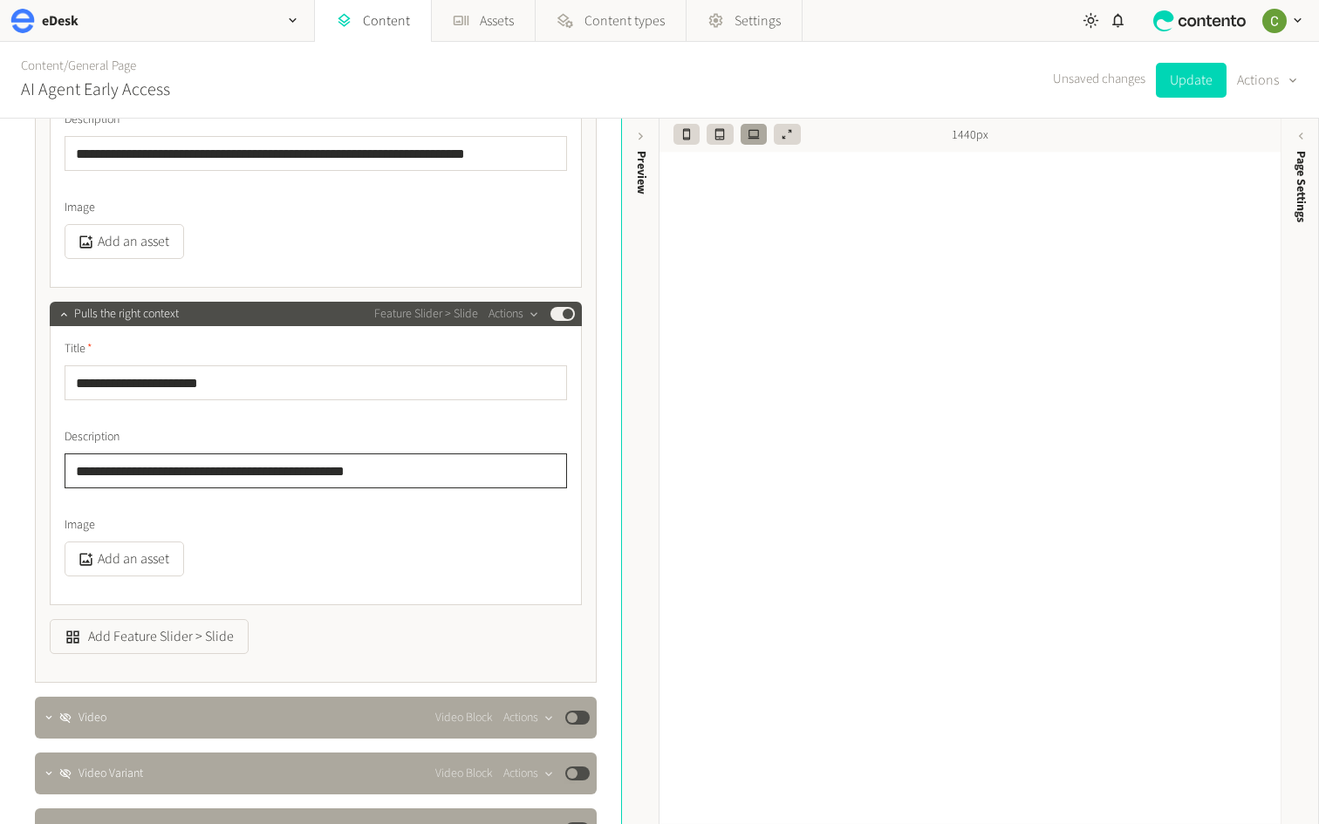
scroll to position [1565, 0]
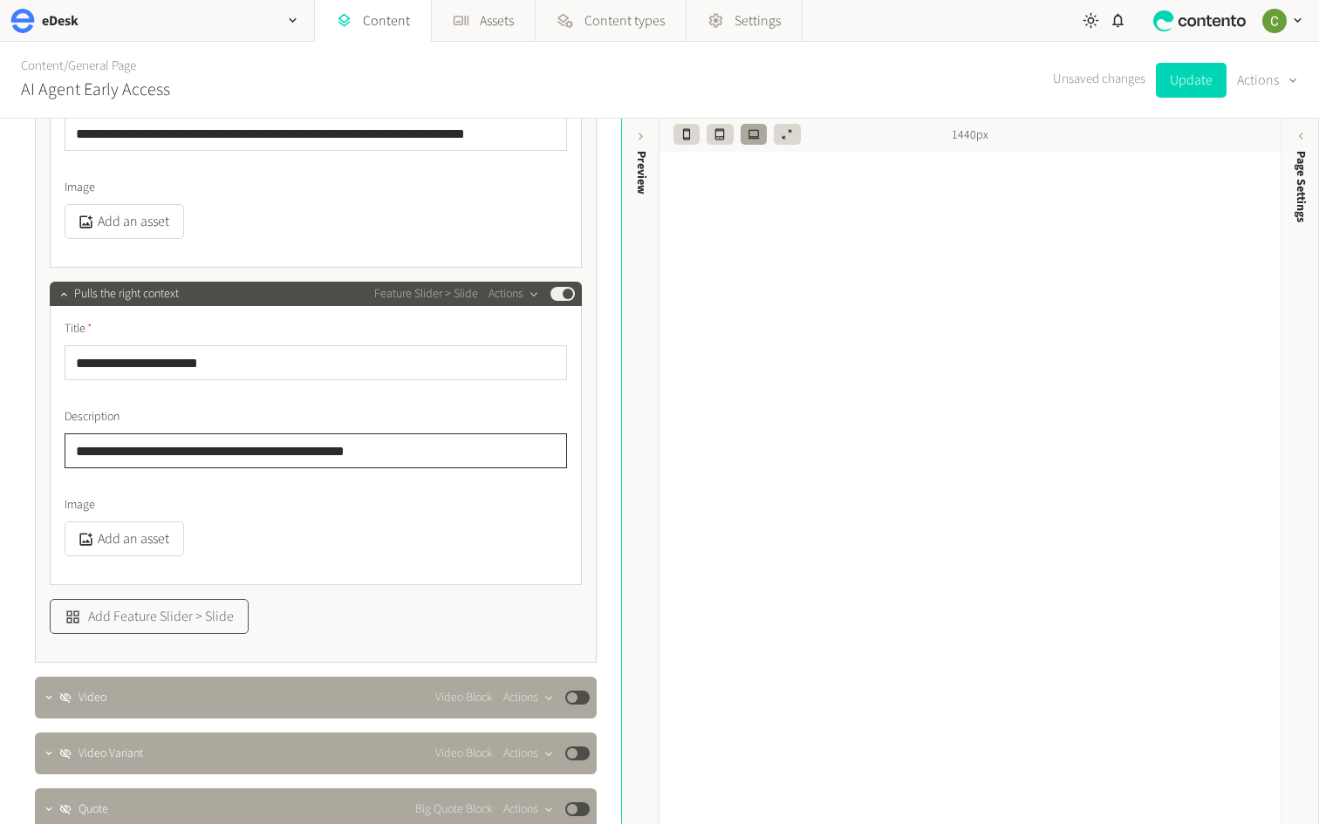
type input "**********"
click at [106, 626] on button "Add Feature Slider > Slide" at bounding box center [149, 616] width 199 height 35
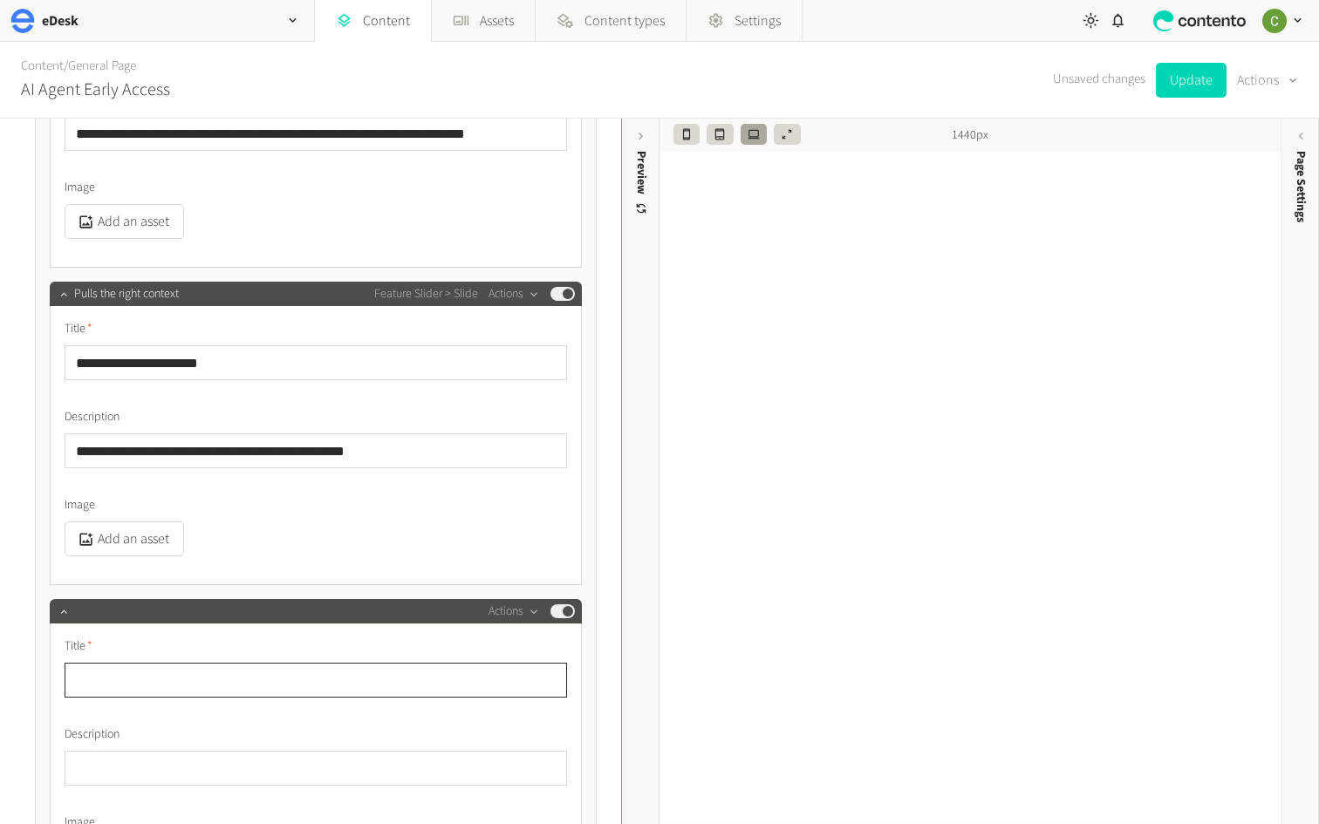
scroll to position [1603, 0]
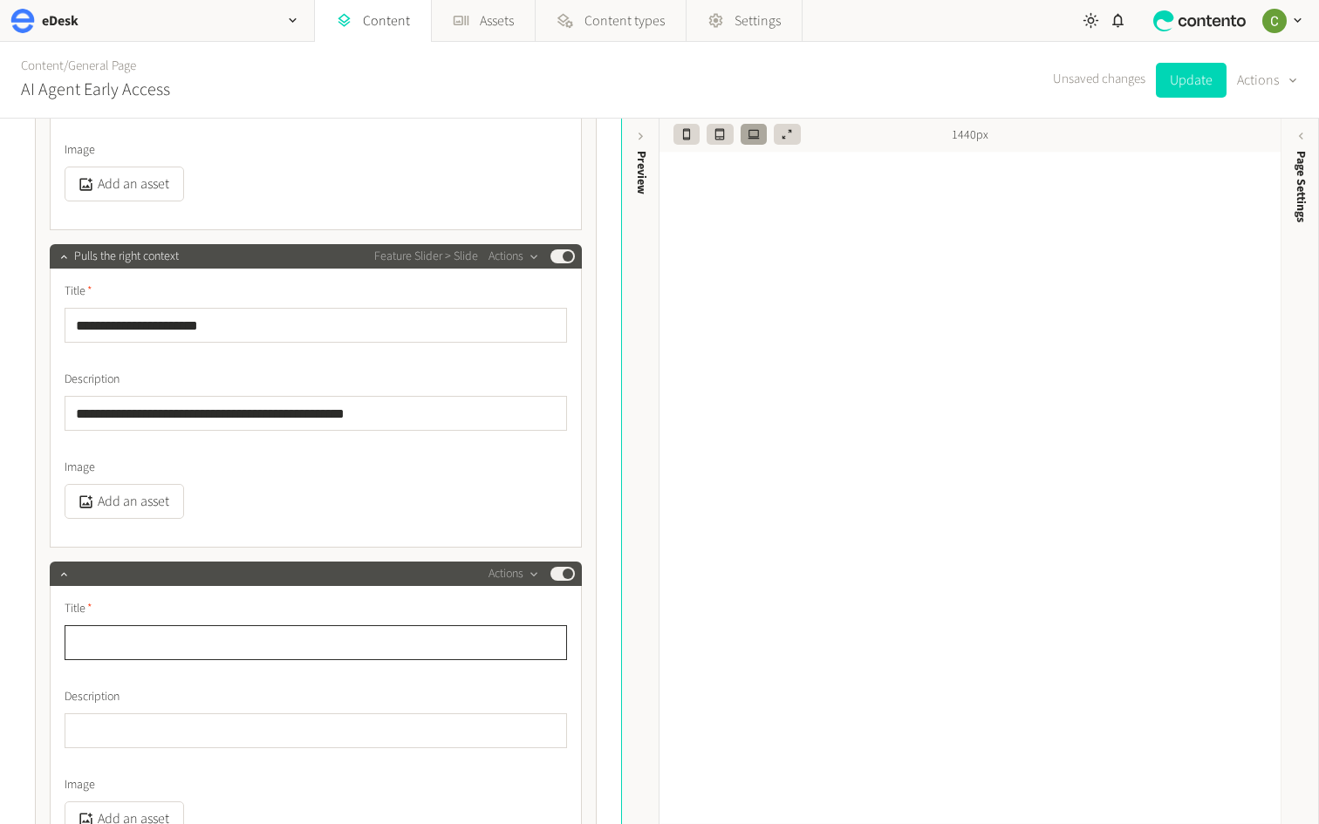
paste input "**********"
type input "**********"
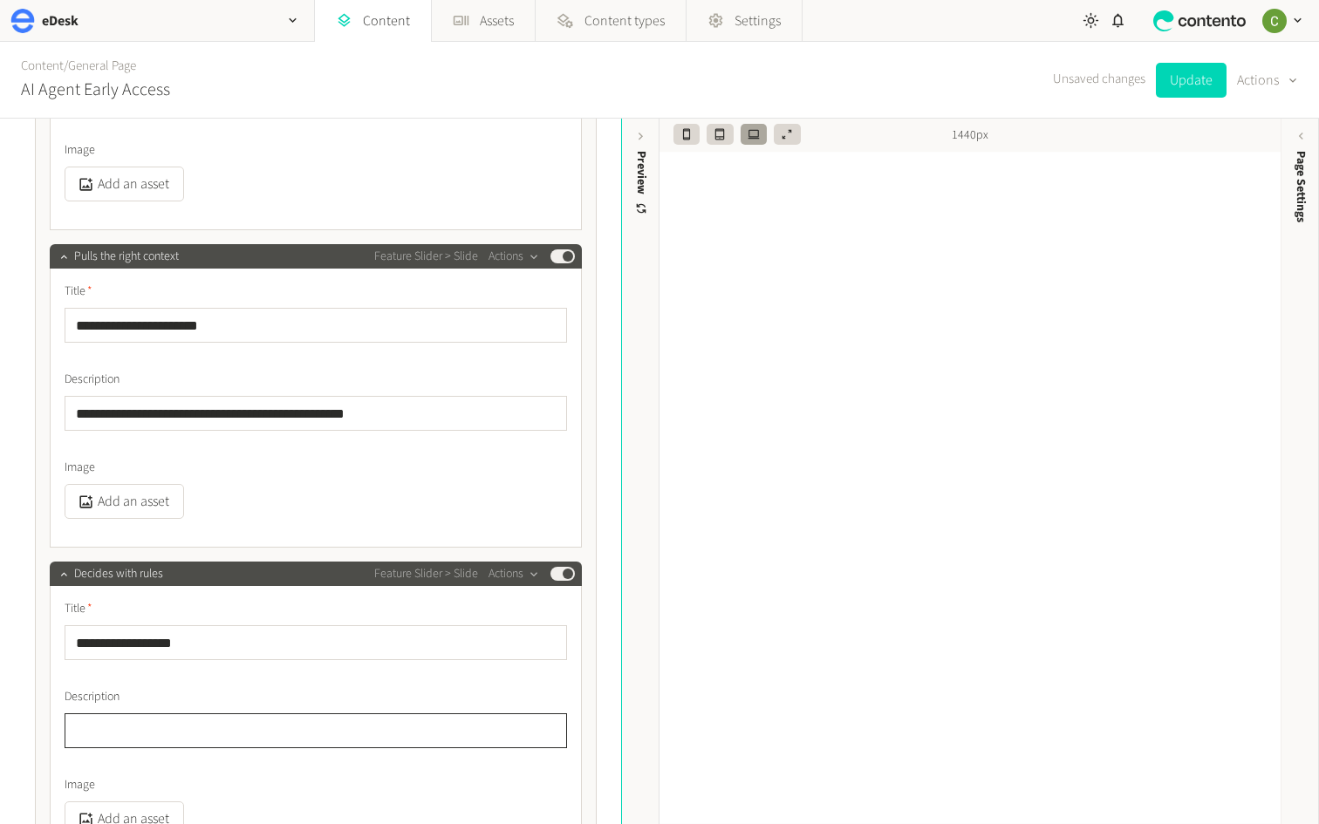
click at [120, 721] on input "text" at bounding box center [316, 731] width 502 height 35
paste input "**********"
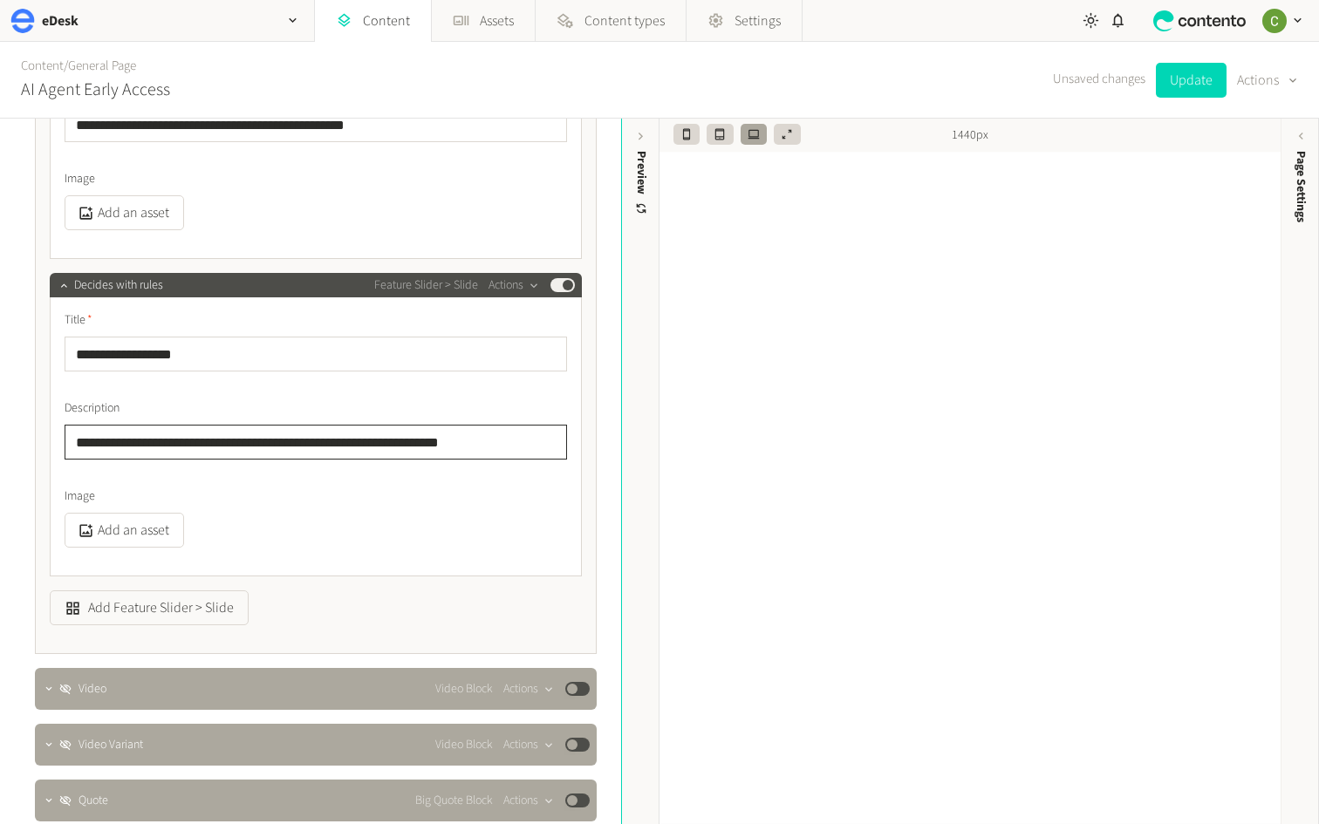
scroll to position [1952, 0]
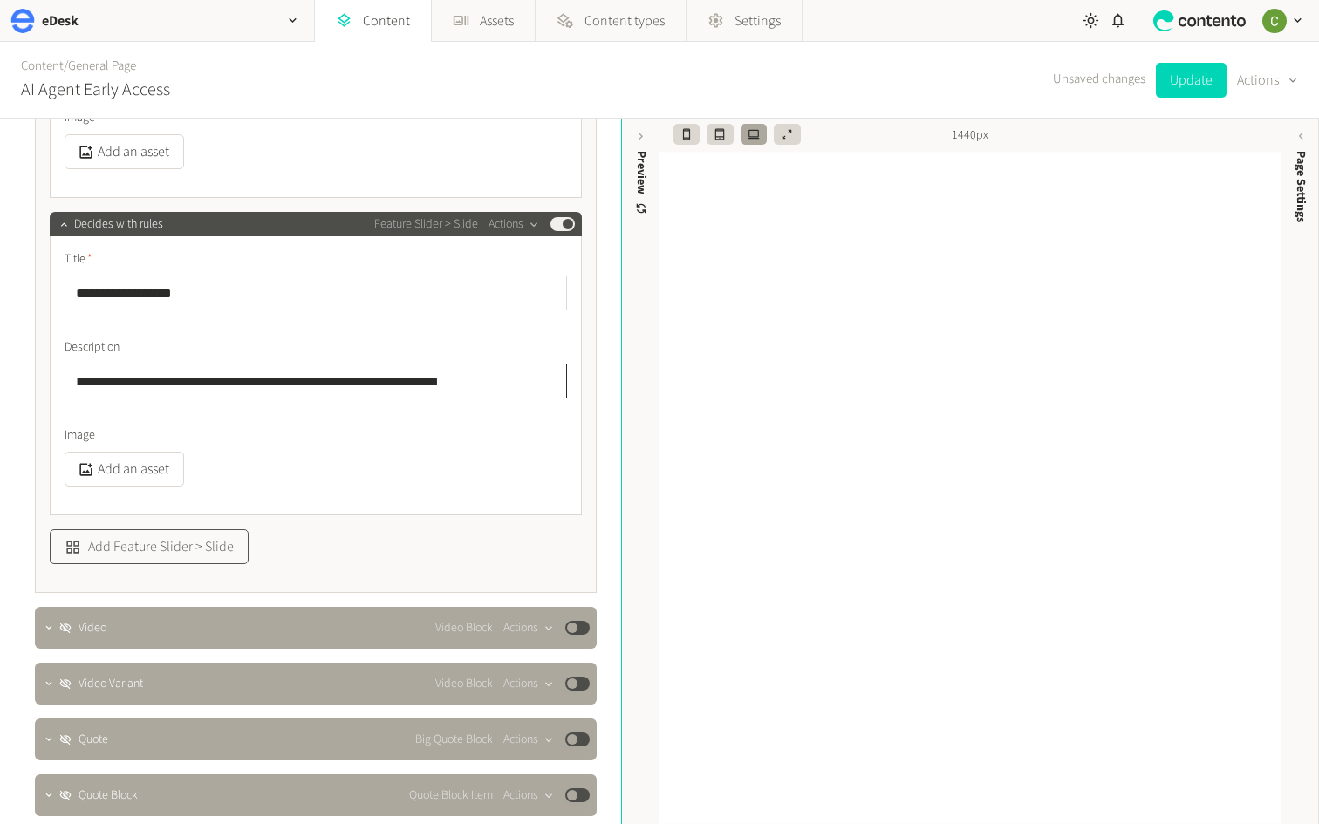
type input "**********"
click at [98, 553] on button "Add Feature Slider > Slide" at bounding box center [149, 547] width 199 height 35
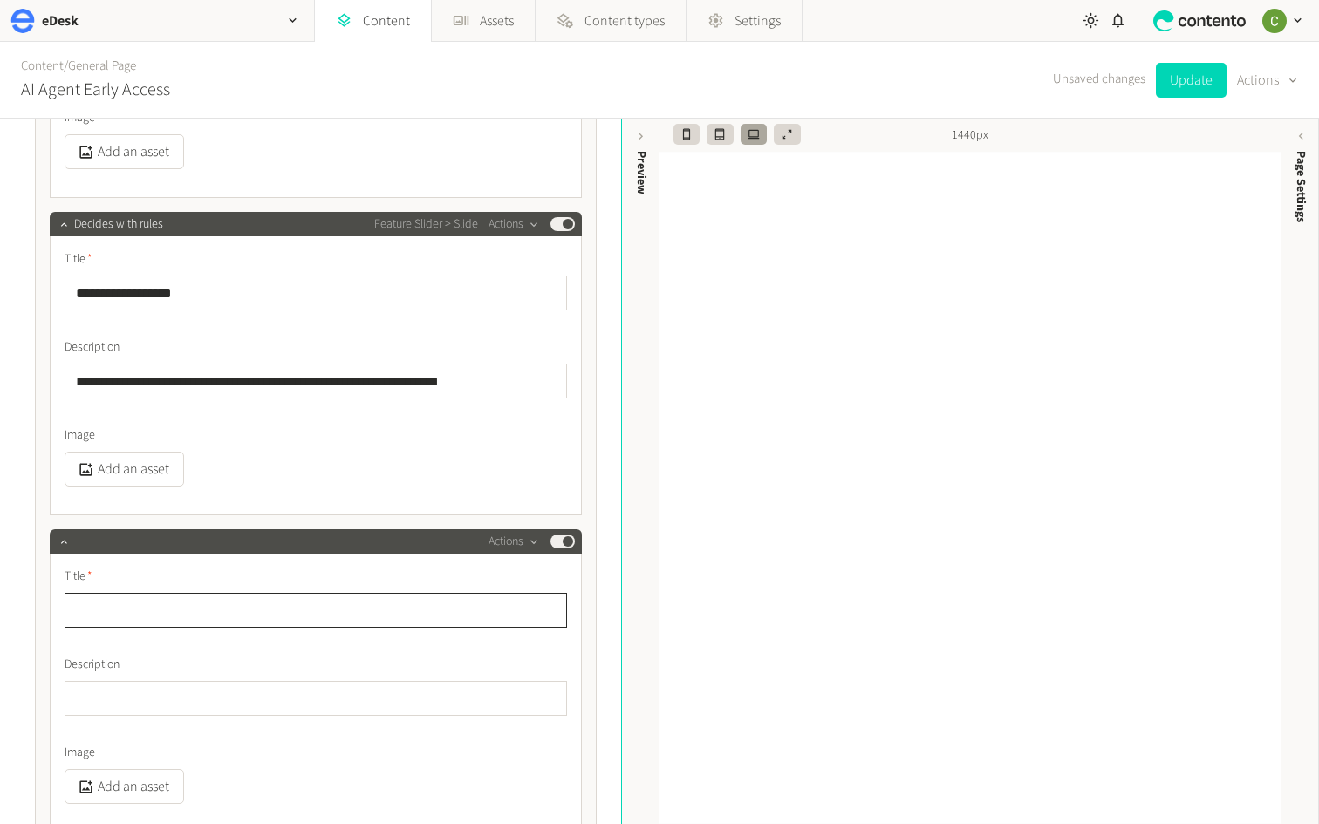
paste input "**********"
type input "**********"
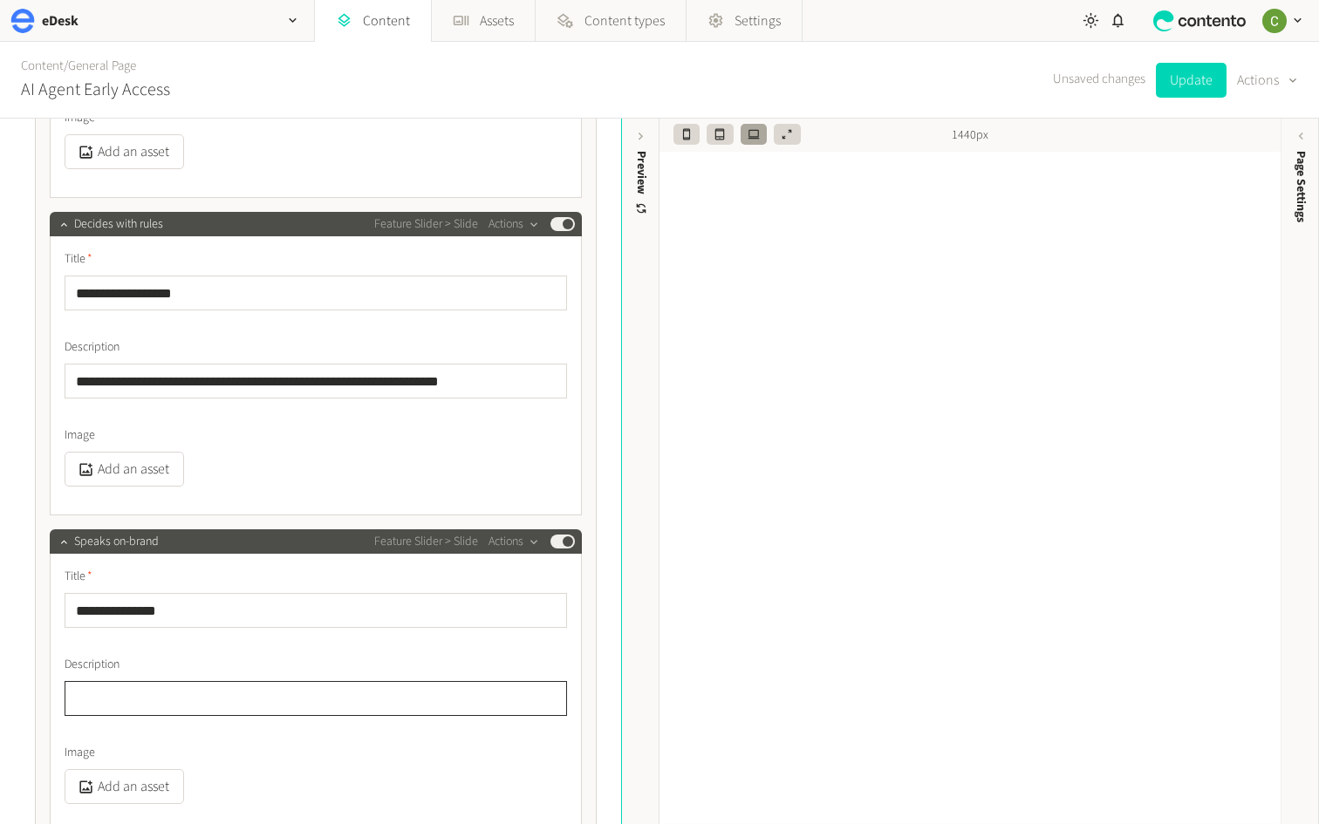
click at [84, 684] on input "text" at bounding box center [316, 698] width 502 height 35
paste input "**********"
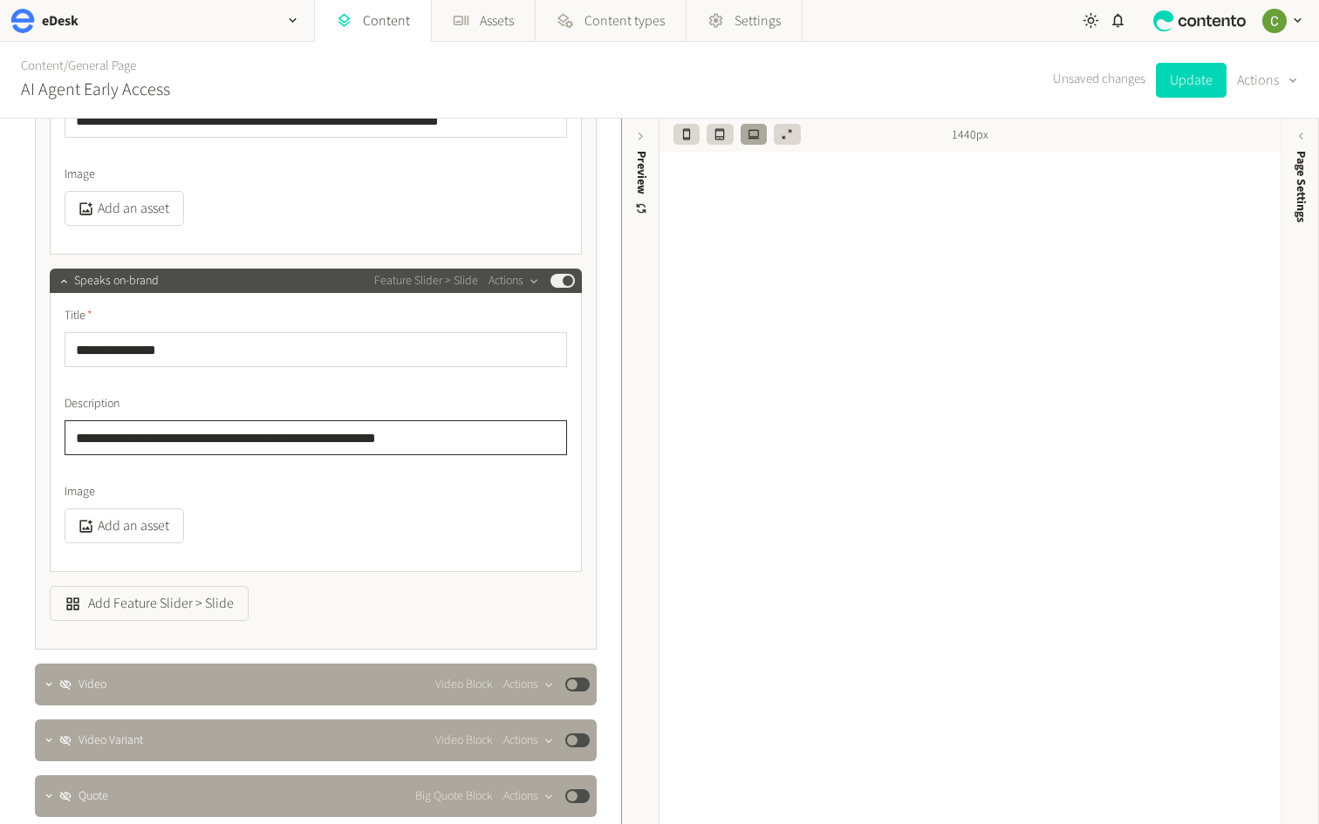
scroll to position [2219, 0]
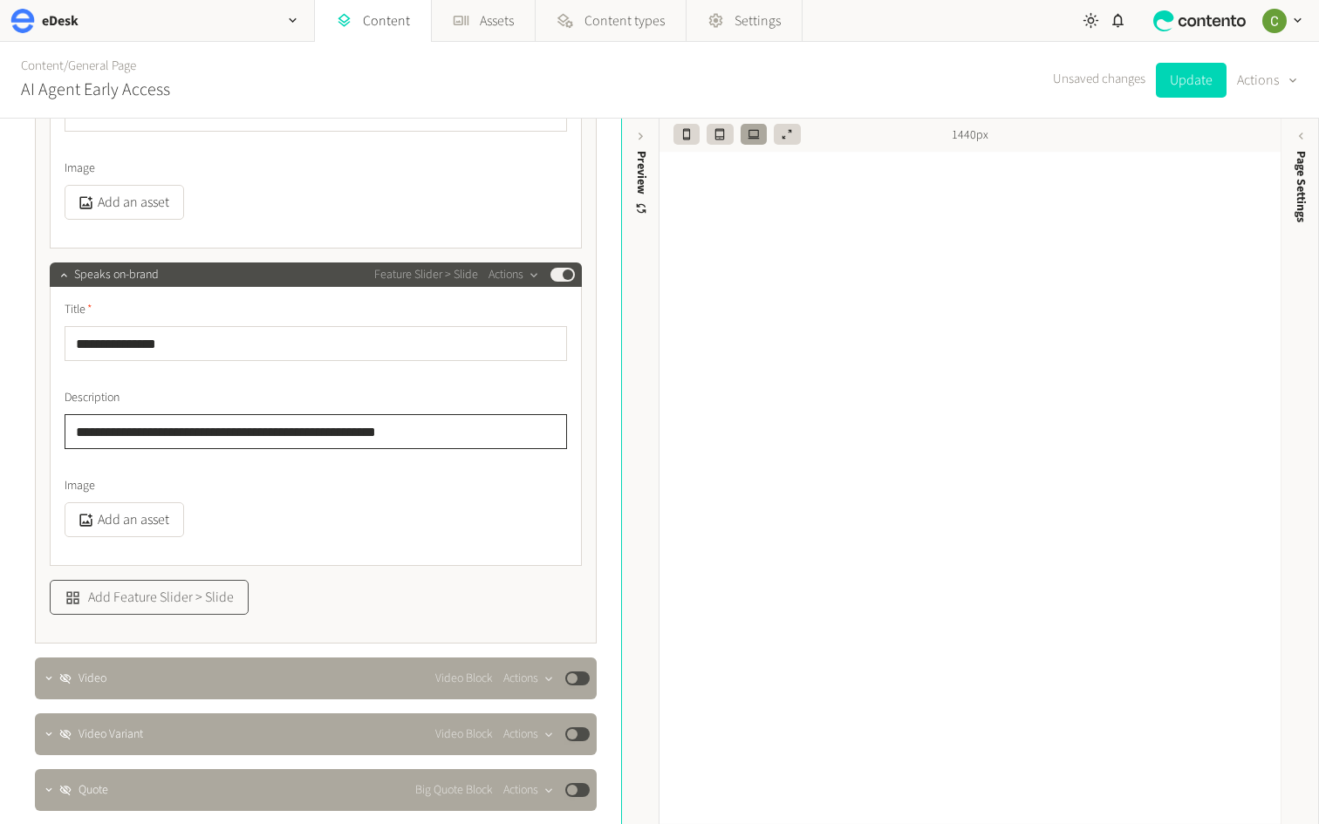
type input "**********"
click at [99, 601] on button "Add Feature Slider > Slide" at bounding box center [149, 597] width 199 height 35
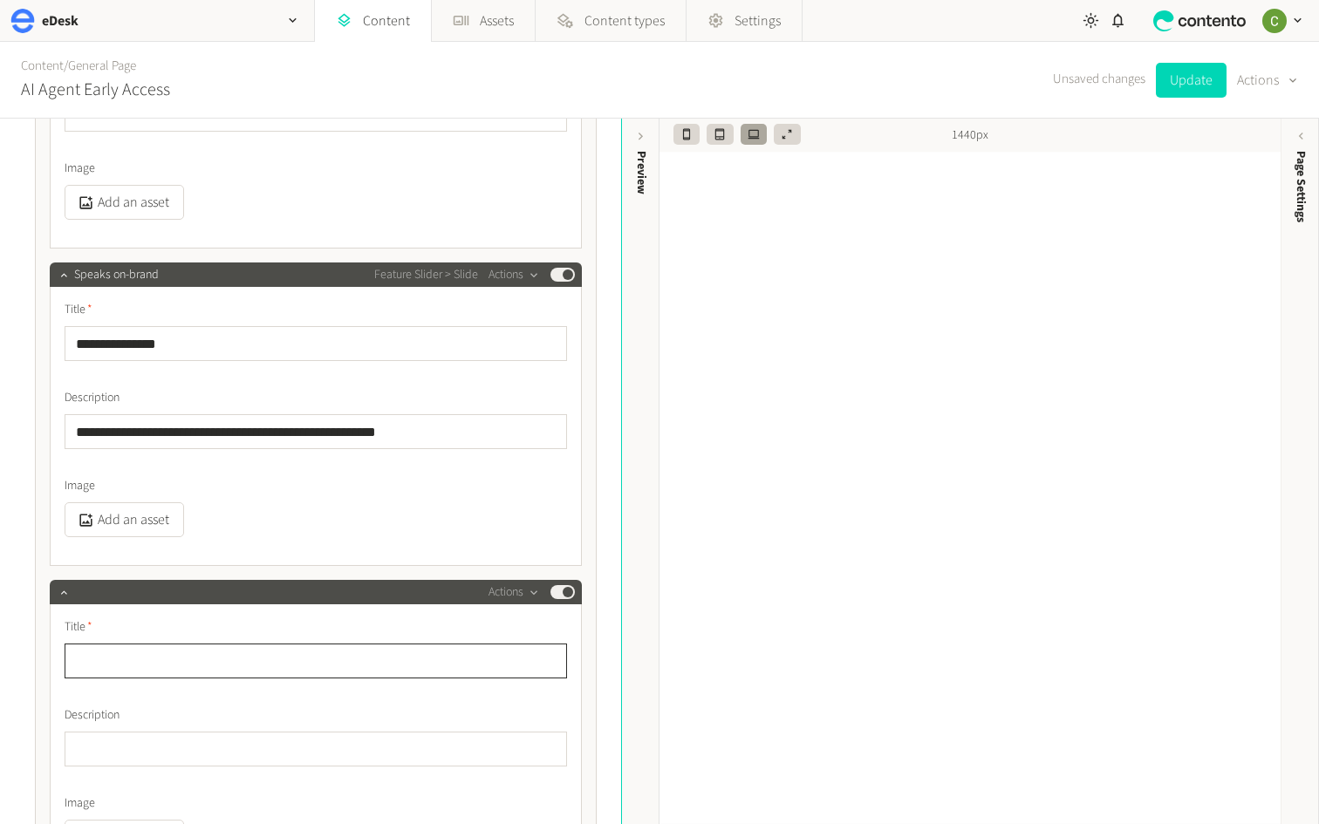
paste input "**********"
click at [77, 660] on input "**********" at bounding box center [316, 661] width 502 height 35
type input "**********"
click at [85, 743] on input "text" at bounding box center [316, 749] width 502 height 35
paste input "**********"
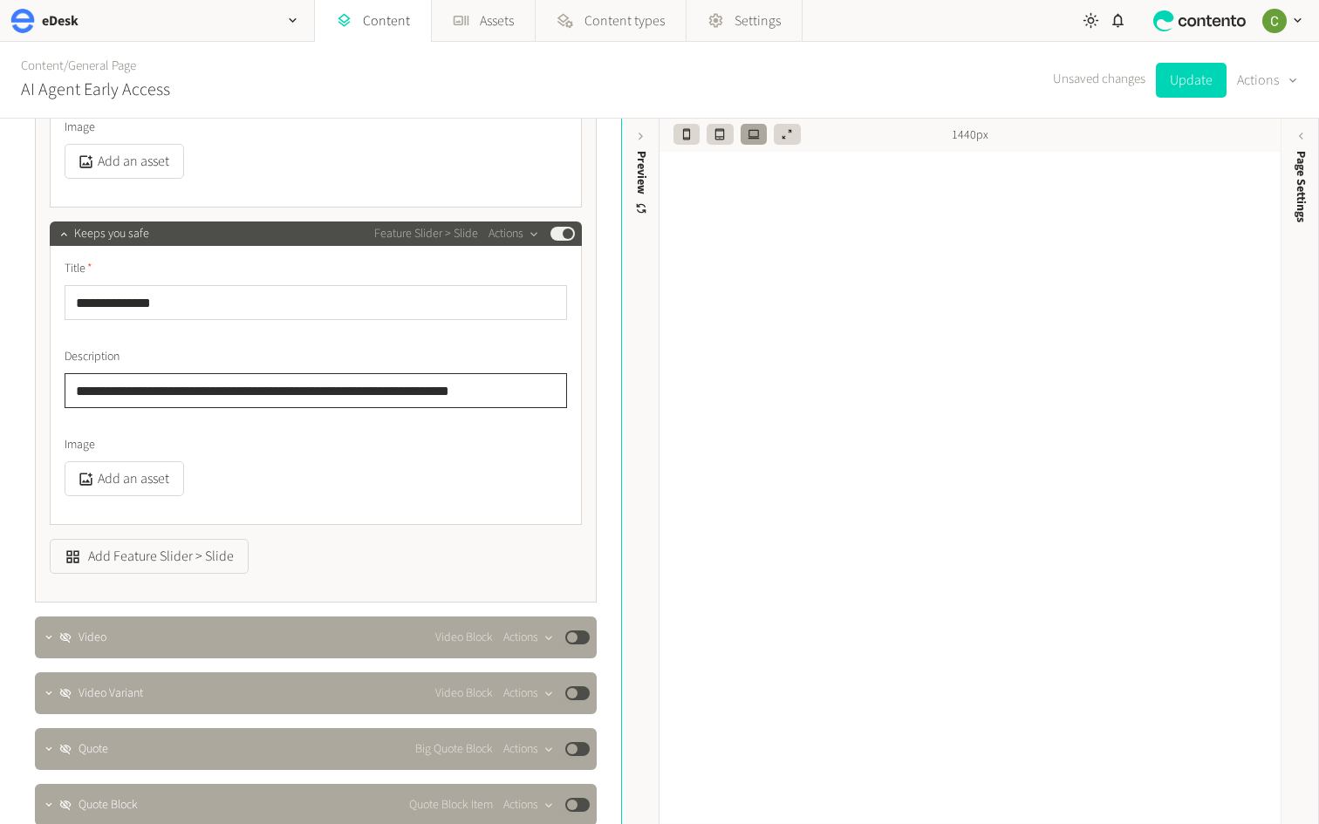
scroll to position [2622, 0]
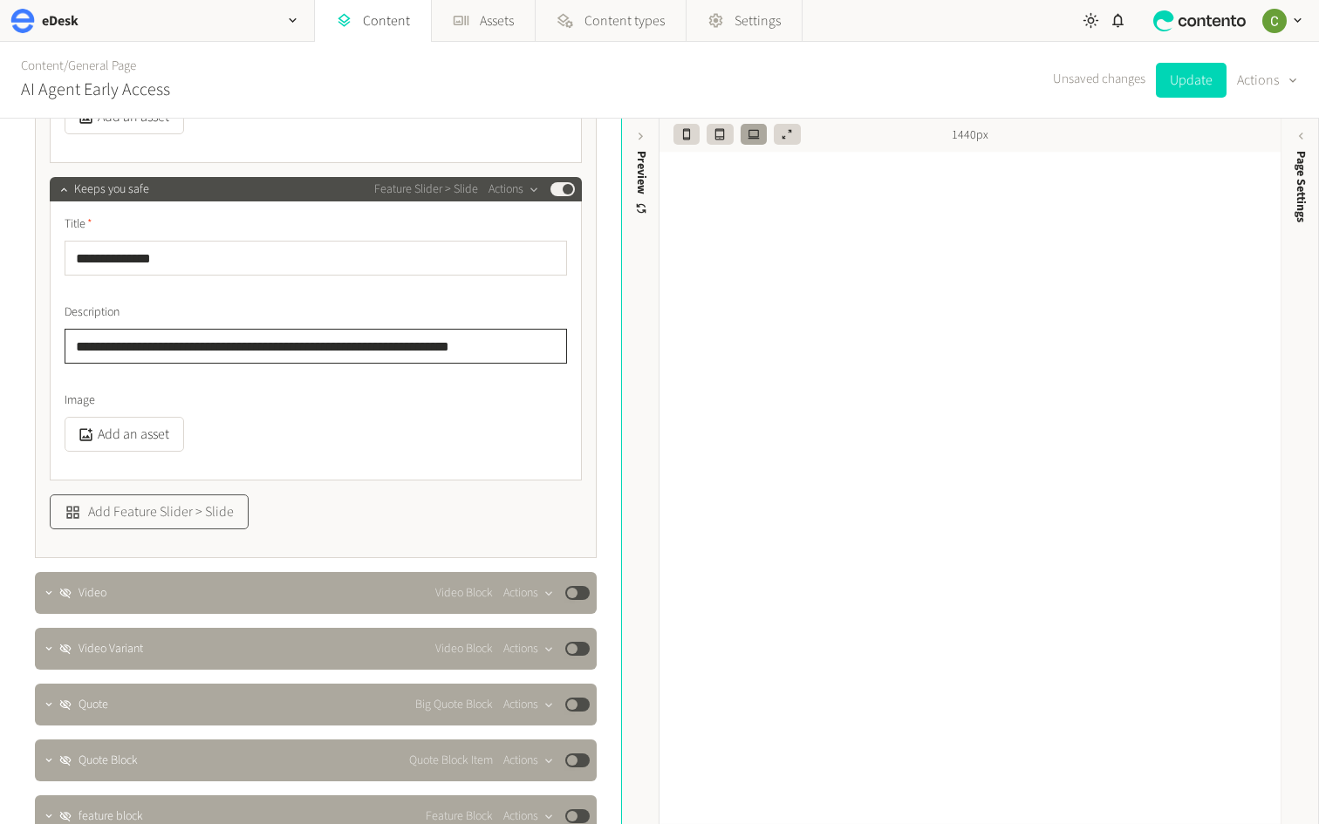
type input "**********"
click at [112, 517] on button "Add Feature Slider > Slide" at bounding box center [149, 512] width 199 height 35
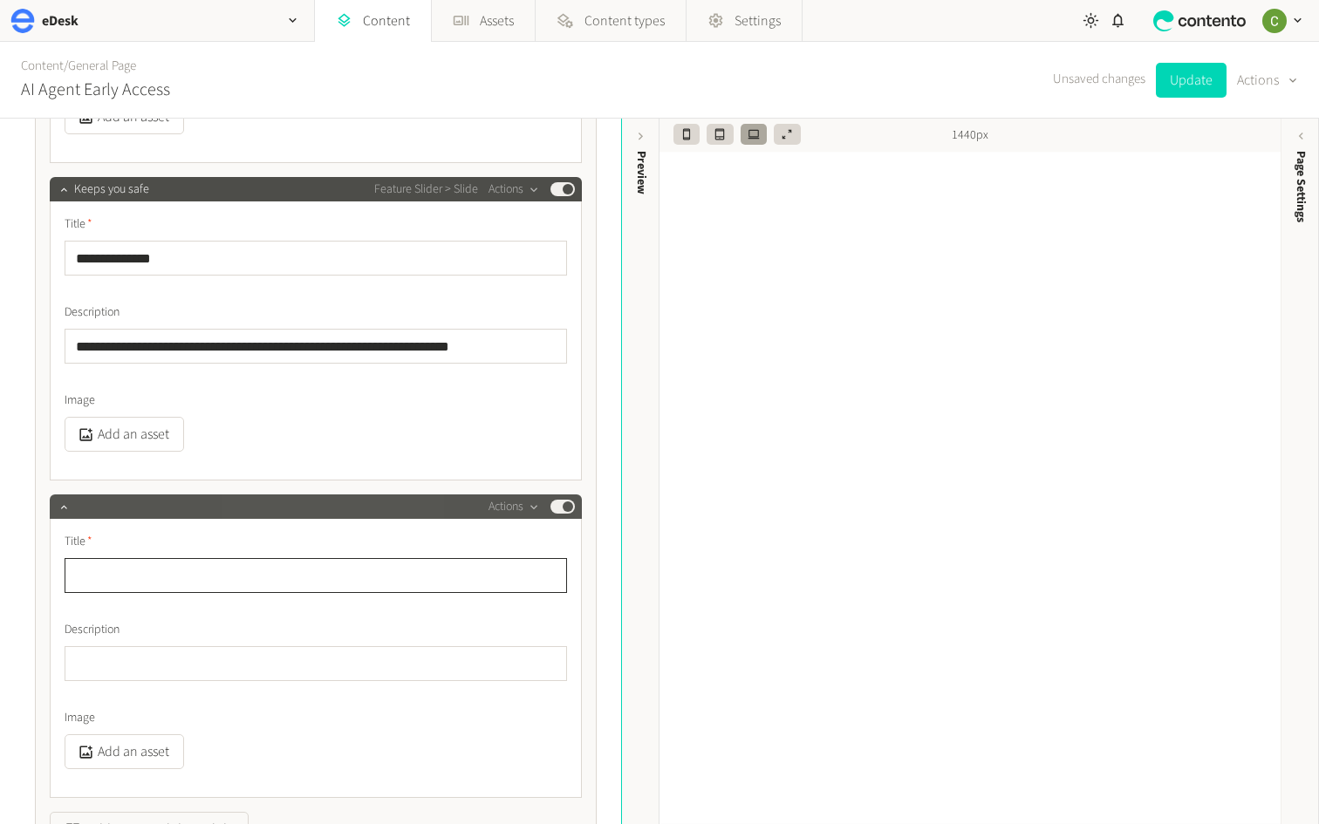
paste input "**********"
click at [72, 571] on input "**********" at bounding box center [316, 575] width 502 height 35
type input "**********"
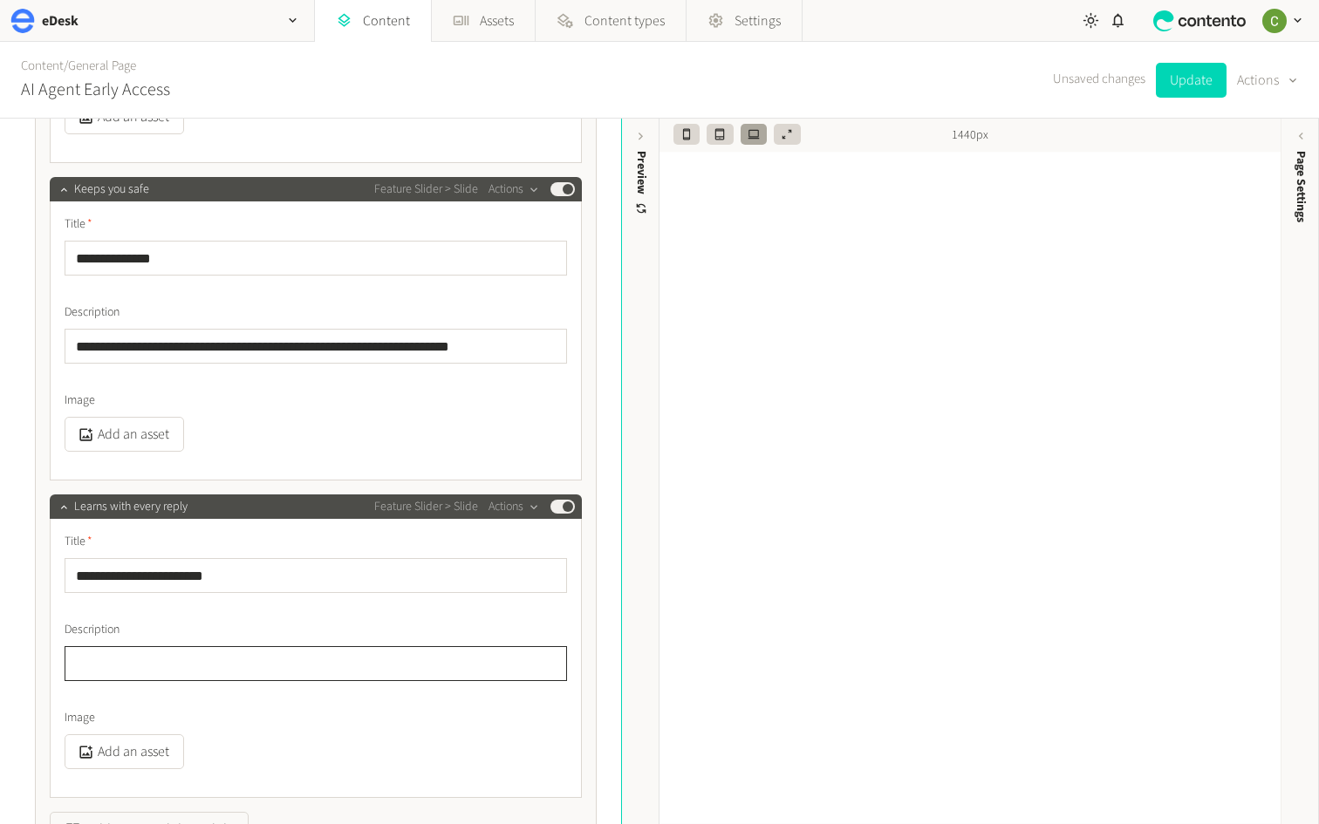
click at [107, 649] on input "text" at bounding box center [316, 663] width 502 height 35
paste input "**********"
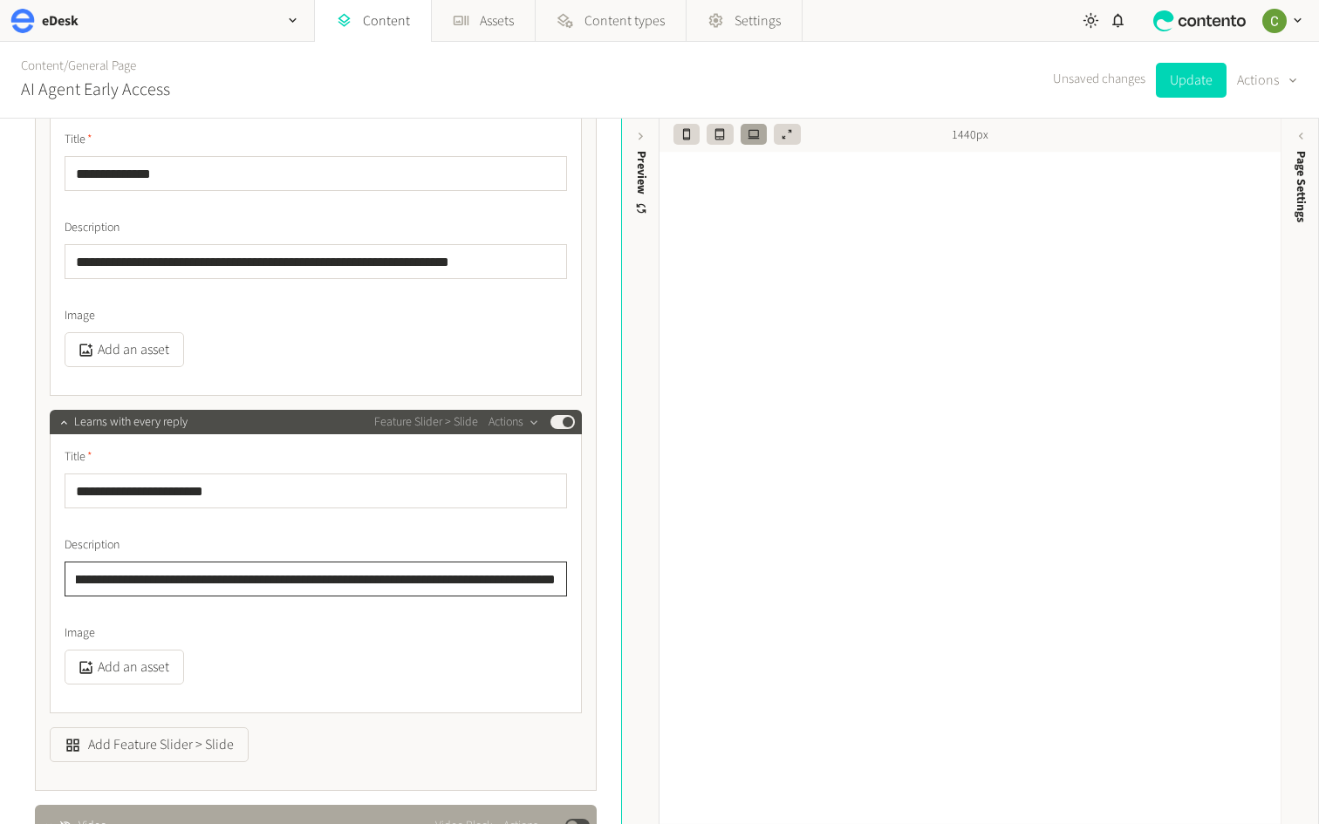
scroll to position [2751, 0]
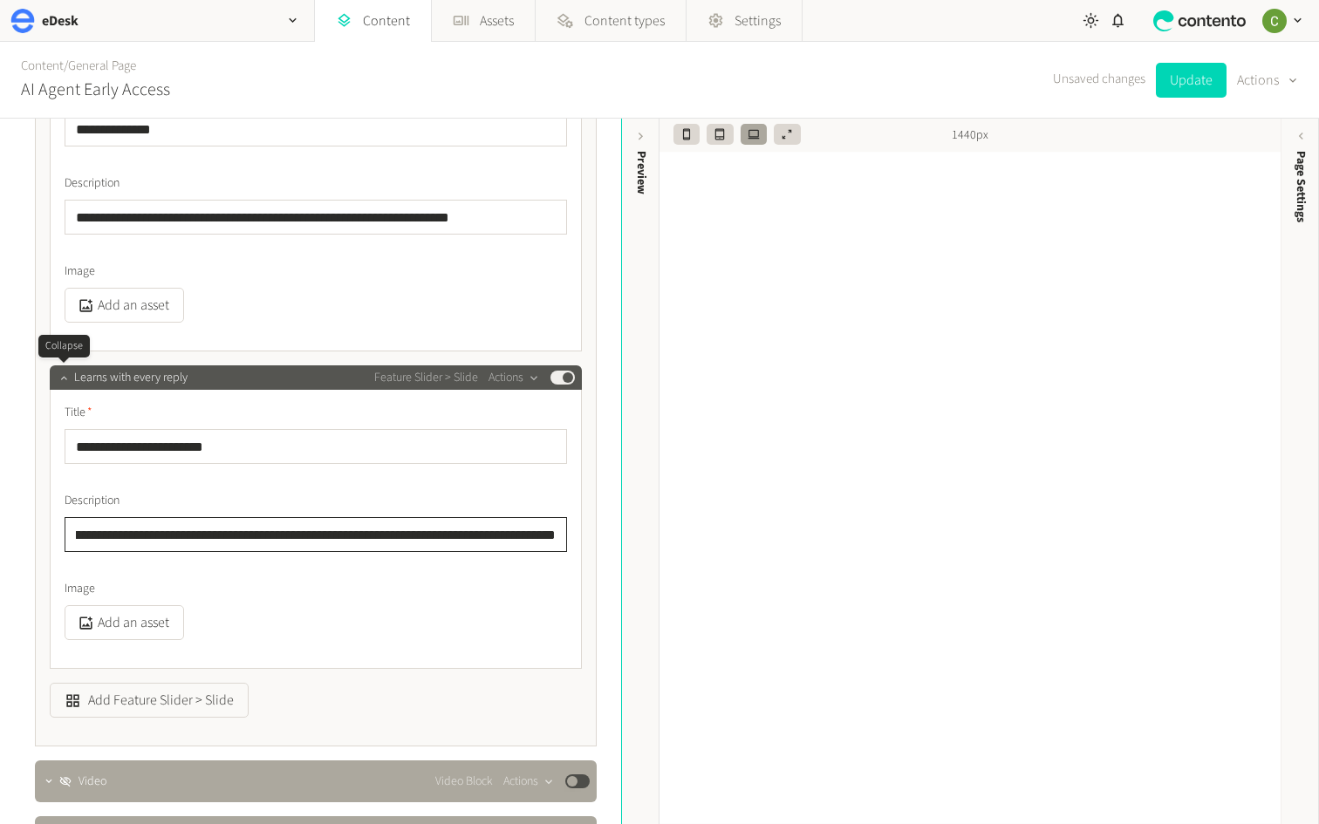
type input "**********"
click at [58, 383] on icon "button" at bounding box center [64, 378] width 12 height 12
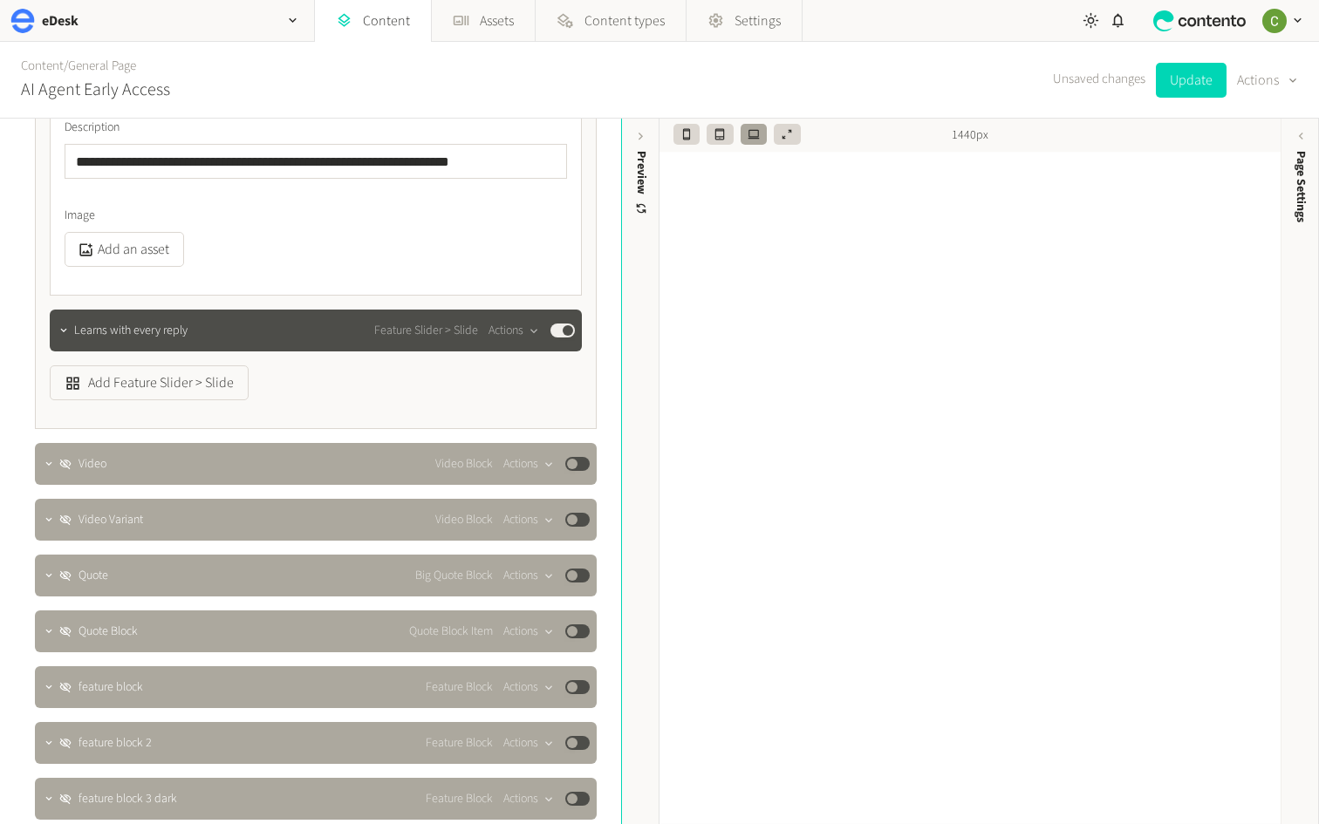
scroll to position [2785, 0]
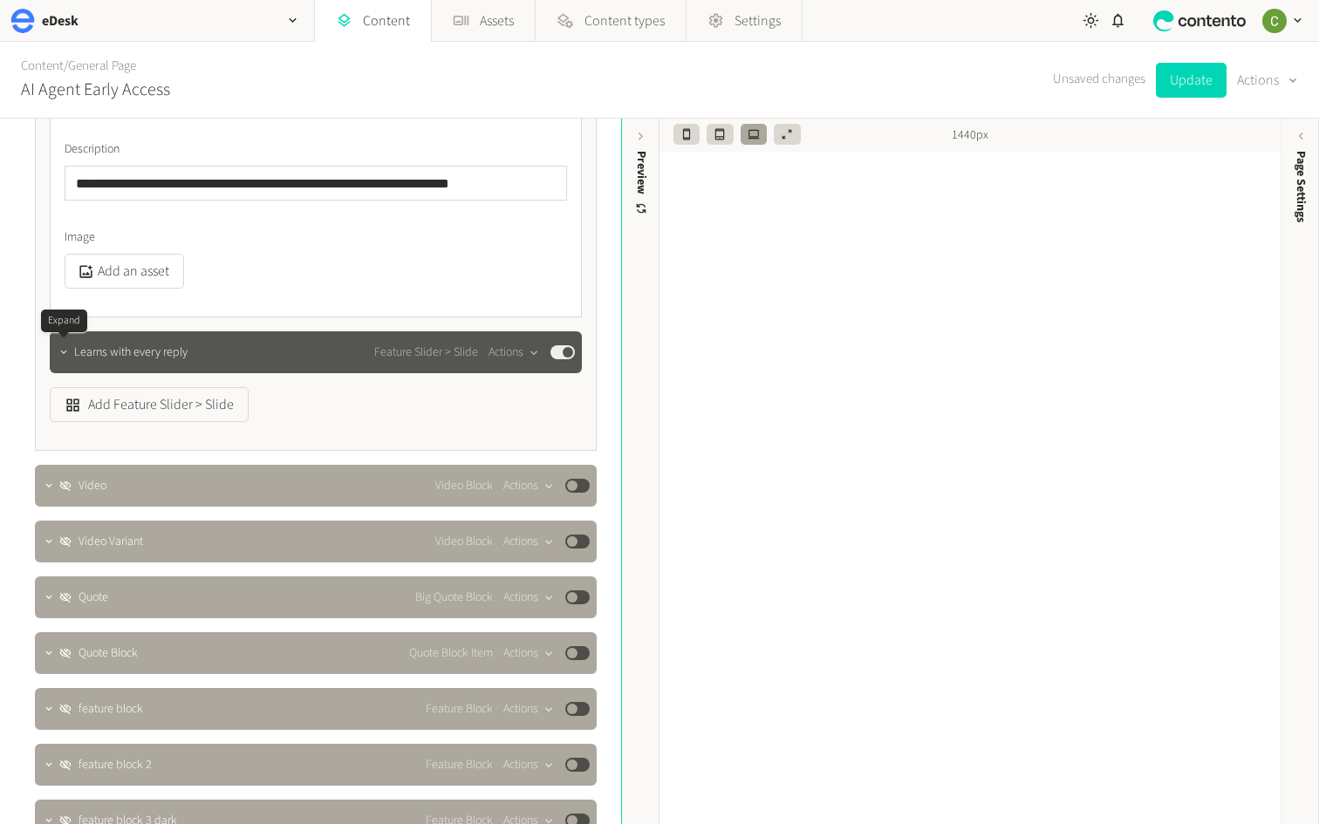
click at [70, 354] on button "button" at bounding box center [63, 350] width 21 height 21
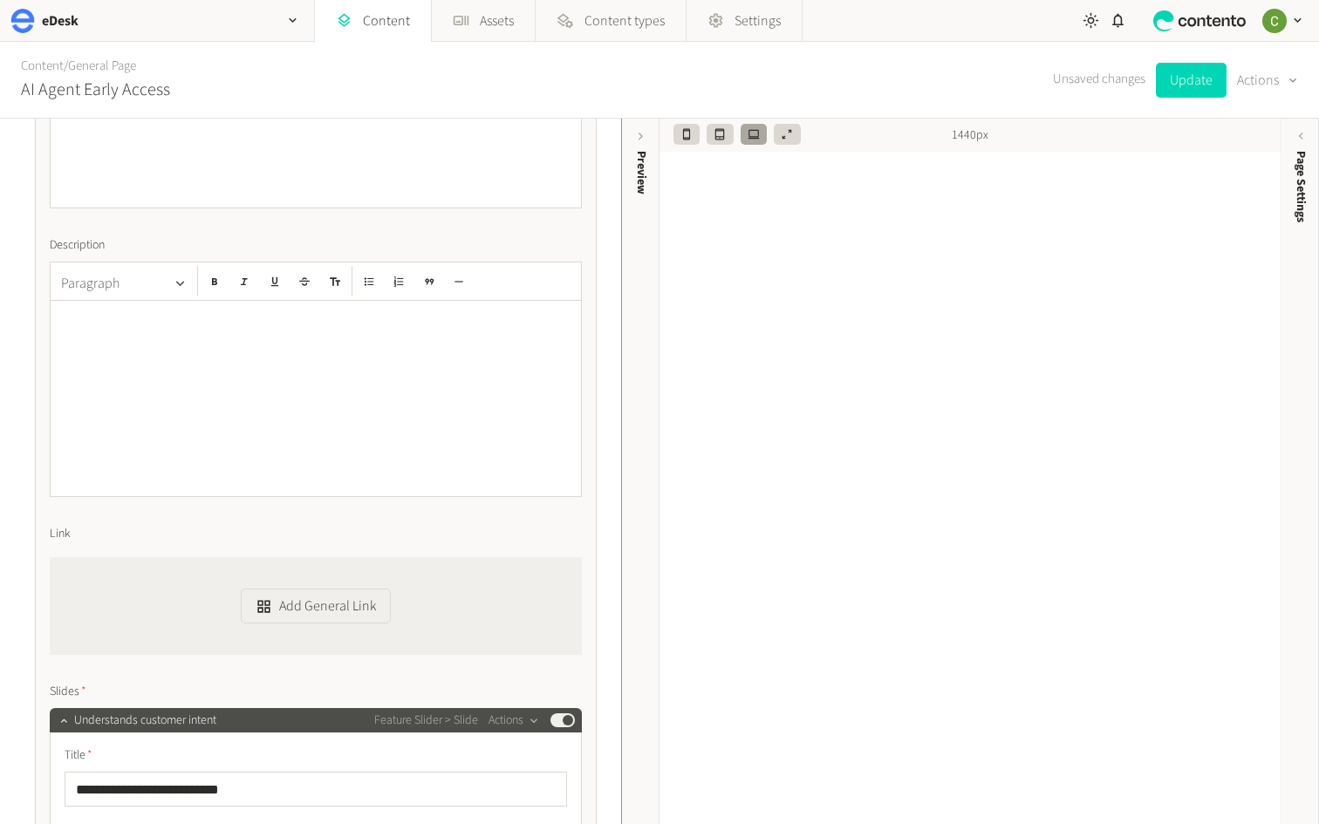
scroll to position [821, 0]
click at [256, 607] on icon "button" at bounding box center [264, 606] width 17 height 17
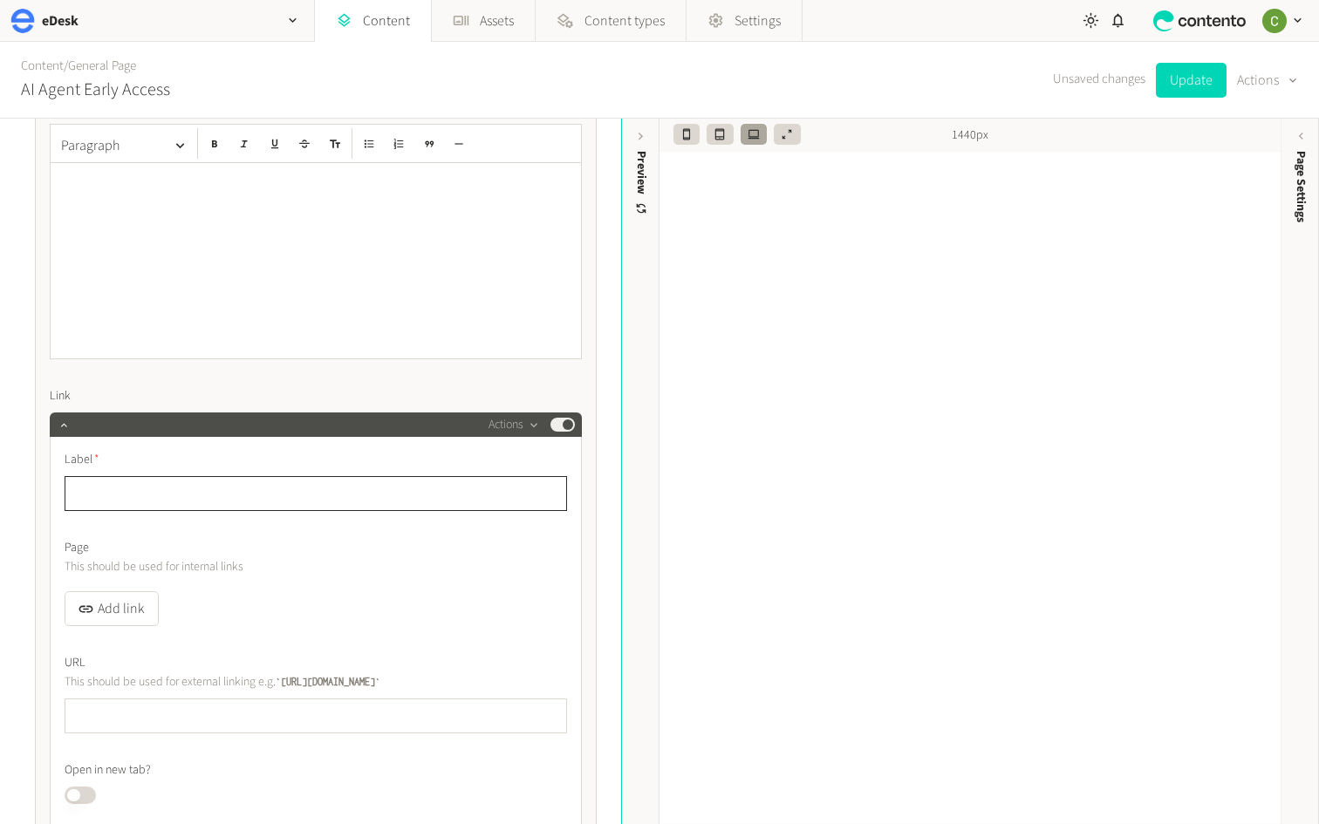
scroll to position [956, 0]
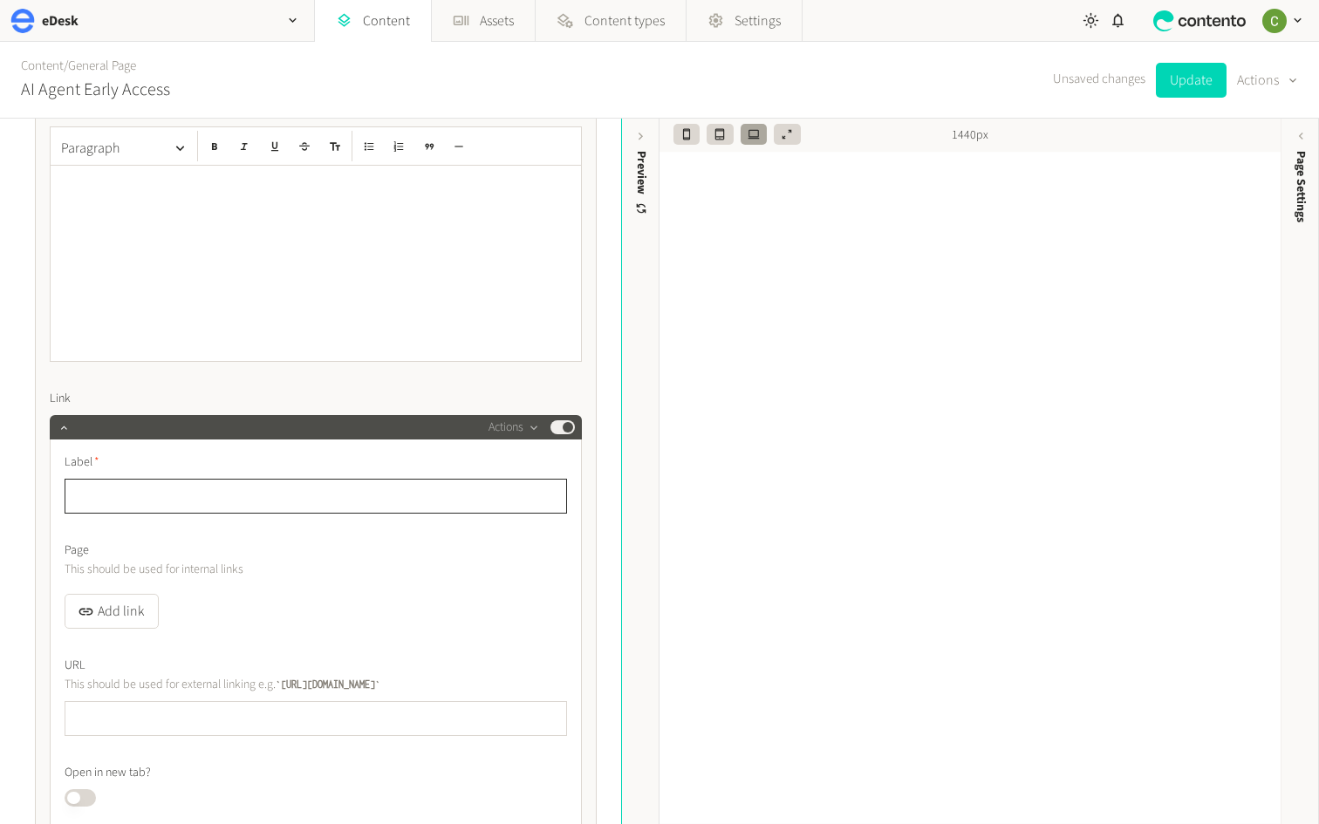
type input "*"
type input "**********"
drag, startPoint x: 167, startPoint y: 498, endPoint x: 78, endPoint y: 495, distance: 89.0
click at [77, 497] on input "**********" at bounding box center [316, 496] width 502 height 35
paste input "**********"
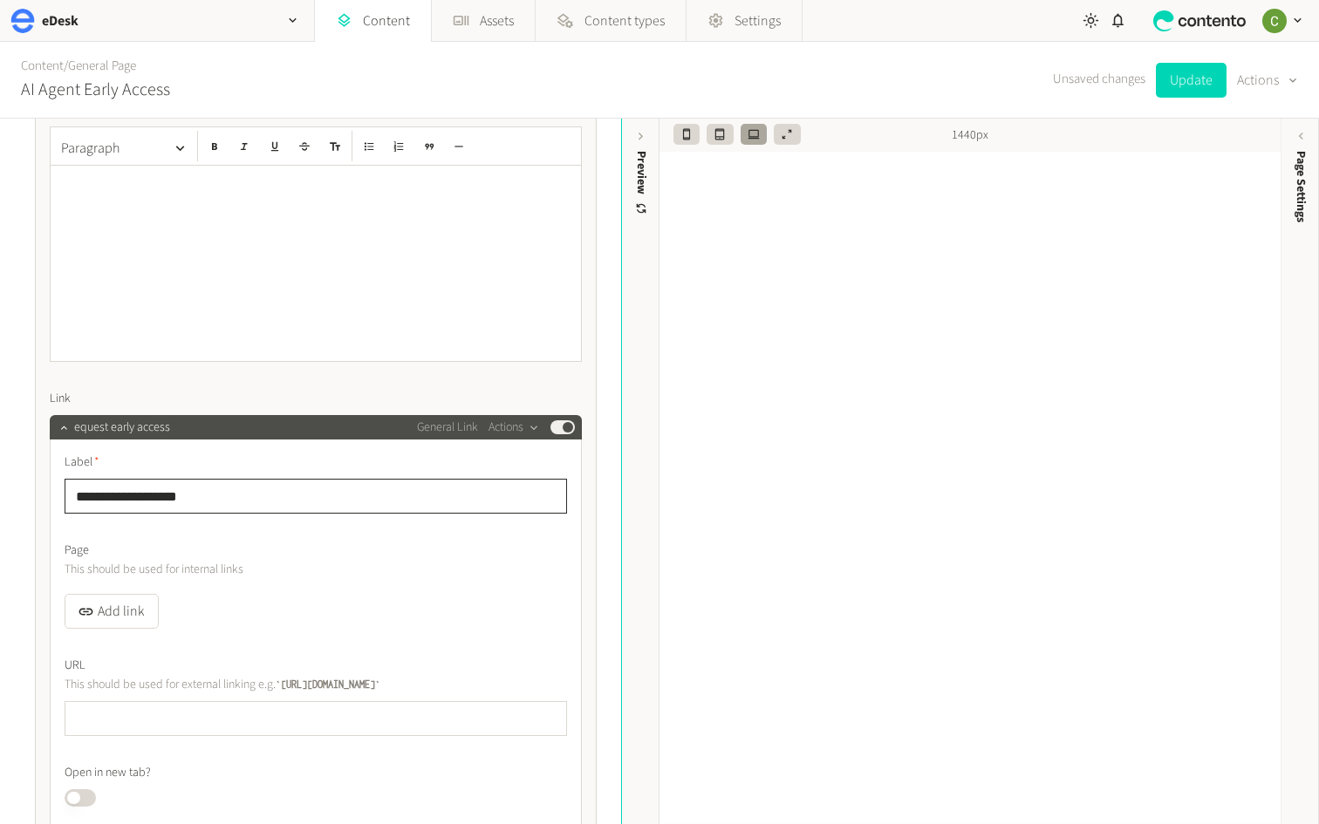
click at [76, 499] on input "**********" at bounding box center [316, 496] width 502 height 35
type input "**********"
click at [104, 600] on button "Add link" at bounding box center [112, 611] width 94 height 35
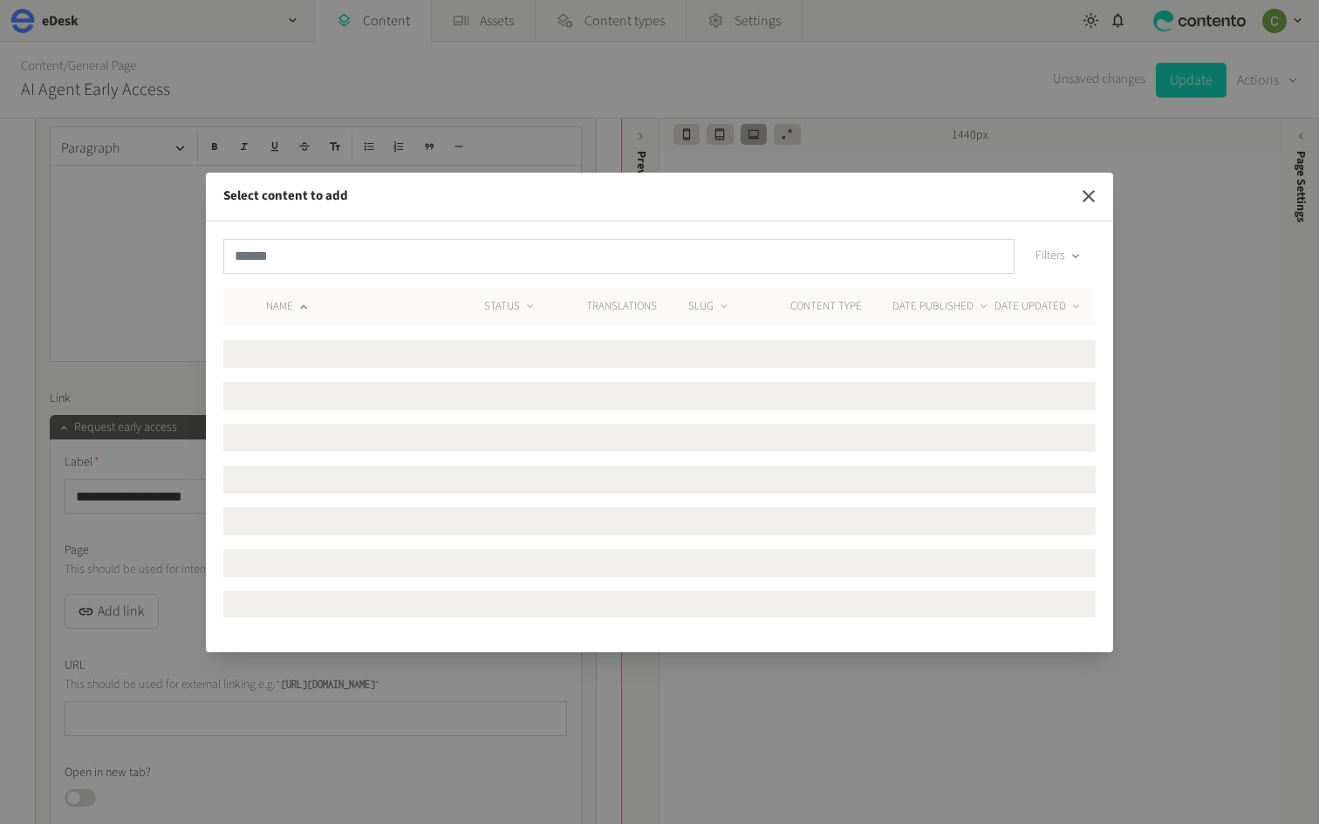
click at [1094, 192] on icon "button" at bounding box center [1088, 196] width 21 height 21
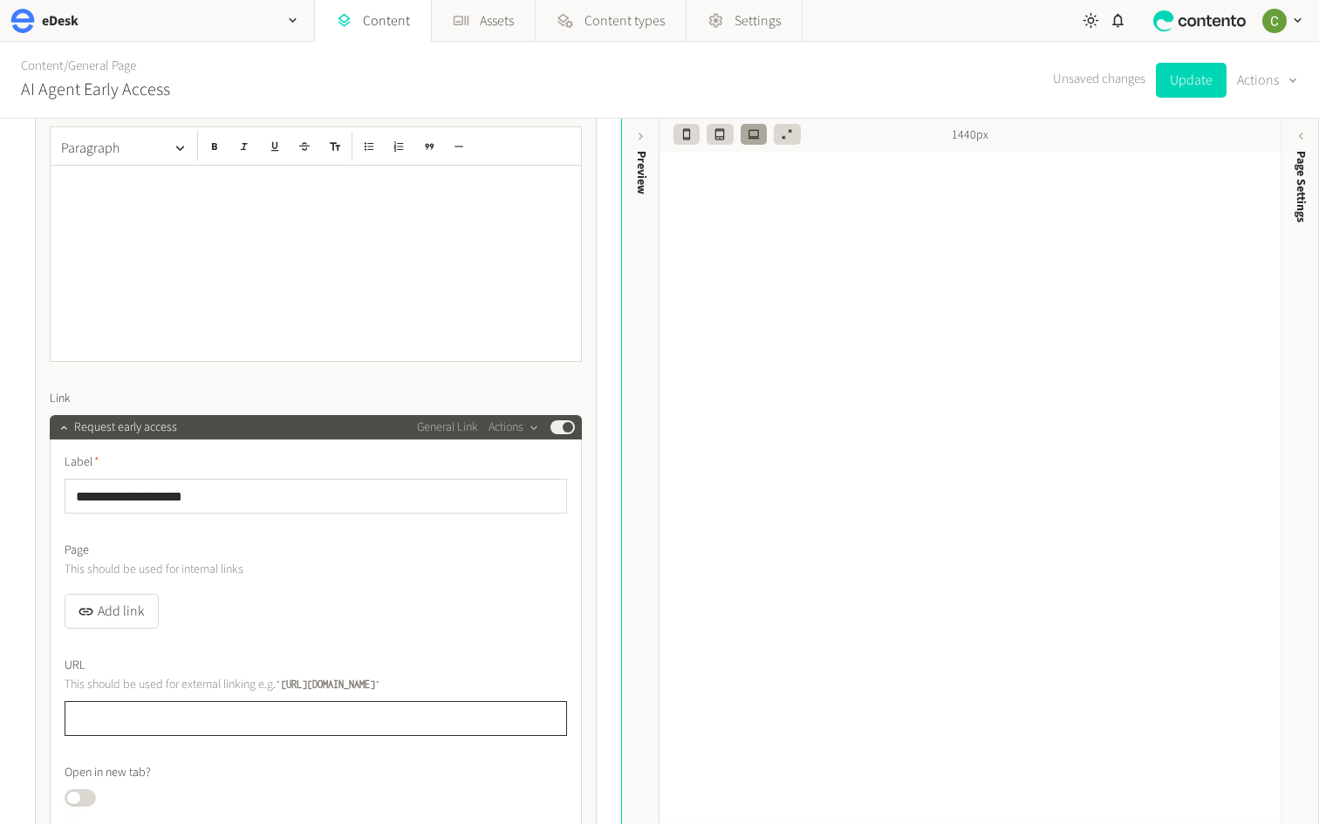
click at [91, 713] on input "text" at bounding box center [316, 718] width 502 height 35
paste input "**********"
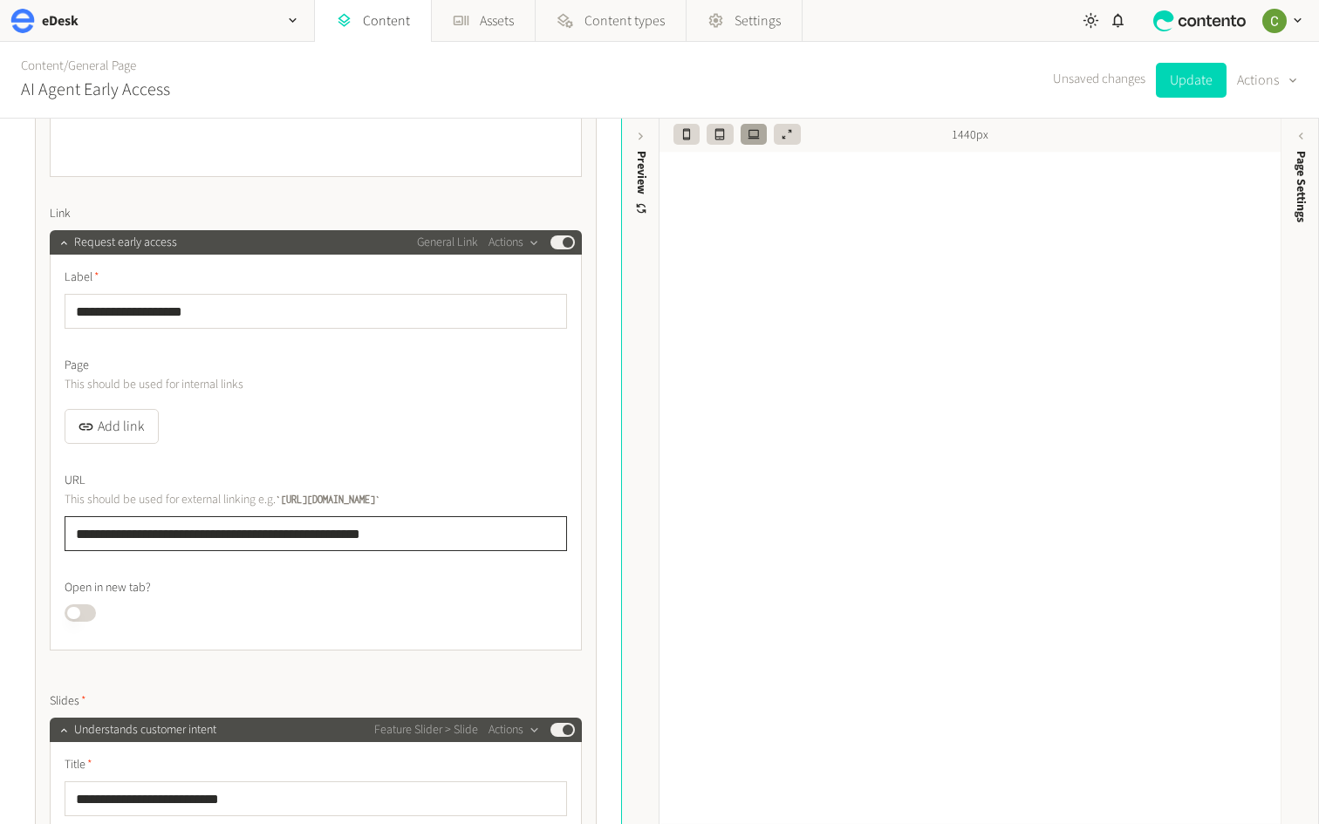
scroll to position [1174, 0]
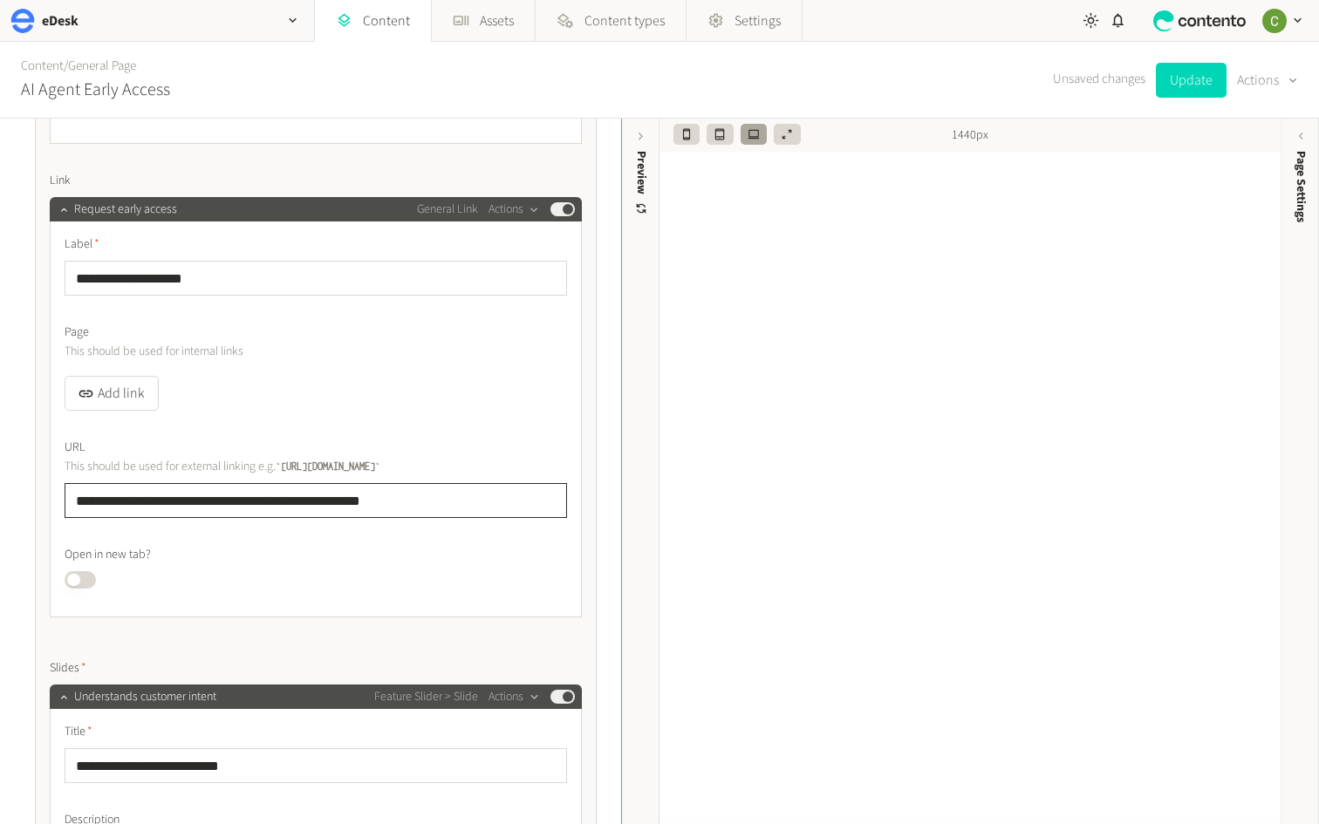
type input "**********"
click at [67, 587] on button "Published" at bounding box center [80, 579] width 31 height 17
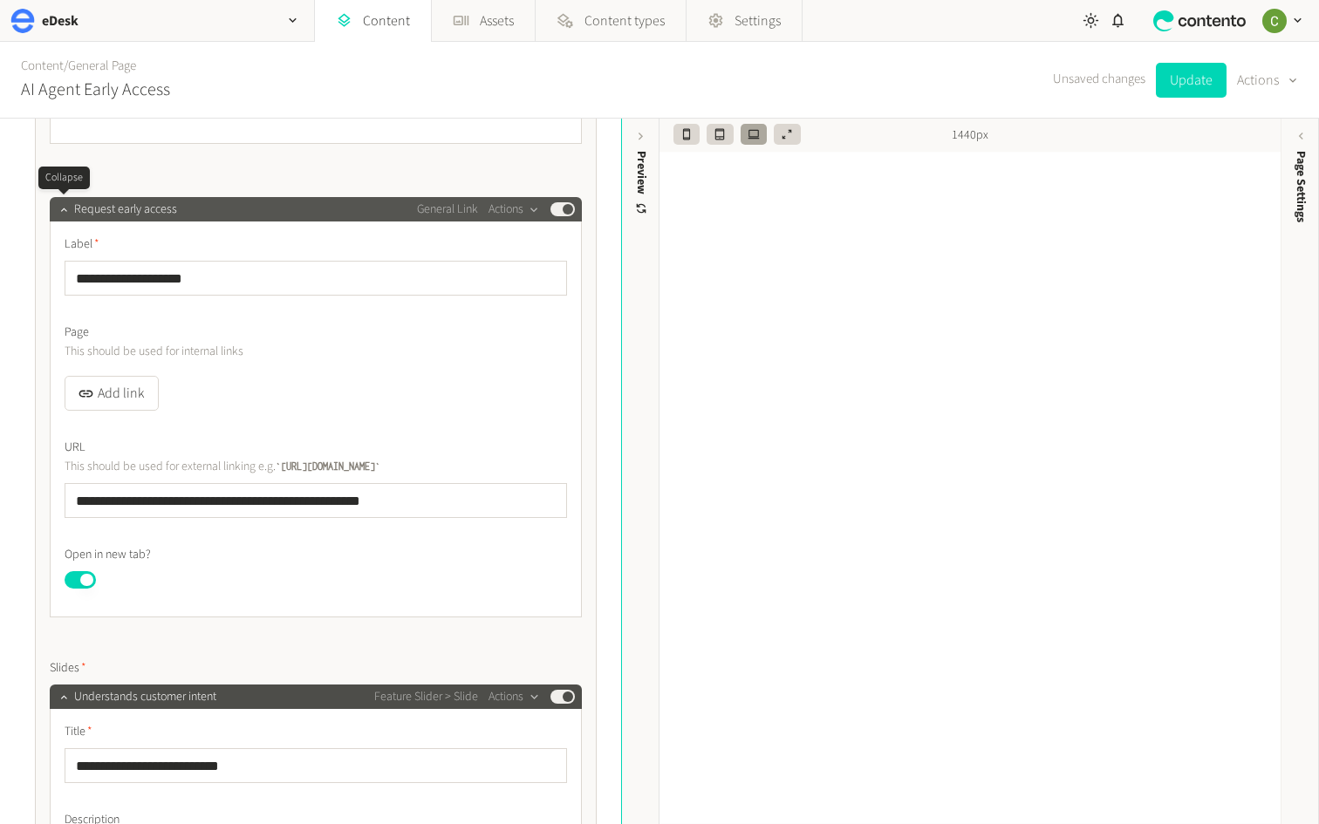
click at [54, 205] on button "button" at bounding box center [63, 207] width 21 height 21
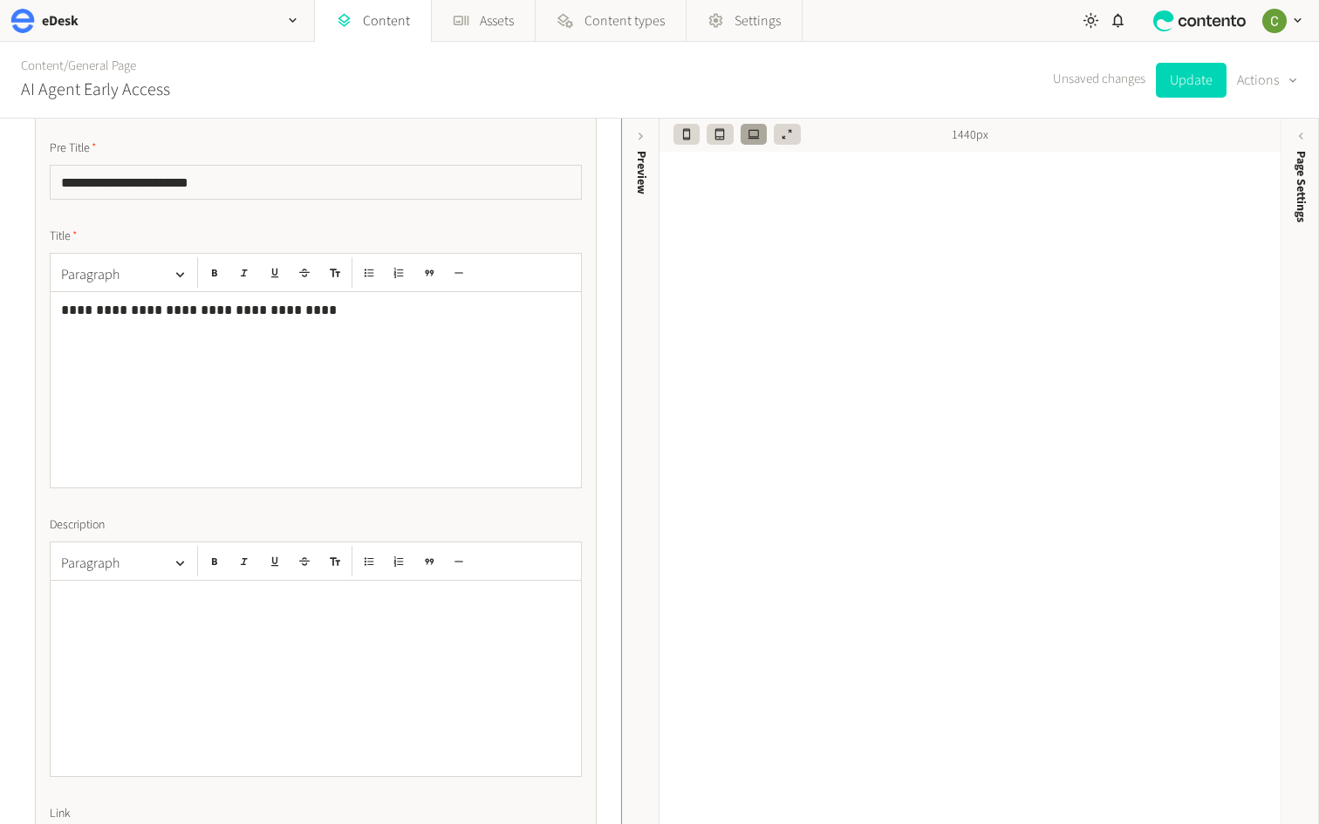
scroll to position [530, 0]
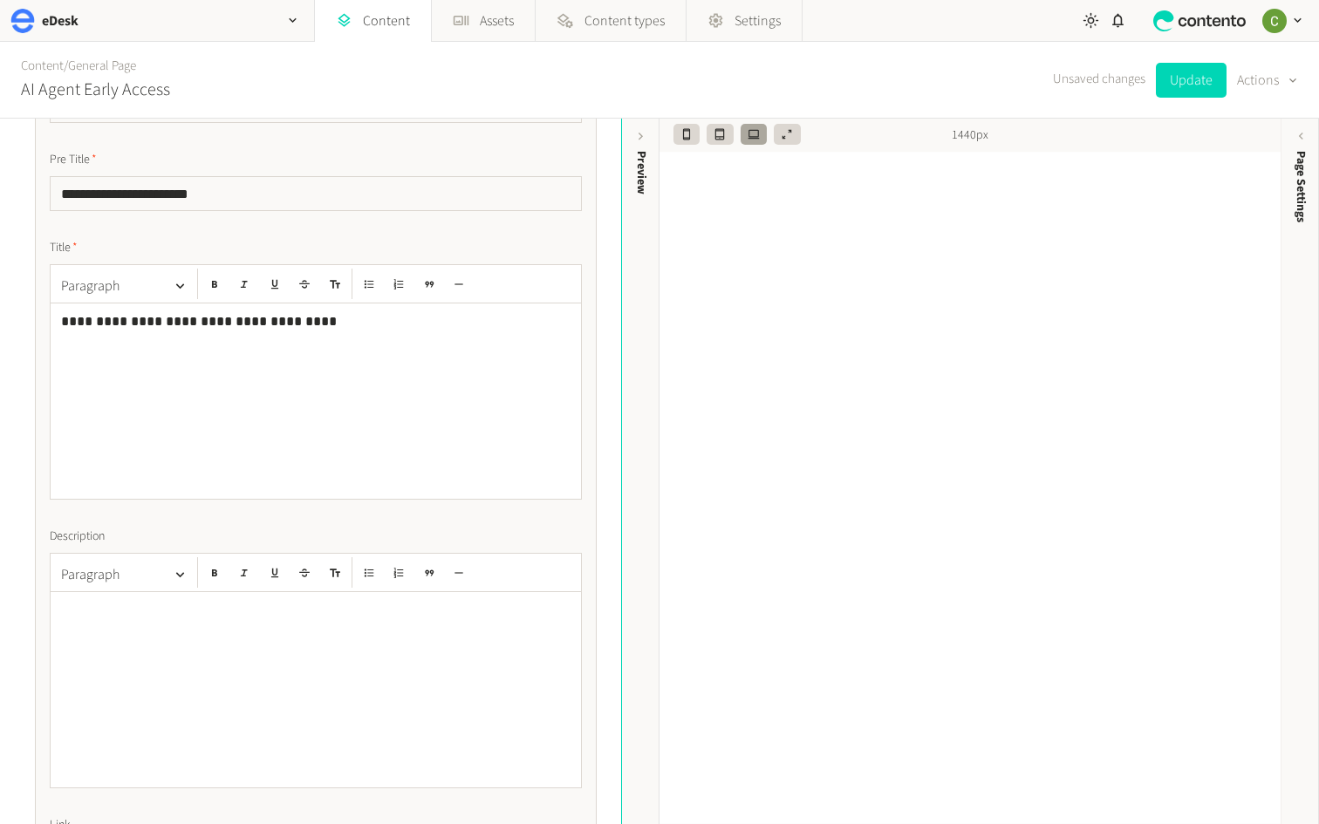
click at [302, 330] on p "**********" at bounding box center [315, 322] width 509 height 23
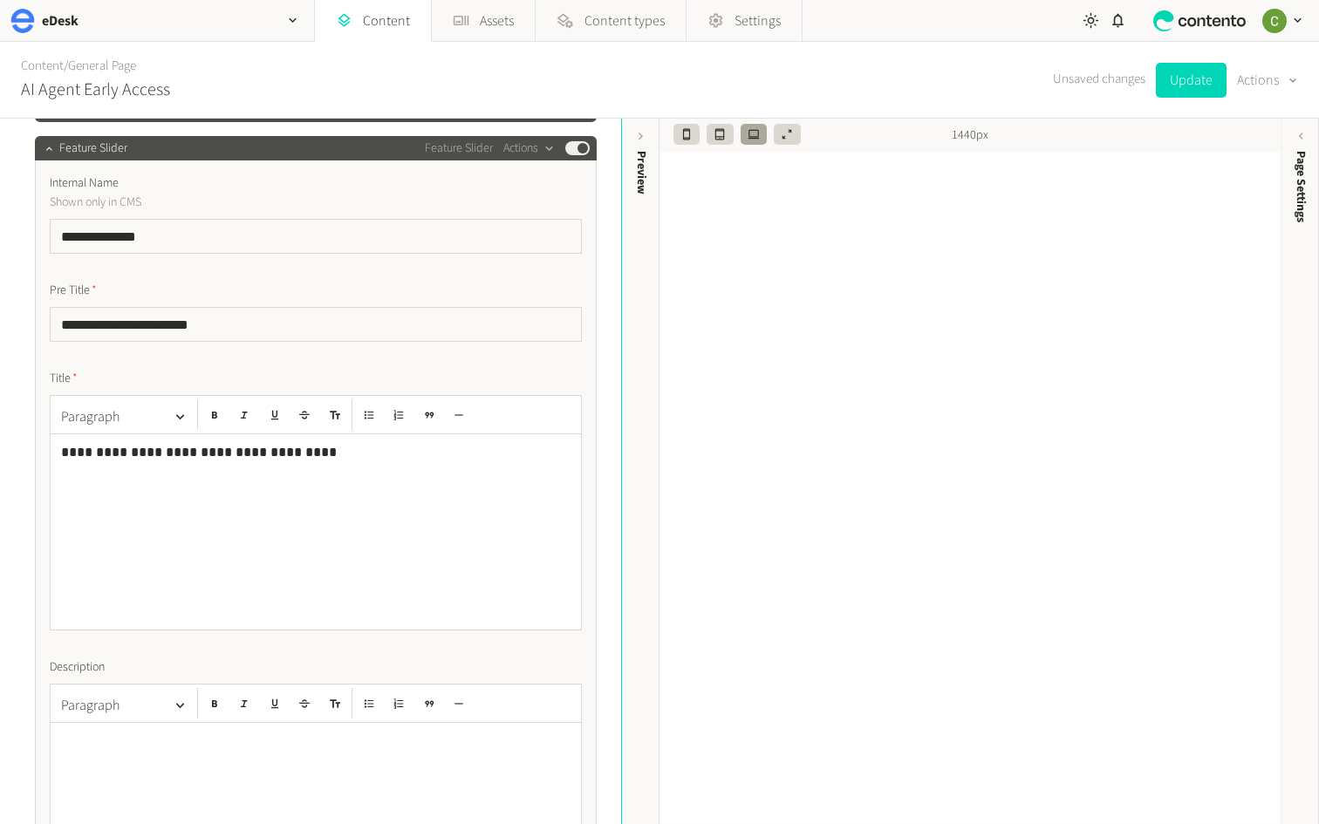
scroll to position [400, 0]
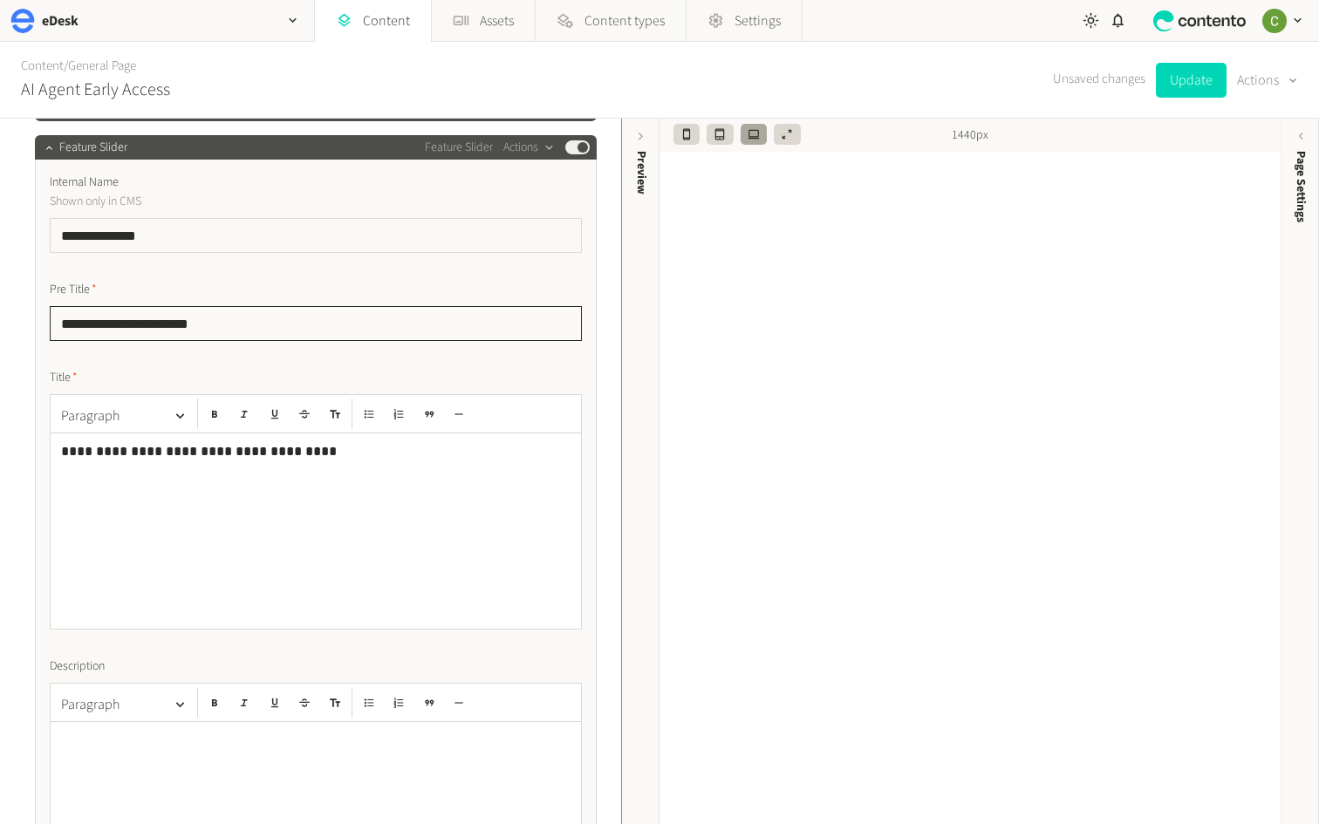
click at [267, 331] on input "**********" at bounding box center [316, 323] width 532 height 35
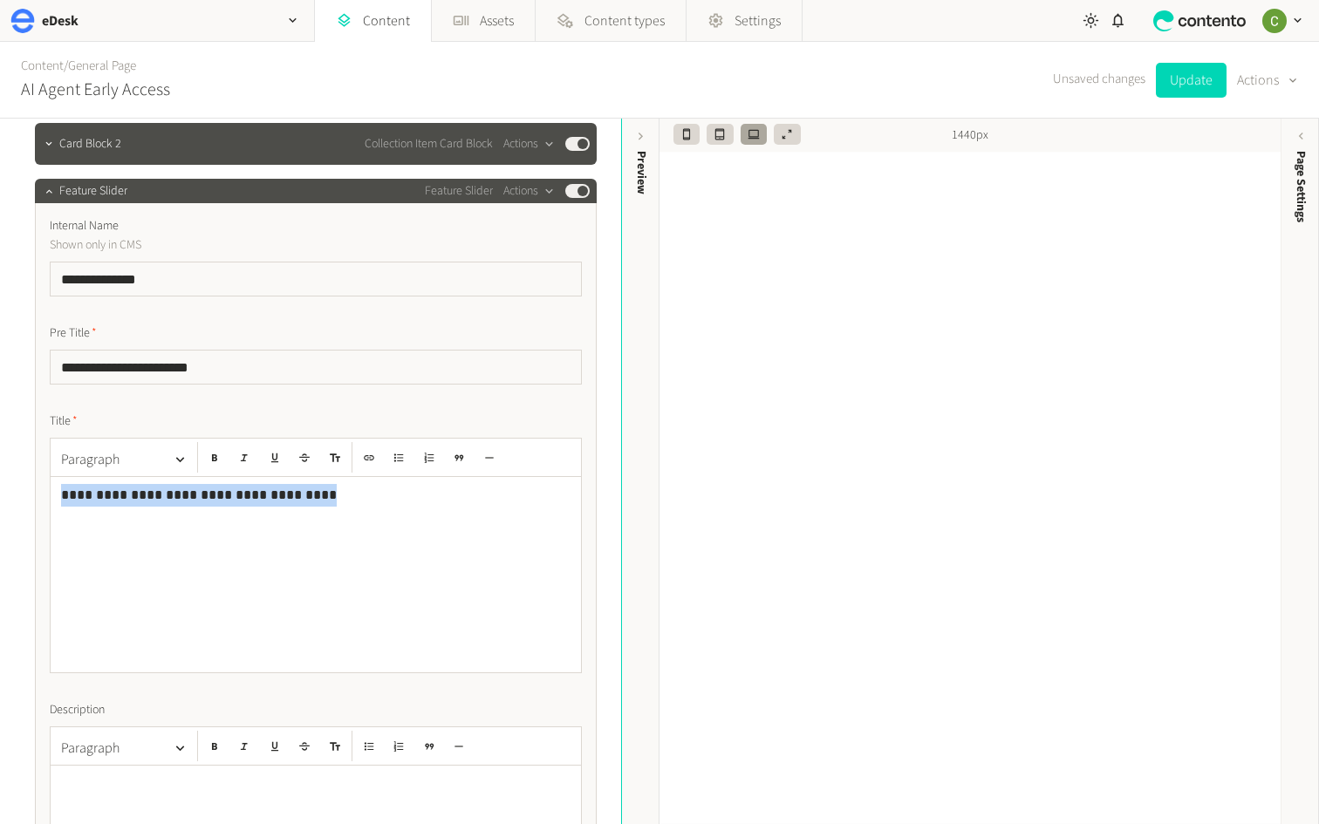
drag, startPoint x: 295, startPoint y: 501, endPoint x: 53, endPoint y: 497, distance: 241.7
click at [53, 497] on div "**********" at bounding box center [316, 574] width 530 height 195
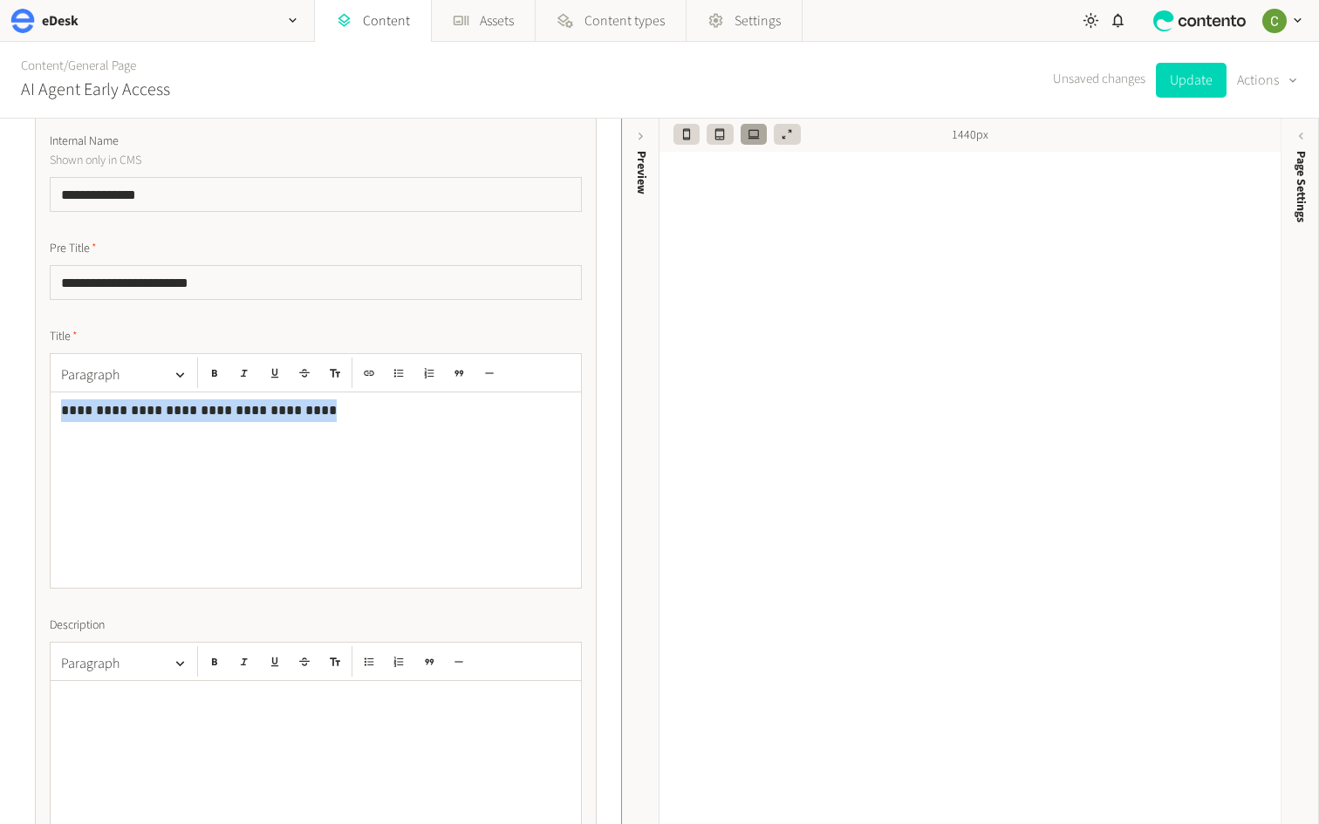
copy p "**********"
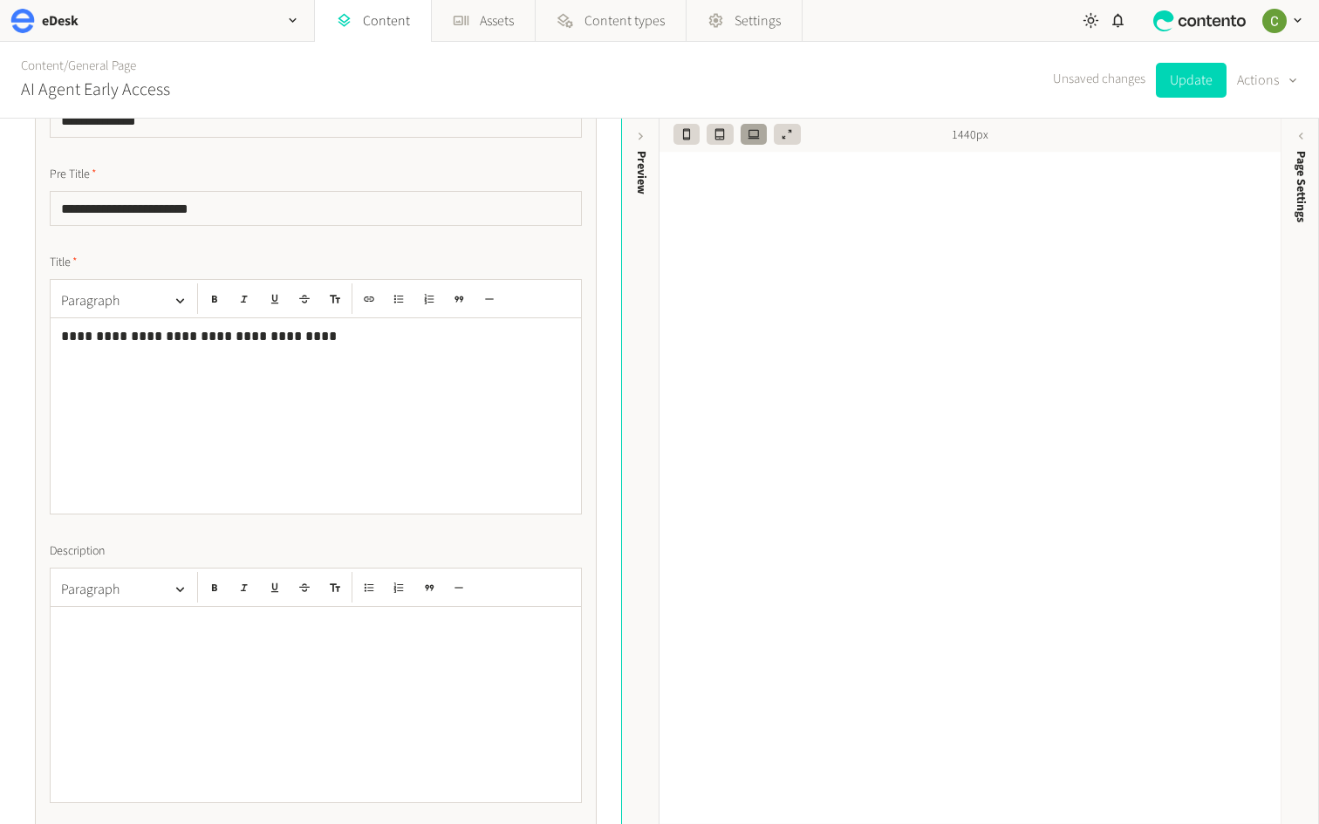
click at [72, 633] on p at bounding box center [315, 625] width 509 height 23
drag, startPoint x: 277, startPoint y: 330, endPoint x: 0, endPoint y: 330, distance: 277.4
click at [0, 330] on div "**********" at bounding box center [310, 472] width 621 height 706
click at [180, 299] on icon "button" at bounding box center [180, 301] width 17 height 17
click at [362, 407] on div "**********" at bounding box center [316, 415] width 530 height 195
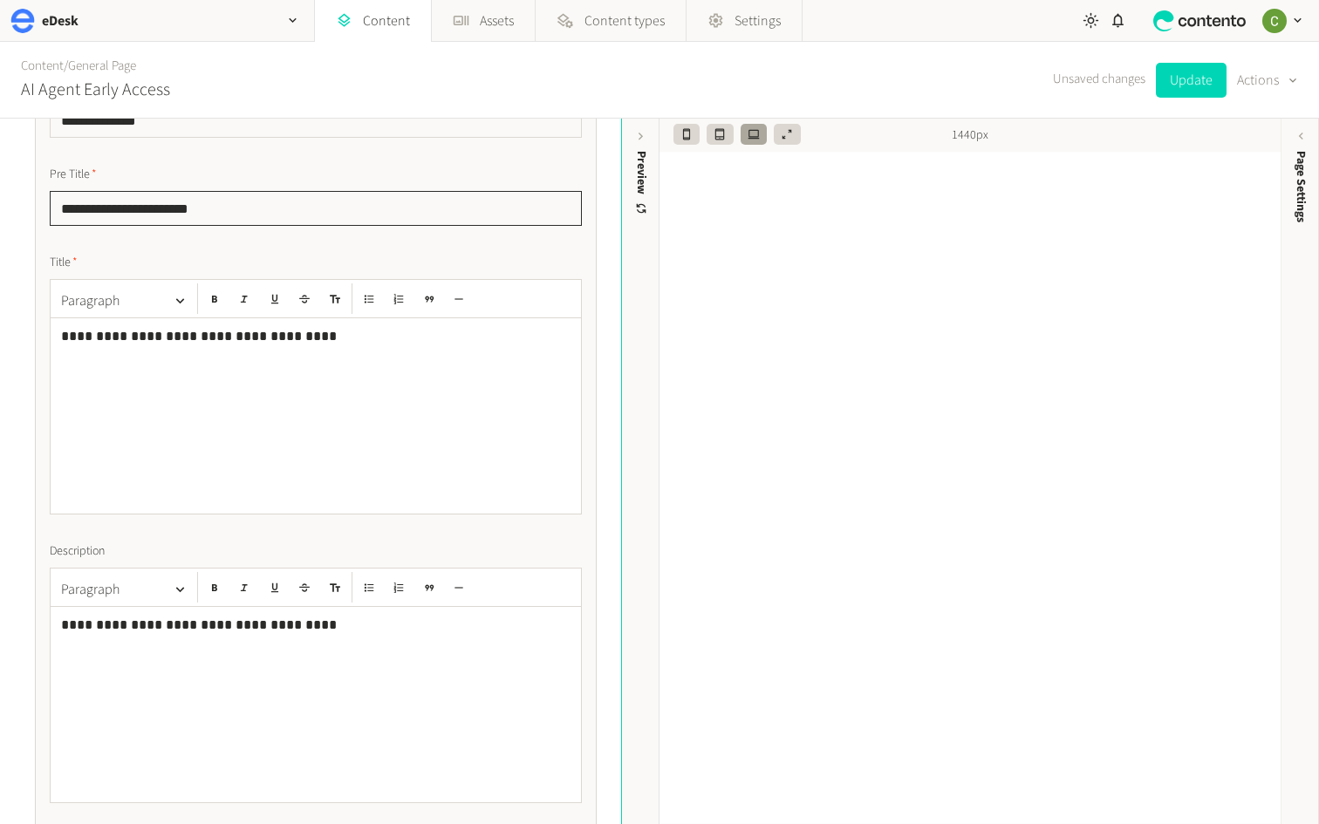
drag, startPoint x: 219, startPoint y: 210, endPoint x: 24, endPoint y: 206, distance: 194.6
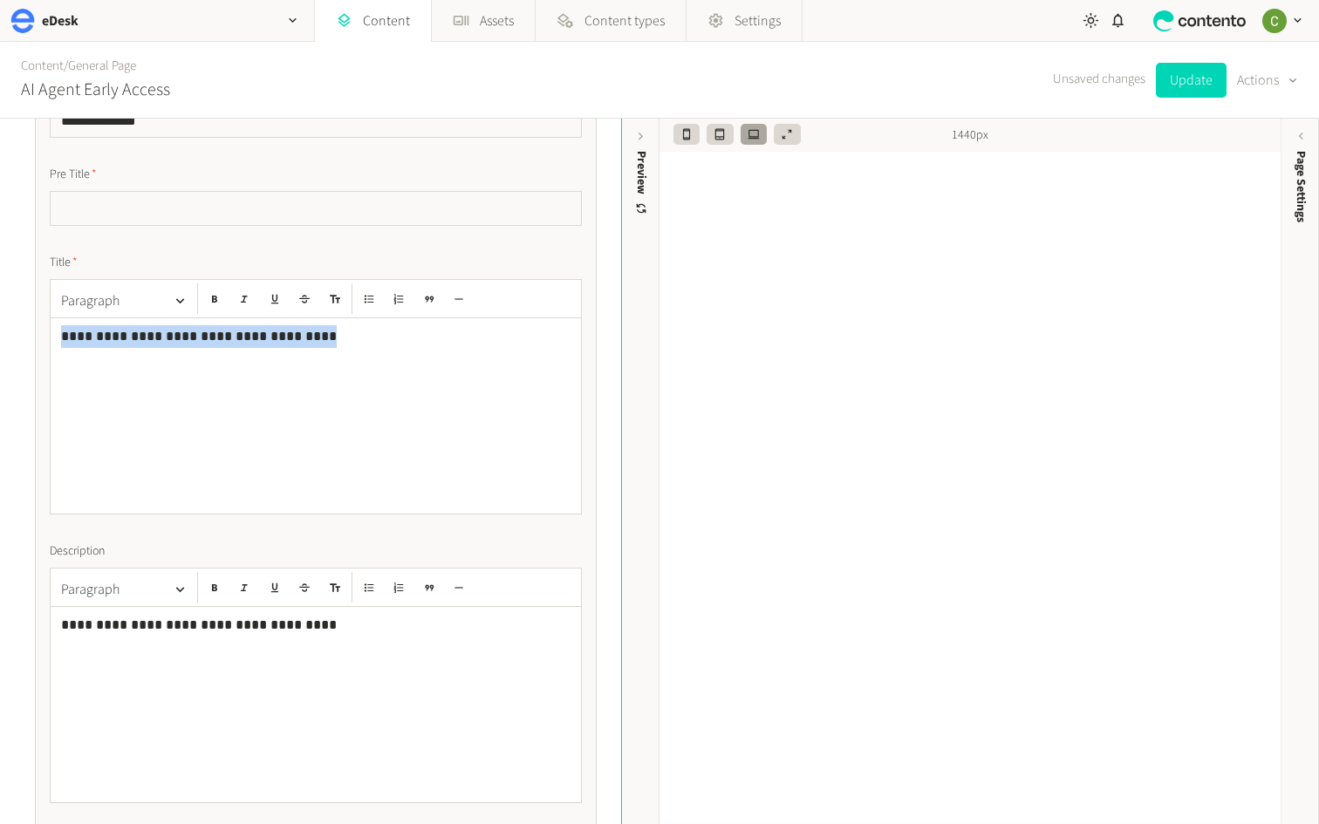
drag, startPoint x: 302, startPoint y: 337, endPoint x: 5, endPoint y: 325, distance: 296.9
click at [5, 325] on div "**********" at bounding box center [310, 472] width 621 height 706
click at [177, 299] on icon "button" at bounding box center [180, 301] width 17 height 17
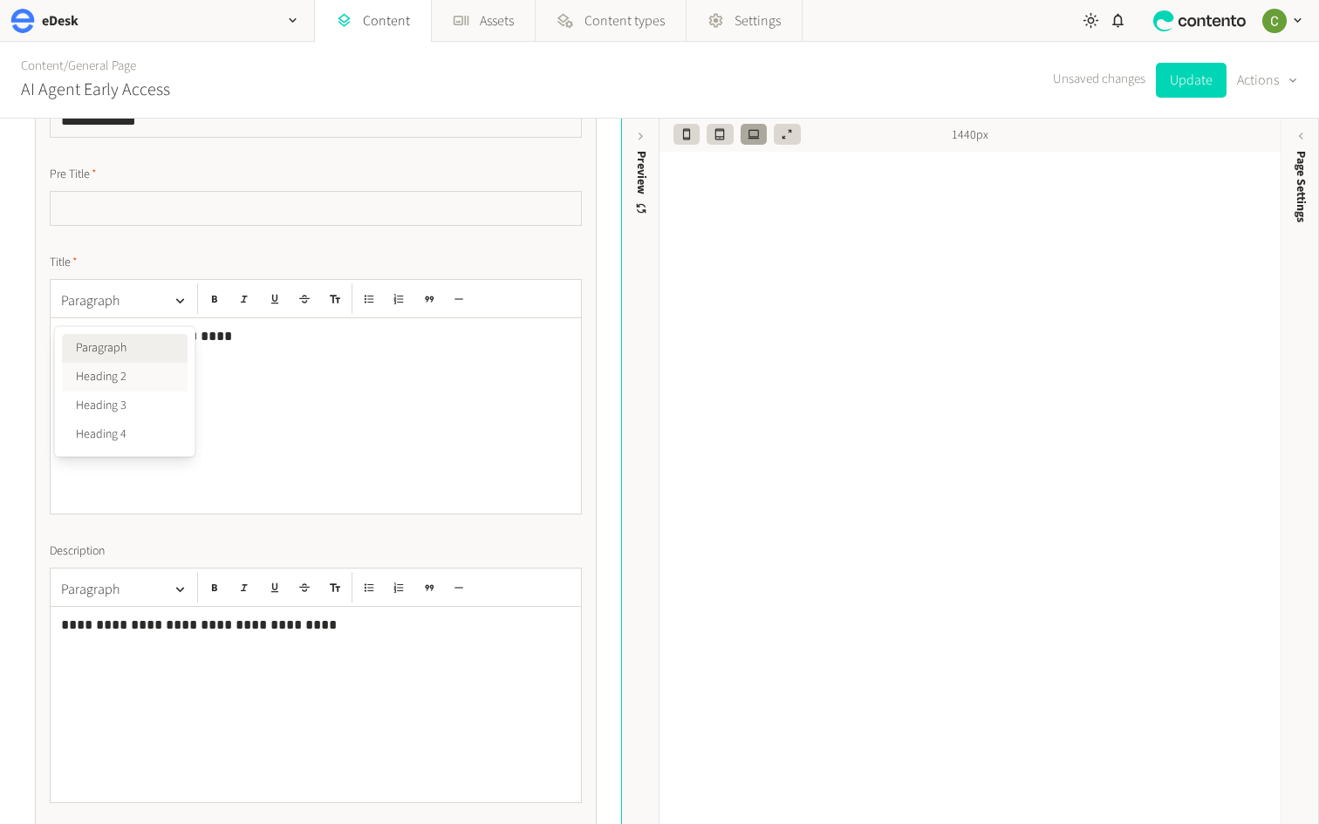
click at [106, 381] on button "Heading 2" at bounding box center [125, 377] width 126 height 29
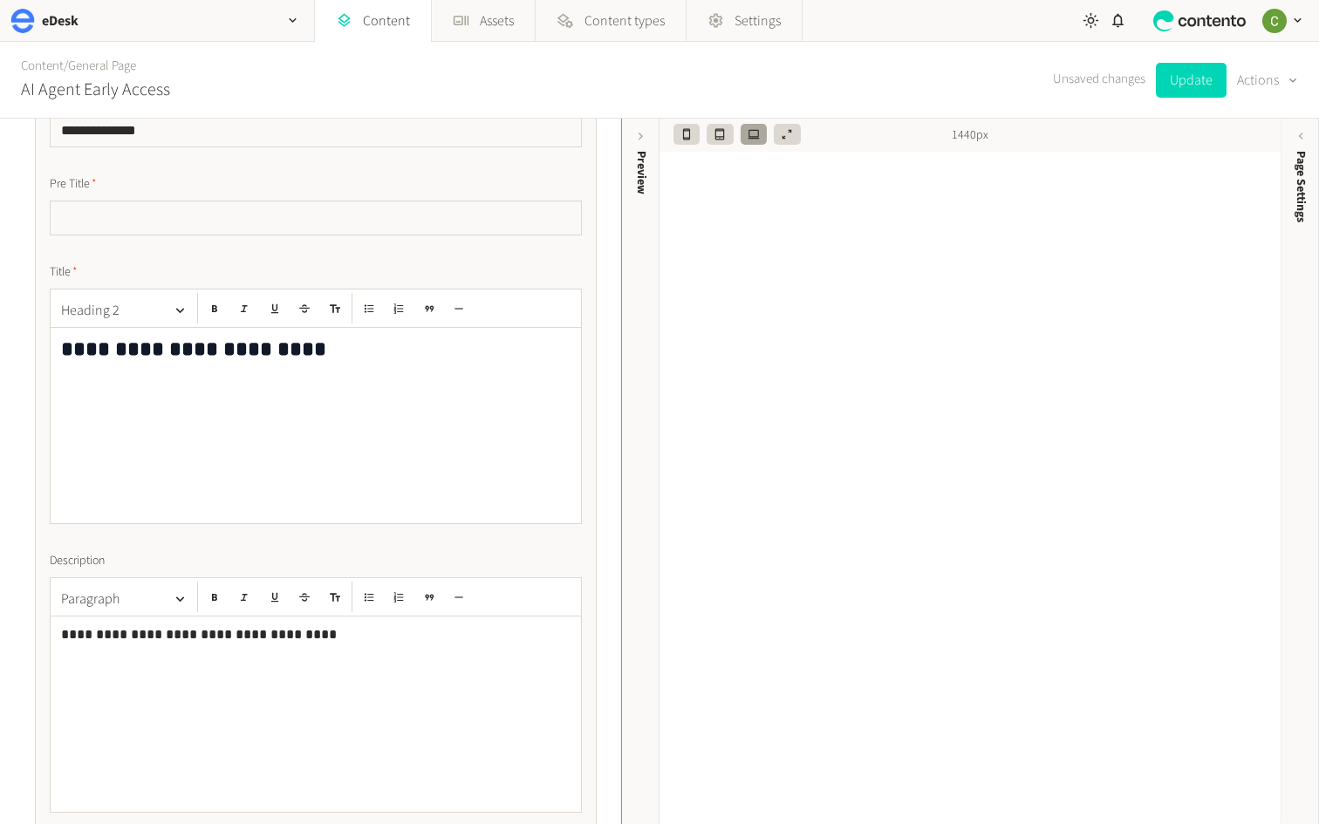
scroll to position [495, 0]
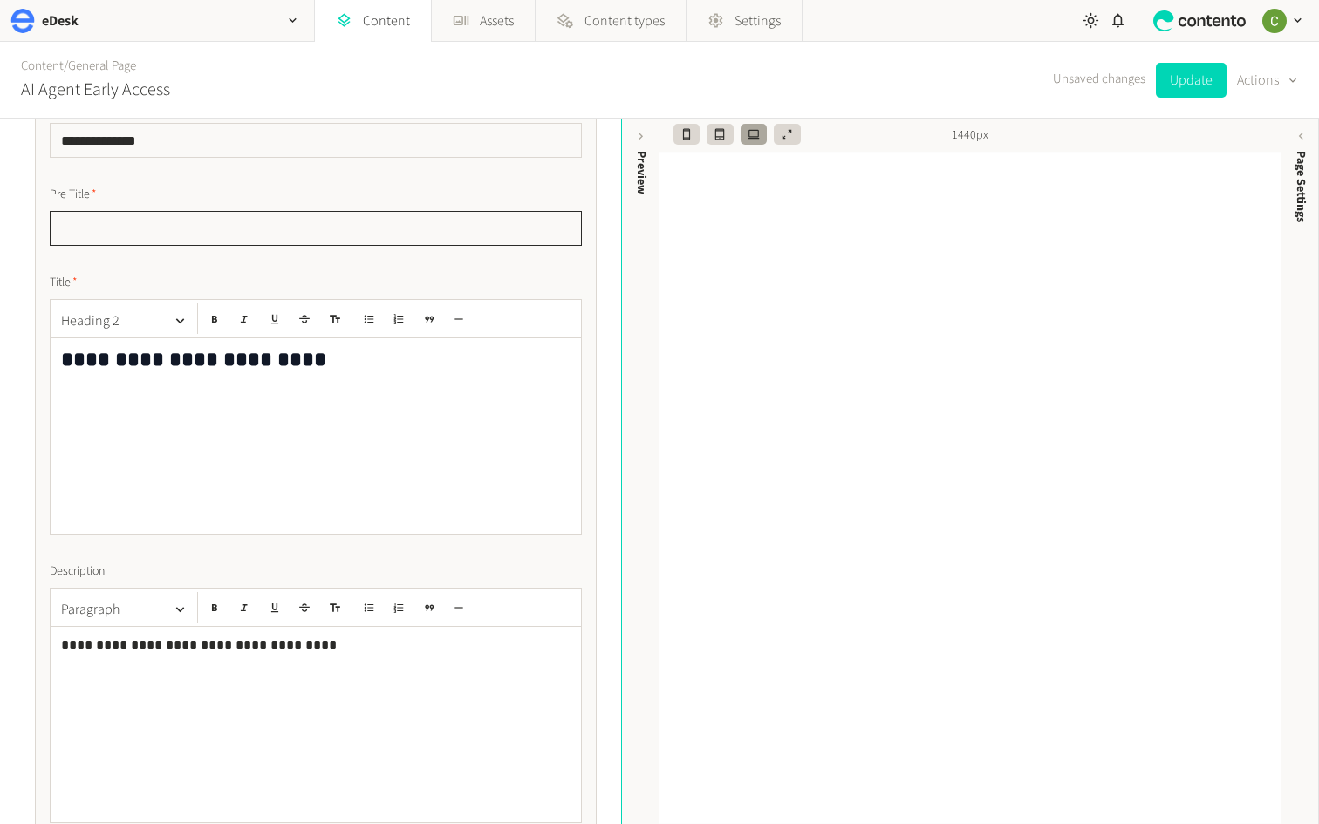
click at [90, 235] on input "text" at bounding box center [316, 228] width 532 height 35
click at [51, 204] on div "Pre Title" at bounding box center [316, 216] width 532 height 60
click at [62, 215] on input "text" at bounding box center [316, 228] width 532 height 35
paste input "**********"
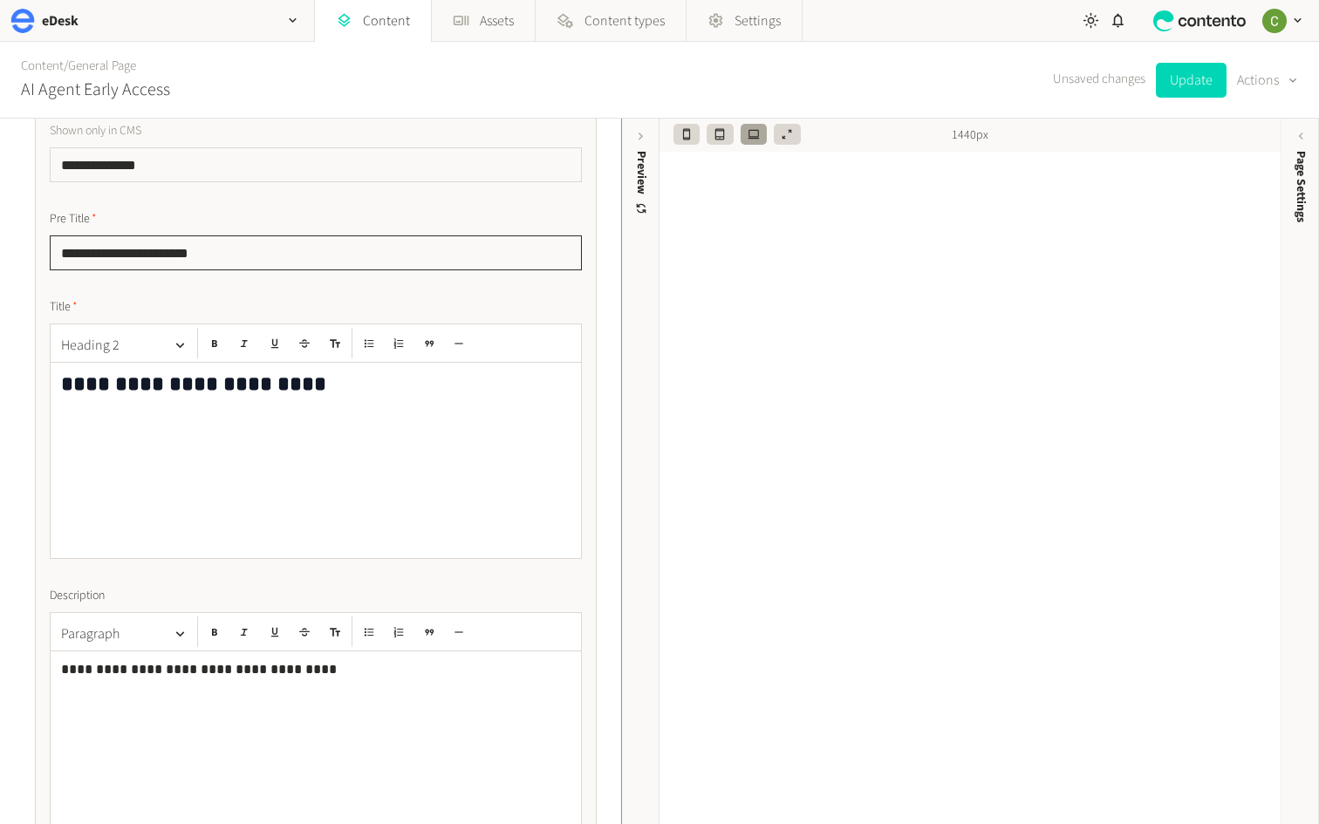
type input "**********"
click at [278, 384] on h2 "**********" at bounding box center [315, 384] width 509 height 28
click at [332, 390] on h2 "**********" at bounding box center [315, 384] width 509 height 28
drag, startPoint x: 214, startPoint y: 256, endPoint x: 29, endPoint y: 249, distance: 185.1
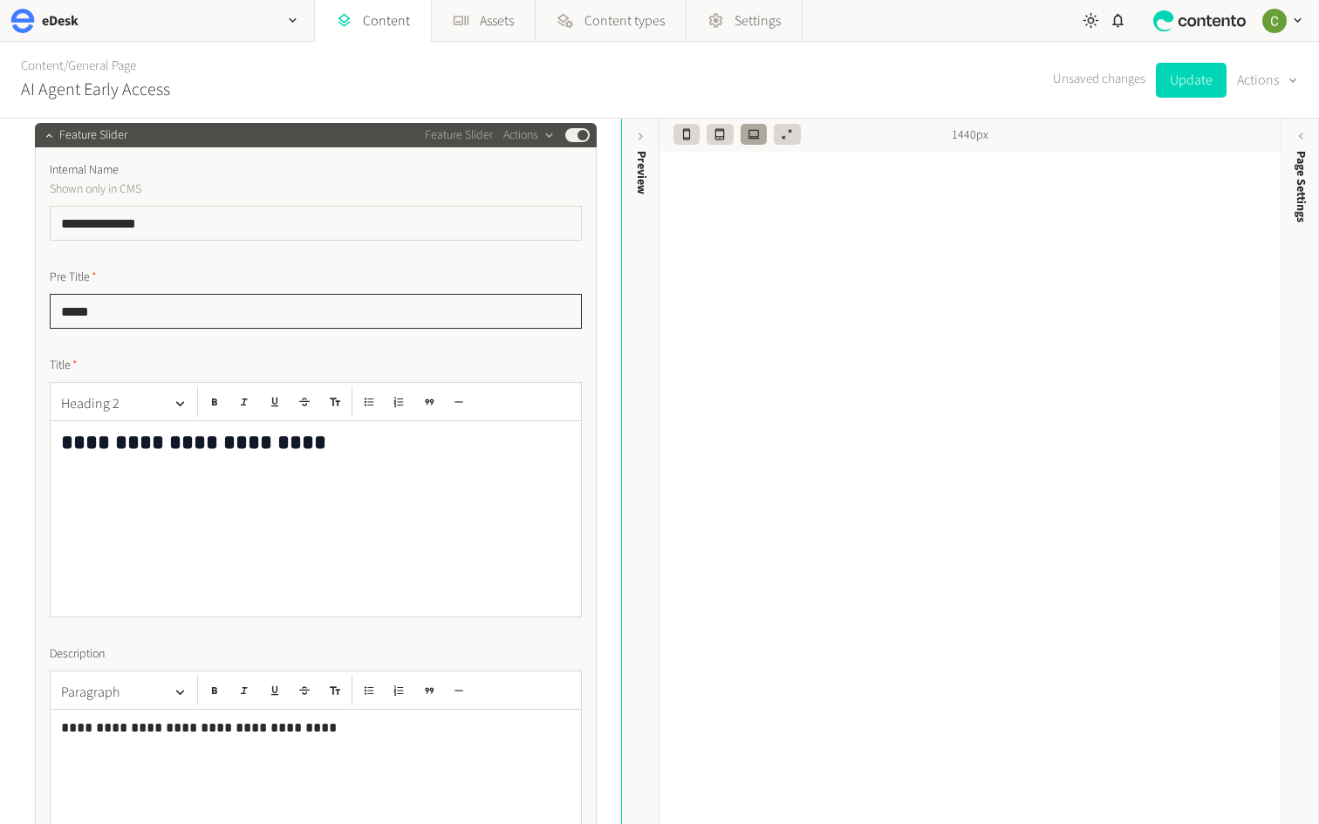
scroll to position [429, 0]
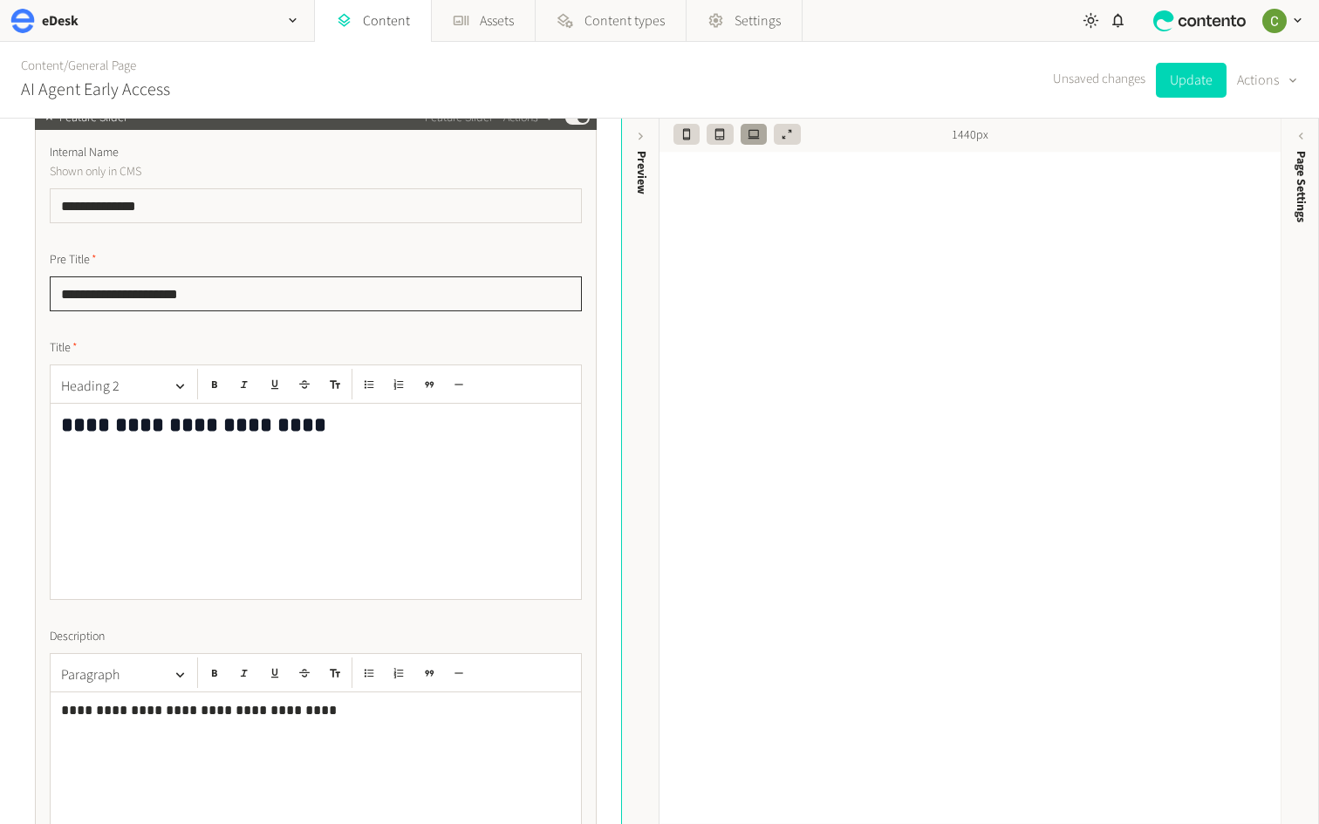
type input "**********"
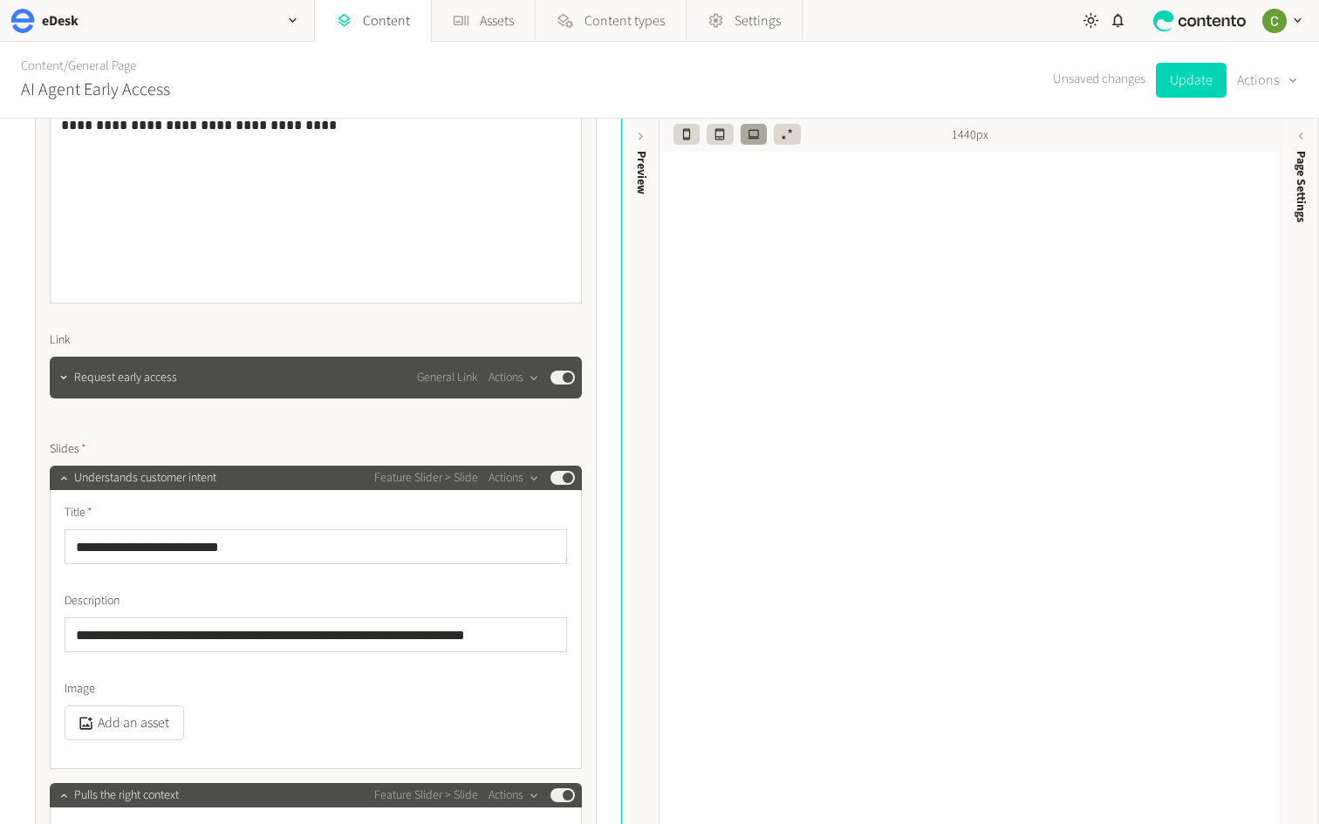
scroll to position [0, 0]
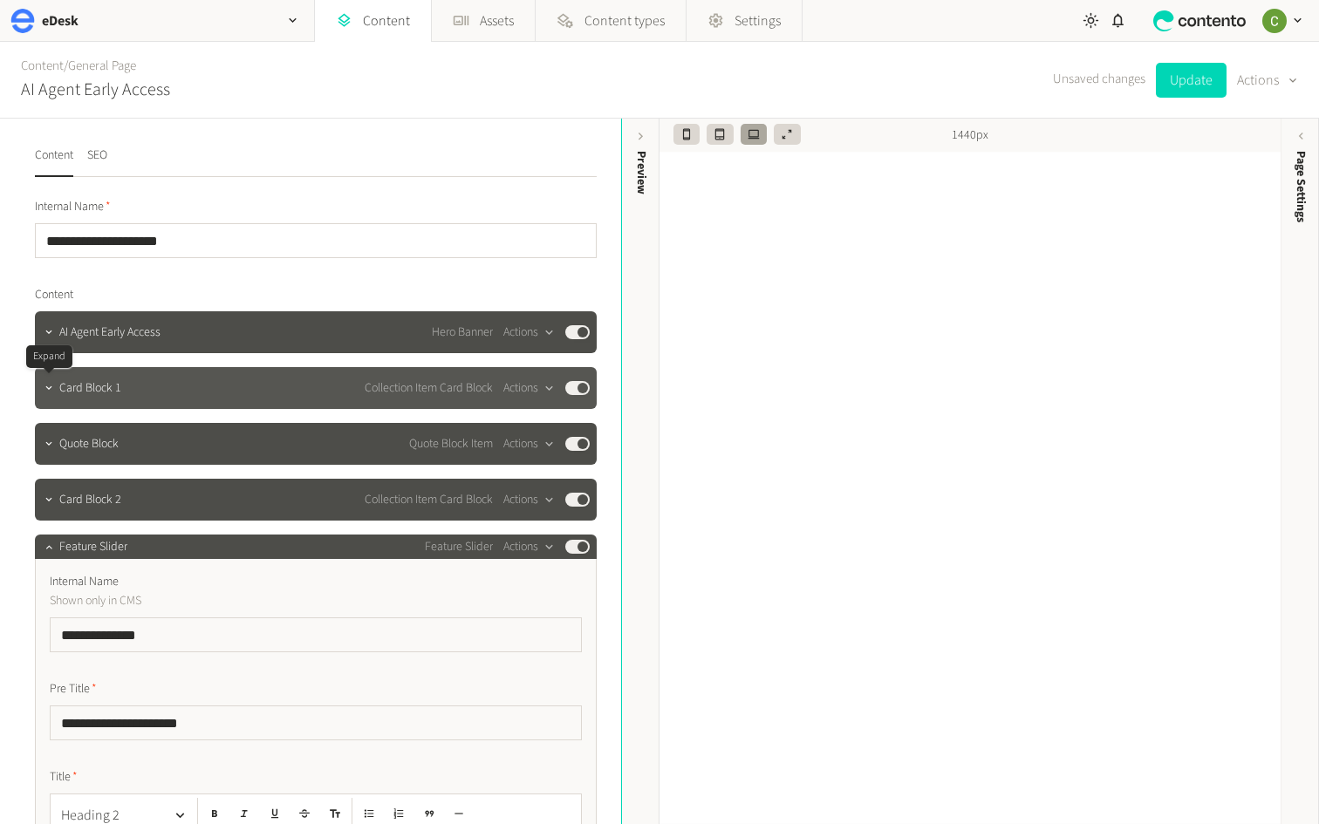
click at [57, 395] on div at bounding box center [48, 388] width 21 height 24
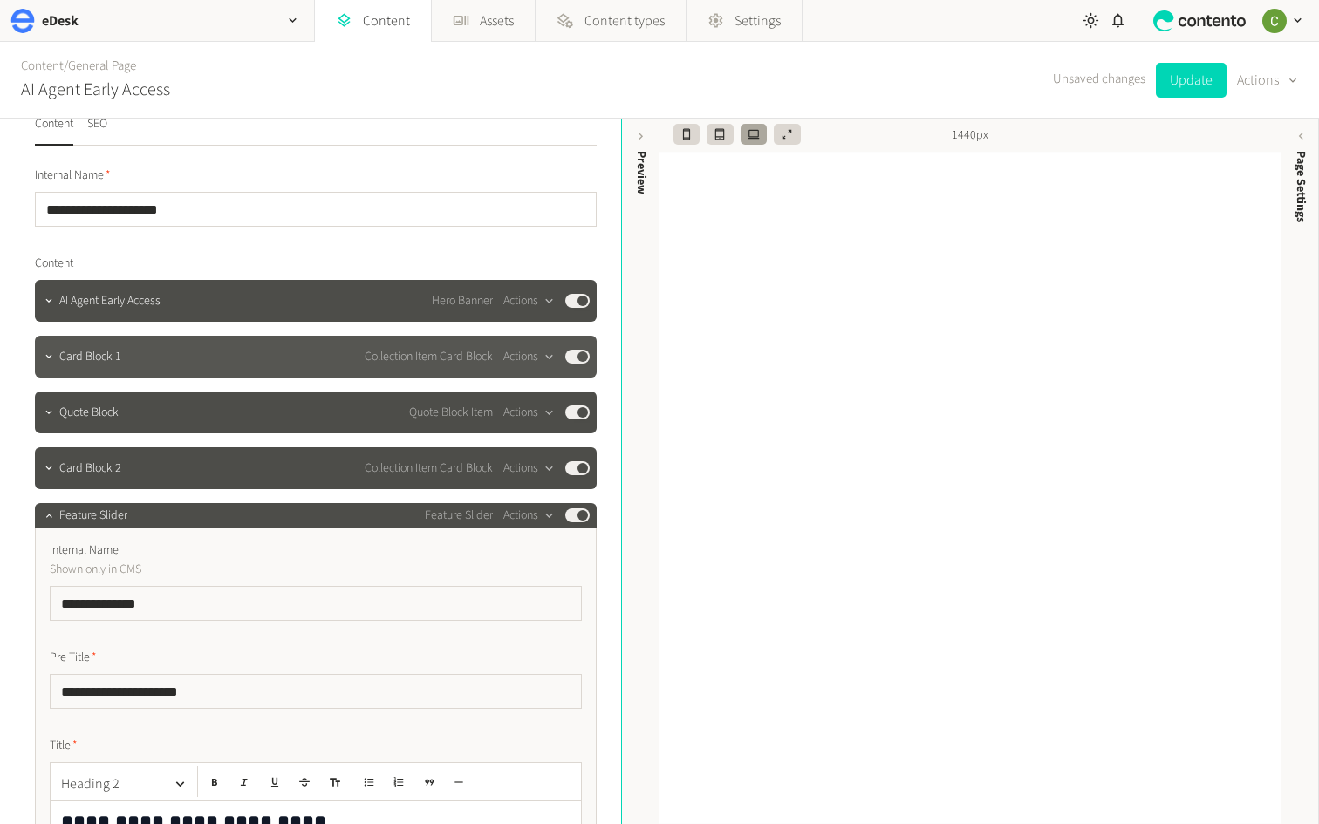
scroll to position [39, 0]
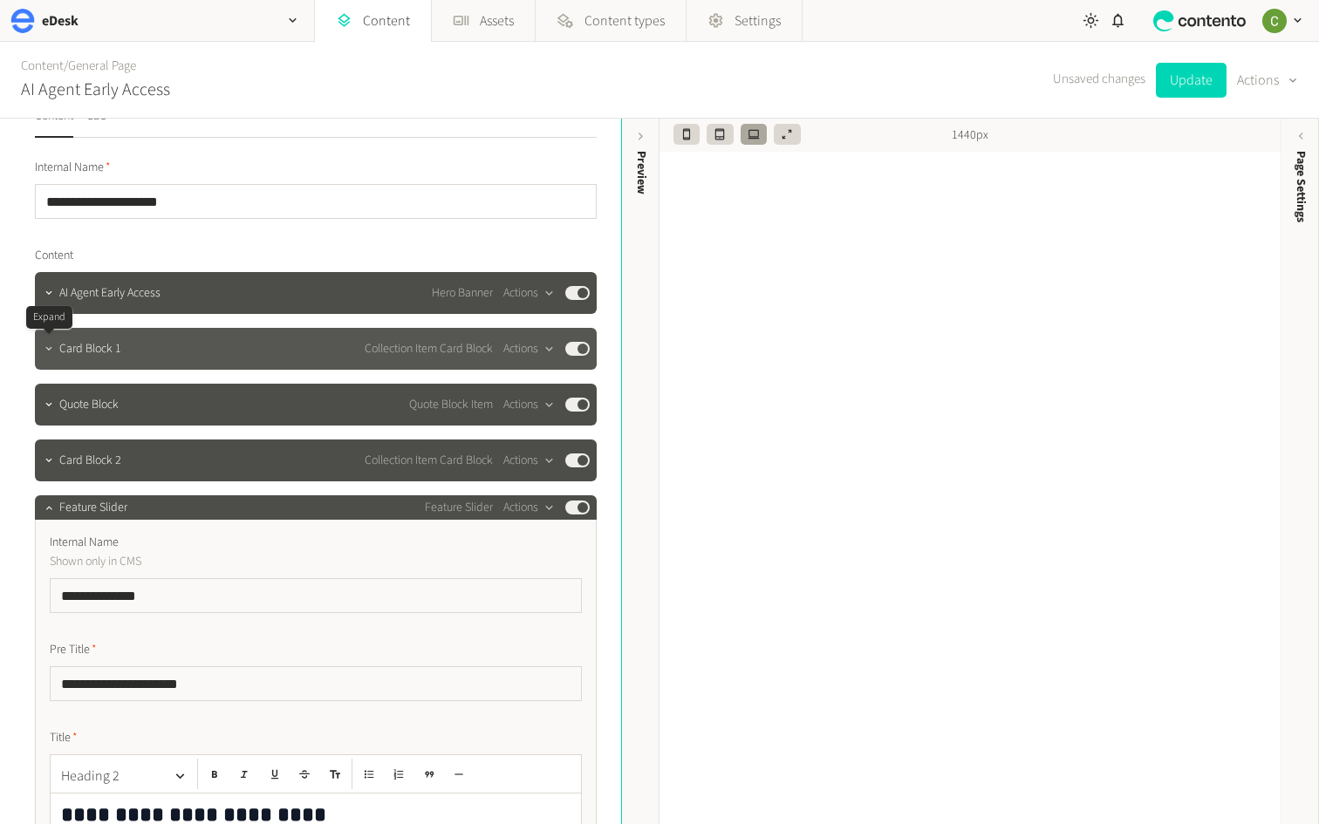
click at [48, 345] on icon "button" at bounding box center [49, 349] width 12 height 12
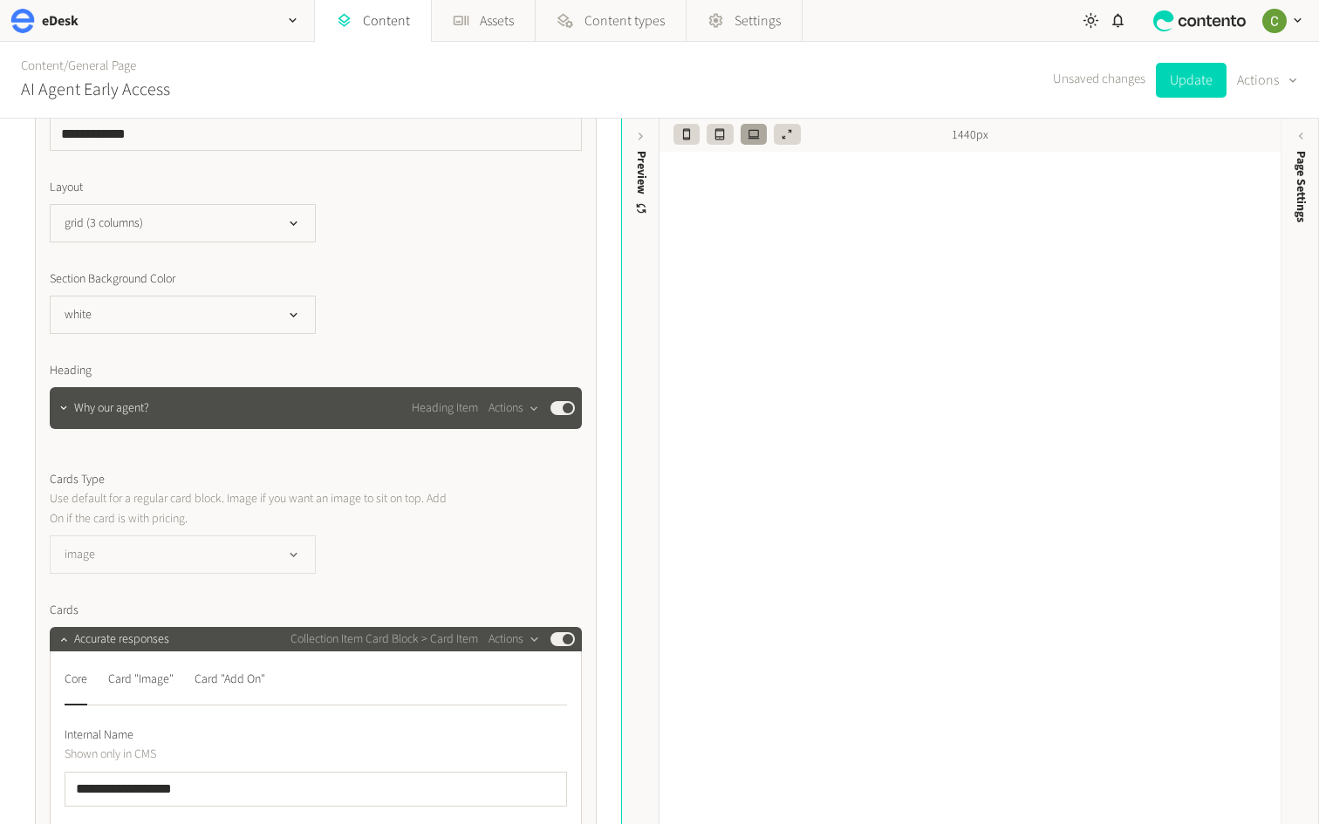
click at [290, 542] on button "image" at bounding box center [183, 555] width 266 height 38
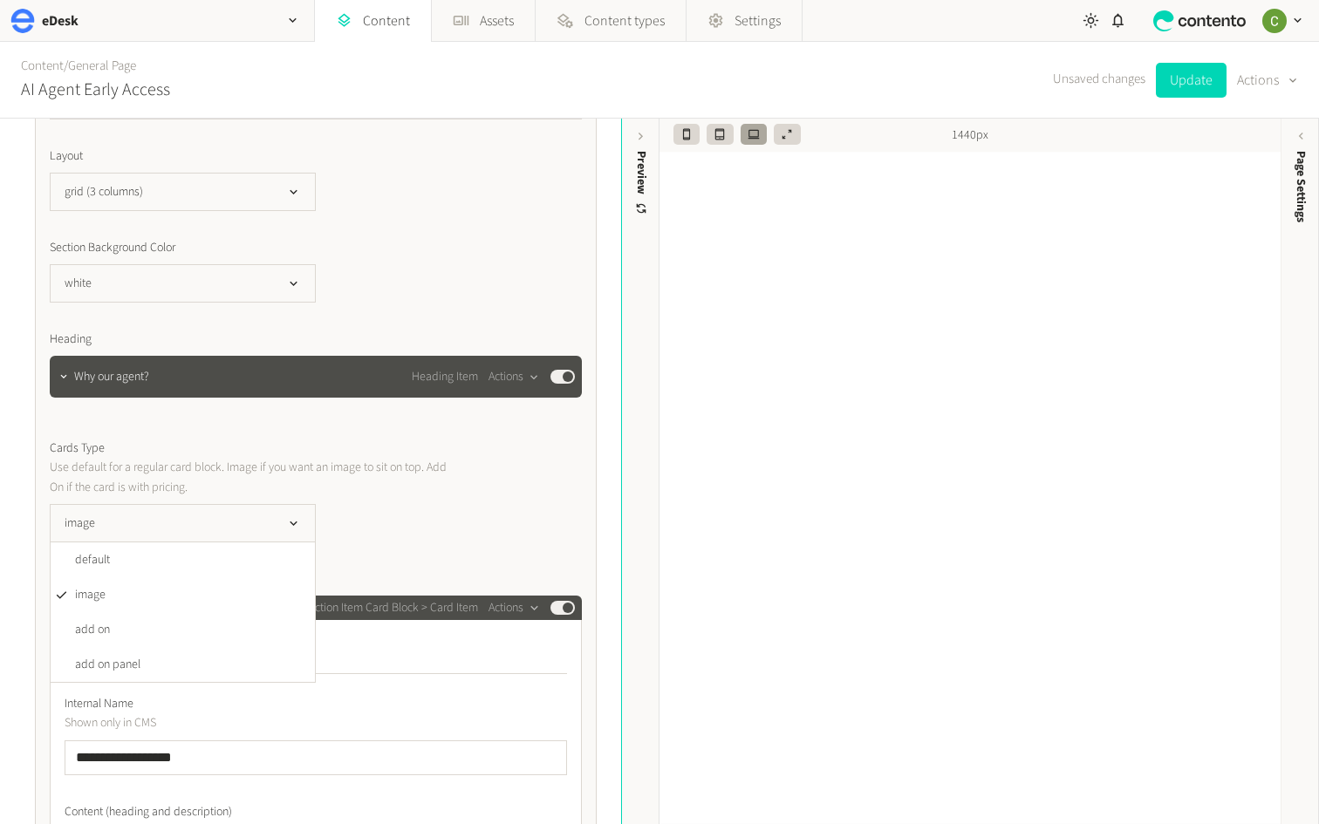
click at [393, 494] on p "Use default for a regular card block. Image if you want an image to sit on top.…" at bounding box center [248, 477] width 397 height 39
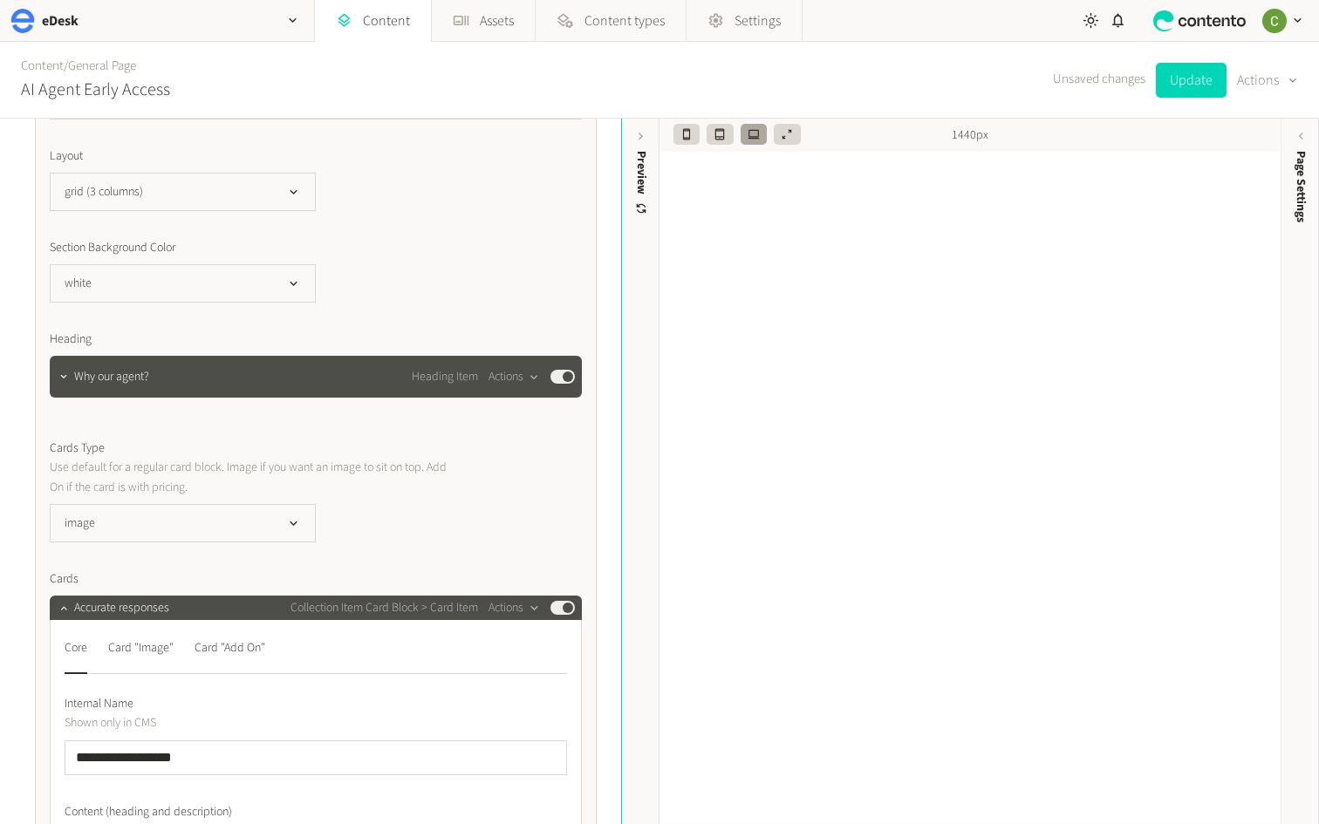
scroll to position [480, 0]
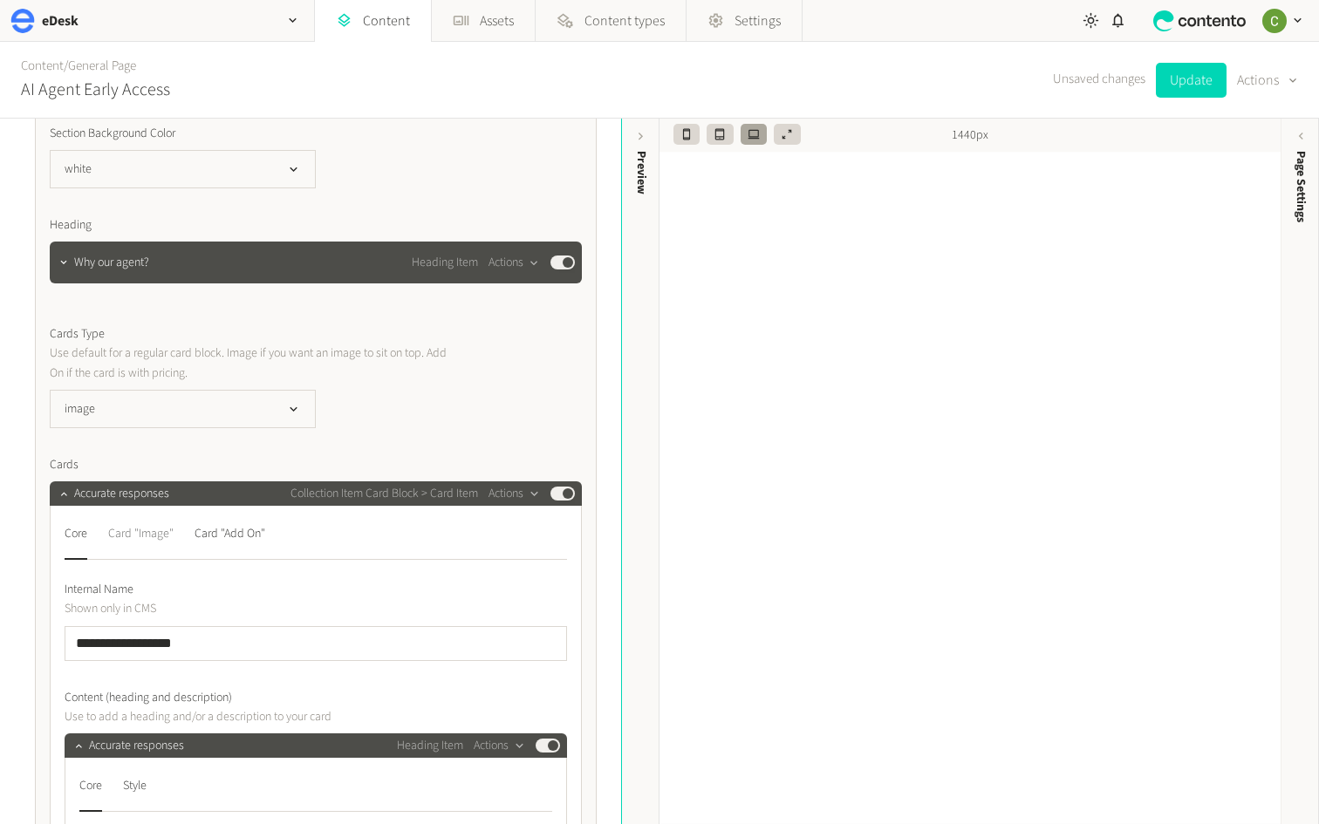
click at [154, 524] on div "Card "Image"" at bounding box center [140, 534] width 65 height 28
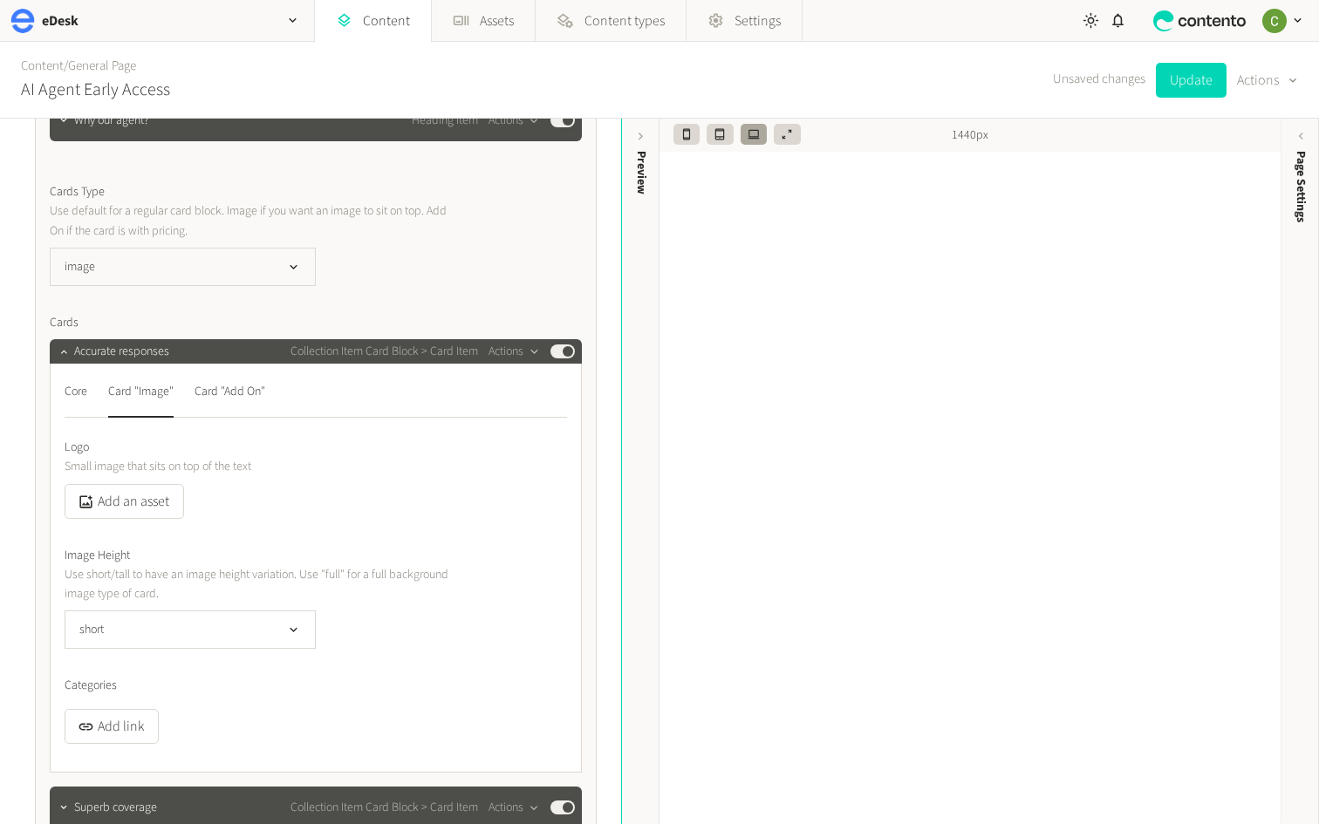
scroll to position [621, 0]
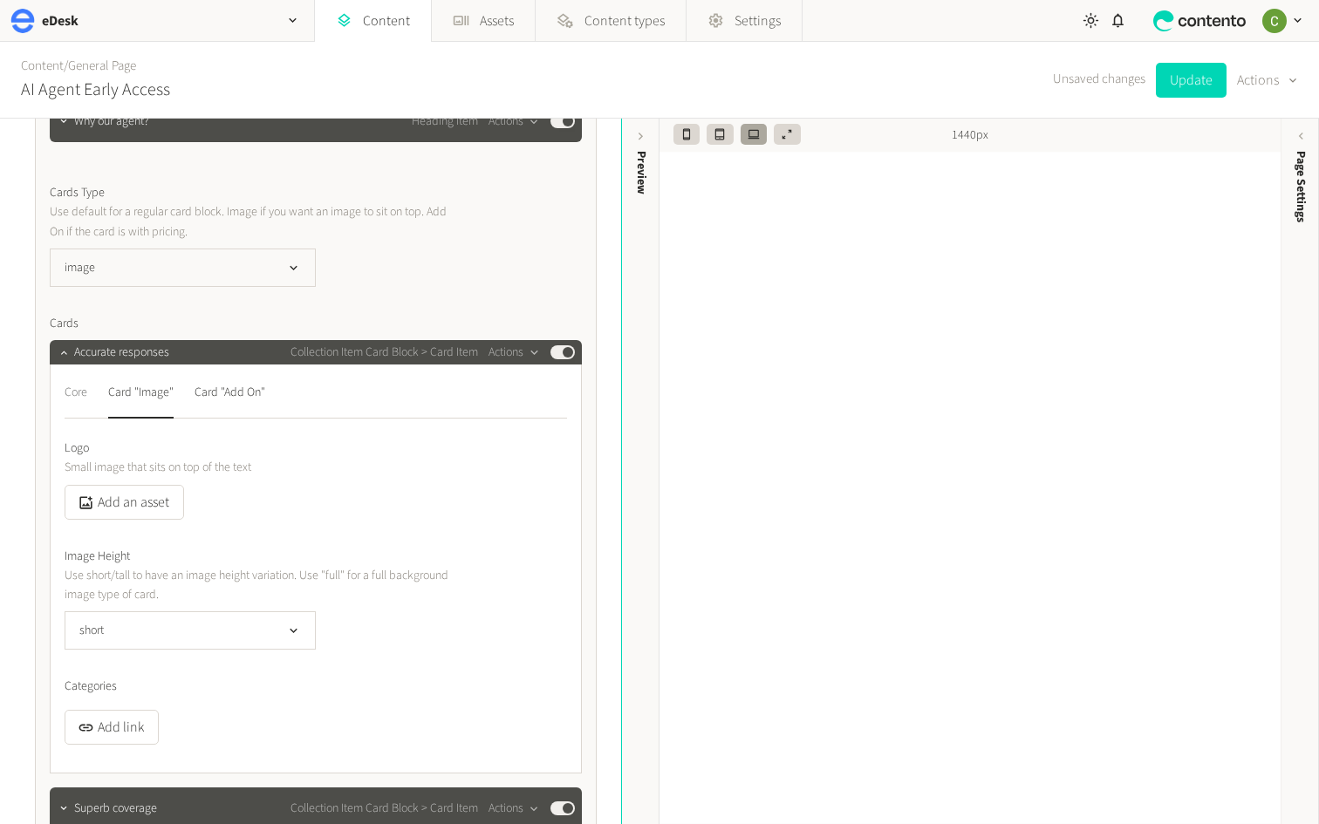
click at [85, 393] on div "Core" at bounding box center [76, 393] width 23 height 28
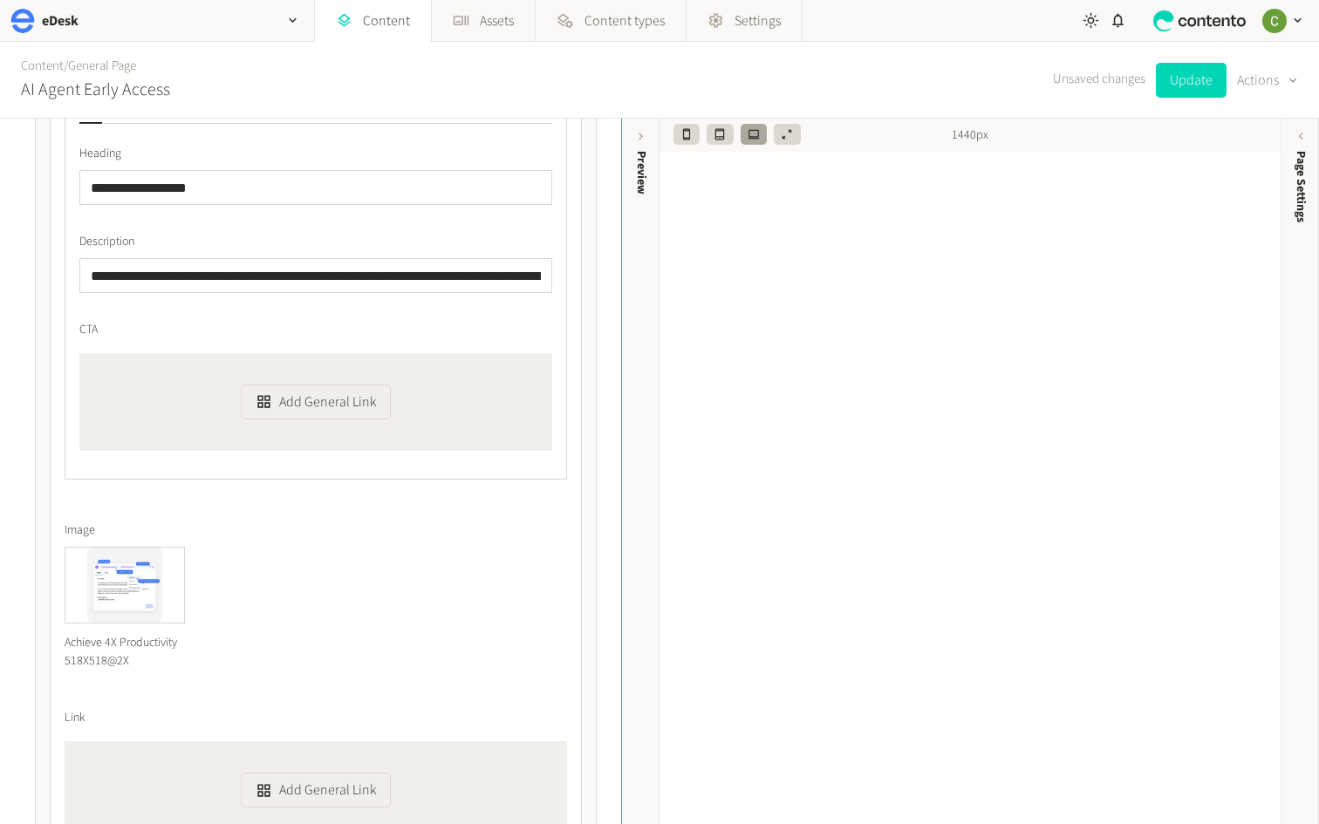
scroll to position [1167, 0]
click at [180, 554] on icon "button" at bounding box center [181, 551] width 12 height 12
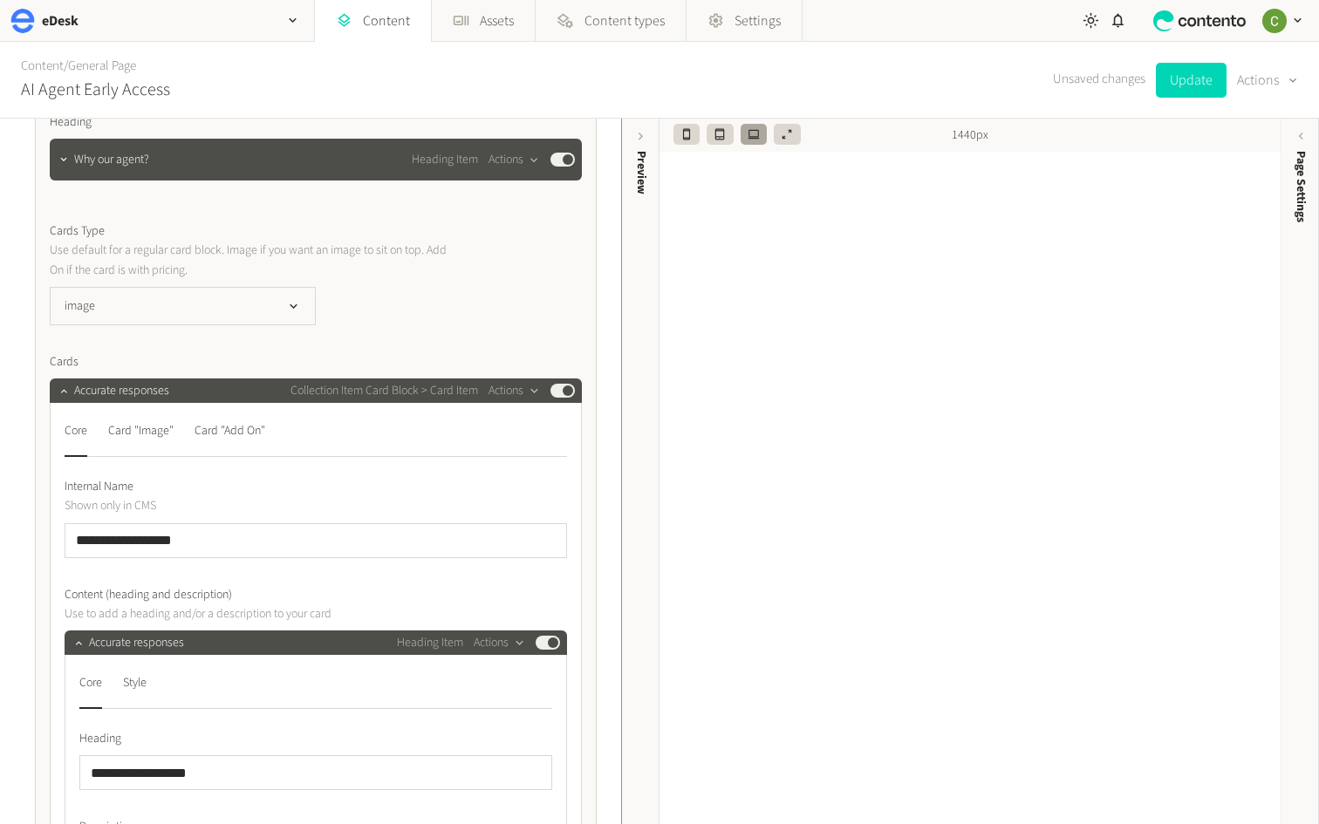
scroll to position [656, 0]
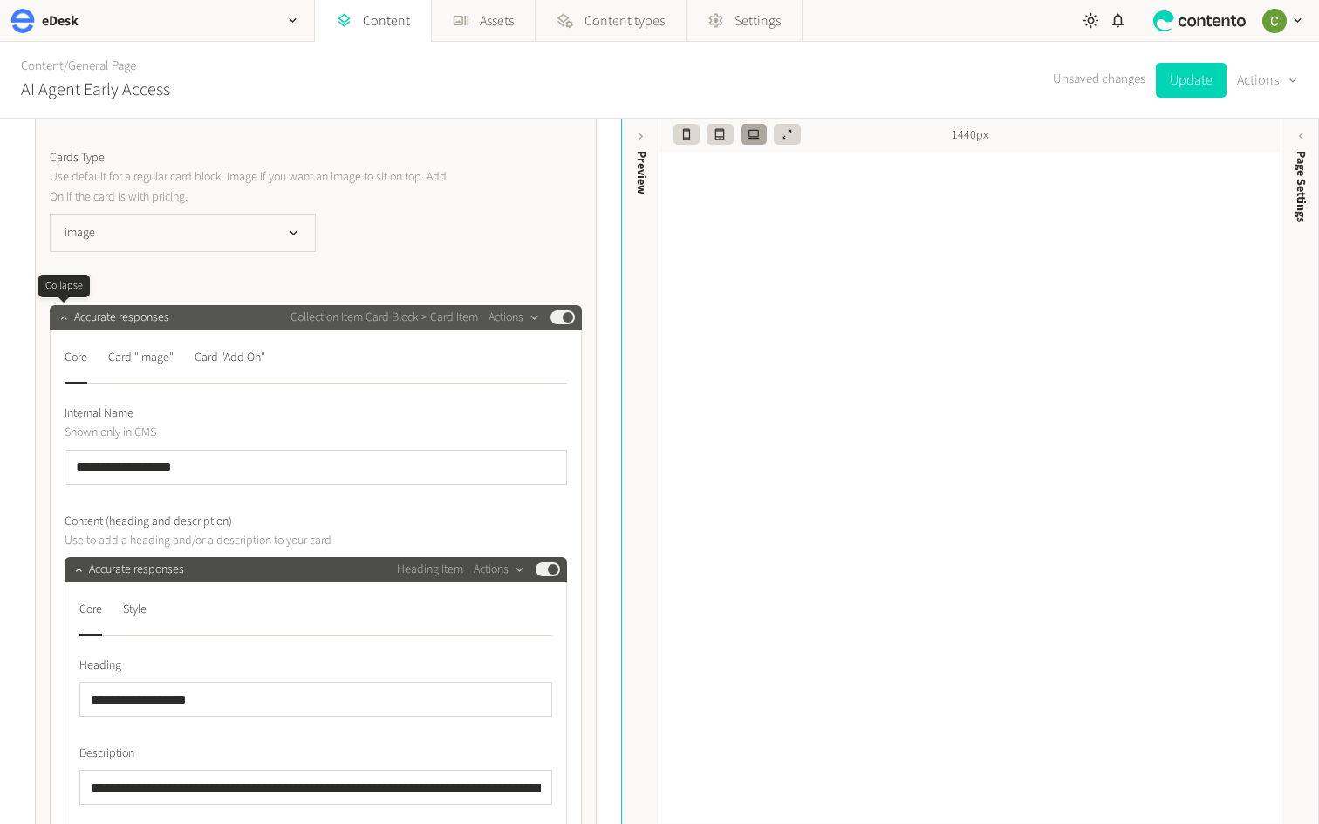
click at [56, 321] on button "button" at bounding box center [63, 315] width 21 height 21
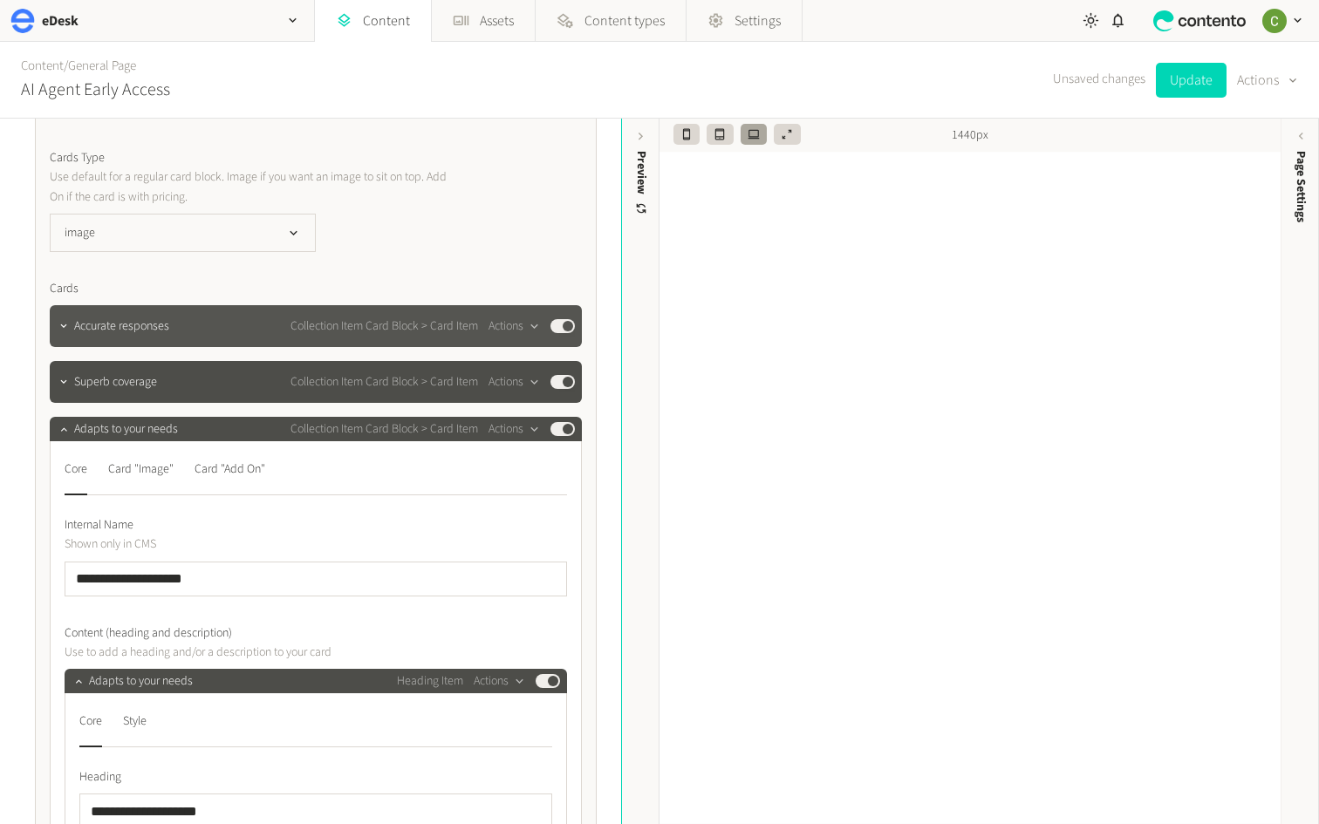
scroll to position [649, 0]
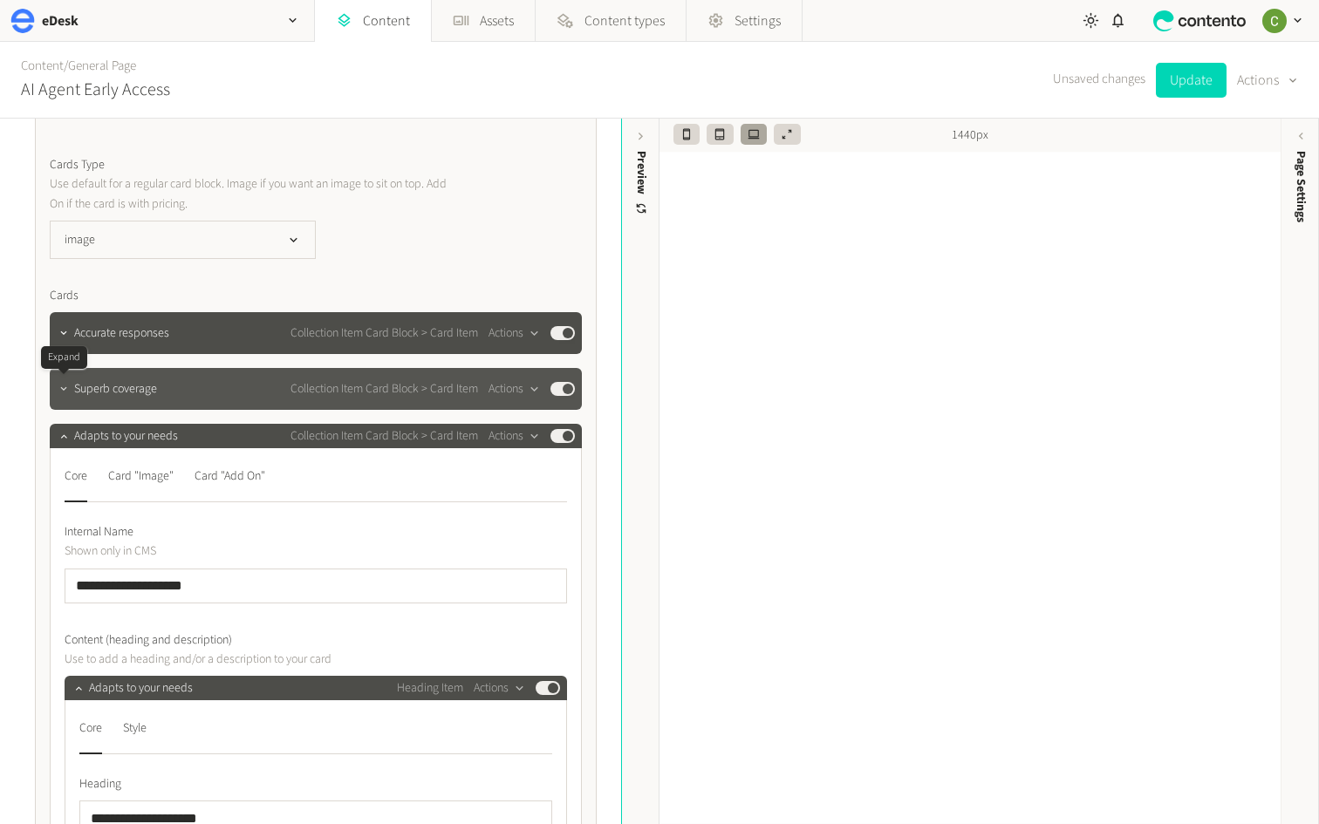
click at [59, 386] on icon "button" at bounding box center [64, 389] width 12 height 12
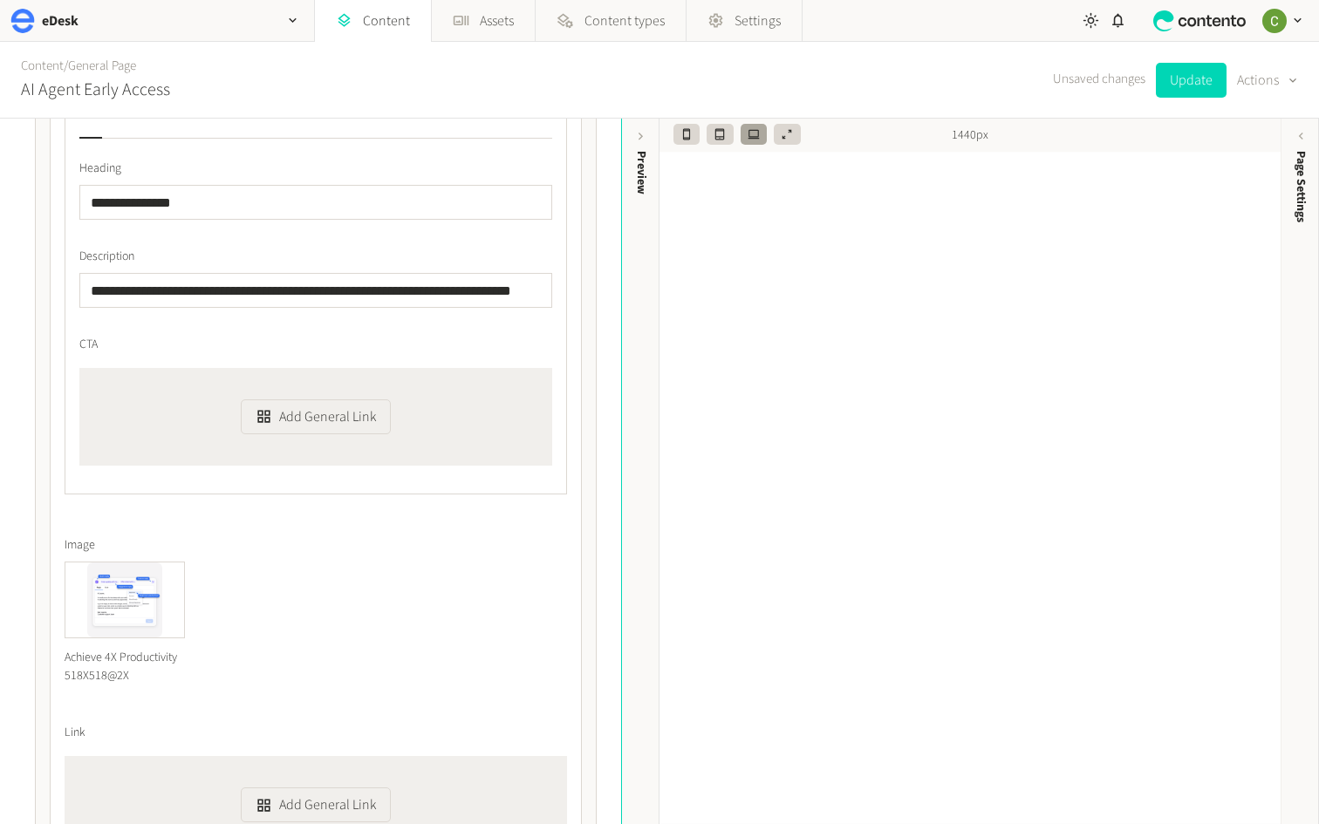
scroll to position [1214, 0]
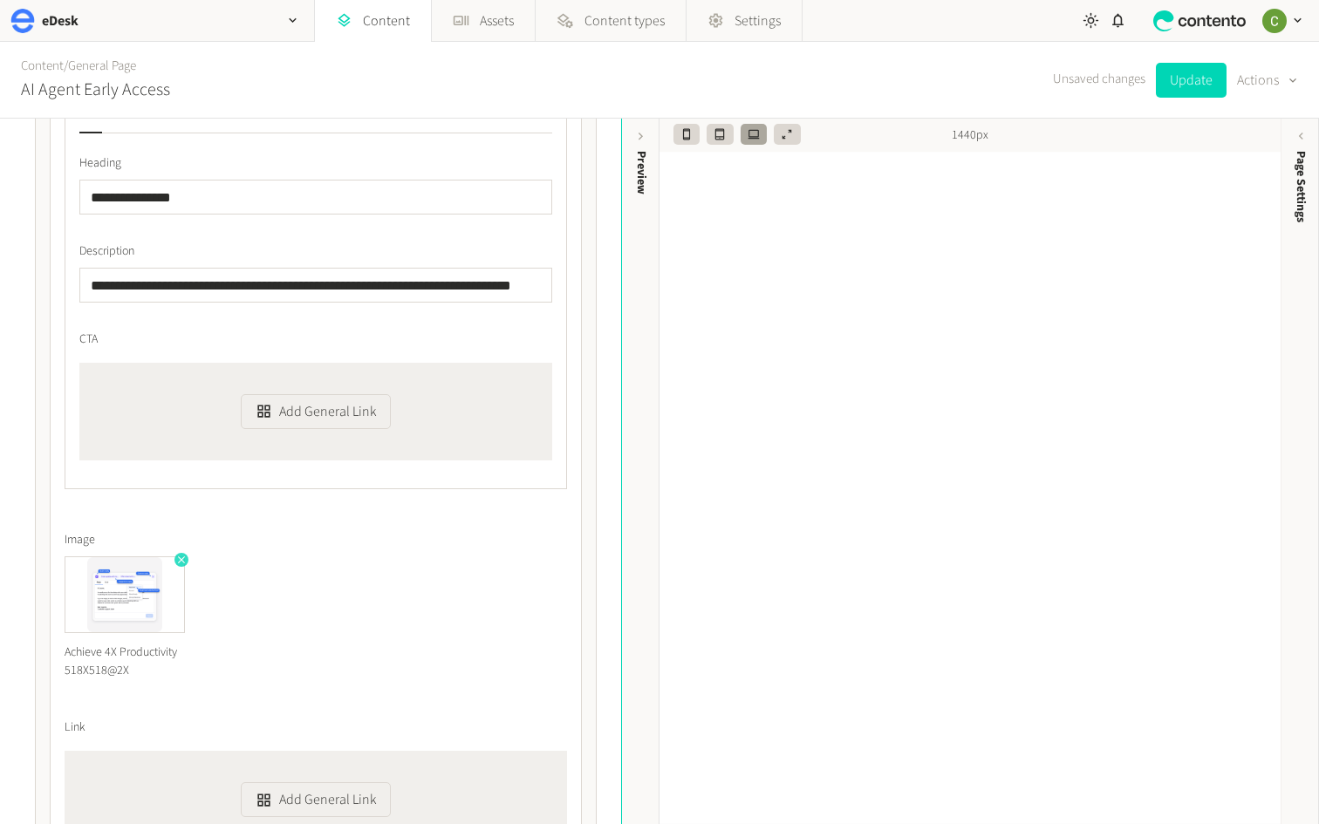
click at [181, 565] on icon "button" at bounding box center [181, 560] width 12 height 12
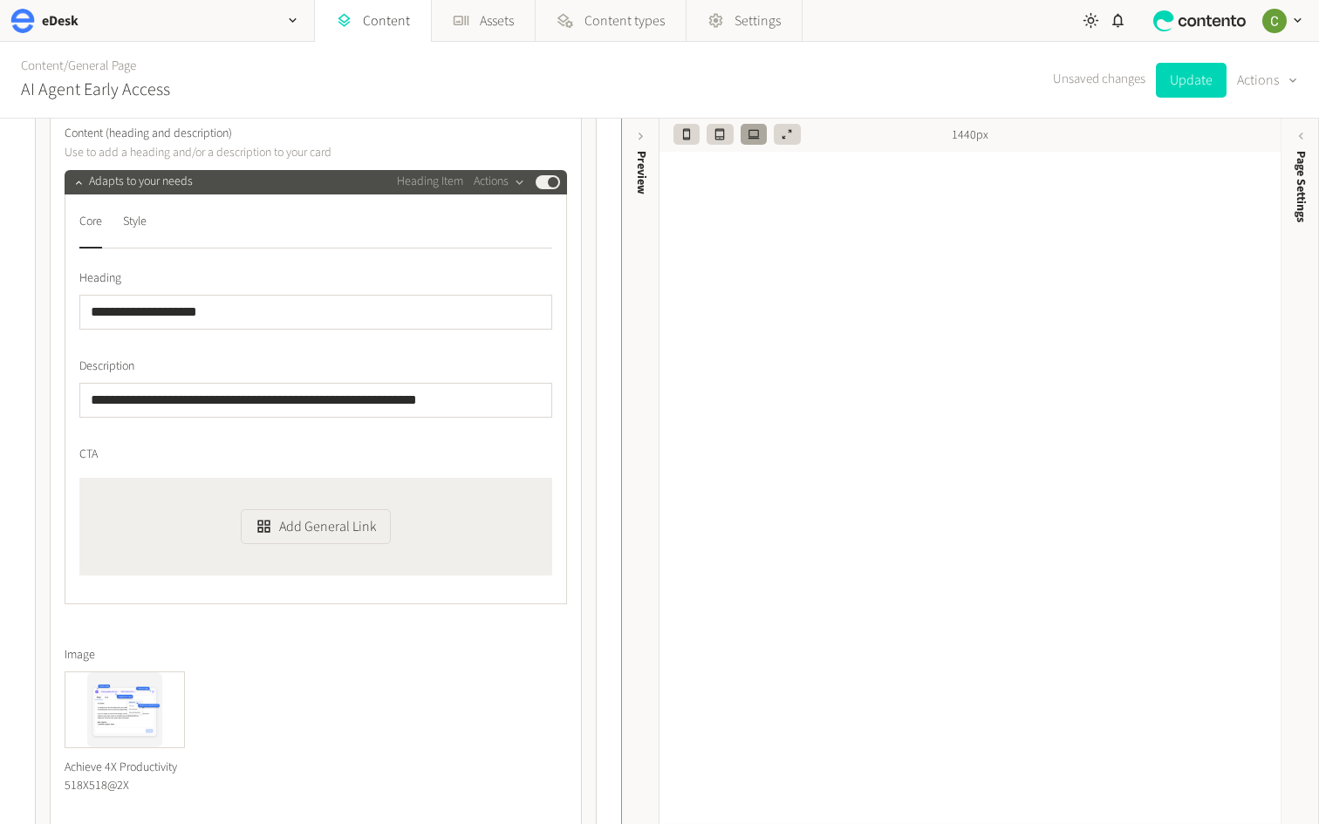
scroll to position [2308, 0]
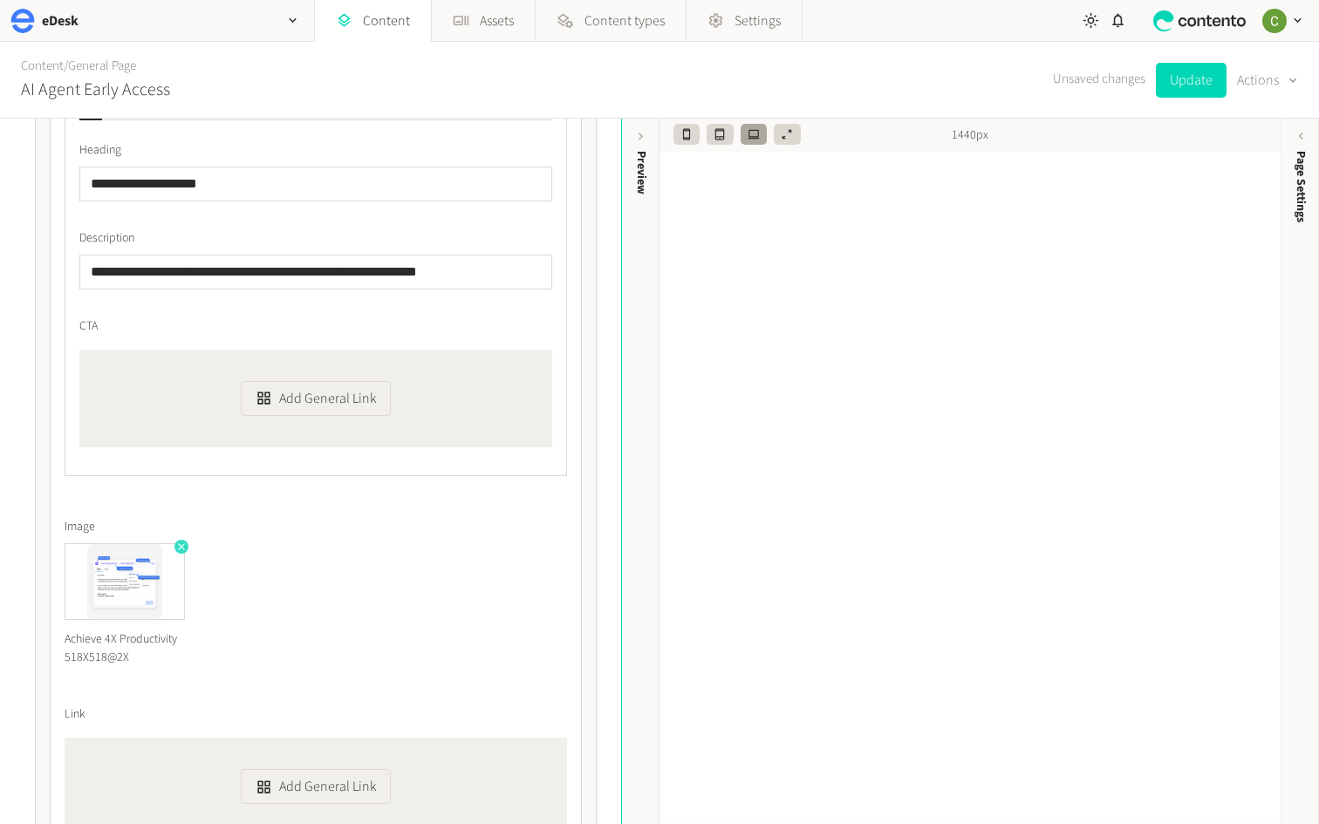
click at [181, 548] on icon "button" at bounding box center [181, 546] width 7 height 7
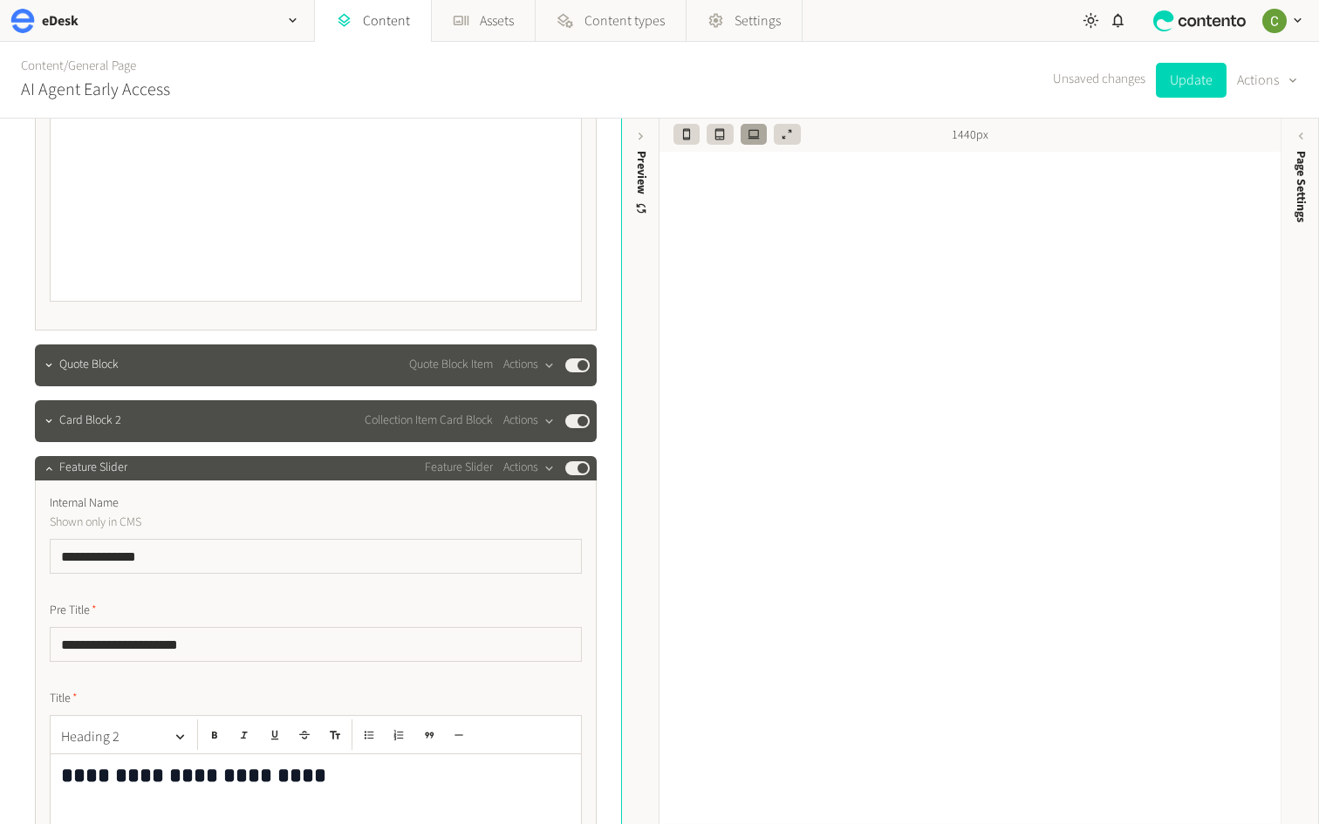
scroll to position [3206, 0]
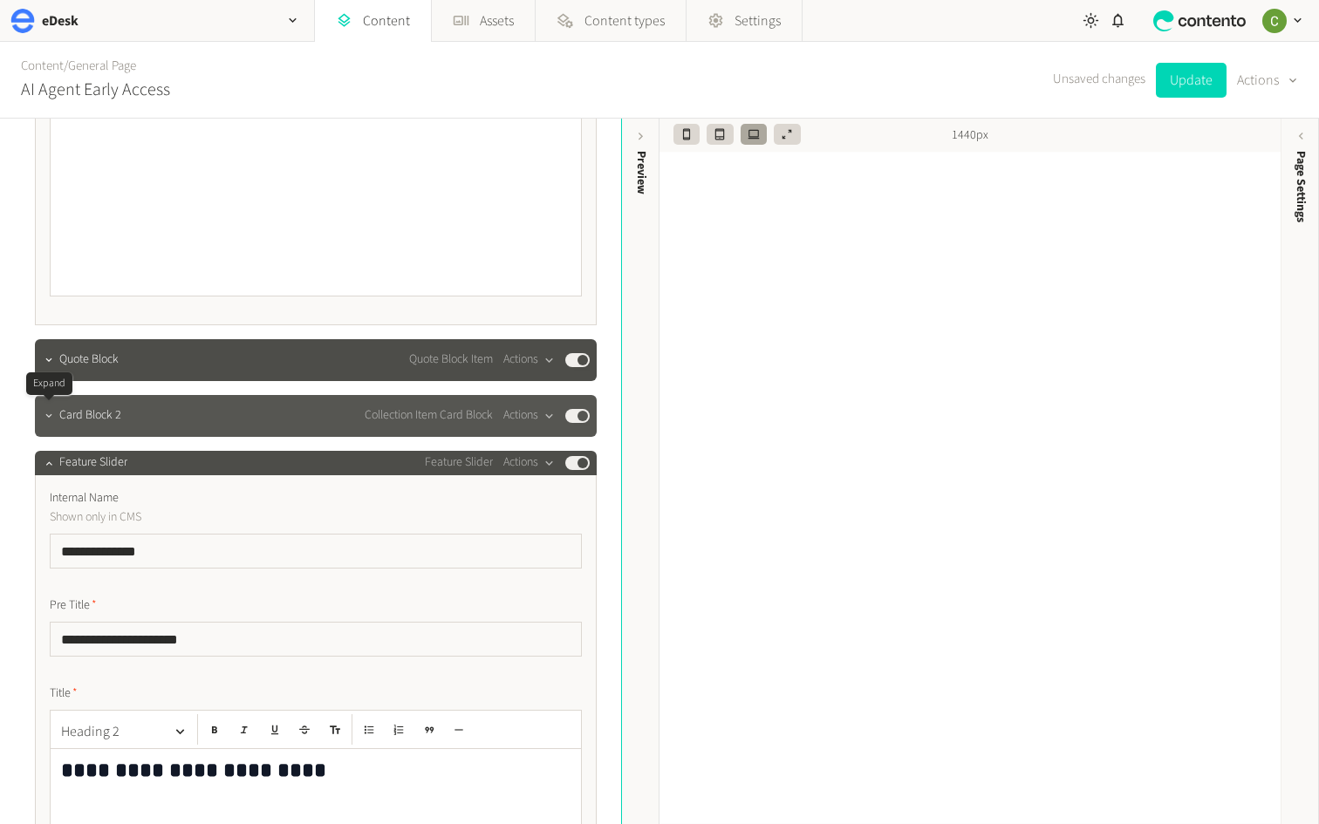
click at [43, 419] on icon "button" at bounding box center [49, 416] width 12 height 12
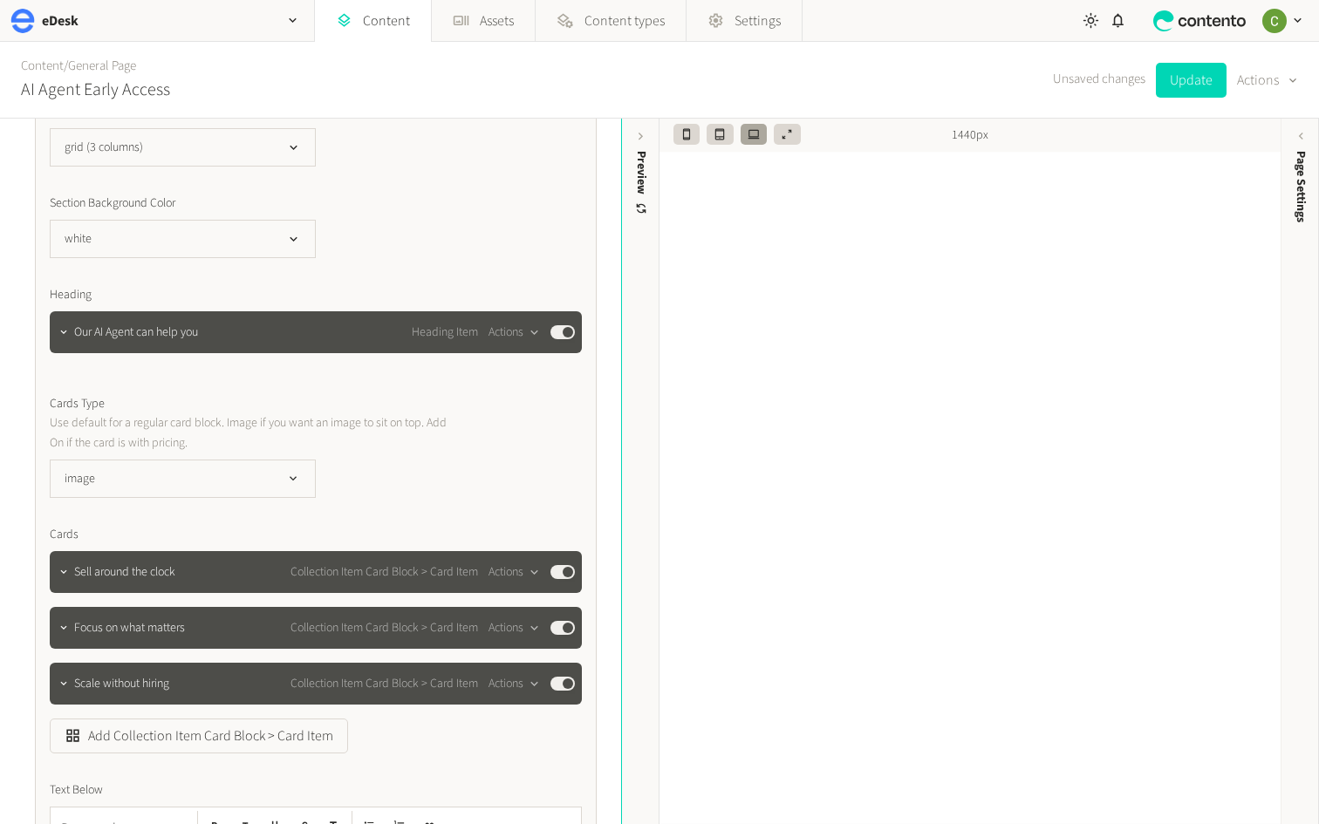
scroll to position [3749, 0]
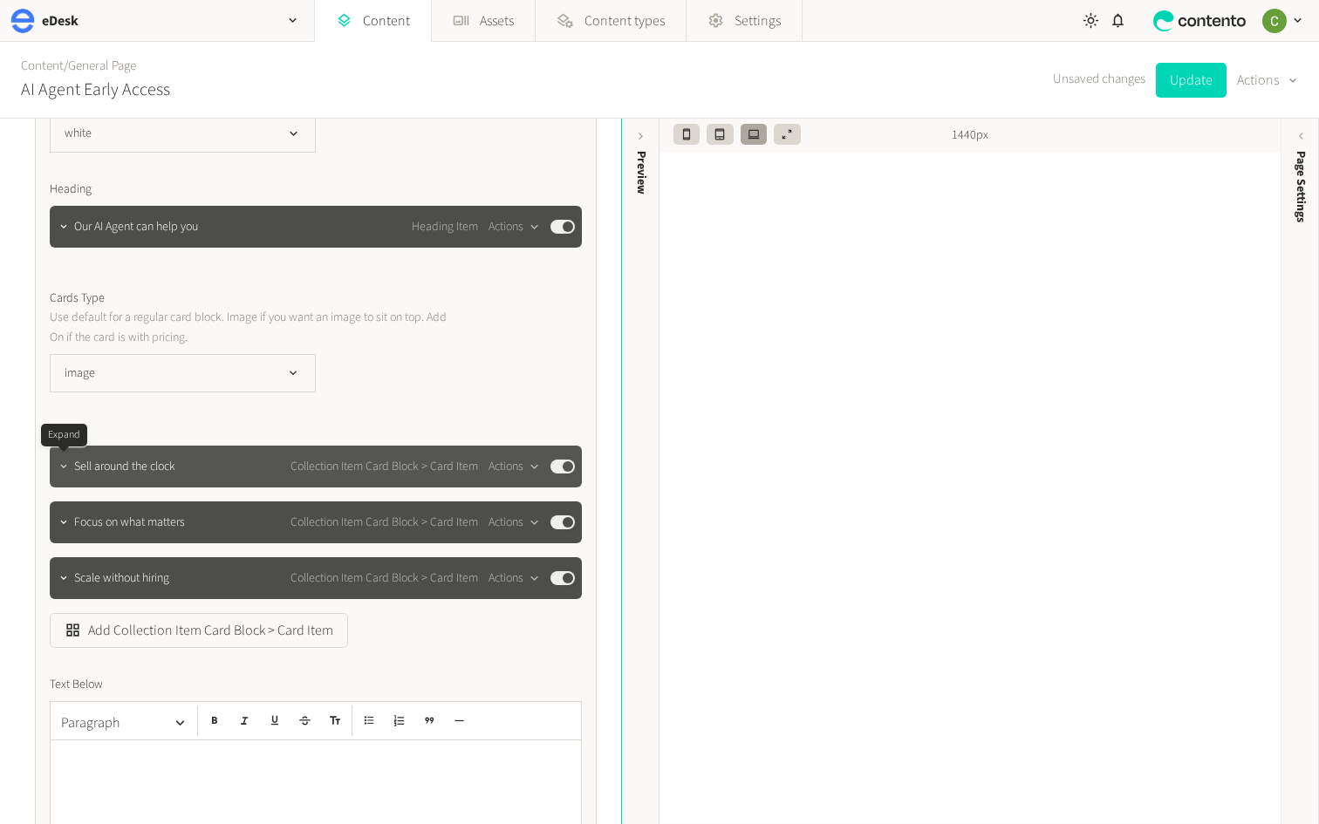
click at [59, 465] on icon "button" at bounding box center [64, 467] width 12 height 12
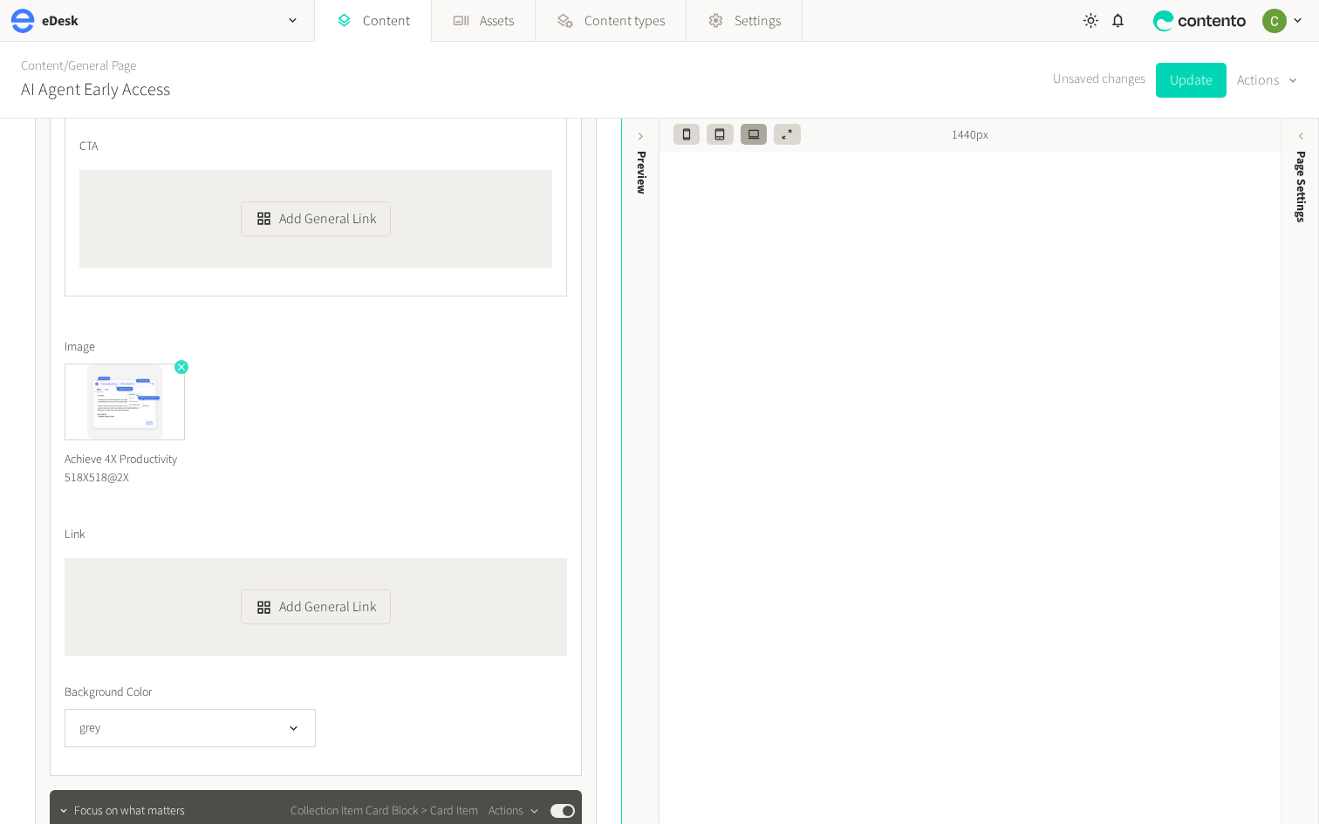
click at [182, 371] on icon "button" at bounding box center [181, 367] width 12 height 12
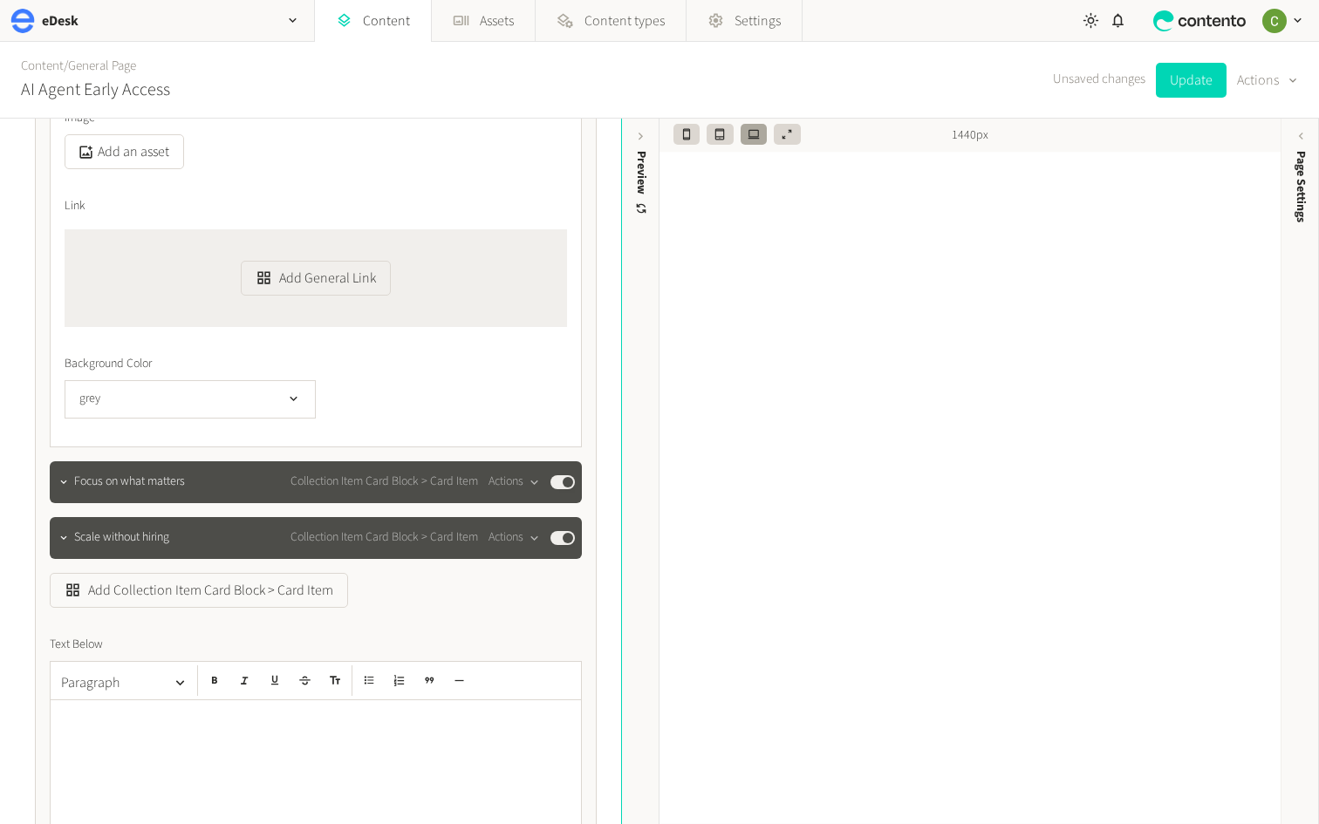
scroll to position [4818, 0]
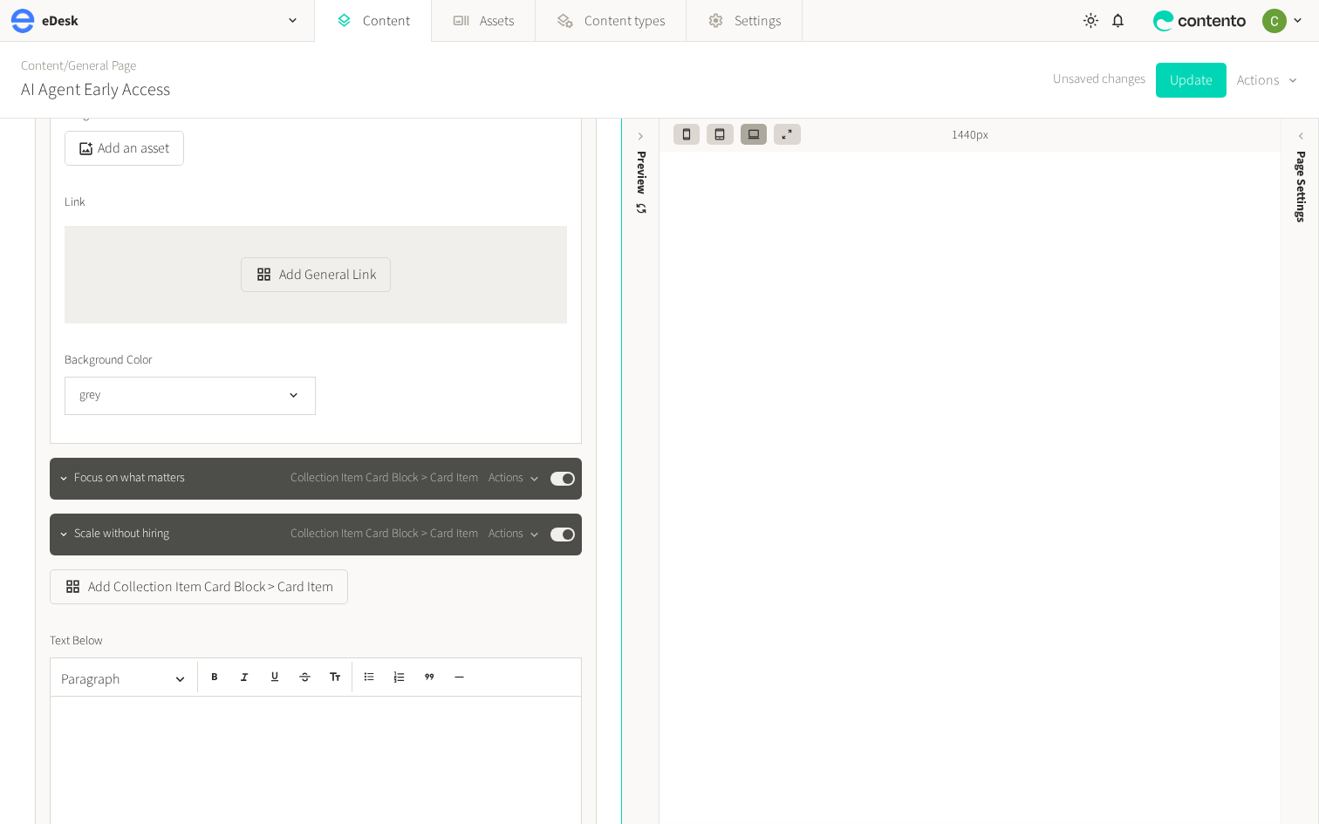
click at [58, 477] on icon "button" at bounding box center [64, 479] width 12 height 12
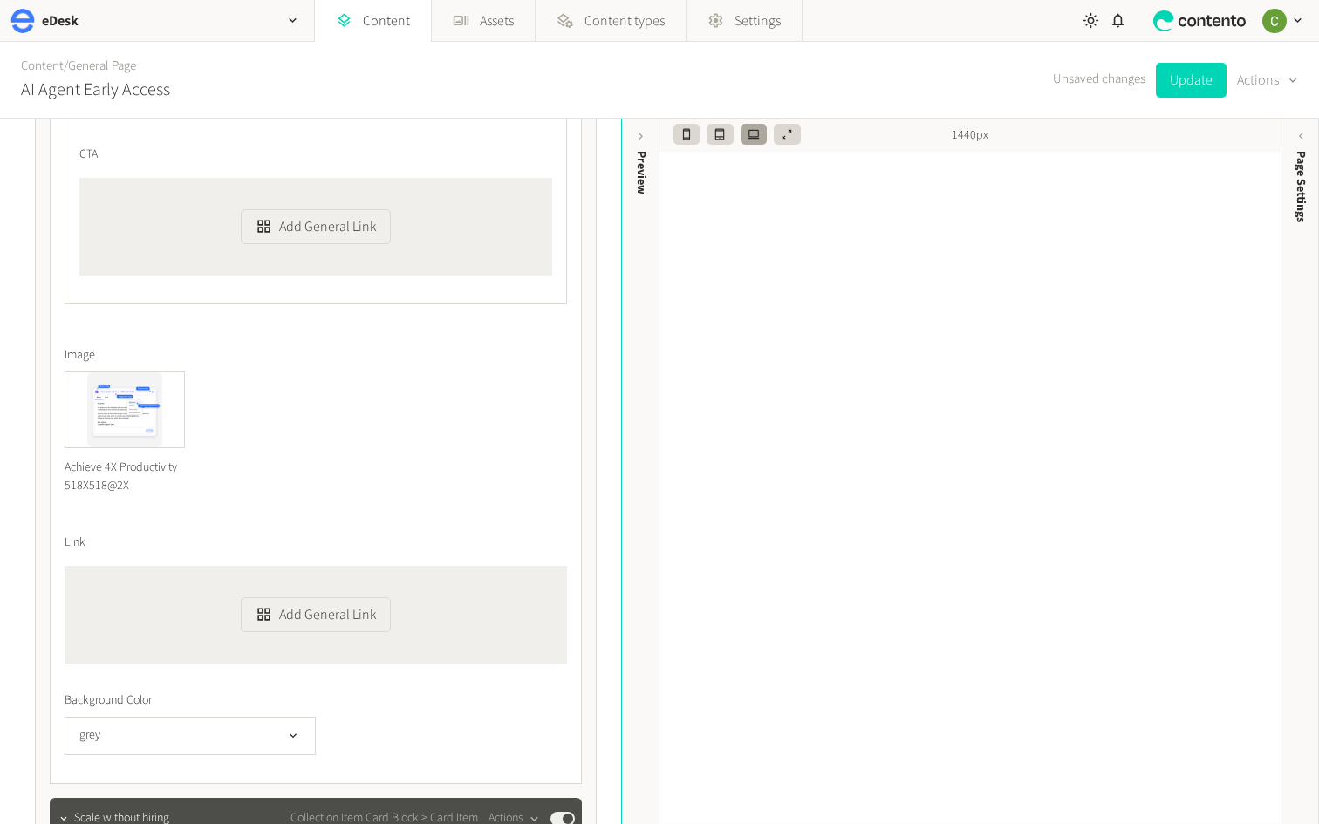
scroll to position [5657, 0]
click at [180, 375] on icon "button" at bounding box center [181, 375] width 12 height 12
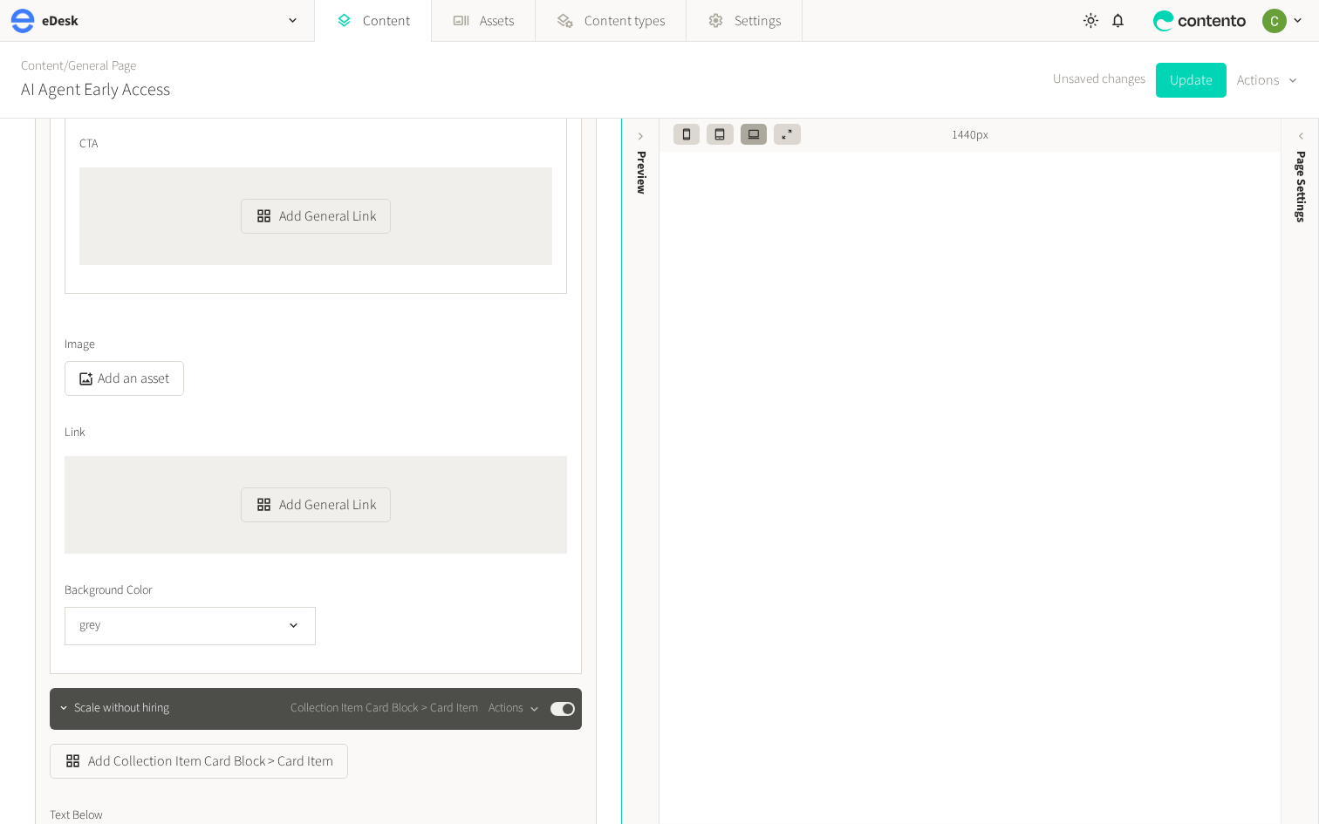
scroll to position [5730, 0]
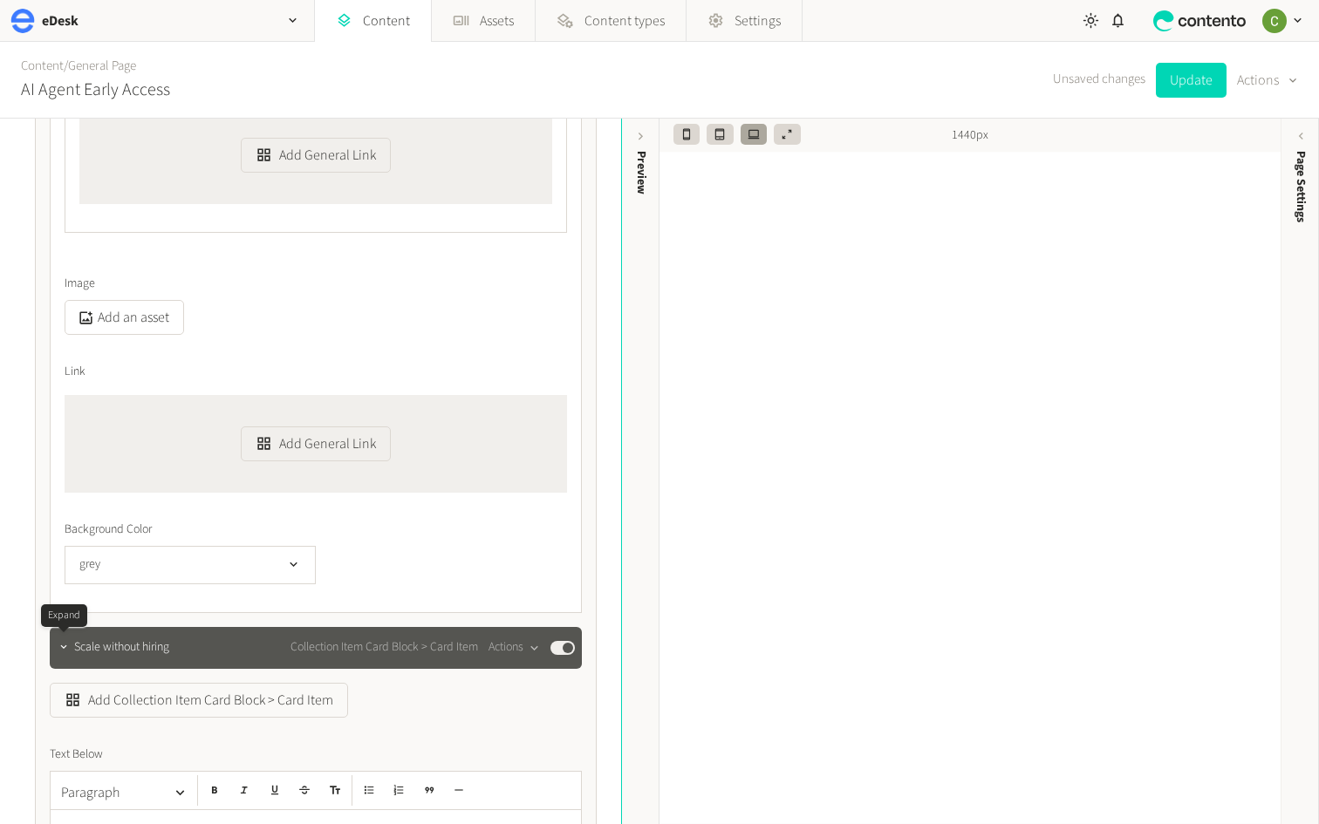
click at [72, 652] on div at bounding box center [63, 648] width 21 height 24
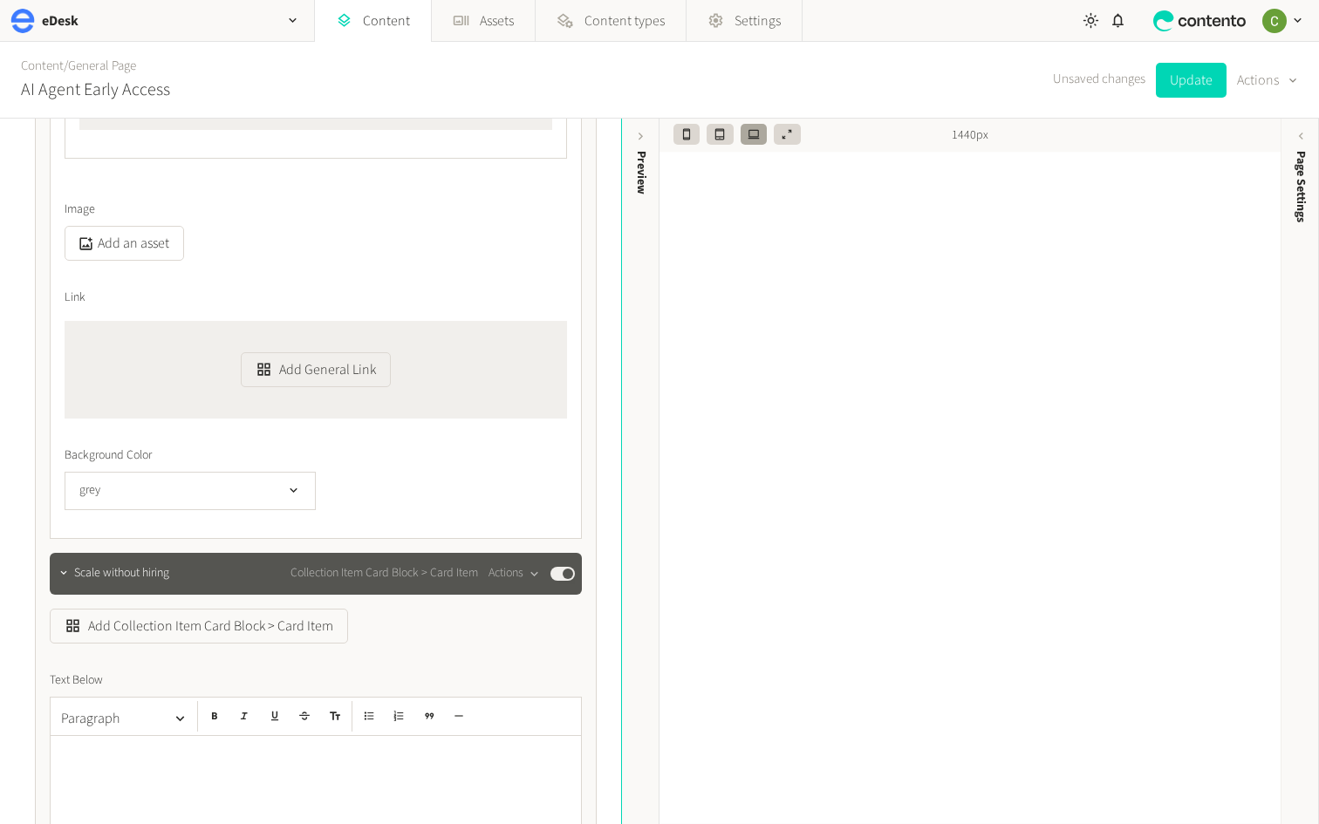
scroll to position [5834, 0]
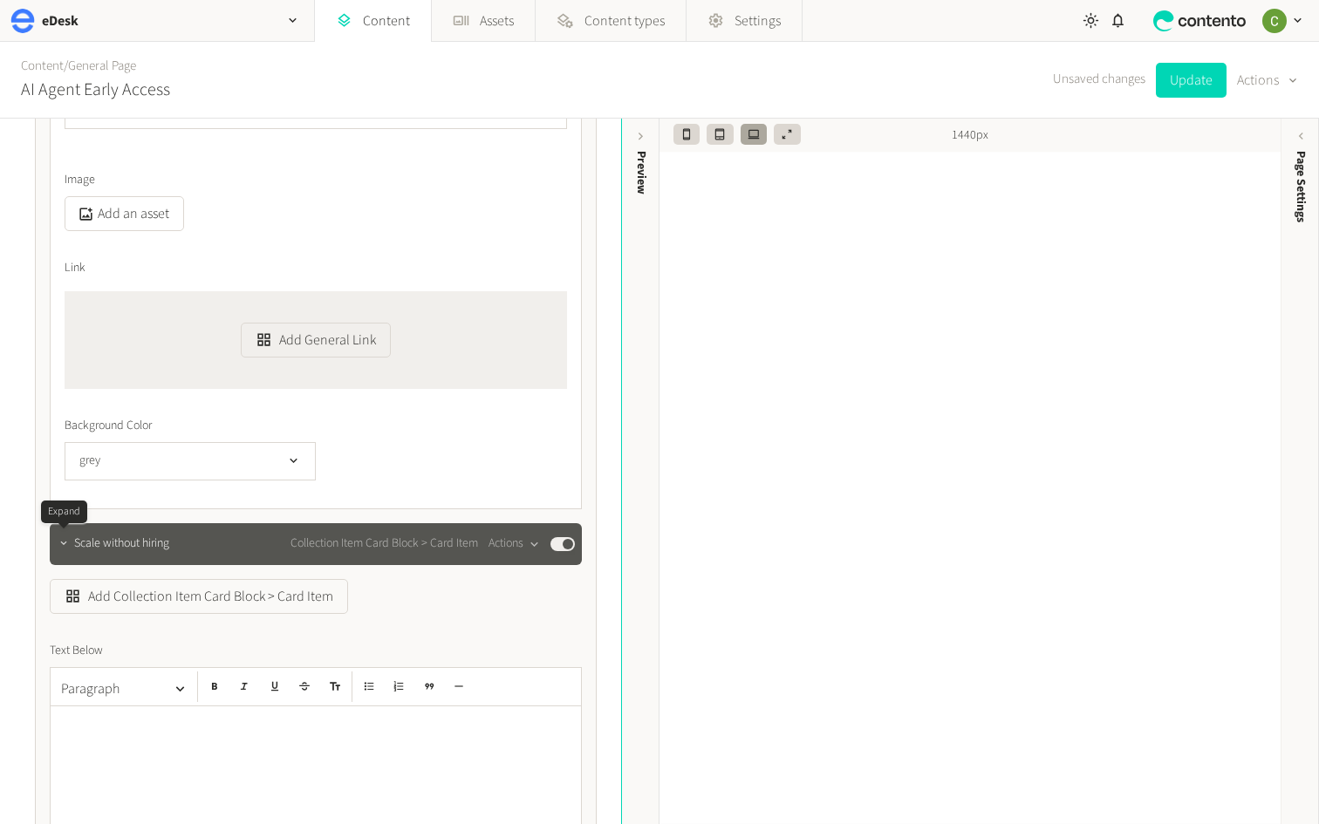
click at [59, 538] on icon "button" at bounding box center [64, 543] width 12 height 12
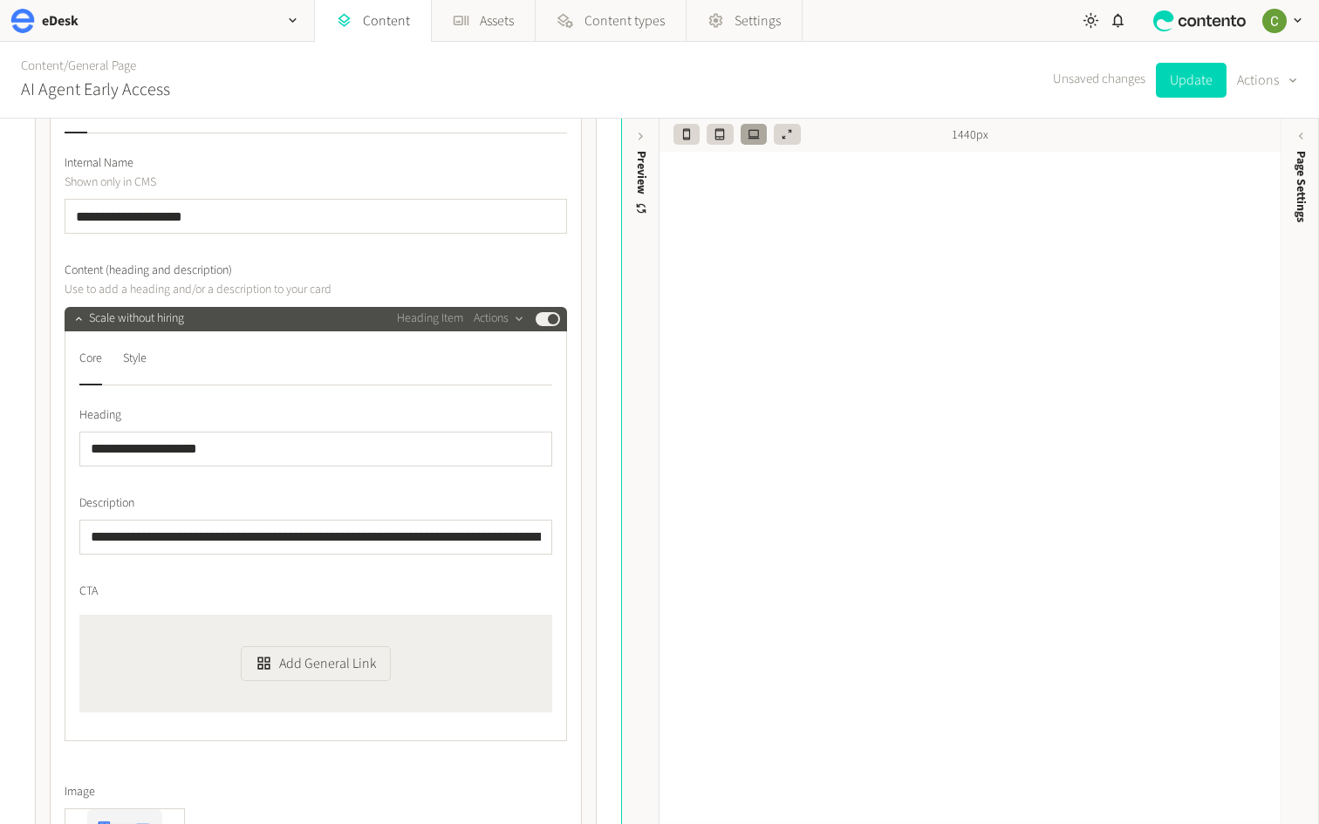
scroll to position [6446, 0]
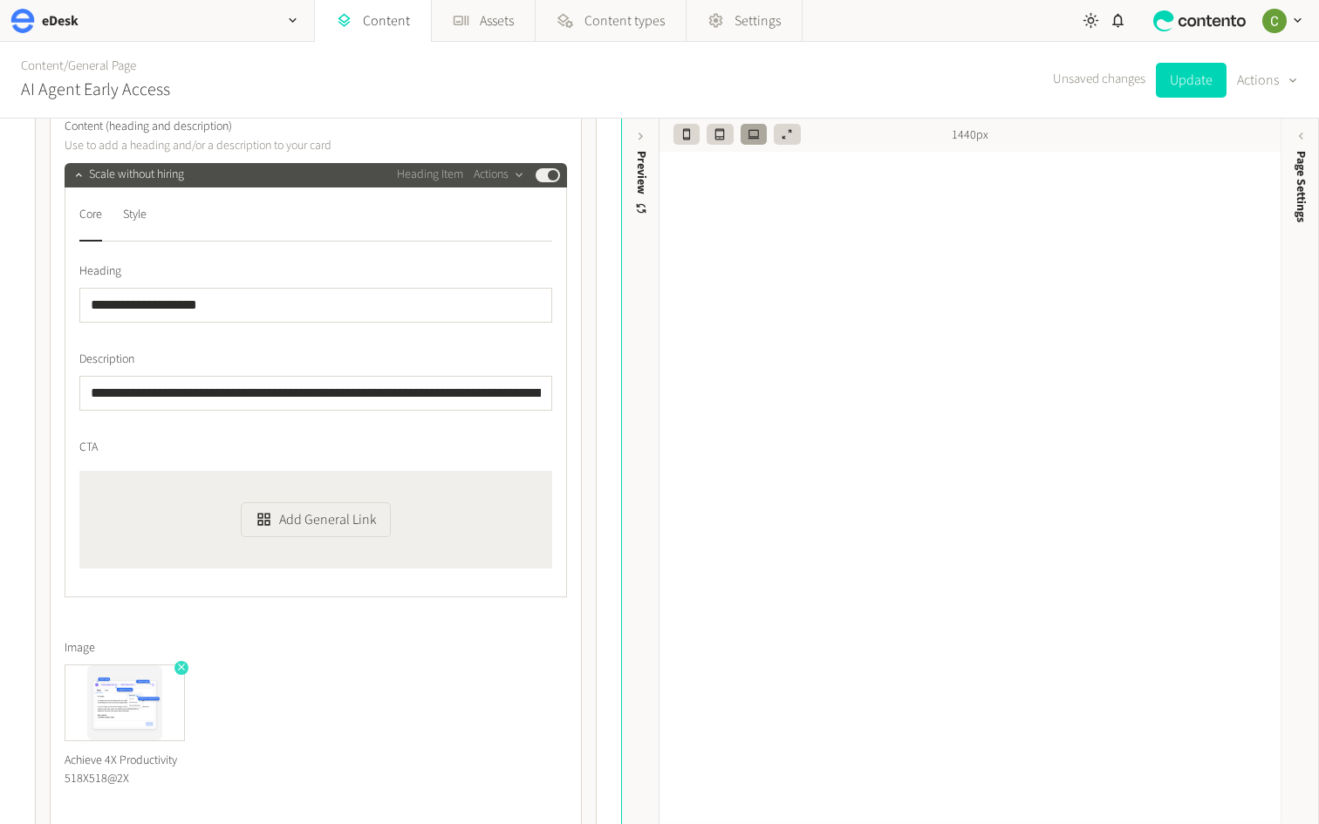
click at [175, 672] on icon "button" at bounding box center [181, 667] width 12 height 12
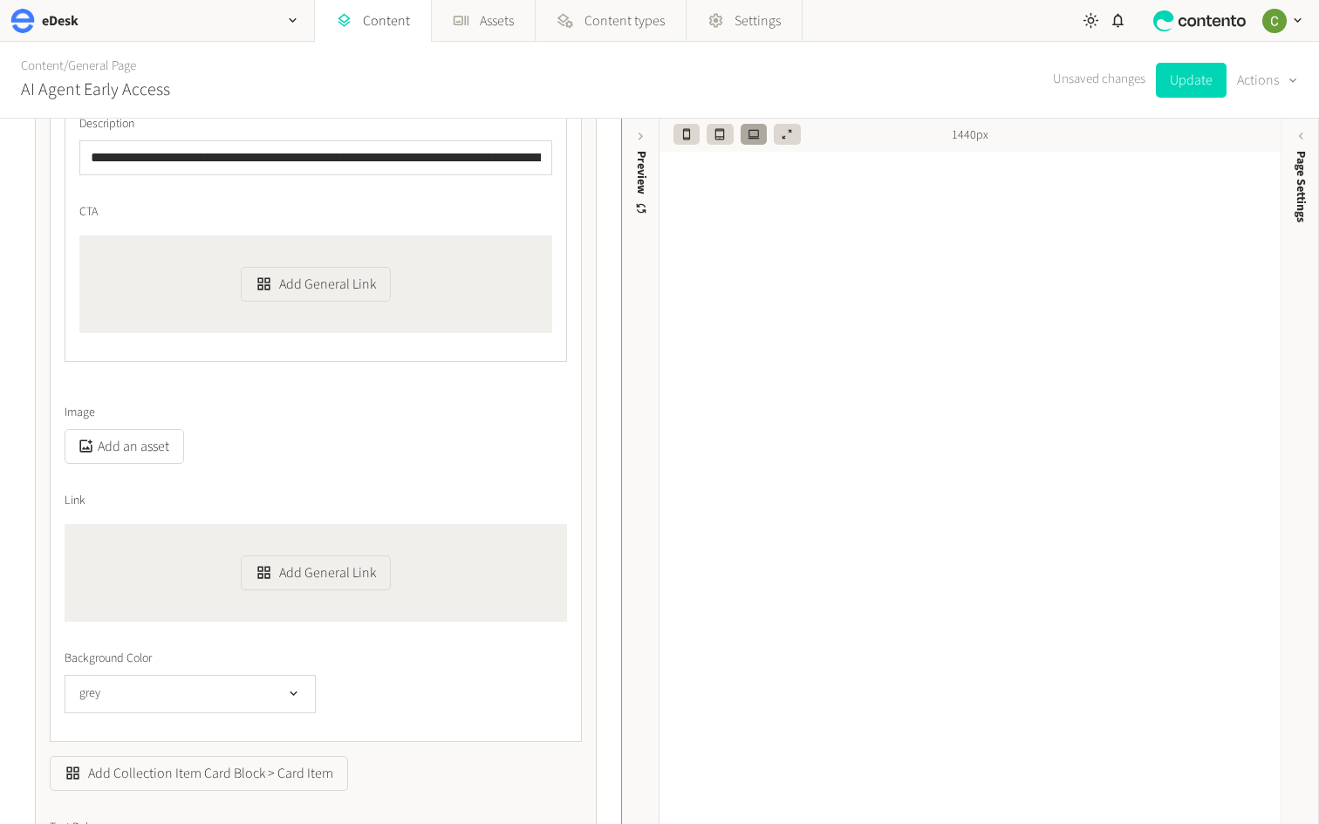
scroll to position [6797, 0]
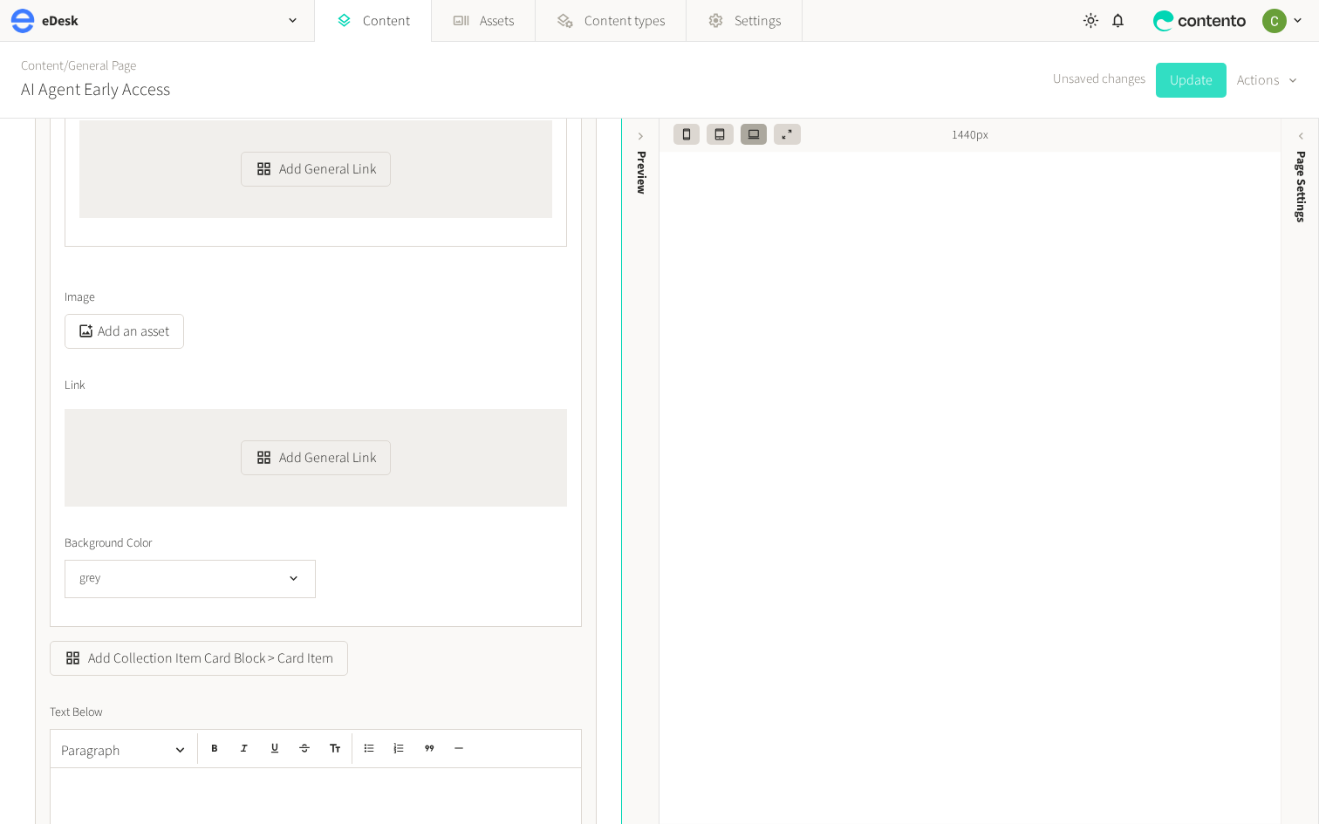
click at [1175, 81] on button "Update" at bounding box center [1191, 80] width 71 height 35
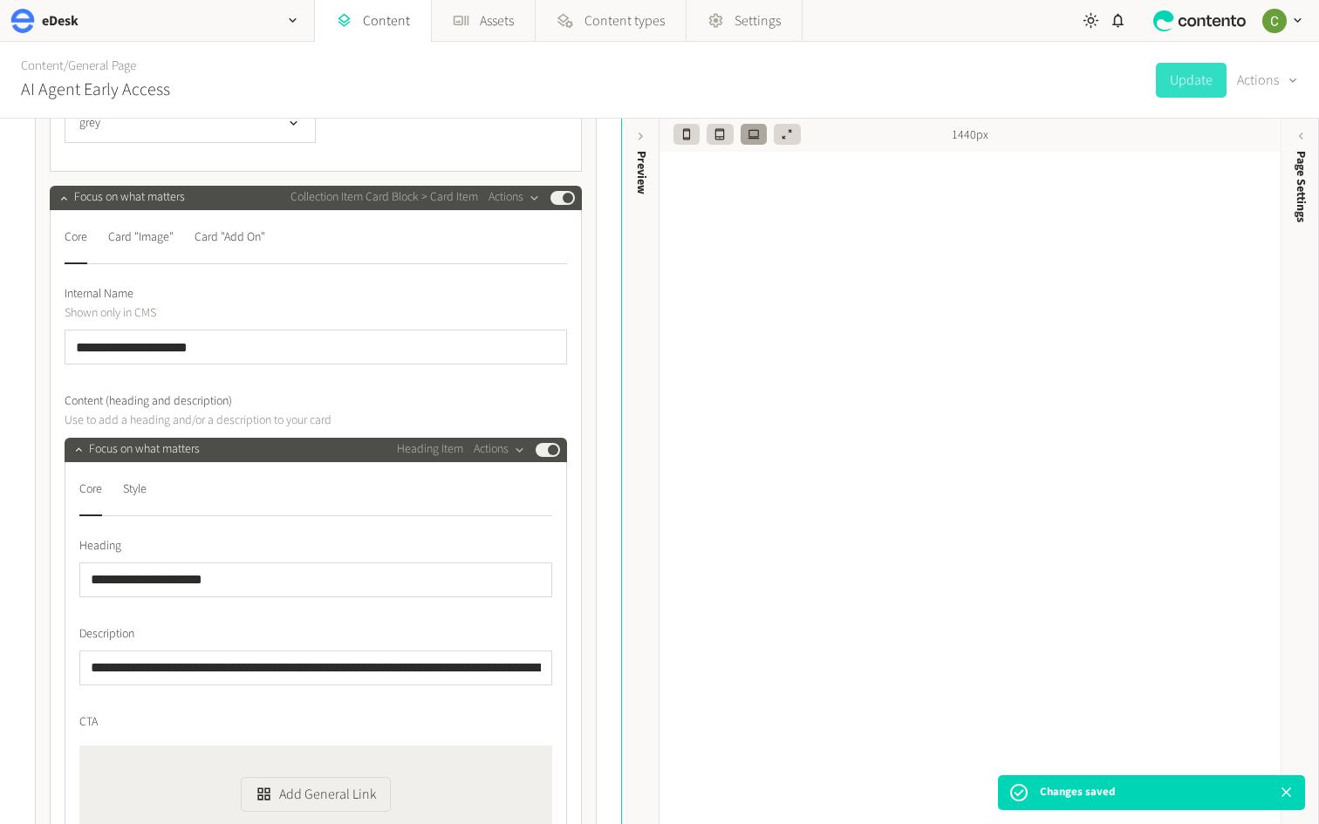
scroll to position [5078, 0]
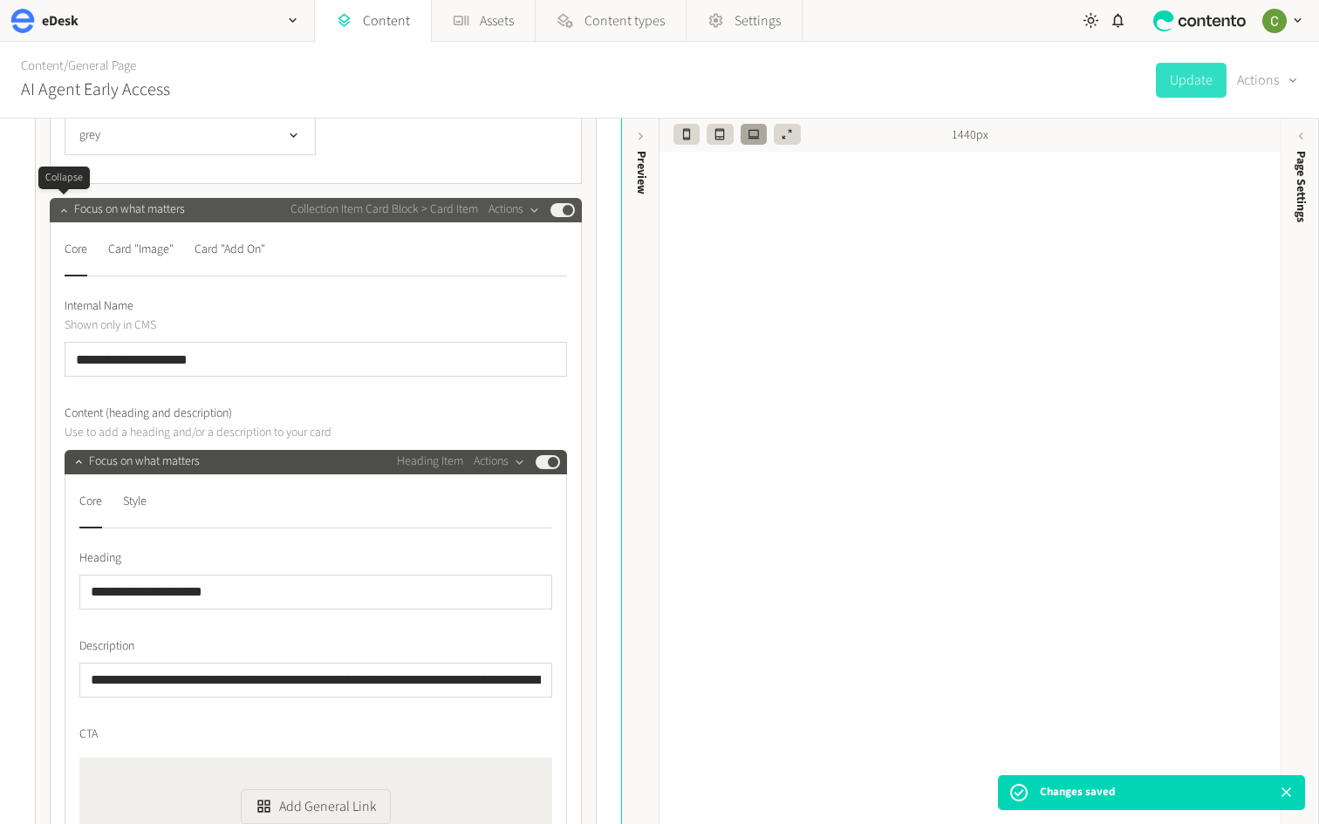
click at [58, 206] on icon "button" at bounding box center [64, 210] width 12 height 12
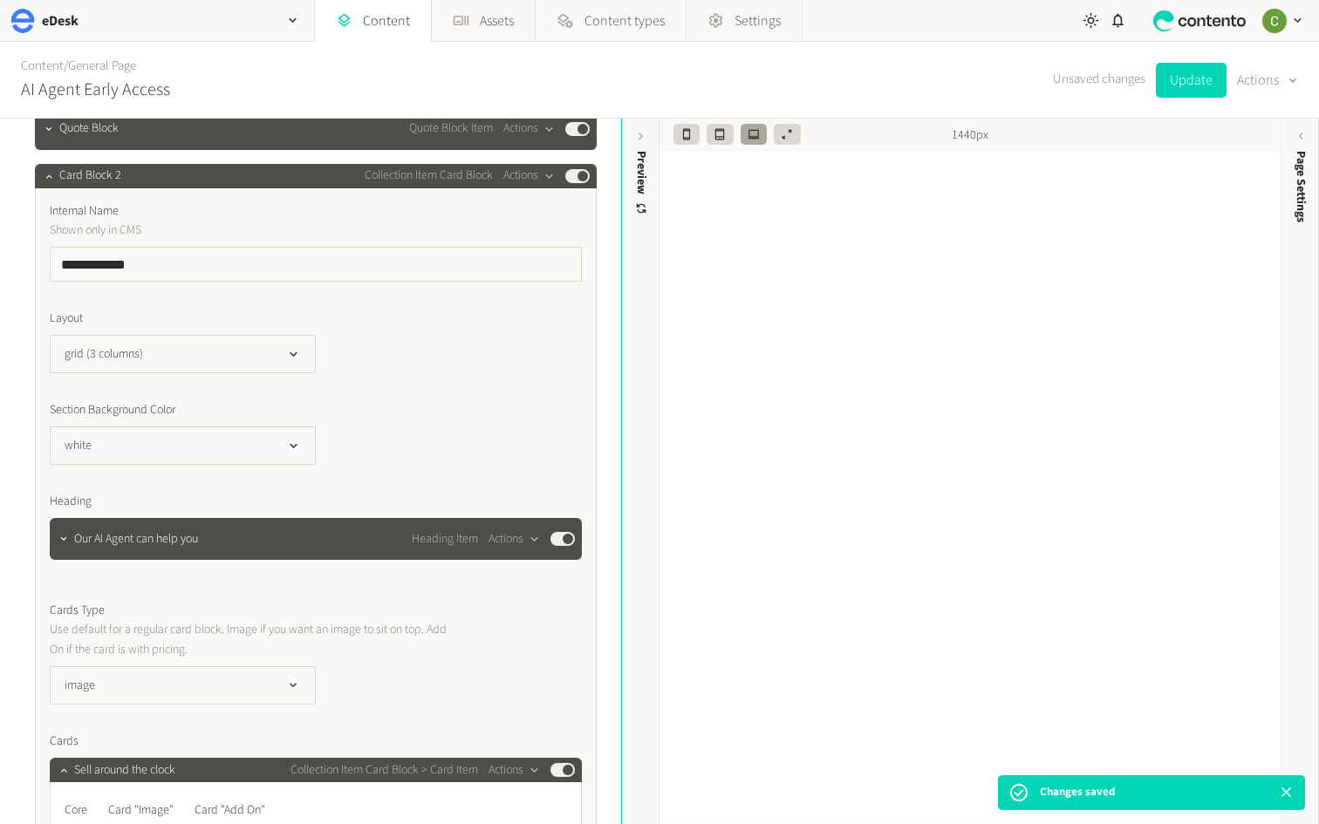
scroll to position [3443, 0]
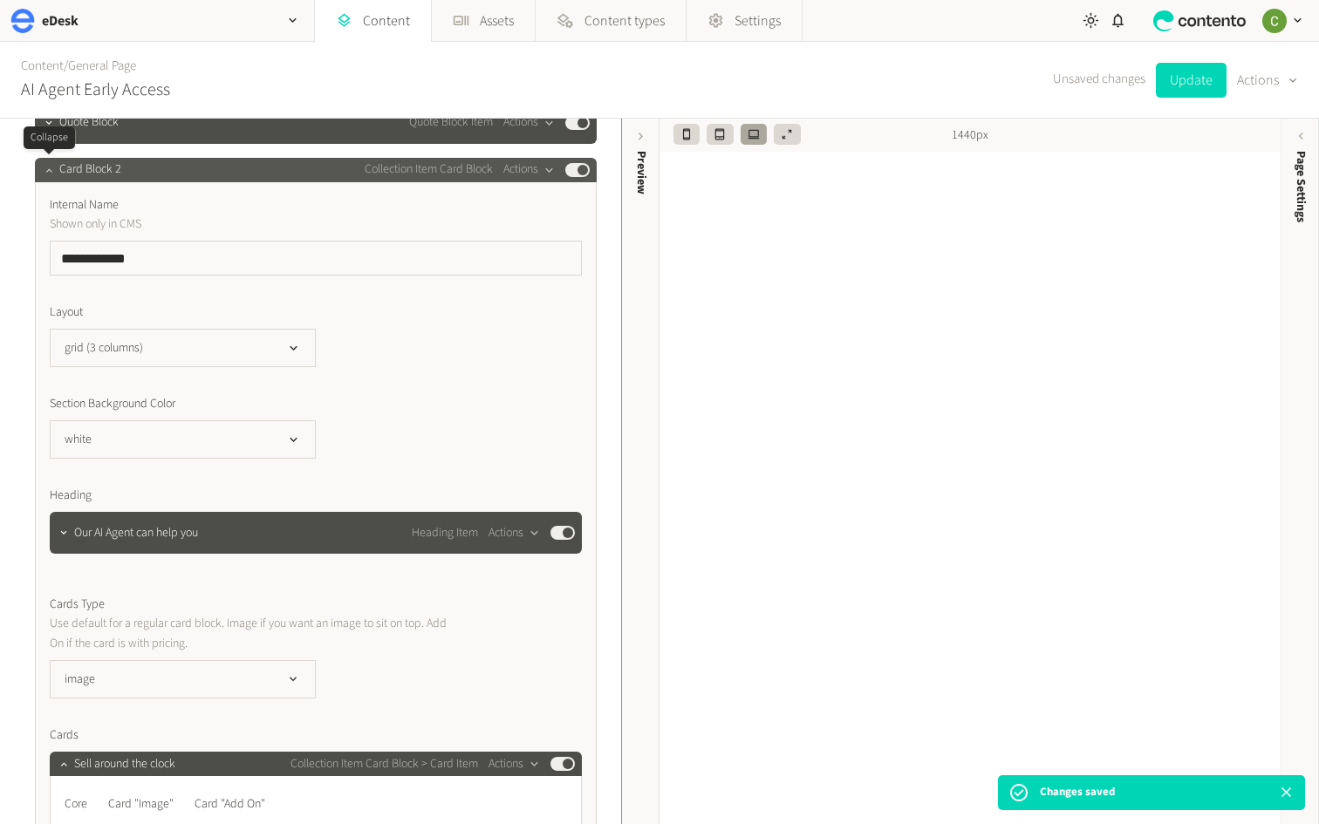
click at [44, 169] on icon "button" at bounding box center [49, 170] width 12 height 12
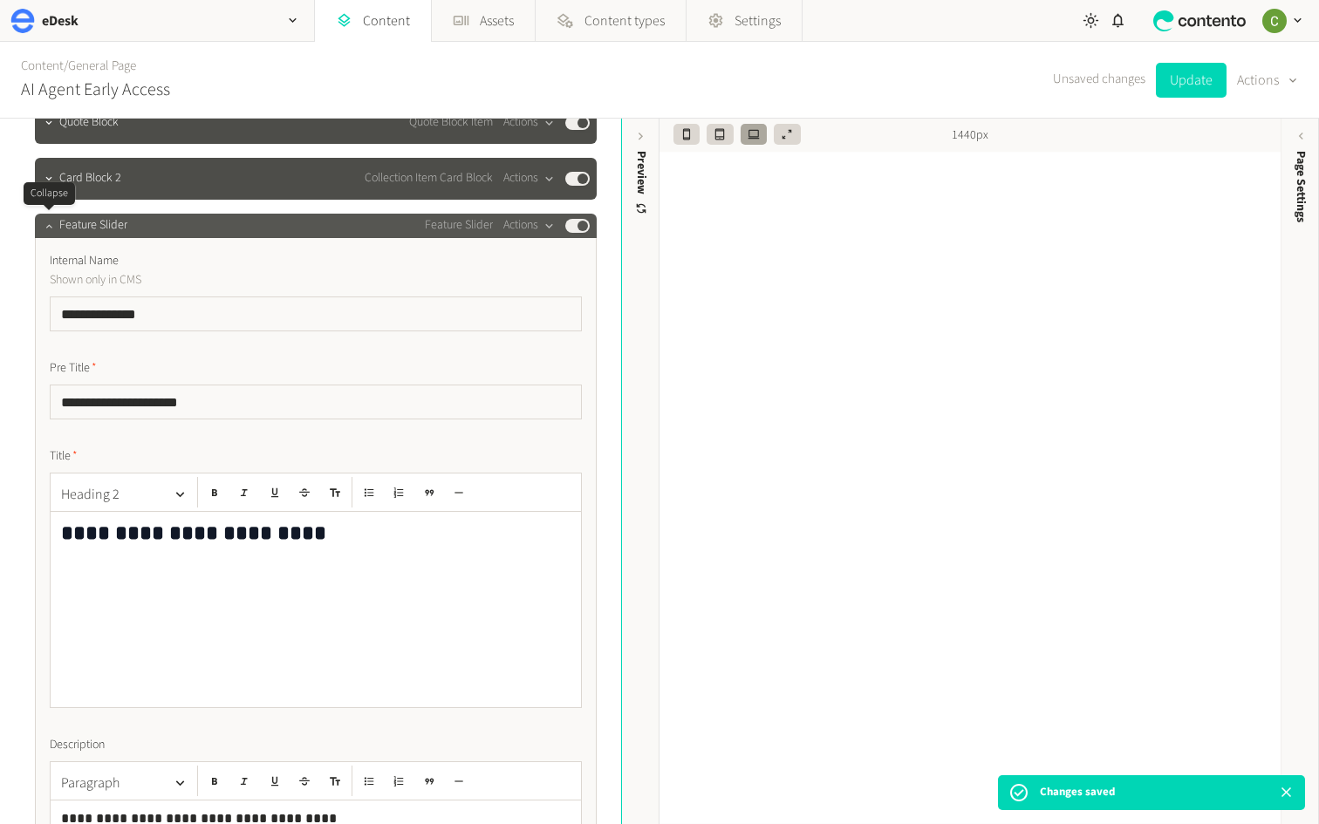
click at [44, 229] on icon "button" at bounding box center [49, 226] width 12 height 12
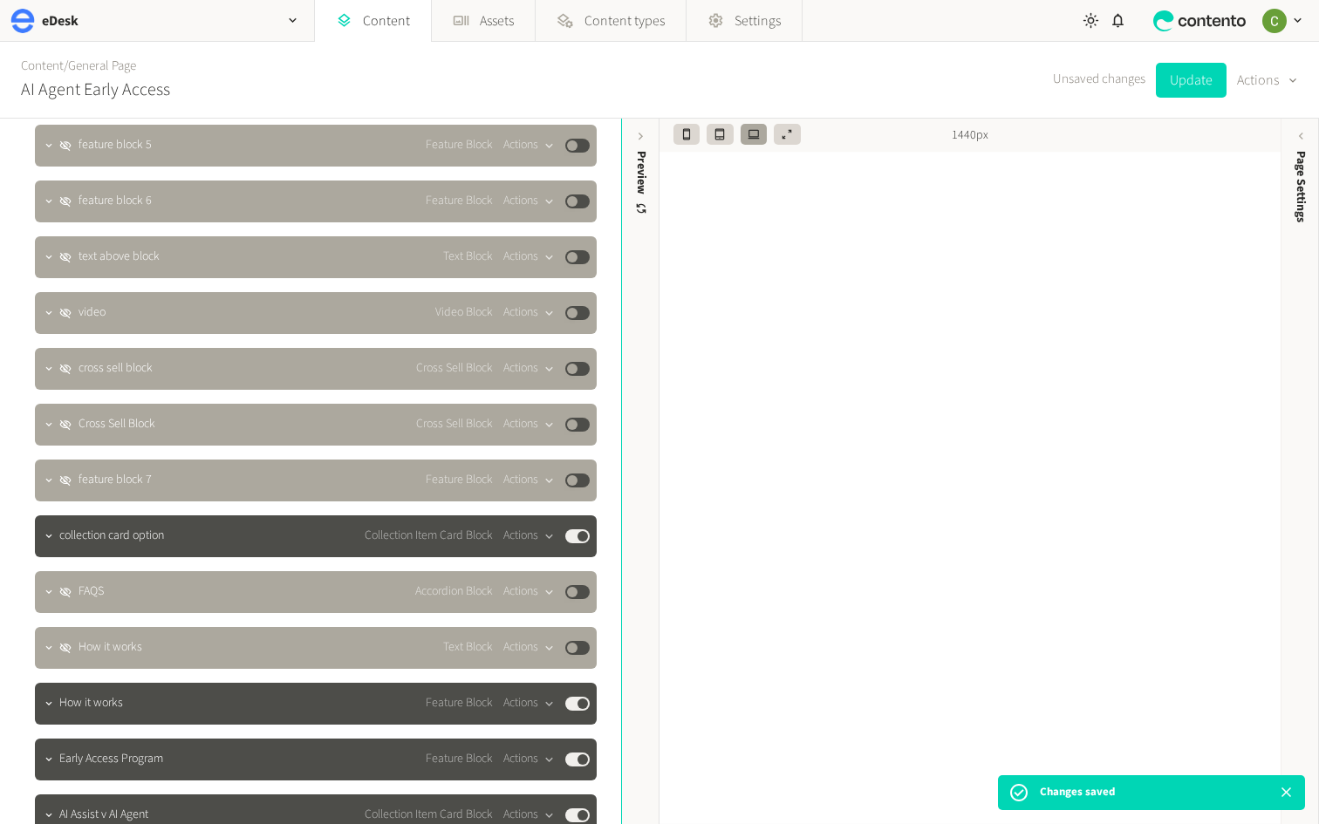
scroll to position [4092, 0]
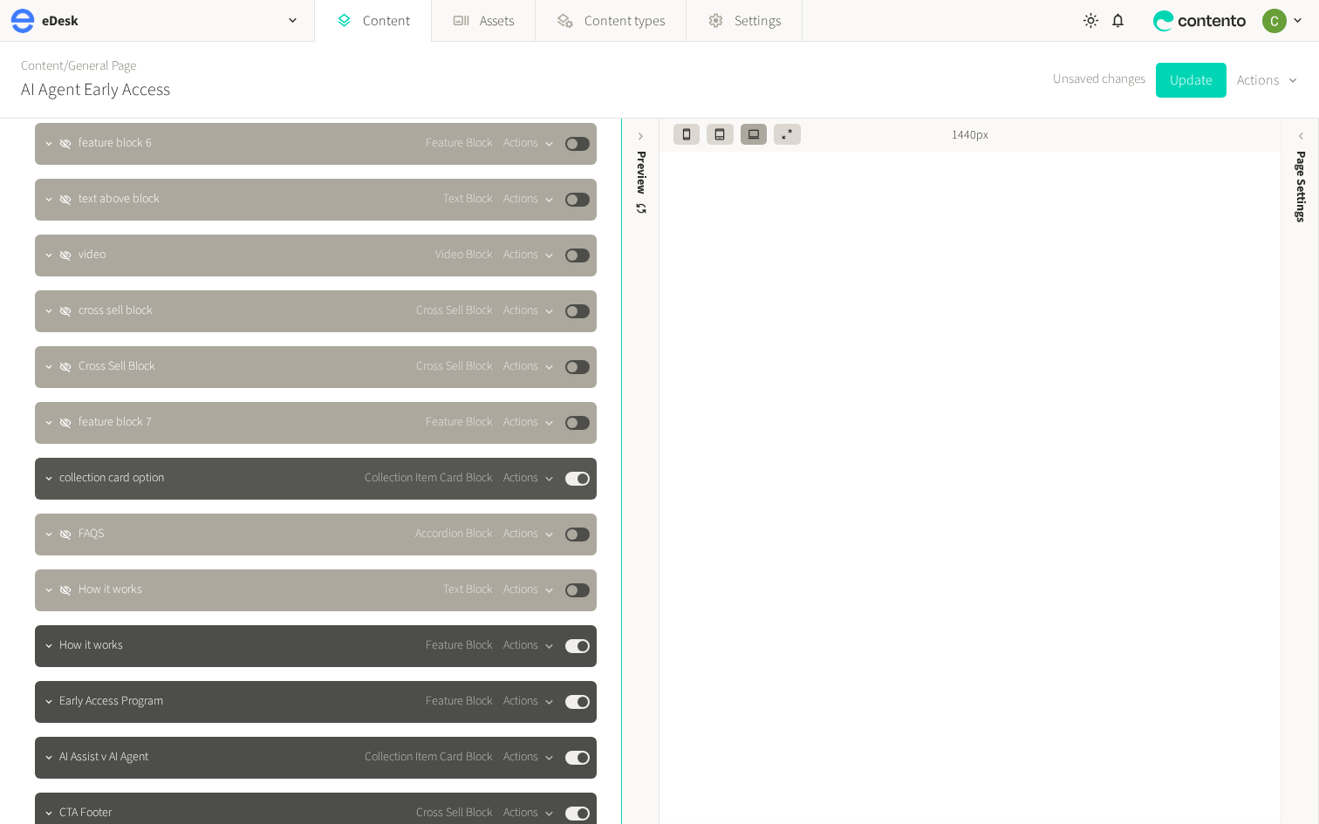
click at [583, 481] on button "Published" at bounding box center [577, 479] width 24 height 14
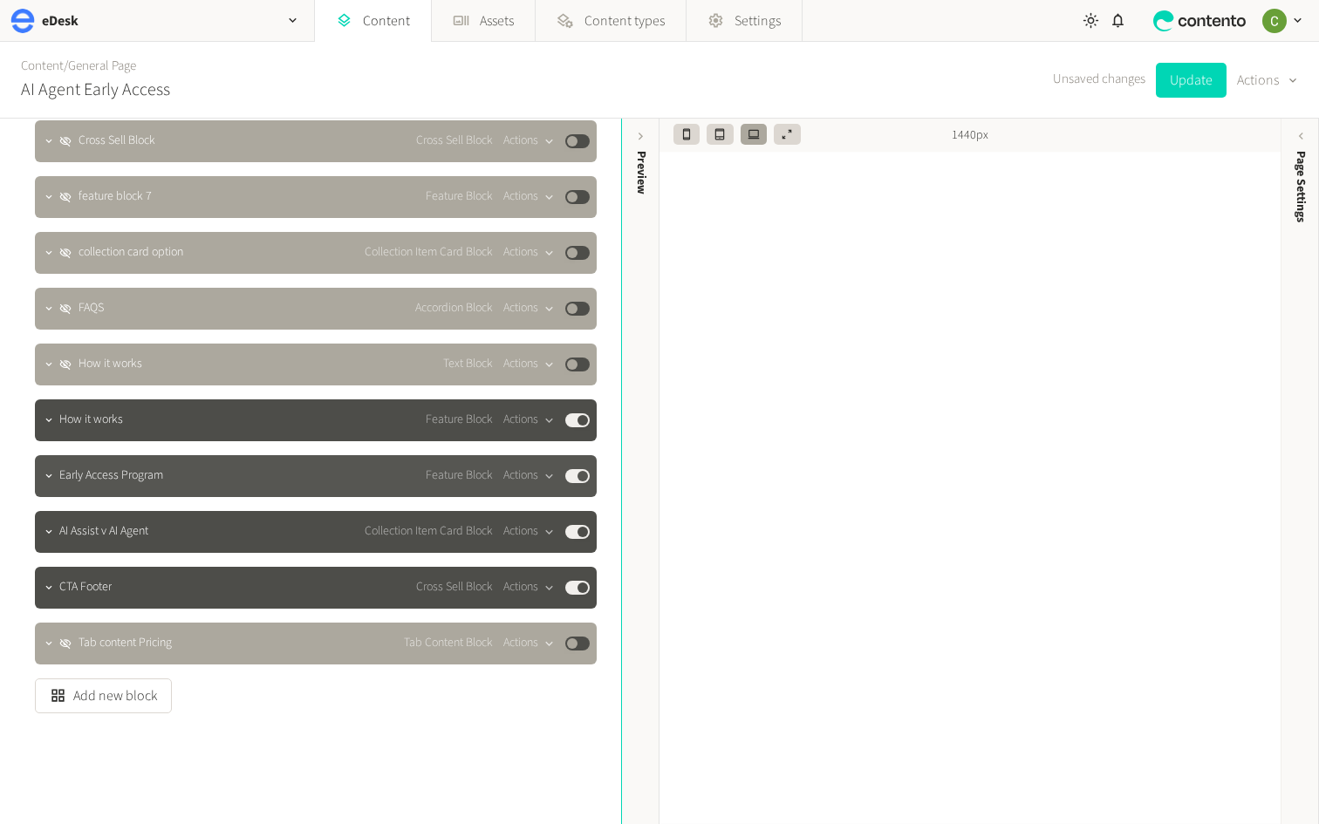
scroll to position [4299, 0]
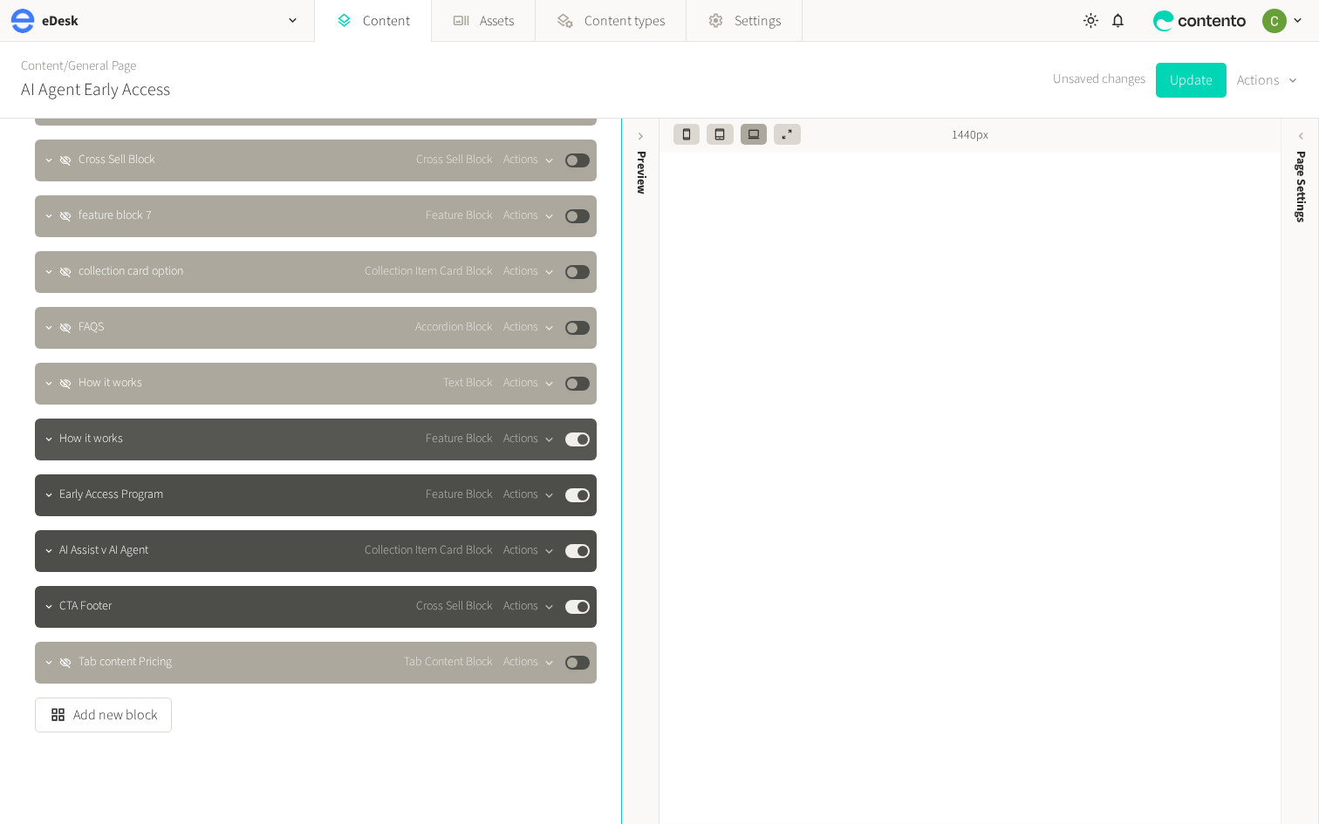
click at [578, 440] on button "Published" at bounding box center [577, 440] width 24 height 14
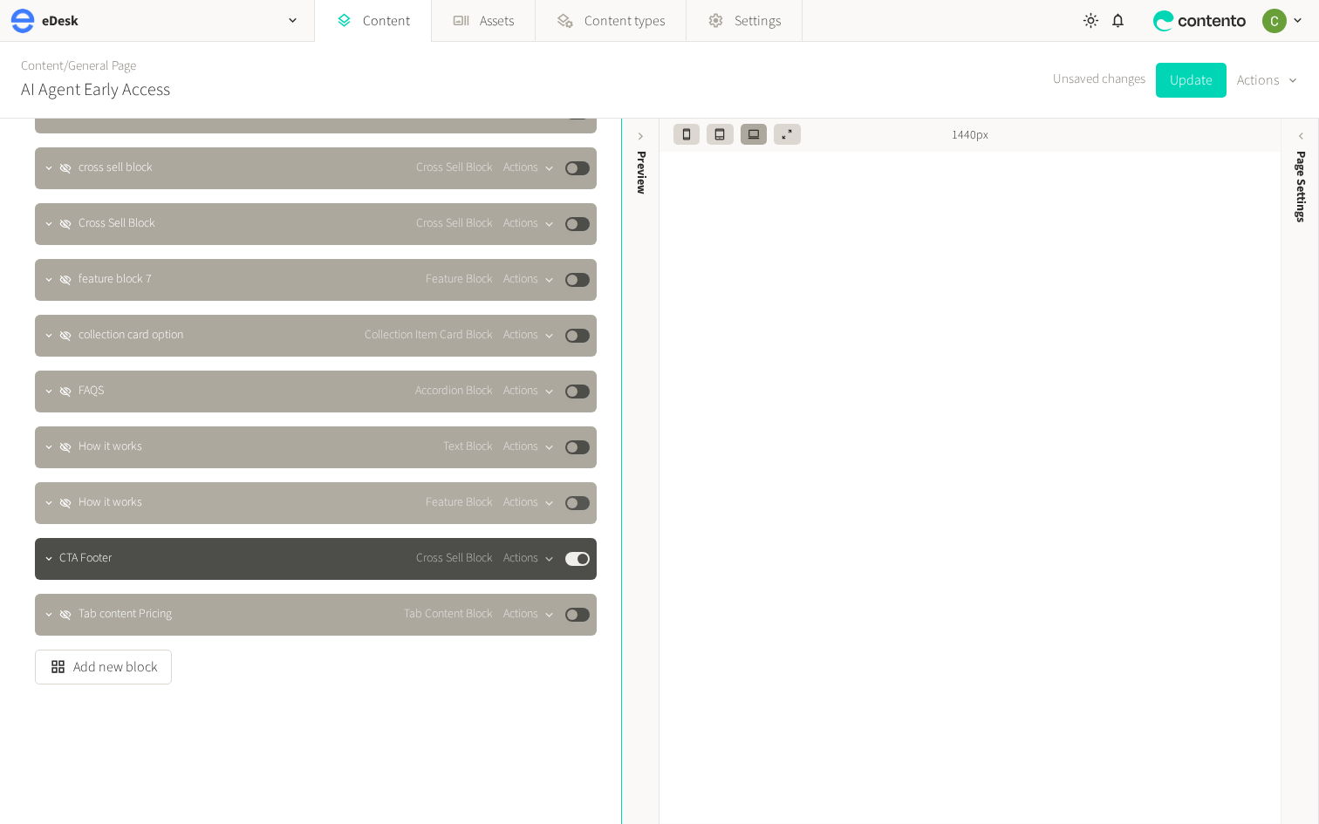
scroll to position [4210, 0]
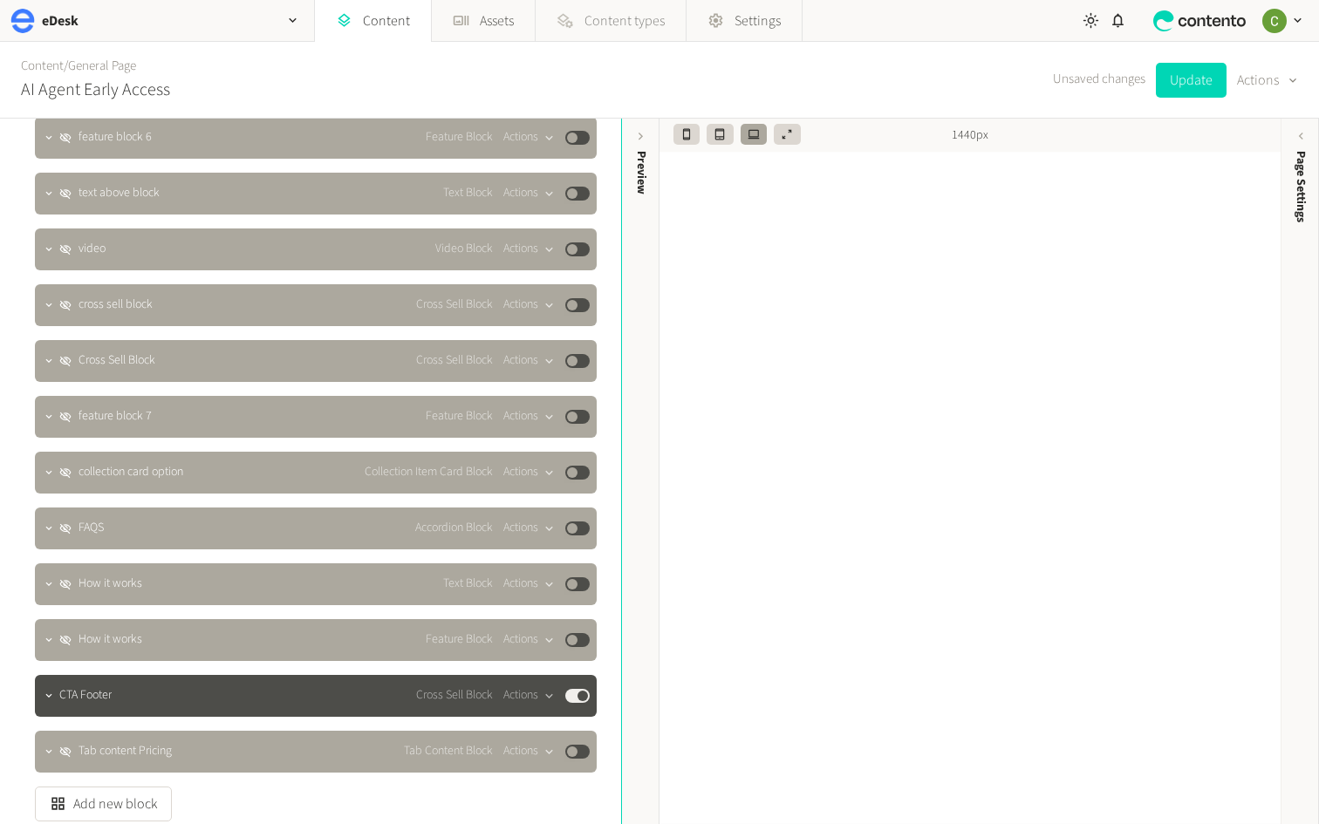
drag, startPoint x: 214, startPoint y: 561, endPoint x: 656, endPoint y: 21, distance: 698.0
click at [1176, 73] on button "Update" at bounding box center [1191, 80] width 71 height 35
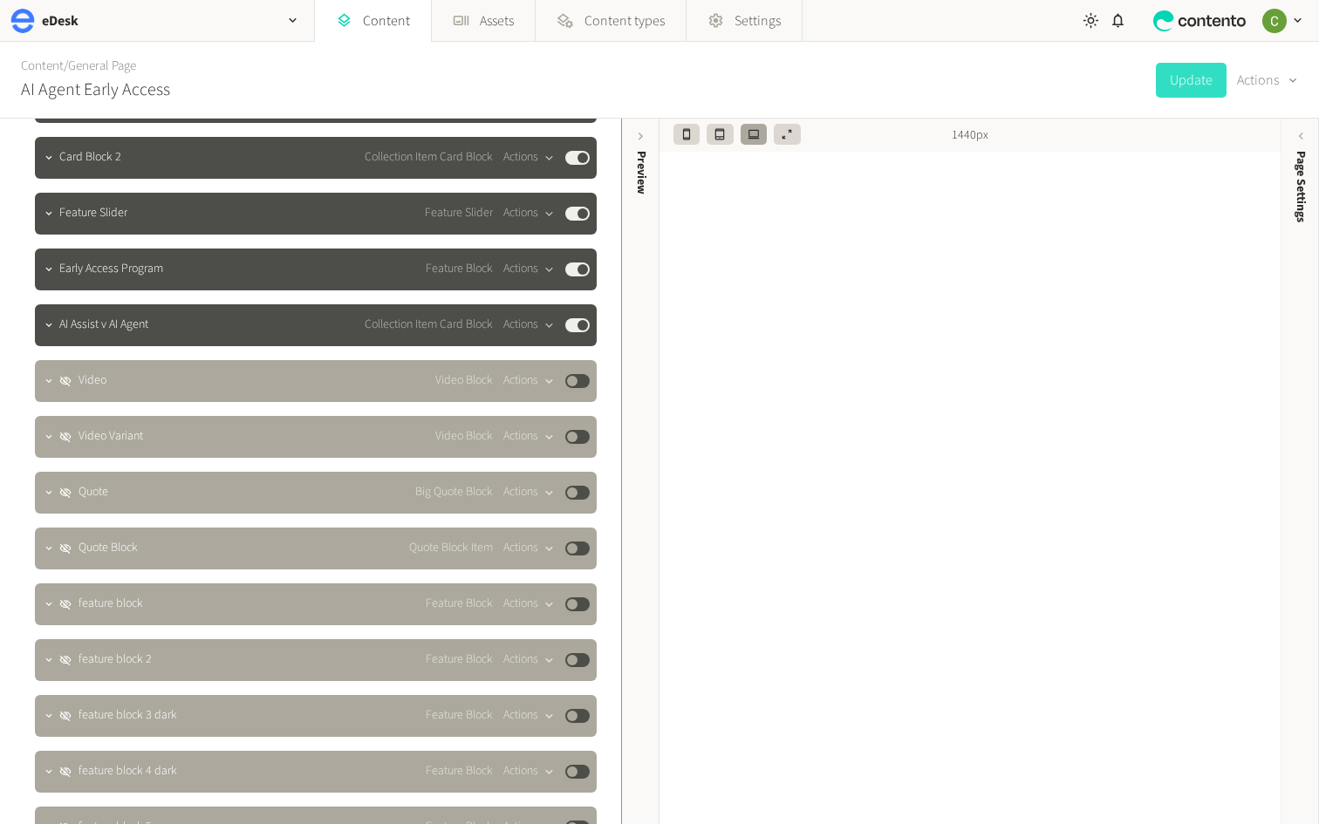
scroll to position [3462, 0]
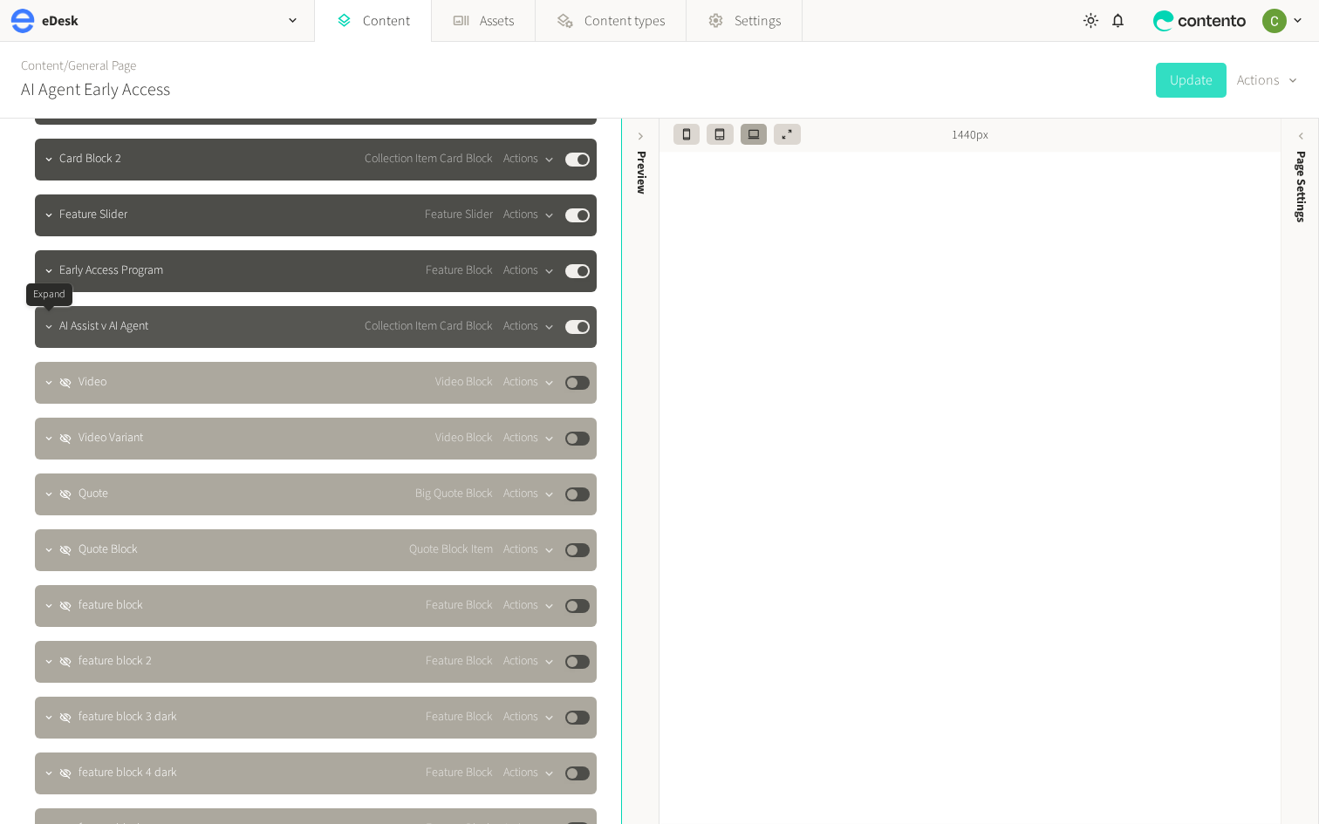
click at [46, 325] on icon "button" at bounding box center [49, 327] width 12 height 12
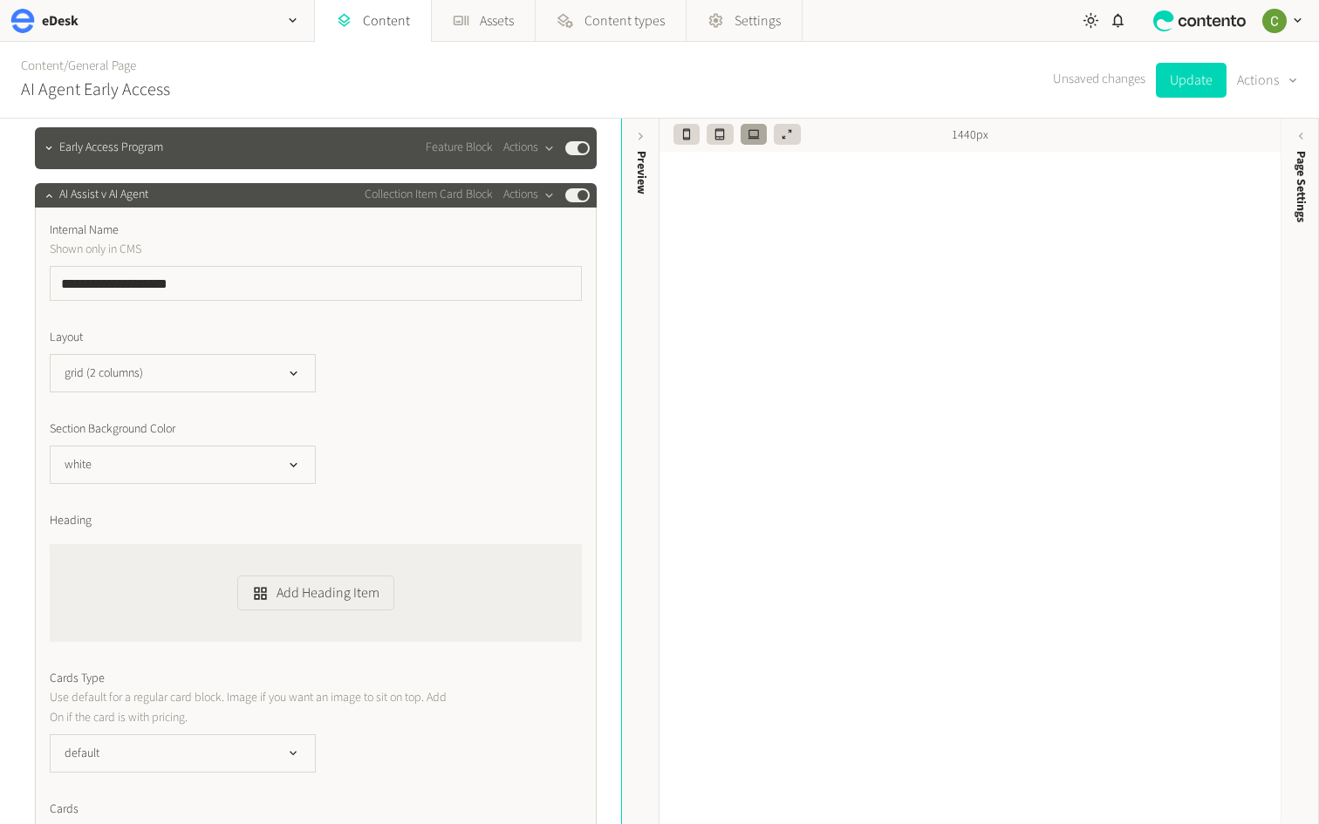
scroll to position [3579, 0]
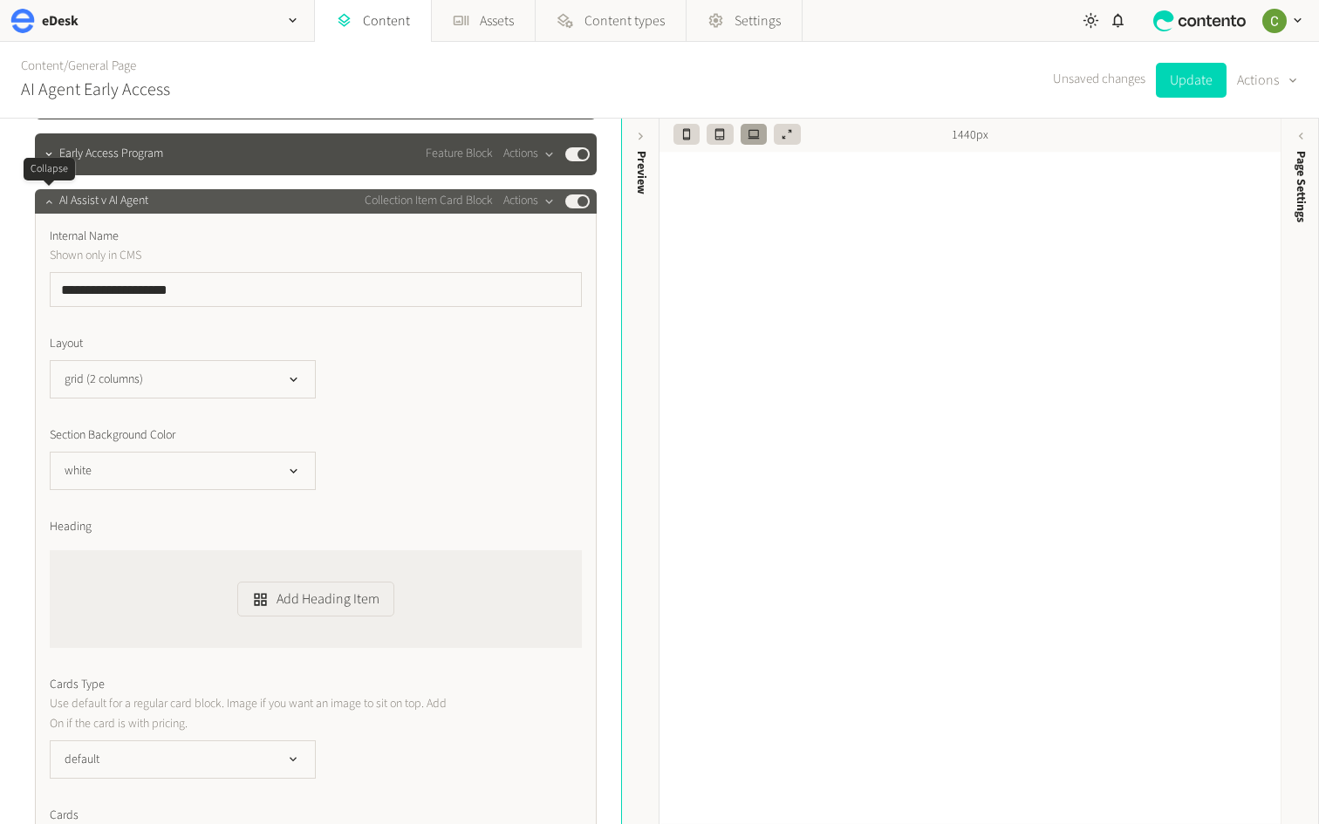
click at [41, 202] on button "button" at bounding box center [48, 199] width 21 height 21
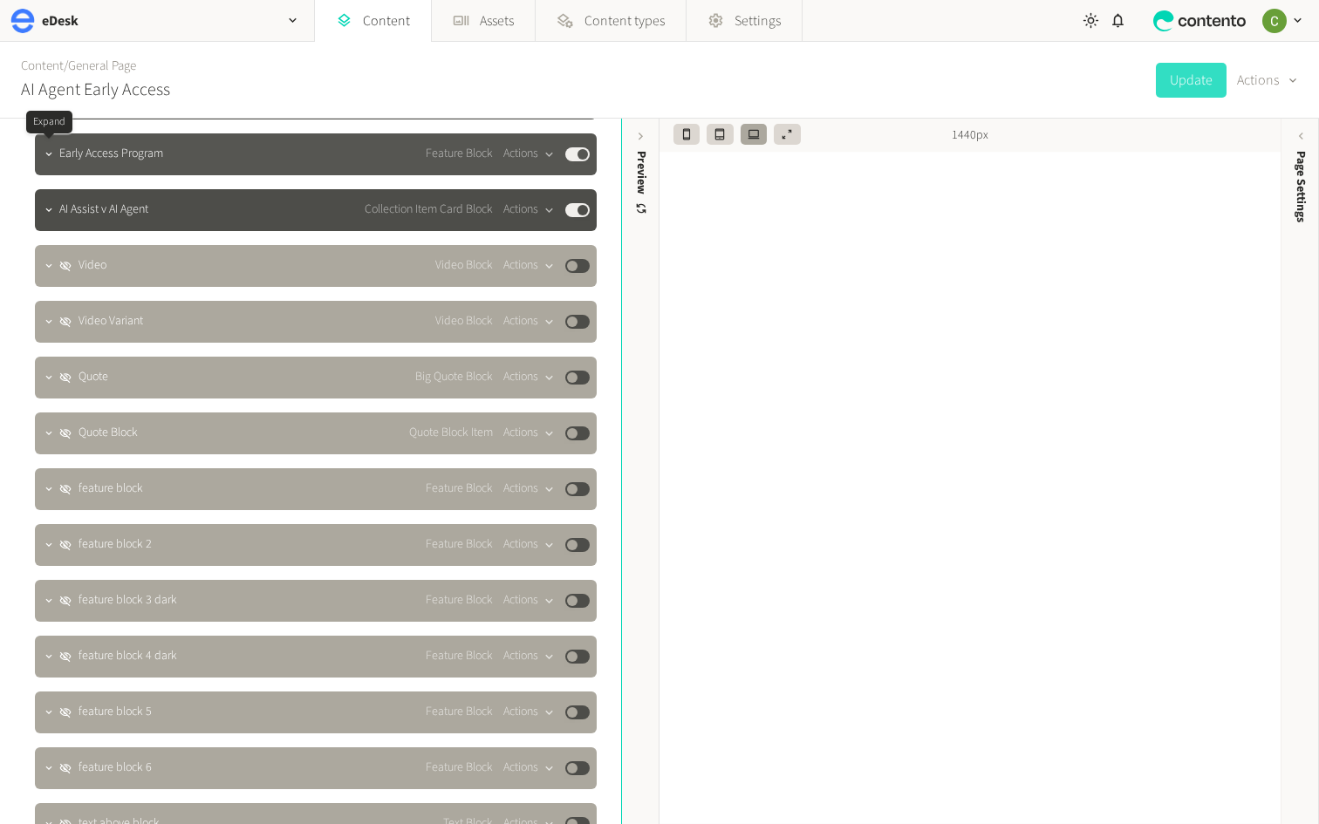
click at [41, 162] on div at bounding box center [48, 154] width 21 height 24
click at [46, 150] on icon "button" at bounding box center [49, 154] width 12 height 12
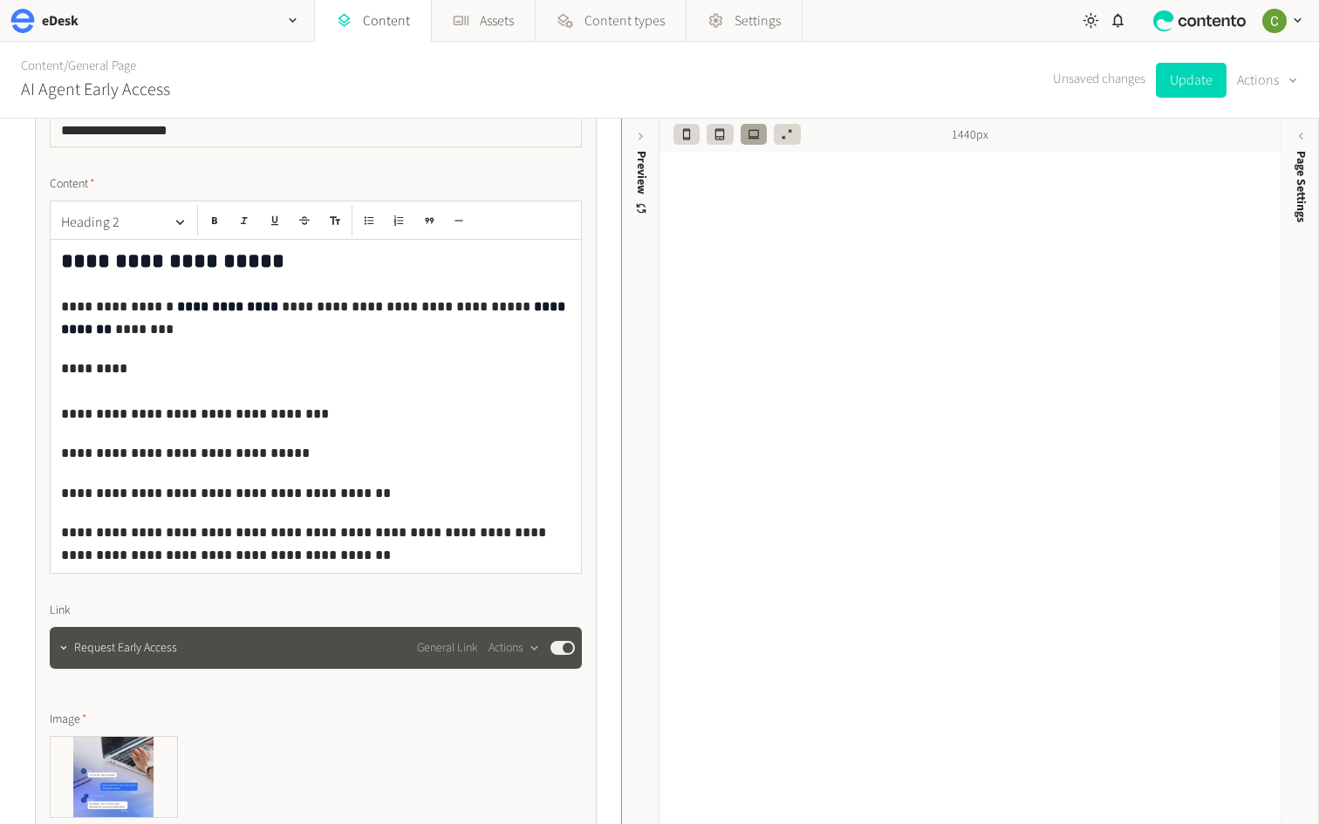
scroll to position [3682, 0]
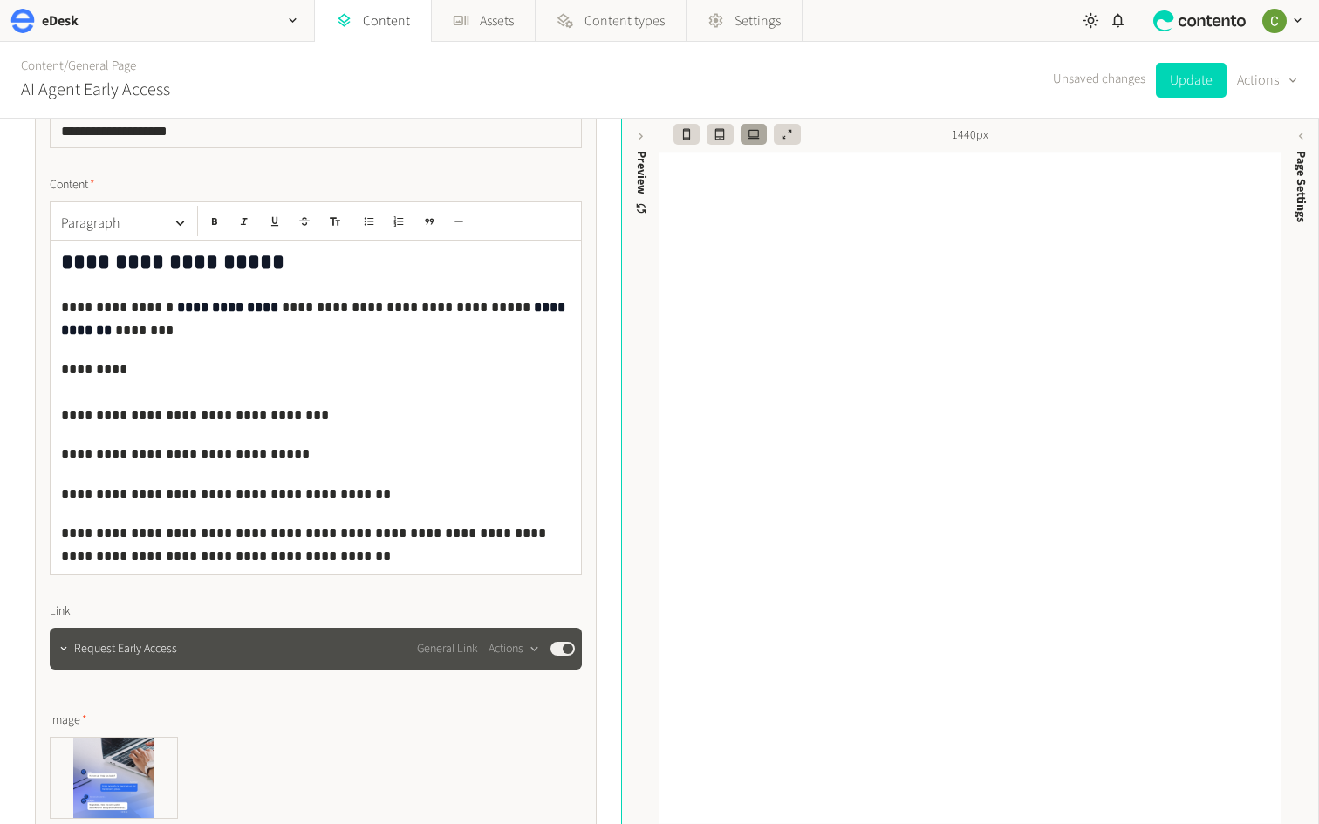
click at [115, 414] on p "**********" at bounding box center [315, 392] width 509 height 67
click at [93, 414] on p "**********" at bounding box center [315, 392] width 509 height 67
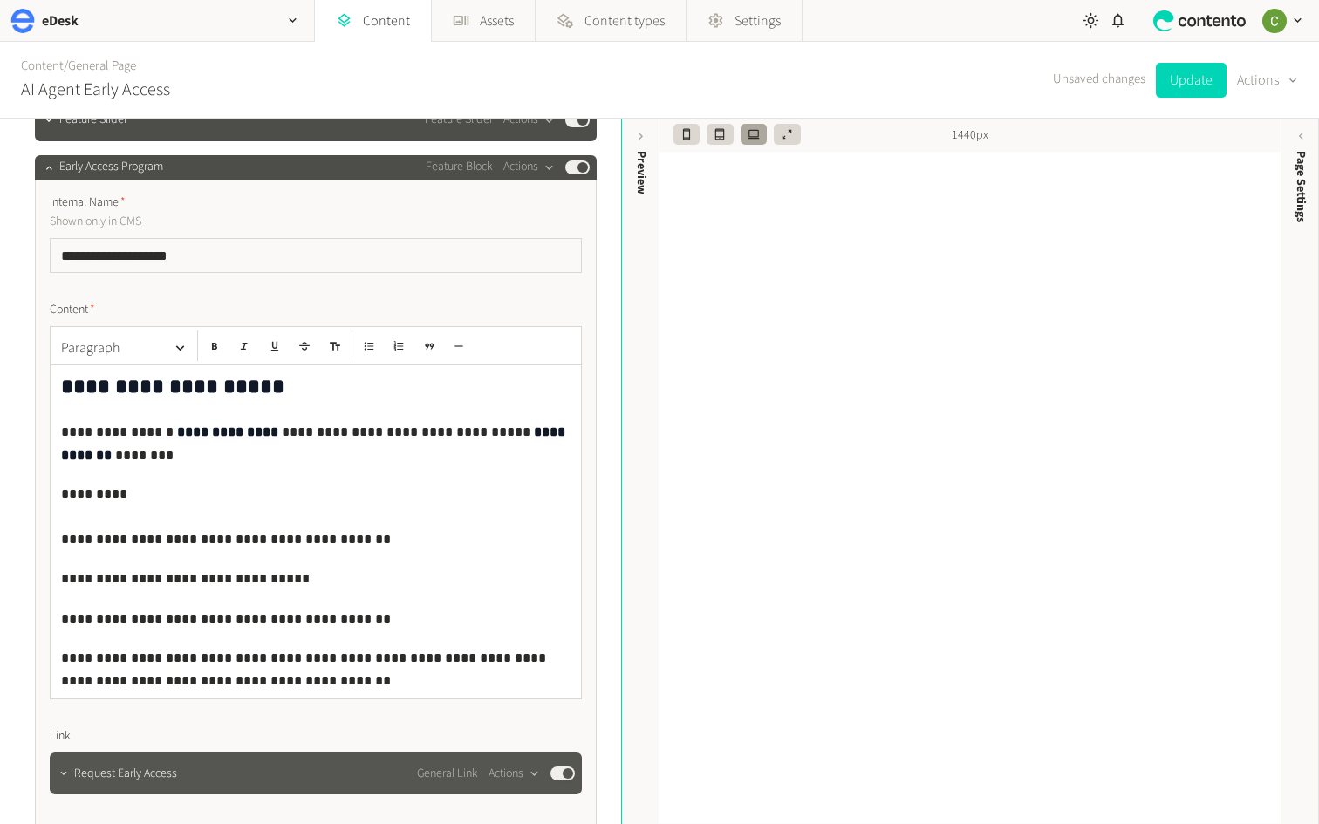
scroll to position [3520, 0]
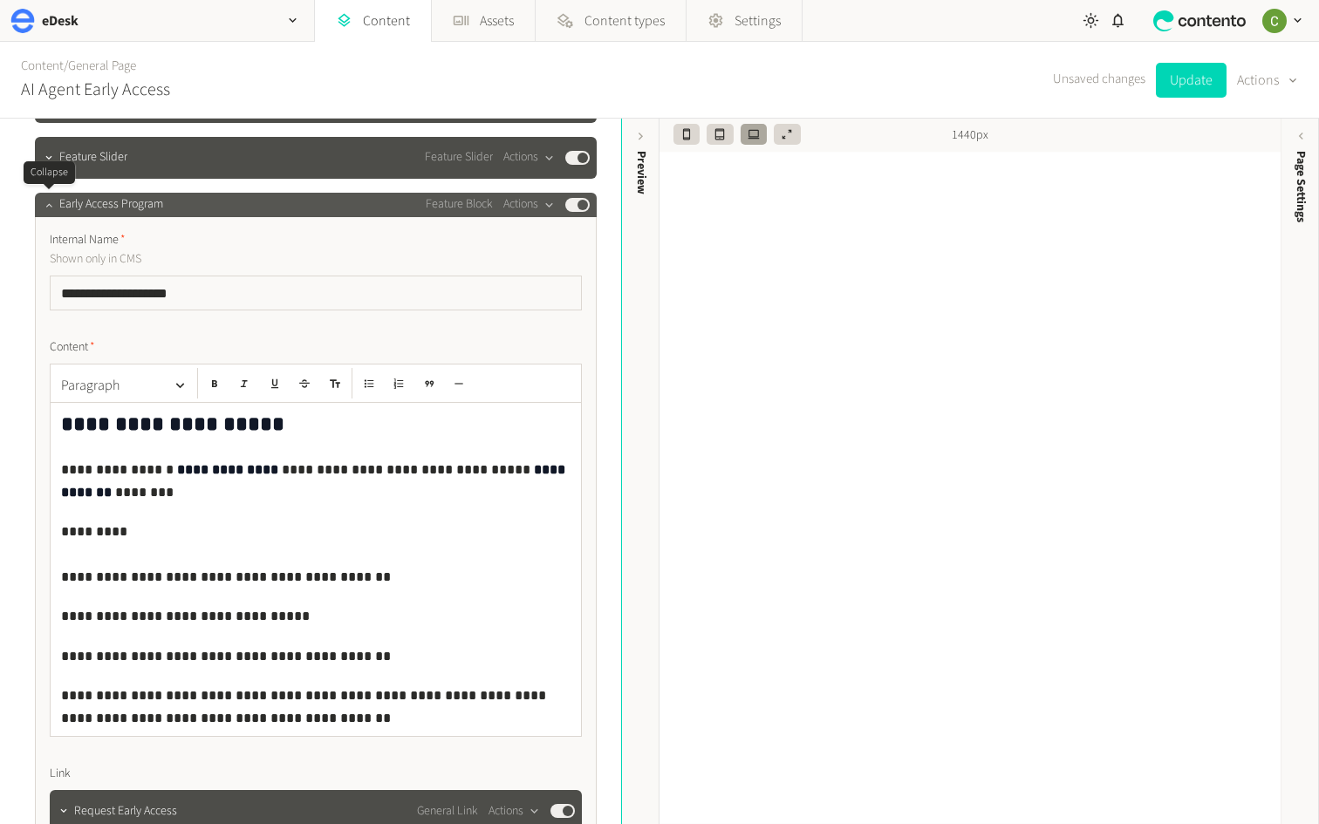
click at [49, 205] on icon "button" at bounding box center [48, 204] width 6 height 3
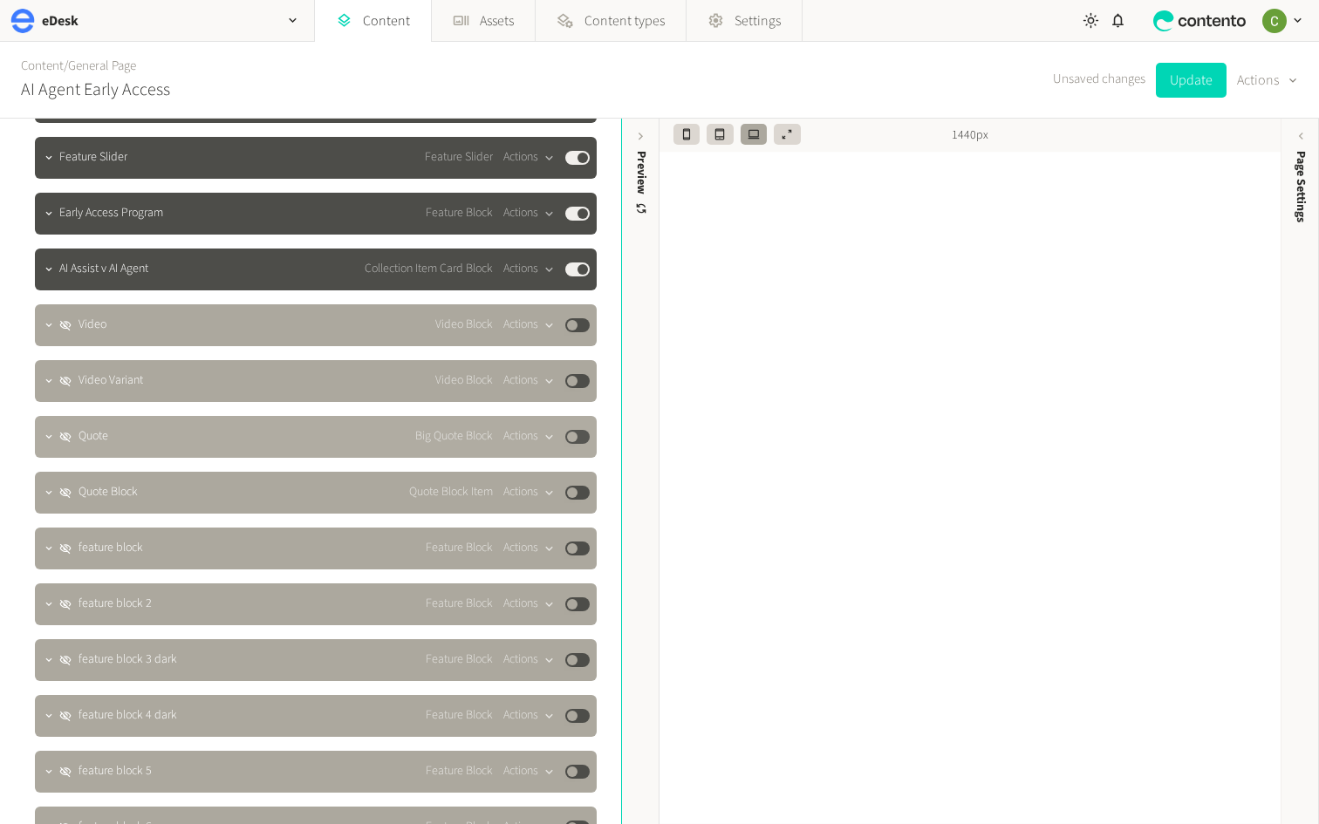
scroll to position [3558, 0]
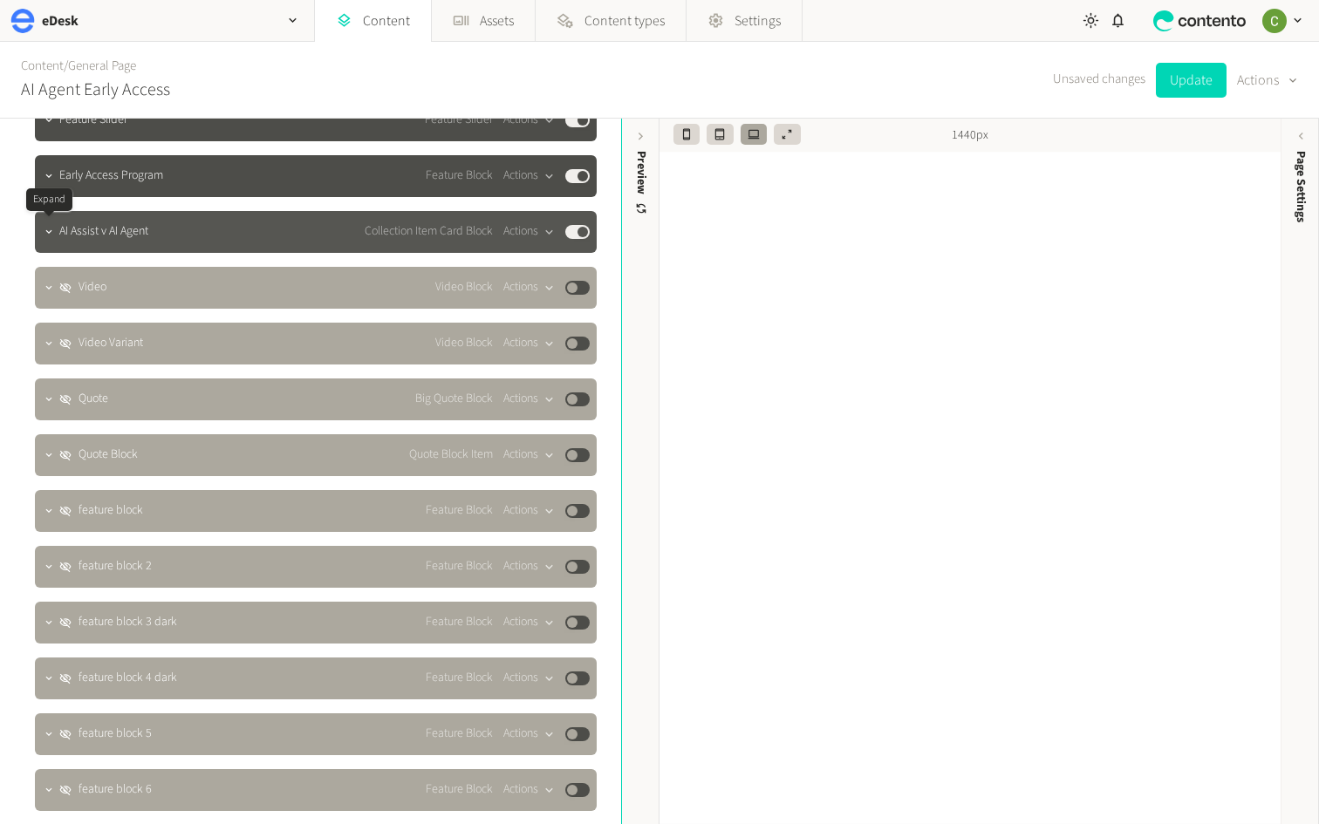
click at [51, 229] on icon "button" at bounding box center [49, 232] width 12 height 12
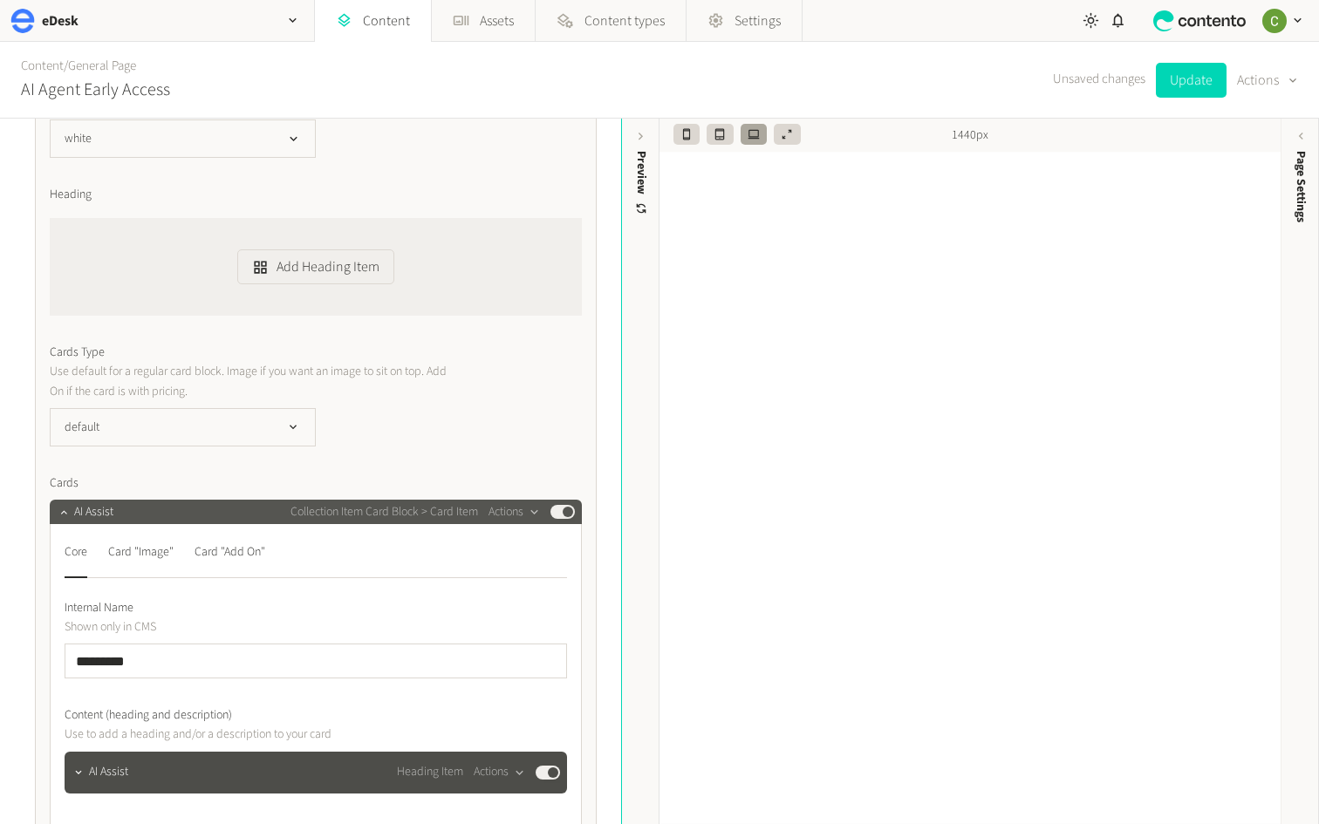
scroll to position [4113, 0]
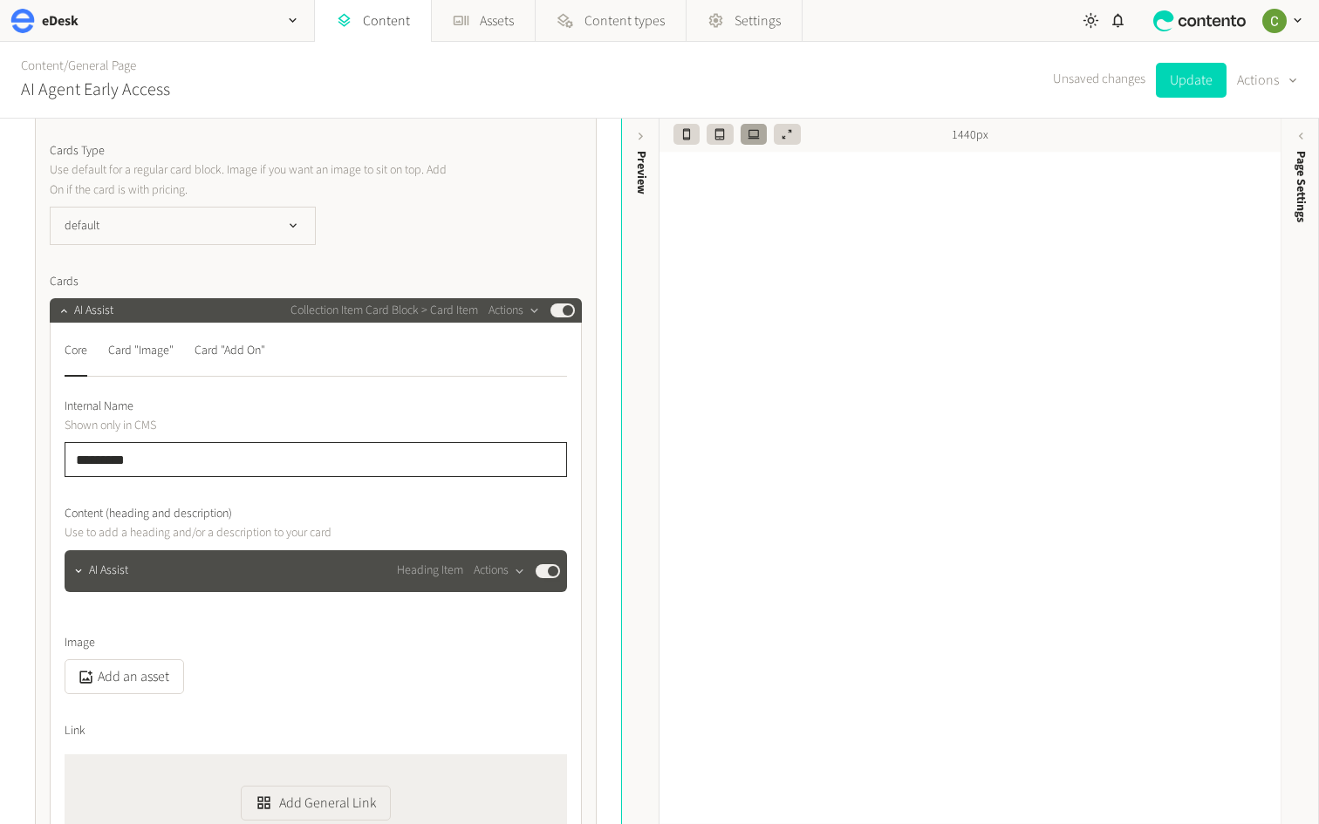
click at [126, 457] on input "*********" at bounding box center [316, 459] width 502 height 35
drag, startPoint x: 137, startPoint y: 462, endPoint x: 0, endPoint y: 438, distance: 139.1
click at [0, 438] on div "**********" at bounding box center [310, 472] width 621 height 706
type input "*"
click at [92, 459] on input "*********" at bounding box center [316, 459] width 502 height 35
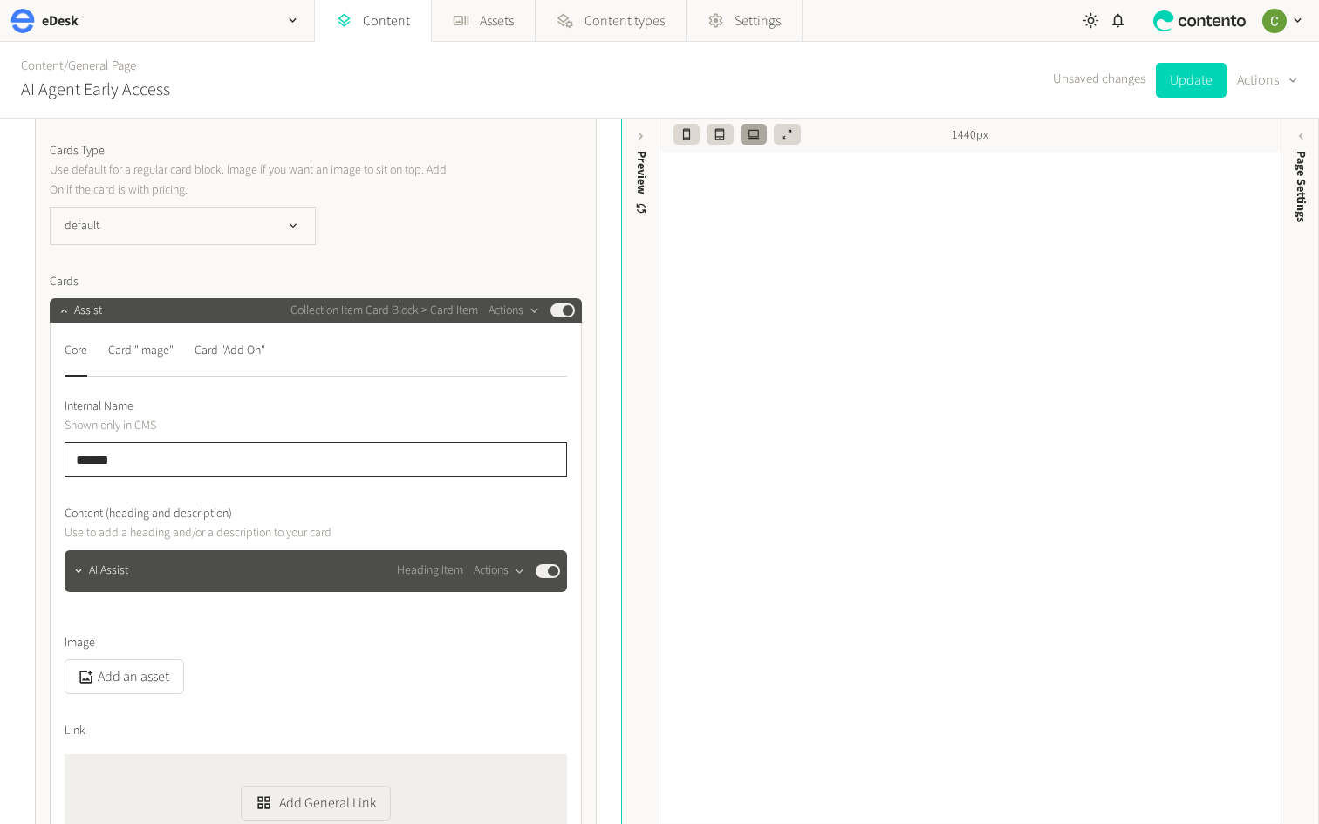
click at [139, 455] on input "******" at bounding box center [316, 459] width 502 height 35
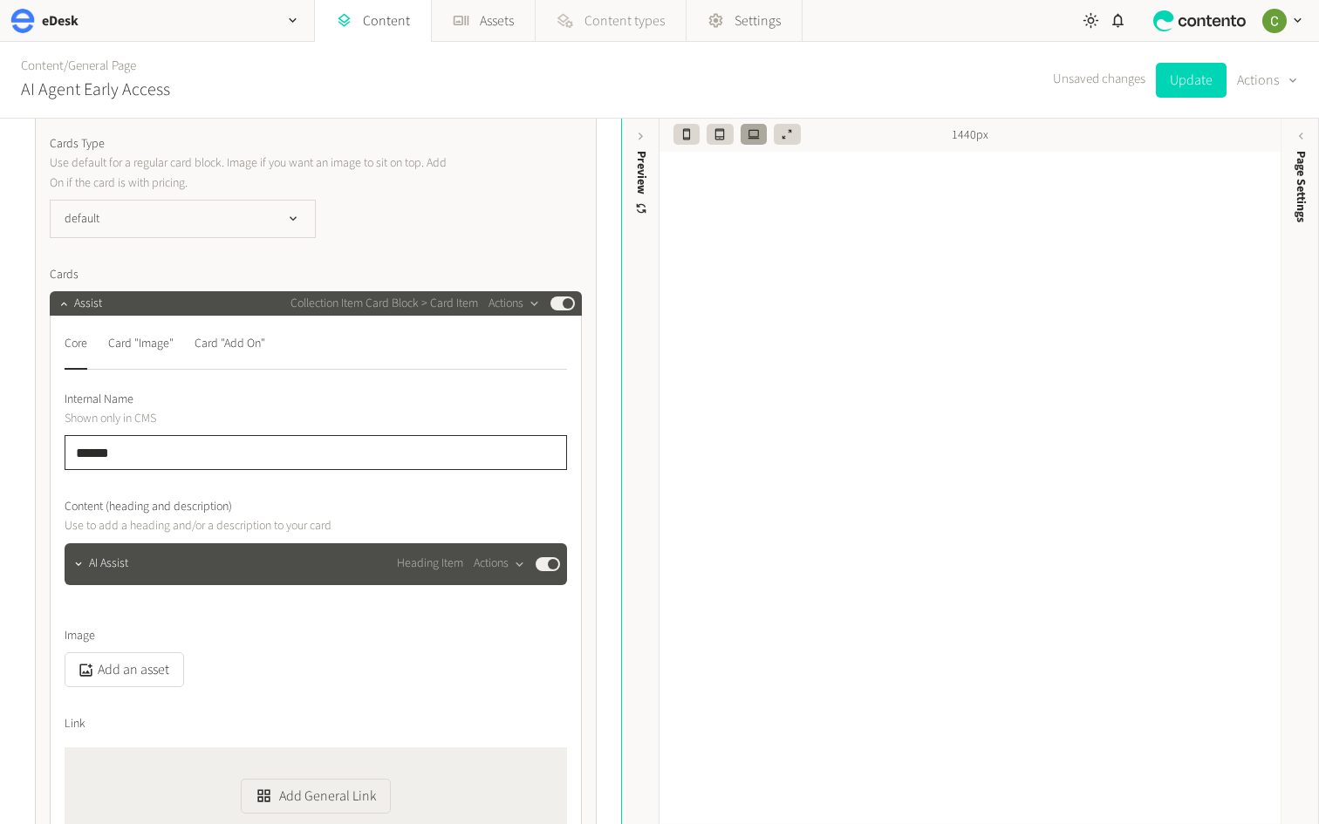
type input "******"
click at [72, 565] on icon "button" at bounding box center [78, 564] width 12 height 12
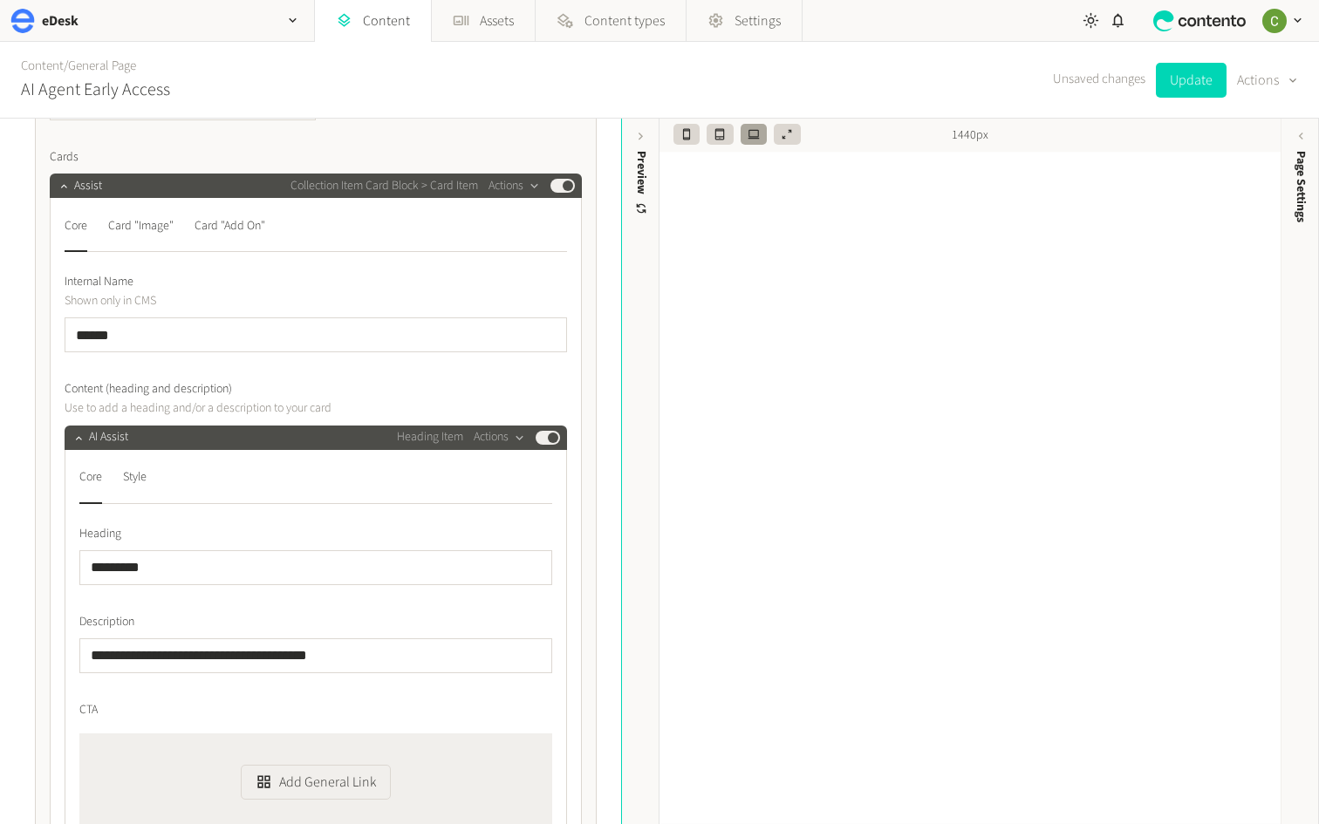
scroll to position [4309, 0]
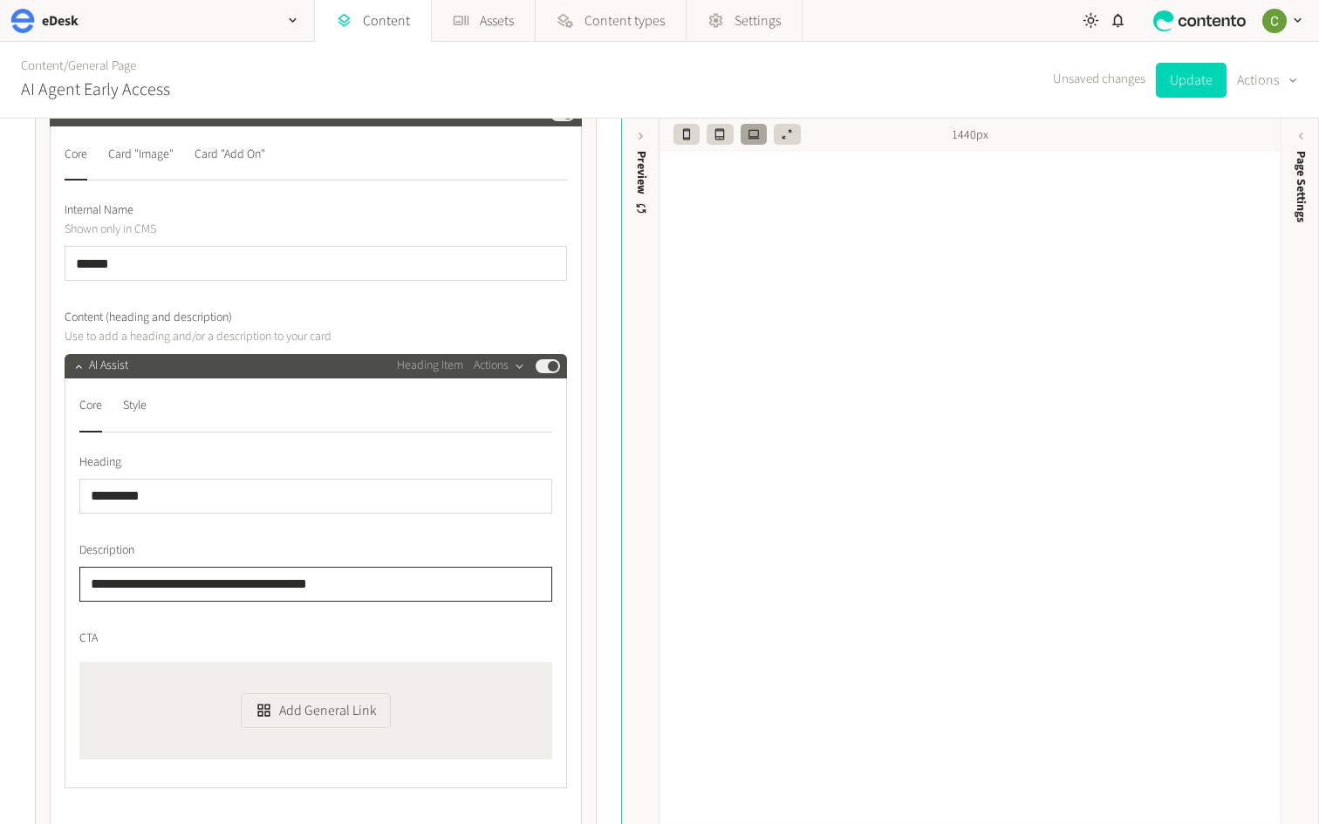
drag, startPoint x: 185, startPoint y: 584, endPoint x: 41, endPoint y: 568, distance: 144.9
paste input "**********"
drag, startPoint x: 491, startPoint y: 585, endPoint x: 539, endPoint y: 585, distance: 48.0
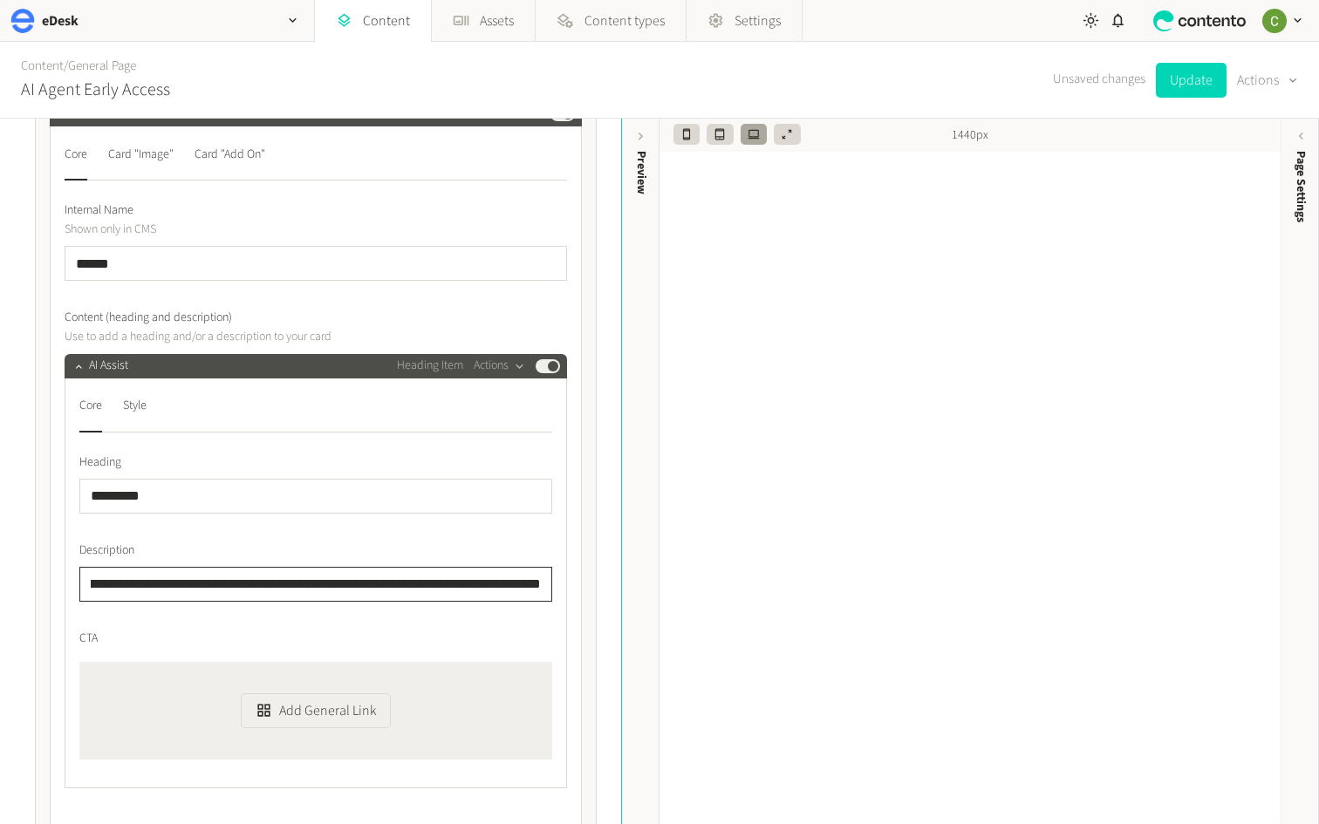
click at [539, 585] on input "**********" at bounding box center [315, 584] width 473 height 35
type input "**********"
click at [142, 497] on input "*********" at bounding box center [315, 496] width 473 height 35
drag, startPoint x: 108, startPoint y: 495, endPoint x: 167, endPoint y: 512, distance: 61.8
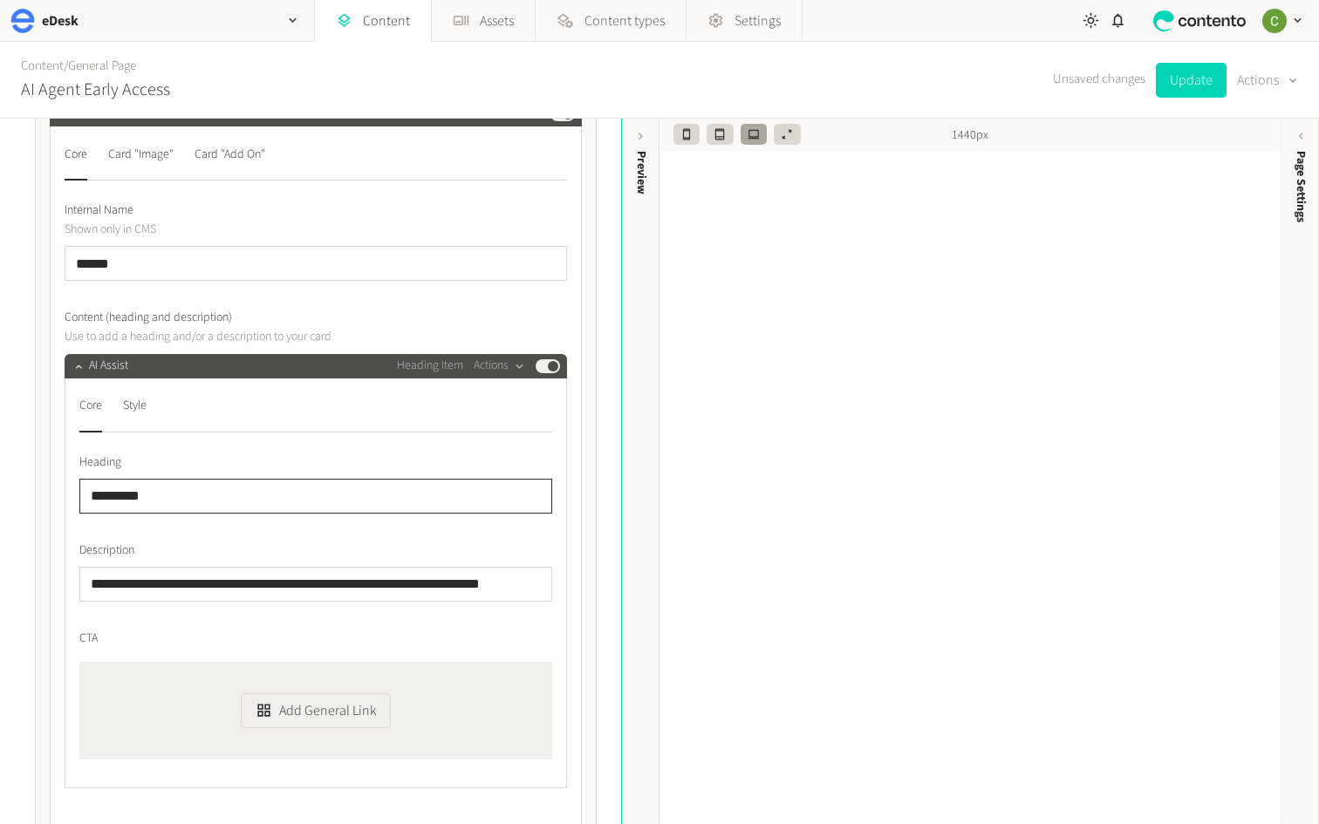
click at [61, 495] on div "**********" at bounding box center [316, 647] width 532 height 1042
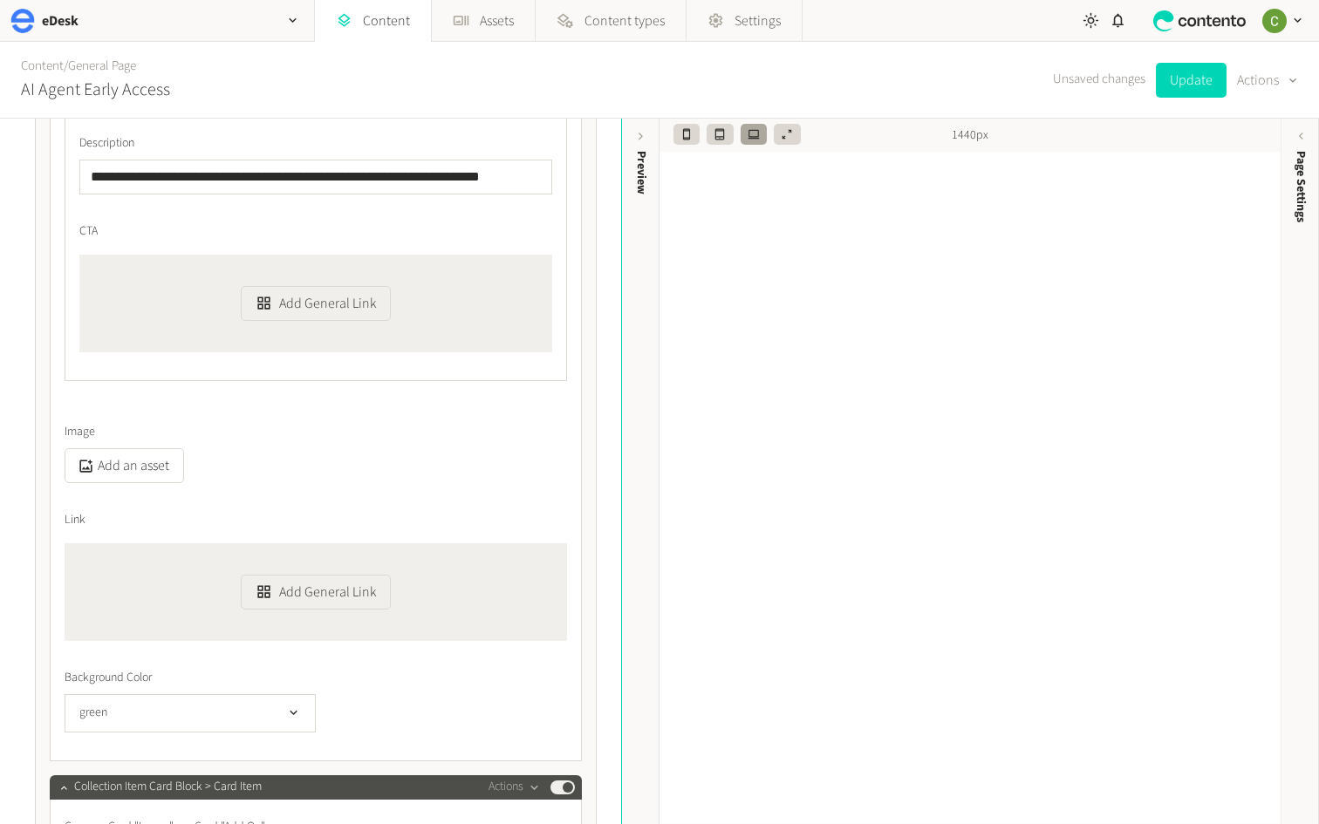
scroll to position [4743, 0]
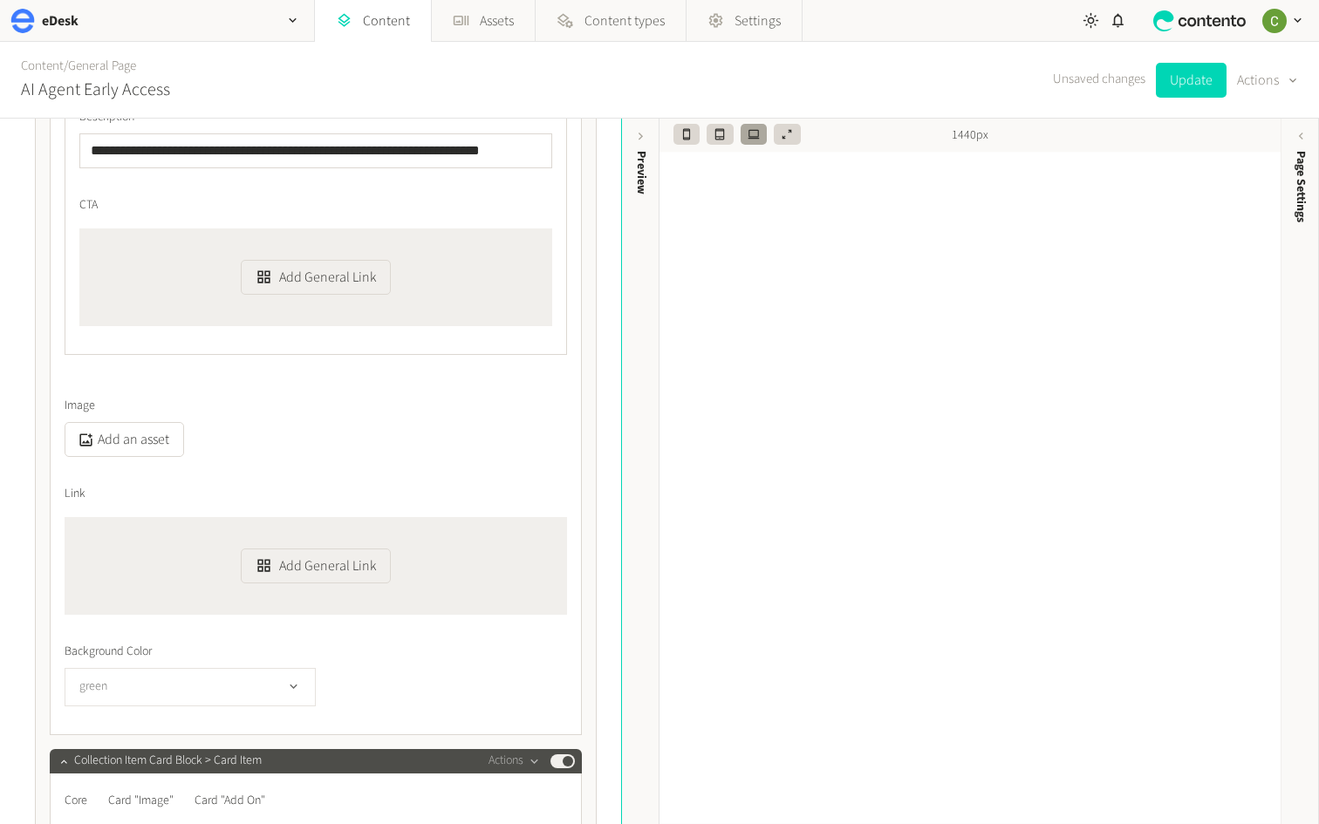
type input "******"
click at [297, 683] on icon "button" at bounding box center [293, 687] width 15 height 15
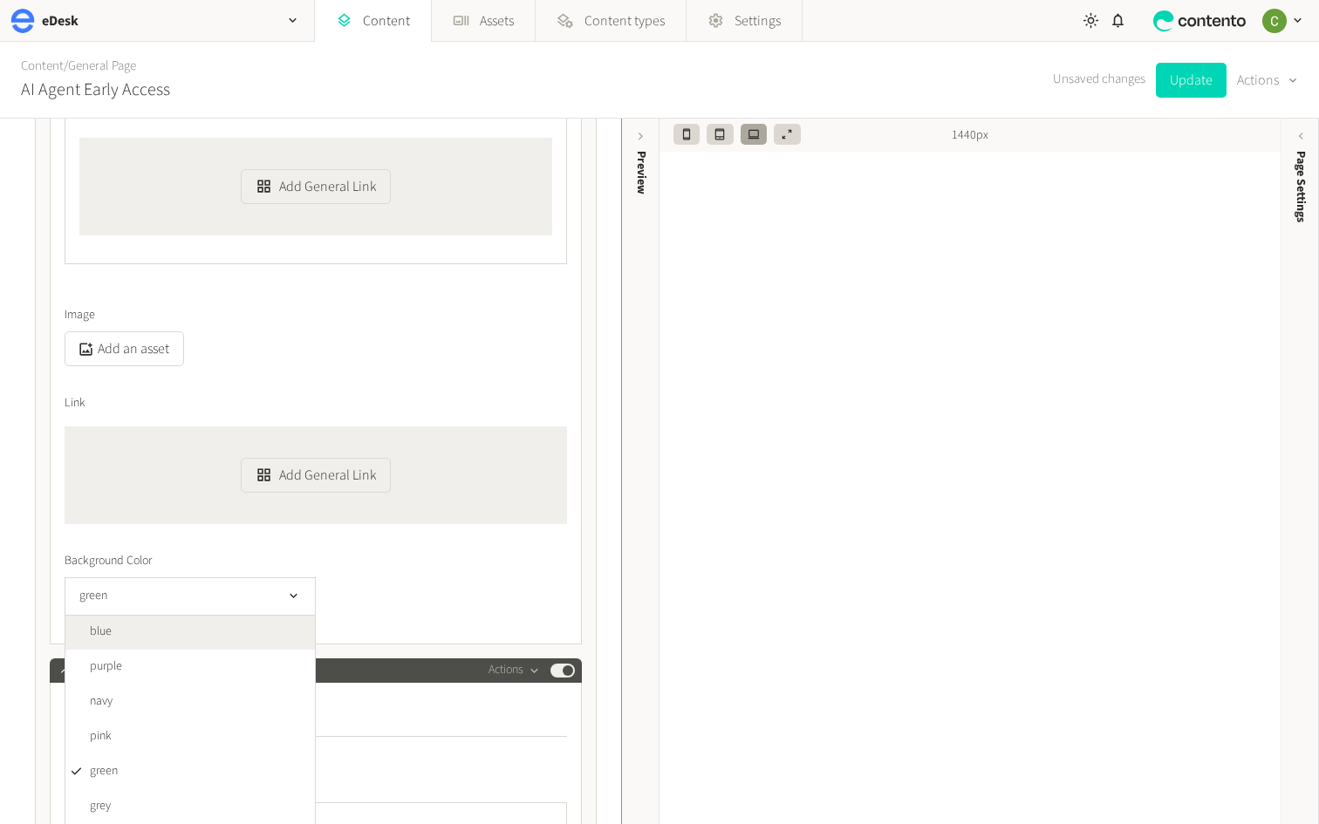
scroll to position [35, 0]
click at [177, 641] on li "blue" at bounding box center [189, 633] width 249 height 35
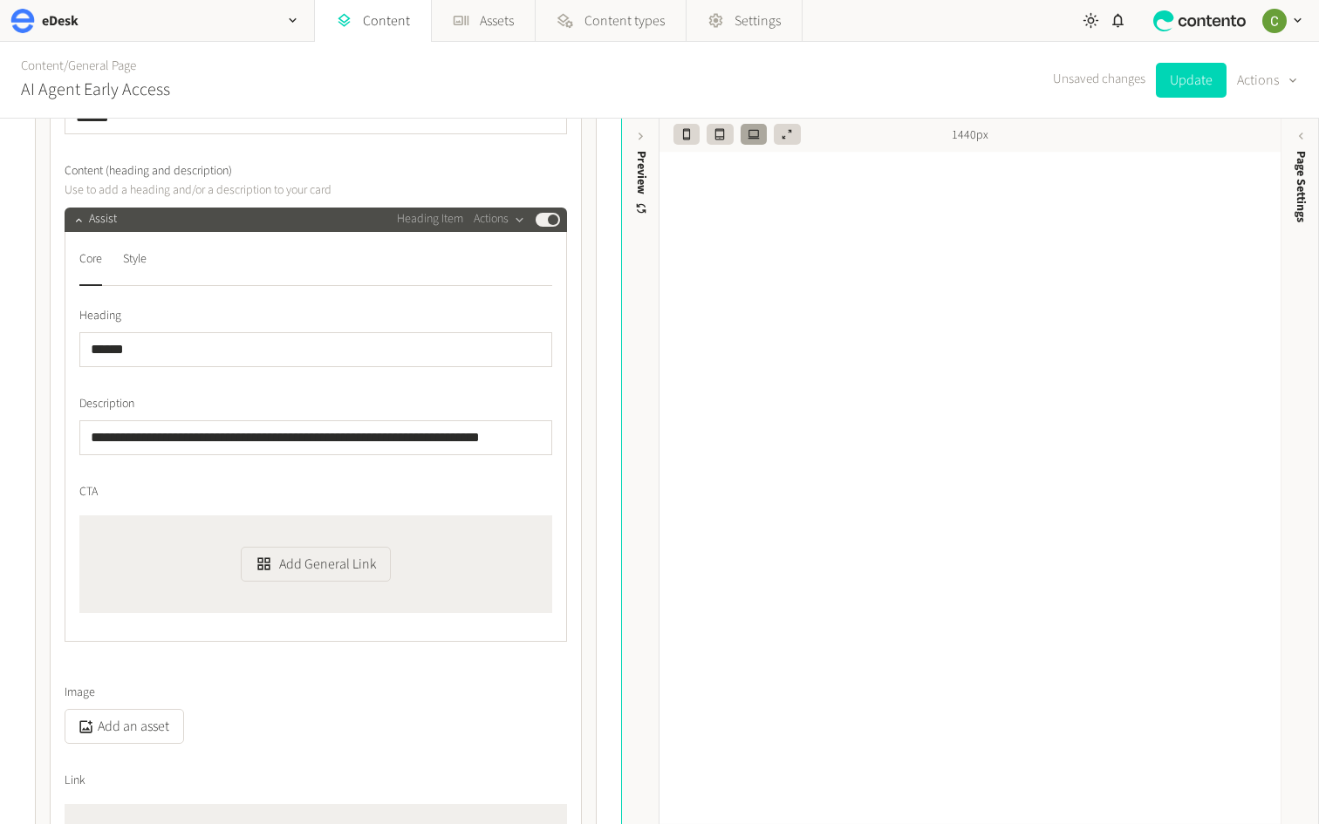
scroll to position [4454, 0]
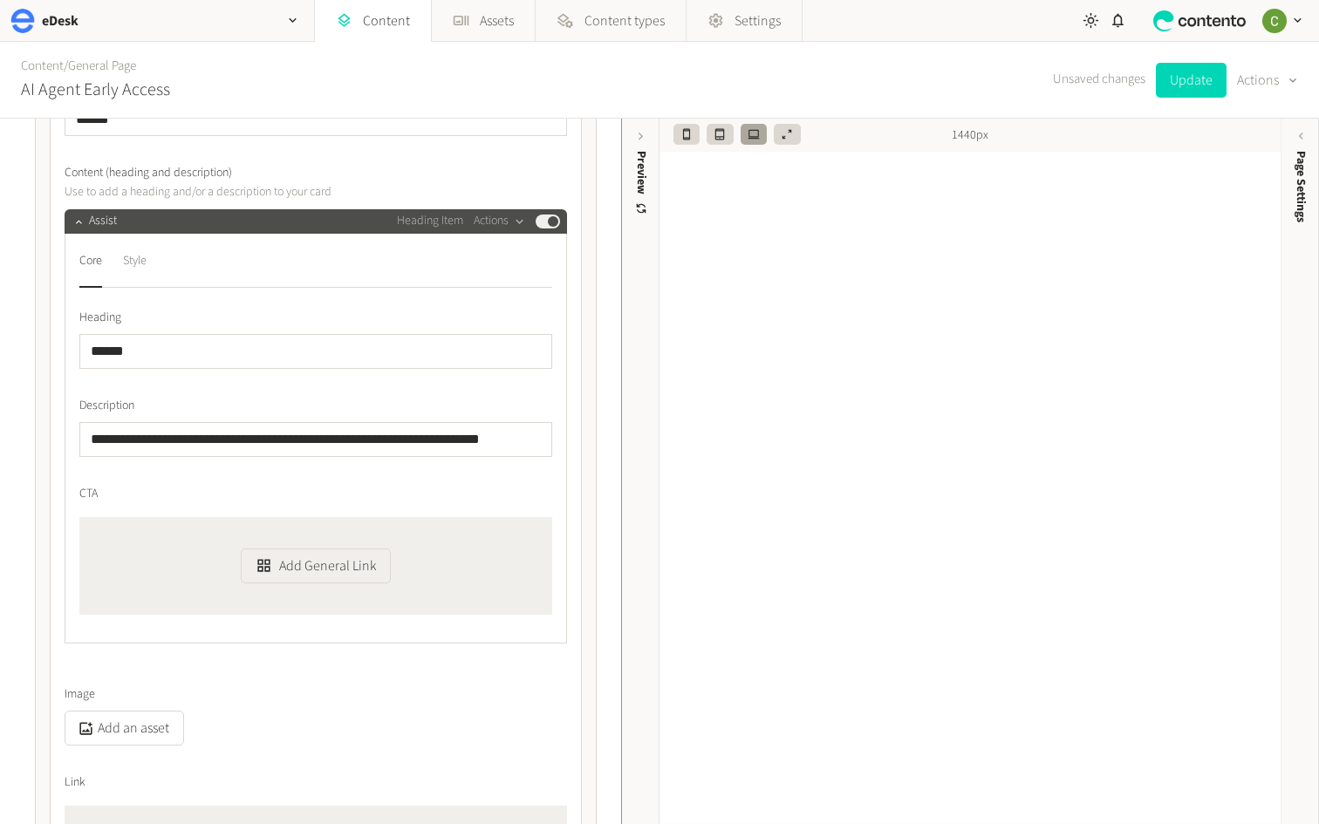
click at [133, 263] on div "Style" at bounding box center [135, 262] width 24 height 28
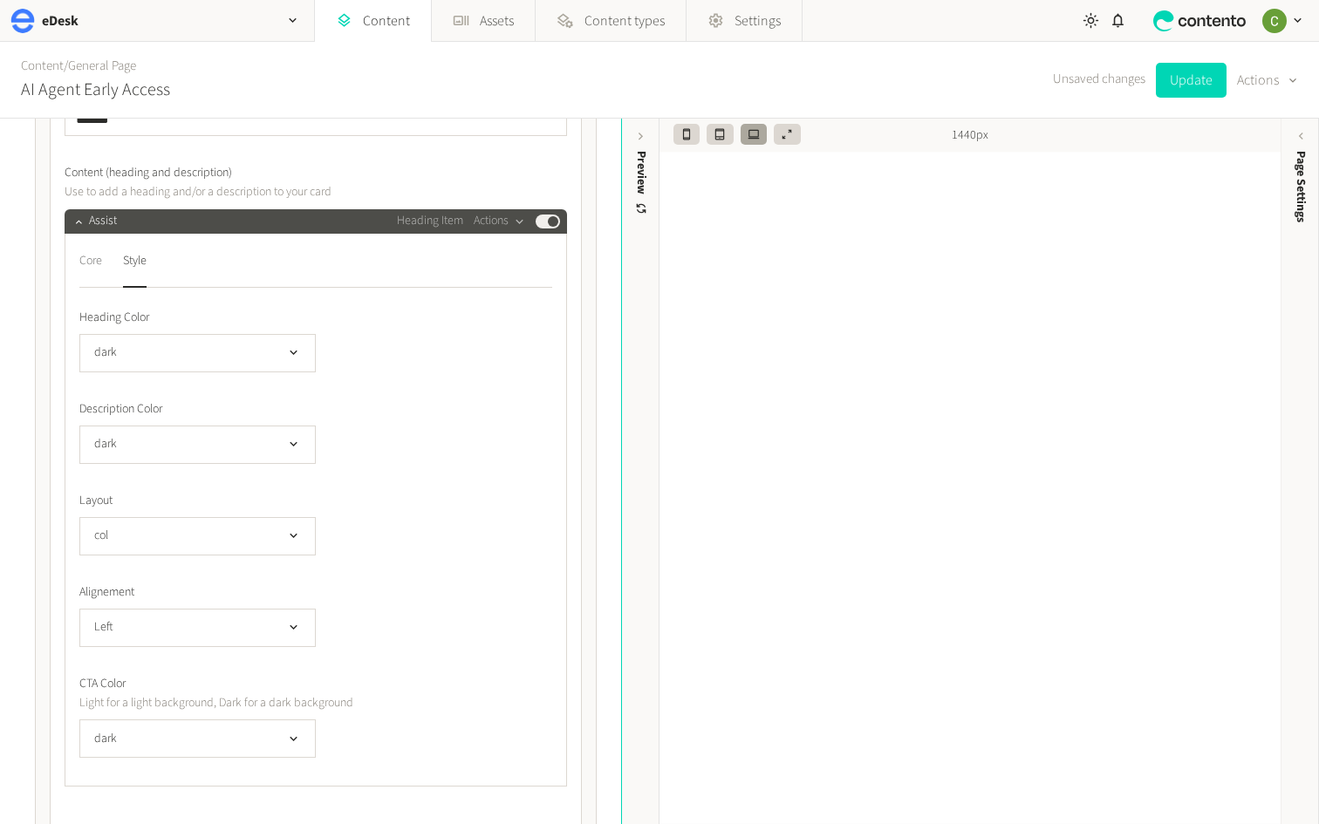
click at [92, 263] on div "Core" at bounding box center [90, 262] width 23 height 28
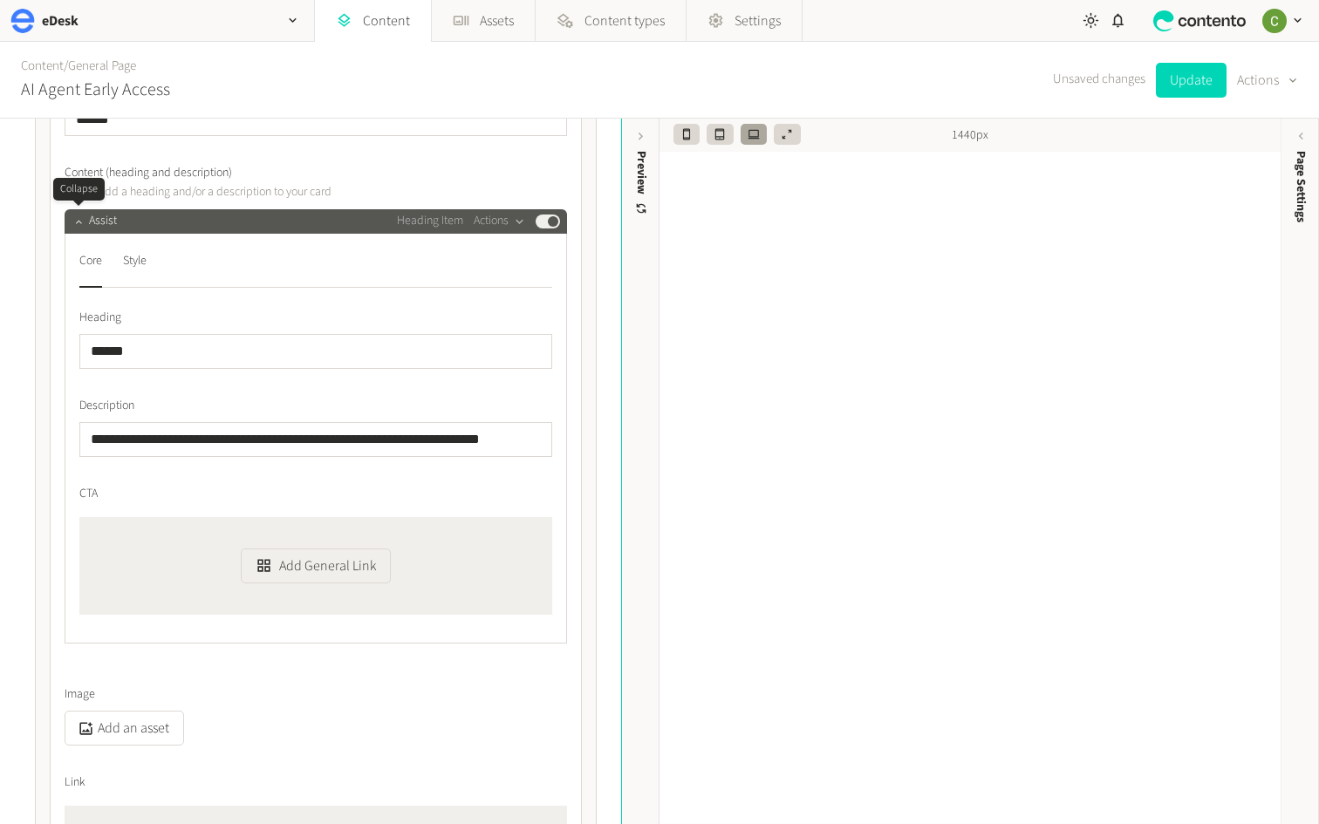
click at [70, 221] on button "button" at bounding box center [78, 219] width 21 height 21
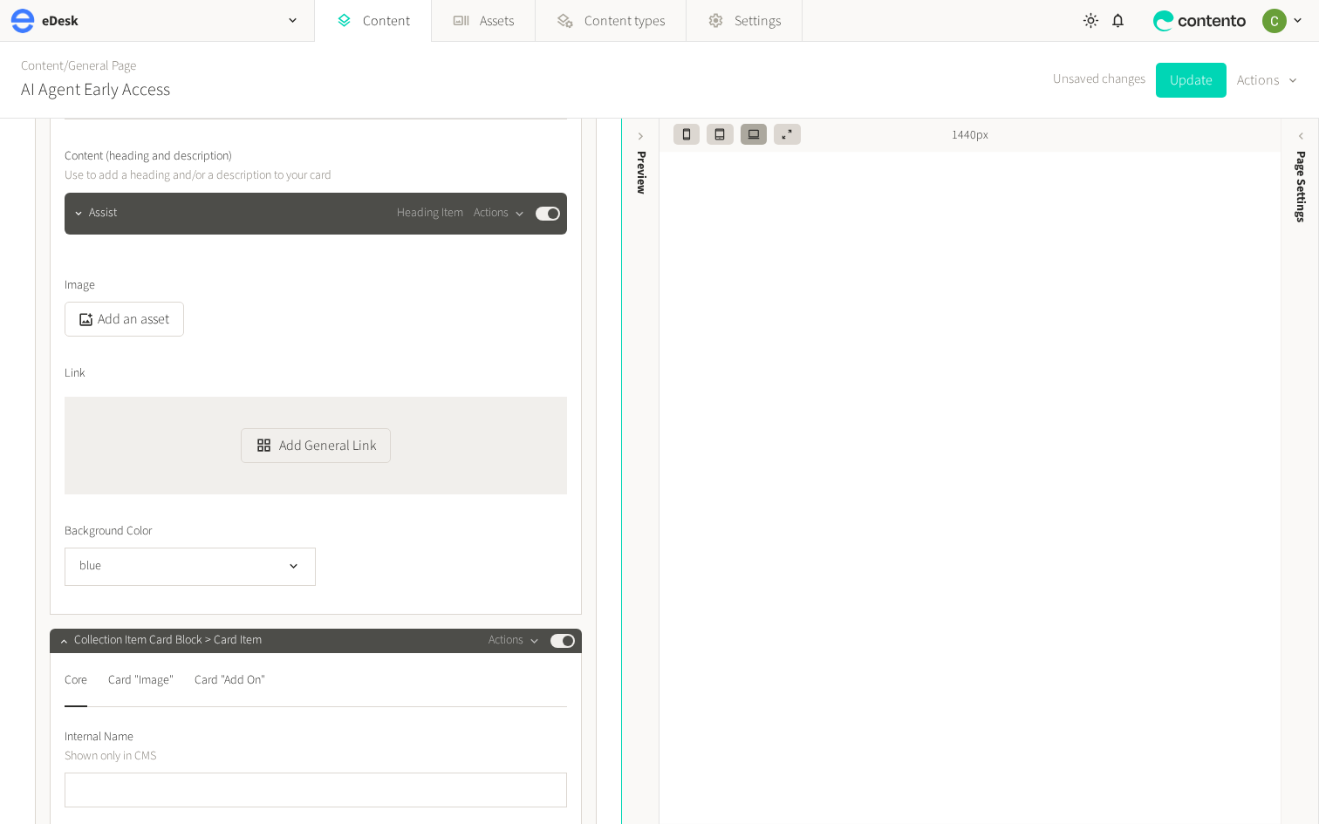
scroll to position [4470, 0]
click at [263, 570] on button "blue" at bounding box center [190, 568] width 251 height 38
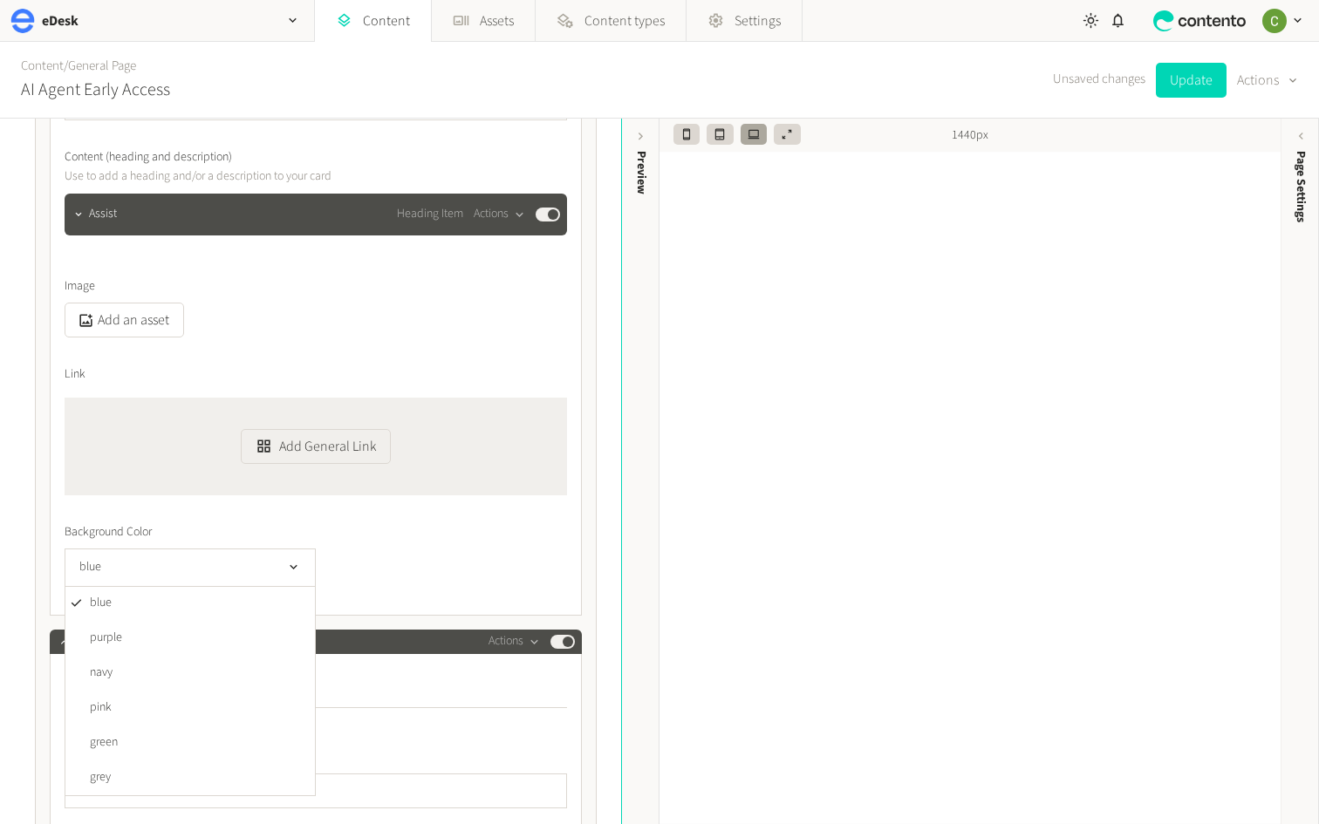
scroll to position [34, 0]
click at [135, 668] on li "navy" at bounding box center [189, 675] width 249 height 35
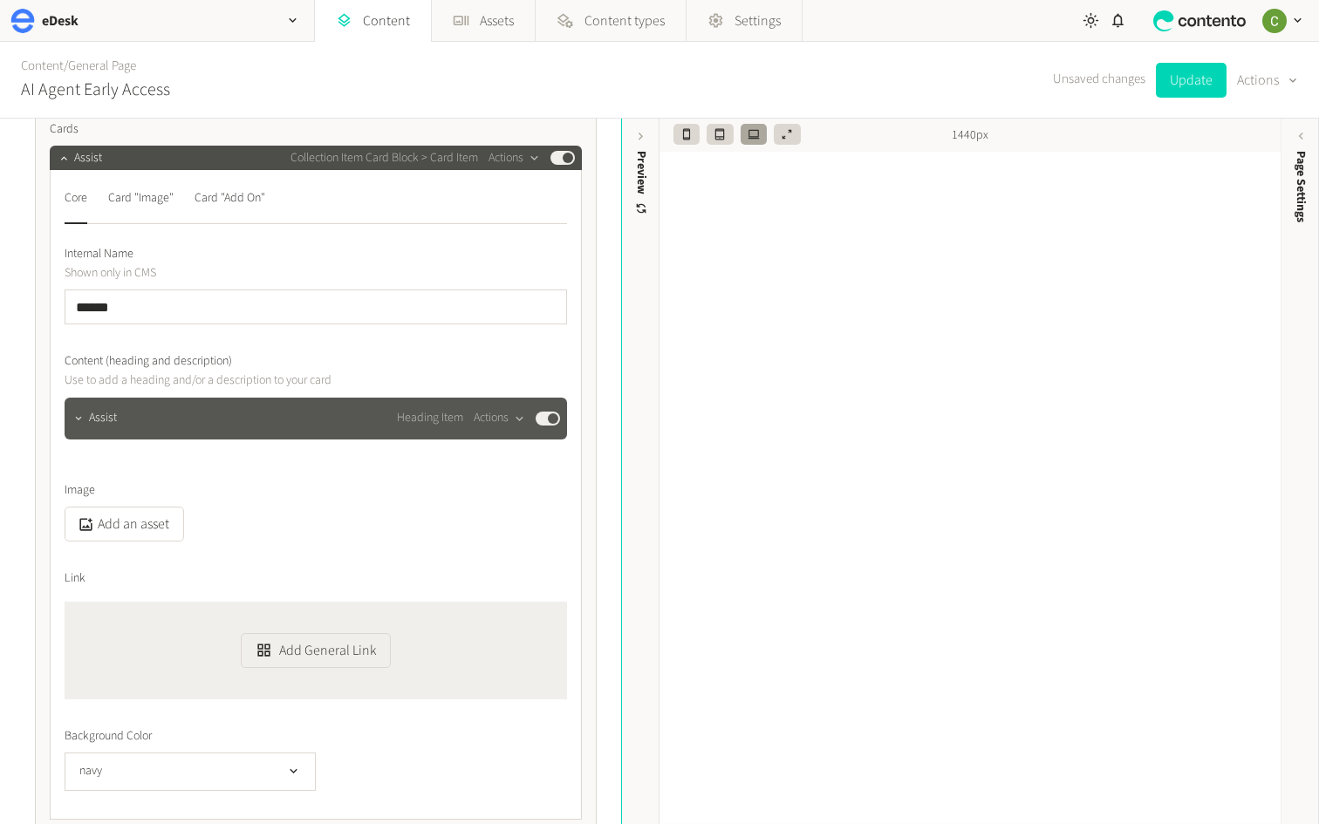
scroll to position [4253, 0]
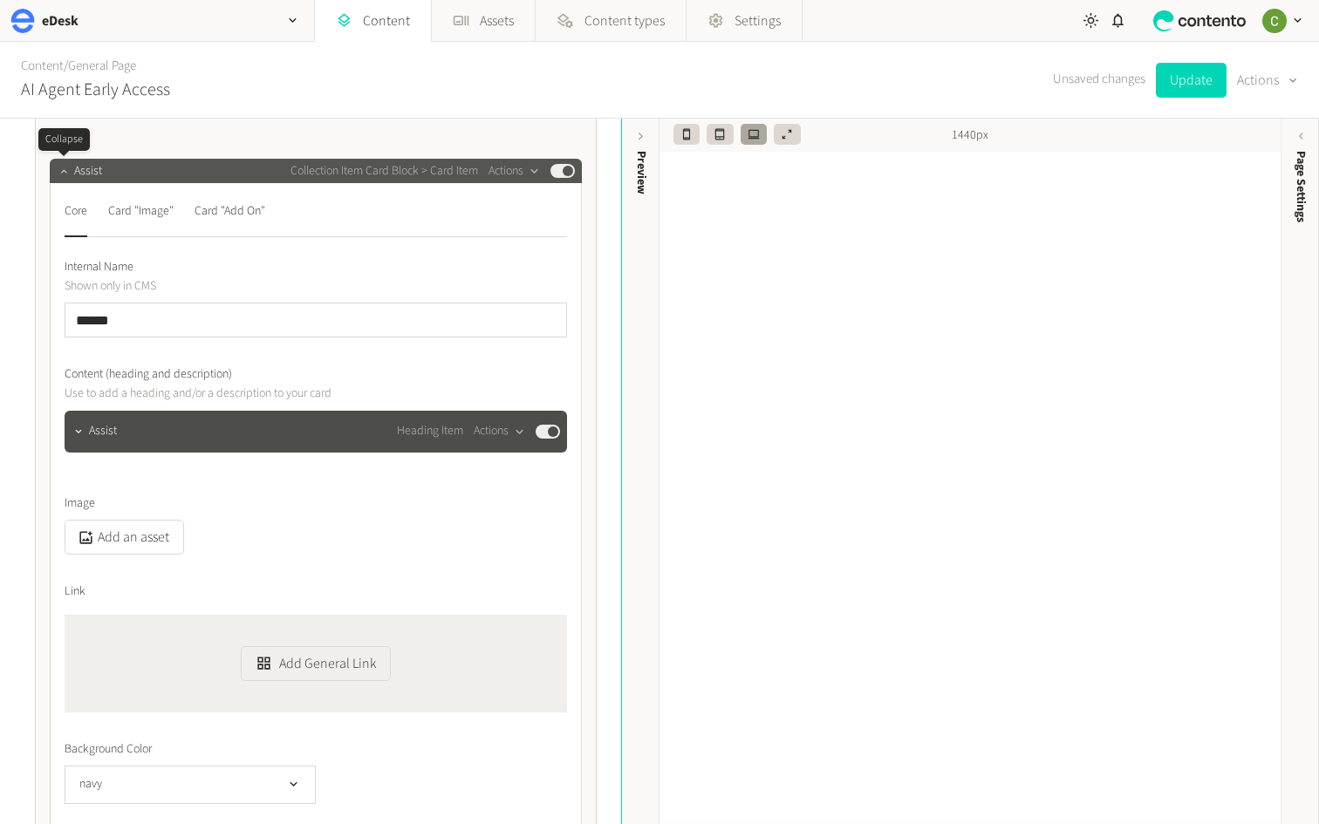
click at [58, 162] on button "button" at bounding box center [63, 169] width 21 height 21
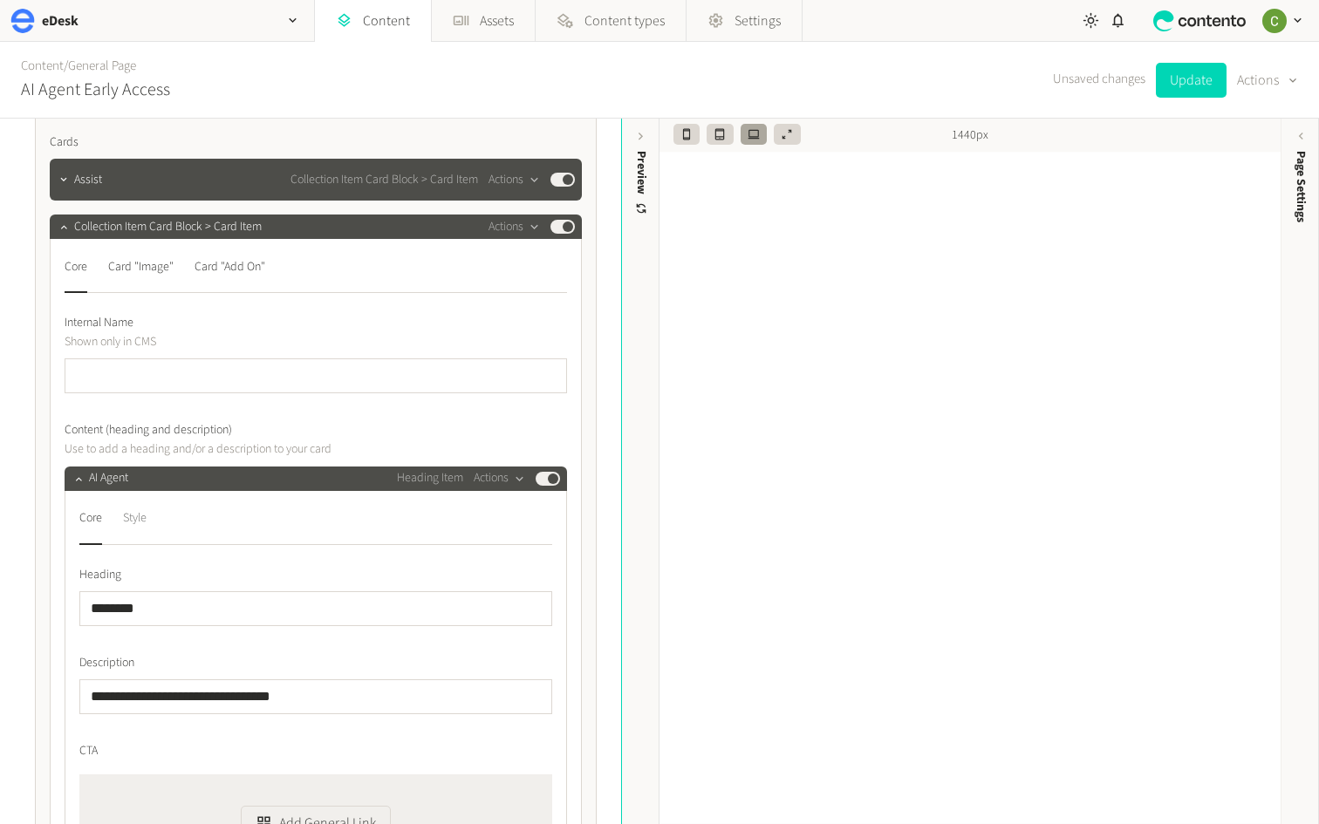
scroll to position [4366, 0]
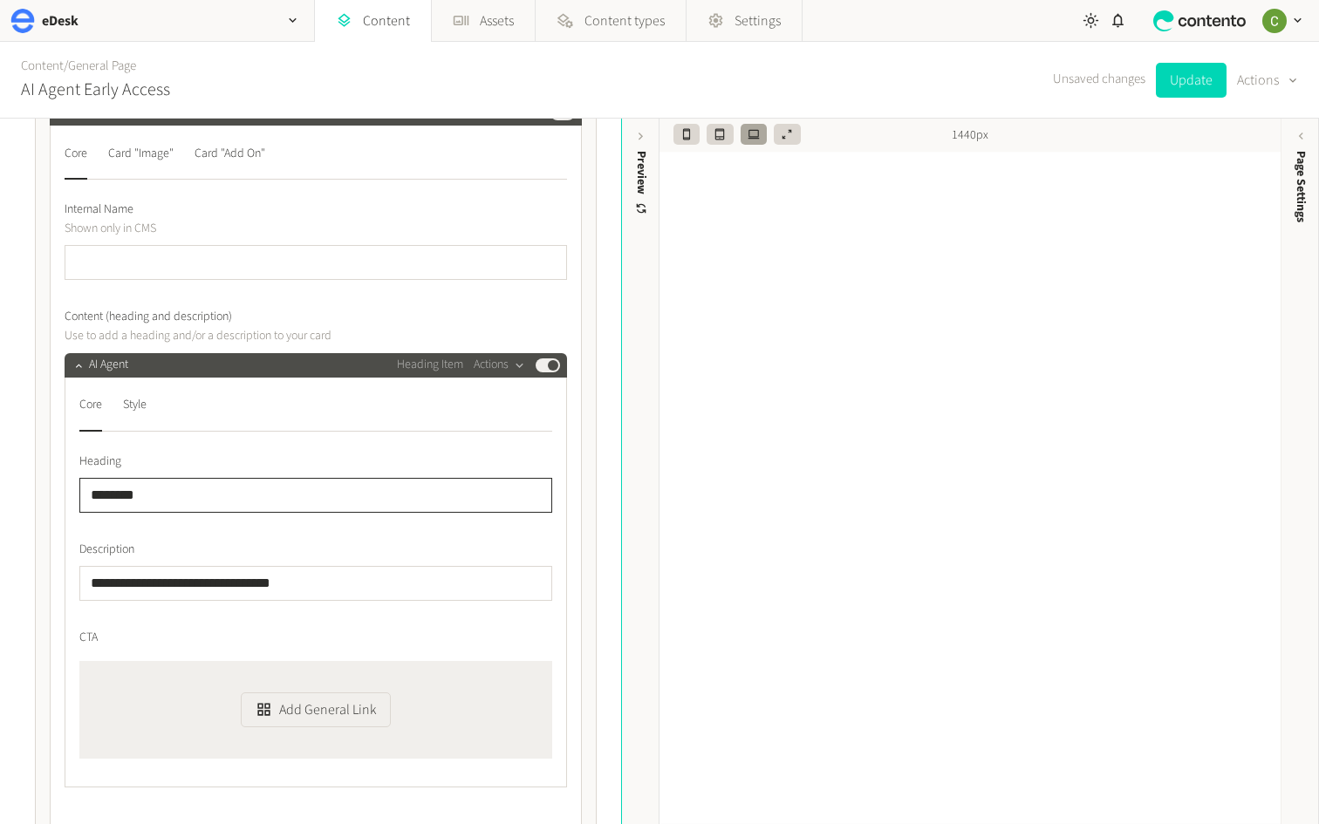
drag, startPoint x: 141, startPoint y: 492, endPoint x: 99, endPoint y: 492, distance: 42.7
click at [99, 492] on input "********" at bounding box center [315, 495] width 473 height 35
type input "*"
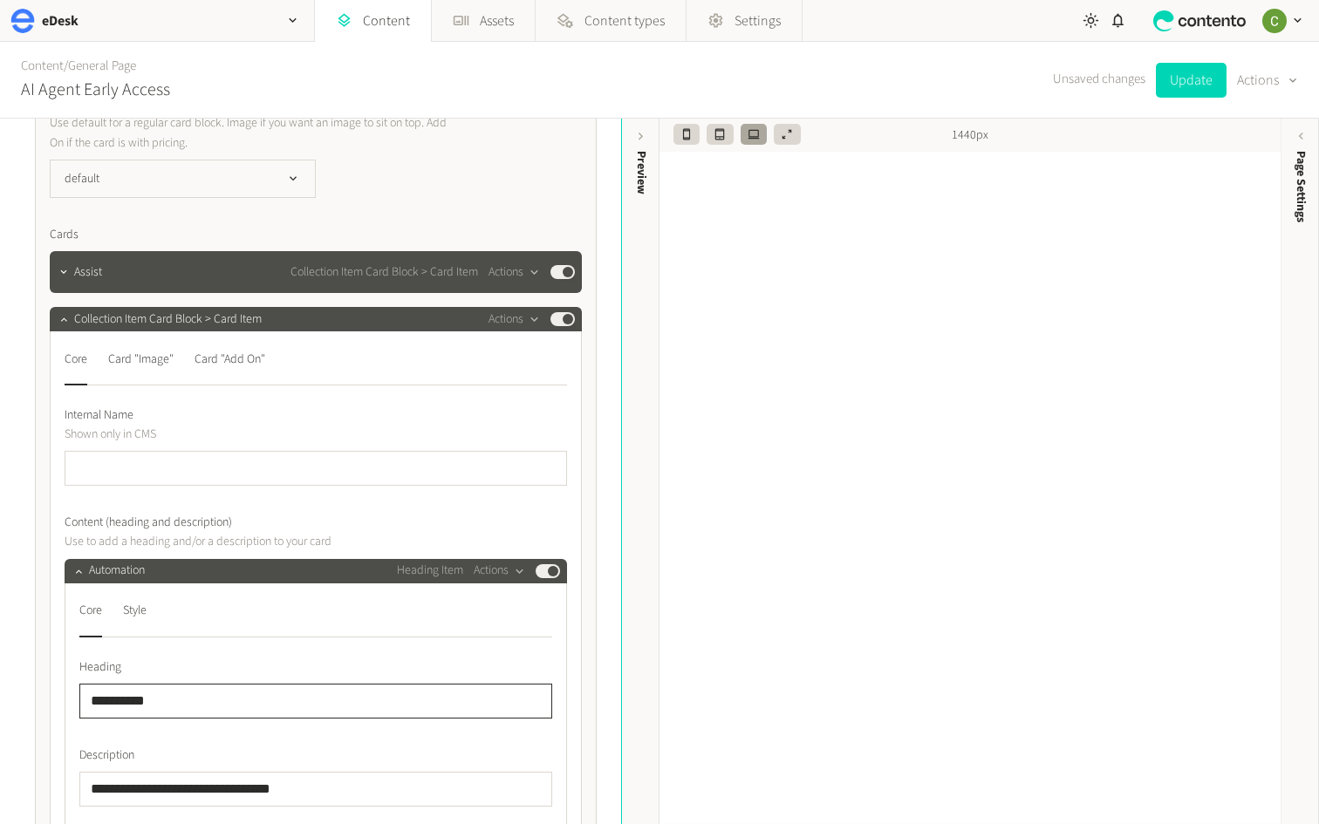
scroll to position [4164, 0]
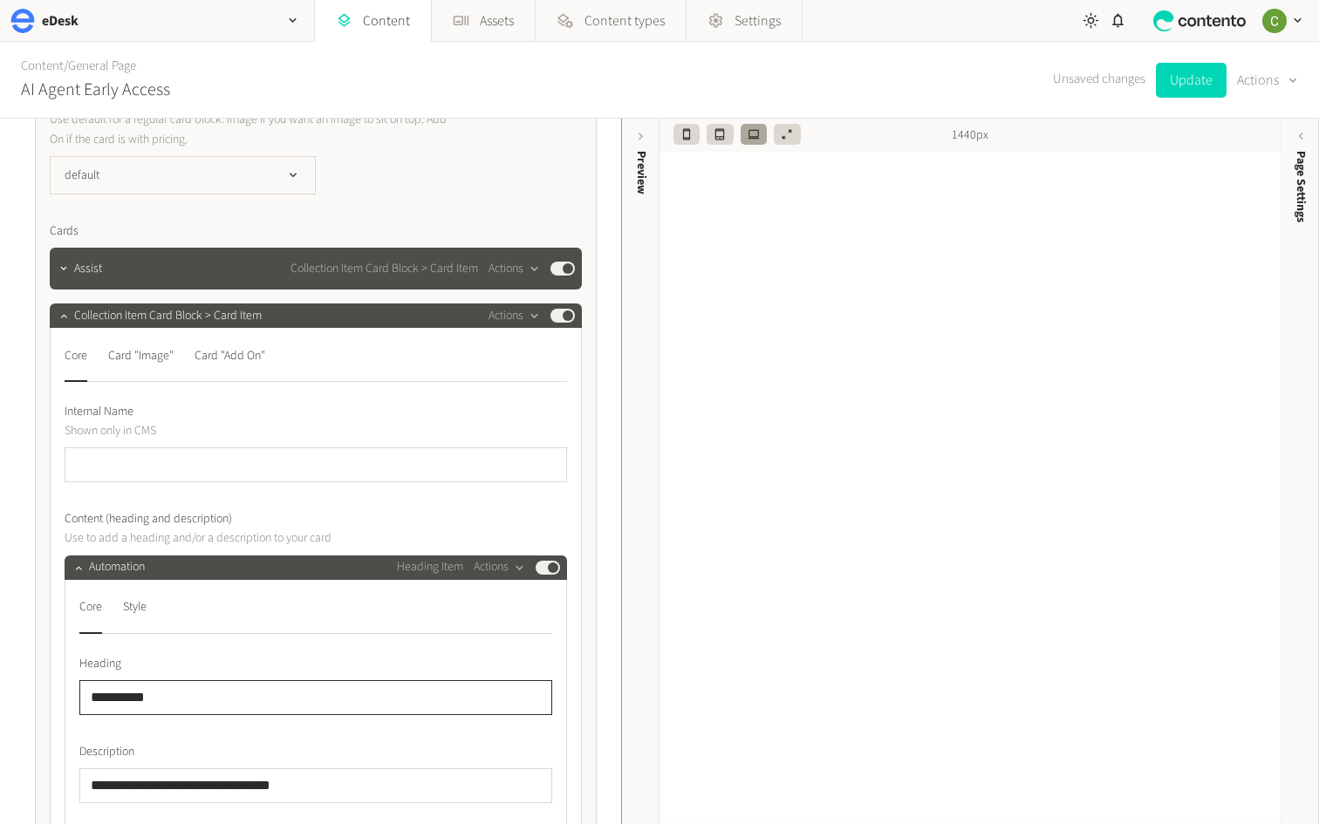
type input "**********"
click at [127, 467] on input "text" at bounding box center [316, 465] width 502 height 35
paste input "**********"
type input "**********"
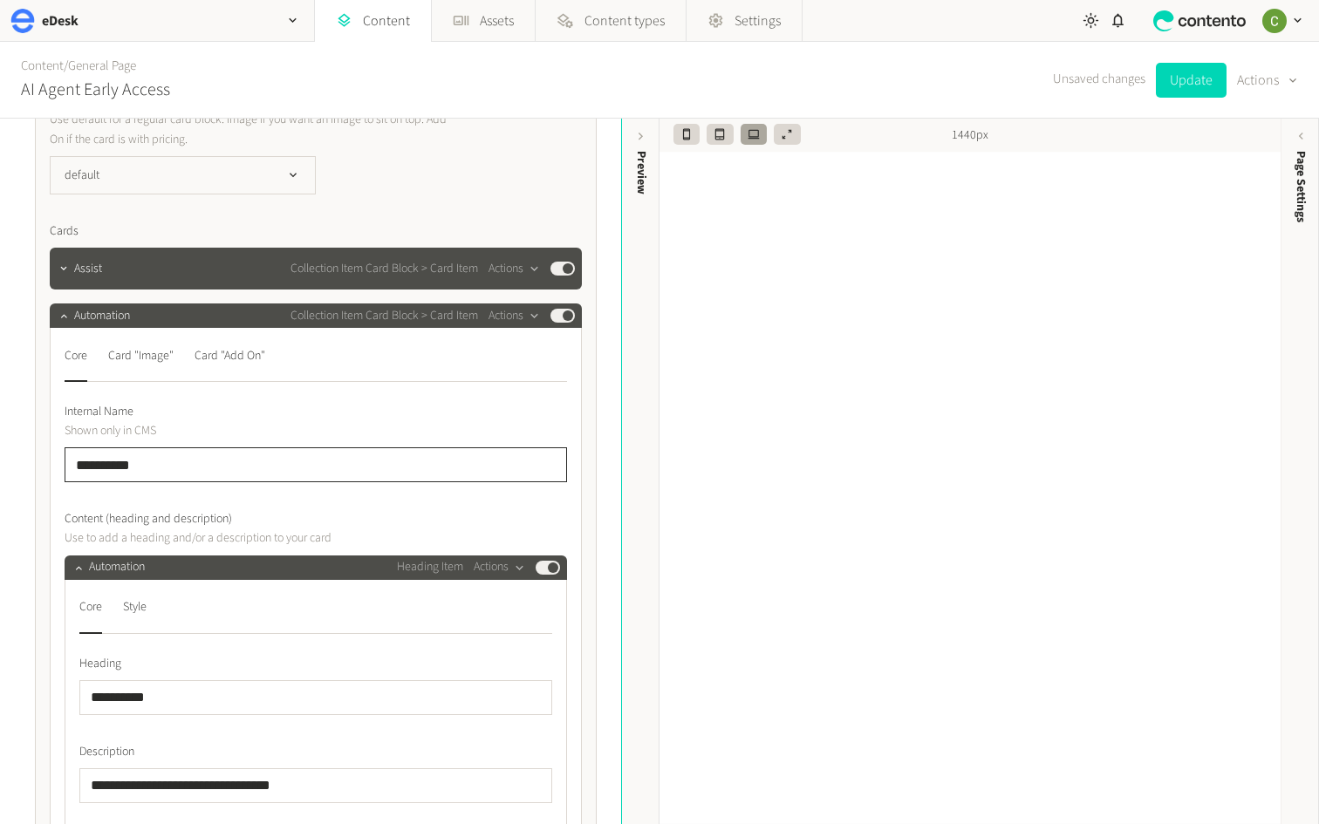
scroll to position [4224, 0]
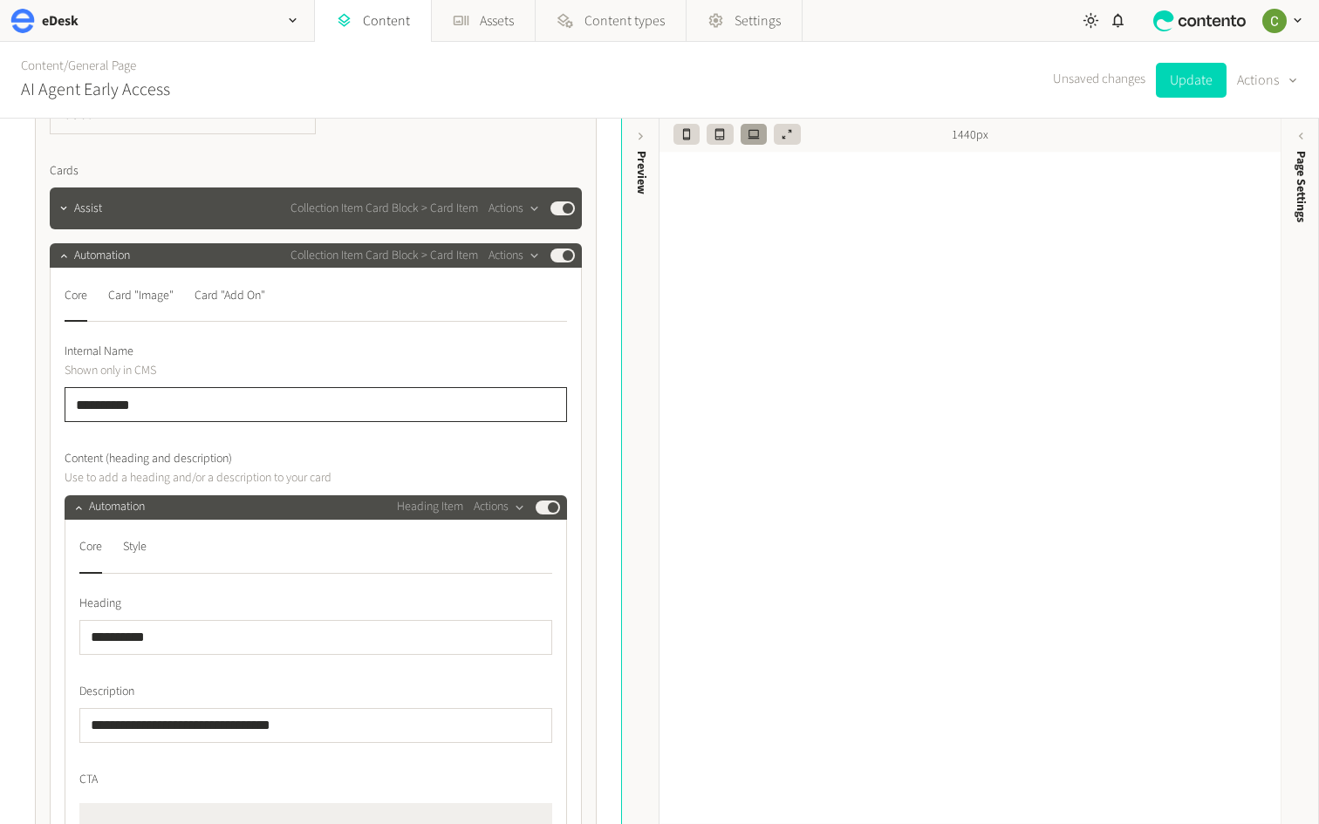
type input "**********"
click at [231, 645] on input "**********" at bounding box center [315, 637] width 473 height 35
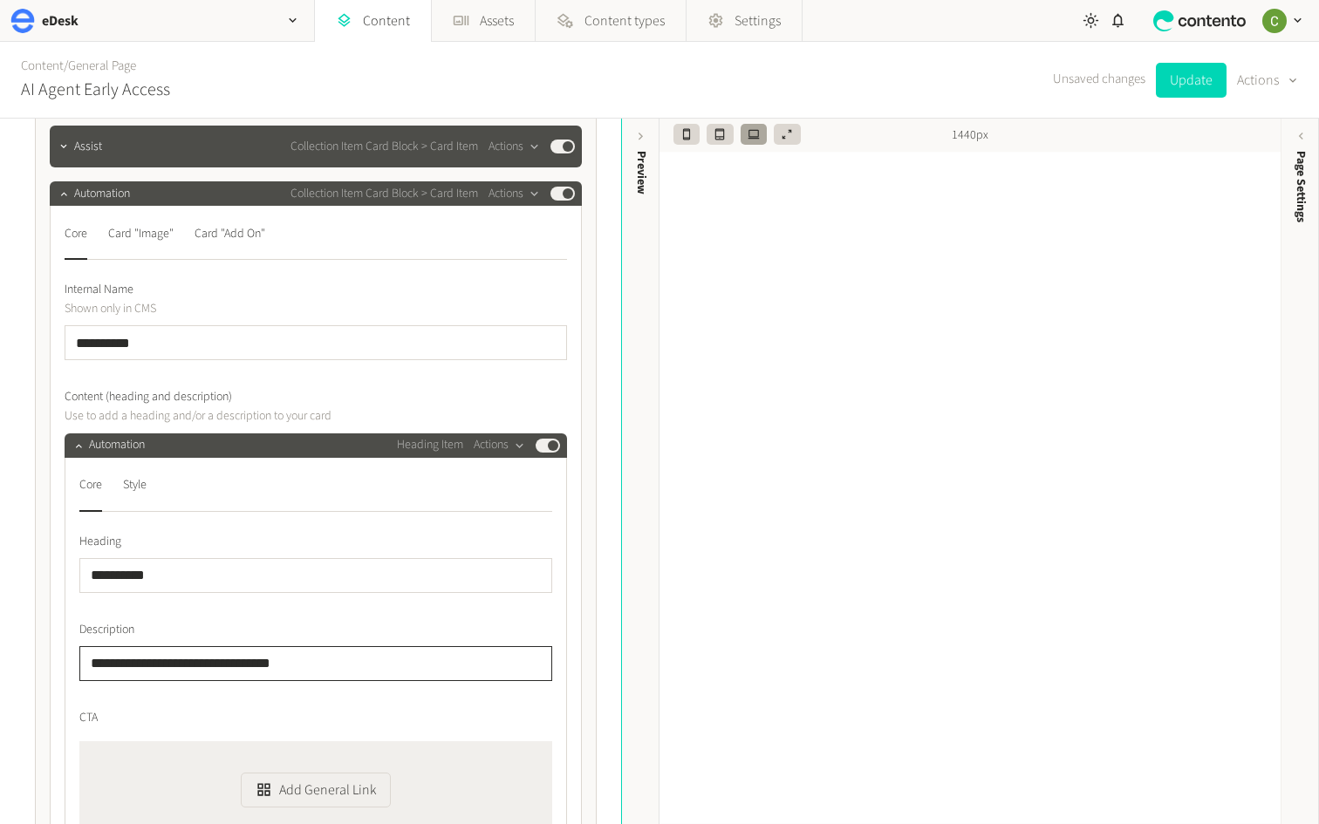
drag, startPoint x: 313, startPoint y: 660, endPoint x: 201, endPoint y: 660, distance: 112.5
click at [200, 660] on input "**********" at bounding box center [315, 663] width 473 height 35
click at [192, 662] on input "**********" at bounding box center [315, 663] width 473 height 35
drag, startPoint x: 192, startPoint y: 662, endPoint x: 4, endPoint y: 662, distance: 187.6
click at [4, 662] on div "**********" at bounding box center [310, 472] width 621 height 706
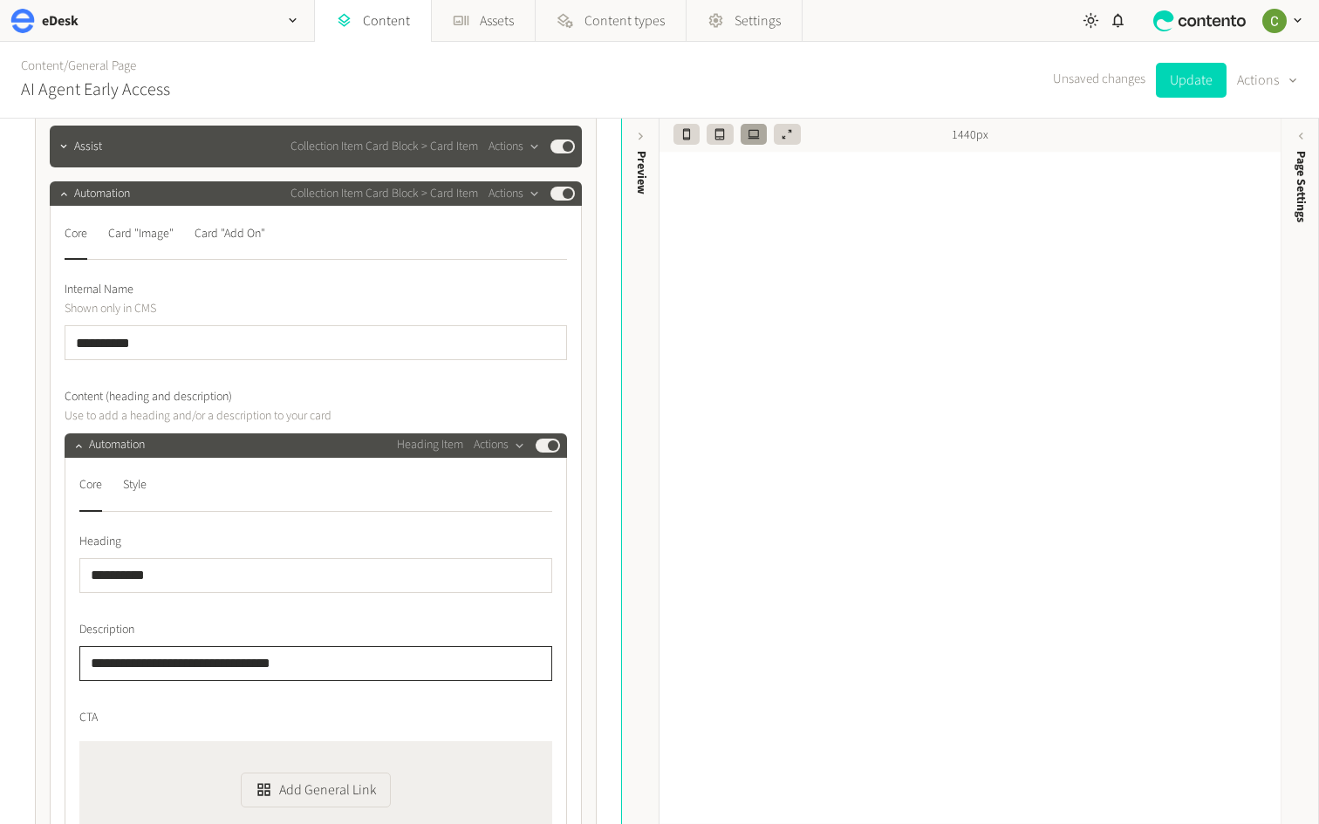
click at [173, 666] on input "**********" at bounding box center [315, 663] width 473 height 35
drag, startPoint x: 188, startPoint y: 665, endPoint x: 53, endPoint y: 655, distance: 135.6
click at [53, 655] on div "**********" at bounding box center [316, 727] width 532 height 1042
paste input "**********"
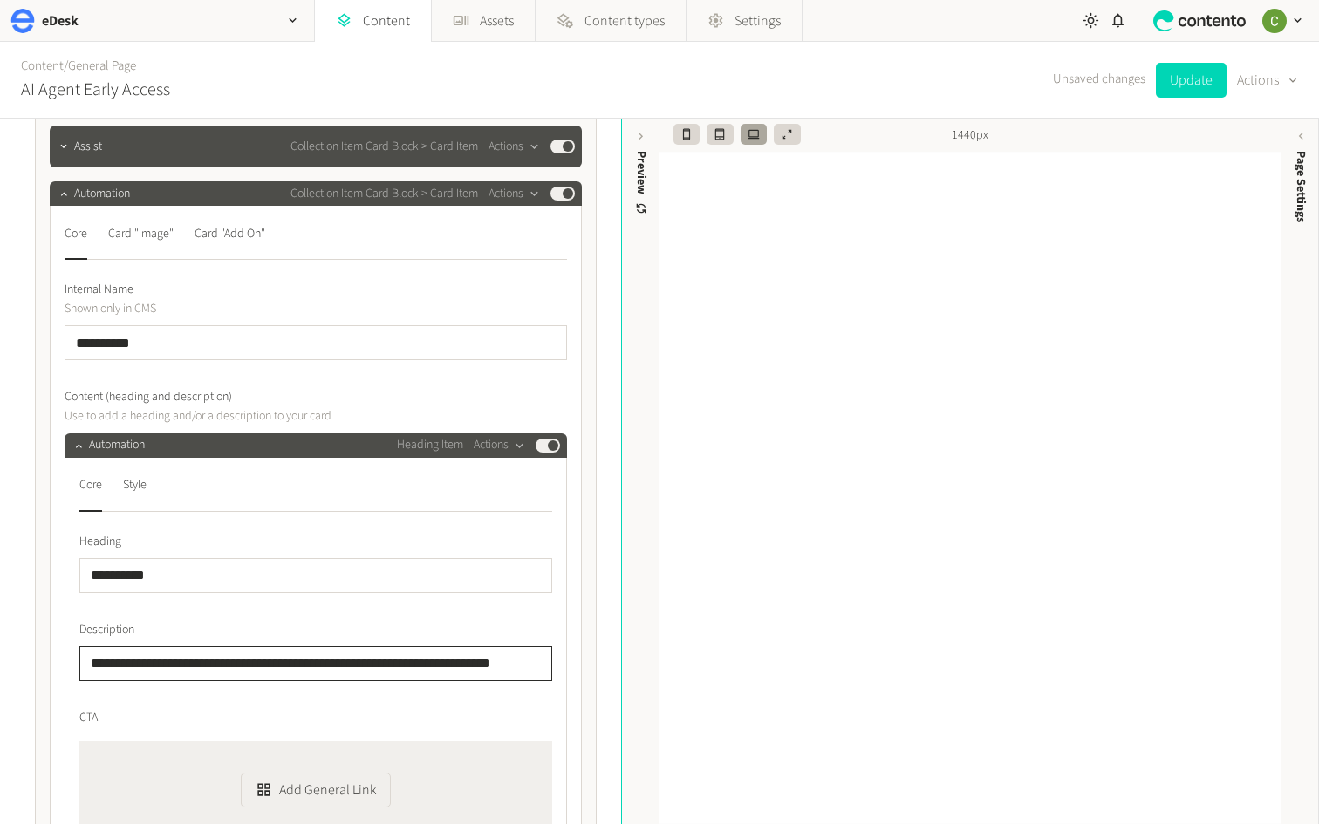
drag, startPoint x: 544, startPoint y: 665, endPoint x: 501, endPoint y: 663, distance: 43.7
click at [501, 663] on input "**********" at bounding box center [315, 663] width 473 height 35
click at [517, 662] on input "**********" at bounding box center [315, 663] width 473 height 35
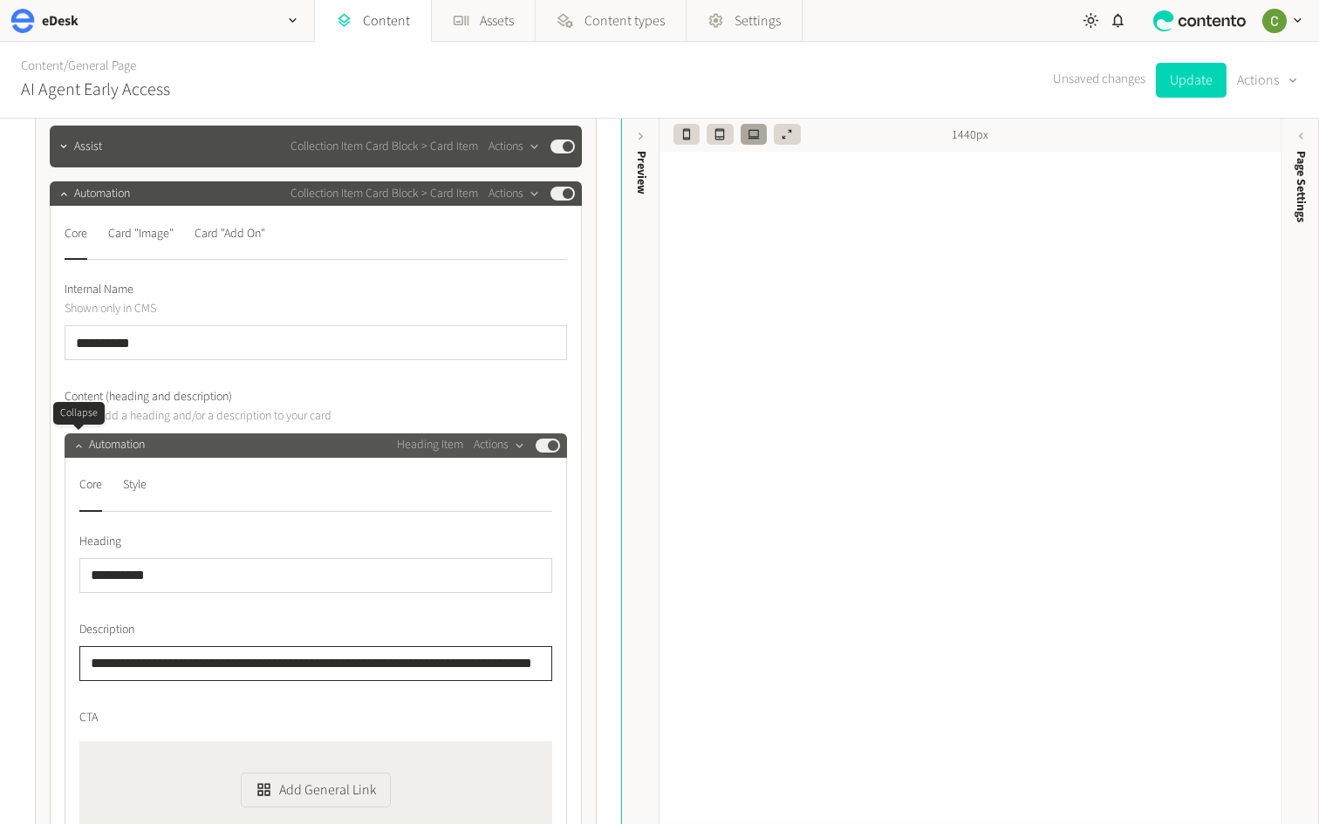
type input "**********"
click at [72, 448] on icon "button" at bounding box center [78, 446] width 12 height 12
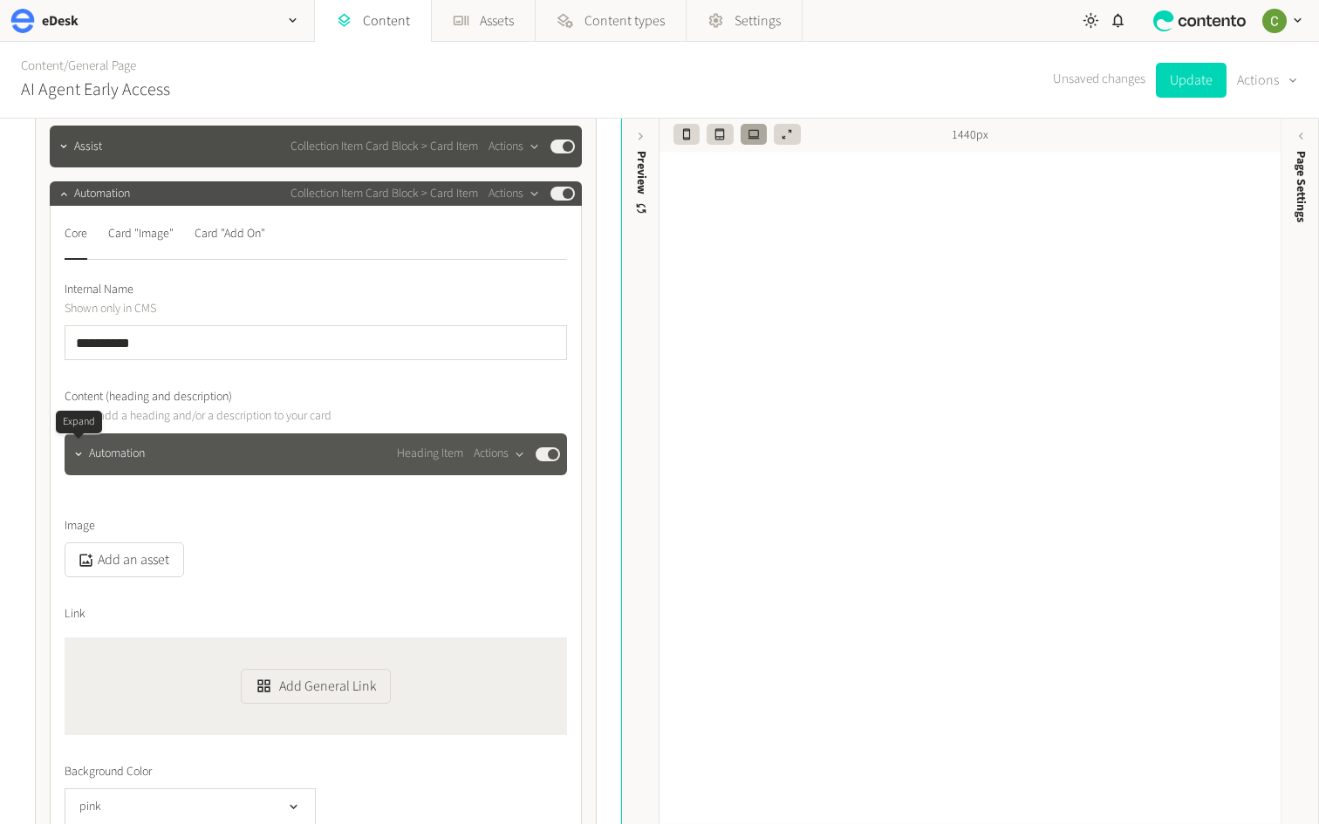
click at [84, 462] on div at bounding box center [78, 454] width 21 height 24
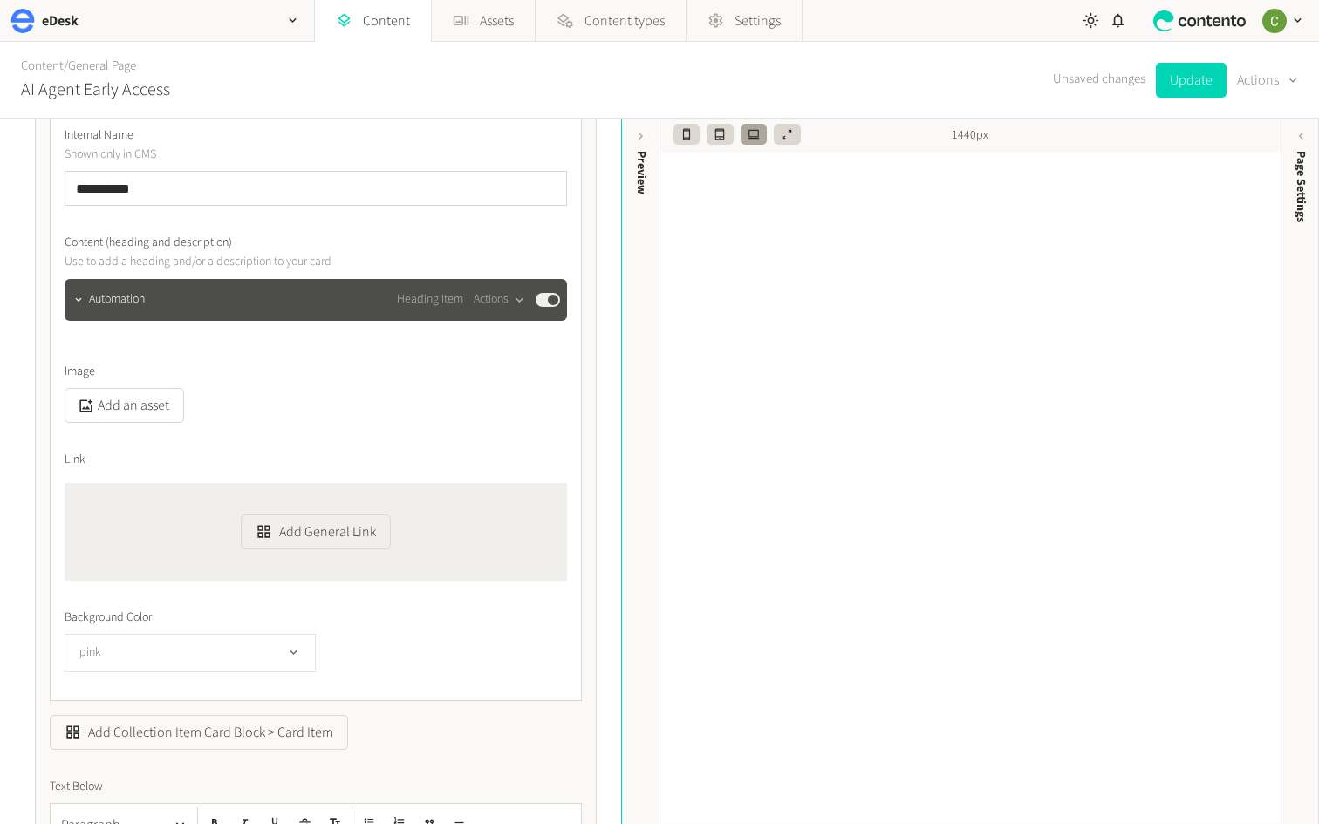
click at [292, 642] on button "pink" at bounding box center [190, 653] width 251 height 38
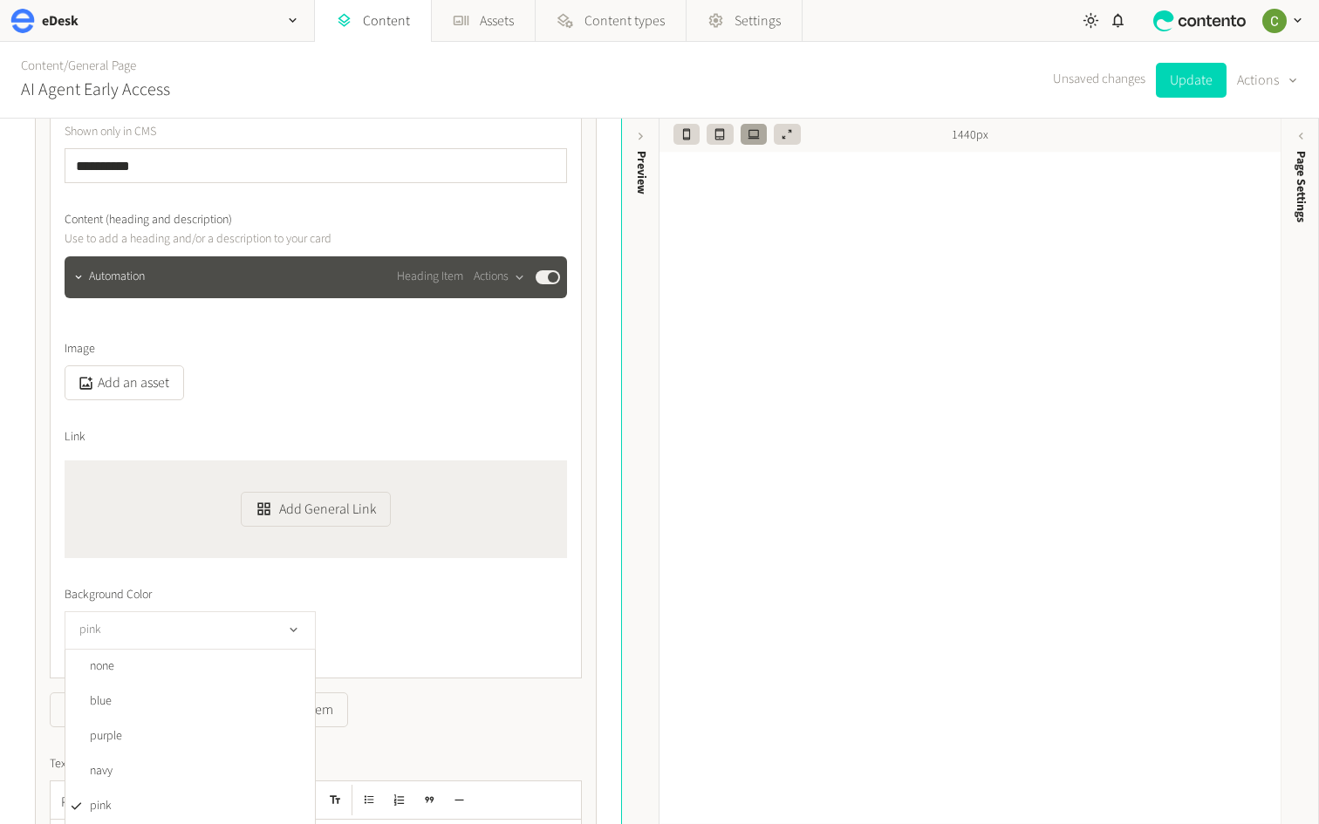
scroll to position [4519, 0]
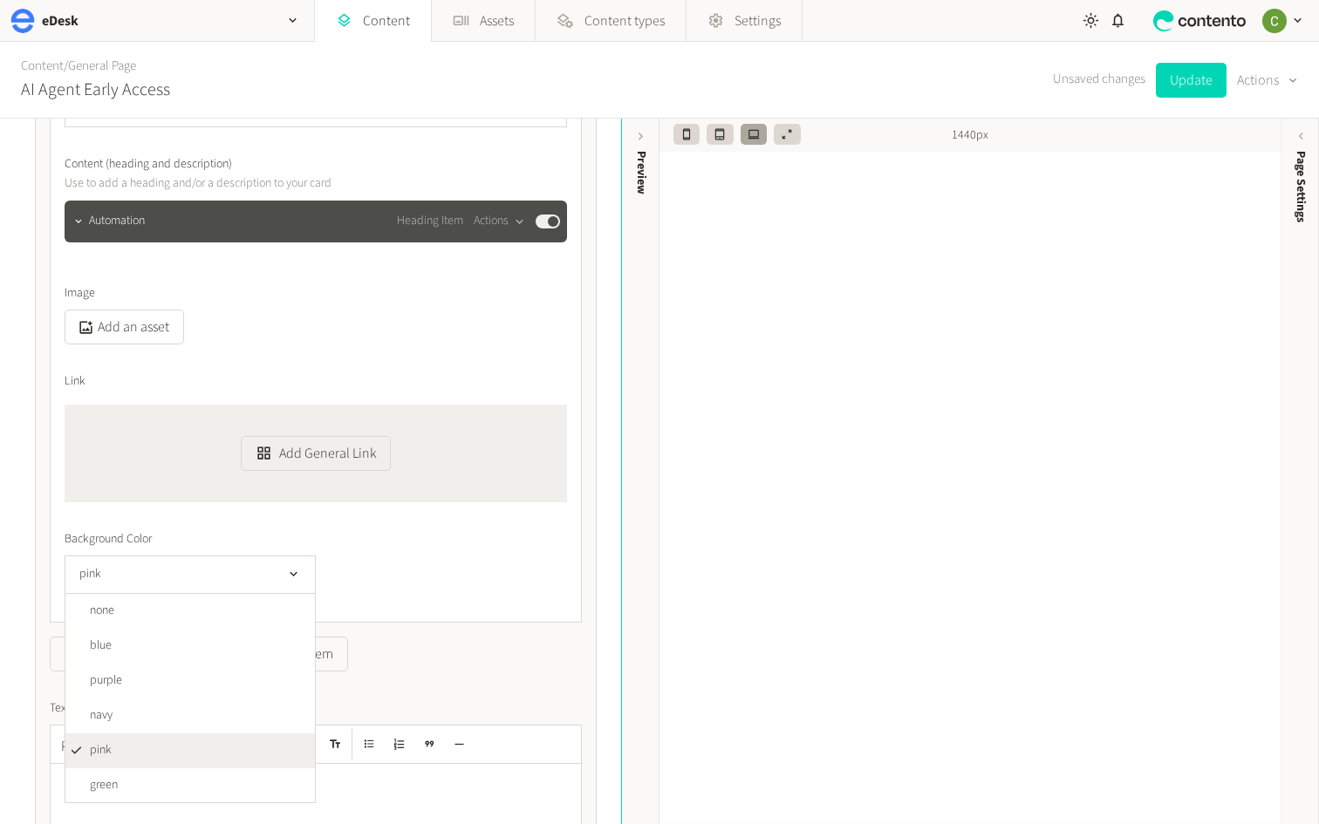
click at [106, 739] on li "pink" at bounding box center [189, 751] width 249 height 35
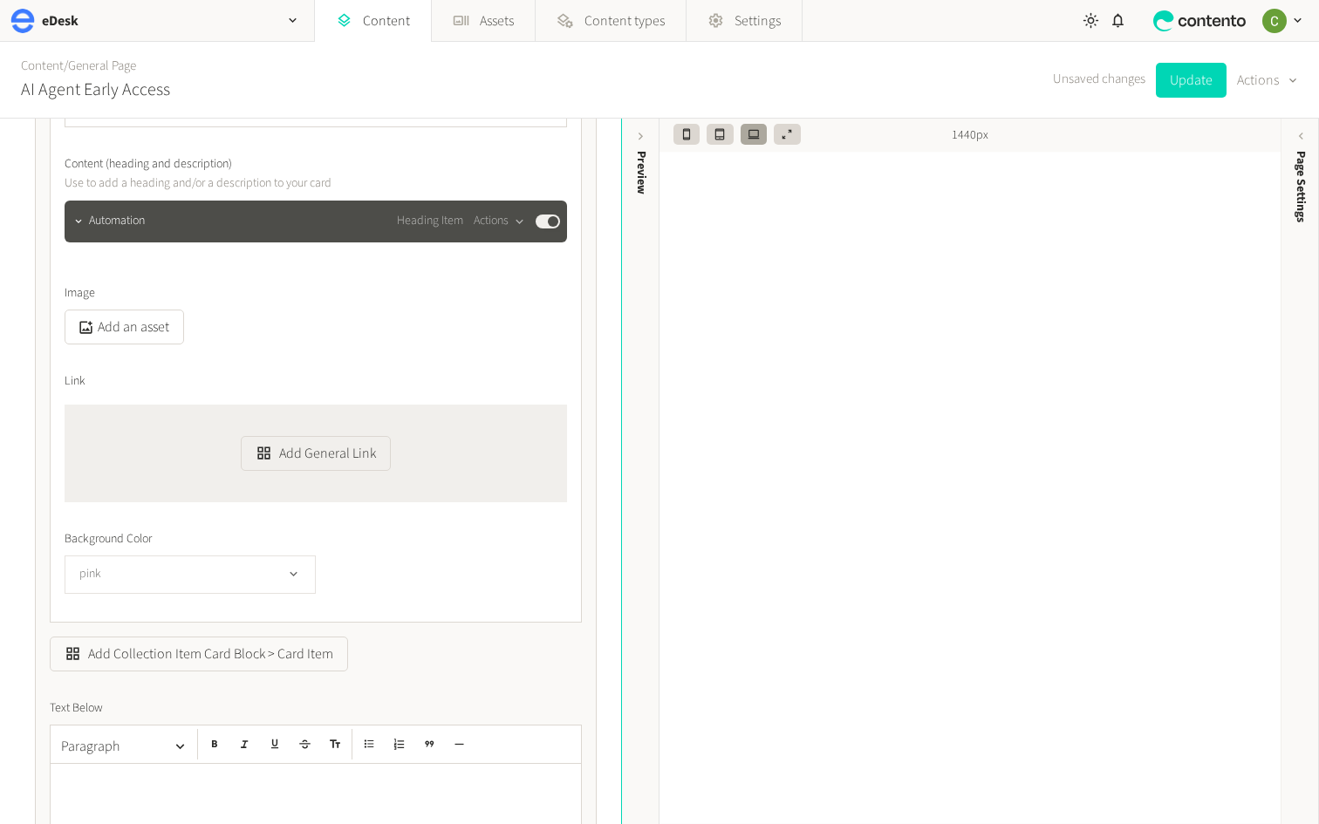
click at [129, 582] on button "pink" at bounding box center [190, 575] width 251 height 38
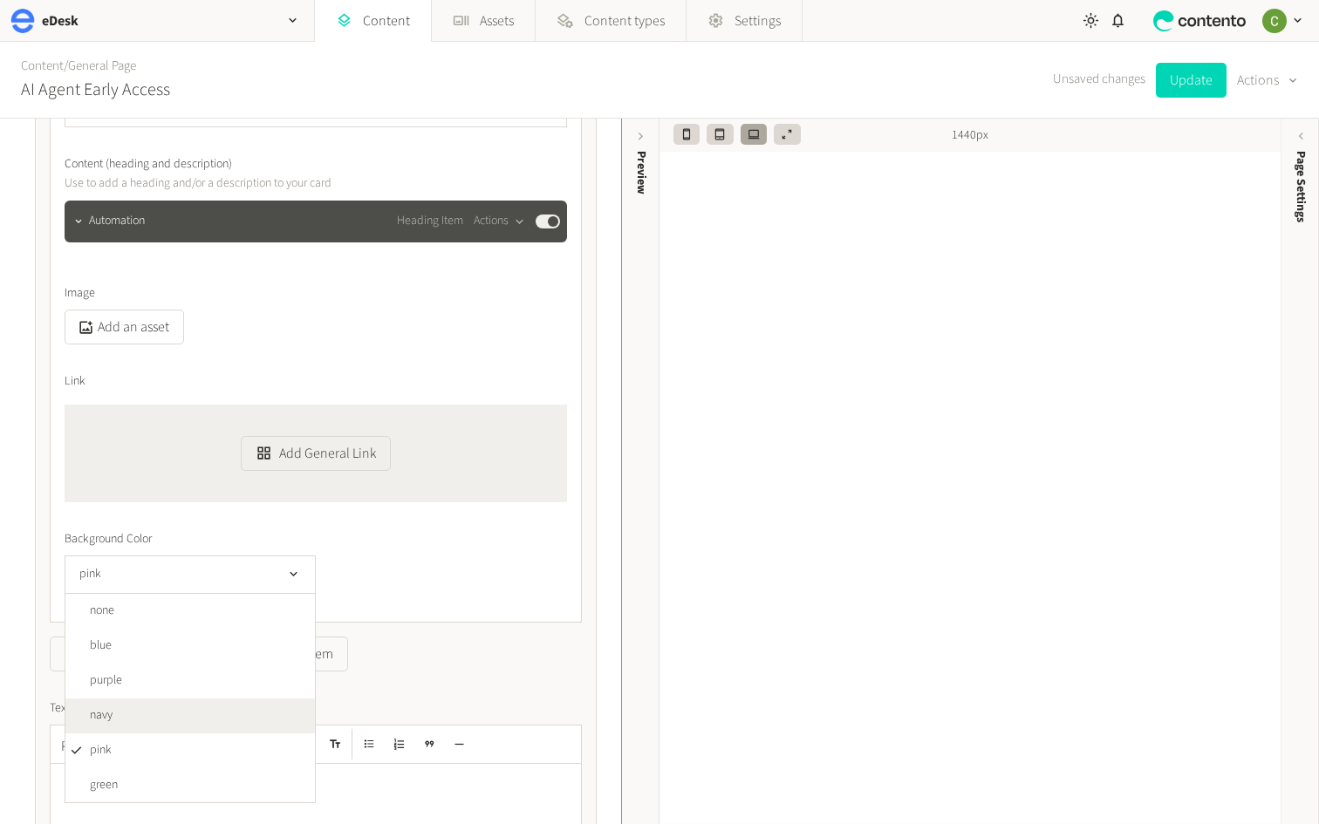
click at [95, 714] on span "navy" at bounding box center [101, 716] width 23 height 18
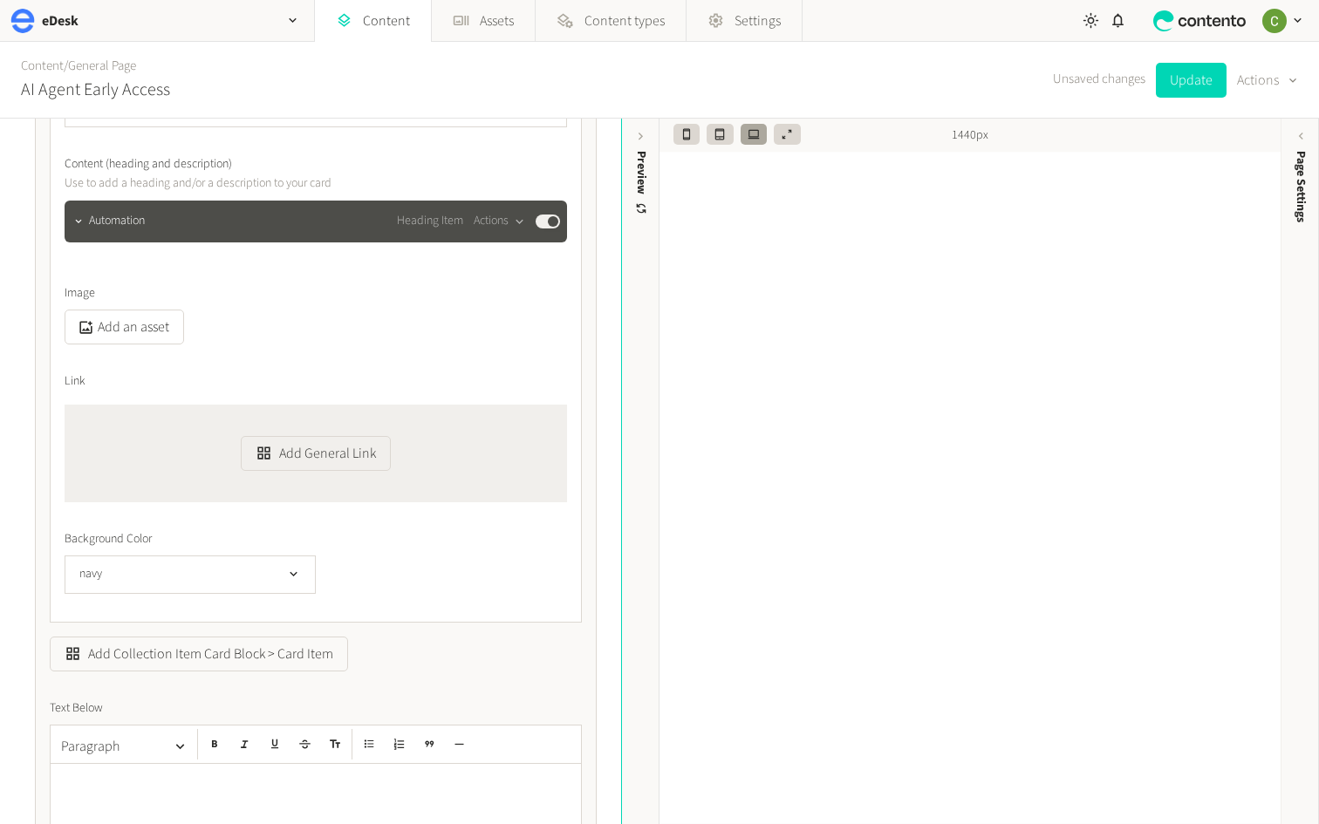
click at [435, 651] on div "Add Collection Item Card Block > Card Item" at bounding box center [316, 654] width 532 height 35
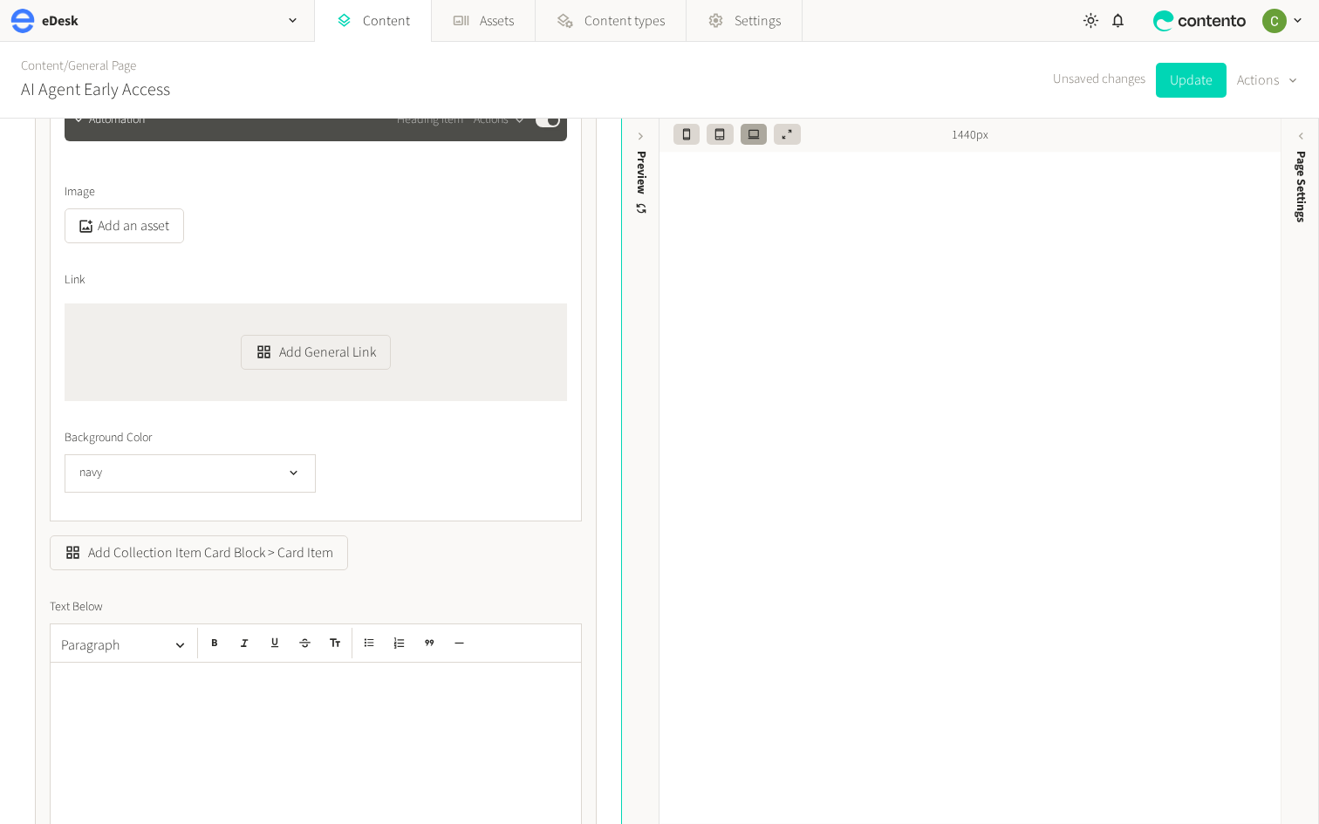
scroll to position [4606, 0]
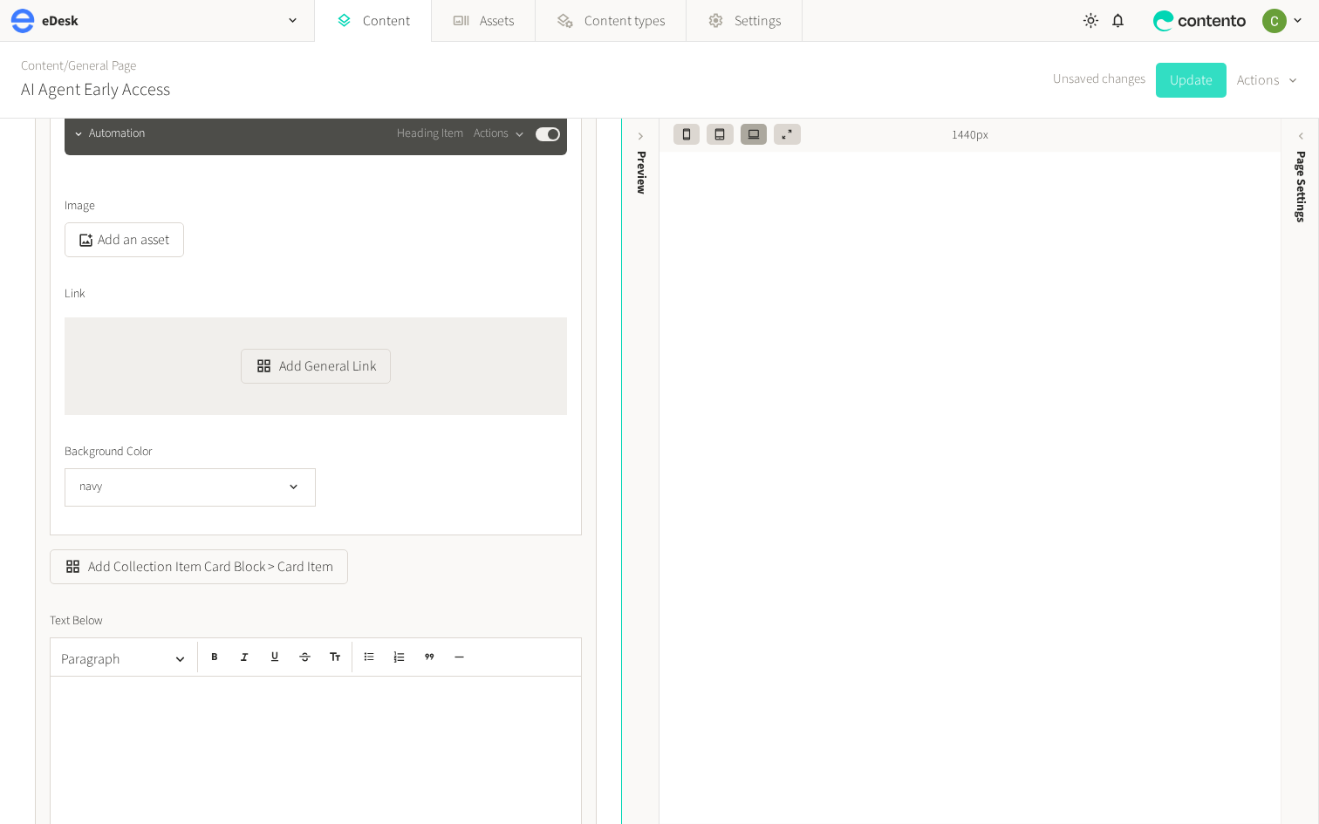
click at [1193, 73] on button "Update" at bounding box center [1191, 80] width 71 height 35
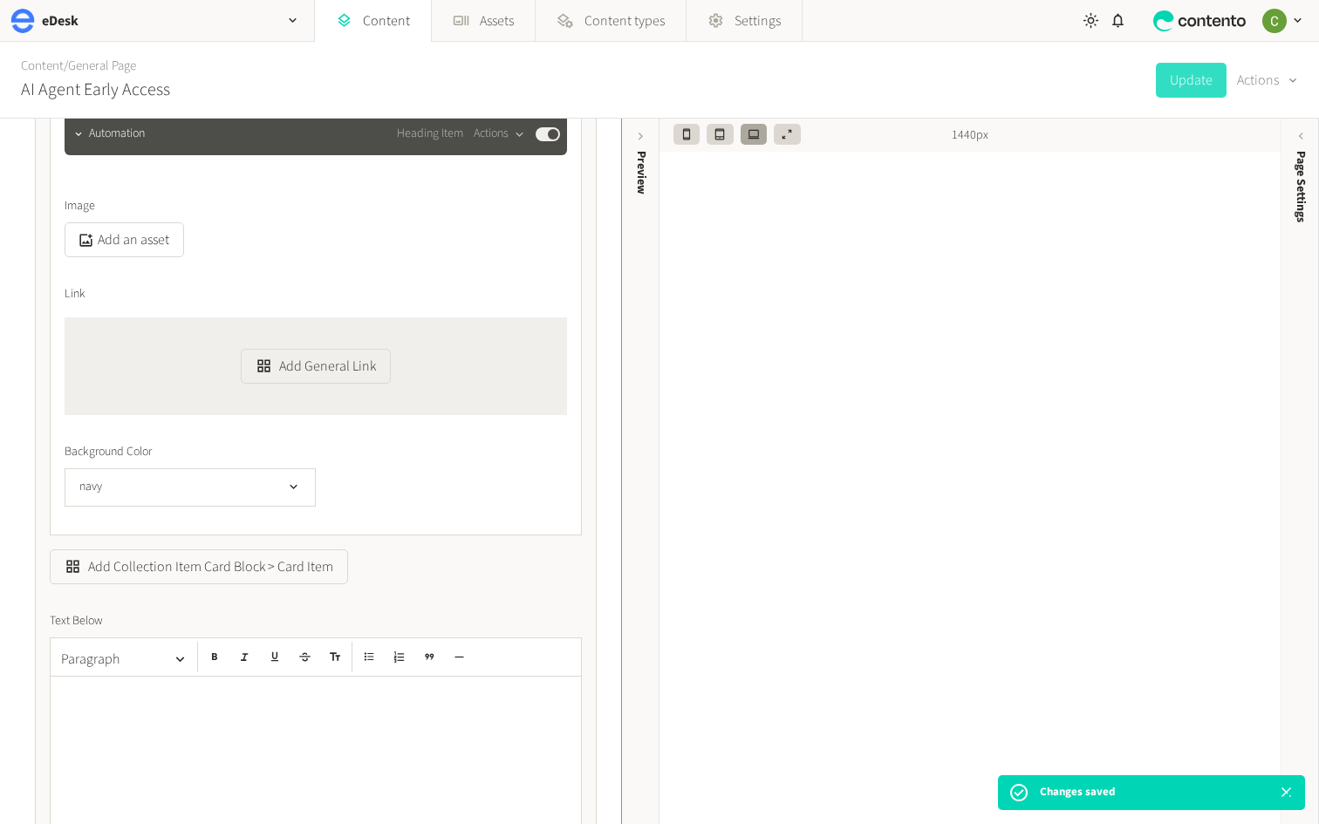
scroll to position [4601, 0]
click at [290, 24] on icon "button" at bounding box center [292, 20] width 15 height 15
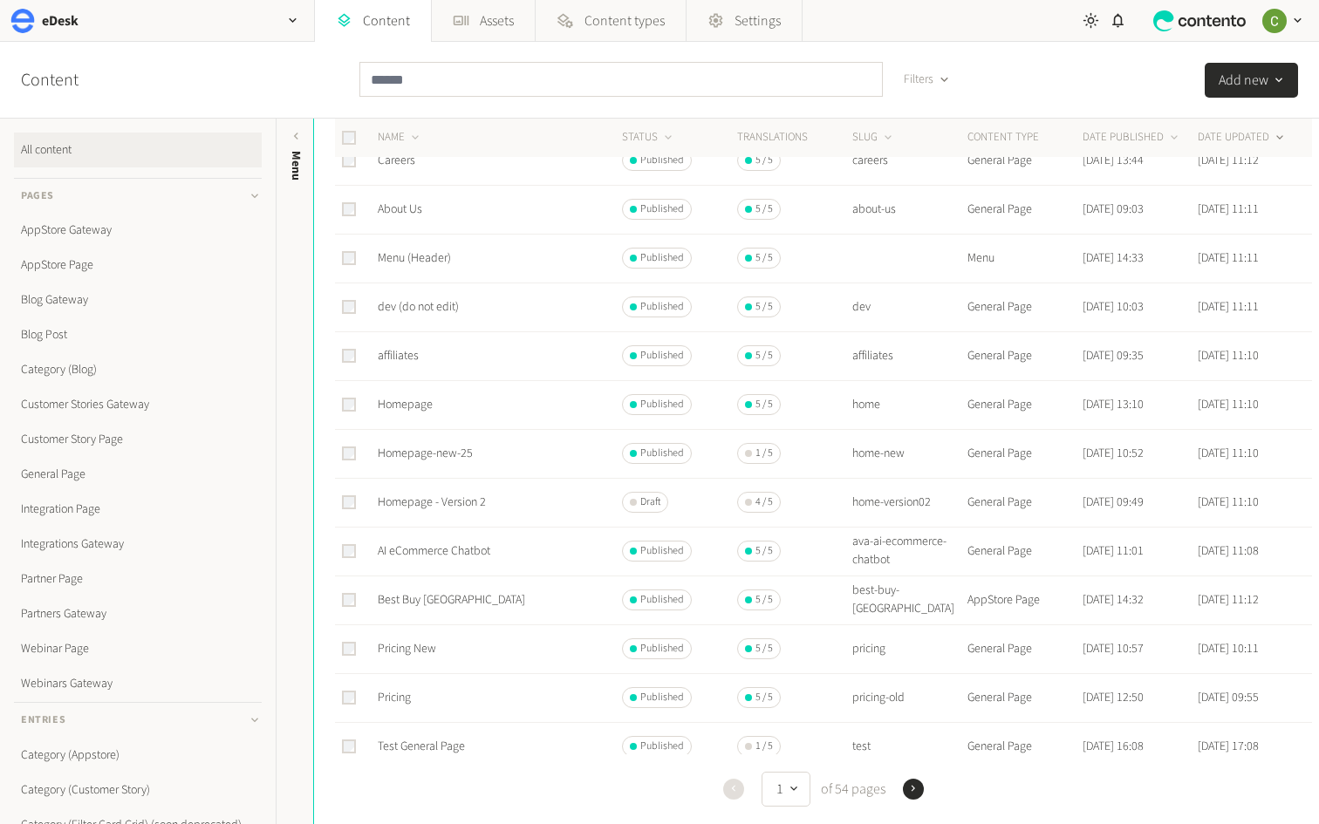
scroll to position [140, 0]
click at [408, 400] on link "Homepage" at bounding box center [405, 403] width 55 height 17
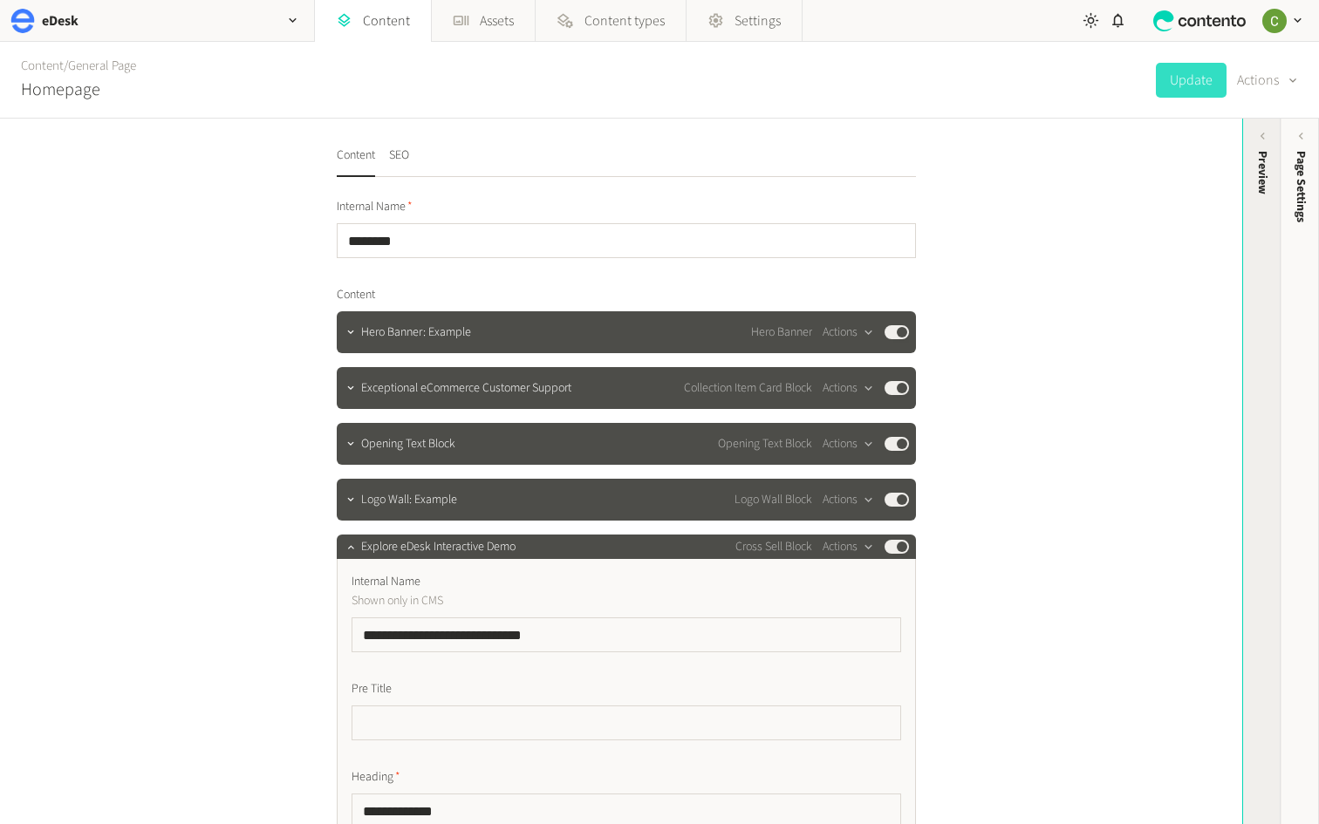
click at [1266, 248] on div "Preview" at bounding box center [1262, 286] width 38 height 314
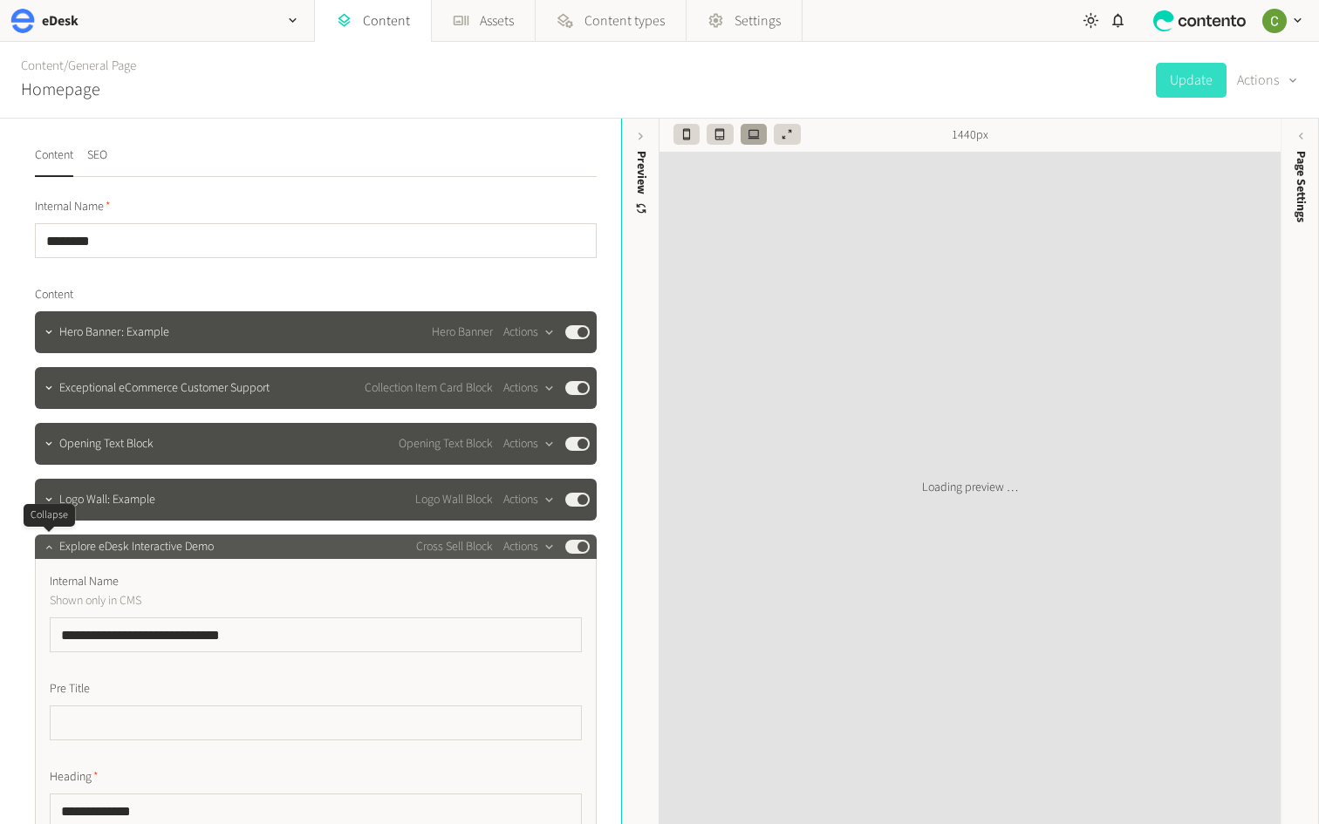
click at [41, 551] on button "button" at bounding box center [48, 545] width 21 height 21
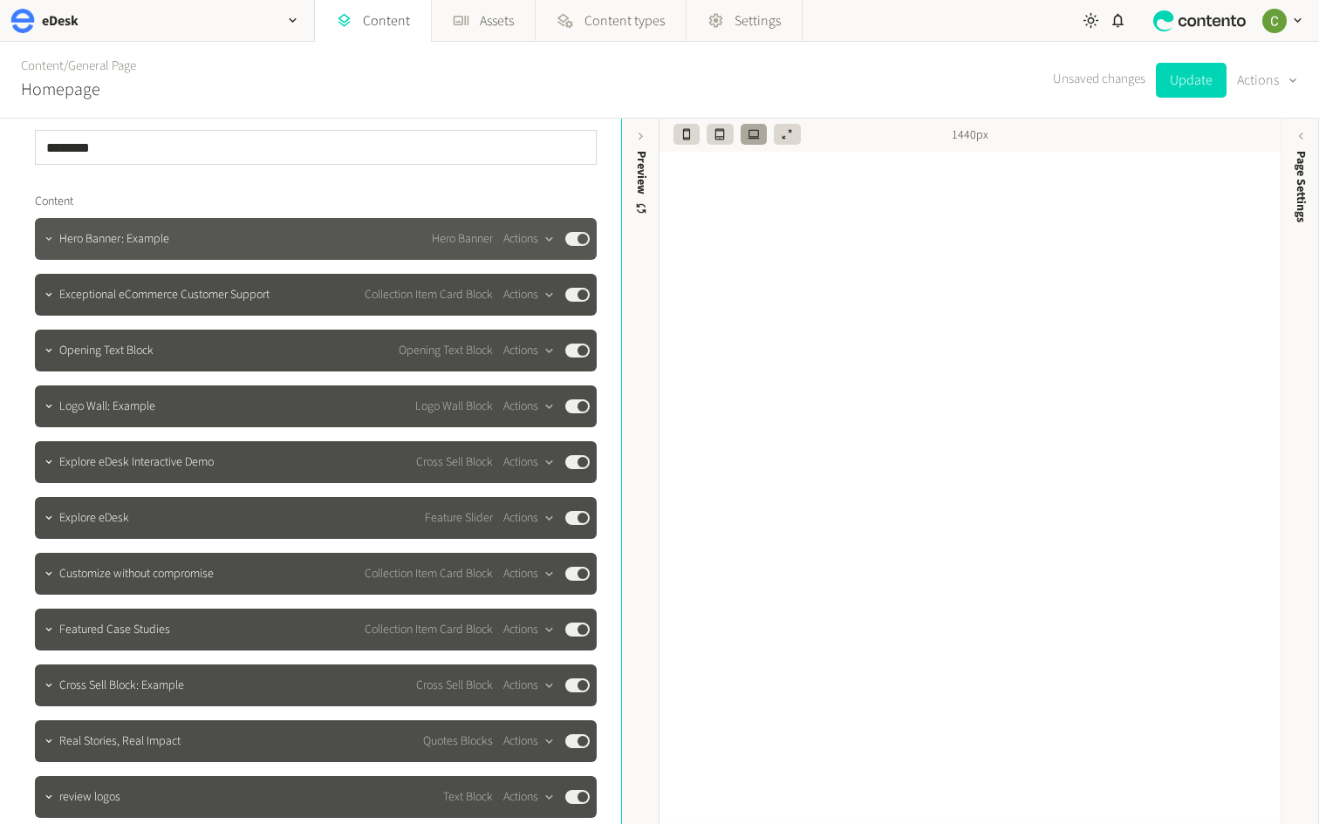
scroll to position [79, 0]
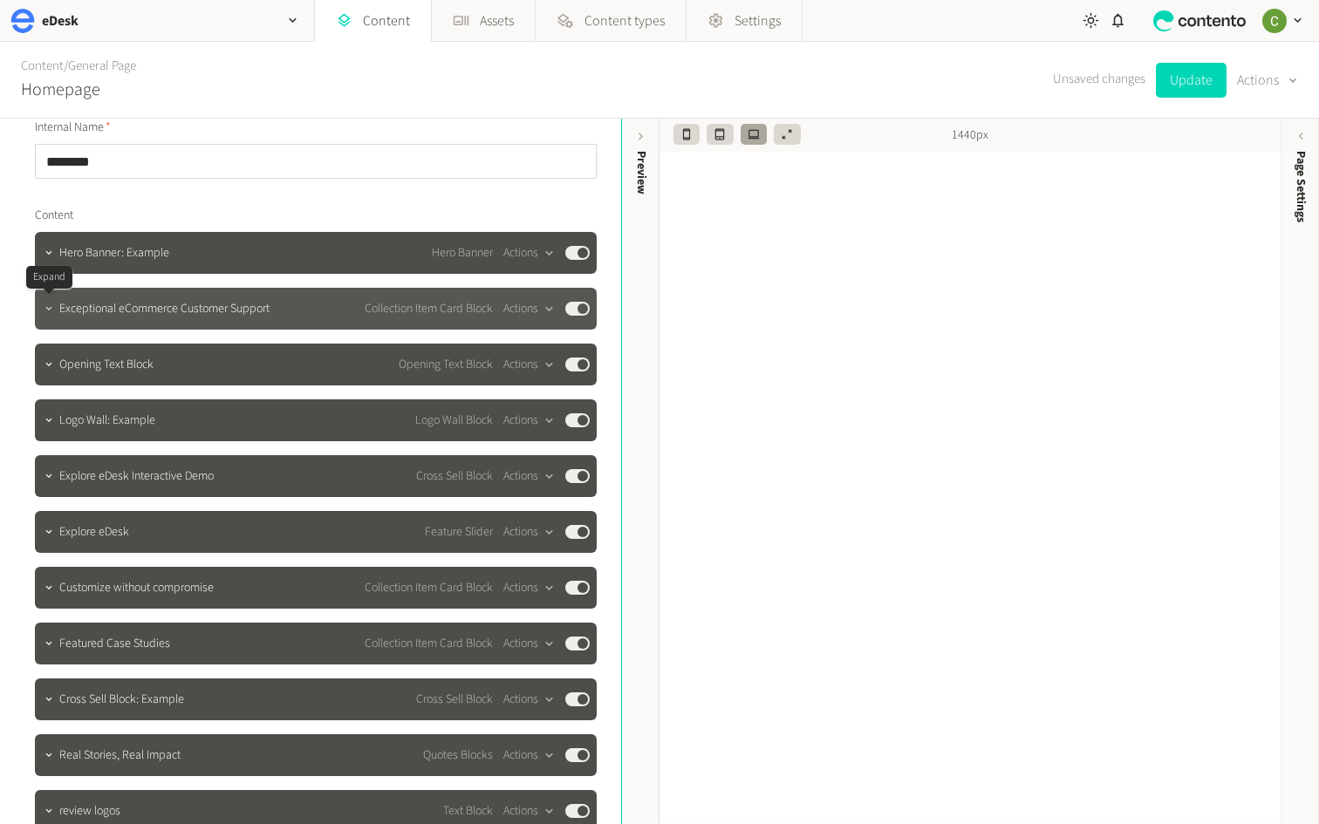
click at [49, 304] on icon "button" at bounding box center [49, 309] width 12 height 12
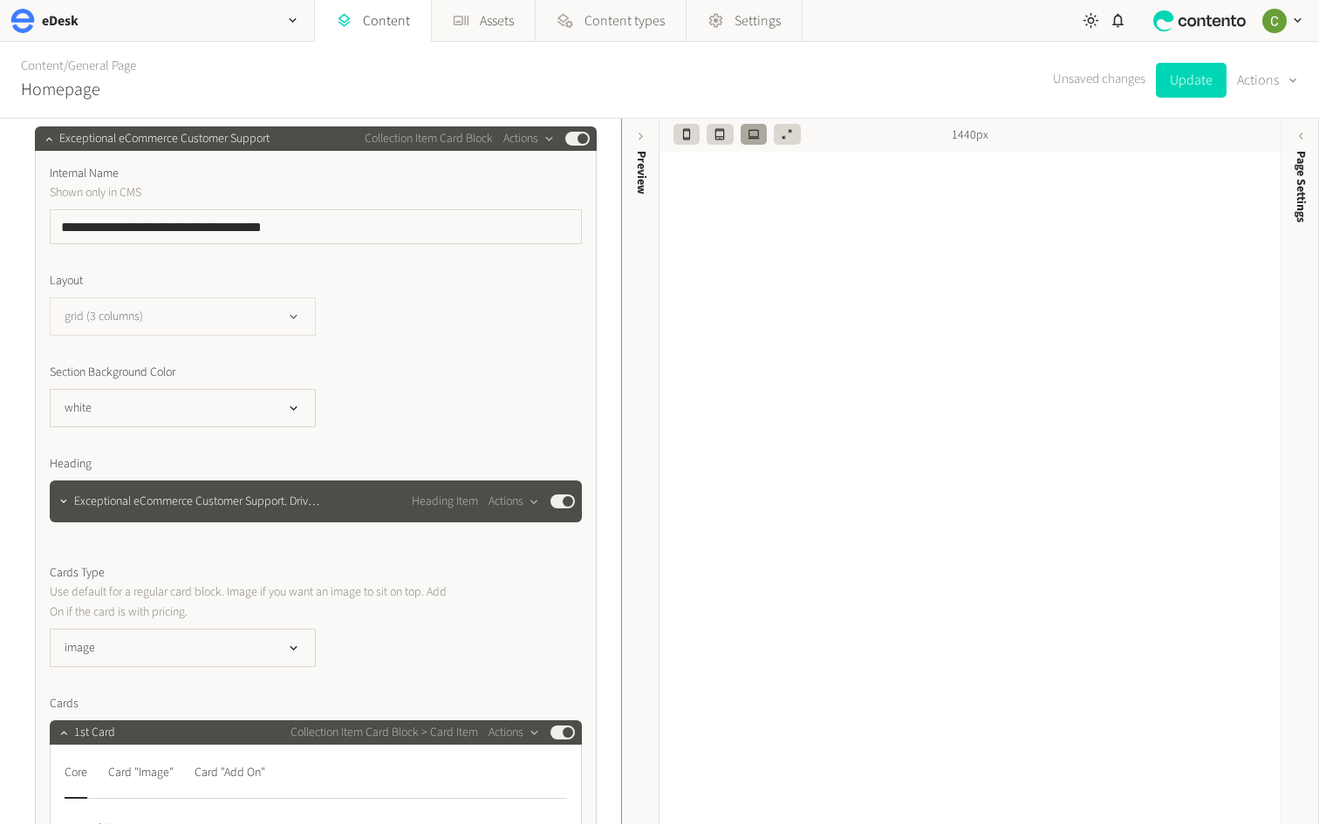
scroll to position [204, 0]
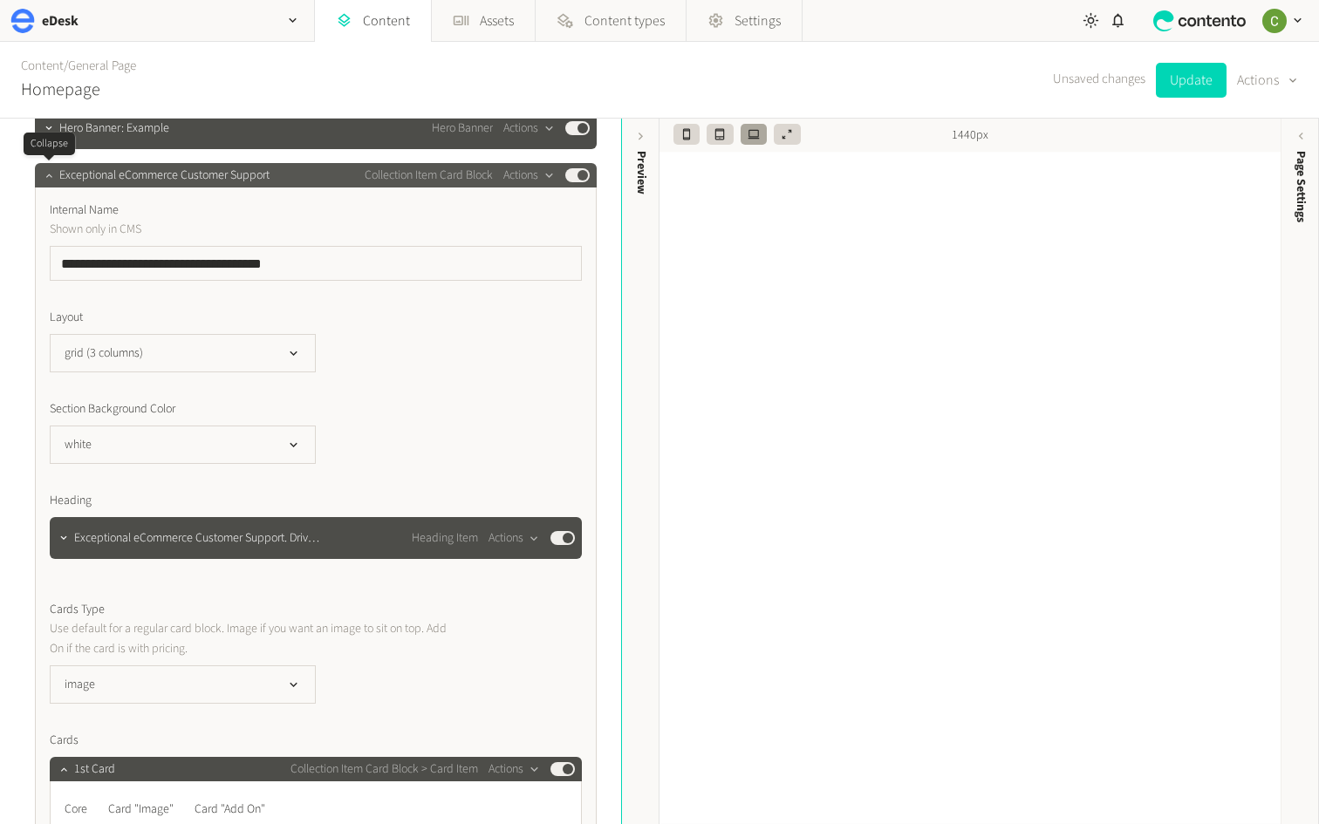
click at [47, 181] on icon "button" at bounding box center [49, 175] width 12 height 12
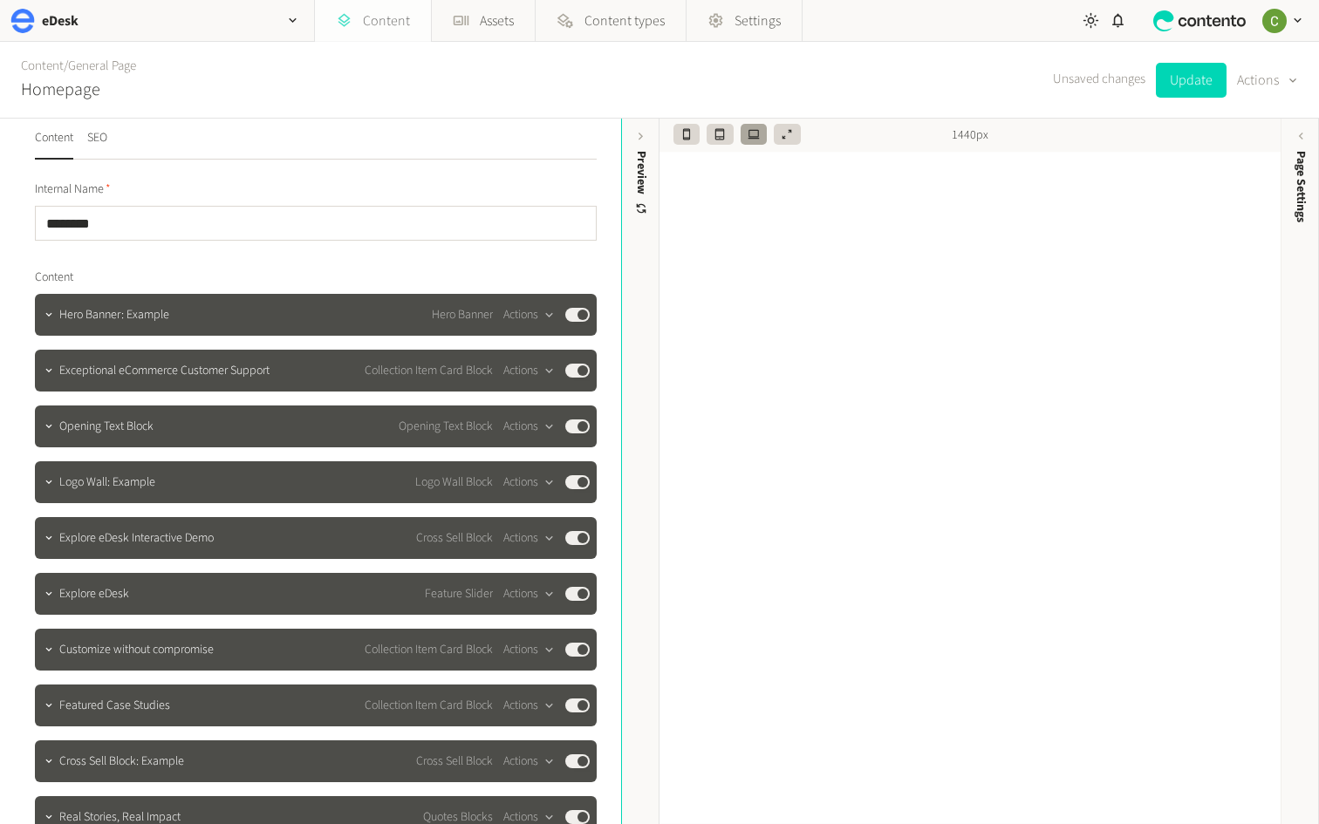
scroll to position [0, 0]
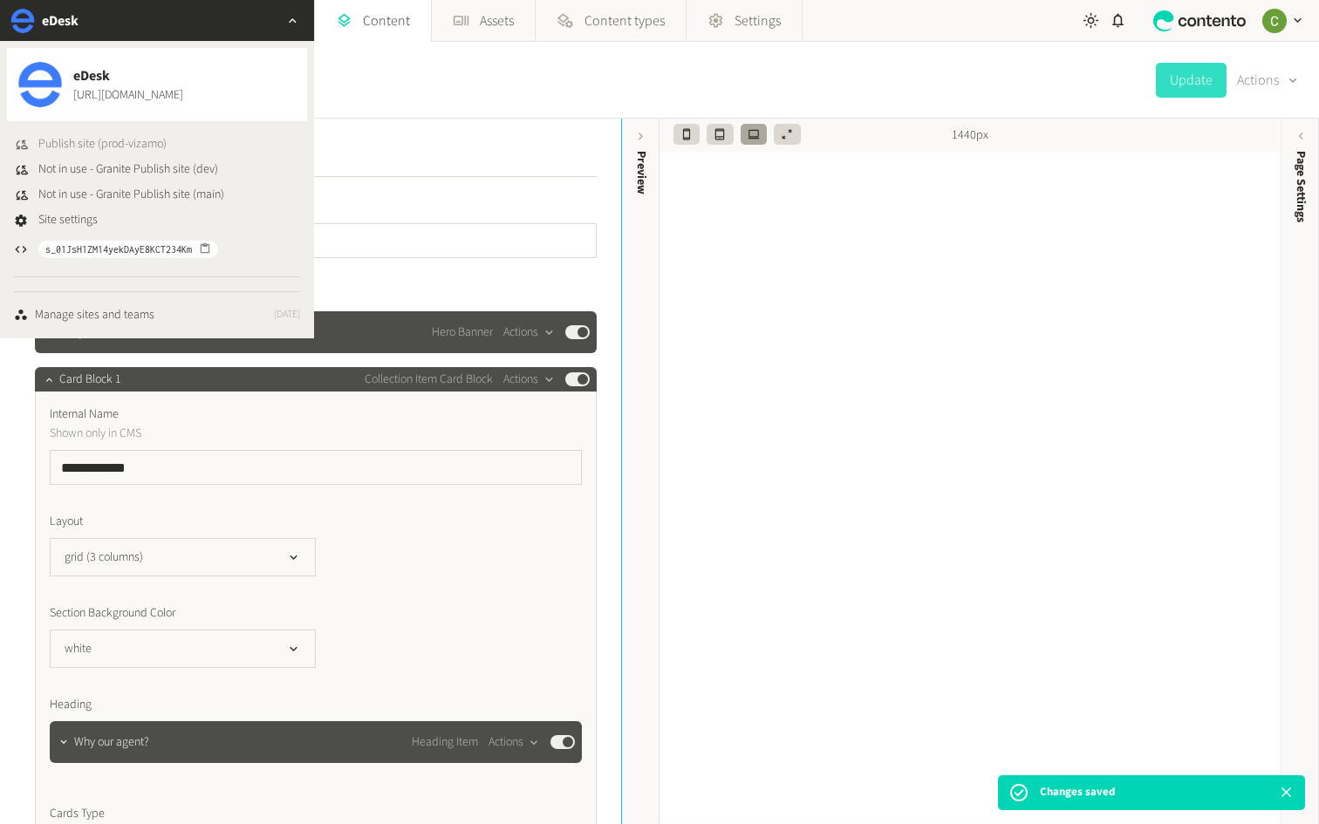
scroll to position [4601, 0]
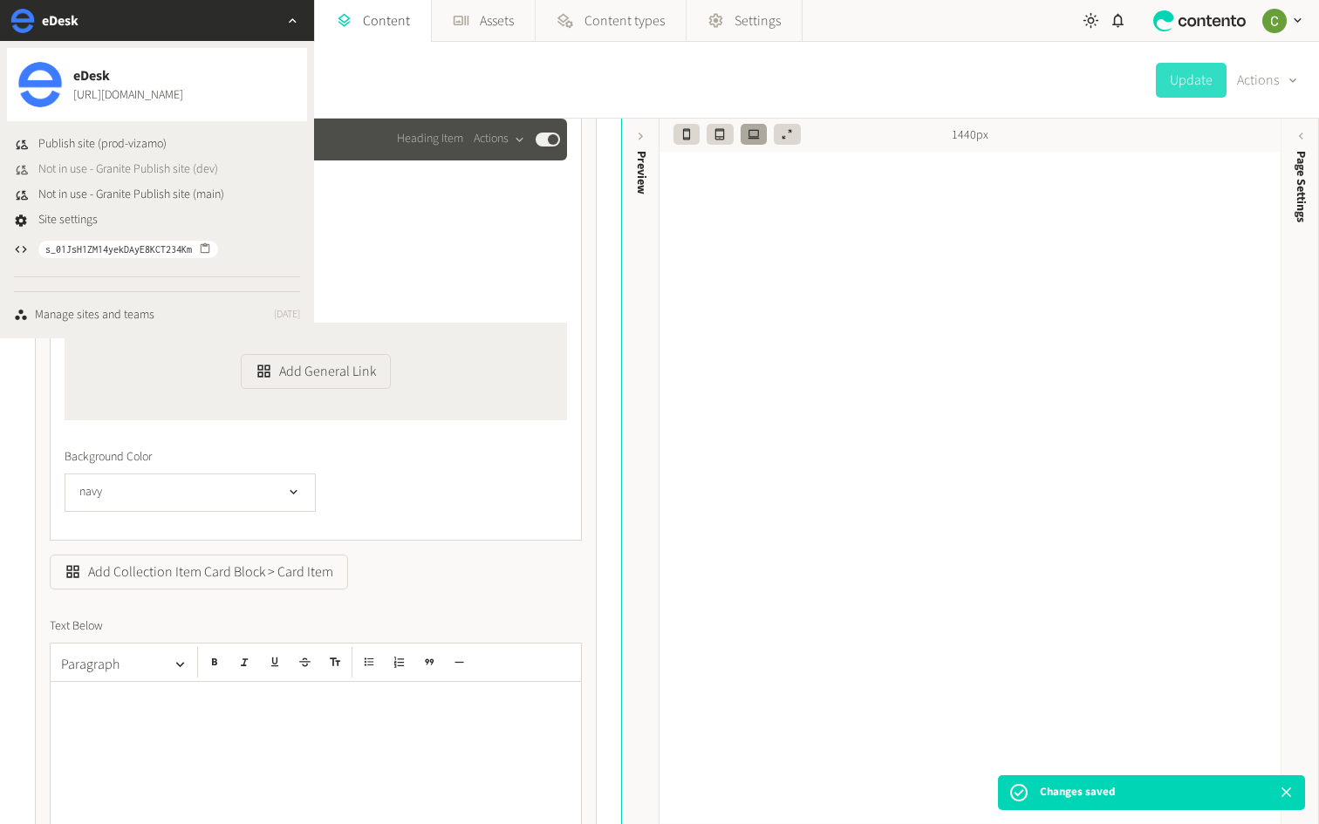
click at [72, 176] on span "Not in use - Granite Publish site (dev)" at bounding box center [128, 170] width 180 height 18
click at [81, 193] on span "Not in use - Granite Publish site (main)" at bounding box center [131, 195] width 186 height 18
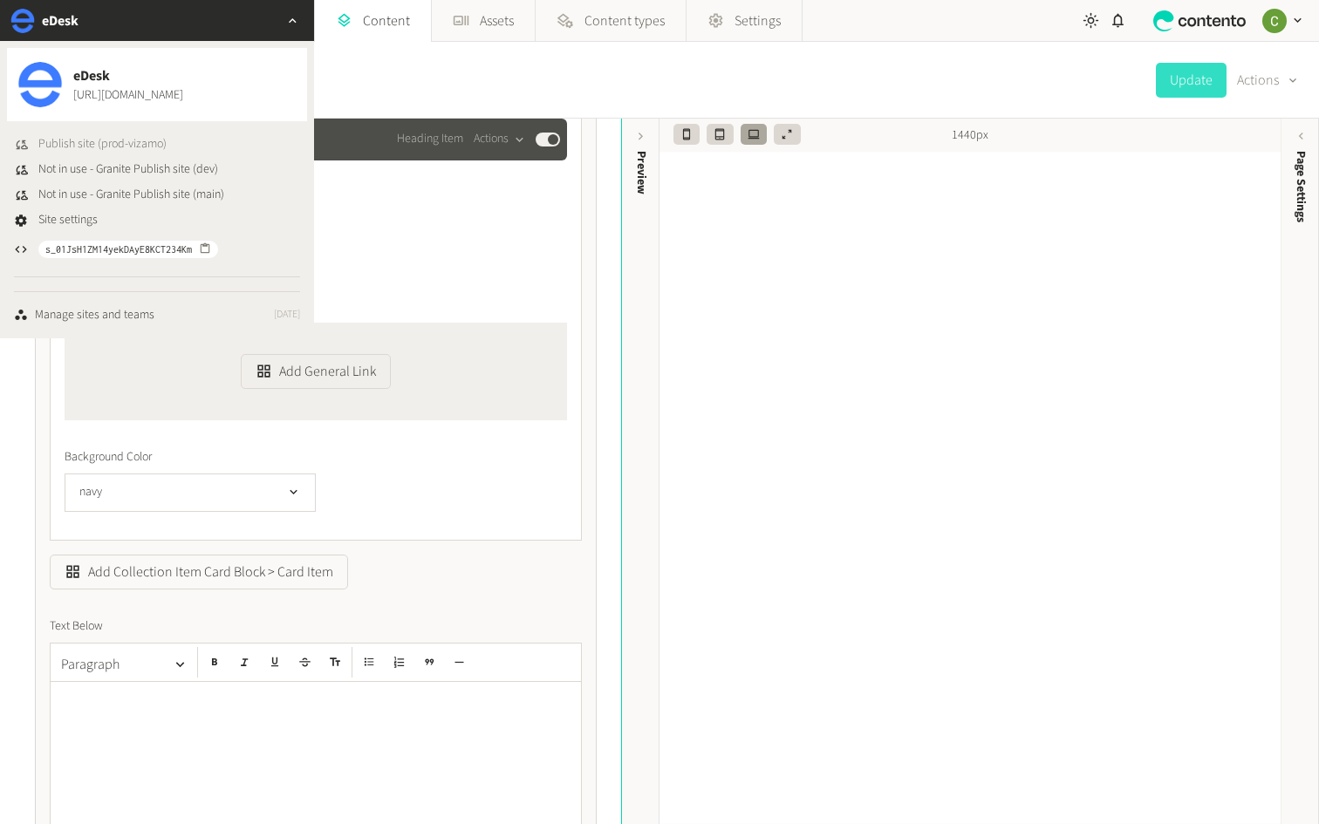
click at [108, 143] on span "Publish site (prod-vizamo)" at bounding box center [102, 144] width 128 height 18
click at [295, 17] on icon "button" at bounding box center [292, 20] width 15 height 15
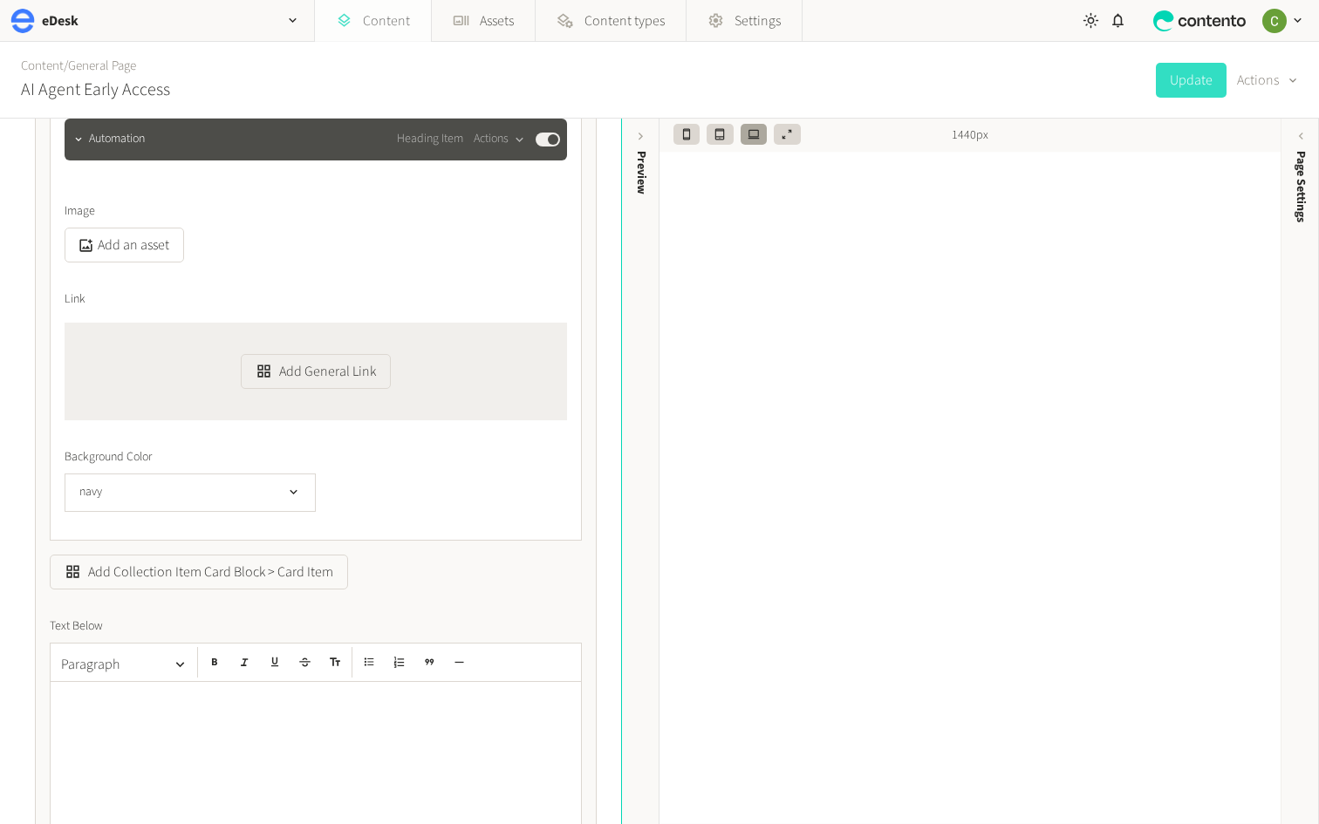
click at [323, 17] on link "Content" at bounding box center [373, 21] width 116 height 42
click at [297, 17] on icon "button" at bounding box center [292, 20] width 15 height 15
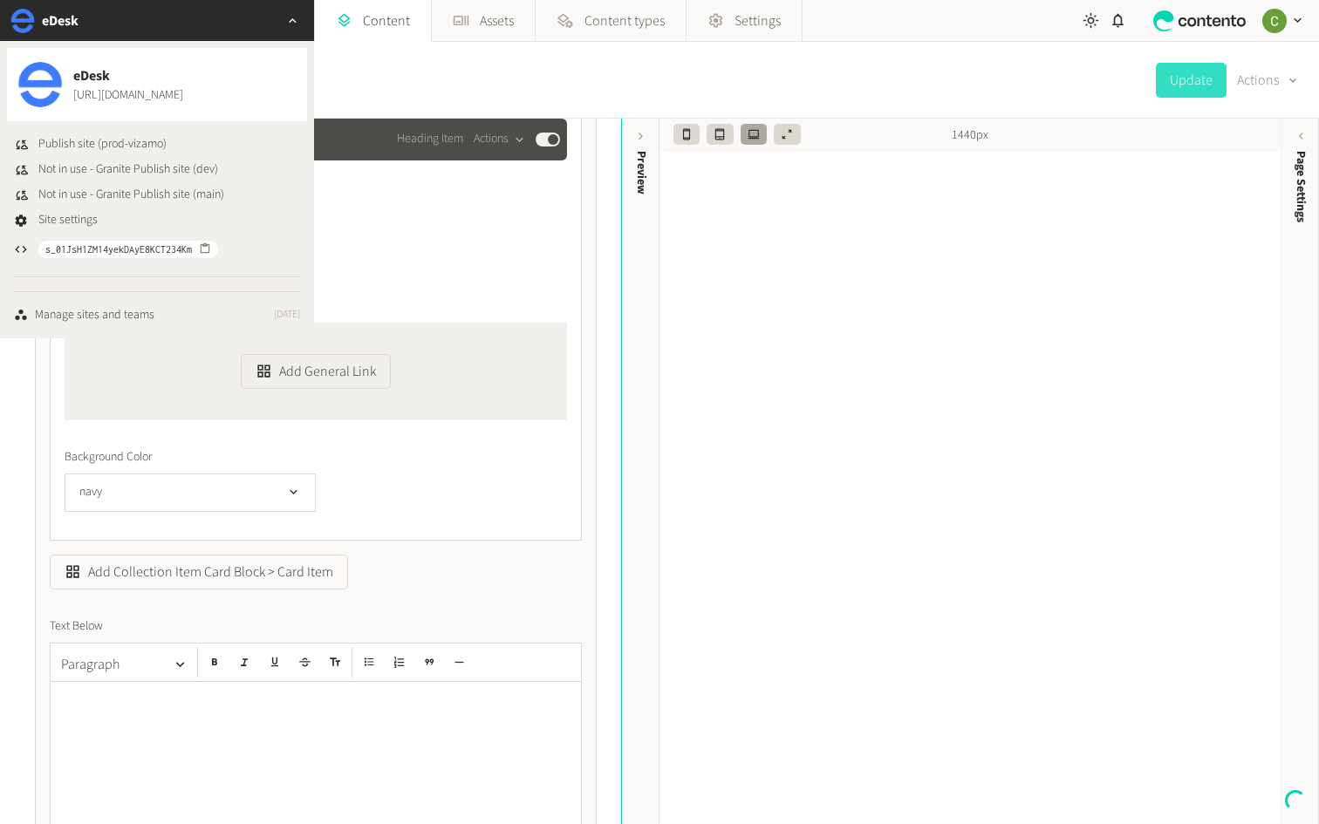
click at [611, 77] on div "Content / General Page AI Agent Early Access Update Actions" at bounding box center [659, 80] width 1319 height 77
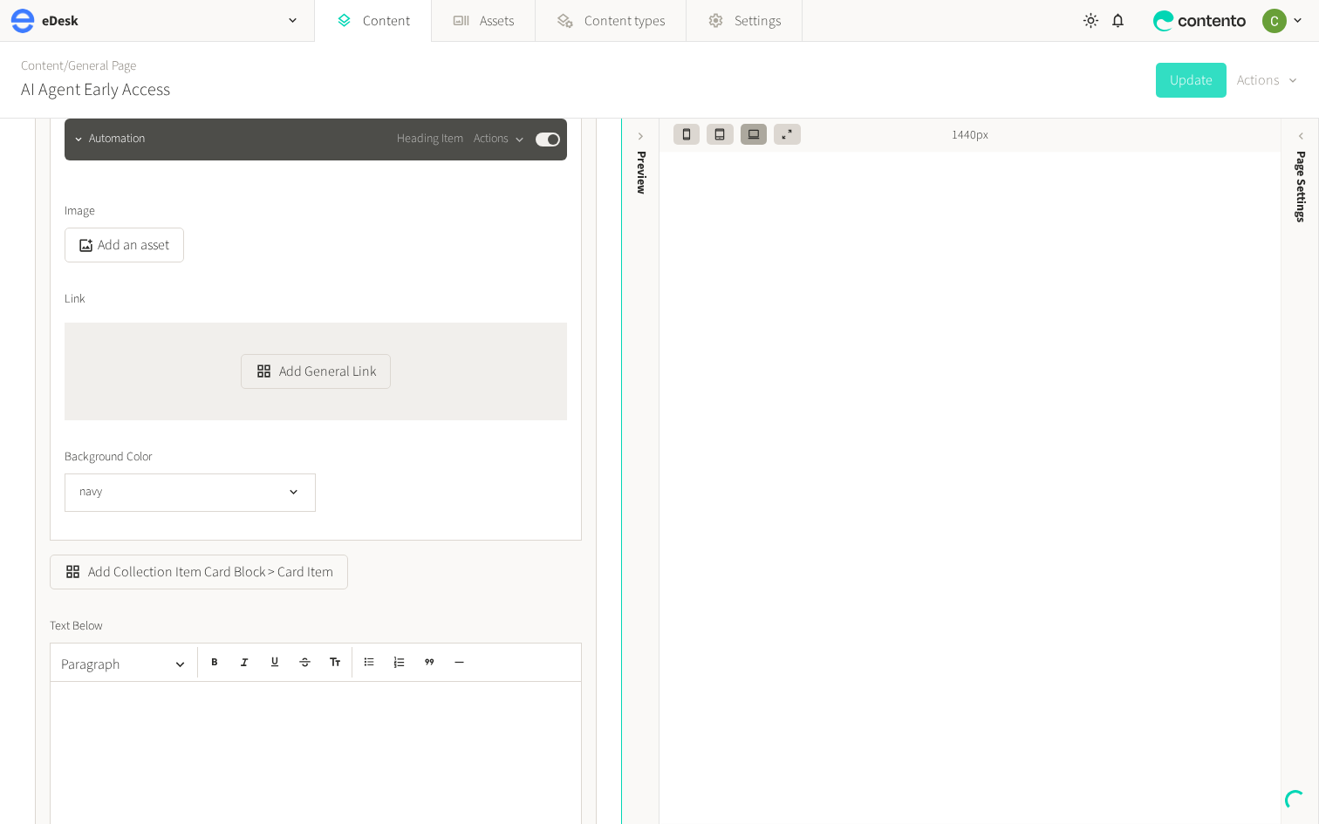
click at [1264, 72] on button "Actions" at bounding box center [1267, 80] width 61 height 35
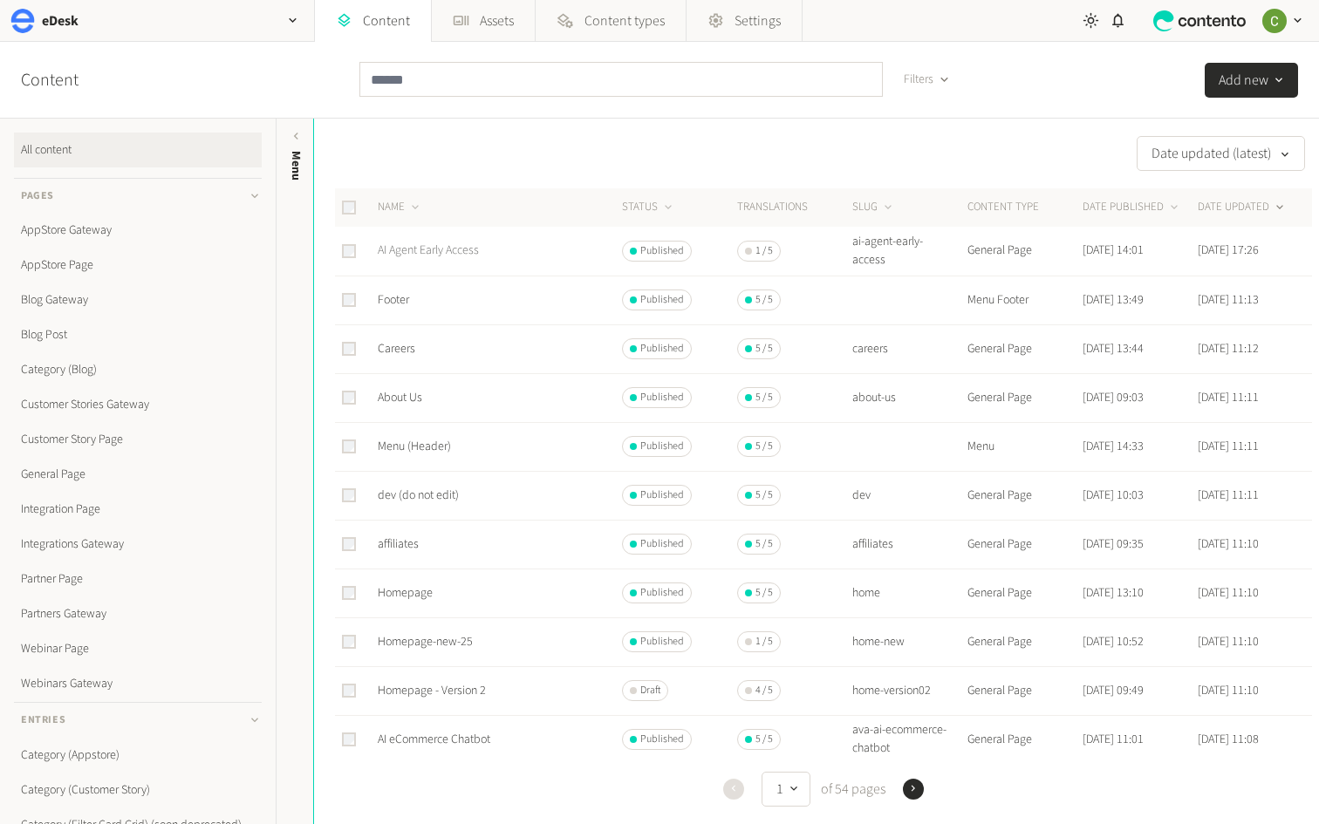
click at [414, 248] on link "AI Agent Early Access" at bounding box center [428, 250] width 101 height 17
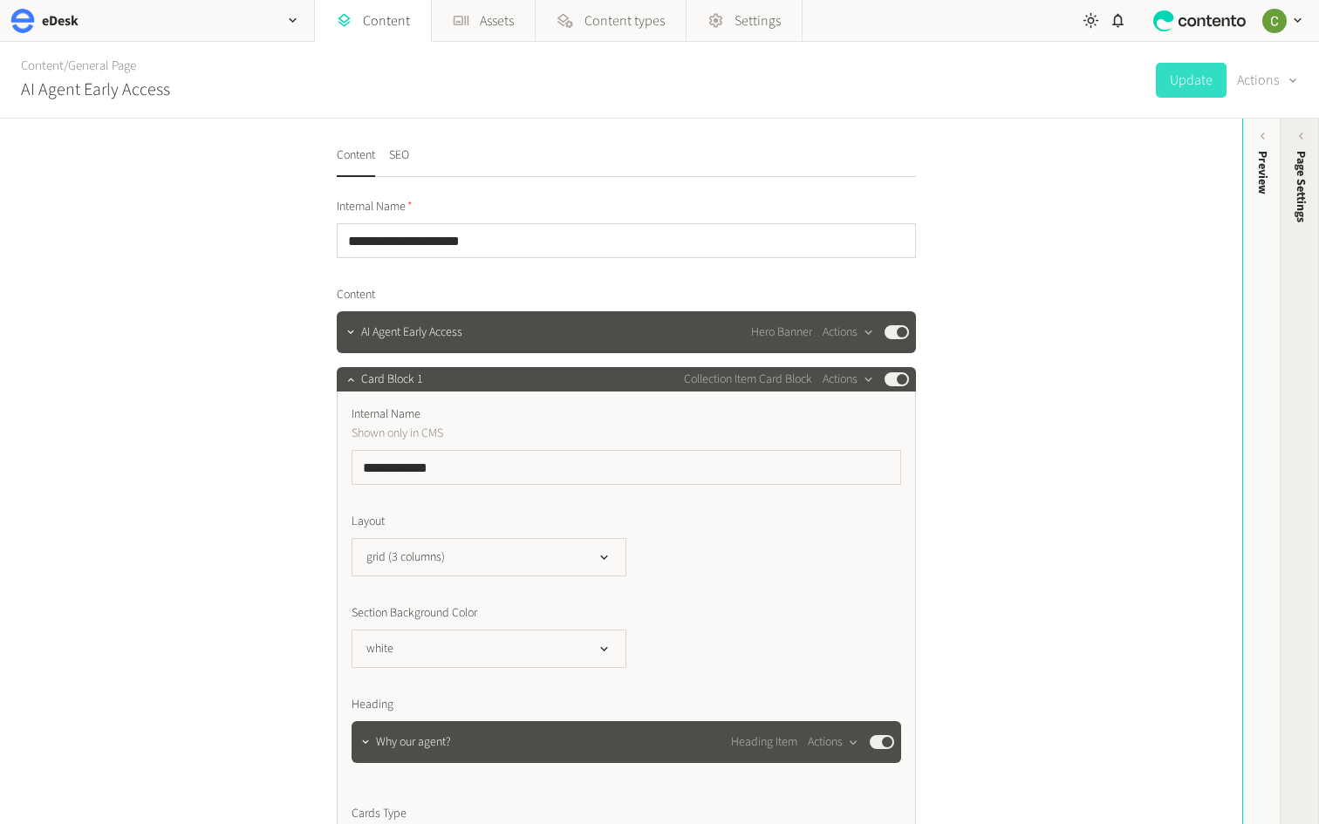
click at [1302, 195] on span "Page Settings" at bounding box center [1301, 187] width 18 height 72
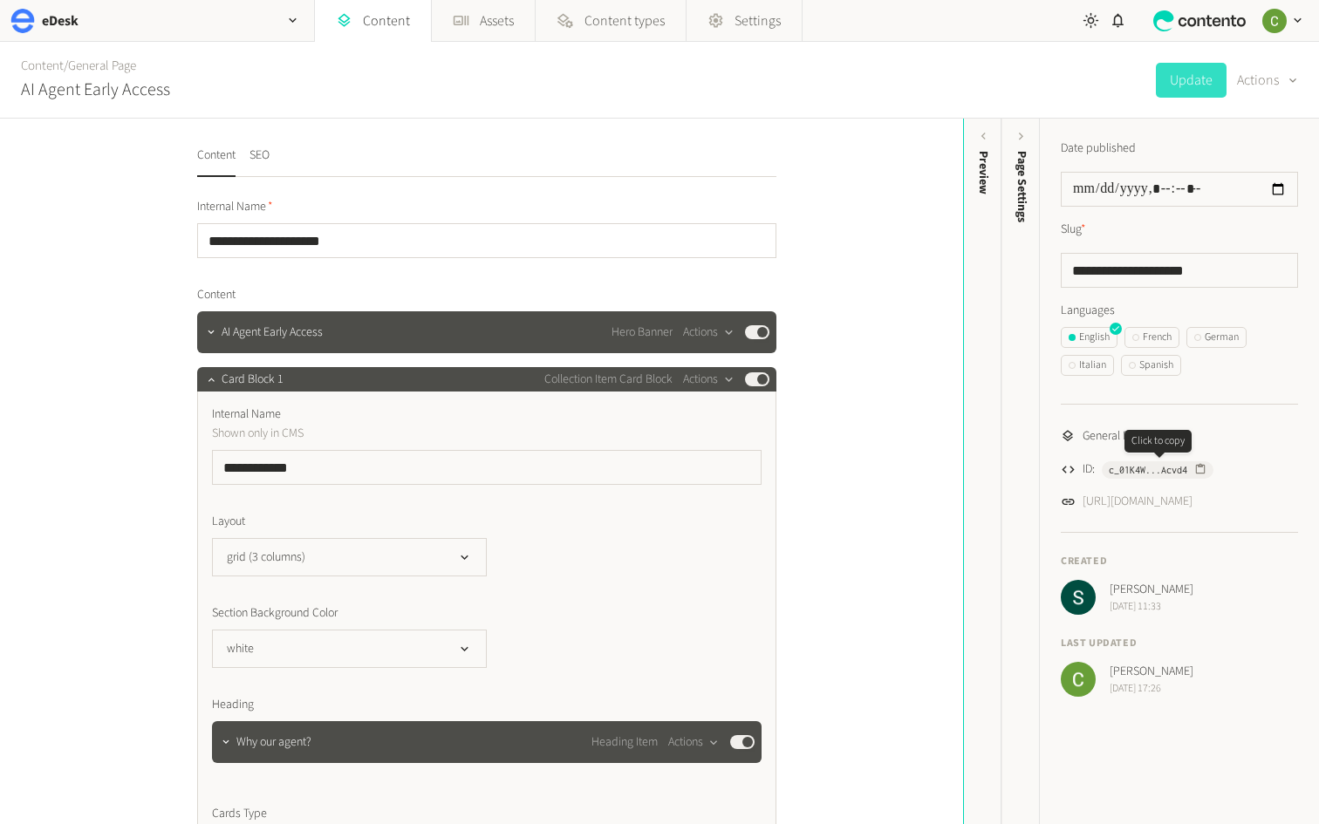
click at [1200, 465] on icon "button" at bounding box center [1201, 469] width 10 height 10
click at [1085, 502] on link "[URL][DOMAIN_NAME]" at bounding box center [1138, 502] width 110 height 18
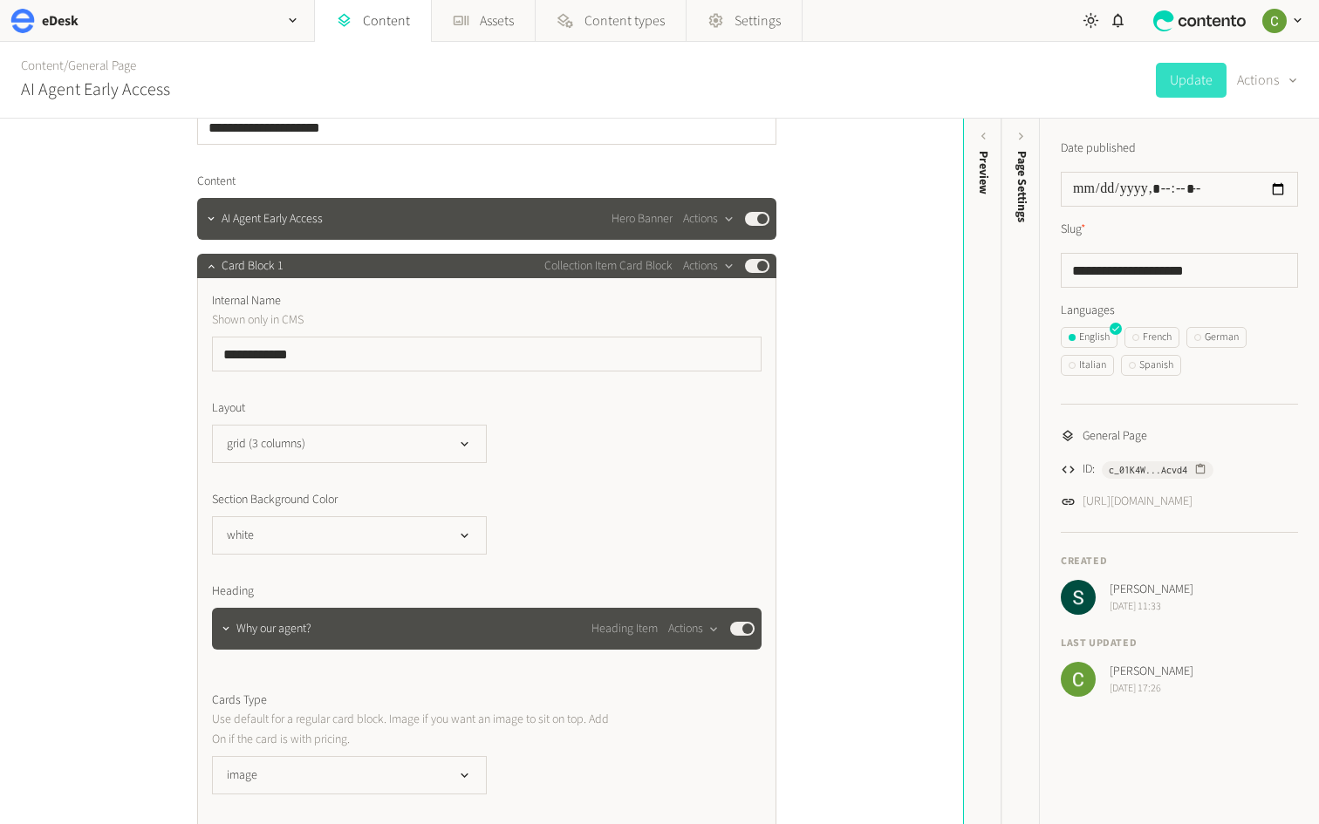
scroll to position [216, 0]
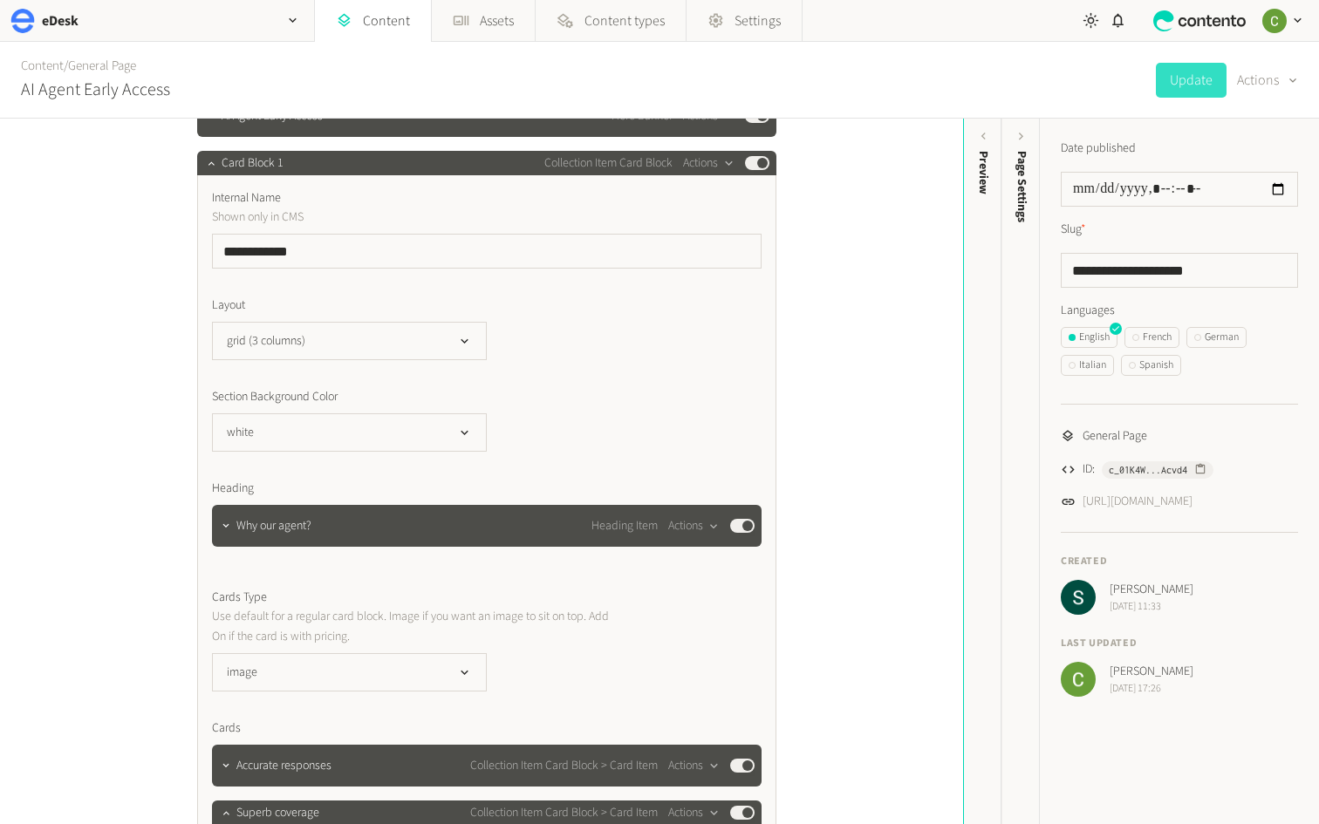
click at [963, 161] on div "Preview" at bounding box center [982, 472] width 38 height 706
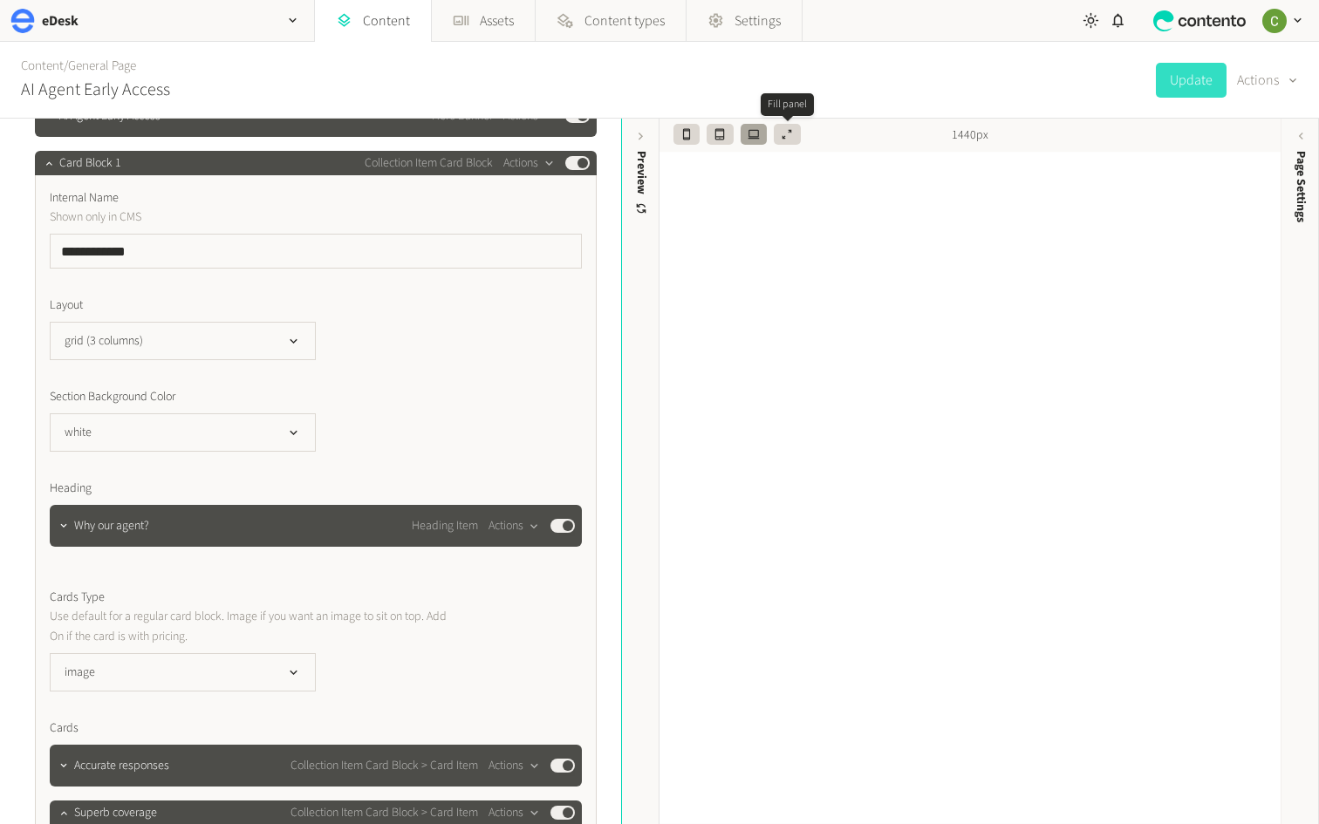
click at [786, 135] on icon "button" at bounding box center [787, 134] width 12 height 12
click at [752, 125] on button "button" at bounding box center [754, 134] width 26 height 21
click at [889, 94] on div "Content / General Page AI Agent Early Access Update Actions" at bounding box center [659, 80] width 1319 height 77
click at [300, 21] on div "button" at bounding box center [293, 20] width 42 height 41
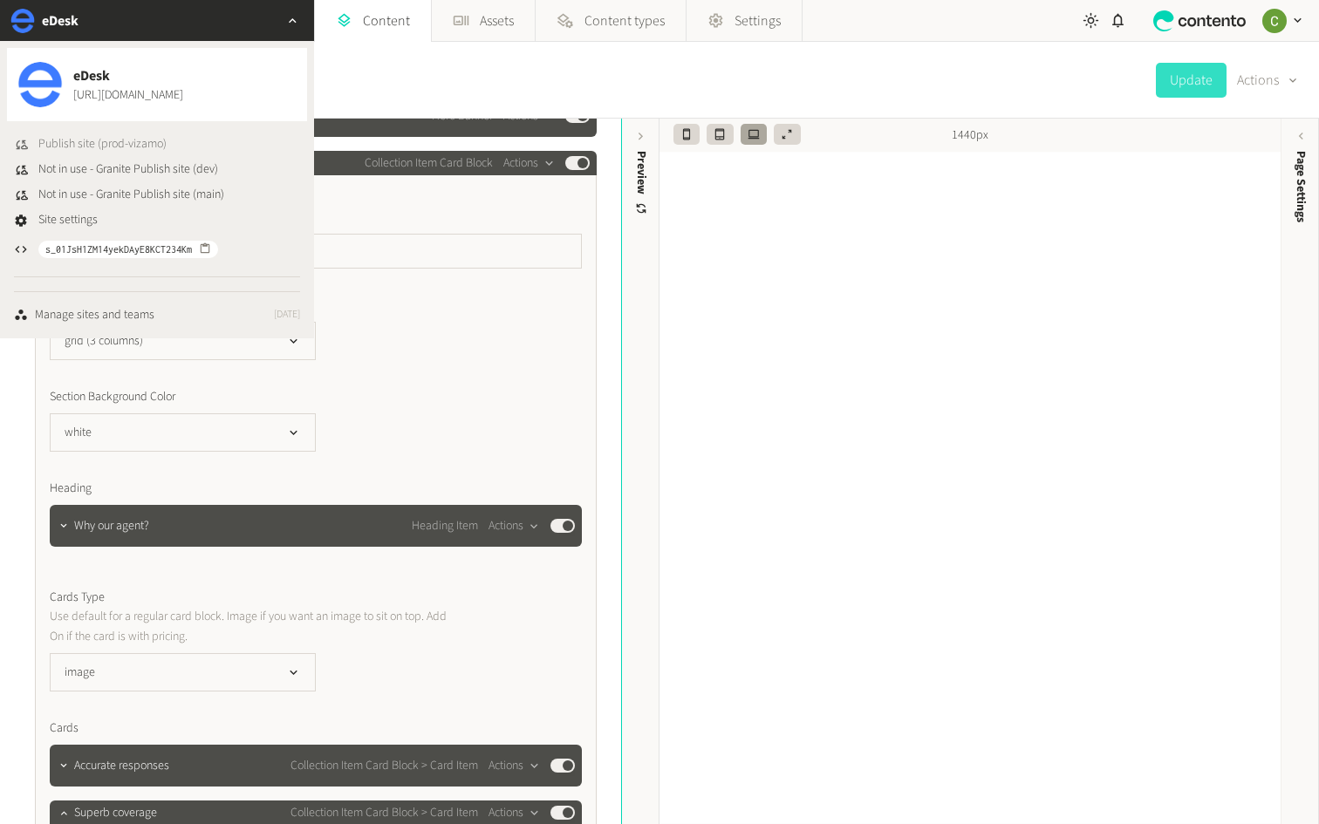
click at [52, 142] on span "Publish site (prod-vizamo)" at bounding box center [102, 144] width 128 height 18
click at [970, 79] on div "Content / General Page AI Agent Early Access Update Actions" at bounding box center [659, 80] width 1319 height 77
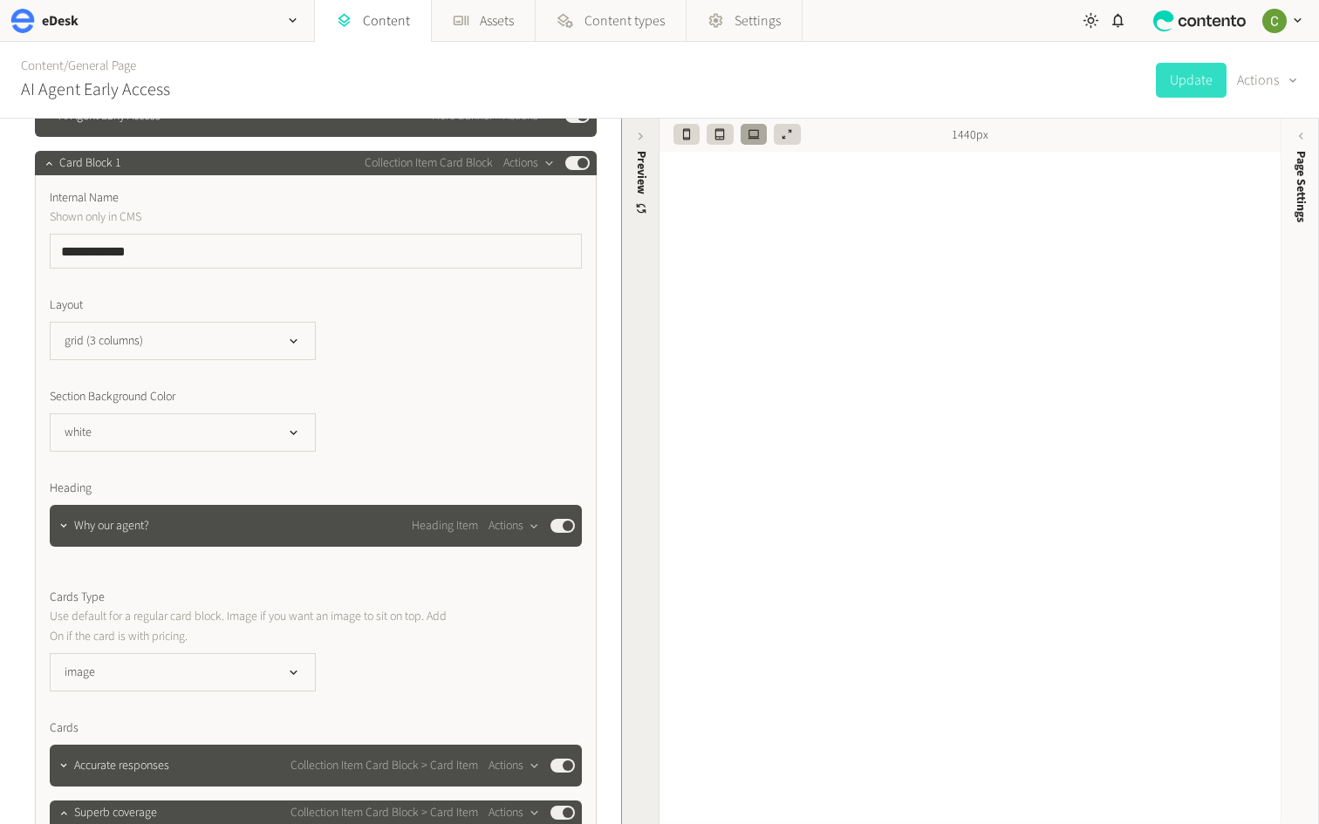
click at [630, 137] on div "Preview" at bounding box center [641, 286] width 38 height 314
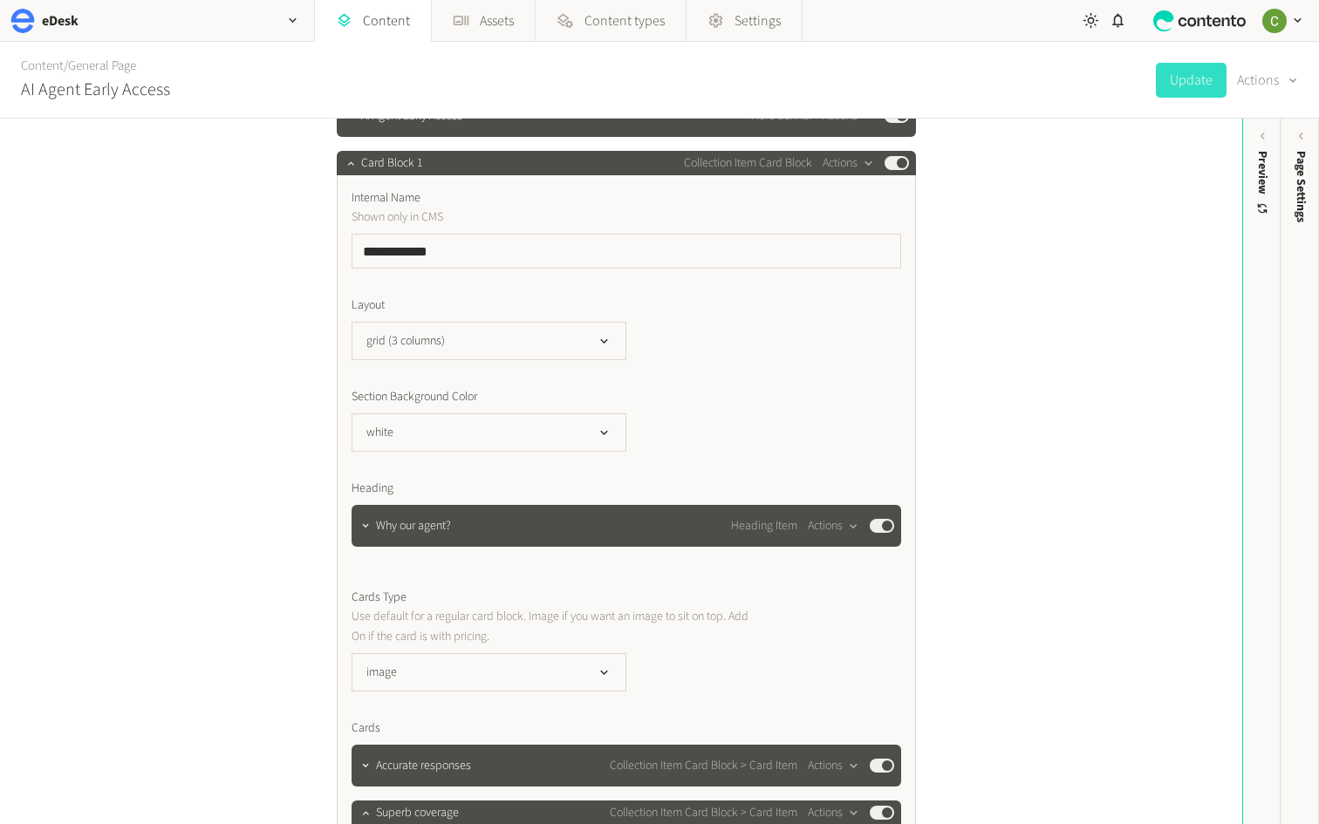
click at [1237, 154] on div "**********" at bounding box center [621, 472] width 1242 height 706
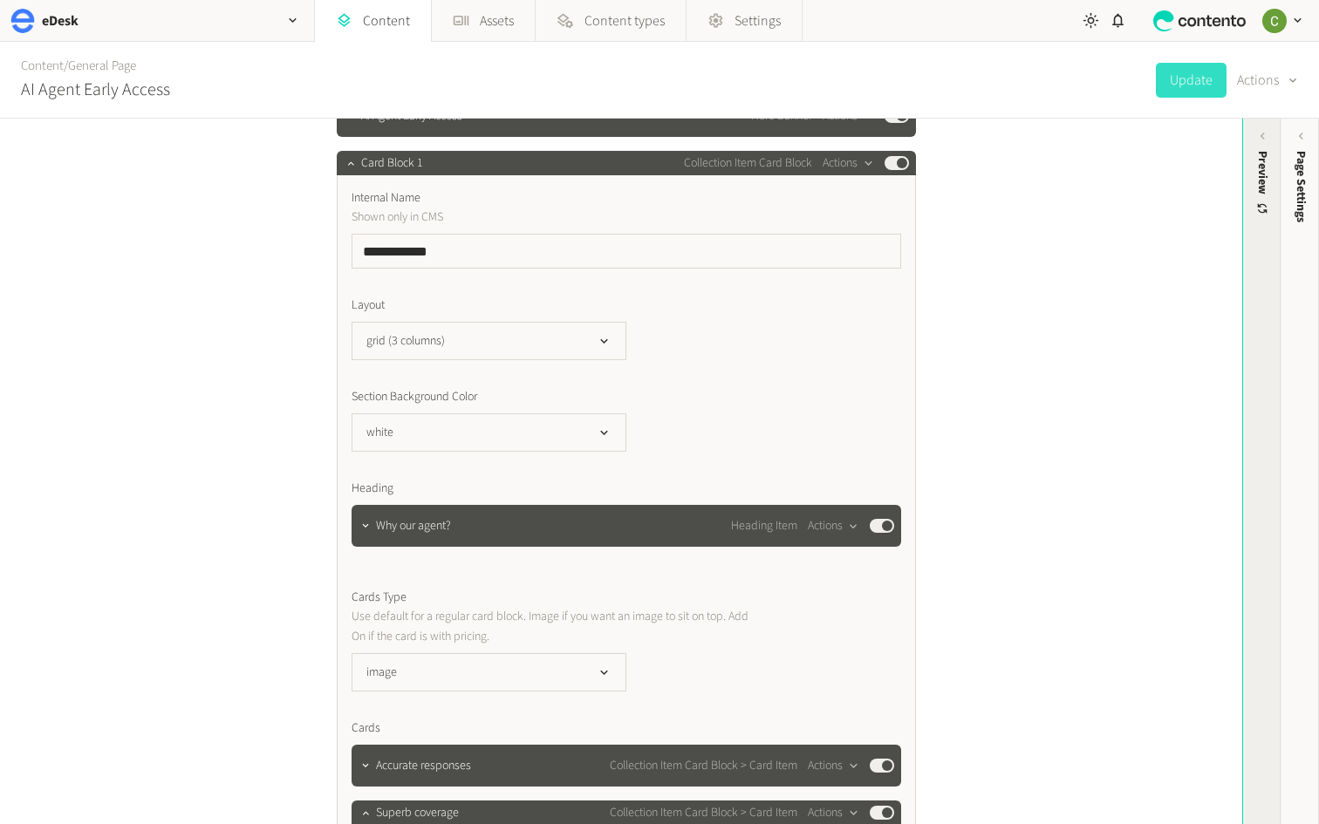
click at [1268, 153] on div "Preview" at bounding box center [1263, 183] width 18 height 65
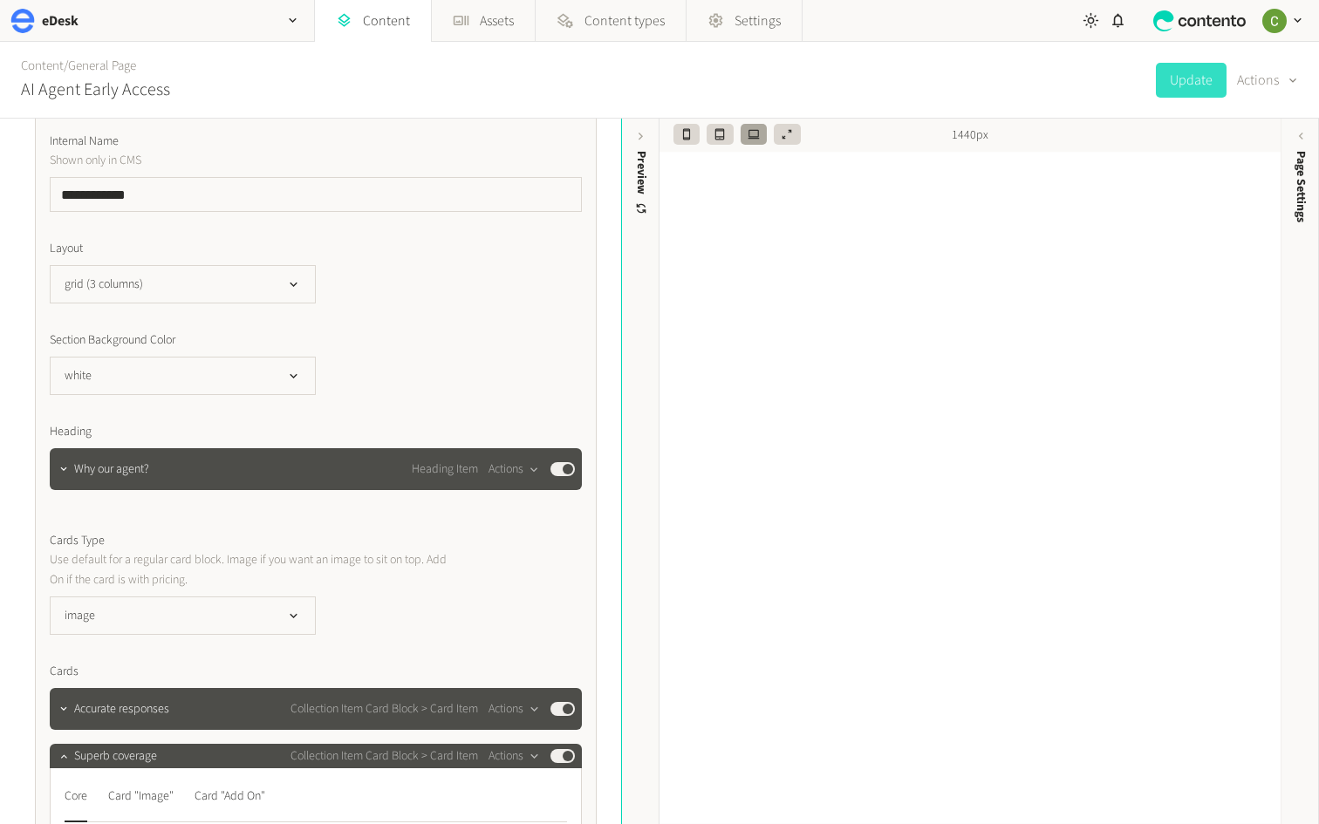
scroll to position [275, 0]
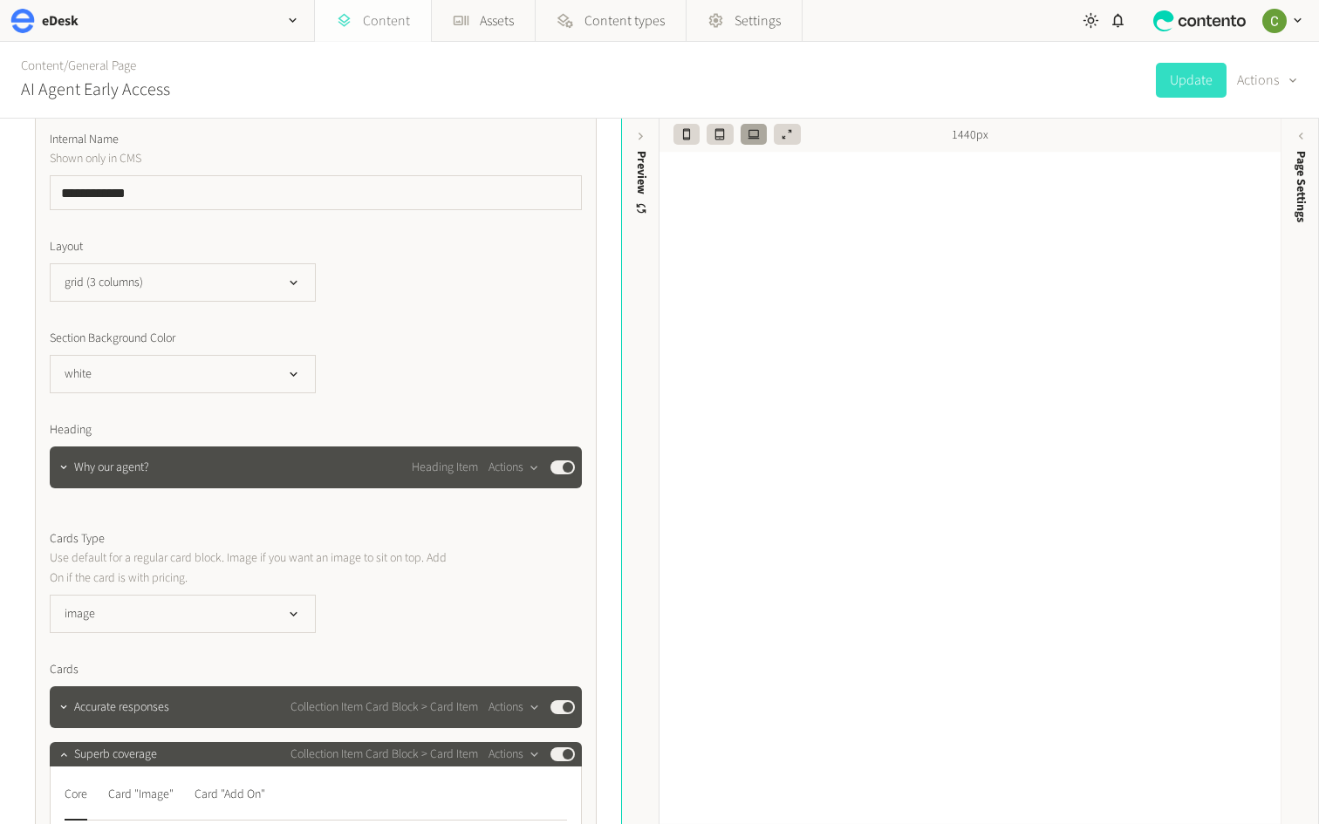
click at [360, 17] on link "Content" at bounding box center [373, 21] width 116 height 42
